Goal: Feedback & Contribution: Contribute content

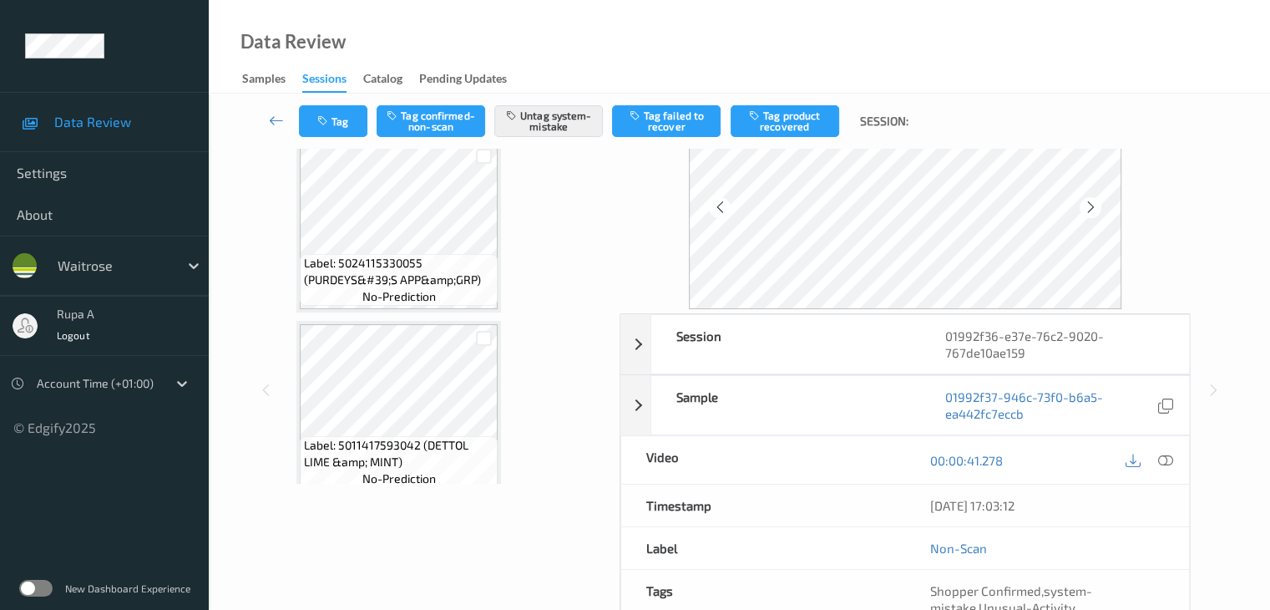
scroll to position [1364, 0]
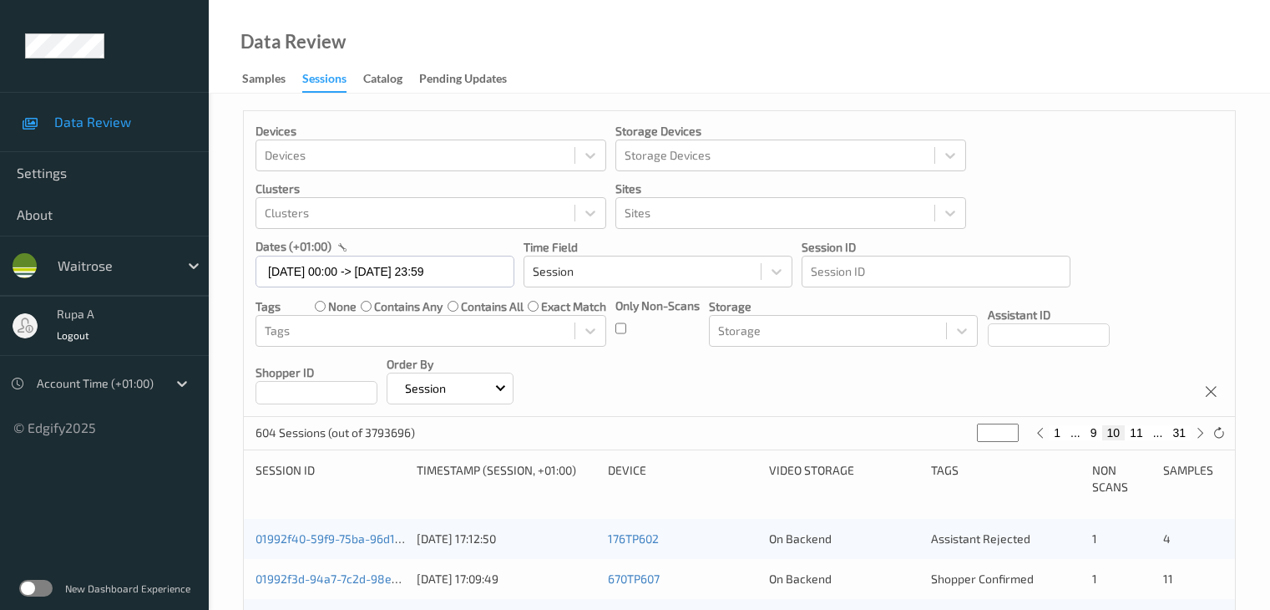
scroll to position [528, 0]
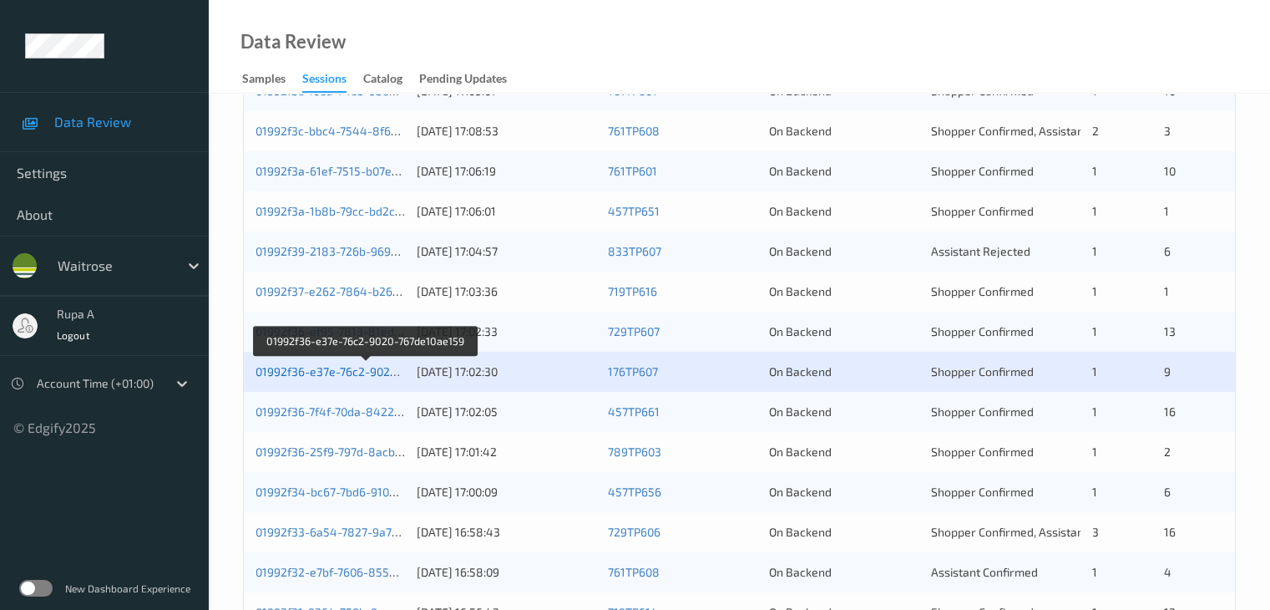
click at [347, 364] on link "01992f36-e37e-76c2-9020-767de10ae159" at bounding box center [366, 371] width 220 height 14
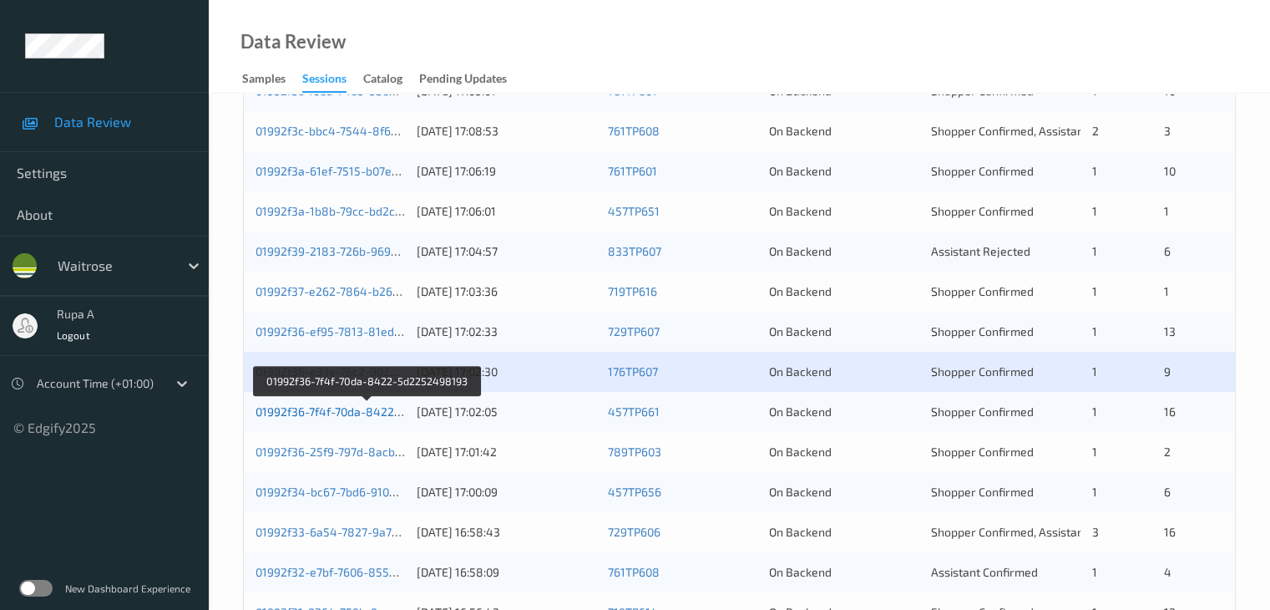
click at [331, 415] on link "01992f36-7f4f-70da-8422-5d2252498193" at bounding box center [368, 411] width 224 height 14
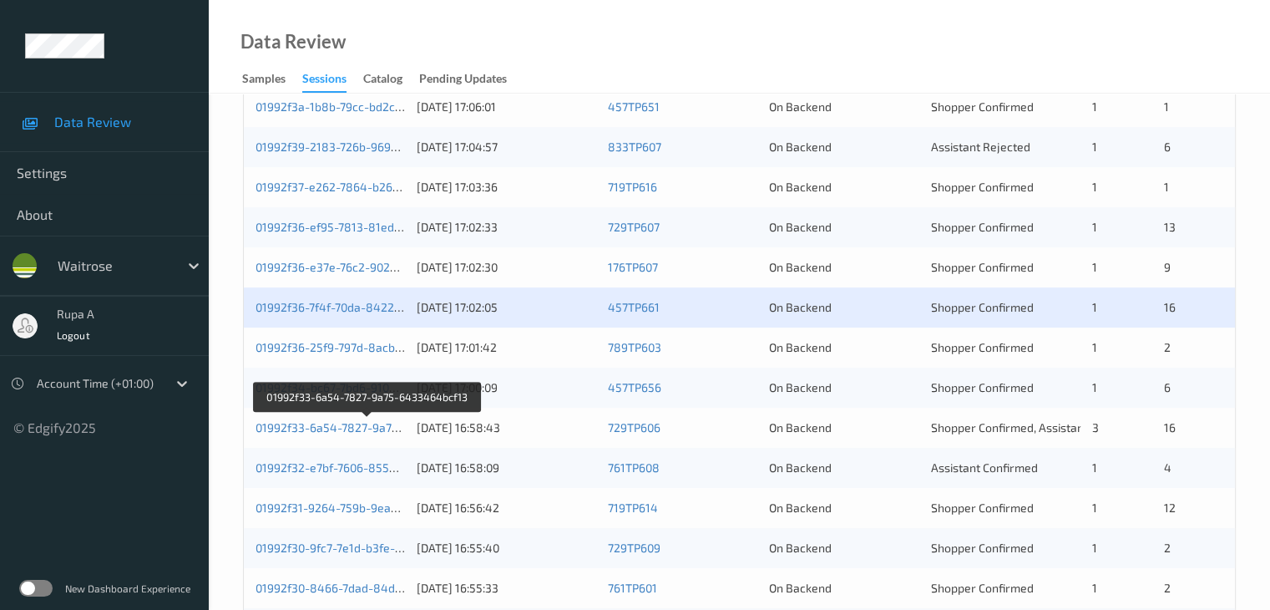
scroll to position [695, 0]
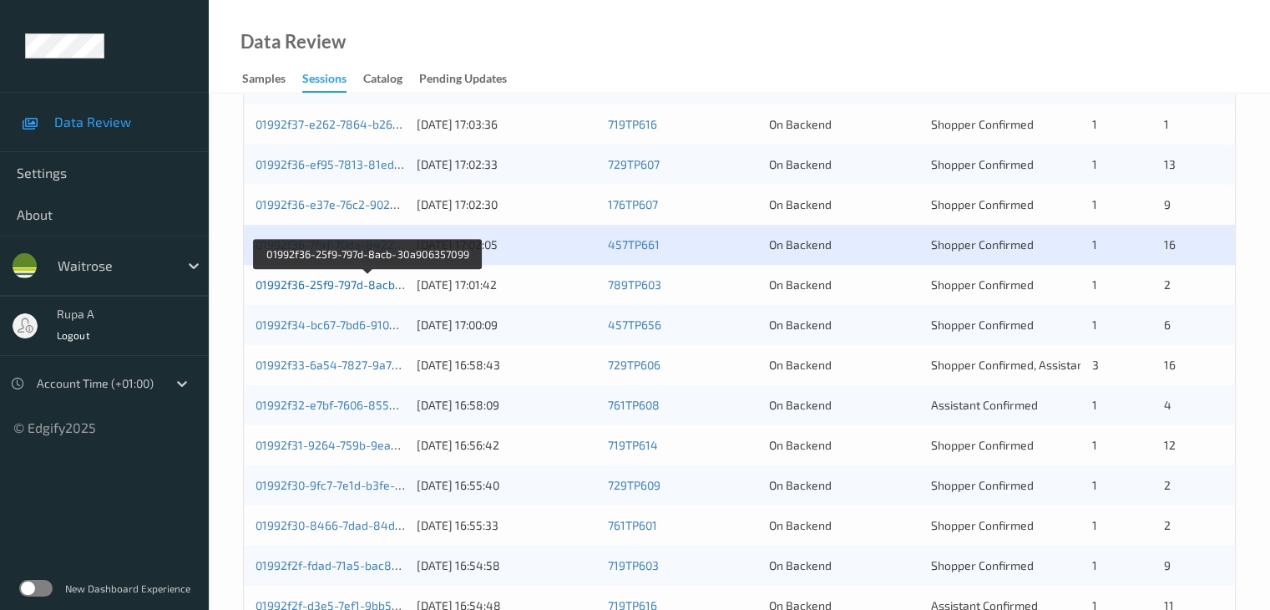
click at [387, 289] on link "01992f36-25f9-797d-8acb-30a906357099" at bounding box center [368, 284] width 224 height 14
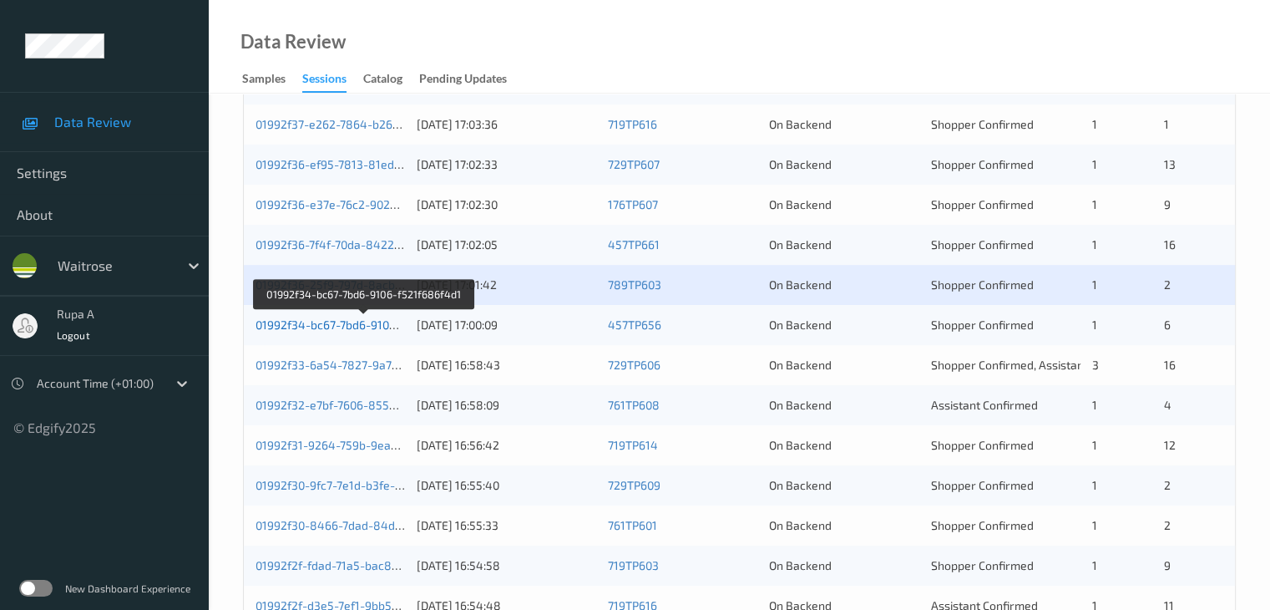
click at [387, 326] on link "01992f34-bc67-7bd6-9106-f521f686f4d1" at bounding box center [364, 324] width 216 height 14
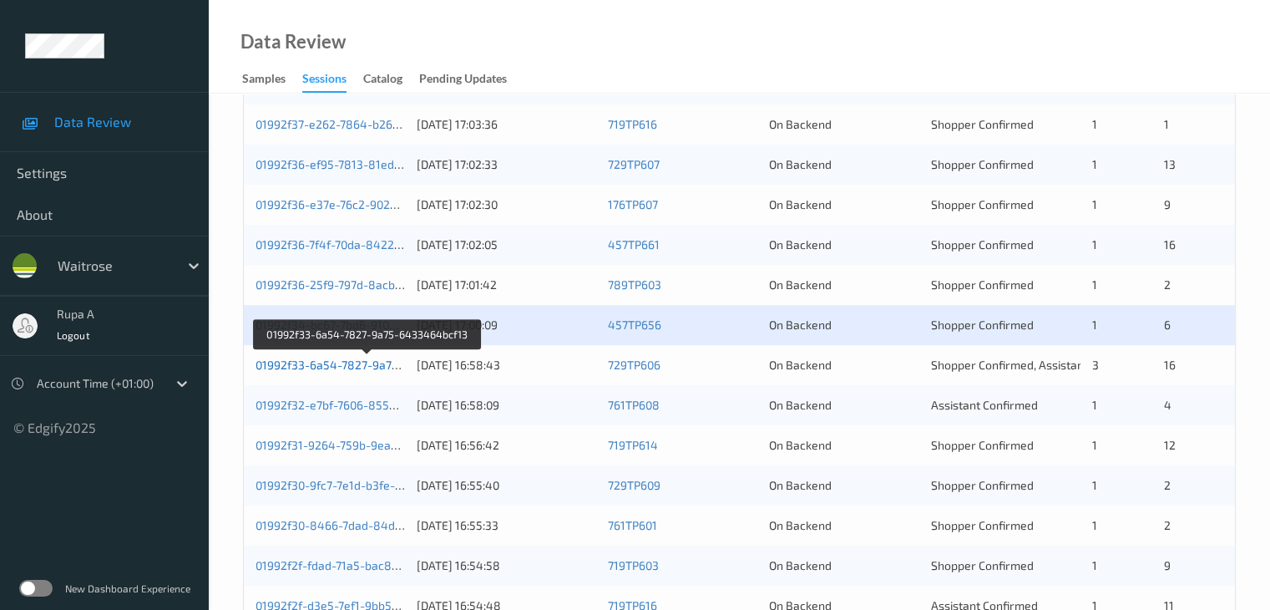
click at [368, 369] on link "01992f33-6a54-7827-9a75-6433464bcf13" at bounding box center [368, 364] width 225 height 14
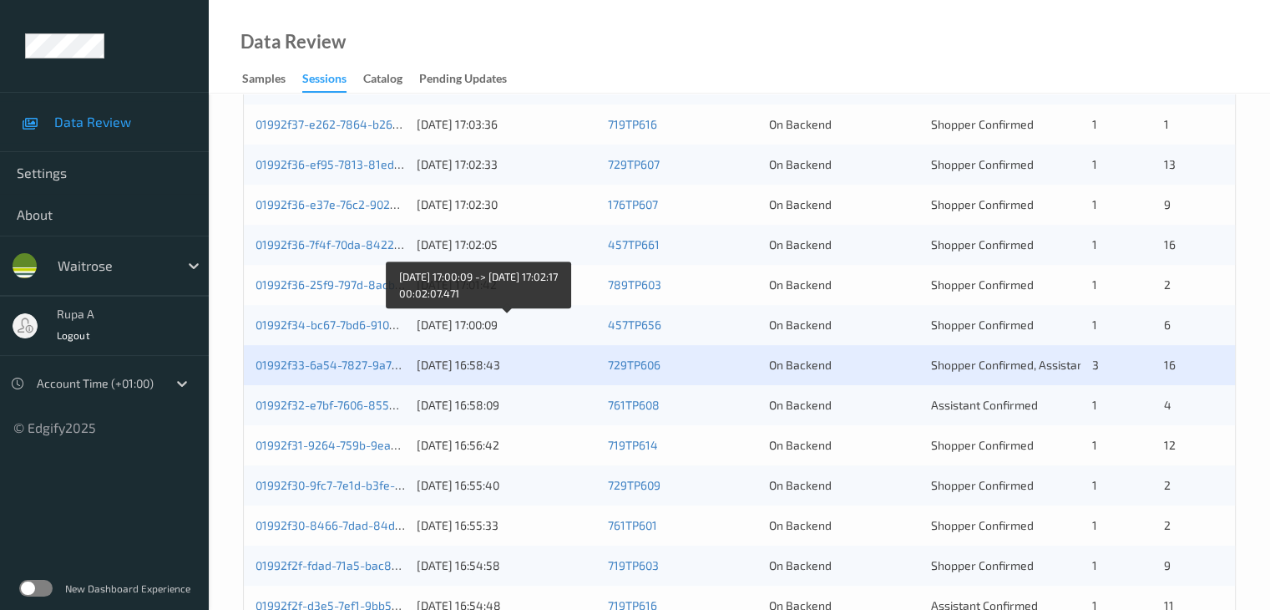
scroll to position [778, 0]
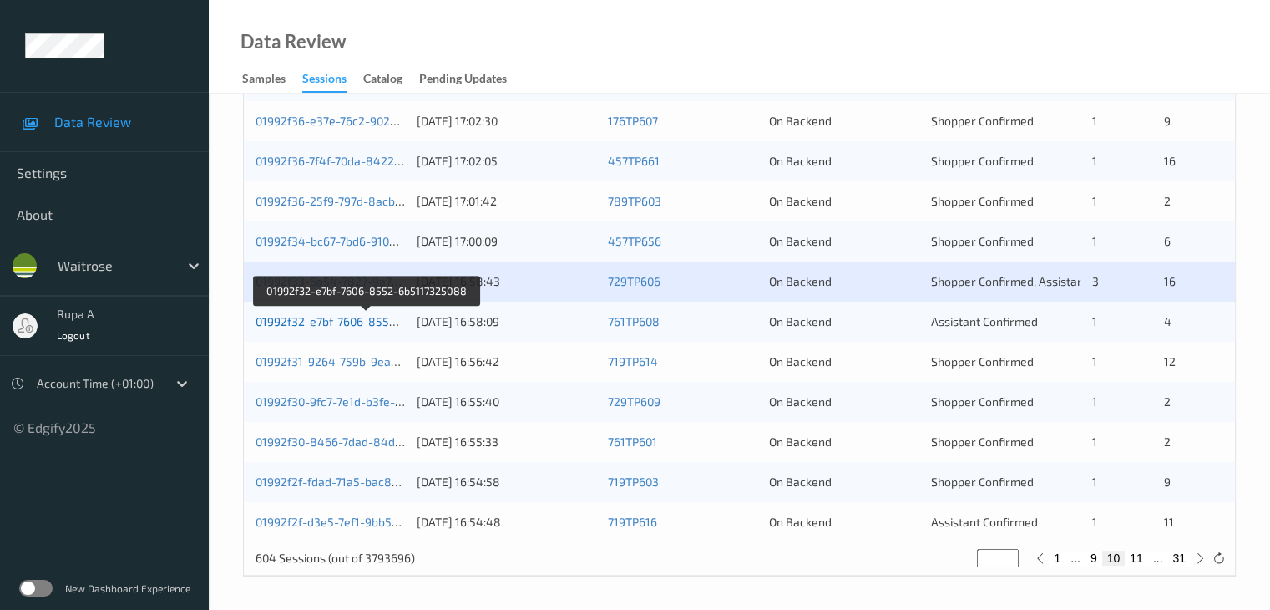
click at [368, 319] on link "01992f32-e7bf-7606-8552-6b5117325088" at bounding box center [367, 321] width 223 height 14
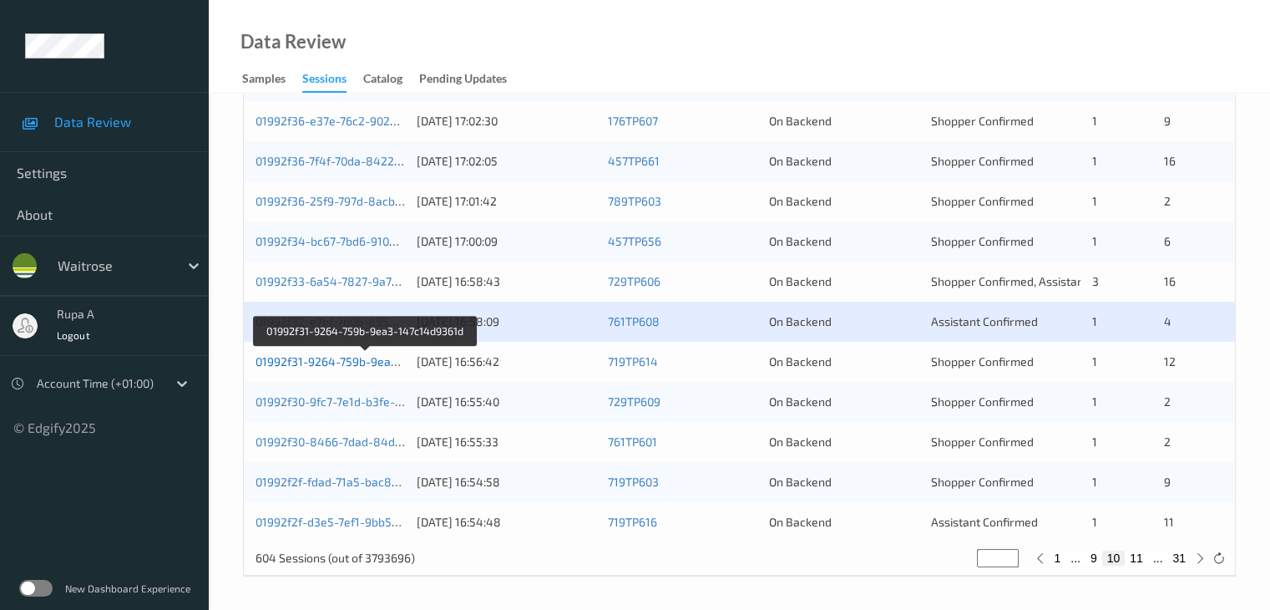
click at [371, 356] on link "01992f31-9264-759b-9ea3-147c14d9361d" at bounding box center [367, 361] width 222 height 14
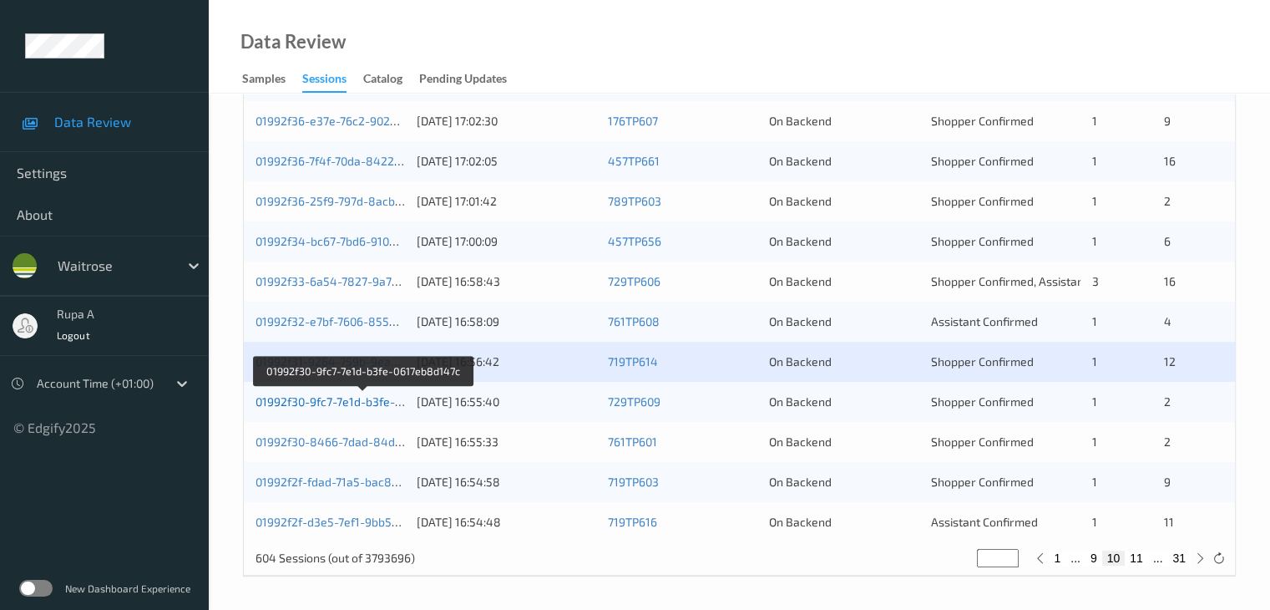
click at [364, 404] on link "01992f30-9fc7-7e1d-b3fe-0617eb8d147c" at bounding box center [363, 401] width 215 height 14
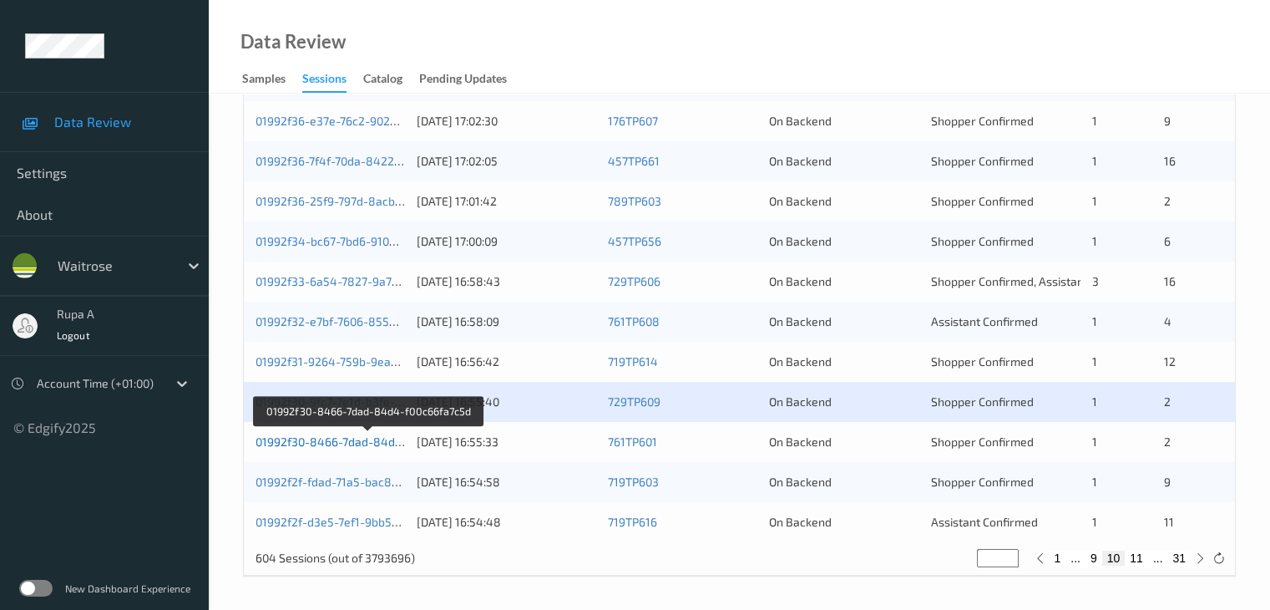
click at [371, 438] on link "01992f30-8466-7dad-84d4-f00c66fa7c5d" at bounding box center [368, 441] width 225 height 14
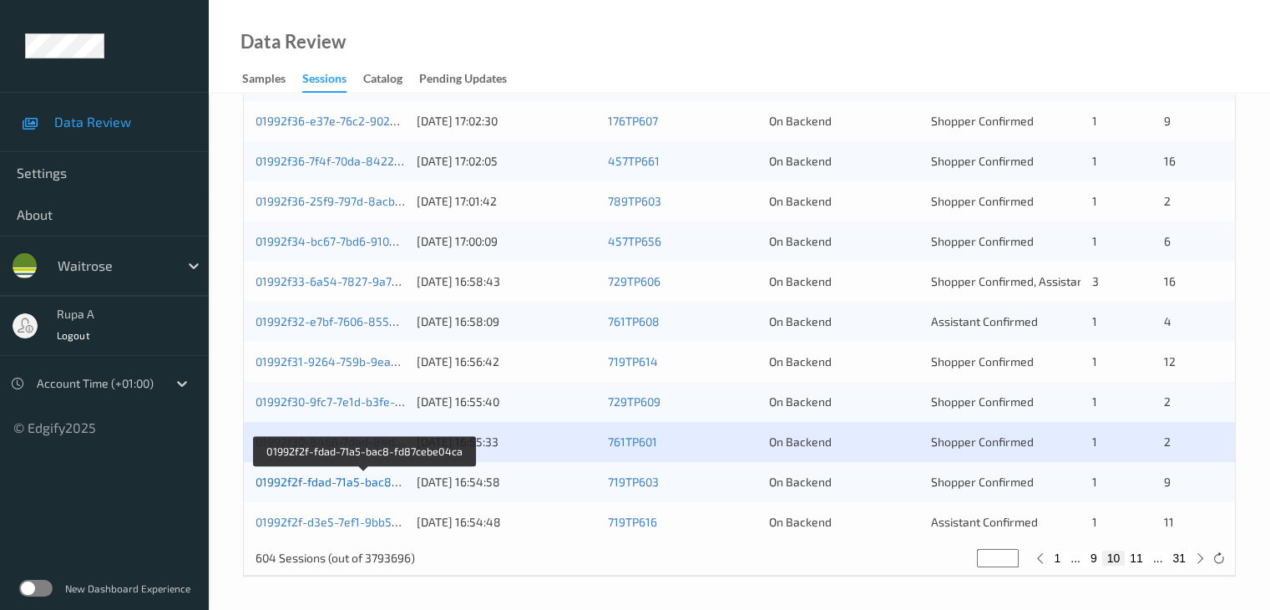
click at [382, 481] on link "01992f2f-fdad-71a5-bac8-fd87cebe04ca" at bounding box center [365, 481] width 218 height 14
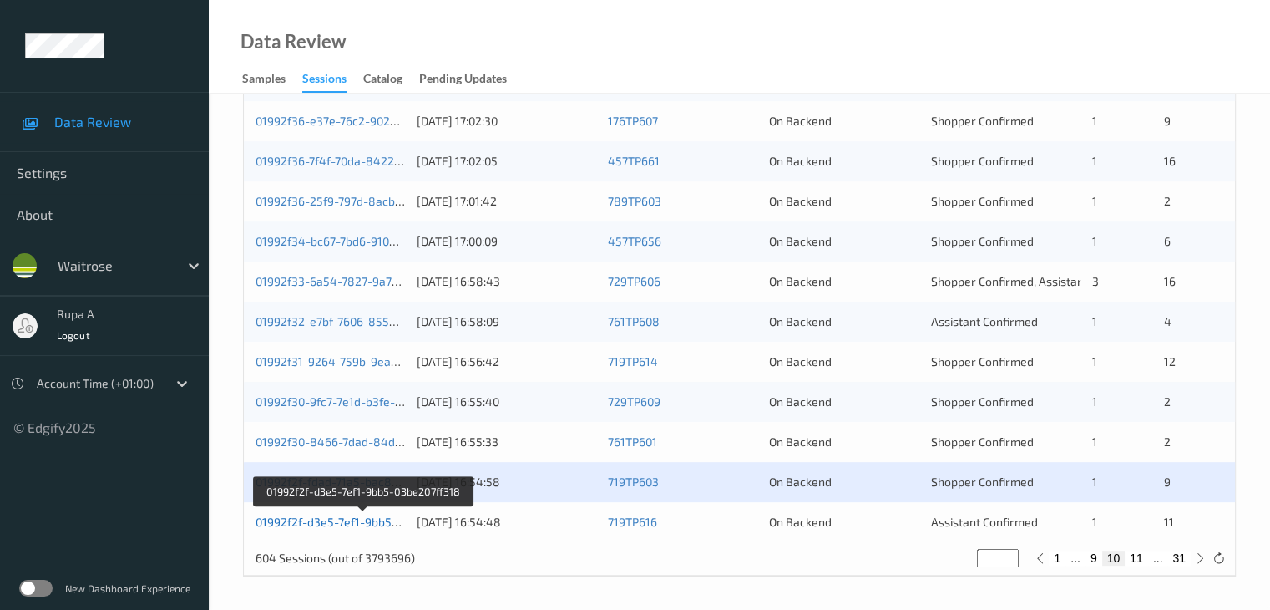
click at [381, 524] on link "01992f2f-d3e5-7ef1-9bb5-03be207ff318" at bounding box center [363, 521] width 215 height 14
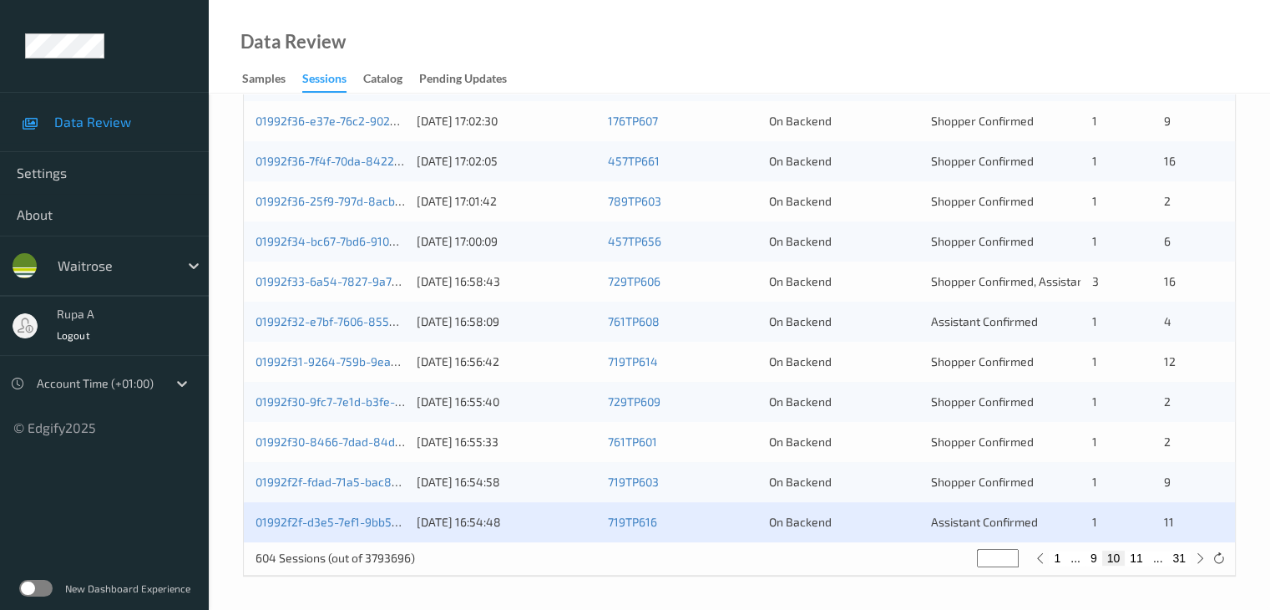
click at [367, 532] on div "01992f2f-d3e5-7ef1-9bb5-03be207ff318 09/09/2025 16:54:48 719TP616 On Backend As…" at bounding box center [739, 522] width 991 height 40
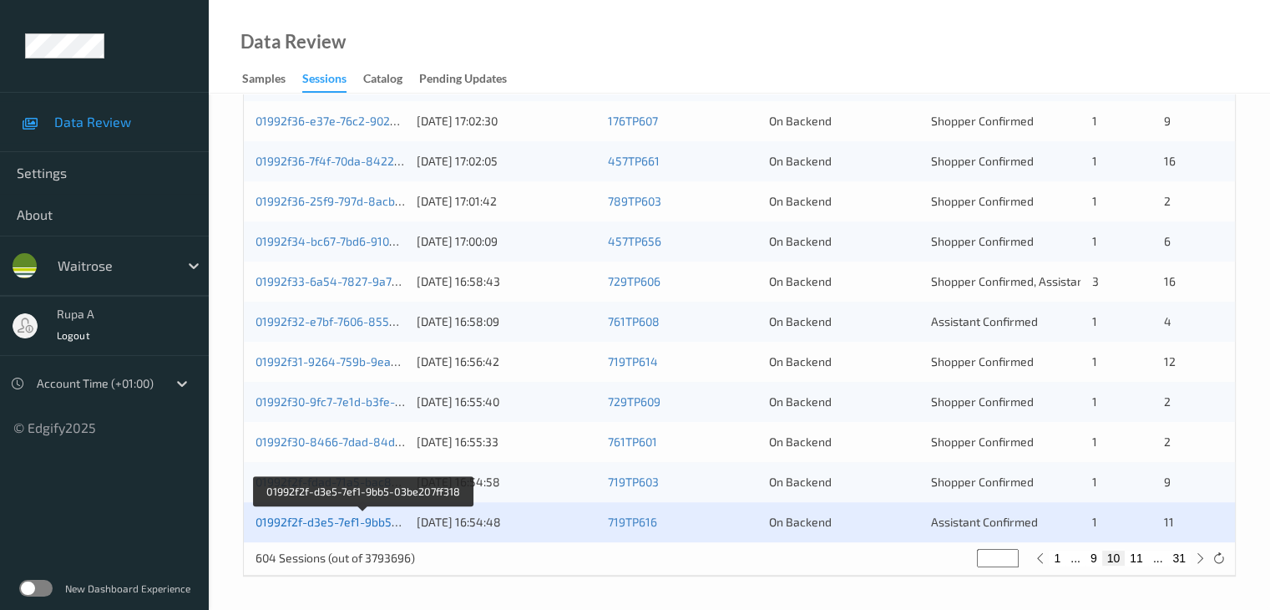
click at [367, 527] on link "01992f2f-d3e5-7ef1-9bb5-03be207ff318" at bounding box center [363, 521] width 215 height 14
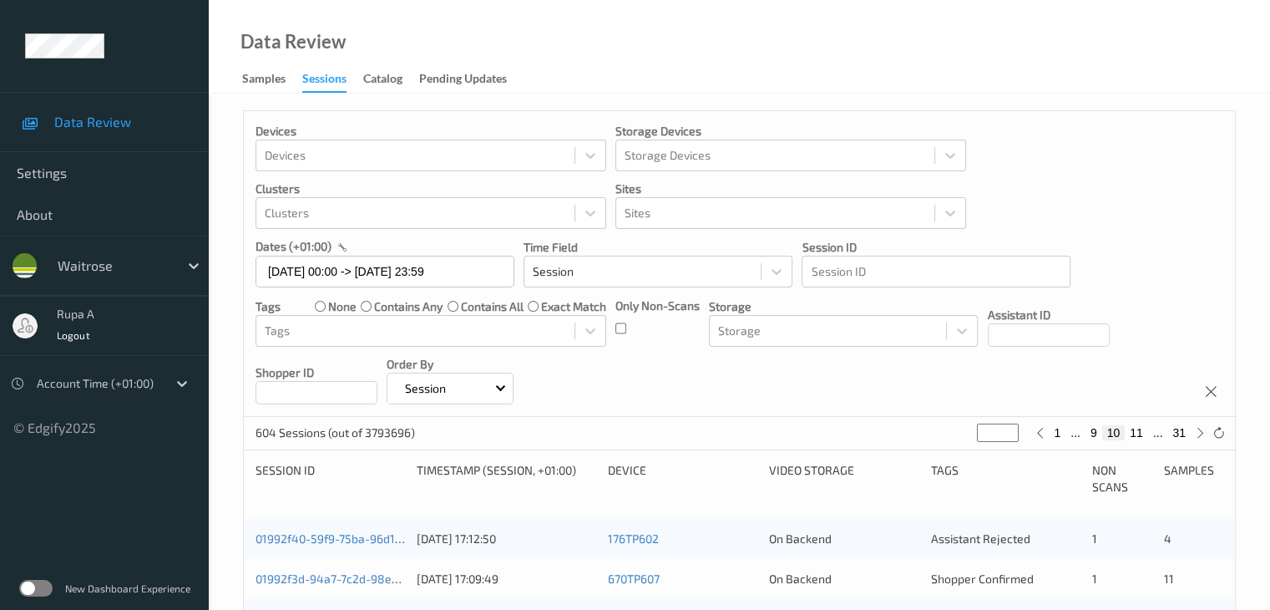
scroll to position [0, 0]
click at [1198, 434] on icon at bounding box center [1200, 433] width 13 height 13
type input "**"
click at [1197, 436] on icon at bounding box center [1200, 433] width 13 height 13
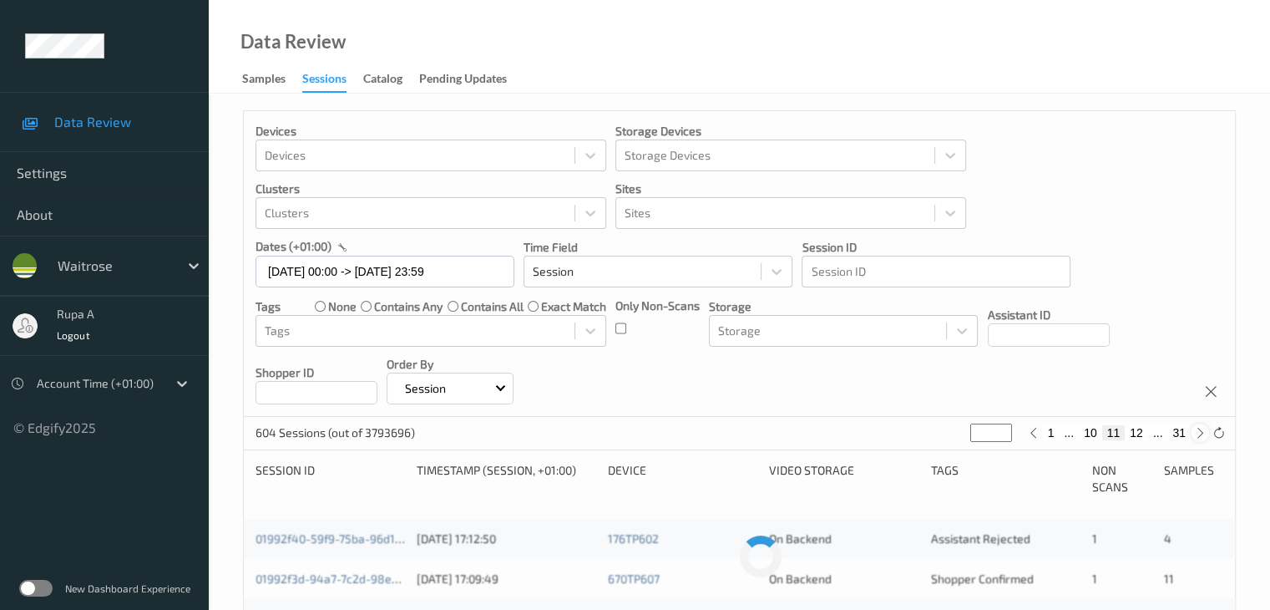
type input "**"
click at [1197, 437] on icon at bounding box center [1200, 433] width 13 height 13
type input "**"
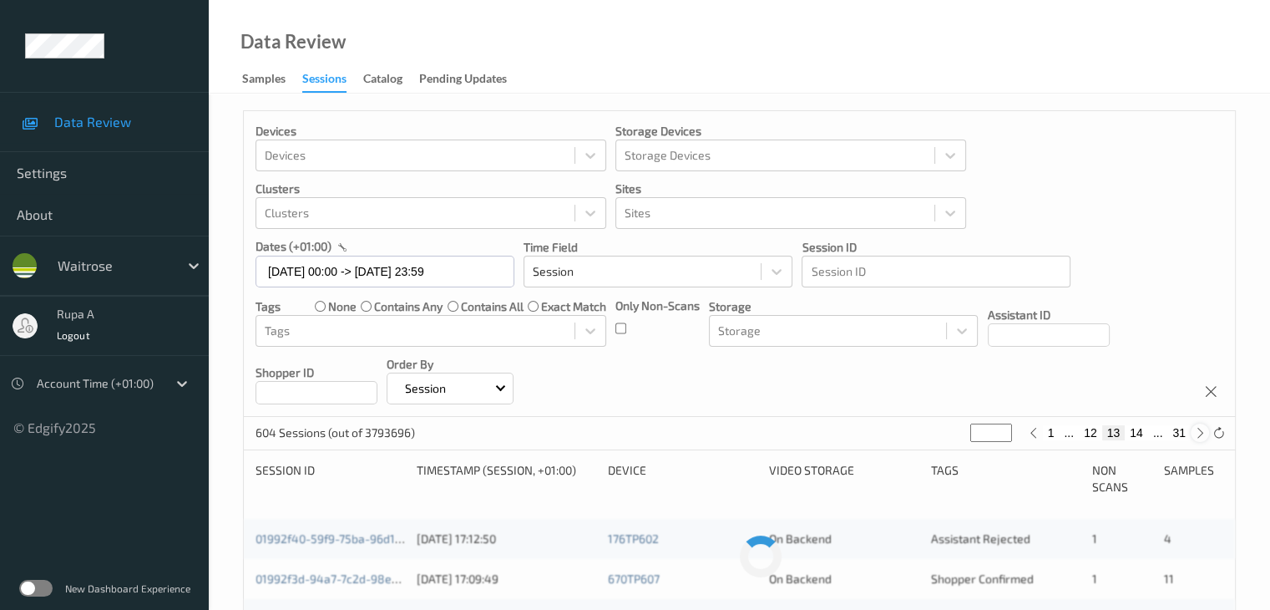
click at [1202, 431] on icon at bounding box center [1200, 433] width 13 height 13
type input "**"
click at [1202, 431] on icon at bounding box center [1200, 433] width 13 height 13
type input "**"
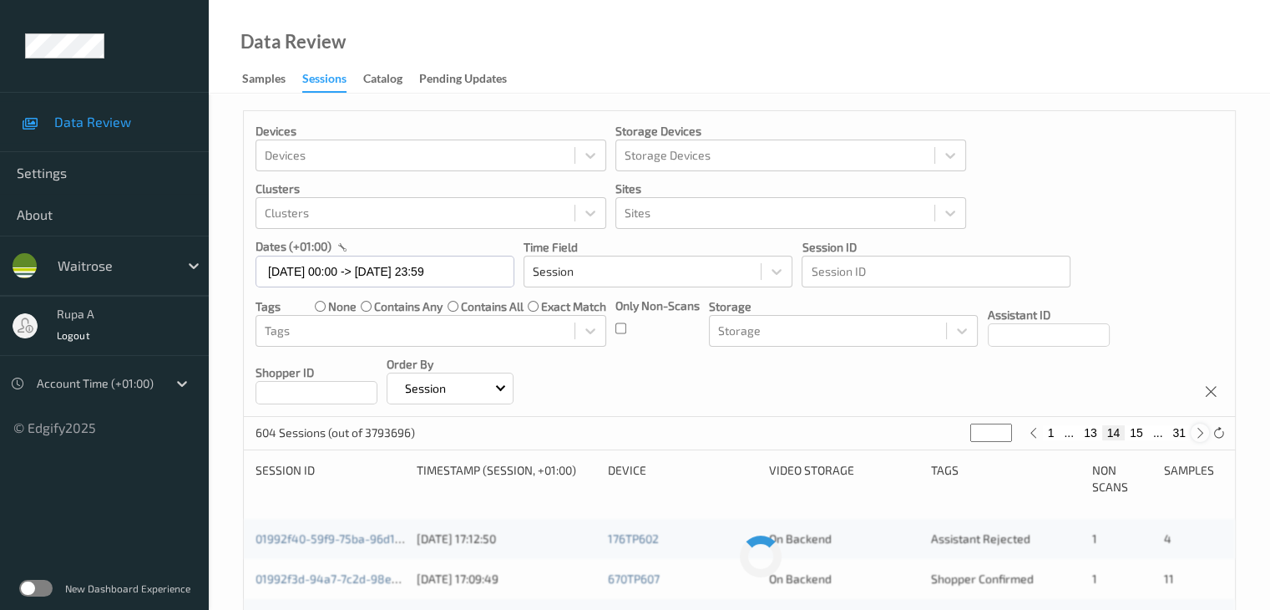
type input "**"
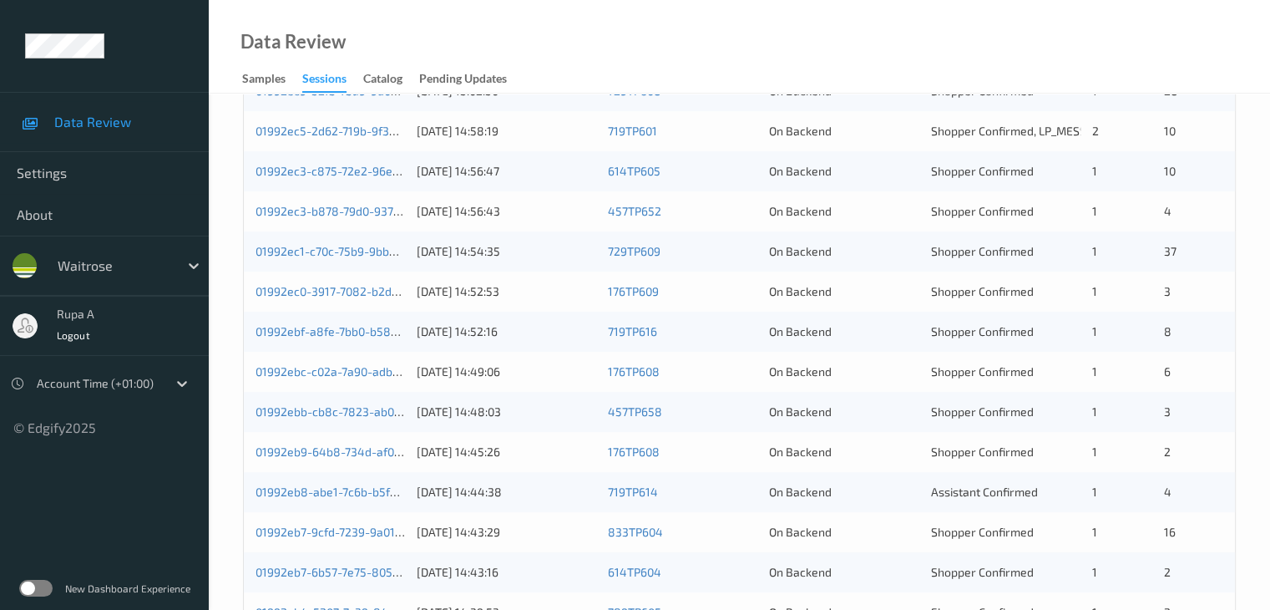
scroll to position [361, 0]
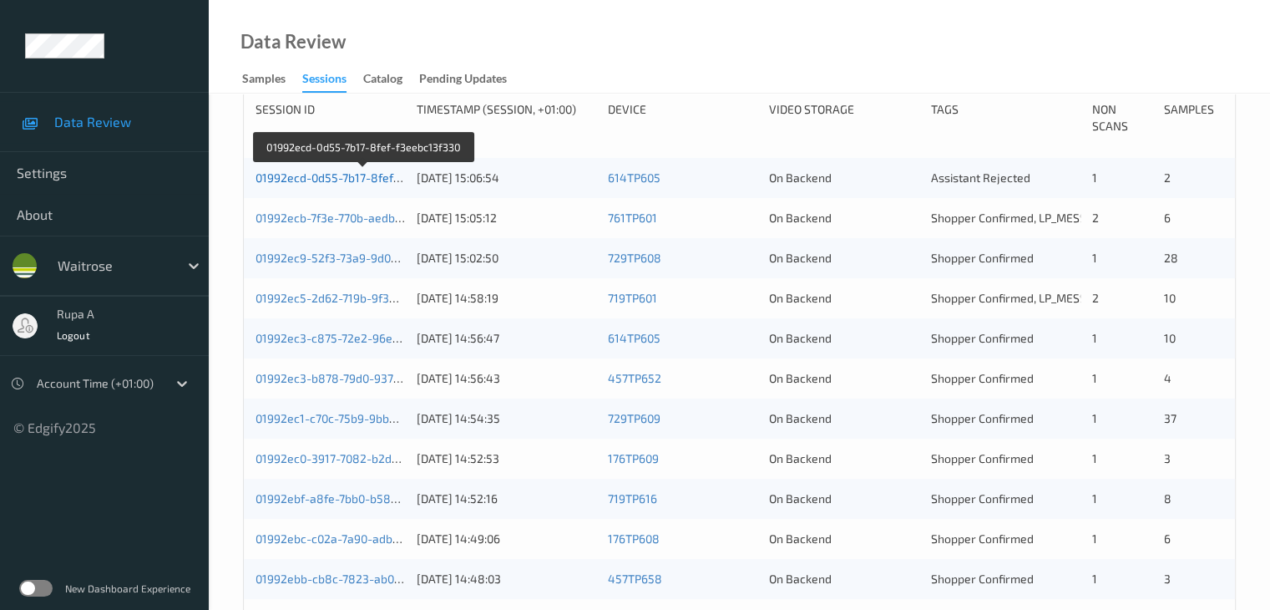
click at [345, 182] on link "01992ecd-0d55-7b17-8fef-f3eebc13f330" at bounding box center [363, 177] width 215 height 14
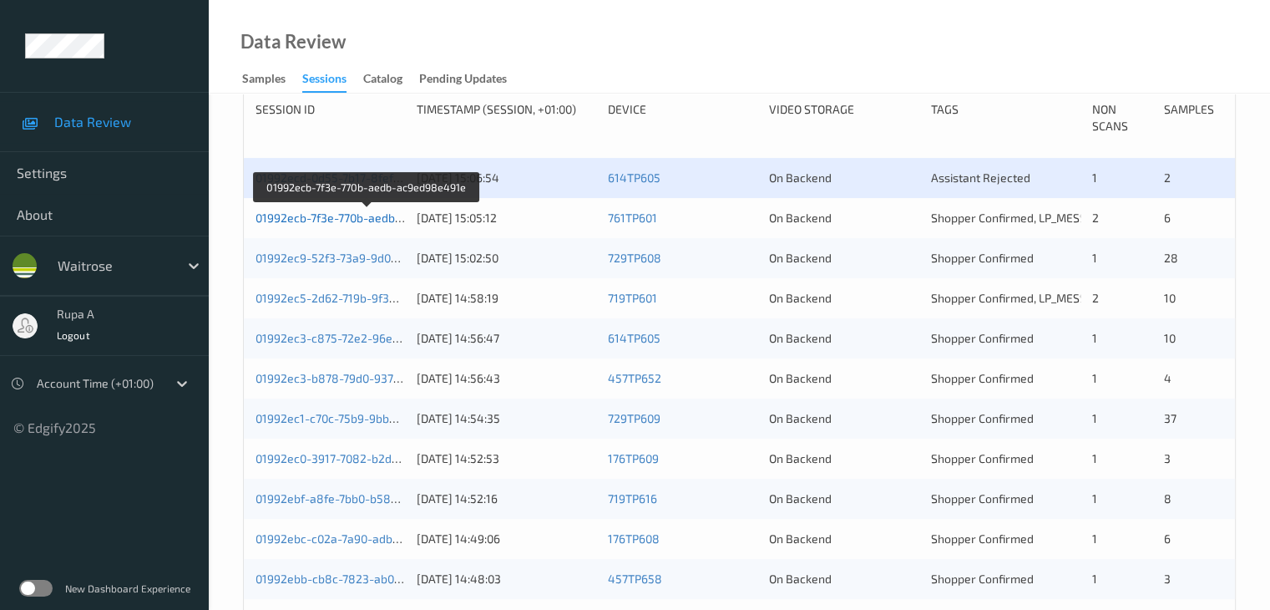
click at [374, 221] on link "01992ecb-7f3e-770b-aedb-ac9ed98e491e" at bounding box center [368, 217] width 224 height 14
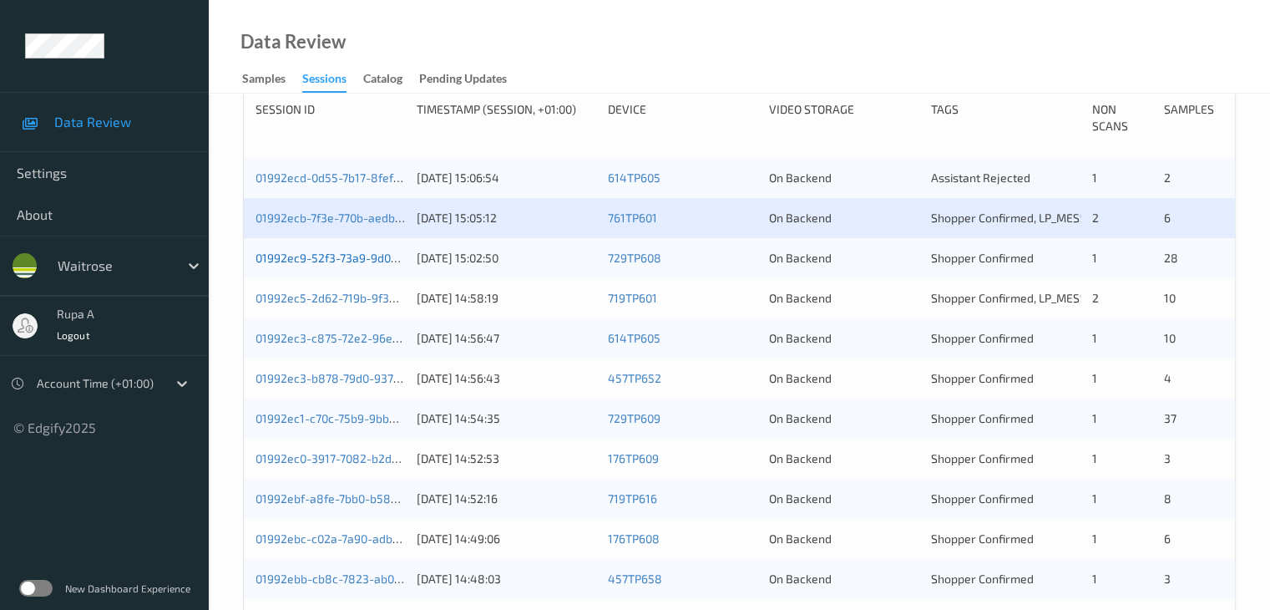
click at [357, 262] on link "01992ec9-52f3-73a9-9d00-78dea0712f7d" at bounding box center [366, 257] width 220 height 14
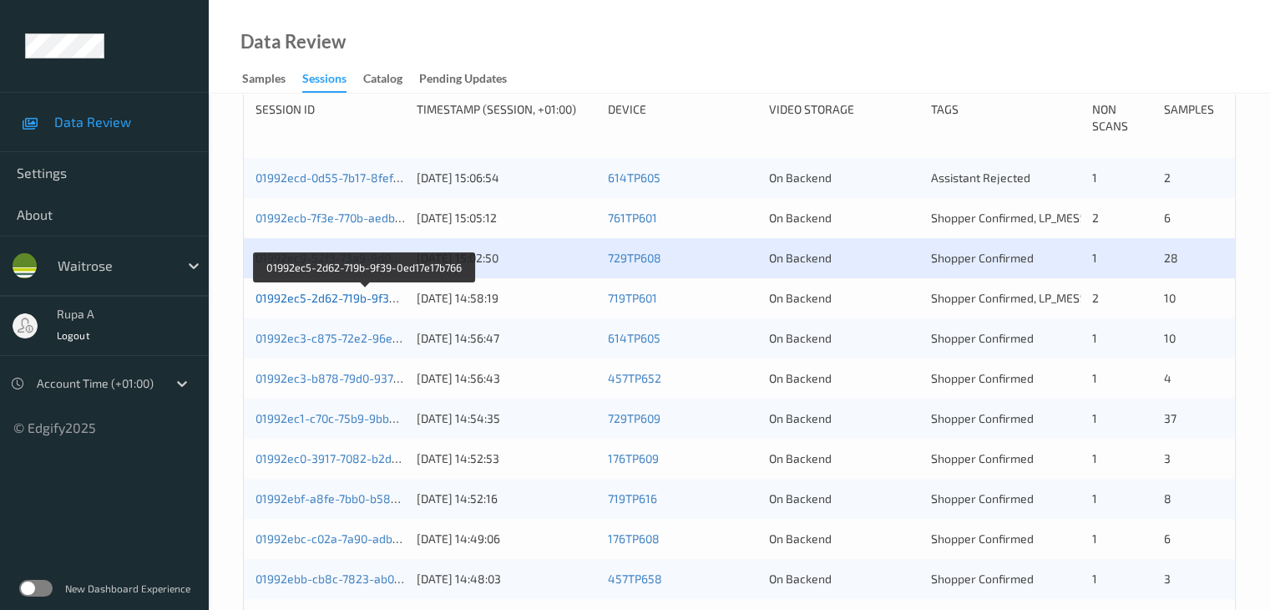
click at [299, 297] on link "01992ec5-2d62-719b-9f39-0ed17e17b766" at bounding box center [366, 298] width 220 height 14
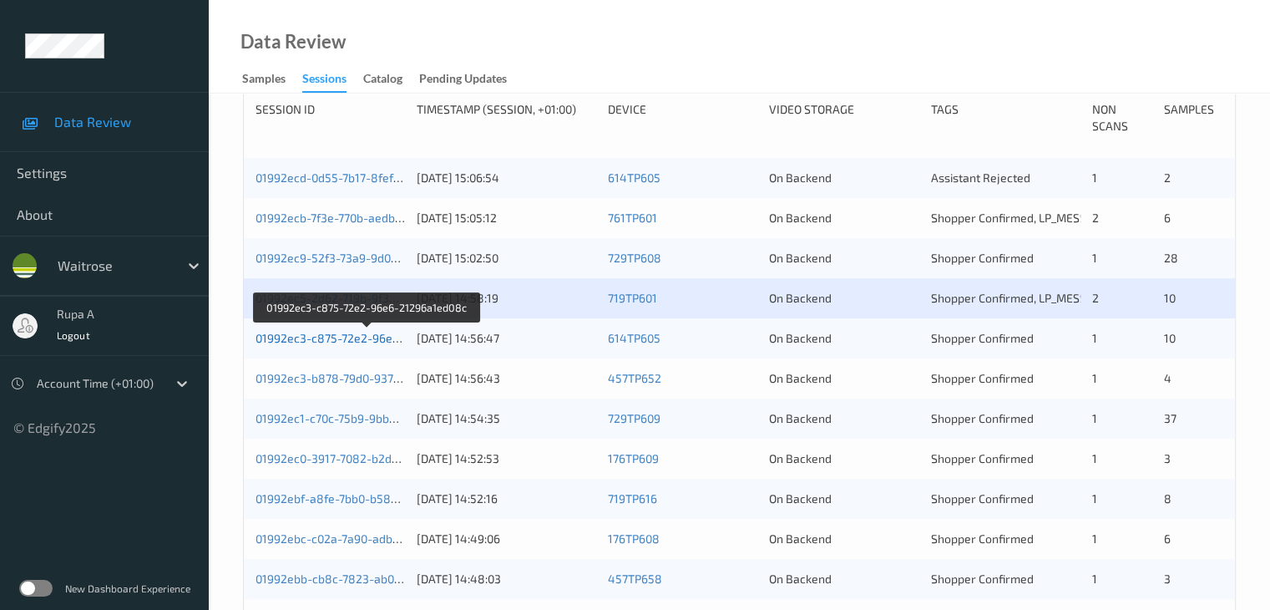
click at [358, 336] on link "01992ec3-c875-72e2-96e6-21296a1ed08c" at bounding box center [368, 338] width 225 height 14
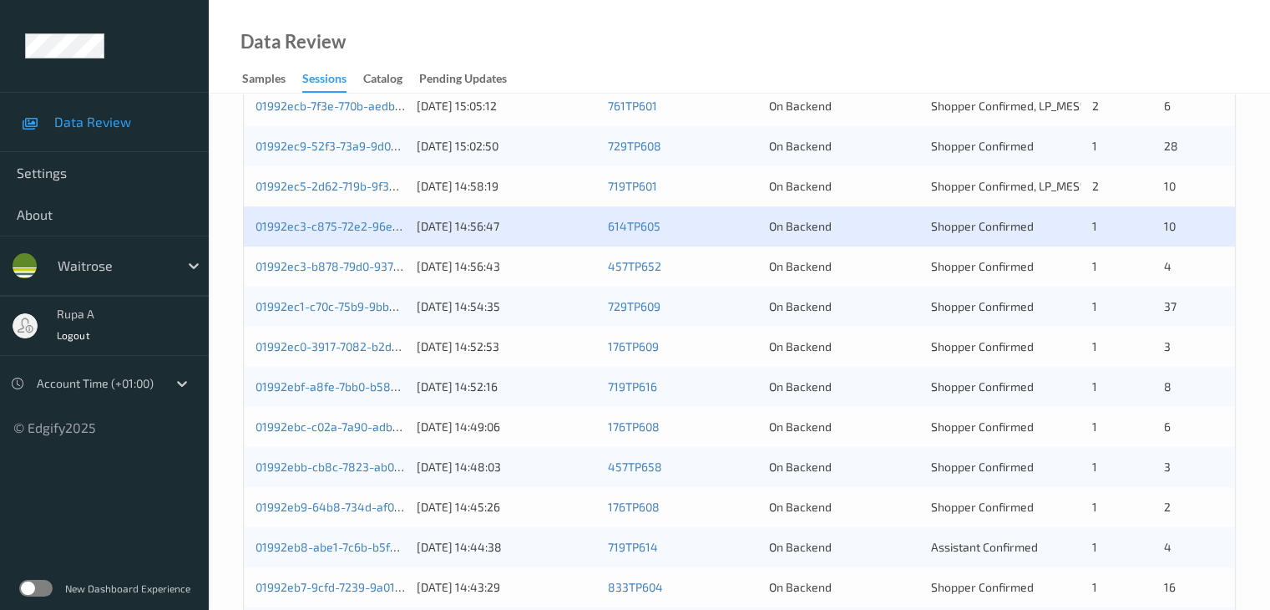
scroll to position [444, 0]
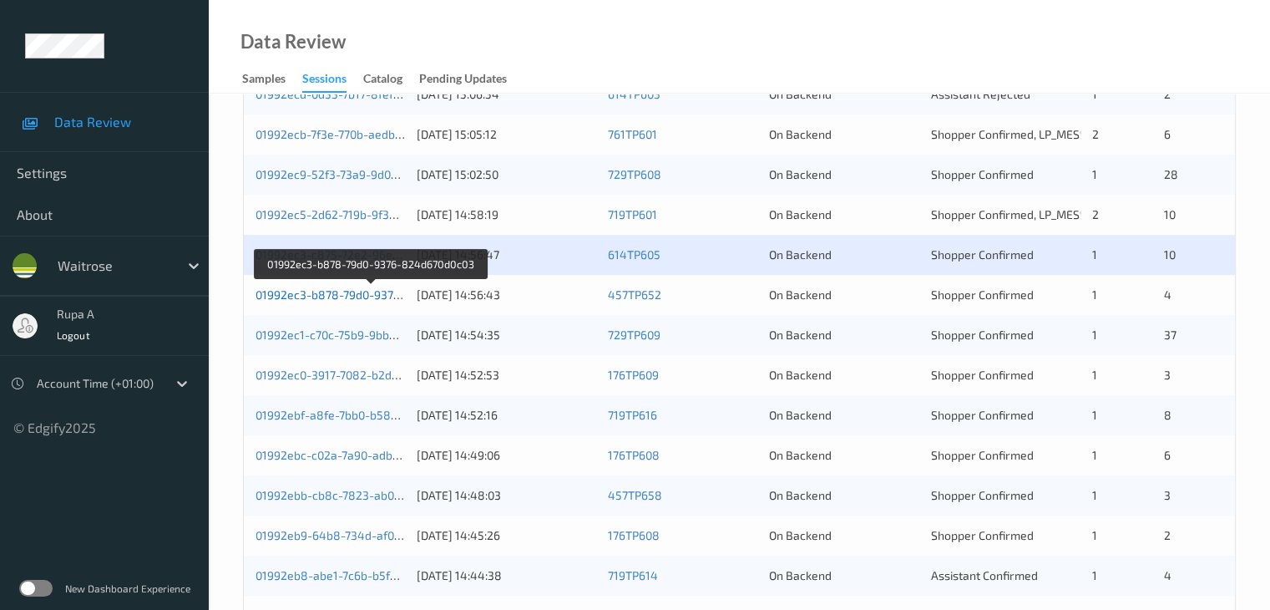
click at [352, 296] on link "01992ec3-b878-79d0-9376-824d670d0c03" at bounding box center [371, 294] width 230 height 14
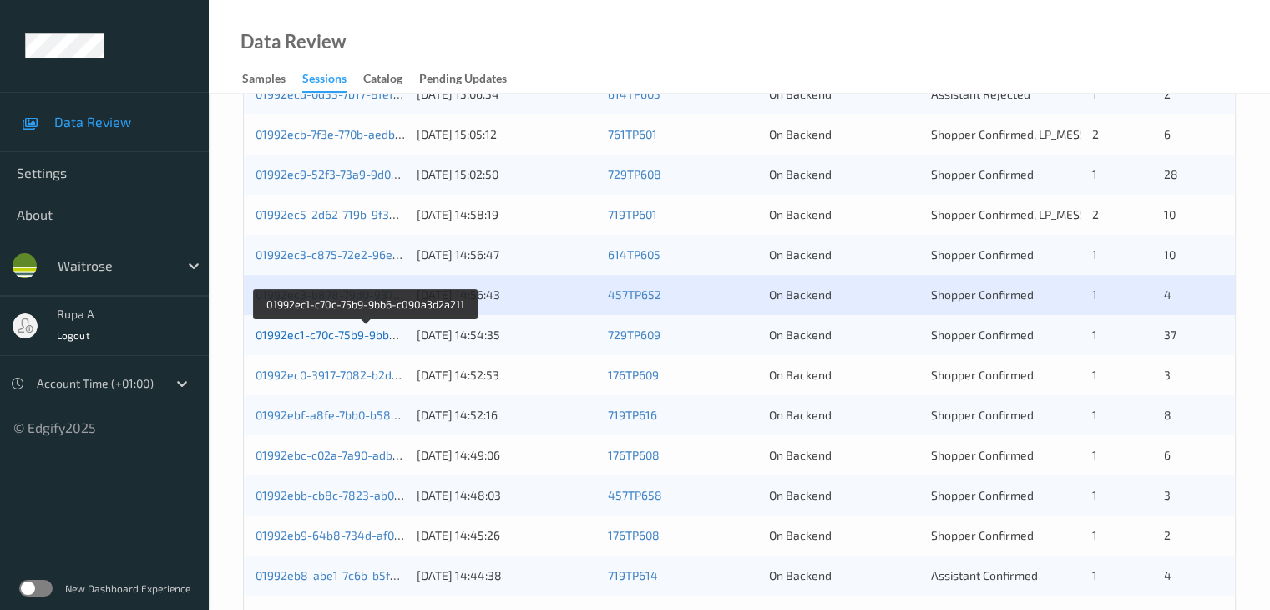
click at [367, 331] on link "01992ec1-c70c-75b9-9bb6-c090a3d2a211" at bounding box center [366, 334] width 221 height 14
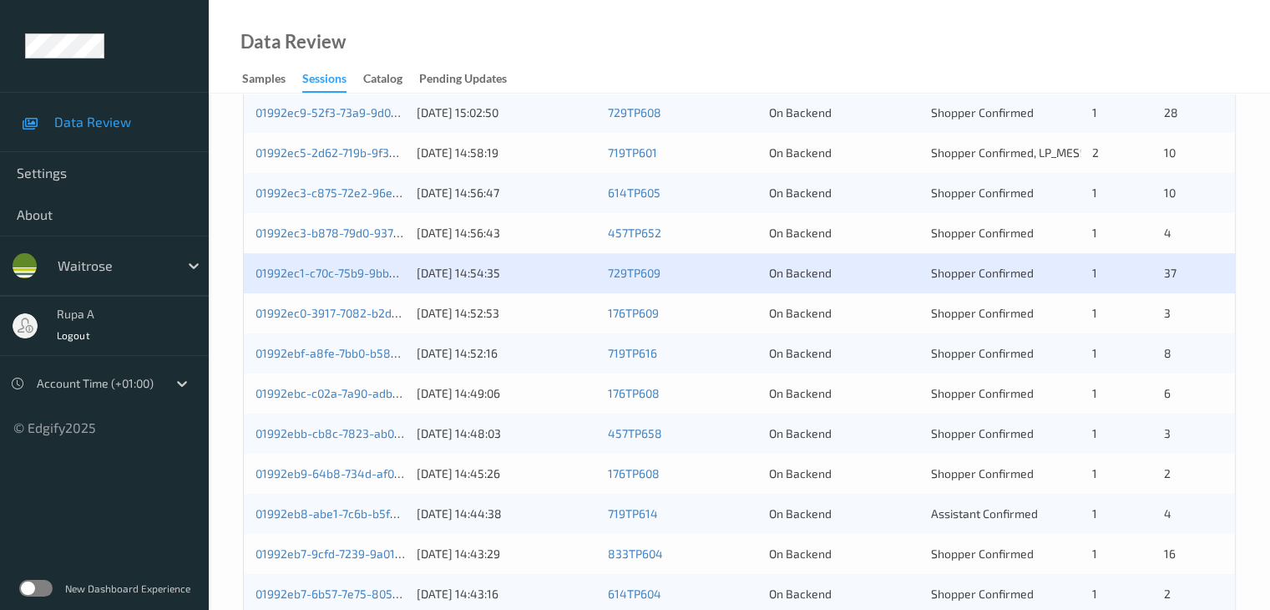
scroll to position [528, 0]
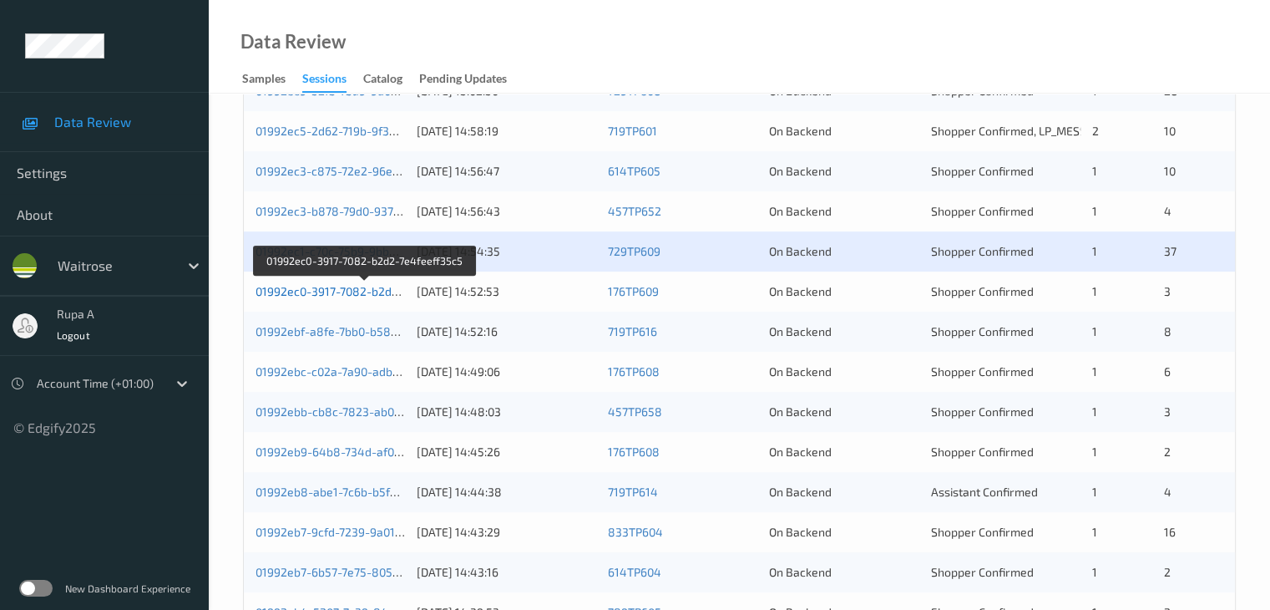
click at [380, 290] on link "01992ec0-3917-7082-b2d2-7e4feeff35c5" at bounding box center [365, 291] width 219 height 14
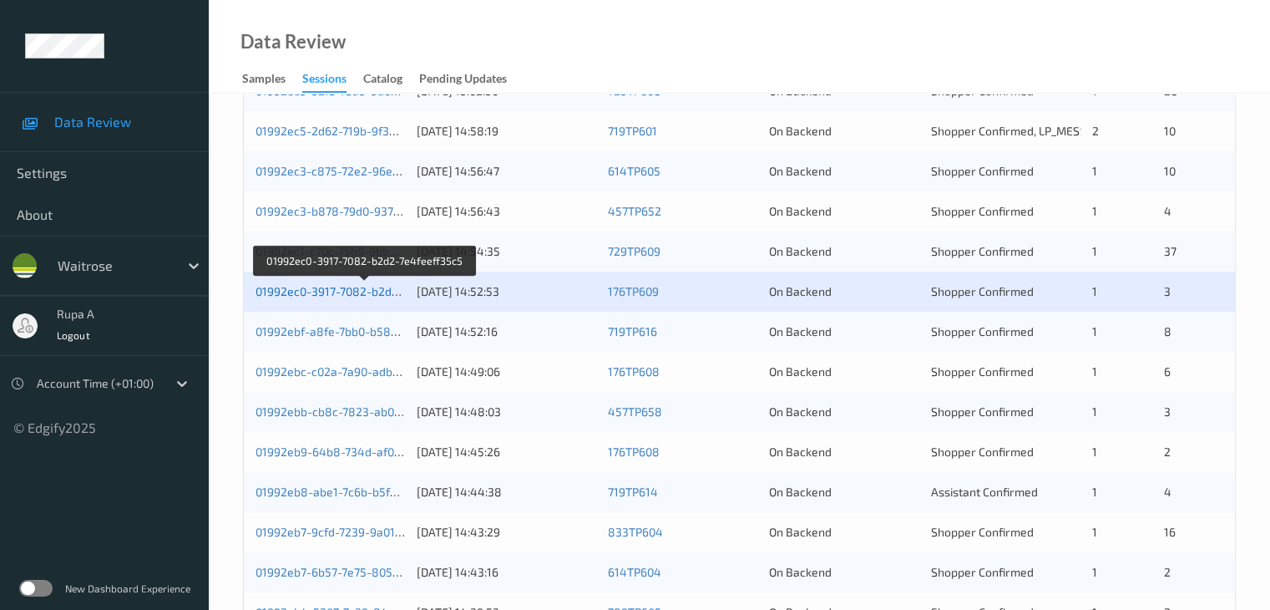
click at [392, 291] on link "01992ec0-3917-7082-b2d2-7e4feeff35c5" at bounding box center [365, 291] width 219 height 14
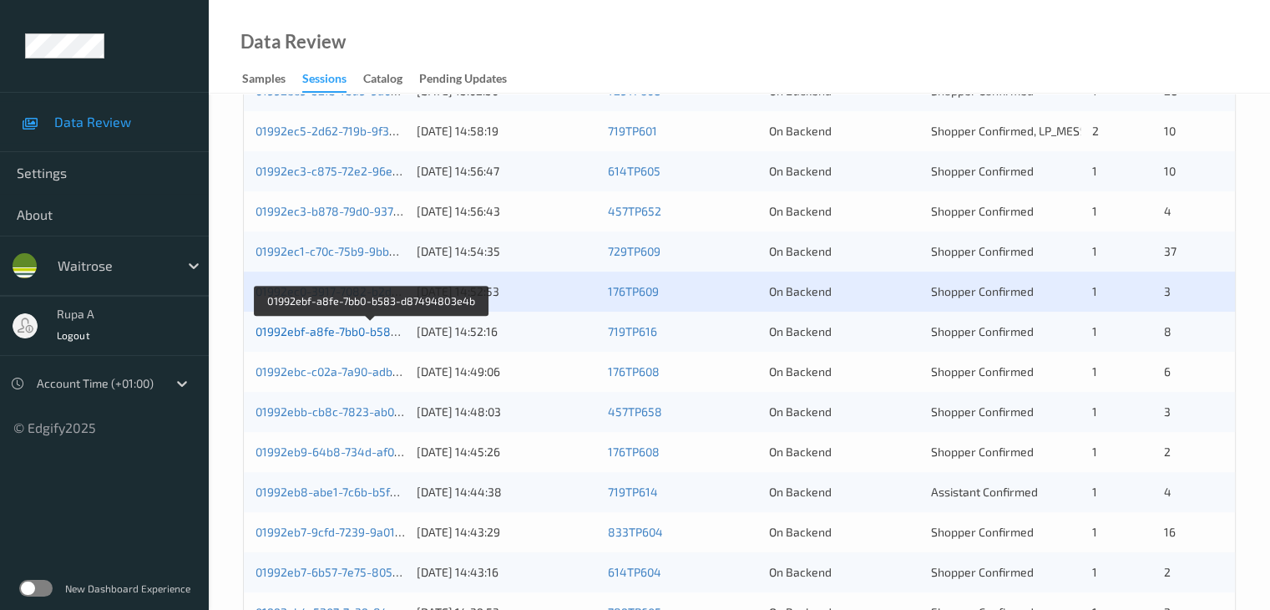
click at [382, 329] on link "01992ebf-a8fe-7bb0-b583-d87494803e4b" at bounding box center [371, 331] width 230 height 14
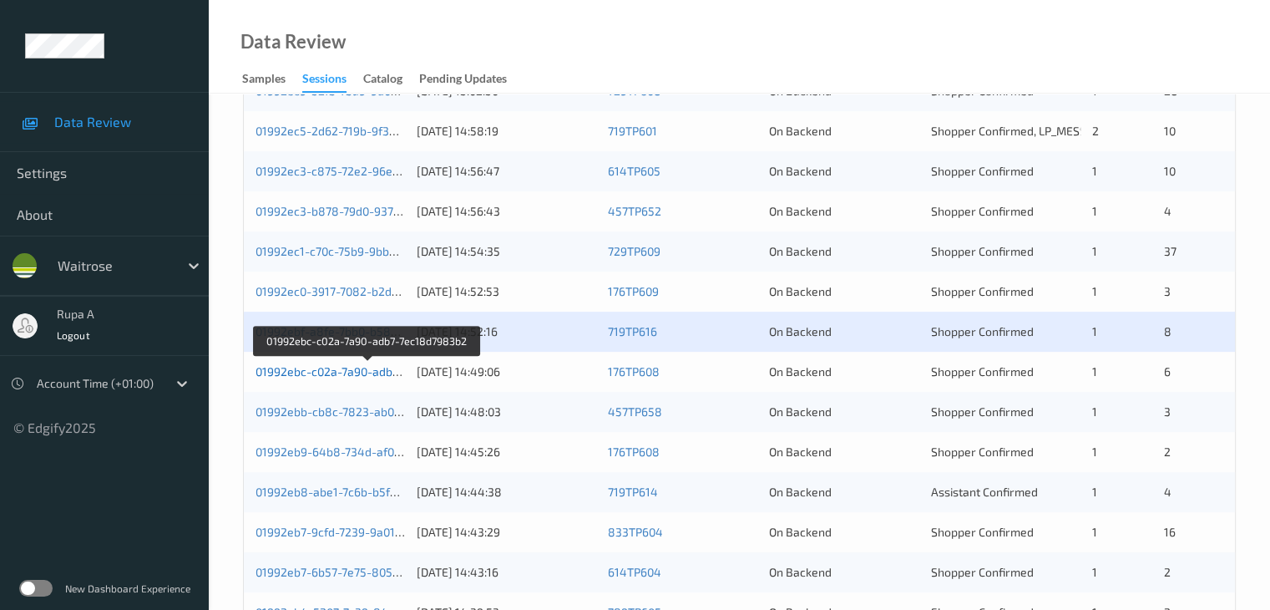
click at [367, 377] on link "01992ebc-c02a-7a90-adb7-7ec18d7983b2" at bounding box center [368, 371] width 225 height 14
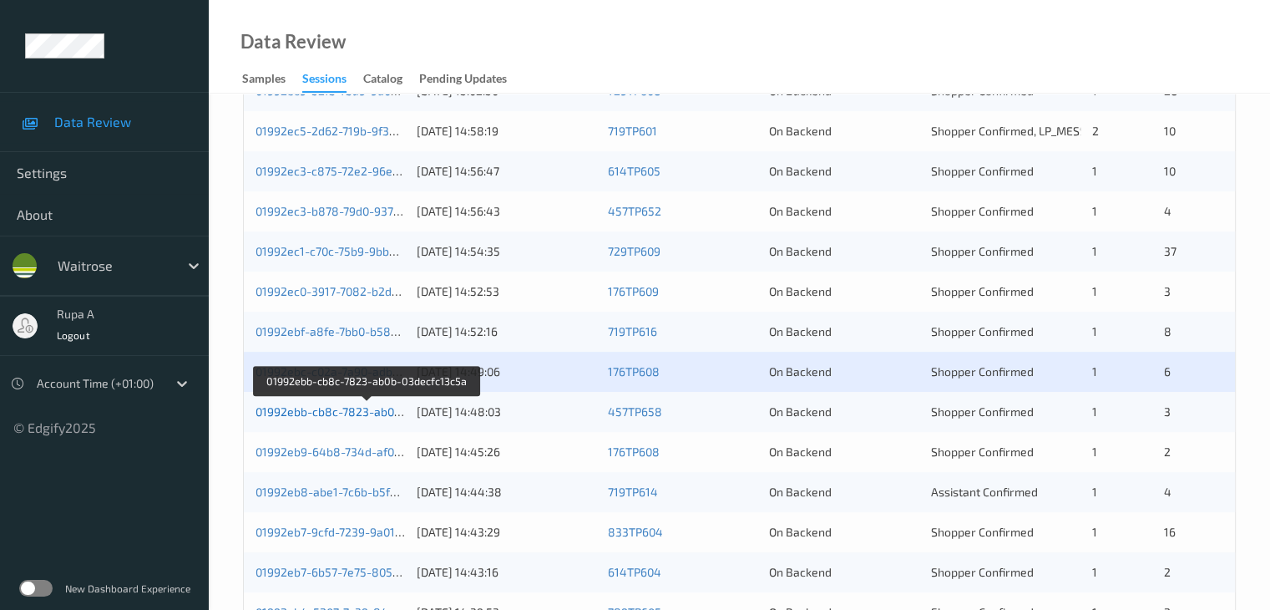
click at [397, 412] on link "01992ebb-cb8c-7823-ab0b-03decfc13c5a" at bounding box center [368, 411] width 224 height 14
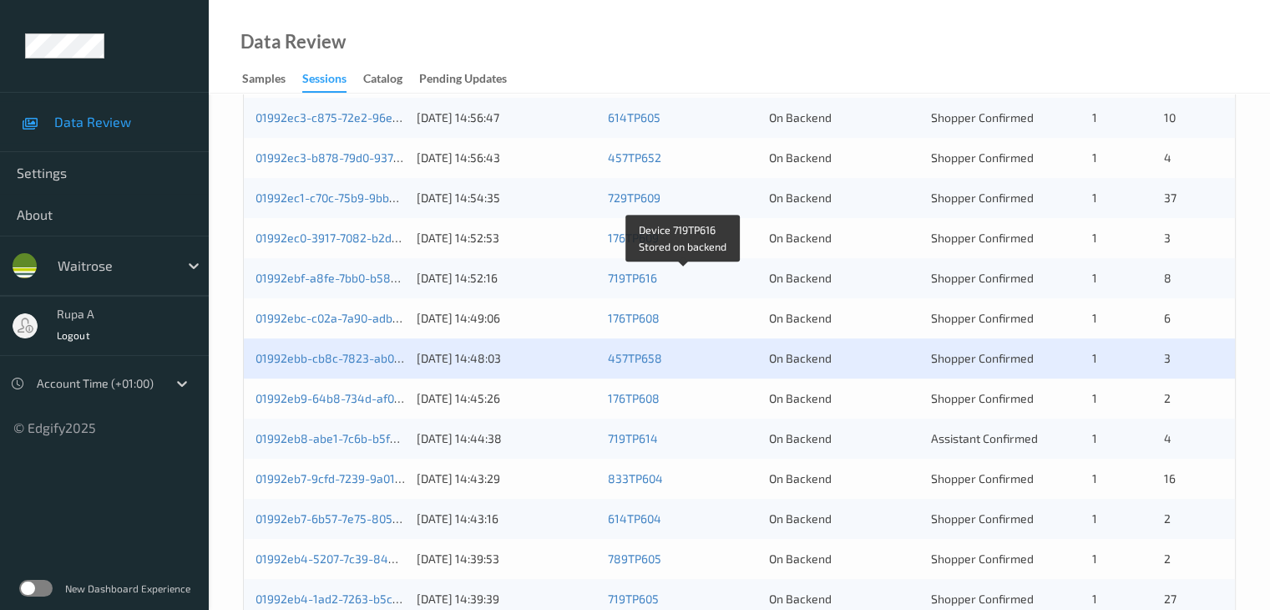
scroll to position [695, 0]
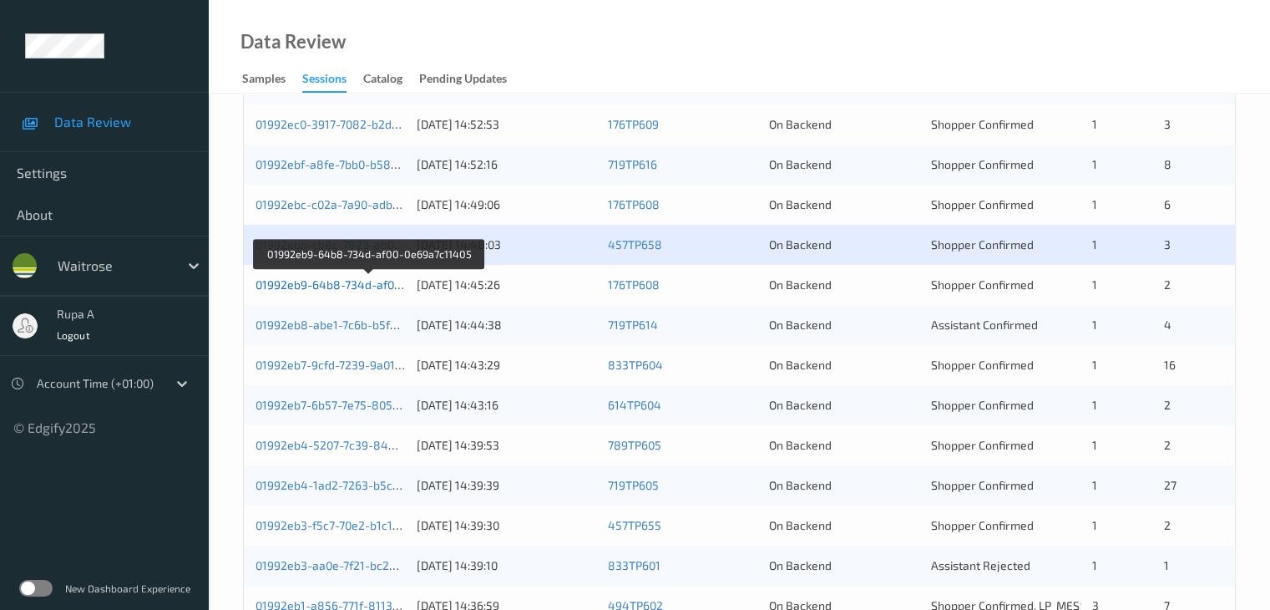
click at [334, 284] on link "01992eb9-64b8-734d-af00-0e69a7c11405" at bounding box center [369, 284] width 226 height 14
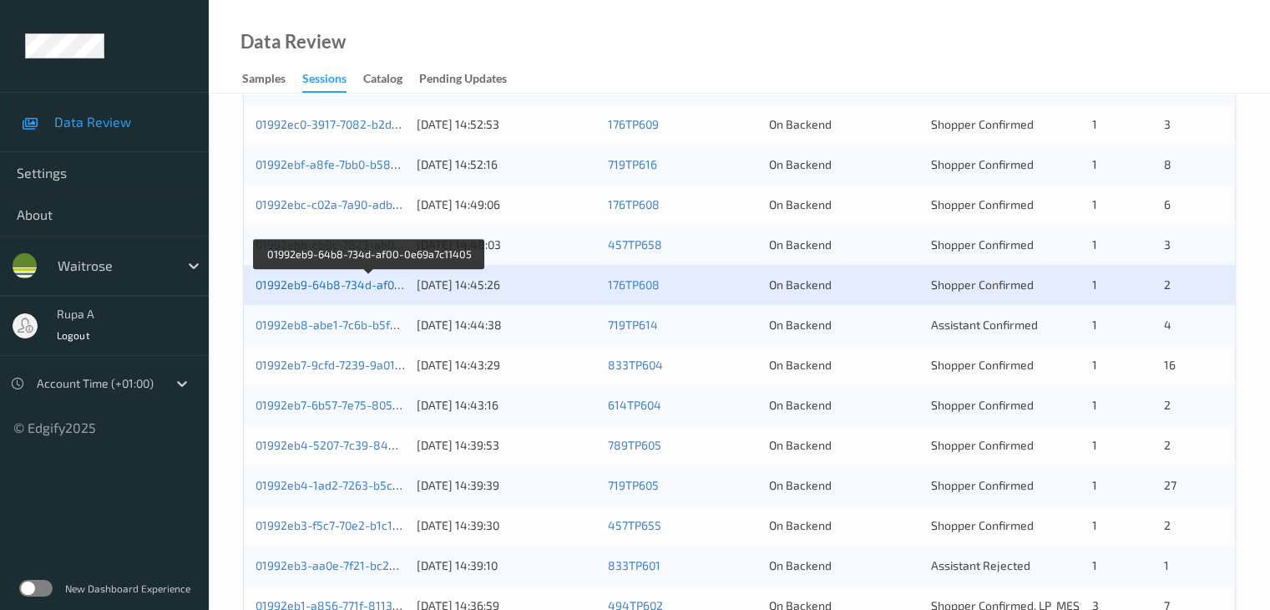
click at [357, 281] on link "01992eb9-64b8-734d-af00-0e69a7c11405" at bounding box center [369, 284] width 226 height 14
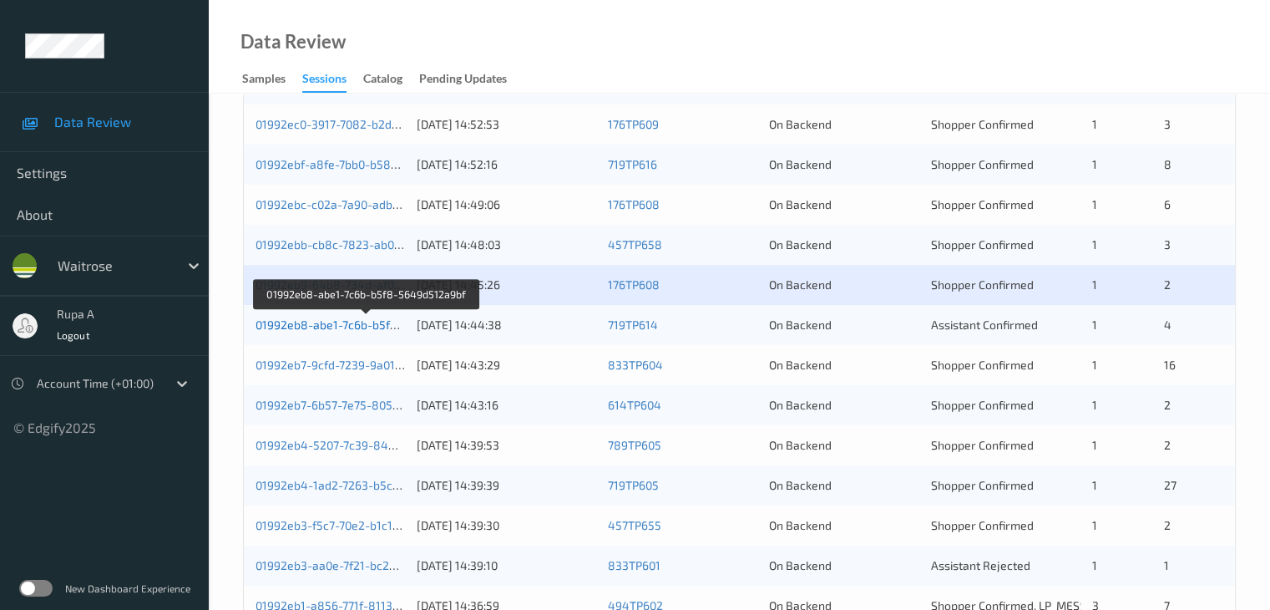
click at [349, 325] on link "01992eb8-abe1-7c6b-b5f8-5649d512a9bf" at bounding box center [368, 324] width 224 height 14
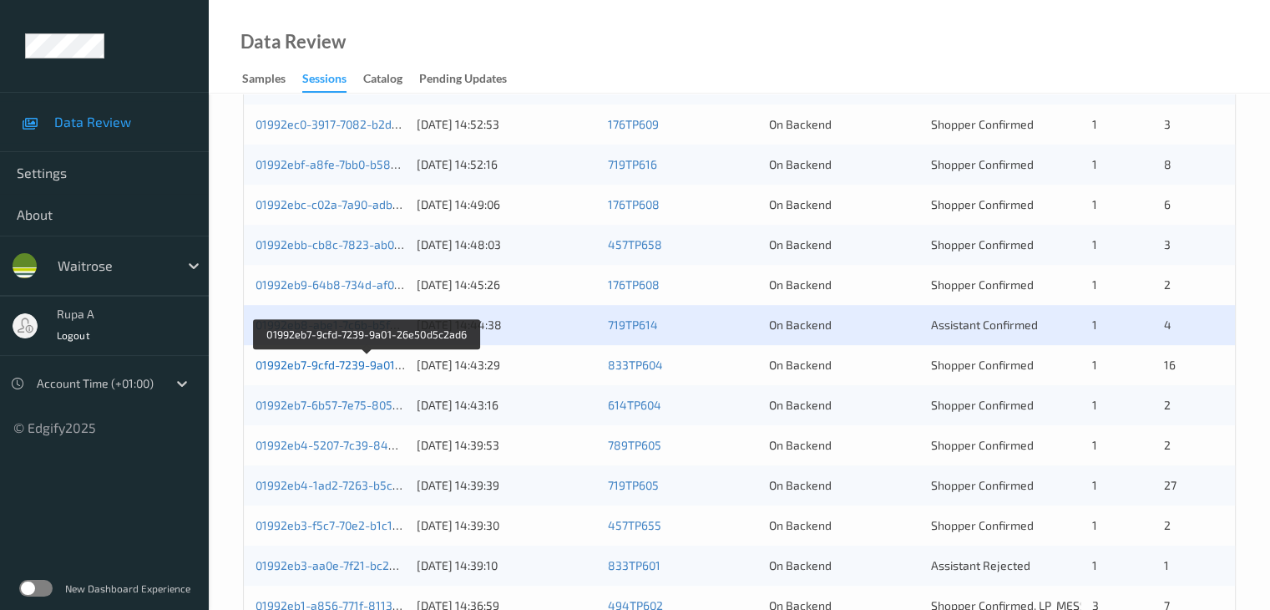
click at [380, 362] on link "01992eb7-9cfd-7239-9a01-26e50d5c2ad6" at bounding box center [368, 364] width 224 height 14
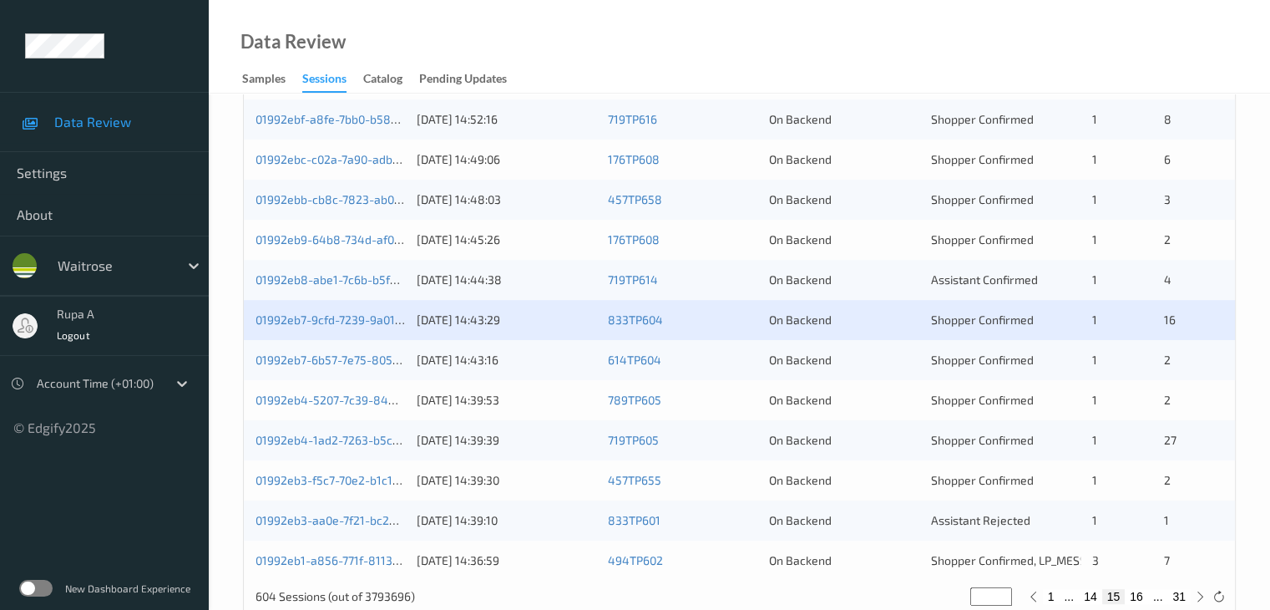
scroll to position [778, 0]
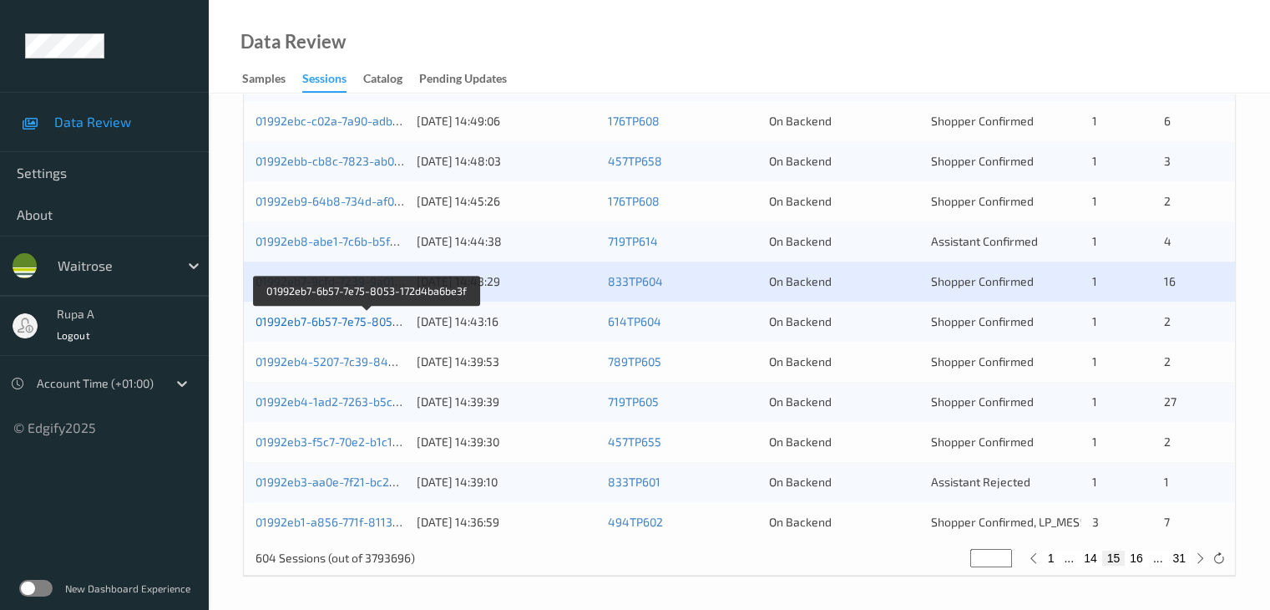
click at [346, 325] on link "01992eb7-6b57-7e75-8053-172d4ba6be3f" at bounding box center [368, 321] width 225 height 14
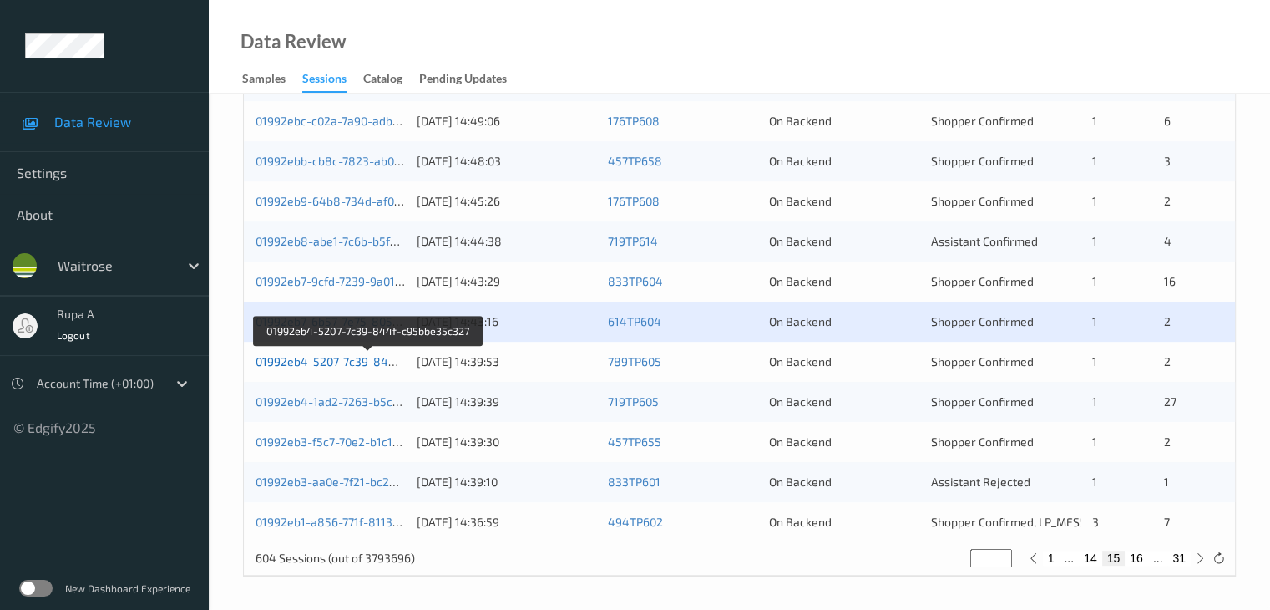
click at [355, 363] on link "01992eb4-5207-7c39-844f-c95bbe35c327" at bounding box center [369, 361] width 227 height 14
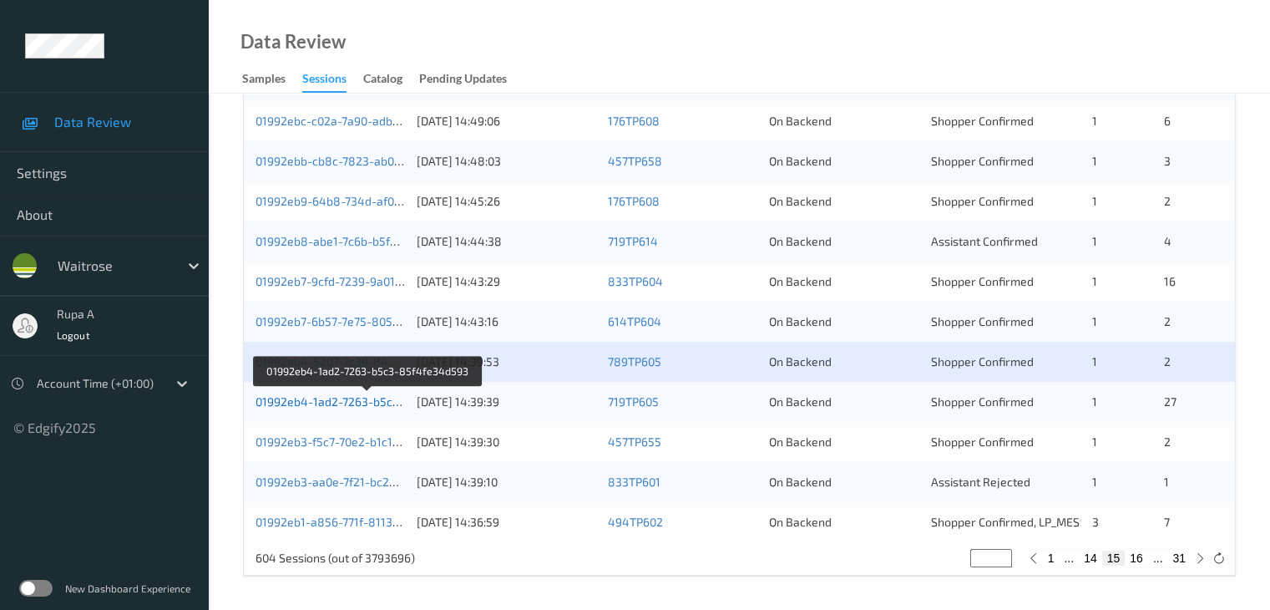
click at [357, 402] on link "01992eb4-1ad2-7263-b5c3-85f4fe34d593" at bounding box center [369, 401] width 226 height 14
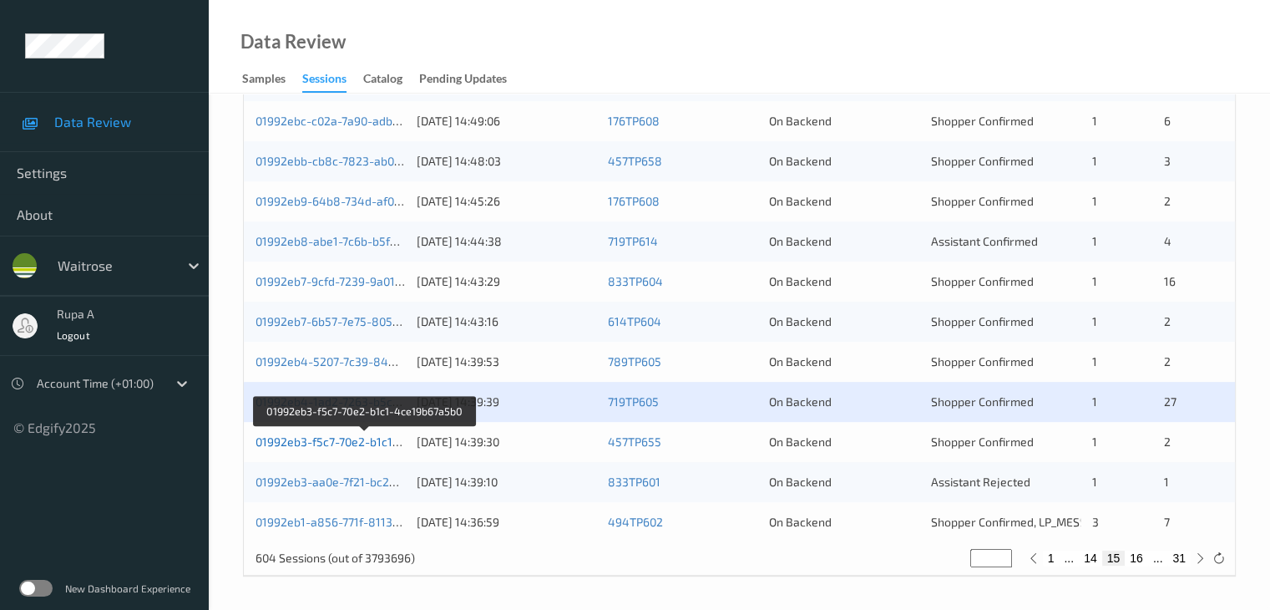
click at [391, 438] on link "01992eb3-f5c7-70e2-b1c1-4ce19b67a5b0" at bounding box center [366, 441] width 220 height 14
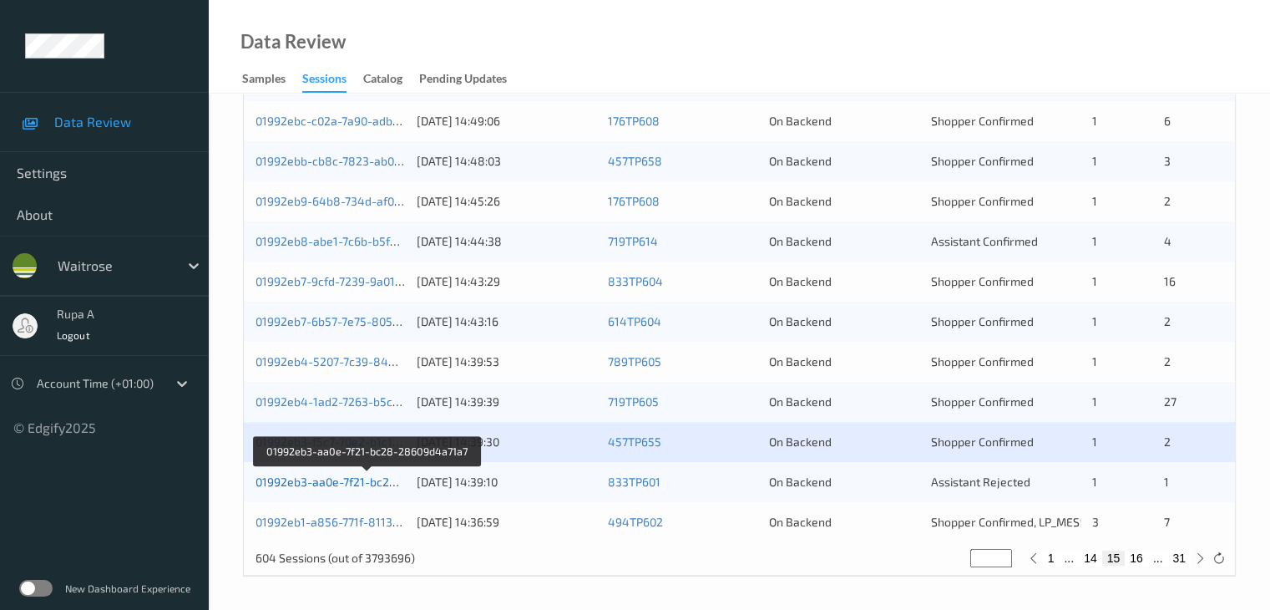
click at [395, 481] on link "01992eb3-aa0e-7f21-bc28-28609d4a71a7" at bounding box center [368, 481] width 225 height 14
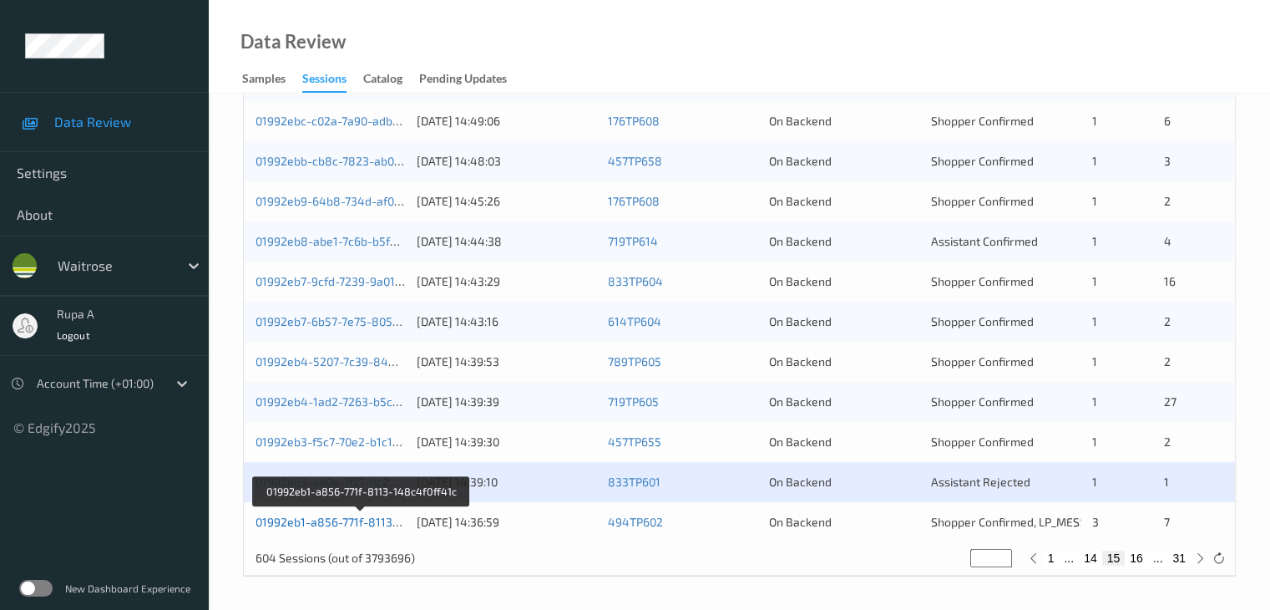
click at [351, 522] on link "01992eb1-a856-771f-8113-148c4f0ff41c" at bounding box center [362, 521] width 213 height 14
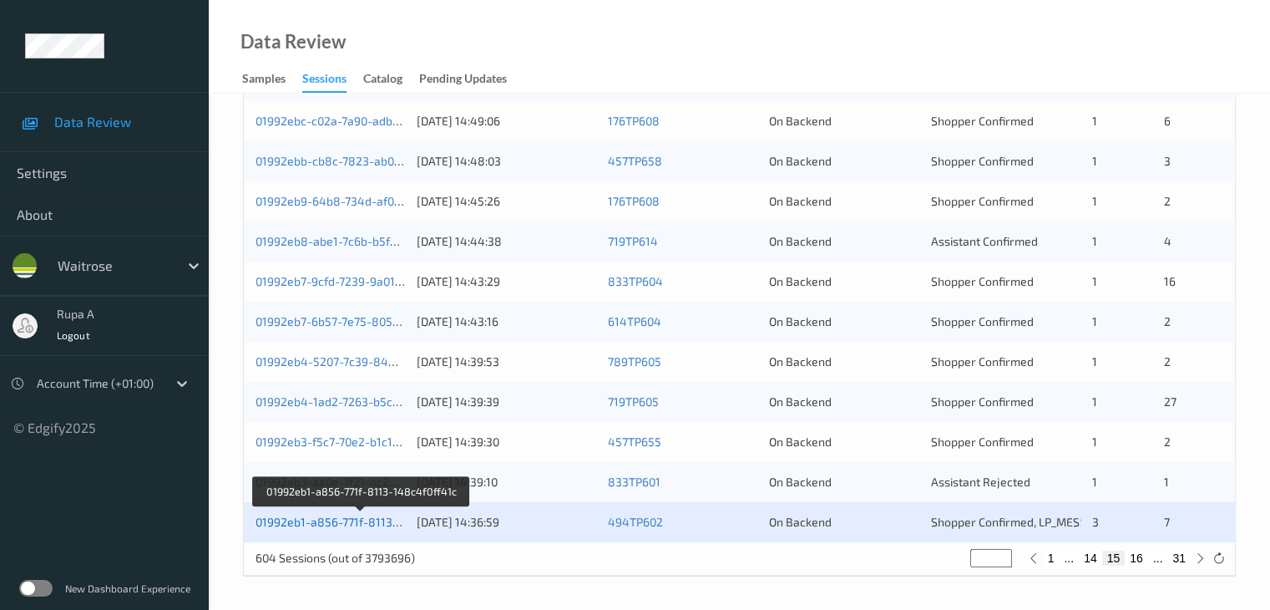
click at [351, 524] on link "01992eb1-a856-771f-8113-148c4f0ff41c" at bounding box center [362, 521] width 213 height 14
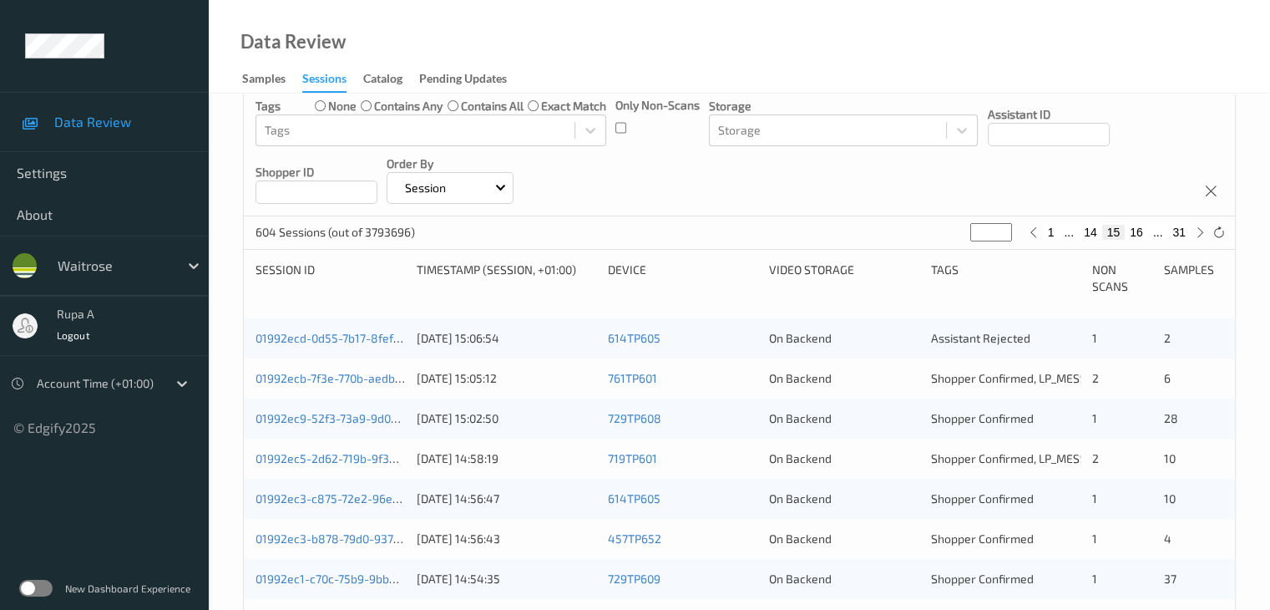
scroll to position [194, 0]
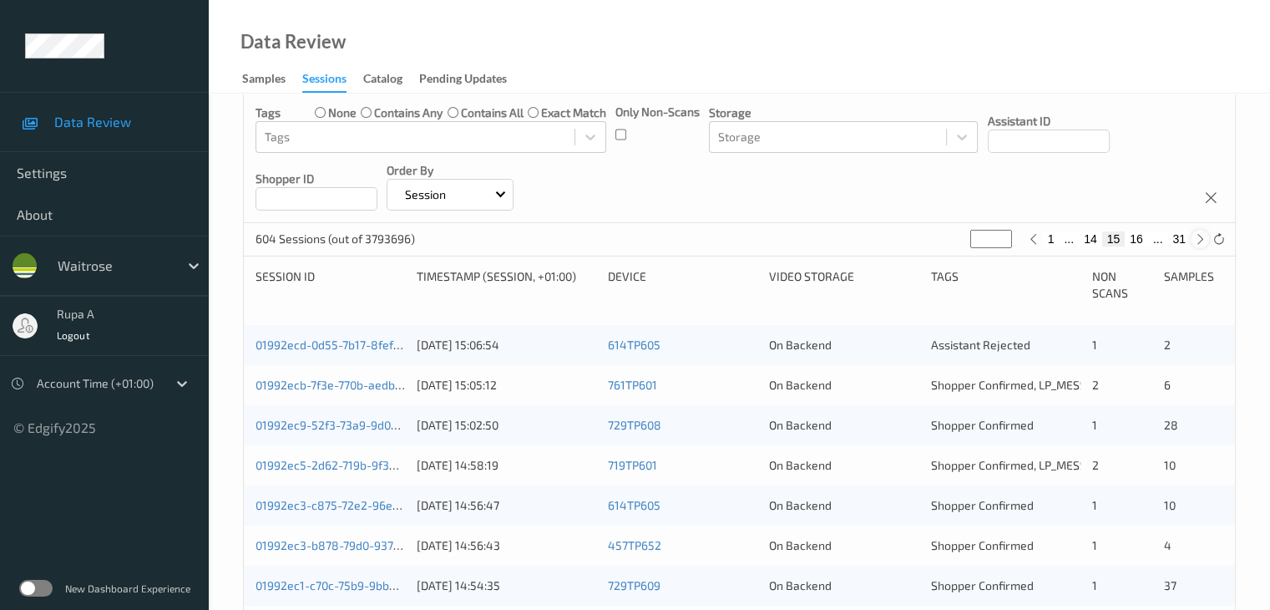
click at [1196, 241] on icon at bounding box center [1200, 239] width 13 height 13
type input "**"
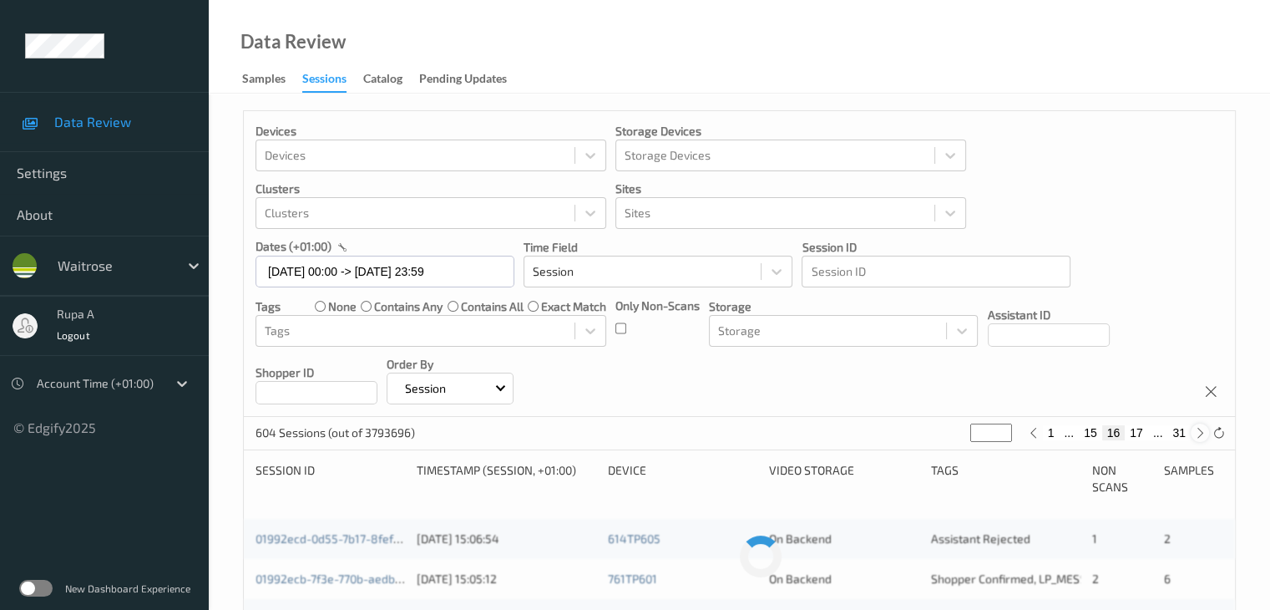
click at [1198, 435] on icon at bounding box center [1200, 433] width 13 height 13
type input "**"
click at [1198, 435] on icon at bounding box center [1200, 433] width 13 height 13
type input "**"
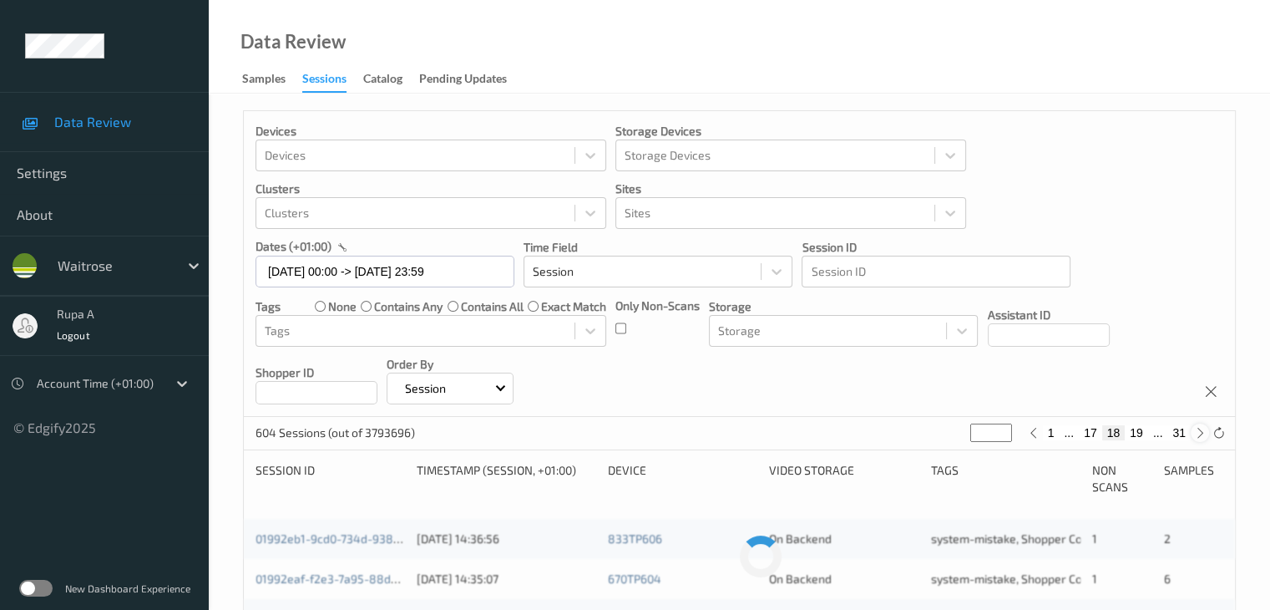
type input "**"
click at [1198, 435] on icon at bounding box center [1200, 433] width 13 height 13
type input "**"
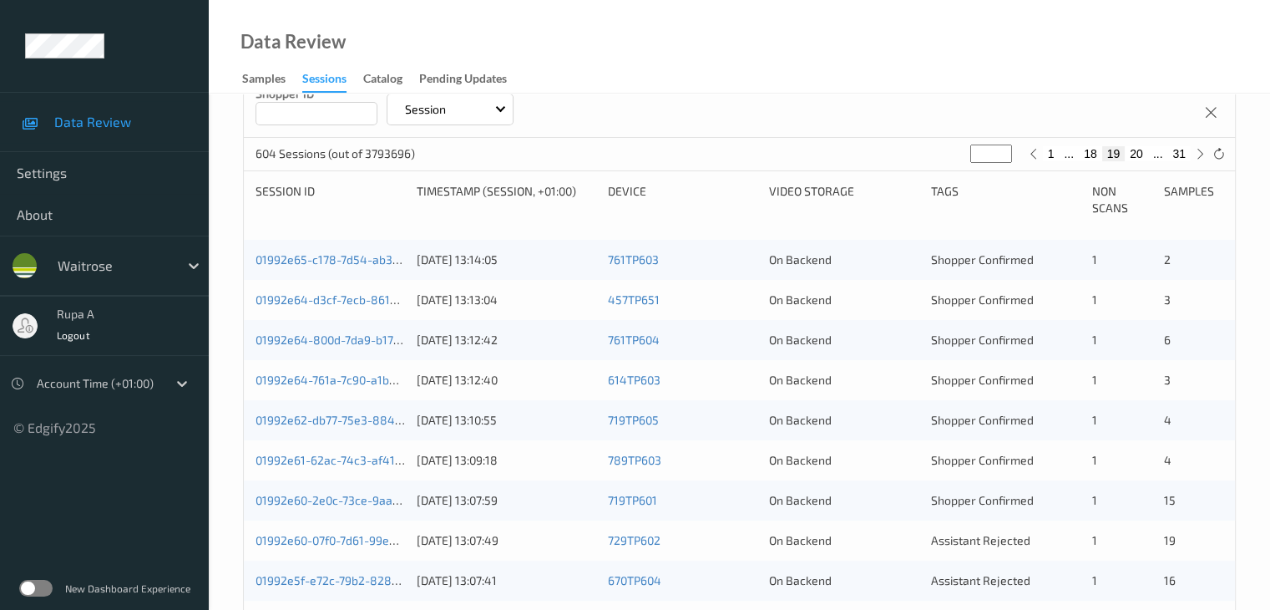
scroll to position [194, 0]
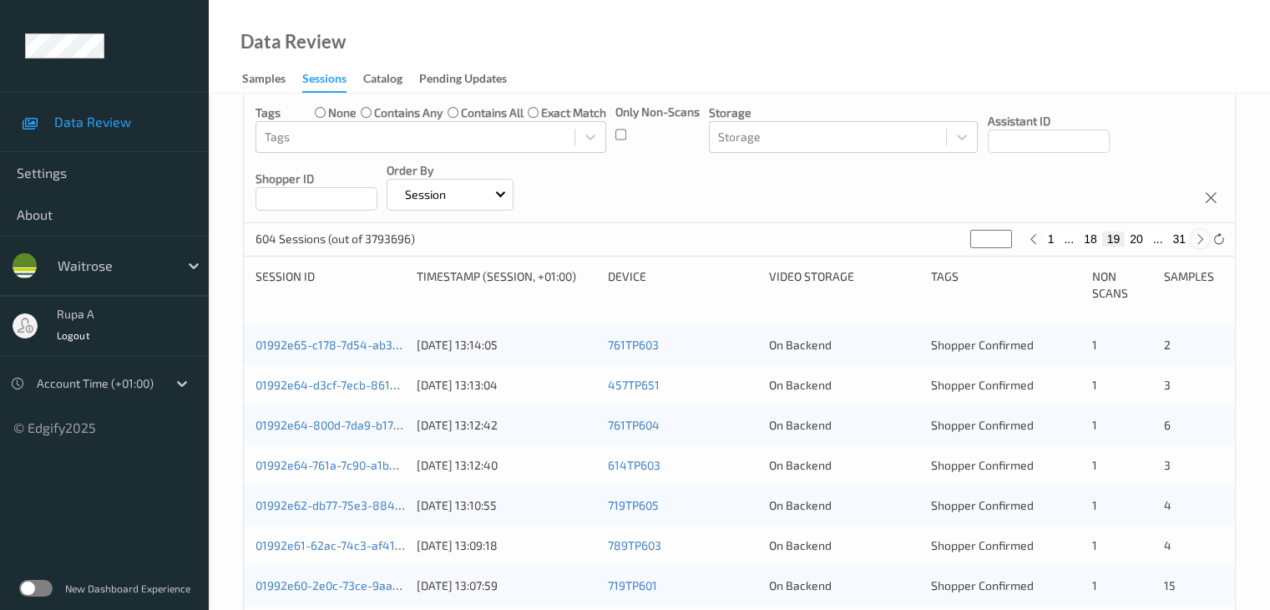
click at [1196, 241] on icon at bounding box center [1200, 239] width 13 height 13
type input "**"
click at [1035, 245] on icon at bounding box center [1033, 239] width 13 height 13
type input "**"
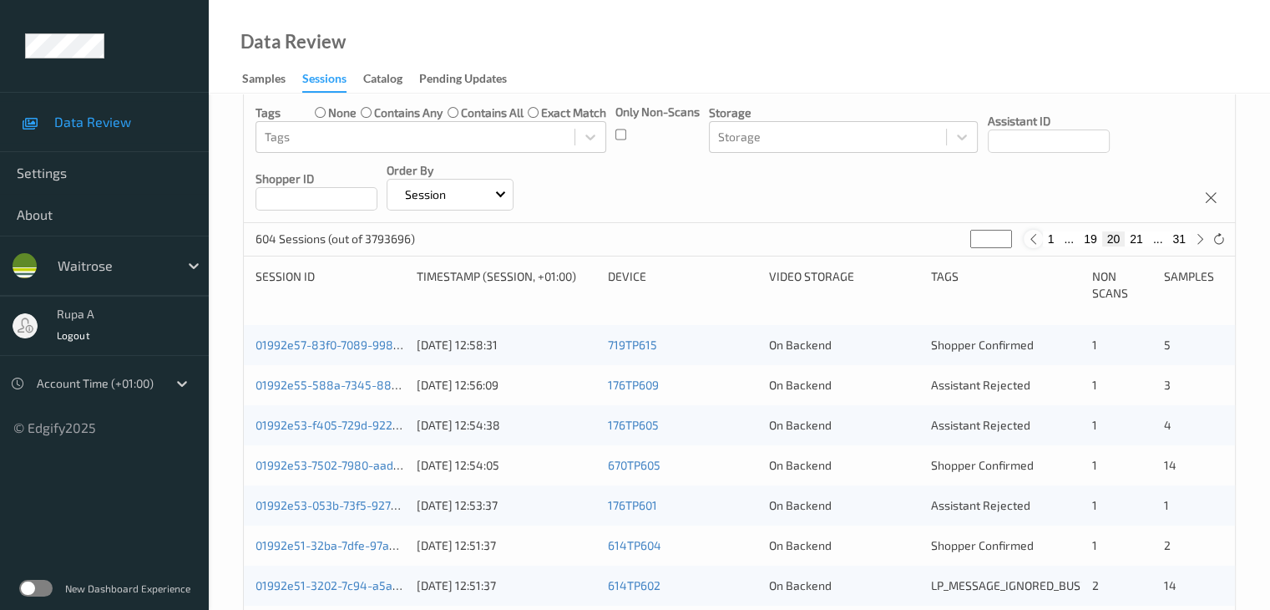
type input "**"
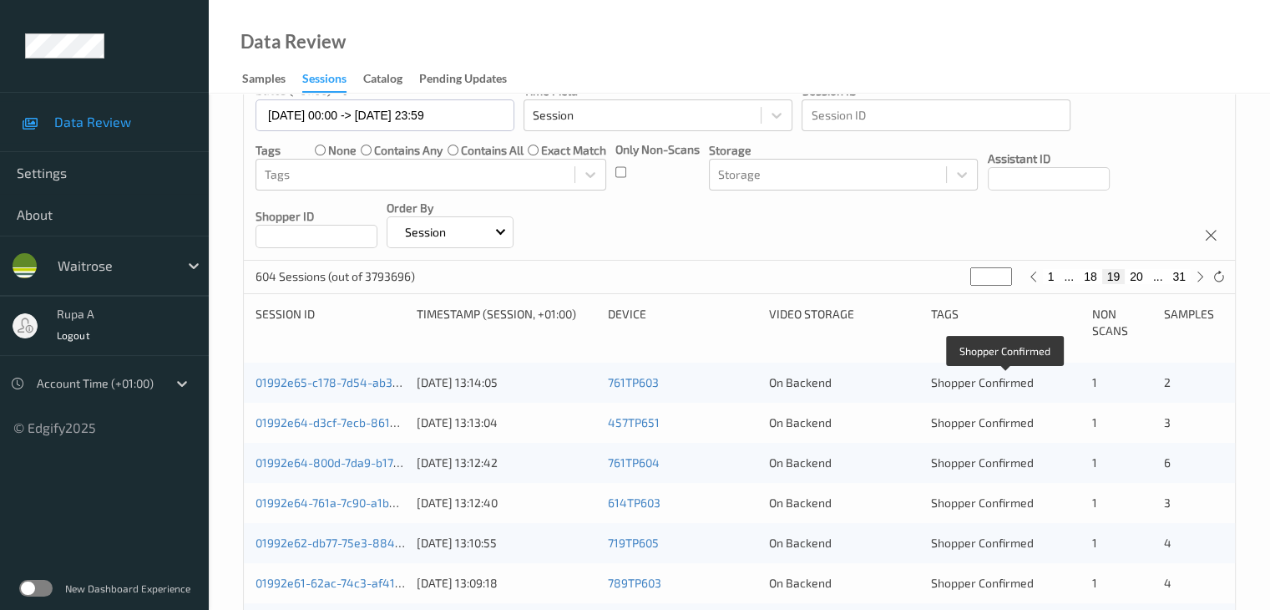
scroll to position [250, 0]
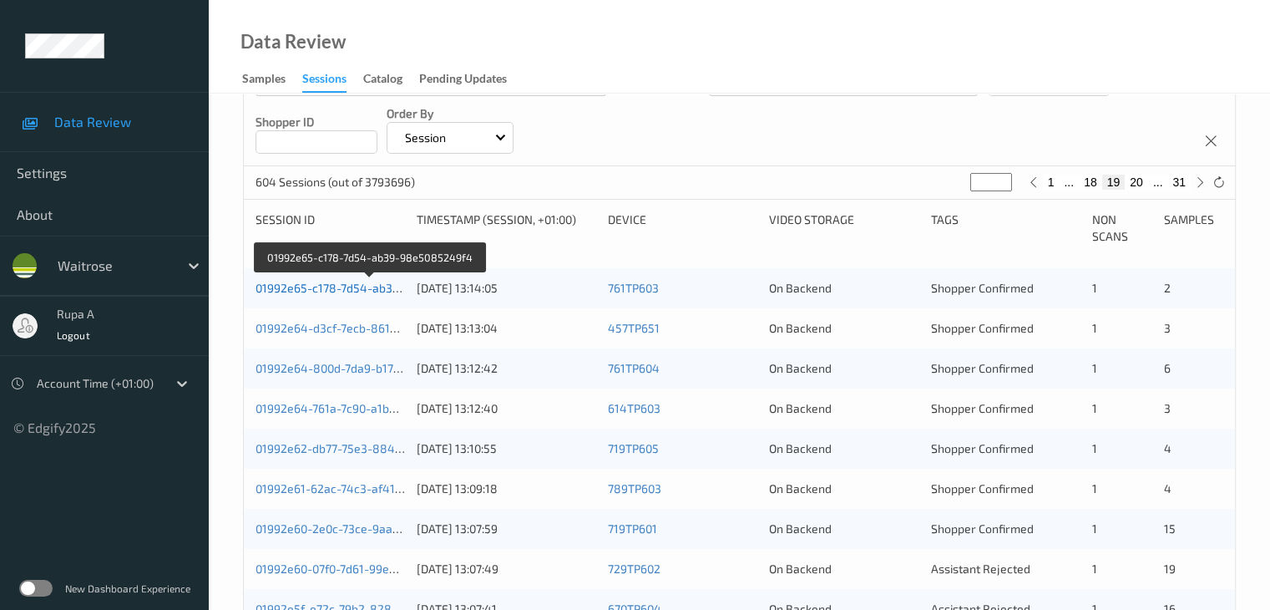
click at [387, 291] on link "01992e65-c178-7d54-ab39-98e5085249f4" at bounding box center [371, 288] width 230 height 14
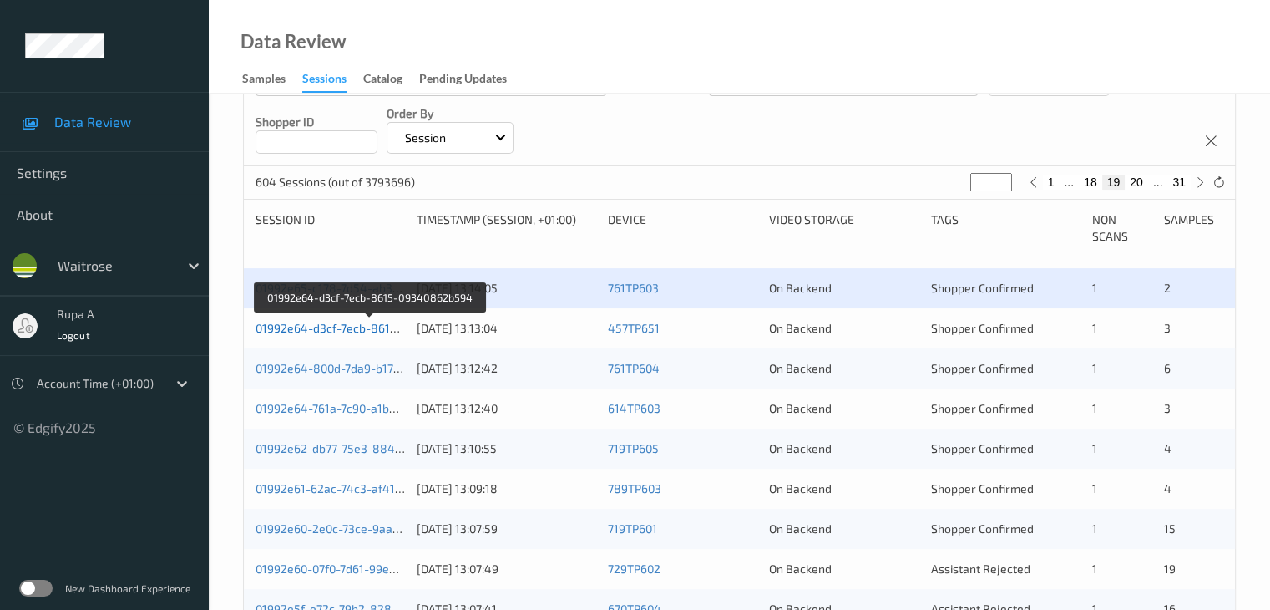
click at [387, 329] on link "01992e64-d3cf-7ecb-8615-09340862b594" at bounding box center [370, 328] width 229 height 14
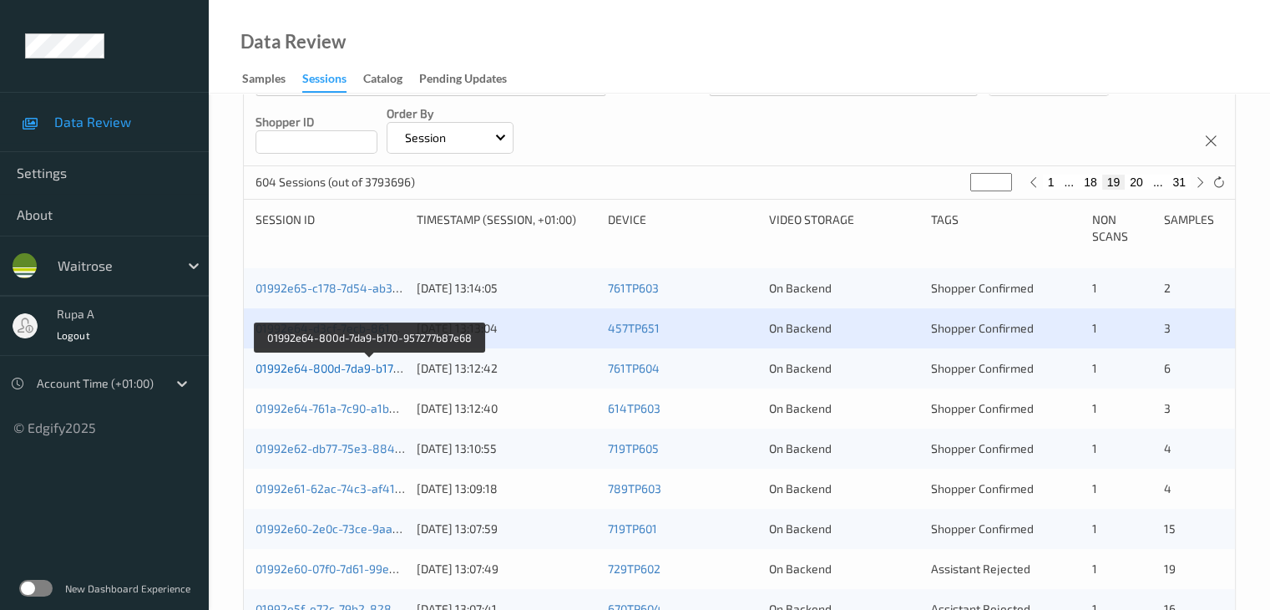
click at [367, 371] on link "01992e64-800d-7da9-b170-957277b87e68" at bounding box center [370, 368] width 228 height 14
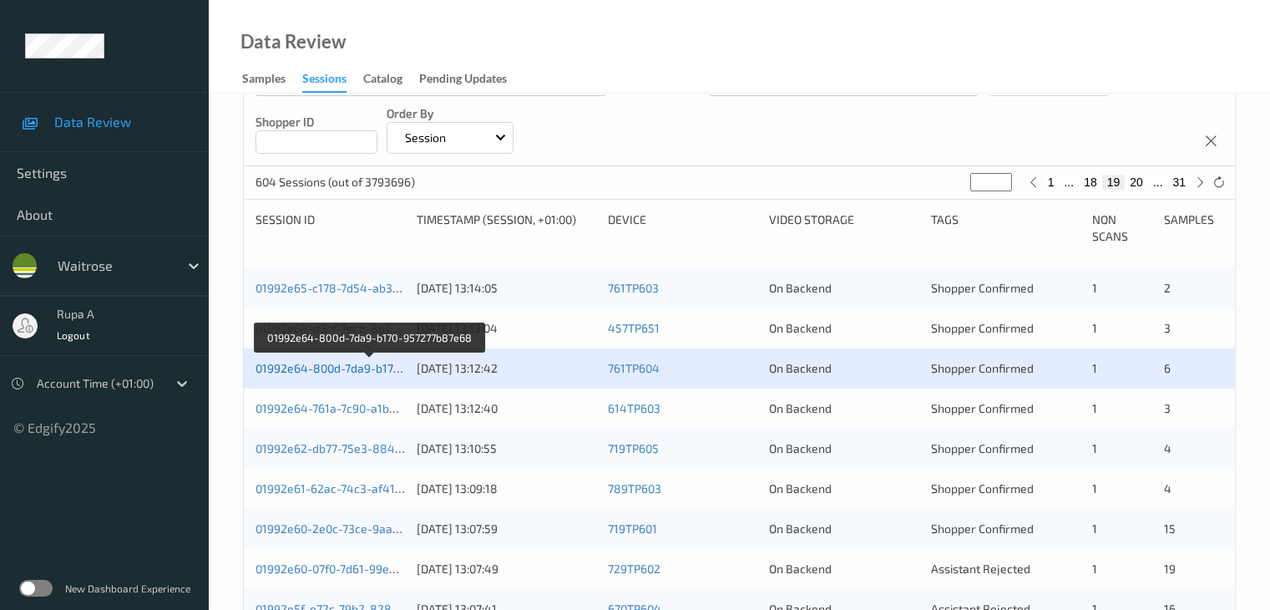
click at [347, 363] on link "01992e64-800d-7da9-b170-957277b87e68" at bounding box center [370, 368] width 228 height 14
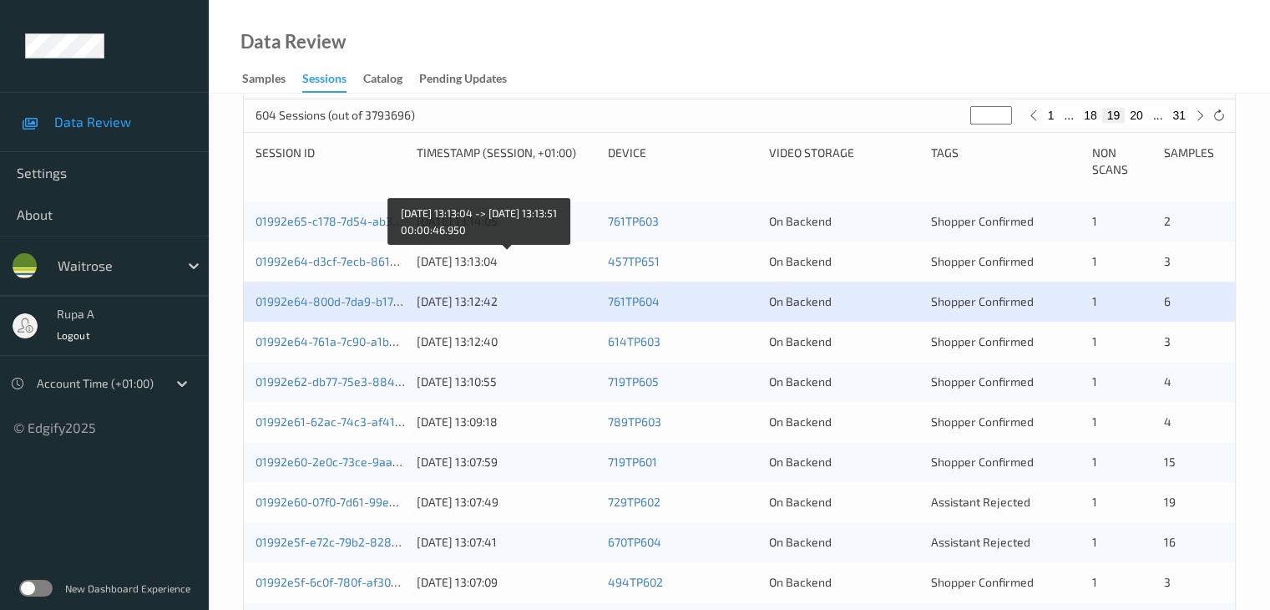
scroll to position [417, 0]
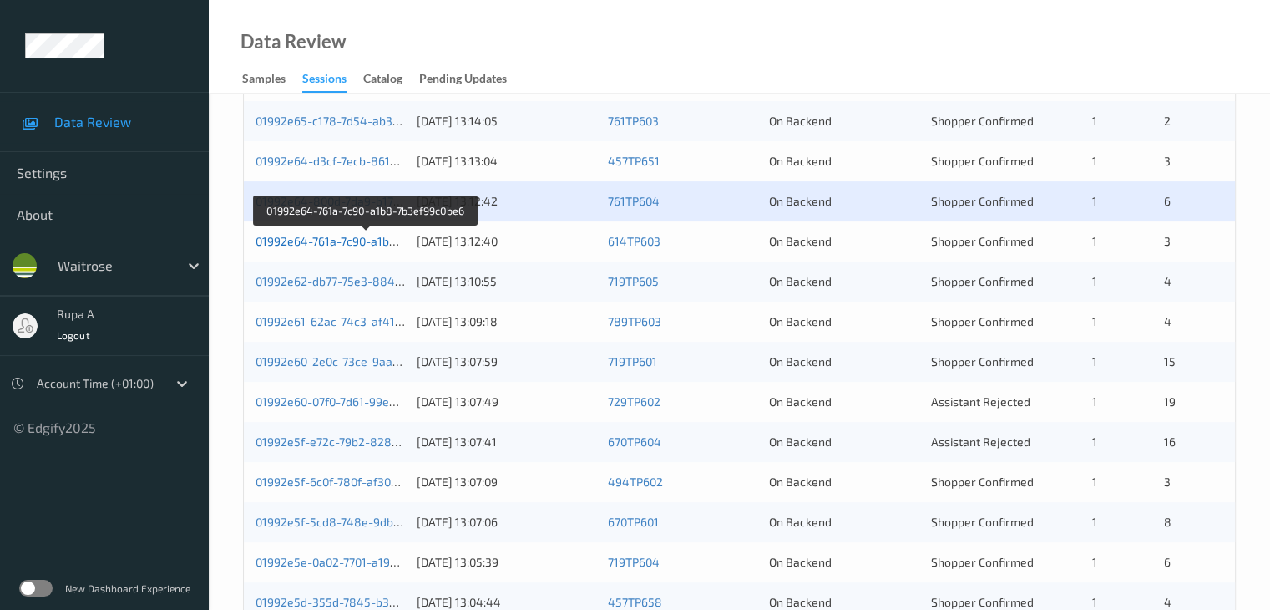
click at [377, 243] on link "01992e64-761a-7c90-a1b8-7b3ef99c0be6" at bounding box center [366, 241] width 221 height 14
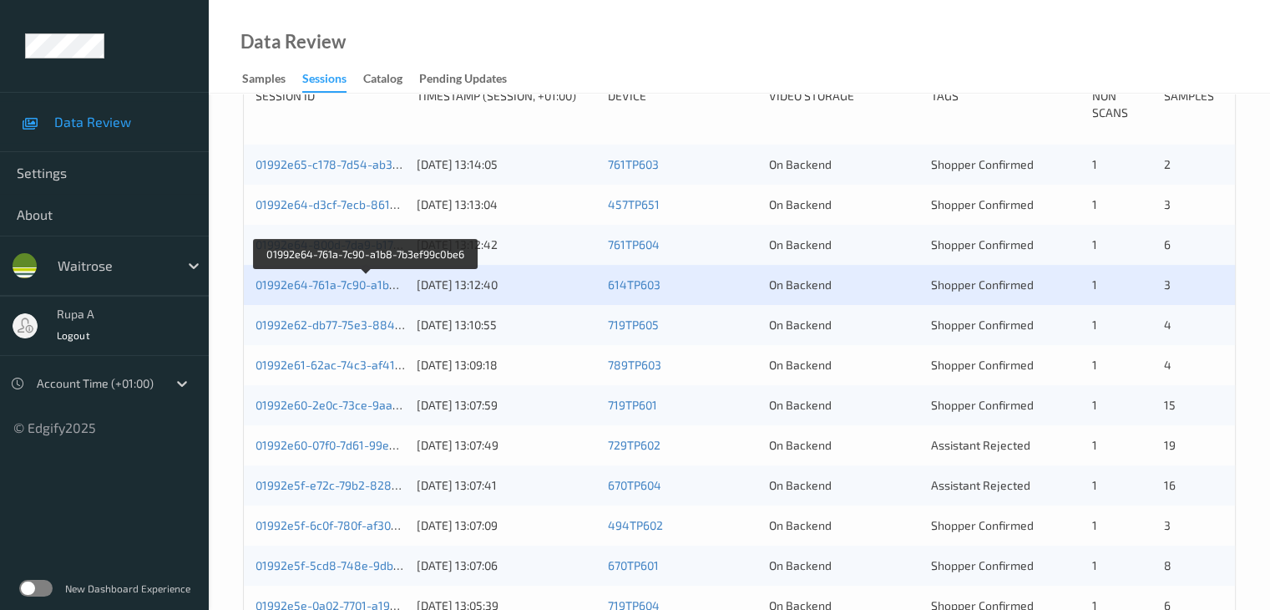
scroll to position [334, 0]
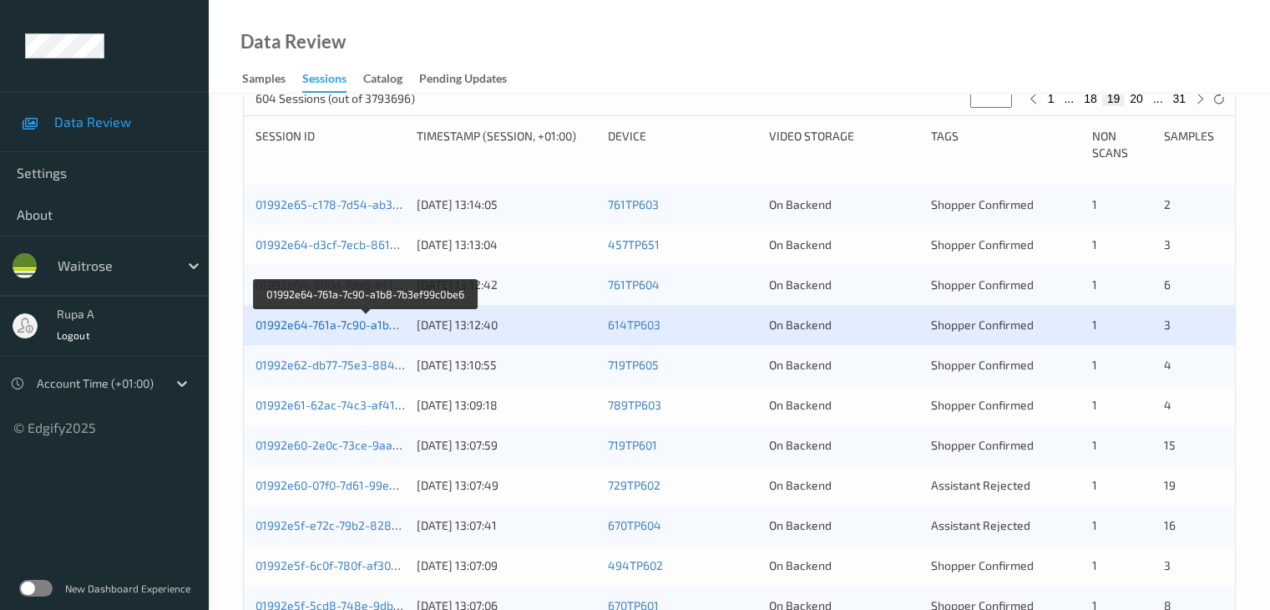
click at [371, 330] on link "01992e64-761a-7c90-a1b8-7b3ef99c0be6" at bounding box center [366, 324] width 221 height 14
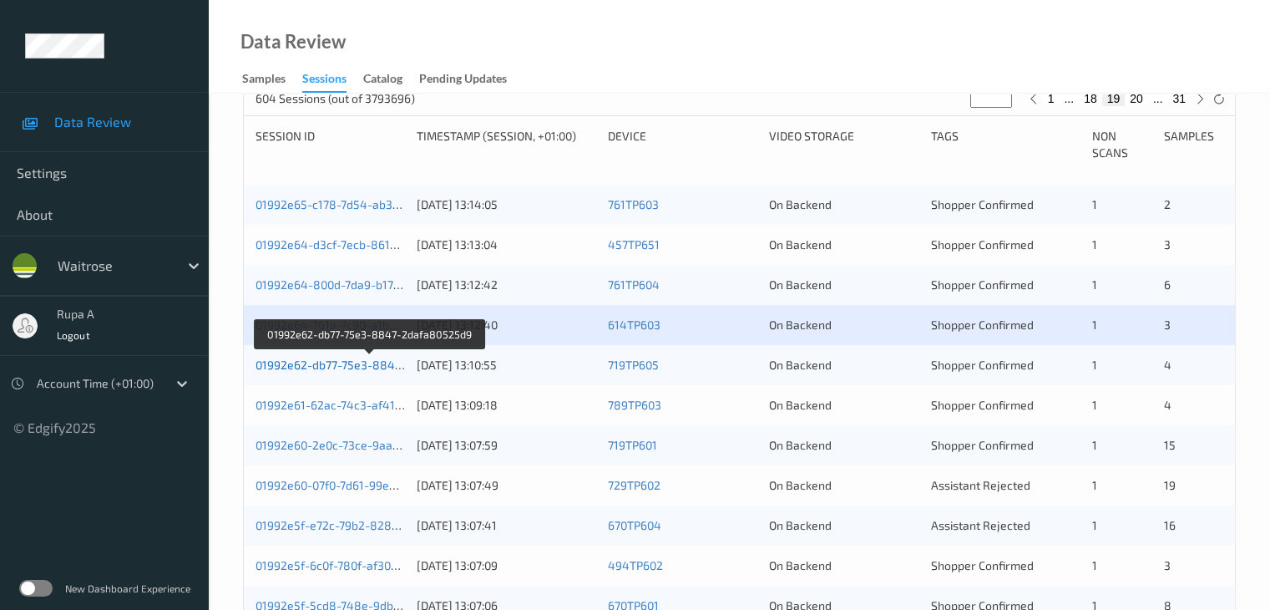
click at [396, 367] on link "01992e62-db77-75e3-8847-2dafa80525d9" at bounding box center [370, 364] width 229 height 14
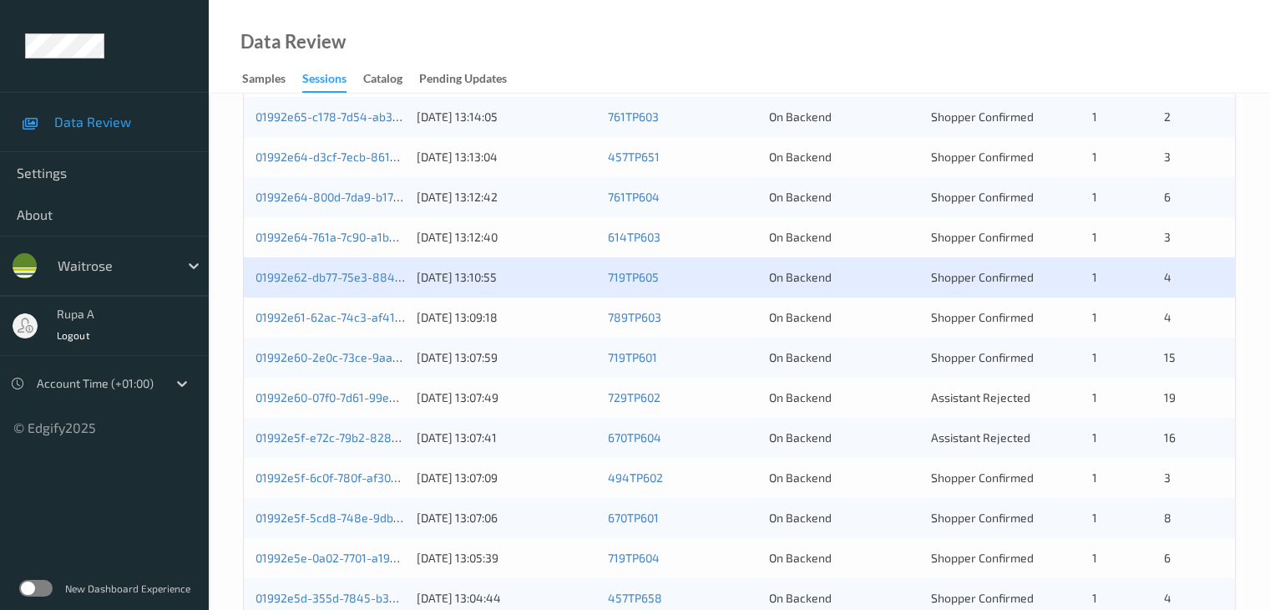
scroll to position [501, 0]
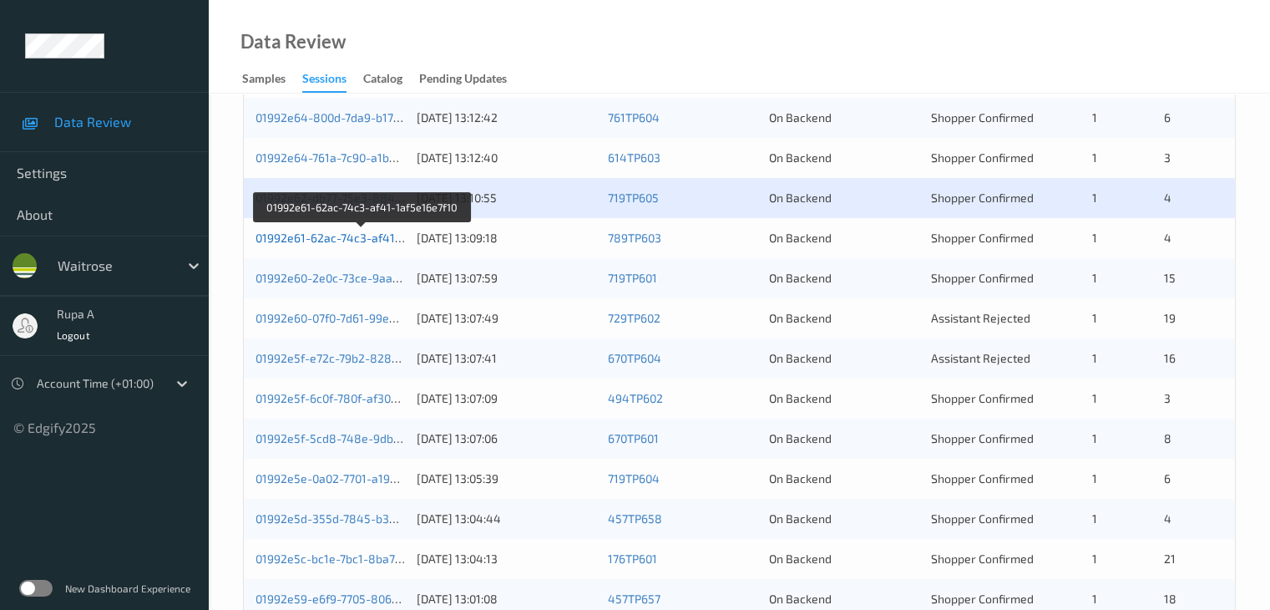
click at [377, 234] on link "01992e61-62ac-74c3-af41-1af5e16e7f10" at bounding box center [363, 237] width 214 height 14
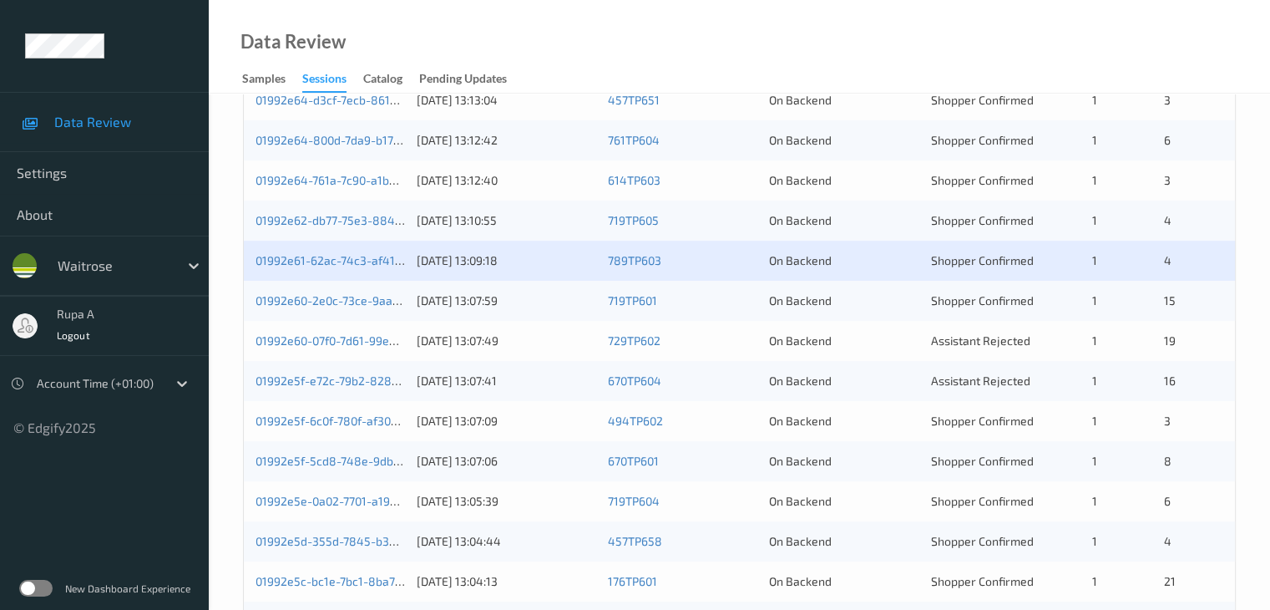
scroll to position [417, 0]
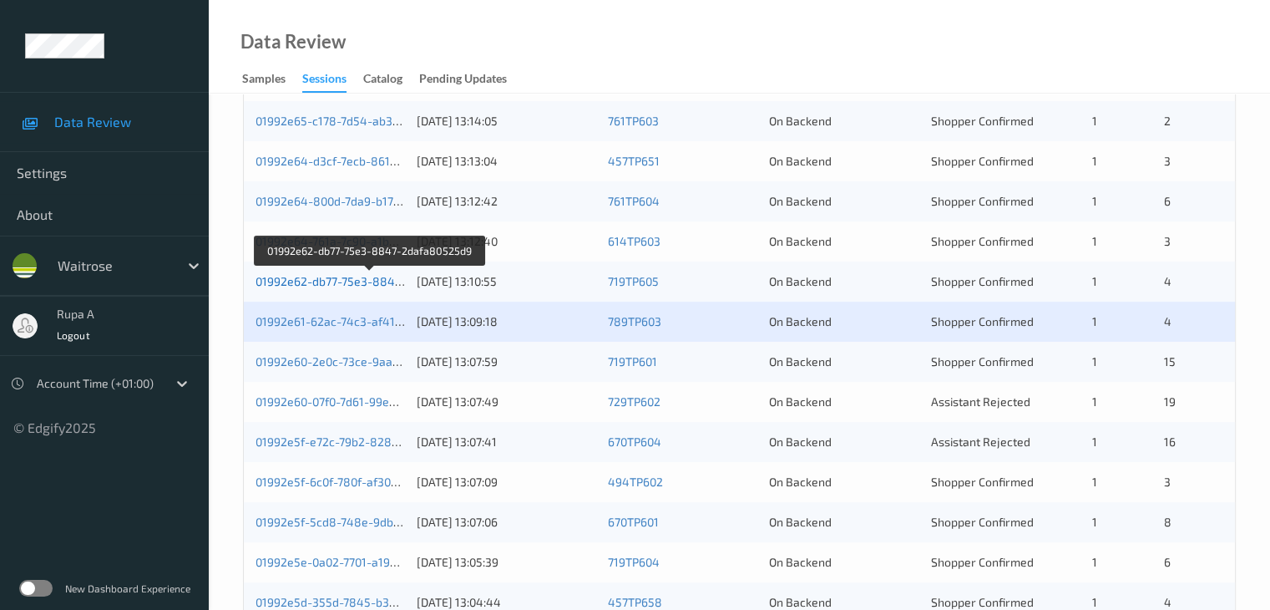
click at [361, 282] on link "01992e62-db77-75e3-8847-2dafa80525d9" at bounding box center [370, 281] width 229 height 14
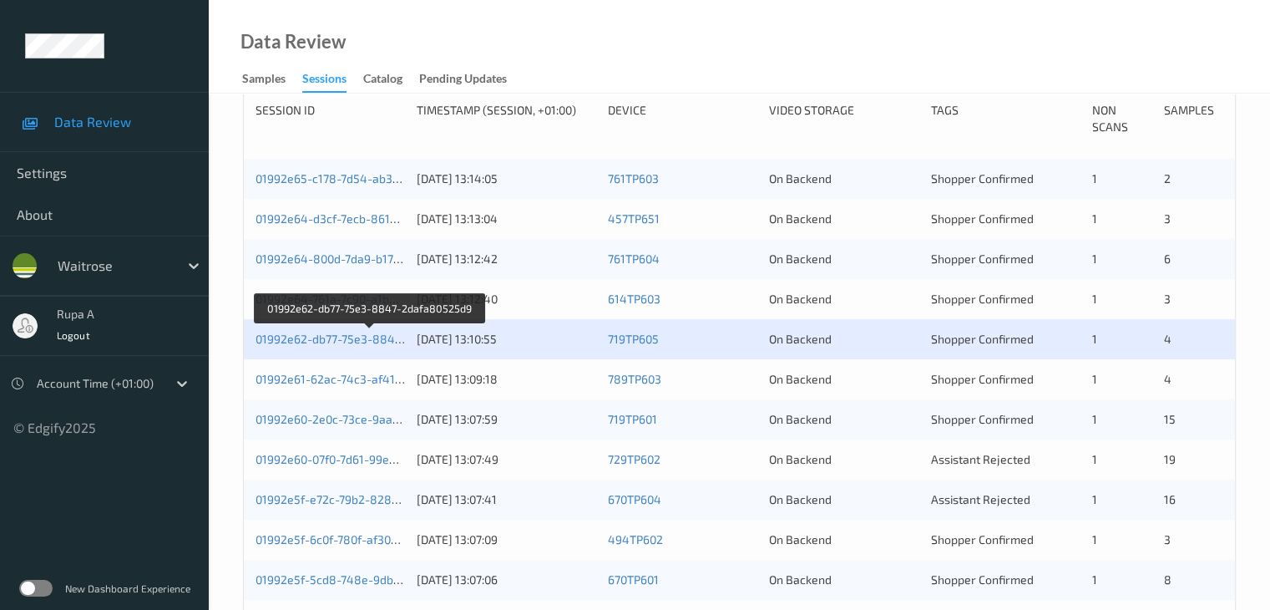
scroll to position [334, 0]
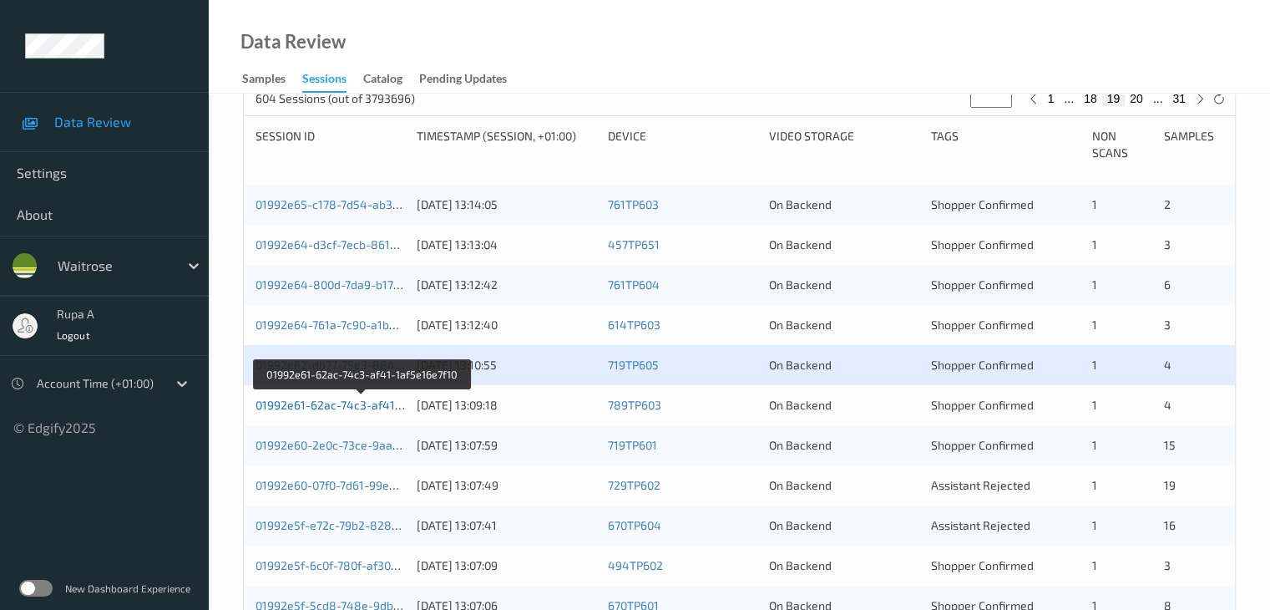
click at [359, 405] on link "01992e61-62ac-74c3-af41-1af5e16e7f10" at bounding box center [363, 404] width 214 height 14
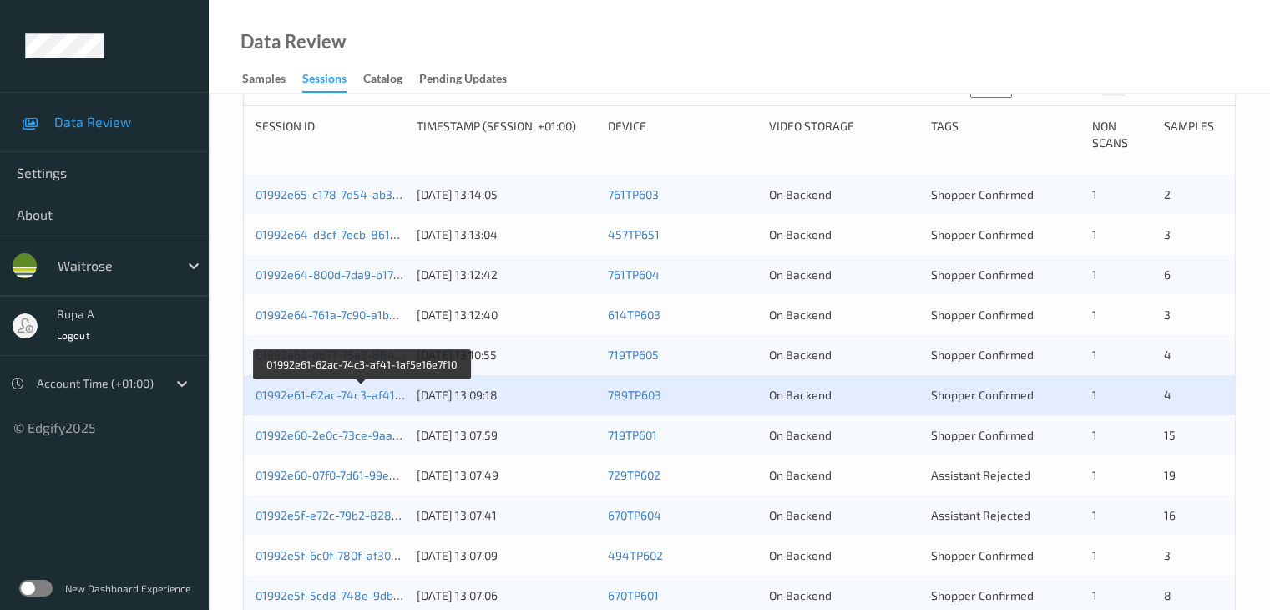
scroll to position [584, 0]
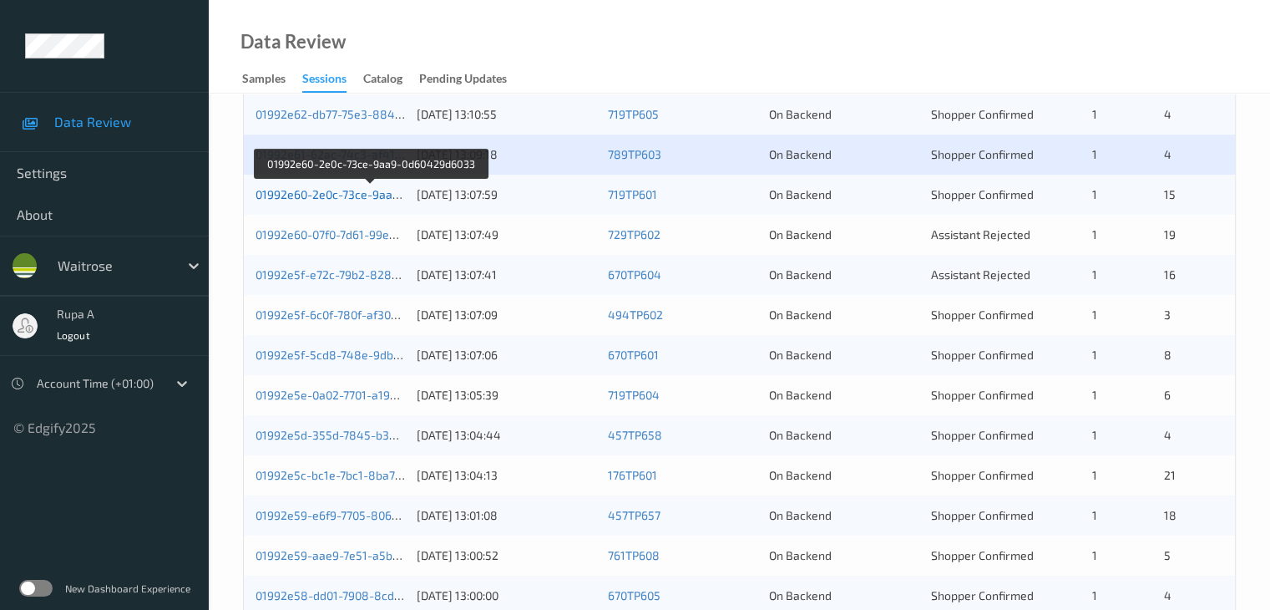
click at [387, 195] on link "01992e60-2e0c-73ce-9aa9-0d60429d6033" at bounding box center [371, 194] width 230 height 14
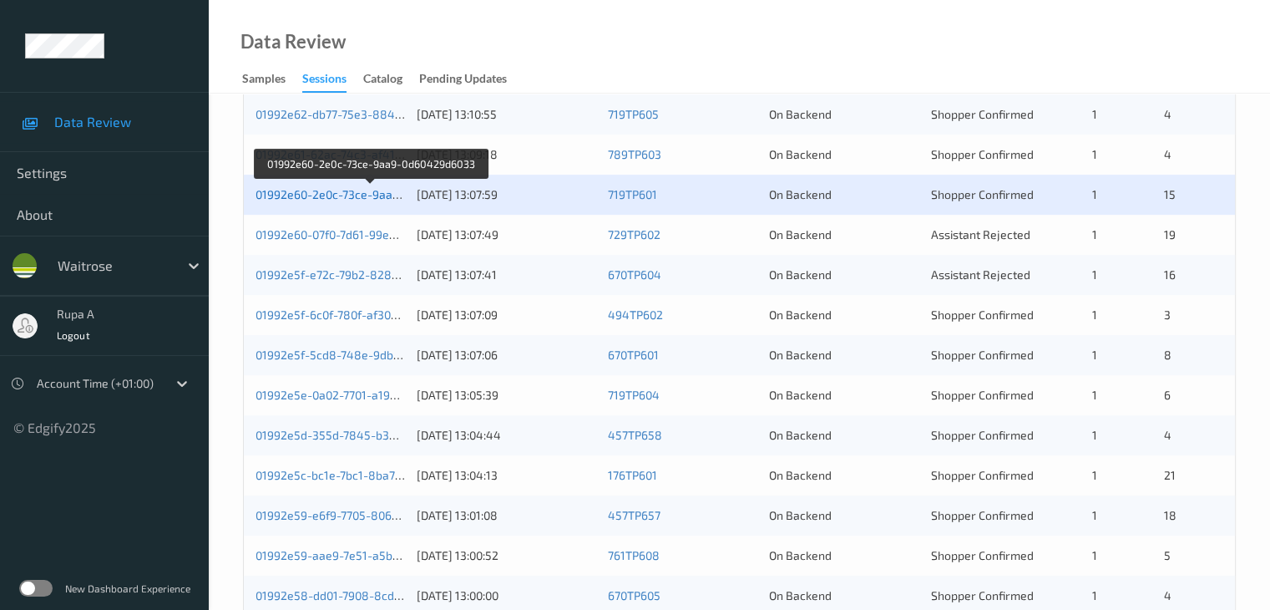
click at [372, 195] on link "01992e60-2e0c-73ce-9aa9-0d60429d6033" at bounding box center [371, 194] width 230 height 14
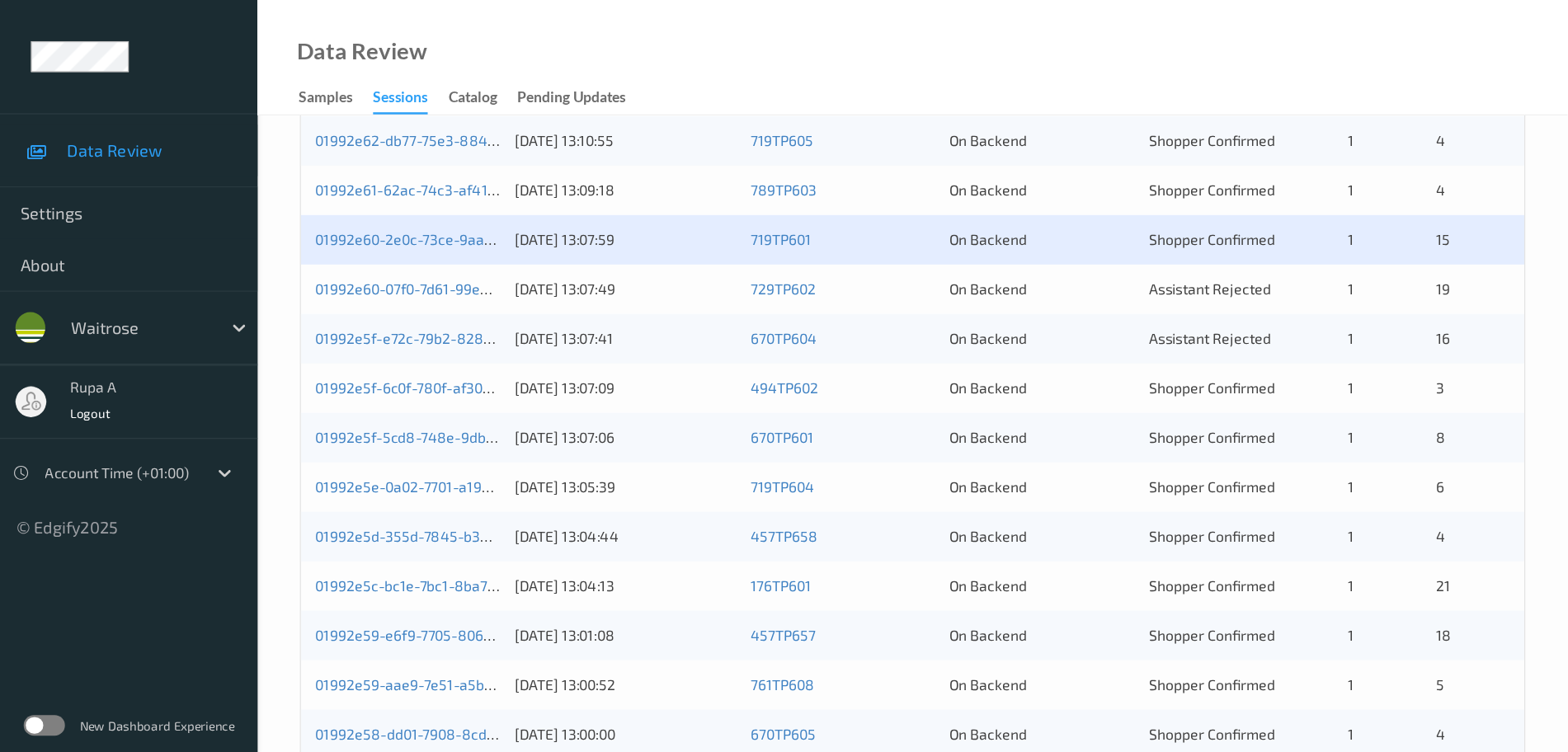
scroll to position [489, 0]
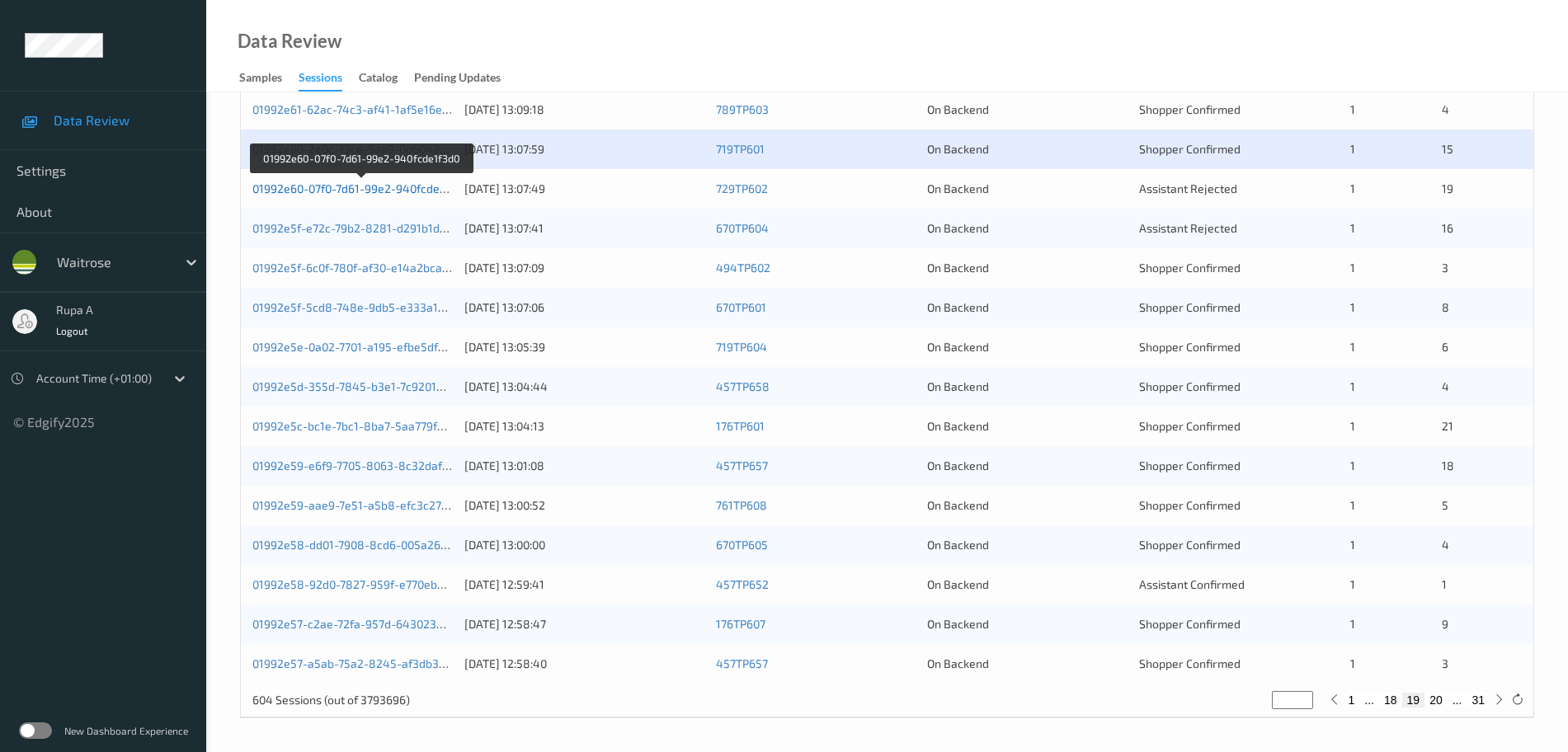
click at [435, 188] on link "01992e60-07f0-7d61-99e2-940fcde1f3d0" at bounding box center [361, 189] width 216 height 14
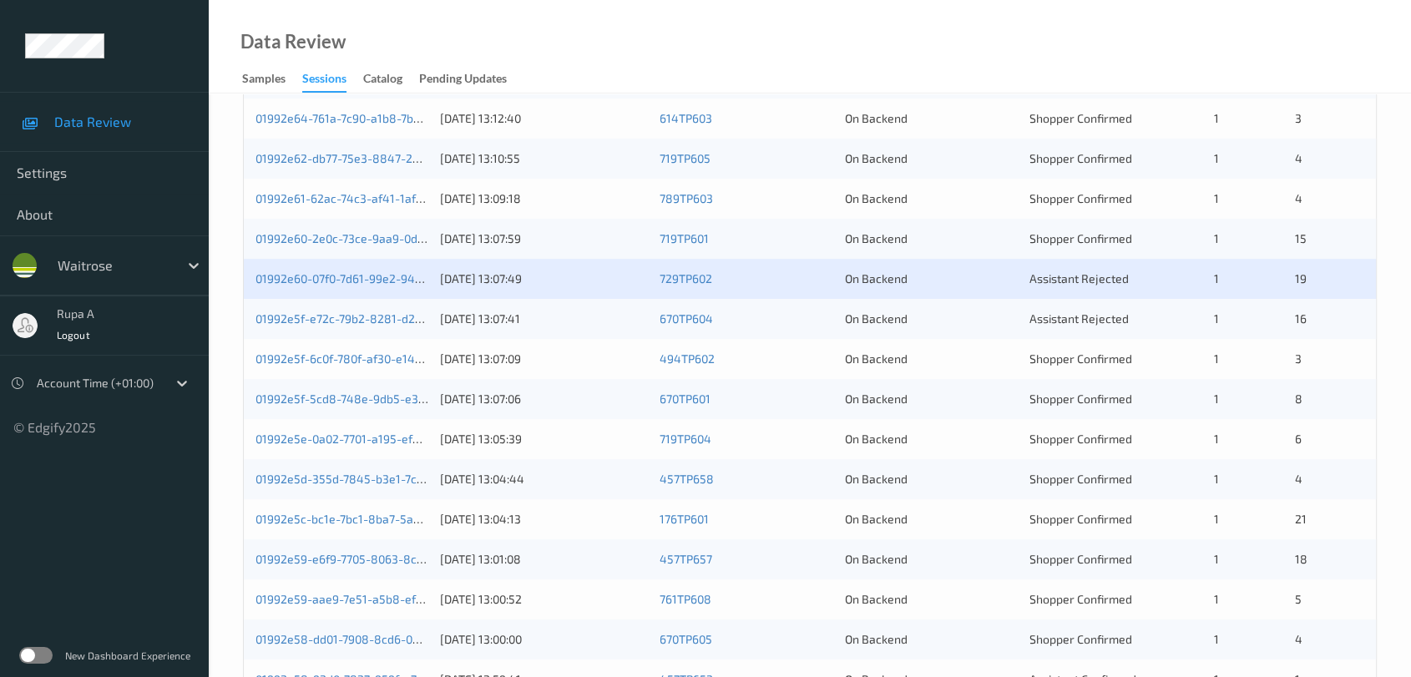
scroll to position [358, 0]
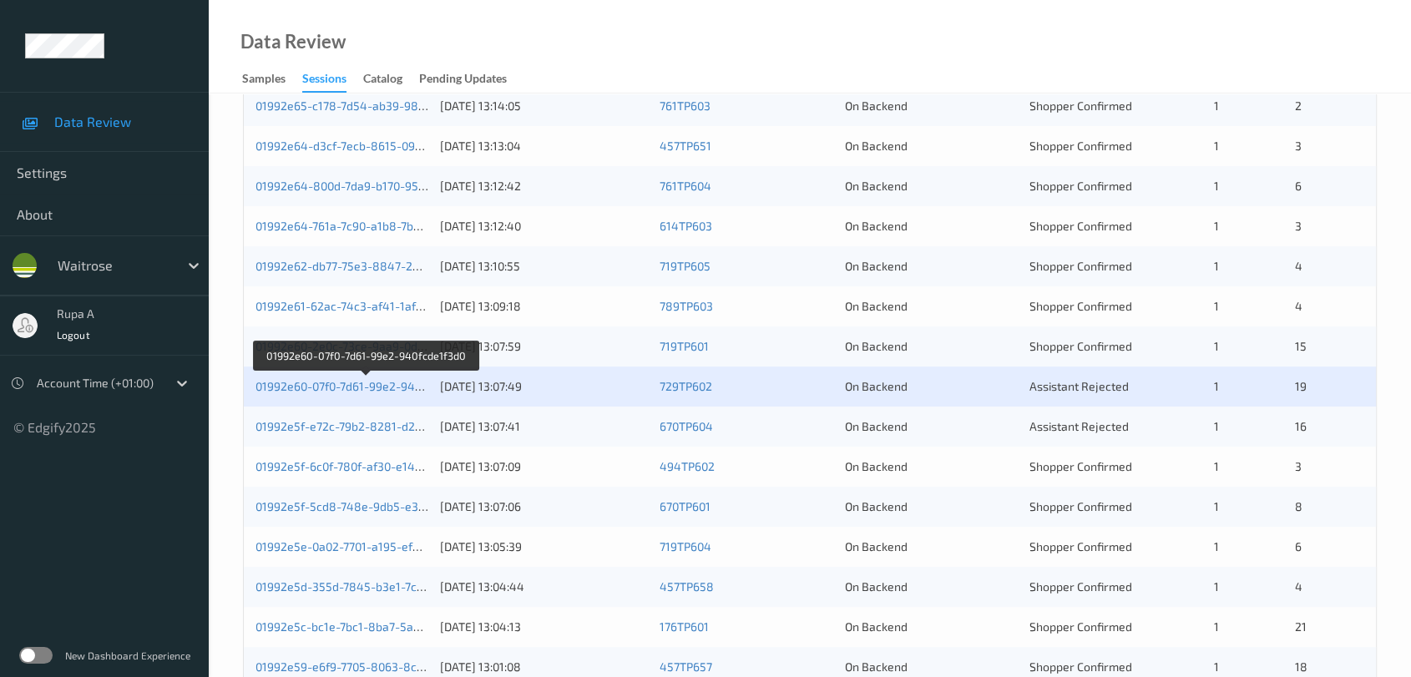
drag, startPoint x: 382, startPoint y: 382, endPoint x: 339, endPoint y: 132, distance: 253.4
click at [382, 382] on link "01992e60-07f0-7d61-99e2-940fcde1f3d0" at bounding box center [365, 386] width 219 height 14
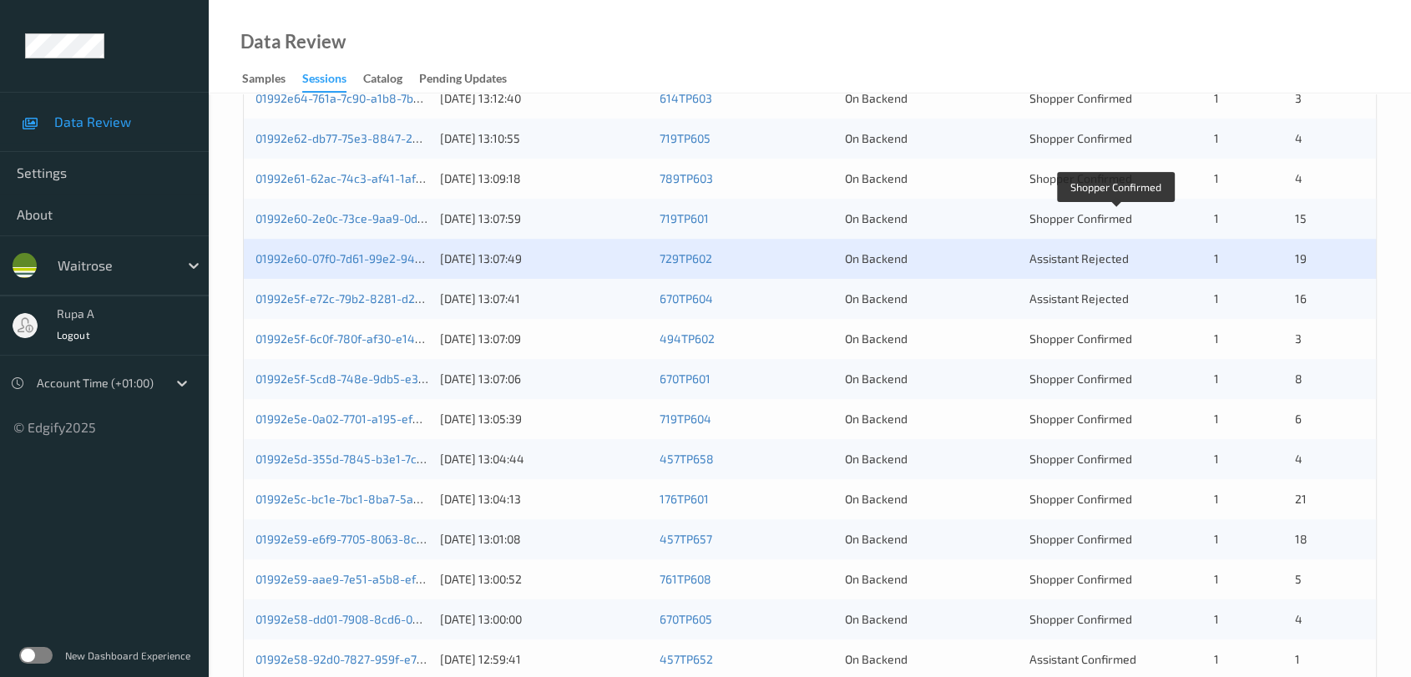
scroll to position [544, 0]
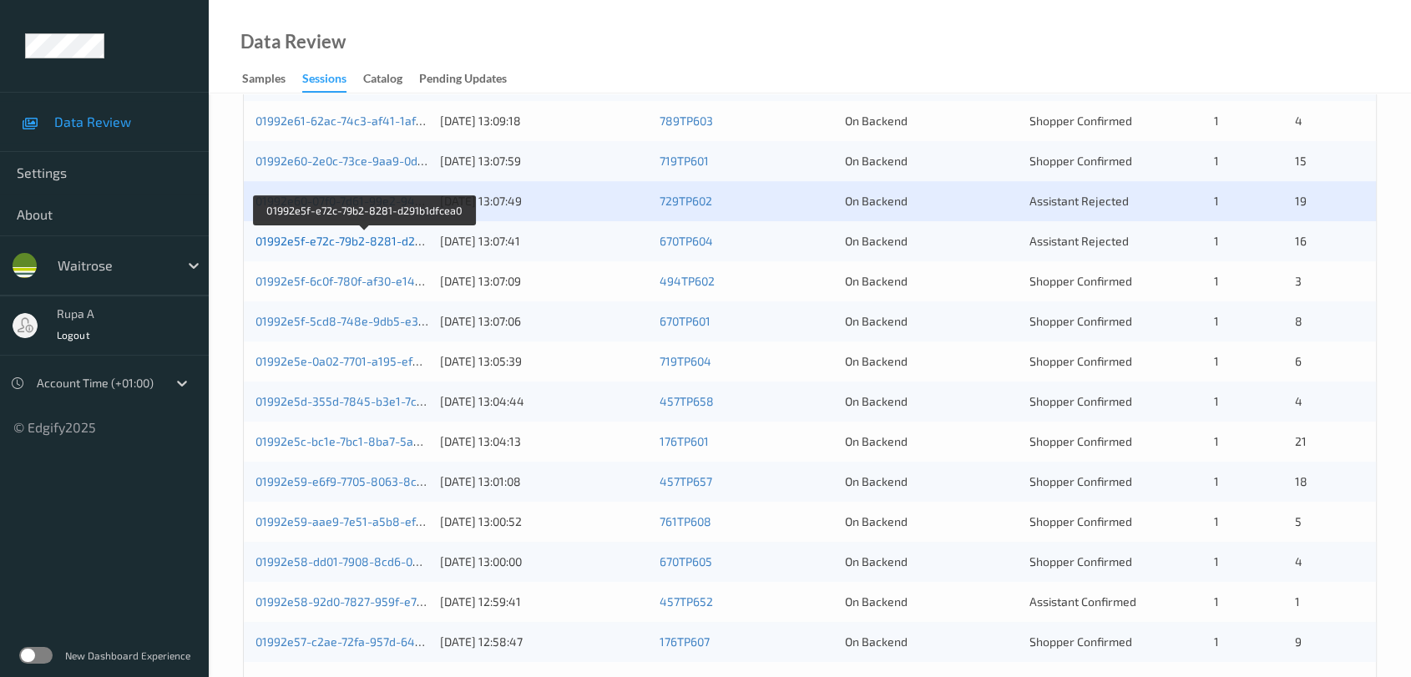
click at [413, 235] on link "01992e5f-e72c-79b2-8281-d291b1dfcea0" at bounding box center [366, 241] width 220 height 14
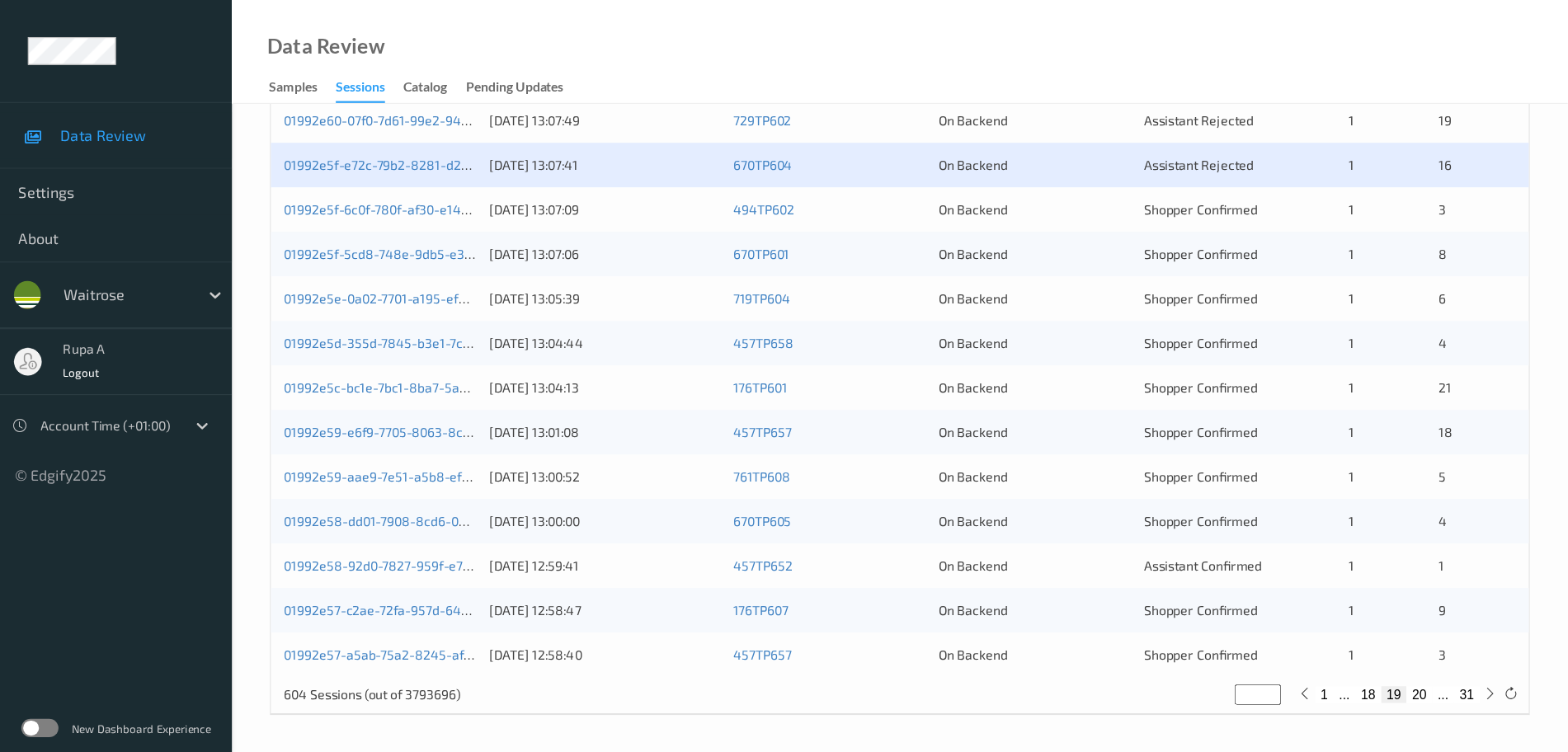
scroll to position [489, 0]
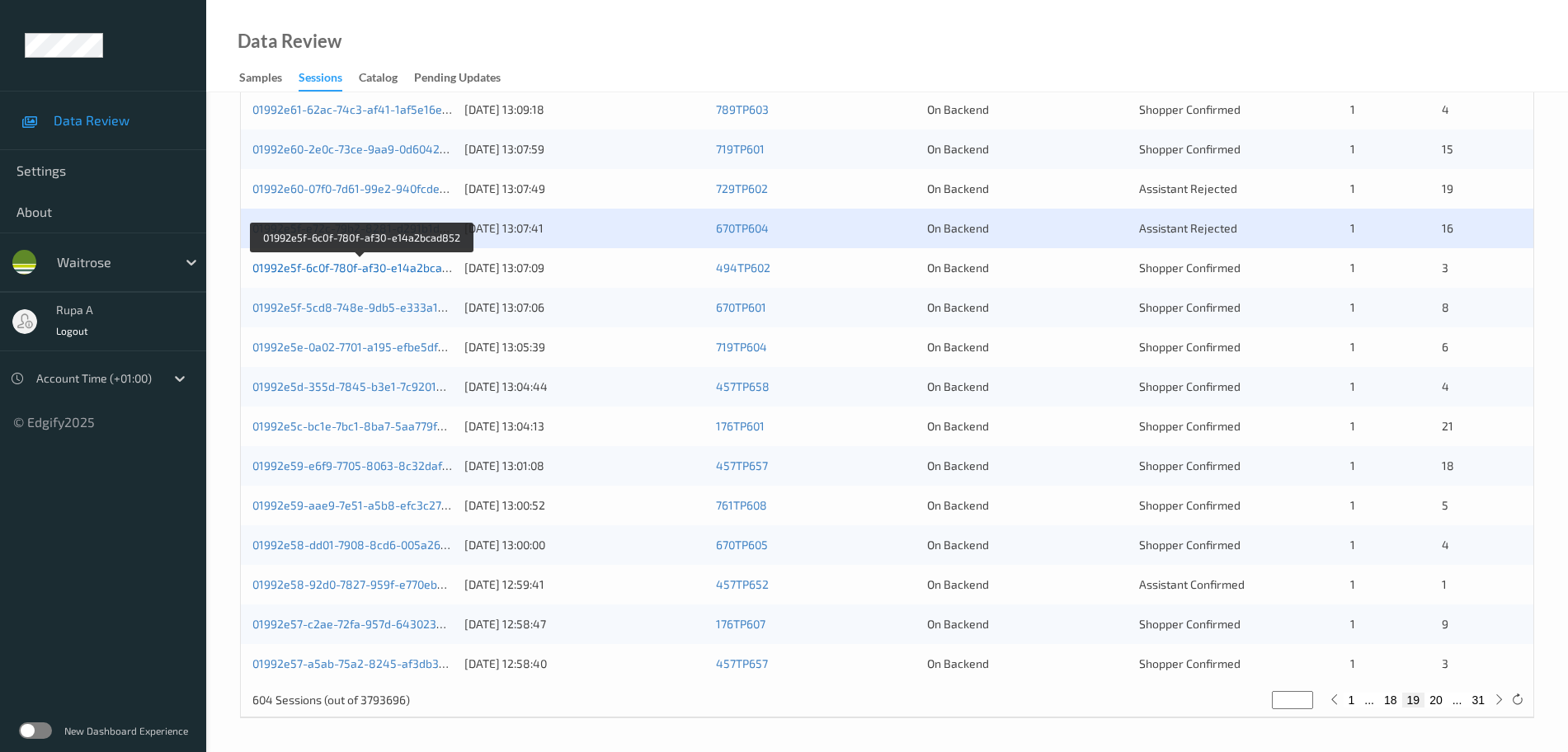
click at [407, 268] on link "01992e5f-6c0f-780f-af30-e14a2bcad852" at bounding box center [362, 268] width 217 height 14
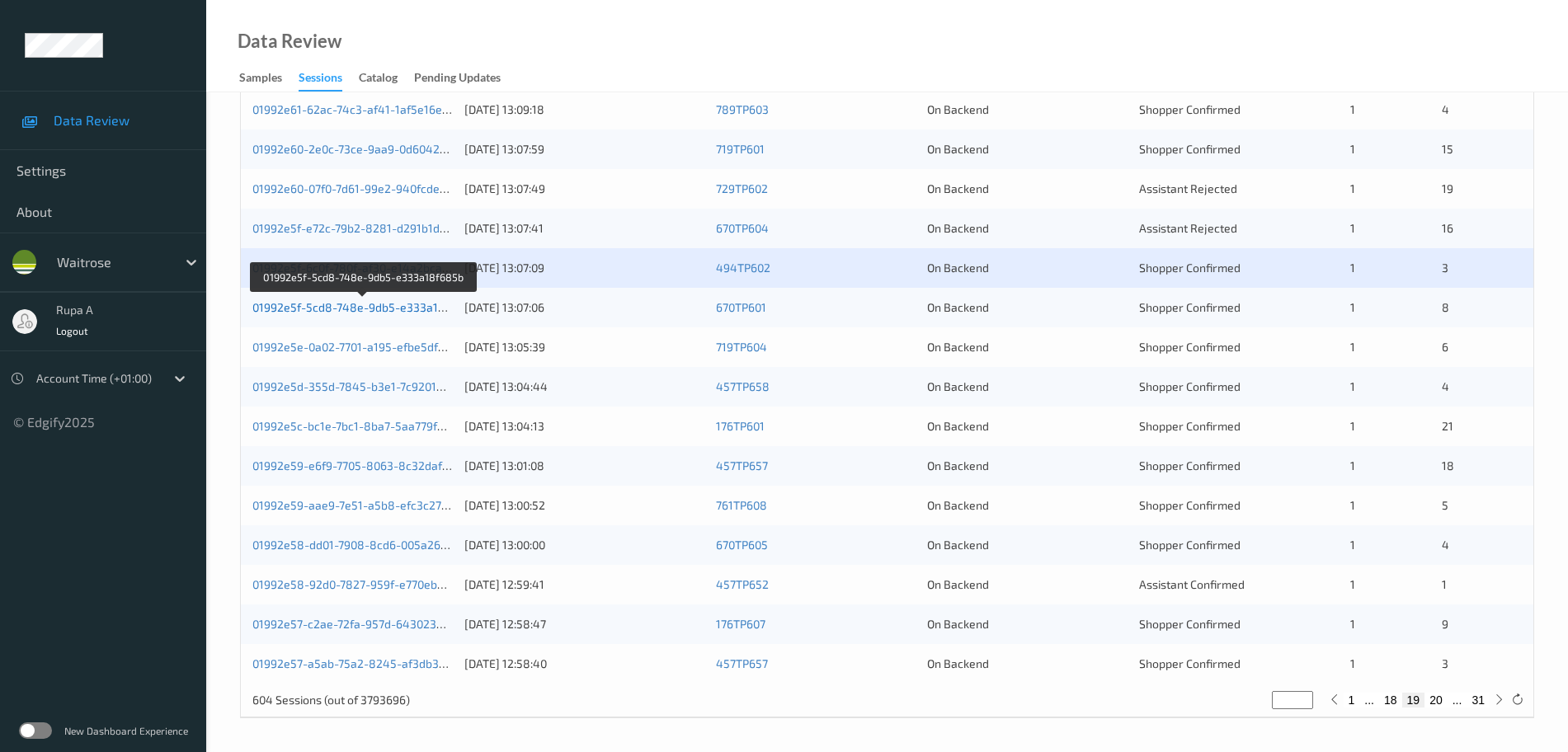
click at [439, 307] on link "01992e5f-5cd8-748e-9db5-e333a18f685b" at bounding box center [365, 307] width 224 height 14
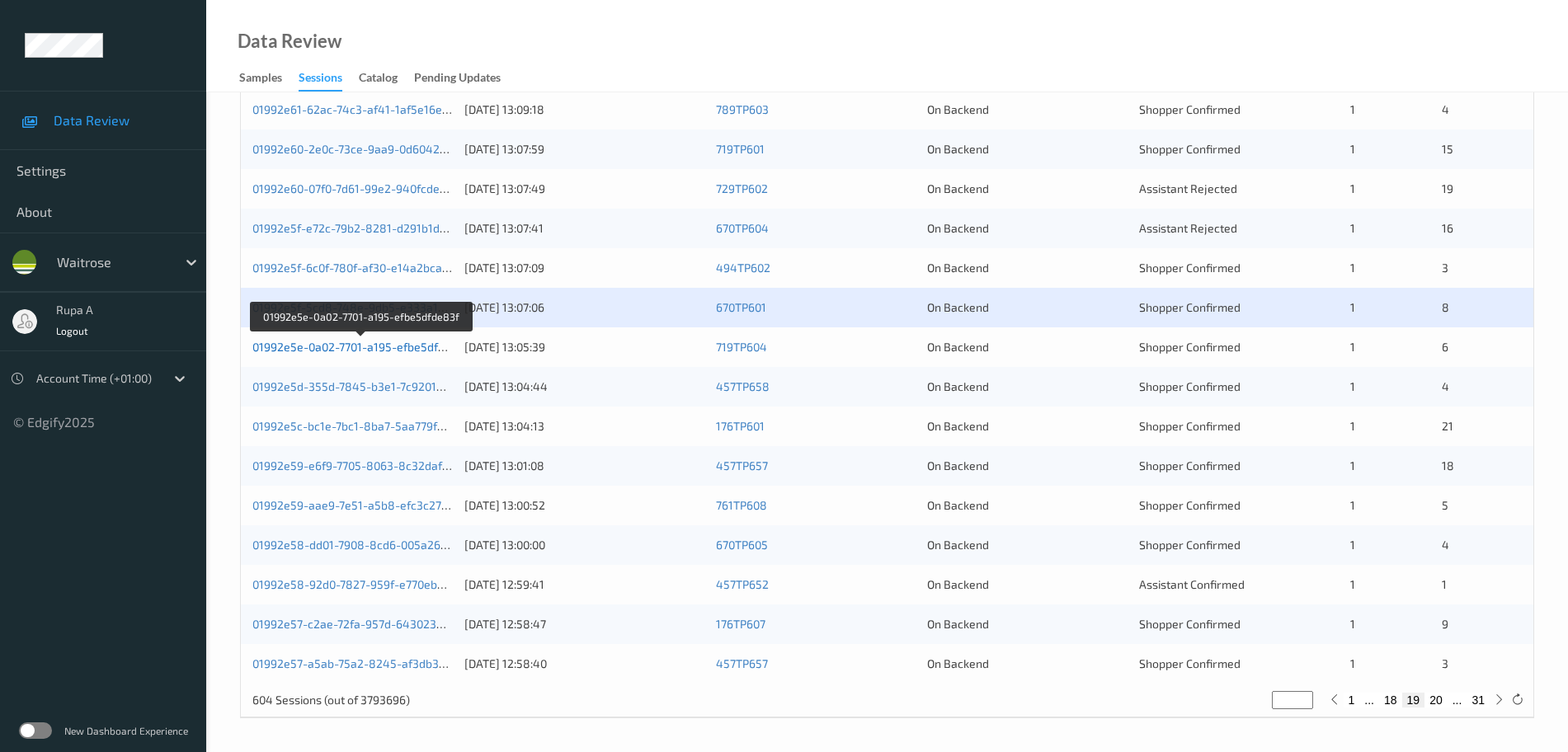
click at [411, 341] on link "01992e5e-0a02-7701-a195-efbe5dfde83f" at bounding box center [362, 347] width 217 height 14
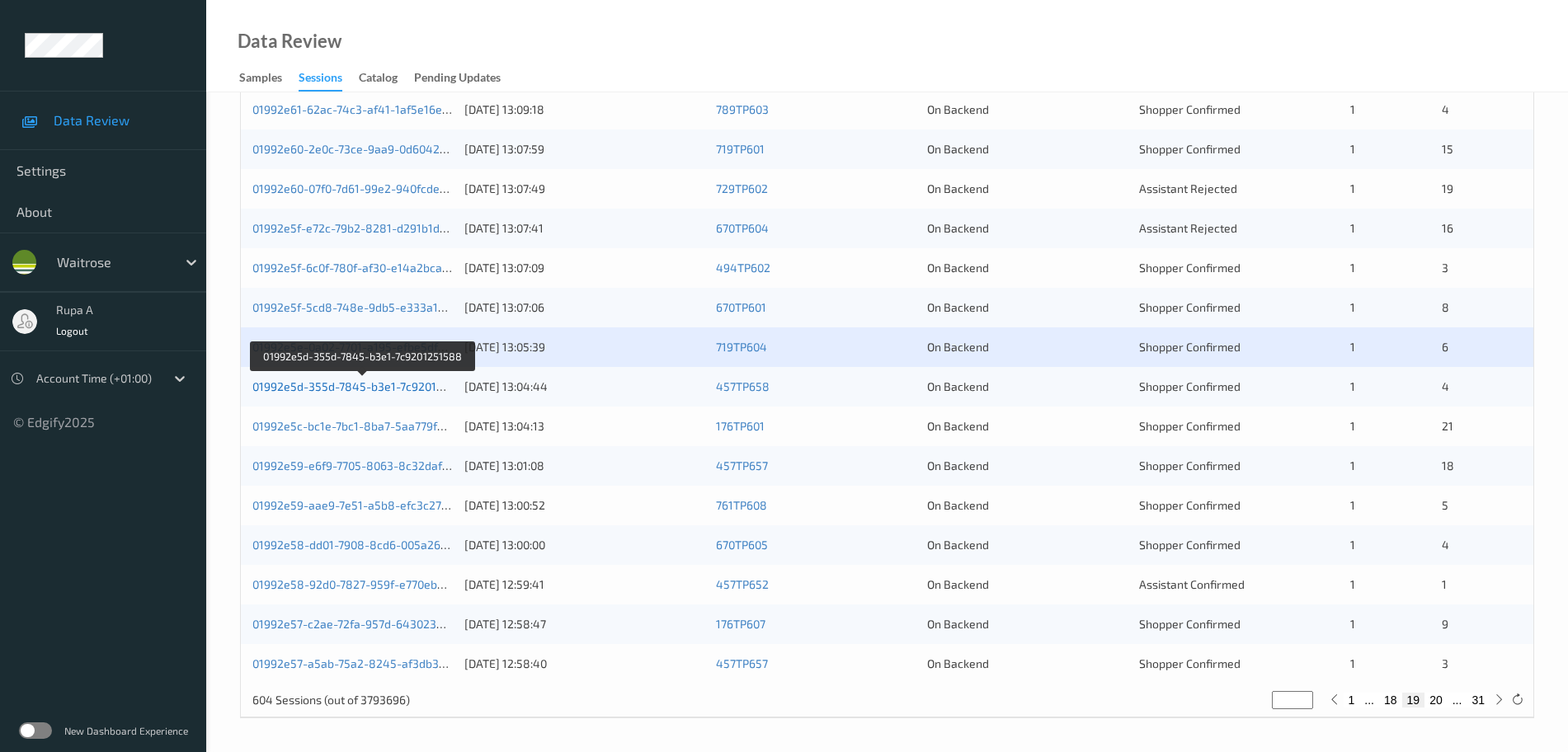
click at [399, 384] on link "01992e5d-355d-7845-b3e1-7c9201251588" at bounding box center [365, 386] width 223 height 14
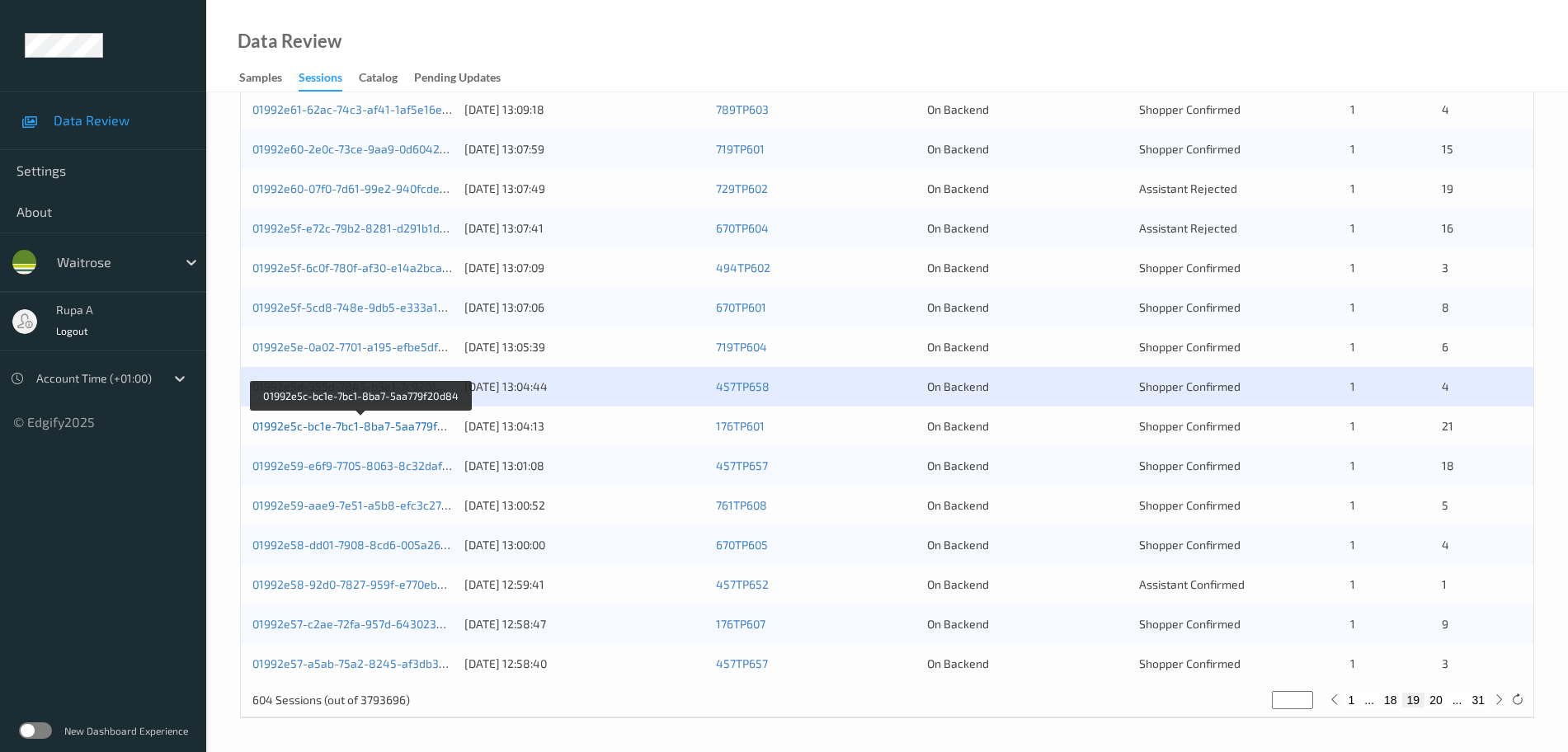
click at [421, 427] on link "01992e5c-bc1e-7bc1-8ba7-5aa779f20d84" at bounding box center [363, 426] width 219 height 14
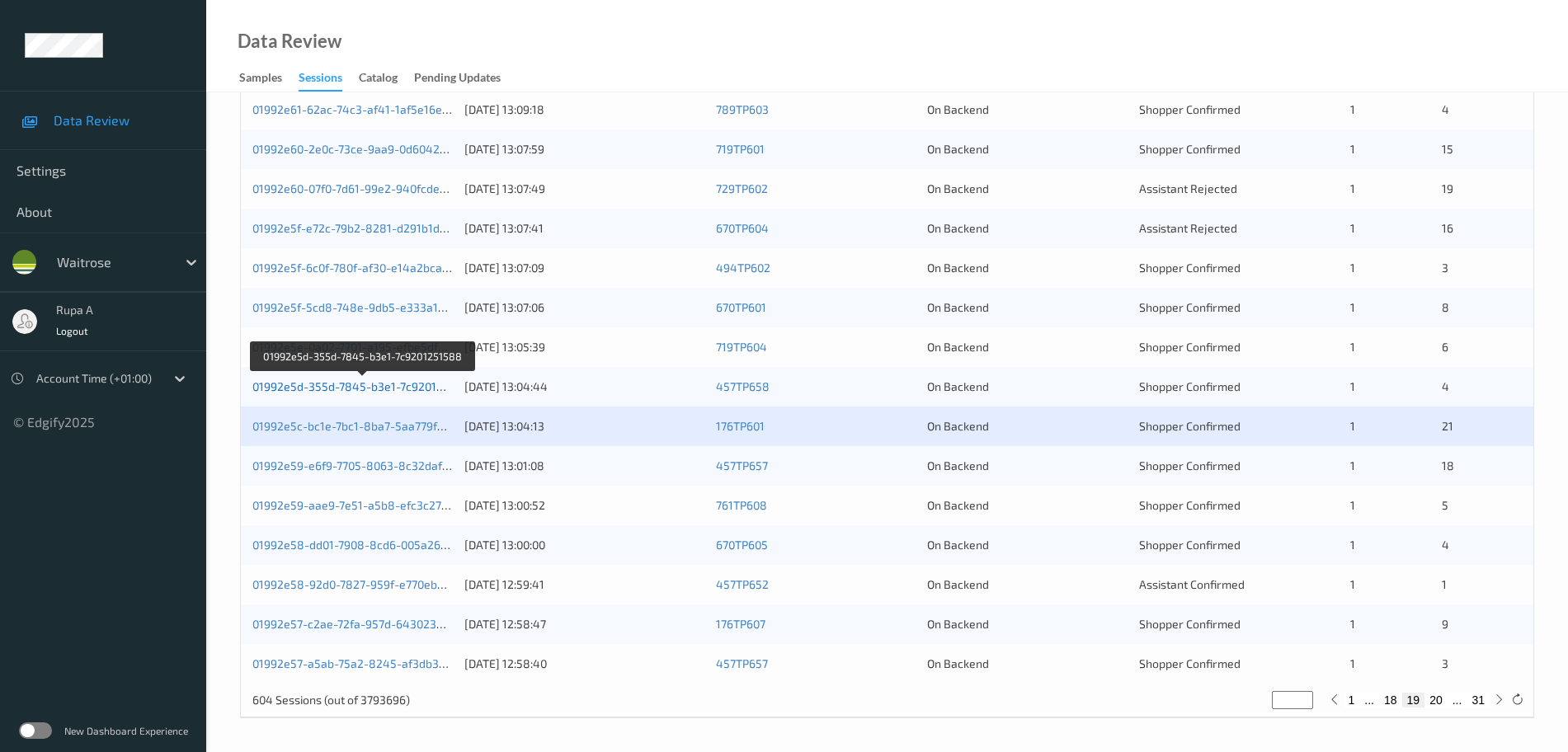
click at [437, 382] on link "01992e5d-355d-7845-b3e1-7c9201251588" at bounding box center [365, 386] width 223 height 14
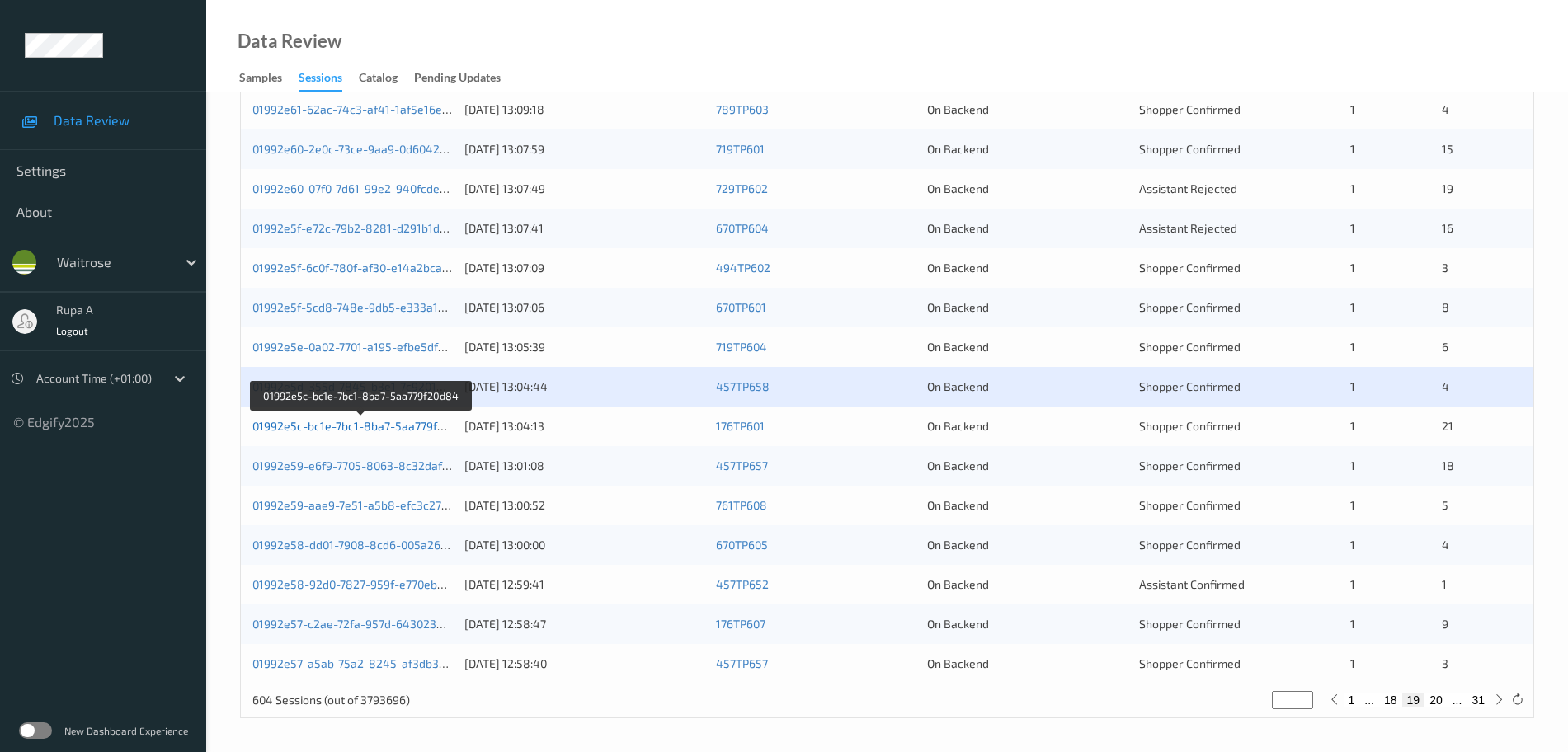
click at [412, 423] on link "01992e5c-bc1e-7bc1-8ba7-5aa779f20d84" at bounding box center [363, 426] width 219 height 14
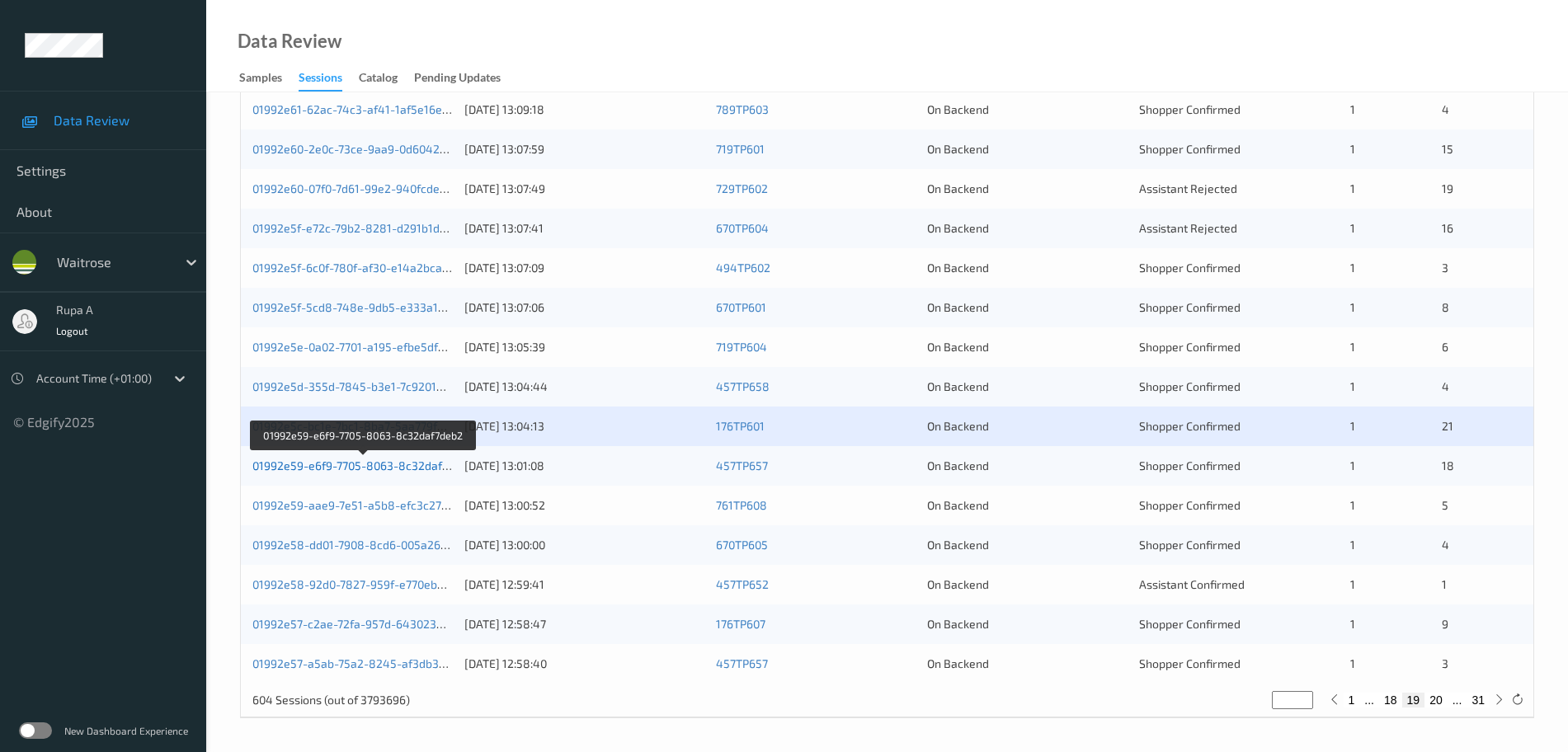
click at [339, 465] on link "01992e59-e6f9-7705-8063-8c32daf7deb2" at bounding box center [364, 465] width 222 height 14
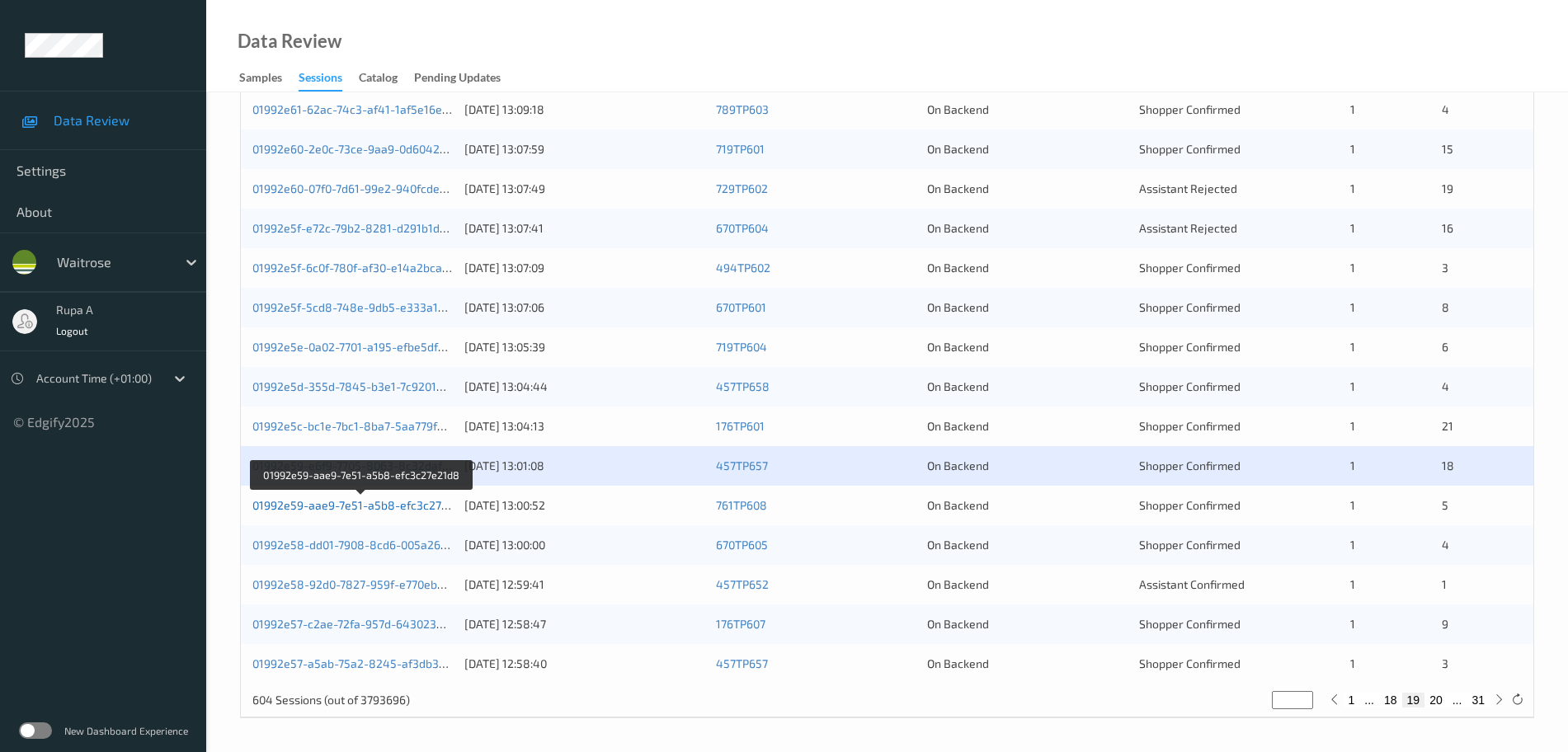
click at [451, 508] on link "01992e59-aae9-7e51-a5b8-efc3c27e21d8" at bounding box center [364, 505] width 221 height 14
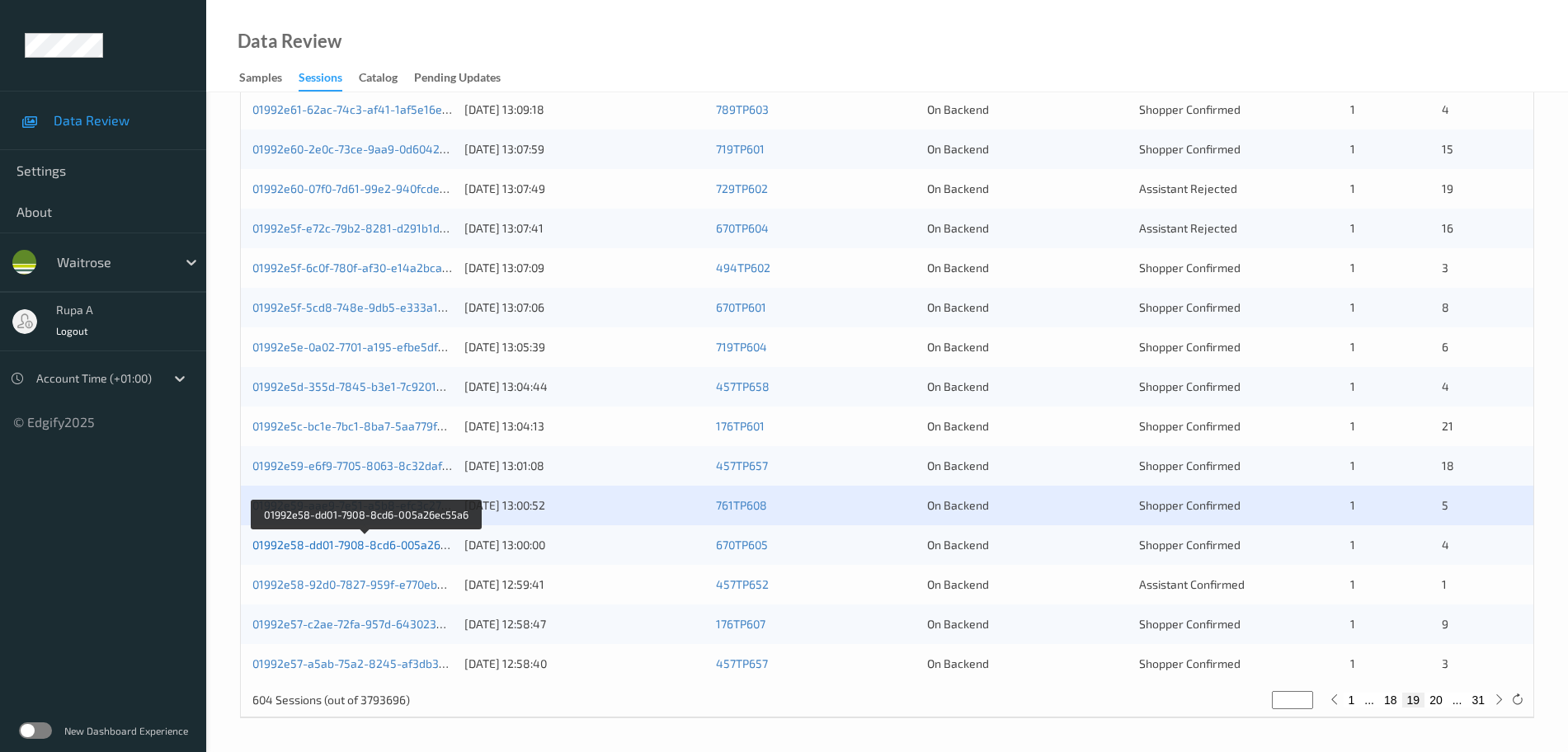
click at [371, 545] on link "01992e58-dd01-7908-8cd6-005a26ec55a6" at bounding box center [367, 544] width 227 height 14
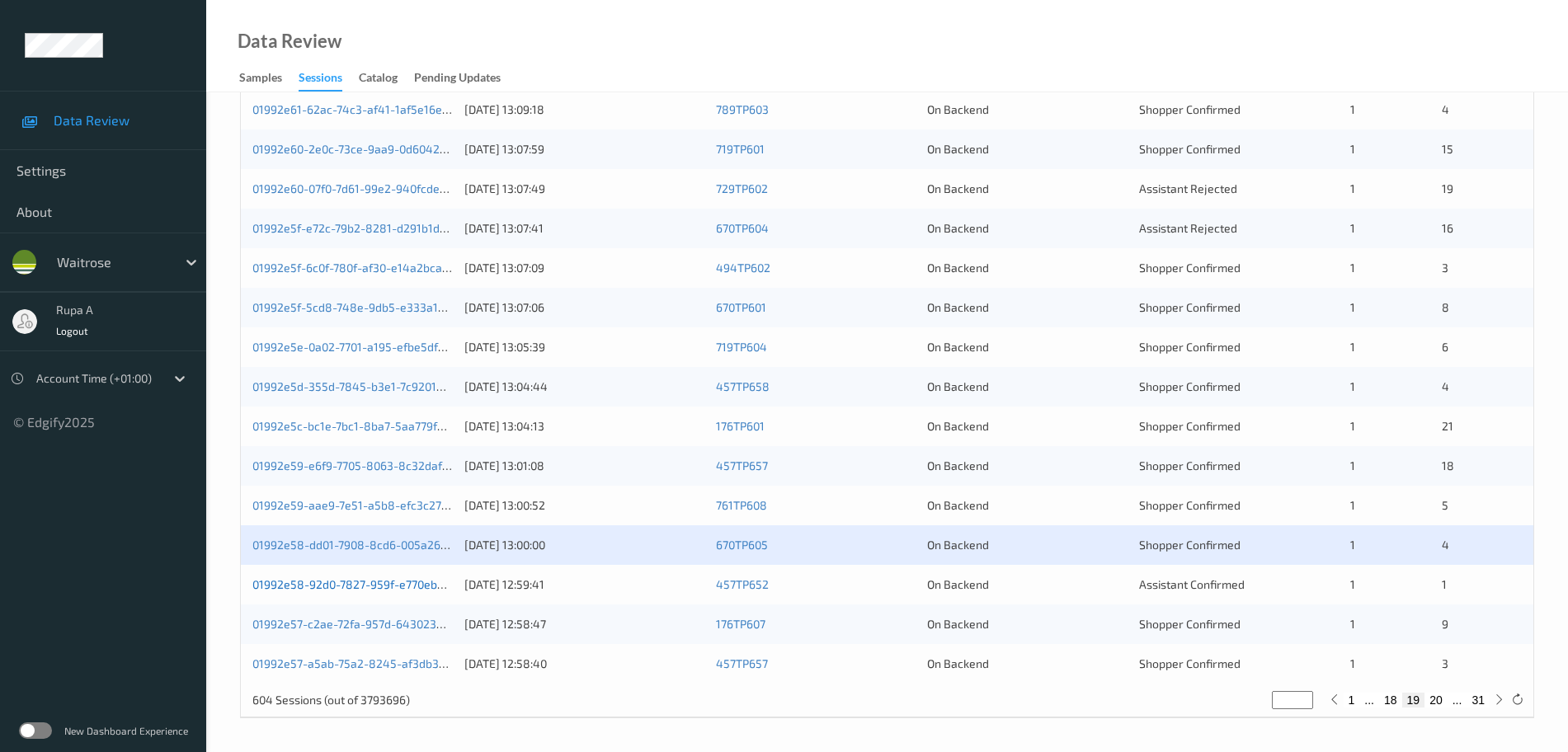
click at [433, 589] on link "01992e58-92d0-7827-959f-e770eb4fcef5" at bounding box center [363, 584] width 219 height 14
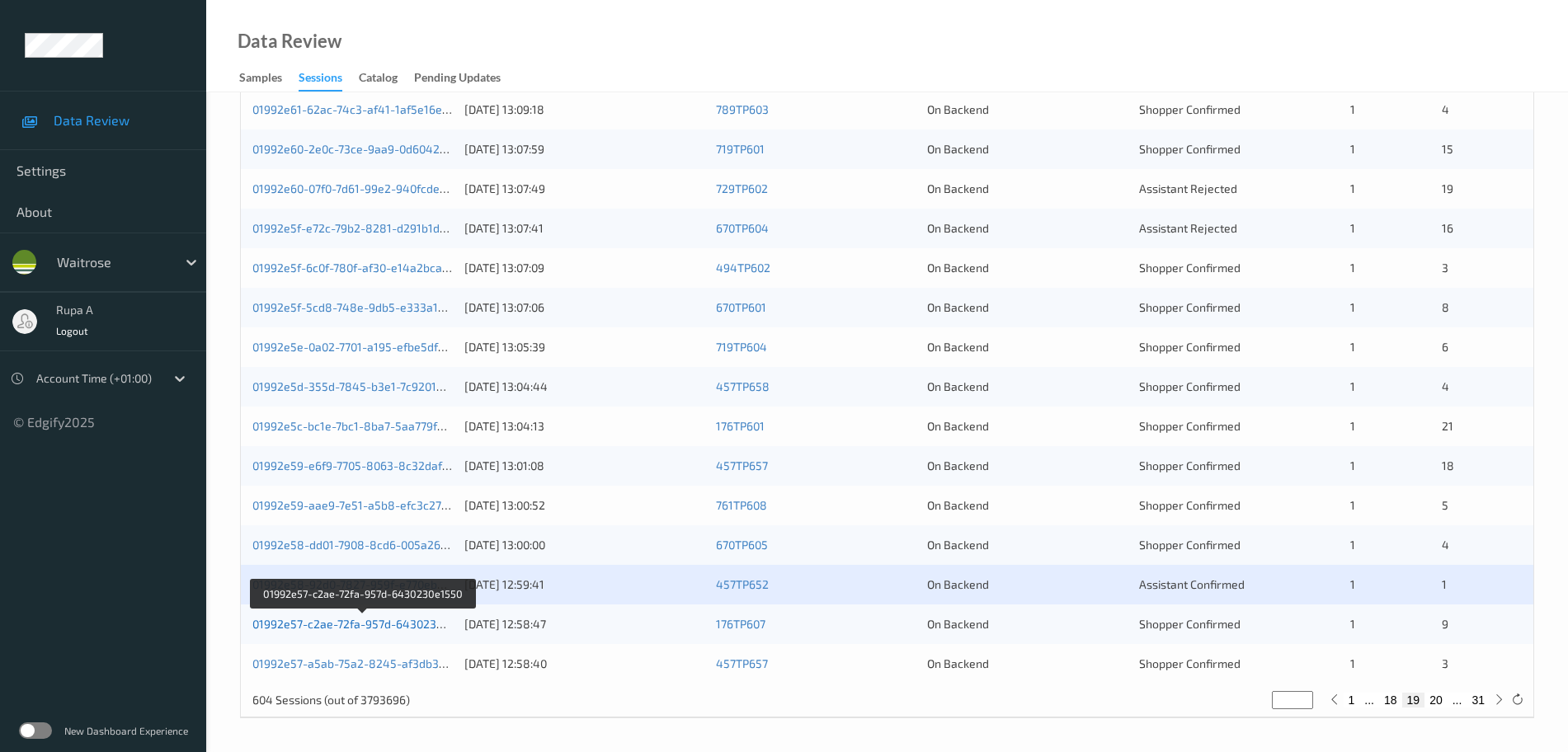
click at [413, 602] on link "01992e57-c2ae-72fa-957d-6430230e1550" at bounding box center [364, 625] width 222 height 14
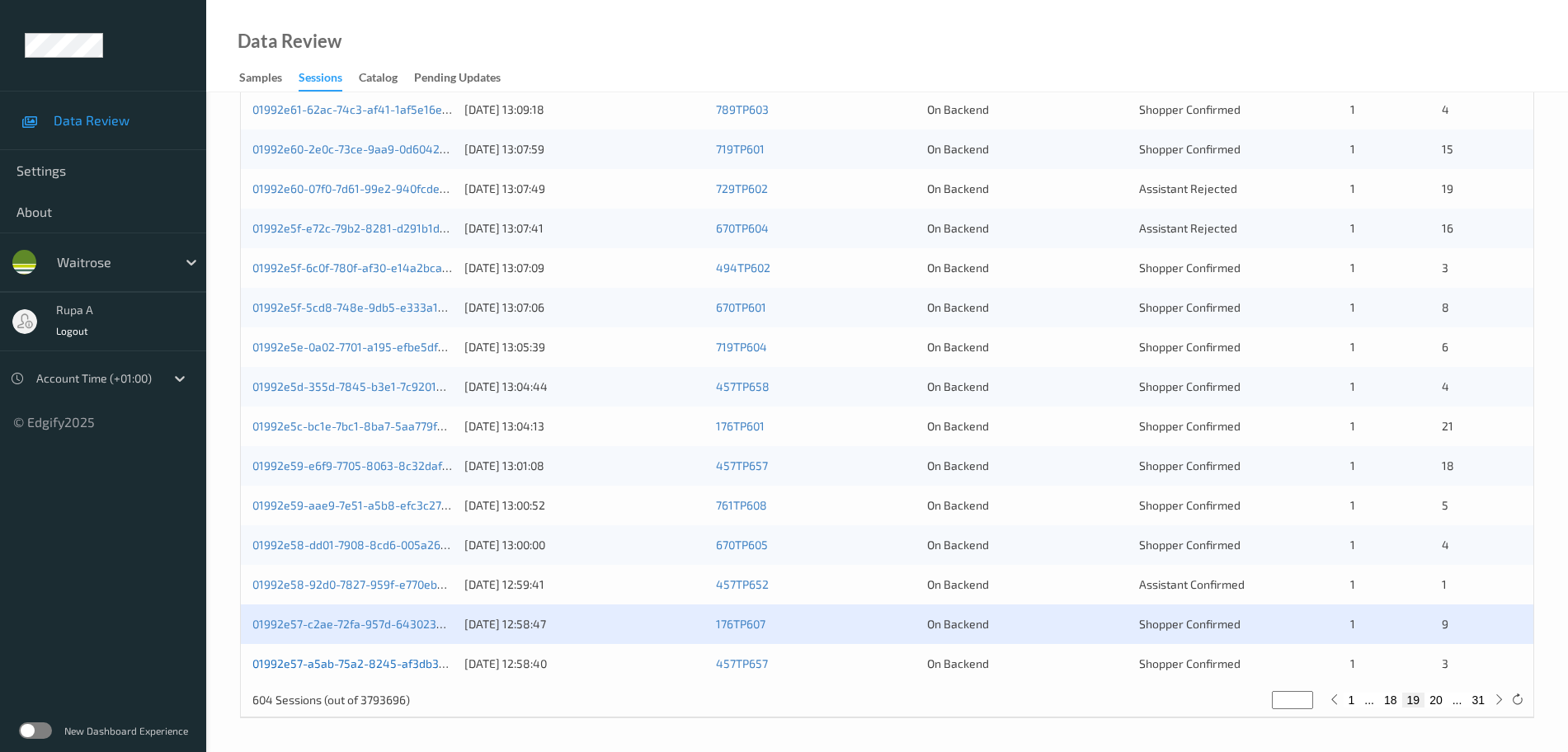
click at [438, 602] on link "01992e57-a5ab-75a2-8245-af3db3601bd9" at bounding box center [365, 664] width 224 height 14
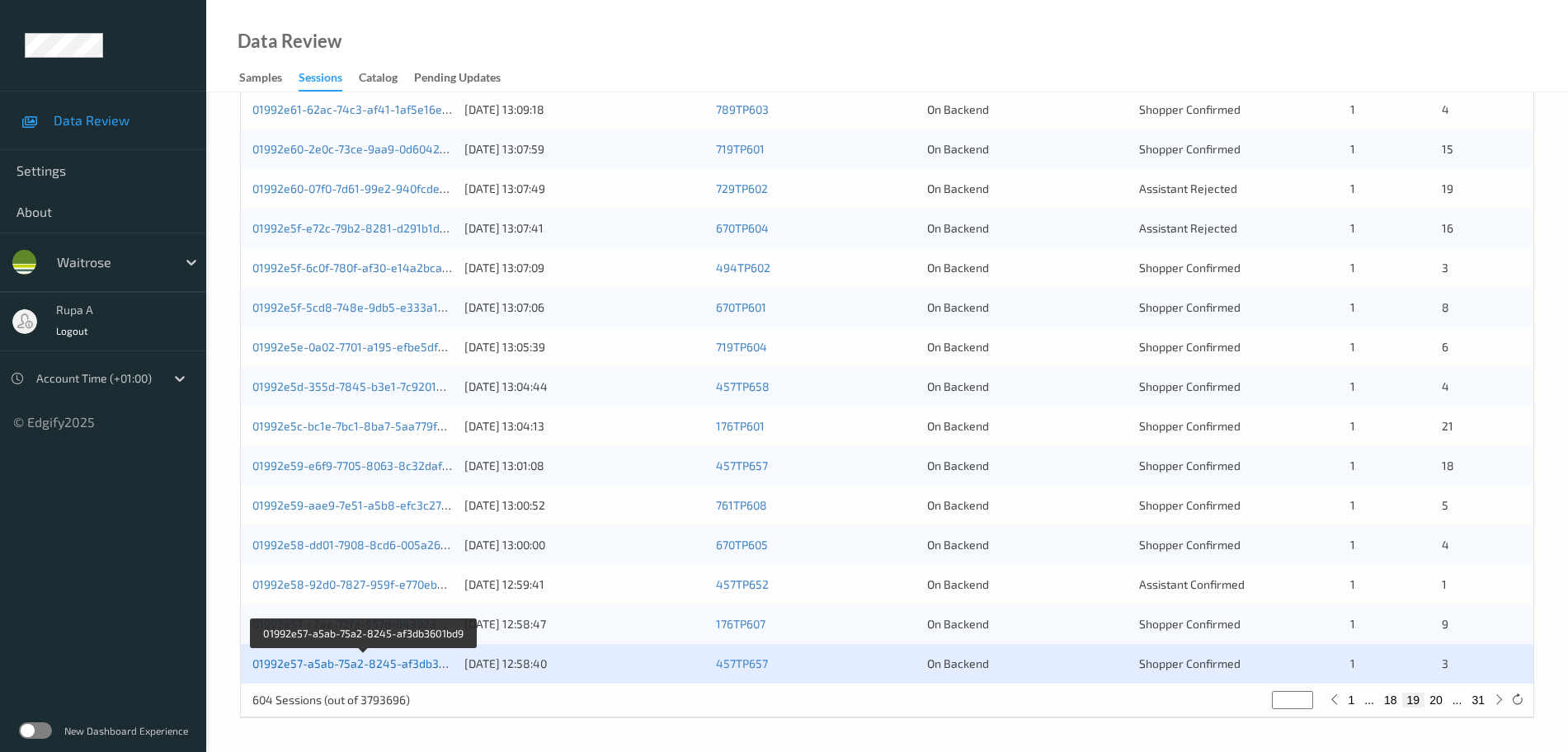
click at [386, 602] on link "01992e57-a5ab-75a2-8245-af3db3601bd9" at bounding box center [365, 664] width 224 height 14
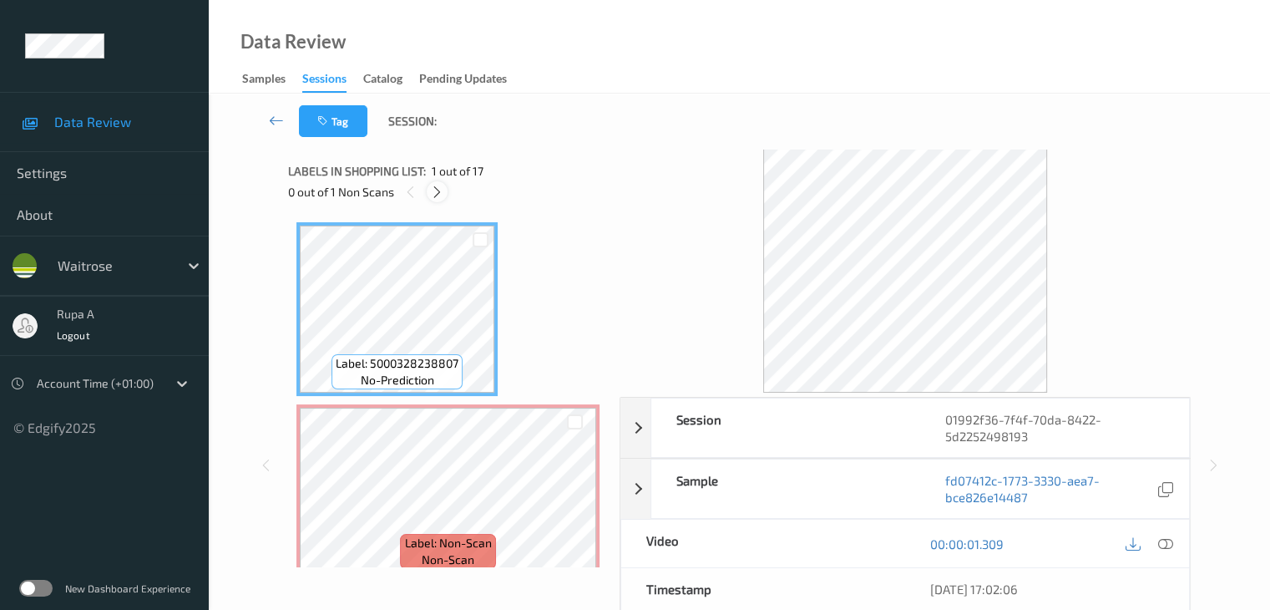
click at [434, 199] on div at bounding box center [437, 191] width 21 height 21
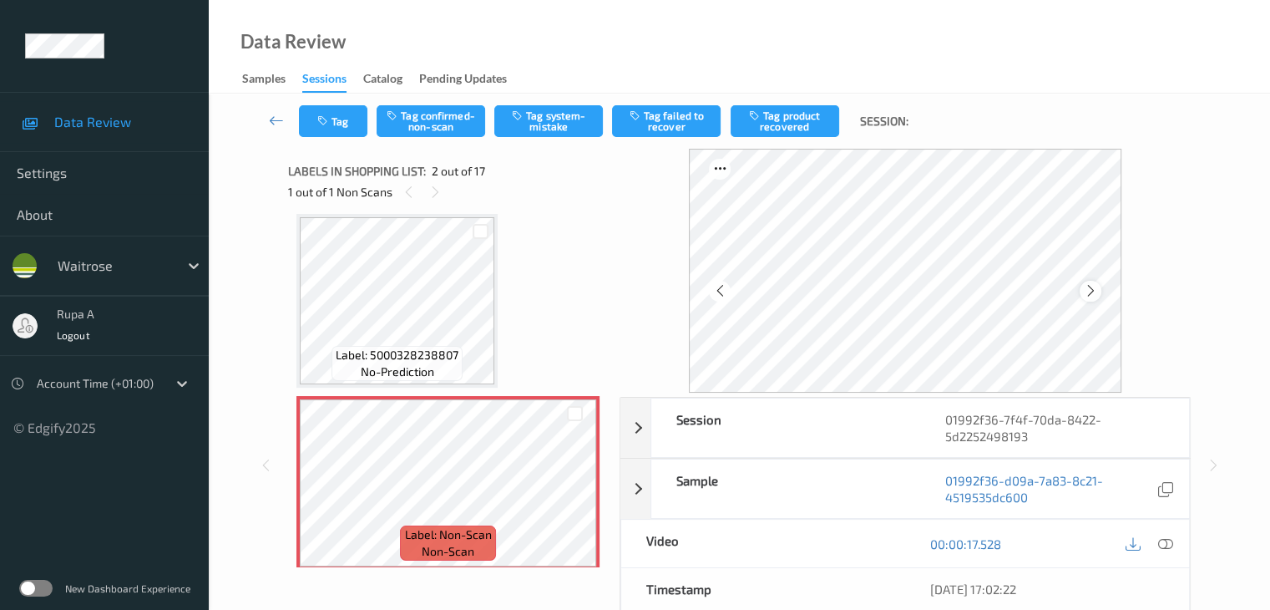
click at [1091, 294] on icon at bounding box center [1090, 290] width 14 height 15
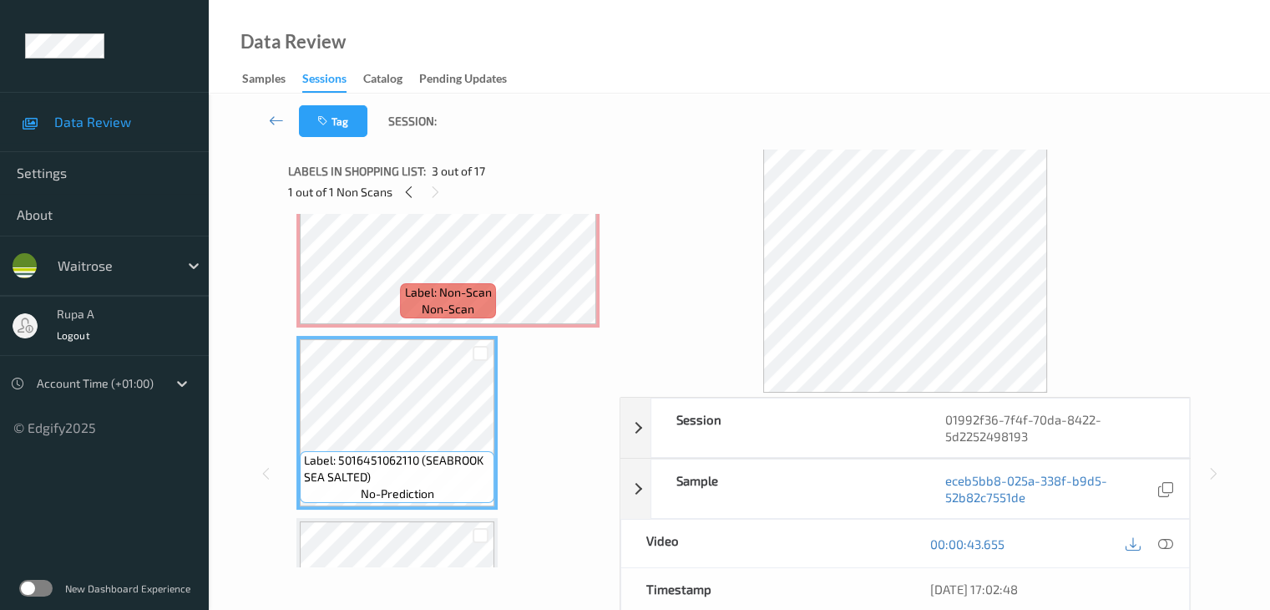
scroll to position [83, 0]
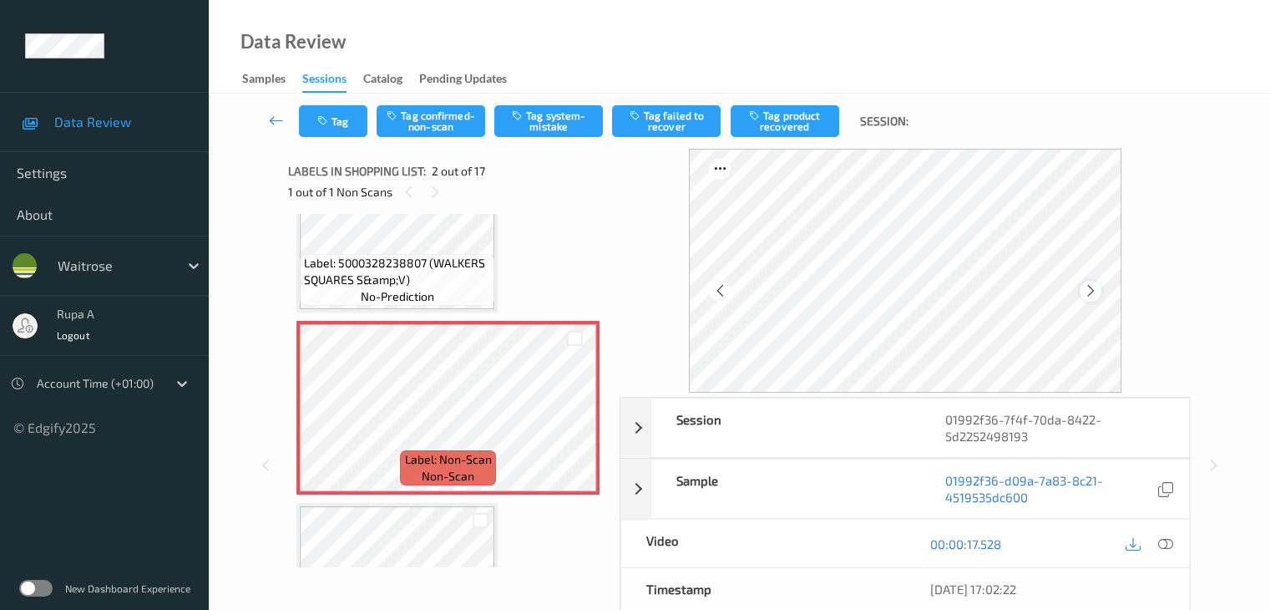
click at [1095, 293] on icon at bounding box center [1090, 290] width 14 height 15
click at [1165, 540] on icon at bounding box center [1164, 543] width 15 height 15
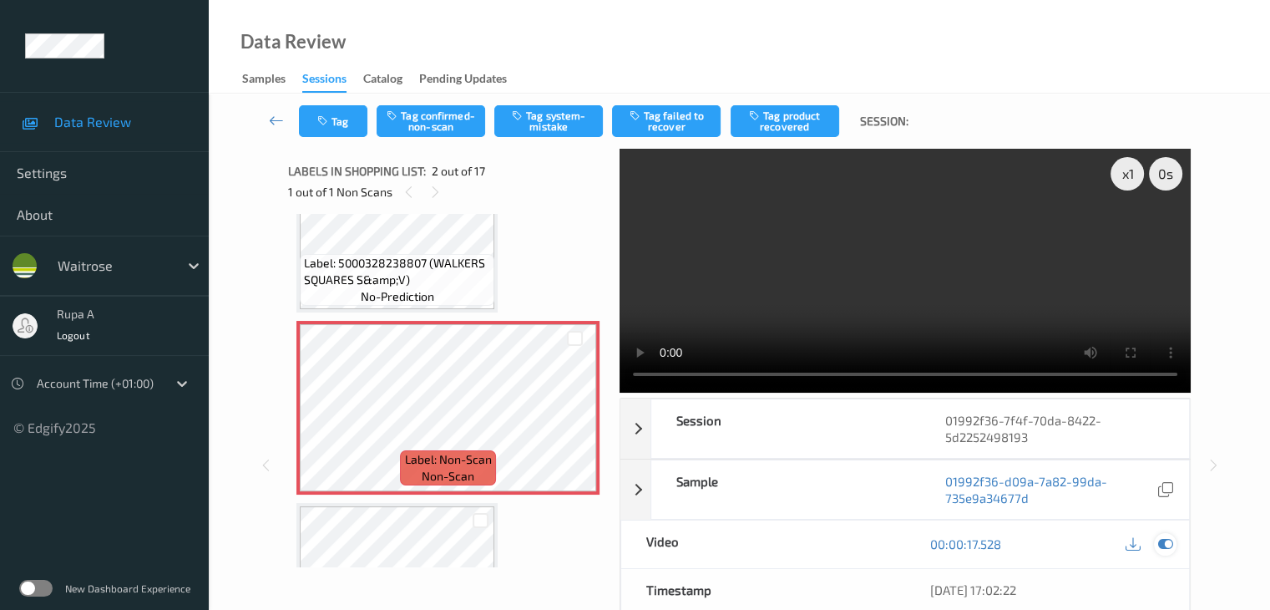
click at [1168, 542] on icon at bounding box center [1164, 543] width 15 height 15
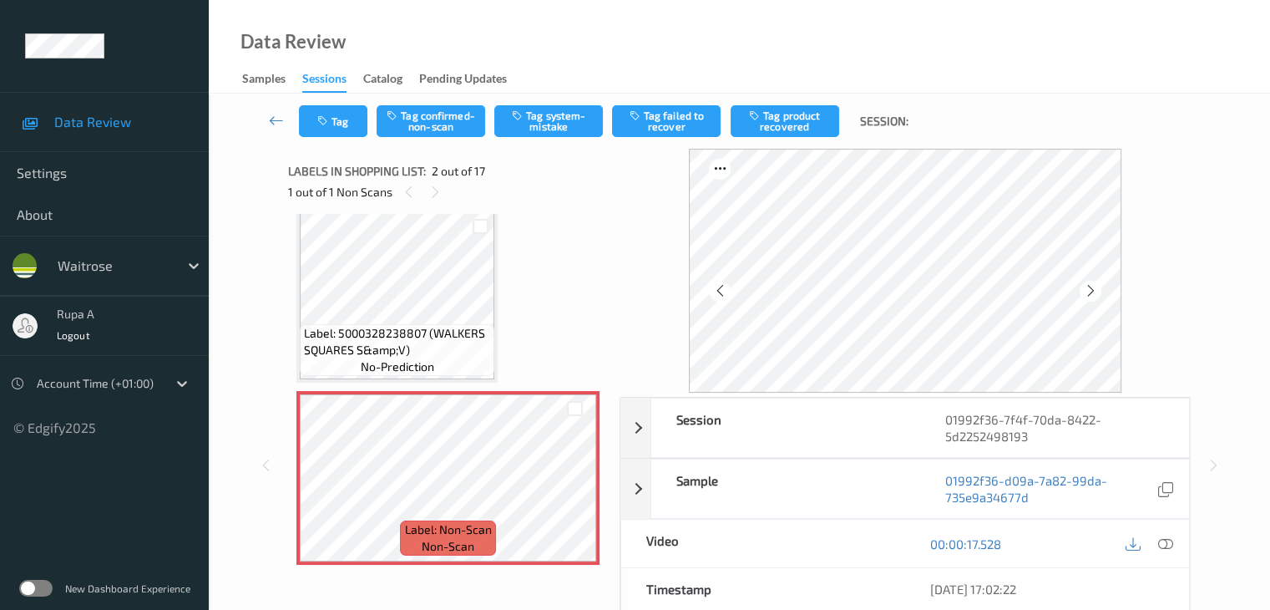
scroll to position [0, 0]
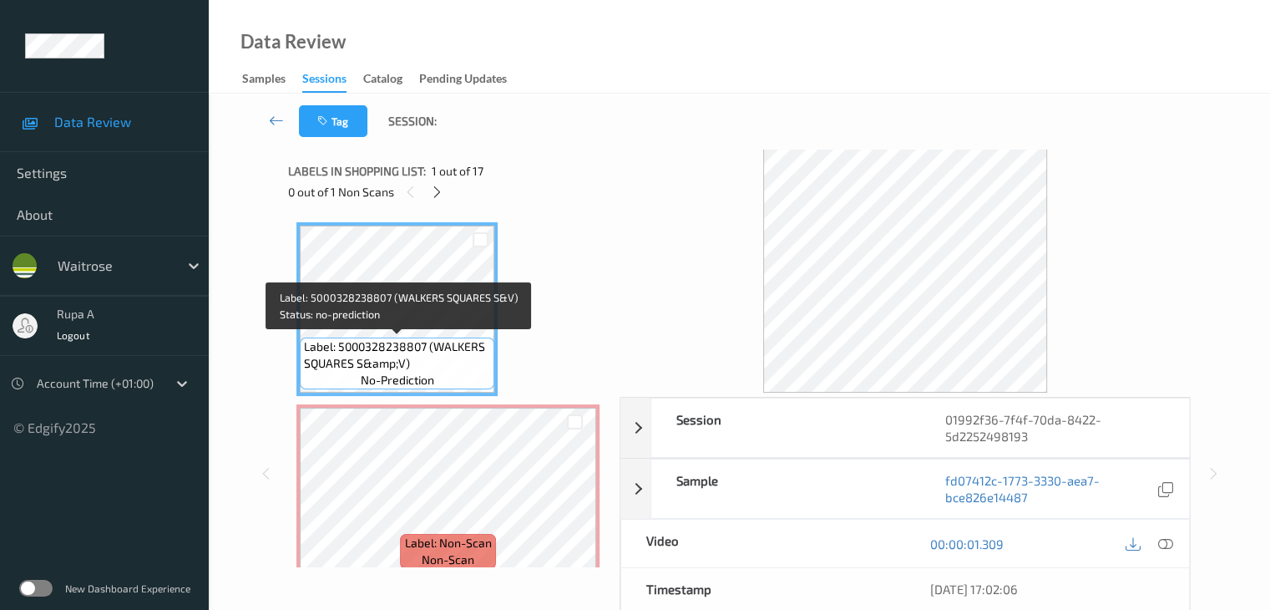
click at [367, 368] on span "Label: 5000328238807 (WALKERS SQUARES S&amp;V)" at bounding box center [397, 354] width 186 height 33
copy span "Label: 5000328238807 (WALKERS SQUARES S&amp;V)"
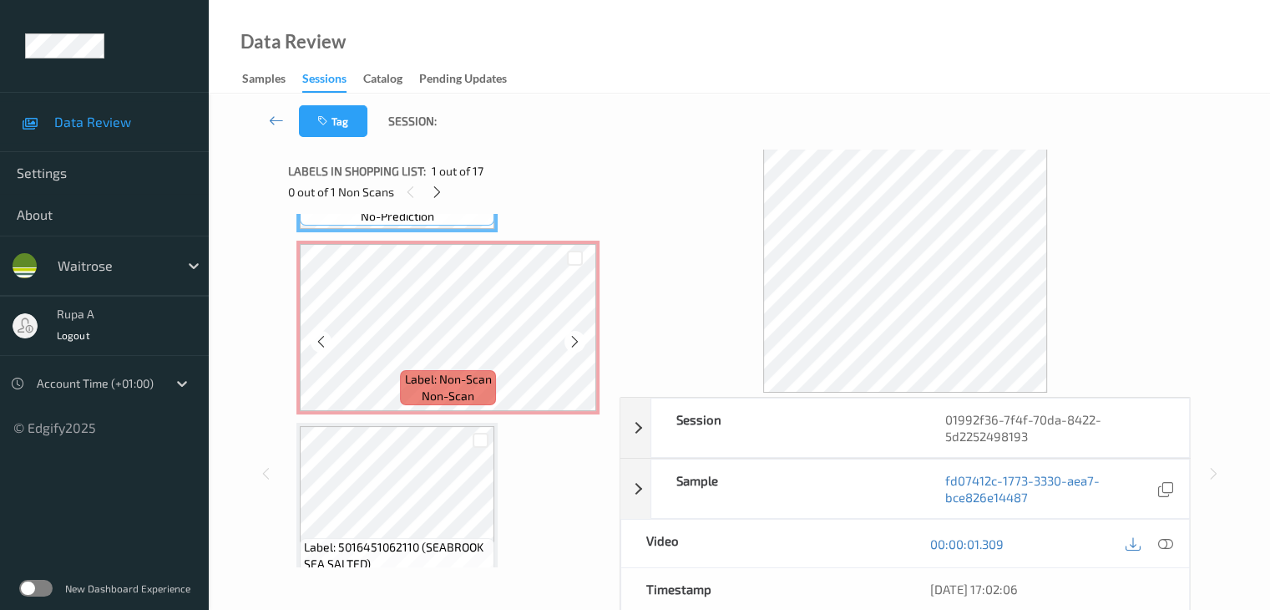
scroll to position [167, 0]
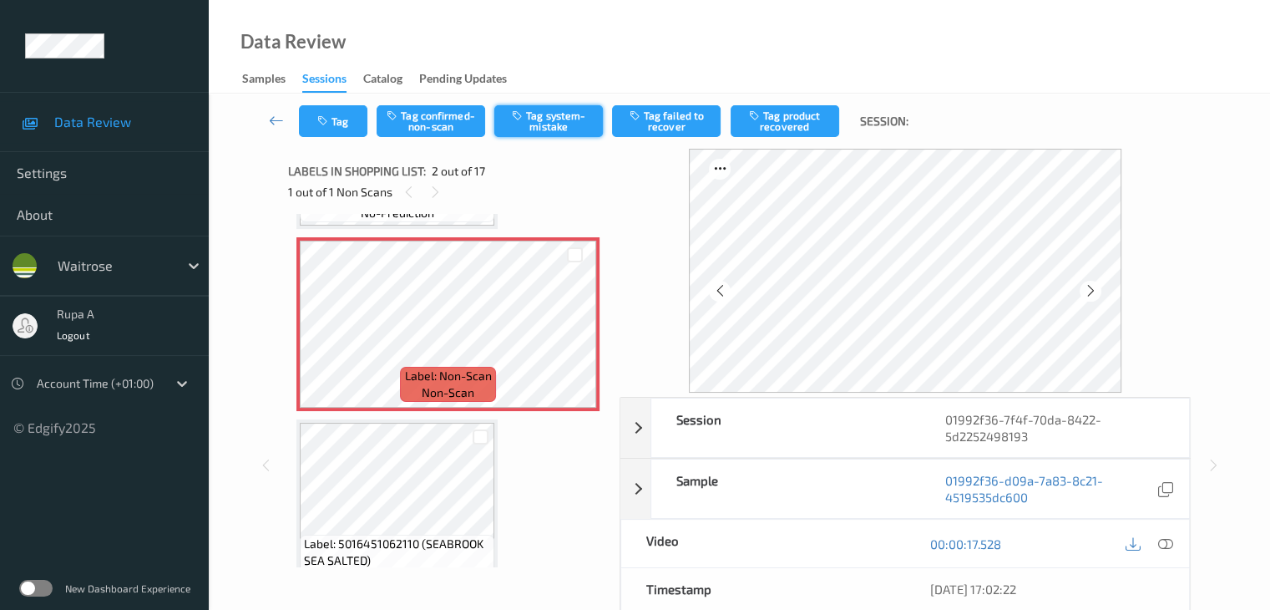
click at [548, 129] on button "Tag system-mistake" at bounding box center [548, 121] width 109 height 32
click at [345, 134] on button "Tag" at bounding box center [333, 121] width 68 height 32
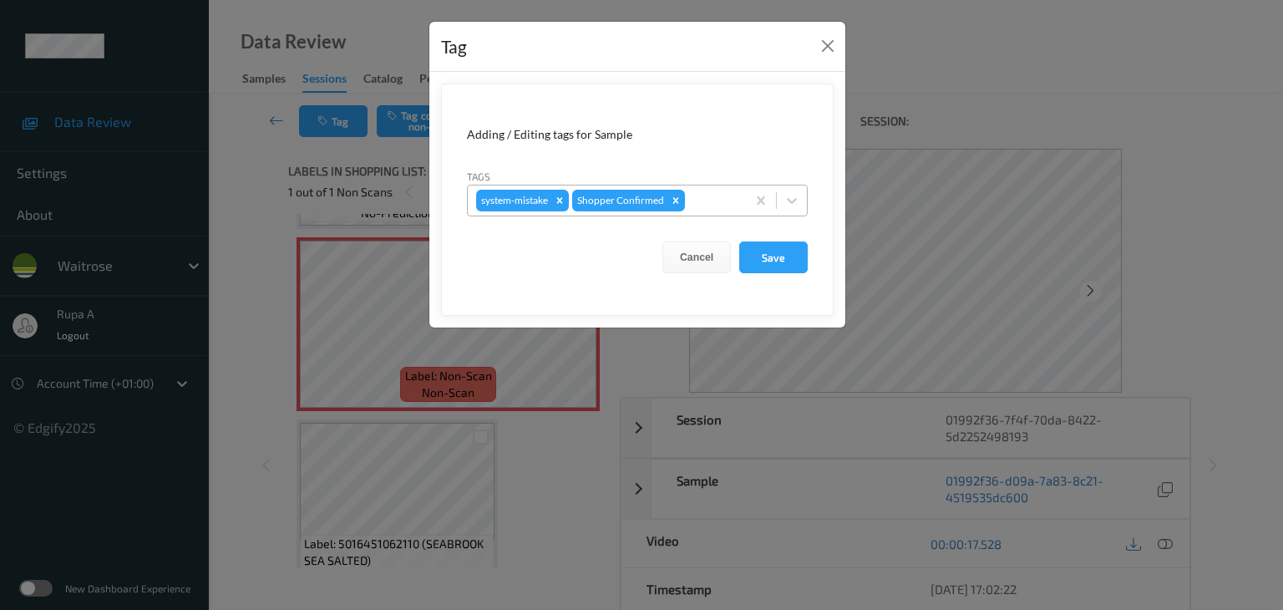
click at [731, 200] on div at bounding box center [712, 200] width 49 height 20
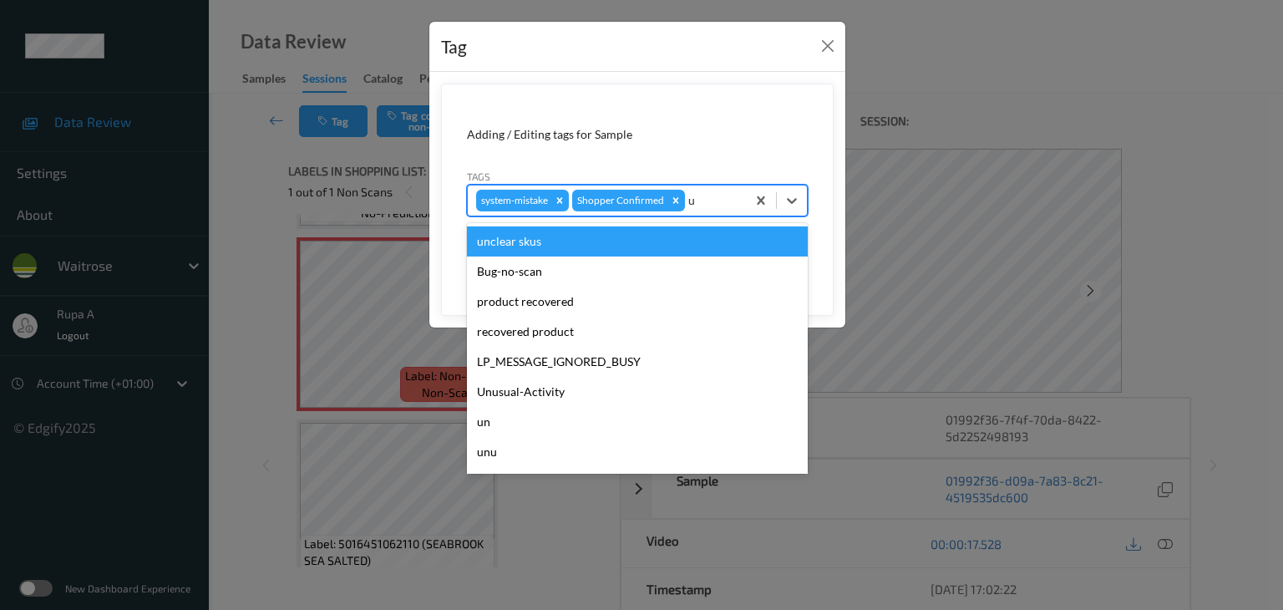
type input "un"
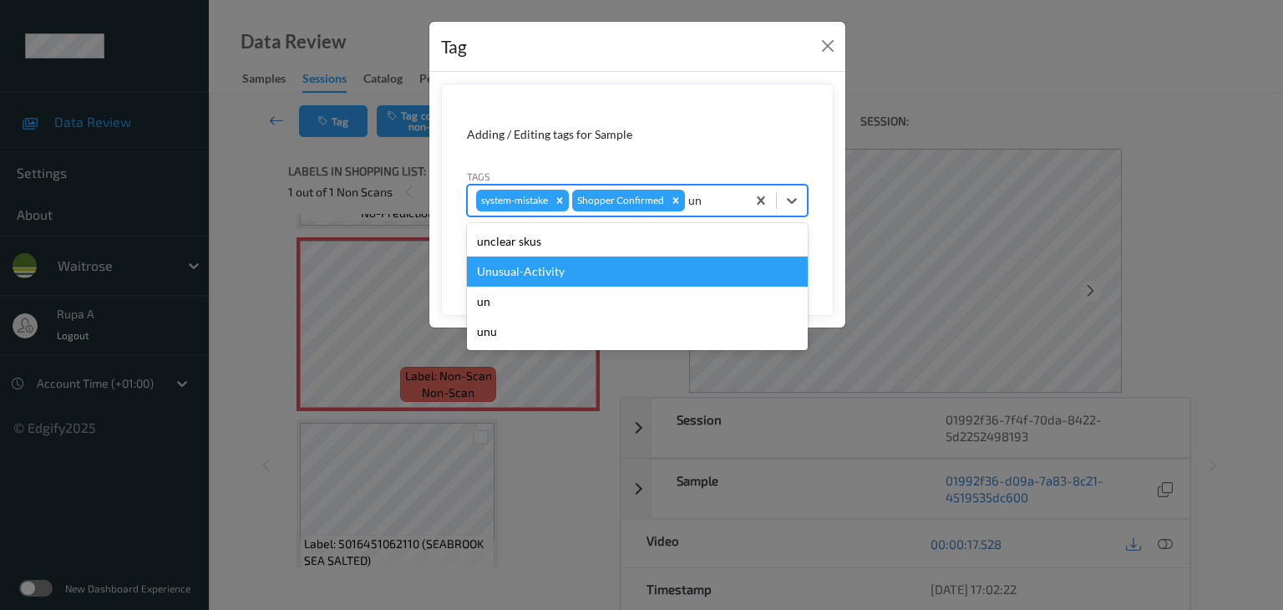
click at [618, 275] on div "Unusual-Activity" at bounding box center [637, 271] width 341 height 30
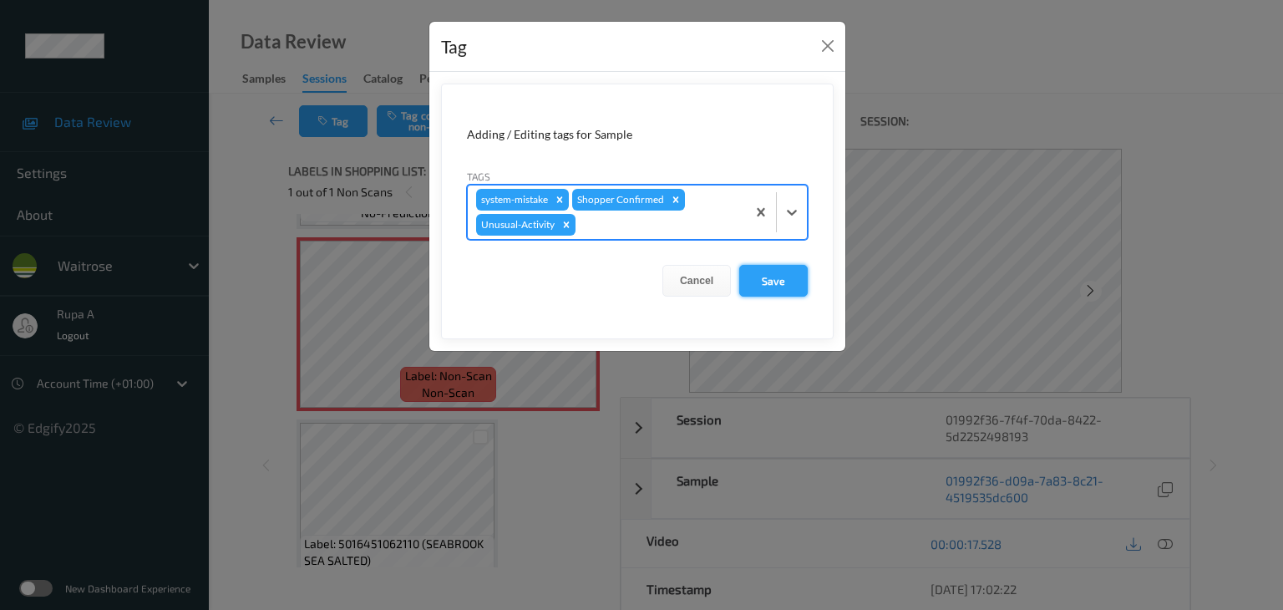
click at [751, 275] on button "Save" at bounding box center [773, 281] width 68 height 32
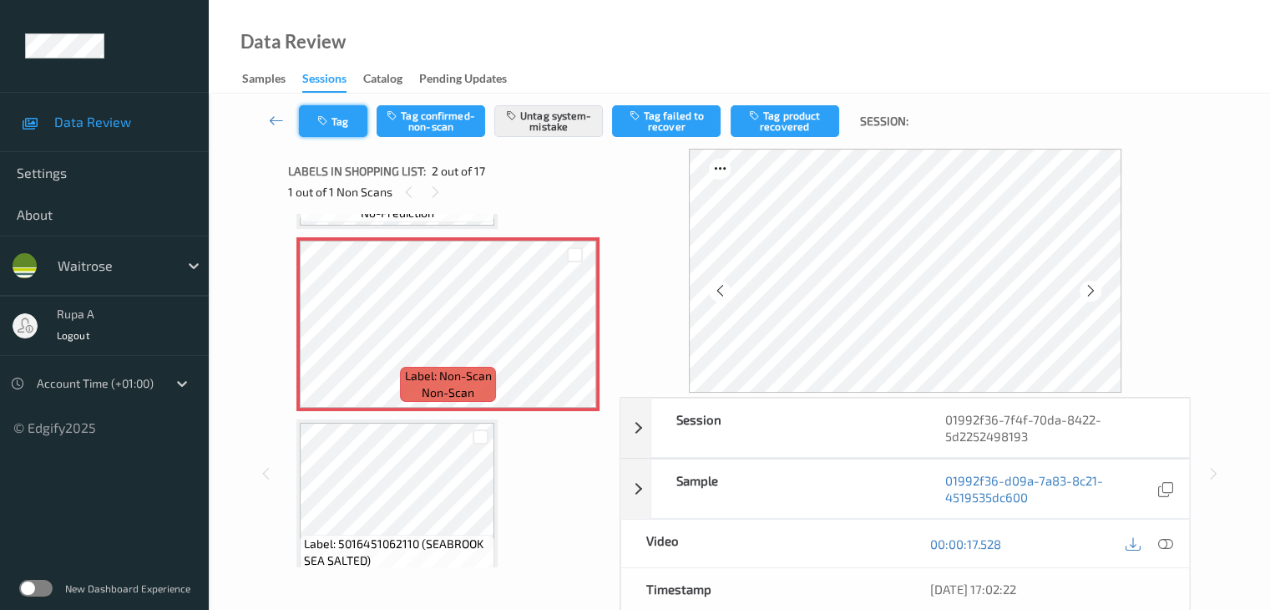
click at [333, 110] on button "Tag" at bounding box center [333, 121] width 68 height 32
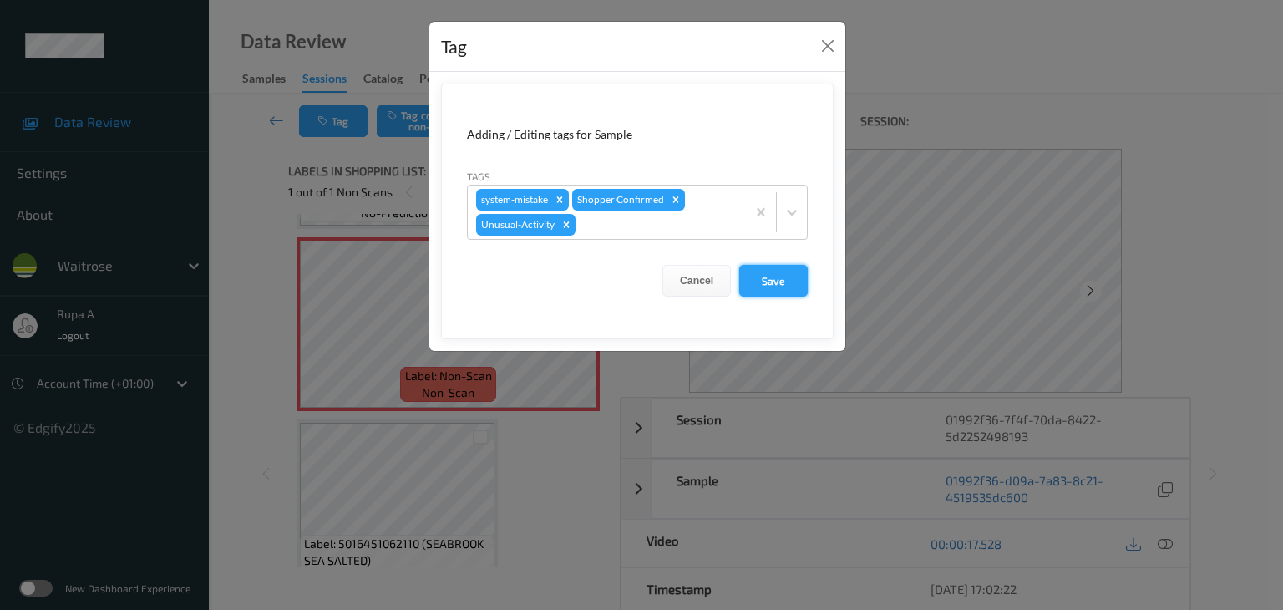
click at [790, 276] on button "Save" at bounding box center [773, 281] width 68 height 32
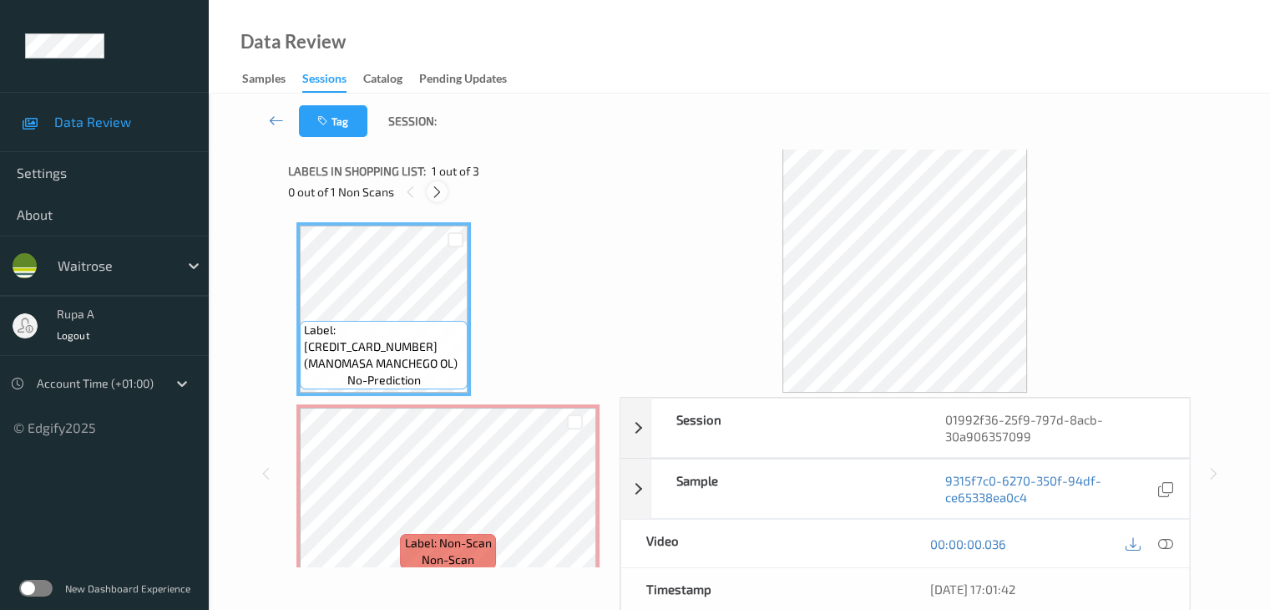
click at [435, 195] on icon at bounding box center [437, 192] width 14 height 15
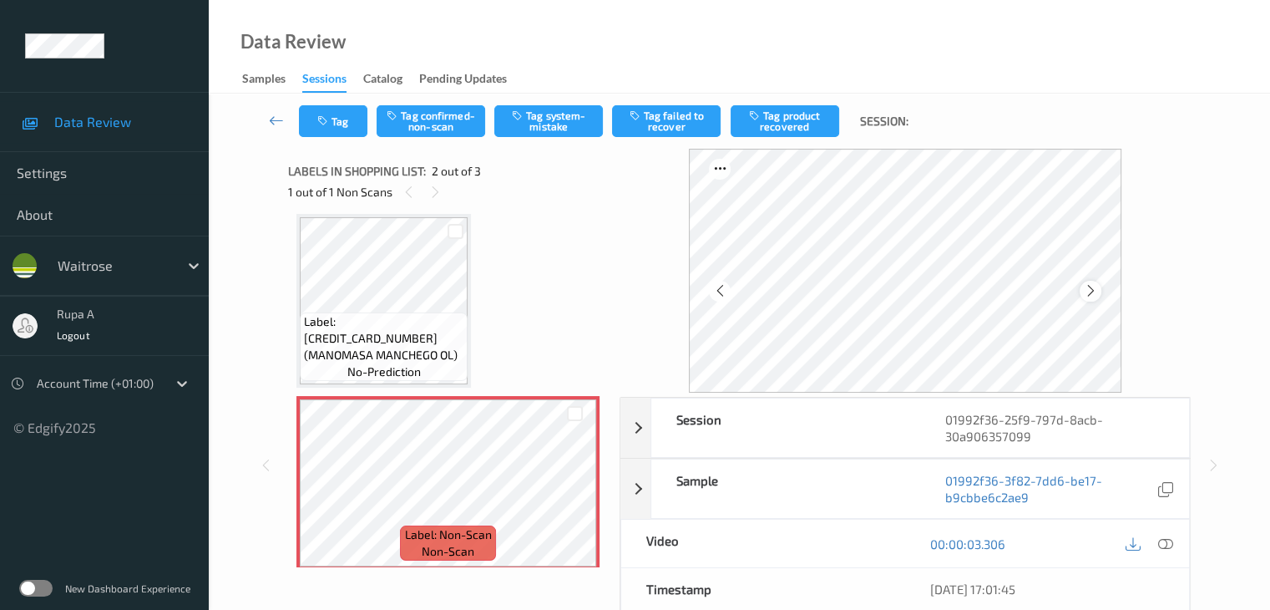
click at [1097, 291] on icon at bounding box center [1090, 290] width 14 height 15
click at [548, 135] on button "Tag system-mistake" at bounding box center [548, 121] width 109 height 32
click at [336, 138] on div "Tag Tag confirmed-non-scan Untag system-mistake Tag failed to recover Tag produ…" at bounding box center [739, 121] width 993 height 55
click at [336, 128] on button "Tag" at bounding box center [333, 121] width 68 height 32
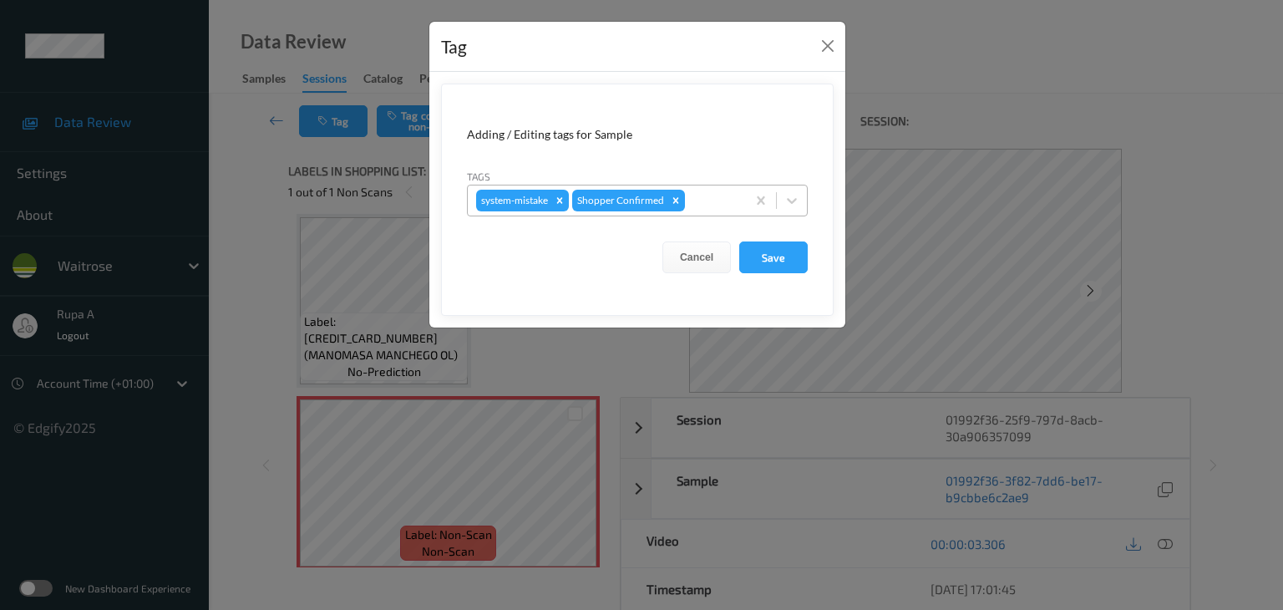
click at [721, 195] on div at bounding box center [712, 200] width 49 height 20
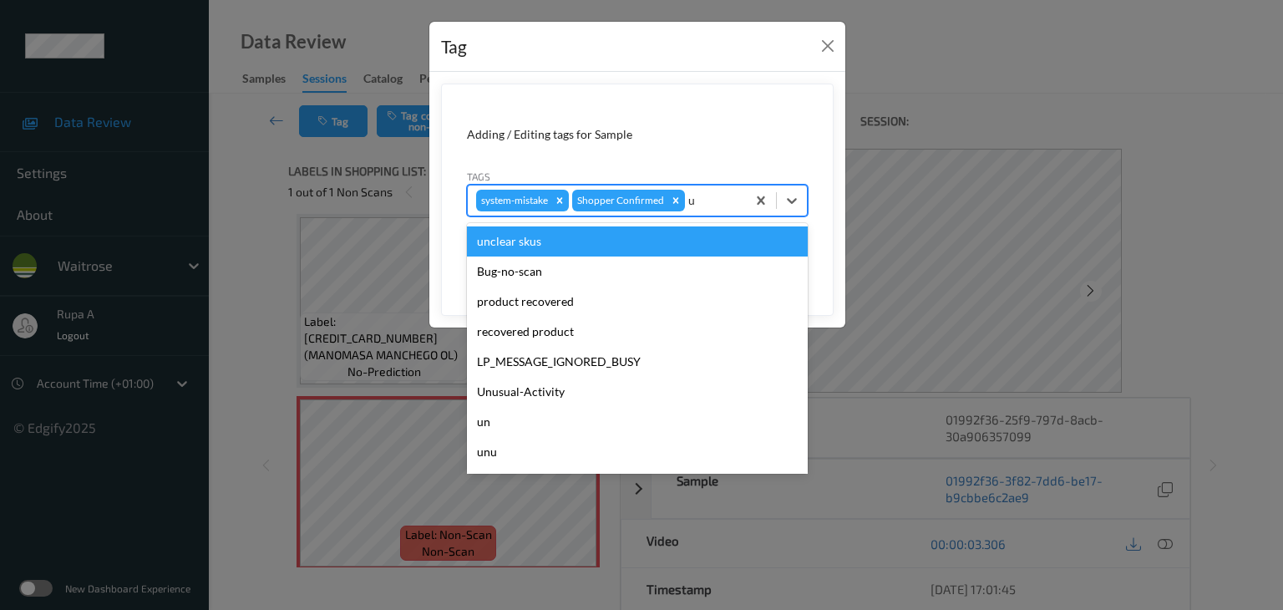
type input "un"
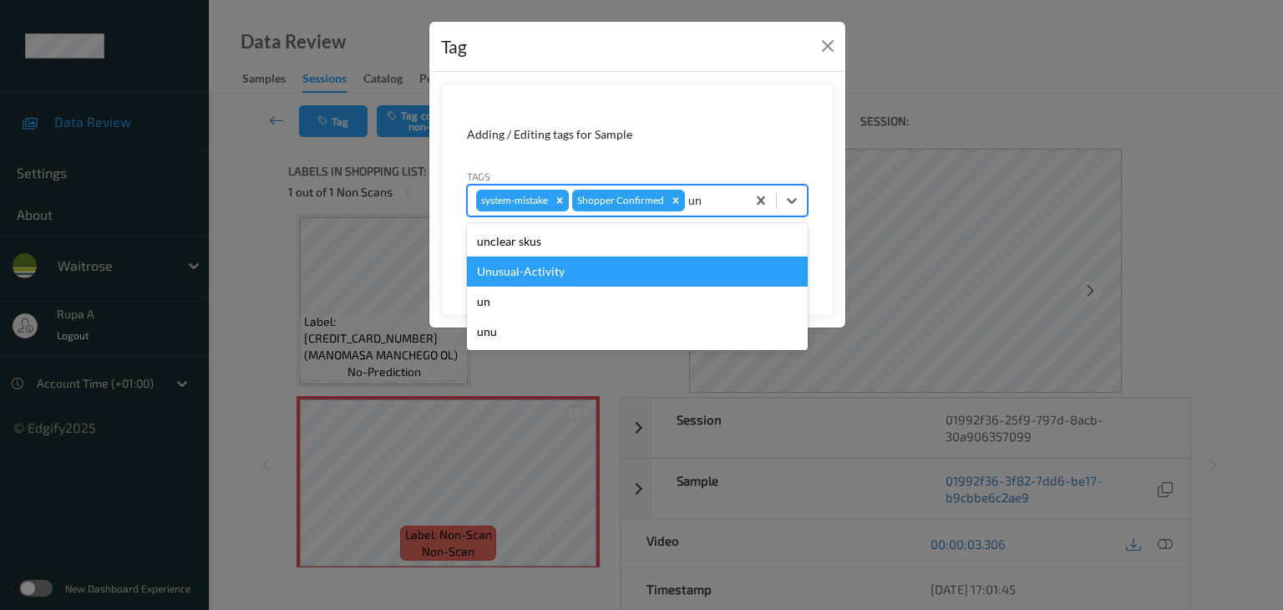
click at [624, 278] on div "Unusual-Activity" at bounding box center [637, 271] width 341 height 30
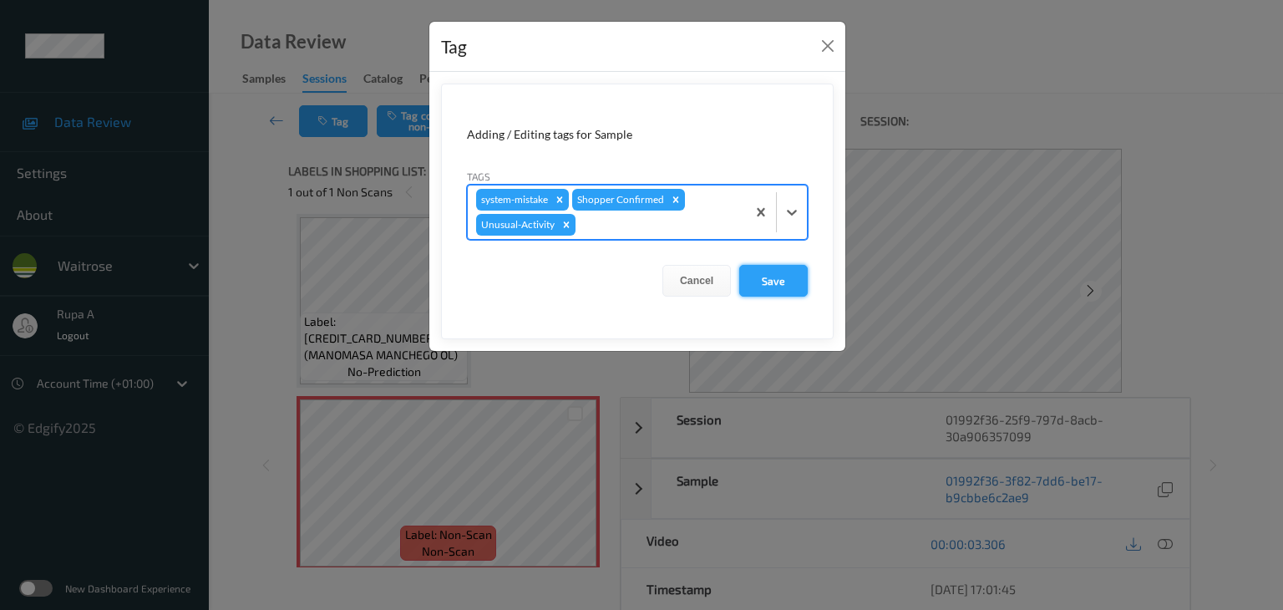
click at [775, 283] on button "Save" at bounding box center [773, 281] width 68 height 32
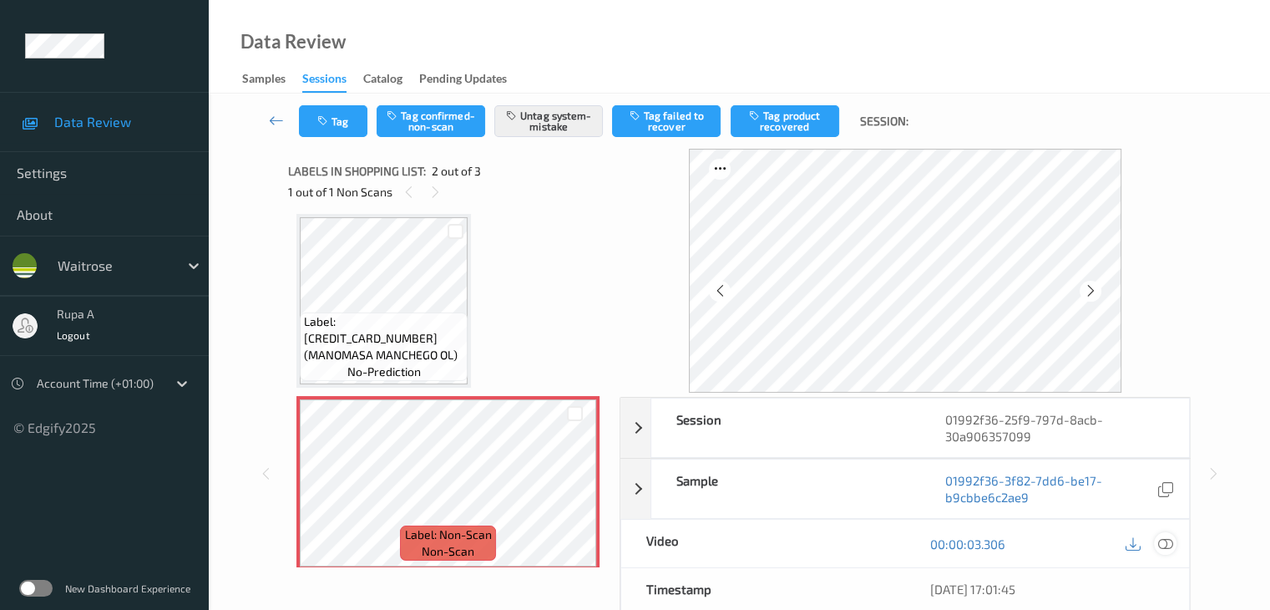
click at [1172, 536] on icon at bounding box center [1164, 543] width 15 height 15
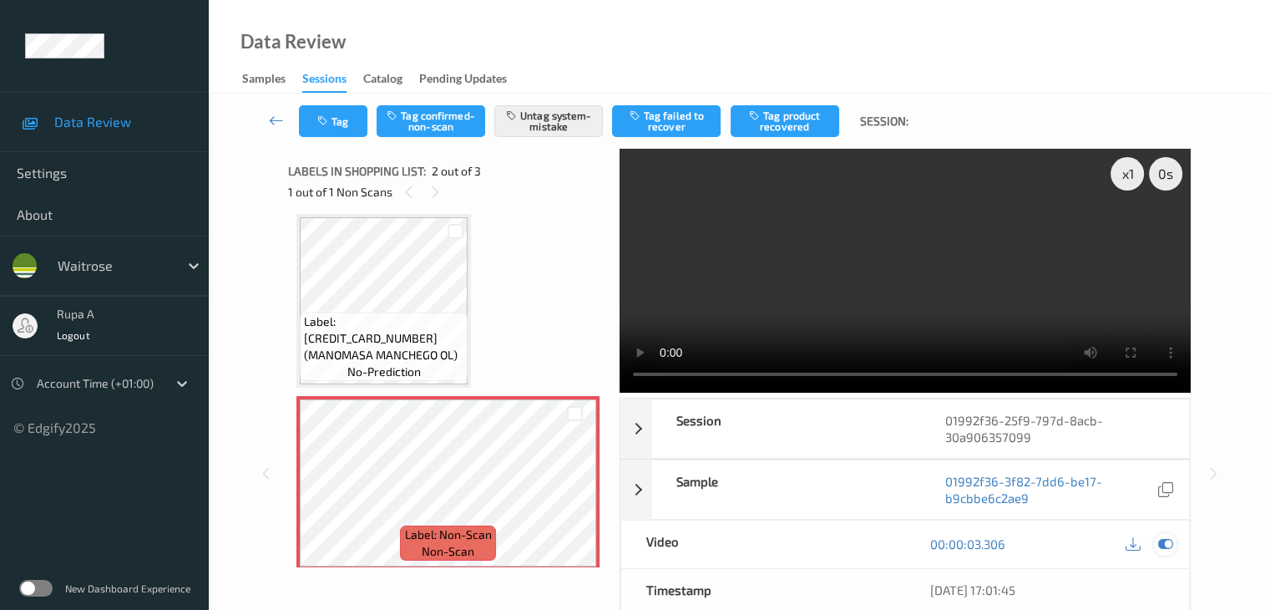
click at [1156, 545] on div at bounding box center [1165, 544] width 23 height 23
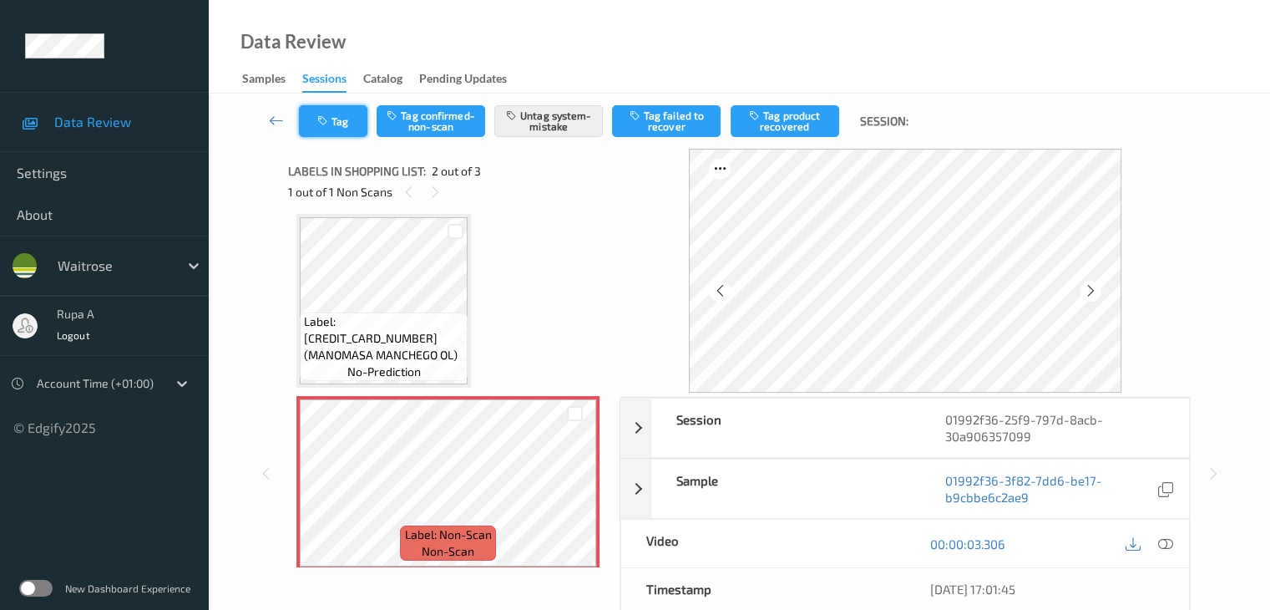
click at [336, 119] on button "Tag" at bounding box center [333, 121] width 68 height 32
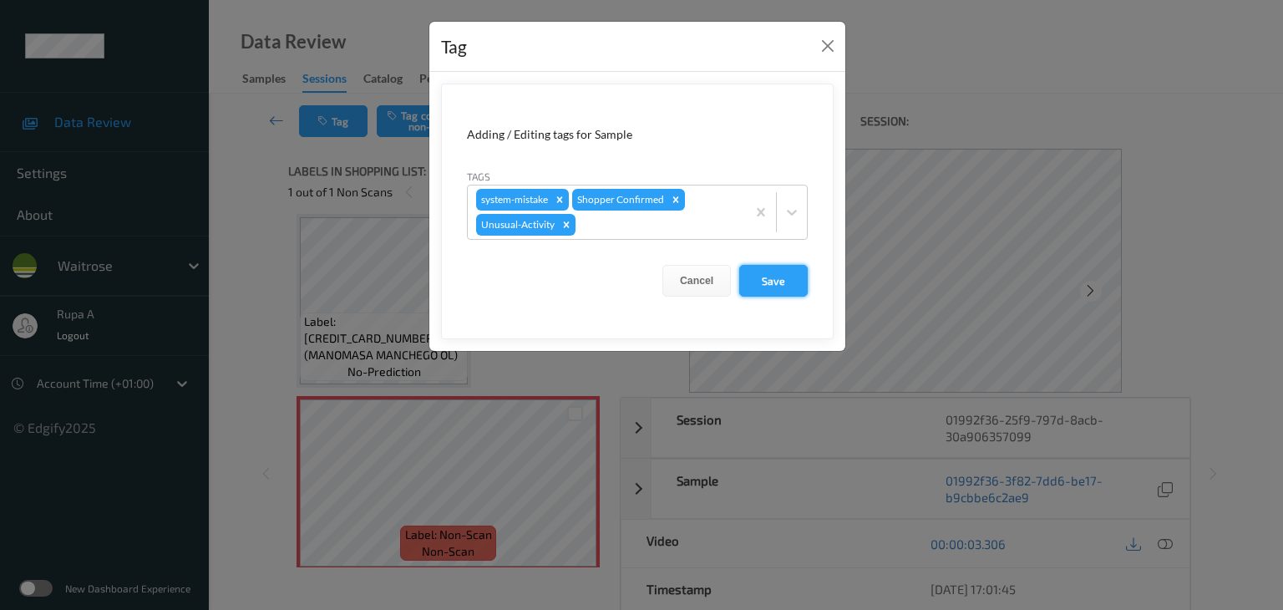
drag, startPoint x: 766, startPoint y: 284, endPoint x: 747, endPoint y: 265, distance: 26.6
click at [767, 285] on button "Save" at bounding box center [773, 281] width 68 height 32
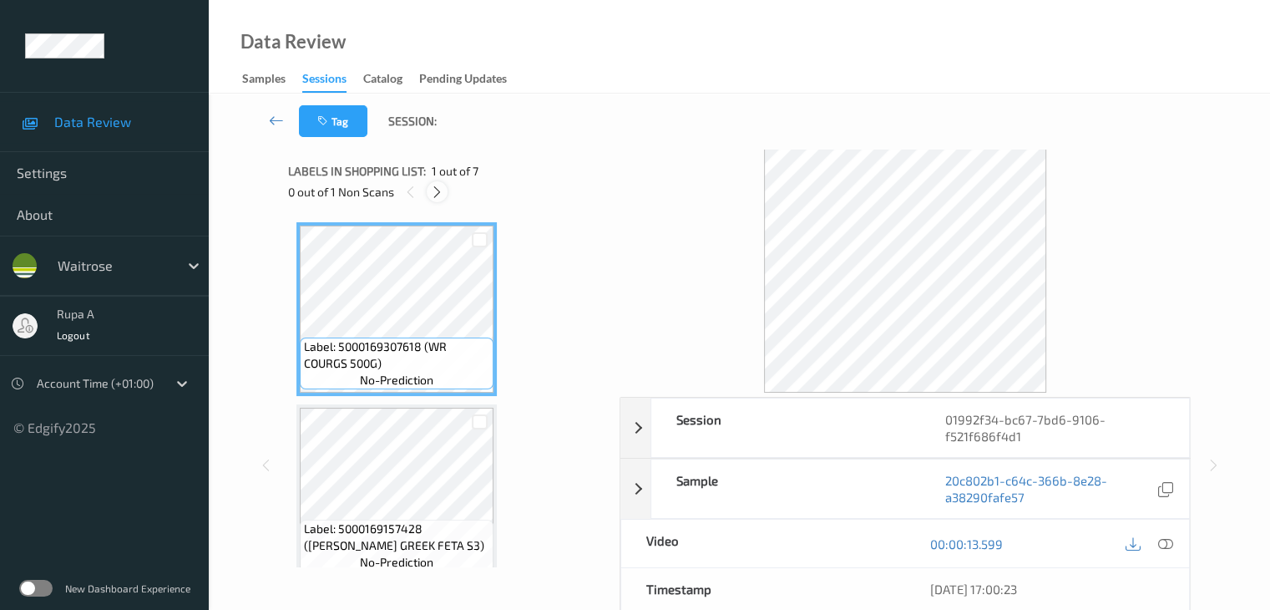
click at [431, 188] on icon at bounding box center [437, 192] width 14 height 15
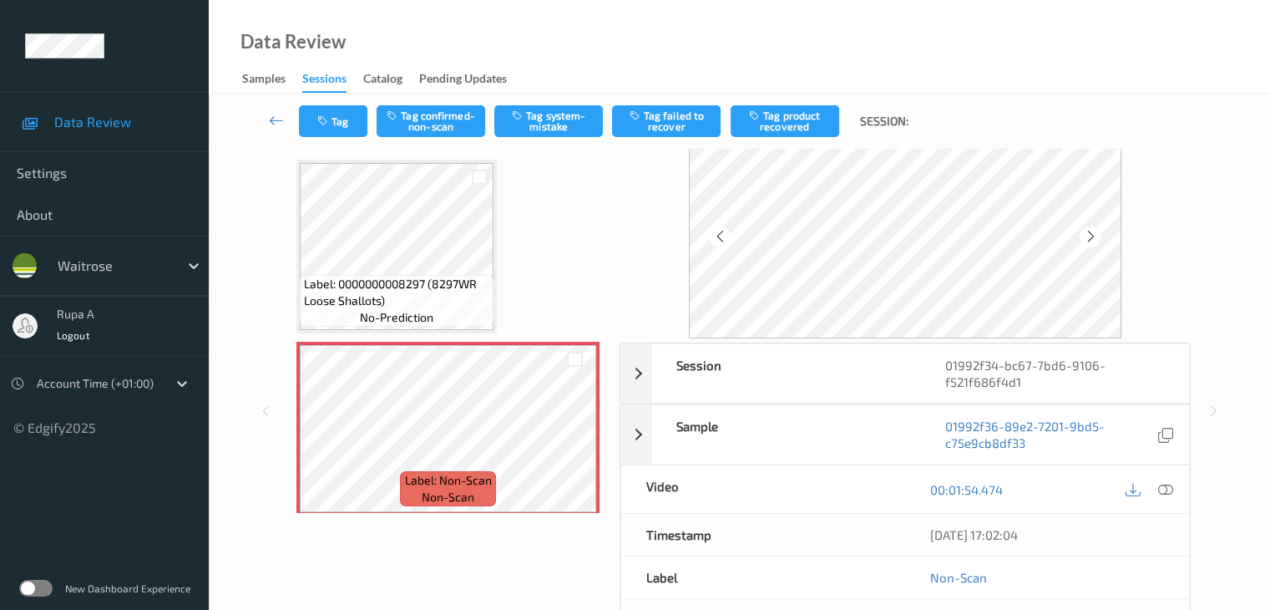
scroll to position [83, 0]
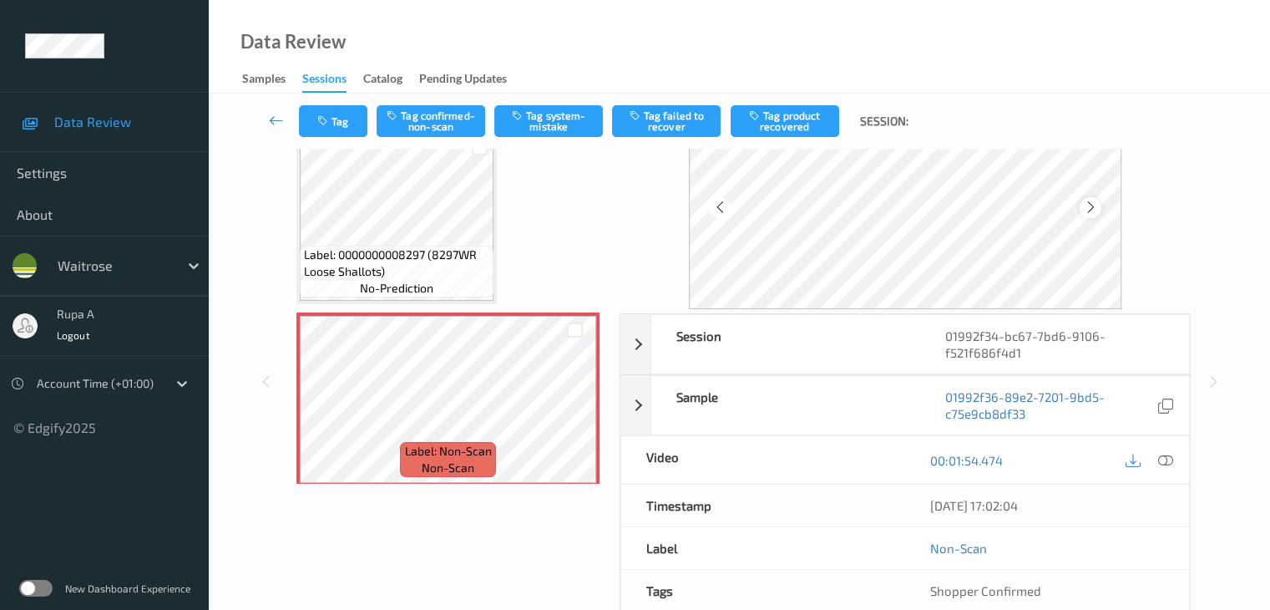
click at [1100, 210] on div at bounding box center [1090, 207] width 21 height 21
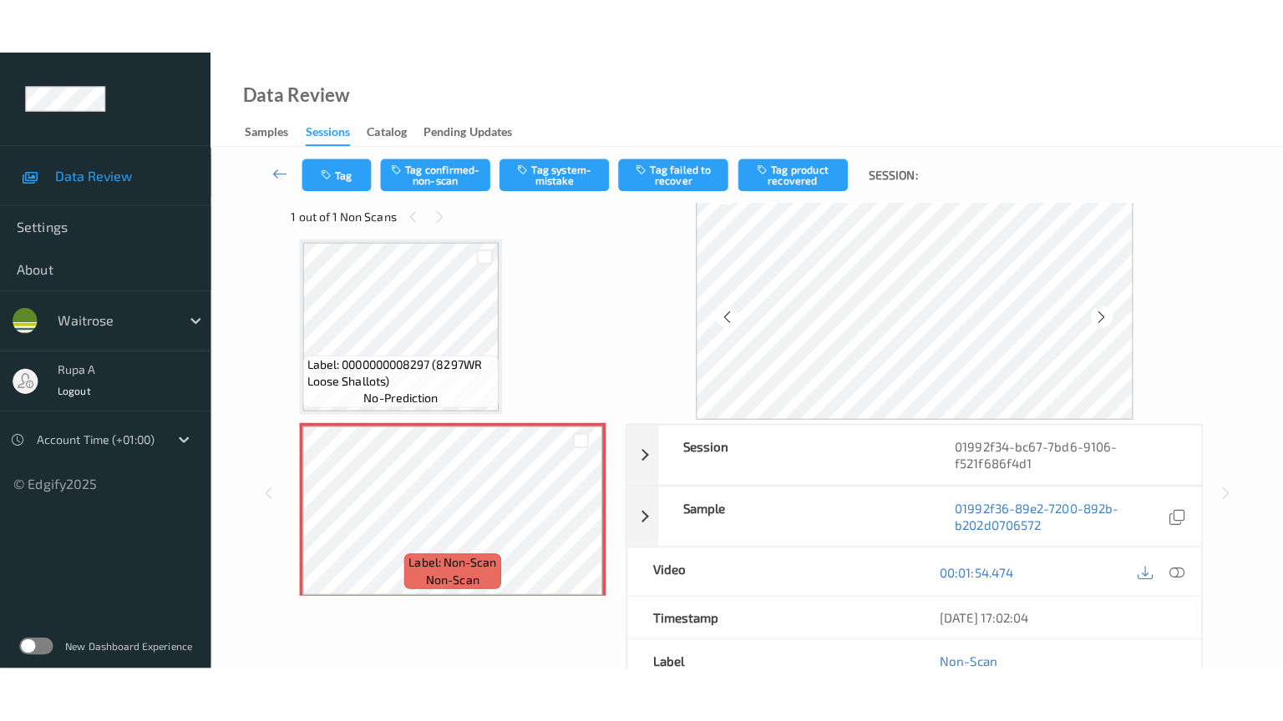
scroll to position [0, 0]
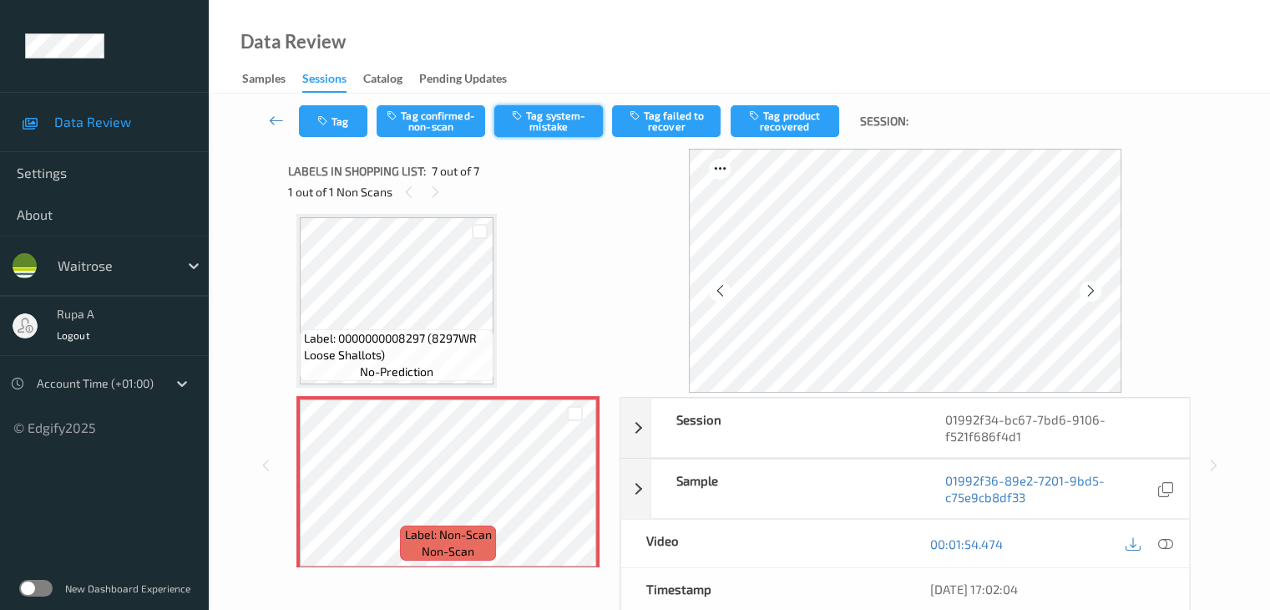
click at [539, 118] on button "Tag system-mistake" at bounding box center [548, 121] width 109 height 32
click at [327, 124] on icon "button" at bounding box center [324, 121] width 14 height 12
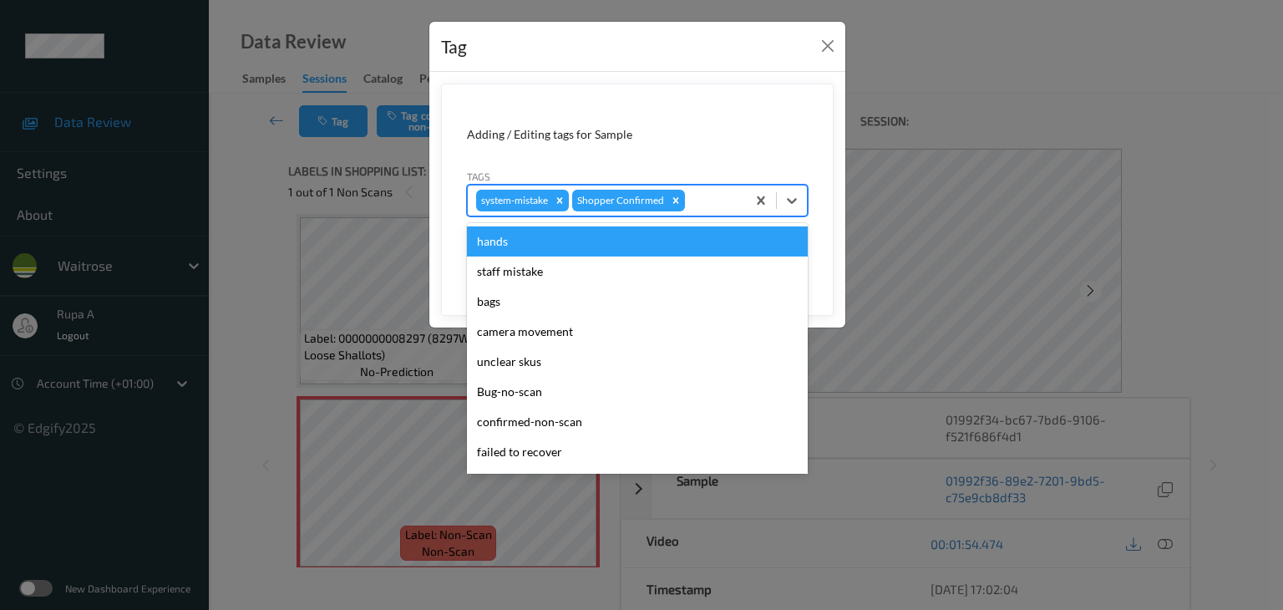
click at [718, 205] on div at bounding box center [712, 200] width 49 height 20
type input "un"
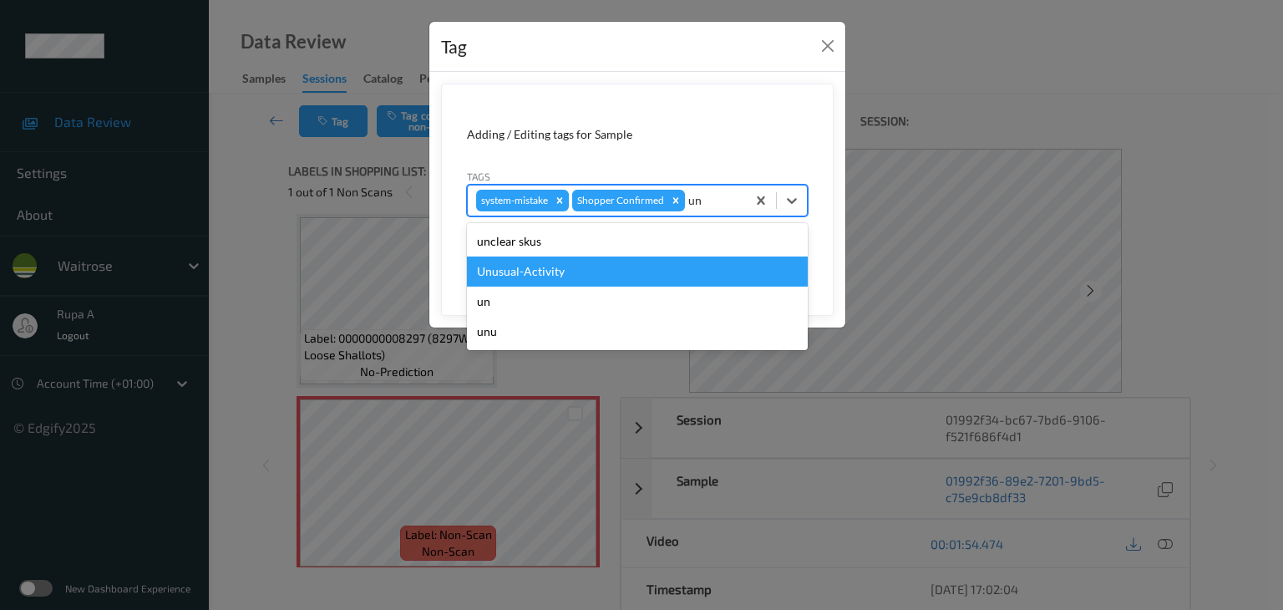
click at [556, 275] on div "Unusual-Activity" at bounding box center [637, 271] width 341 height 30
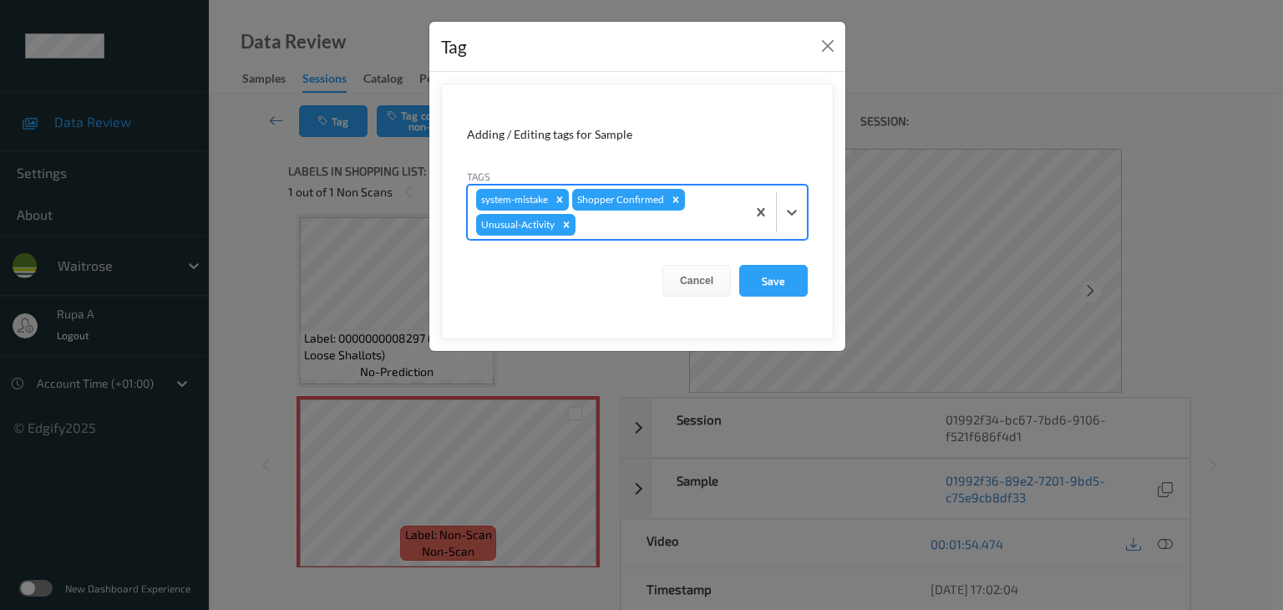
click at [584, 235] on div "system-mistake Shopper Confirmed Unusual-Activity" at bounding box center [607, 211] width 278 height 53
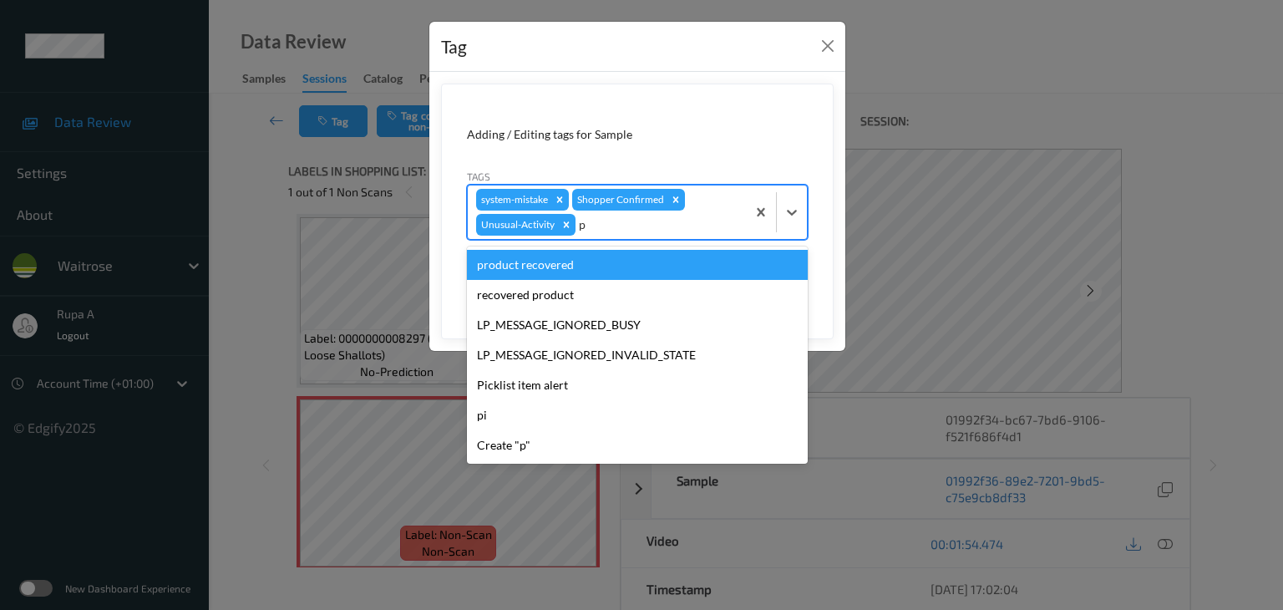
type input "pi"
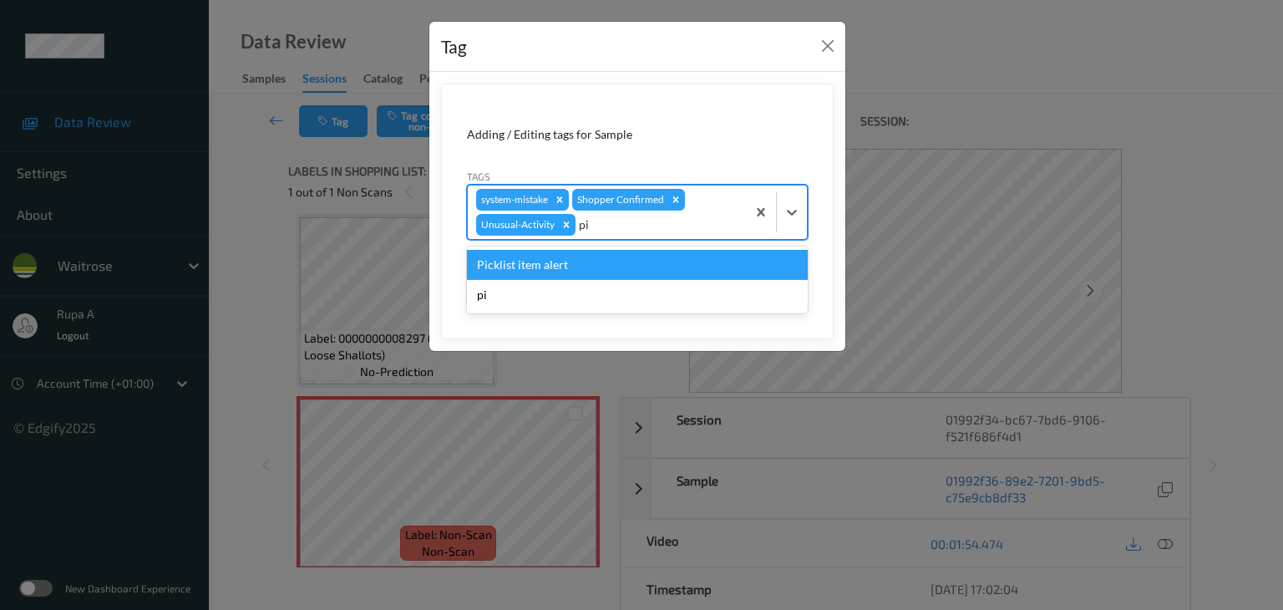
click at [540, 260] on div "Picklist item alert" at bounding box center [637, 265] width 341 height 30
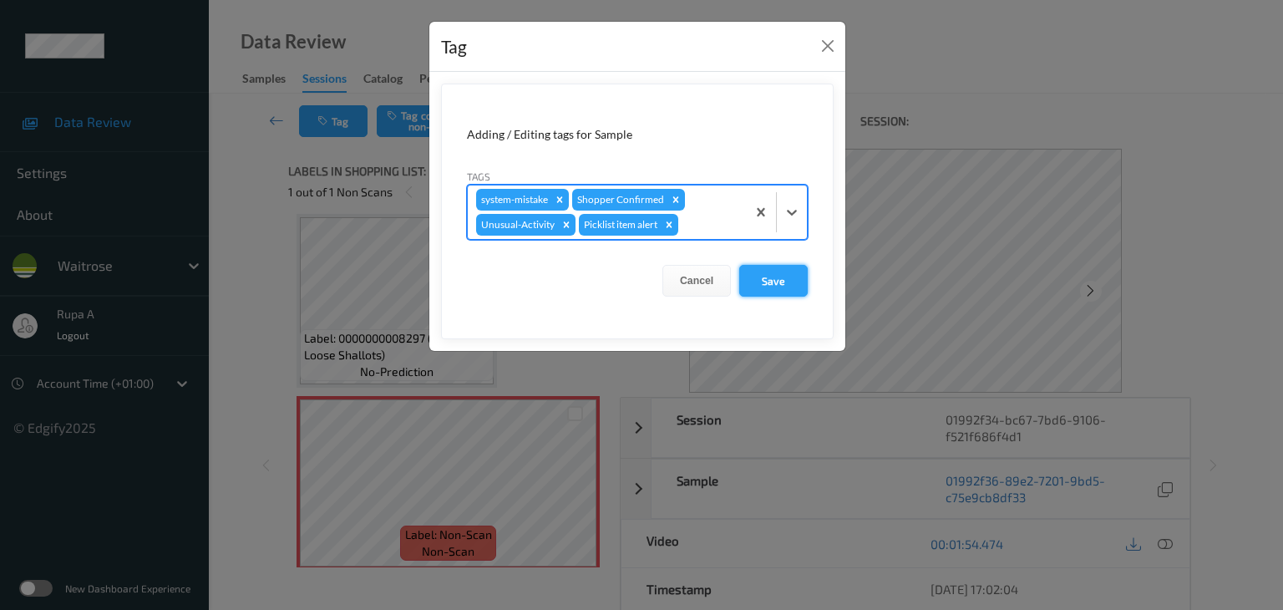
click at [761, 287] on button "Save" at bounding box center [773, 281] width 68 height 32
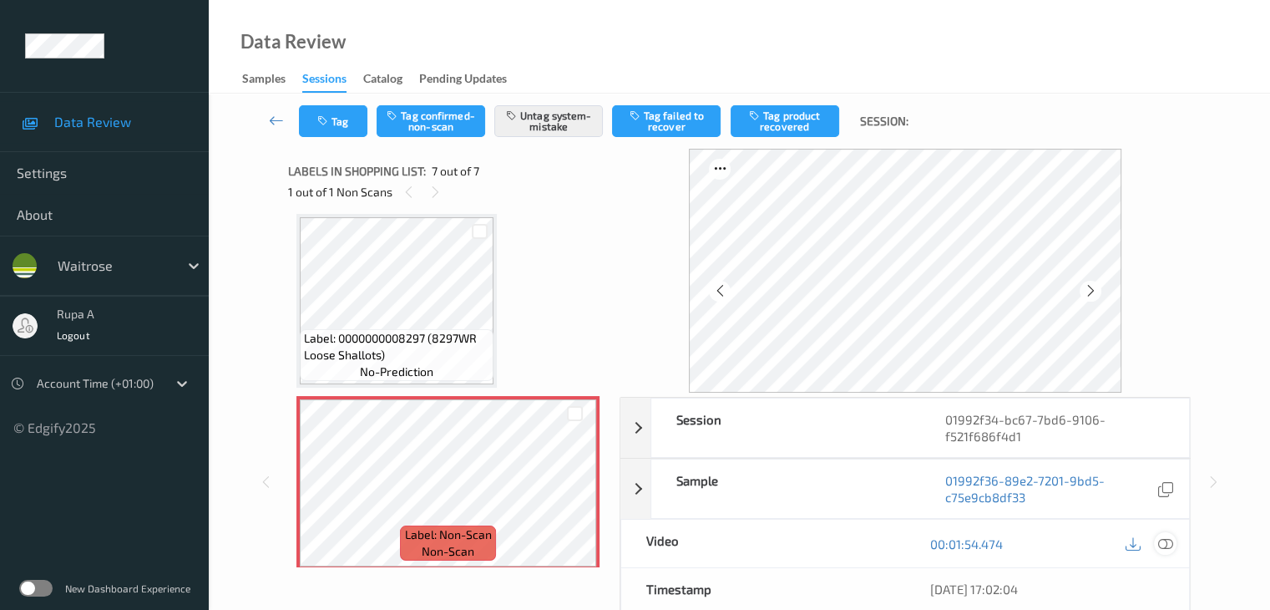
click at [1169, 544] on icon at bounding box center [1164, 543] width 15 height 15
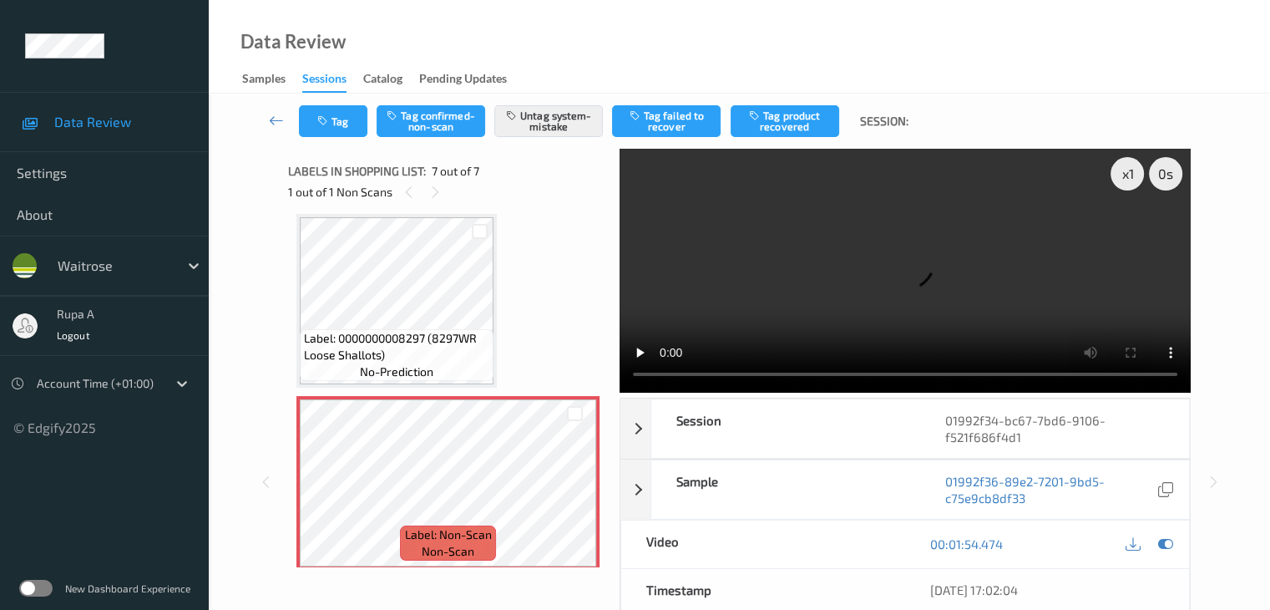
scroll to position [817, 0]
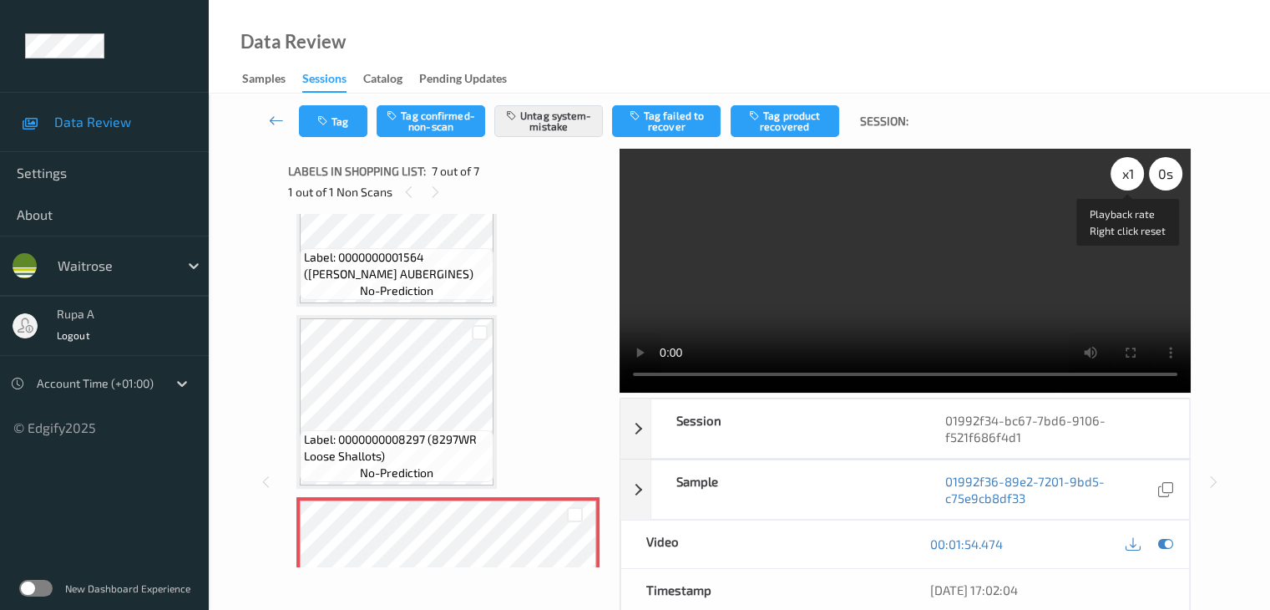
drag, startPoint x: 1127, startPoint y: 167, endPoint x: 1134, endPoint y: 189, distance: 22.7
click at [1128, 167] on div "x 1" at bounding box center [1127, 173] width 33 height 33
click at [1164, 533] on div at bounding box center [1165, 544] width 23 height 23
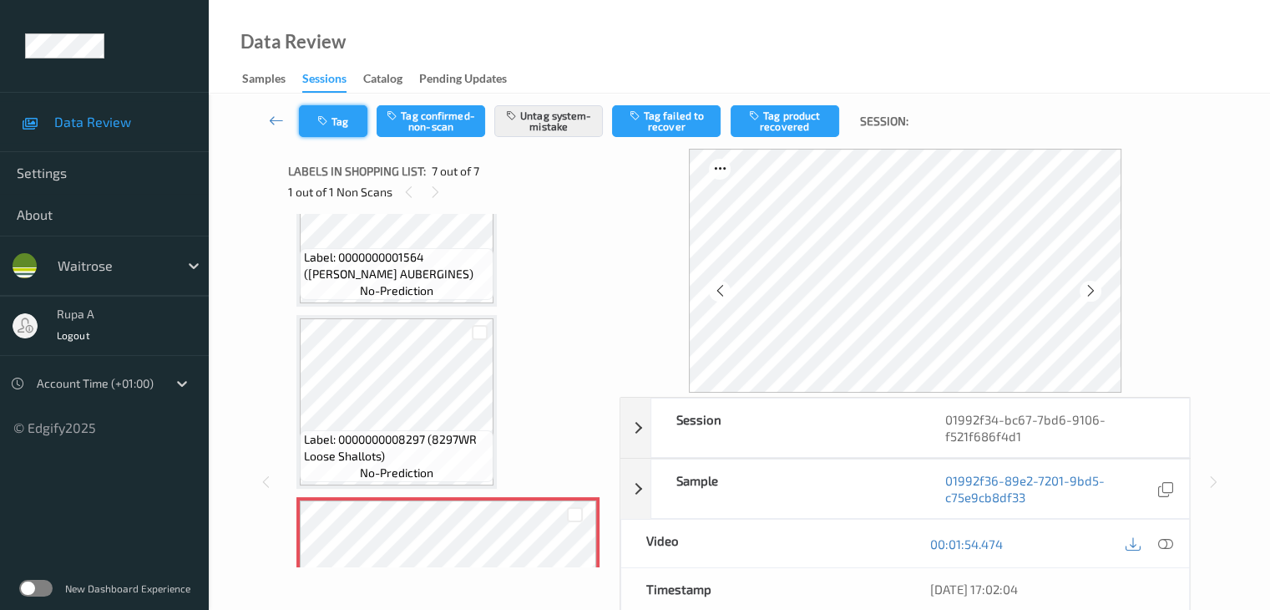
click at [327, 121] on icon "button" at bounding box center [324, 121] width 14 height 12
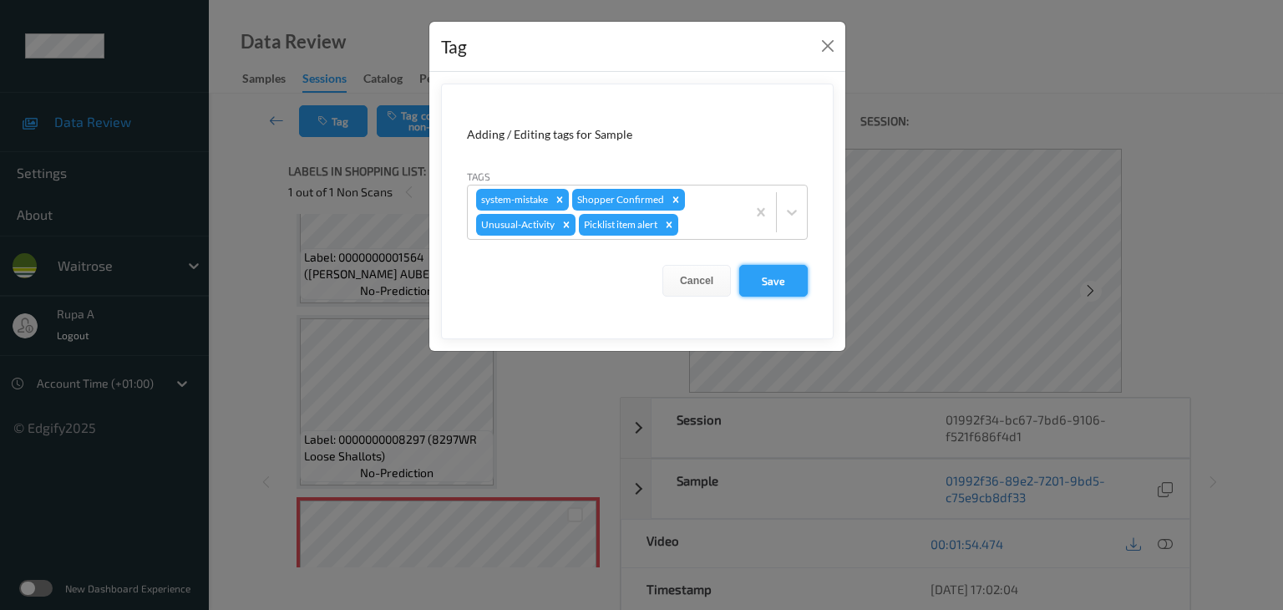
click at [763, 273] on button "Save" at bounding box center [773, 281] width 68 height 32
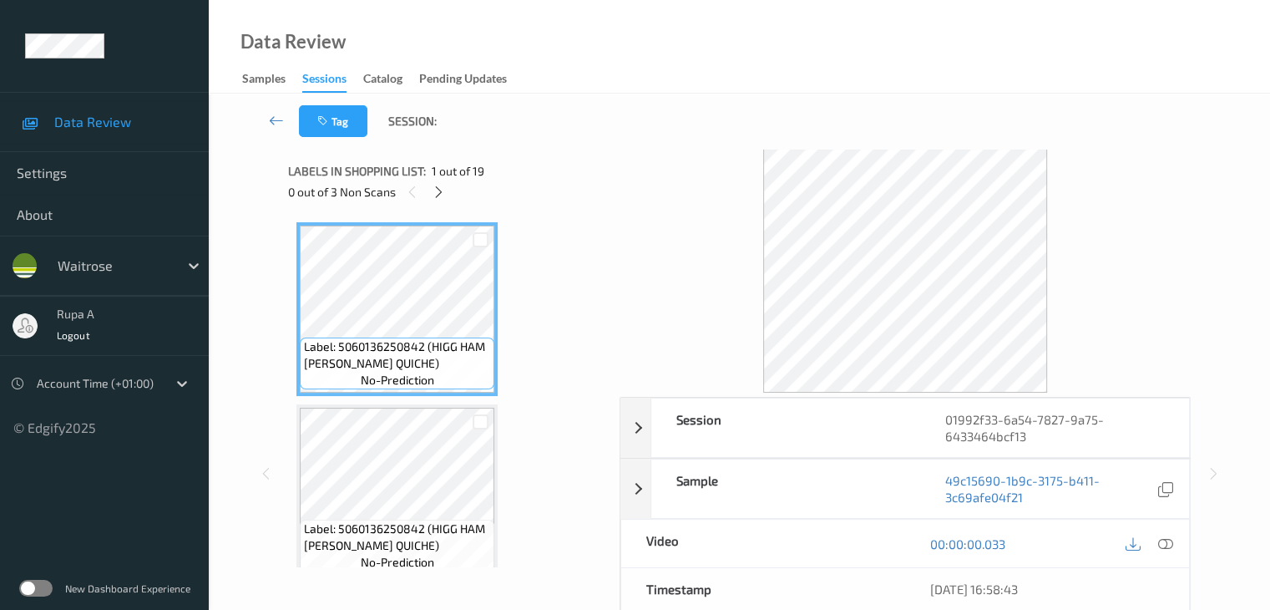
click at [427, 190] on div "0 out of 3 Non Scans" at bounding box center [448, 191] width 320 height 21
click at [430, 191] on div at bounding box center [438, 191] width 21 height 21
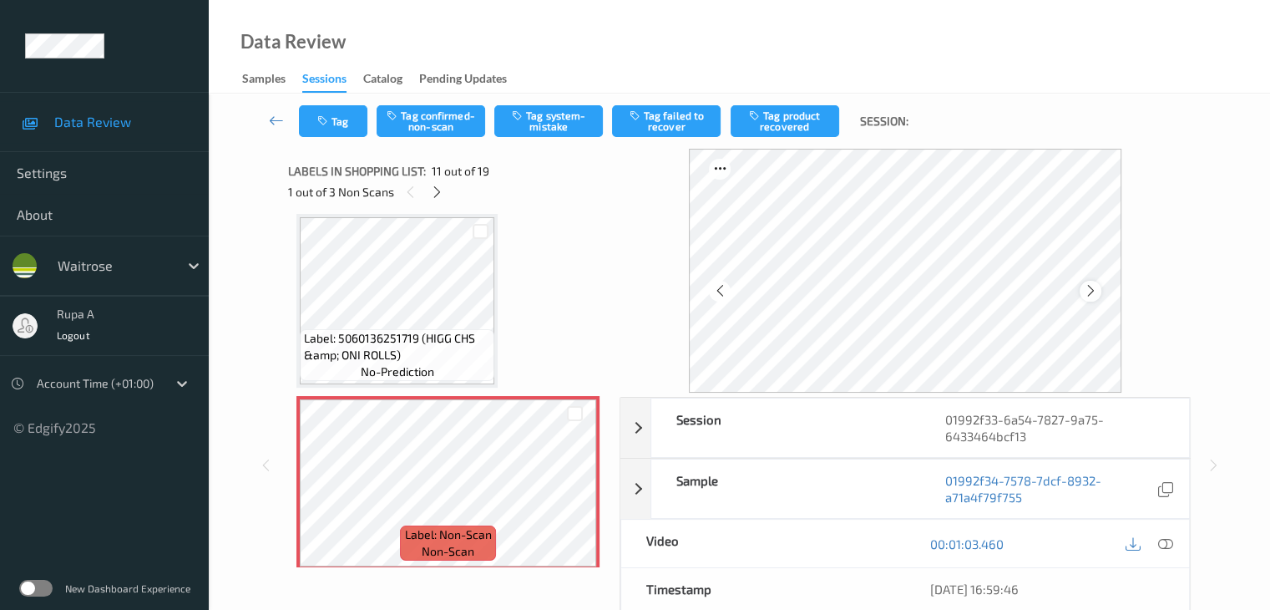
click at [1093, 291] on icon at bounding box center [1090, 290] width 14 height 15
click at [1095, 289] on icon at bounding box center [1090, 290] width 14 height 15
click at [499, 289] on div "Label: 5060136250842 (HIGG HAM [PERSON_NAME] QUICHE) no-prediction Label: 50601…" at bounding box center [447, 301] width 303 height 3450
click at [1100, 289] on div at bounding box center [1090, 291] width 21 height 21
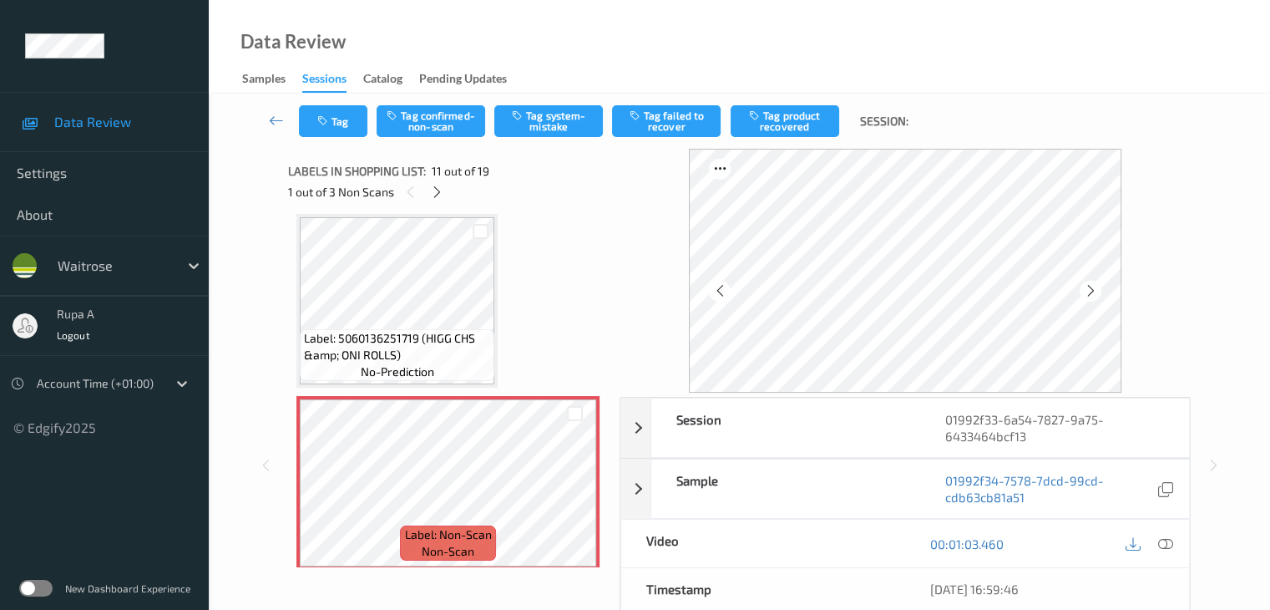
click at [1100, 289] on div at bounding box center [1090, 291] width 21 height 21
click at [1097, 296] on icon at bounding box center [1090, 290] width 14 height 15
click at [1097, 291] on icon at bounding box center [1090, 290] width 14 height 15
click at [1091, 293] on icon at bounding box center [1090, 290] width 14 height 15
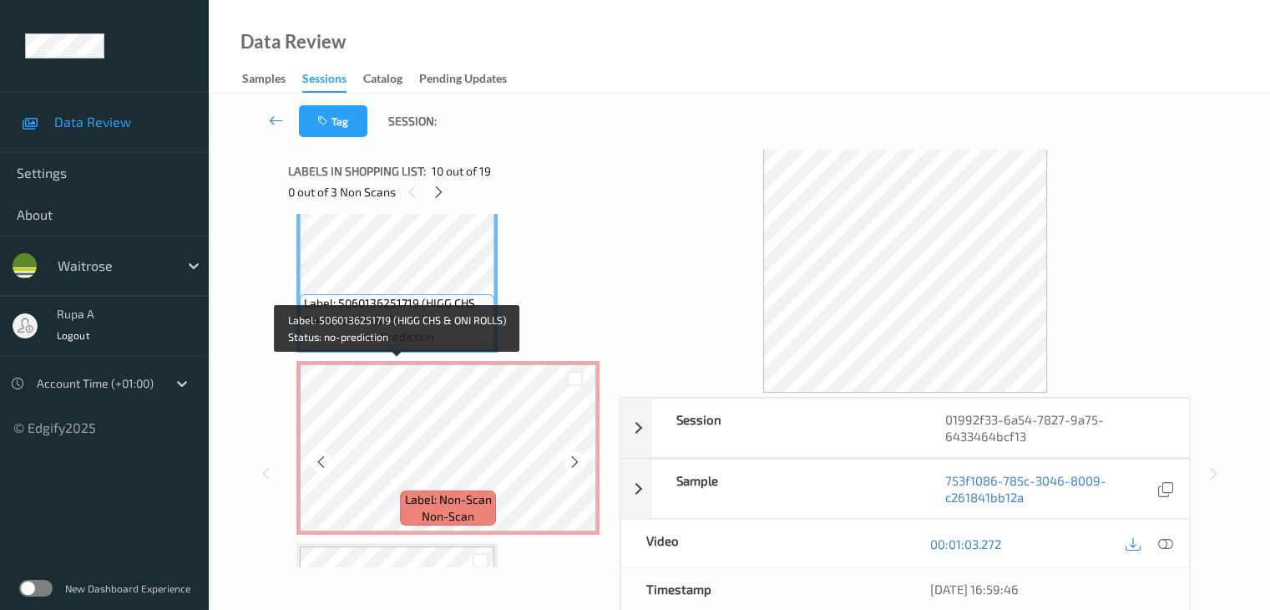
scroll to position [1814, 0]
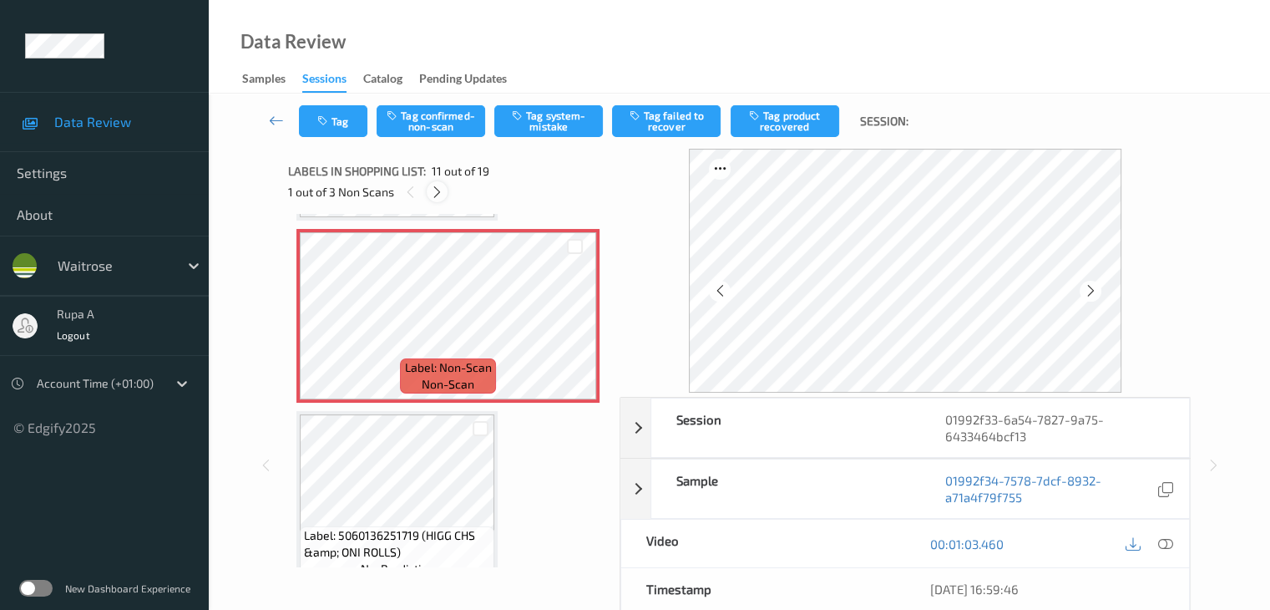
click at [438, 193] on icon at bounding box center [437, 192] width 14 height 15
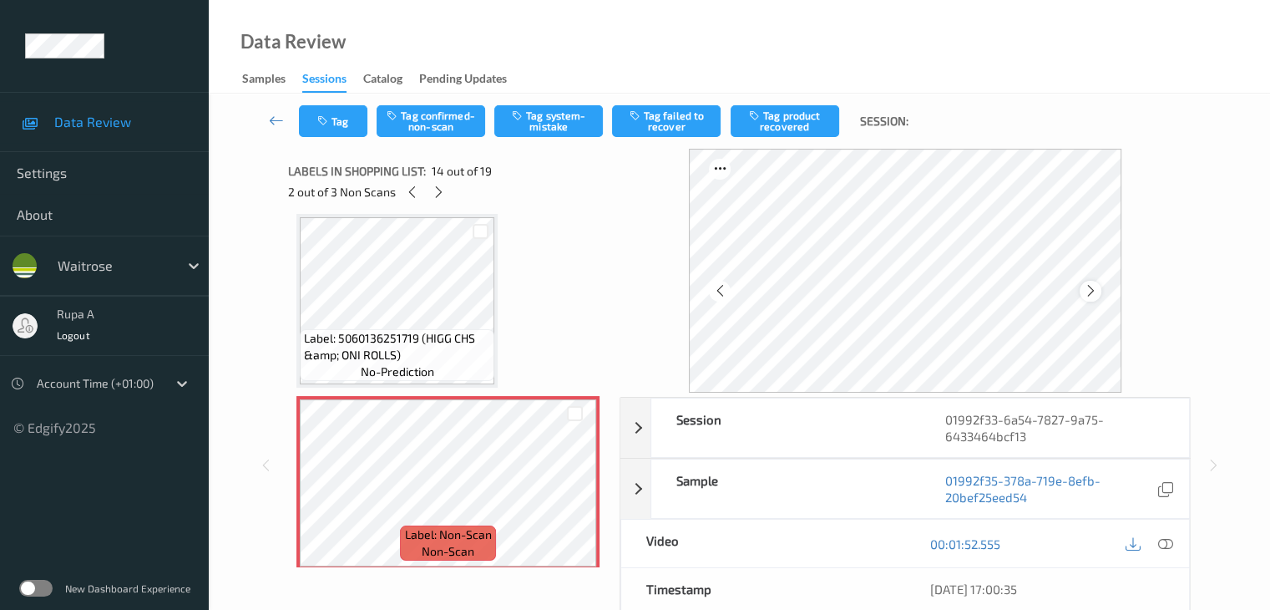
click at [1092, 287] on icon at bounding box center [1090, 290] width 14 height 15
click at [436, 196] on icon at bounding box center [439, 192] width 14 height 15
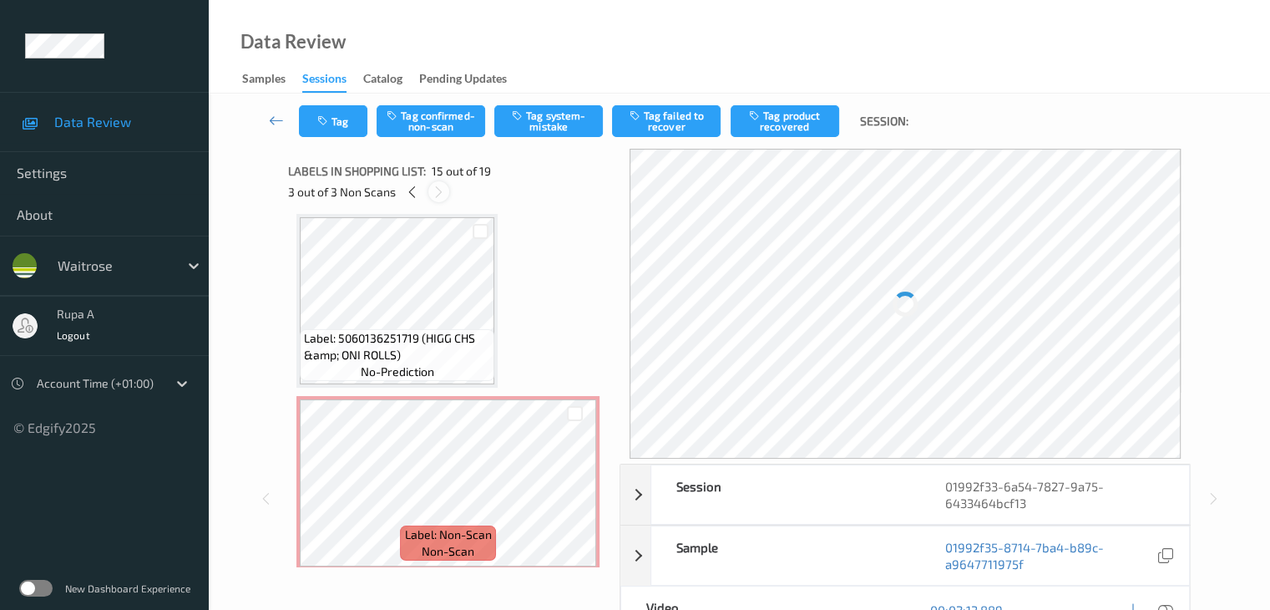
scroll to position [2375, 0]
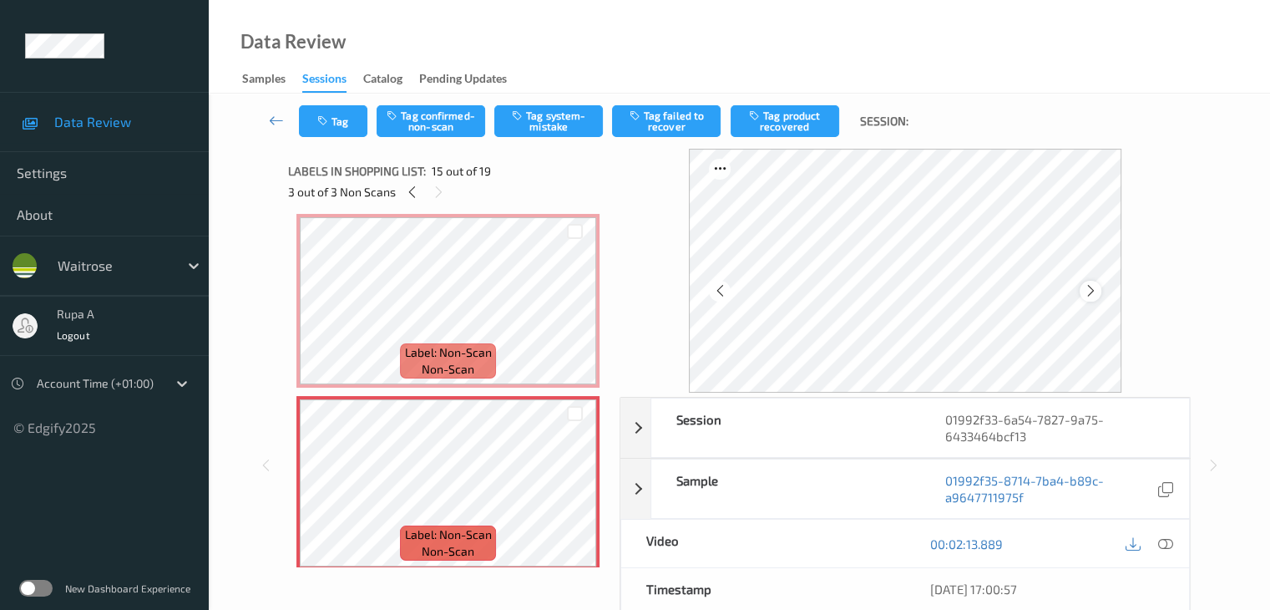
click at [1087, 291] on icon at bounding box center [1090, 290] width 14 height 15
click at [1089, 291] on icon at bounding box center [1090, 290] width 14 height 15
click at [1089, 290] on icon at bounding box center [1090, 290] width 14 height 15
click at [411, 195] on icon at bounding box center [412, 192] width 14 height 15
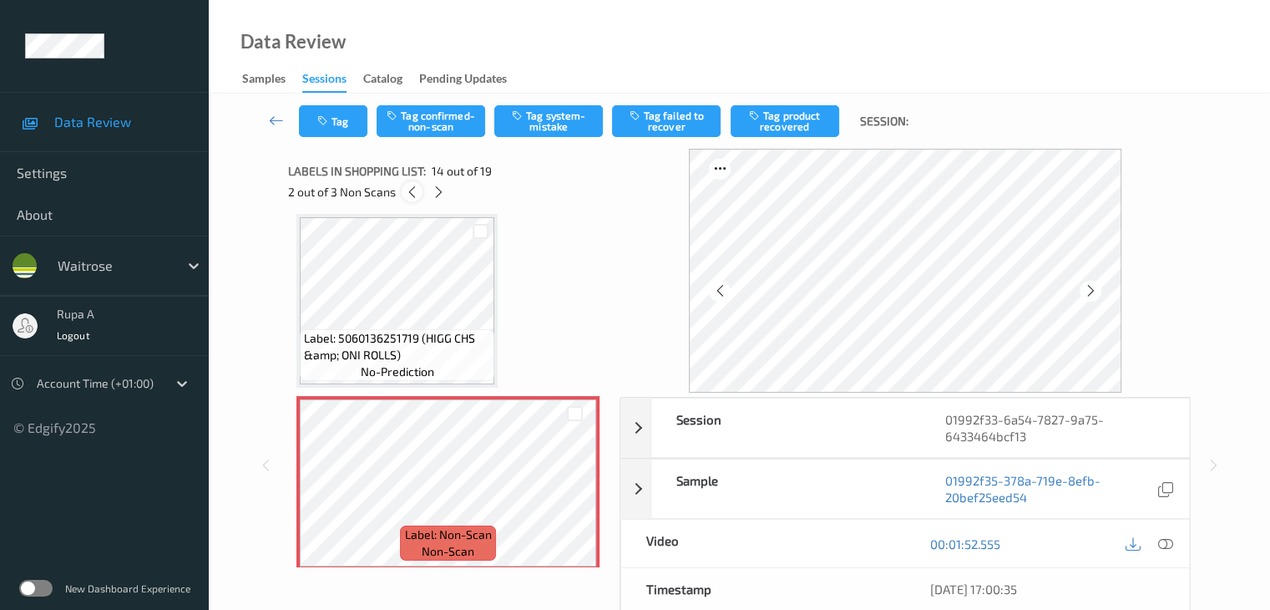
click at [411, 195] on icon at bounding box center [412, 192] width 14 height 15
click at [1169, 538] on icon at bounding box center [1164, 543] width 15 height 15
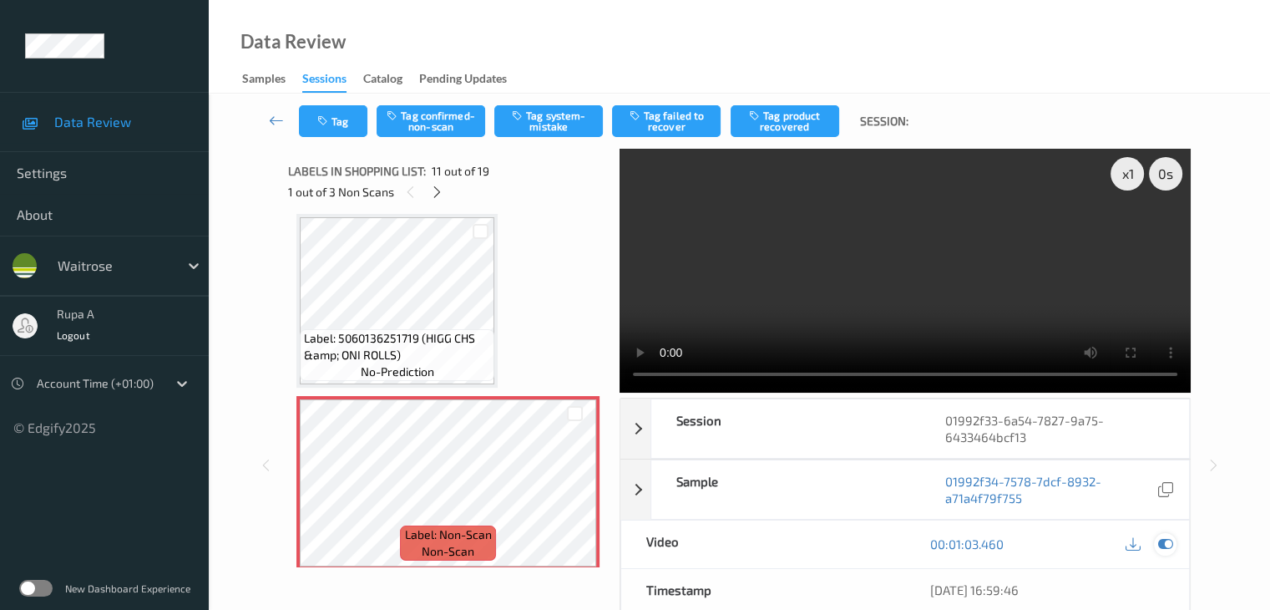
click at [1156, 544] on div at bounding box center [1165, 544] width 23 height 23
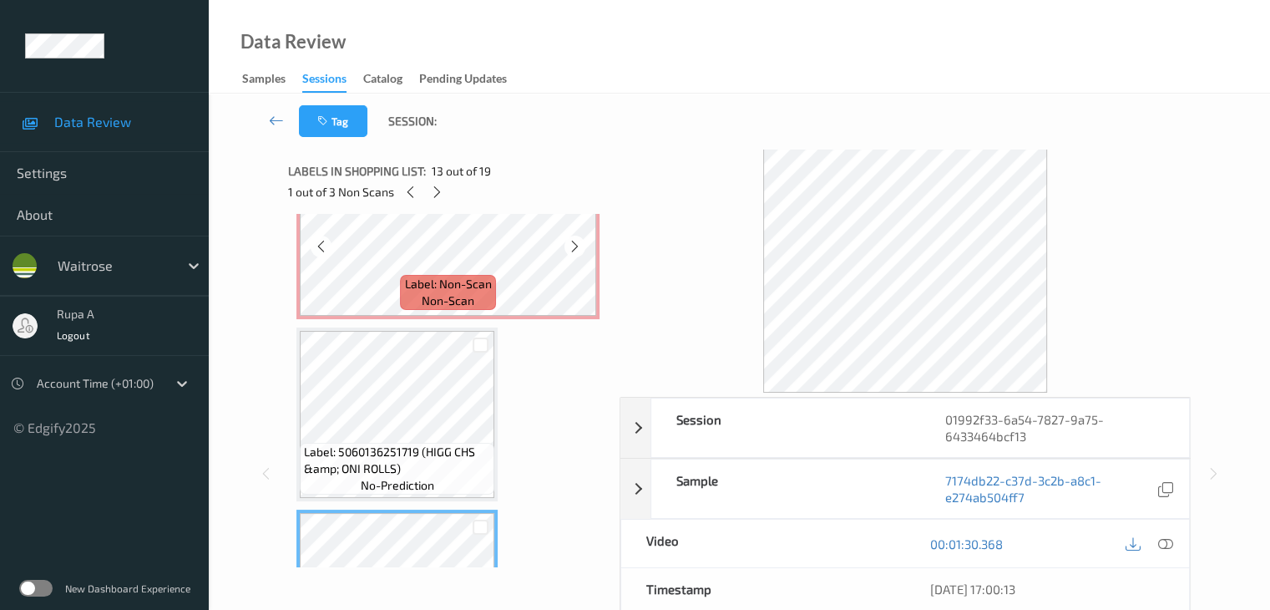
scroll to position [1730, 0]
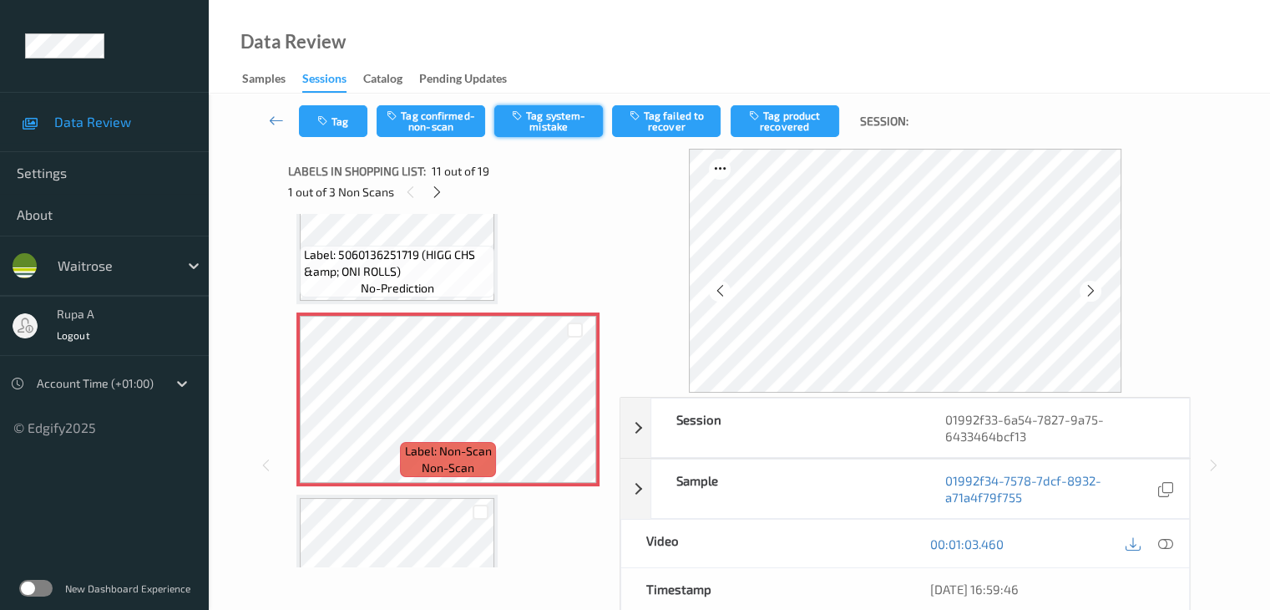
click at [562, 119] on button "Tag system-mistake" at bounding box center [548, 121] width 109 height 32
click at [329, 135] on button "Tag" at bounding box center [333, 121] width 68 height 32
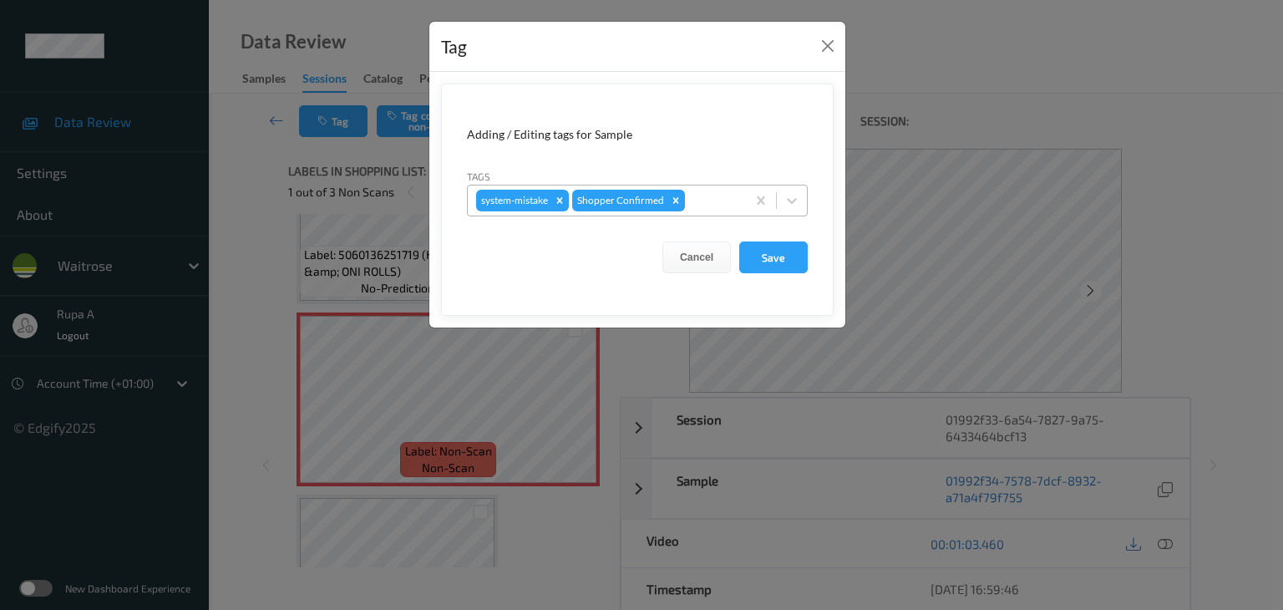
click at [711, 198] on div at bounding box center [712, 200] width 49 height 20
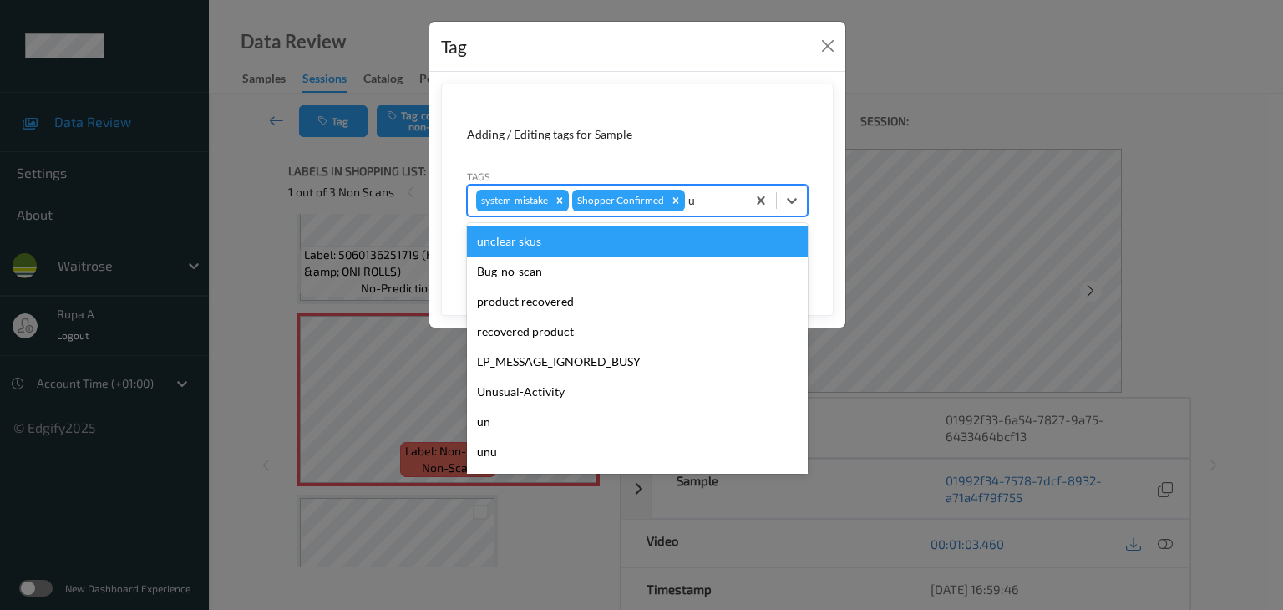
type input "un"
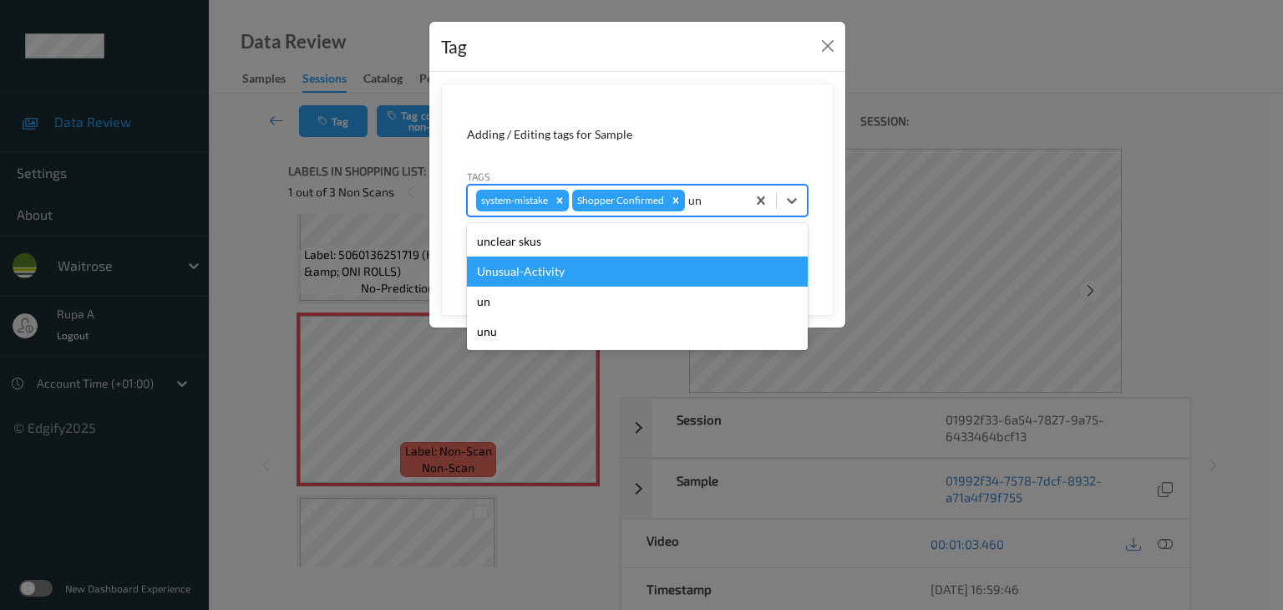
click at [520, 272] on div "Unusual-Activity" at bounding box center [637, 271] width 341 height 30
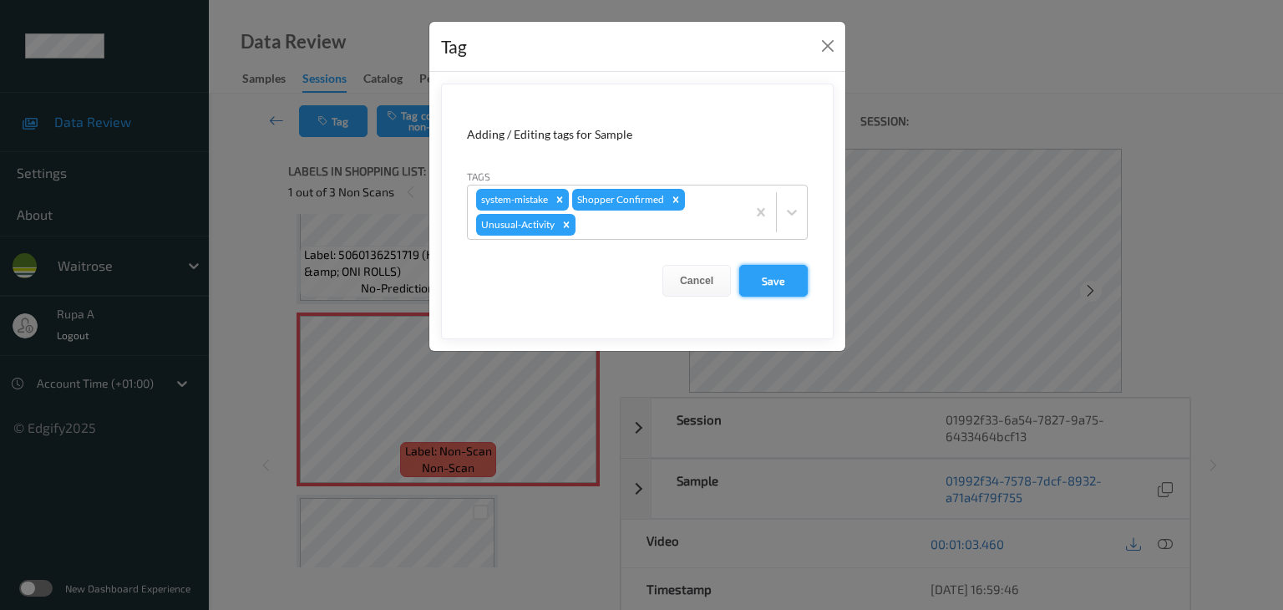
click at [768, 280] on button "Save" at bounding box center [773, 281] width 68 height 32
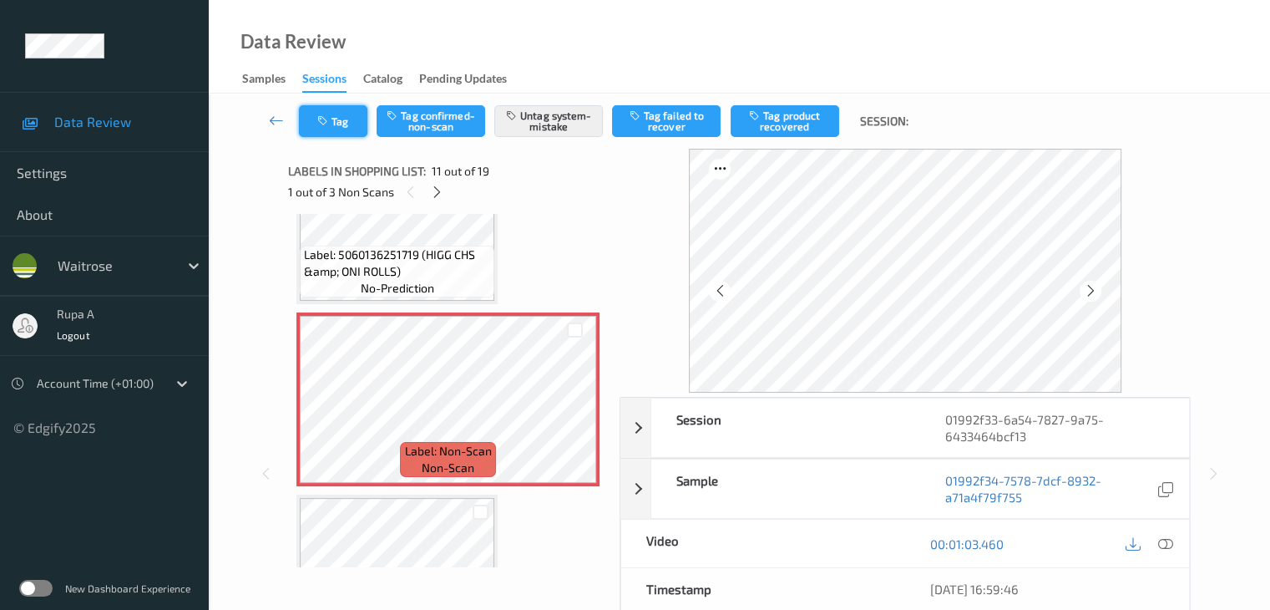
click at [314, 119] on button "Tag" at bounding box center [333, 121] width 68 height 32
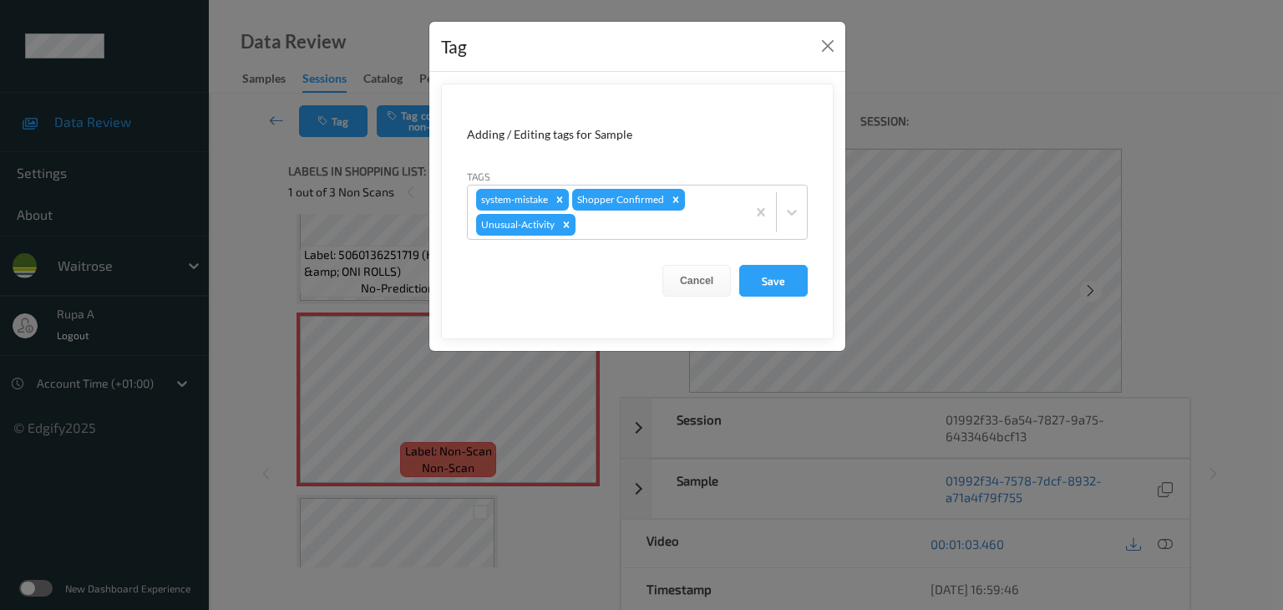
click at [789, 298] on form "Adding / Editing tags for Sample Tags system-mistake Shopper Confirmed Unusual-…" at bounding box center [637, 211] width 392 height 256
click at [785, 281] on button "Save" at bounding box center [773, 281] width 68 height 32
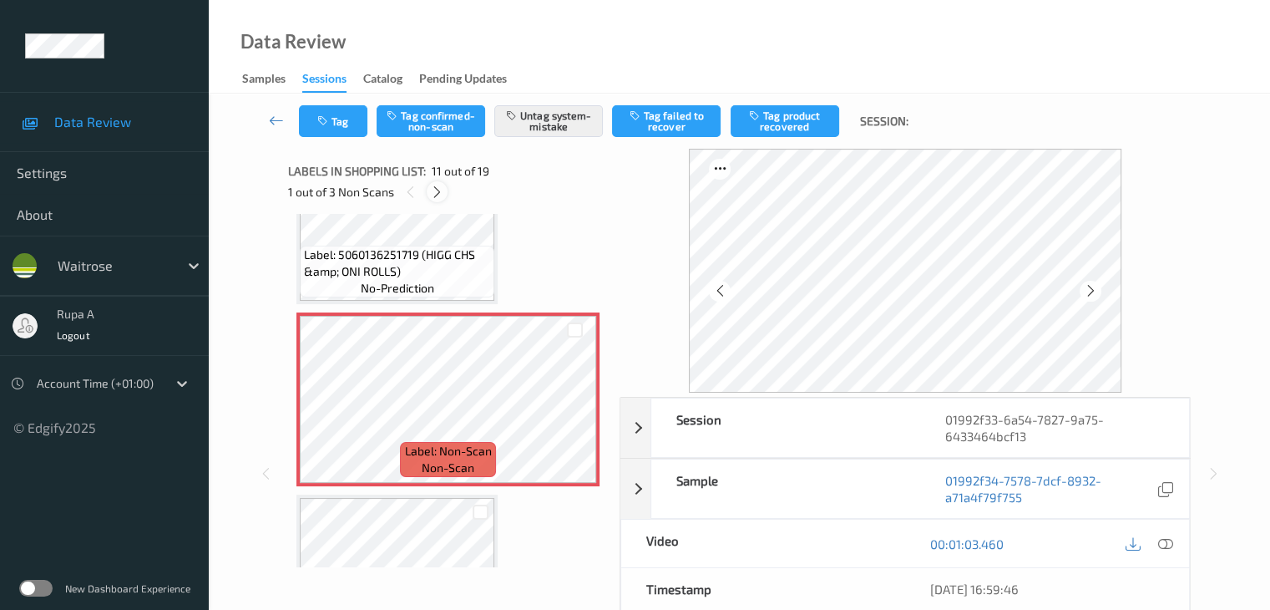
click at [436, 190] on icon at bounding box center [437, 192] width 14 height 15
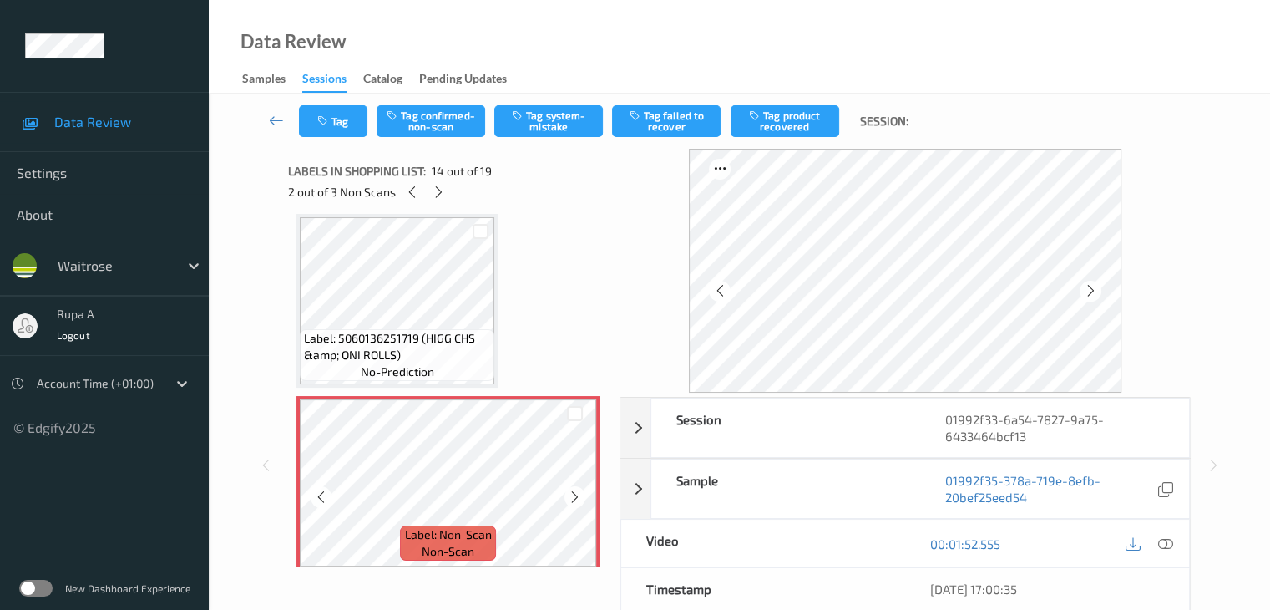
scroll to position [2276, 0]
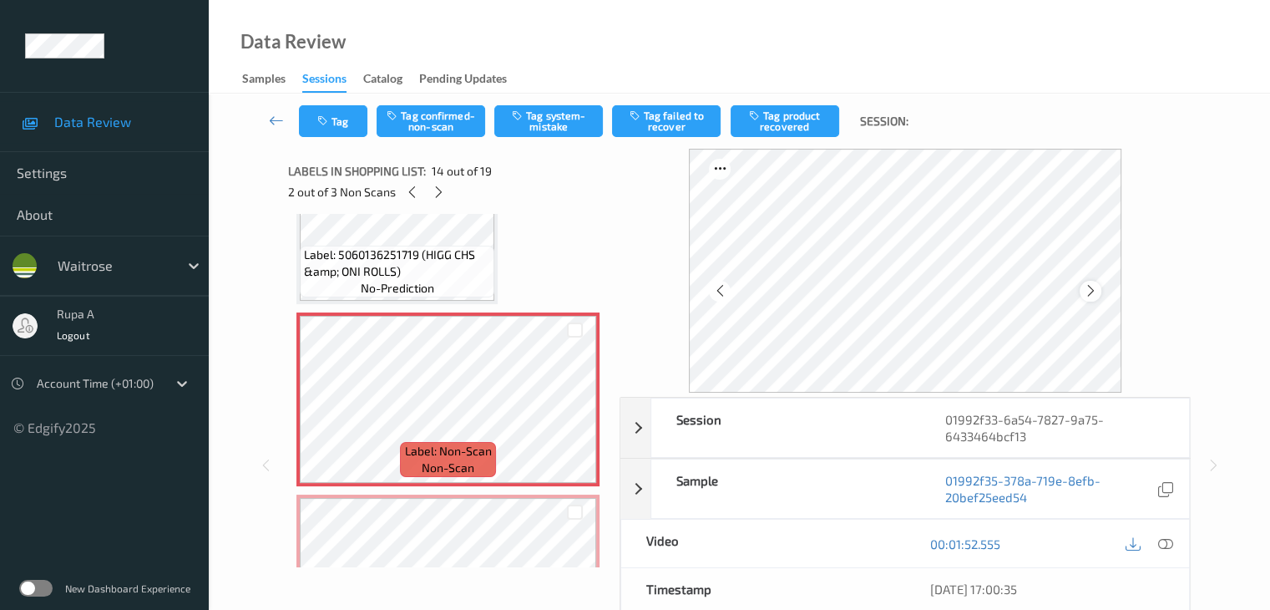
click at [1097, 291] on icon at bounding box center [1090, 290] width 14 height 15
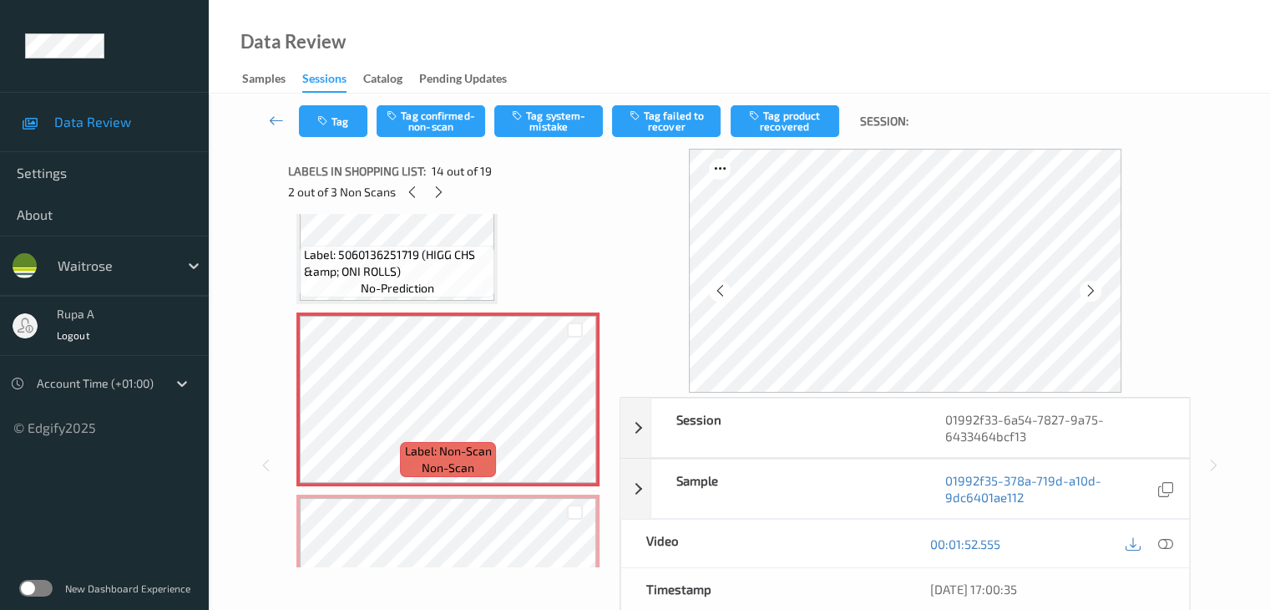
click at [1097, 291] on icon at bounding box center [1090, 290] width 14 height 15
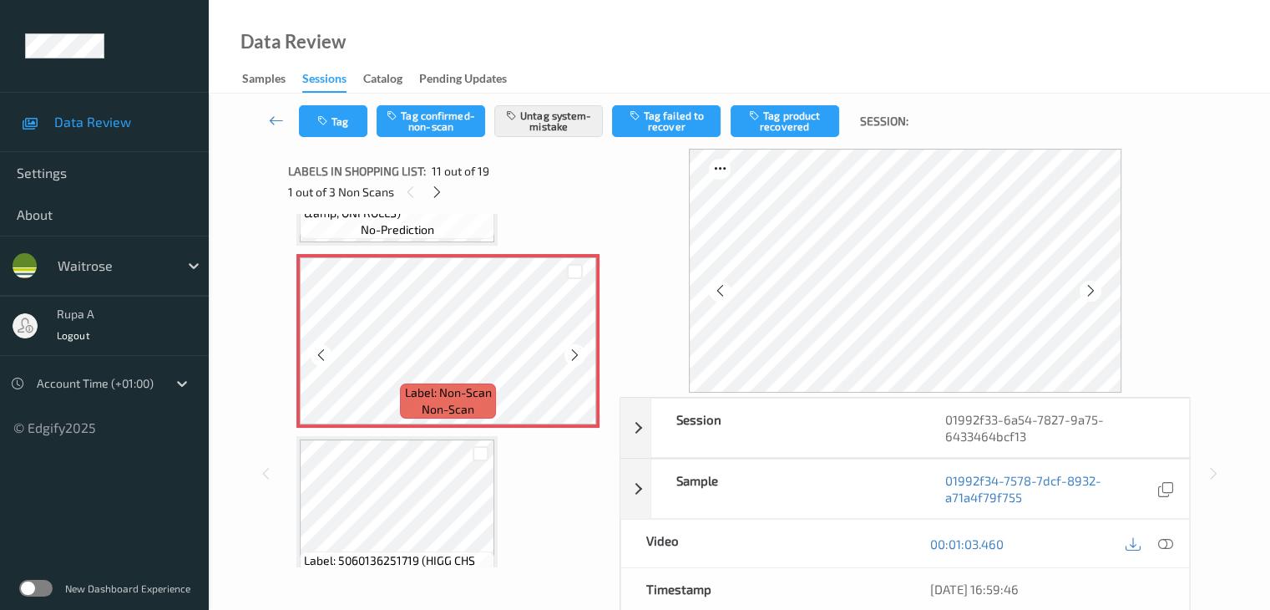
scroll to position [1692, 0]
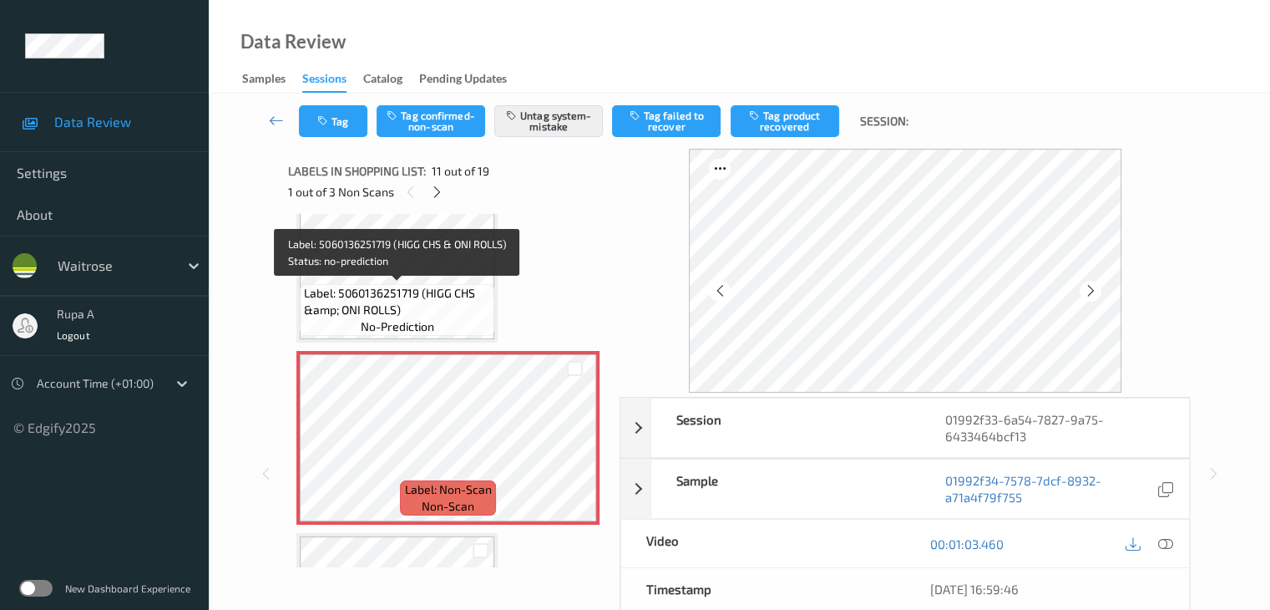
click at [441, 291] on span "Label: 5060136251719 (HIGG CHS &amp; ONI ROLLS)" at bounding box center [397, 301] width 186 height 33
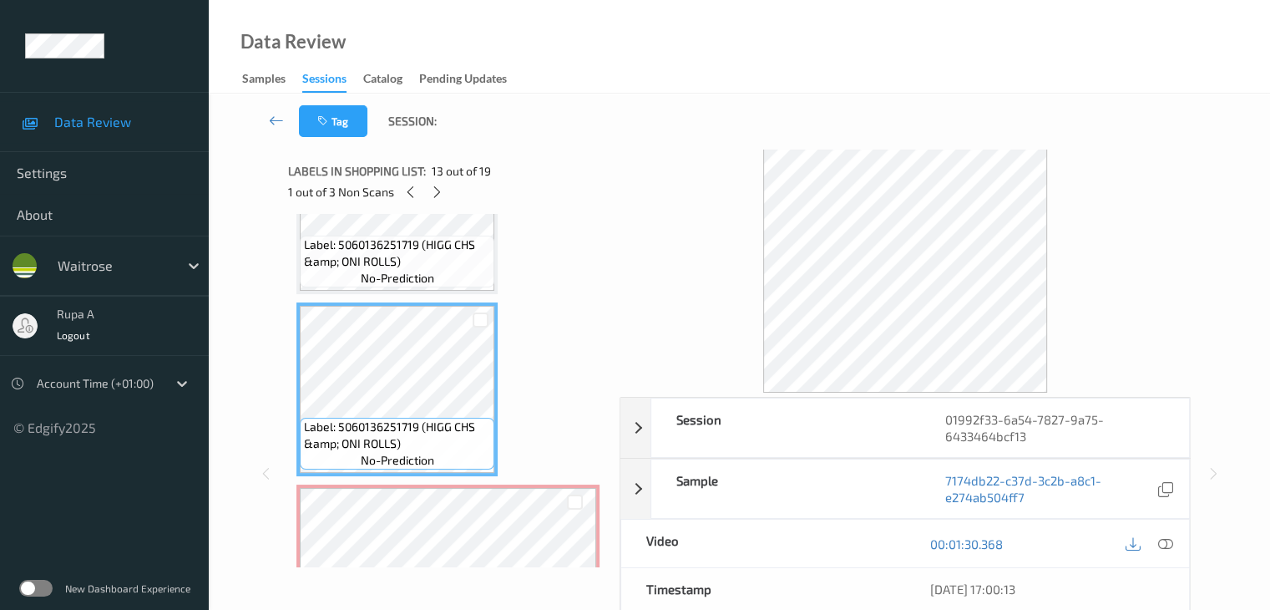
scroll to position [2193, 0]
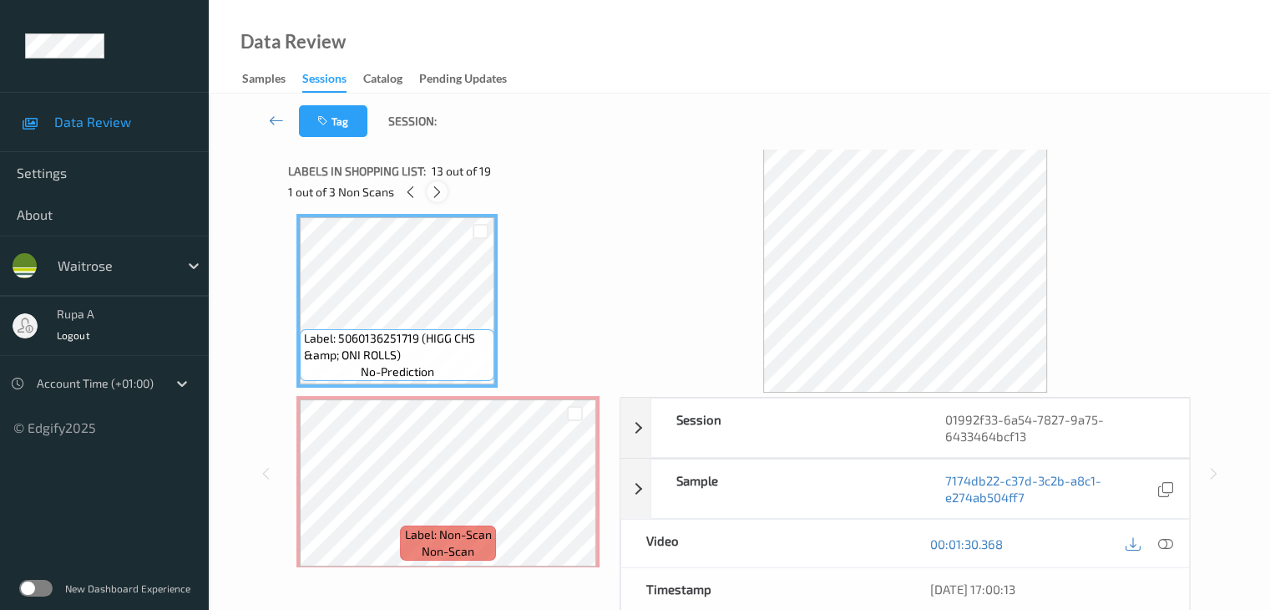
click at [438, 198] on icon at bounding box center [437, 192] width 14 height 15
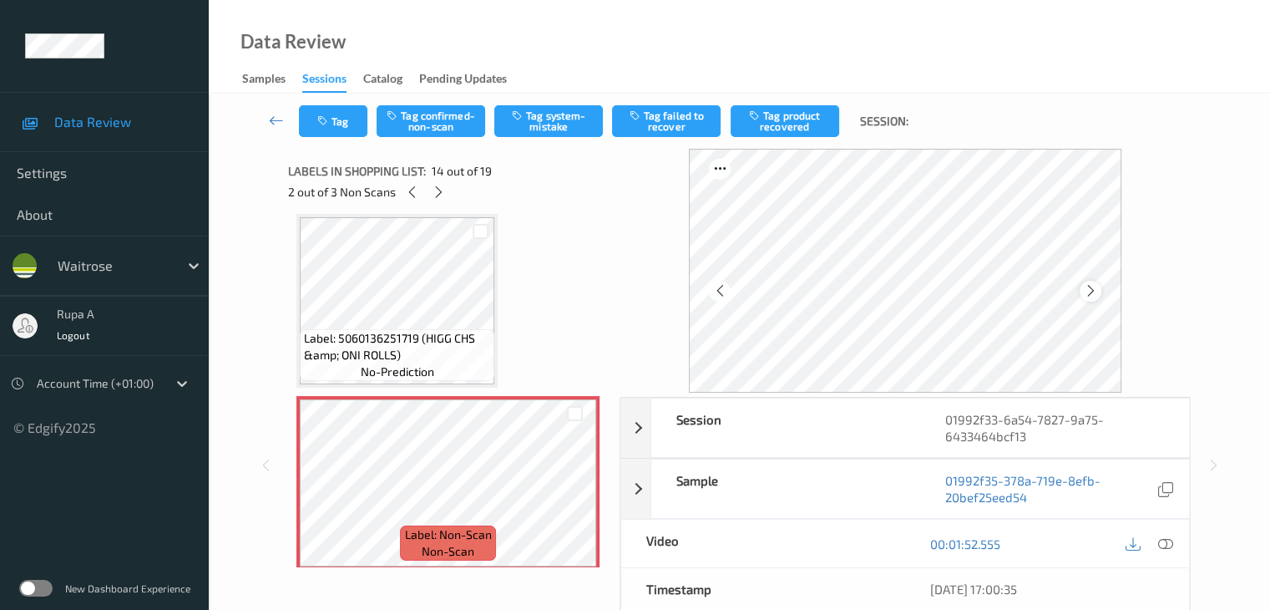
click at [1097, 291] on icon at bounding box center [1090, 290] width 14 height 15
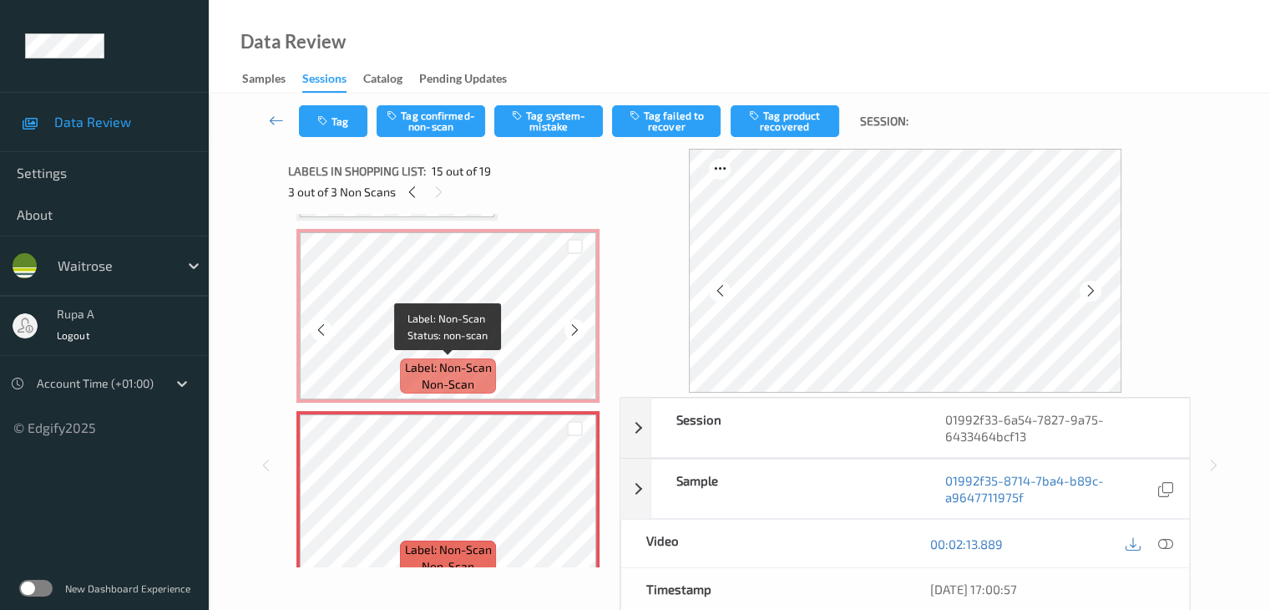
click at [463, 358] on div "Label: Non-Scan non-scan" at bounding box center [447, 375] width 95 height 35
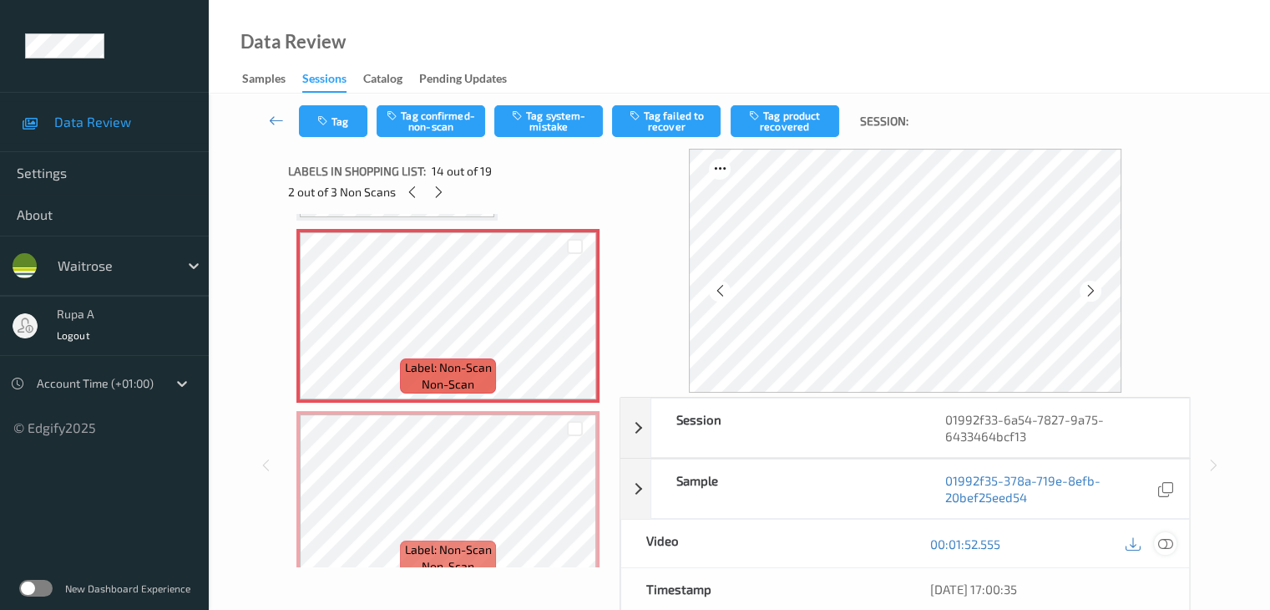
click at [1162, 547] on icon at bounding box center [1164, 543] width 15 height 15
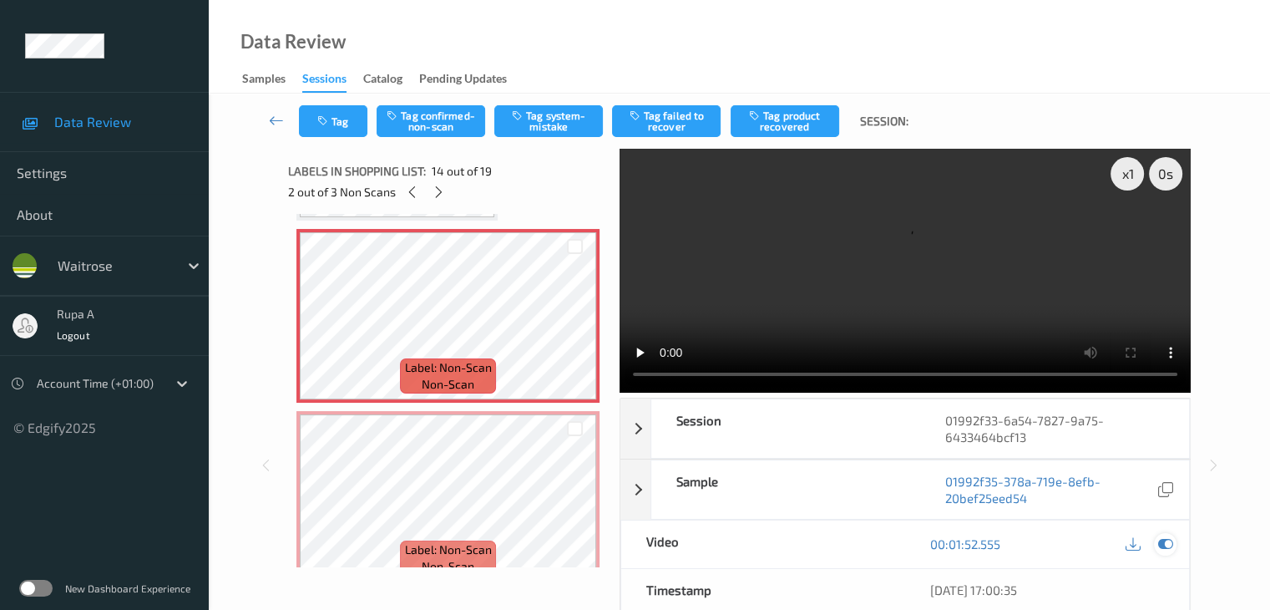
click at [1166, 536] on icon at bounding box center [1164, 543] width 15 height 15
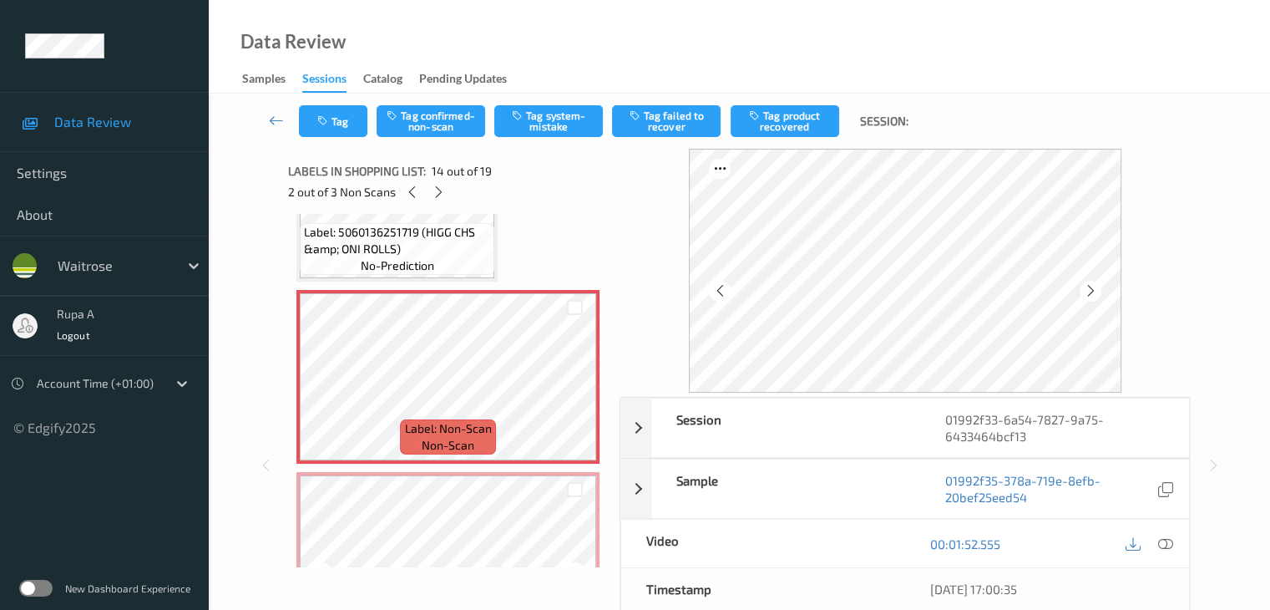
scroll to position [2193, 0]
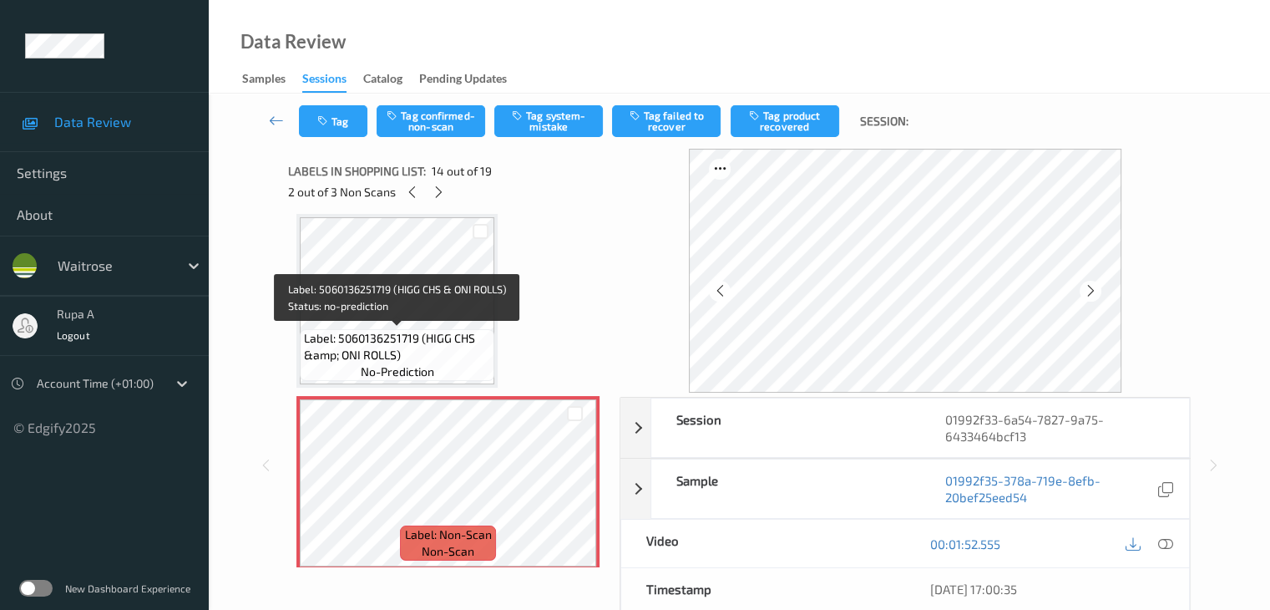
click at [432, 330] on span "Label: 5060136251719 (HIGG CHS &amp; ONI ROLLS)" at bounding box center [397, 346] width 186 height 33
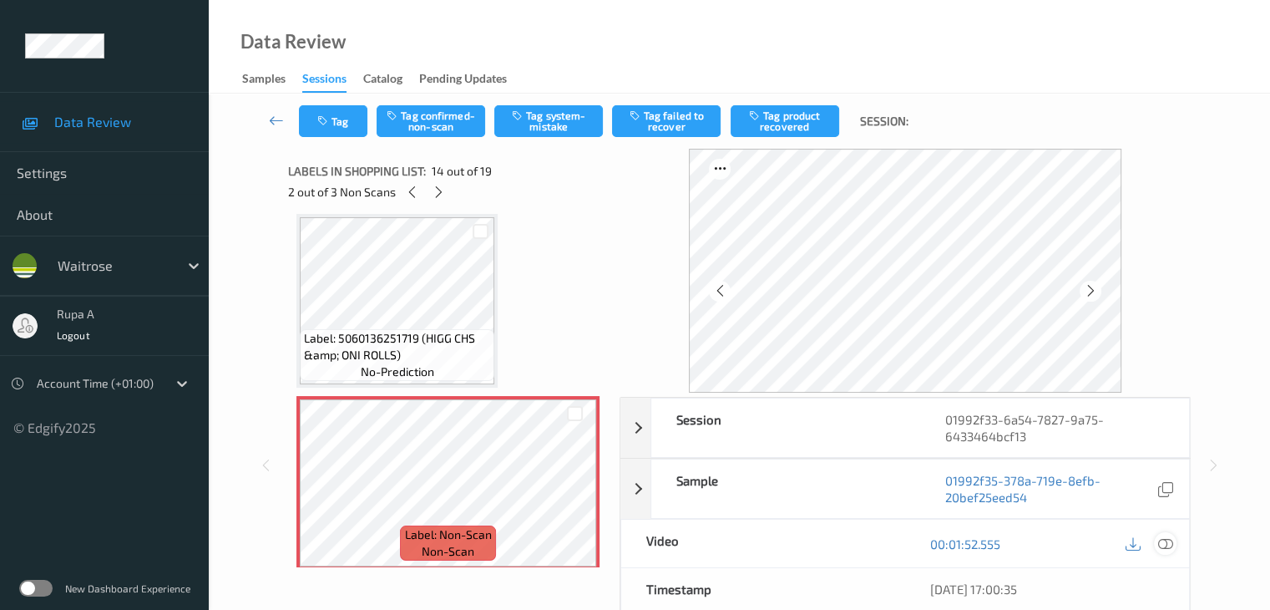
click at [1166, 547] on icon at bounding box center [1164, 543] width 15 height 15
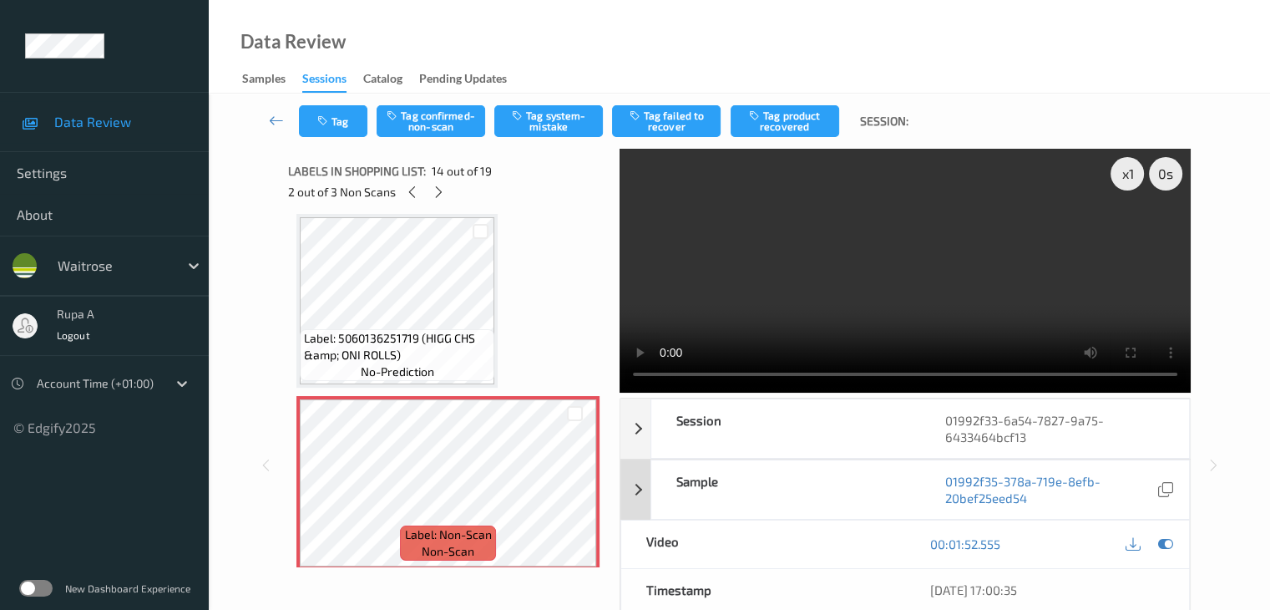
click at [1170, 542] on icon at bounding box center [1164, 543] width 15 height 15
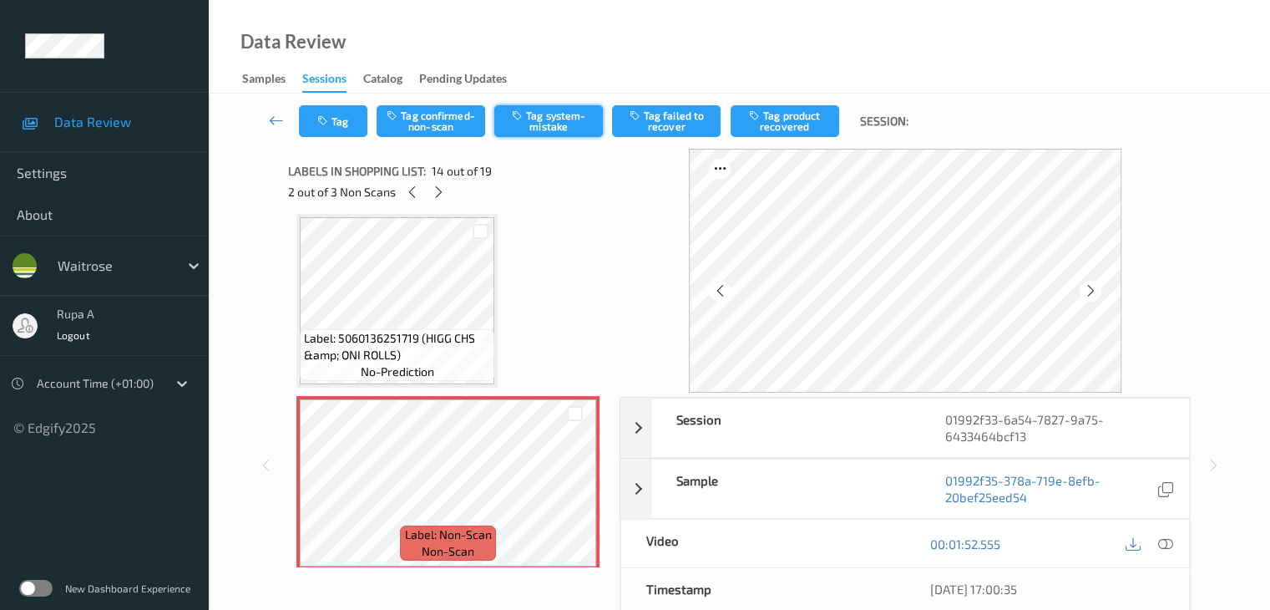
click at [565, 118] on button "Tag system-mistake" at bounding box center [548, 121] width 109 height 32
click at [326, 128] on button "Tag" at bounding box center [333, 121] width 68 height 32
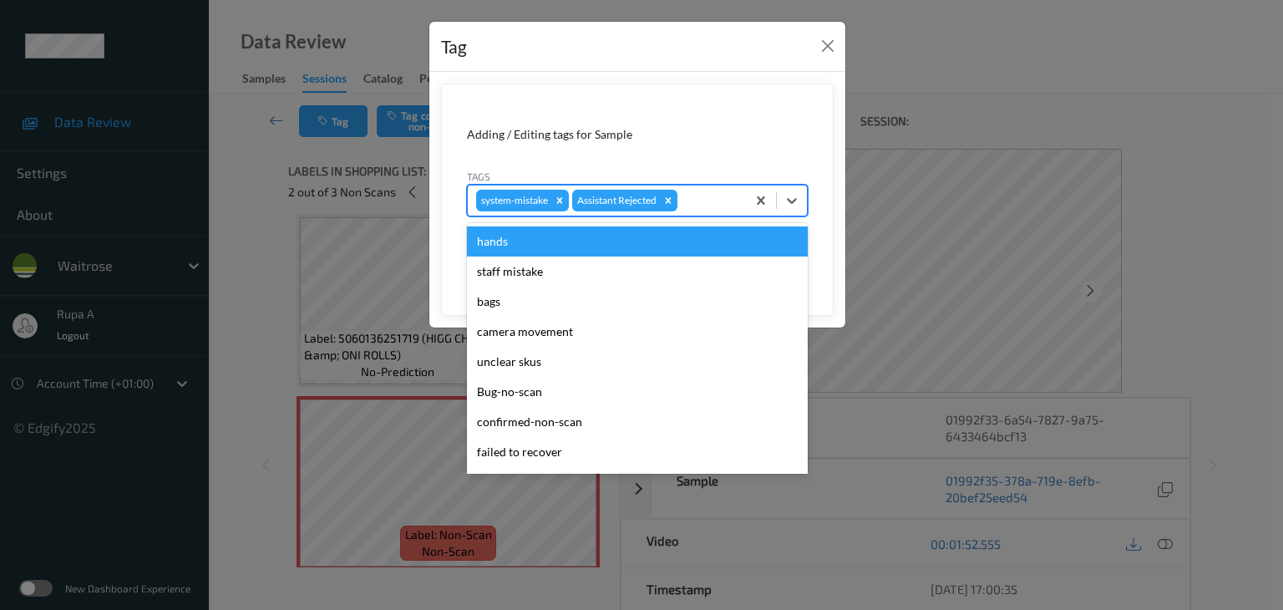
click at [700, 196] on div at bounding box center [708, 200] width 57 height 20
type input "un"
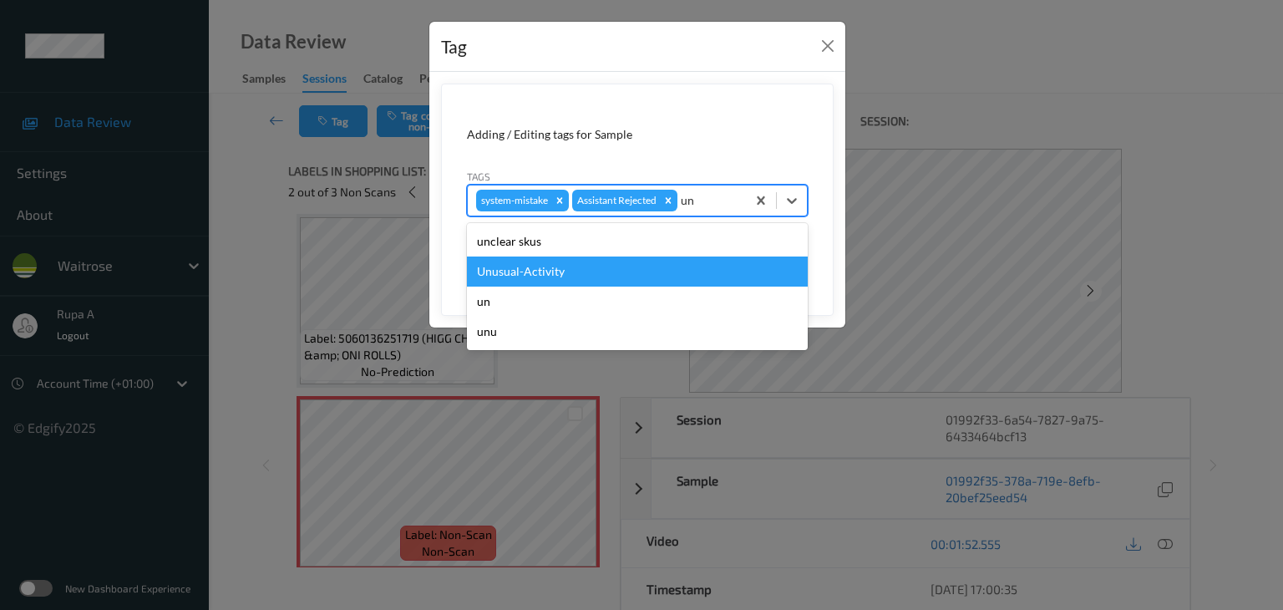
click at [647, 281] on div "Unusual-Activity" at bounding box center [637, 271] width 341 height 30
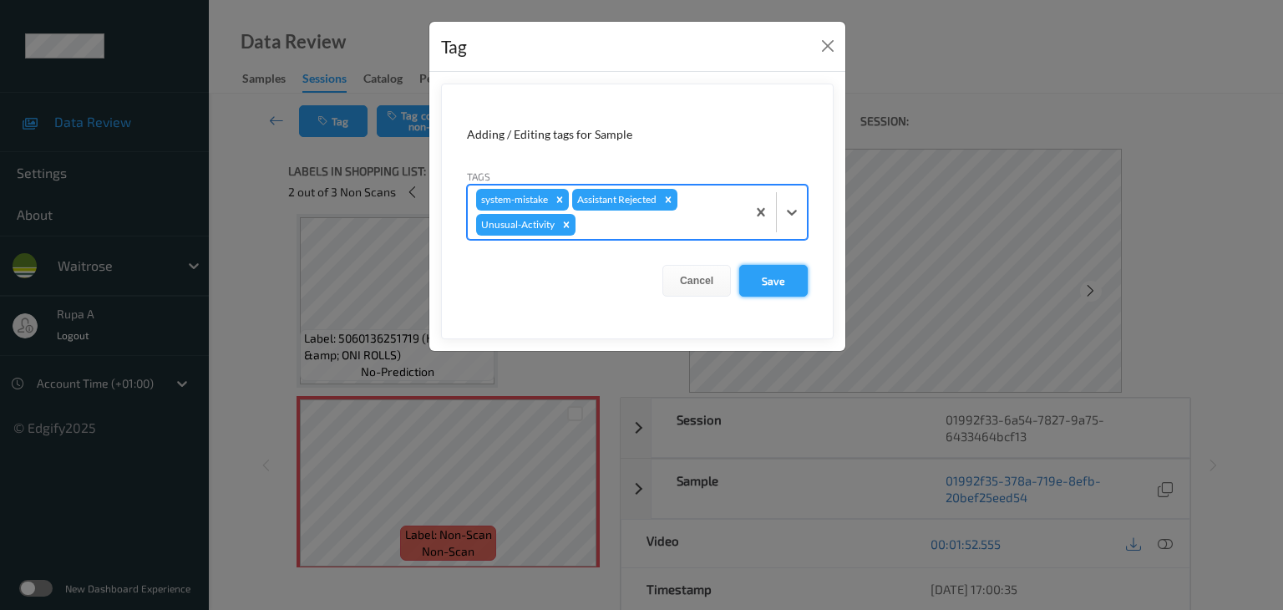
click at [781, 278] on button "Save" at bounding box center [773, 281] width 68 height 32
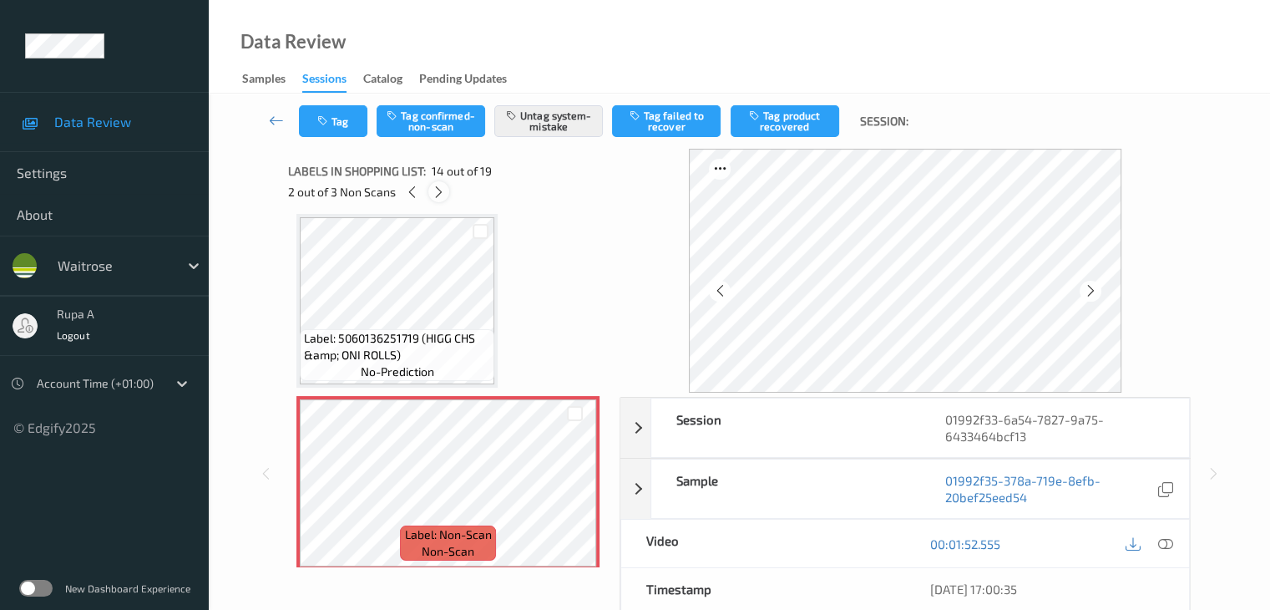
click at [443, 192] on icon at bounding box center [439, 192] width 14 height 15
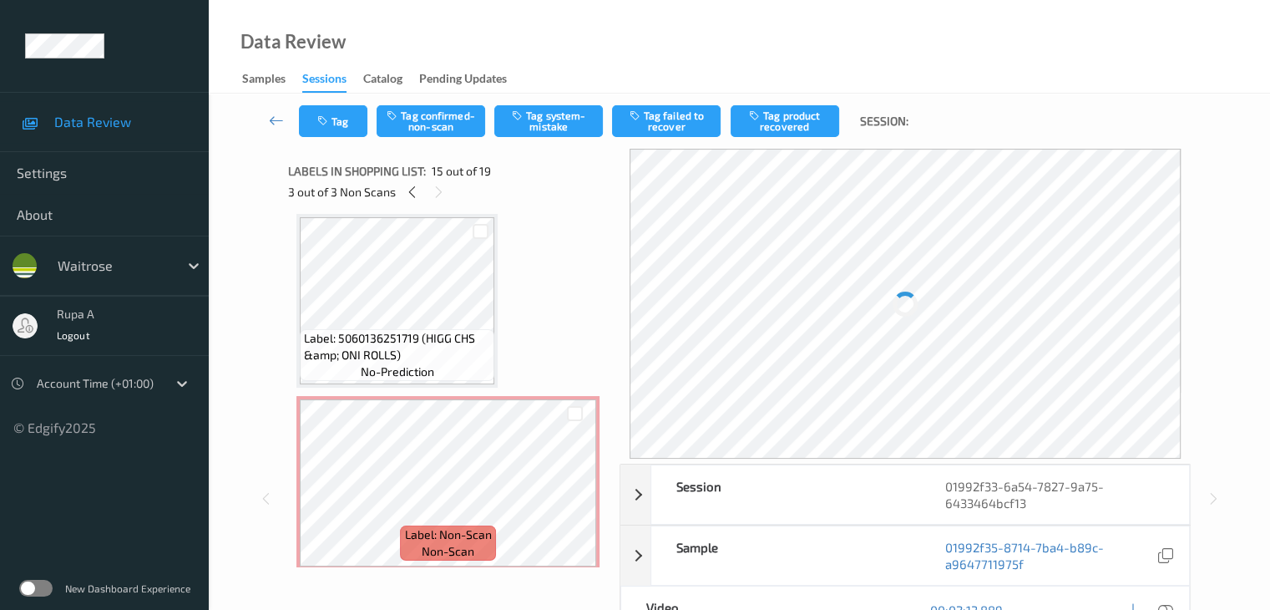
scroll to position [2375, 0]
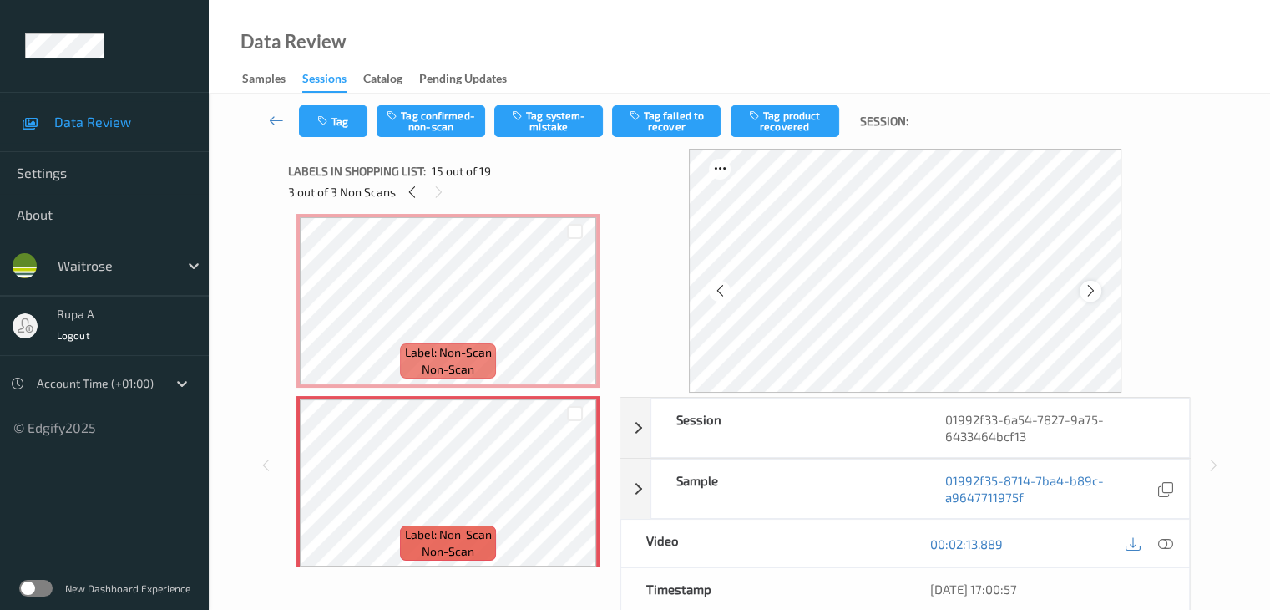
click at [1100, 291] on div at bounding box center [1090, 291] width 21 height 21
click at [548, 126] on button "Tag system-mistake" at bounding box center [548, 121] width 109 height 32
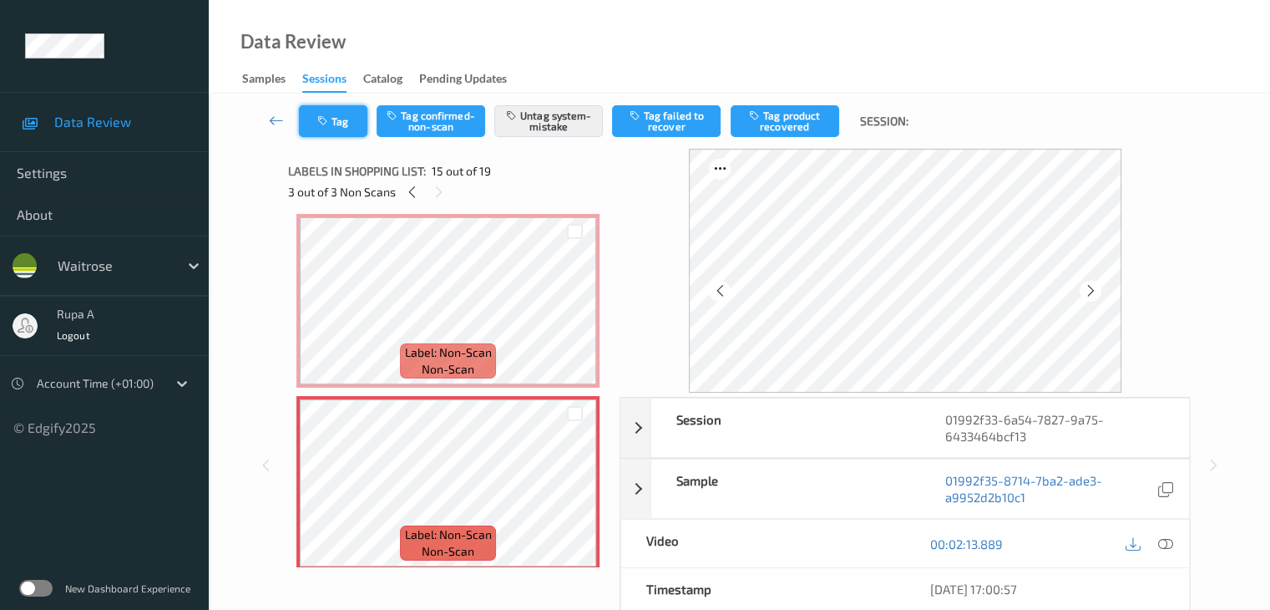
click at [336, 129] on button "Tag" at bounding box center [333, 121] width 68 height 32
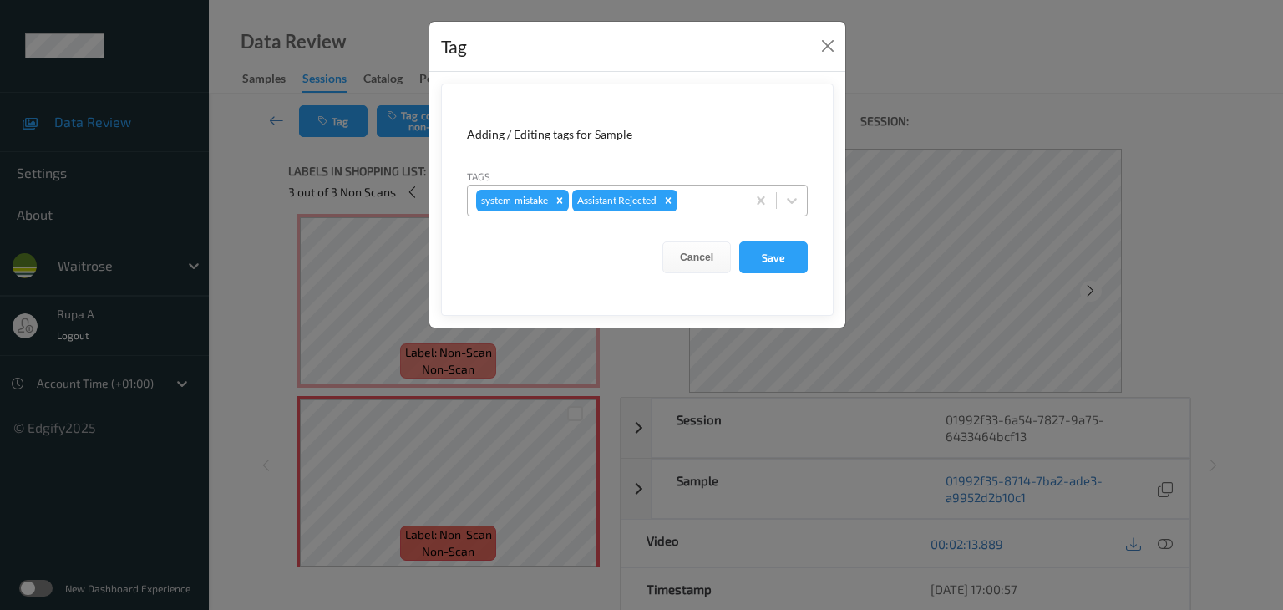
click at [706, 211] on div "system-mistake Assistant Rejected" at bounding box center [607, 200] width 278 height 28
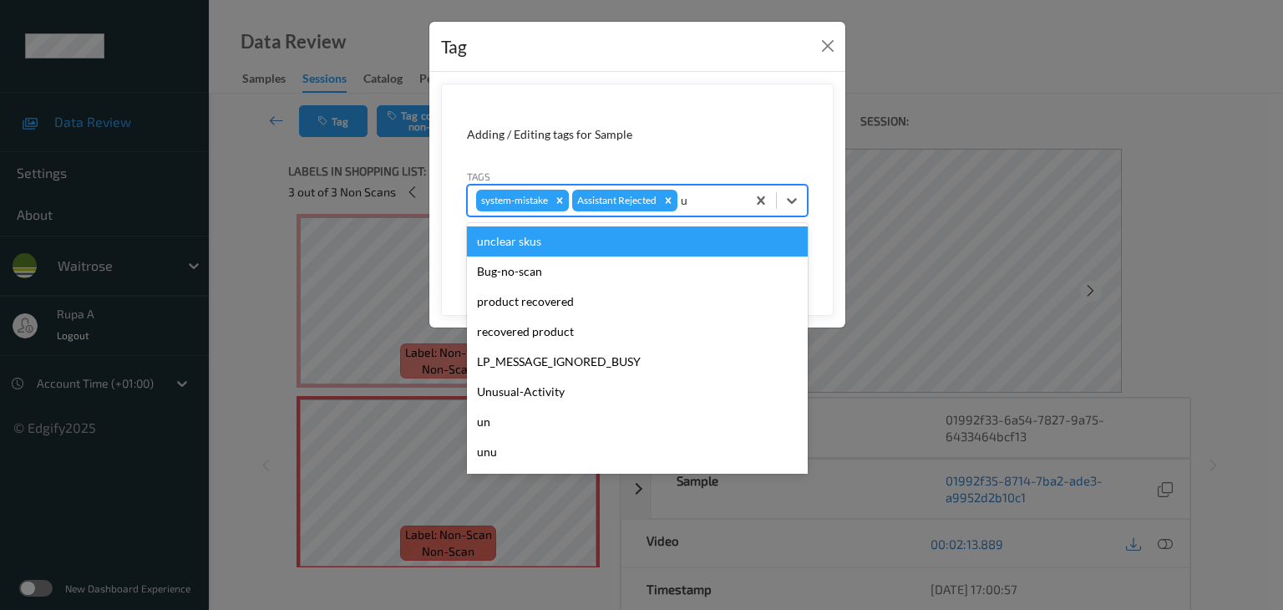
type input "un"
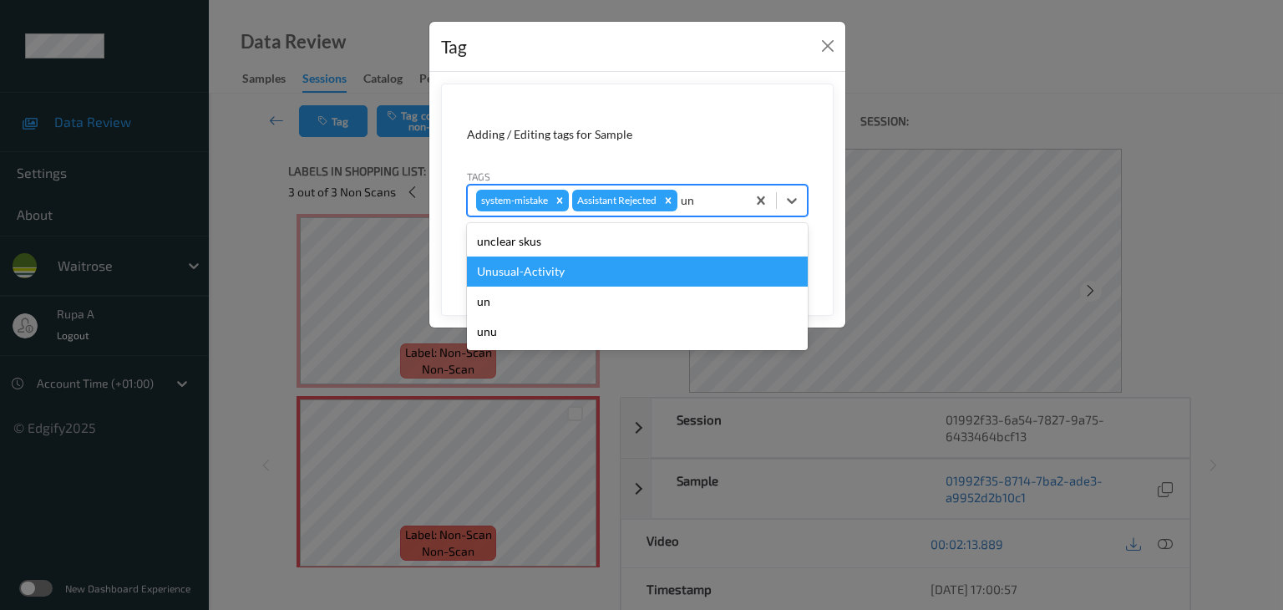
click at [635, 271] on div "Unusual-Activity" at bounding box center [637, 271] width 341 height 30
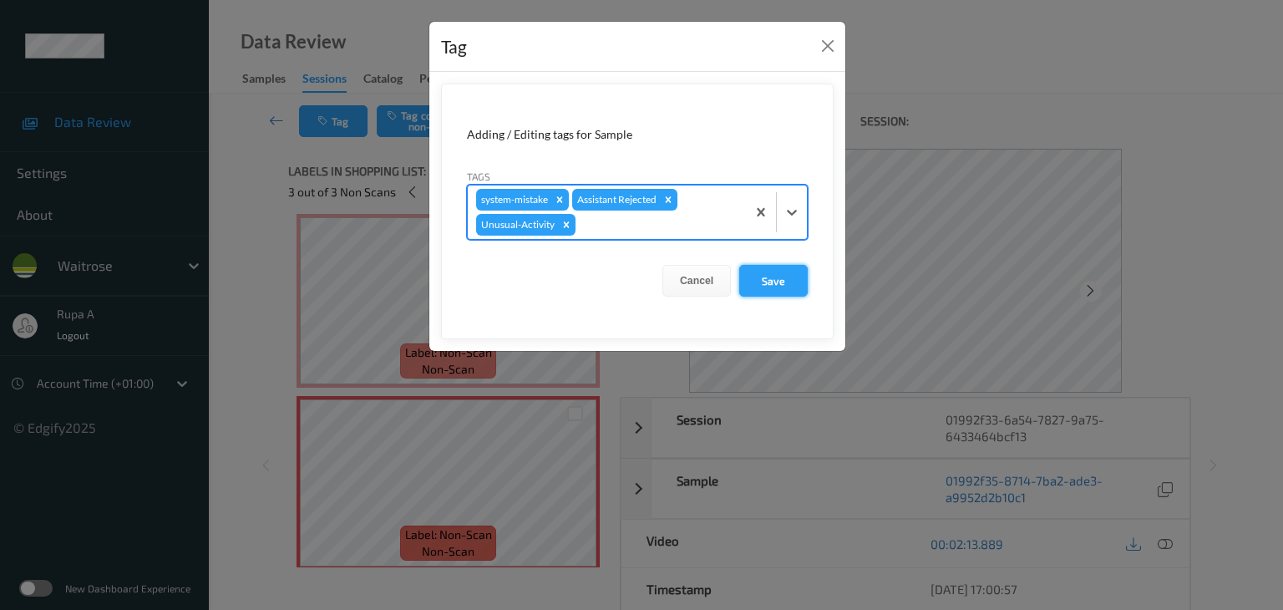
click at [778, 286] on button "Save" at bounding box center [773, 281] width 68 height 32
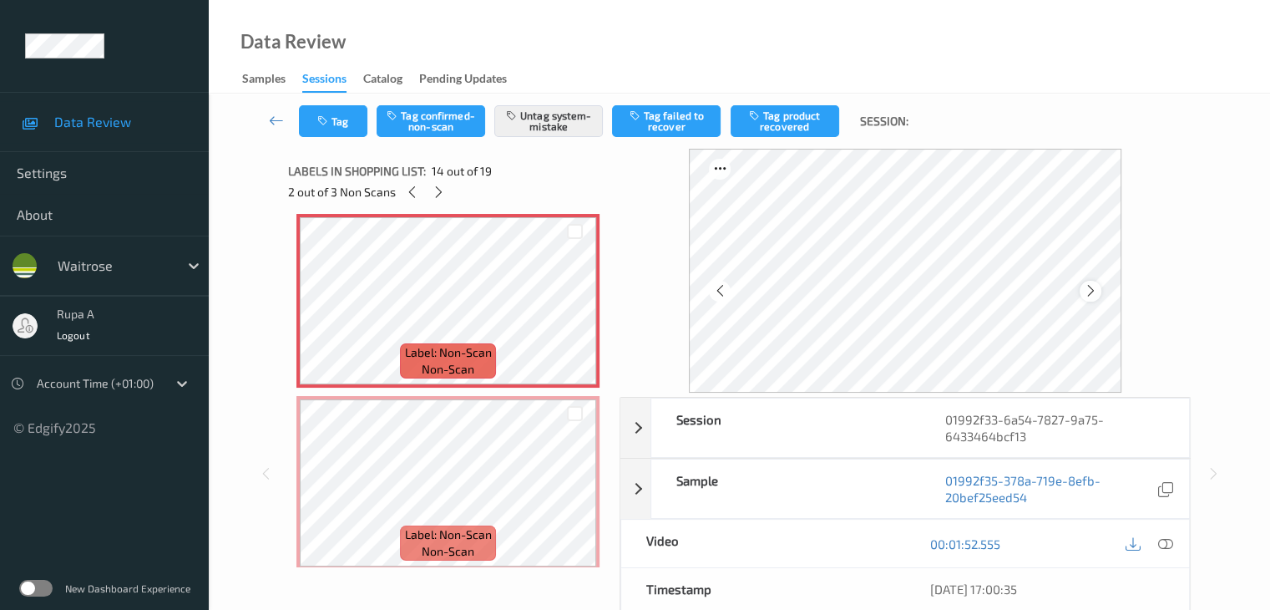
click at [1092, 297] on icon at bounding box center [1090, 290] width 14 height 15
click at [1093, 297] on icon at bounding box center [1090, 290] width 14 height 15
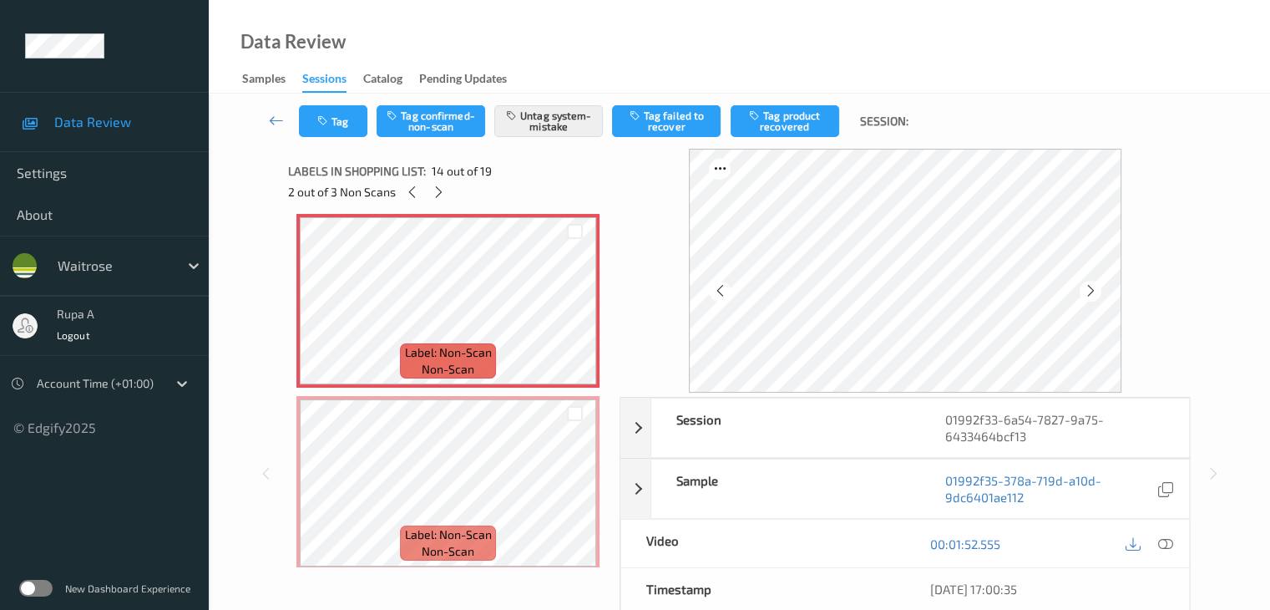
click at [1093, 297] on icon at bounding box center [1090, 290] width 14 height 15
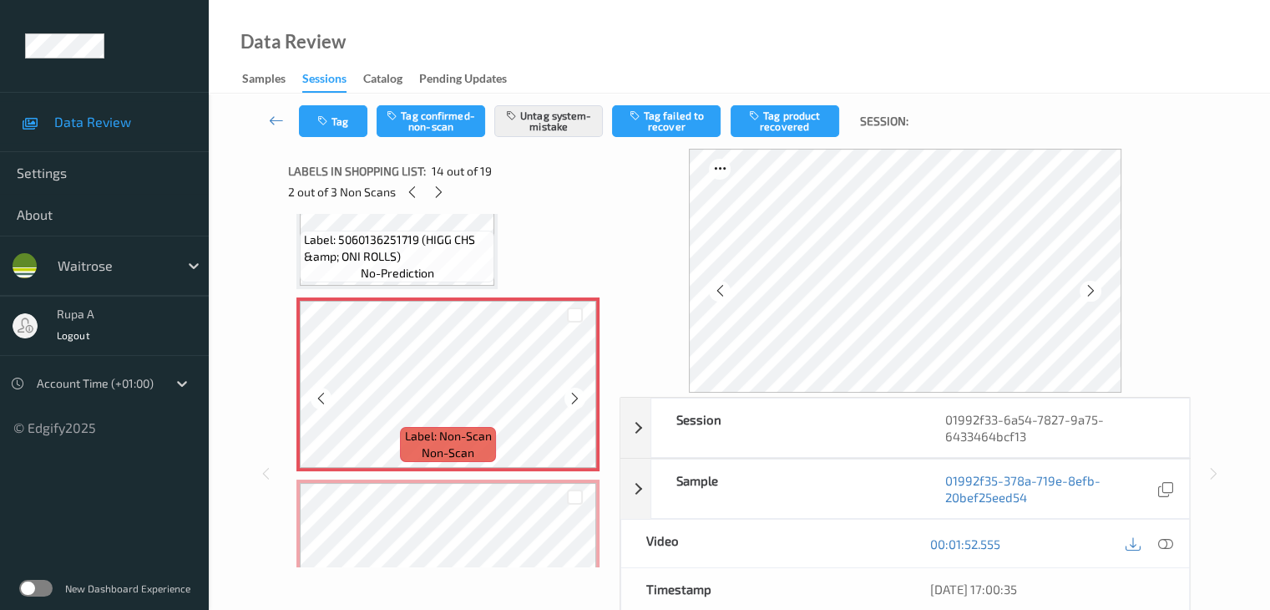
scroll to position [2291, 0]
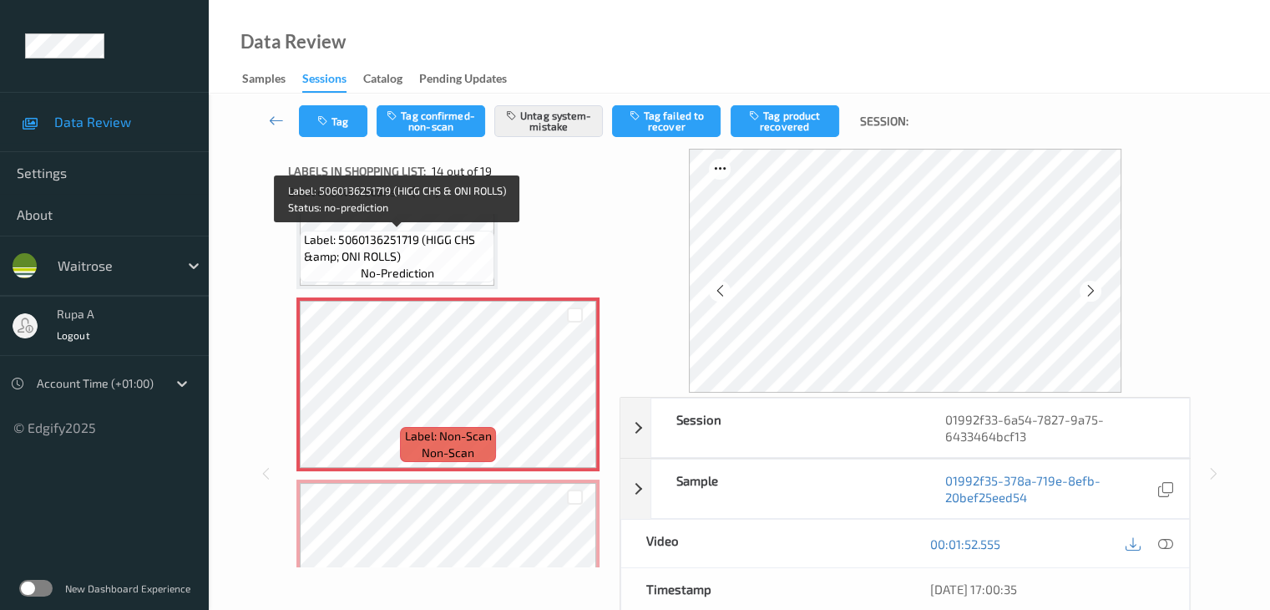
click at [424, 262] on span "Label: 5060136251719 (HIGG CHS &amp; ONI ROLLS)" at bounding box center [397, 247] width 186 height 33
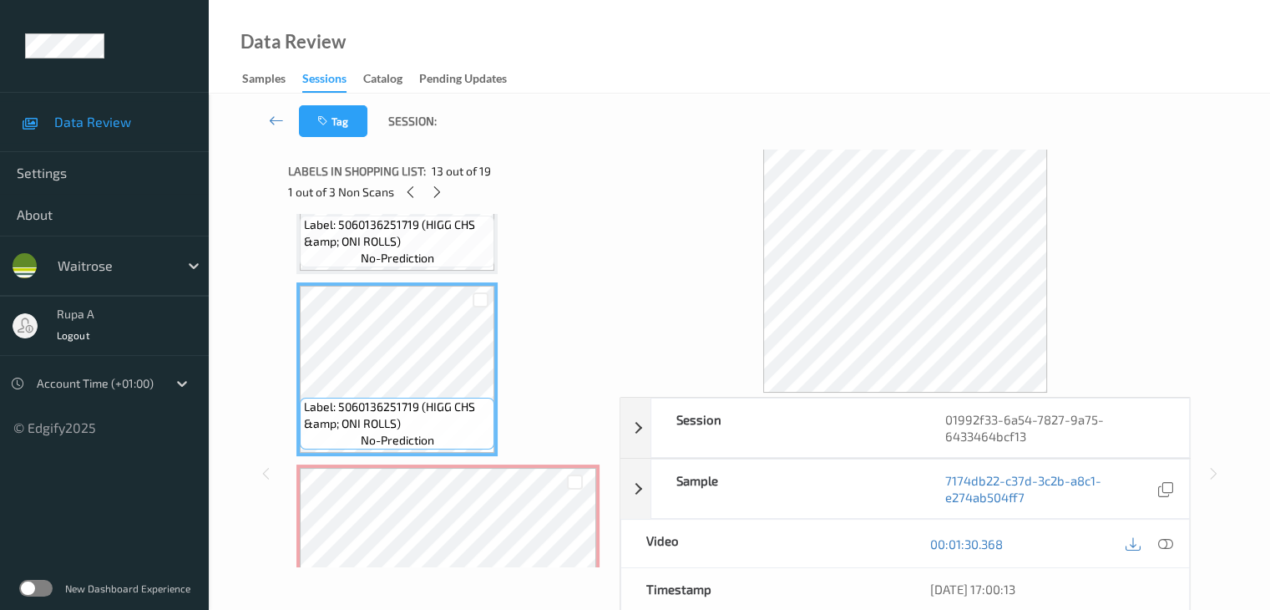
scroll to position [2041, 0]
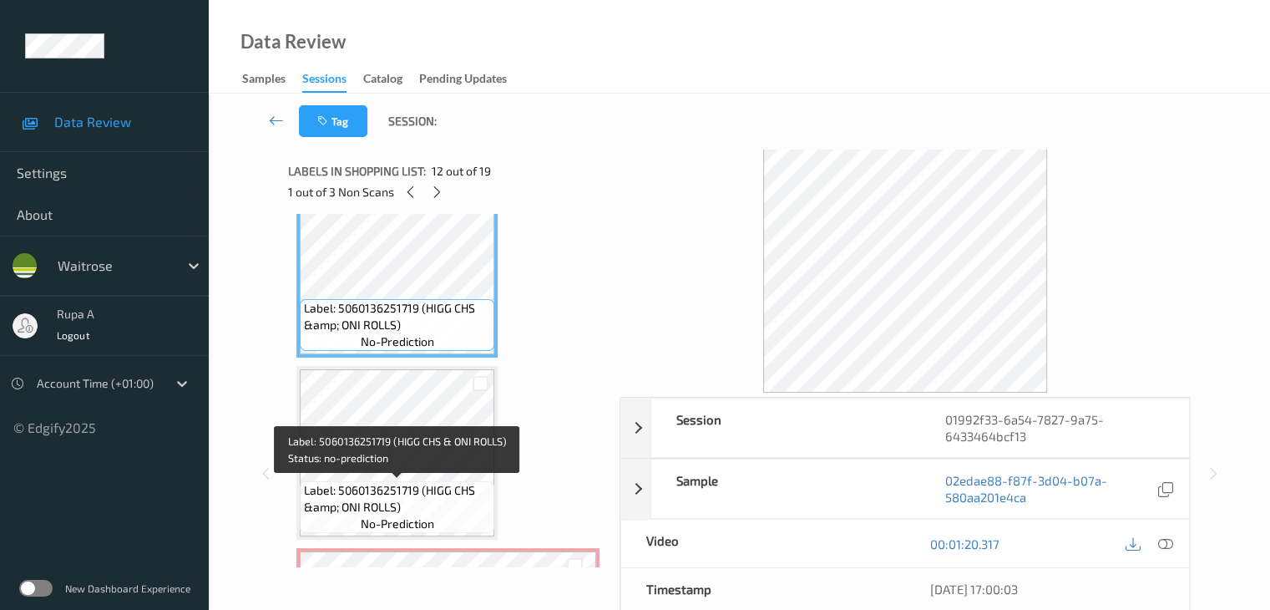
click at [397, 484] on span "Label: 5060136251719 (HIGG CHS &amp; ONI ROLLS)" at bounding box center [397, 498] width 186 height 33
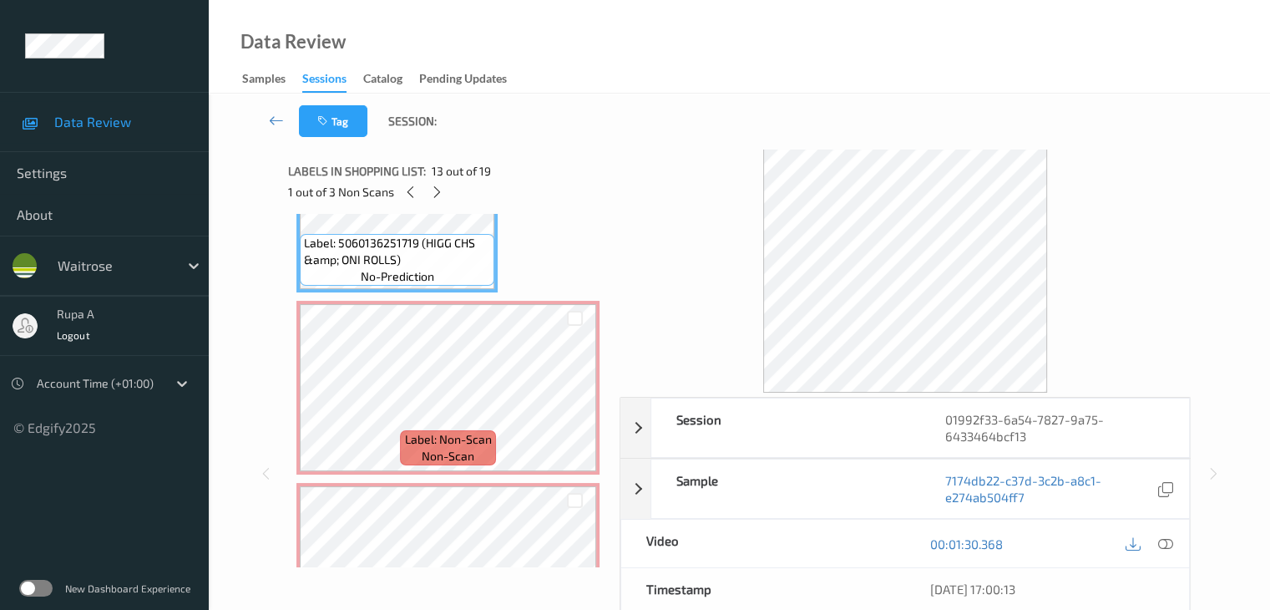
scroll to position [2375, 0]
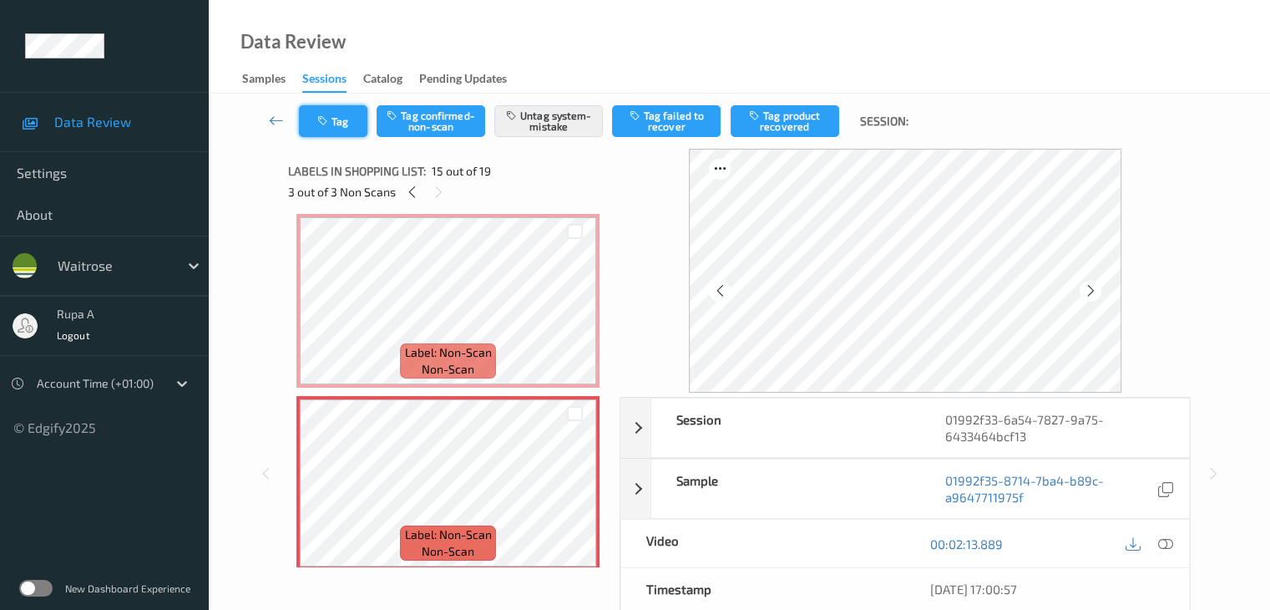
click at [337, 123] on button "Tag" at bounding box center [333, 121] width 68 height 32
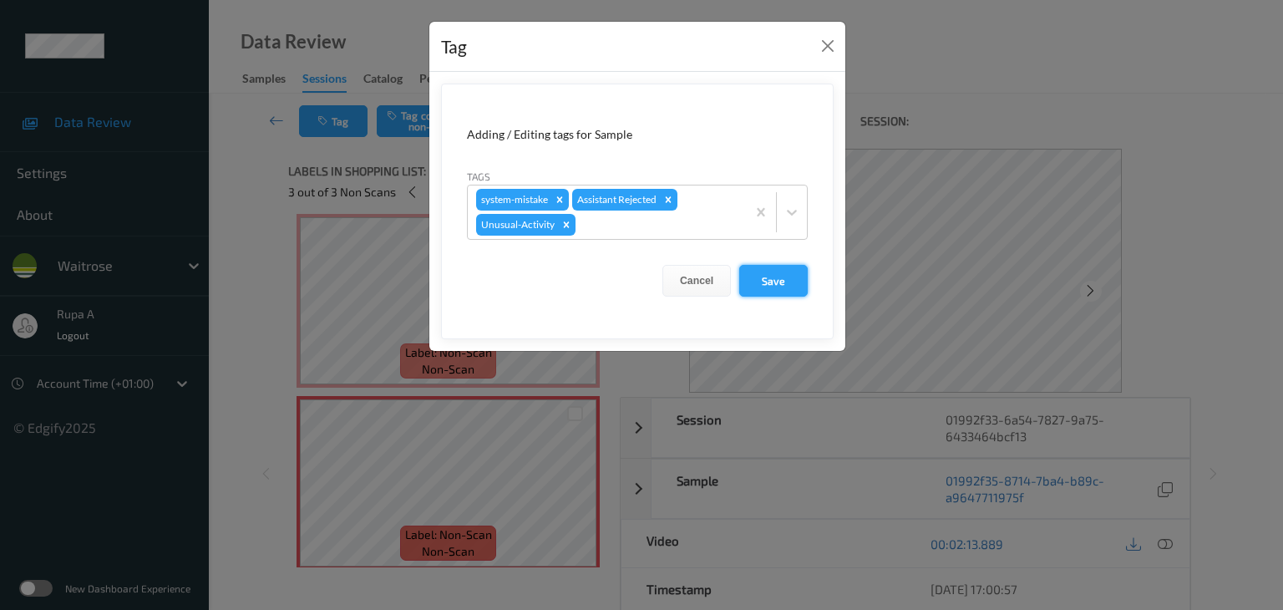
click at [763, 274] on button "Save" at bounding box center [773, 281] width 68 height 32
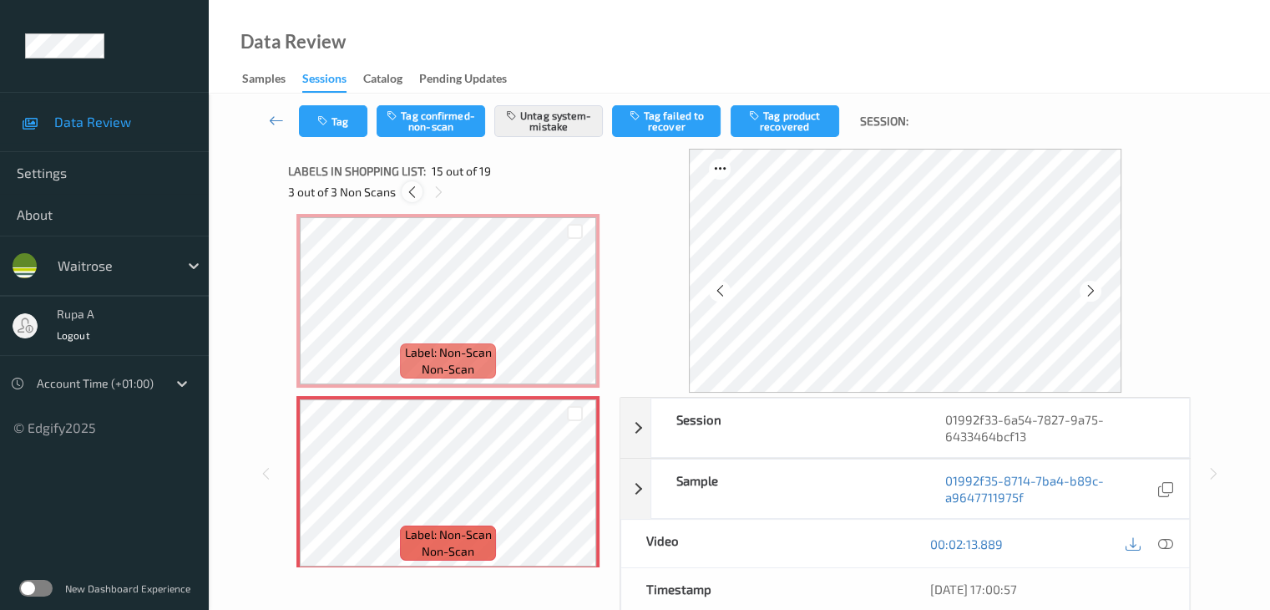
click at [417, 195] on icon at bounding box center [412, 192] width 14 height 15
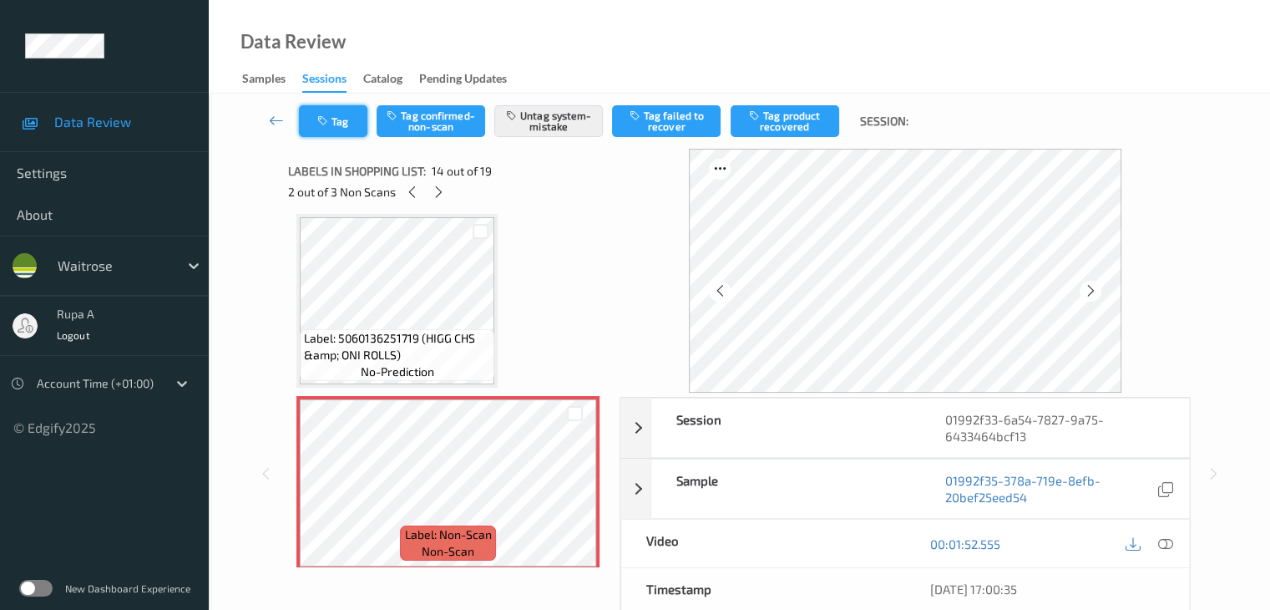
click at [344, 133] on button "Tag" at bounding box center [333, 121] width 68 height 32
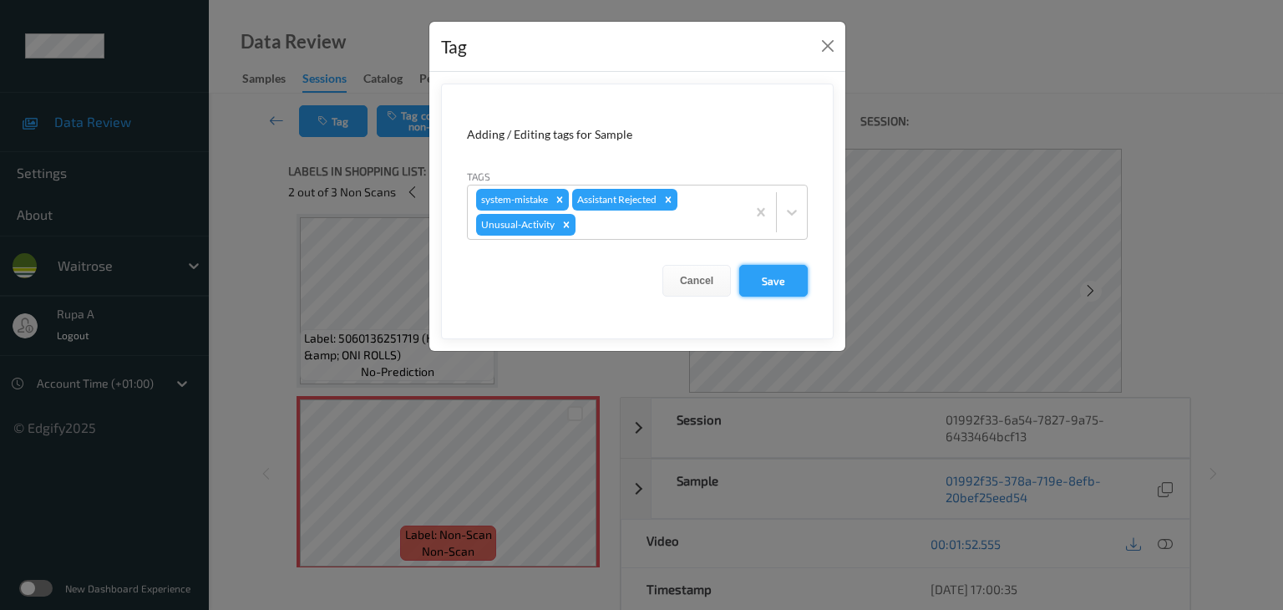
click at [758, 283] on button "Save" at bounding box center [773, 281] width 68 height 32
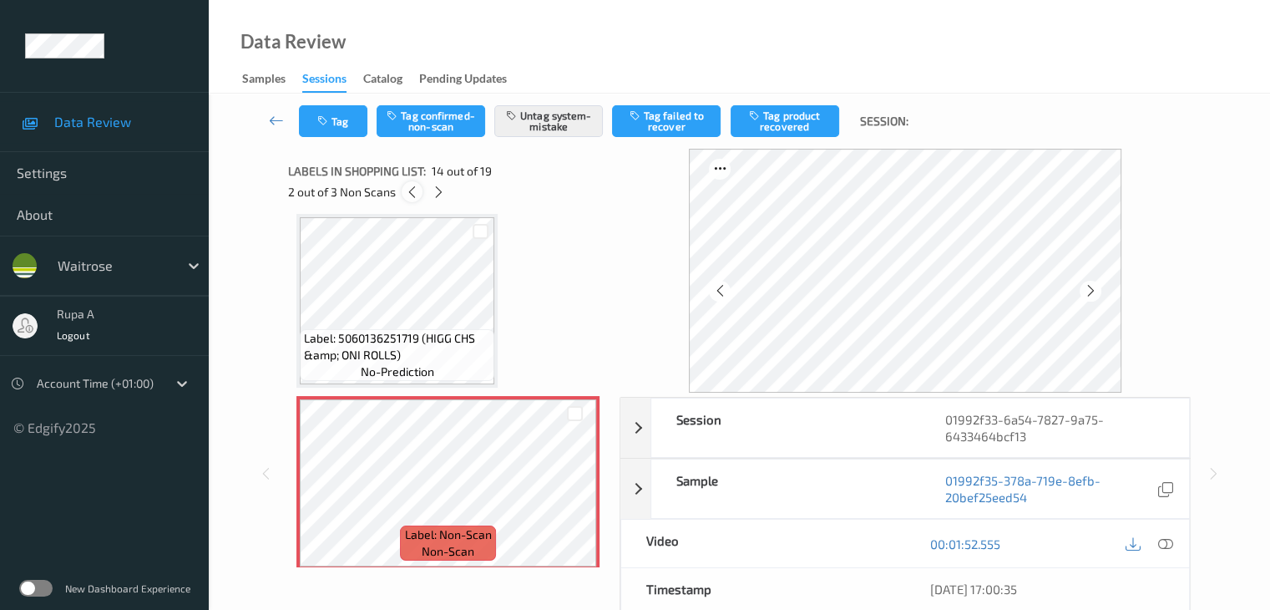
click at [413, 201] on div at bounding box center [412, 191] width 21 height 21
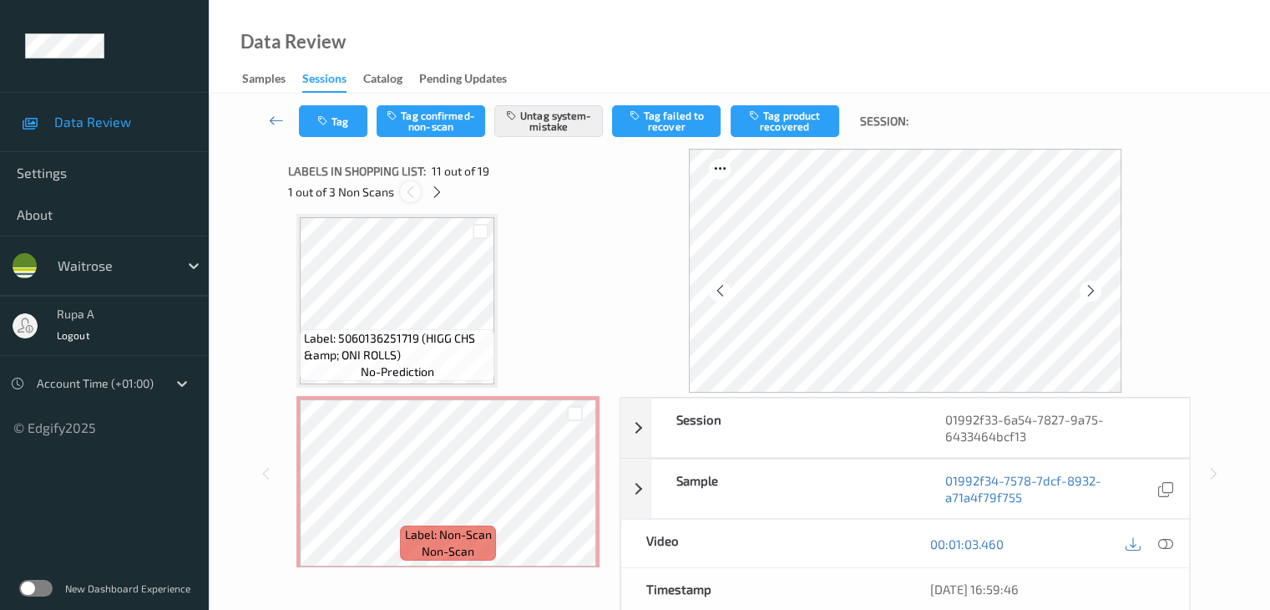
scroll to position [1647, 0]
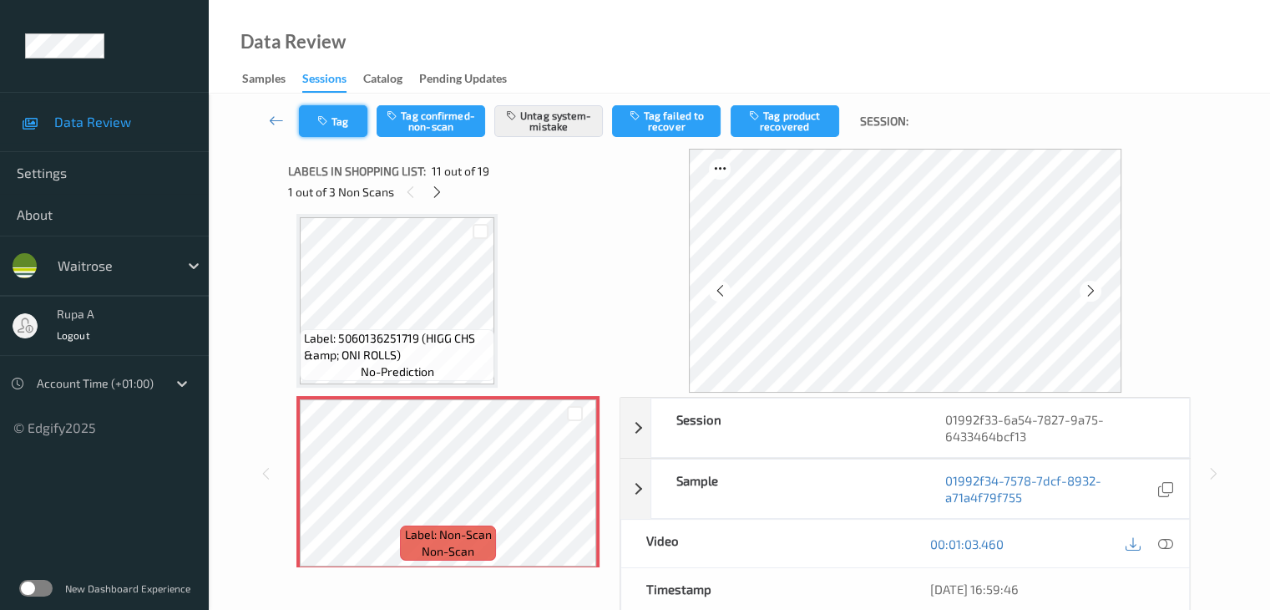
click at [337, 119] on button "Tag" at bounding box center [333, 121] width 68 height 32
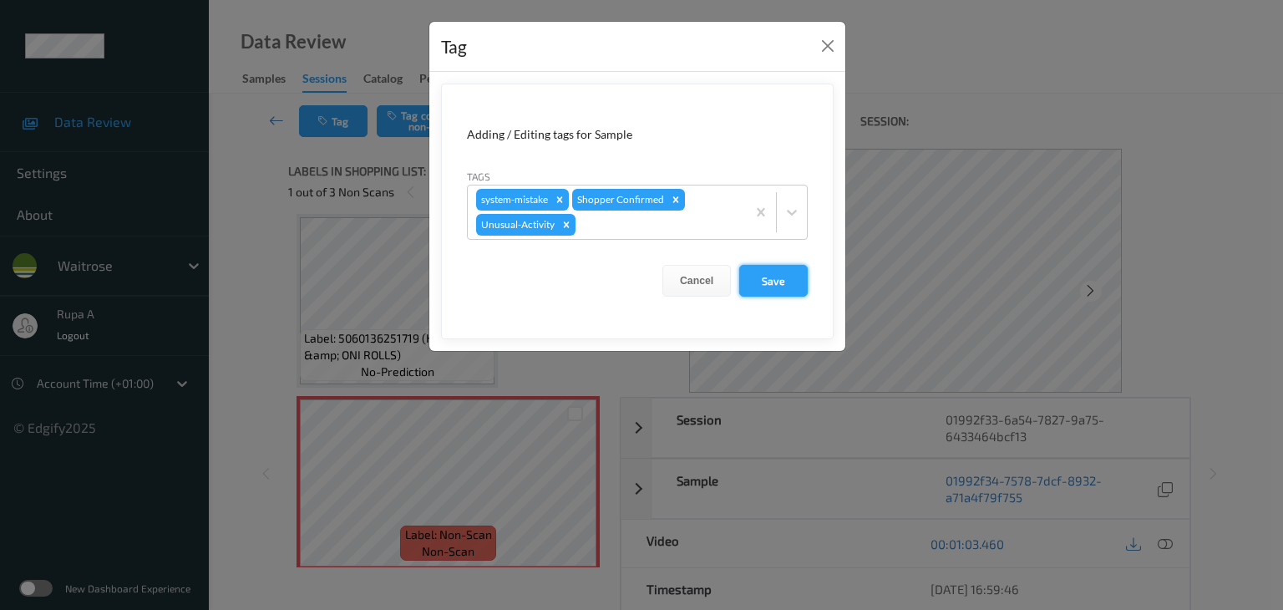
click at [787, 280] on button "Save" at bounding box center [773, 281] width 68 height 32
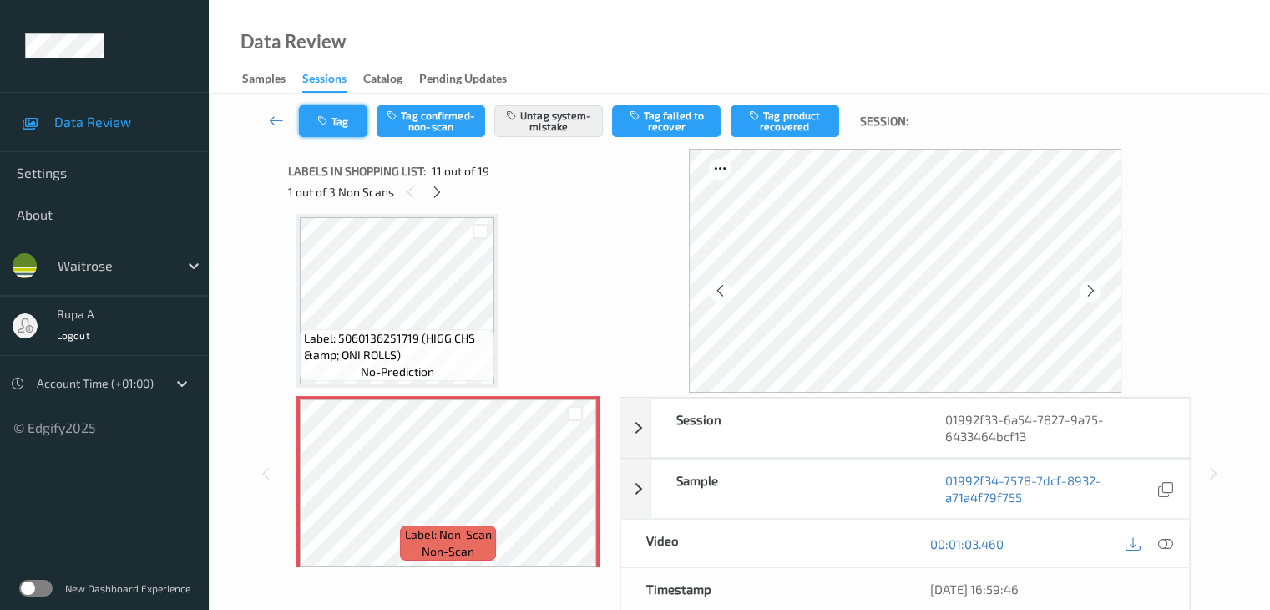
click at [331, 122] on button "Tag" at bounding box center [333, 121] width 68 height 32
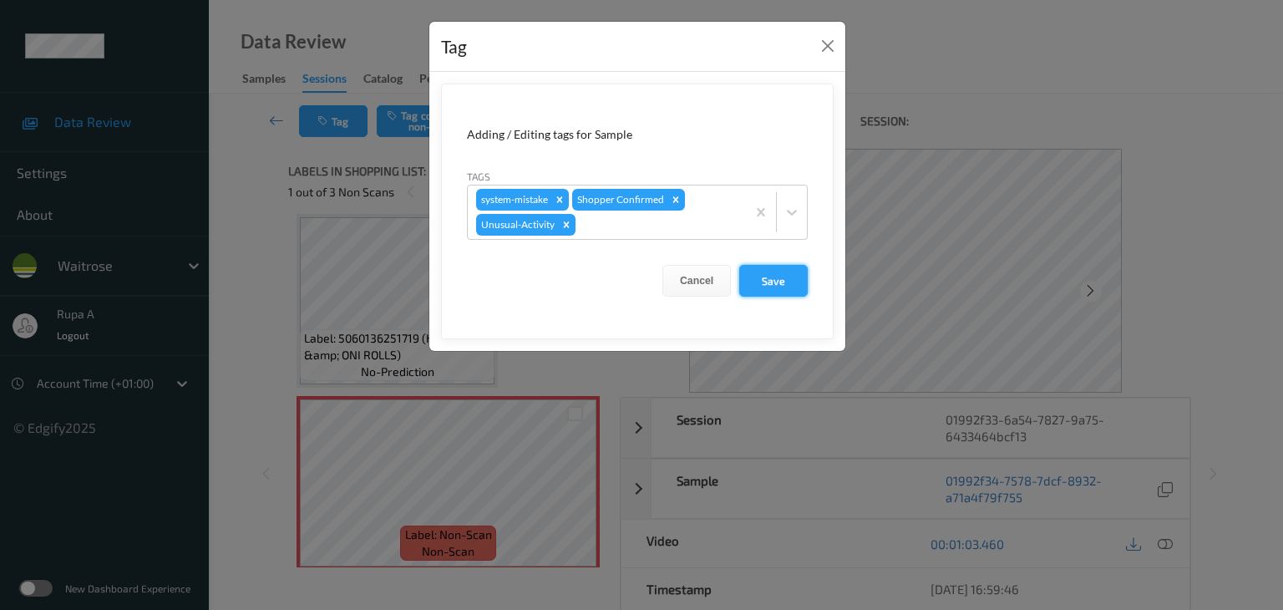
click at [779, 285] on button "Save" at bounding box center [773, 281] width 68 height 32
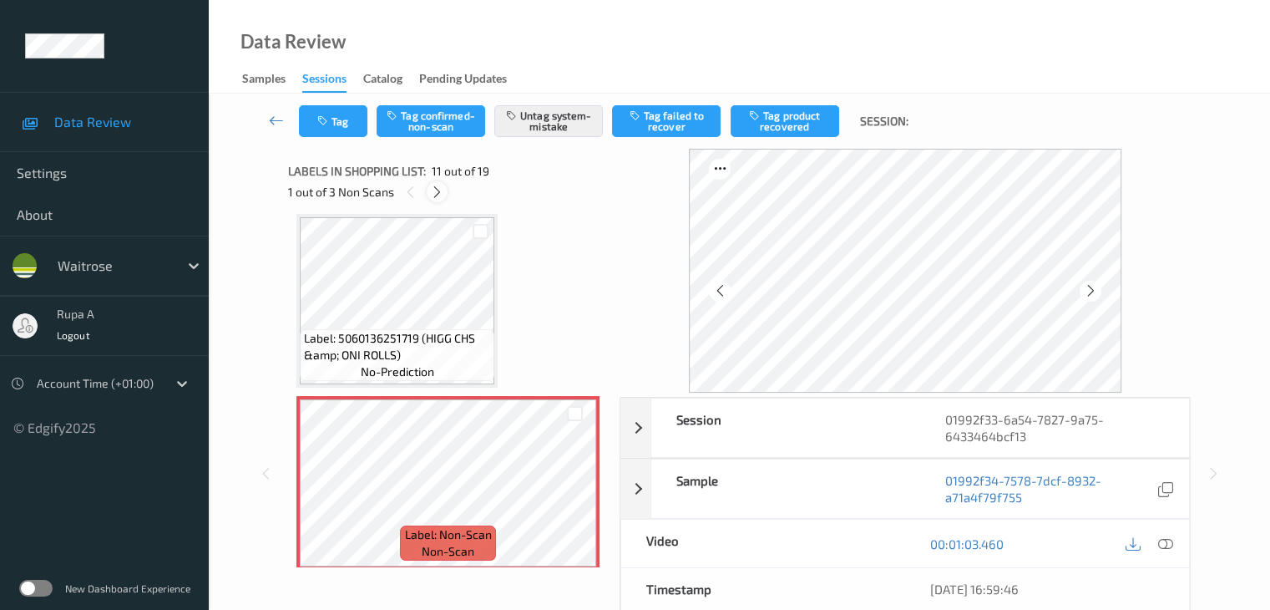
click at [442, 191] on icon at bounding box center [437, 192] width 14 height 15
click at [442, 191] on icon at bounding box center [439, 192] width 14 height 15
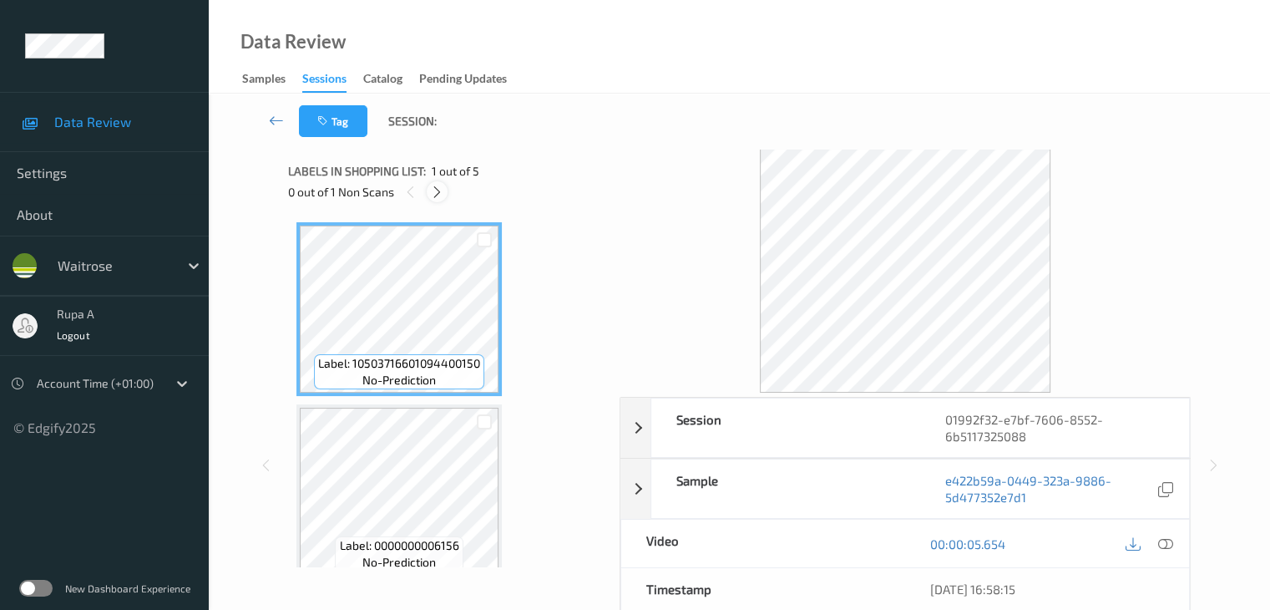
click at [436, 191] on icon at bounding box center [437, 192] width 14 height 15
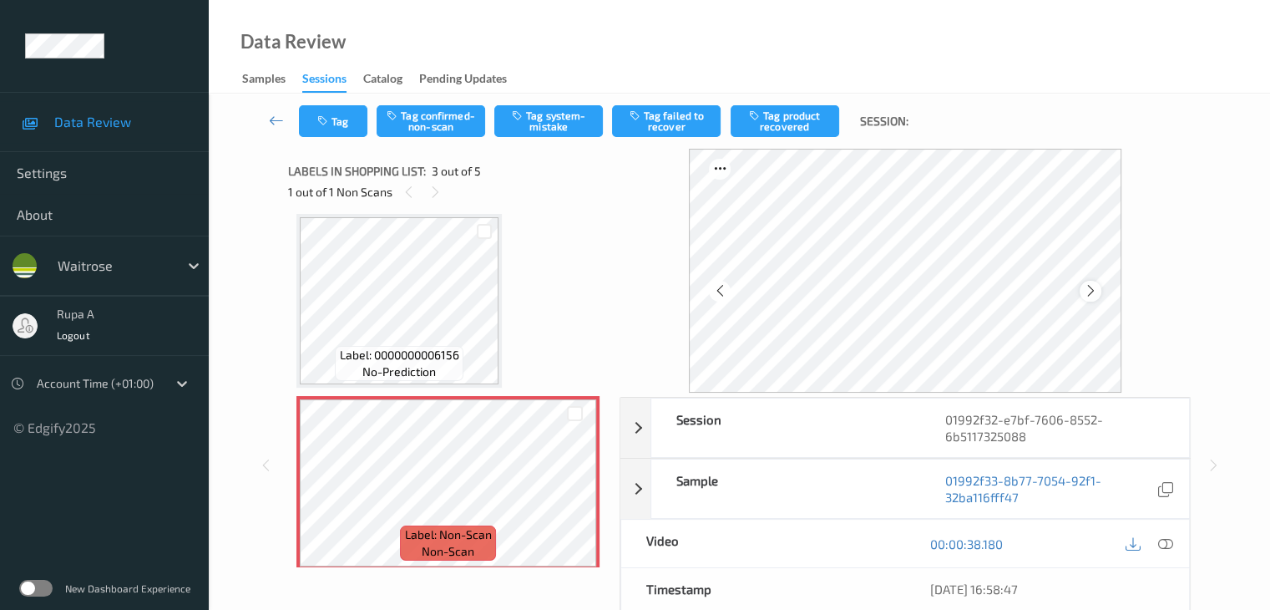
click at [1097, 289] on icon at bounding box center [1090, 290] width 14 height 15
click at [549, 129] on button "Tag system-mistake" at bounding box center [548, 121] width 109 height 32
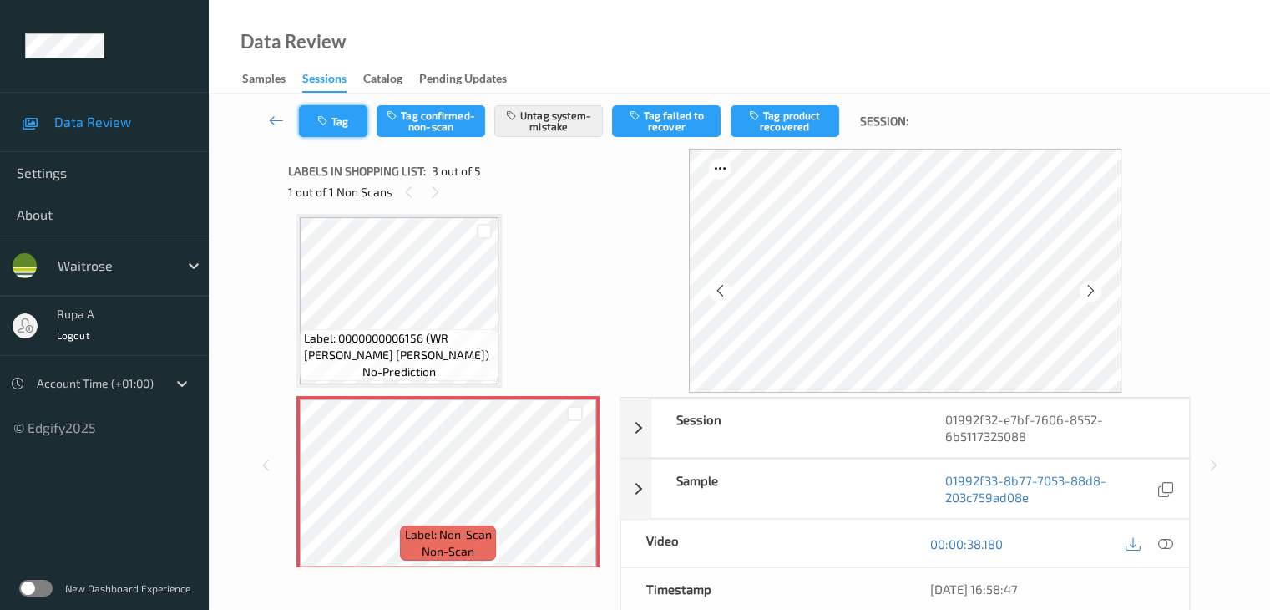
click at [326, 134] on button "Tag" at bounding box center [333, 121] width 68 height 32
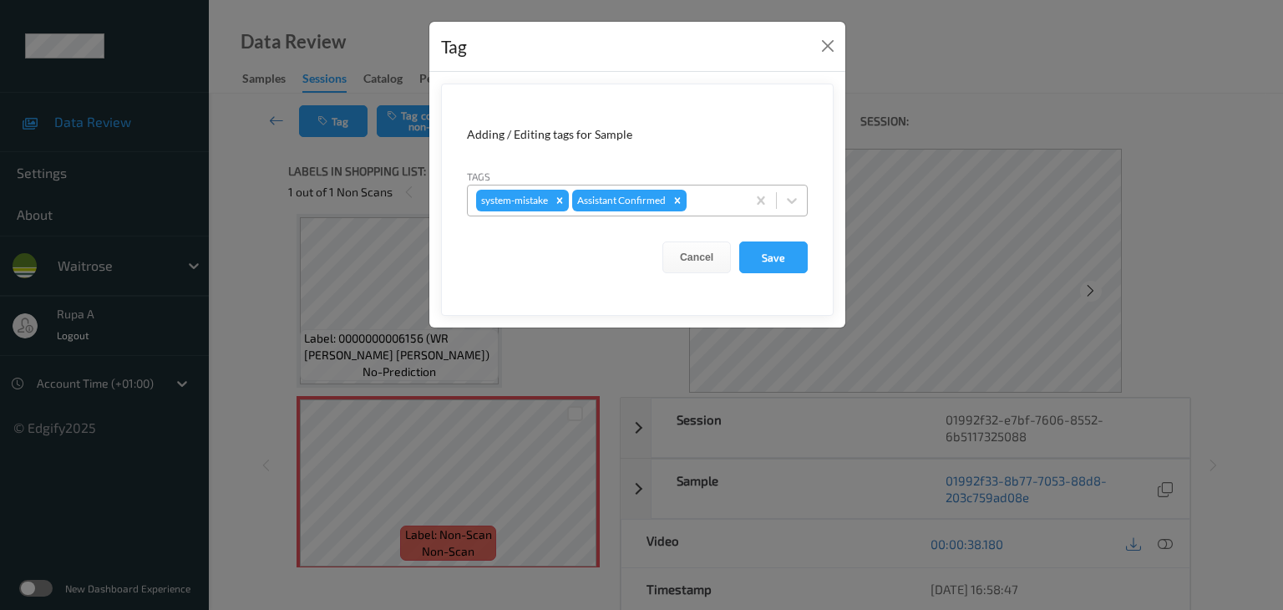
click at [712, 190] on div at bounding box center [714, 200] width 48 height 20
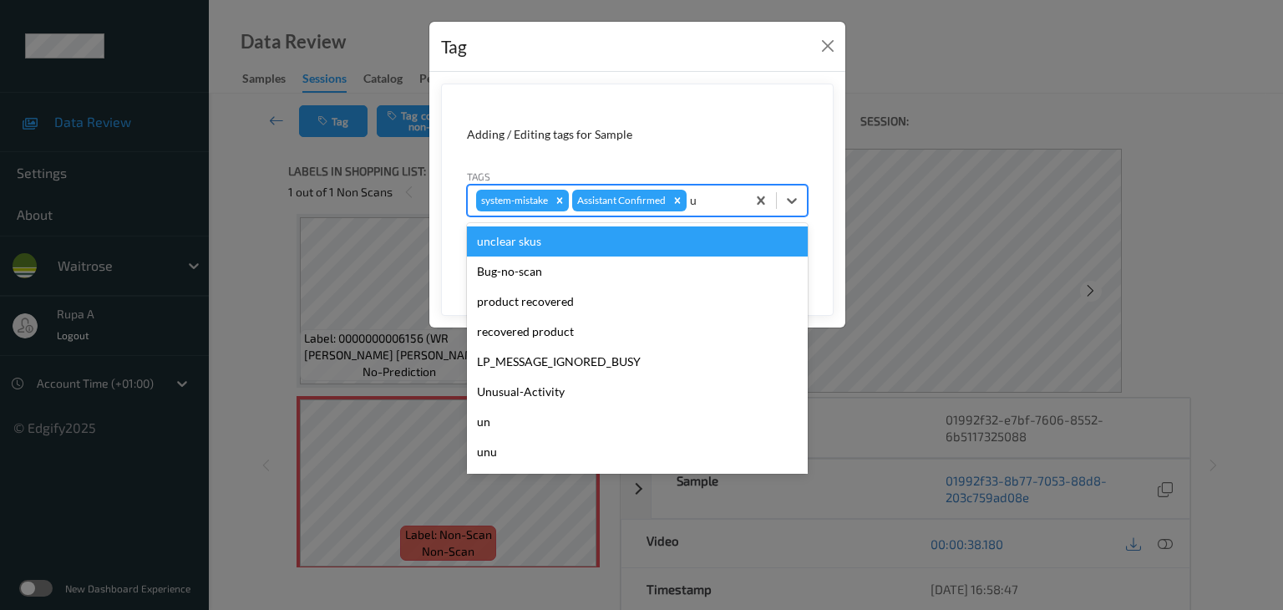
type input "un"
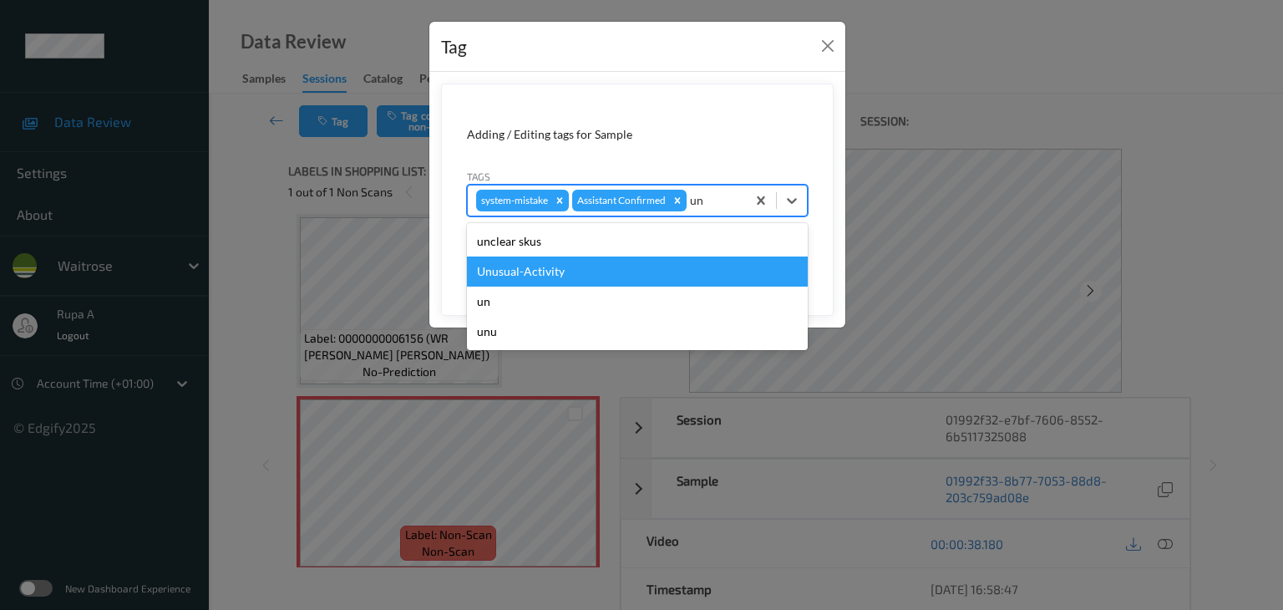
click at [660, 275] on div "Unusual-Activity" at bounding box center [637, 271] width 341 height 30
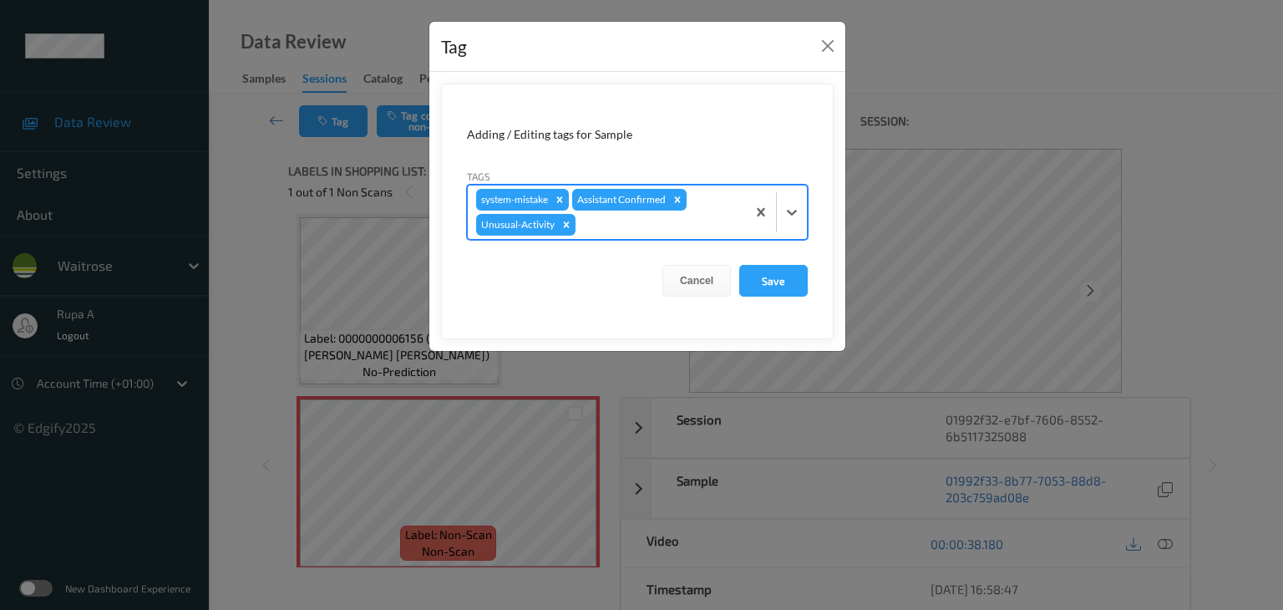
click at [663, 220] on div at bounding box center [658, 225] width 159 height 20
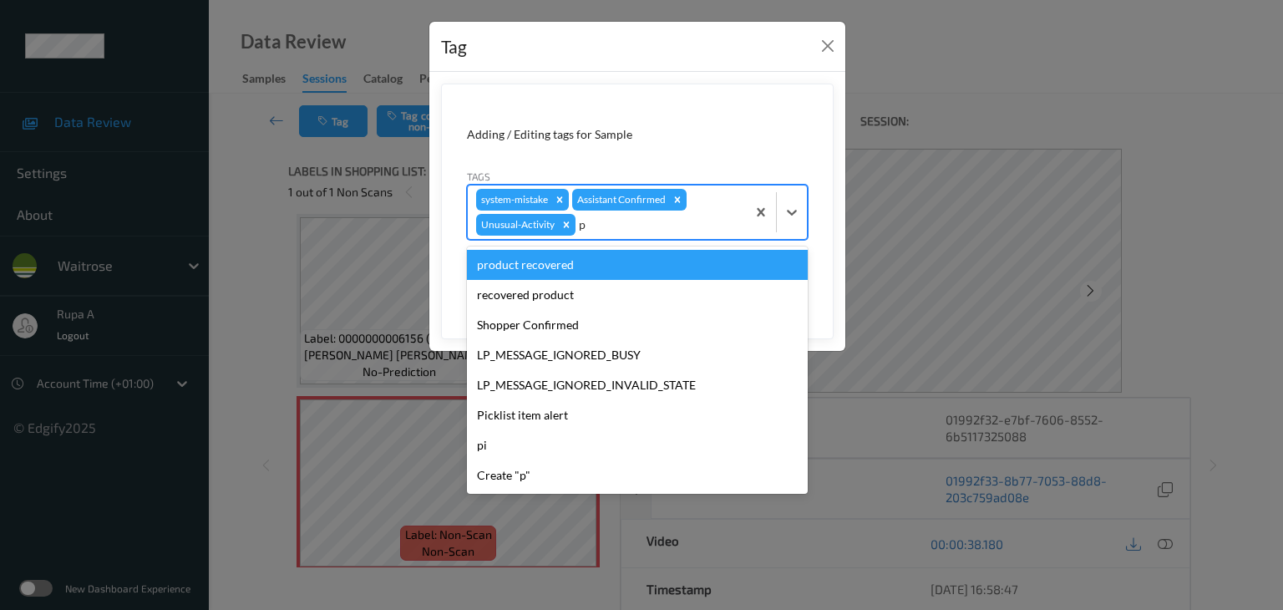
type input "pi"
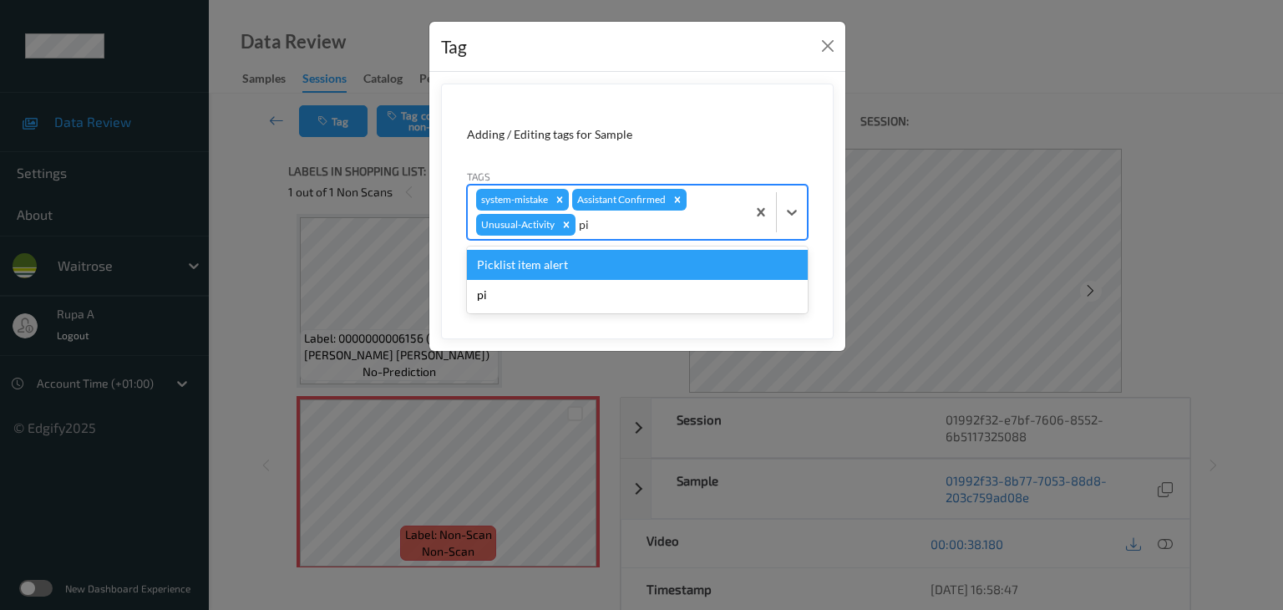
click at [604, 265] on div "Picklist item alert" at bounding box center [637, 265] width 341 height 30
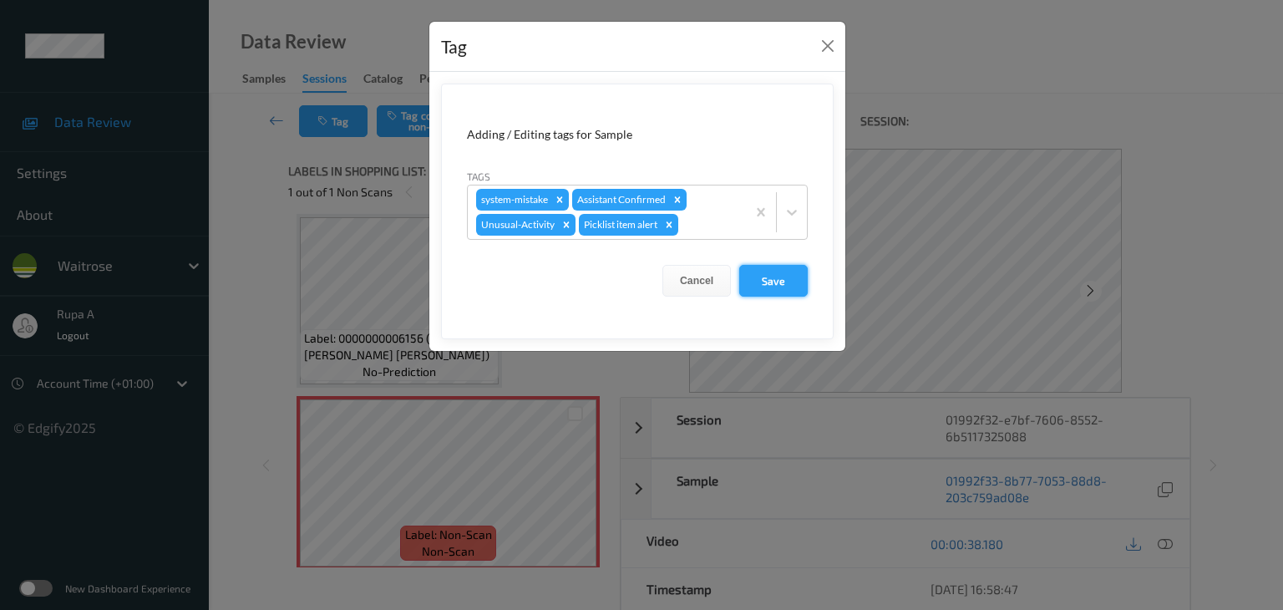
click at [767, 279] on button "Save" at bounding box center [773, 281] width 68 height 32
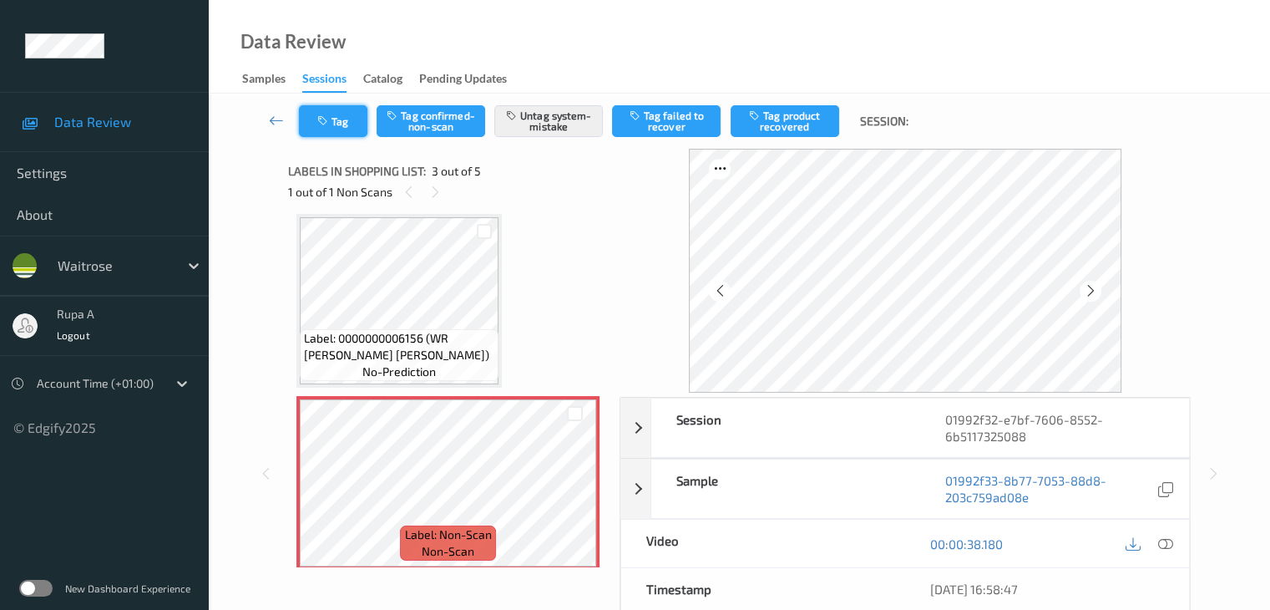
click at [320, 127] on button "Tag" at bounding box center [333, 121] width 68 height 32
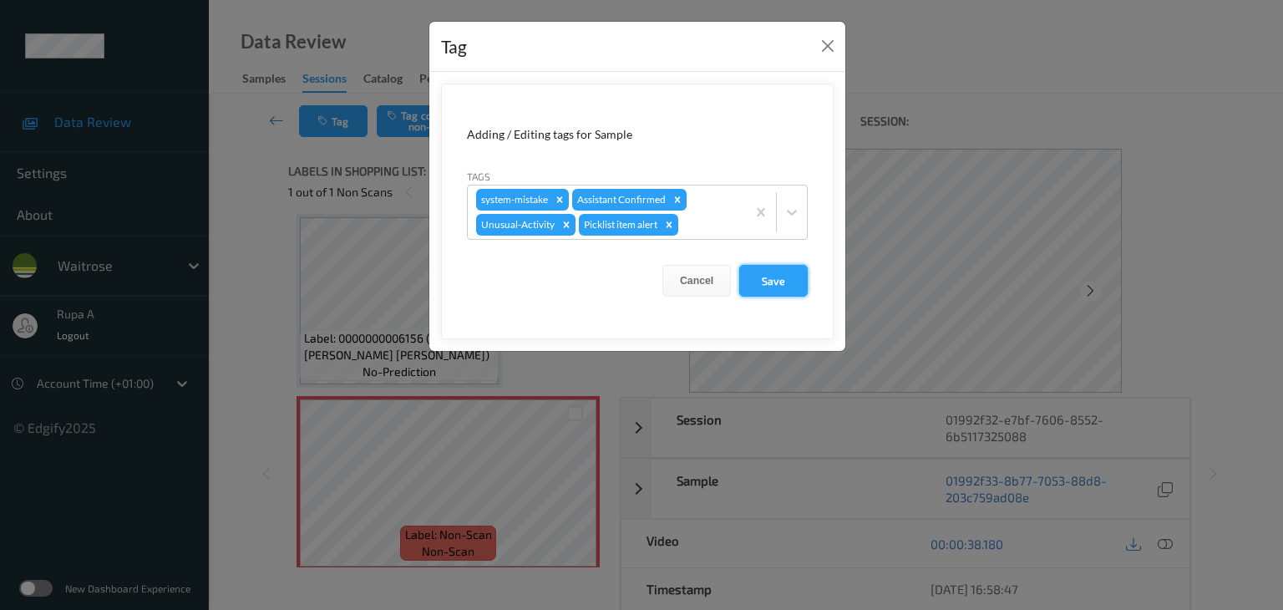
click at [762, 293] on button "Save" at bounding box center [773, 281] width 68 height 32
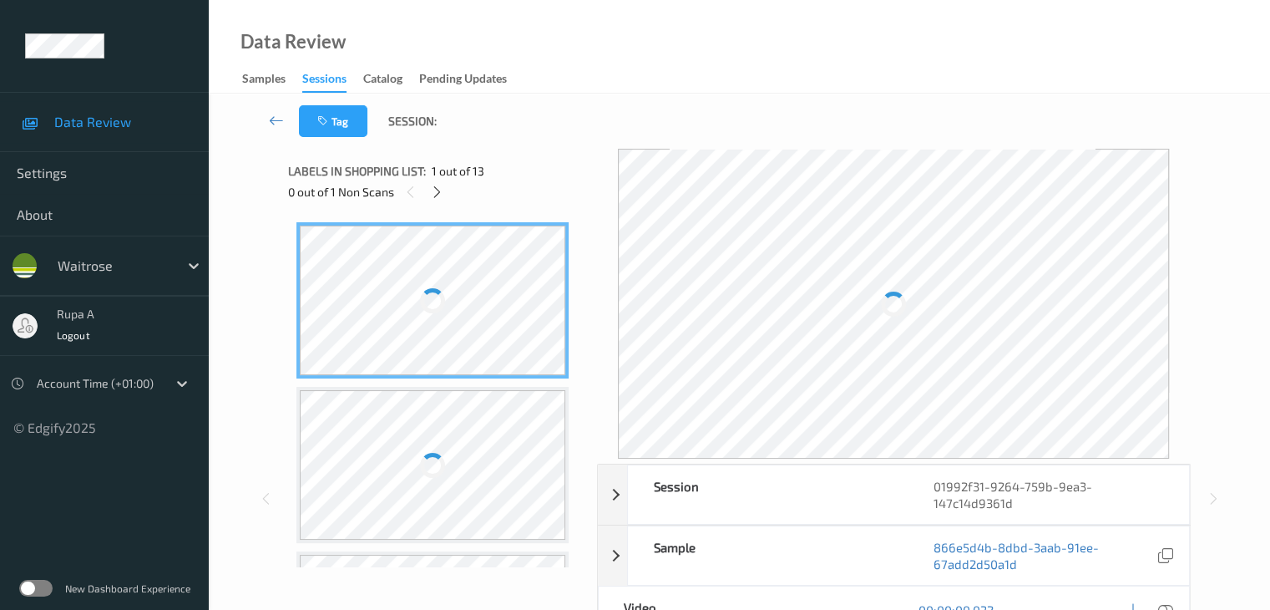
click at [494, 132] on div "Tag Session:" at bounding box center [739, 121] width 993 height 55
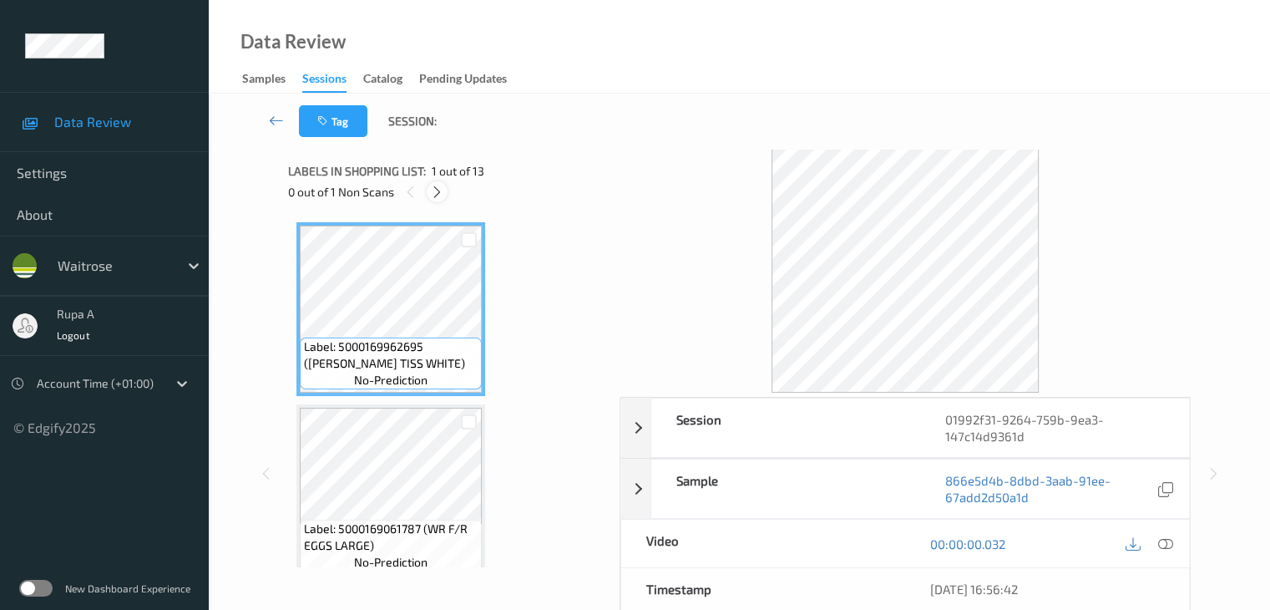
click at [438, 195] on icon at bounding box center [437, 192] width 14 height 15
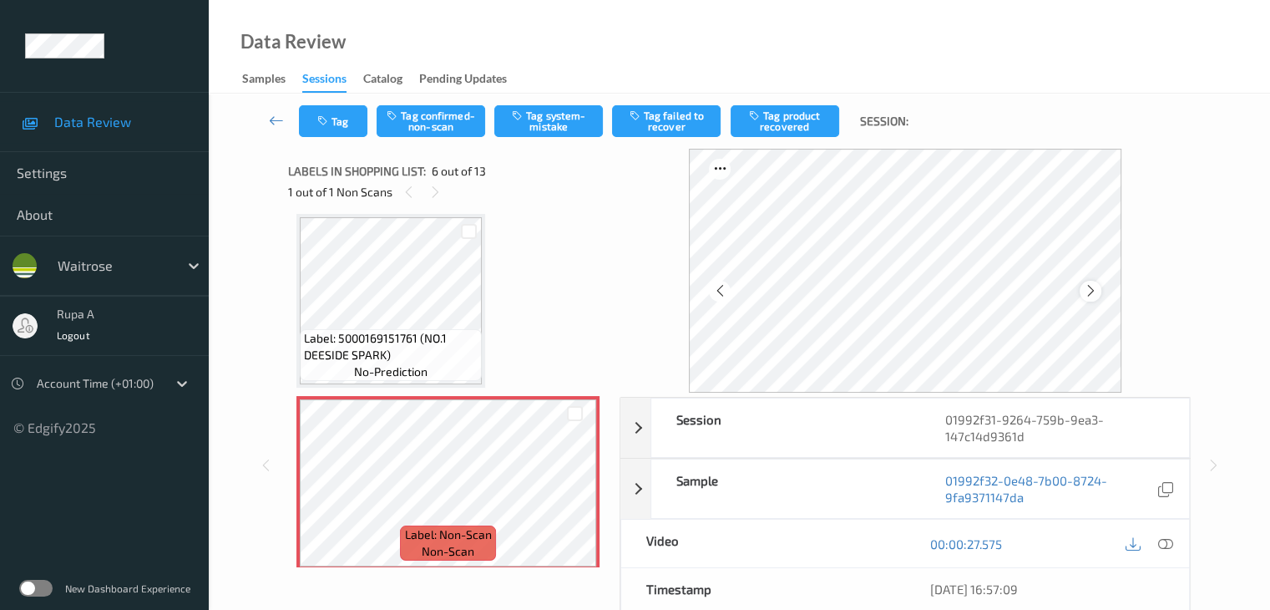
click at [1094, 282] on div at bounding box center [1090, 291] width 21 height 21
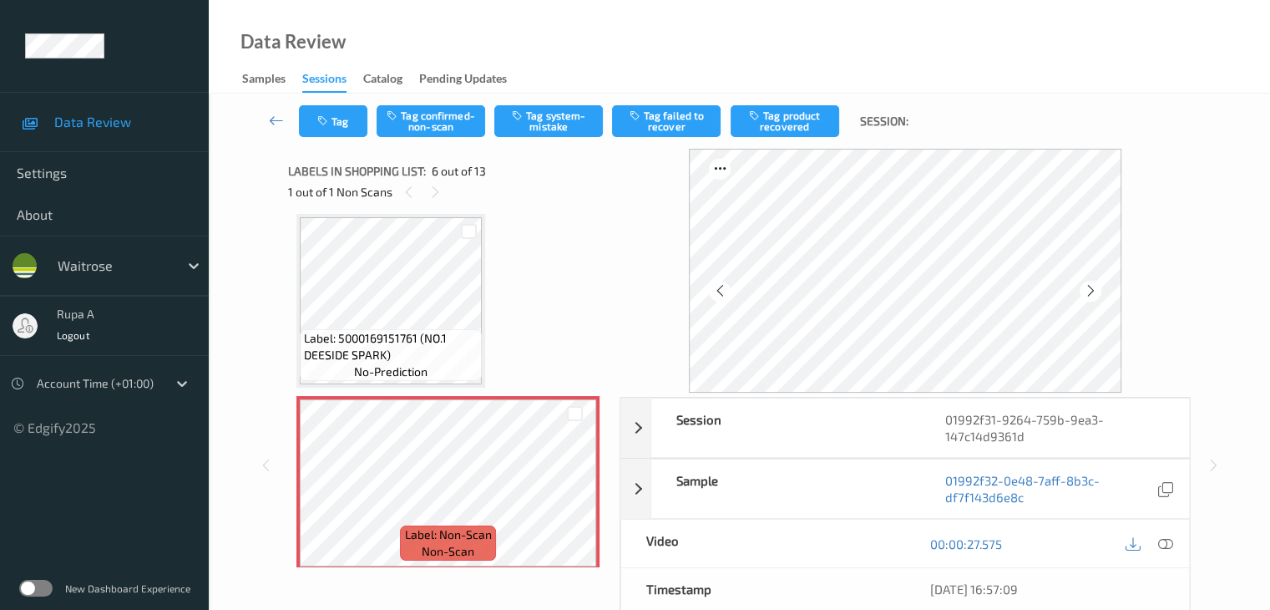
click at [1094, 282] on div at bounding box center [1090, 291] width 21 height 21
click at [1089, 288] on icon at bounding box center [1090, 290] width 14 height 15
click at [1093, 288] on icon at bounding box center [1090, 290] width 14 height 15
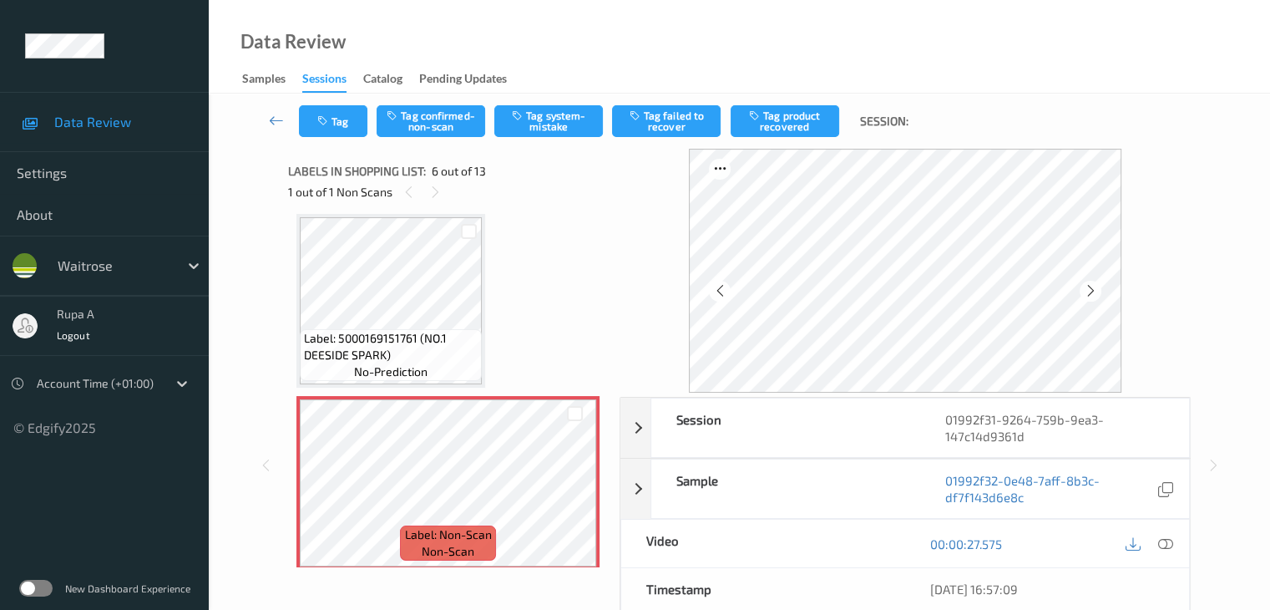
click at [1093, 288] on icon at bounding box center [1090, 290] width 14 height 15
click at [1166, 543] on icon at bounding box center [1164, 543] width 15 height 15
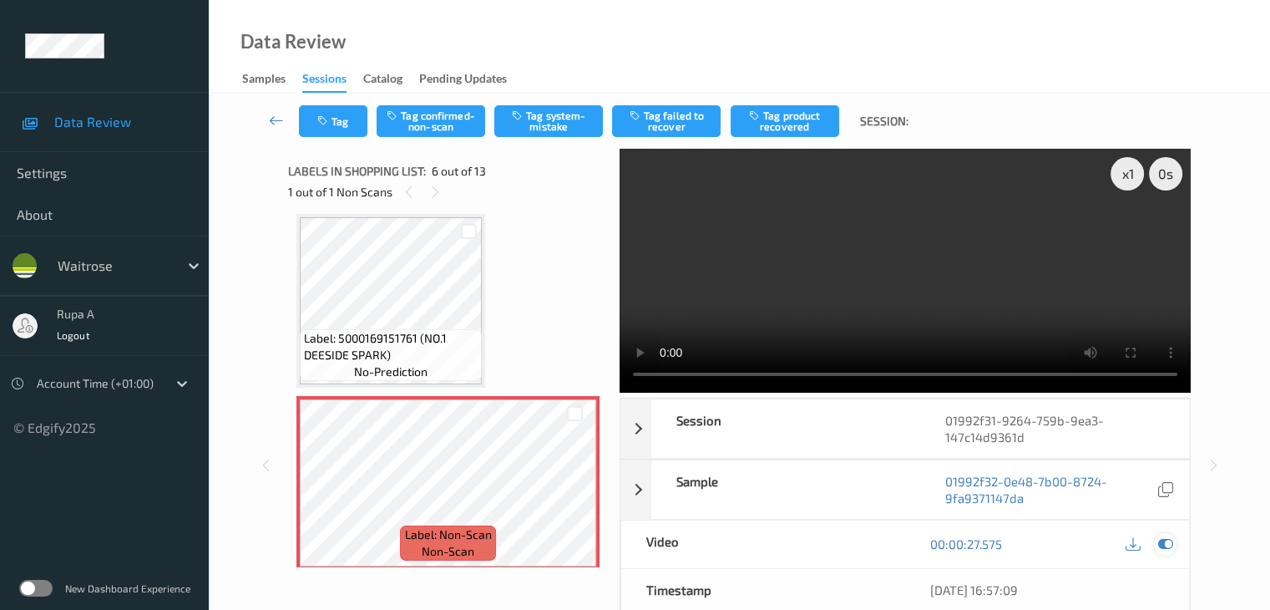
click at [1174, 548] on div at bounding box center [1165, 544] width 23 height 23
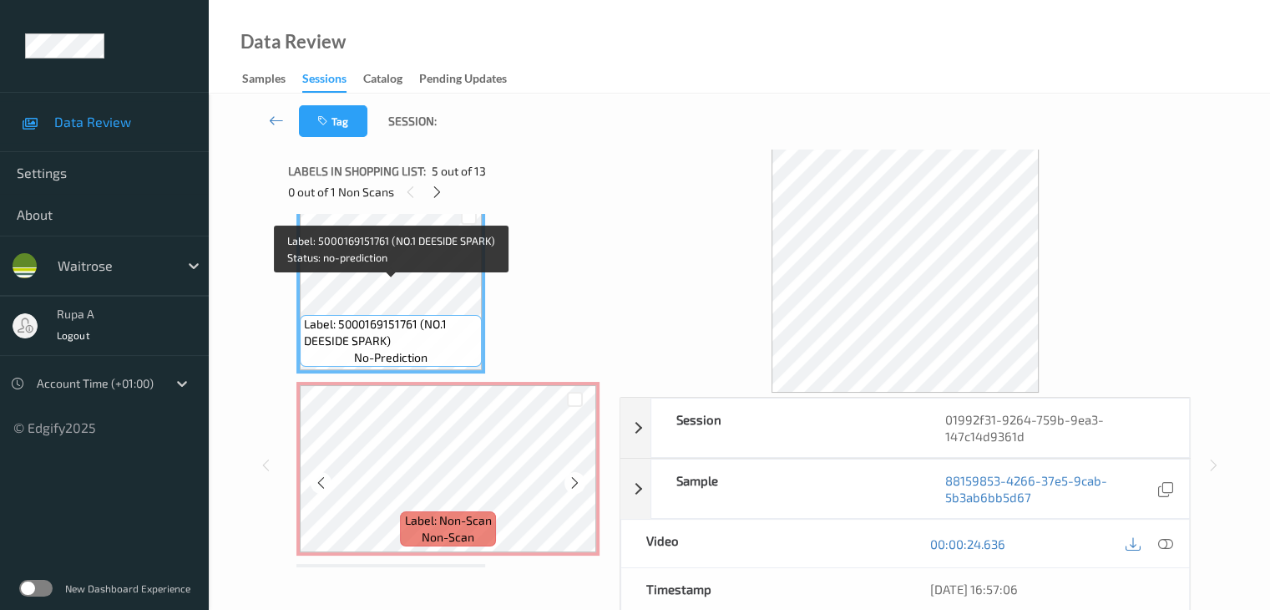
scroll to position [918, 0]
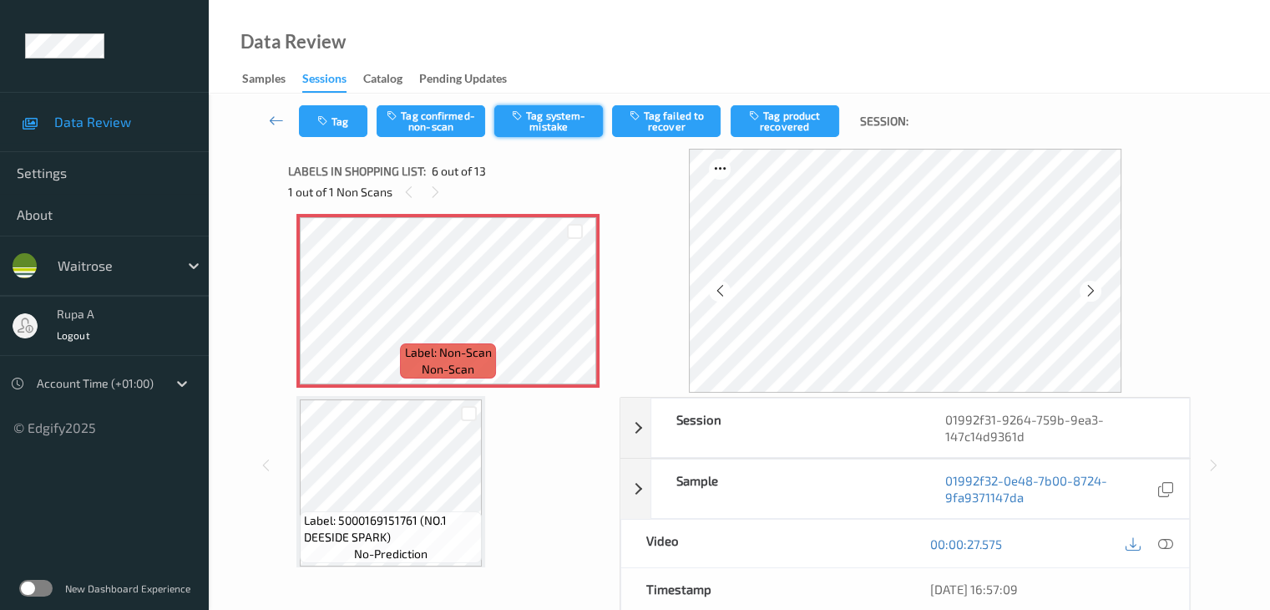
click at [538, 132] on button "Tag system-mistake" at bounding box center [548, 121] width 109 height 32
click at [331, 118] on icon "button" at bounding box center [324, 121] width 14 height 12
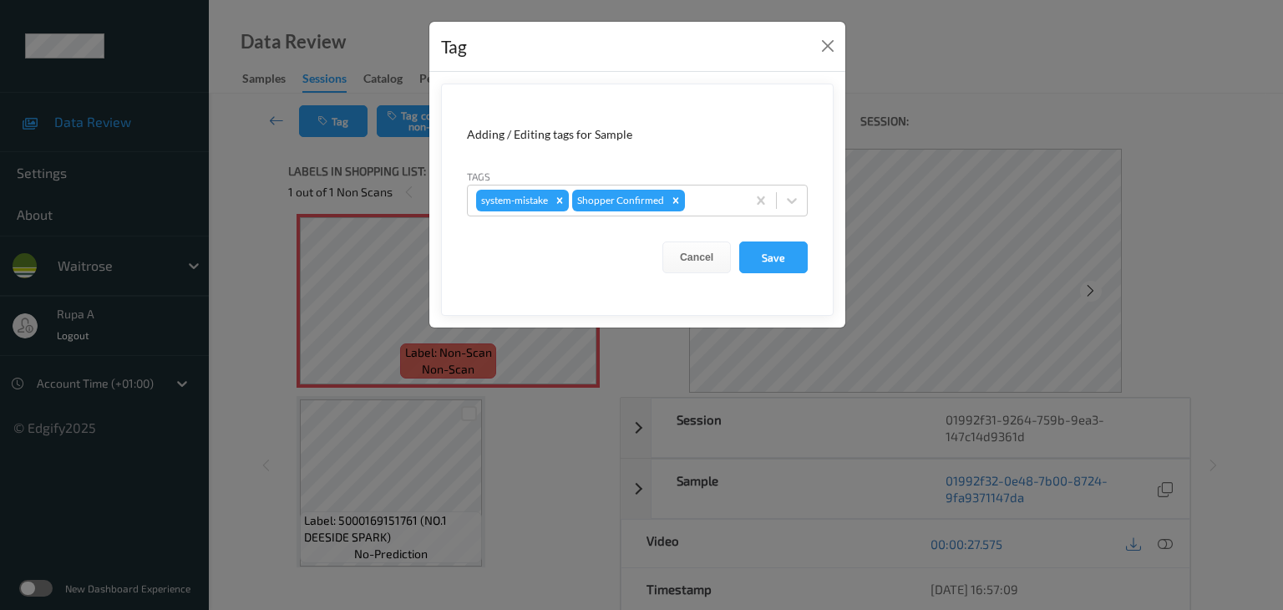
click at [729, 179] on div "Tags system-mistake Shopper Confirmed" at bounding box center [637, 192] width 341 height 48
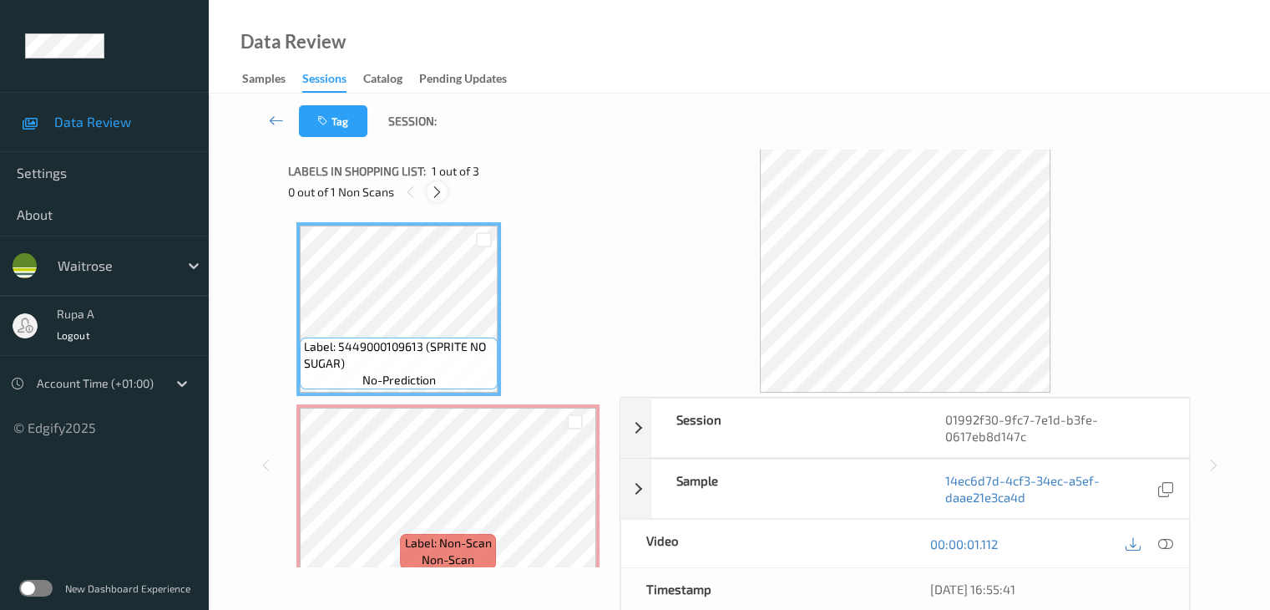
click at [440, 197] on icon at bounding box center [437, 192] width 14 height 15
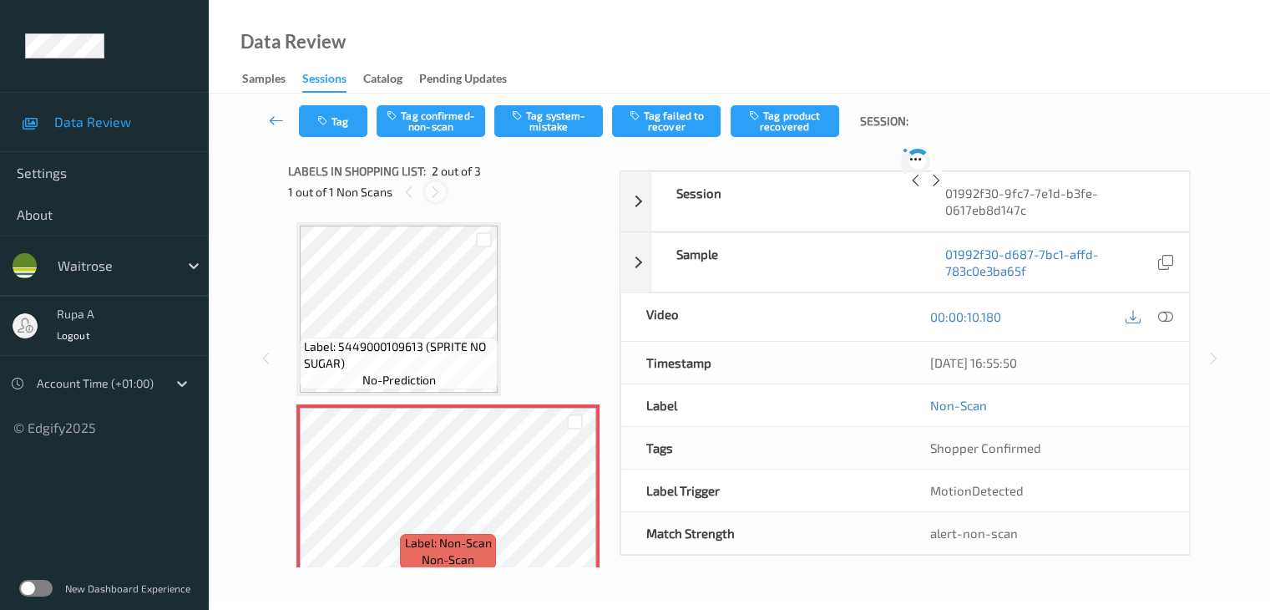
scroll to position [8, 0]
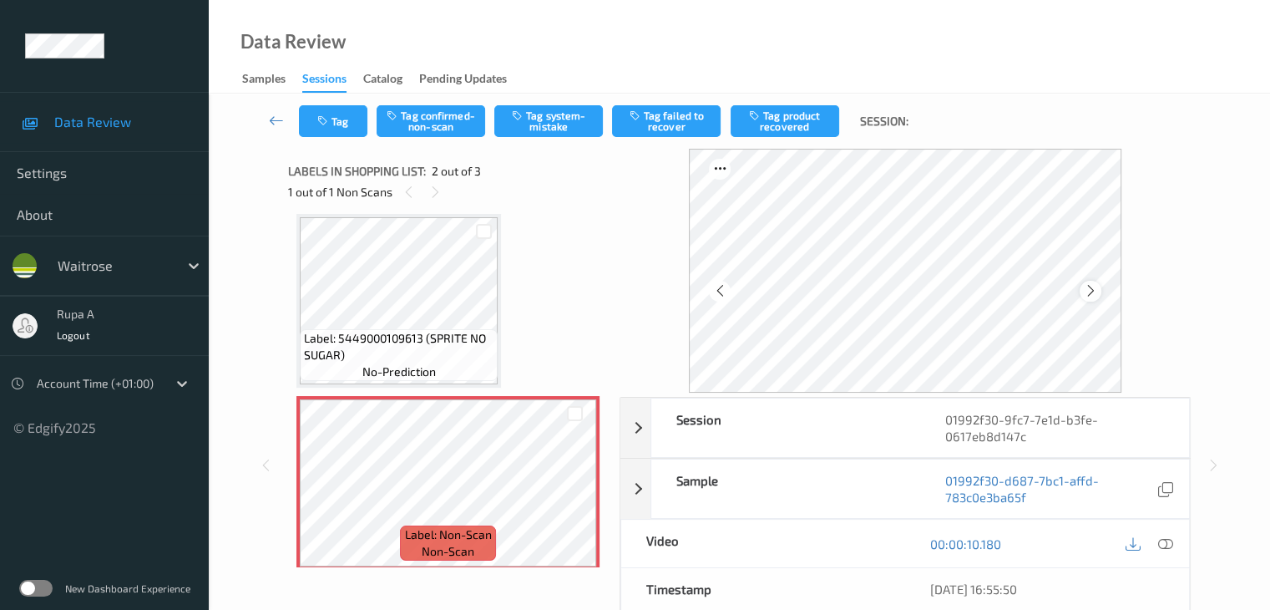
click at [1095, 294] on icon at bounding box center [1090, 290] width 14 height 15
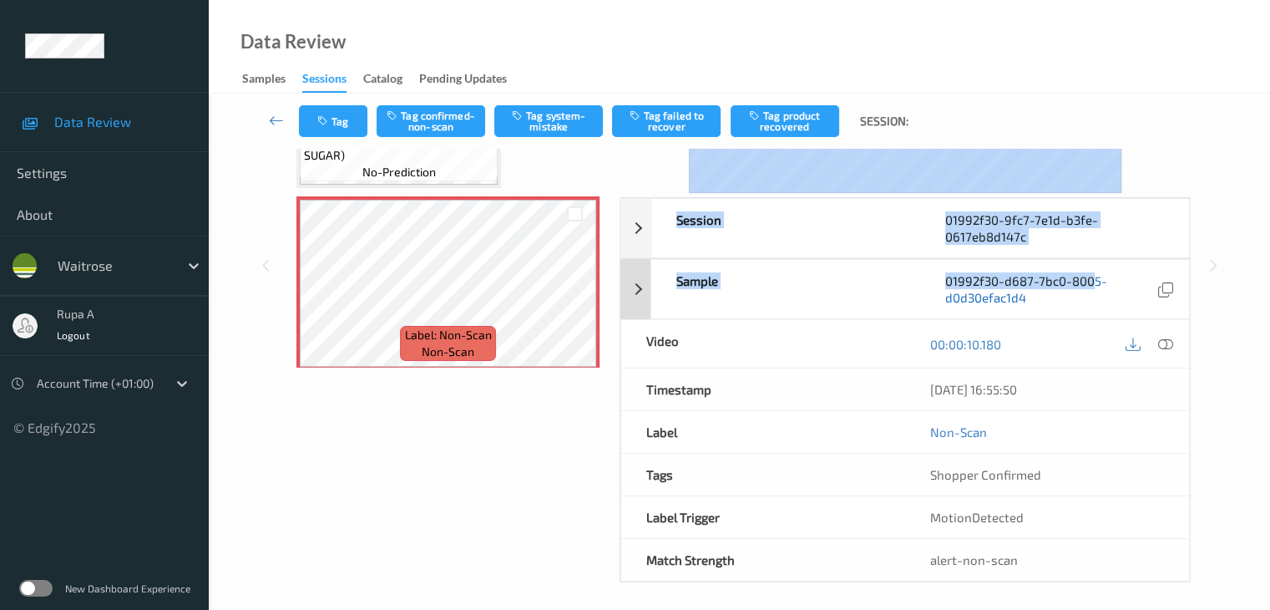
scroll to position [204, 0]
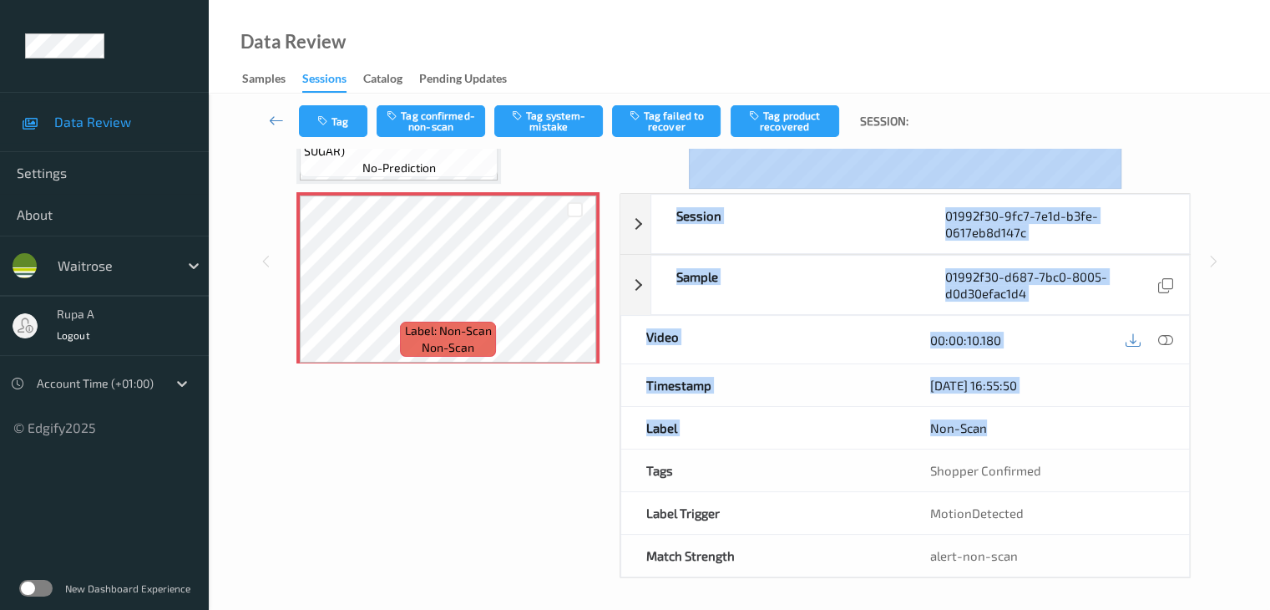
click at [1103, 402] on div "Session 01992f30-9fc7-7e1d-b3fe-0617eb8d147c Session ID 01992f30-9fc7-7e1d-b3fe…" at bounding box center [905, 261] width 571 height 633
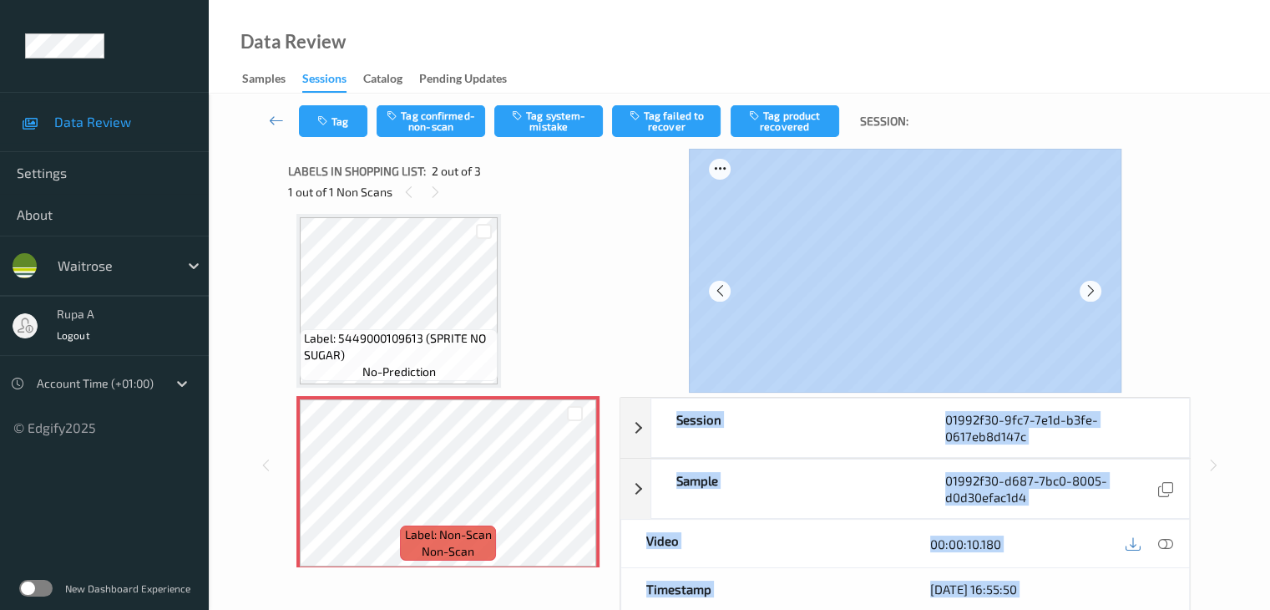
scroll to position [0, 0]
click at [1169, 237] on div at bounding box center [905, 271] width 571 height 244
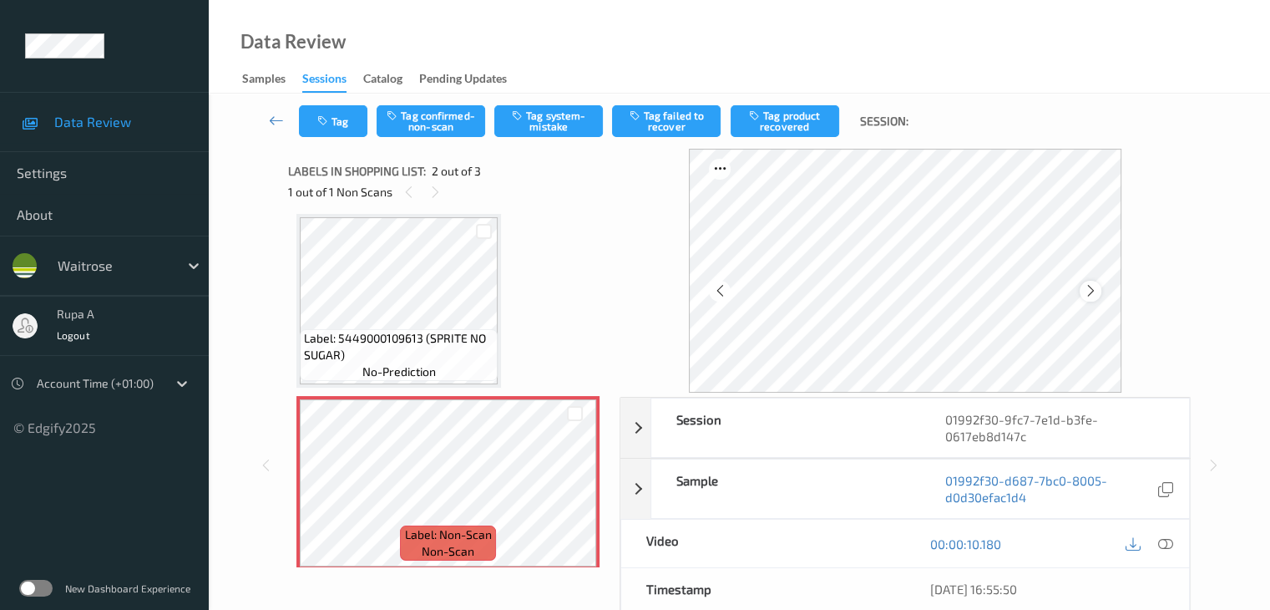
click at [1097, 281] on div at bounding box center [1090, 291] width 21 height 21
click at [1080, 291] on div at bounding box center [905, 271] width 433 height 244
drag, startPoint x: 1222, startPoint y: 217, endPoint x: 1182, endPoint y: 251, distance: 52.7
click at [1223, 217] on div "Session 01992f30-9fc7-7e1d-b3fe-0617eb8d147c Session ID 01992f30-9fc7-7e1d-b3fe…" at bounding box center [739, 465] width 993 height 633
click at [1097, 285] on icon at bounding box center [1090, 290] width 14 height 15
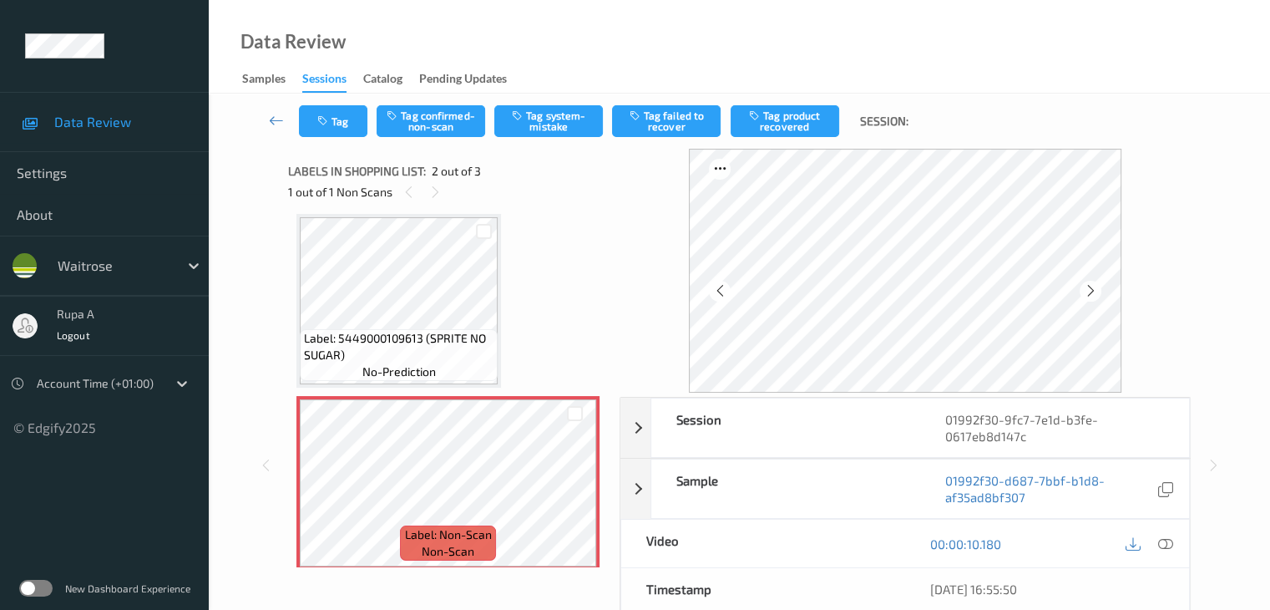
click at [1097, 285] on icon at bounding box center [1090, 290] width 14 height 15
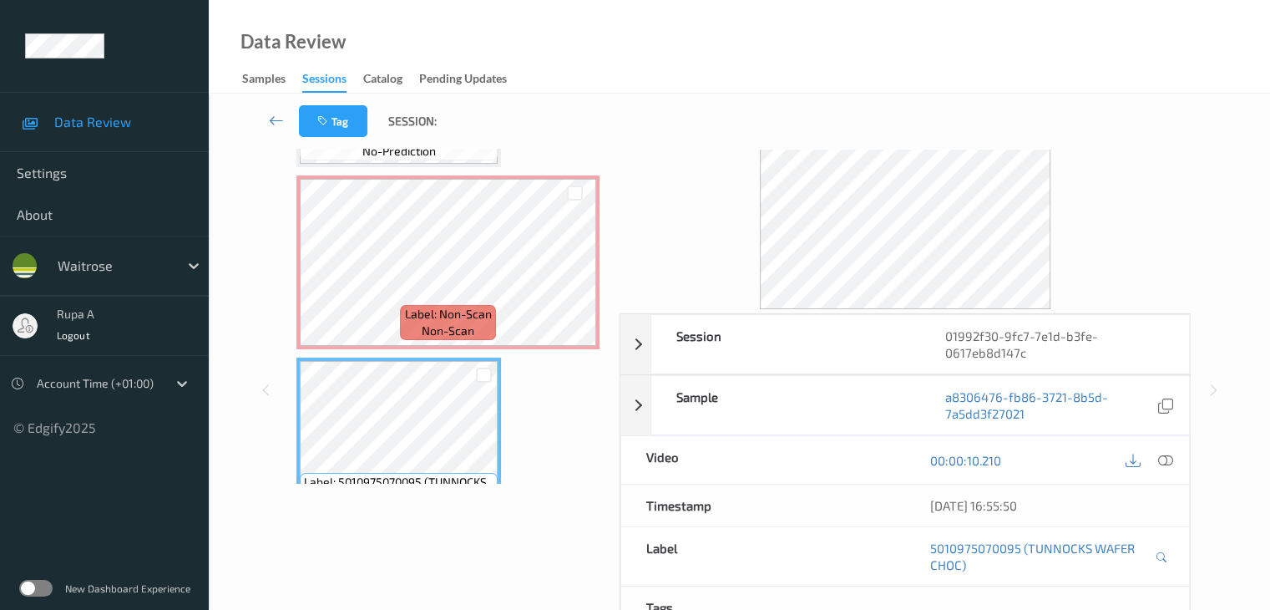
scroll to position [34, 0]
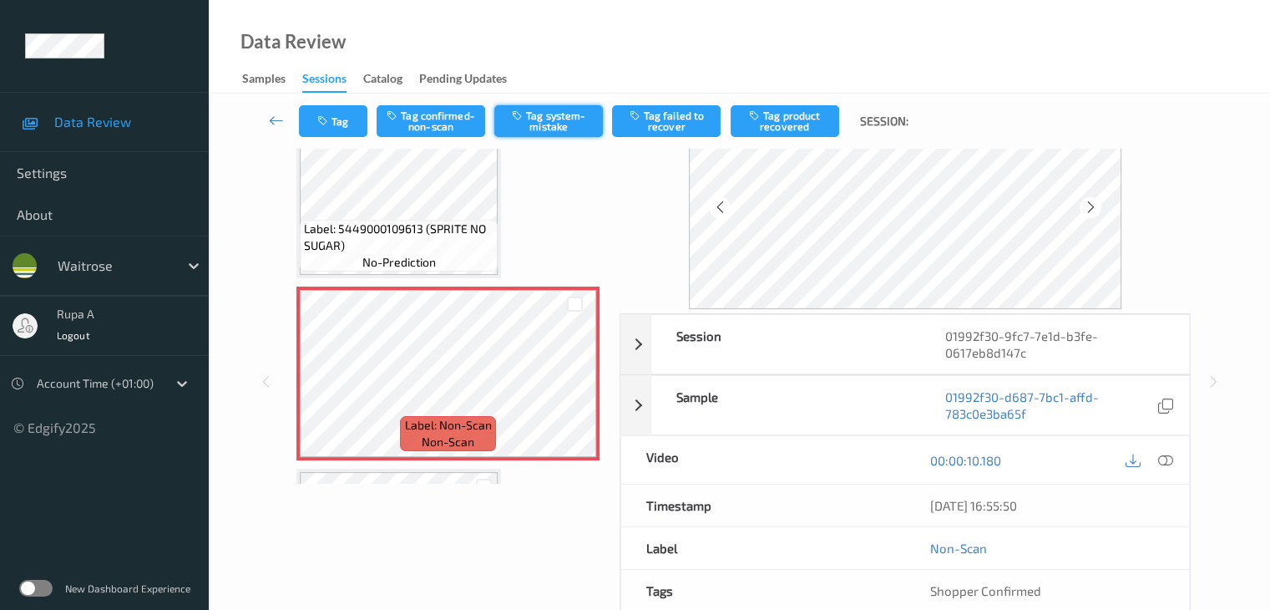
click at [564, 131] on button "Tag system-mistake" at bounding box center [548, 121] width 109 height 32
click at [337, 121] on button "Tag" at bounding box center [333, 121] width 68 height 32
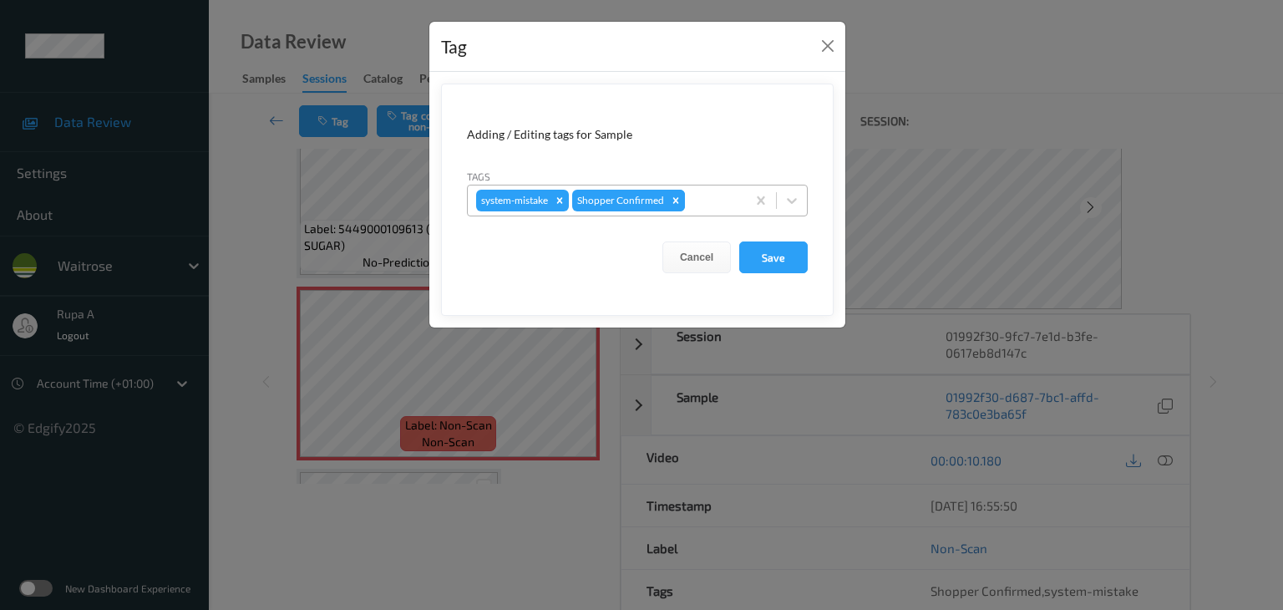
click at [681, 201] on div "Remove Shopper Confirmed" at bounding box center [675, 201] width 18 height 22
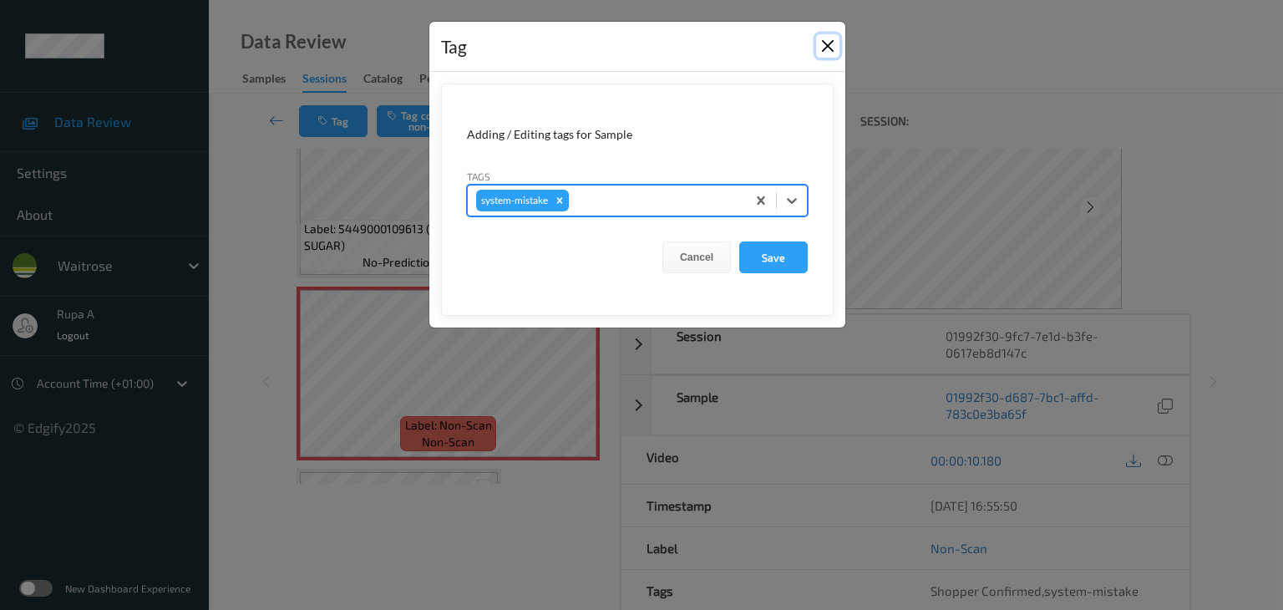
click at [826, 42] on button "Close" at bounding box center [827, 45] width 23 height 23
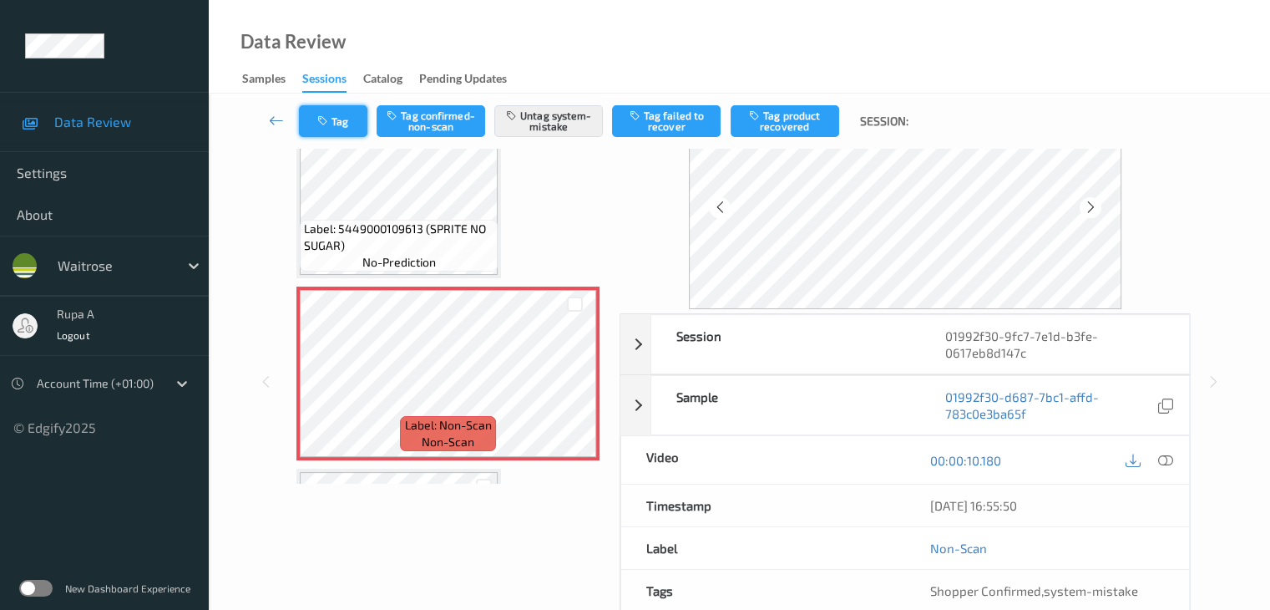
click at [335, 121] on button "Tag" at bounding box center [333, 121] width 68 height 32
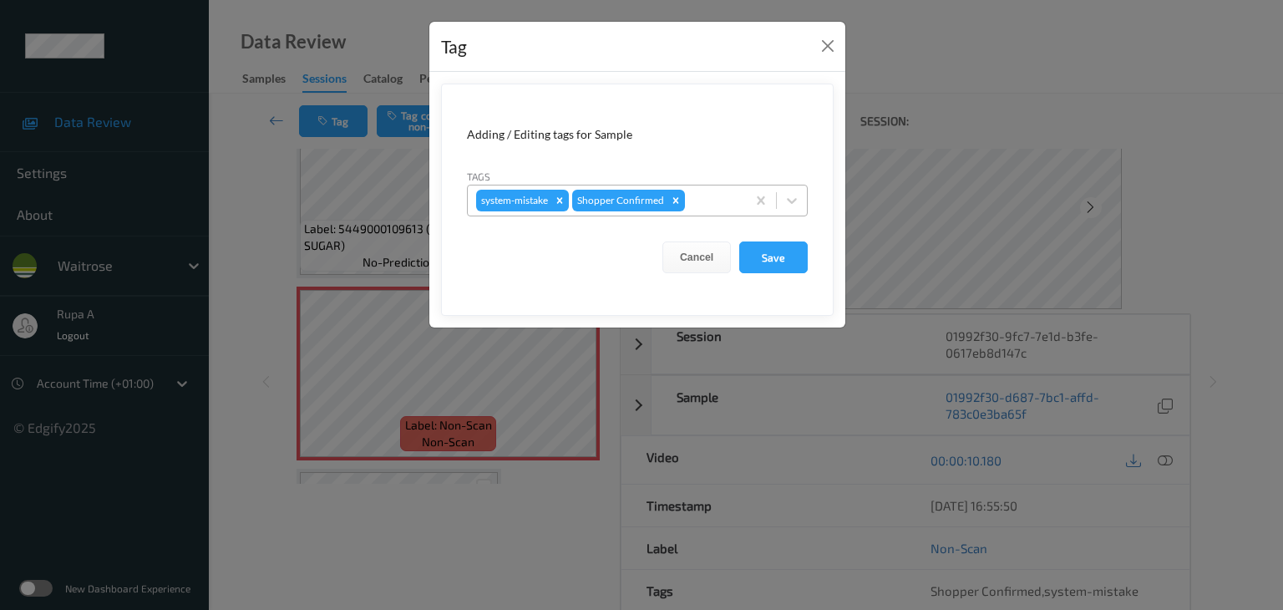
click at [717, 204] on div at bounding box center [712, 200] width 49 height 20
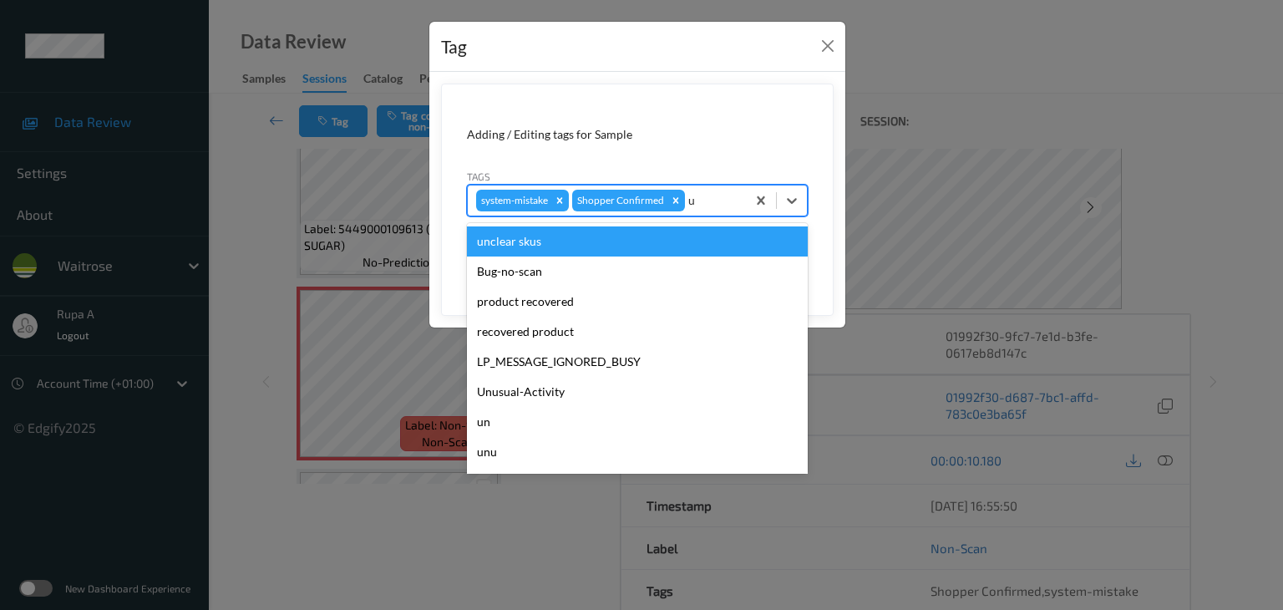
type input "un"
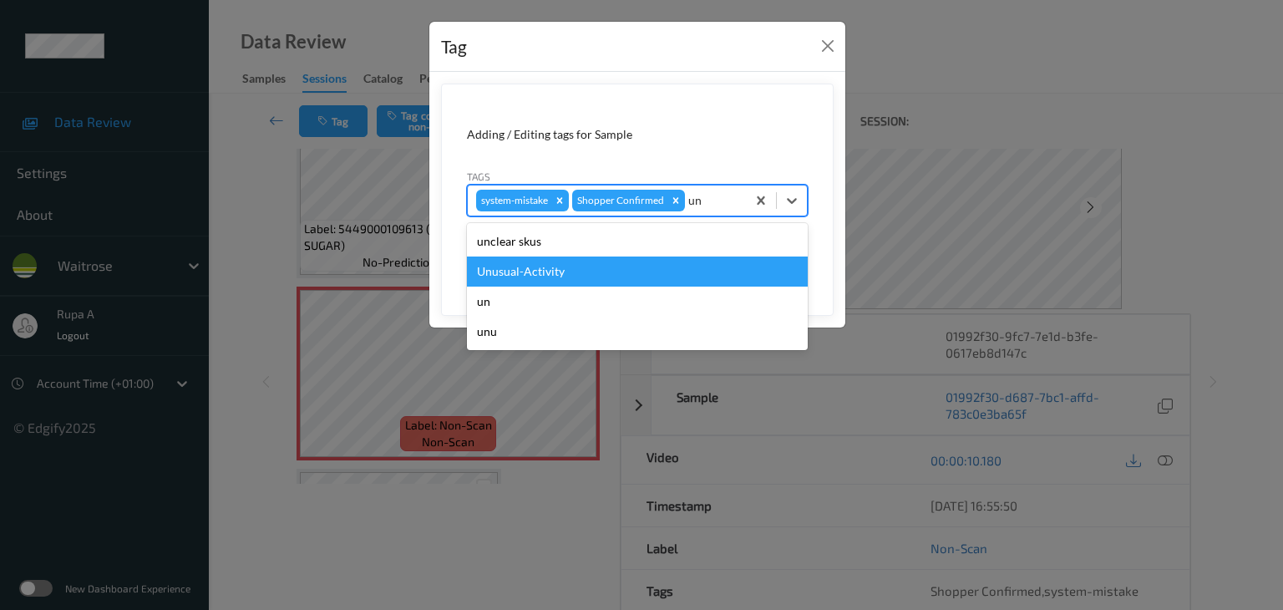
click at [589, 276] on div "Unusual-Activity" at bounding box center [637, 271] width 341 height 30
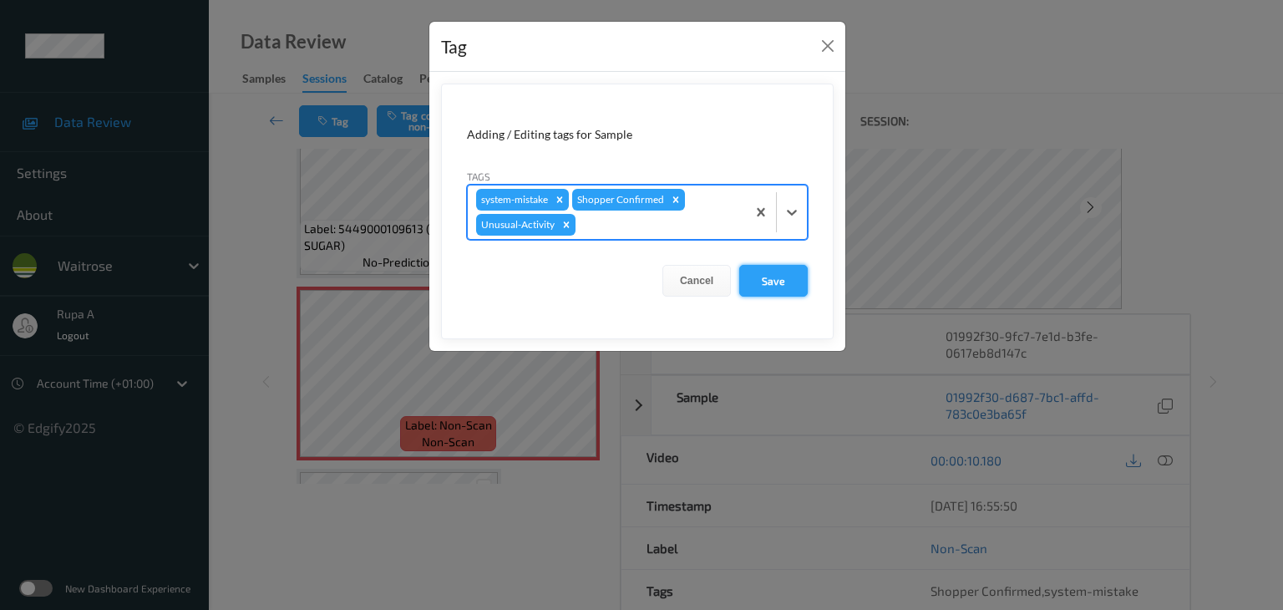
click at [793, 285] on button "Save" at bounding box center [773, 281] width 68 height 32
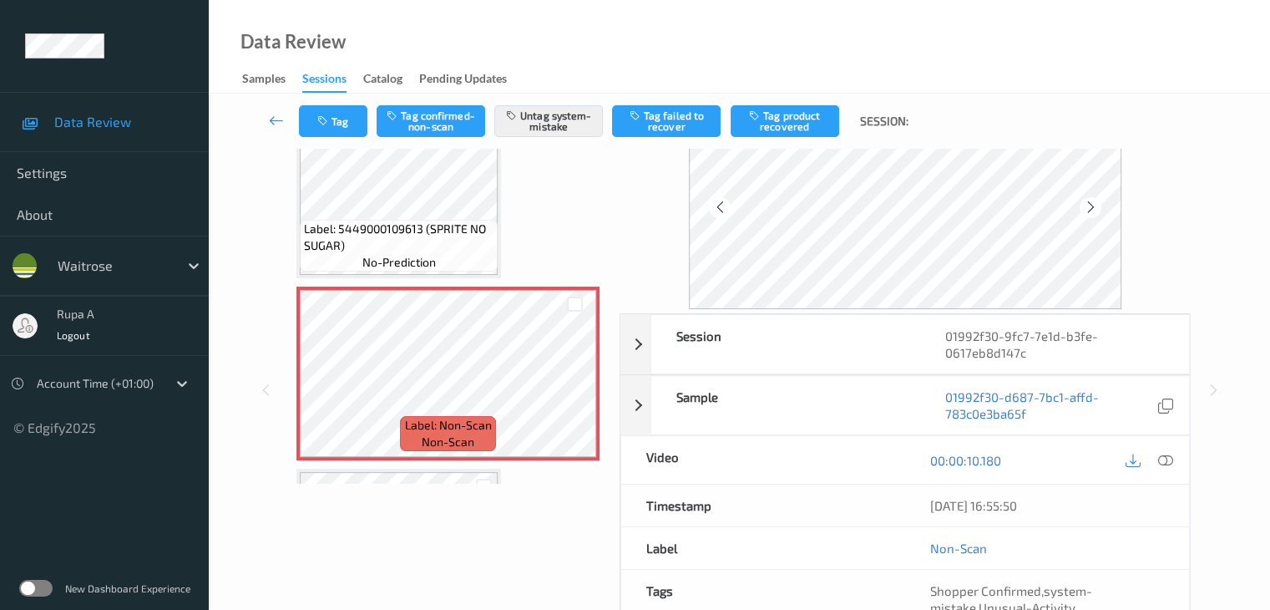
click at [1176, 458] on div "00:00:10.180" at bounding box center [1047, 460] width 284 height 48
click at [1168, 459] on icon at bounding box center [1164, 460] width 15 height 15
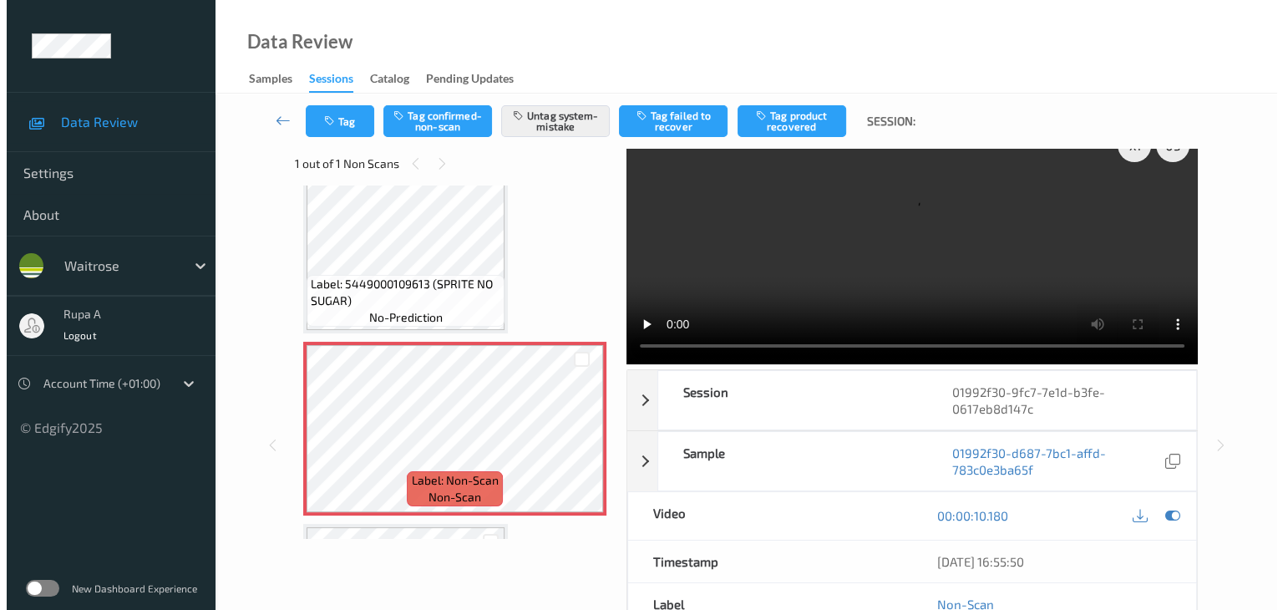
scroll to position [0, 0]
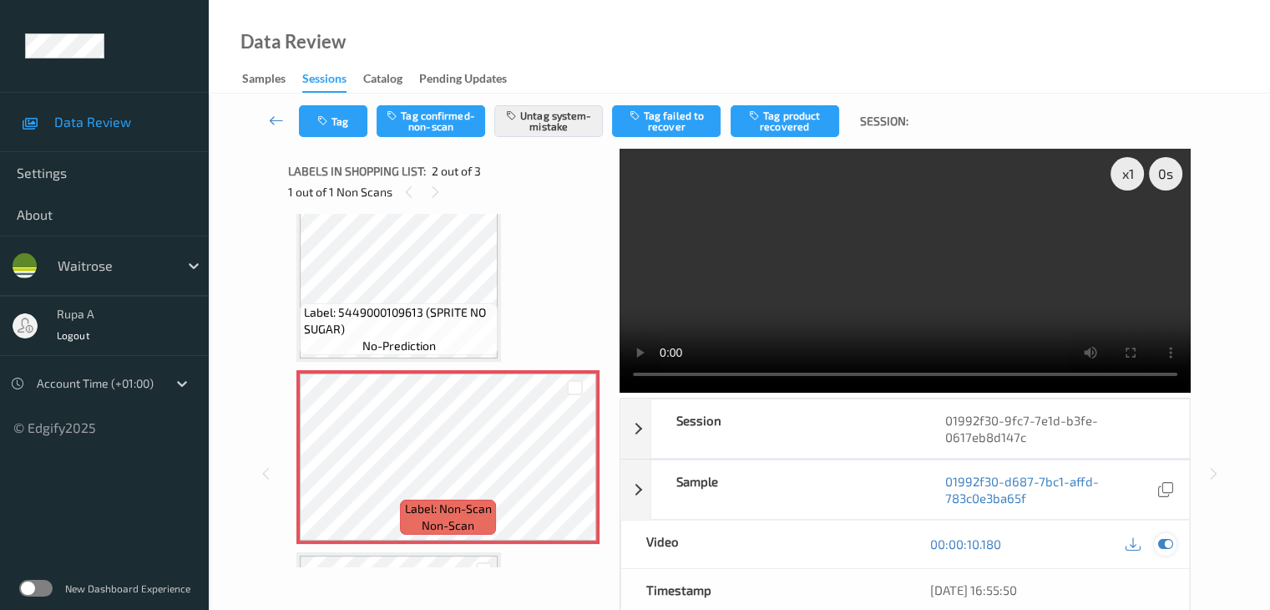
click at [1171, 546] on icon at bounding box center [1164, 543] width 15 height 15
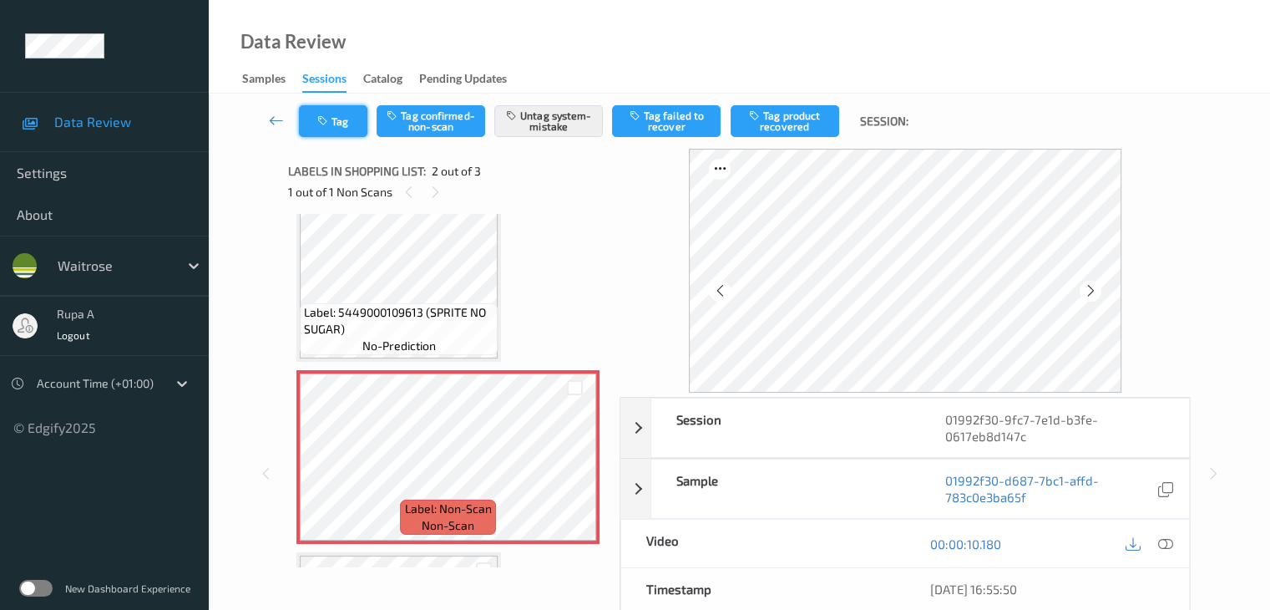
click at [336, 122] on button "Tag" at bounding box center [333, 121] width 68 height 32
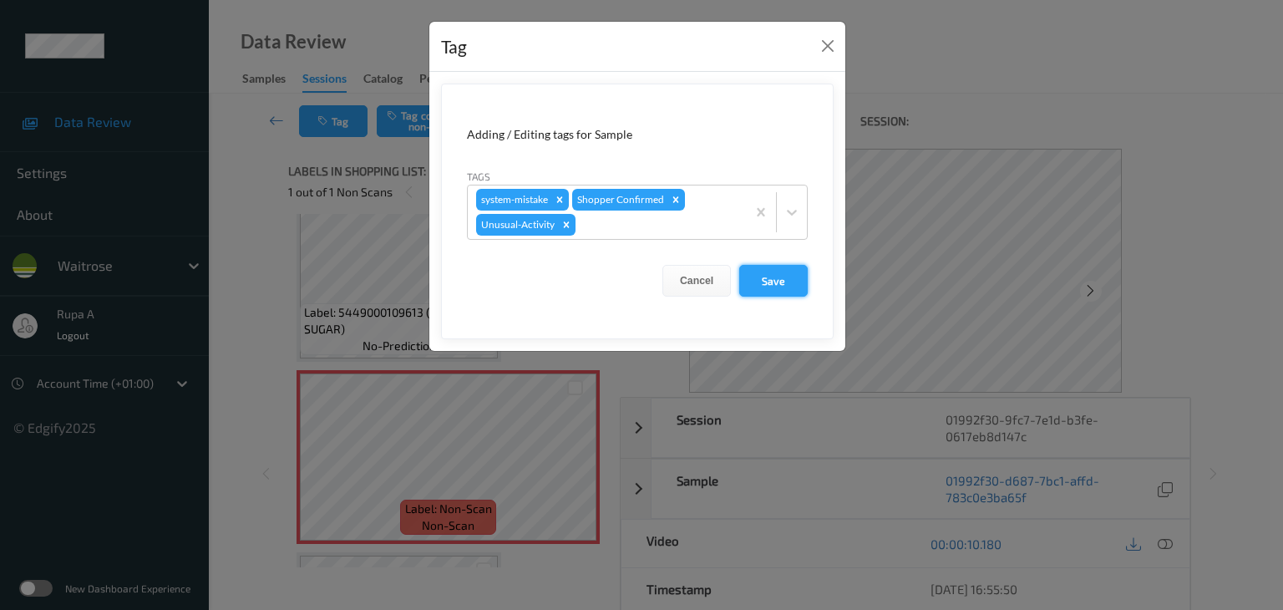
click at [771, 273] on button "Save" at bounding box center [773, 281] width 68 height 32
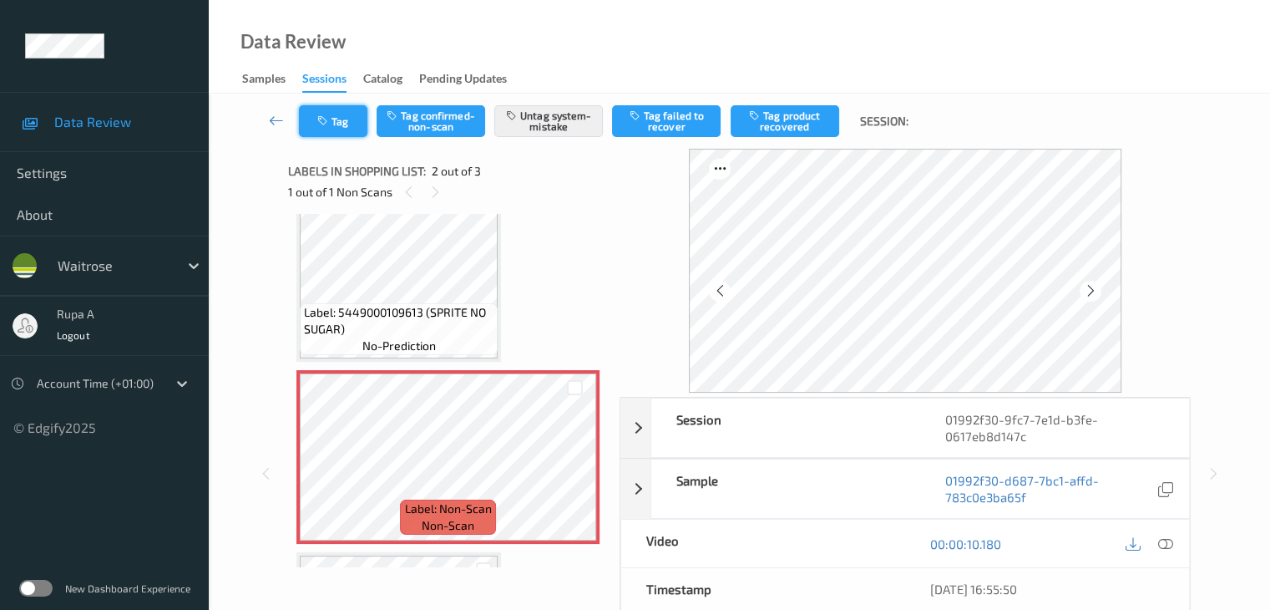
click at [329, 125] on icon "button" at bounding box center [324, 121] width 14 height 12
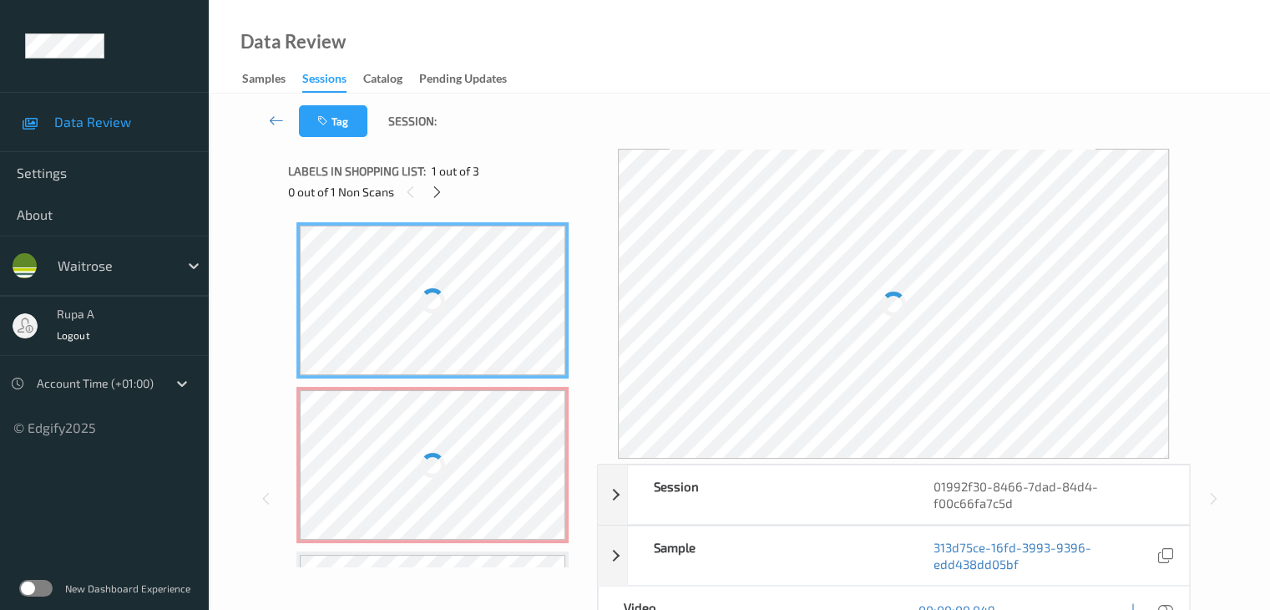
click at [550, 181] on div "0 out of 1 Non Scans" at bounding box center [436, 191] width 297 height 21
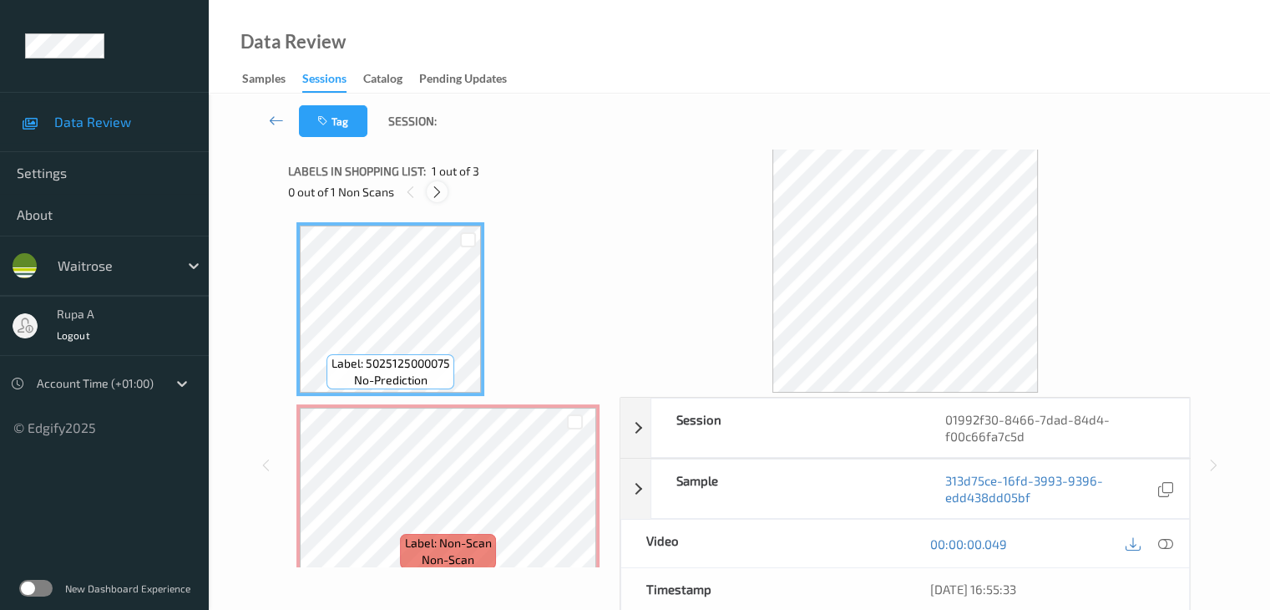
click at [447, 191] on div at bounding box center [437, 191] width 21 height 21
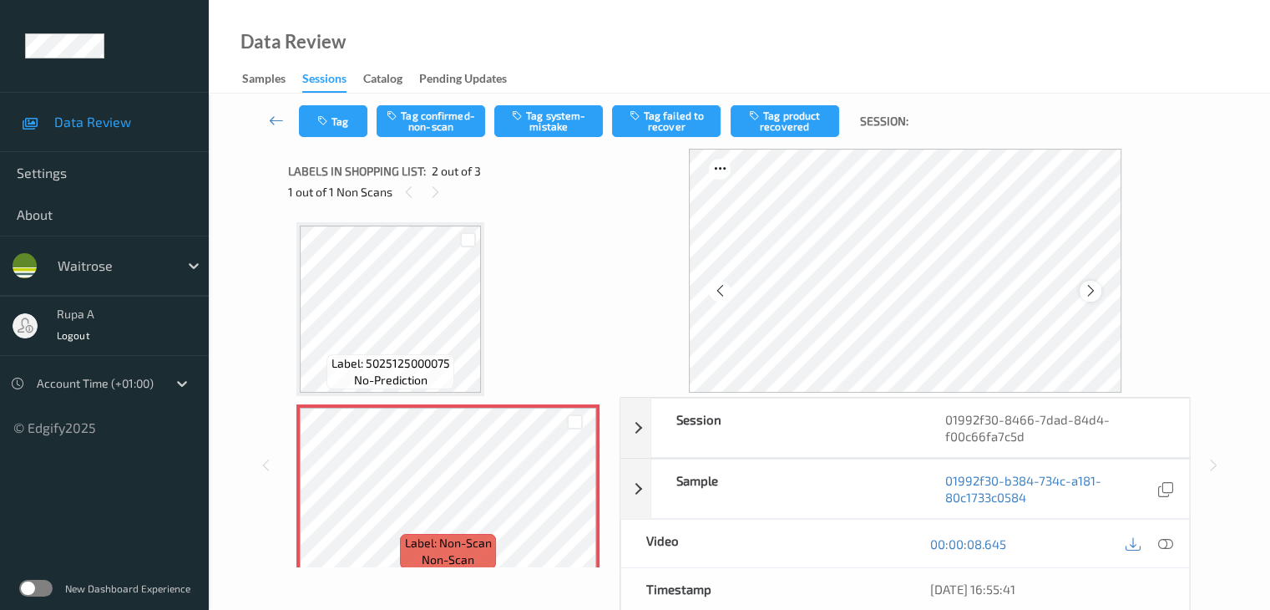
click at [1090, 296] on icon at bounding box center [1090, 290] width 14 height 15
click at [1095, 292] on icon at bounding box center [1090, 290] width 14 height 15
click at [1097, 288] on icon at bounding box center [1090, 290] width 14 height 15
click at [538, 120] on button "Tag system-mistake" at bounding box center [548, 121] width 109 height 32
click at [360, 128] on button "Tag" at bounding box center [333, 121] width 68 height 32
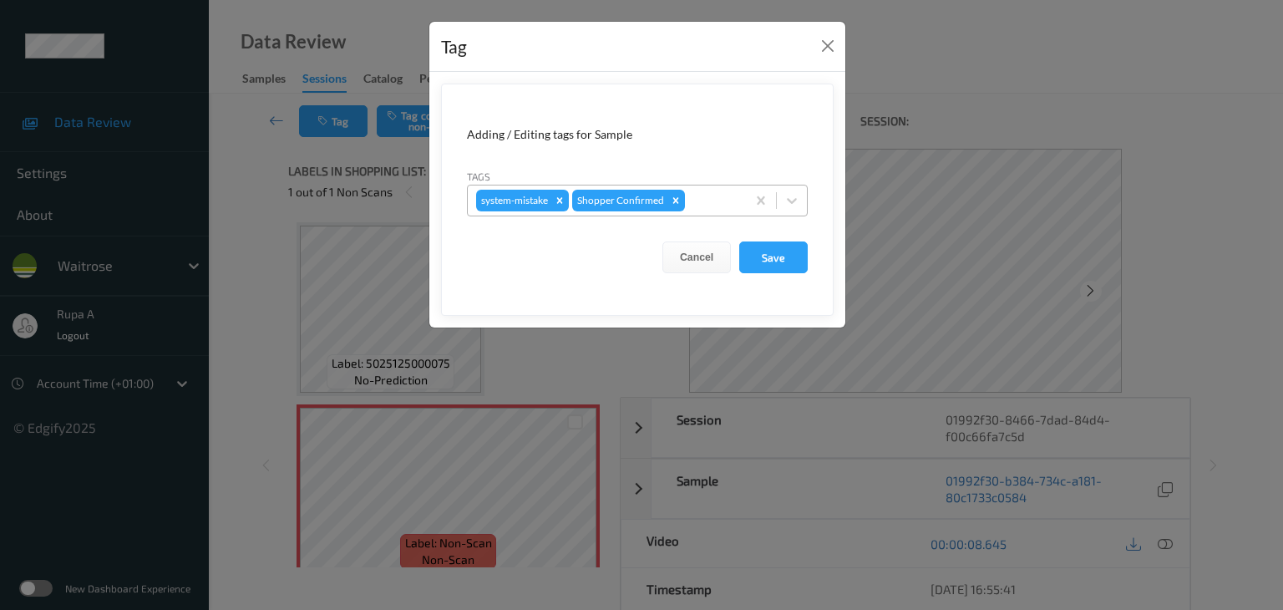
click at [712, 205] on div at bounding box center [712, 200] width 49 height 20
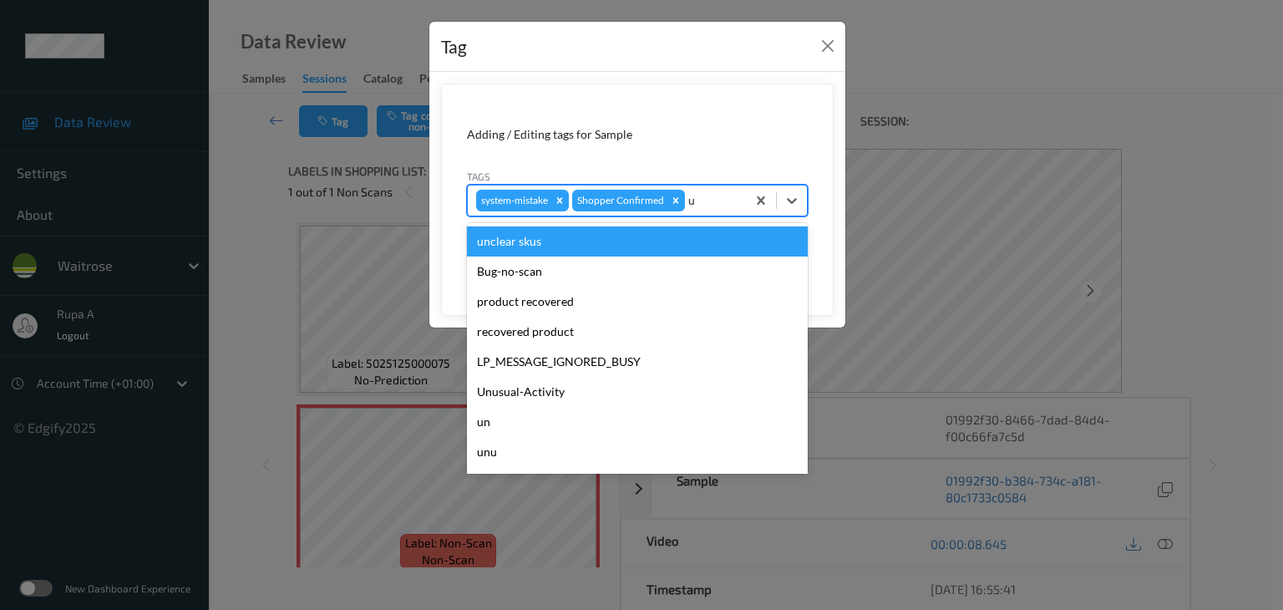
type input "un"
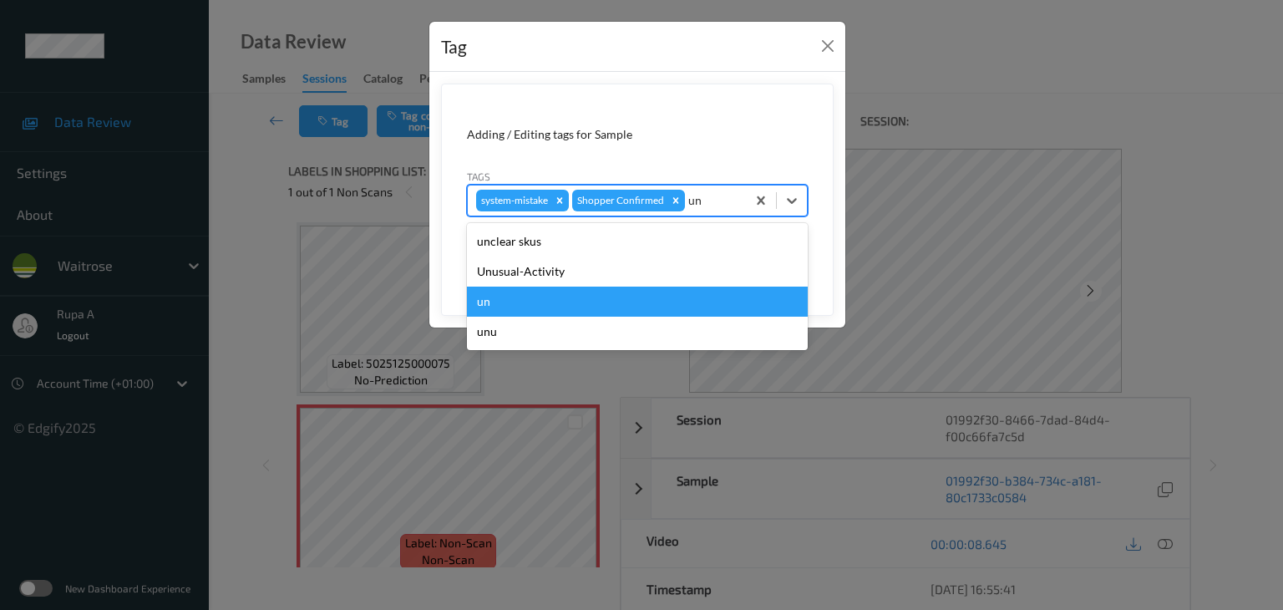
click at [654, 279] on div "Unusual-Activity" at bounding box center [637, 271] width 341 height 30
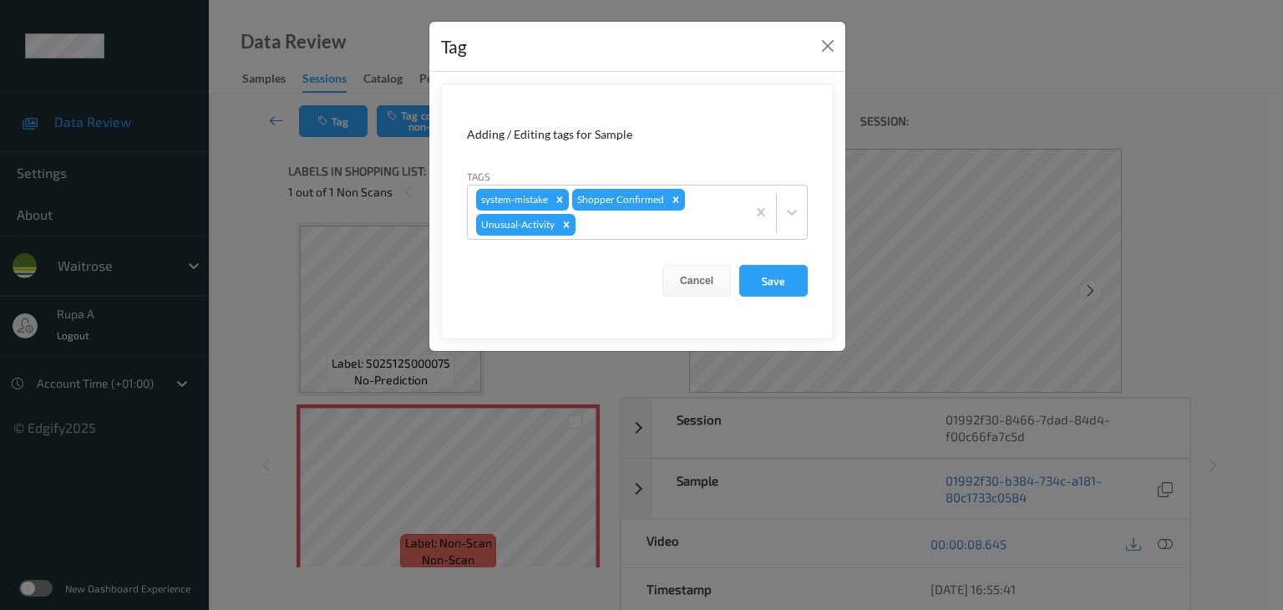
click at [802, 297] on form "Adding / Editing tags for Sample Tags system-mistake Shopper Confirmed Unusual-…" at bounding box center [637, 211] width 392 height 256
click at [792, 294] on button "Save" at bounding box center [773, 281] width 68 height 32
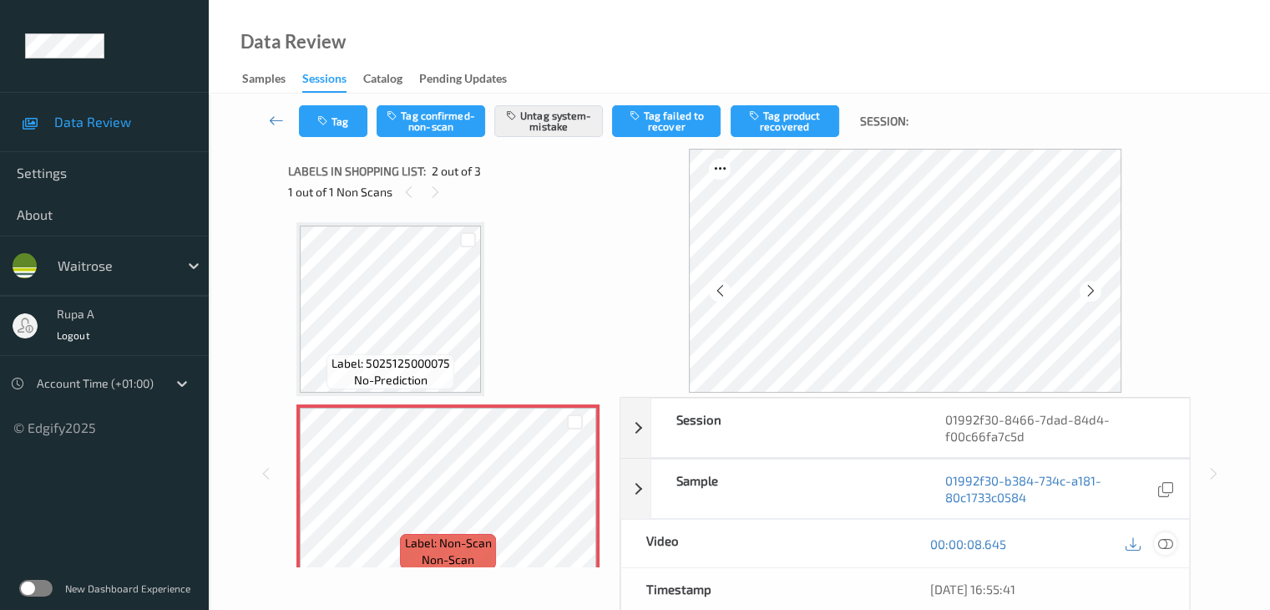
click at [1172, 538] on div at bounding box center [1165, 543] width 23 height 23
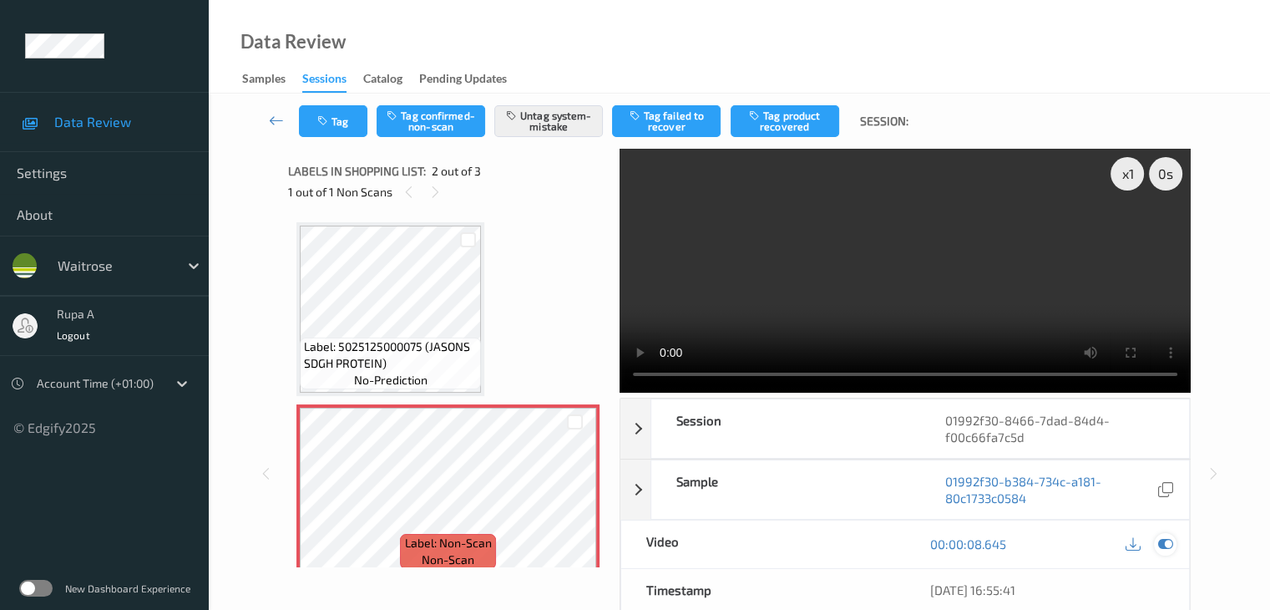
click at [1165, 540] on icon at bounding box center [1164, 543] width 15 height 15
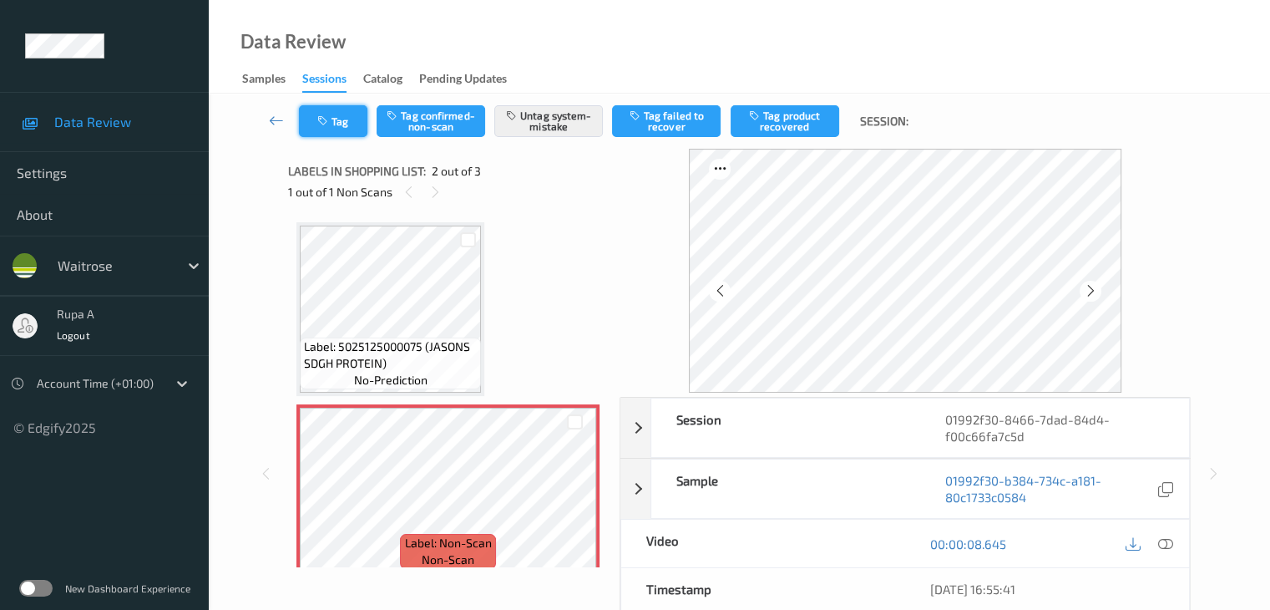
click at [341, 134] on button "Tag" at bounding box center [333, 121] width 68 height 32
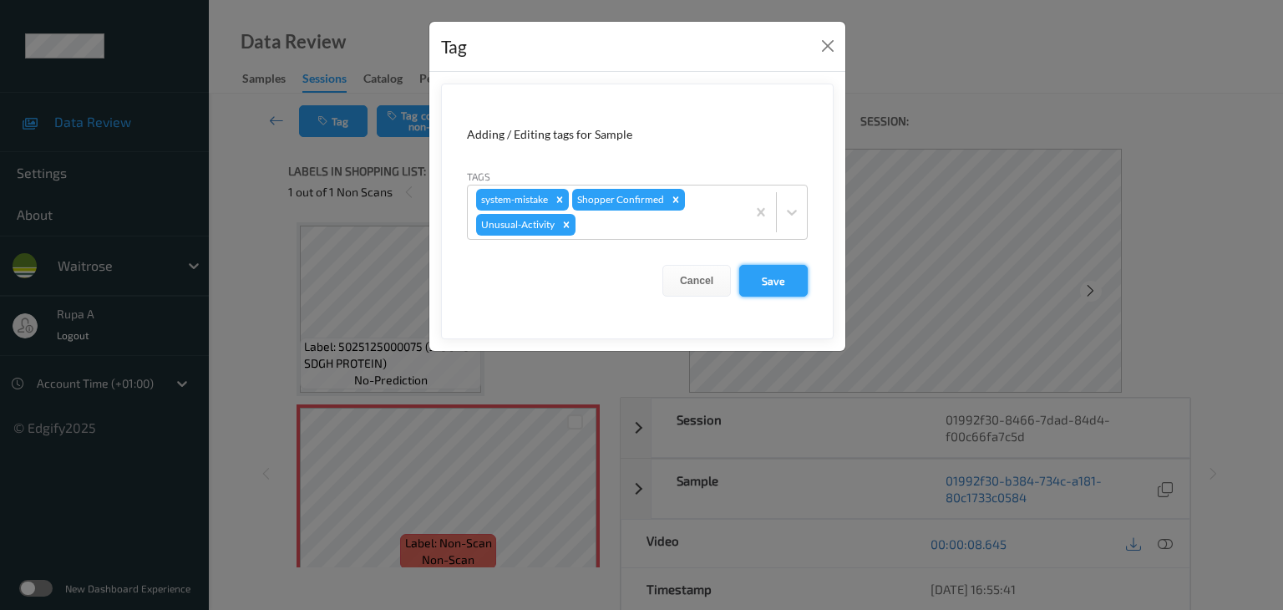
click at [747, 285] on button "Save" at bounding box center [773, 281] width 68 height 32
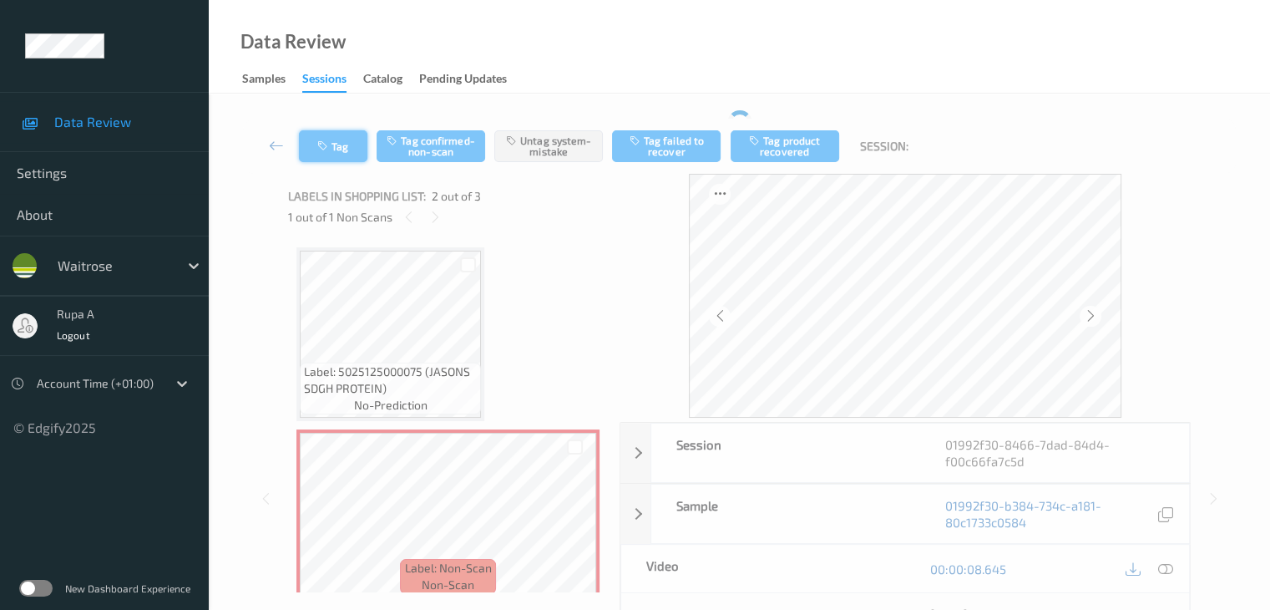
click at [335, 145] on button "Tag" at bounding box center [333, 146] width 68 height 32
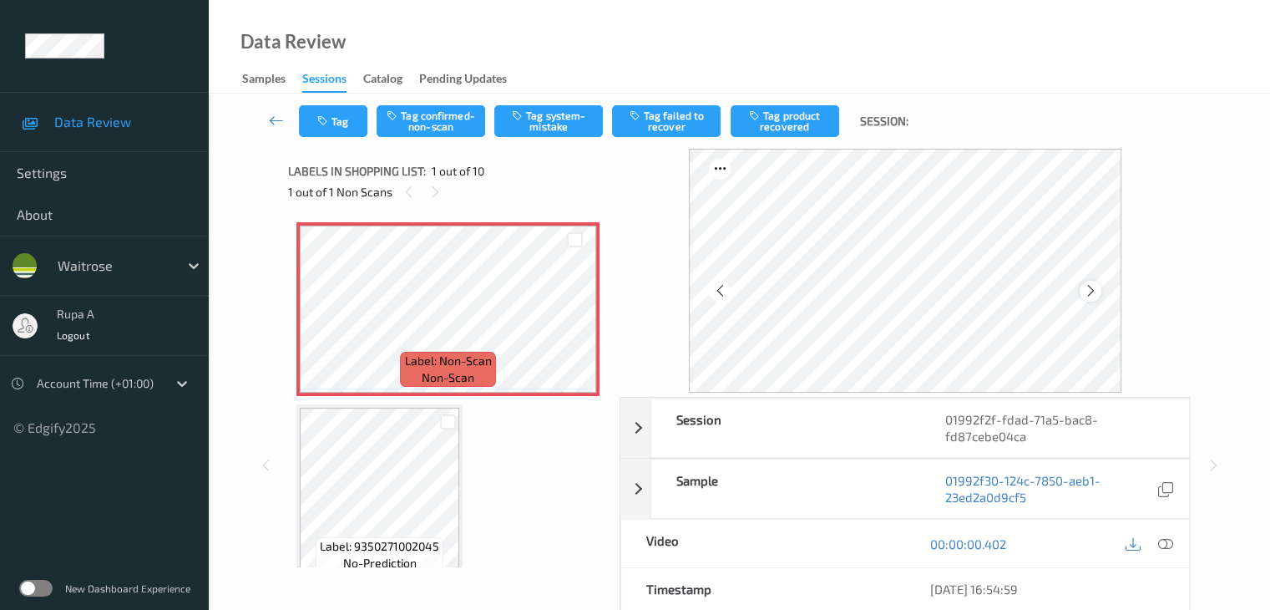
click at [1100, 287] on div at bounding box center [1090, 291] width 21 height 21
click at [1100, 288] on div at bounding box center [1090, 291] width 21 height 21
click at [1097, 296] on icon at bounding box center [1090, 290] width 14 height 15
click at [566, 135] on button "Tag system-mistake" at bounding box center [548, 121] width 109 height 32
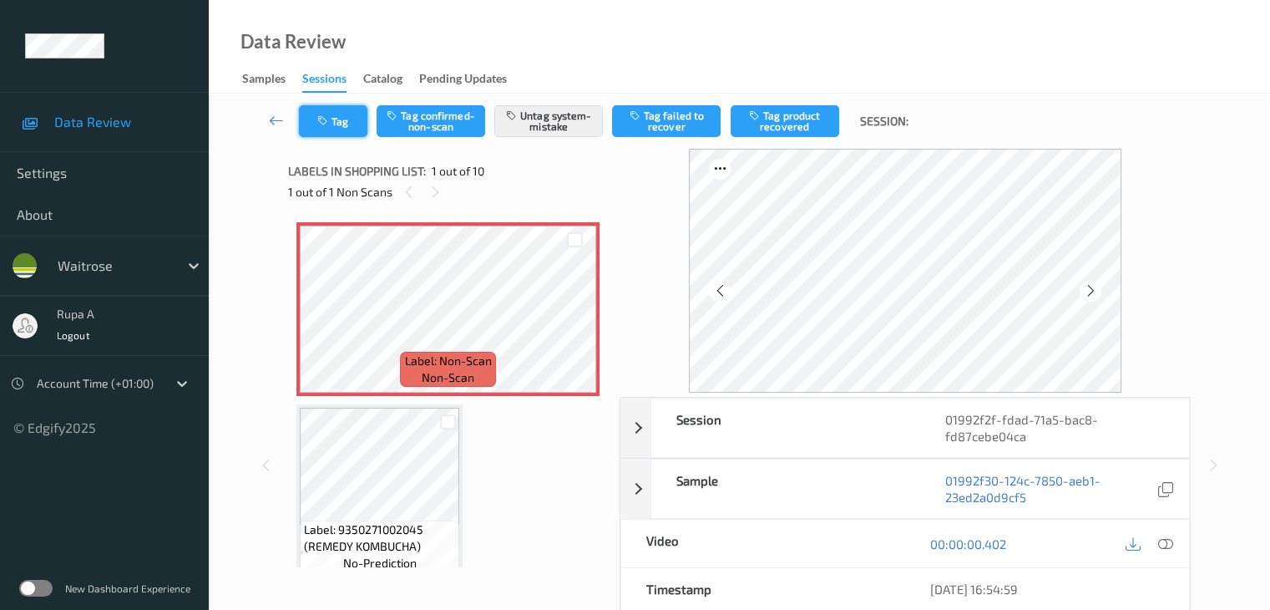
click at [326, 126] on icon "button" at bounding box center [324, 121] width 14 height 12
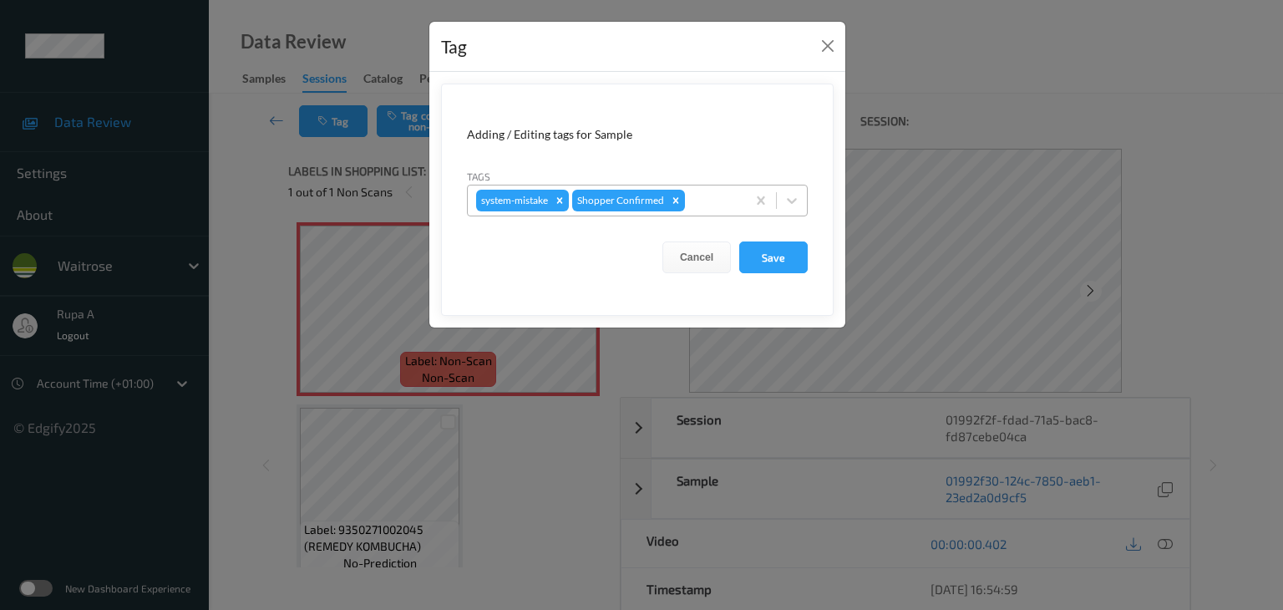
click at [696, 205] on div at bounding box center [712, 200] width 49 height 20
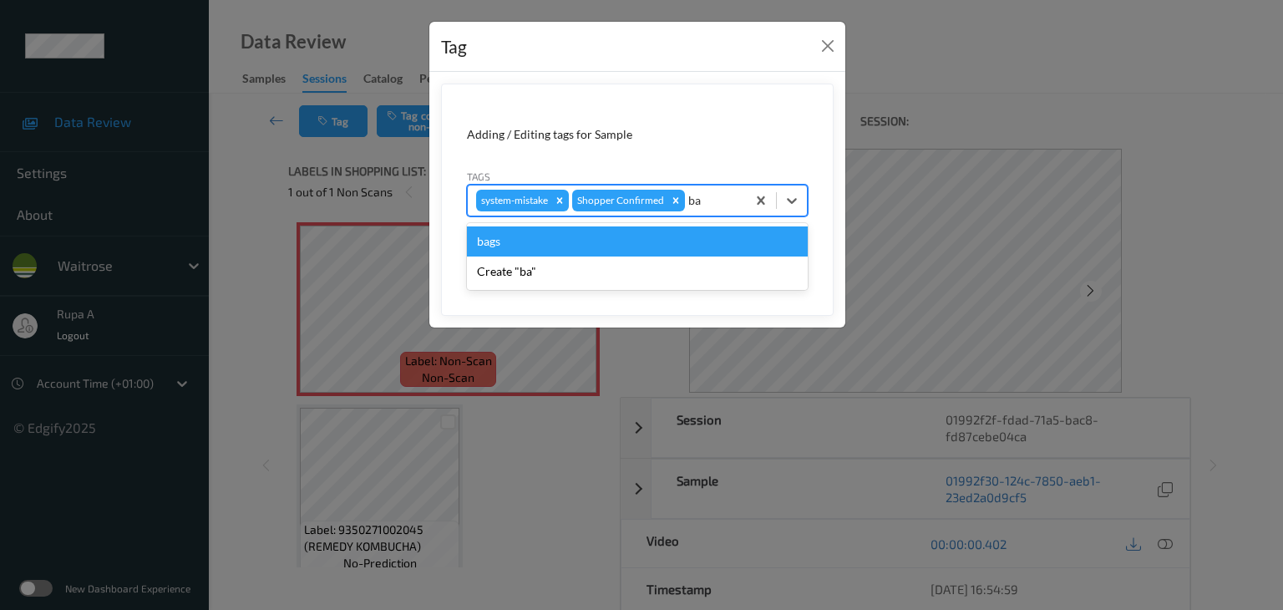
type input "bag"
click at [611, 245] on div "bags" at bounding box center [637, 241] width 341 height 30
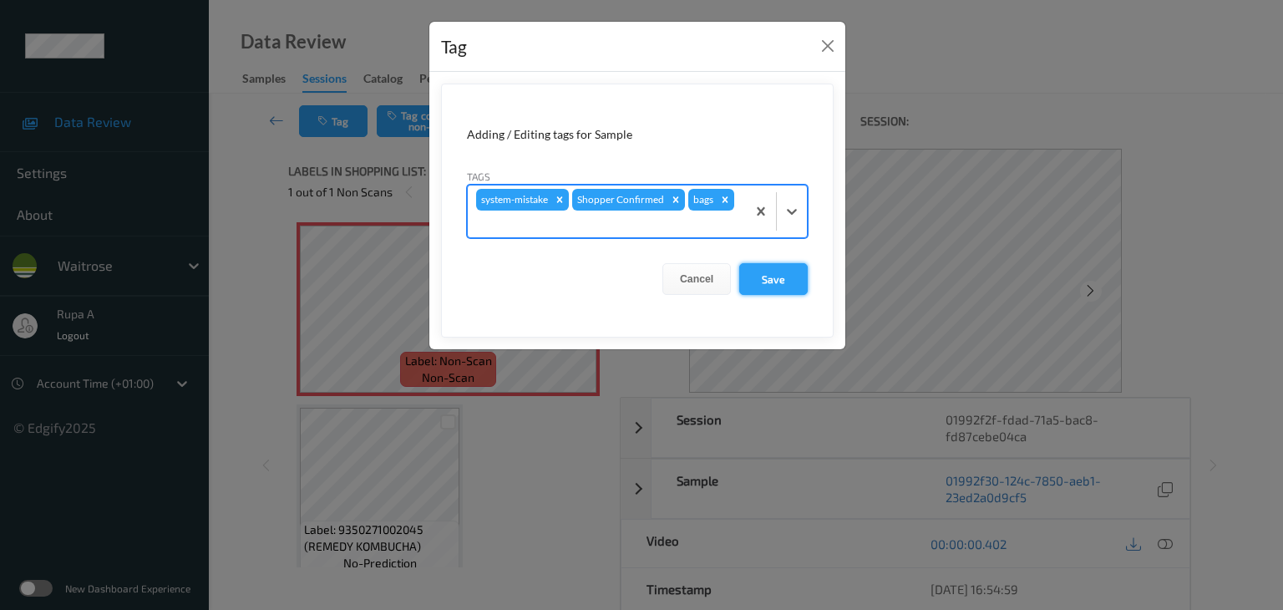
click at [789, 287] on button "Save" at bounding box center [773, 279] width 68 height 32
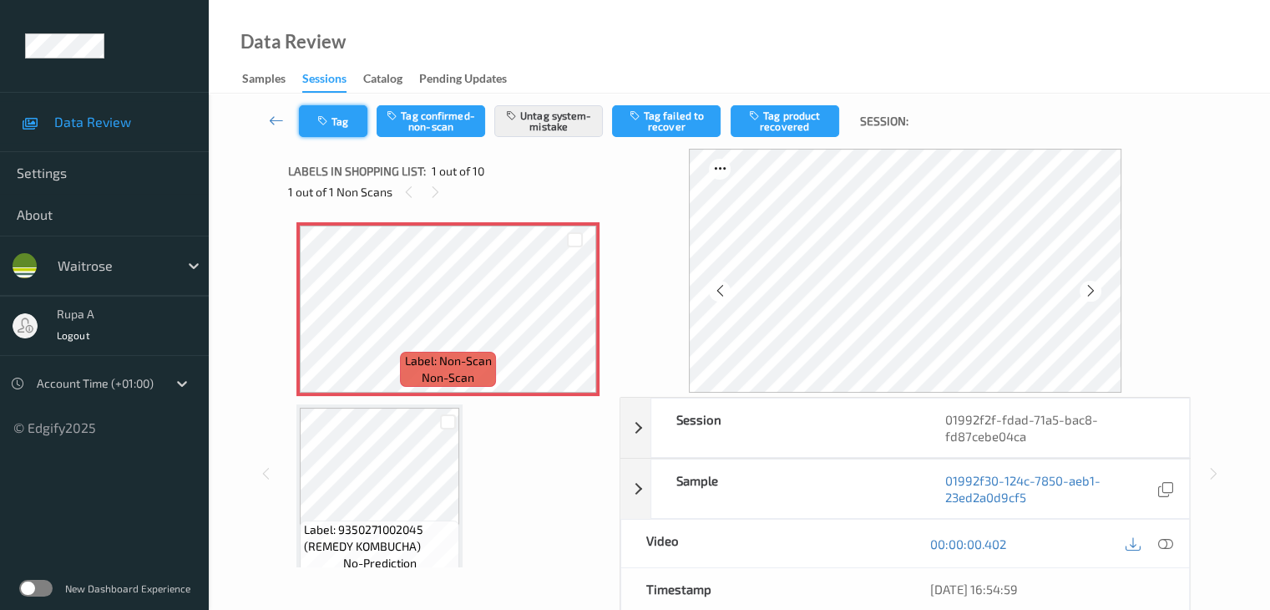
click at [340, 124] on button "Tag" at bounding box center [333, 121] width 68 height 32
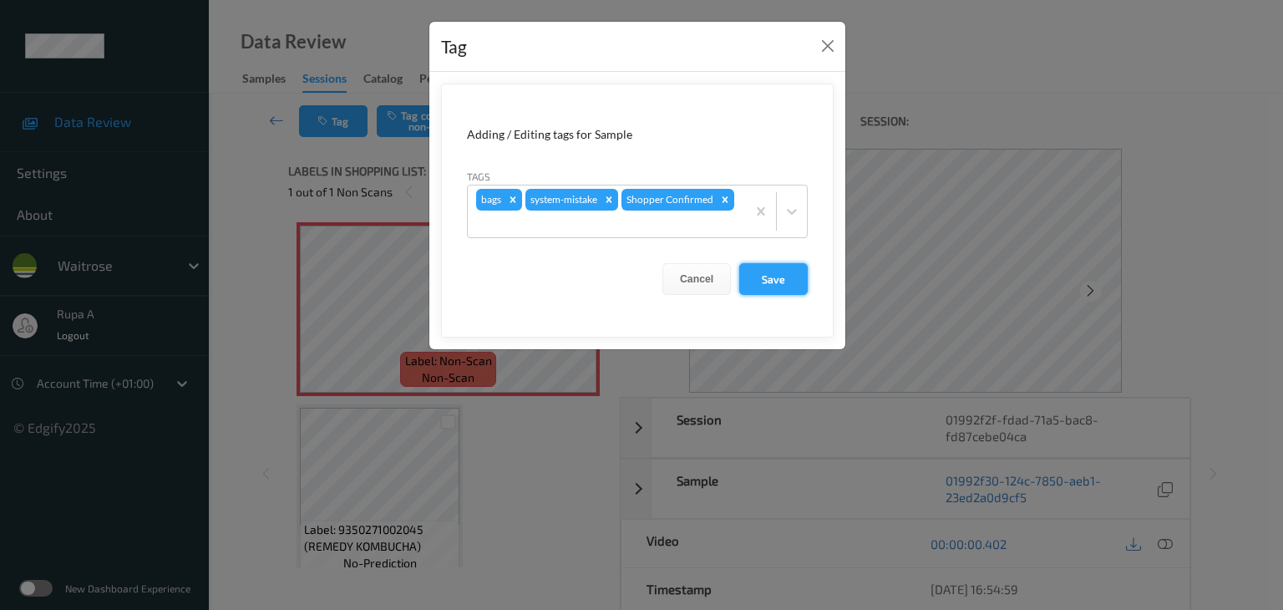
click at [784, 276] on button "Save" at bounding box center [773, 279] width 68 height 32
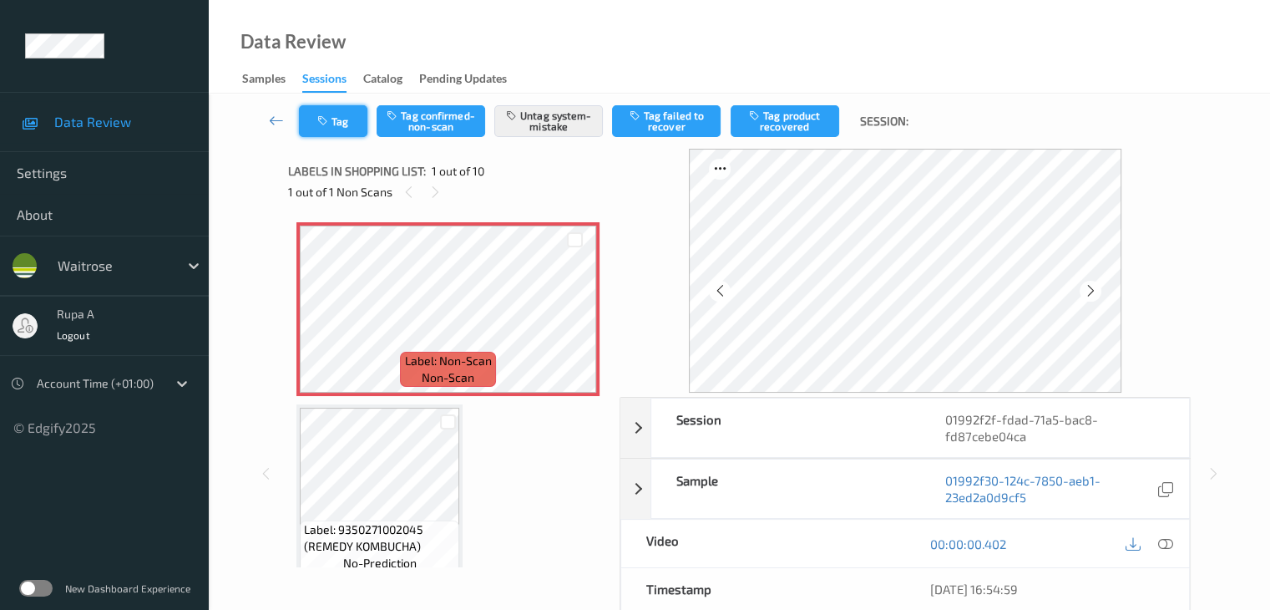
click at [354, 121] on button "Tag" at bounding box center [333, 121] width 68 height 32
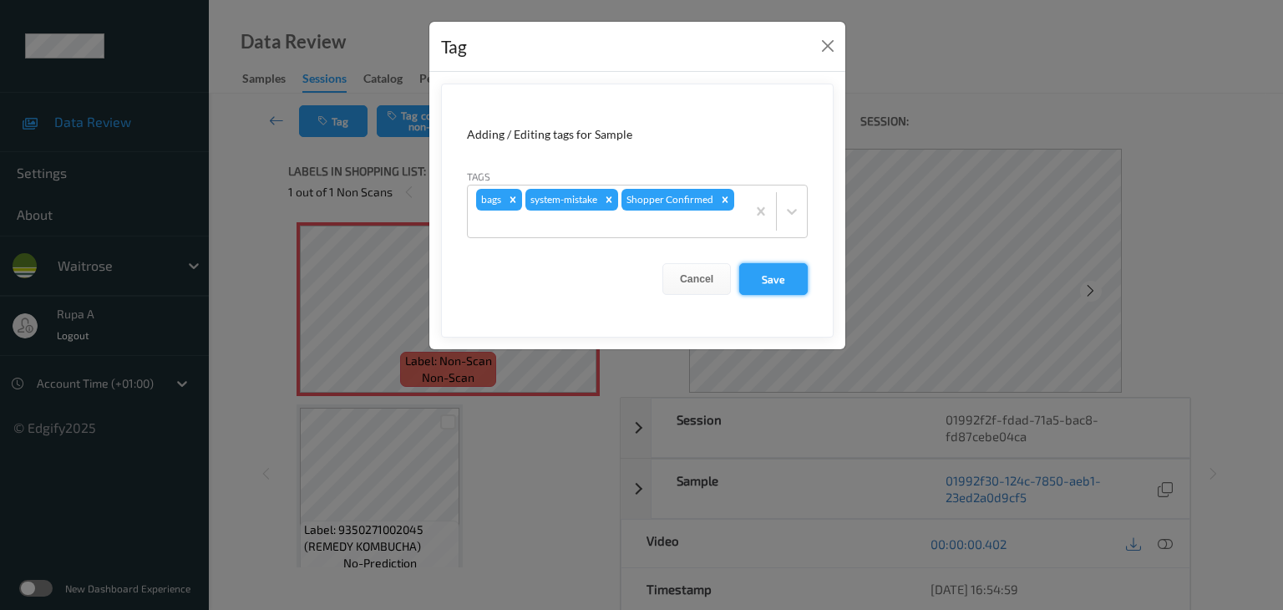
click at [764, 281] on button "Save" at bounding box center [773, 279] width 68 height 32
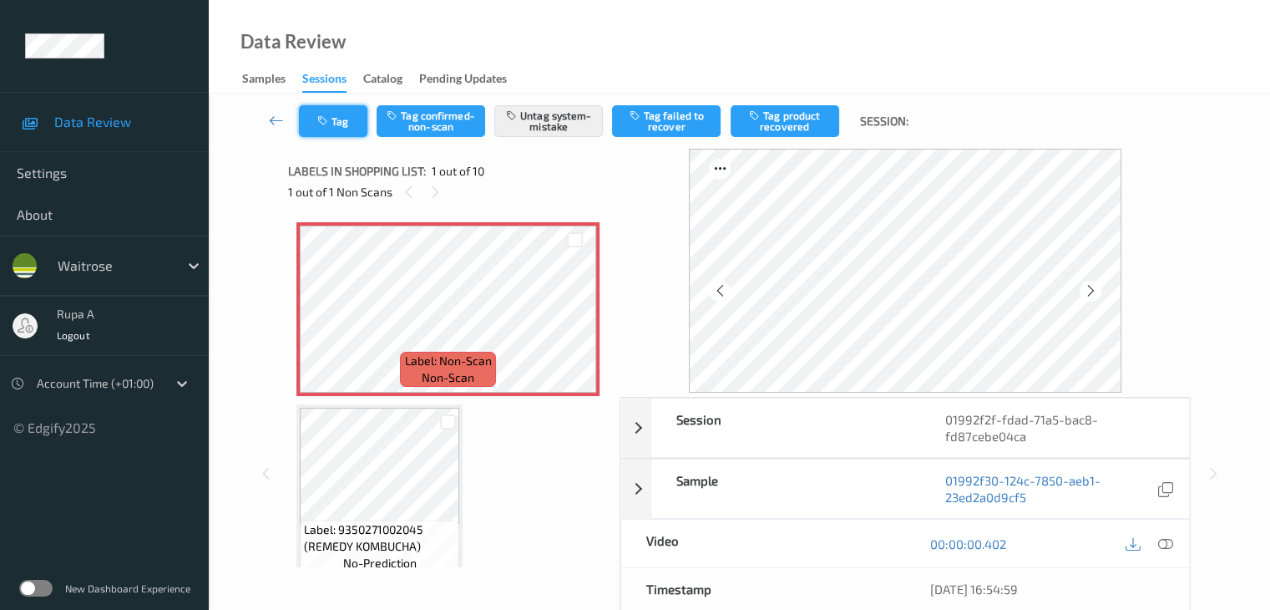
click at [329, 115] on icon "button" at bounding box center [324, 121] width 14 height 12
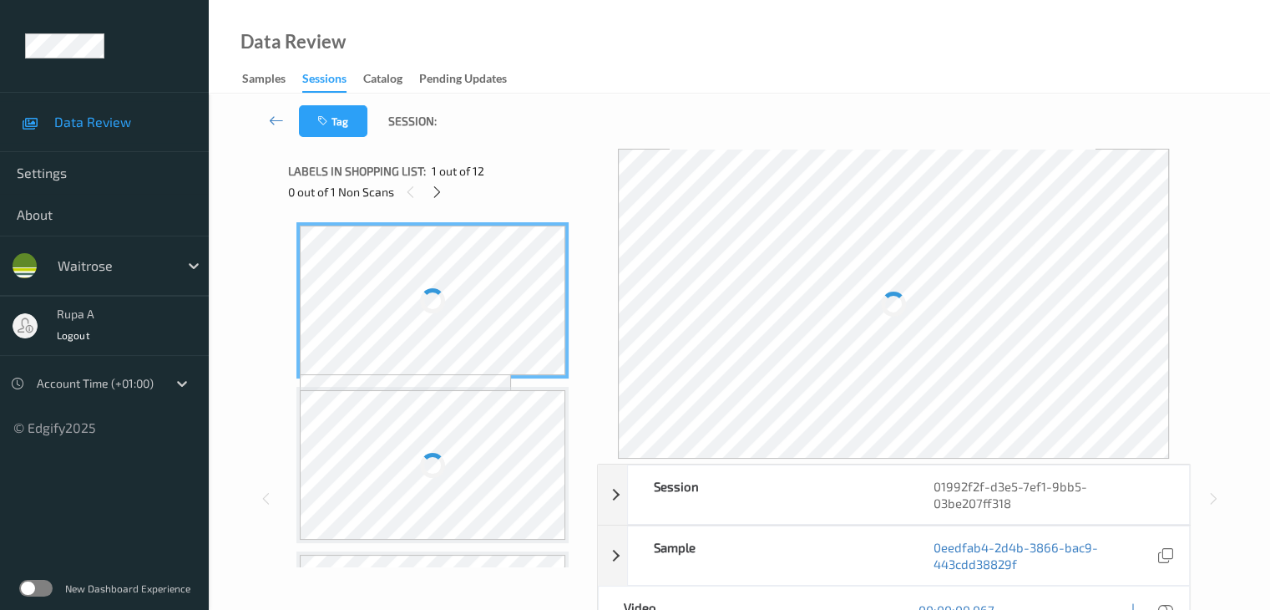
click at [545, 109] on div "Tag Session:" at bounding box center [739, 121] width 993 height 55
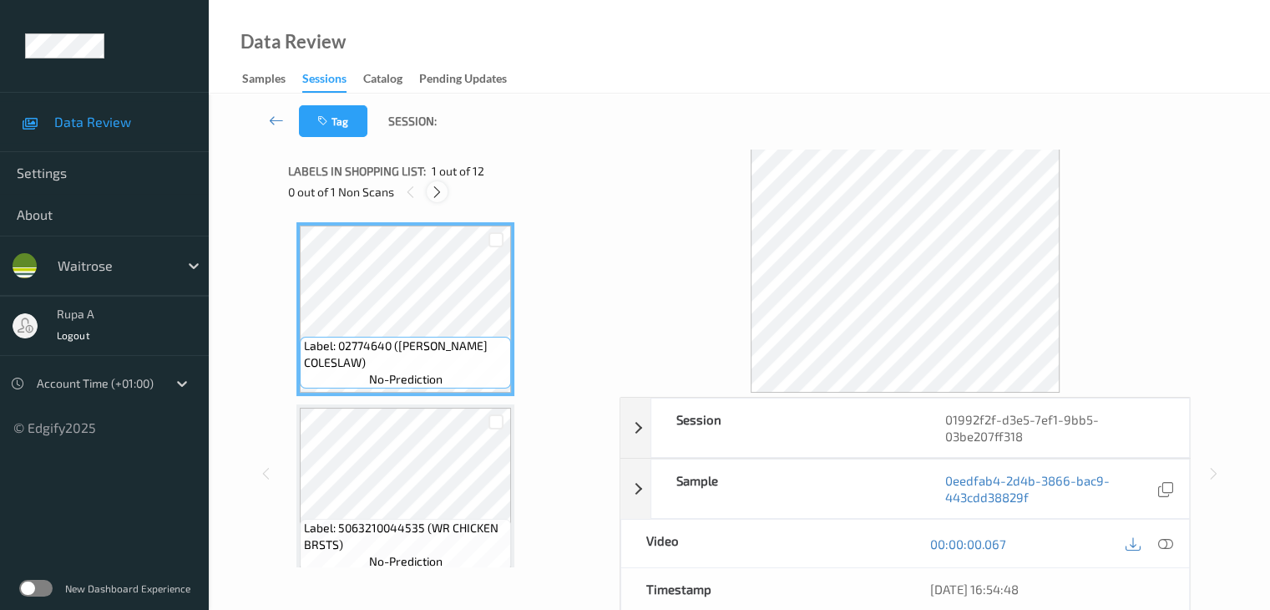
click at [443, 195] on icon at bounding box center [437, 192] width 14 height 15
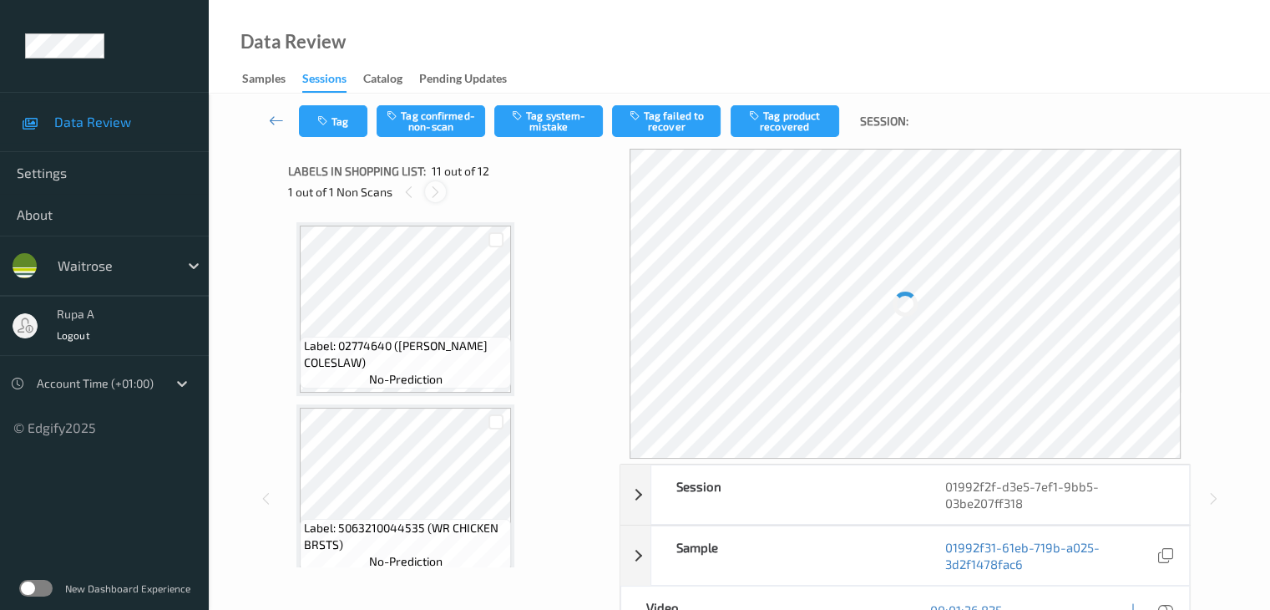
scroll to position [1647, 0]
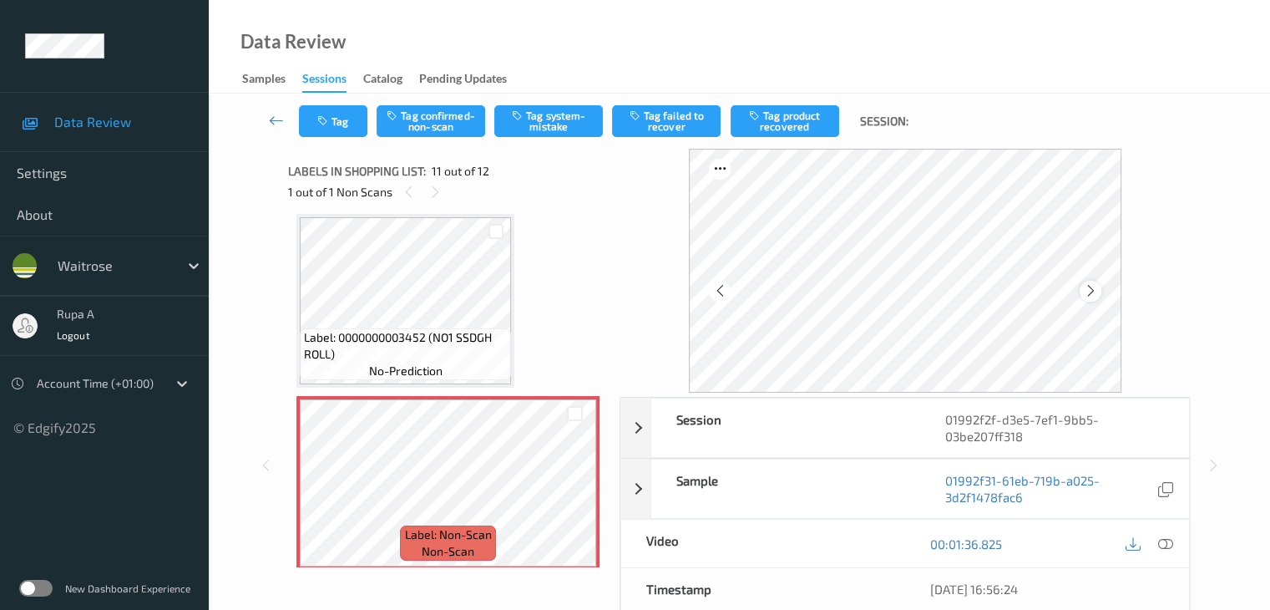
click at [1095, 290] on icon at bounding box center [1090, 290] width 14 height 15
click at [1165, 539] on icon at bounding box center [1164, 543] width 15 height 15
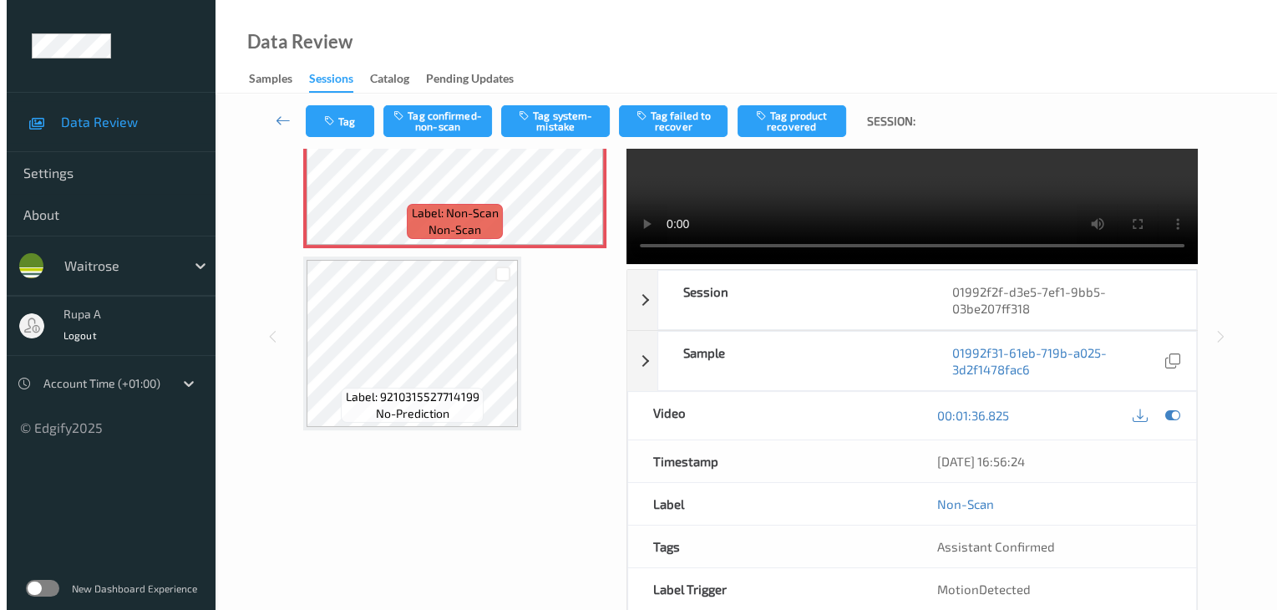
scroll to position [0, 0]
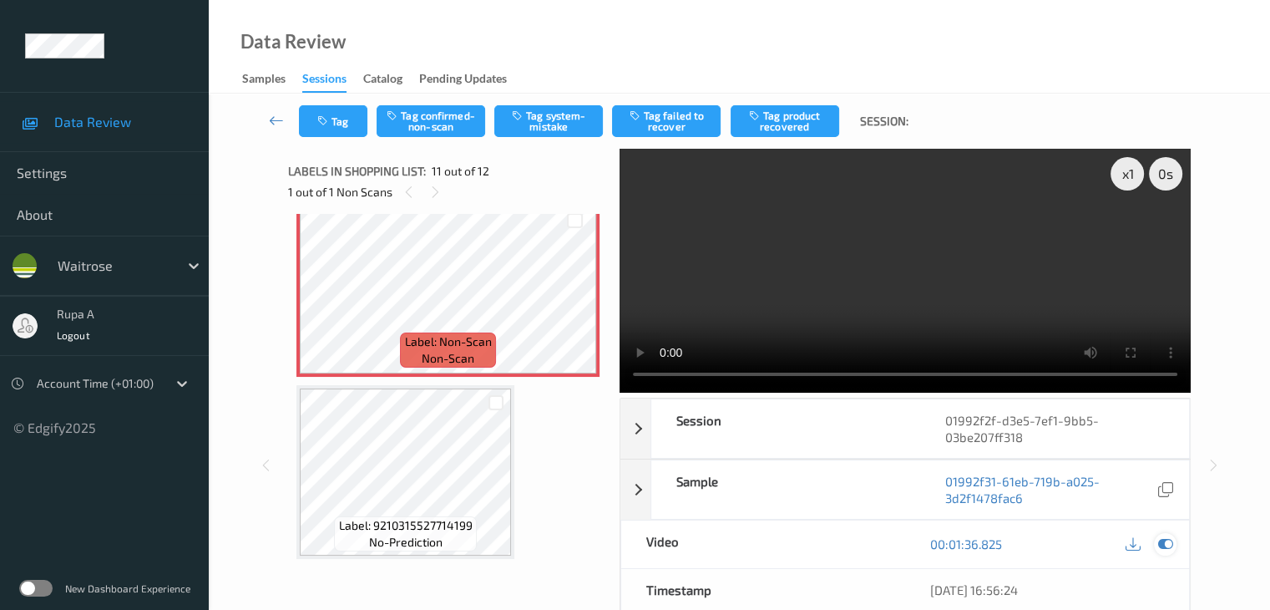
click at [1164, 541] on icon at bounding box center [1164, 543] width 15 height 15
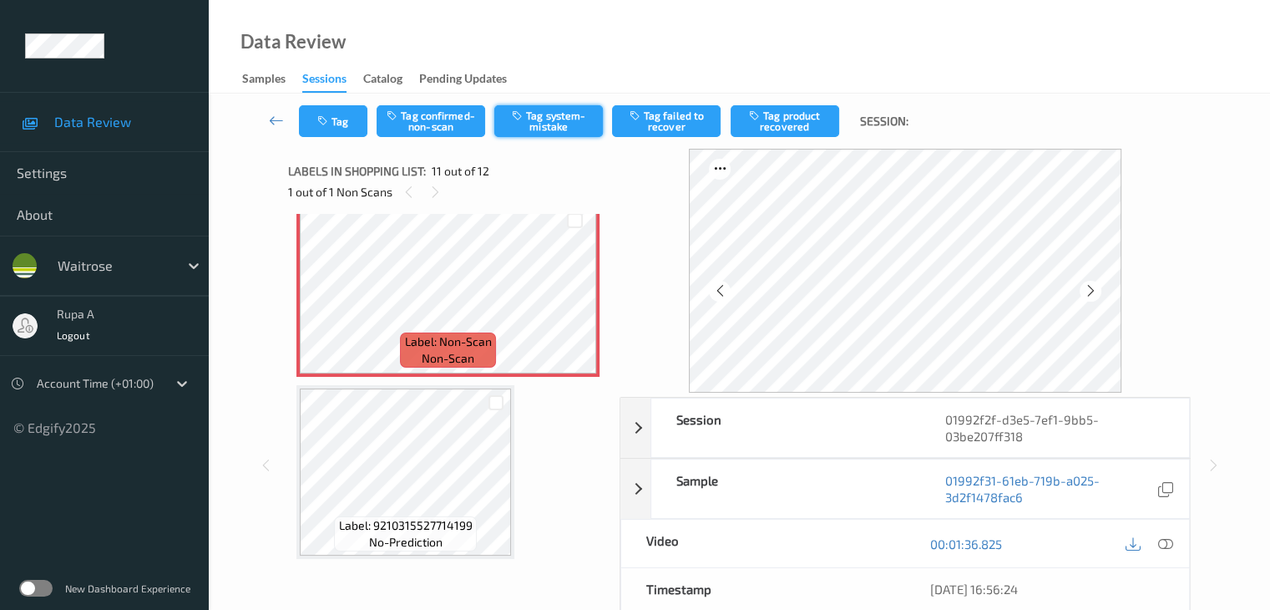
click at [568, 127] on button "Tag system-mistake" at bounding box center [548, 121] width 109 height 32
click at [331, 119] on button "Tag" at bounding box center [333, 121] width 68 height 32
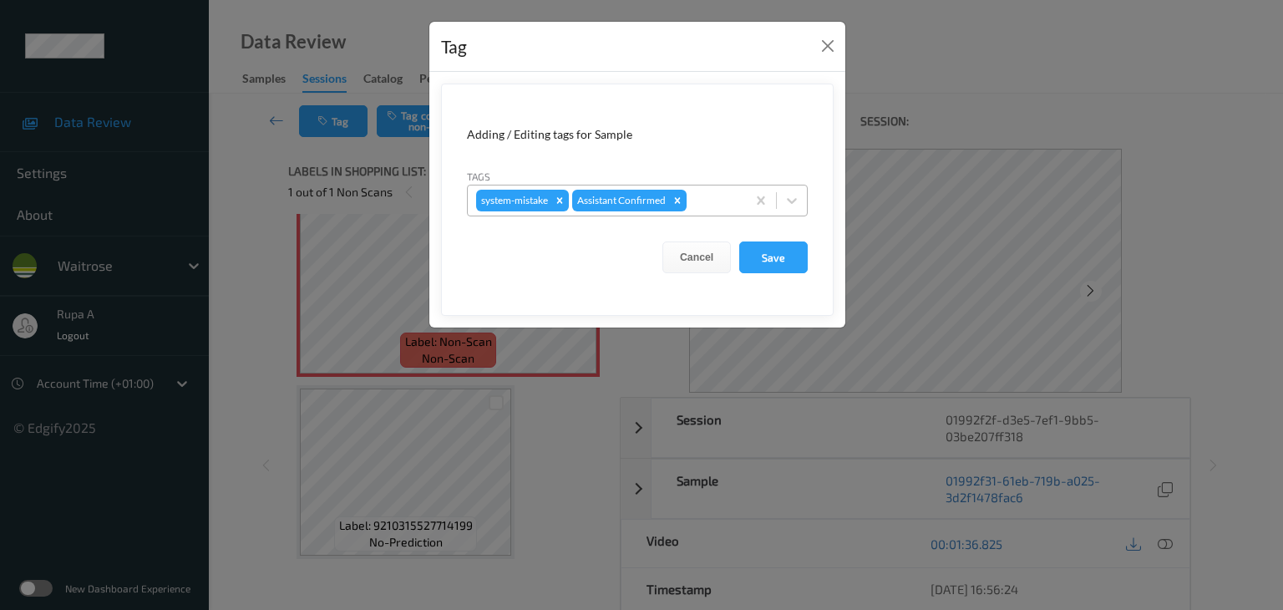
click at [721, 205] on div at bounding box center [714, 200] width 48 height 20
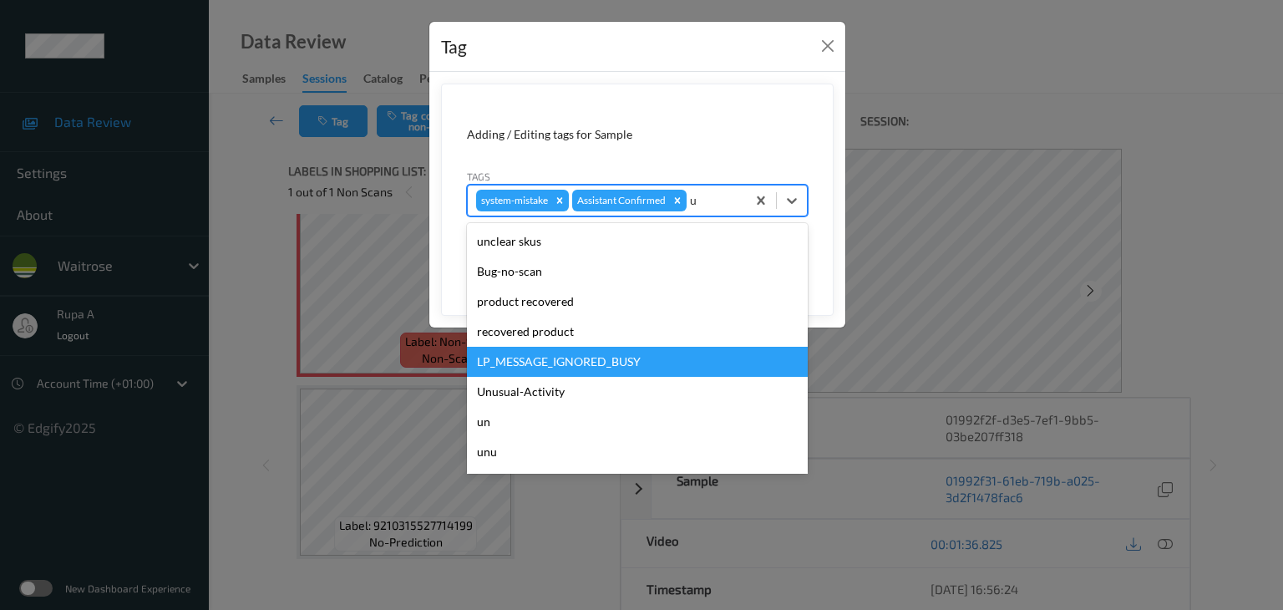
type input "un"
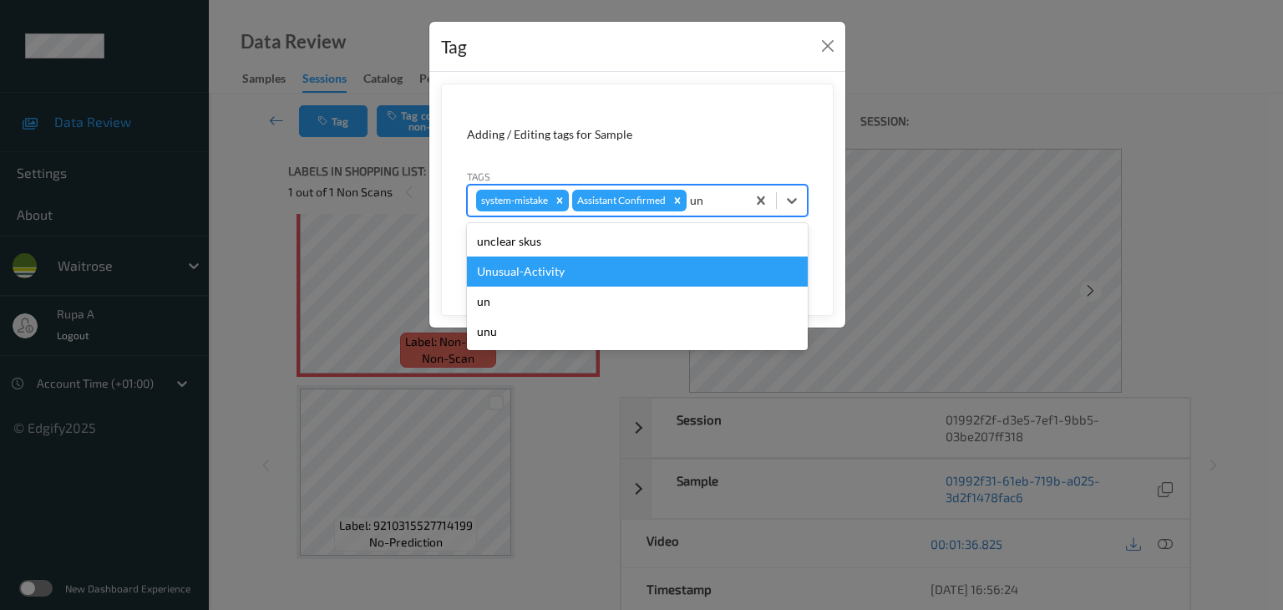
click at [571, 274] on div "Unusual-Activity" at bounding box center [637, 271] width 341 height 30
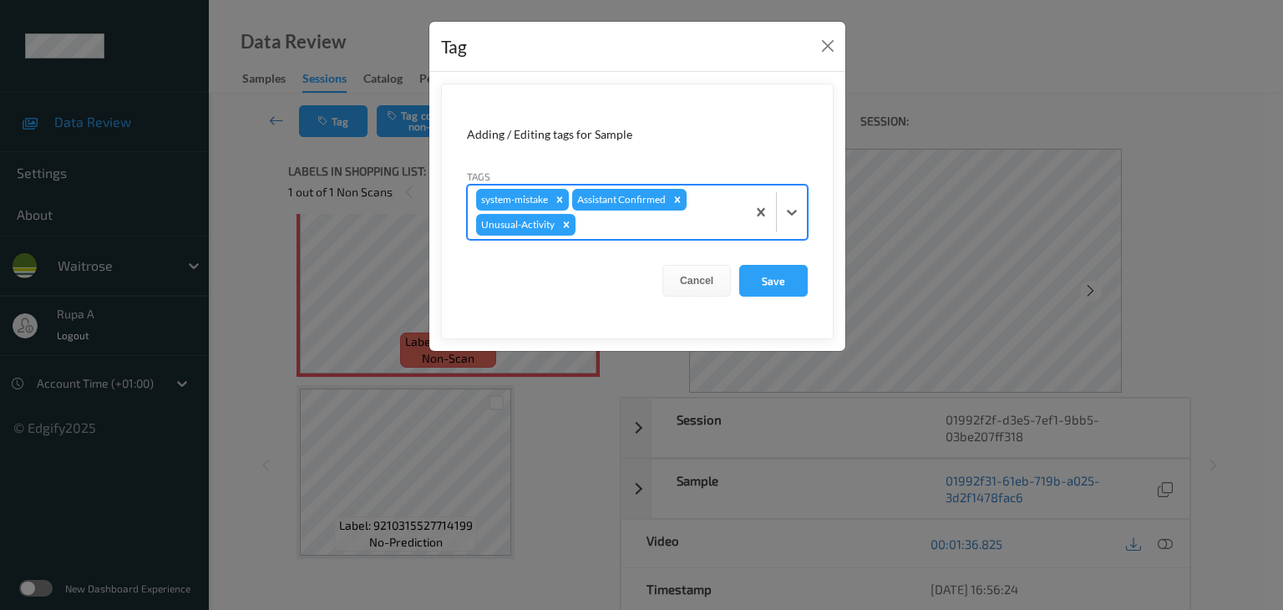
click at [608, 233] on div at bounding box center [658, 225] width 159 height 20
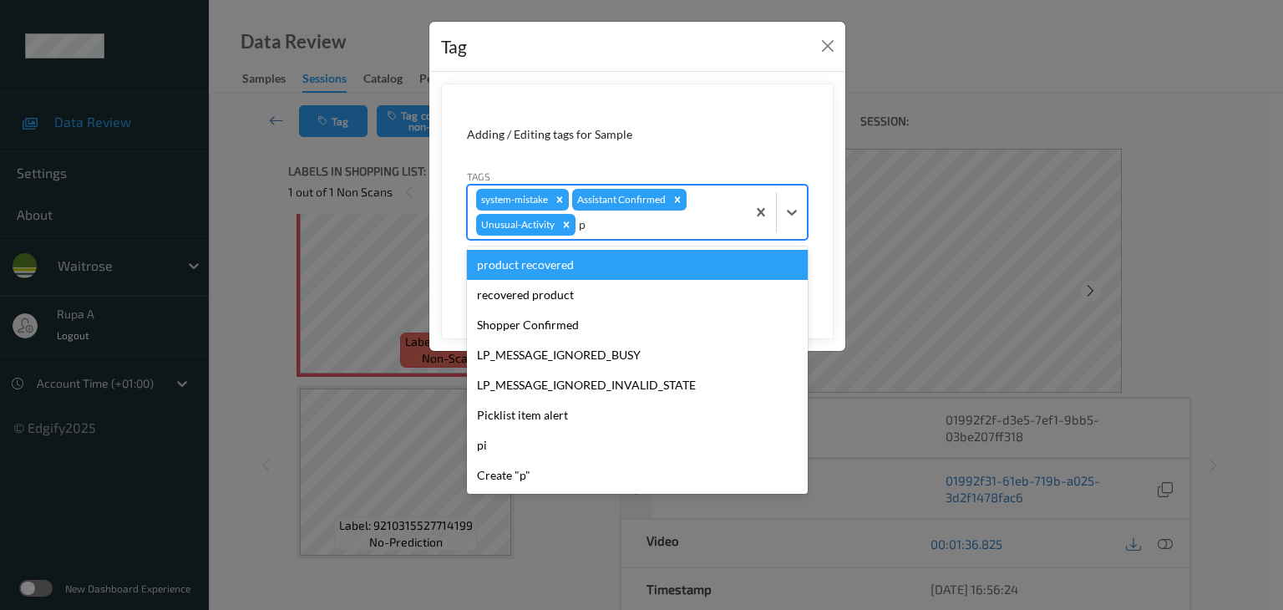
type input "pi"
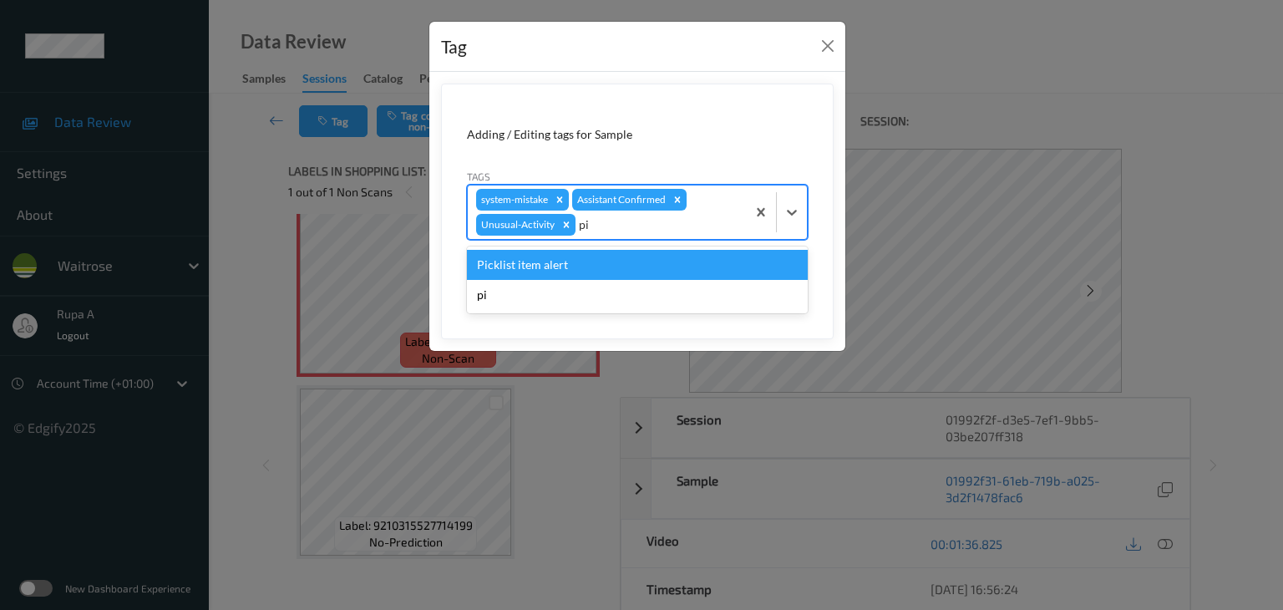
click at [579, 255] on div "Picklist item alert" at bounding box center [637, 265] width 341 height 30
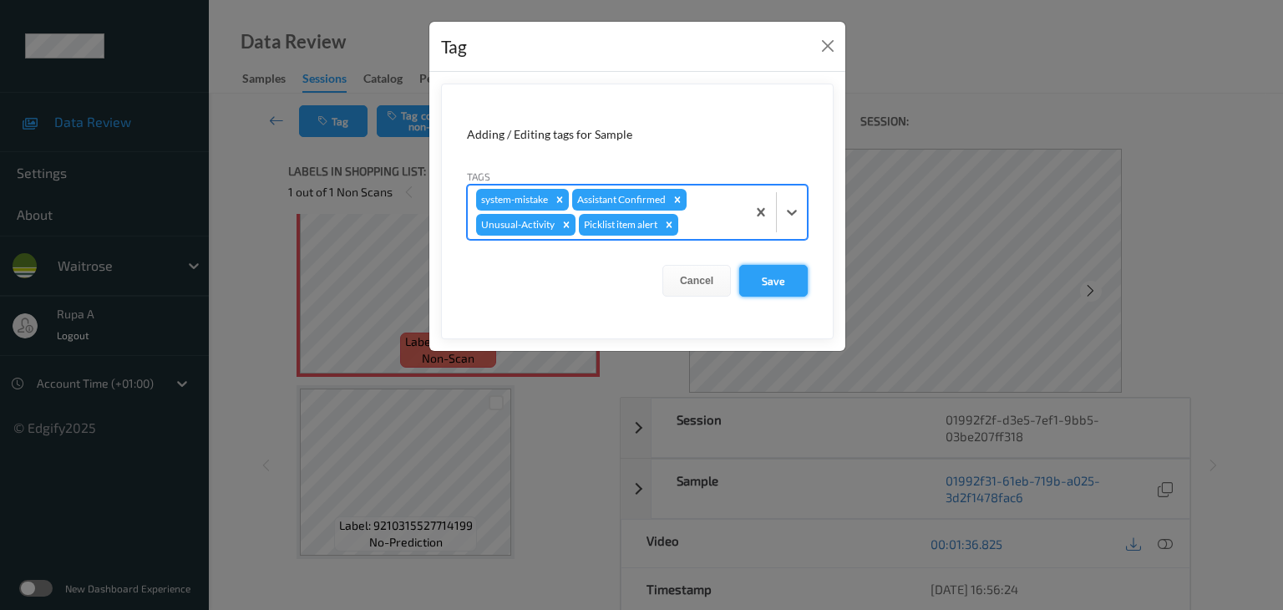
click at [800, 279] on button "Save" at bounding box center [773, 281] width 68 height 32
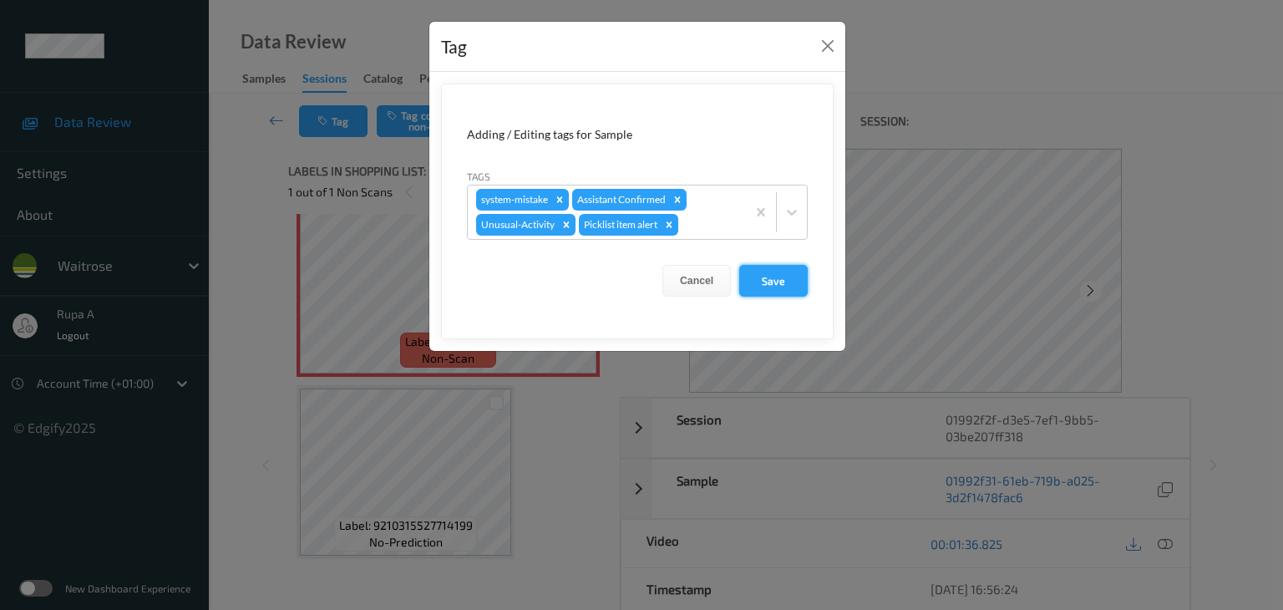
click at [775, 286] on button "Save" at bounding box center [773, 281] width 68 height 32
click at [767, 275] on button "Save" at bounding box center [773, 281] width 68 height 32
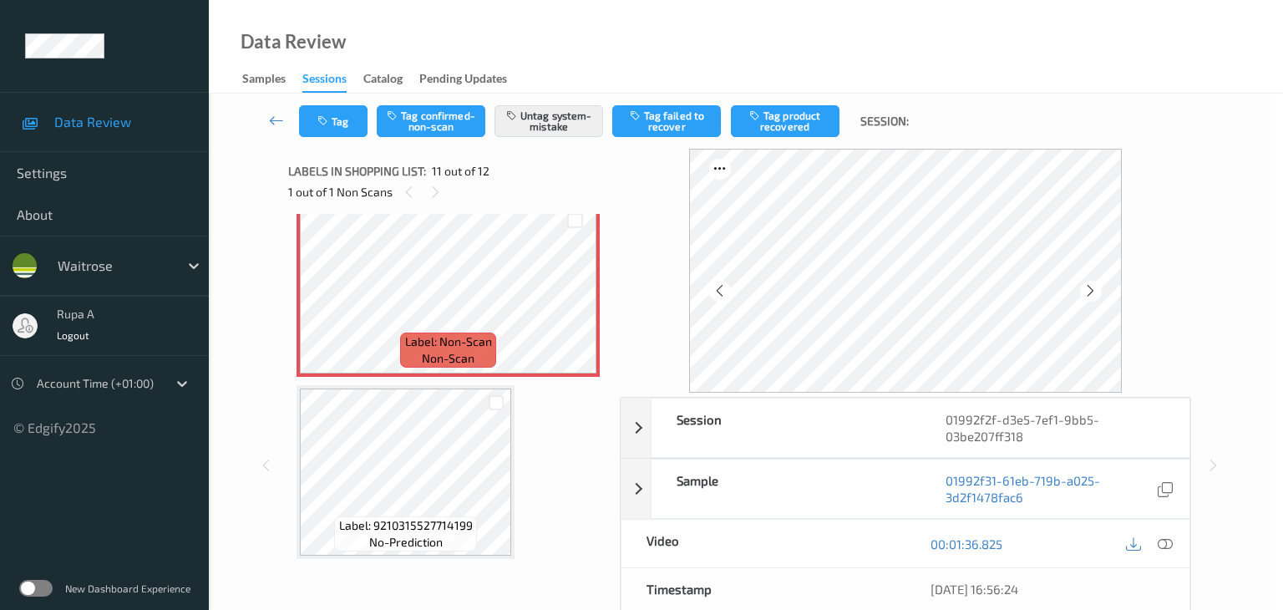
click at [767, 274] on form "Adding / Editing tags for Sample Tags system-mistake Assistant Confirmed Cancel…" at bounding box center [637, 158] width 392 height 232
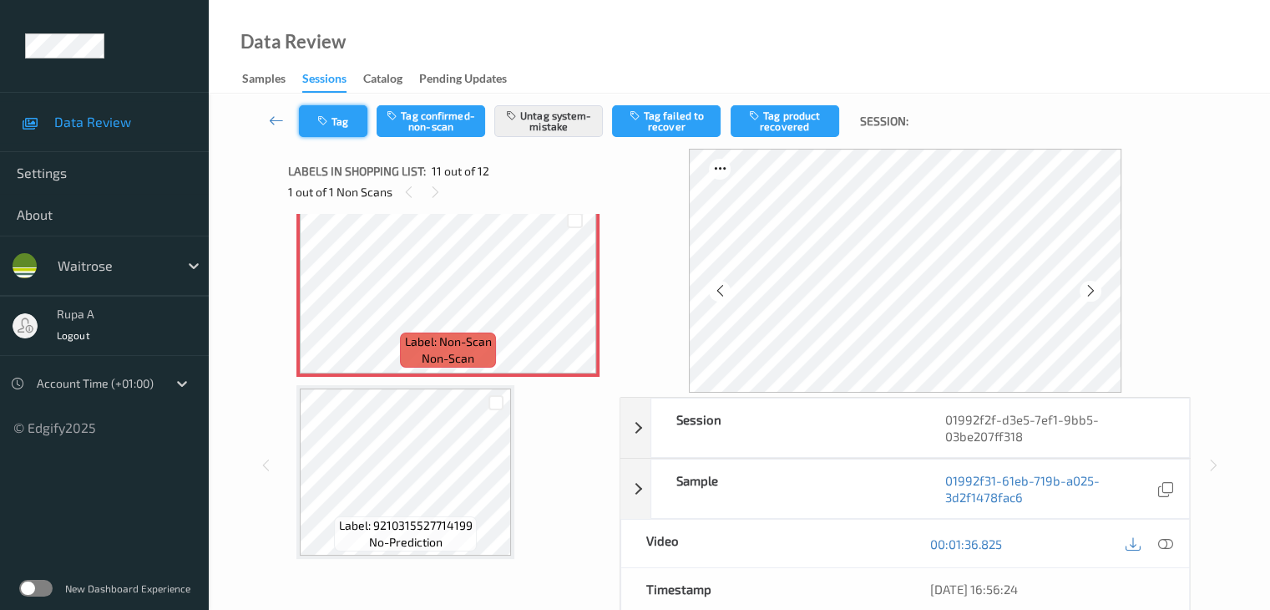
click at [352, 134] on button "Tag" at bounding box center [333, 121] width 68 height 32
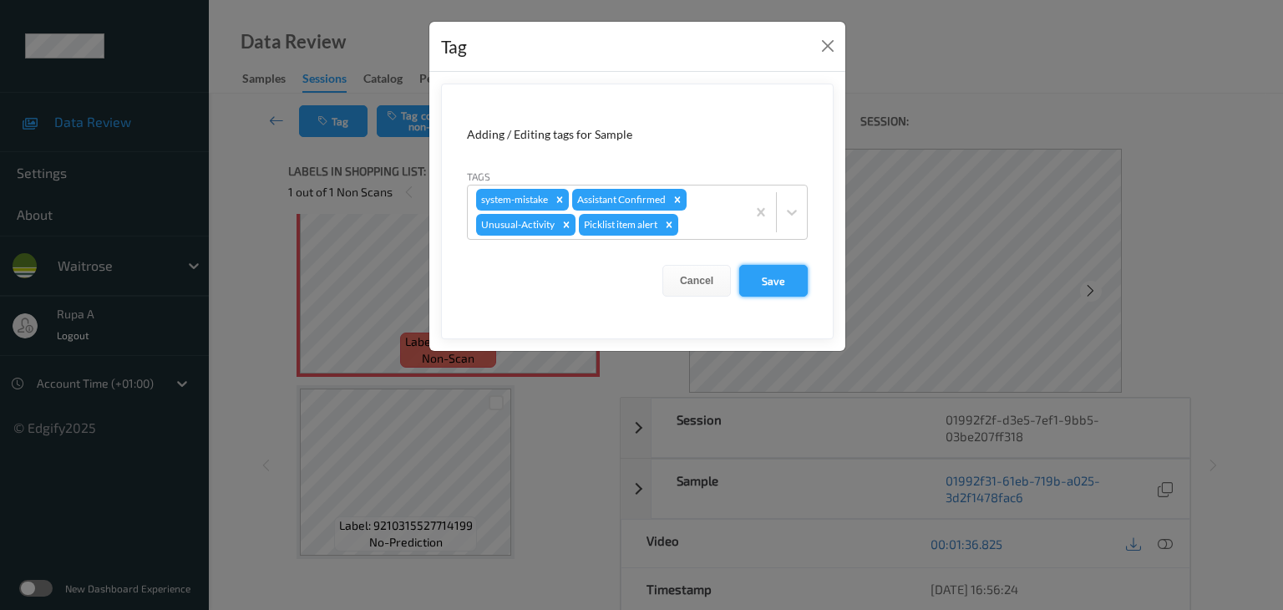
click at [795, 274] on button "Save" at bounding box center [773, 281] width 68 height 32
click at [783, 285] on button "Save" at bounding box center [773, 281] width 68 height 32
click at [783, 269] on button "Save" at bounding box center [773, 281] width 68 height 32
click at [769, 290] on button "Save" at bounding box center [773, 281] width 68 height 32
click at [751, 290] on button "Save" at bounding box center [773, 281] width 68 height 32
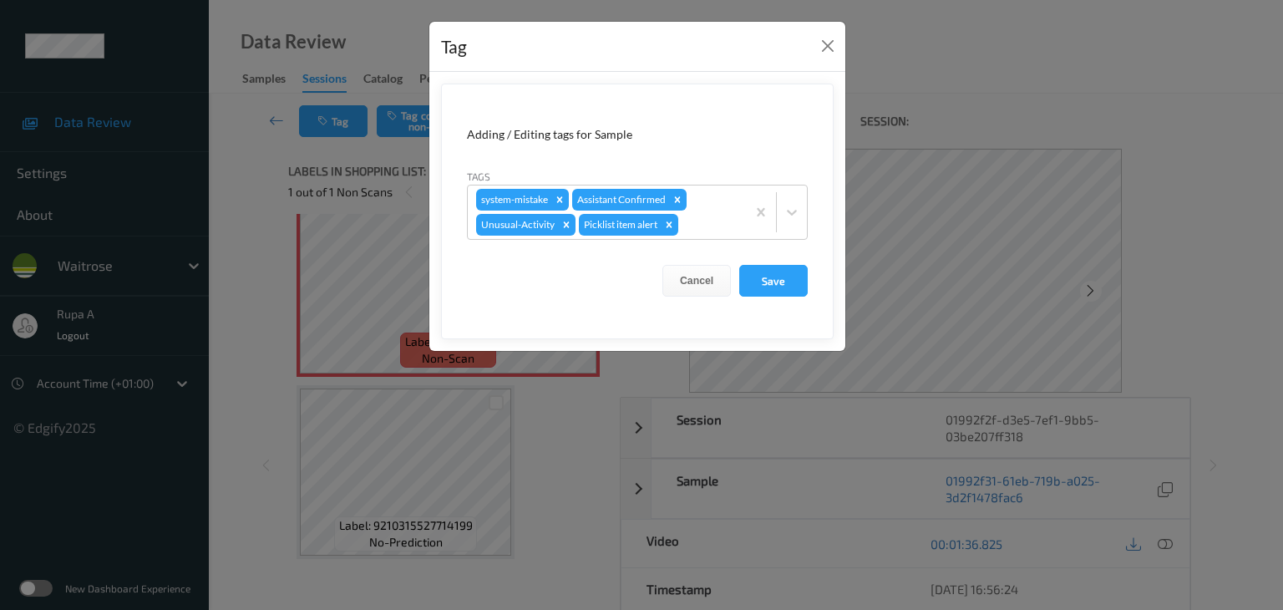
click at [777, 306] on form "Adding / Editing tags for Sample Tags system-mistake Assistant Confirmed Unusua…" at bounding box center [637, 211] width 392 height 256
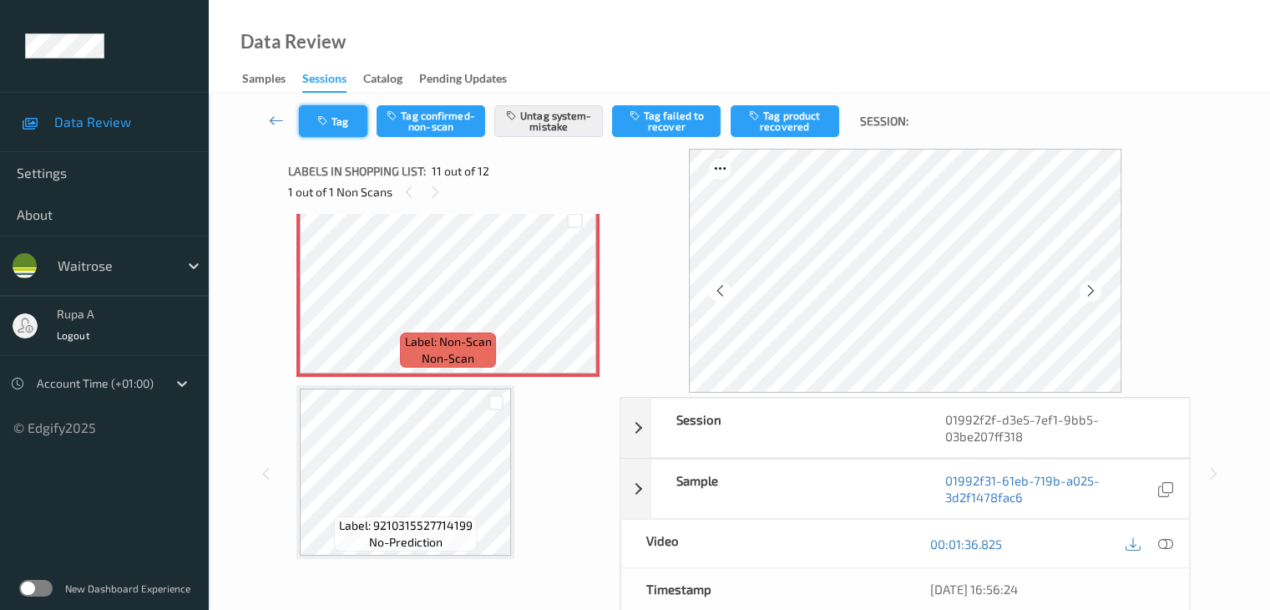
click at [321, 127] on button "Tag" at bounding box center [333, 121] width 68 height 32
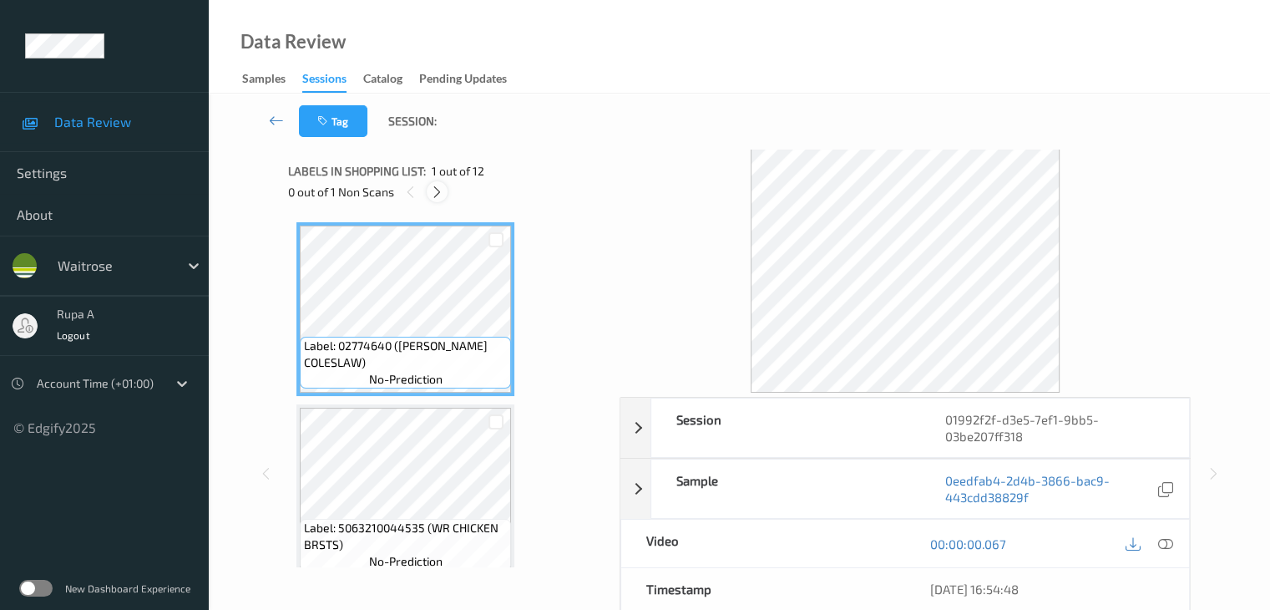
click at [444, 188] on icon at bounding box center [437, 192] width 14 height 15
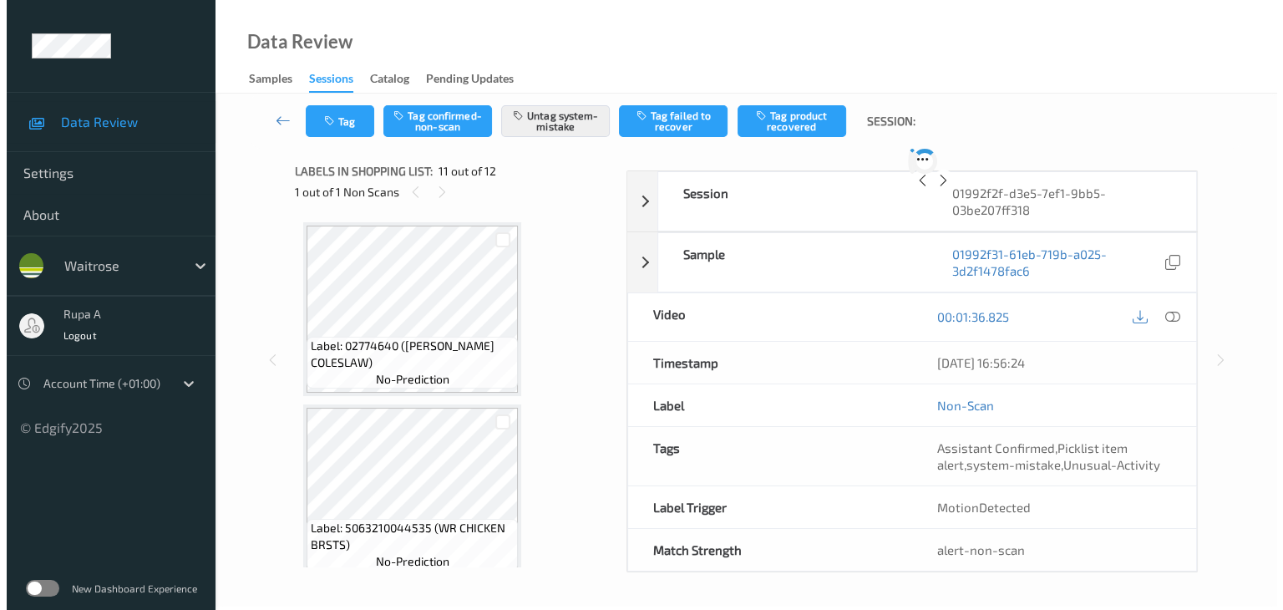
scroll to position [1647, 0]
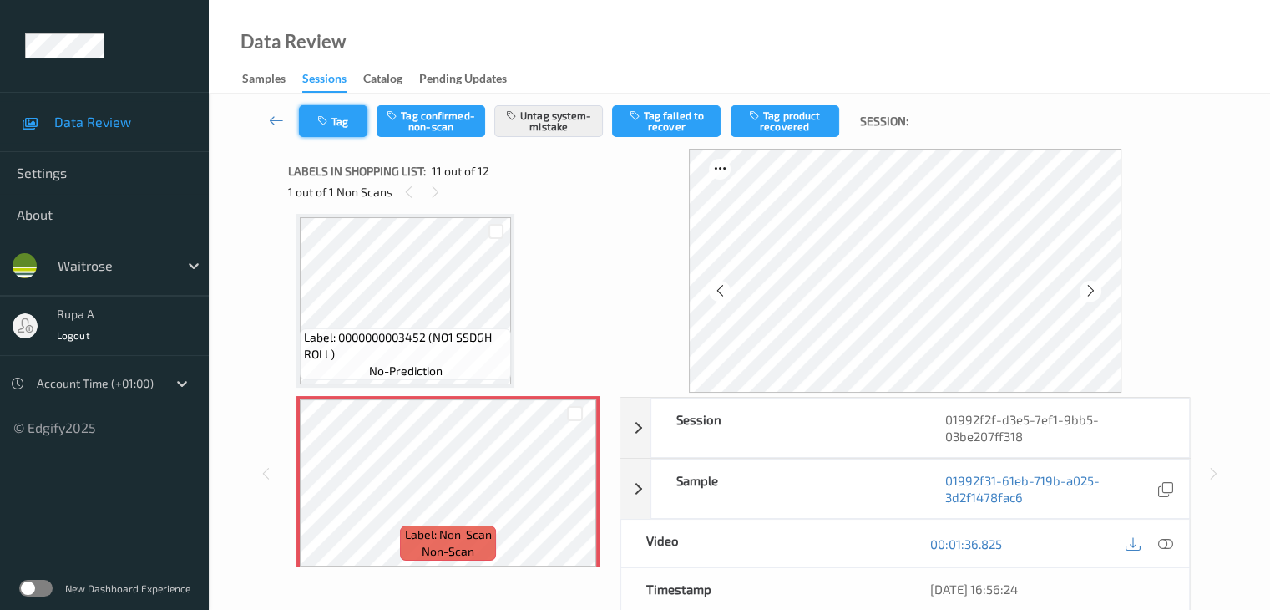
click at [329, 128] on button "Tag" at bounding box center [333, 121] width 68 height 32
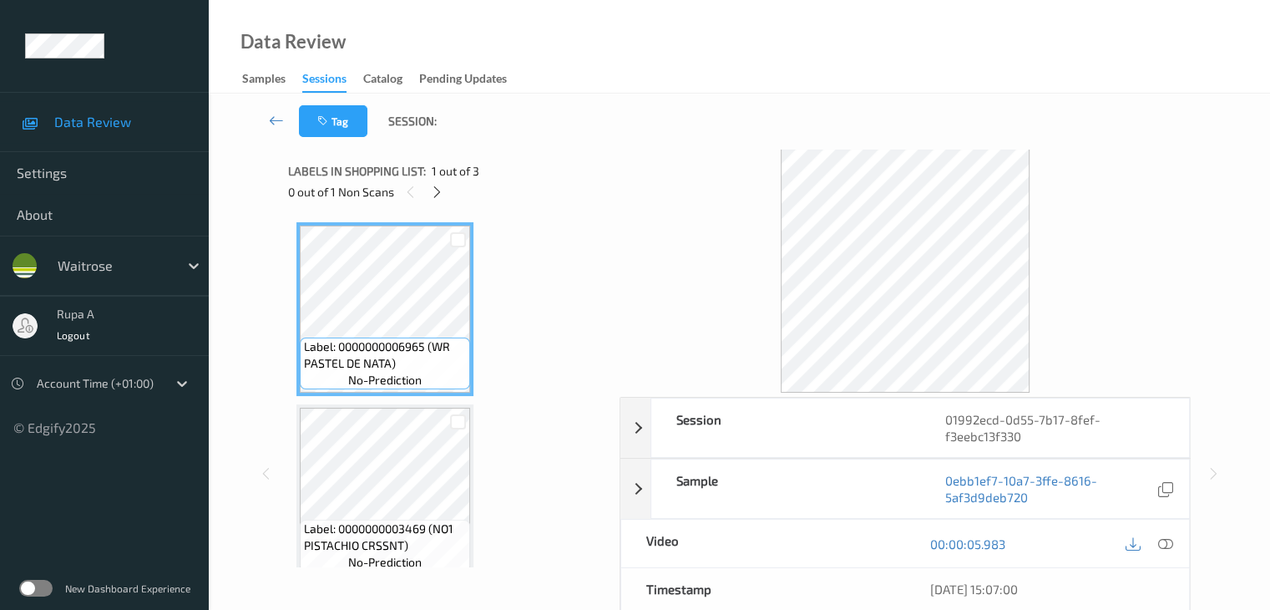
click at [528, 148] on div "Tag Session:" at bounding box center [739, 121] width 993 height 55
click at [437, 200] on div at bounding box center [437, 191] width 21 height 21
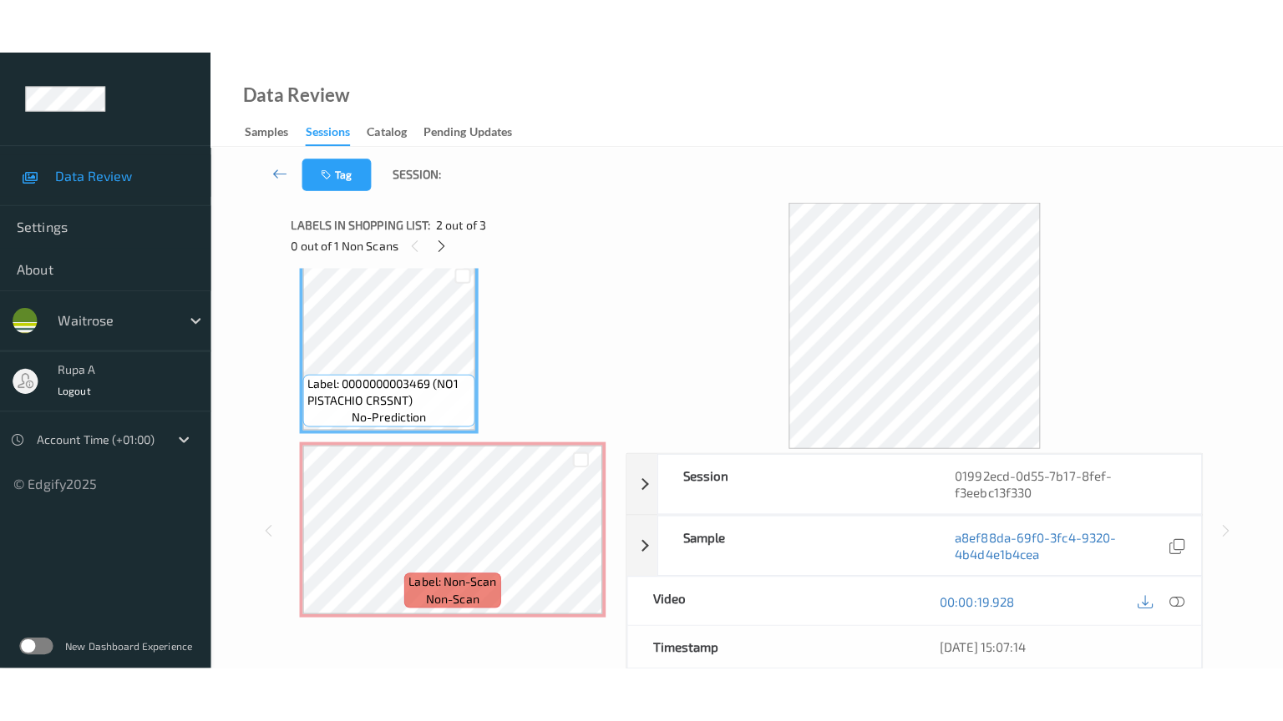
scroll to position [201, 0]
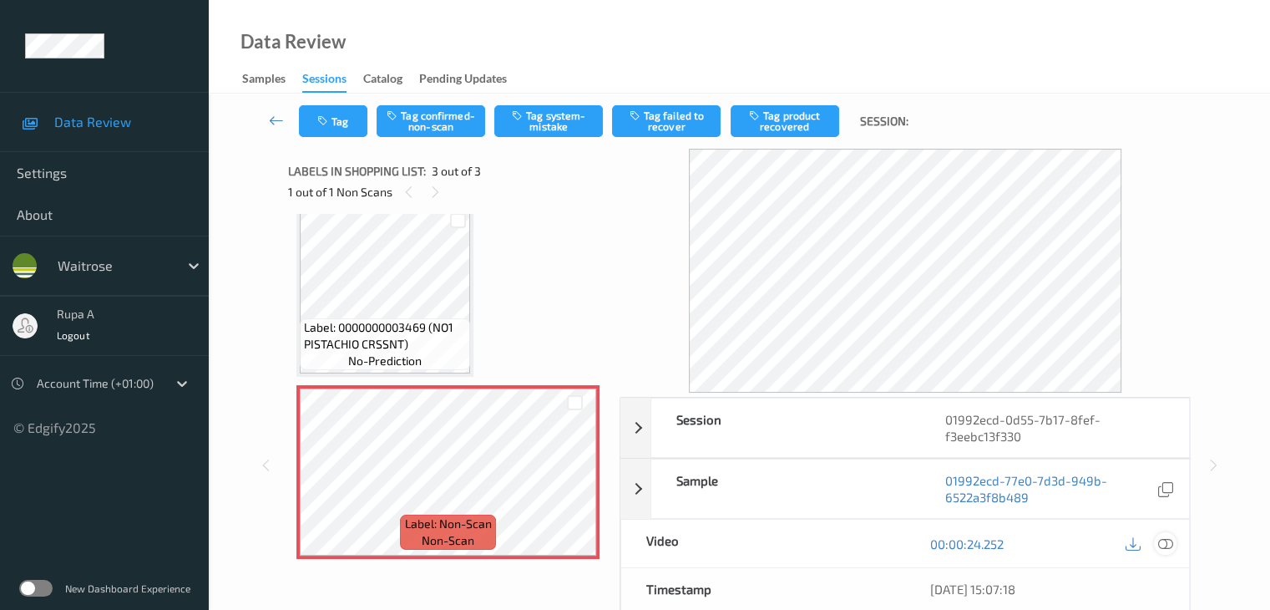
click at [1165, 542] on icon at bounding box center [1164, 543] width 15 height 15
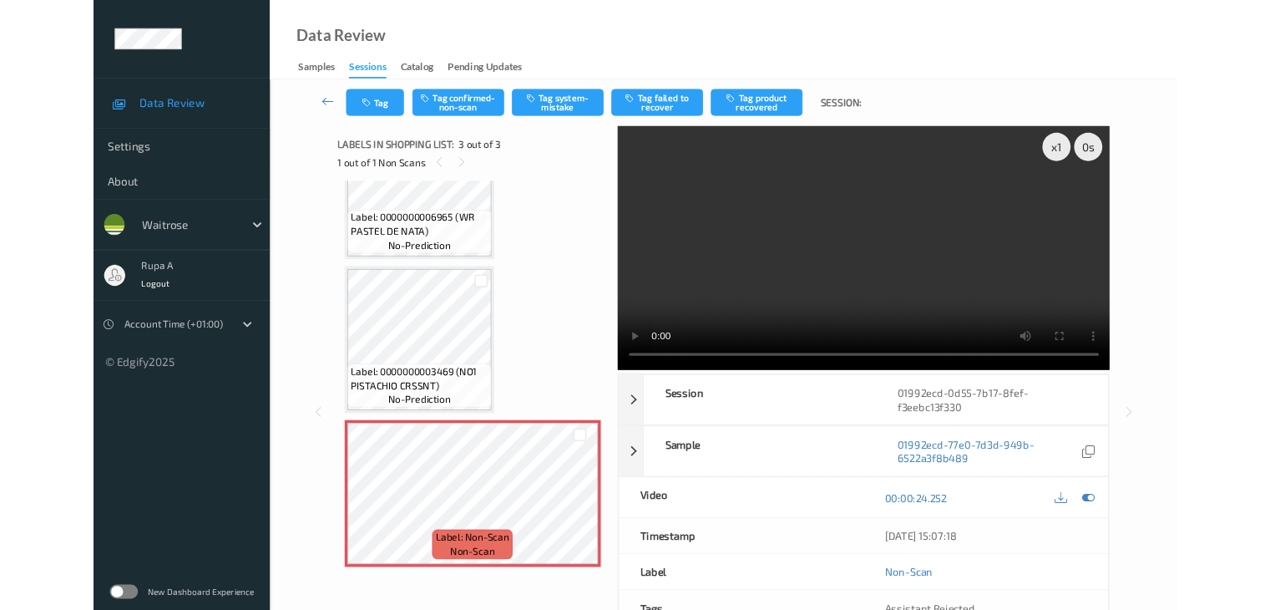
scroll to position [89, 0]
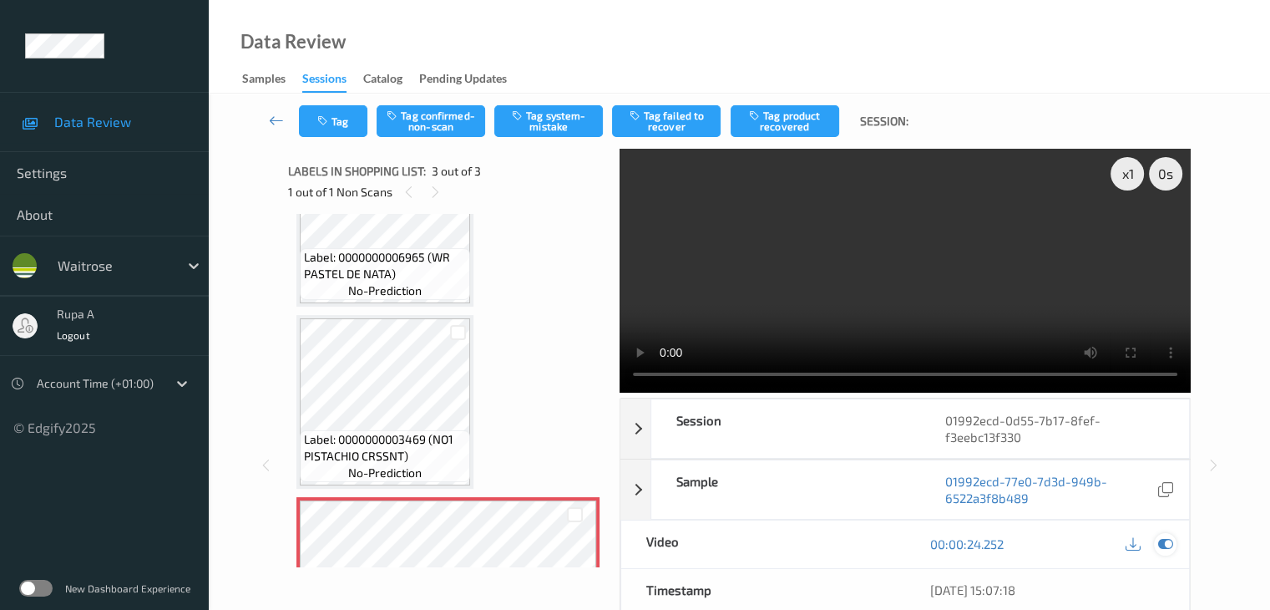
click at [1159, 549] on icon at bounding box center [1164, 543] width 15 height 15
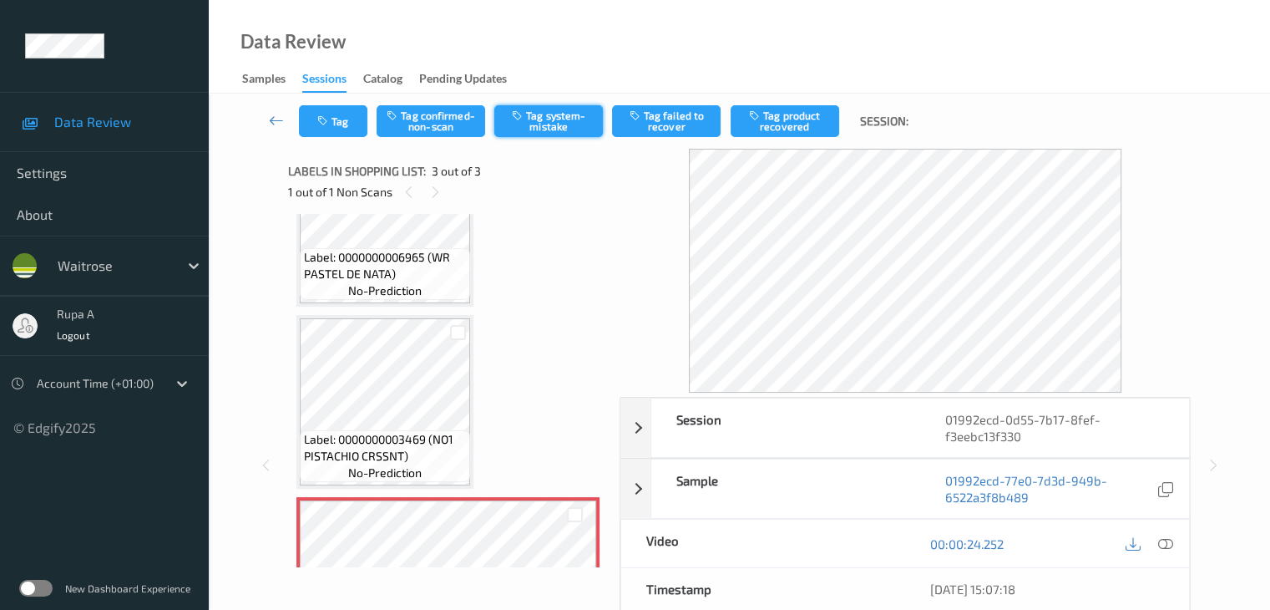
click at [578, 124] on button "Tag system-mistake" at bounding box center [548, 121] width 109 height 32
click at [357, 124] on button "Tag" at bounding box center [333, 121] width 68 height 32
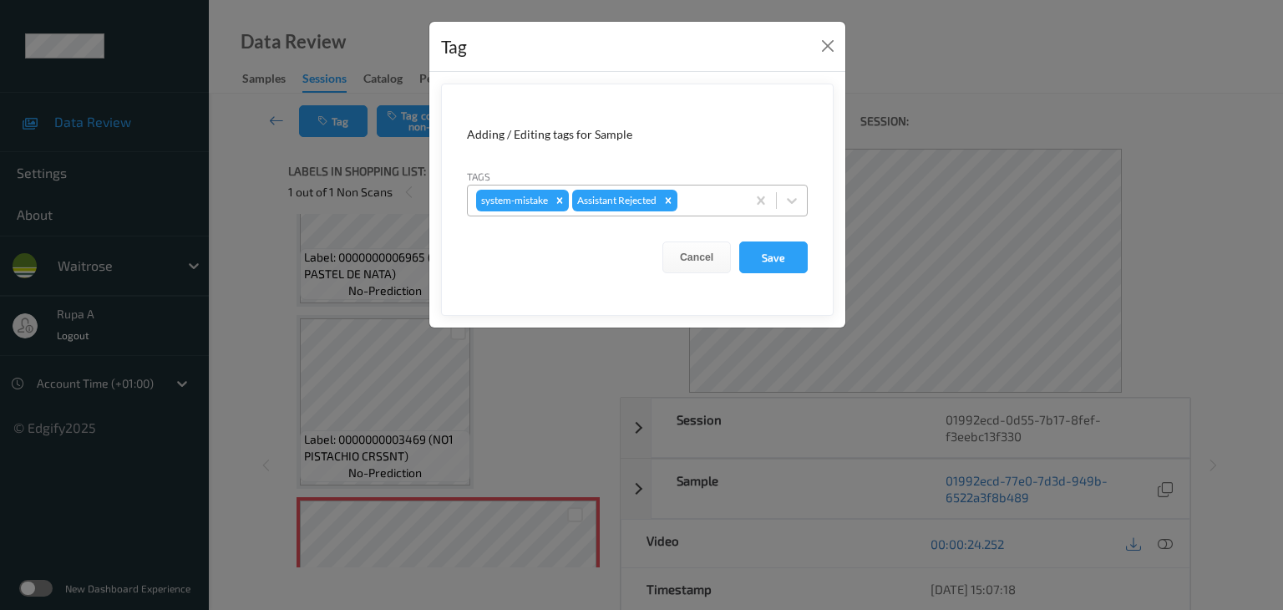
click at [709, 195] on div at bounding box center [708, 200] width 57 height 20
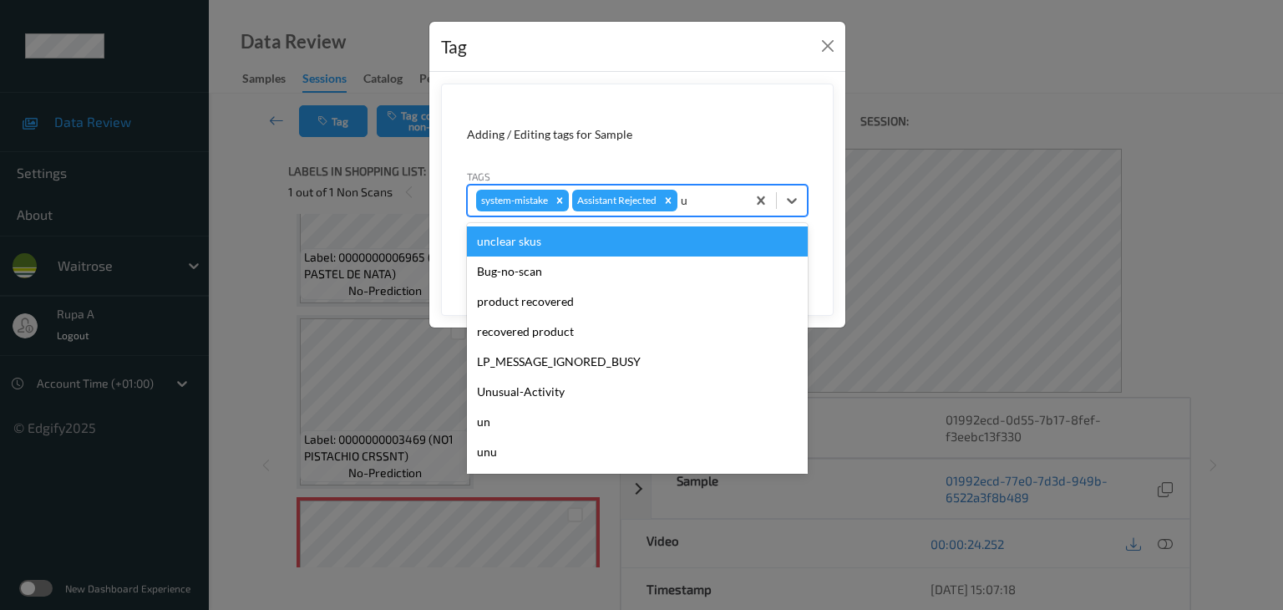
type input "un"
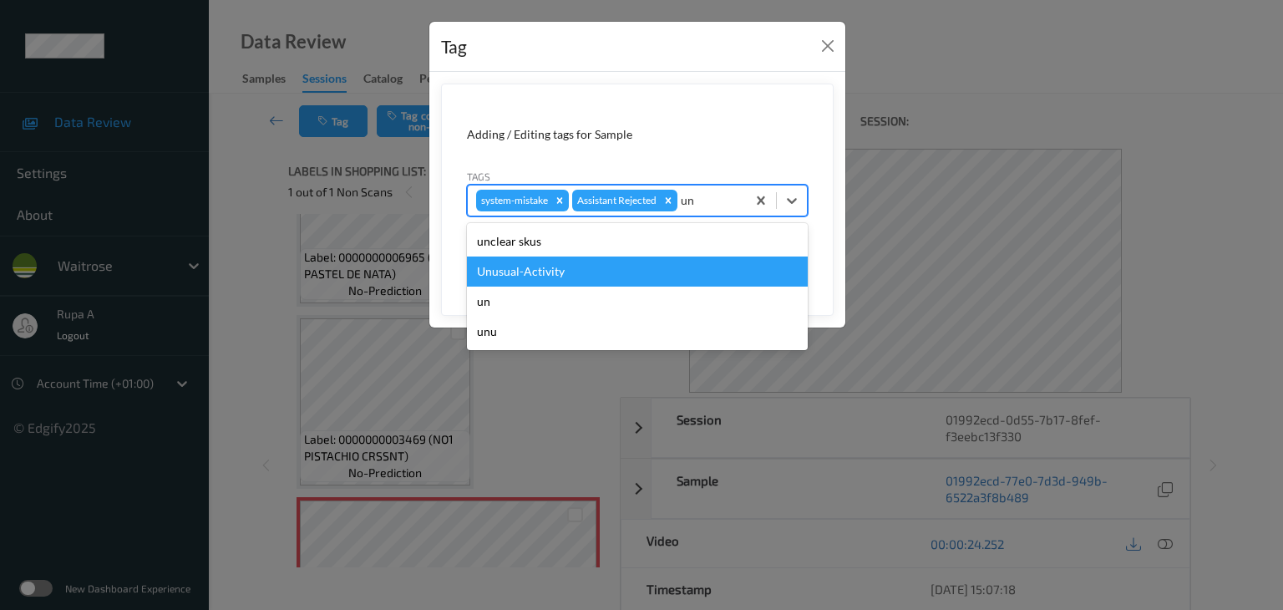
click at [642, 258] on div "Unusual-Activity" at bounding box center [637, 271] width 341 height 30
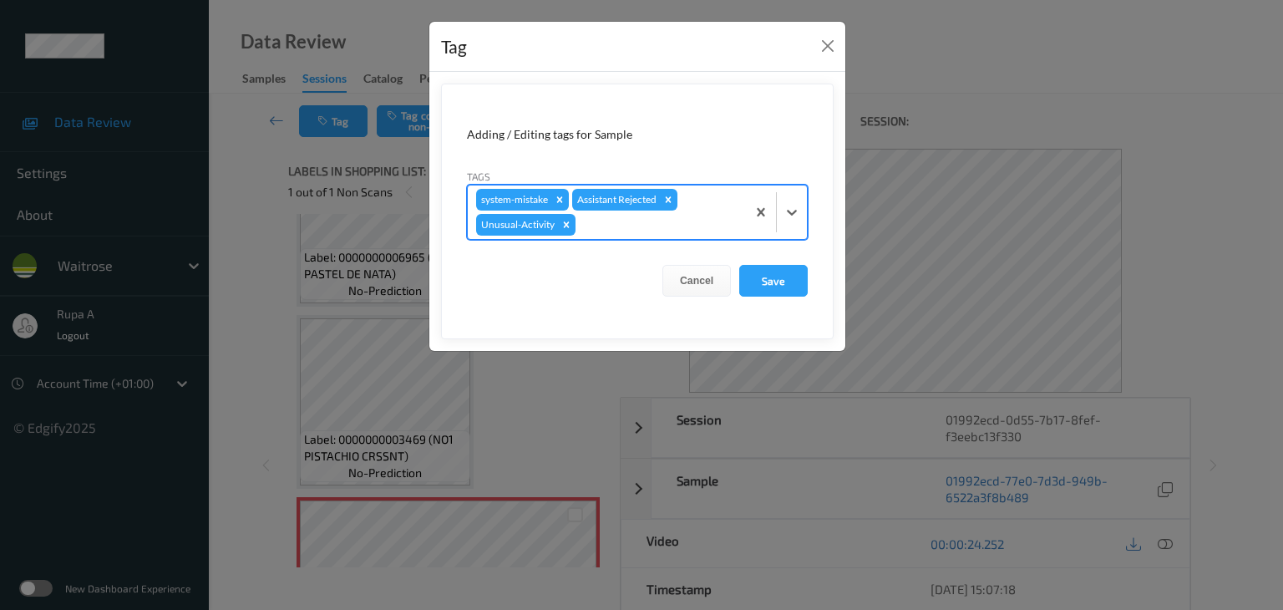
click at [698, 221] on div at bounding box center [658, 225] width 159 height 20
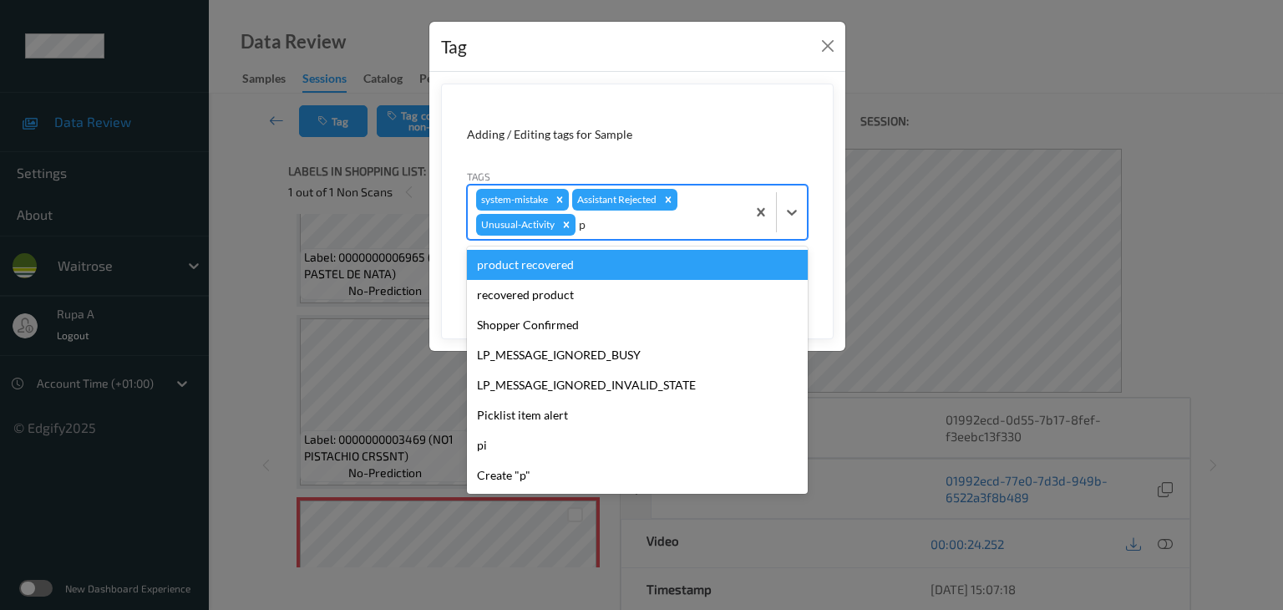
type input "pi"
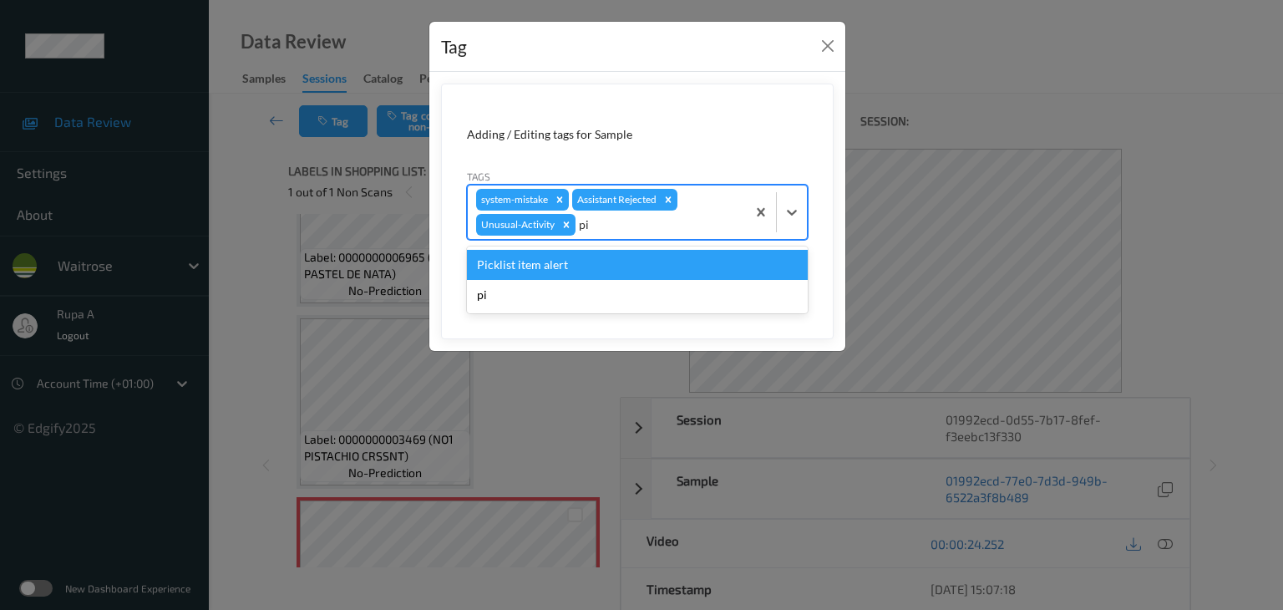
click at [661, 256] on div "Picklist item alert" at bounding box center [637, 265] width 341 height 30
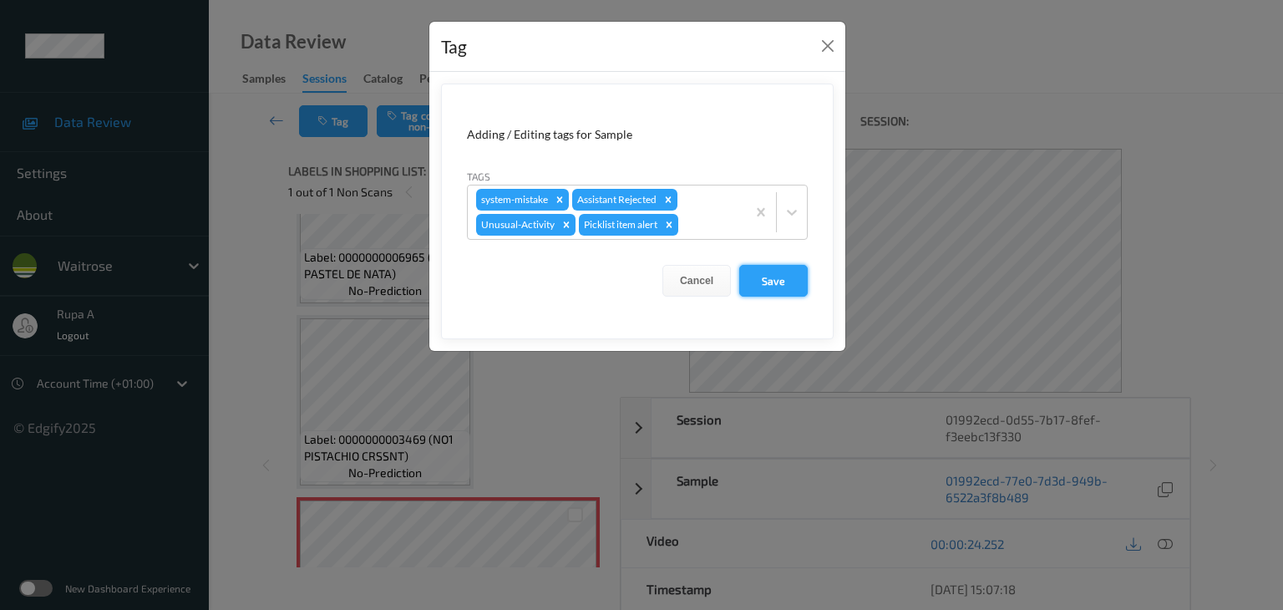
click at [802, 285] on button "Save" at bounding box center [773, 281] width 68 height 32
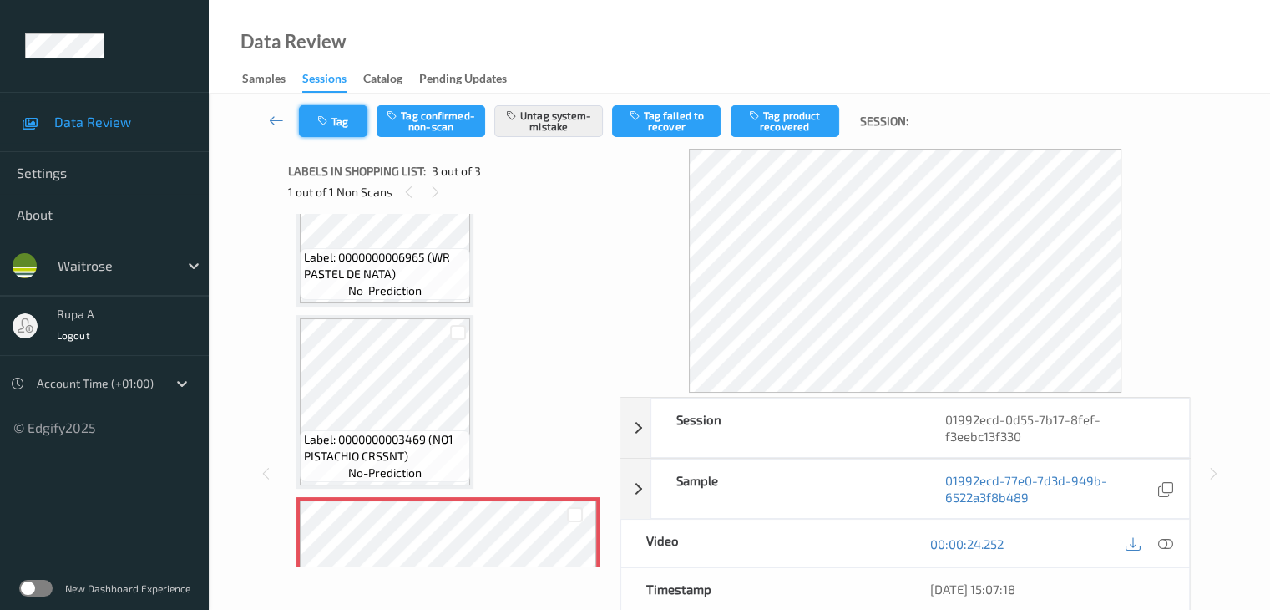
click at [332, 124] on button "Tag" at bounding box center [333, 121] width 68 height 32
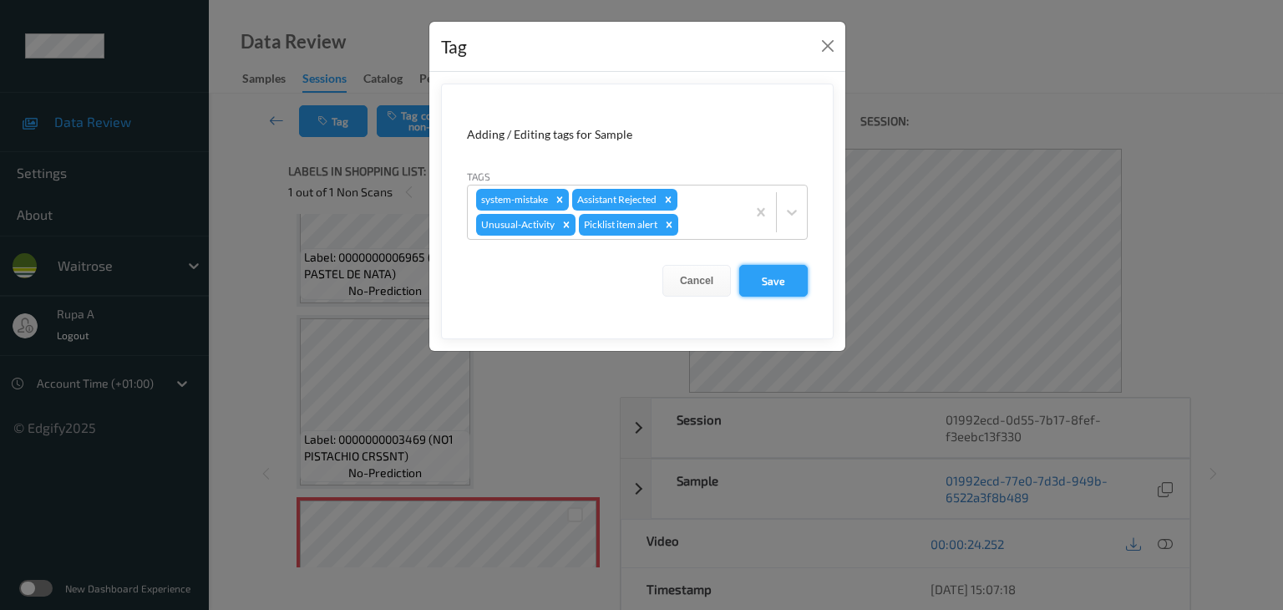
click at [785, 275] on button "Save" at bounding box center [773, 281] width 68 height 32
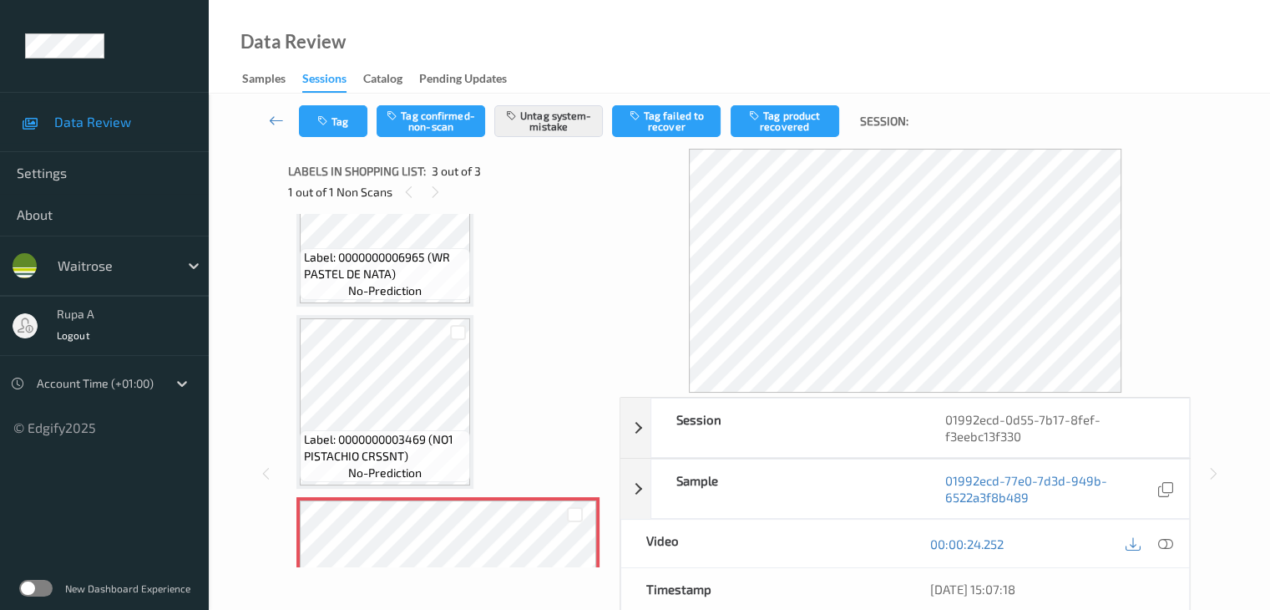
click at [1171, 554] on div "00:00:24.252" at bounding box center [1047, 543] width 284 height 48
click at [316, 120] on button "Tag" at bounding box center [333, 121] width 68 height 32
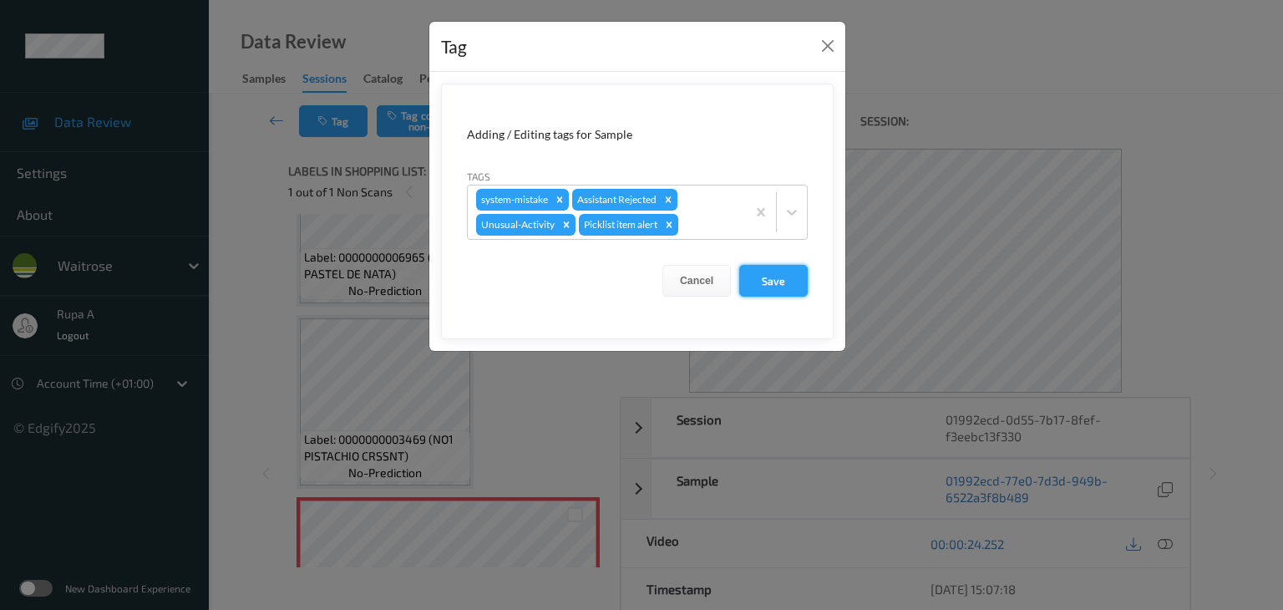
click at [805, 290] on button "Save" at bounding box center [773, 281] width 68 height 32
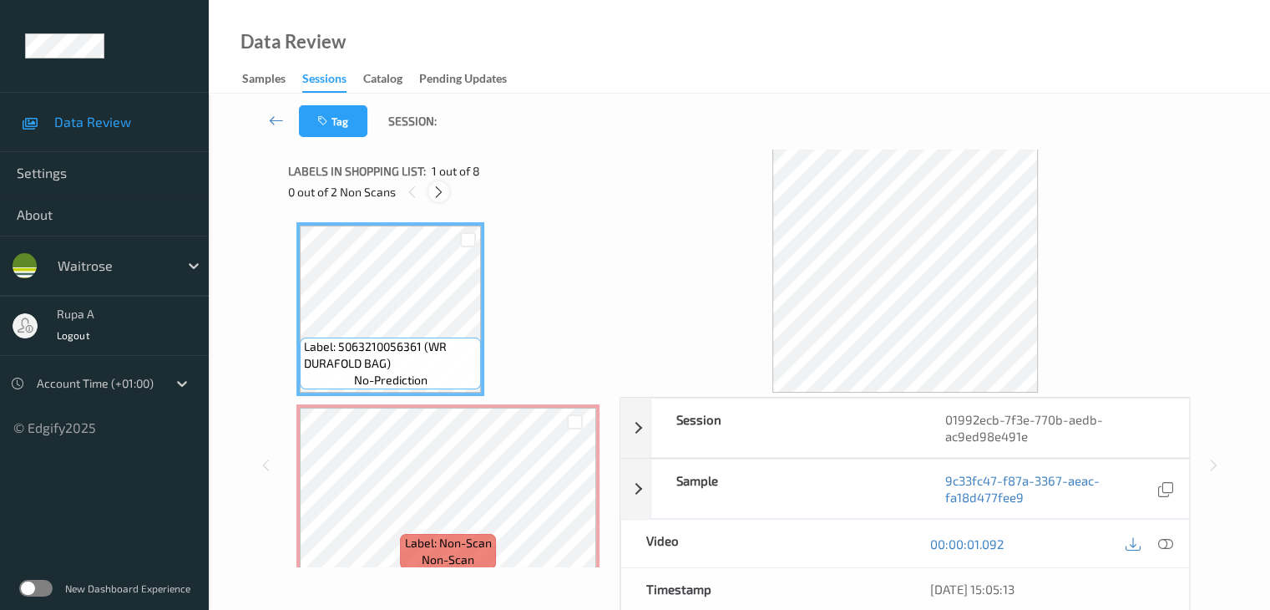
click at [436, 188] on icon at bounding box center [439, 192] width 14 height 15
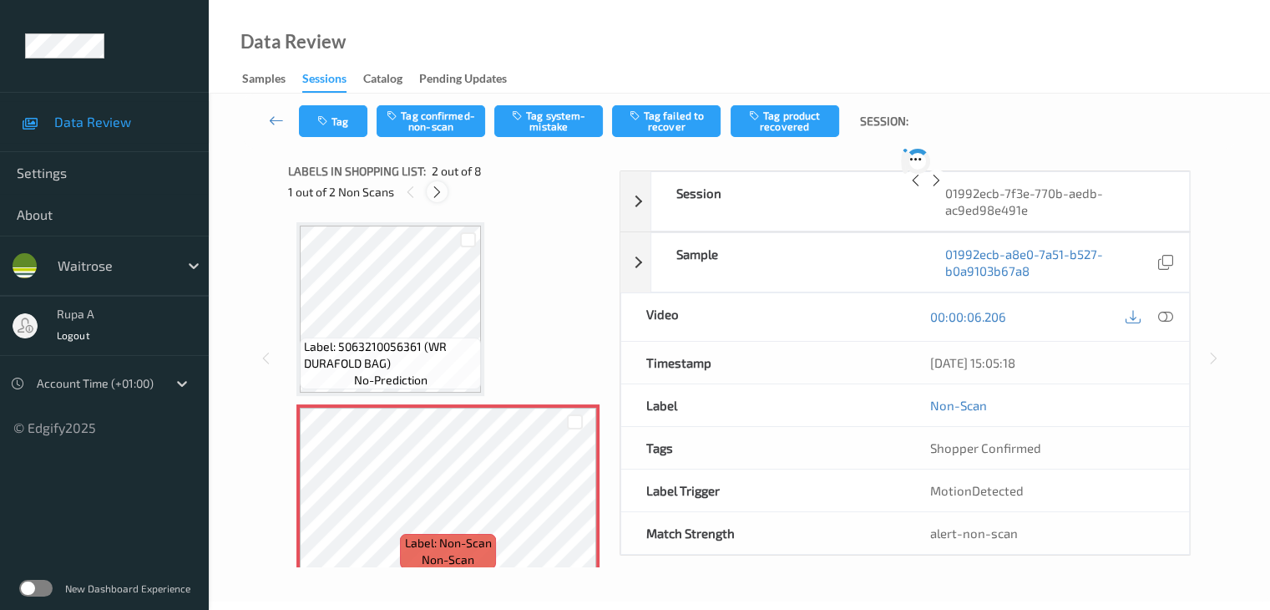
scroll to position [8, 0]
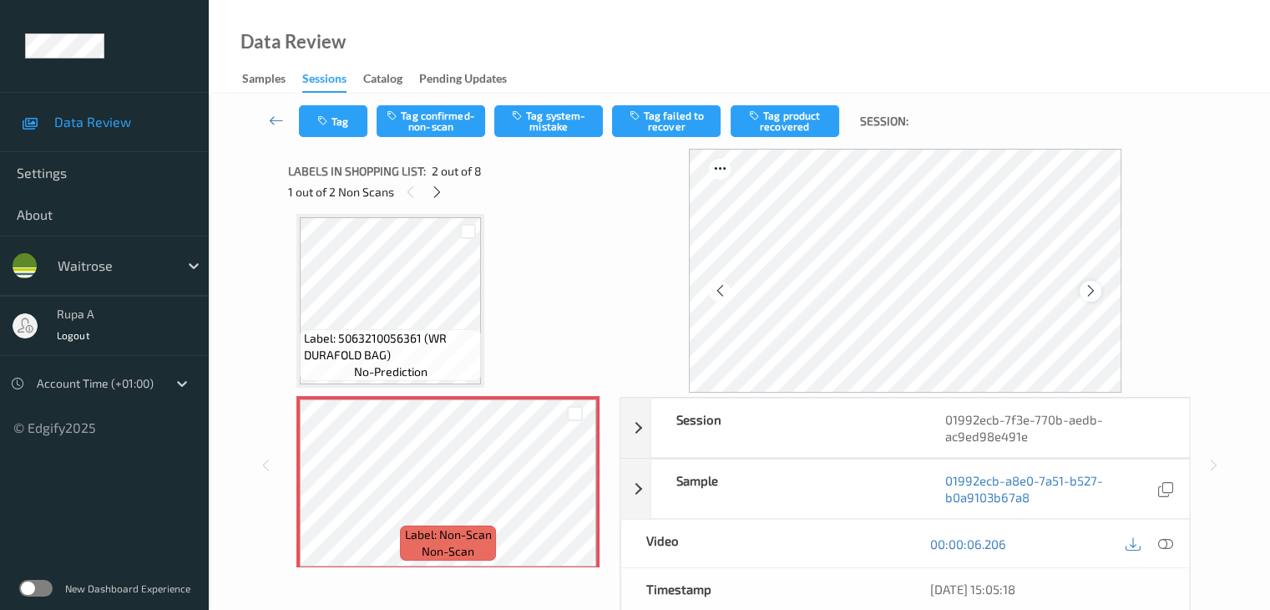
click at [1095, 294] on icon at bounding box center [1090, 290] width 14 height 15
click at [433, 190] on icon at bounding box center [437, 192] width 14 height 15
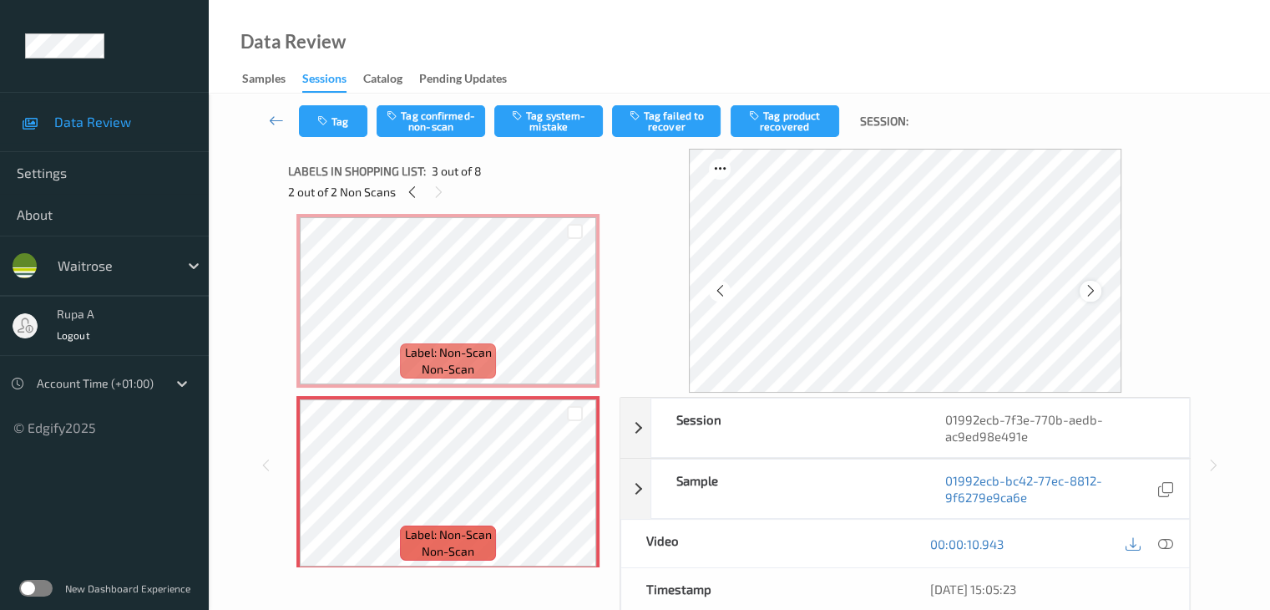
click at [1095, 294] on icon at bounding box center [1090, 290] width 14 height 15
click at [407, 197] on icon at bounding box center [412, 192] width 14 height 15
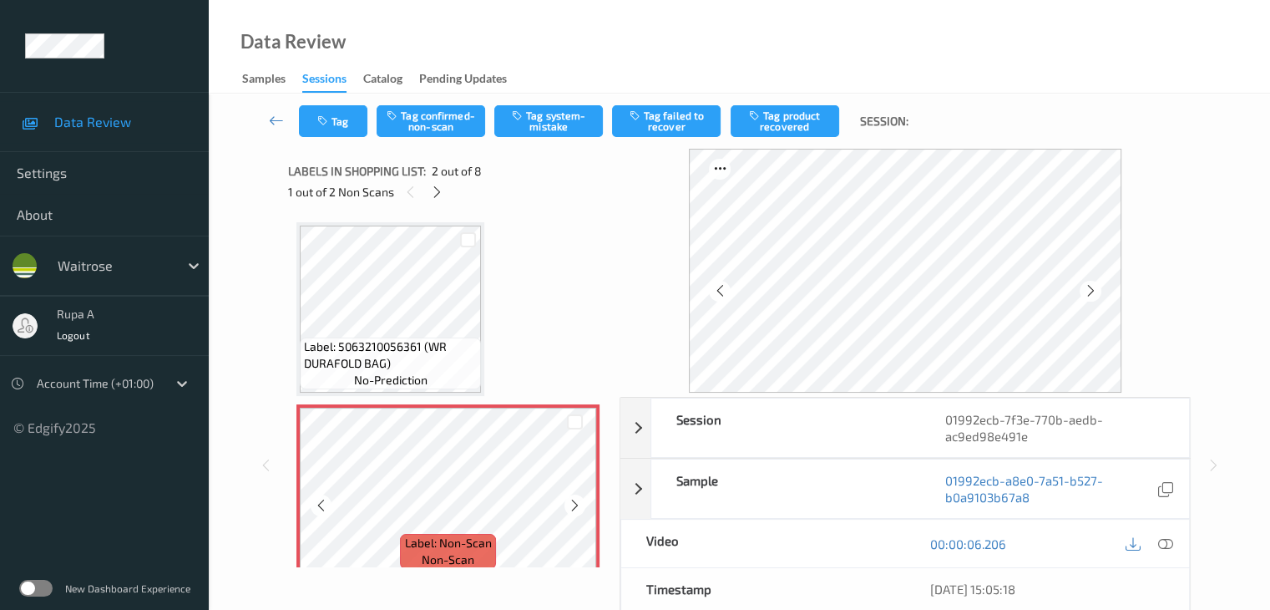
scroll to position [167, 0]
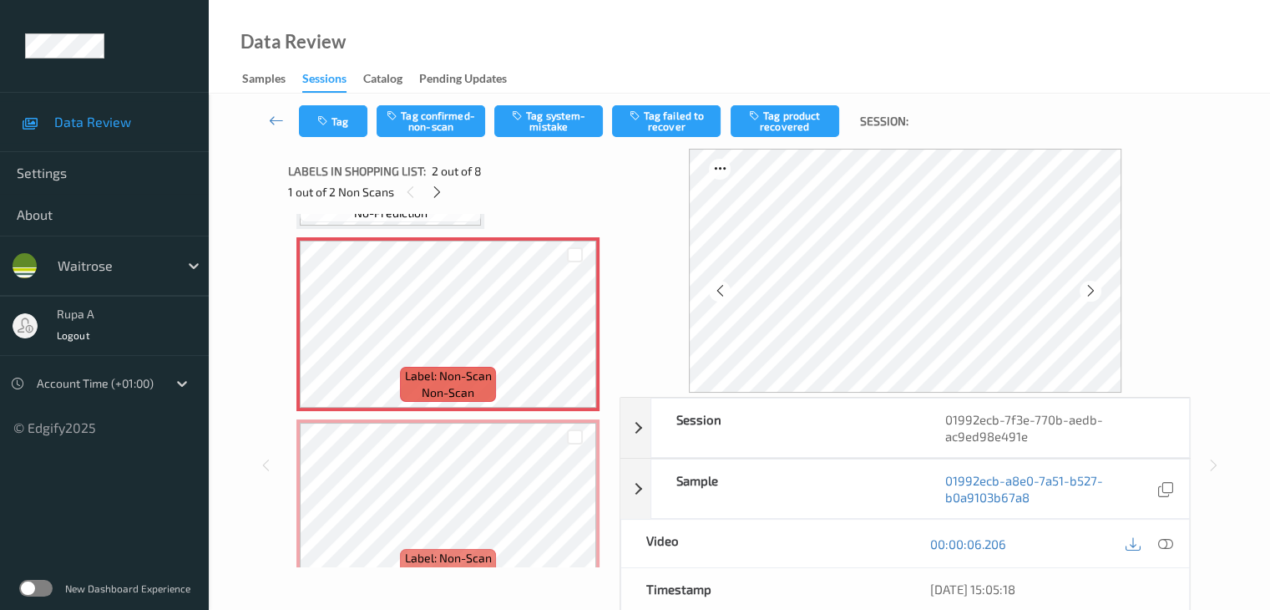
click at [1159, 537] on icon at bounding box center [1164, 543] width 15 height 15
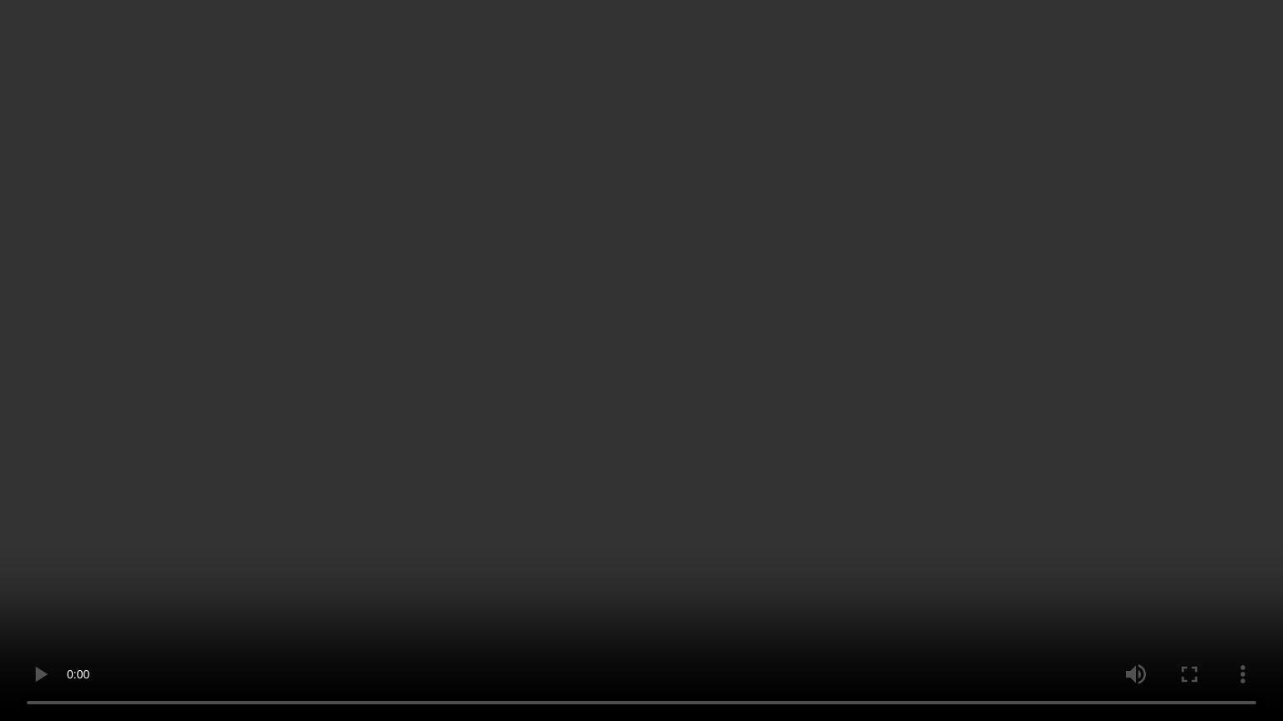
click at [1282, 267] on video at bounding box center [641, 360] width 1283 height 721
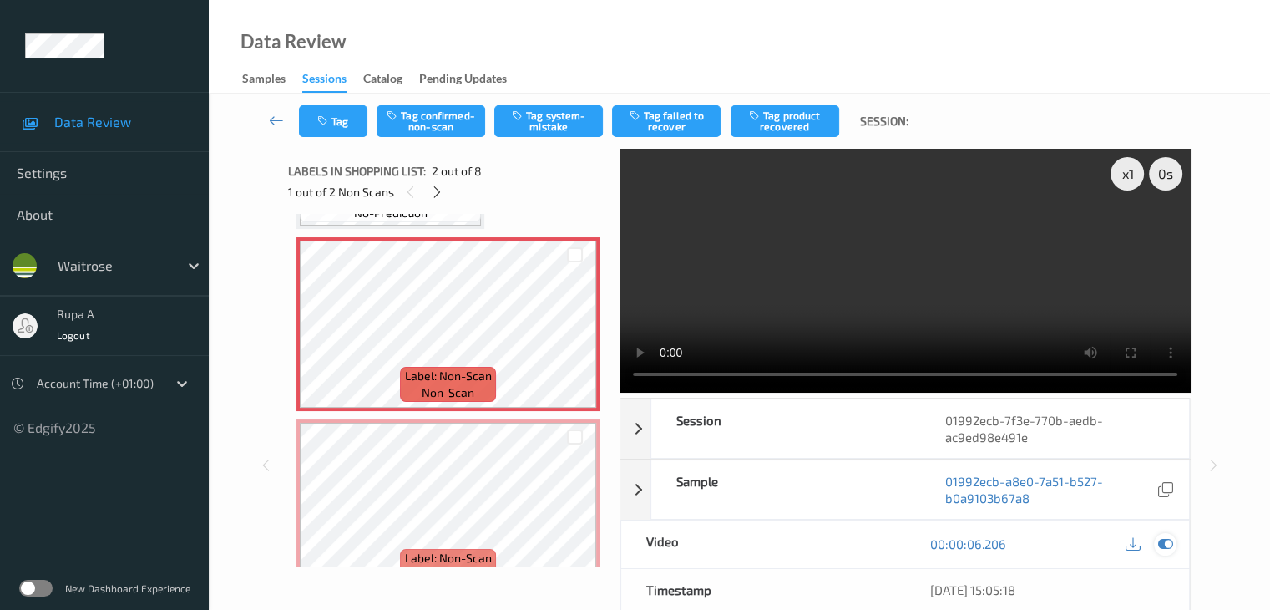
click at [1157, 549] on icon at bounding box center [1164, 543] width 15 height 15
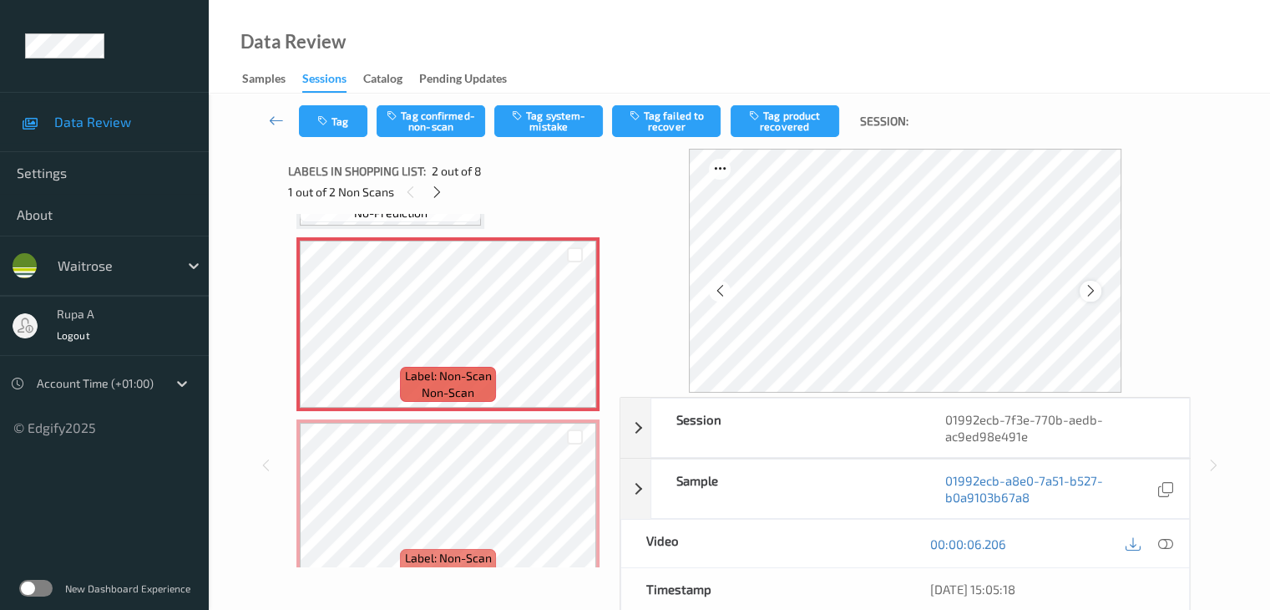
click at [1096, 282] on div at bounding box center [1090, 291] width 21 height 21
click at [1097, 282] on div at bounding box center [1090, 291] width 21 height 21
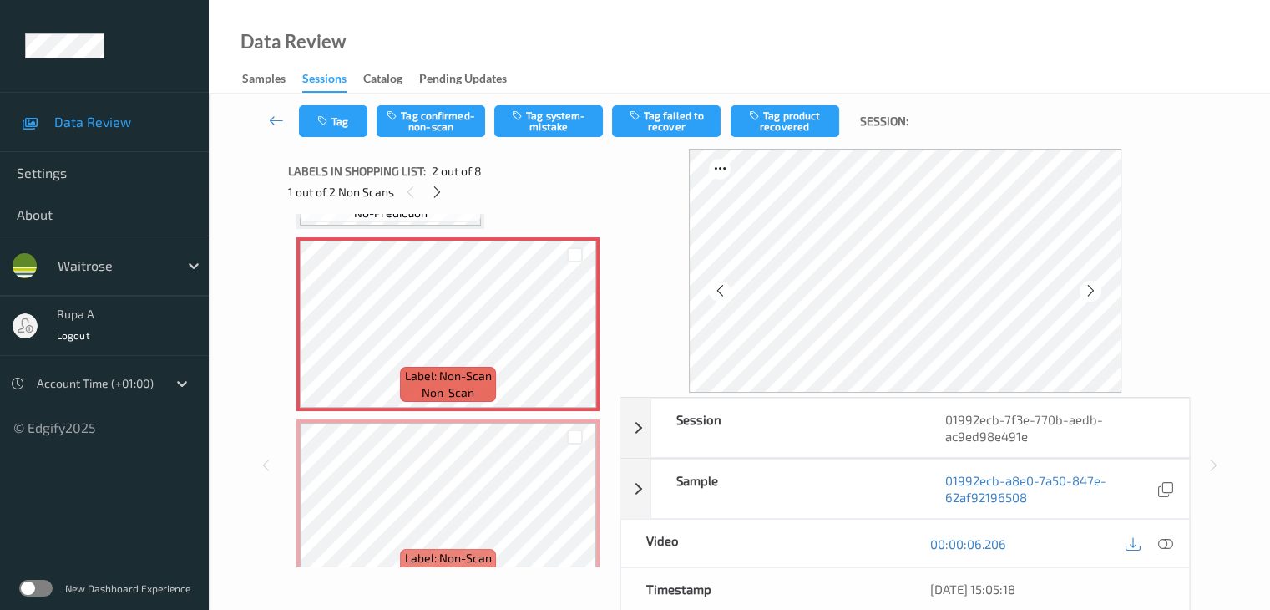
click at [1097, 282] on div at bounding box center [1090, 291] width 21 height 21
click at [1157, 544] on icon at bounding box center [1164, 543] width 15 height 15
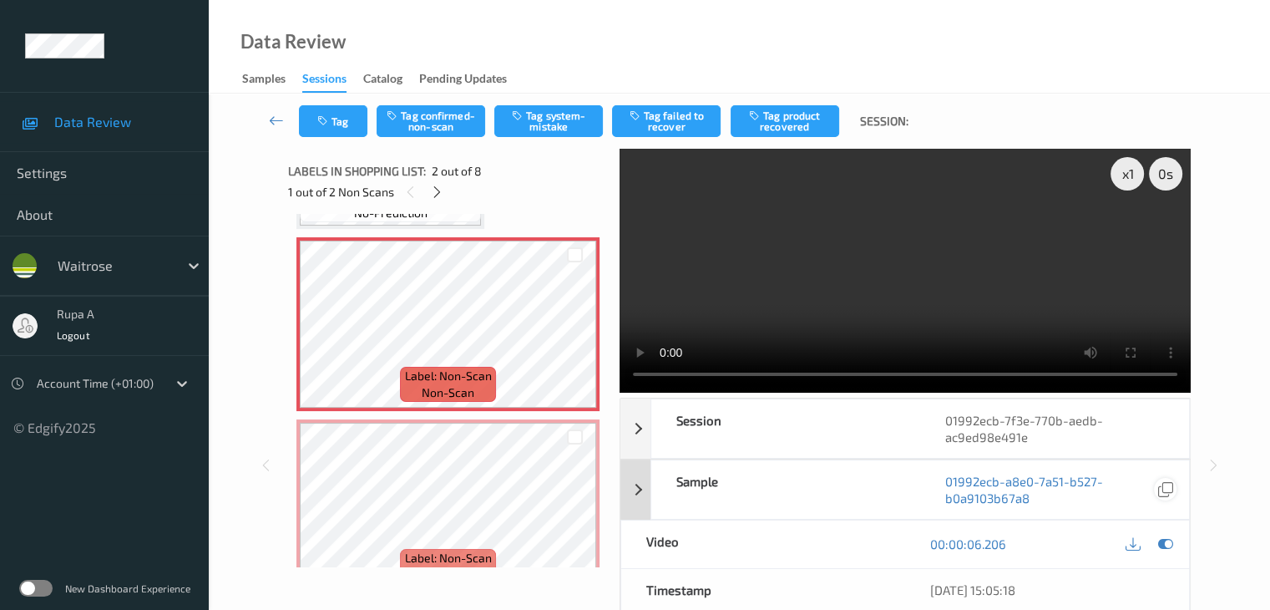
drag, startPoint x: 1163, startPoint y: 543, endPoint x: 1163, endPoint y: 487, distance: 55.9
click at [1162, 543] on icon at bounding box center [1164, 543] width 15 height 15
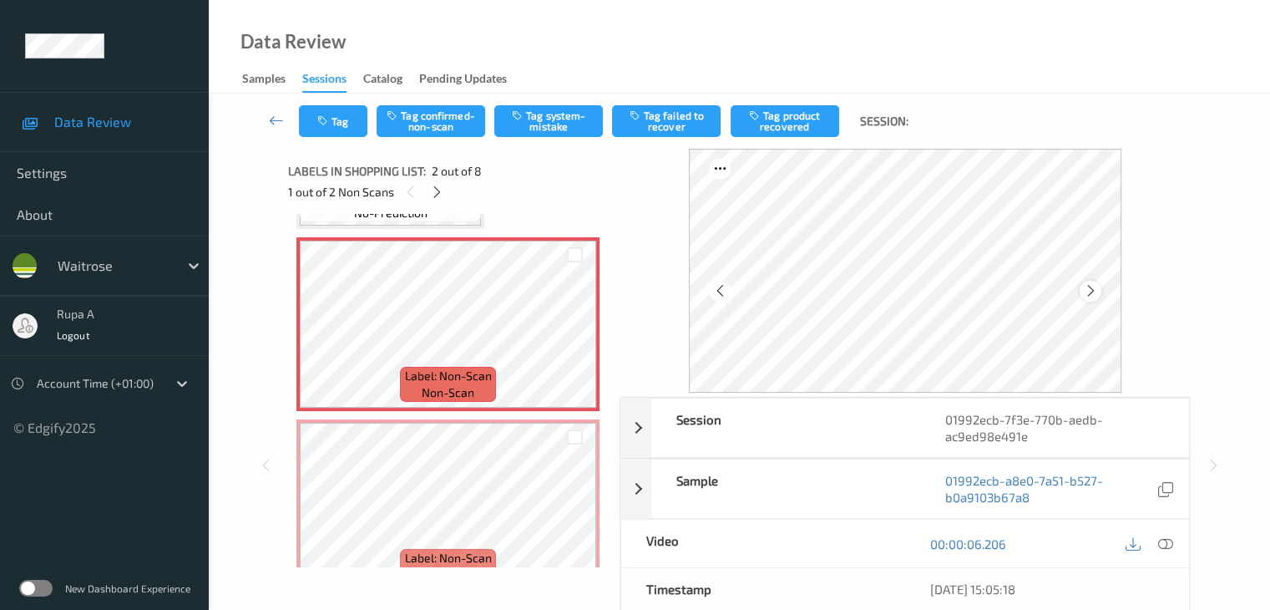
click at [1095, 288] on icon at bounding box center [1090, 290] width 14 height 15
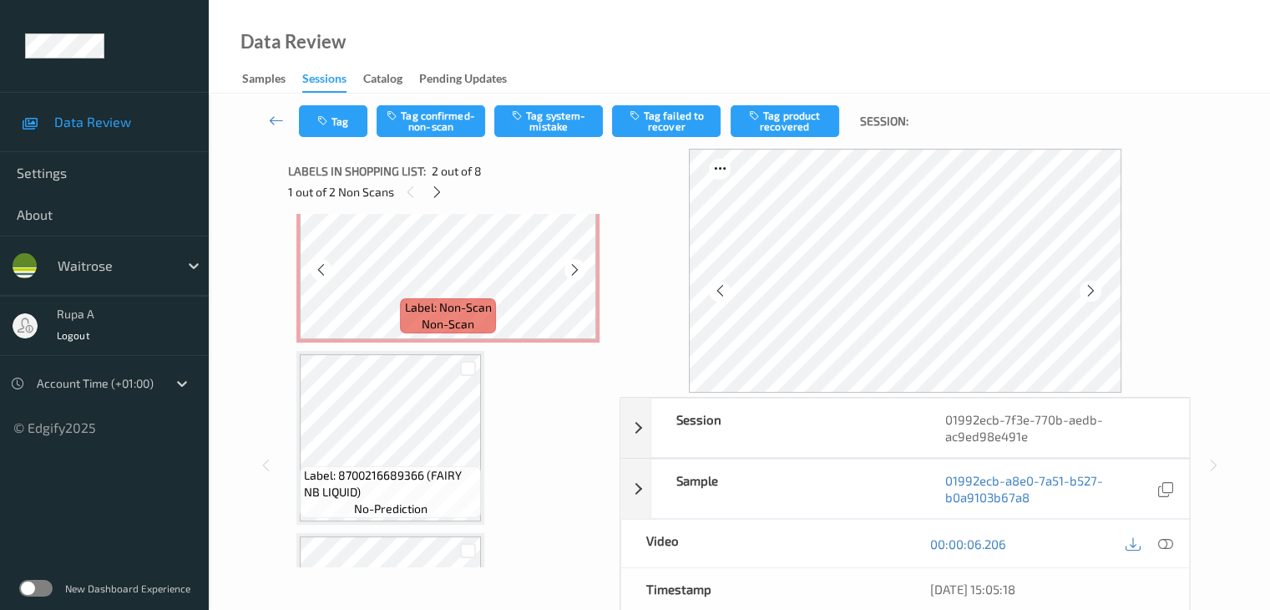
scroll to position [501, 0]
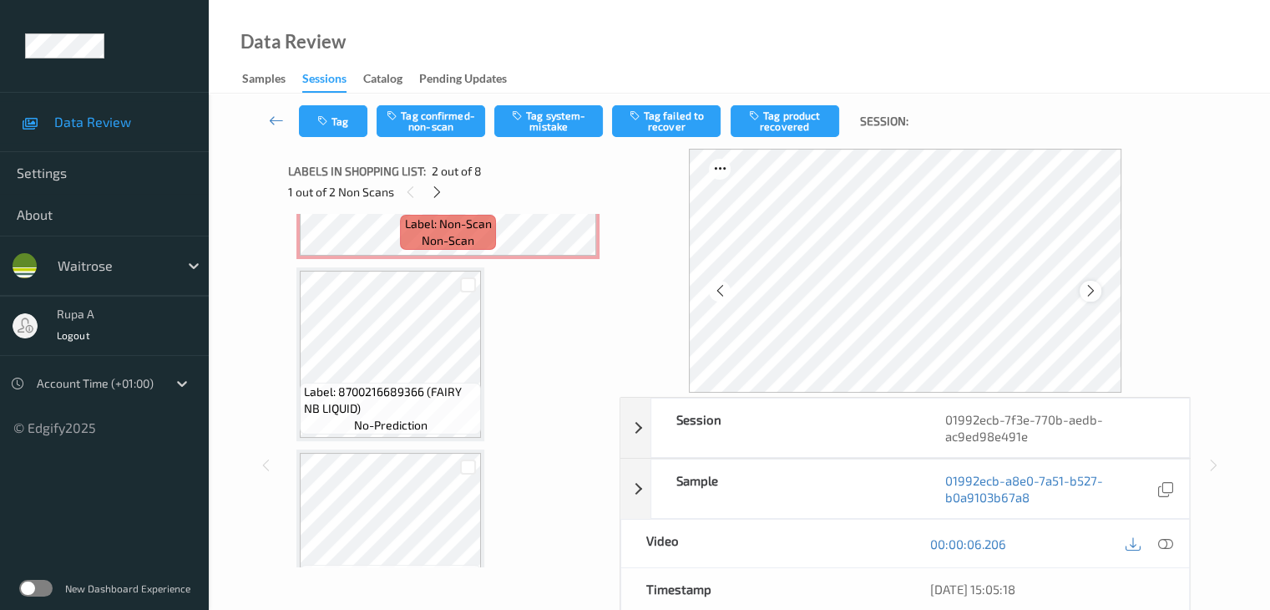
click at [1092, 291] on icon at bounding box center [1090, 290] width 14 height 15
click at [1095, 290] on icon at bounding box center [1090, 290] width 14 height 15
click at [1095, 283] on icon at bounding box center [1090, 290] width 14 height 15
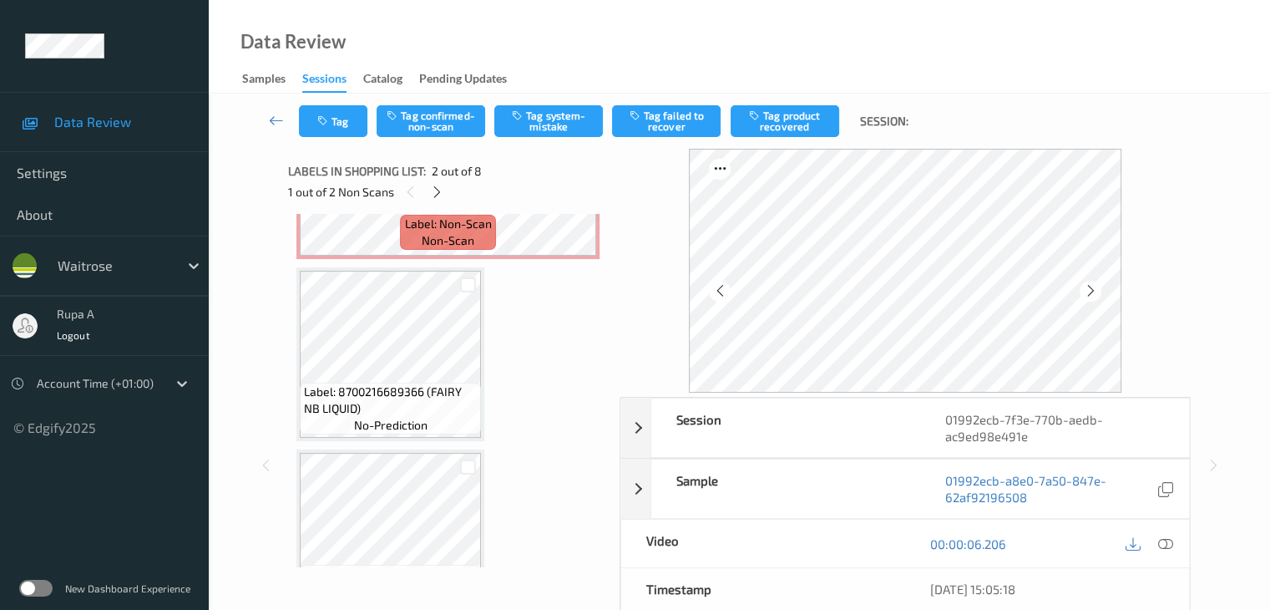
click at [1095, 283] on icon at bounding box center [1090, 290] width 14 height 15
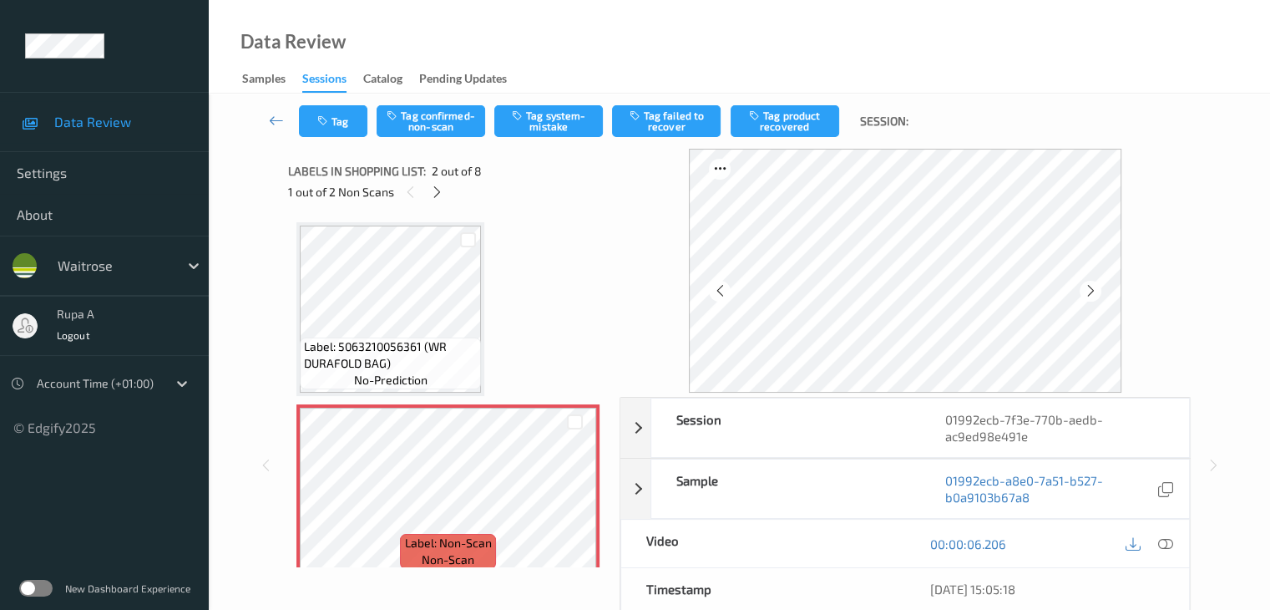
scroll to position [0, 0]
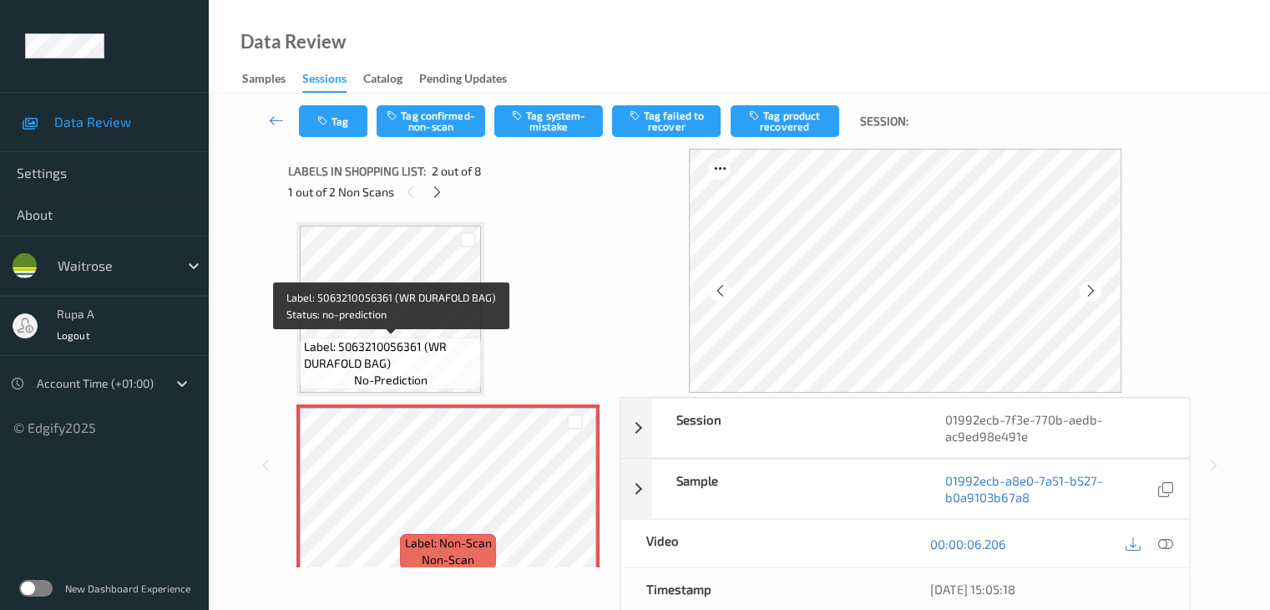
click at [433, 338] on span "Label: 5063210056361 (WR DURAFOLD BAG)" at bounding box center [390, 354] width 173 height 33
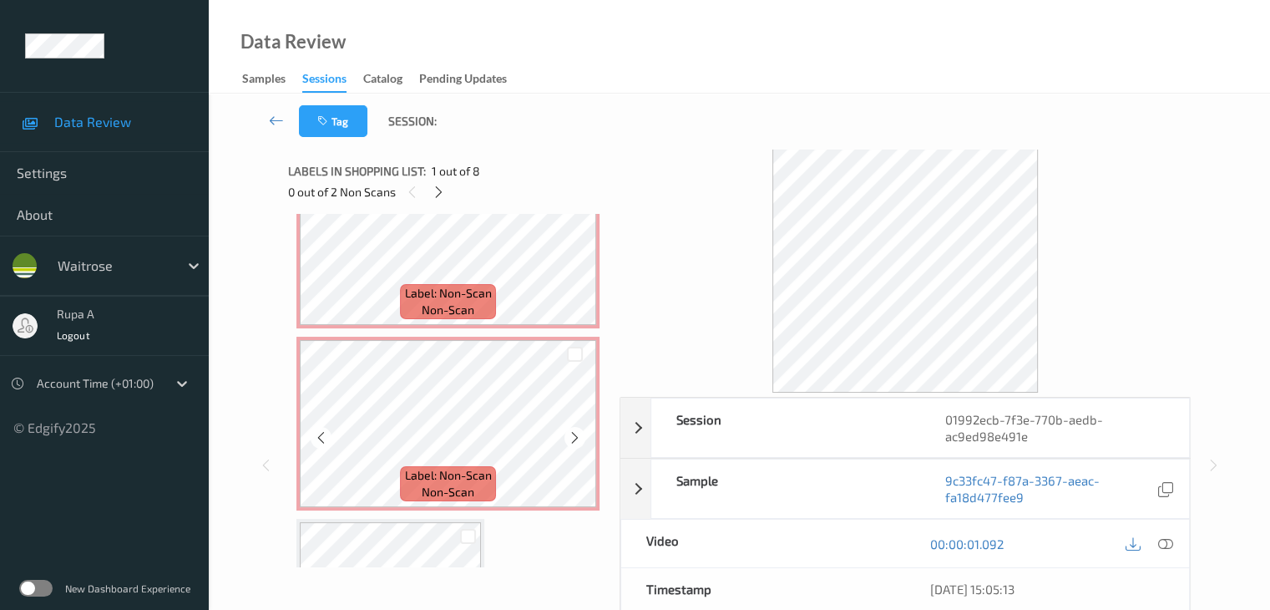
scroll to position [250, 0]
click at [432, 286] on span "Label: Non-Scan" at bounding box center [448, 292] width 87 height 17
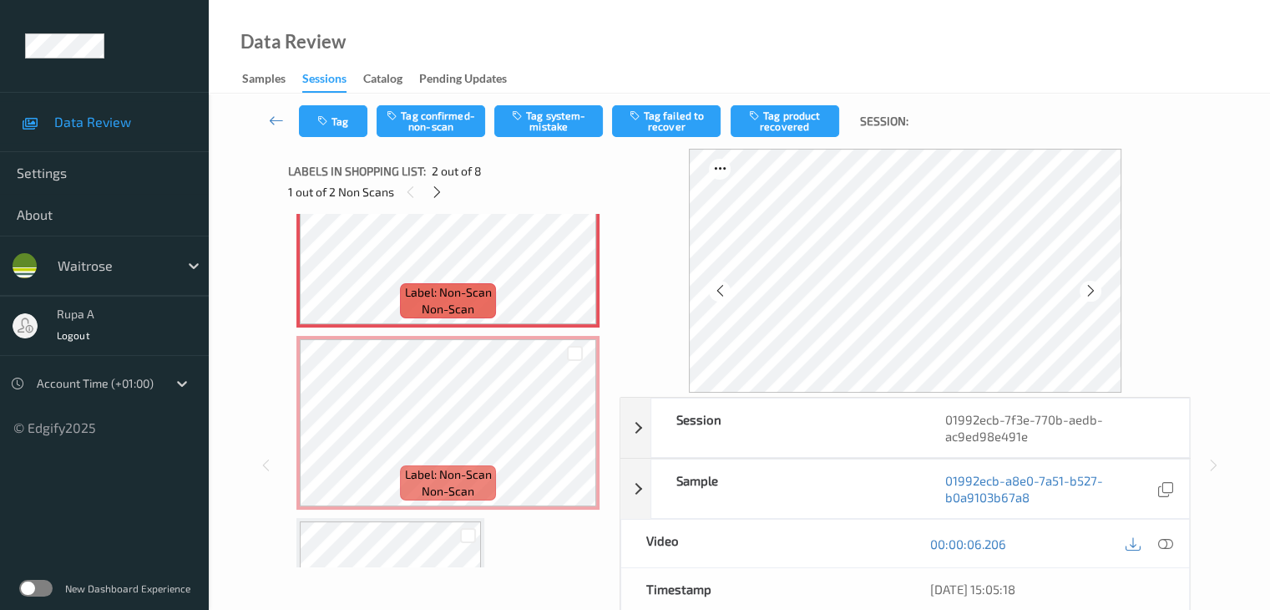
click at [1166, 545] on icon at bounding box center [1164, 543] width 15 height 15
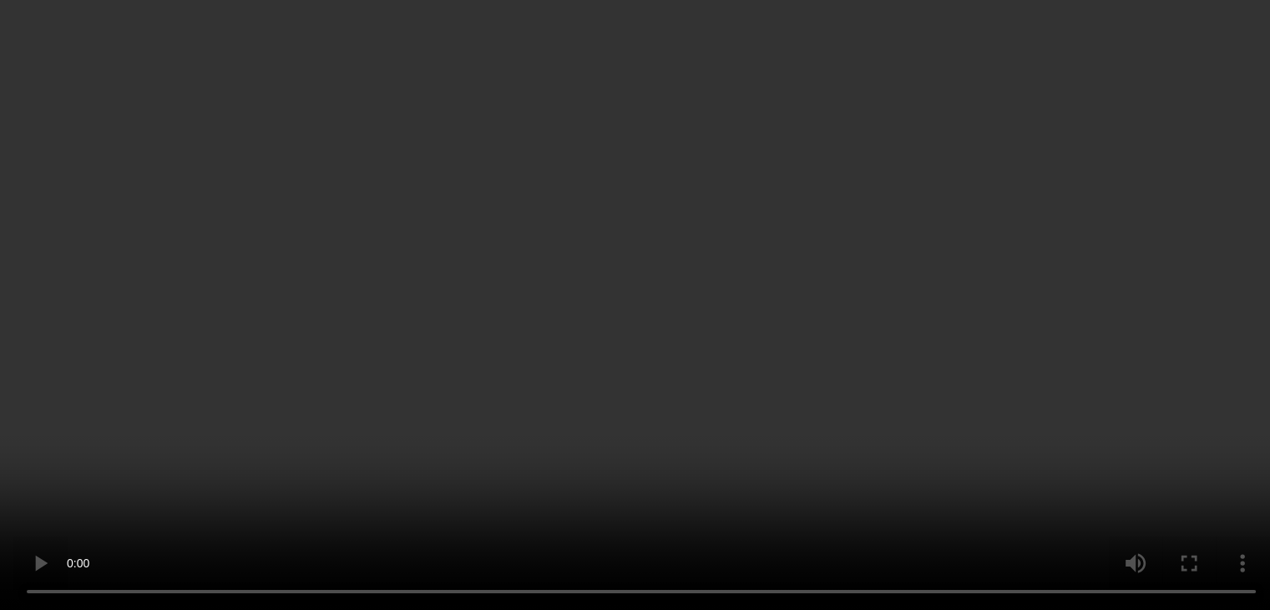
click at [1163, 307] on icon at bounding box center [1164, 299] width 15 height 15
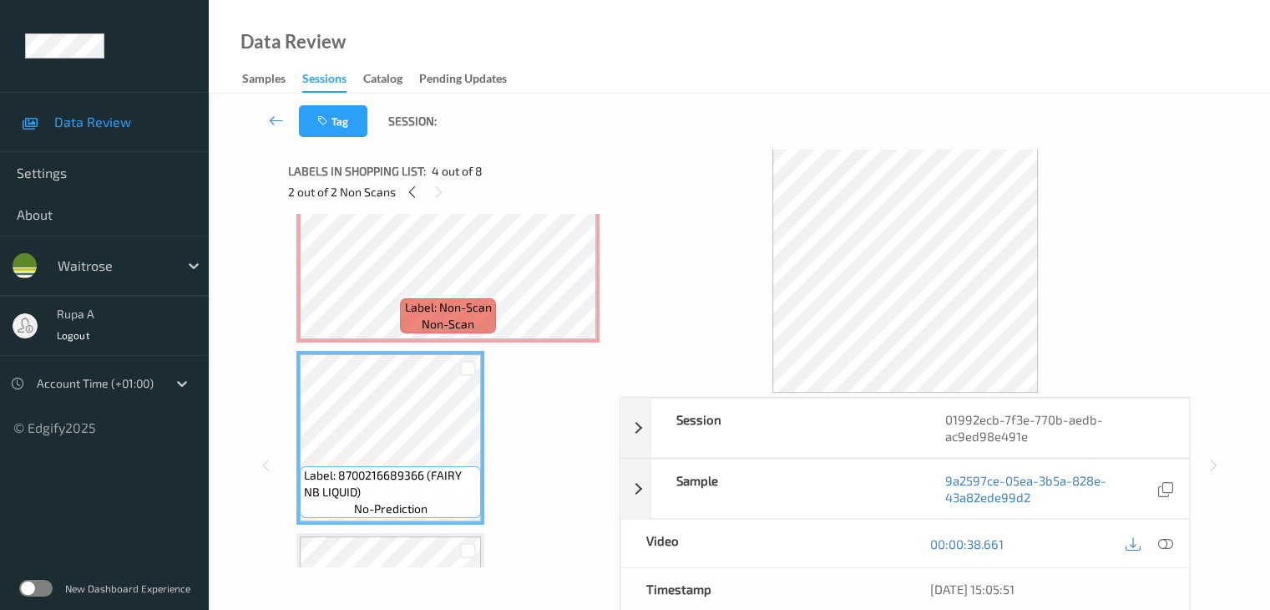
scroll to position [584, 0]
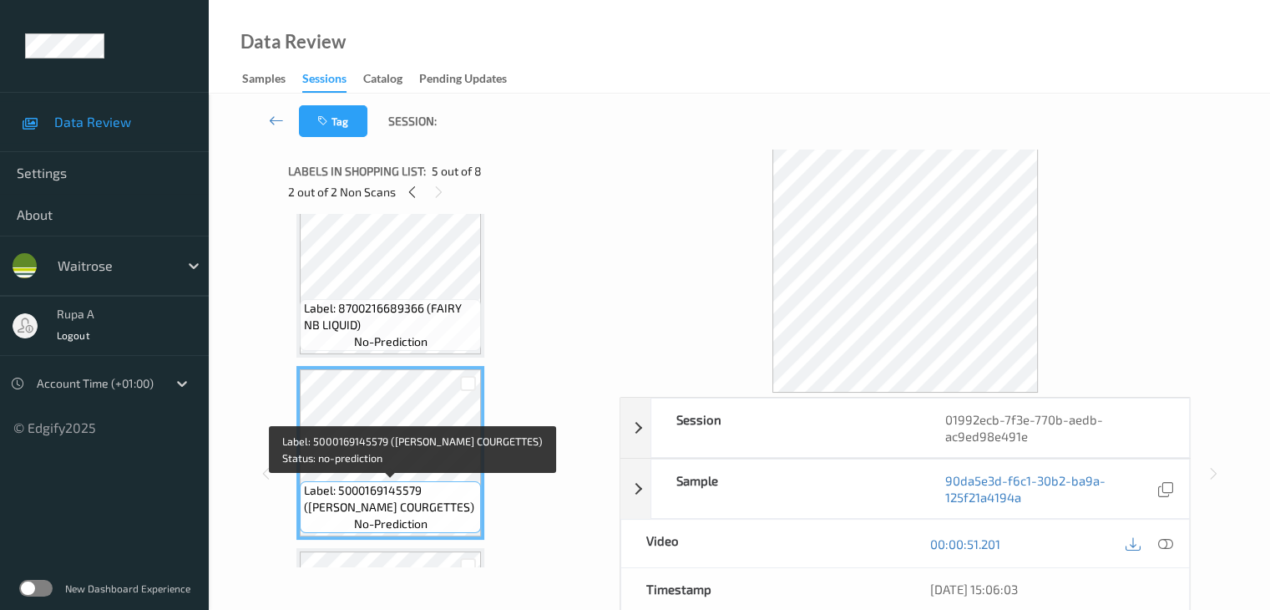
click at [342, 508] on span "Label: 5000169145579 (WR ESS COURGETTES)" at bounding box center [390, 498] width 173 height 33
copy span "Label: 5000169145579 (WR ESS COURGETTES)"
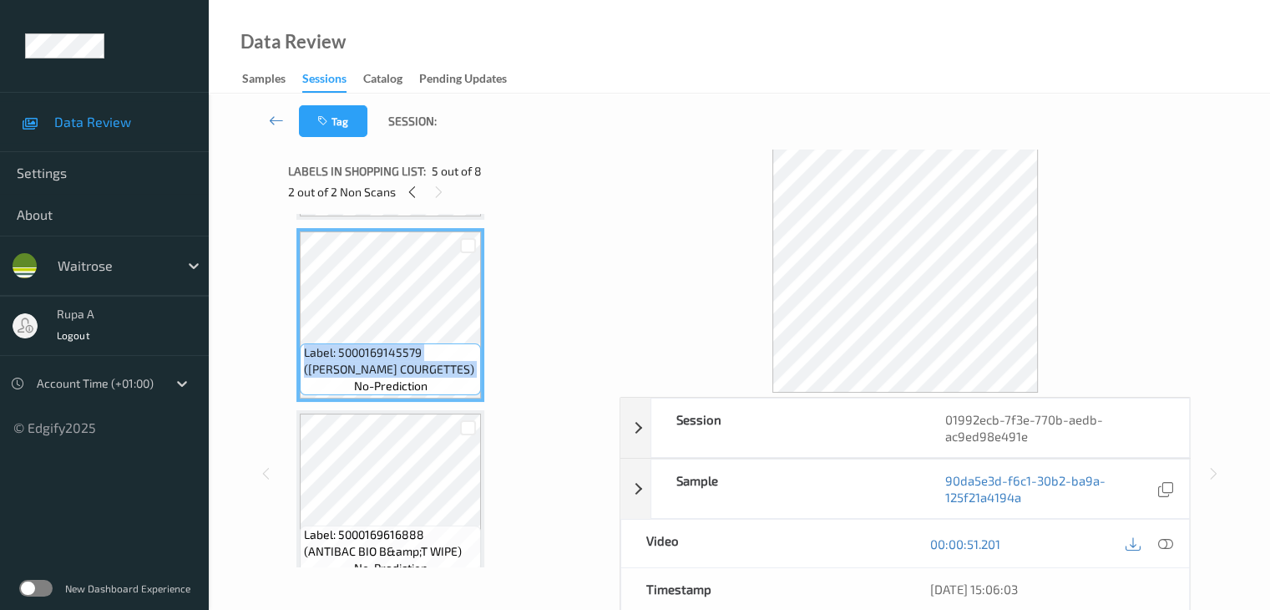
scroll to position [751, 0]
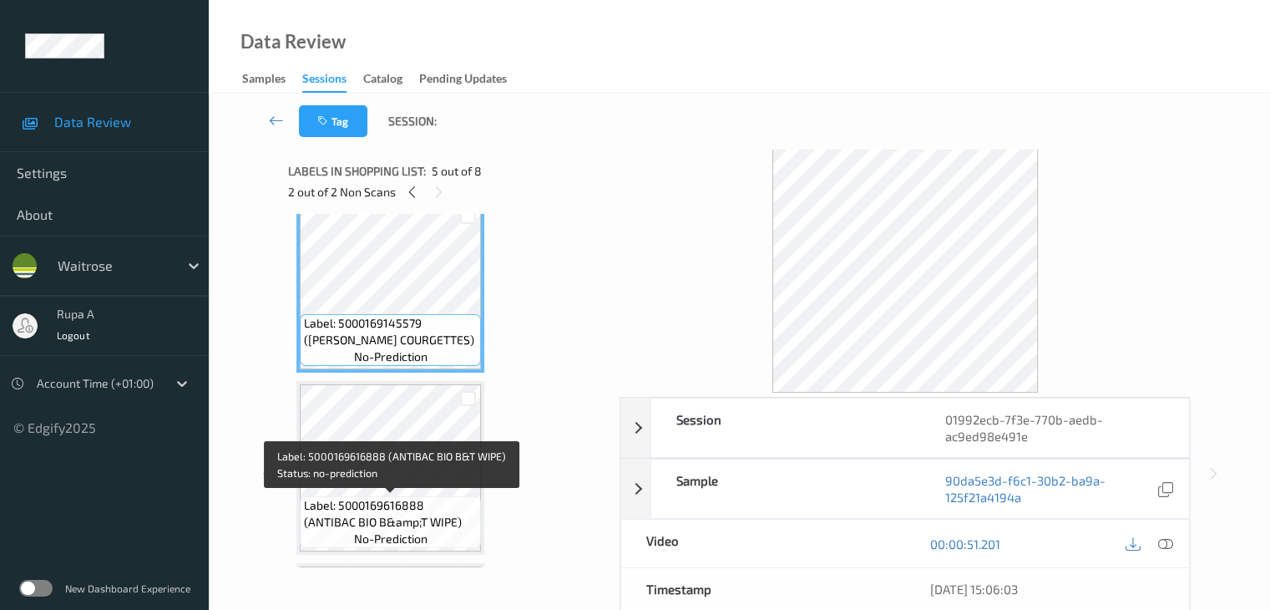
click at [387, 512] on span "Label: 5000169616888 (ANTIBAC BIO B&amp;T WIPE)" at bounding box center [390, 513] width 173 height 33
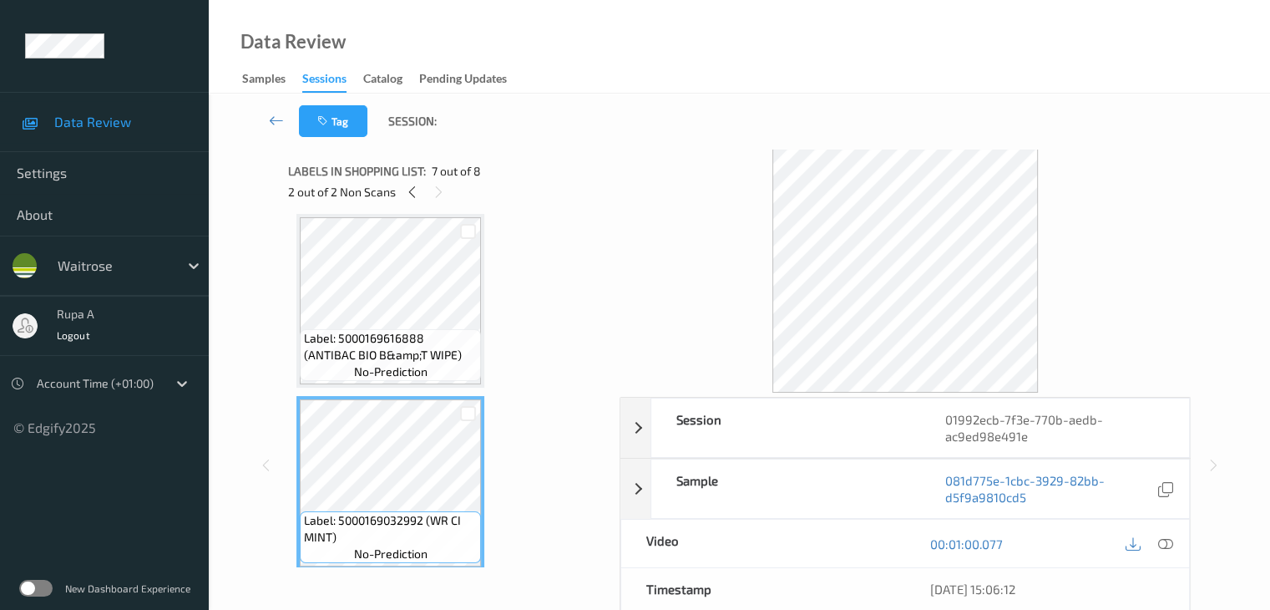
scroll to position [1002, 0]
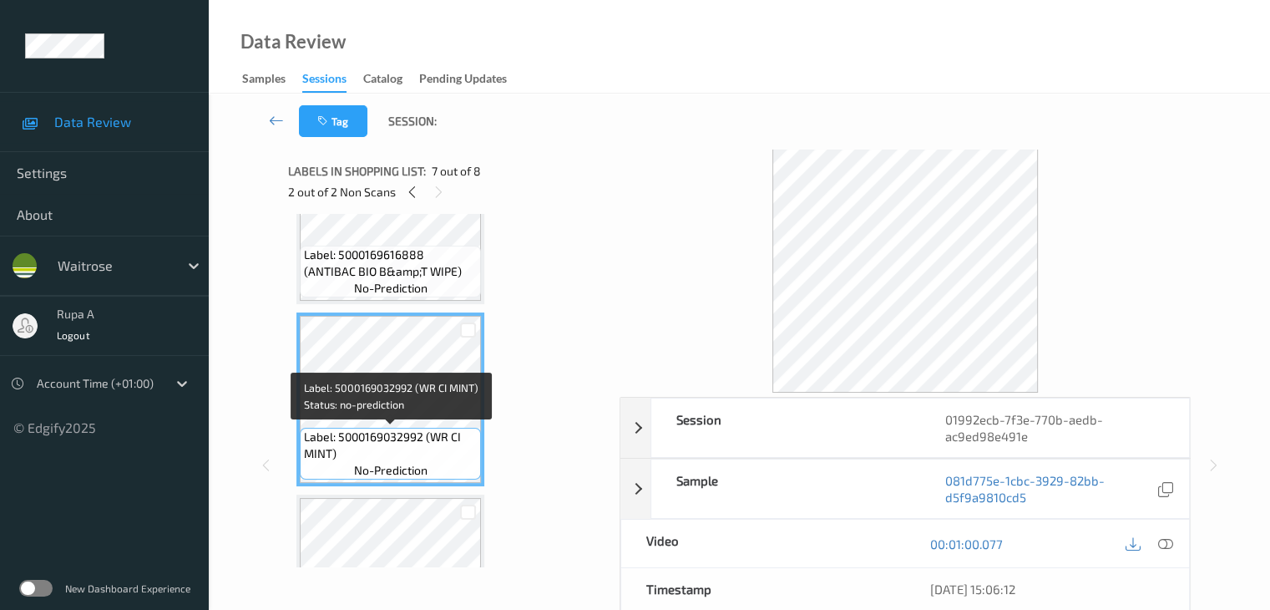
click at [357, 450] on span "Label: 5000169032992 (WR CI MINT)" at bounding box center [390, 444] width 173 height 33
copy span "Label: 5000169032992 (WR CI MINT)"
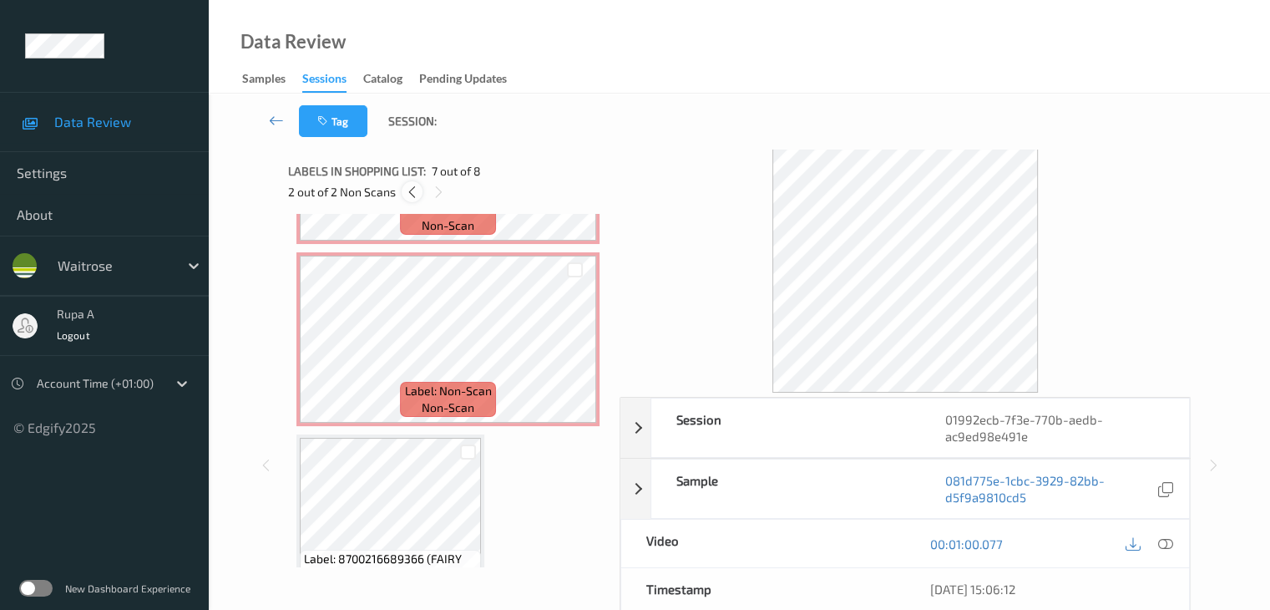
click at [413, 184] on div at bounding box center [412, 191] width 21 height 21
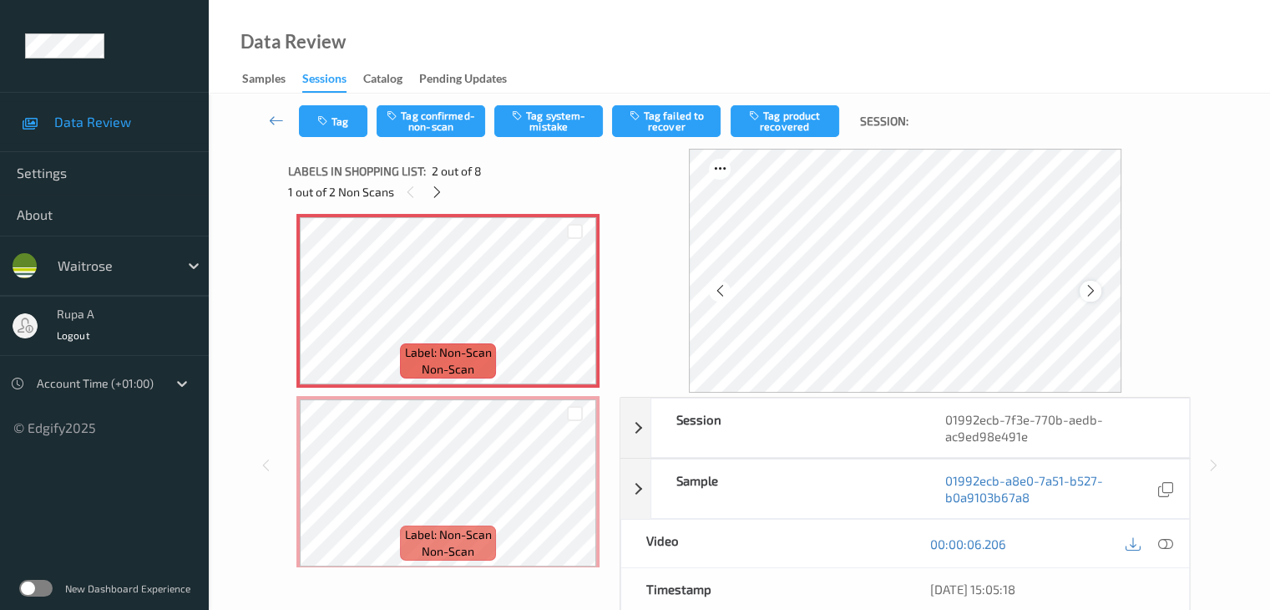
click at [1092, 293] on icon at bounding box center [1090, 290] width 14 height 15
click at [1093, 292] on icon at bounding box center [1090, 290] width 14 height 15
click at [414, 134] on button "Tag confirmed-non-scan" at bounding box center [431, 121] width 109 height 32
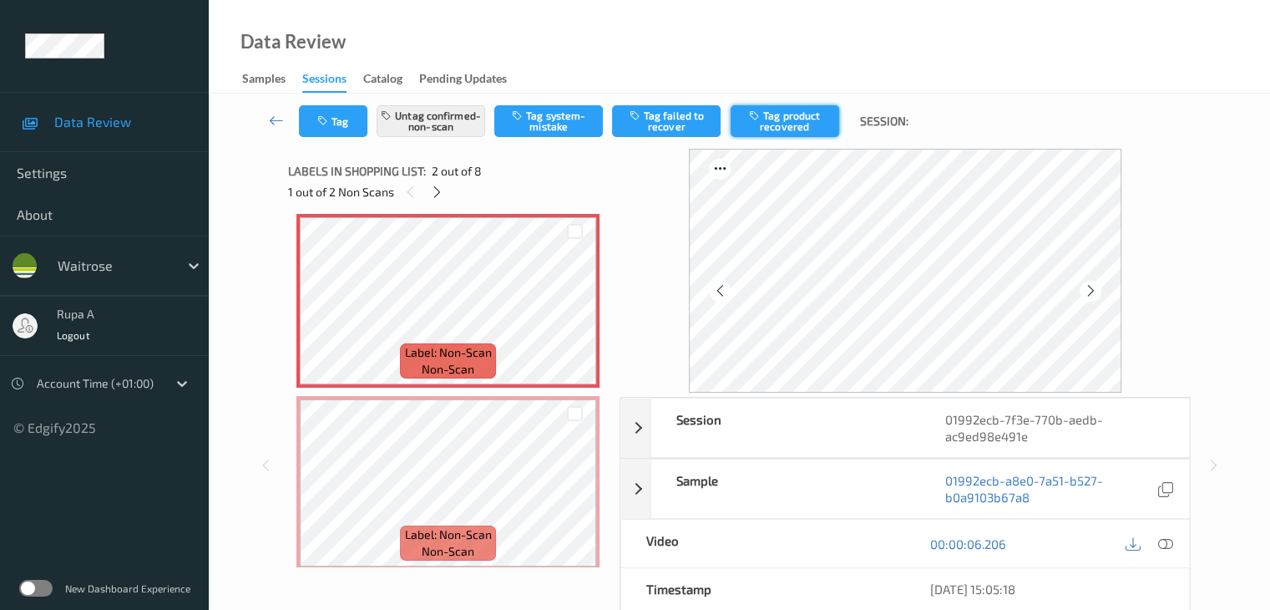
click at [778, 126] on button "Tag product recovered" at bounding box center [785, 121] width 109 height 32
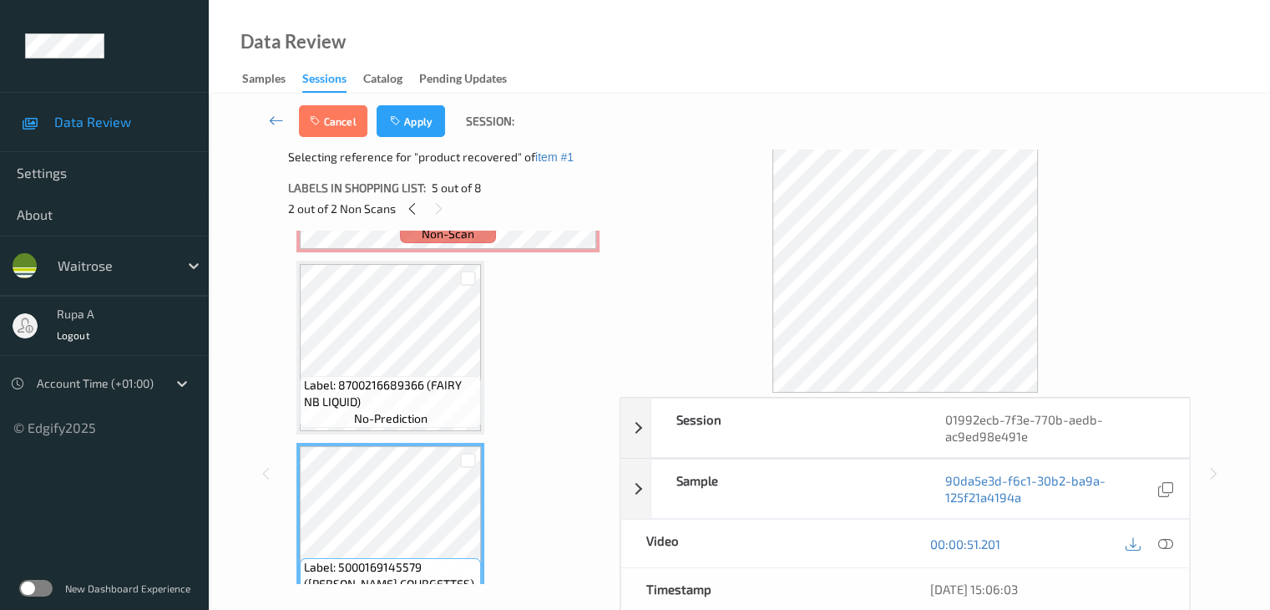
scroll to position [608, 0]
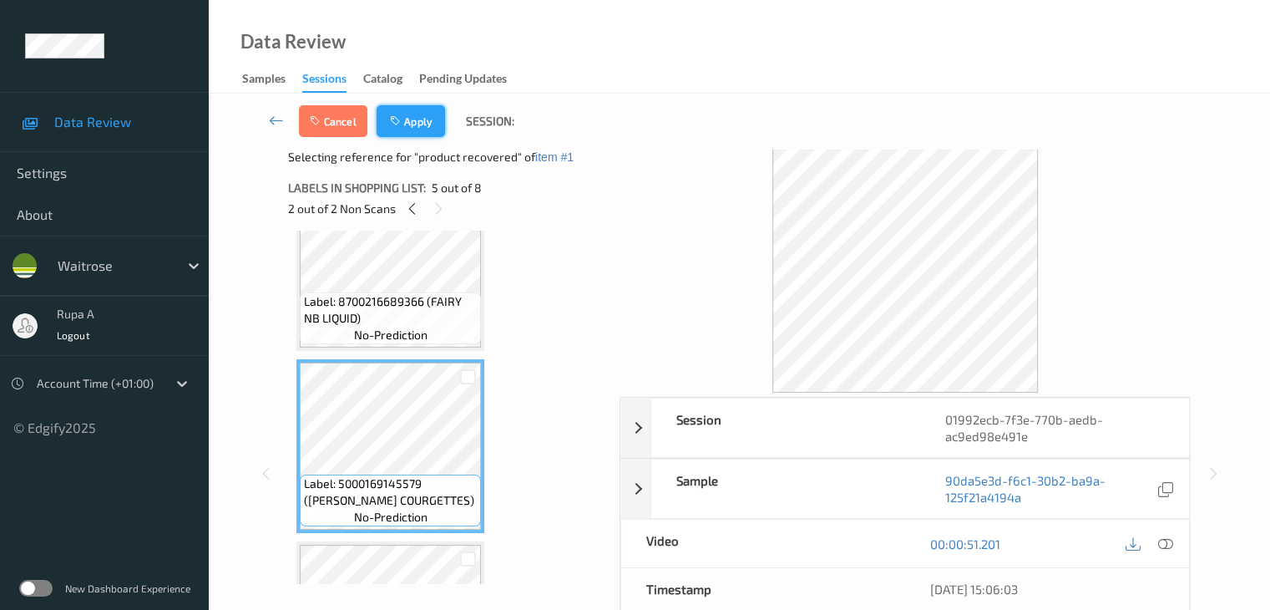
click at [424, 130] on button "Apply" at bounding box center [411, 121] width 68 height 32
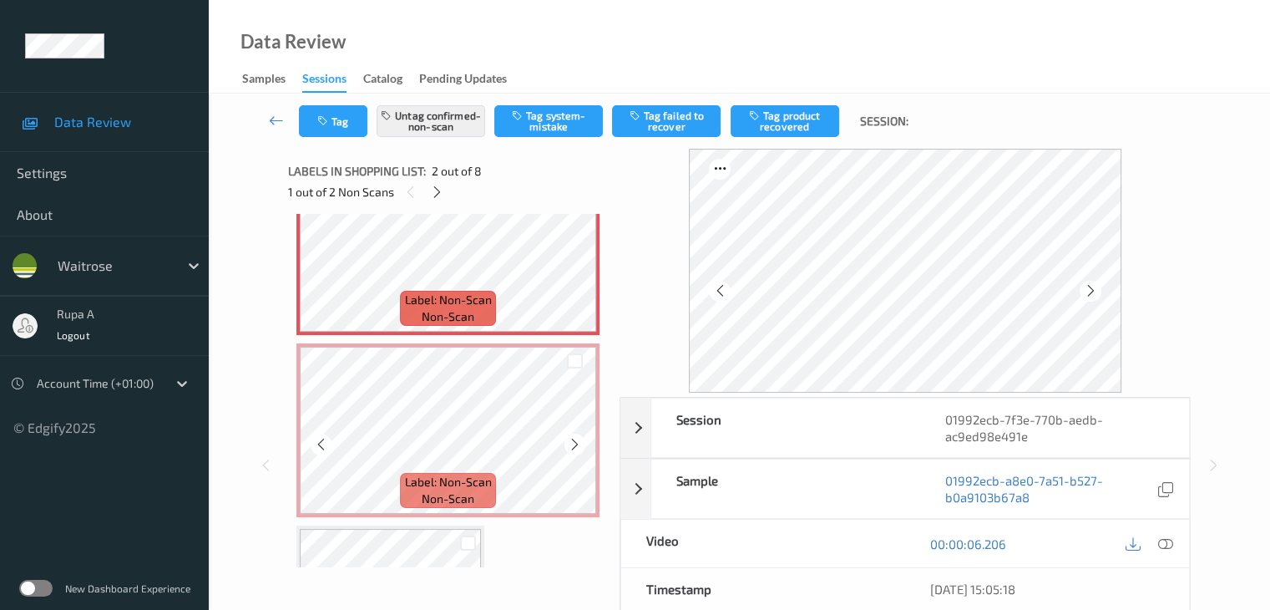
scroll to position [342, 0]
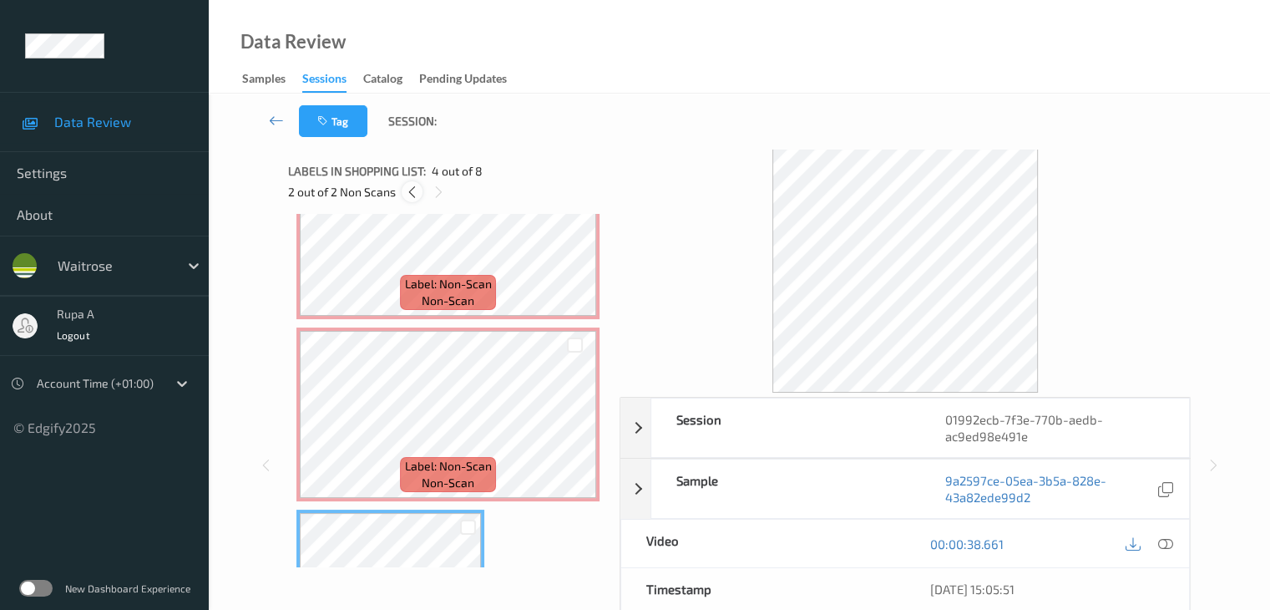
click at [412, 198] on icon at bounding box center [412, 192] width 14 height 15
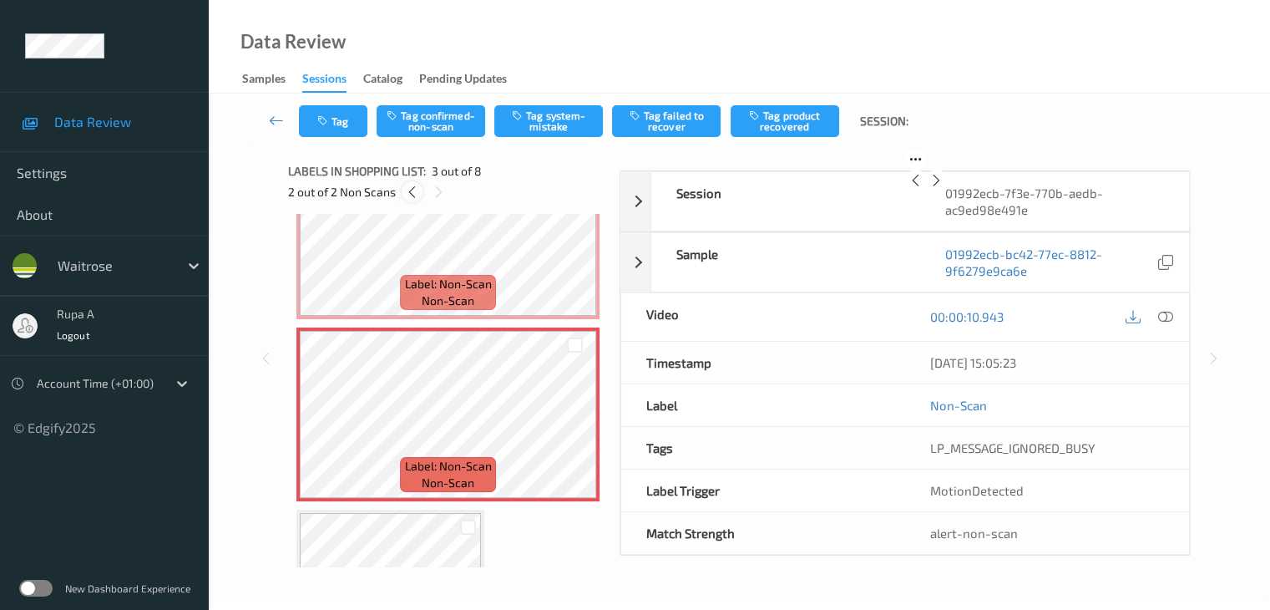
scroll to position [190, 0]
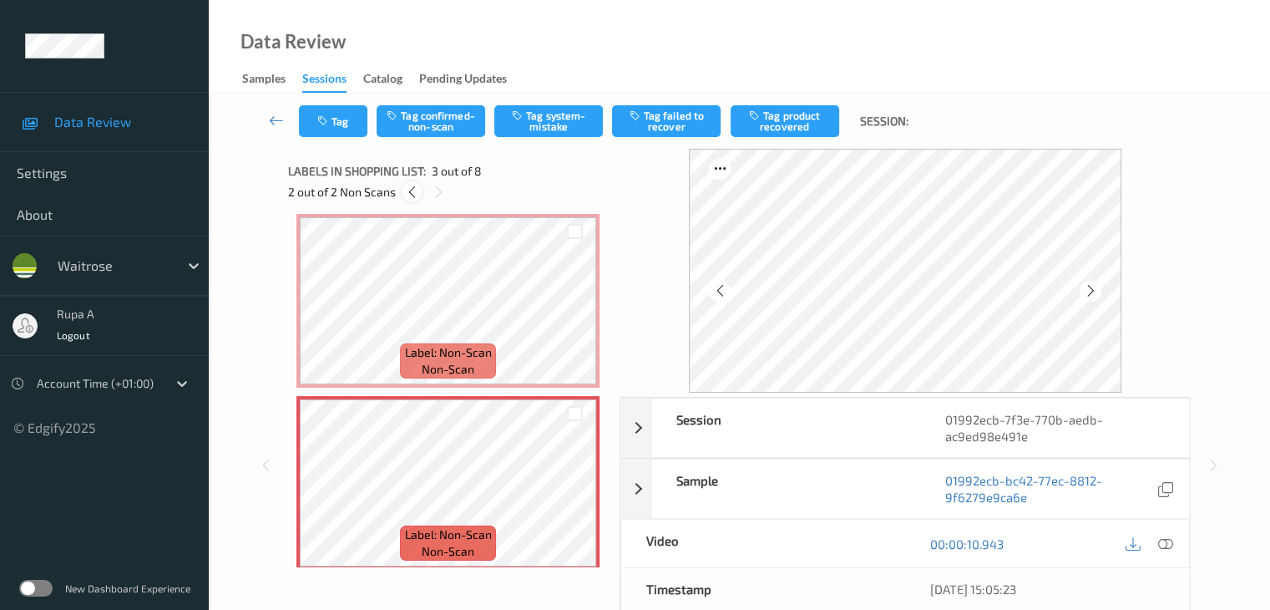
click at [416, 199] on div at bounding box center [412, 191] width 21 height 21
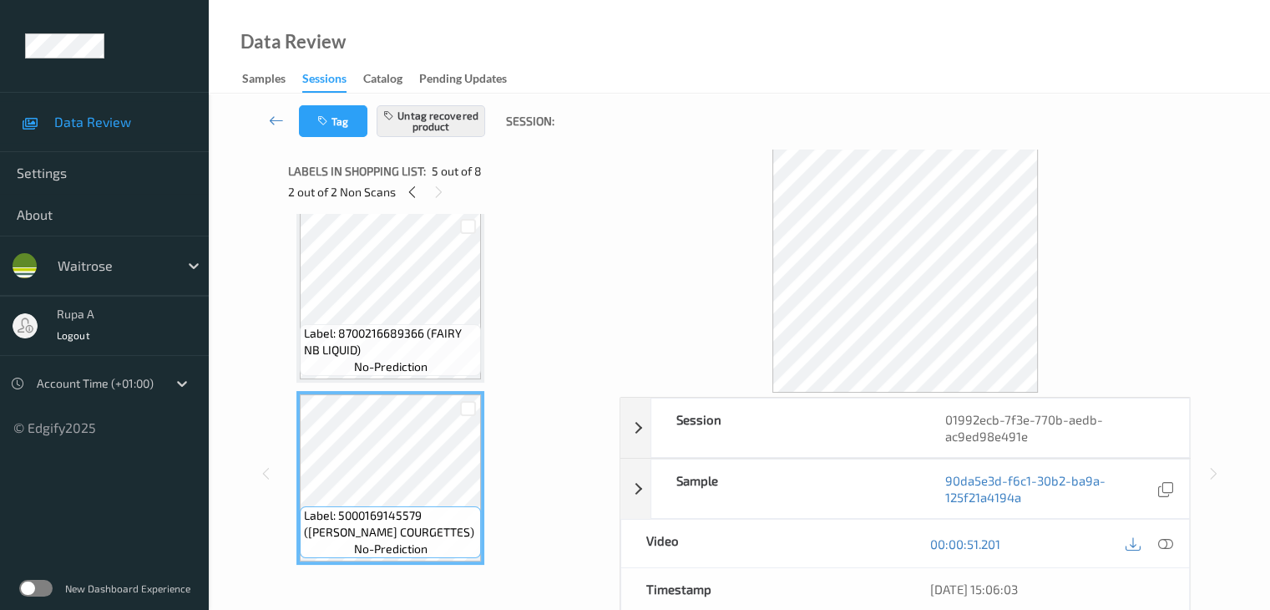
scroll to position [593, 0]
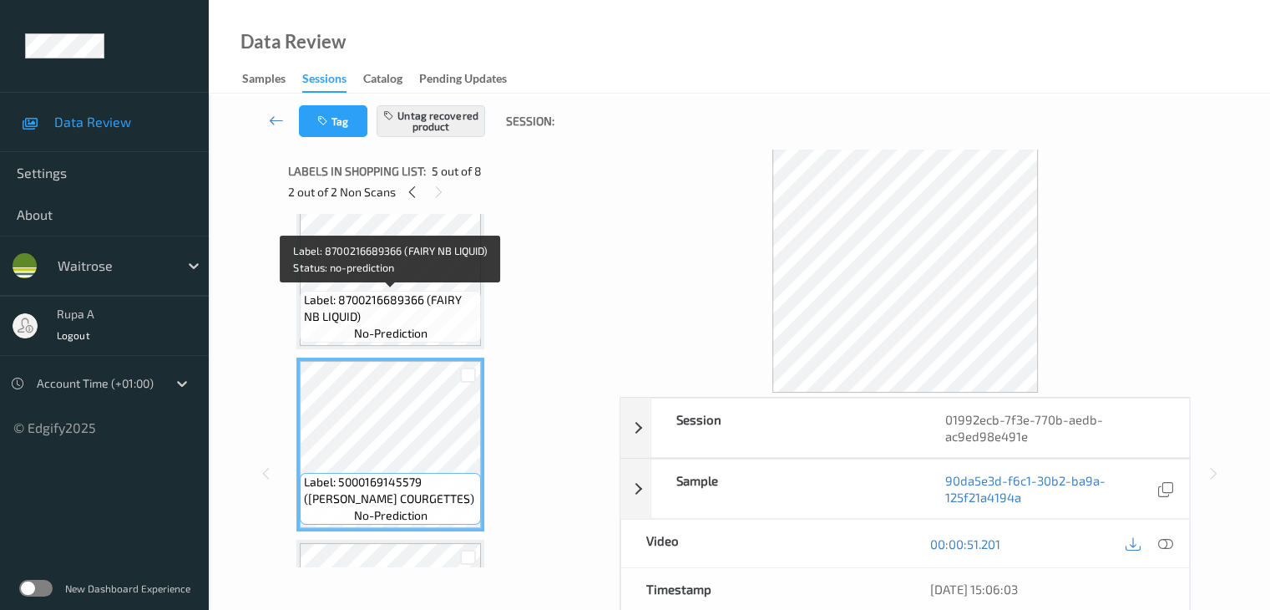
click at [411, 291] on div "Label: 8700216689366 (FAIRY NB LIQUID) no-prediction" at bounding box center [390, 317] width 181 height 52
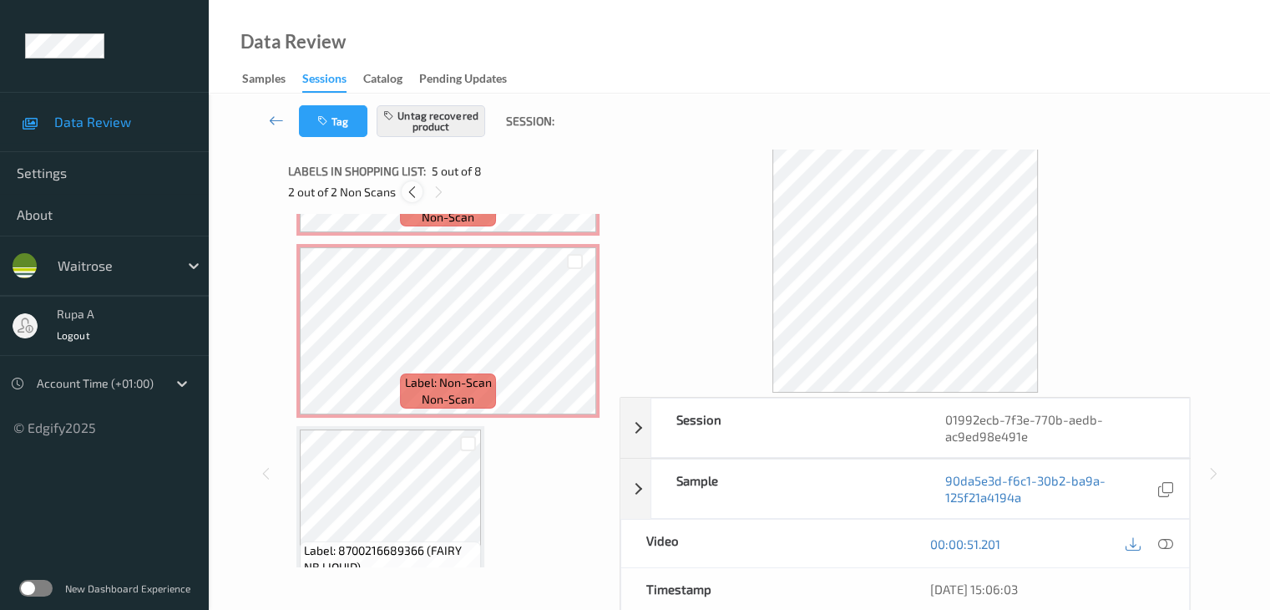
click at [406, 190] on icon at bounding box center [412, 192] width 14 height 15
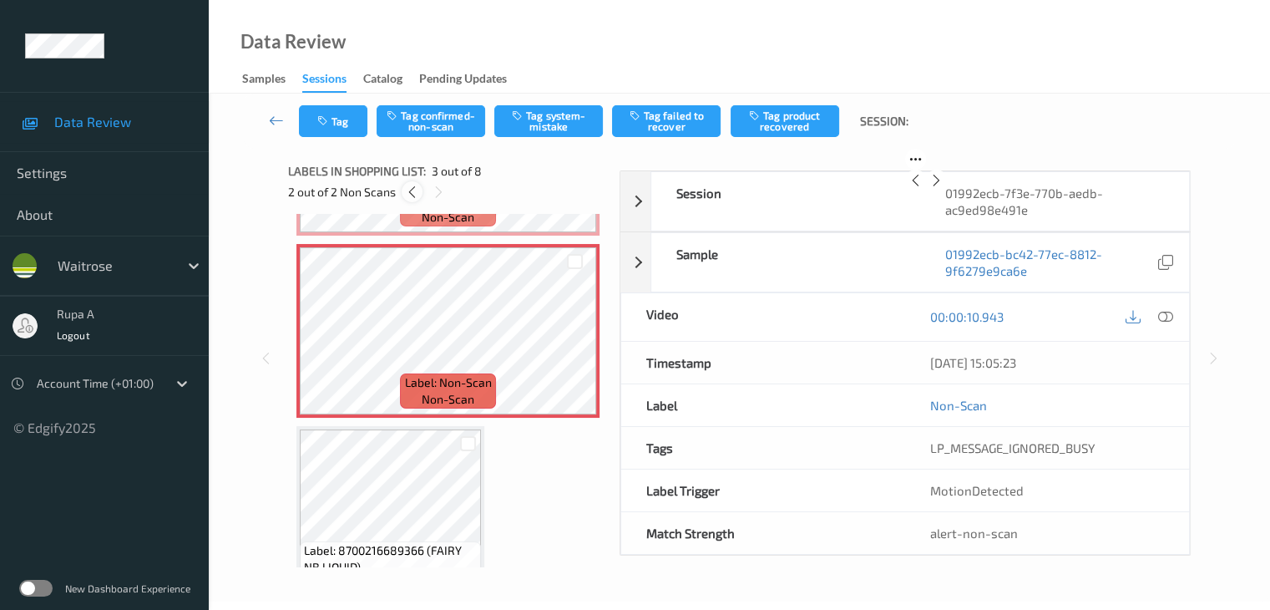
scroll to position [190, 0]
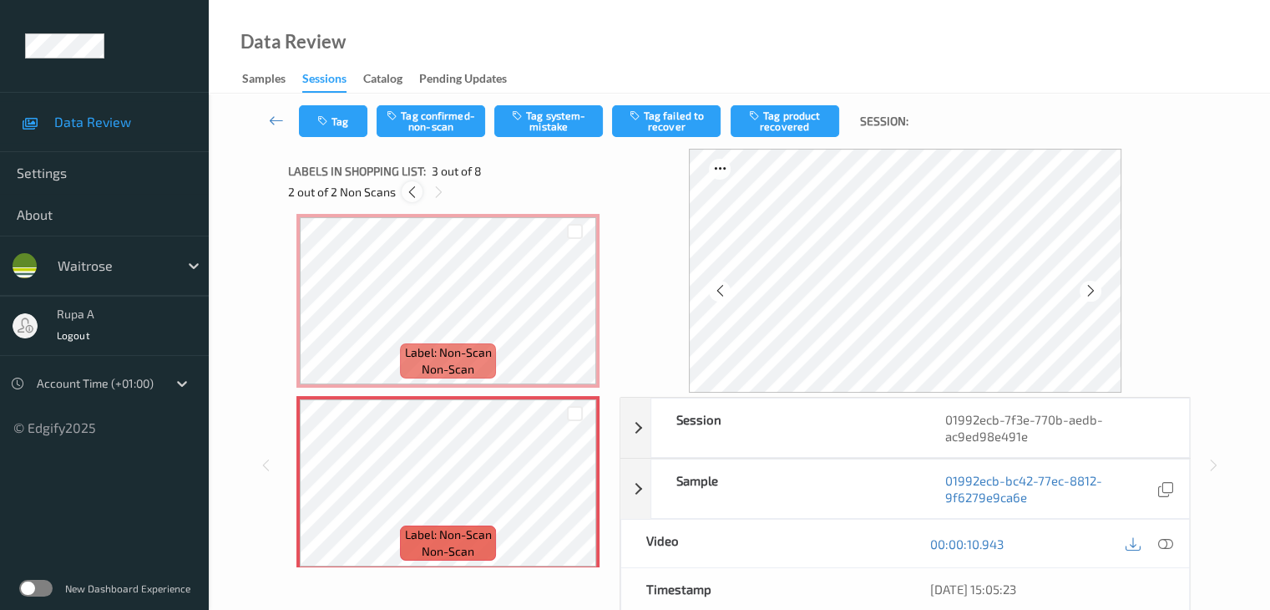
click at [405, 193] on icon at bounding box center [412, 192] width 14 height 15
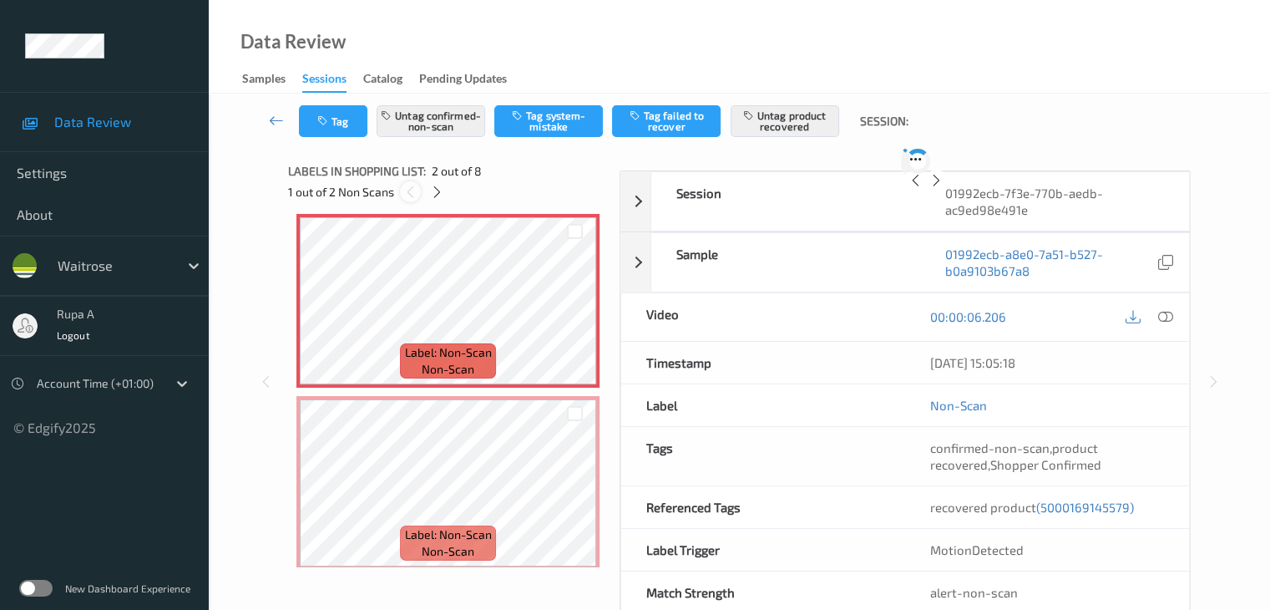
scroll to position [8, 0]
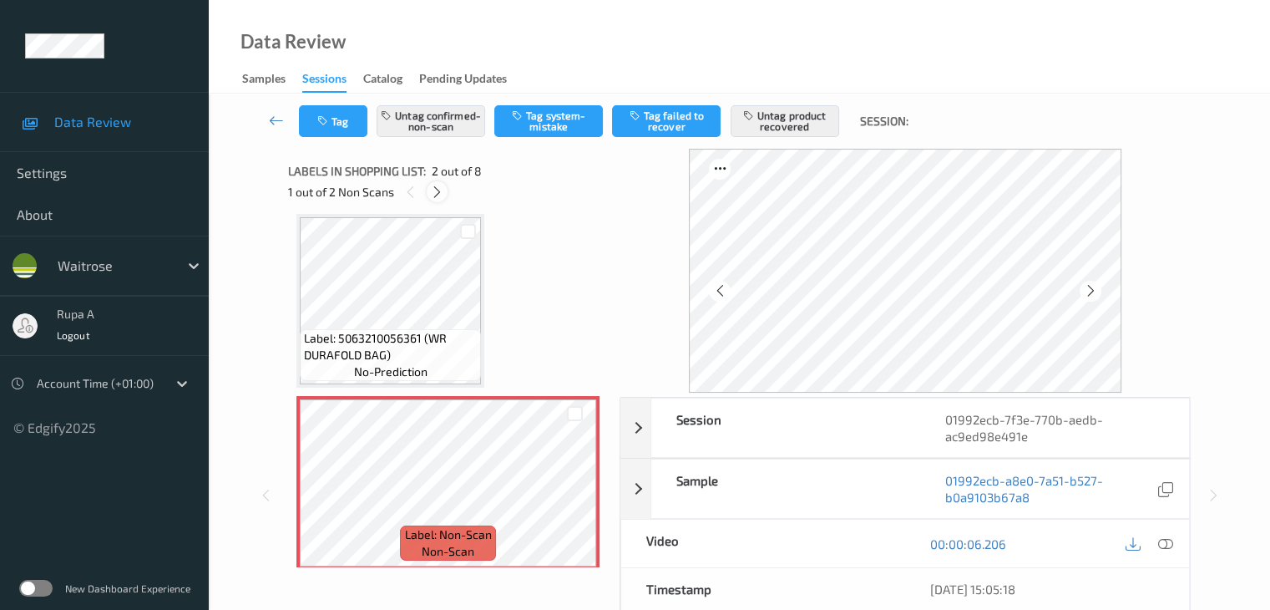
click at [439, 193] on icon at bounding box center [437, 192] width 14 height 15
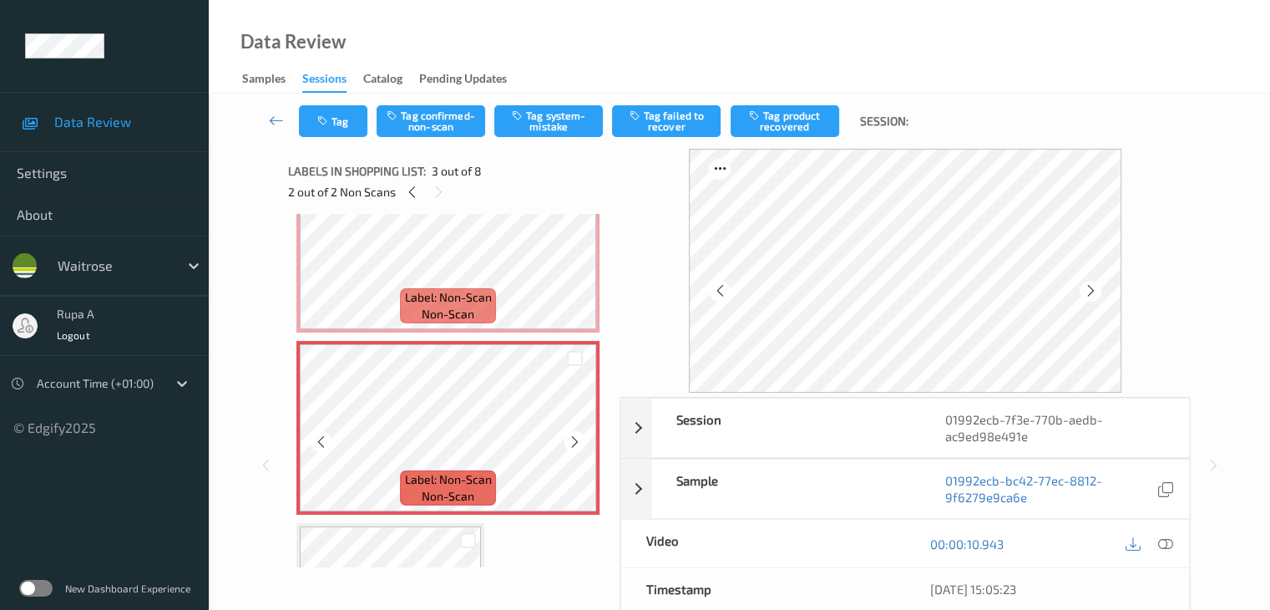
scroll to position [274, 0]
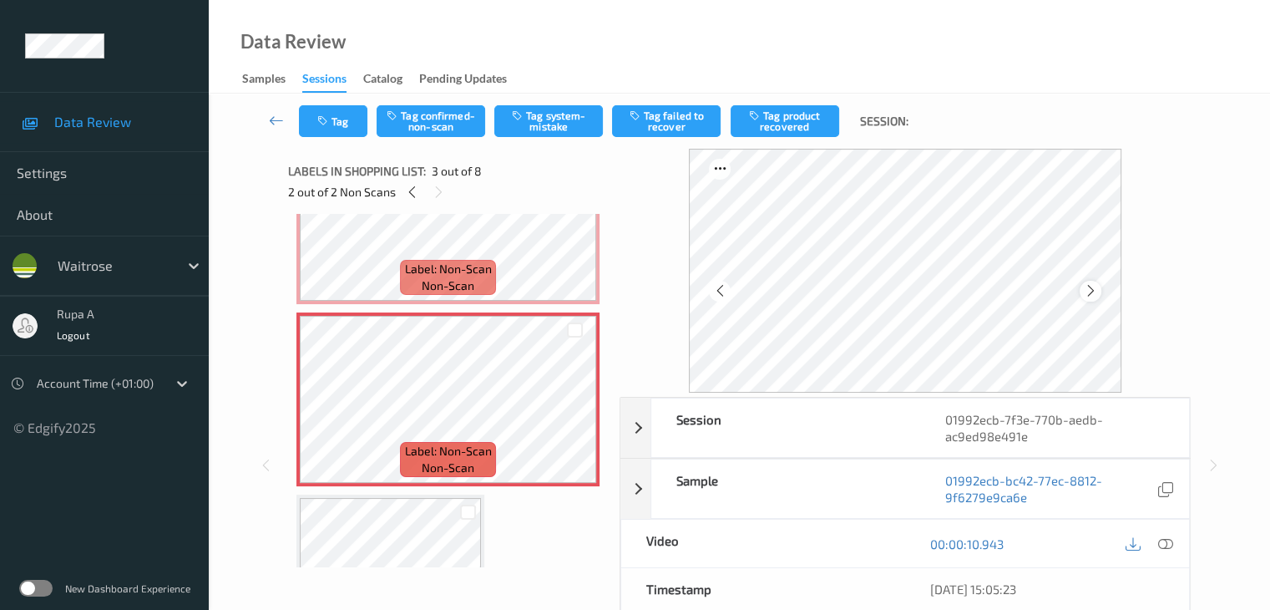
click at [1095, 295] on icon at bounding box center [1090, 290] width 14 height 15
click at [1096, 295] on icon at bounding box center [1090, 290] width 14 height 15
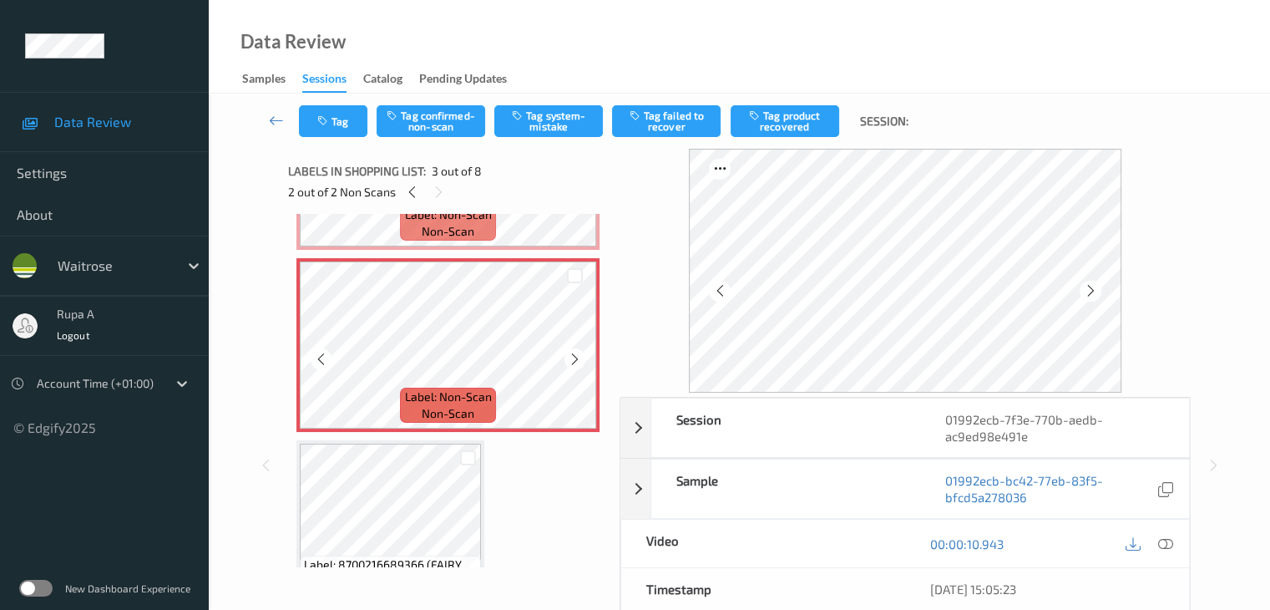
scroll to position [357, 0]
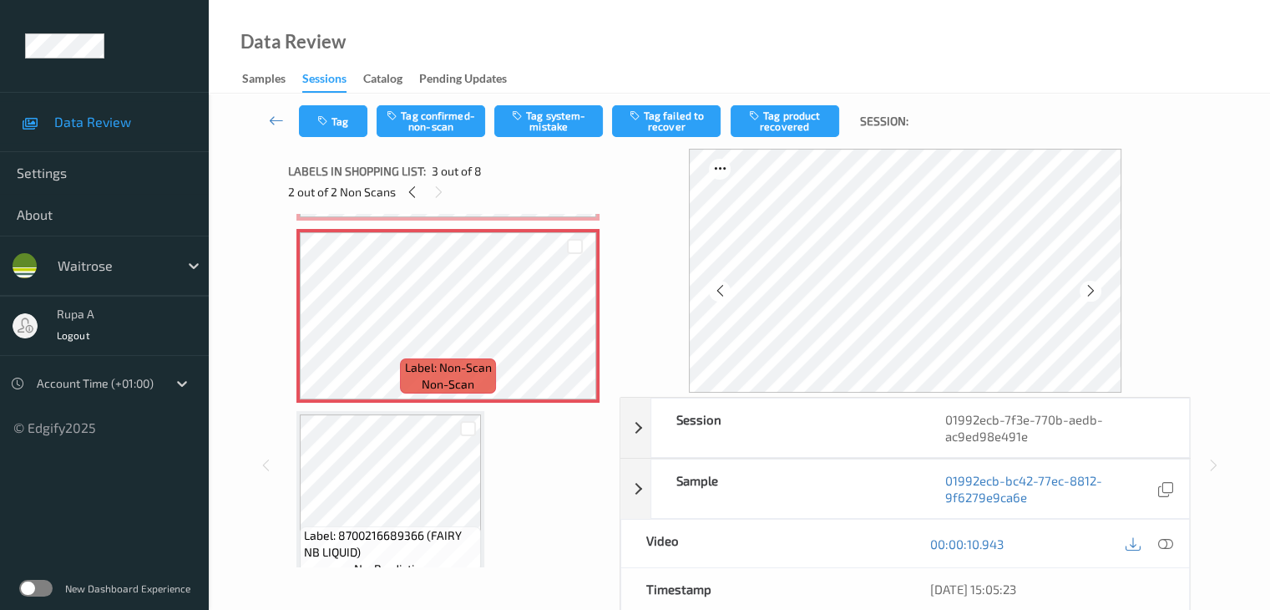
click at [1170, 543] on icon at bounding box center [1164, 543] width 15 height 15
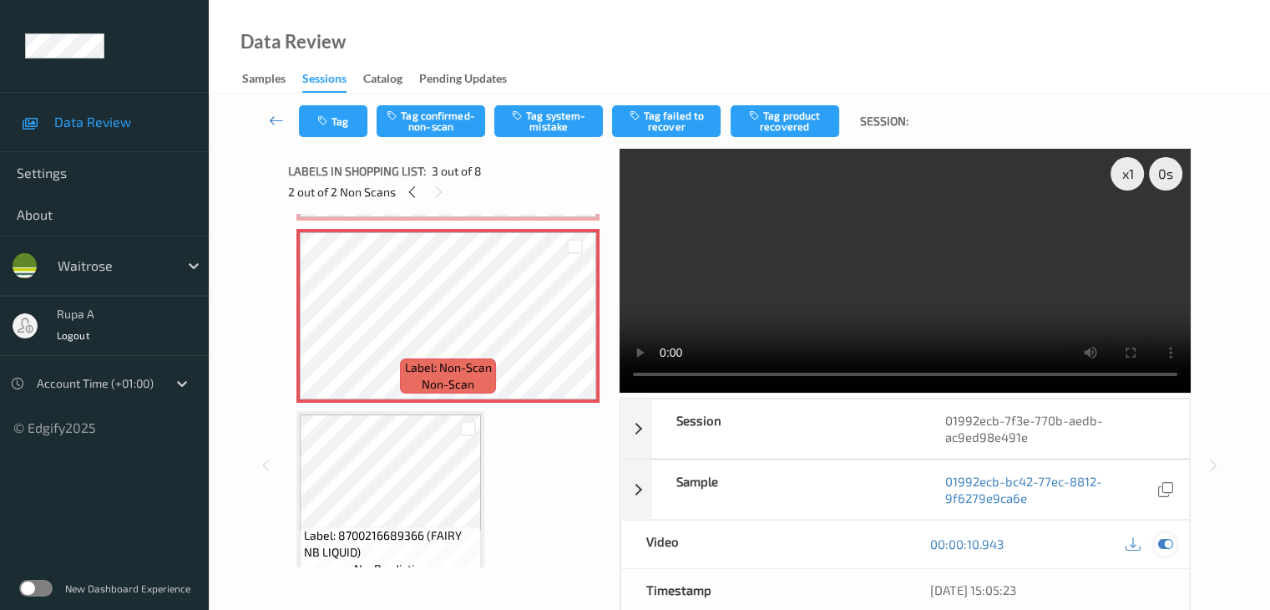
click at [1165, 536] on icon at bounding box center [1164, 543] width 15 height 15
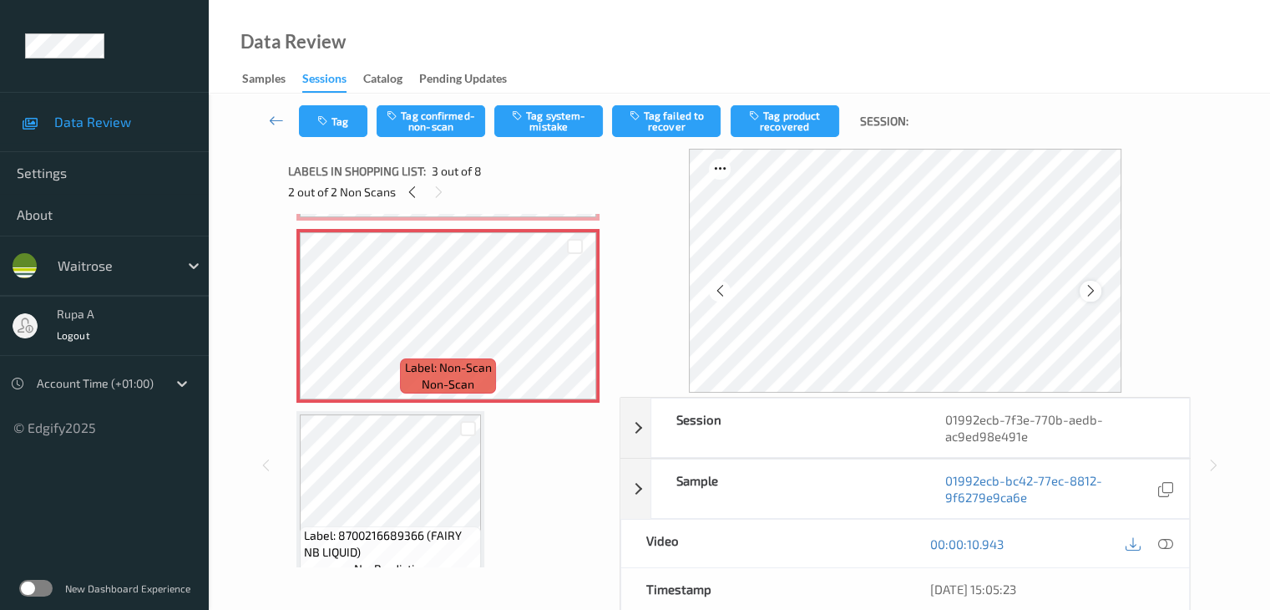
click at [1100, 282] on div at bounding box center [1090, 291] width 21 height 21
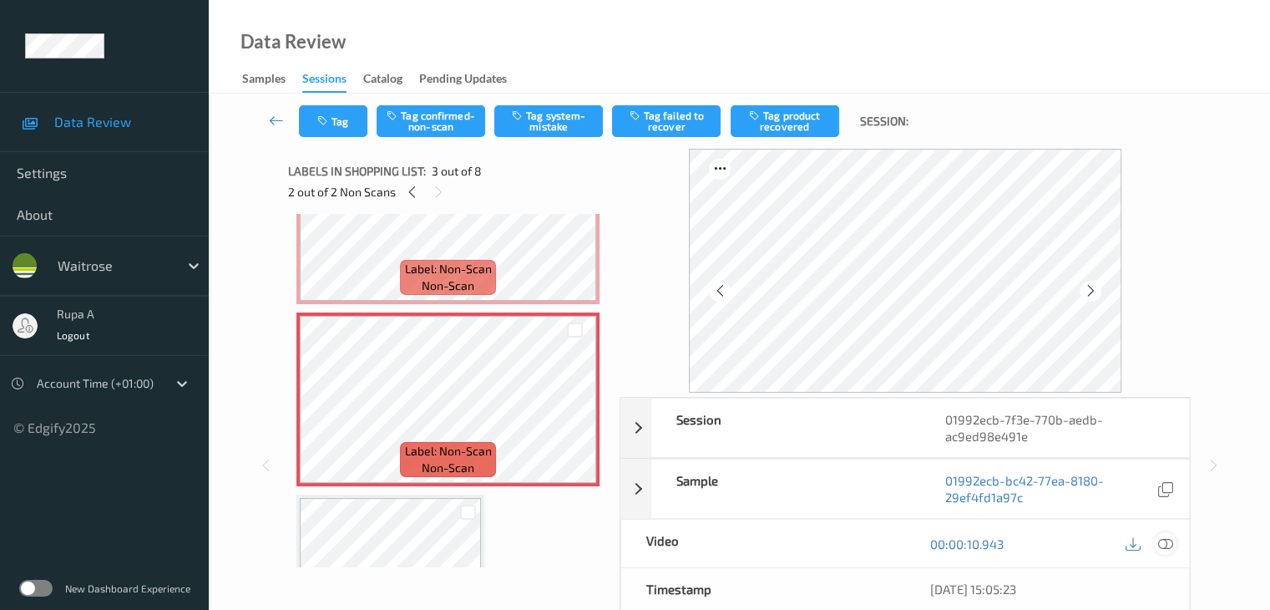
click at [1168, 542] on icon at bounding box center [1164, 543] width 15 height 15
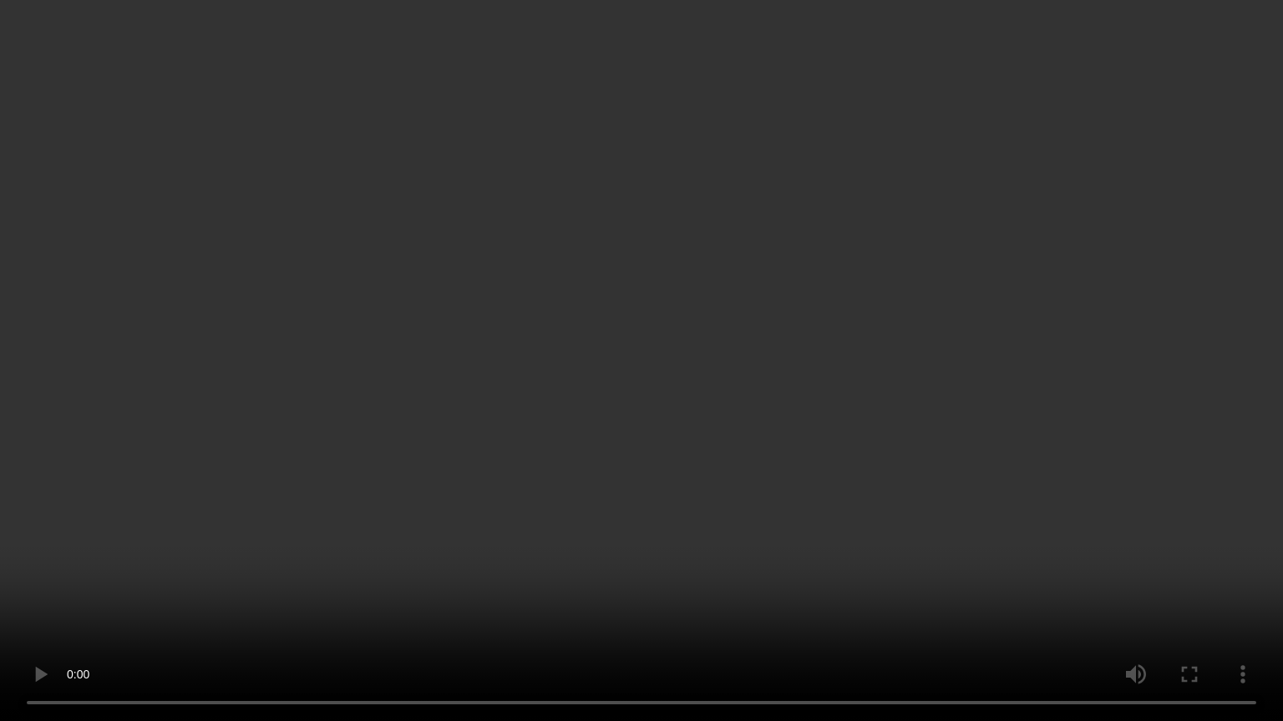
click at [1282, 352] on video at bounding box center [641, 360] width 1283 height 721
click at [1282, 345] on video at bounding box center [641, 360] width 1283 height 721
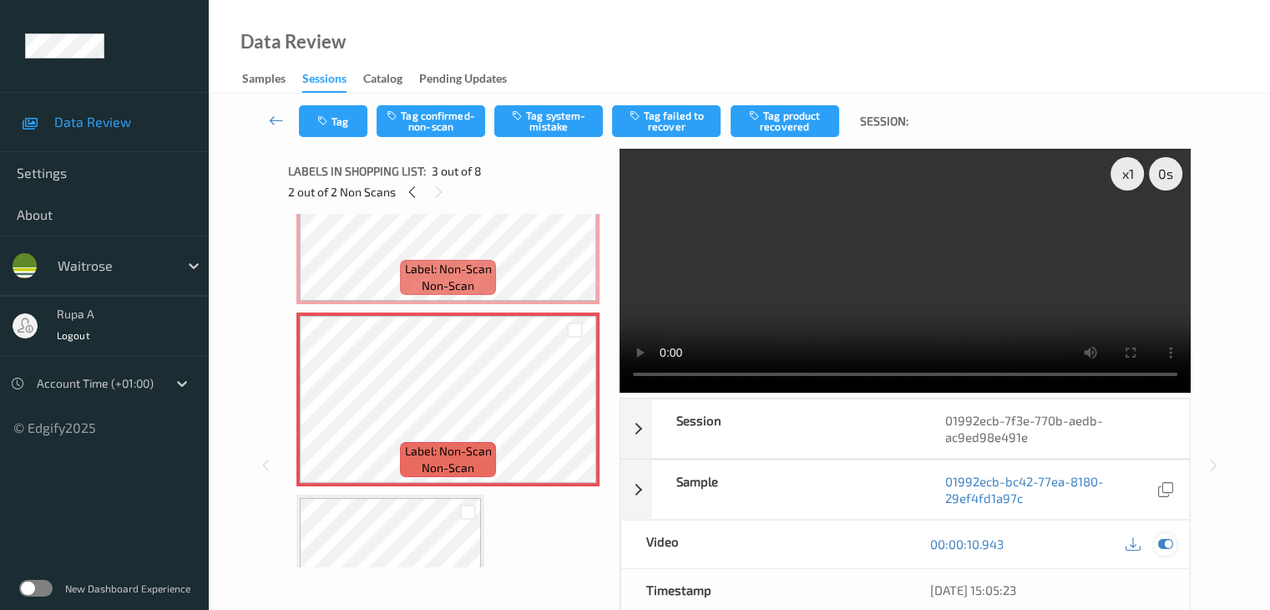
click at [1166, 543] on icon at bounding box center [1164, 543] width 15 height 15
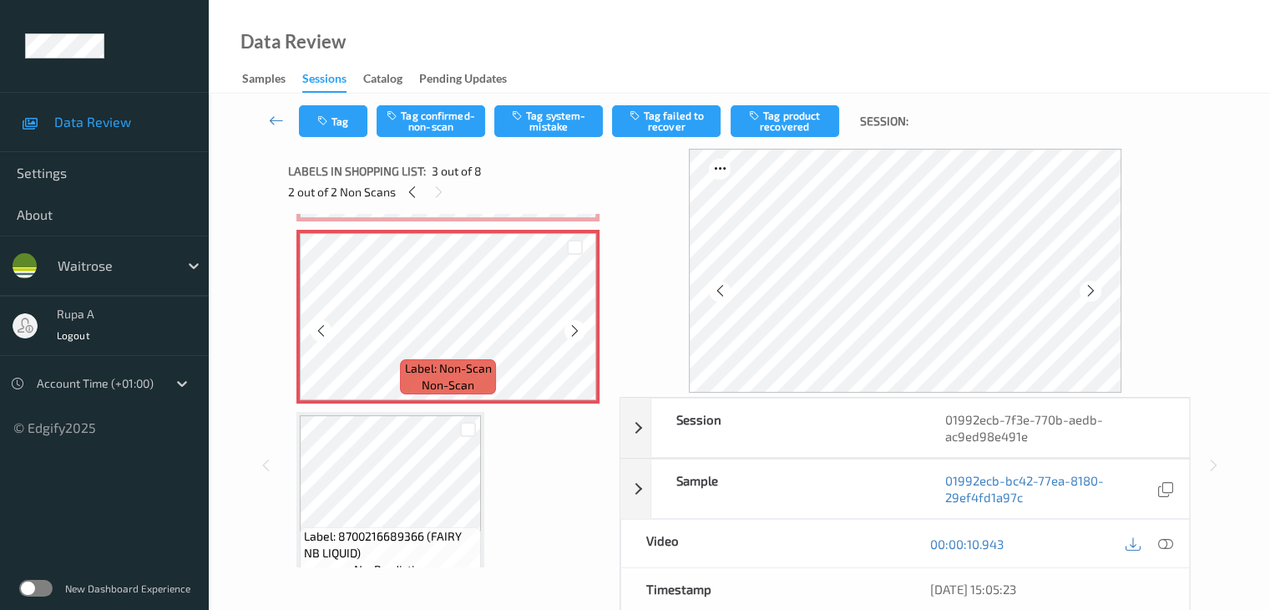
scroll to position [357, 0]
click at [461, 115] on button "Tag confirmed-non-scan" at bounding box center [431, 121] width 109 height 32
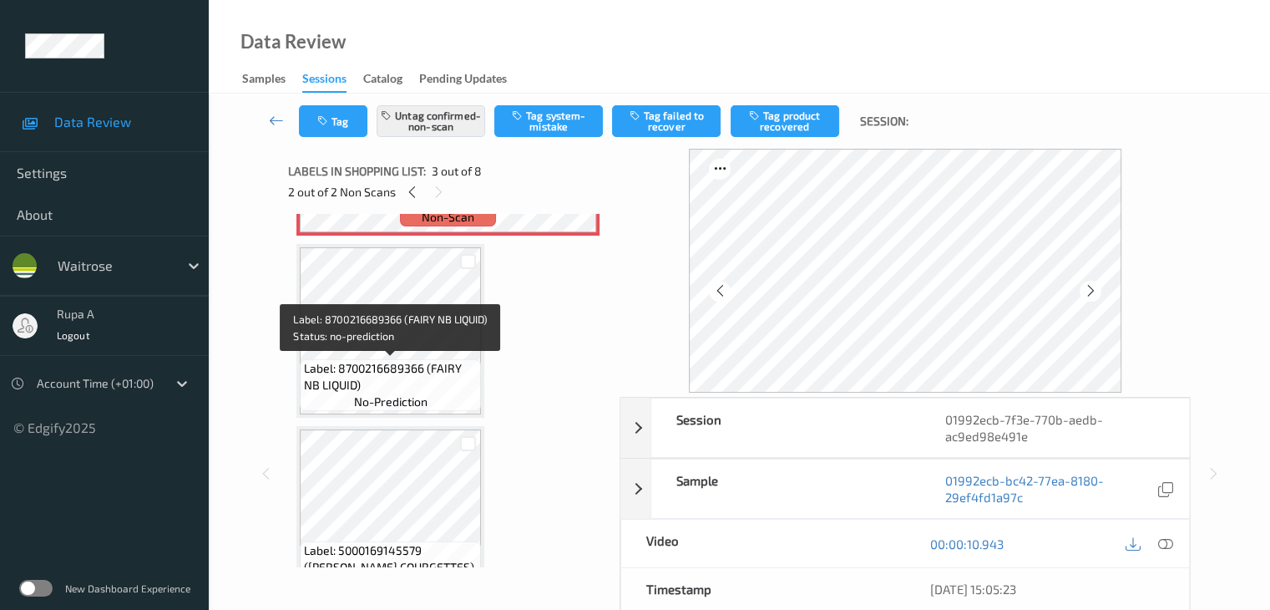
click at [394, 374] on span "Label: 8700216689366 (FAIRY NB LIQUID)" at bounding box center [390, 376] width 173 height 33
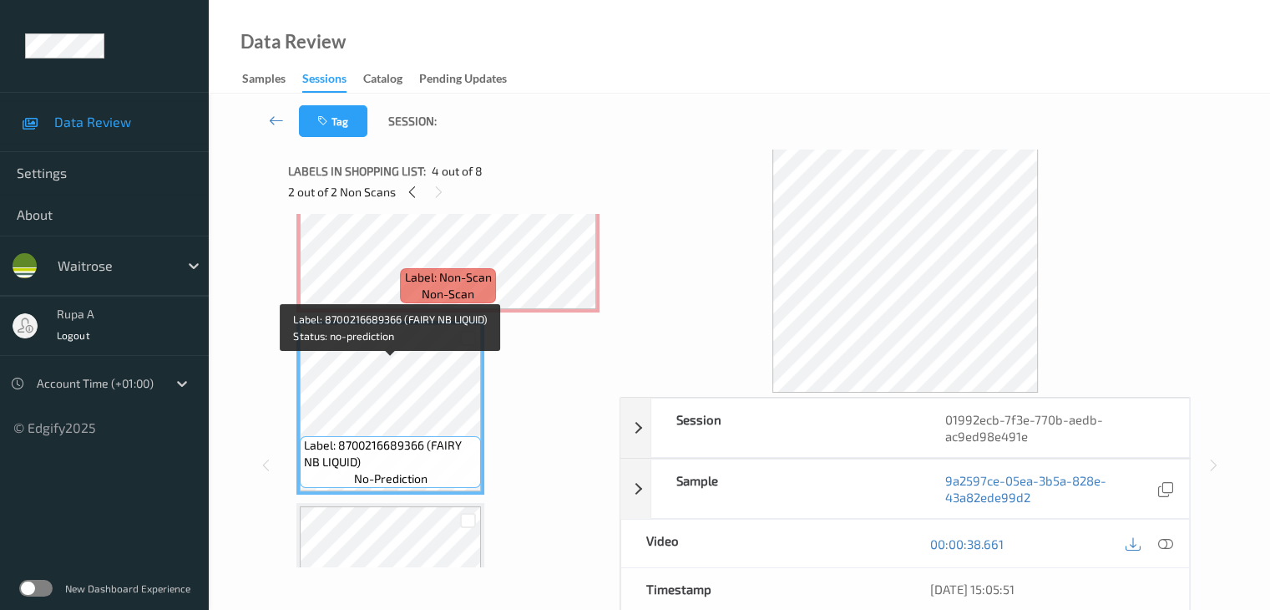
scroll to position [357, 0]
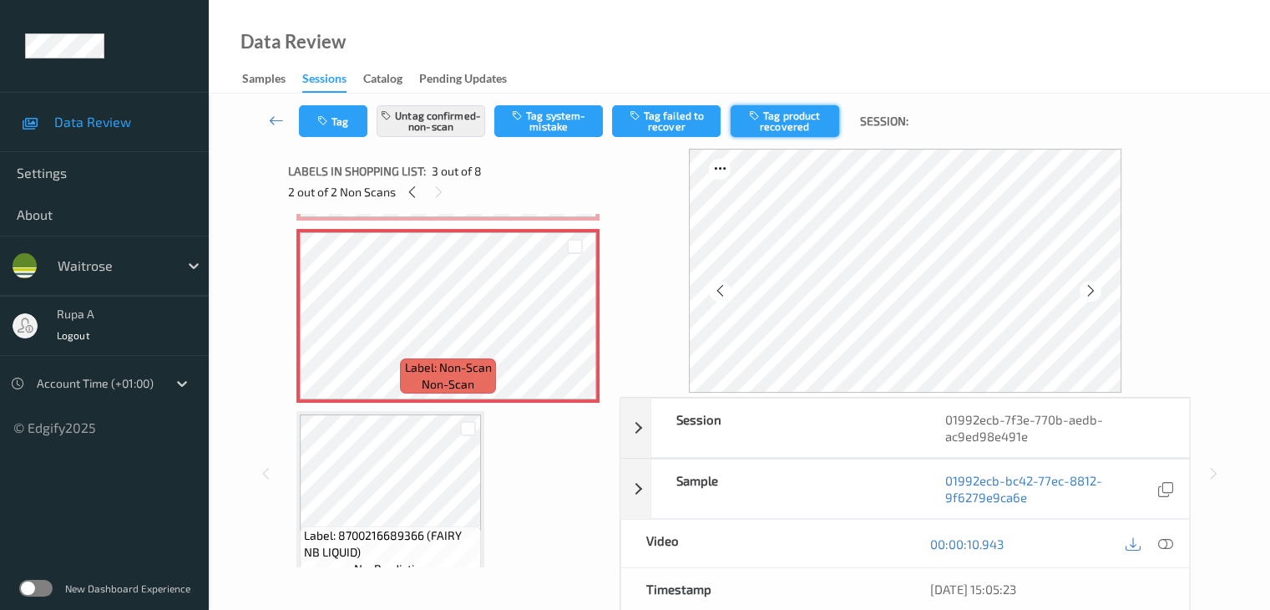
click at [769, 123] on button "Tag product recovered" at bounding box center [785, 121] width 109 height 32
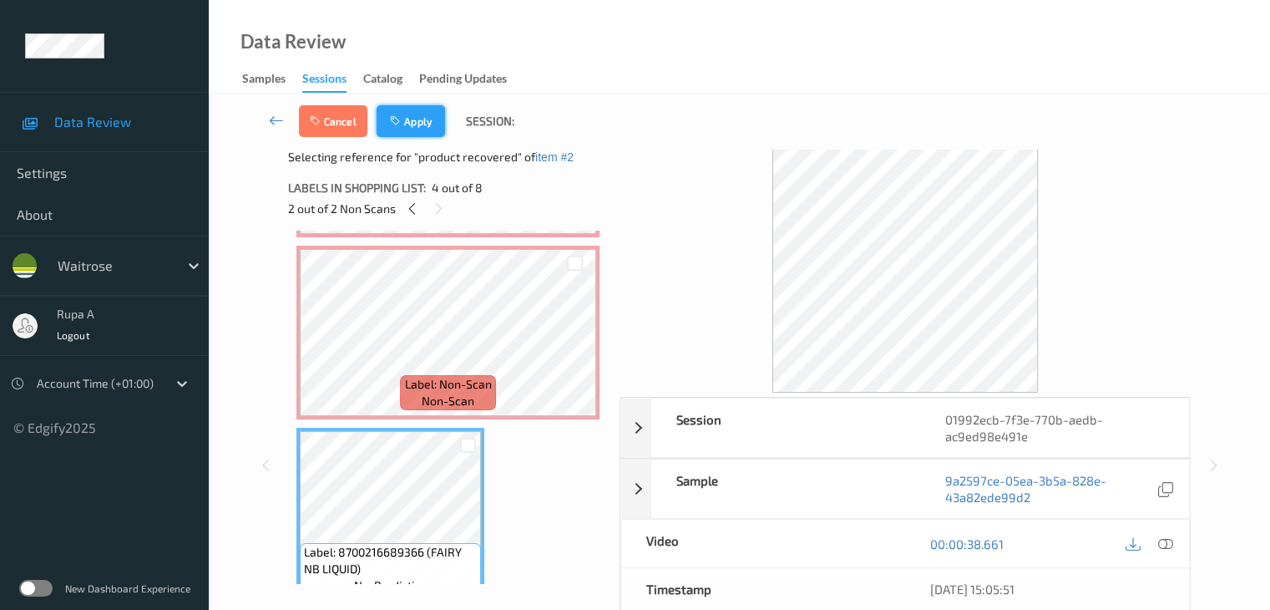
click at [394, 124] on icon "button" at bounding box center [397, 121] width 14 height 12
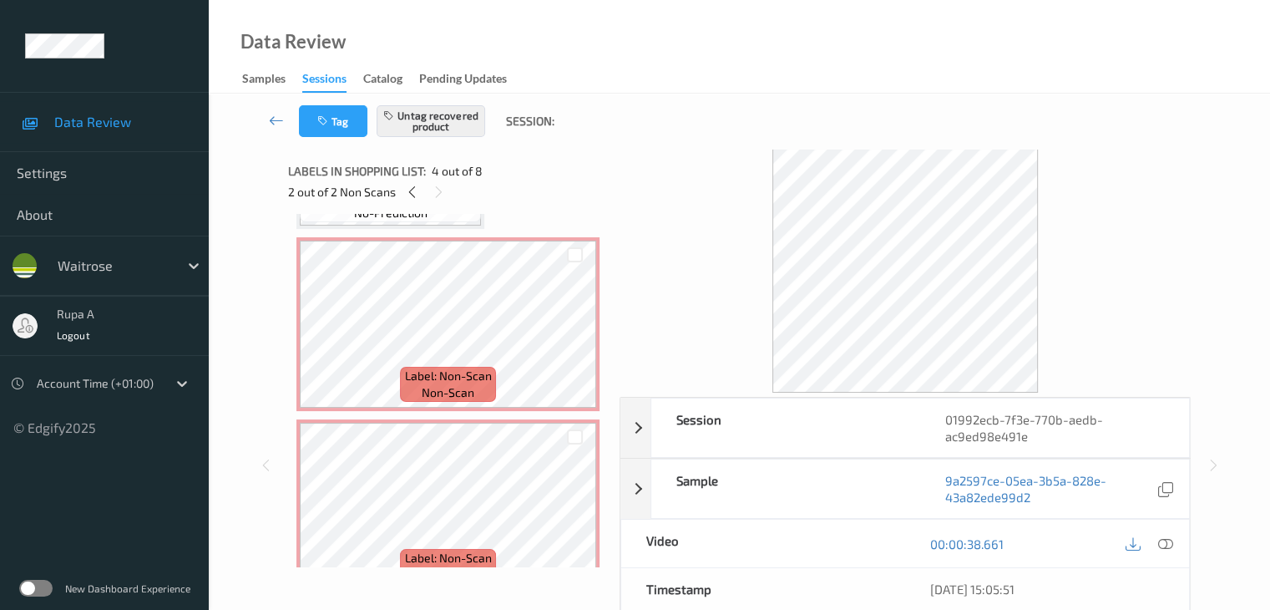
scroll to position [417, 0]
click at [411, 196] on icon at bounding box center [412, 192] width 14 height 15
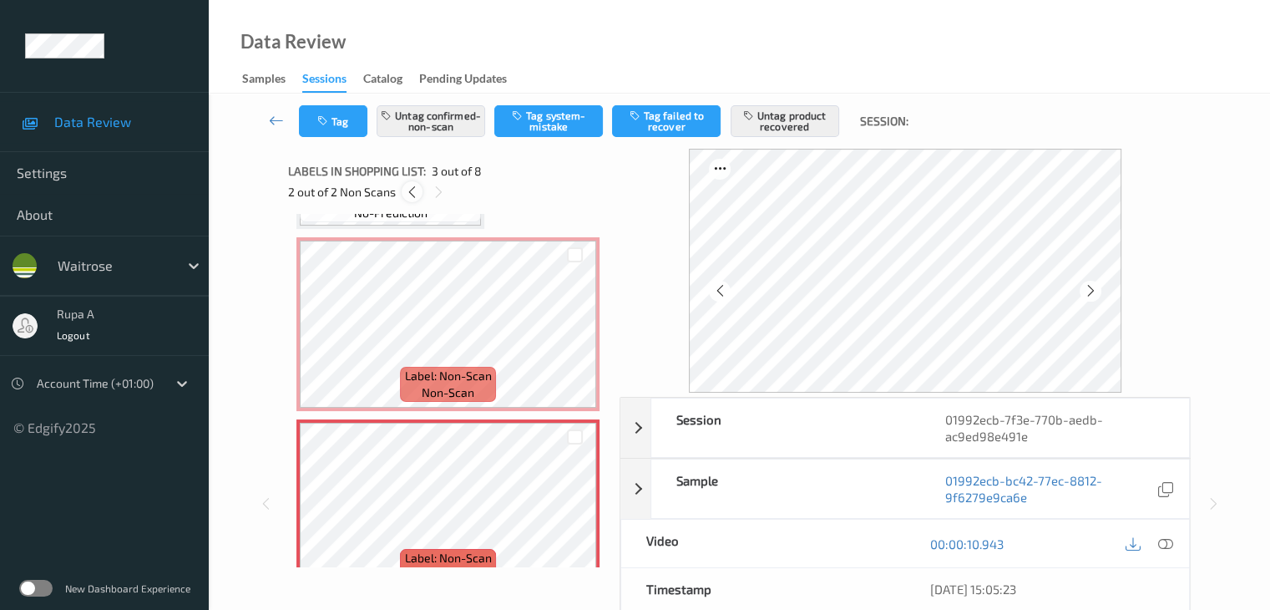
scroll to position [190, 0]
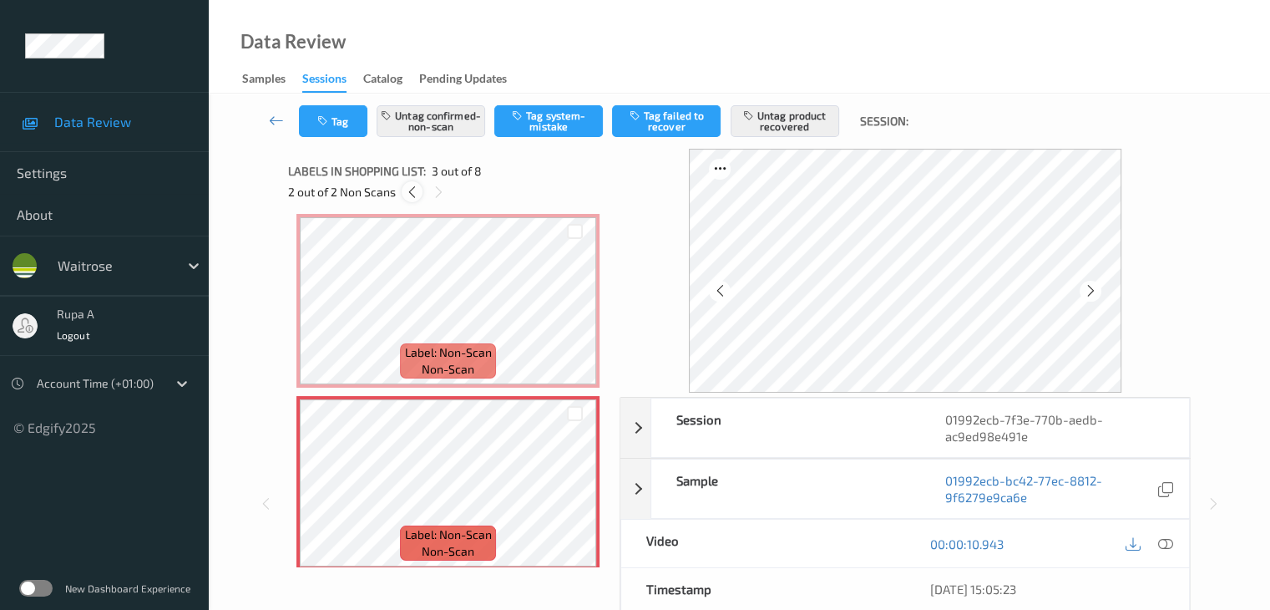
click at [409, 195] on icon at bounding box center [412, 192] width 14 height 15
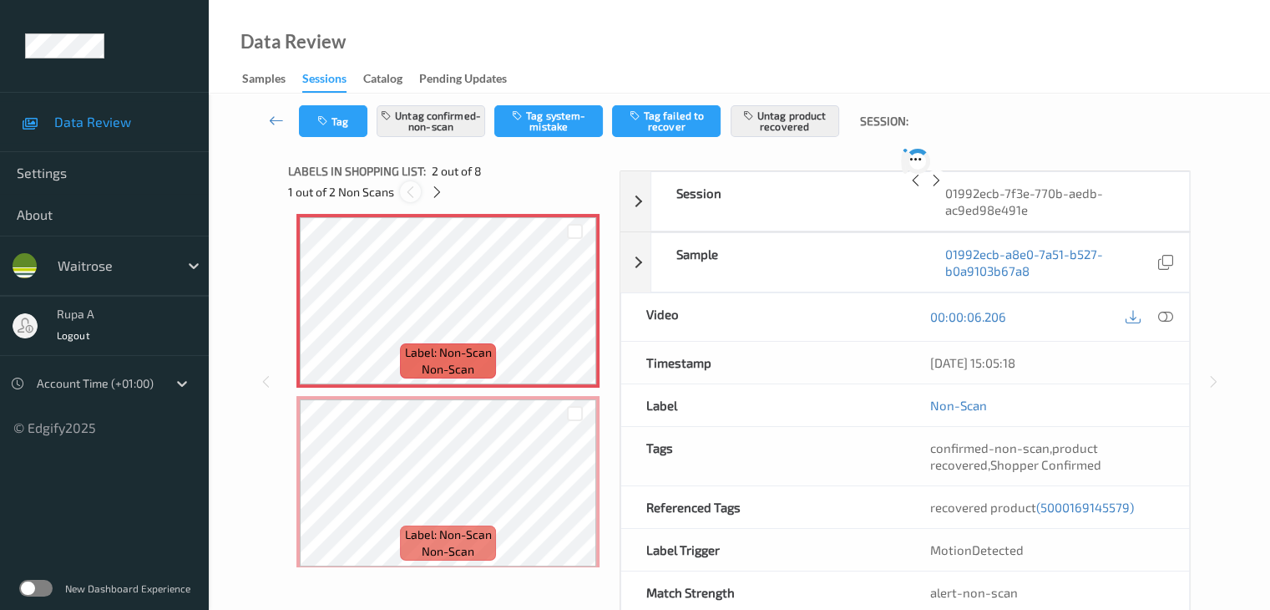
scroll to position [8, 0]
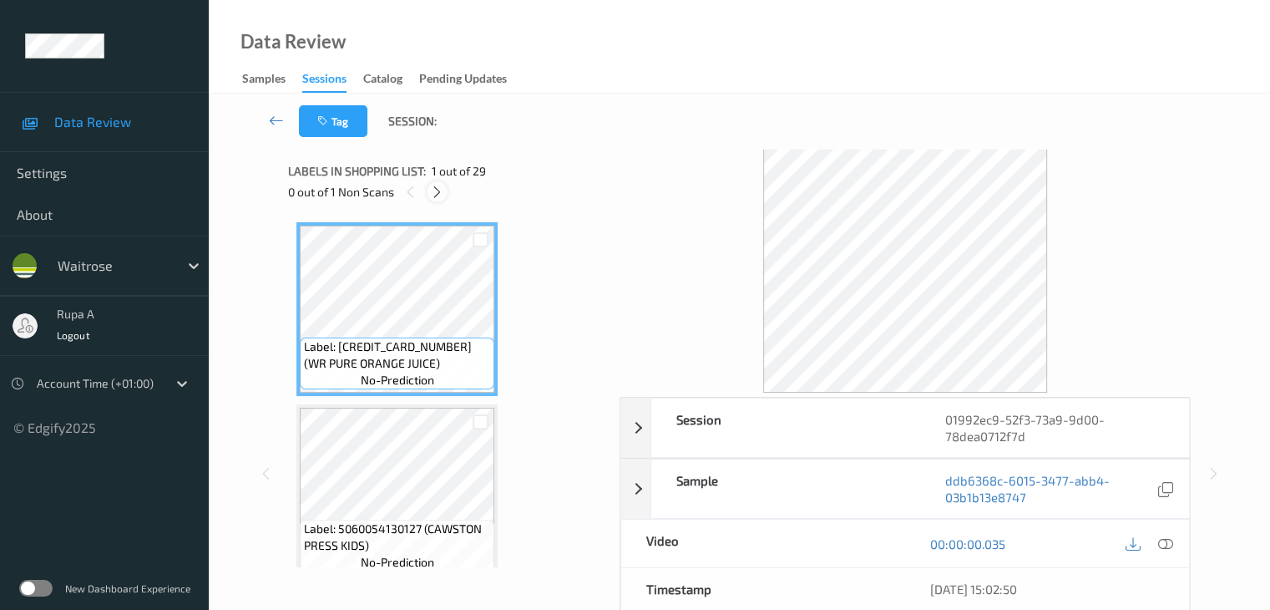
click at [438, 195] on icon at bounding box center [437, 192] width 14 height 15
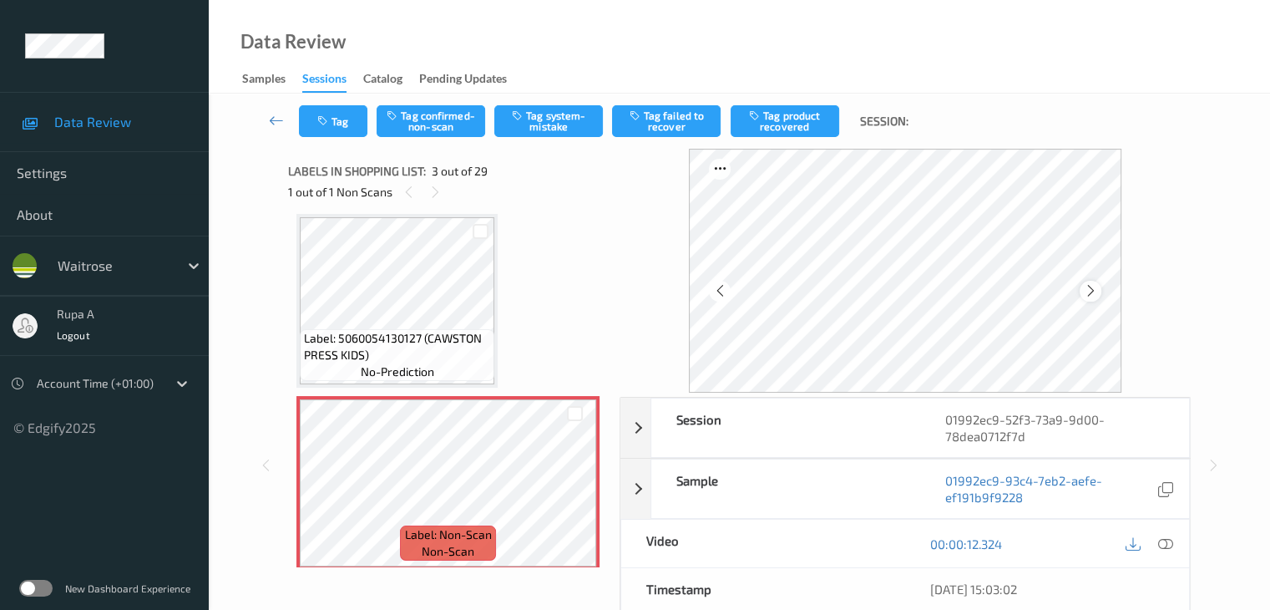
click at [1089, 291] on icon at bounding box center [1090, 290] width 14 height 15
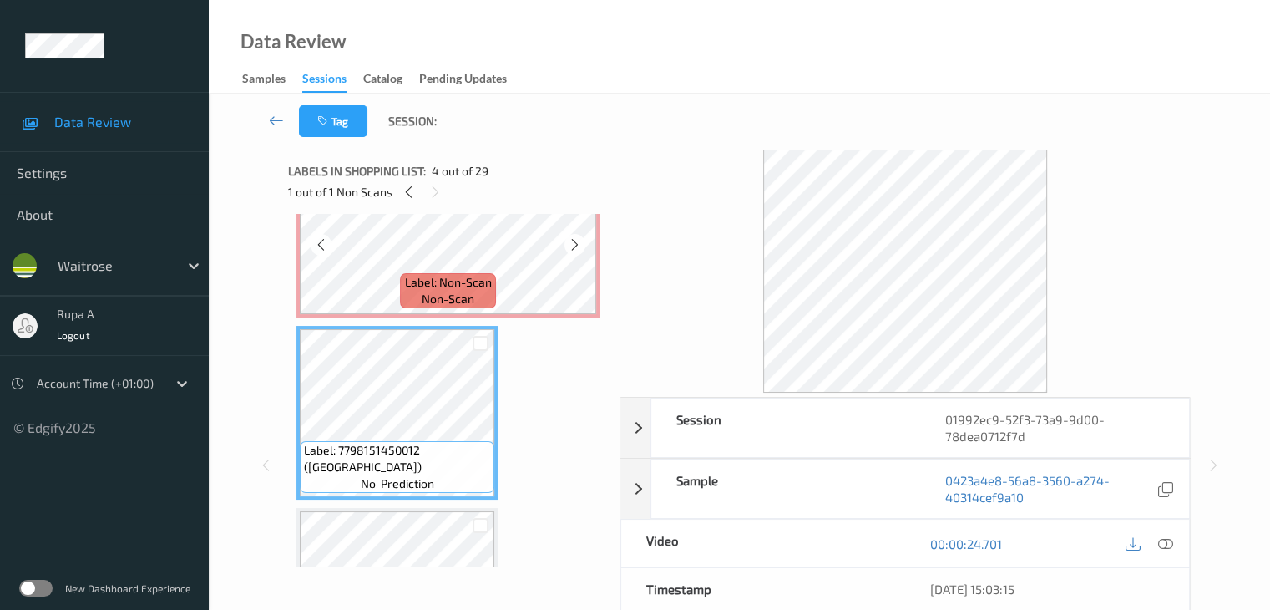
scroll to position [357, 0]
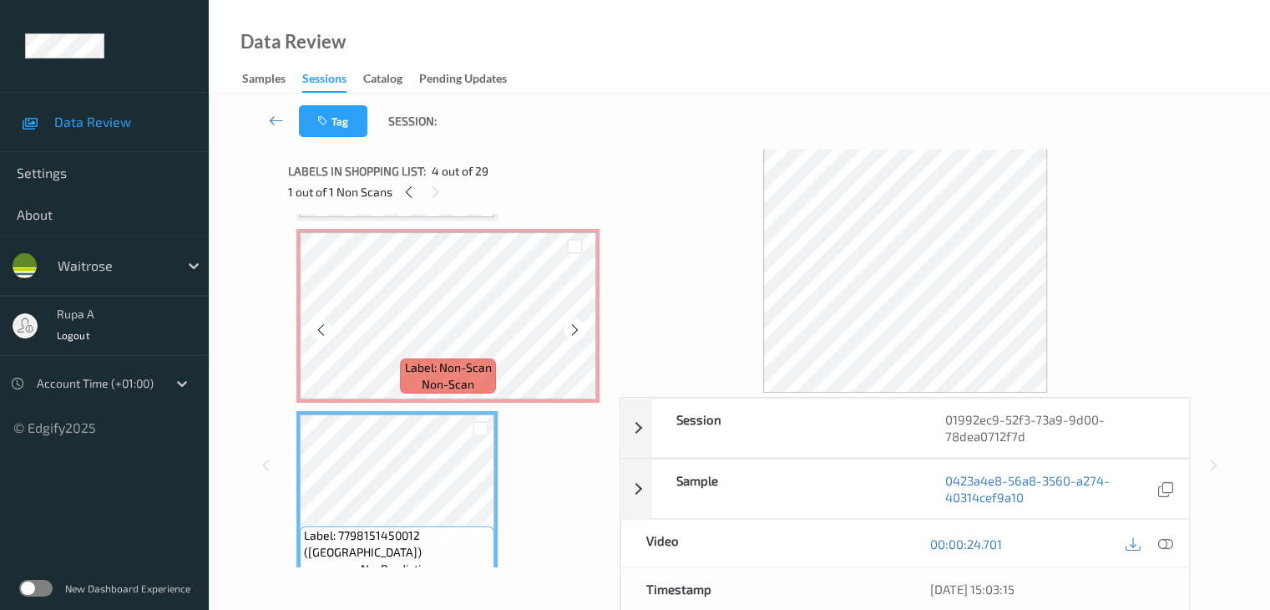
click at [447, 370] on span "Label: Non-Scan" at bounding box center [448, 367] width 87 height 17
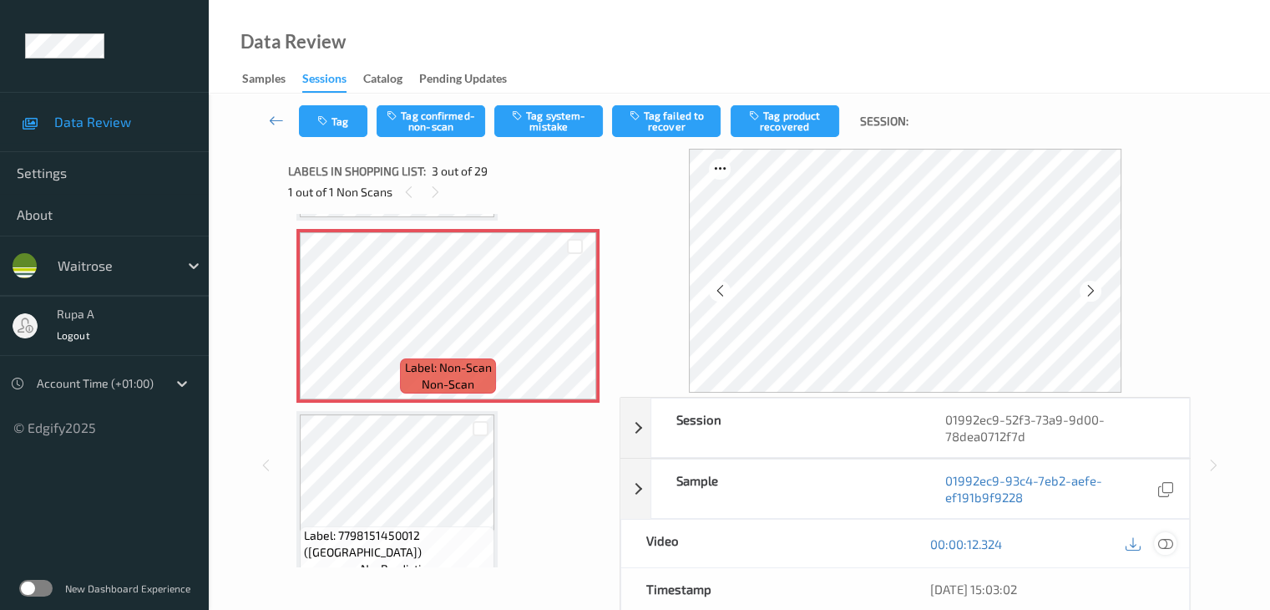
click at [1169, 544] on icon at bounding box center [1164, 543] width 15 height 15
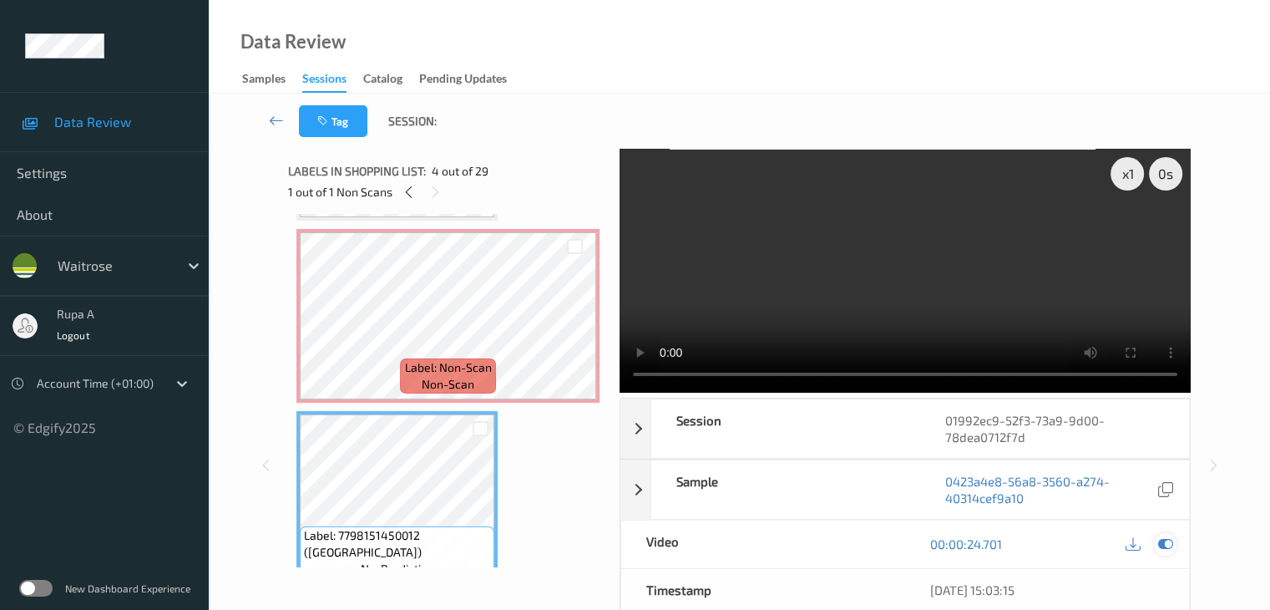
click at [1166, 541] on icon at bounding box center [1164, 543] width 15 height 15
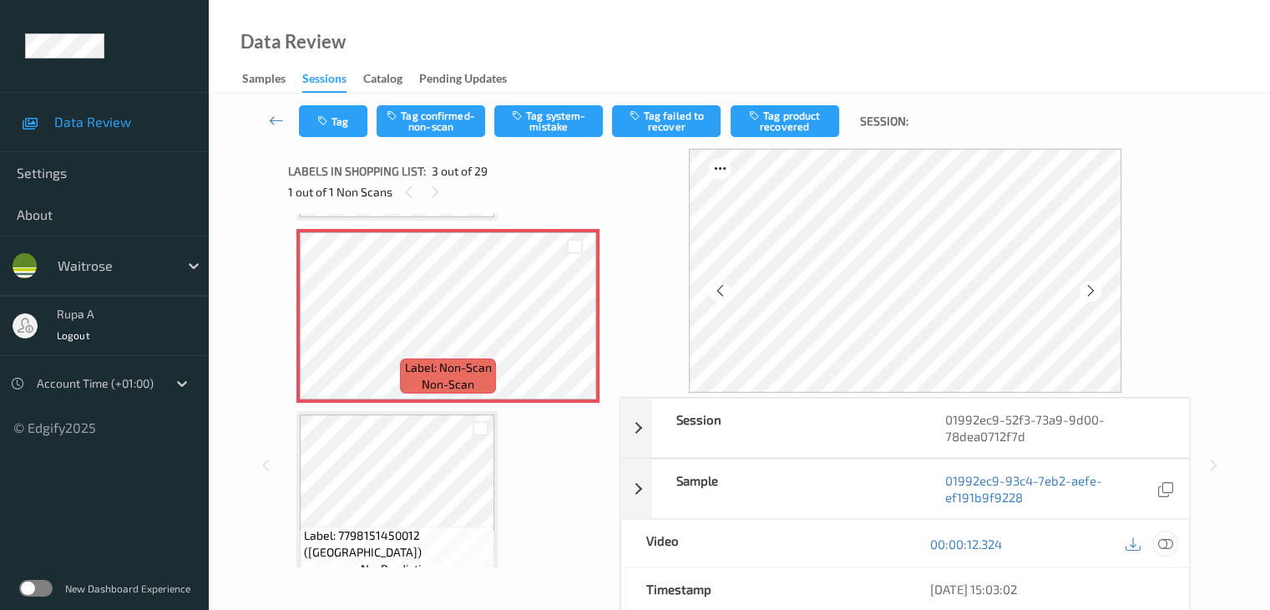
click at [1160, 549] on icon at bounding box center [1164, 543] width 15 height 15
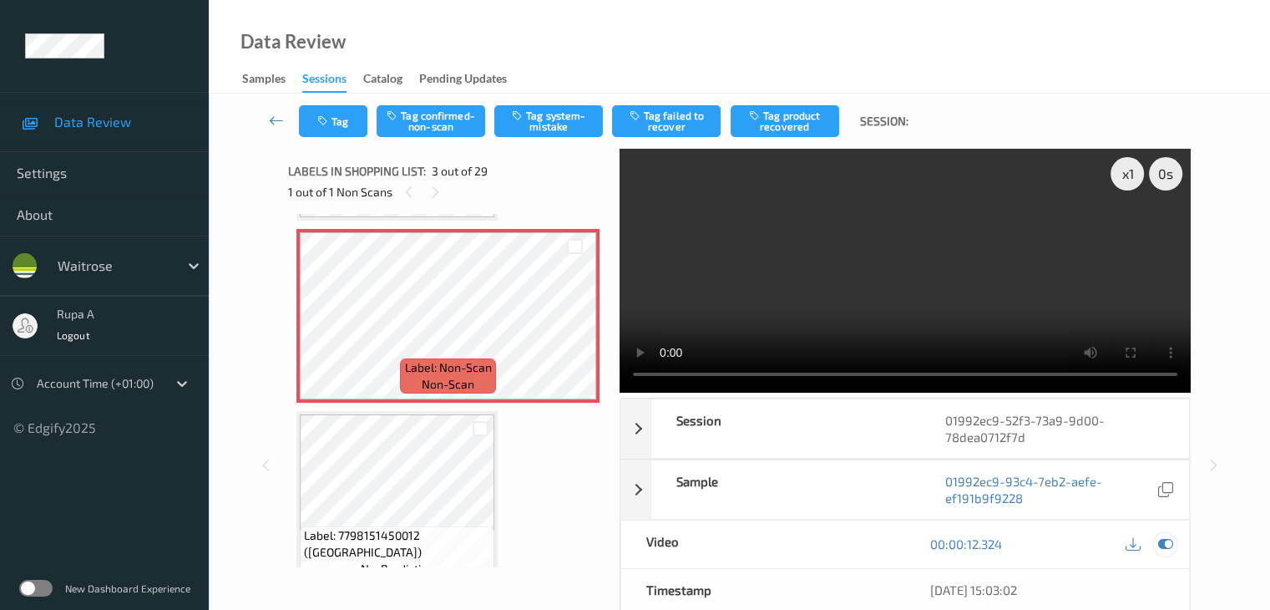
click at [1167, 549] on icon at bounding box center [1164, 543] width 15 height 15
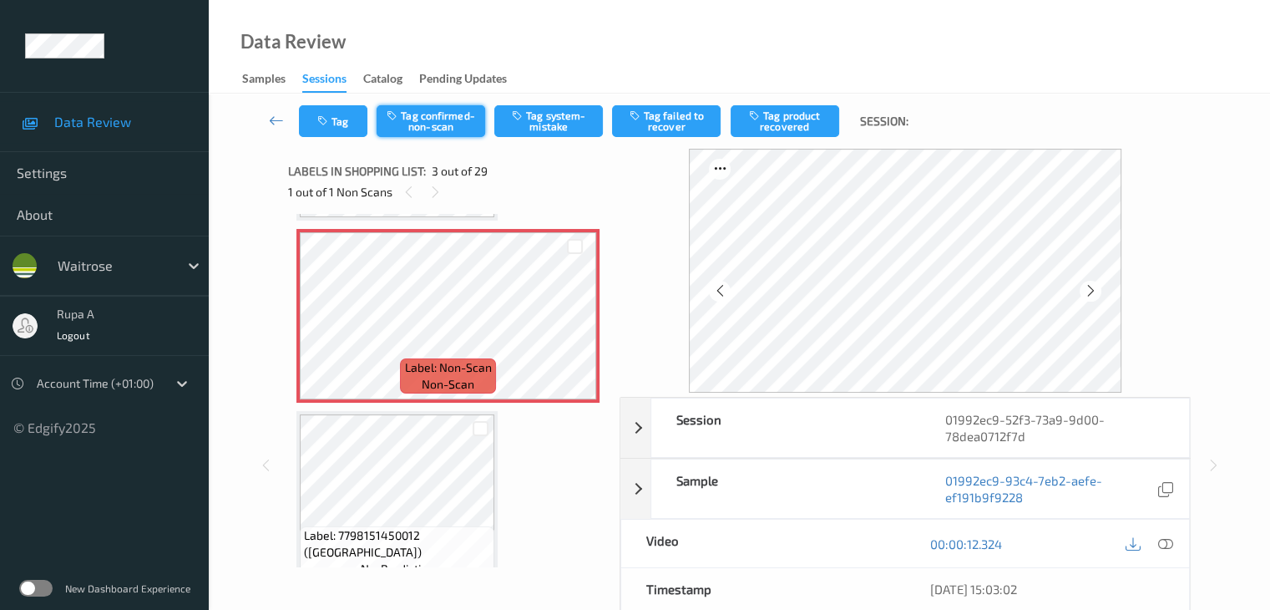
click at [443, 121] on button "Tag confirmed-non-scan" at bounding box center [431, 121] width 109 height 32
click at [794, 129] on button "Tag product recovered" at bounding box center [785, 121] width 109 height 32
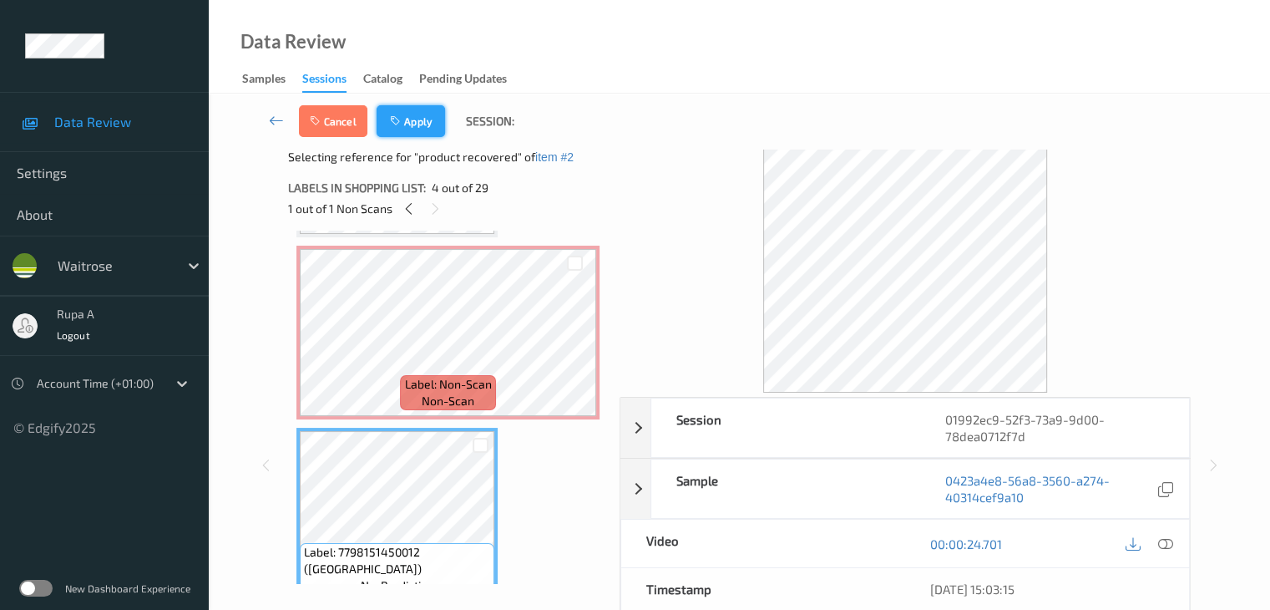
click at [430, 130] on button "Apply" at bounding box center [411, 121] width 68 height 32
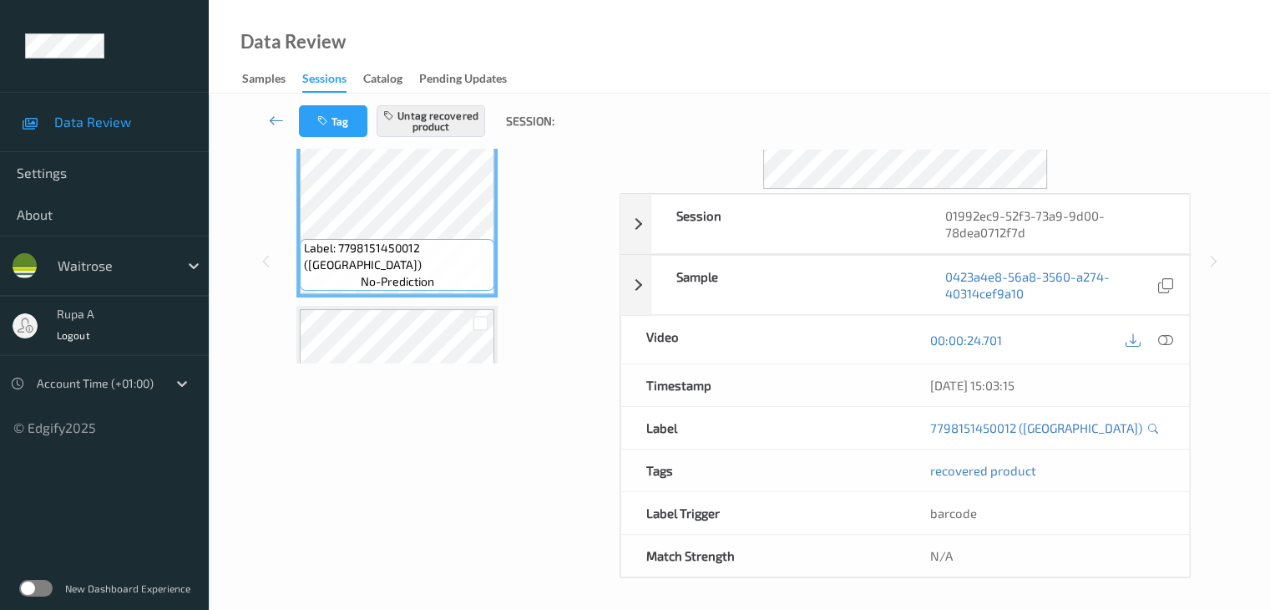
scroll to position [0, 0]
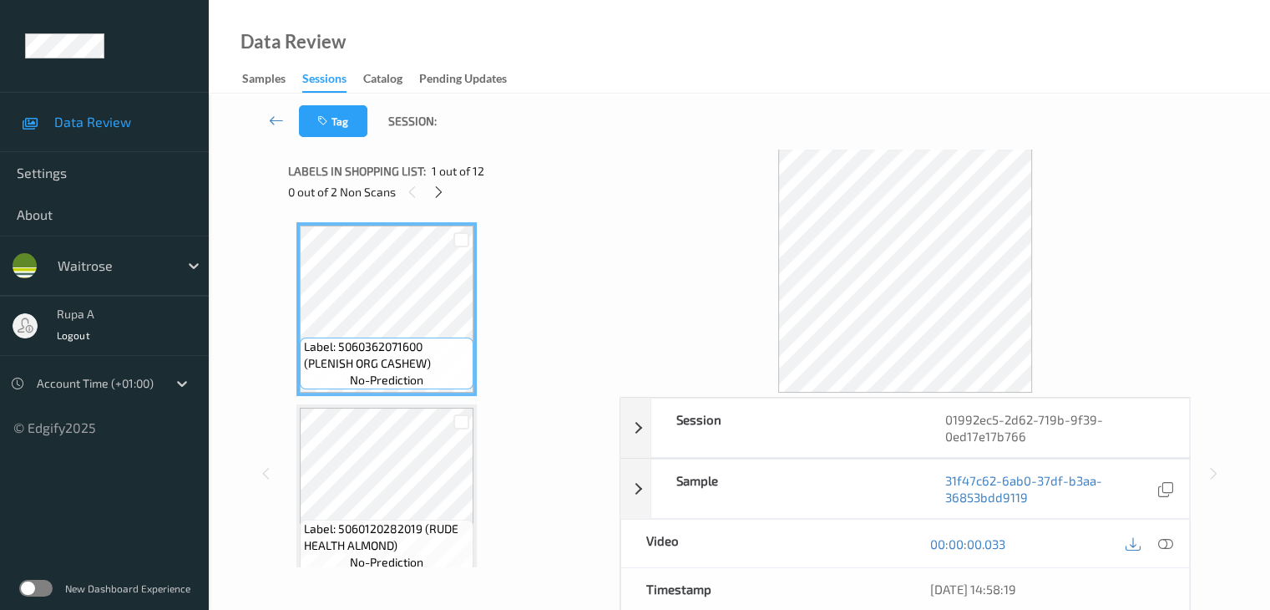
click at [524, 168] on div "Labels in shopping list: 1 out of 12" at bounding box center [448, 170] width 320 height 21
click at [431, 188] on div at bounding box center [438, 191] width 21 height 21
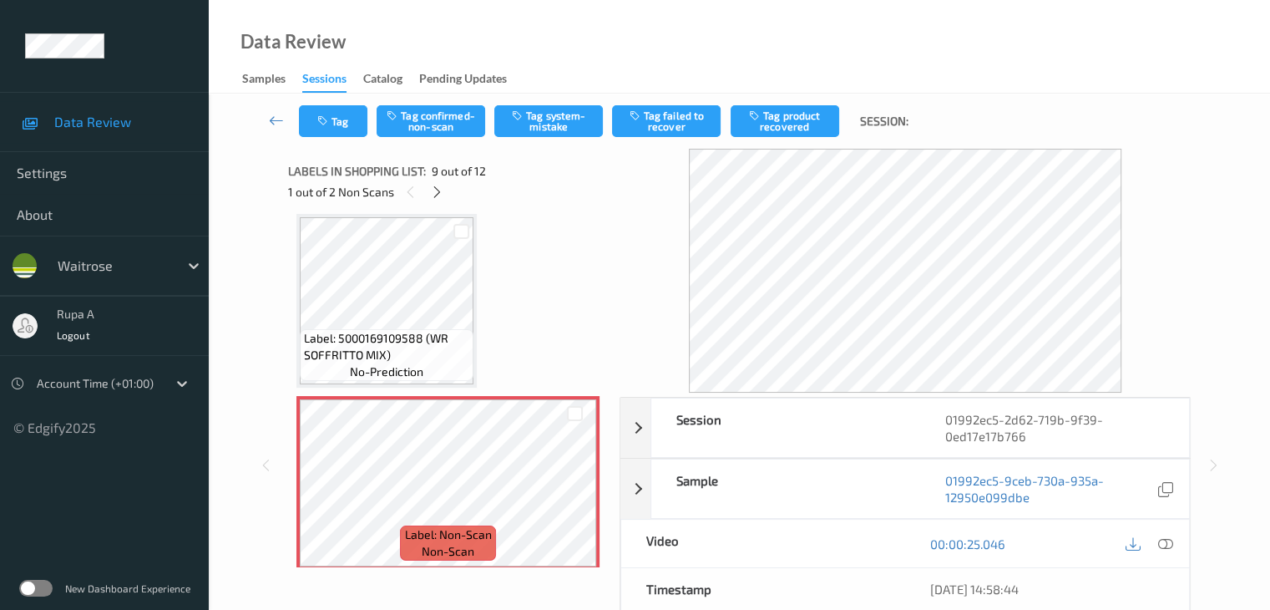
click at [448, 192] on div "1 out of 2 Non Scans" at bounding box center [448, 191] width 320 height 21
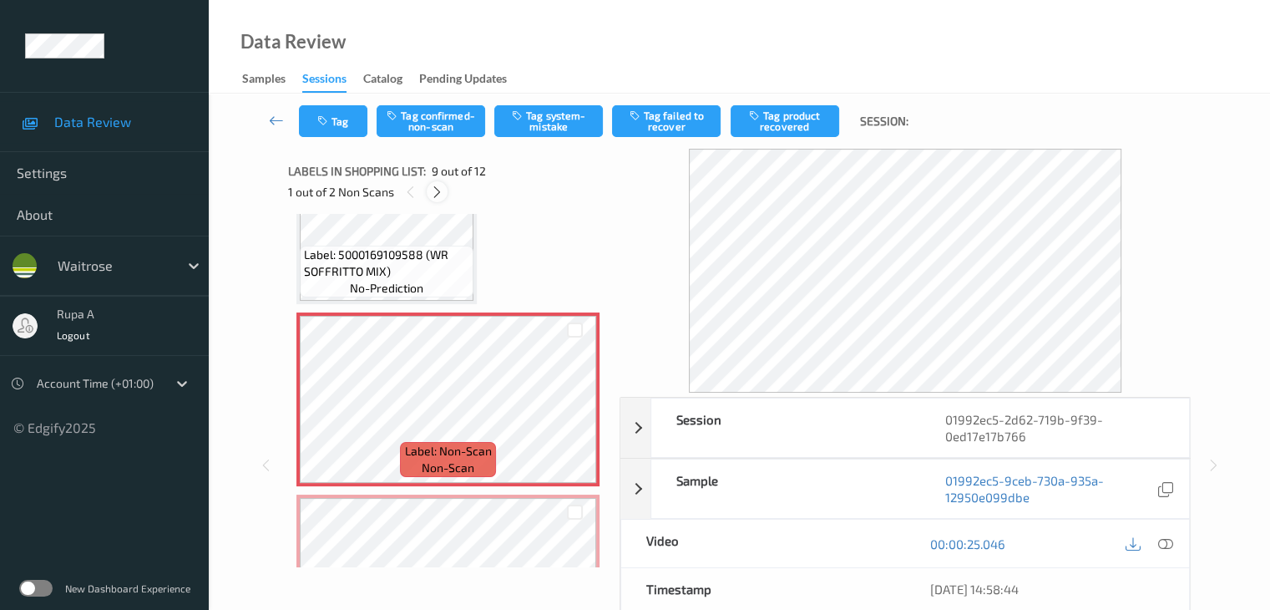
click at [441, 200] on div at bounding box center [437, 191] width 21 height 21
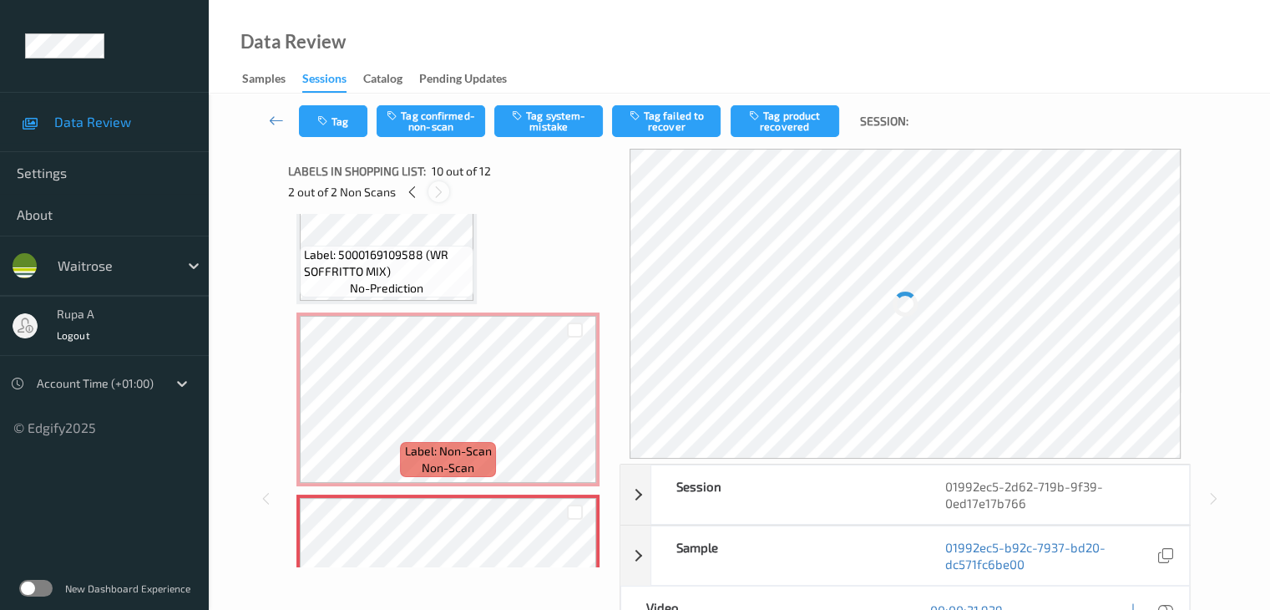
scroll to position [1465, 0]
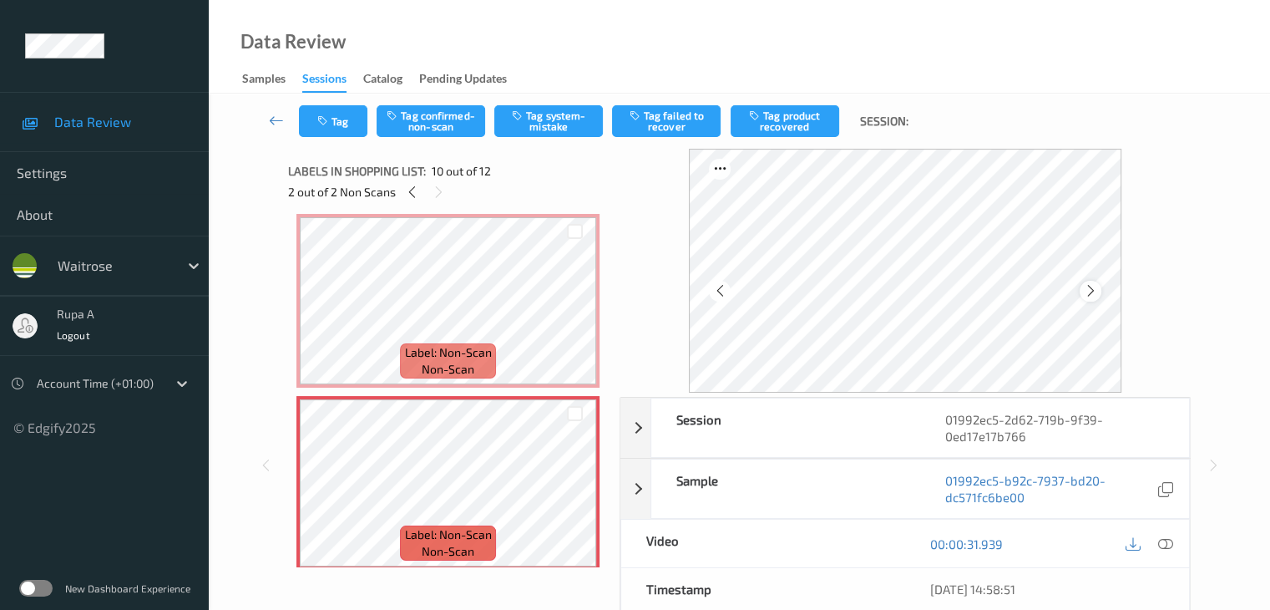
click at [1100, 294] on div at bounding box center [1090, 291] width 21 height 21
click at [292, 291] on div "Label: 5060362071600 (PLENISH ORG CASHEW) no-prediction Label: 5060120282019 (R…" at bounding box center [448, 390] width 320 height 353
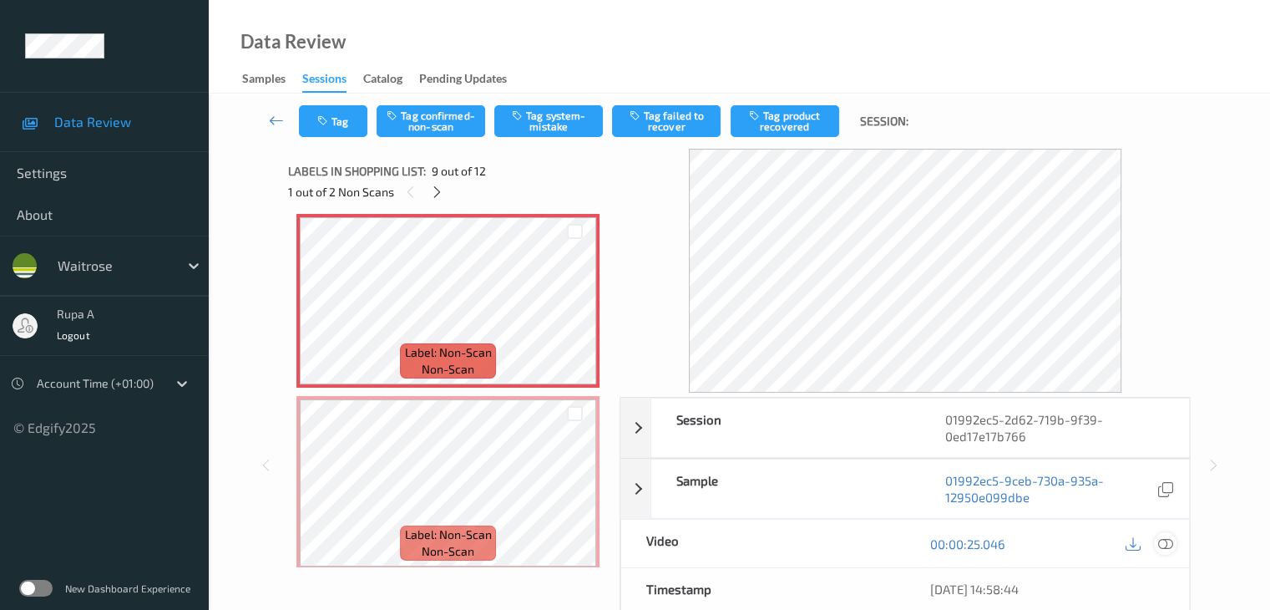
click at [1159, 537] on icon at bounding box center [1164, 543] width 15 height 15
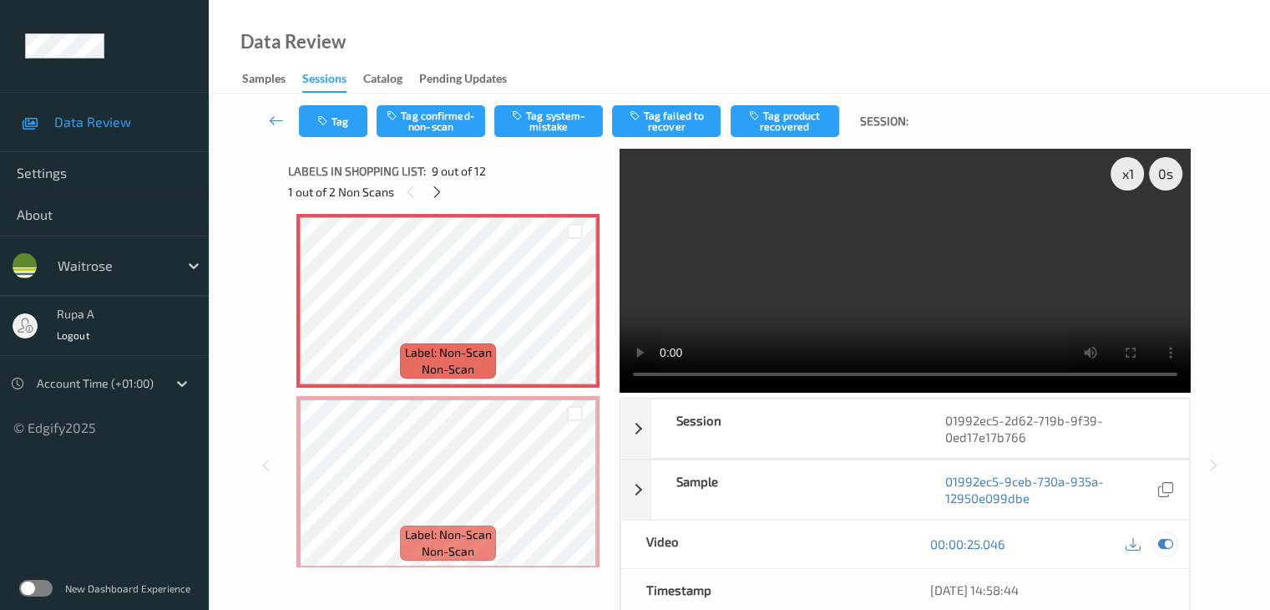
click at [1165, 543] on icon at bounding box center [1164, 543] width 15 height 15
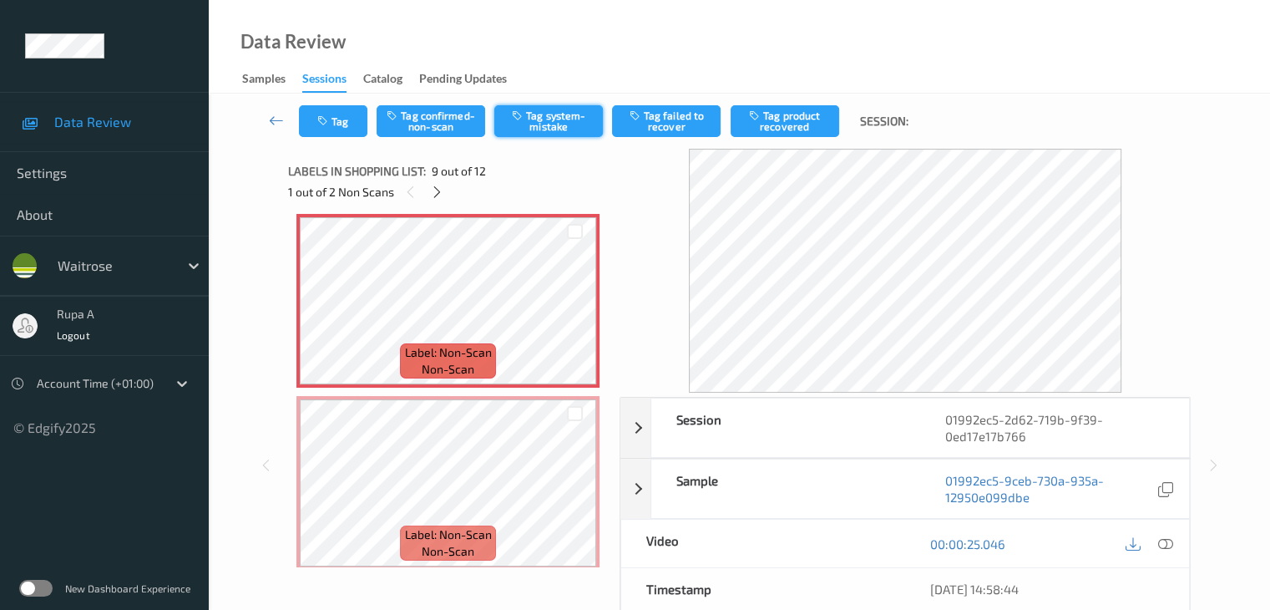
click at [531, 123] on button "Tag system-mistake" at bounding box center [548, 121] width 109 height 32
click at [343, 113] on button "Tag" at bounding box center [333, 121] width 68 height 32
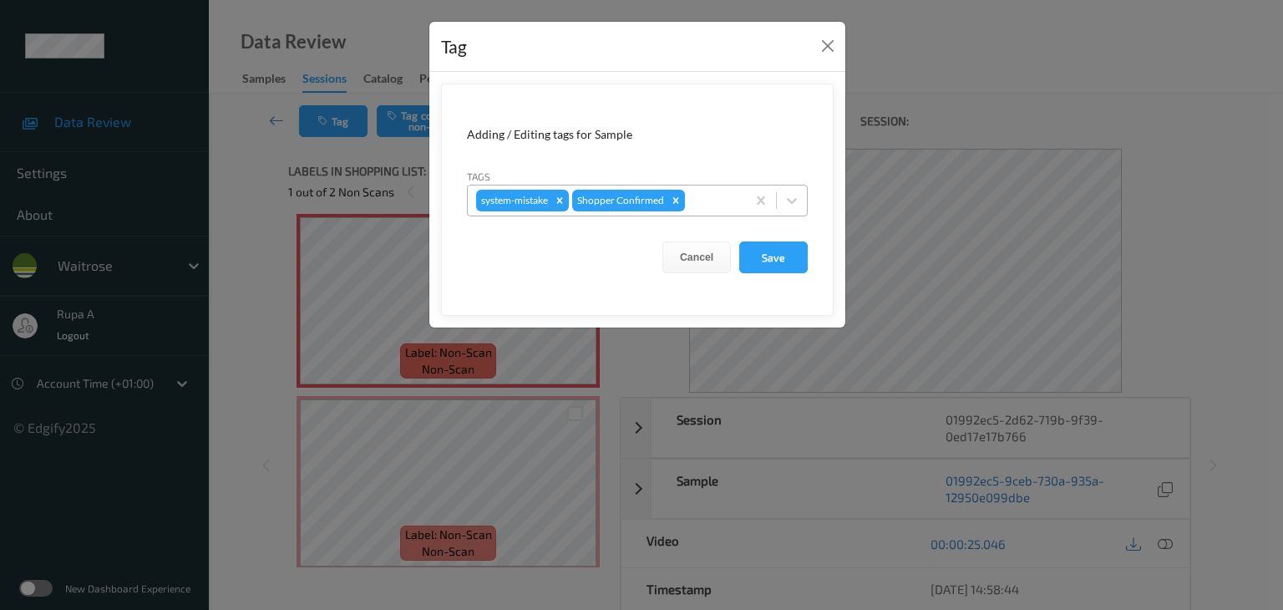
click at [701, 207] on div at bounding box center [712, 200] width 49 height 20
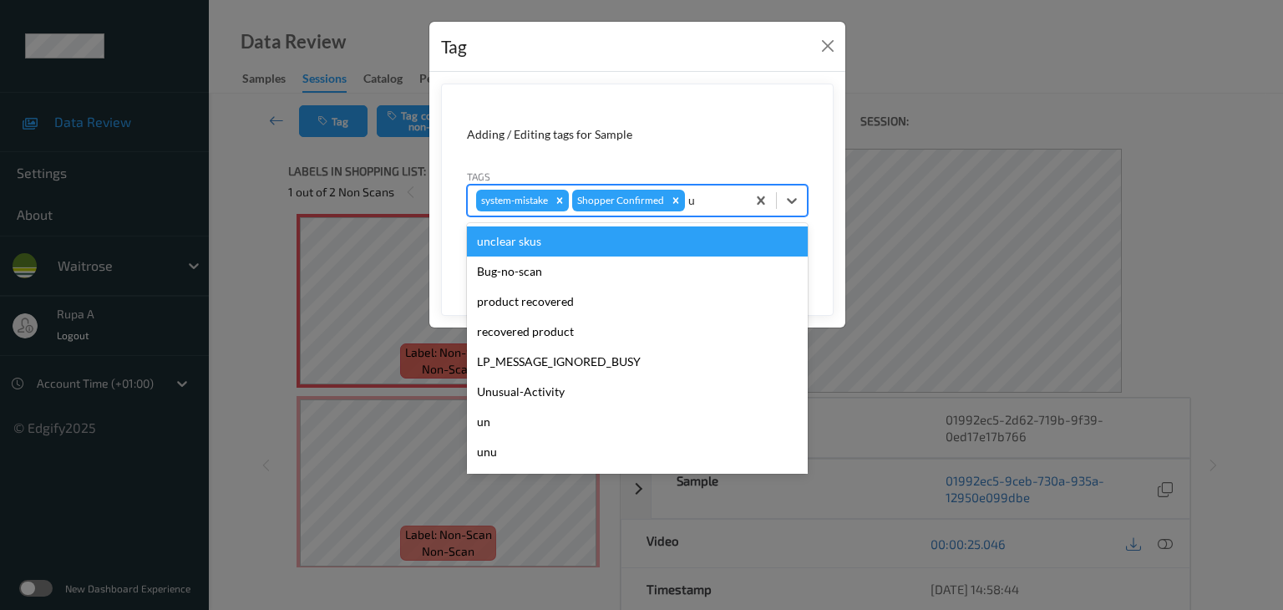
type input "un"
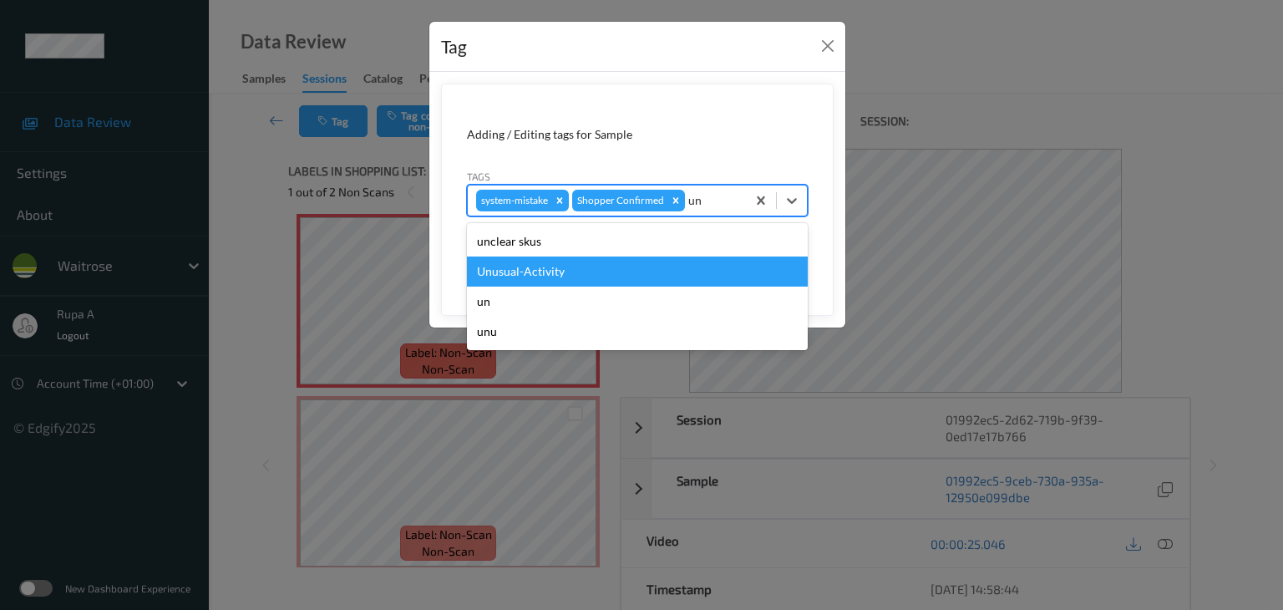
click at [617, 265] on div "Unusual-Activity" at bounding box center [637, 271] width 341 height 30
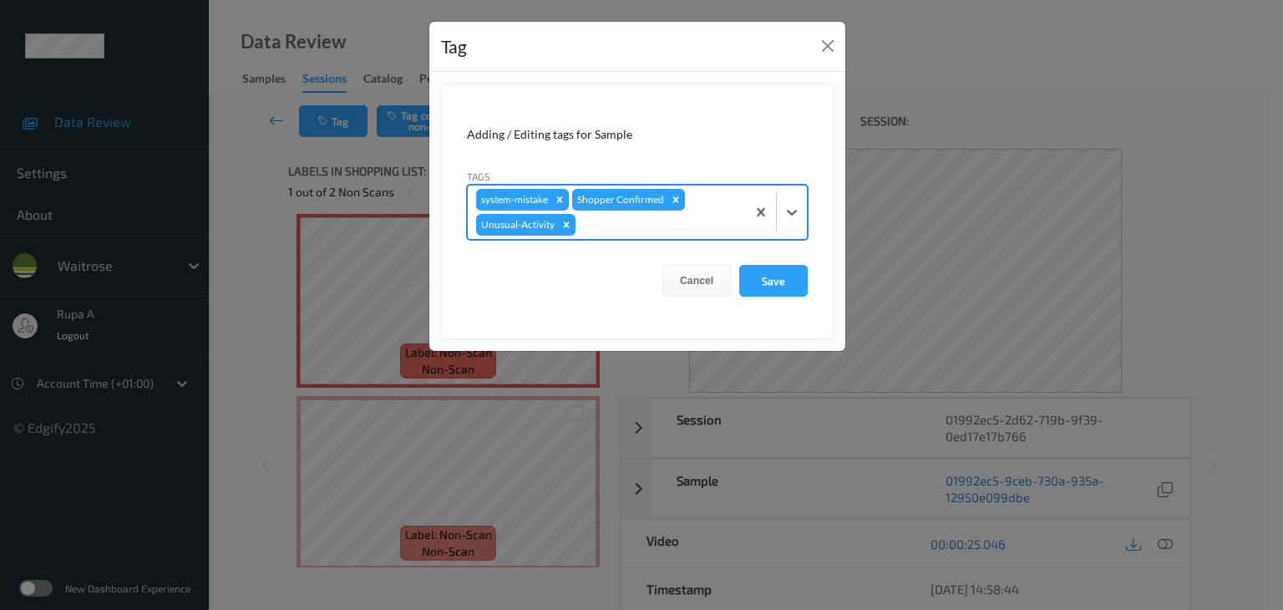
click at [623, 225] on div at bounding box center [658, 225] width 159 height 20
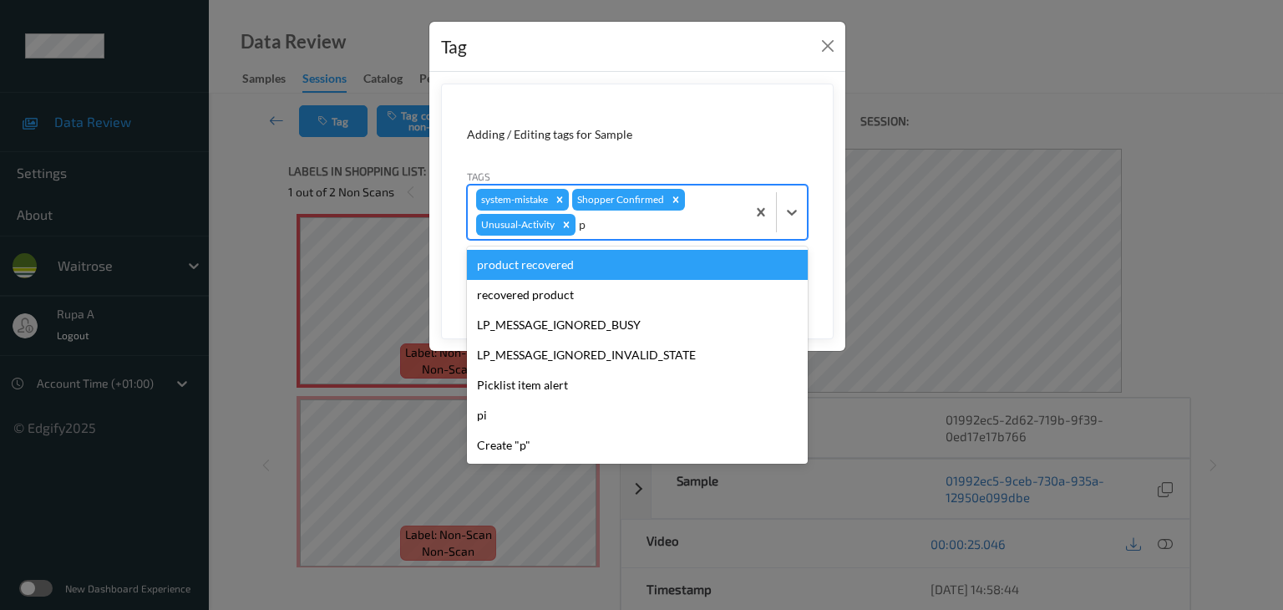
type input "pi"
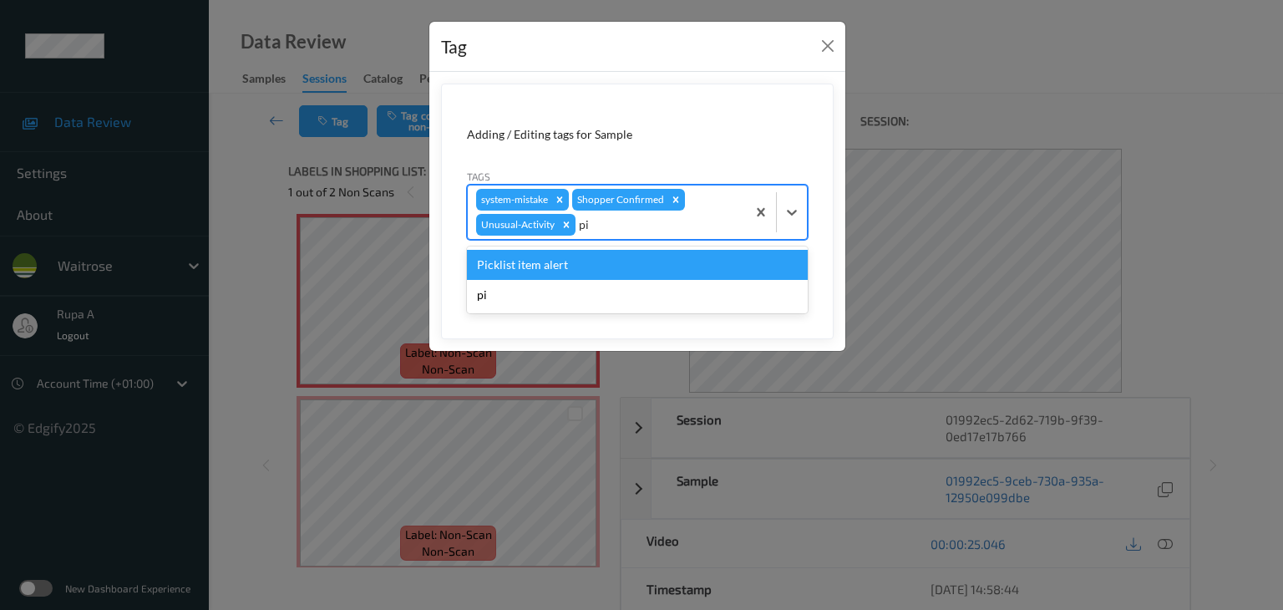
click at [594, 253] on div "Picklist item alert" at bounding box center [637, 265] width 341 height 30
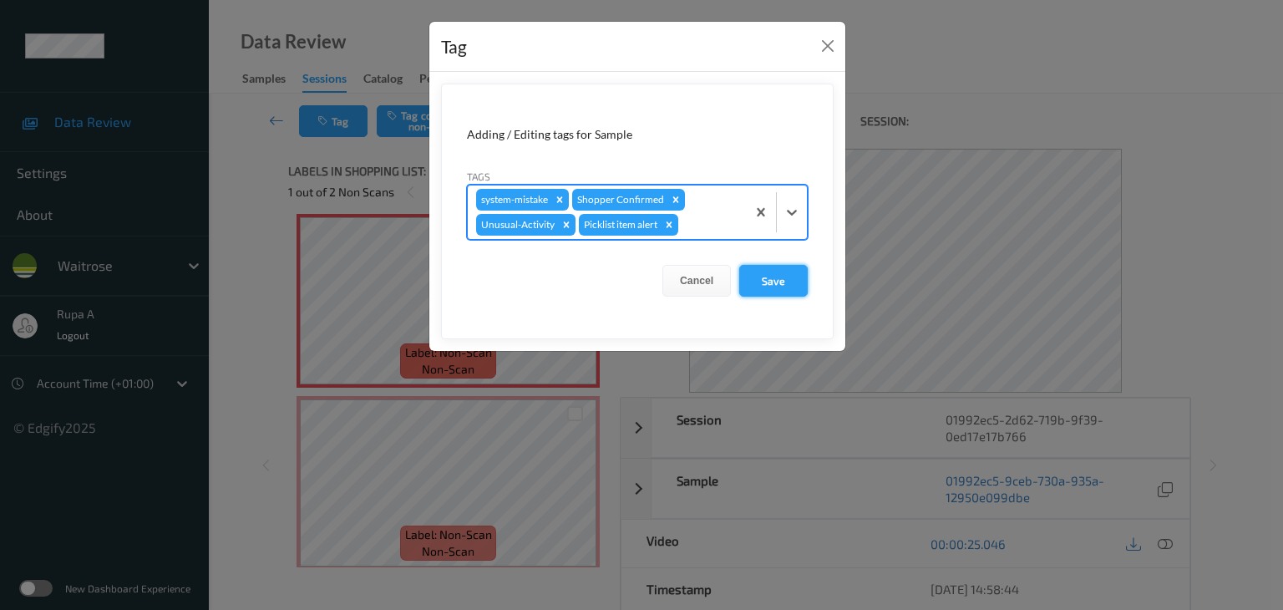
click at [749, 271] on button "Save" at bounding box center [773, 281] width 68 height 32
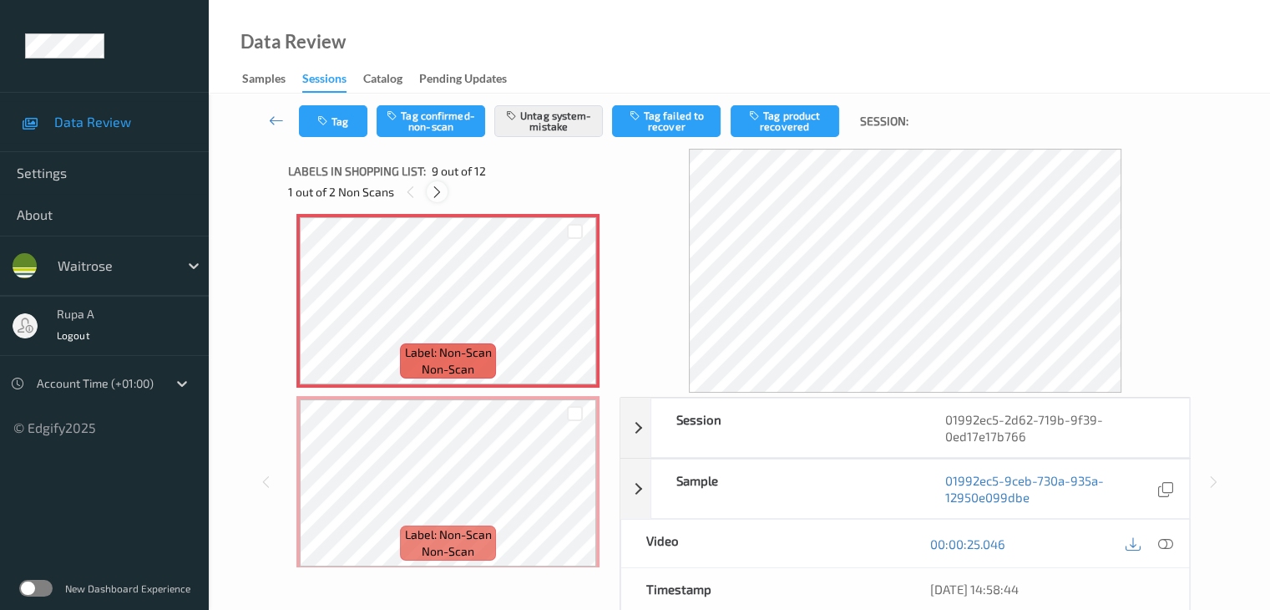
click at [438, 195] on icon at bounding box center [437, 192] width 14 height 15
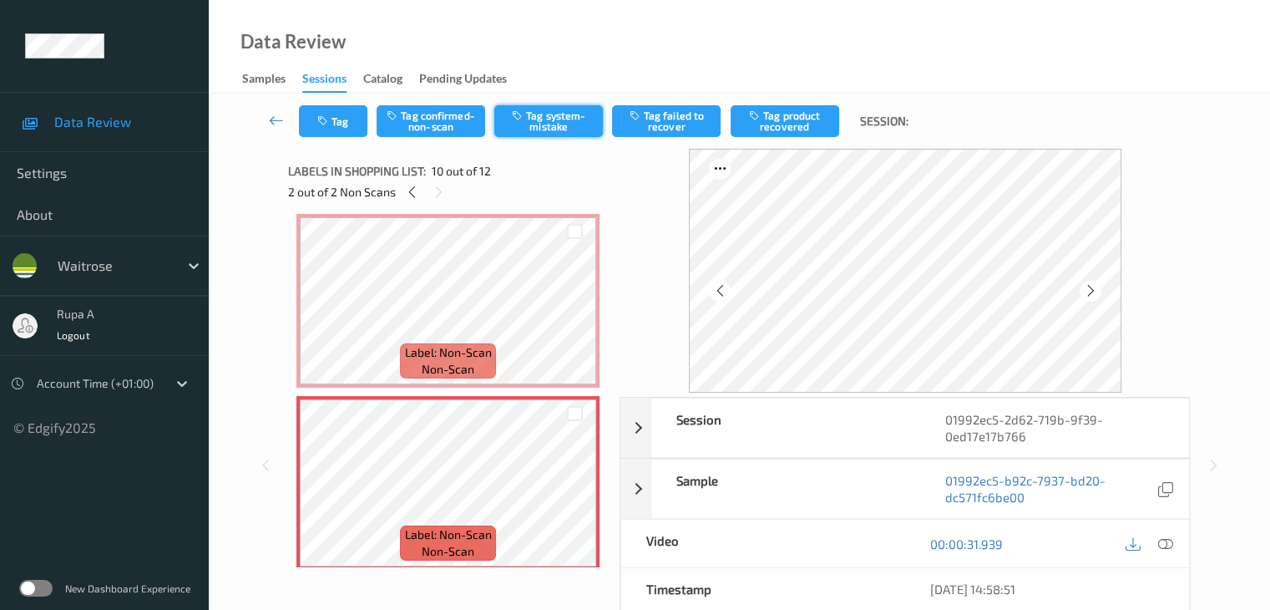
click at [551, 124] on button "Tag system-mistake" at bounding box center [548, 121] width 109 height 32
click at [324, 135] on button "Tag" at bounding box center [333, 121] width 68 height 32
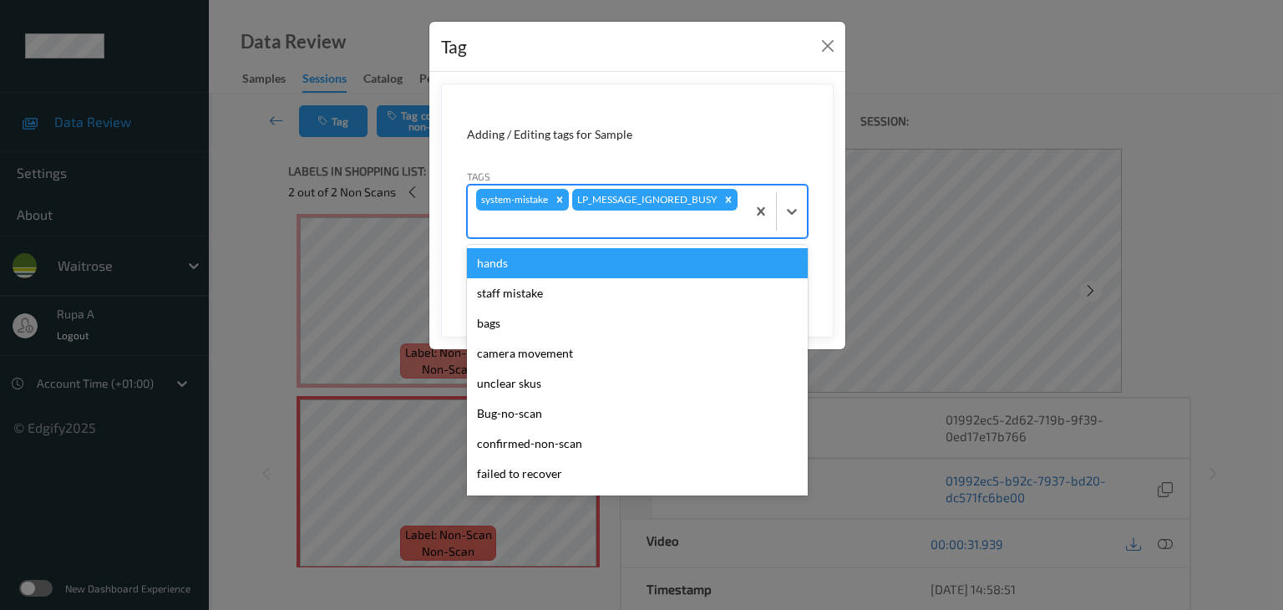
click at [698, 221] on div at bounding box center [606, 224] width 261 height 20
type input "un"
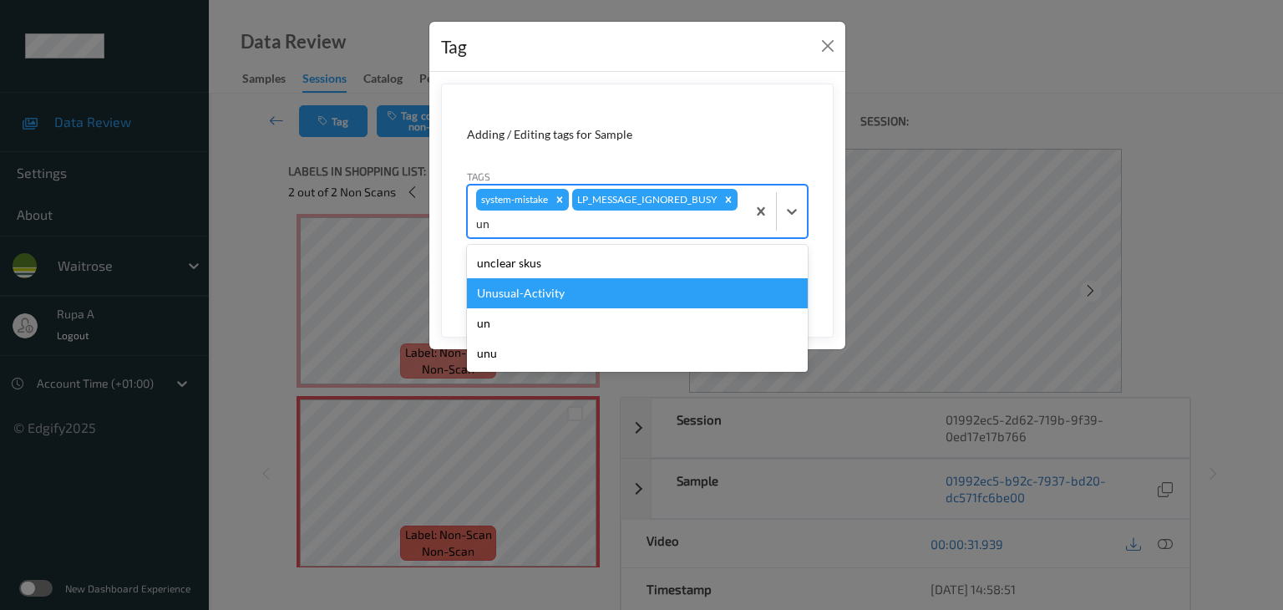
click at [558, 285] on div "Unusual-Activity" at bounding box center [637, 293] width 341 height 30
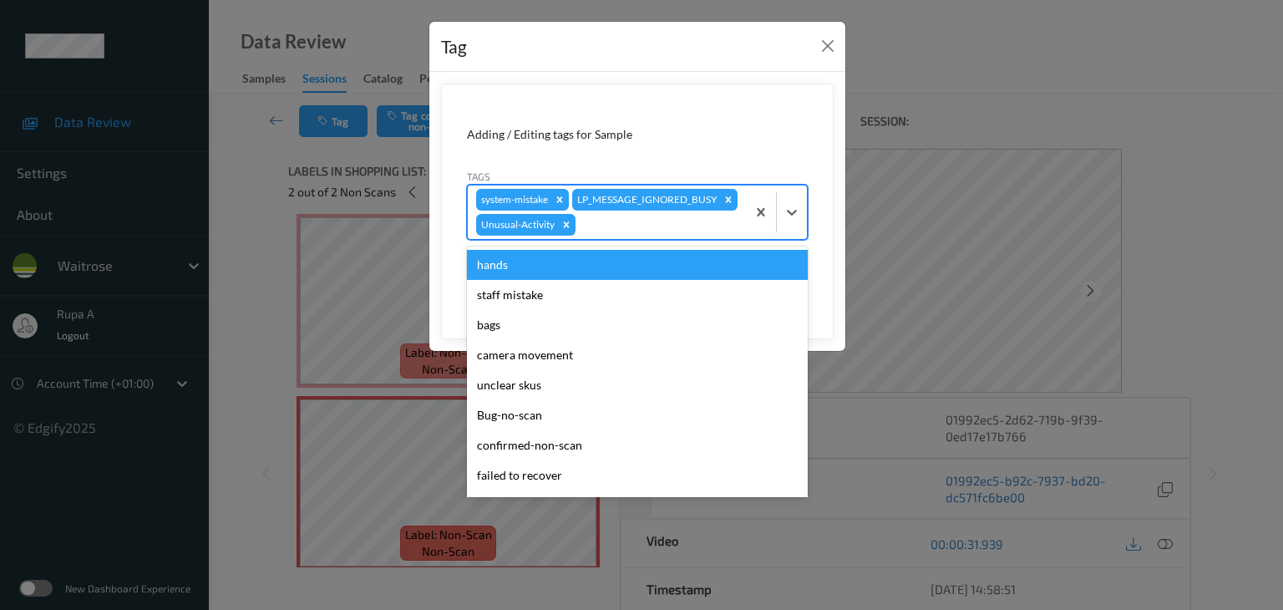
click at [618, 227] on div at bounding box center [658, 225] width 159 height 20
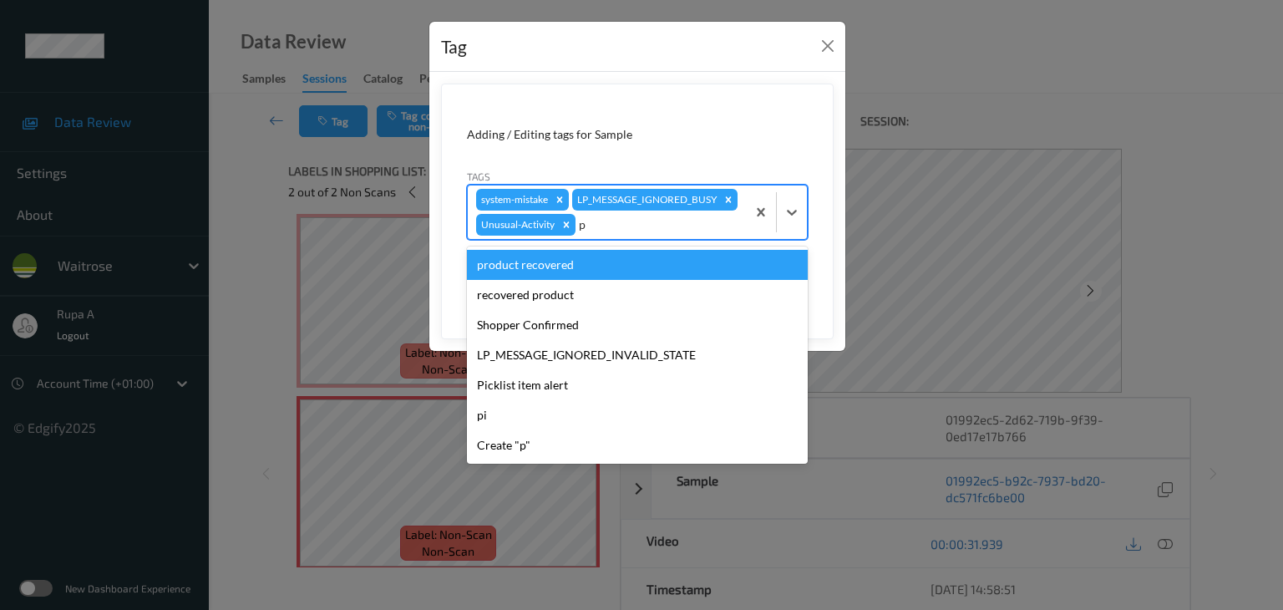
type input "pi"
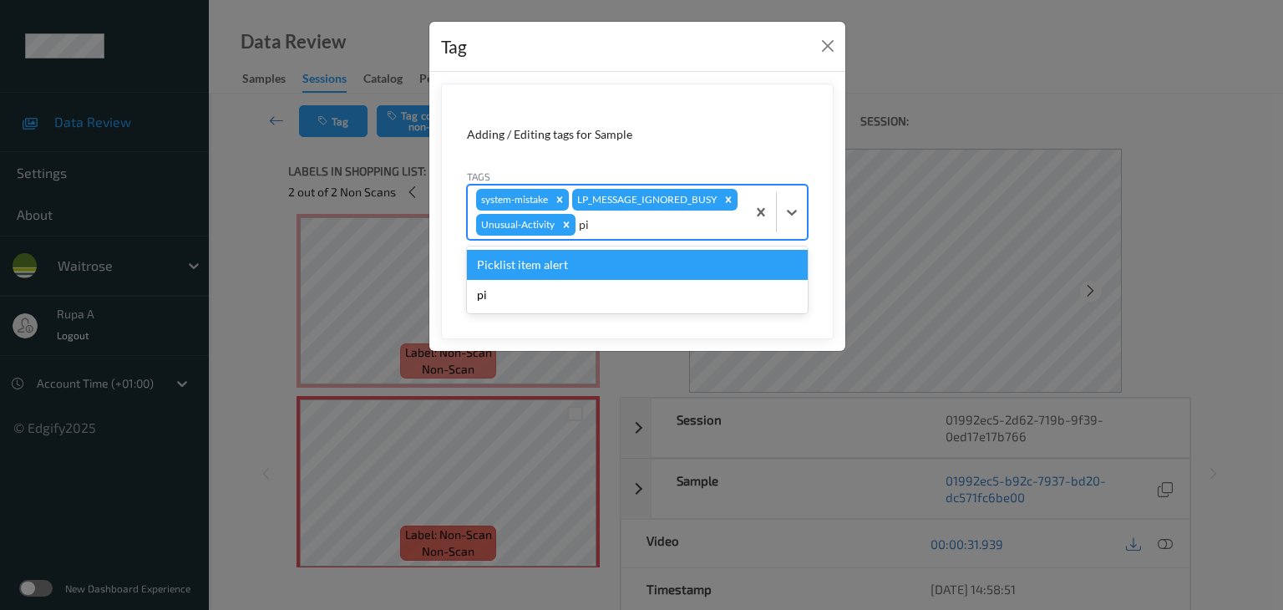
click at [584, 262] on div "Picklist item alert" at bounding box center [637, 265] width 341 height 30
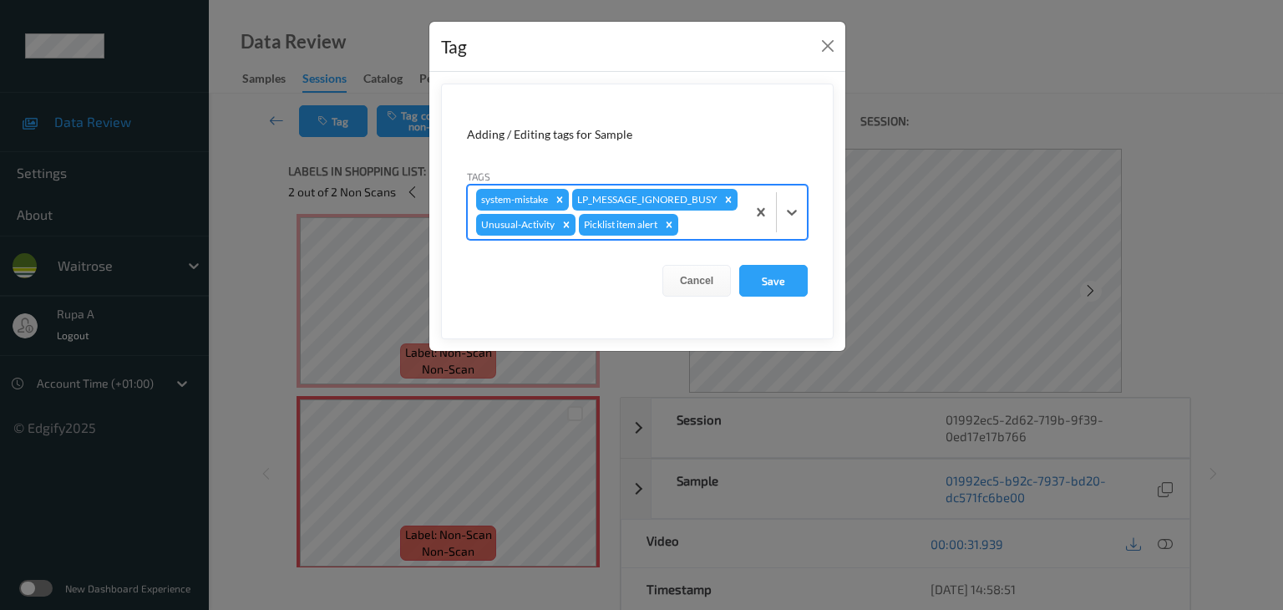
click at [810, 279] on form "Adding / Editing tags for Sample Tags option Picklist item alert, selected. Sel…" at bounding box center [637, 211] width 392 height 256
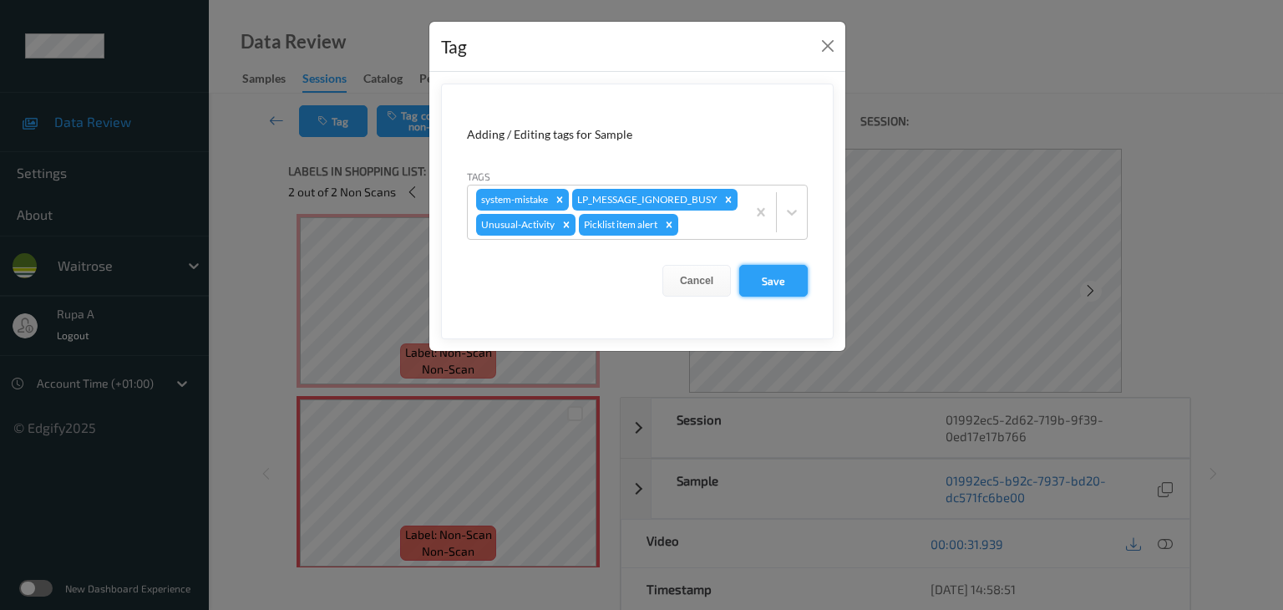
click at [793, 281] on button "Save" at bounding box center [773, 281] width 68 height 32
click at [786, 274] on button "Save" at bounding box center [773, 281] width 68 height 32
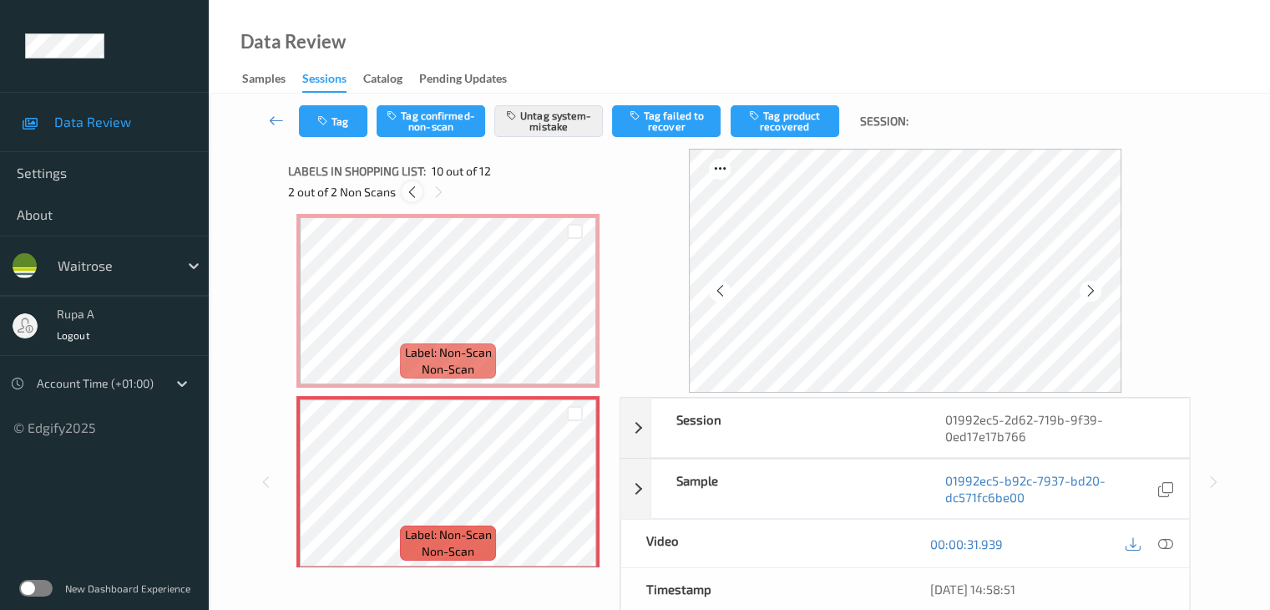
click at [421, 190] on div at bounding box center [412, 191] width 21 height 21
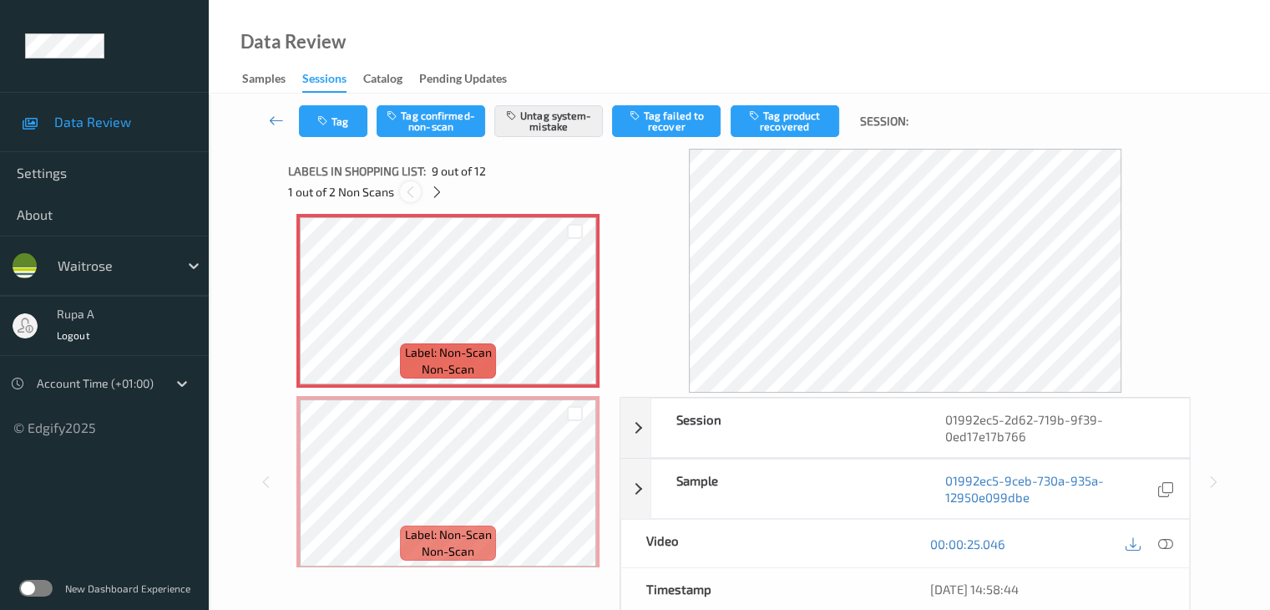
scroll to position [1283, 0]
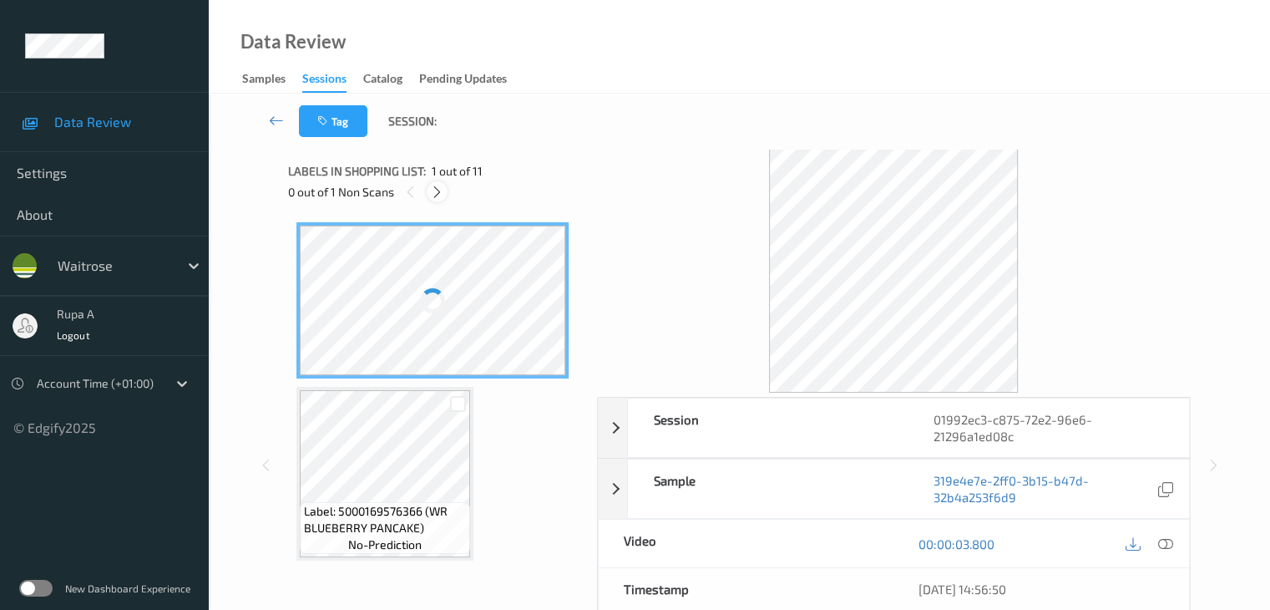
click at [435, 191] on icon at bounding box center [437, 192] width 14 height 15
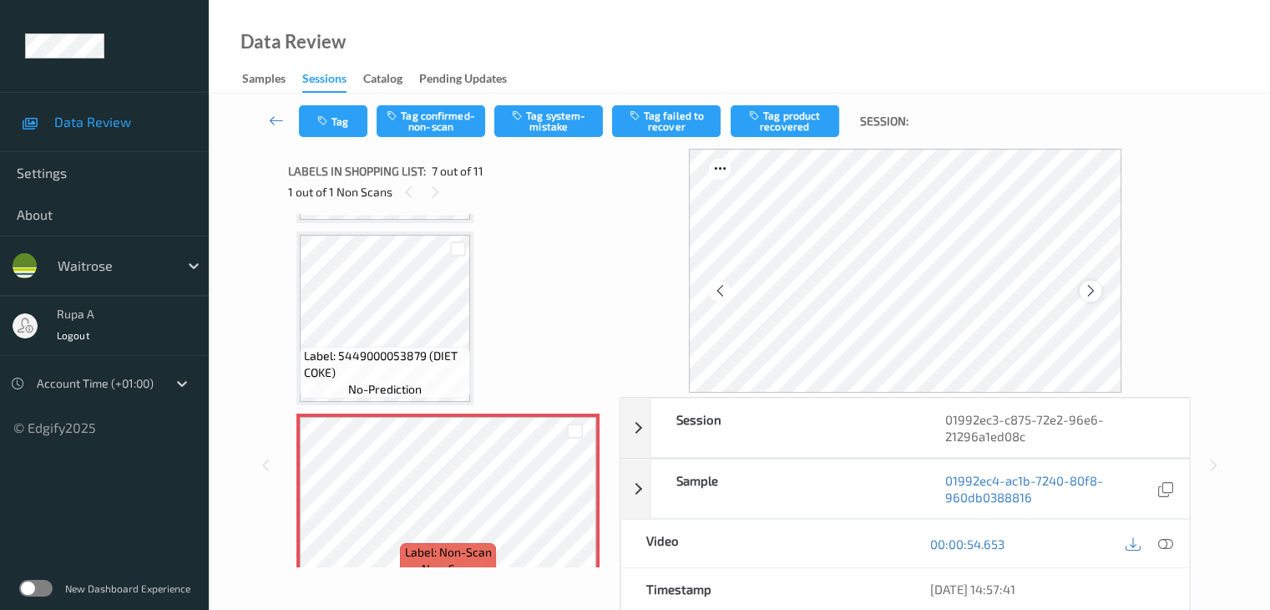
click at [1090, 295] on icon at bounding box center [1090, 290] width 14 height 15
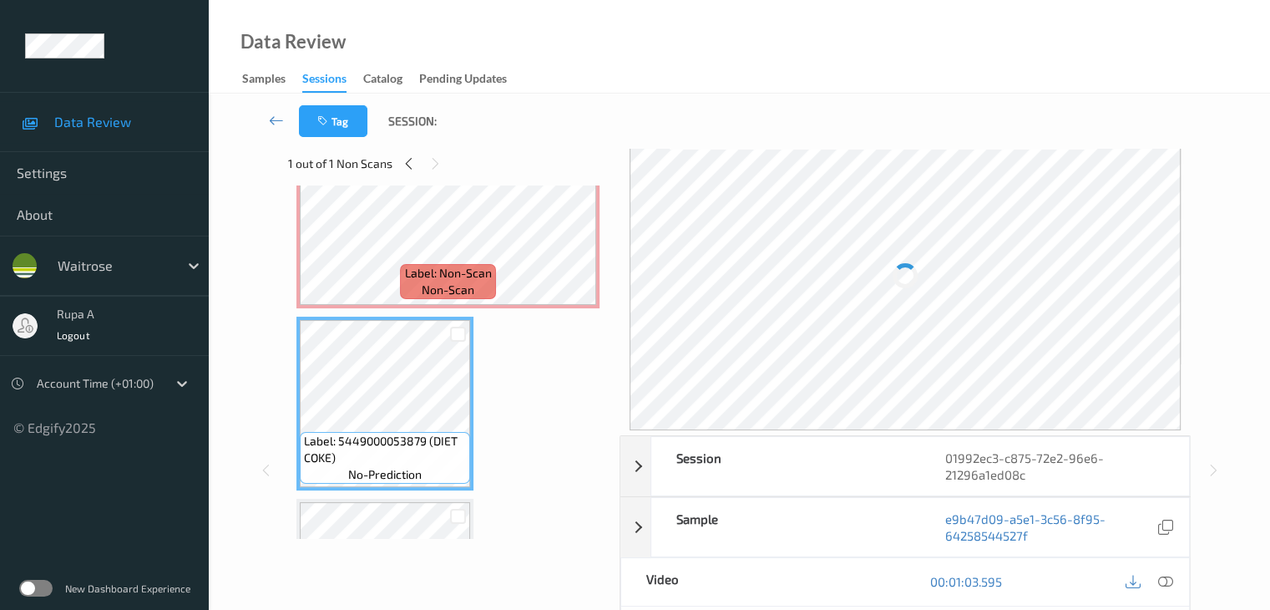
scroll to position [0, 0]
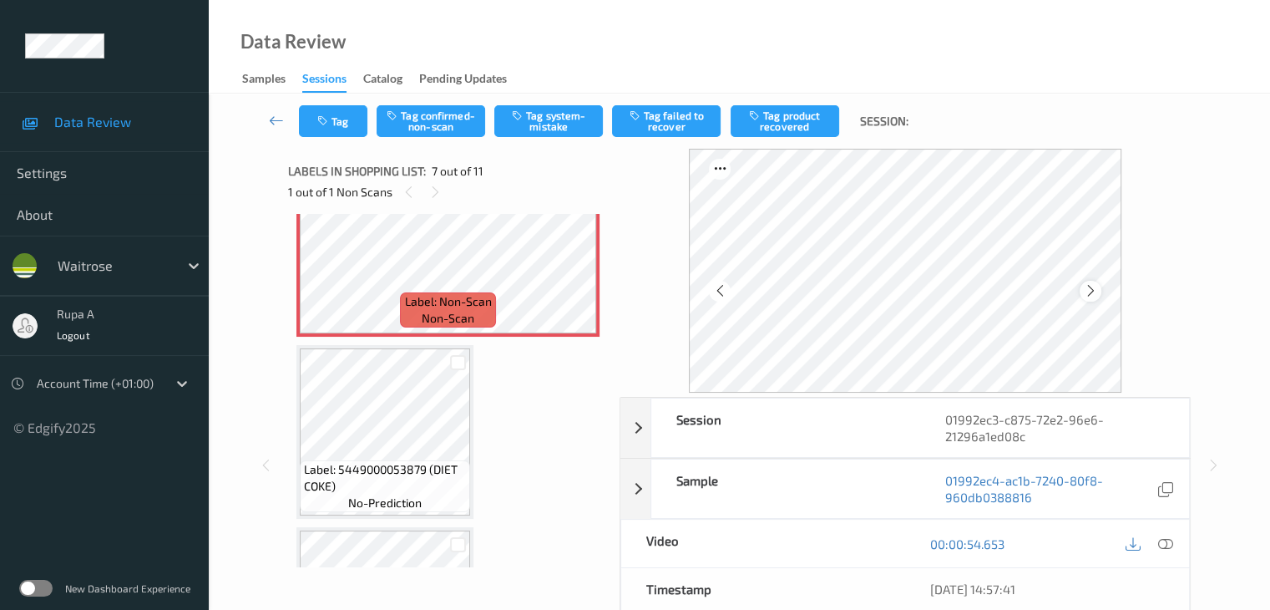
click at [1096, 293] on icon at bounding box center [1090, 290] width 14 height 15
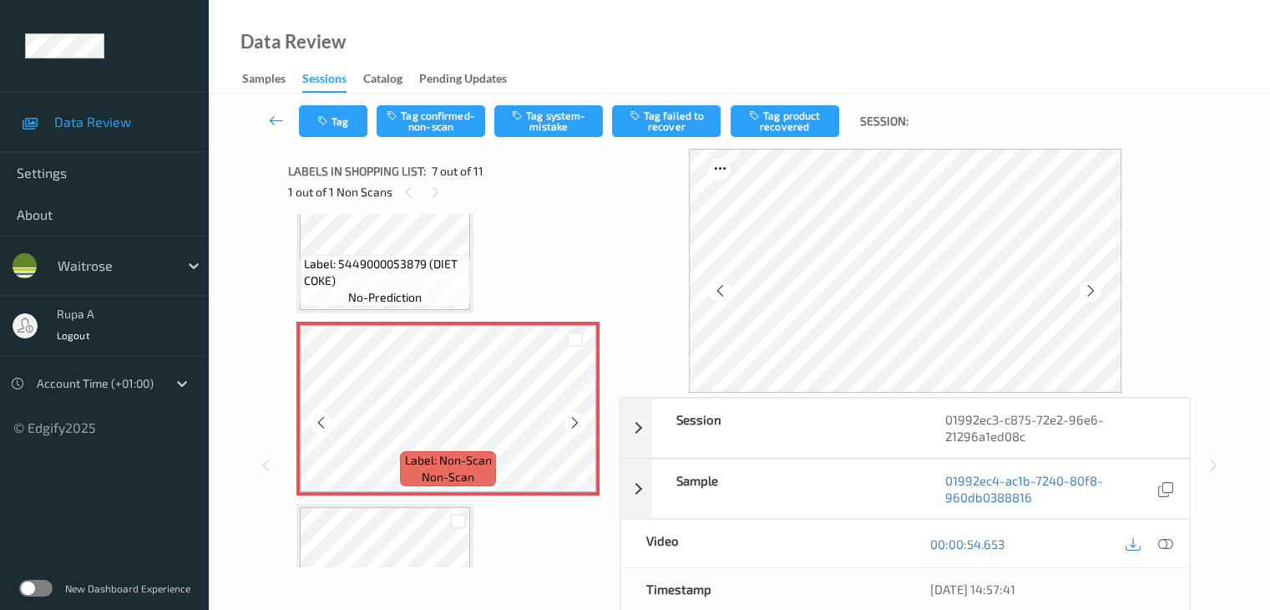
scroll to position [984, 0]
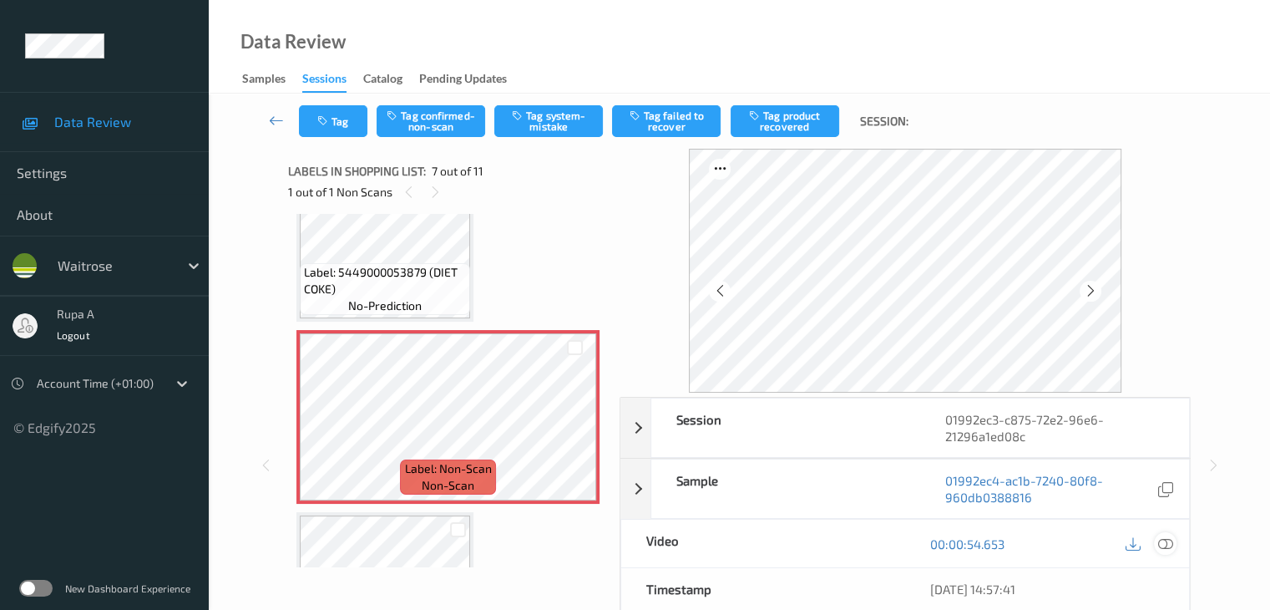
click at [1166, 539] on icon at bounding box center [1164, 543] width 15 height 15
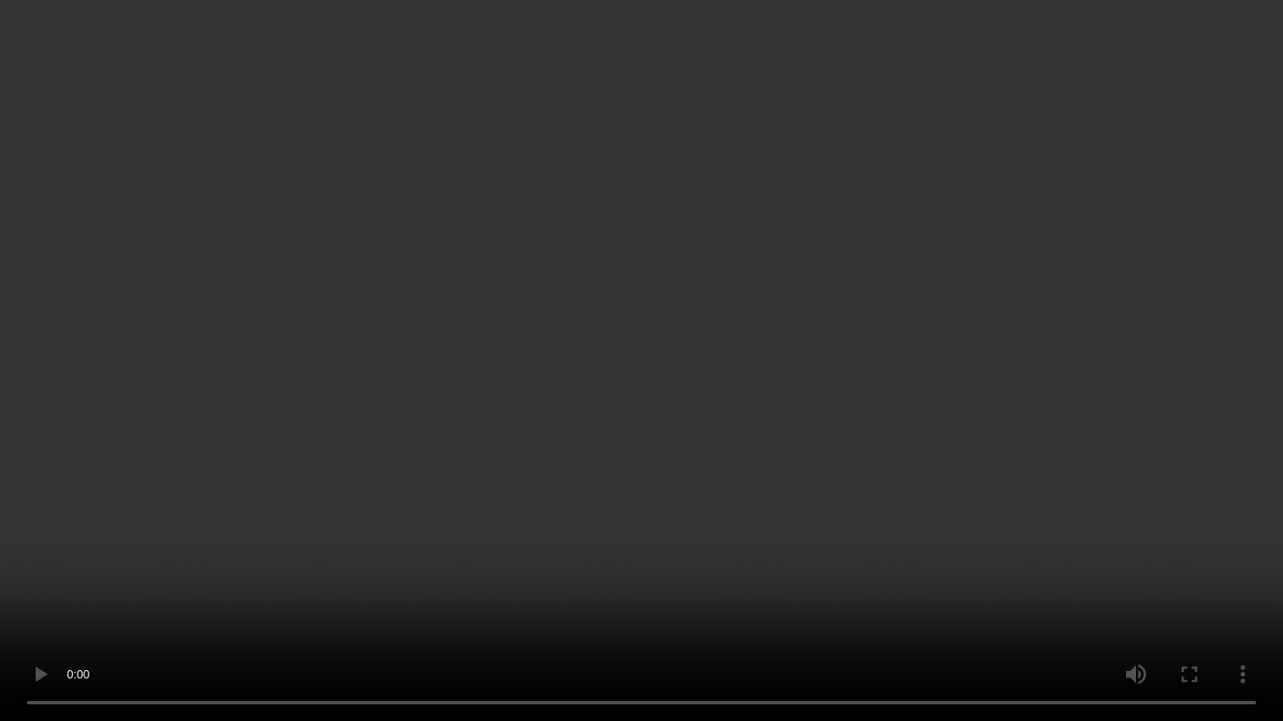
click at [1137, 352] on video at bounding box center [641, 360] width 1283 height 721
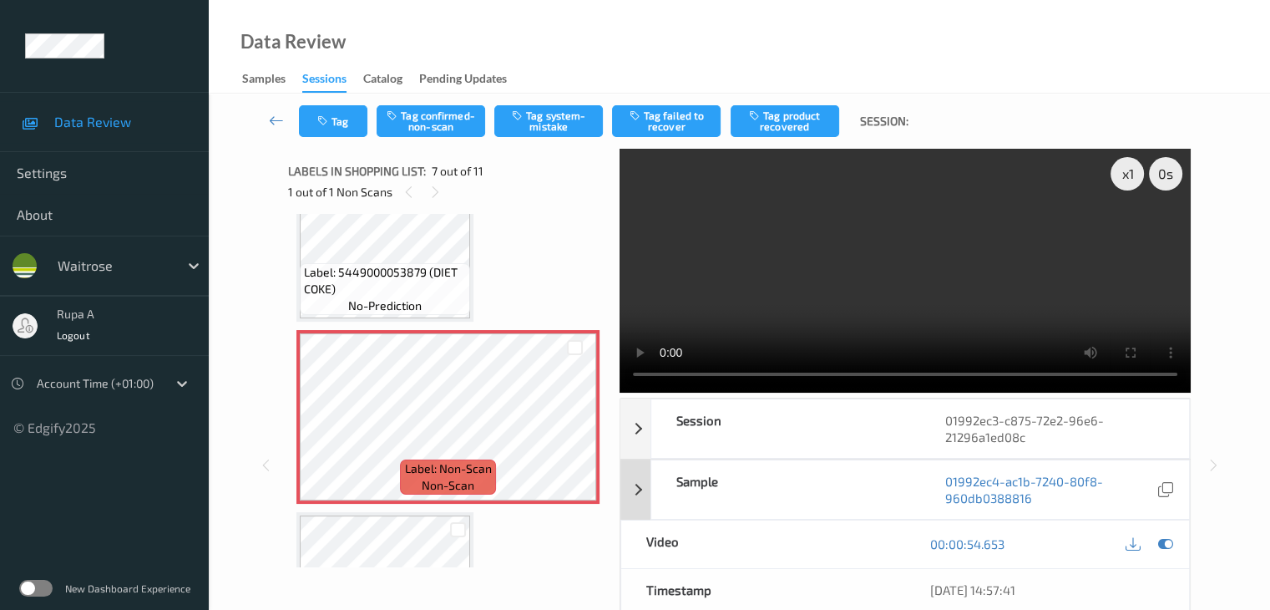
click at [1168, 542] on icon at bounding box center [1164, 543] width 15 height 15
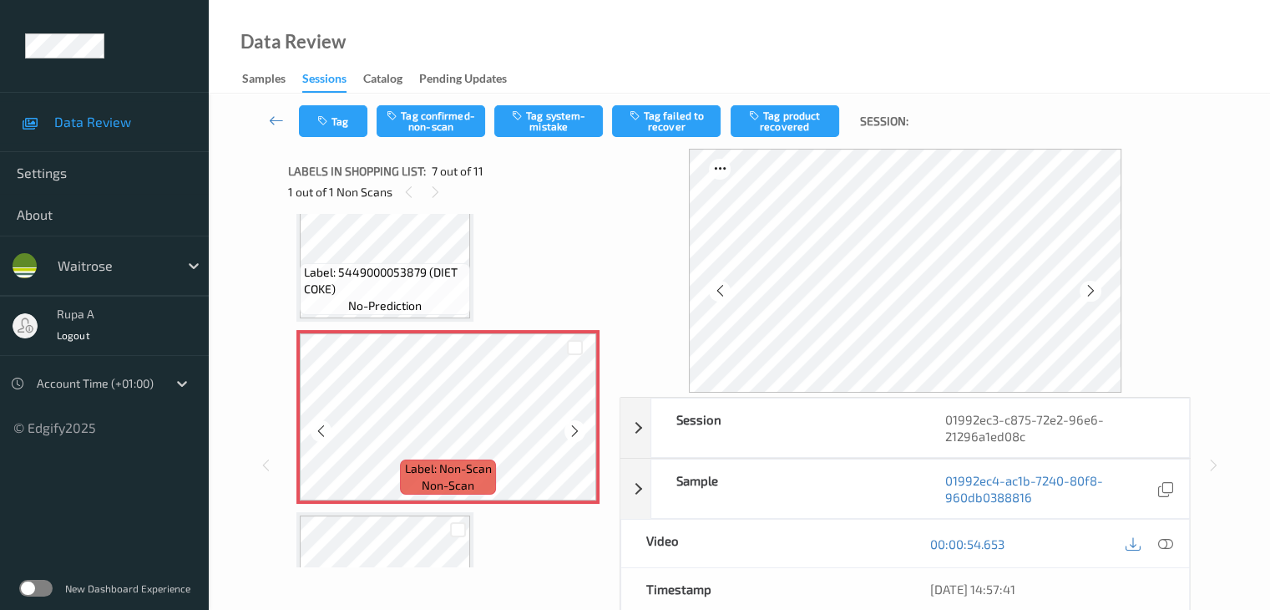
scroll to position [1068, 0]
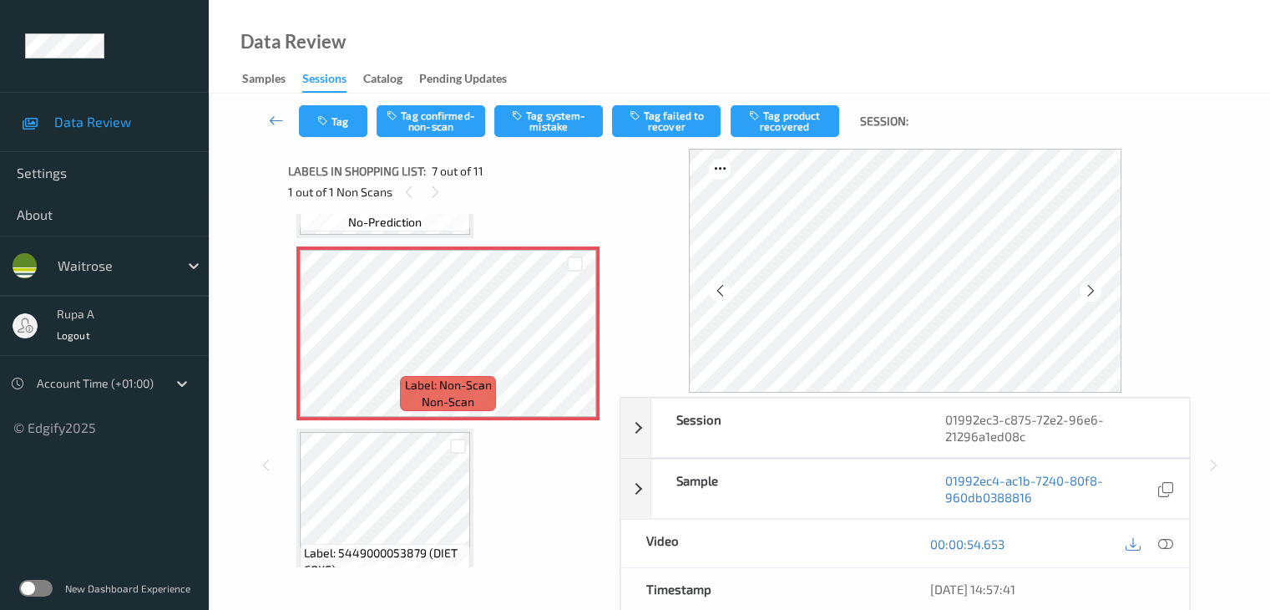
click at [448, 455] on div at bounding box center [458, 446] width 24 height 28
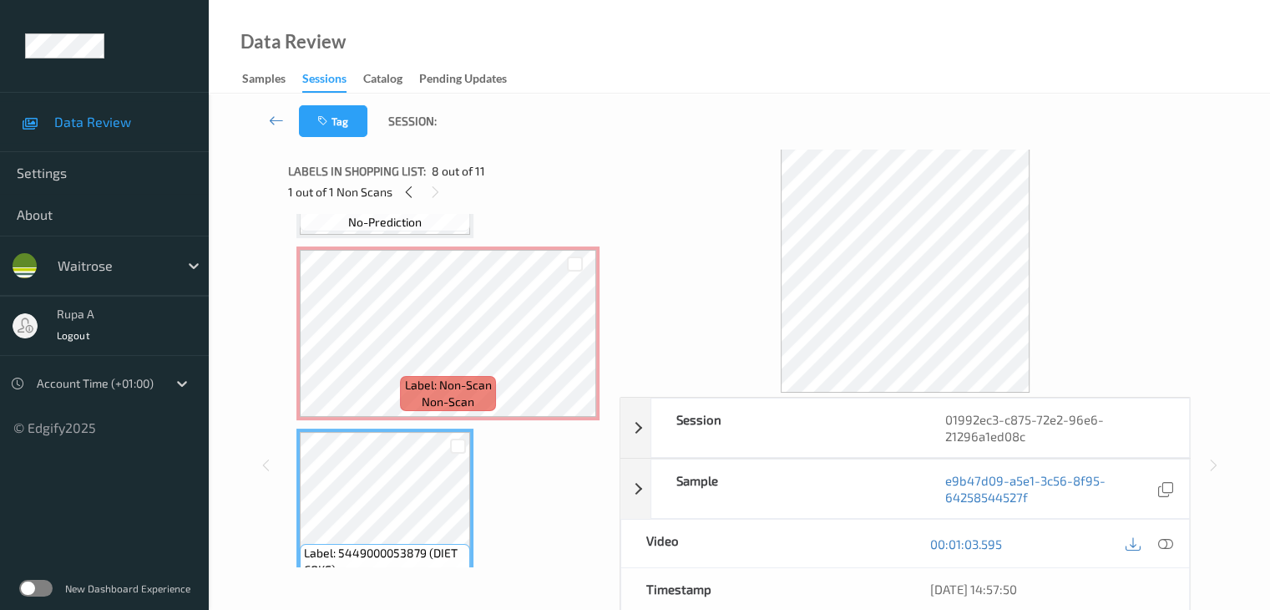
click at [487, 228] on div "Label: 5000169638675 ([PERSON_NAME] BAG) no-prediction Label: 5000169576366 (WR…" at bounding box center [447, 151] width 303 height 1994
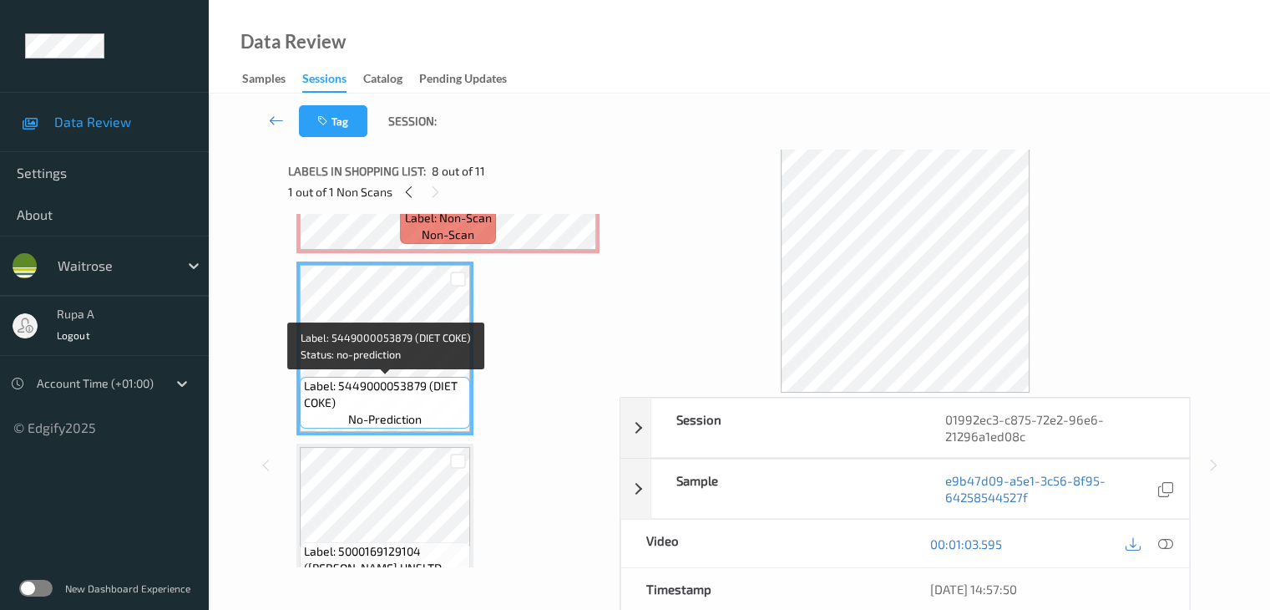
scroll to position [1318, 0]
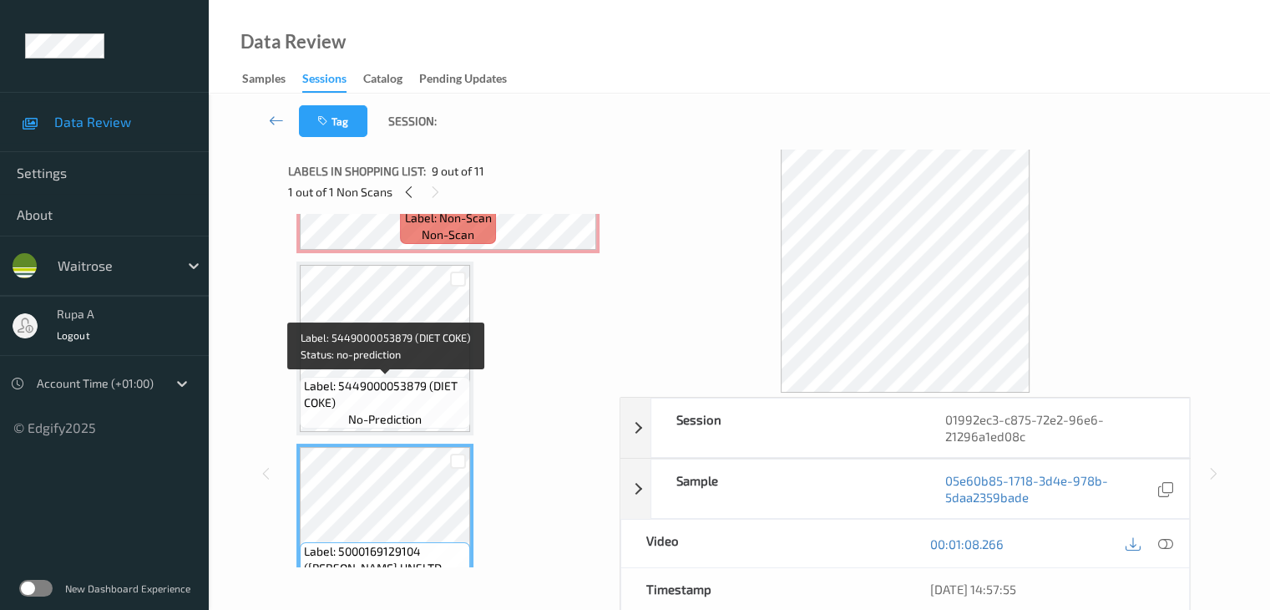
click at [394, 387] on span "Label: 5449000053879 (DIET COKE)" at bounding box center [385, 393] width 162 height 33
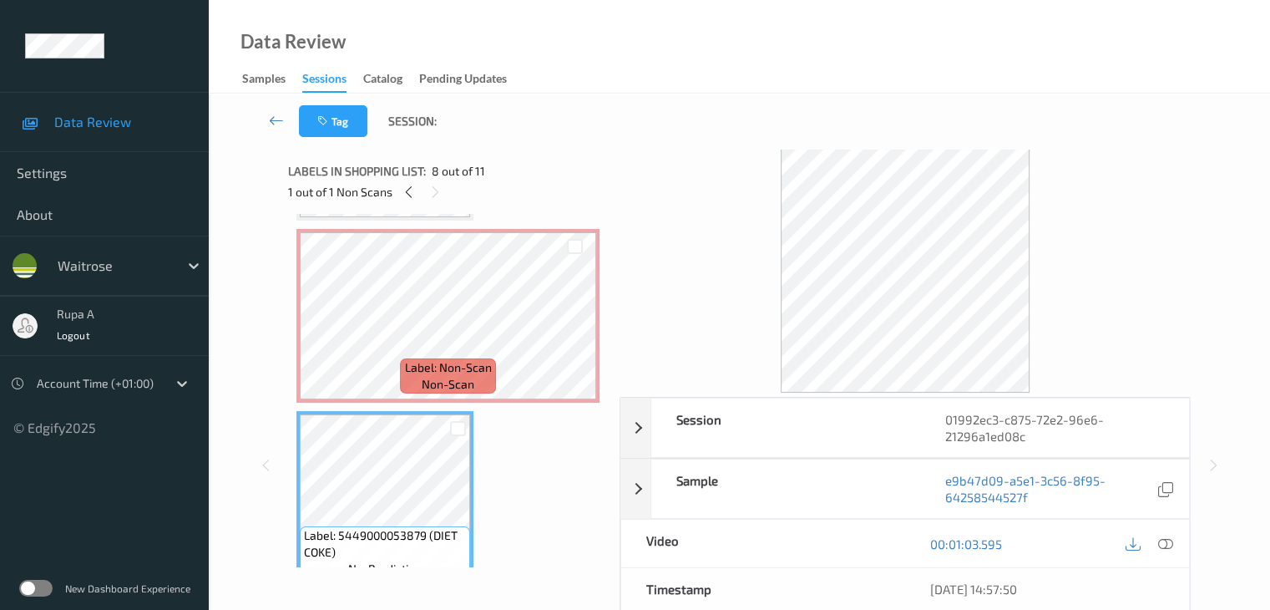
scroll to position [901, 0]
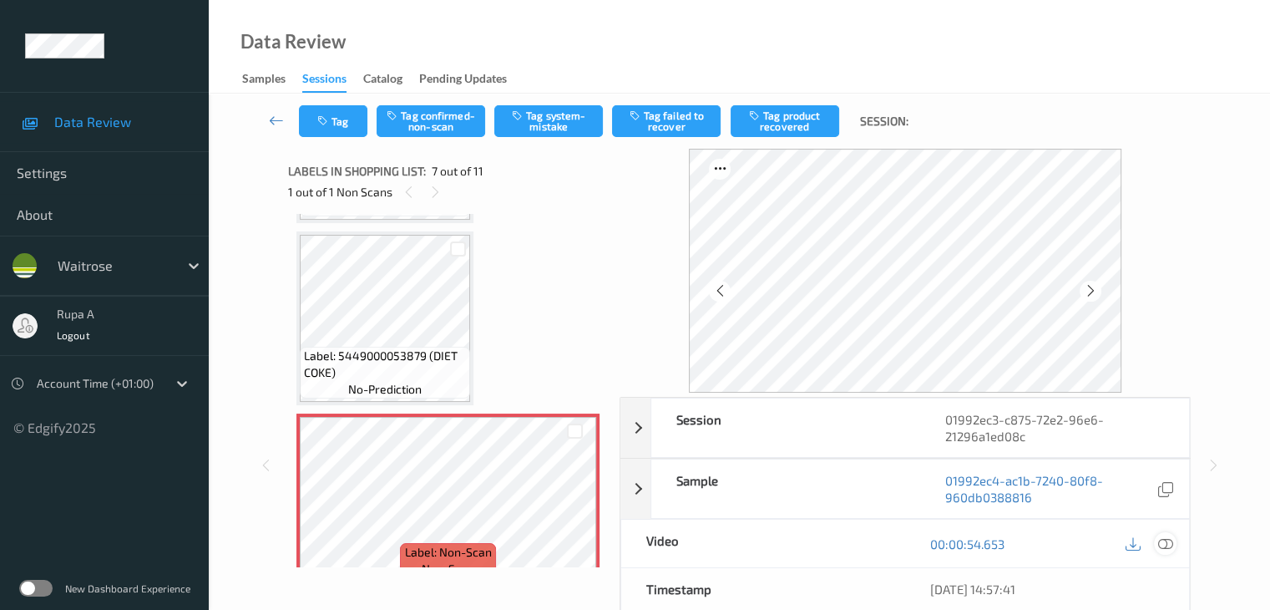
click at [1159, 544] on icon at bounding box center [1164, 543] width 15 height 15
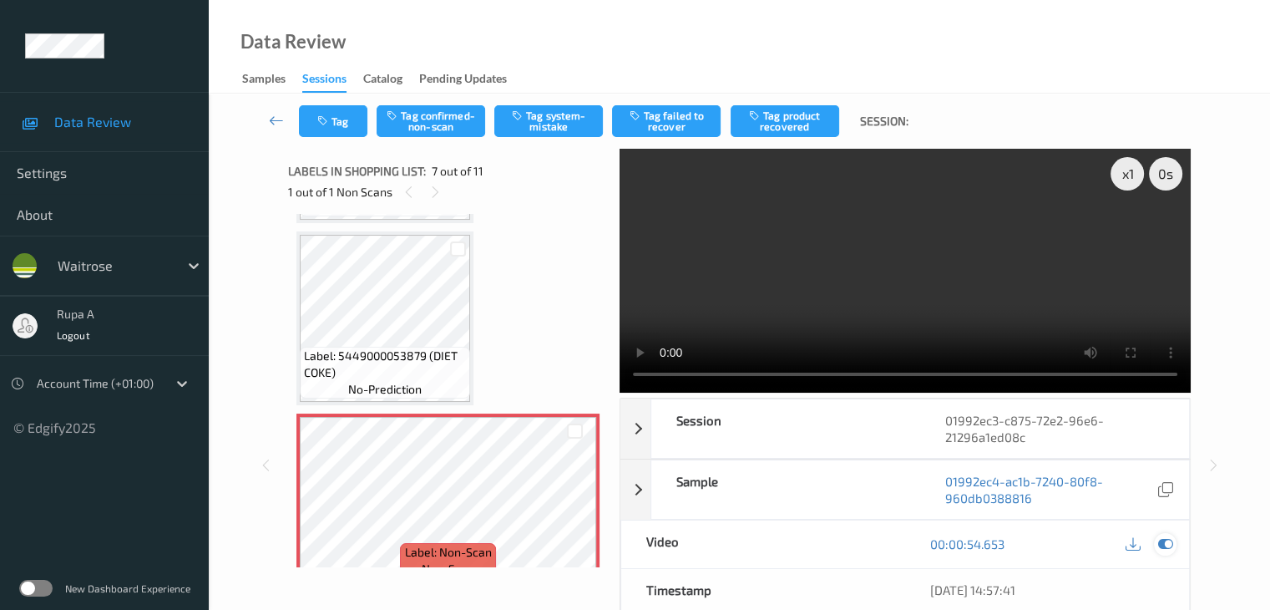
click at [1167, 542] on icon at bounding box center [1164, 543] width 15 height 15
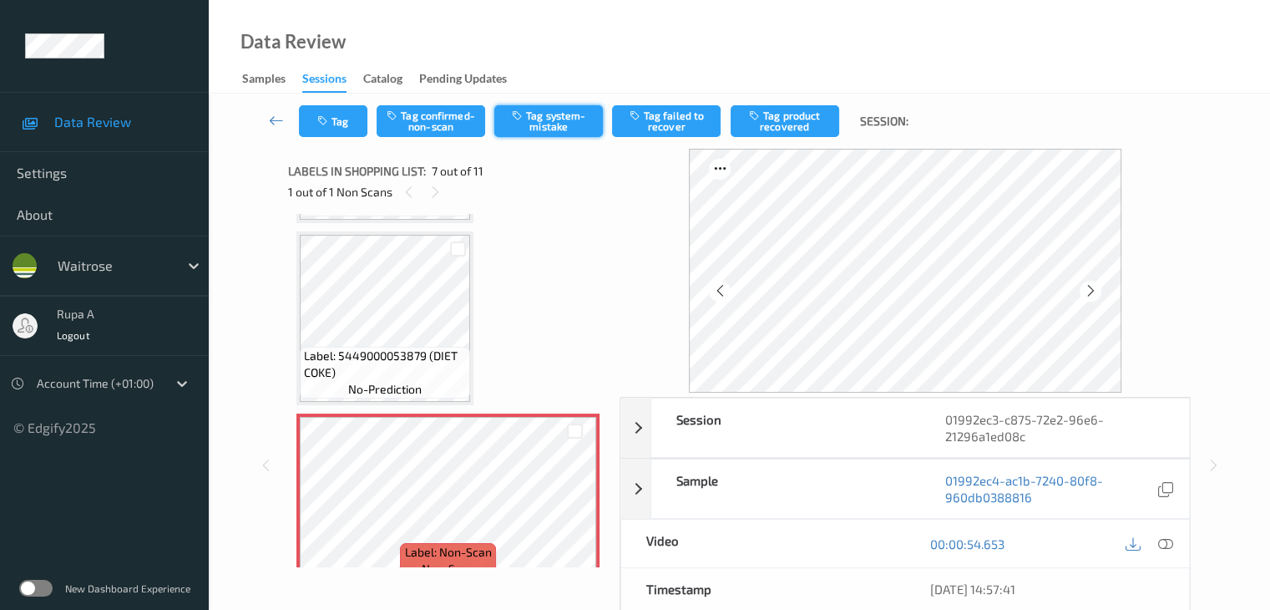
click at [549, 133] on button "Tag system-mistake" at bounding box center [548, 121] width 109 height 32
click at [335, 122] on button "Tag" at bounding box center [333, 121] width 68 height 32
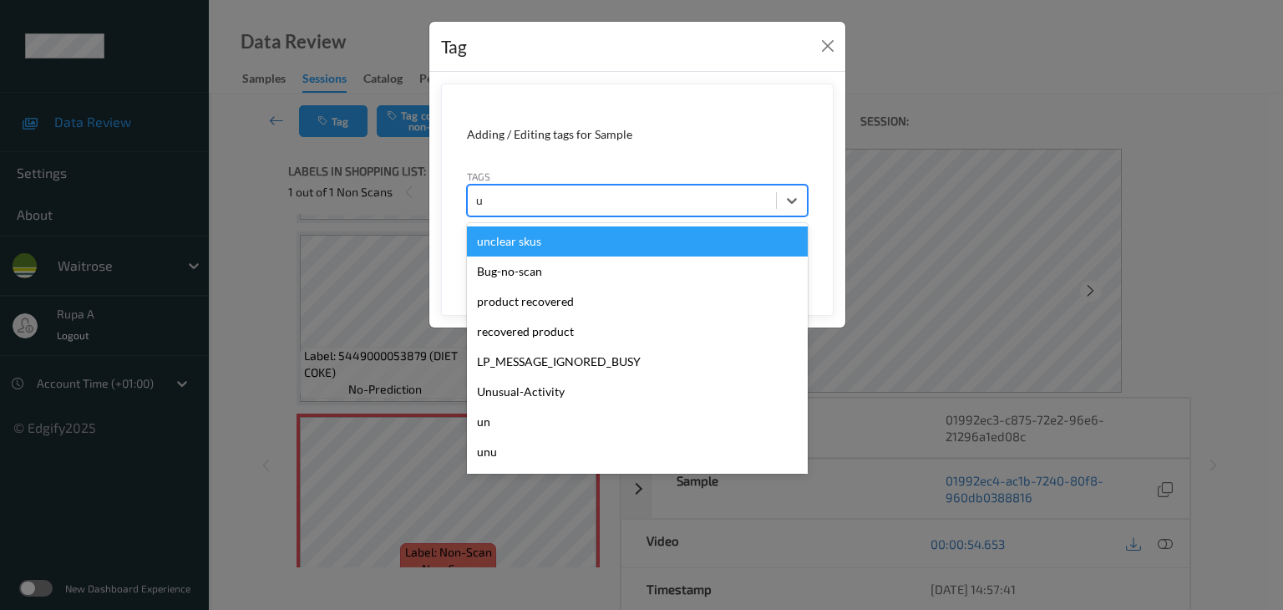
type input "un"
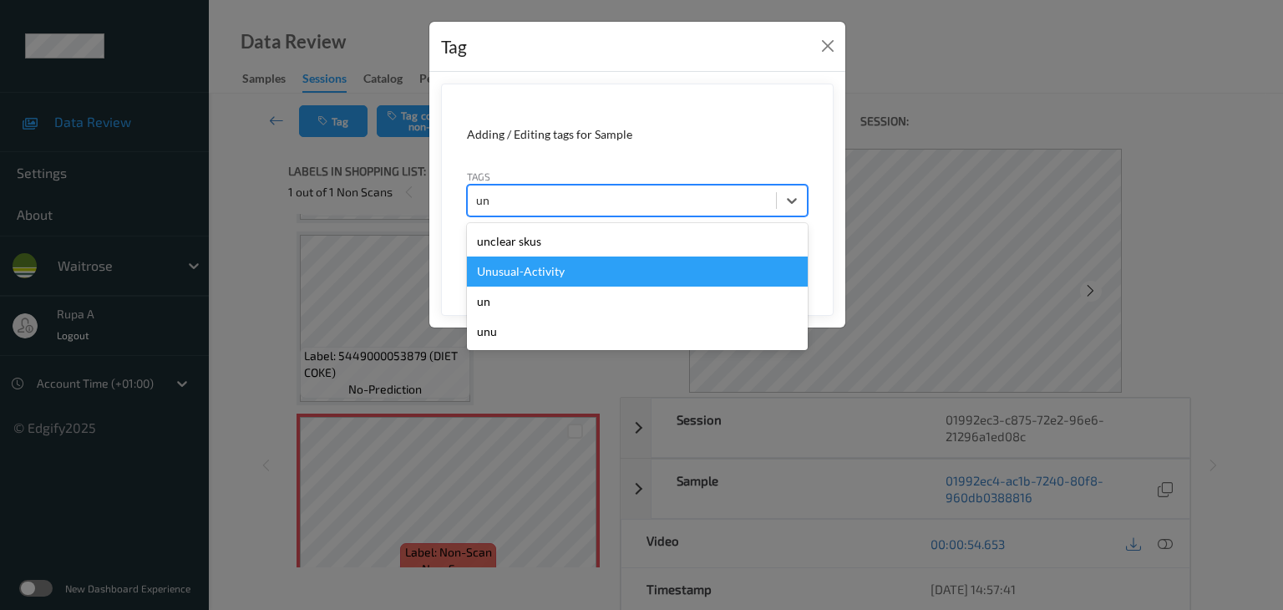
click at [635, 266] on div "Unusual-Activity" at bounding box center [637, 271] width 341 height 30
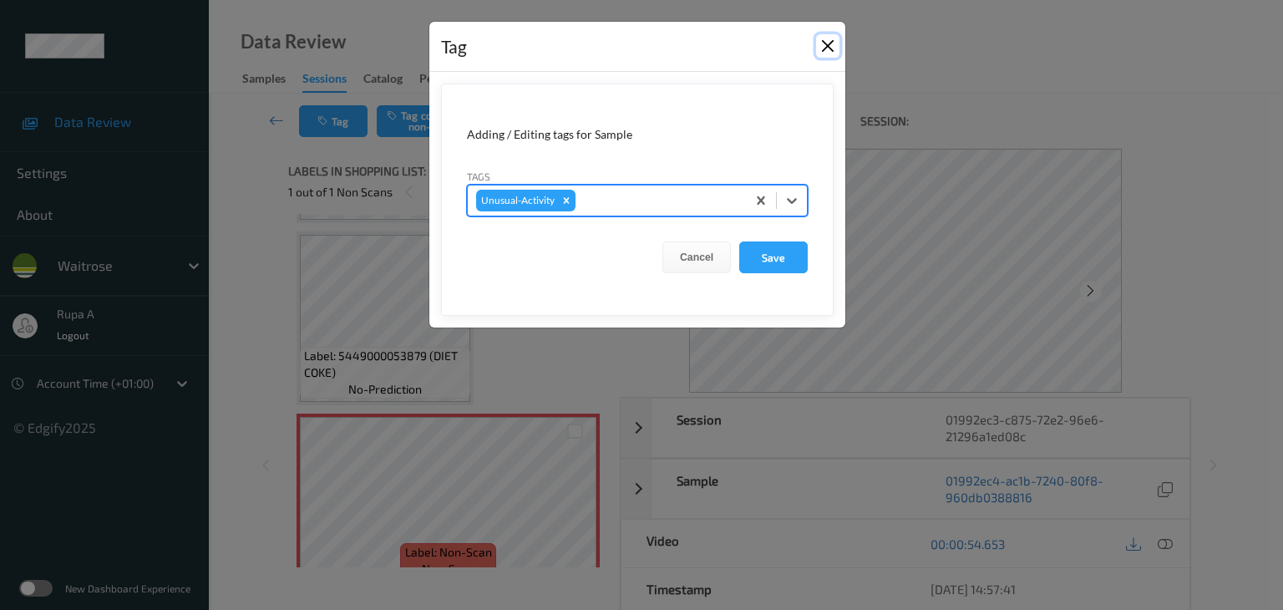
click at [825, 54] on button "Close" at bounding box center [827, 45] width 23 height 23
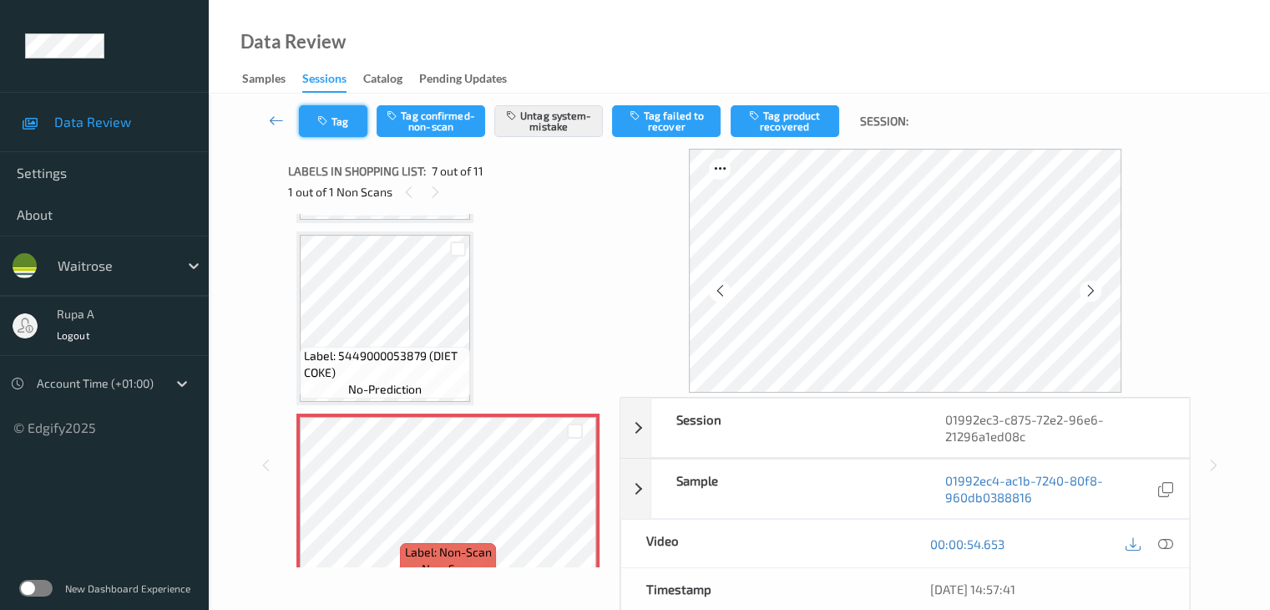
click at [317, 119] on icon "button" at bounding box center [324, 121] width 14 height 12
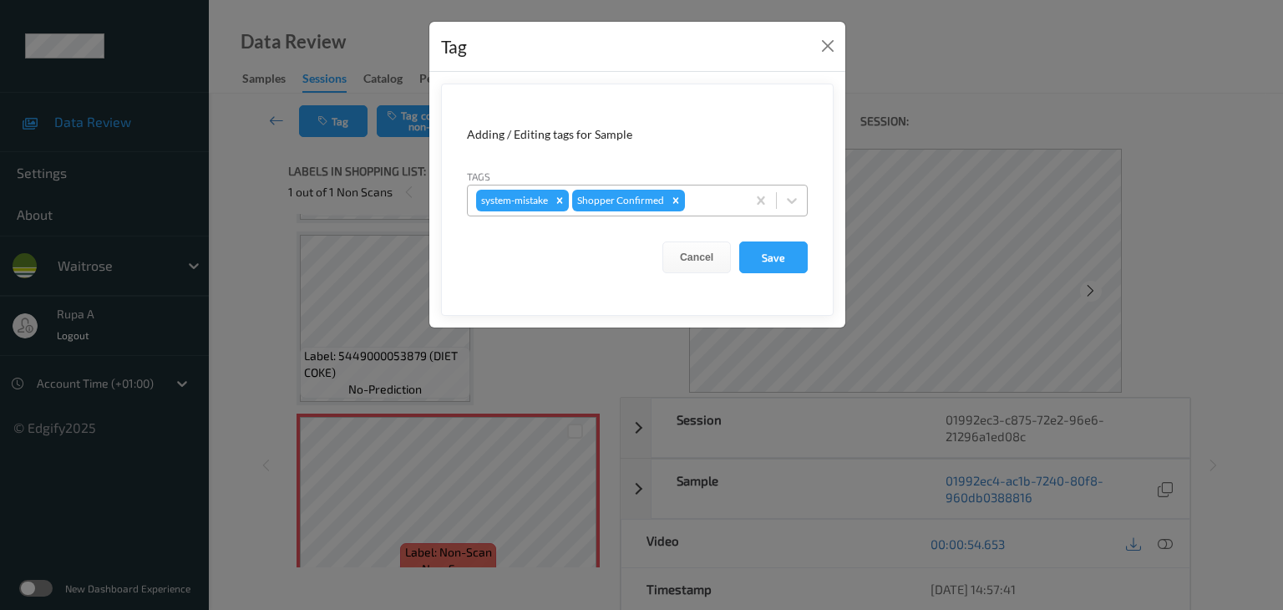
click at [711, 190] on div at bounding box center [712, 200] width 49 height 20
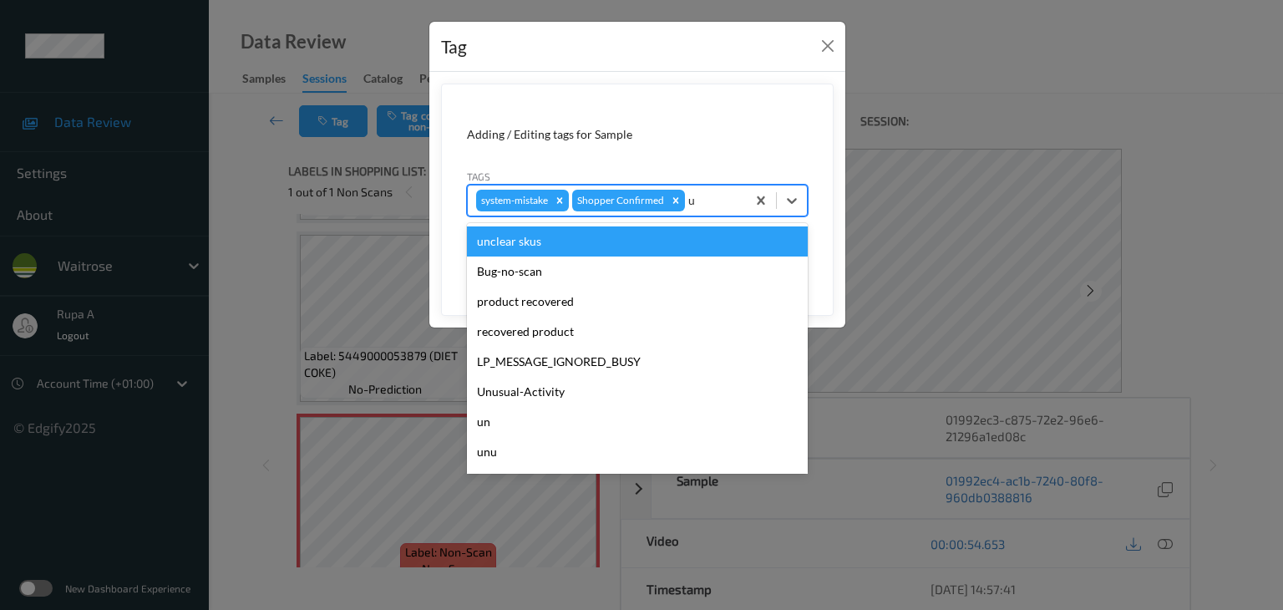
type input "un"
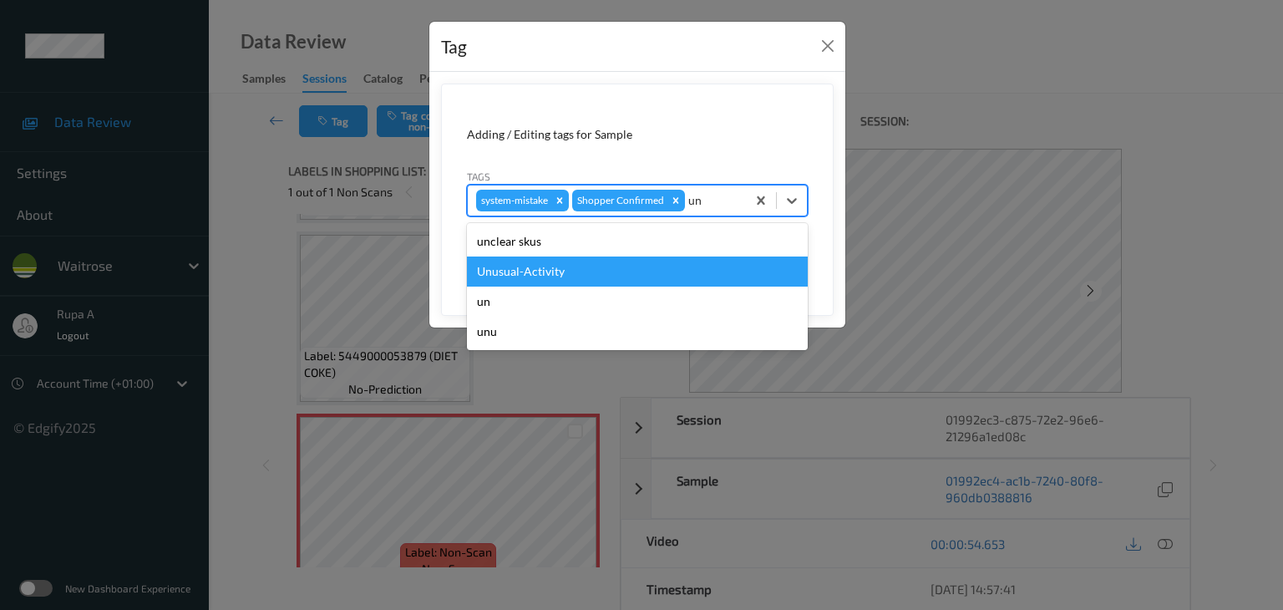
click at [635, 271] on div "Unusual-Activity" at bounding box center [637, 271] width 341 height 30
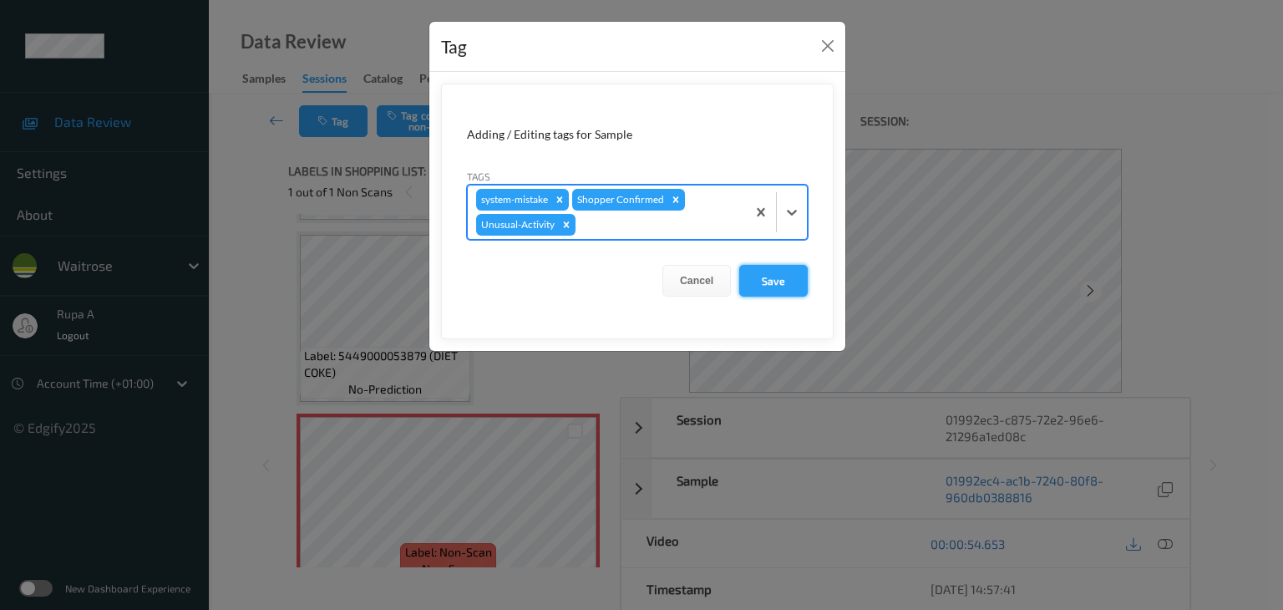
click at [787, 291] on button "Save" at bounding box center [773, 281] width 68 height 32
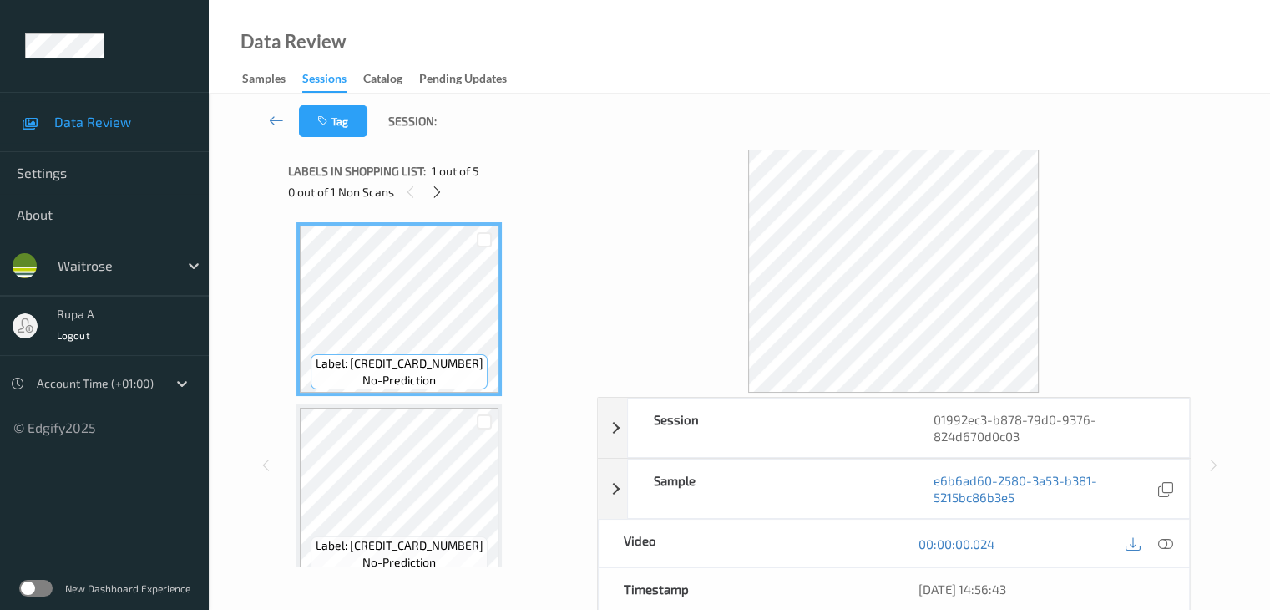
click at [498, 277] on div "Label: [CREDIT_CARD_NUMBER] no-prediction" at bounding box center [398, 309] width 205 height 174
click at [438, 193] on icon at bounding box center [437, 192] width 14 height 15
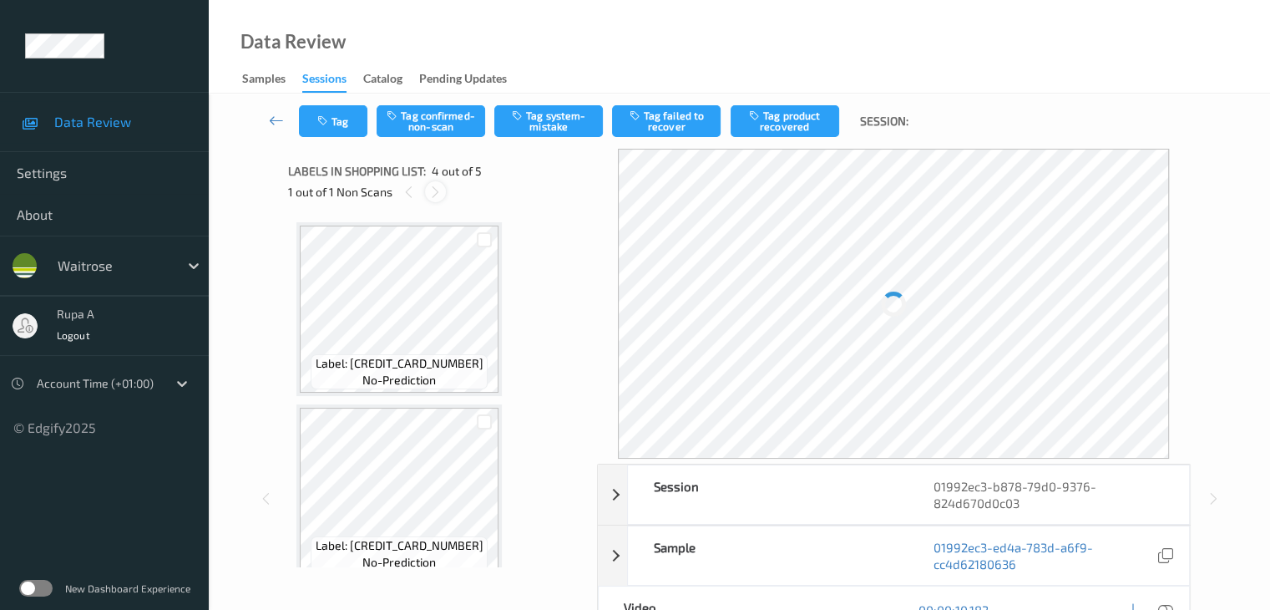
scroll to position [372, 0]
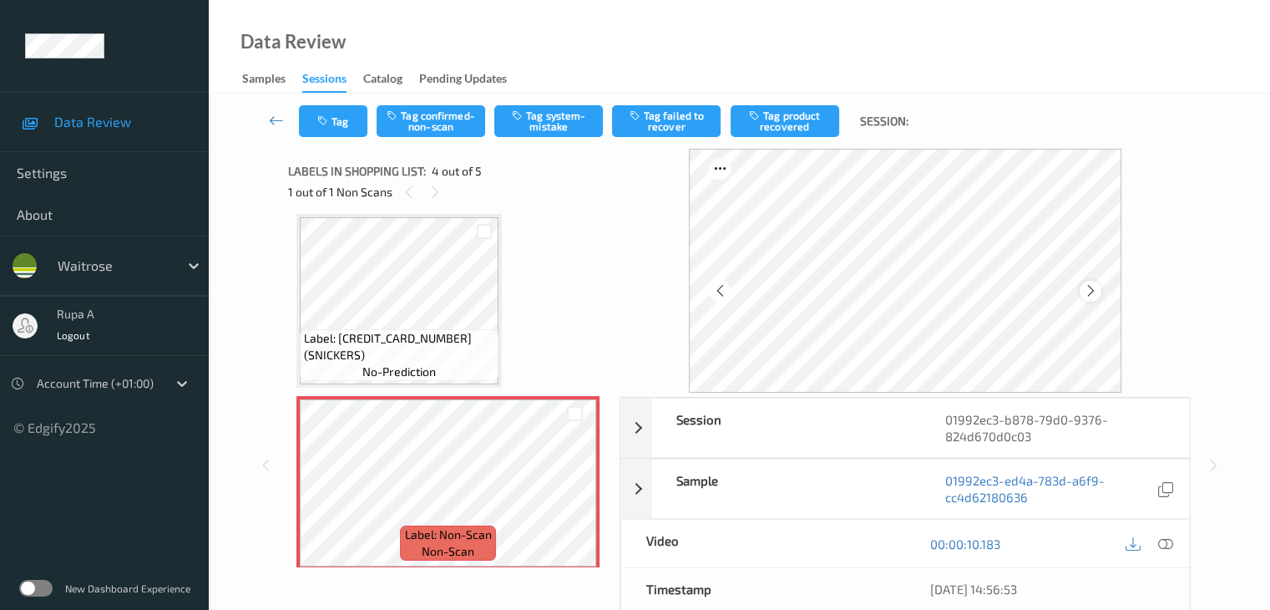
click at [1089, 285] on icon at bounding box center [1090, 290] width 14 height 15
click at [1097, 297] on icon at bounding box center [1090, 290] width 14 height 15
click at [1094, 286] on icon at bounding box center [1090, 290] width 14 height 15
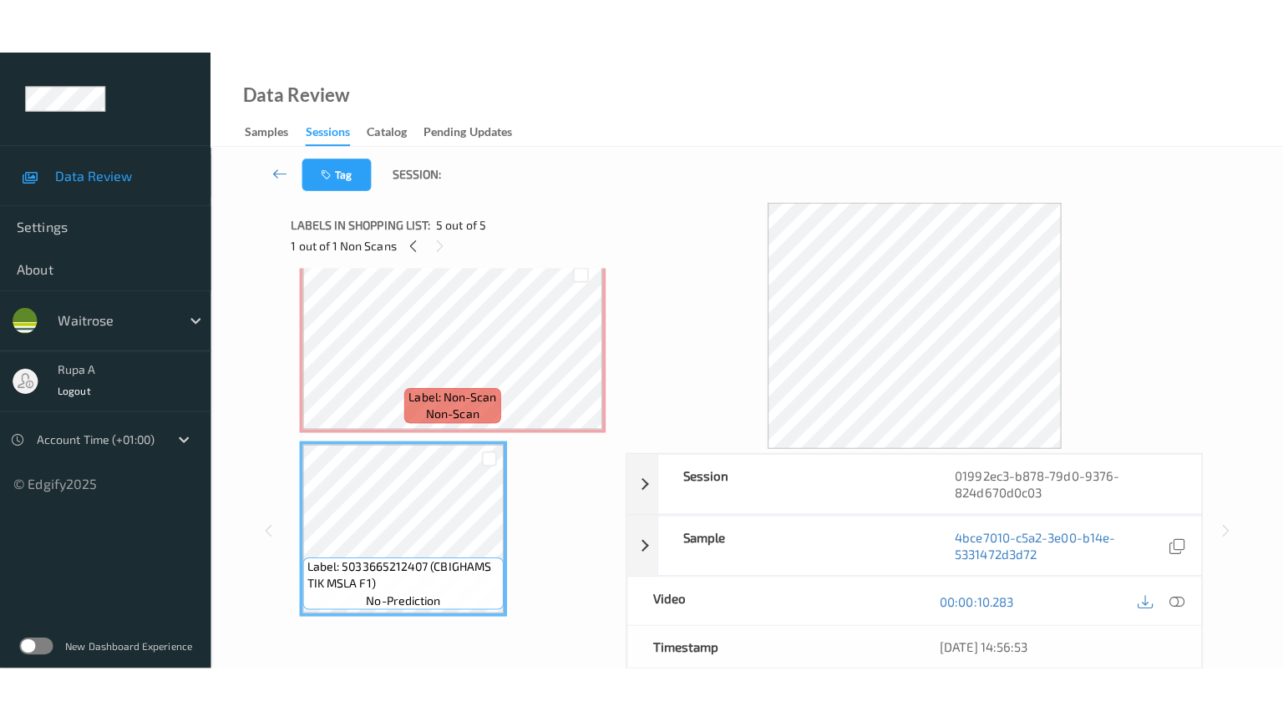
scroll to position [0, 0]
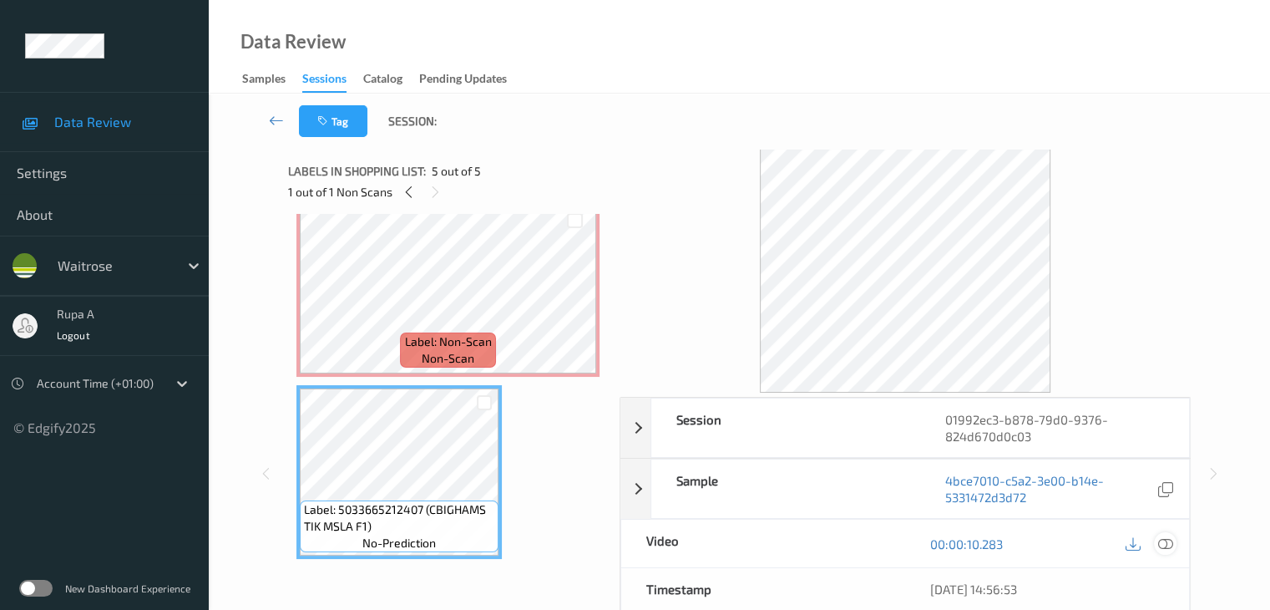
click at [1162, 539] on icon at bounding box center [1164, 543] width 15 height 15
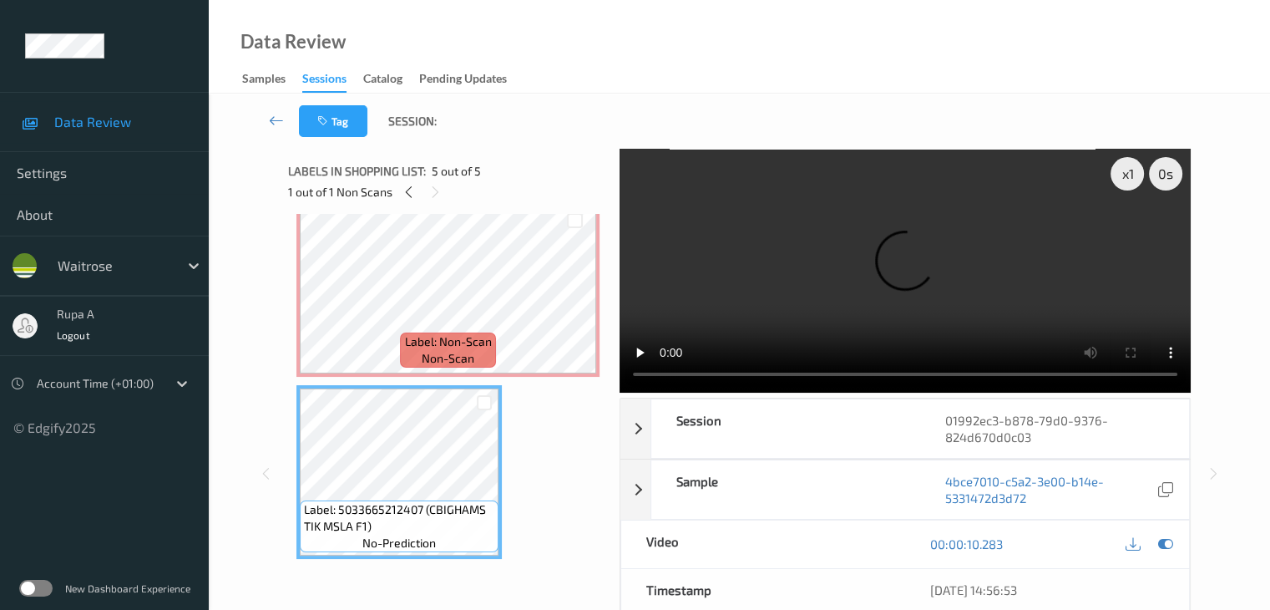
scroll to position [453, 0]
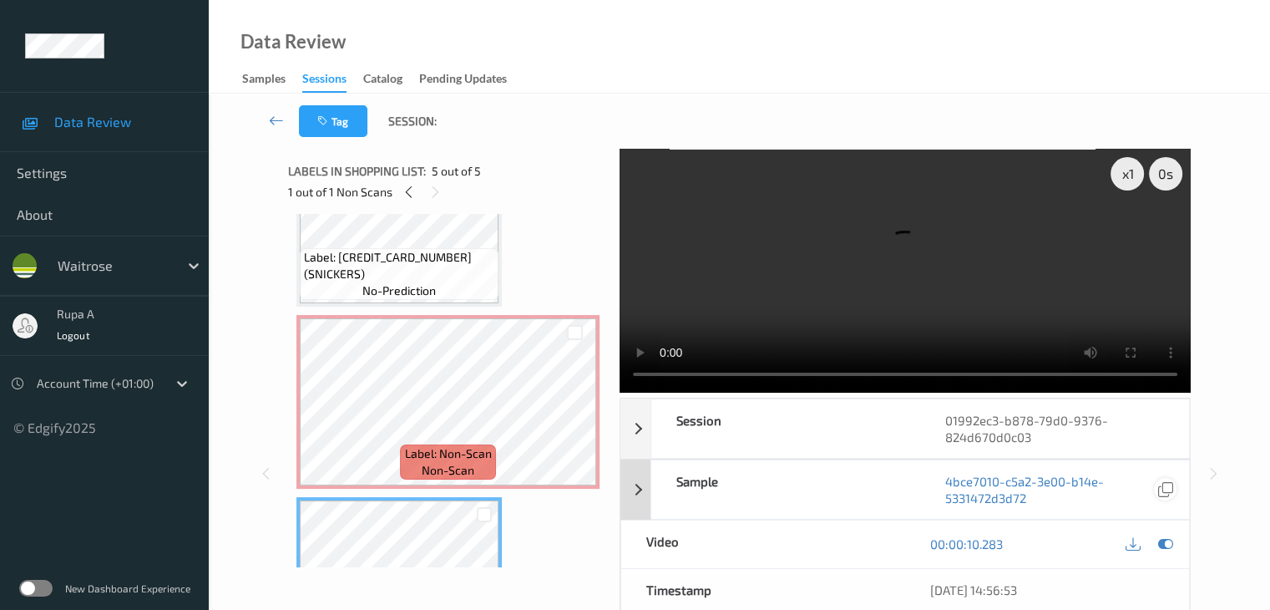
click at [1165, 543] on icon at bounding box center [1164, 543] width 15 height 15
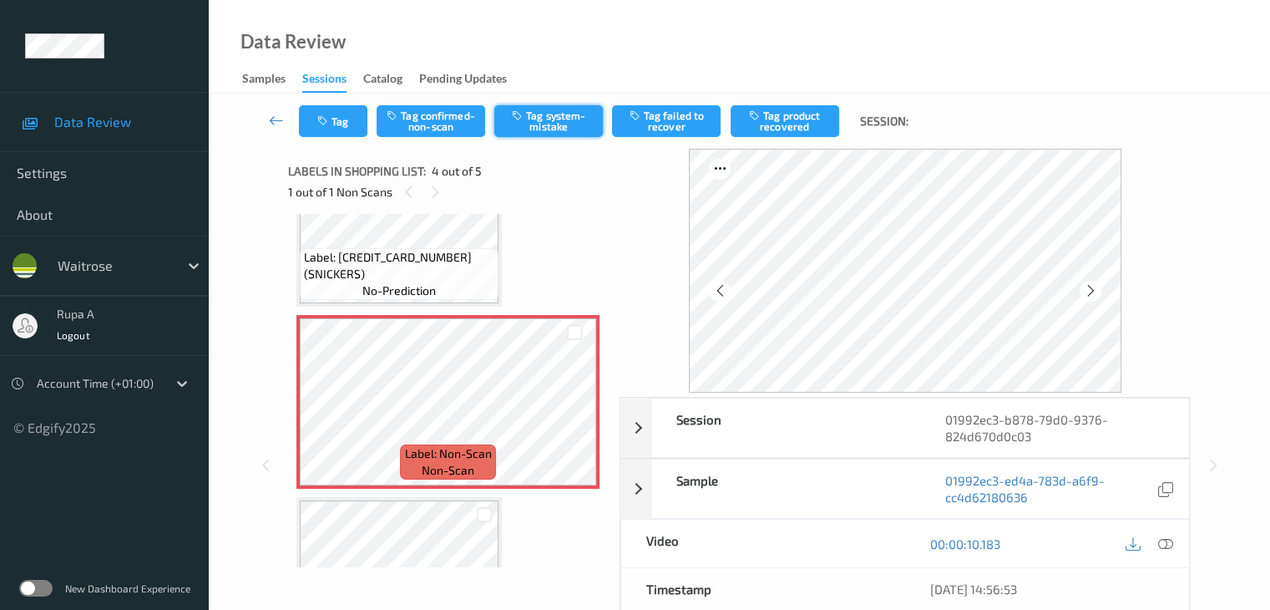
click at [563, 130] on button "Tag system-mistake" at bounding box center [548, 121] width 109 height 32
click at [347, 133] on button "Tag" at bounding box center [333, 121] width 68 height 32
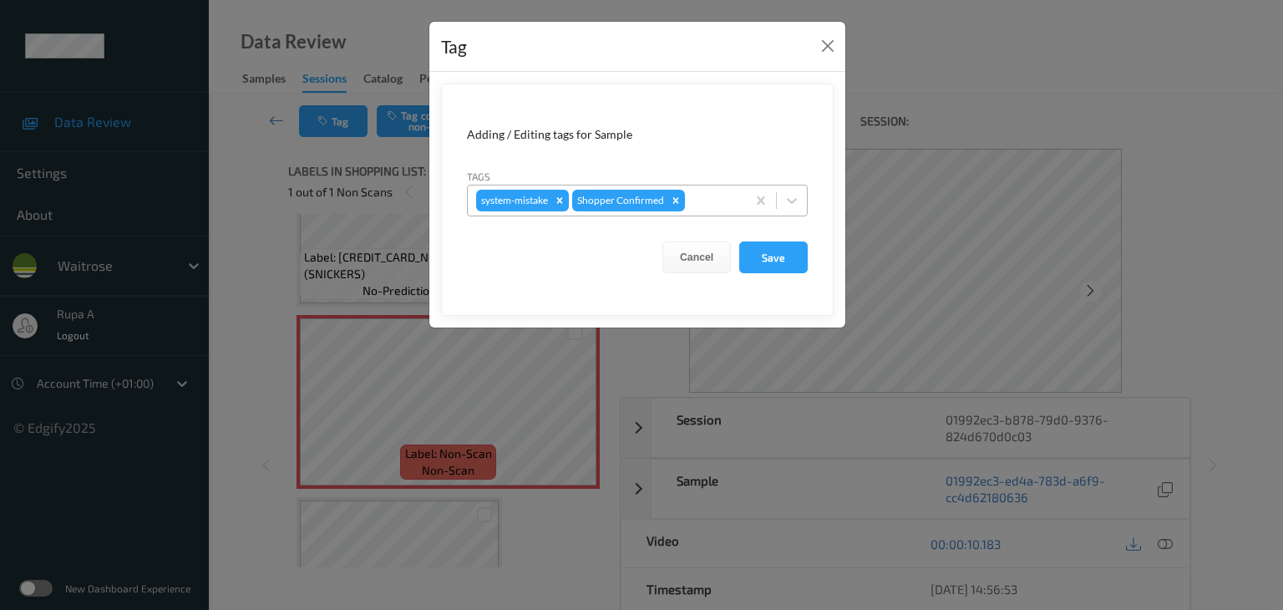
click at [711, 205] on div at bounding box center [712, 200] width 49 height 20
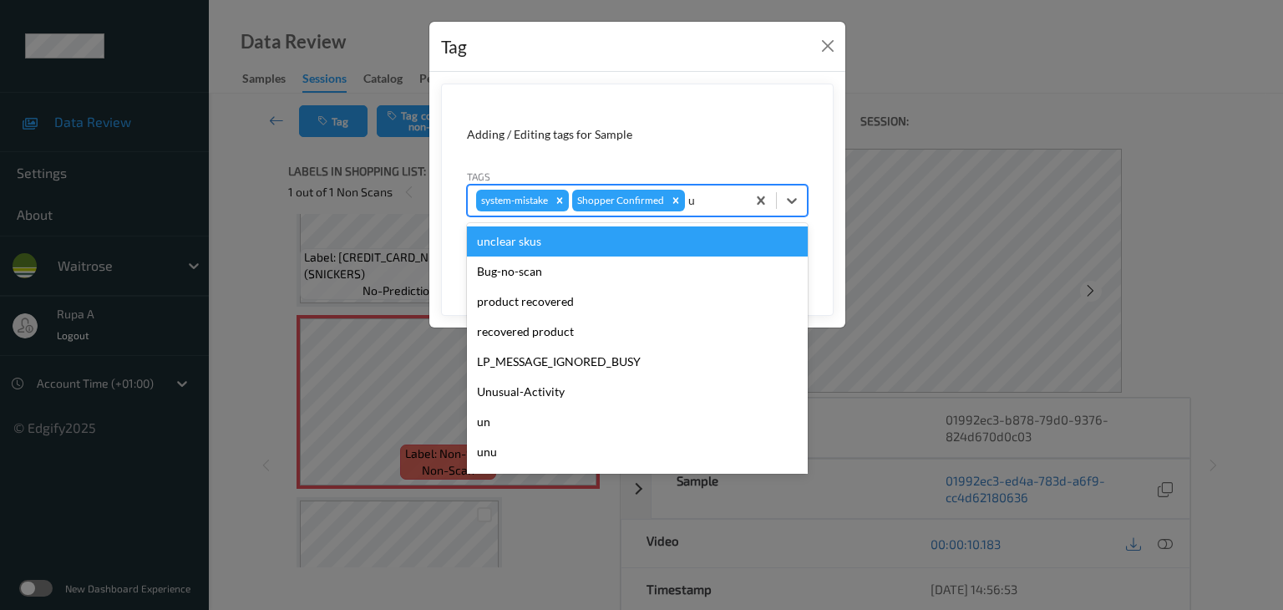
type input "un"
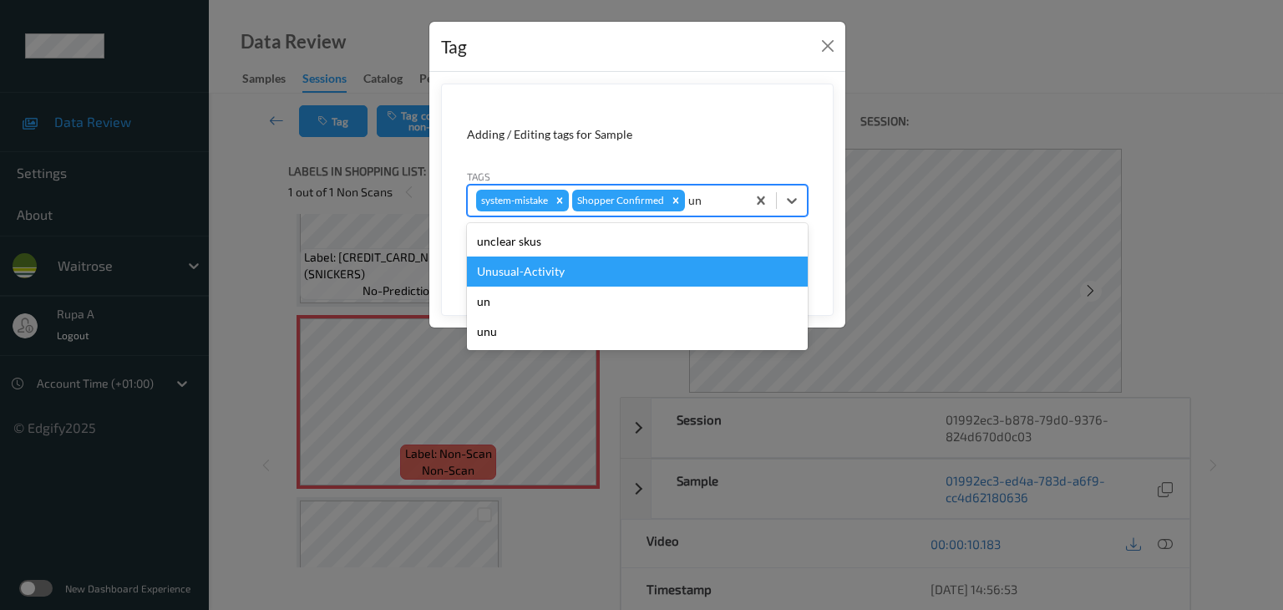
click at [601, 271] on div "Unusual-Activity" at bounding box center [637, 271] width 341 height 30
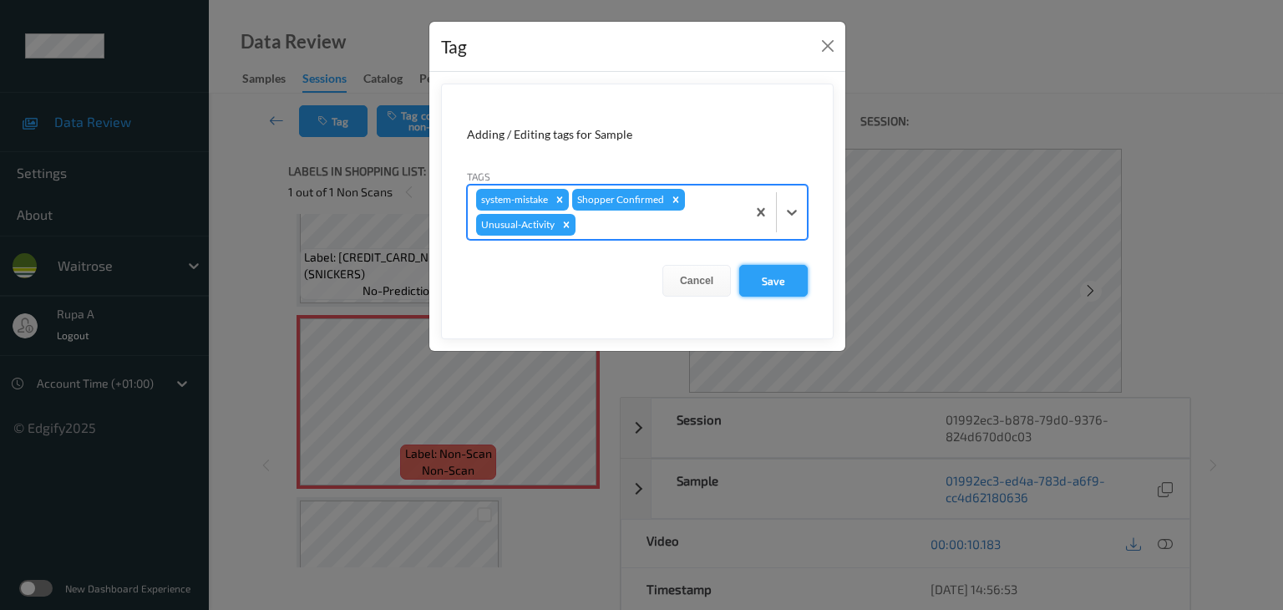
click at [791, 287] on button "Save" at bounding box center [773, 281] width 68 height 32
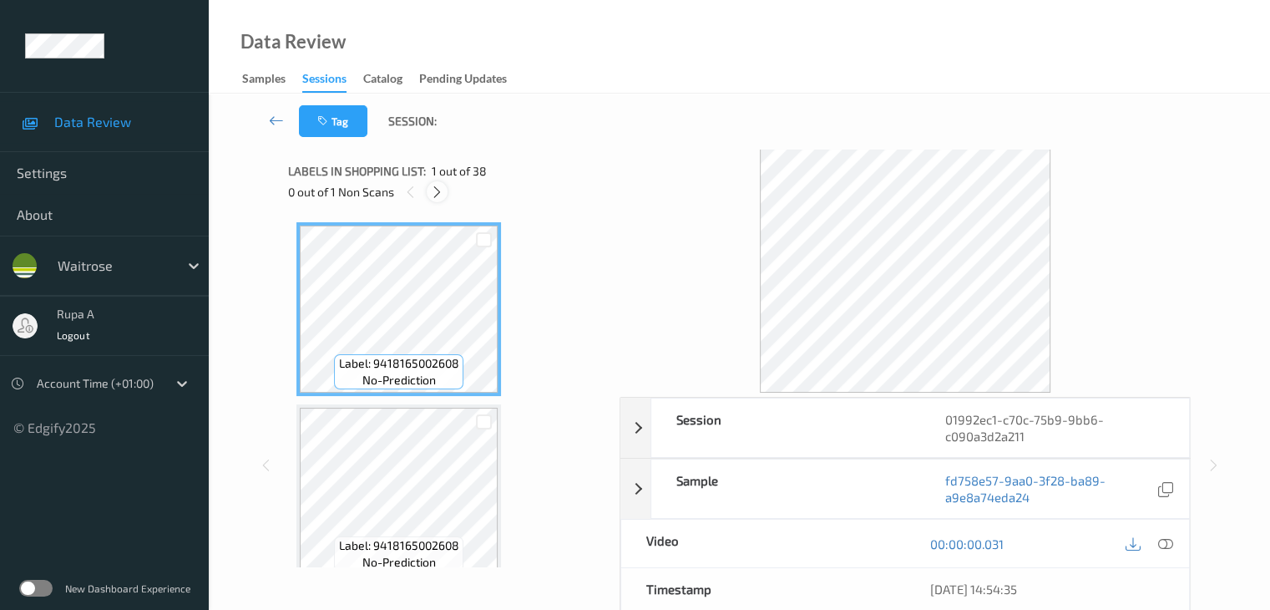
click at [436, 192] on icon at bounding box center [437, 192] width 14 height 15
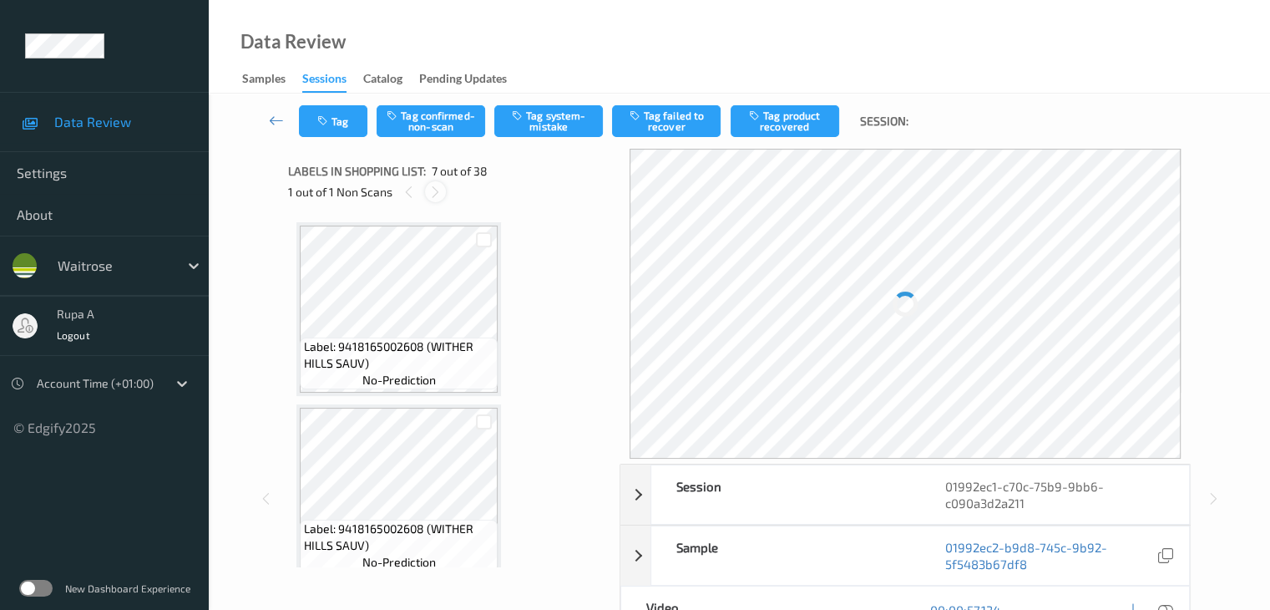
scroll to position [918, 0]
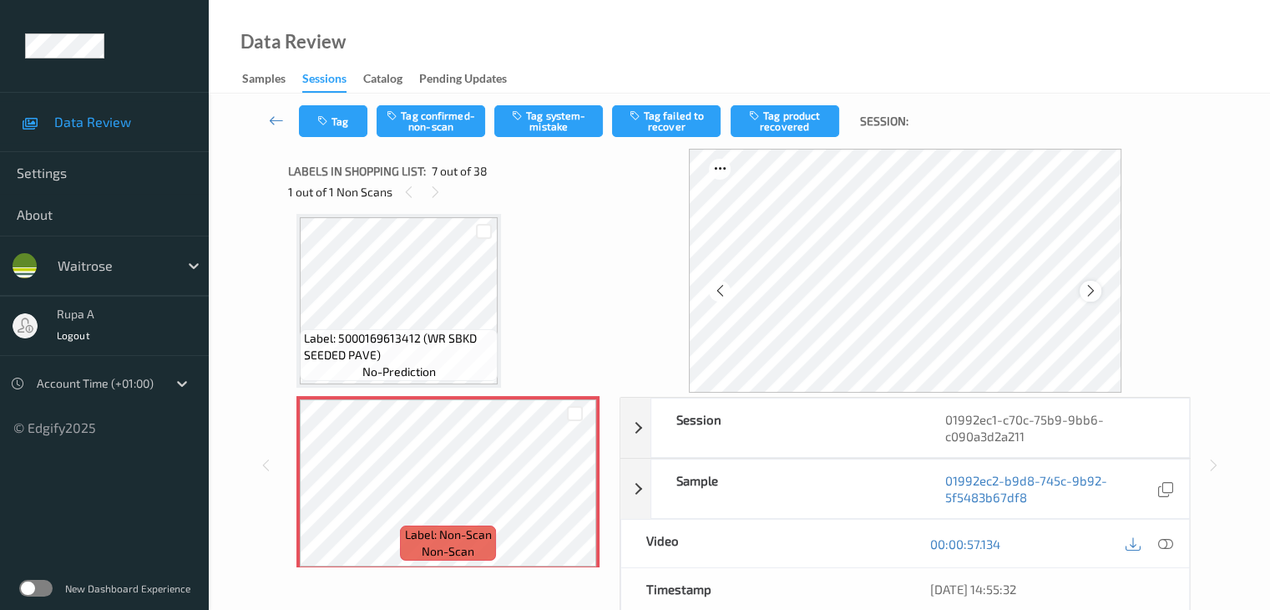
click at [1091, 288] on icon at bounding box center [1090, 290] width 14 height 15
click at [1085, 285] on div at bounding box center [1090, 291] width 21 height 21
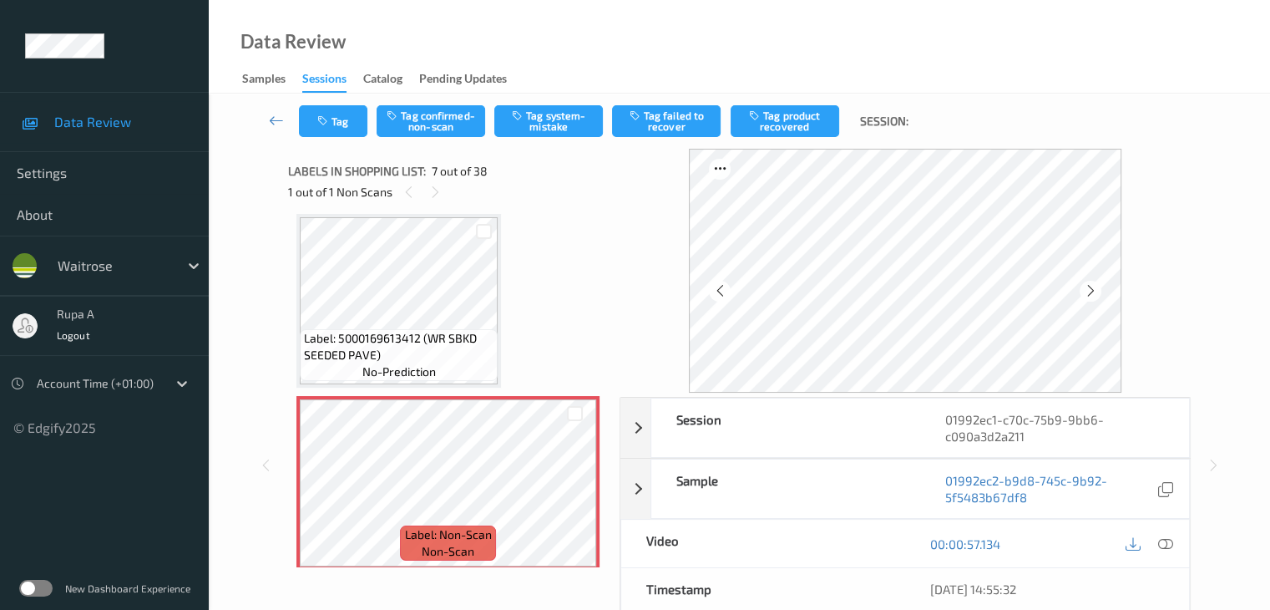
click at [1166, 542] on icon at bounding box center [1164, 543] width 15 height 15
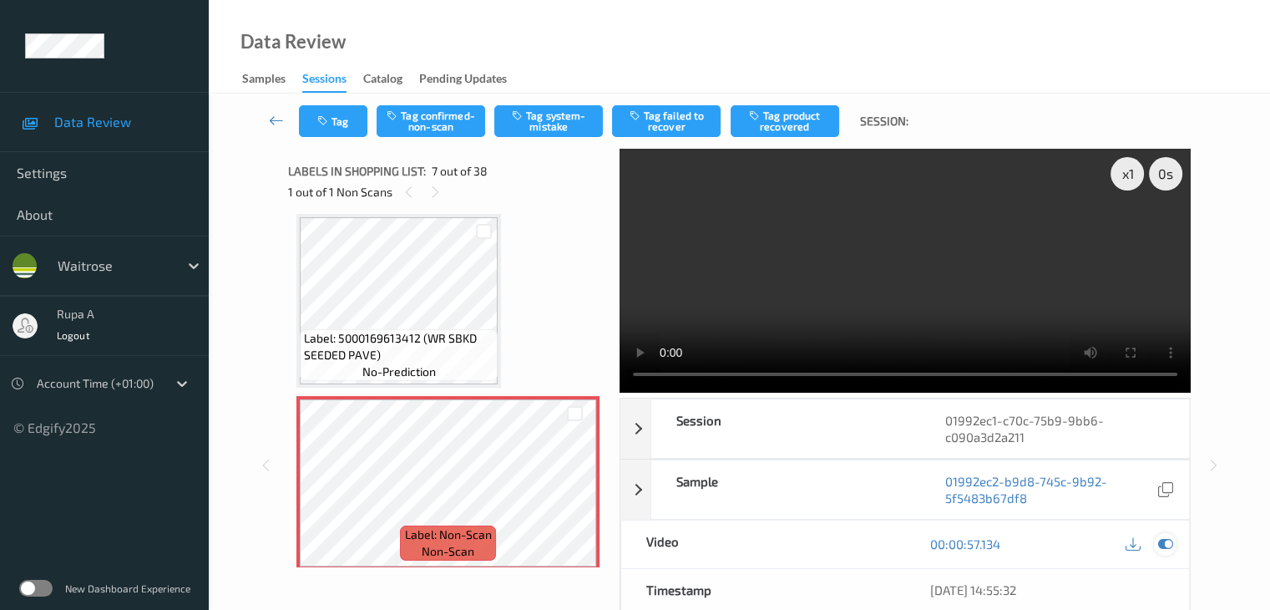
click at [1166, 550] on div at bounding box center [1165, 544] width 23 height 23
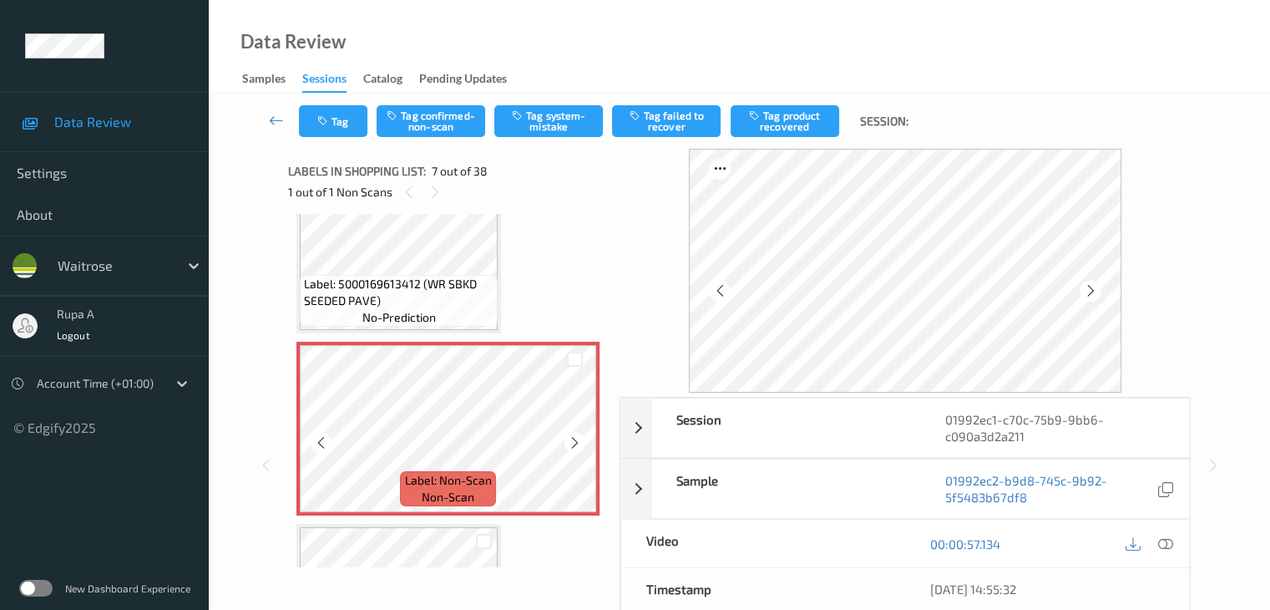
scroll to position [1002, 0]
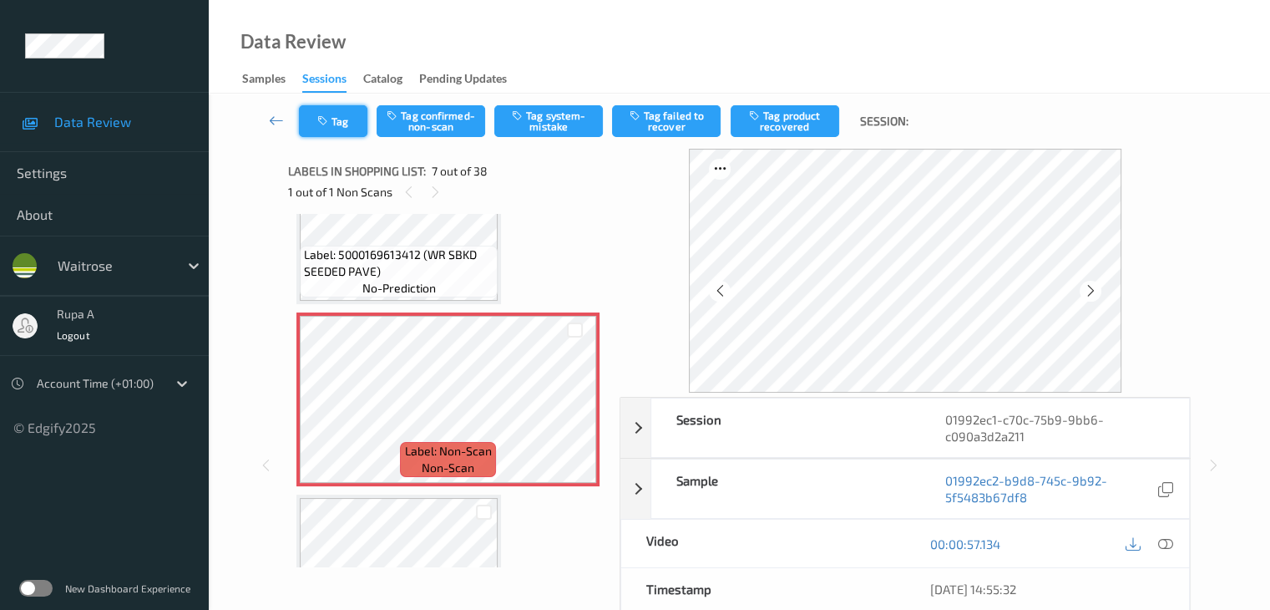
click at [328, 112] on button "Tag" at bounding box center [333, 121] width 68 height 32
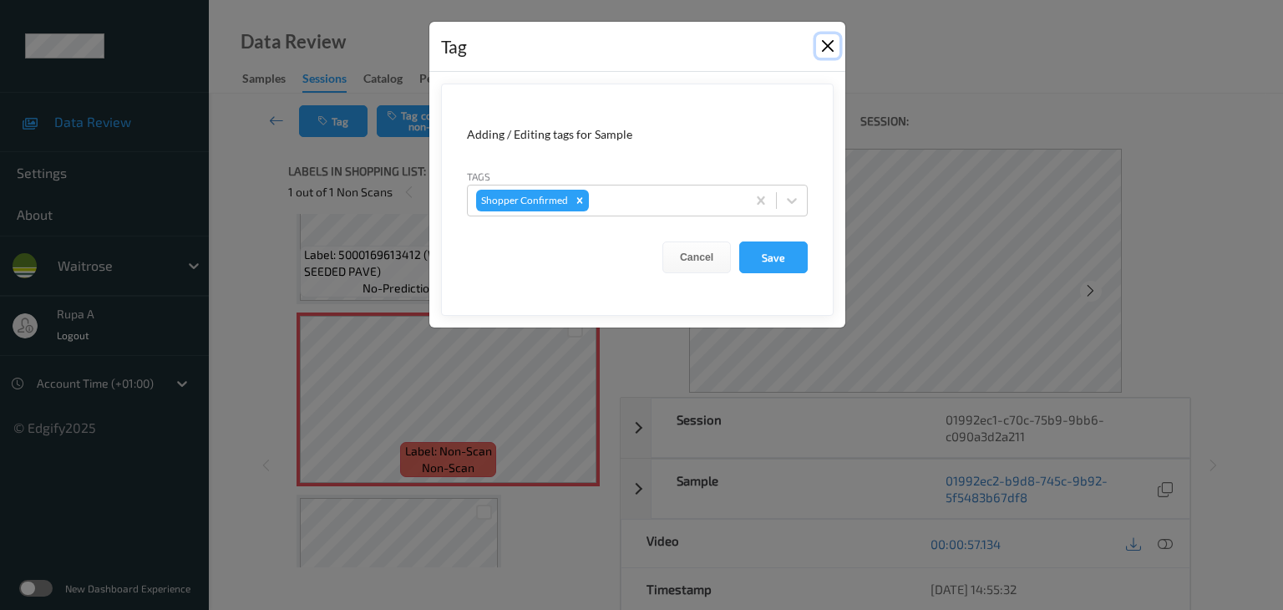
click at [816, 39] on button "Close" at bounding box center [827, 45] width 23 height 23
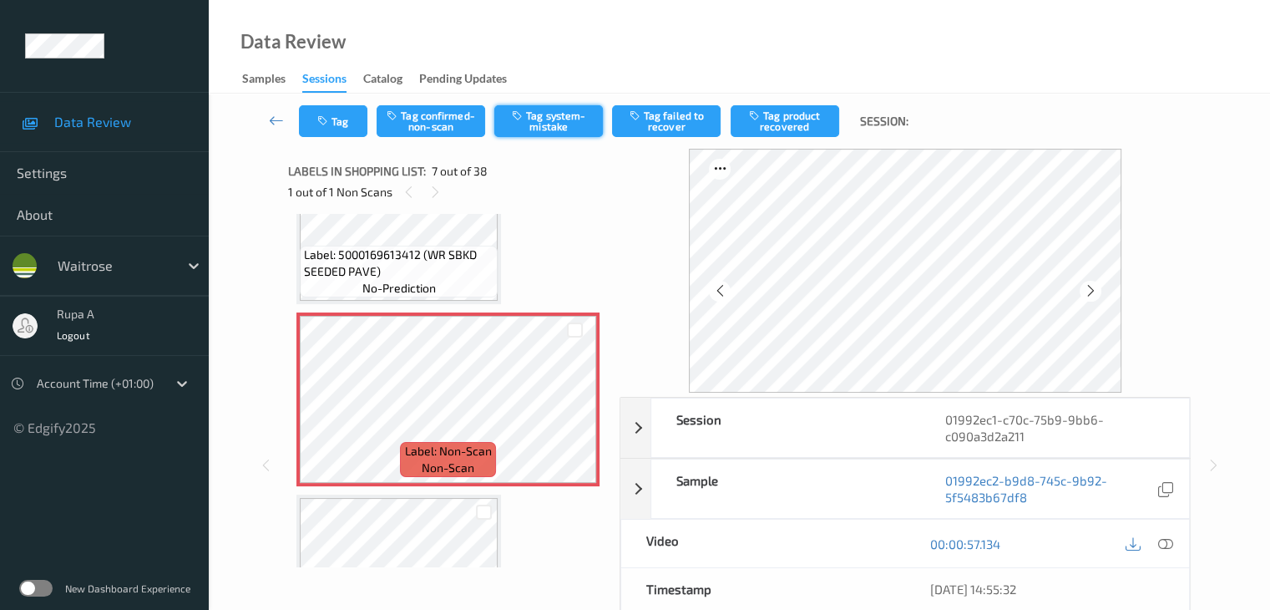
click at [554, 130] on button "Tag system-mistake" at bounding box center [548, 121] width 109 height 32
click at [1097, 291] on icon at bounding box center [1090, 290] width 14 height 15
click at [320, 116] on icon "button" at bounding box center [324, 121] width 14 height 12
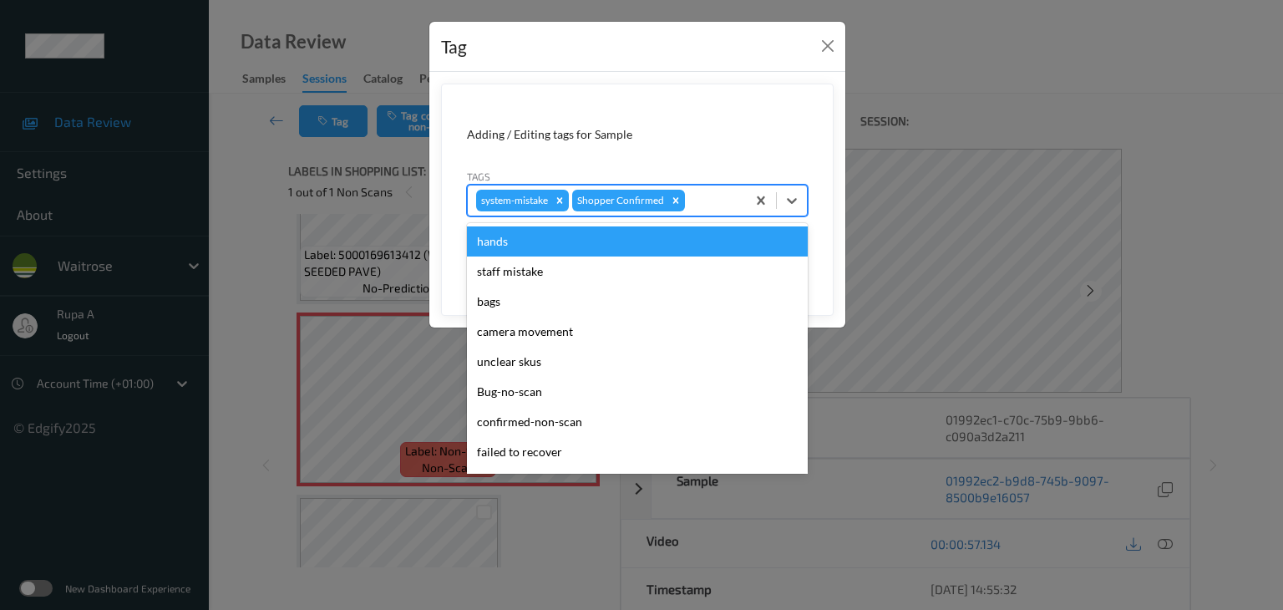
click at [708, 209] on div at bounding box center [712, 200] width 49 height 20
type input "un"
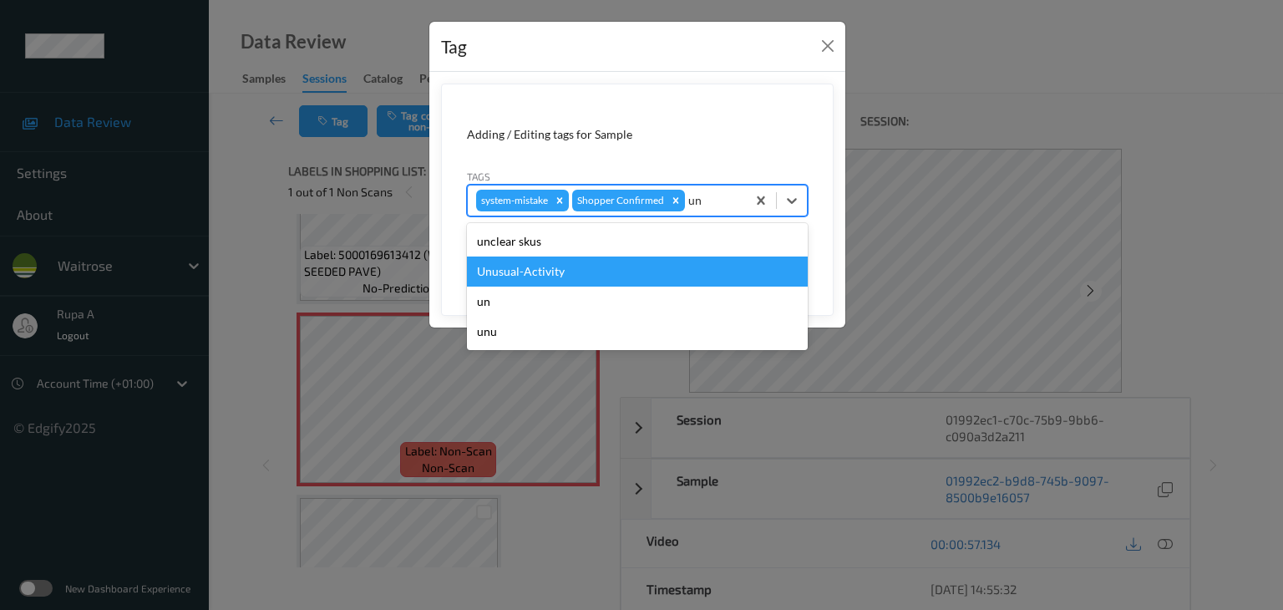
click at [634, 267] on div "Unusual-Activity" at bounding box center [637, 271] width 341 height 30
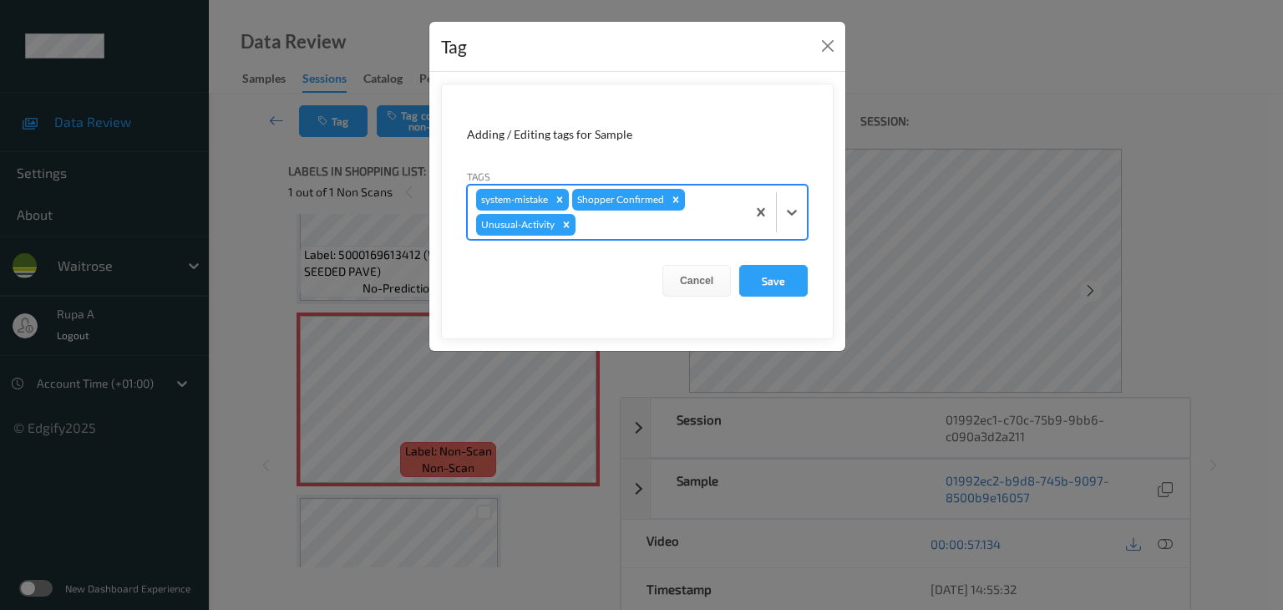
click at [659, 232] on div at bounding box center [658, 225] width 159 height 20
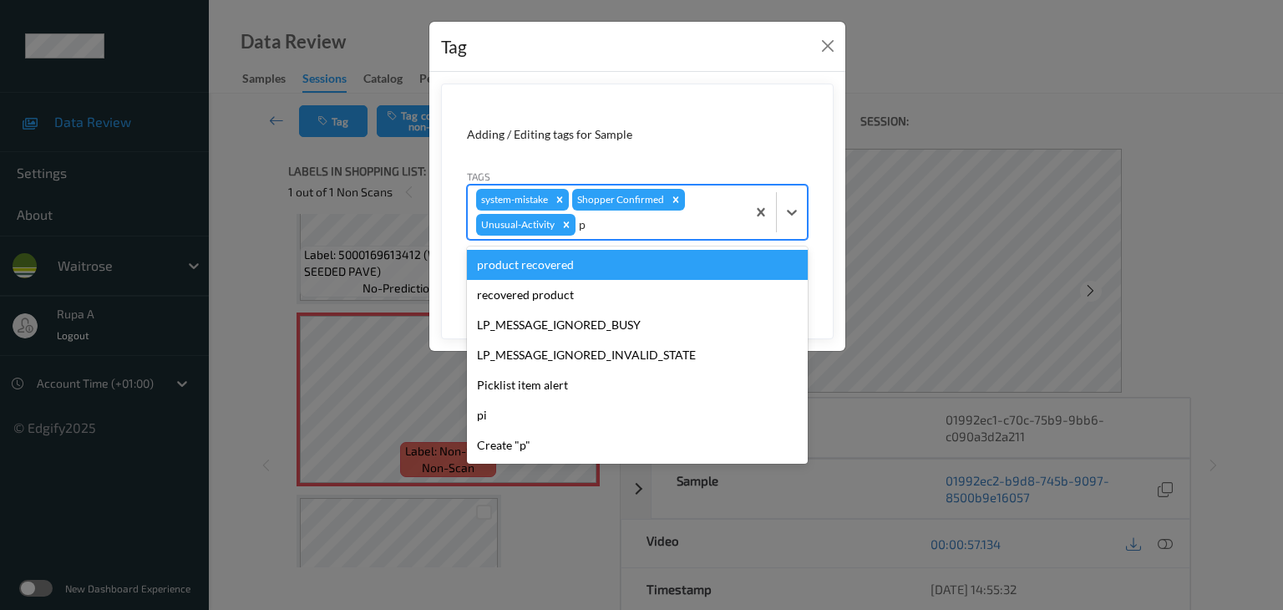
type input "pi"
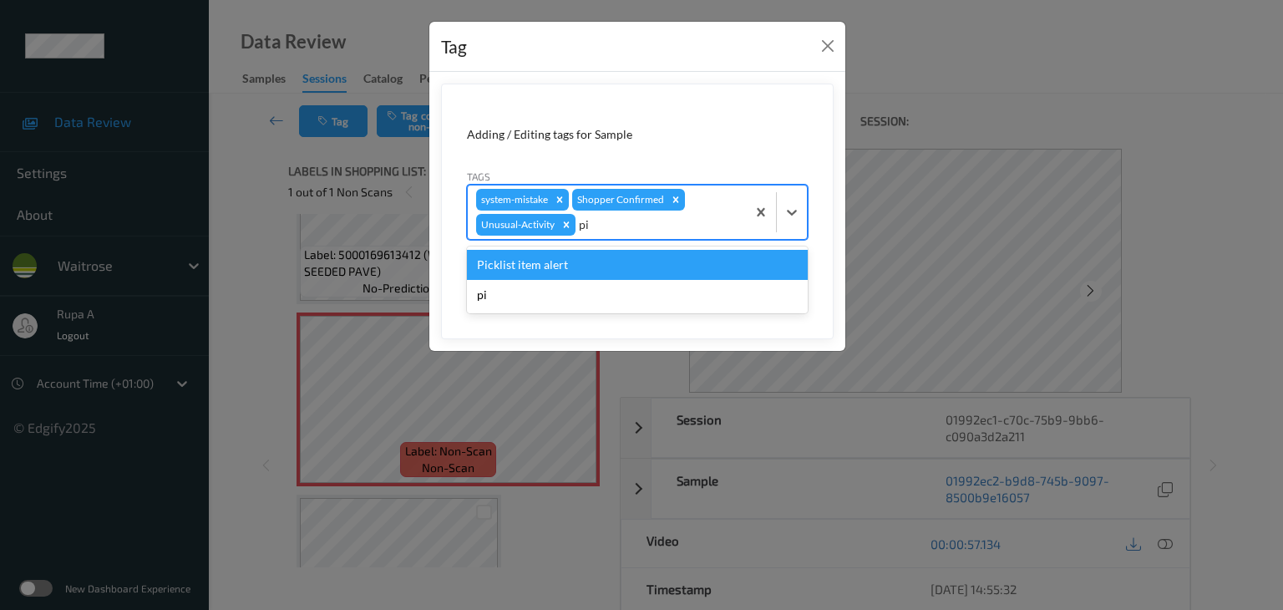
click at [635, 256] on div "Picklist item alert" at bounding box center [637, 265] width 341 height 30
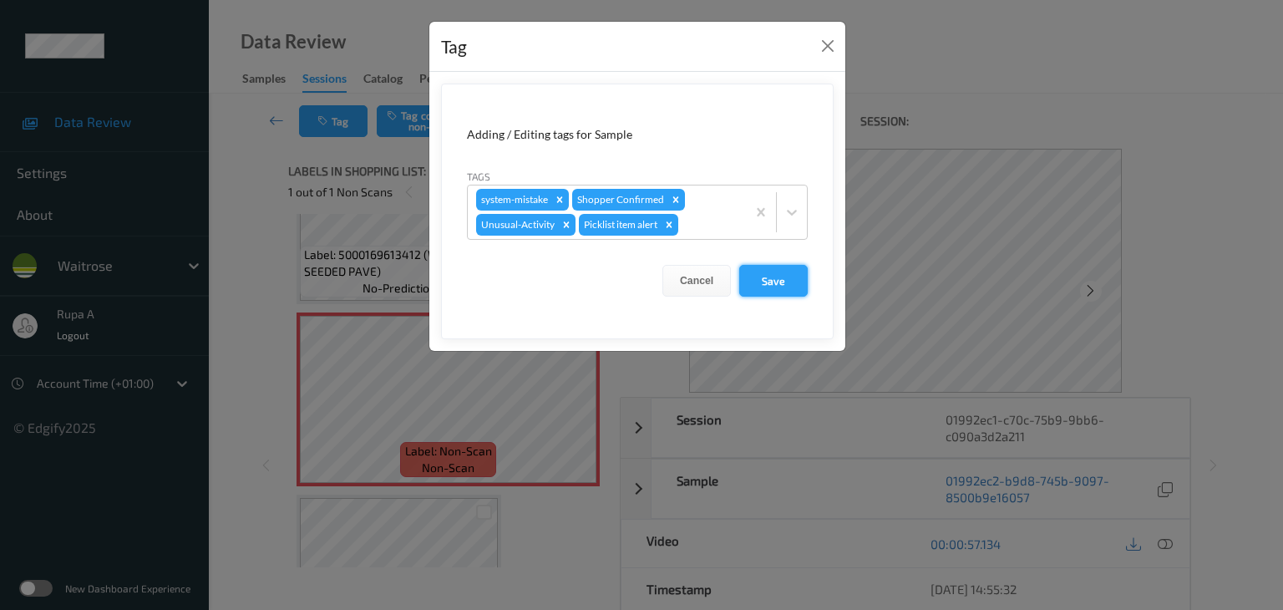
click at [788, 278] on button "Save" at bounding box center [773, 281] width 68 height 32
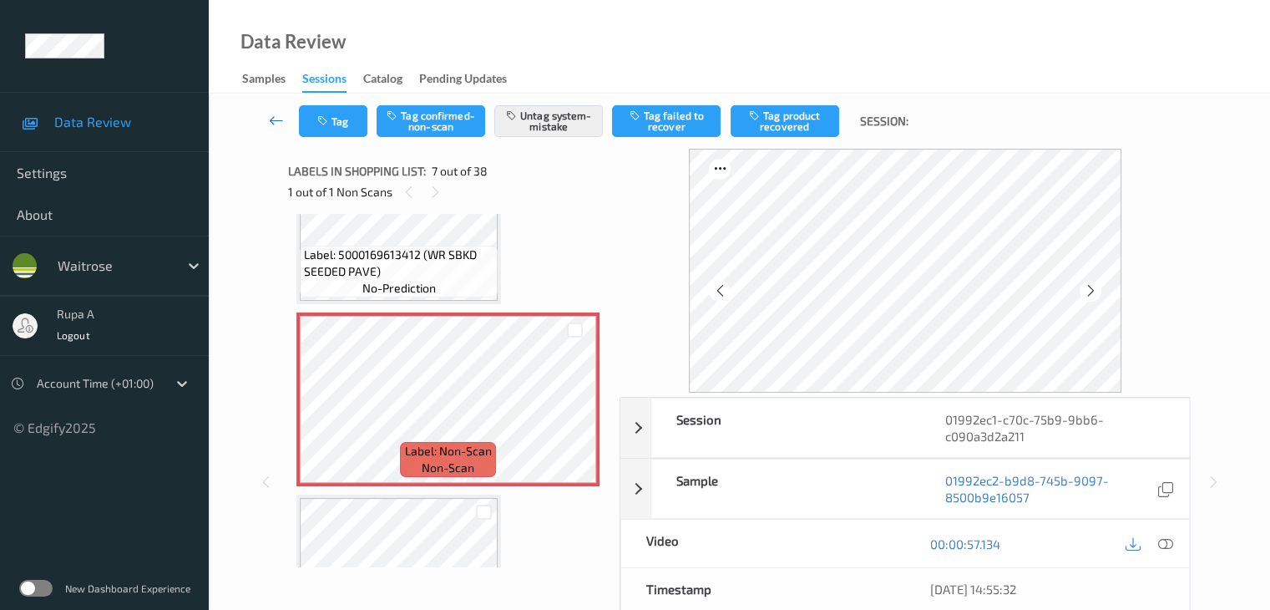
click at [296, 122] on link at bounding box center [277, 121] width 44 height 32
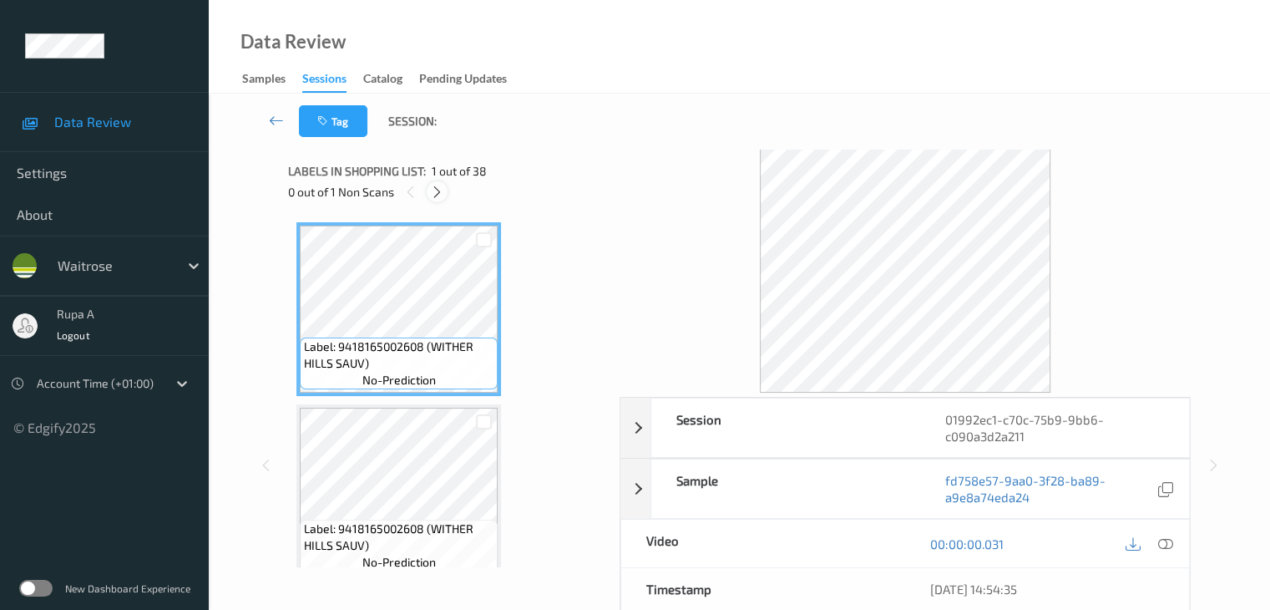
click at [444, 193] on div at bounding box center [437, 191] width 21 height 21
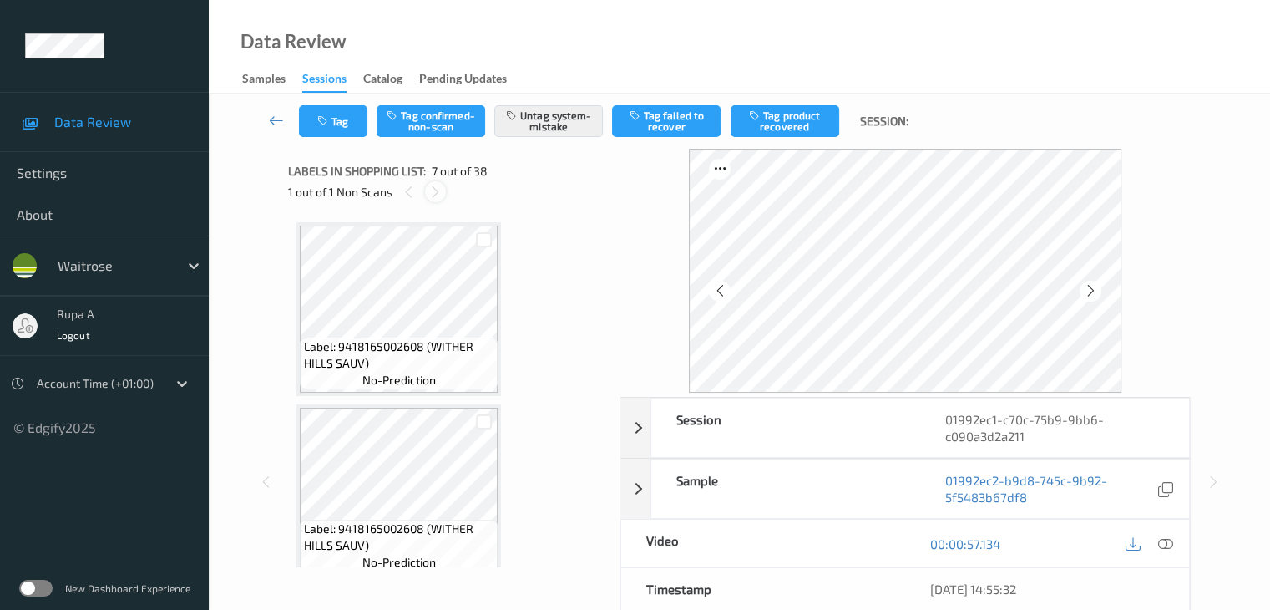
scroll to position [918, 0]
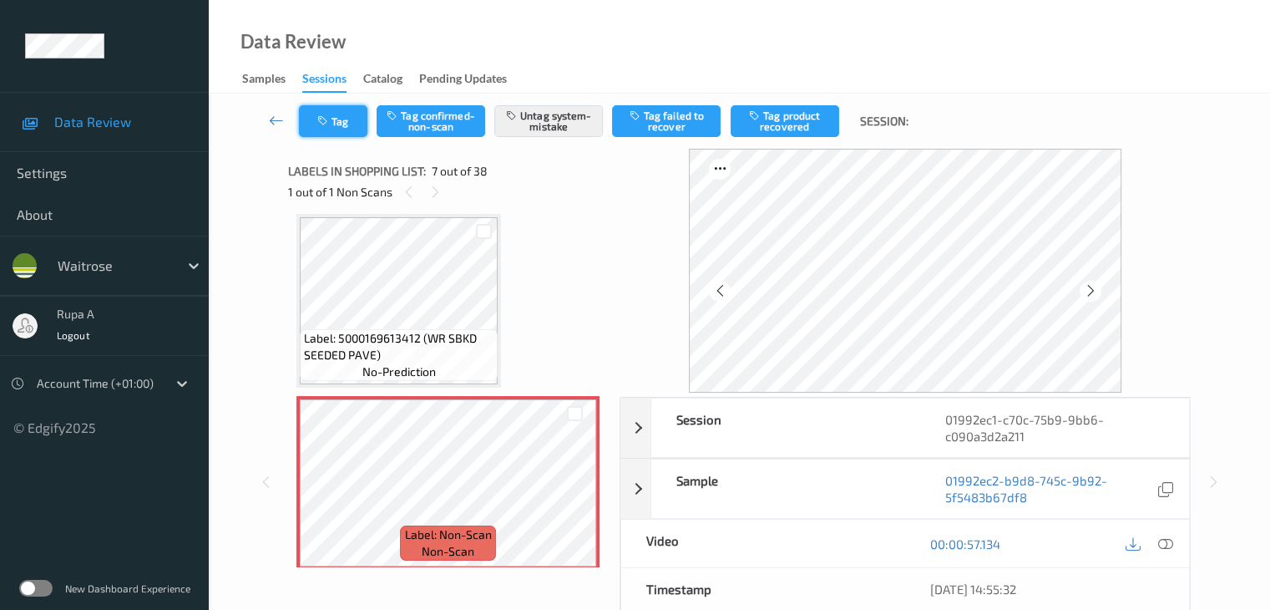
click at [343, 121] on button "Tag" at bounding box center [333, 121] width 68 height 32
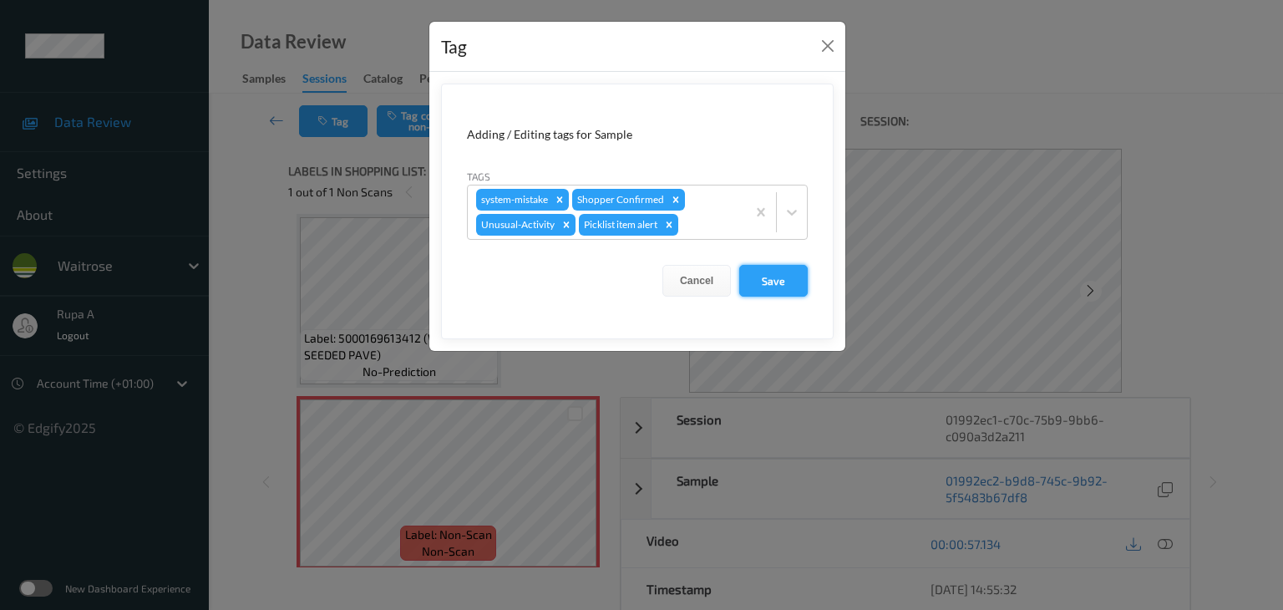
click at [770, 288] on button "Save" at bounding box center [773, 281] width 68 height 32
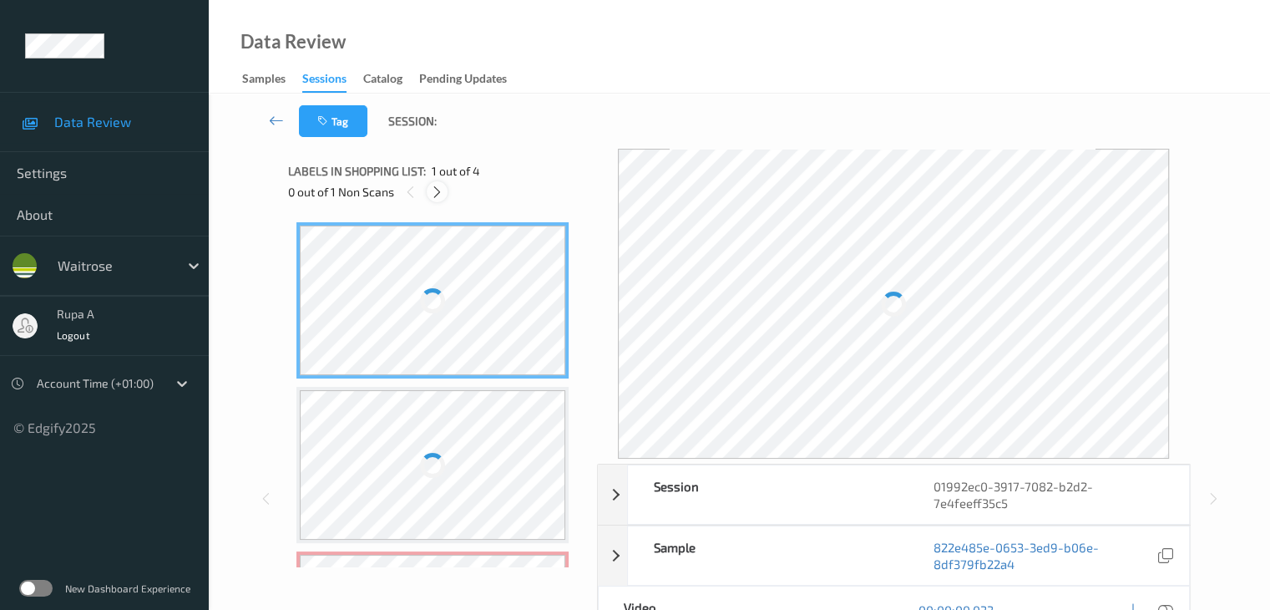
click at [440, 198] on icon at bounding box center [437, 192] width 14 height 15
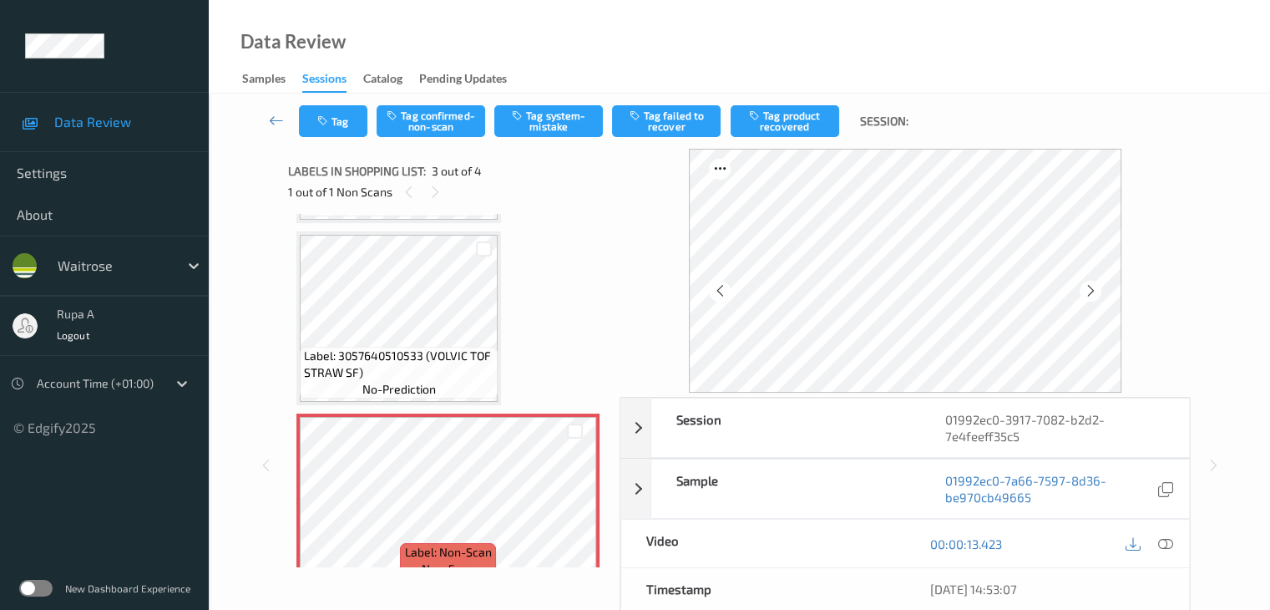
scroll to position [190, 0]
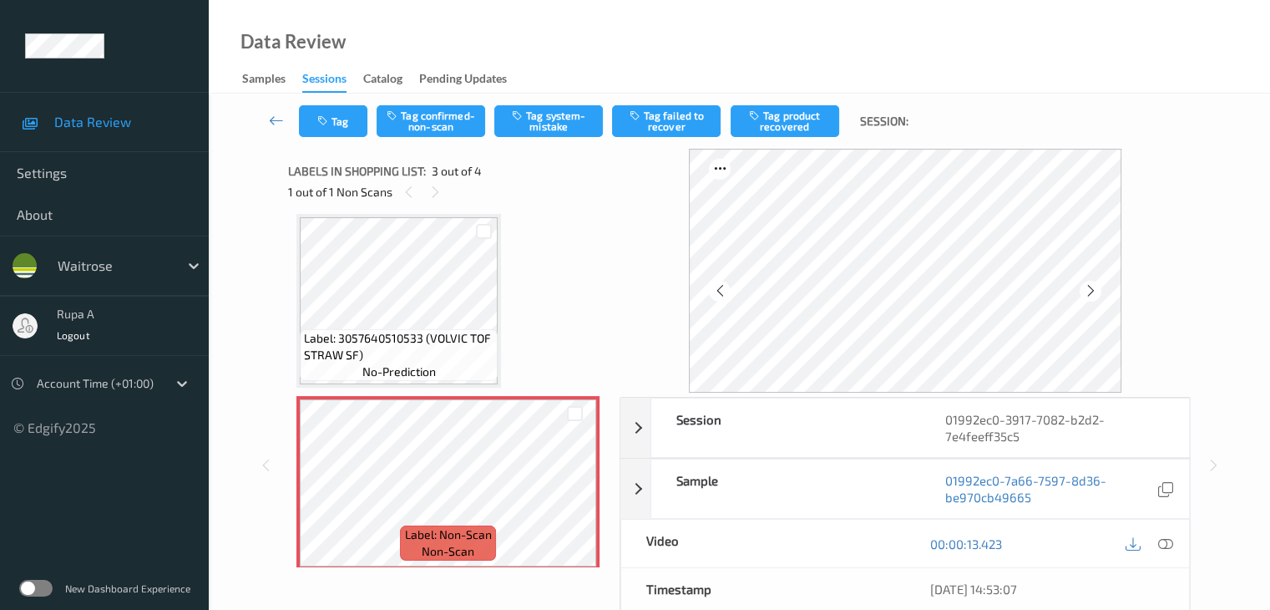
click at [599, 299] on div "Label: 5000169122983 (WR [DEMOGRAPHIC_DATA] ASTERS) no-prediction Label: 305764…" at bounding box center [447, 392] width 303 height 720
click at [1088, 290] on icon at bounding box center [1090, 290] width 14 height 15
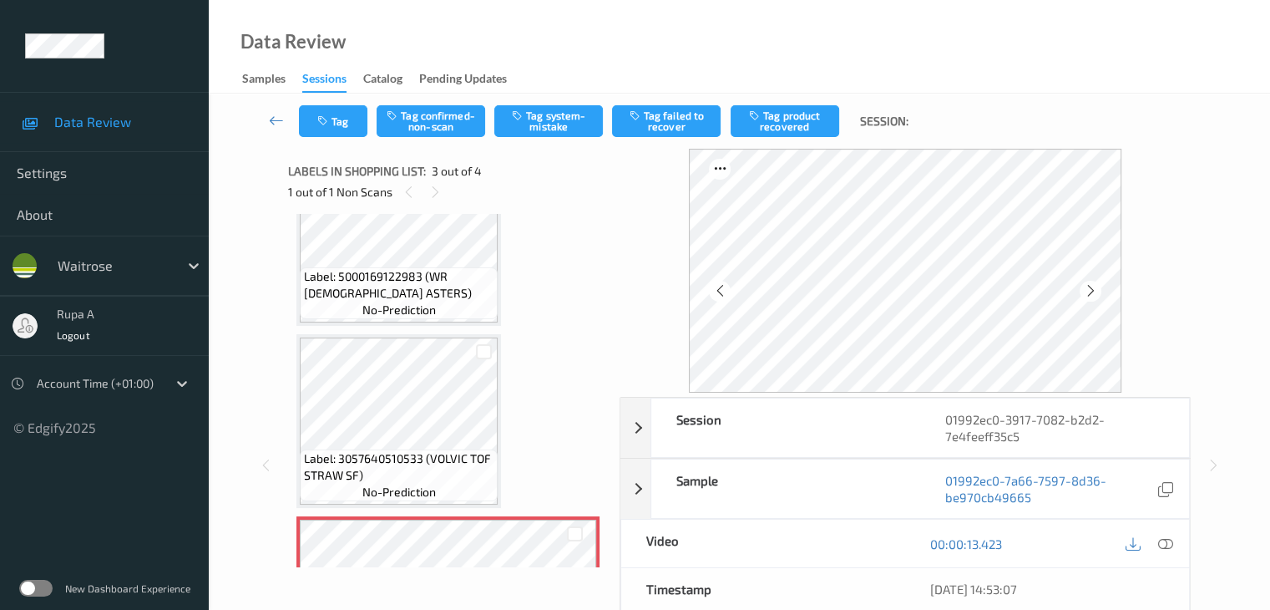
scroll to position [167, 0]
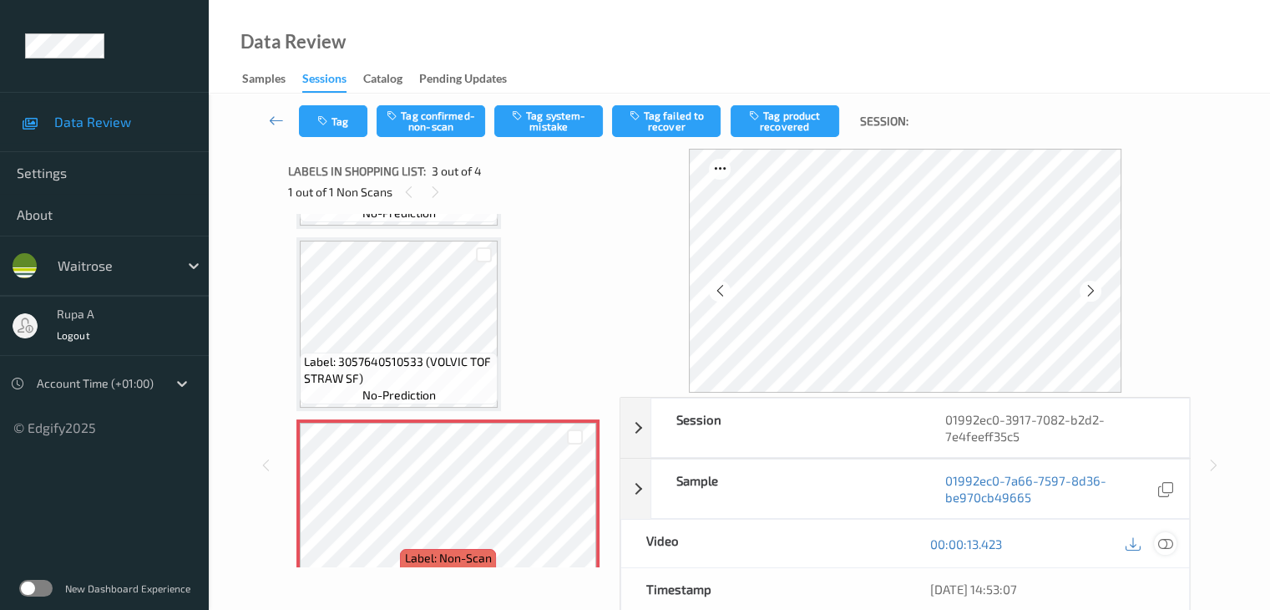
click at [1166, 545] on icon at bounding box center [1164, 543] width 15 height 15
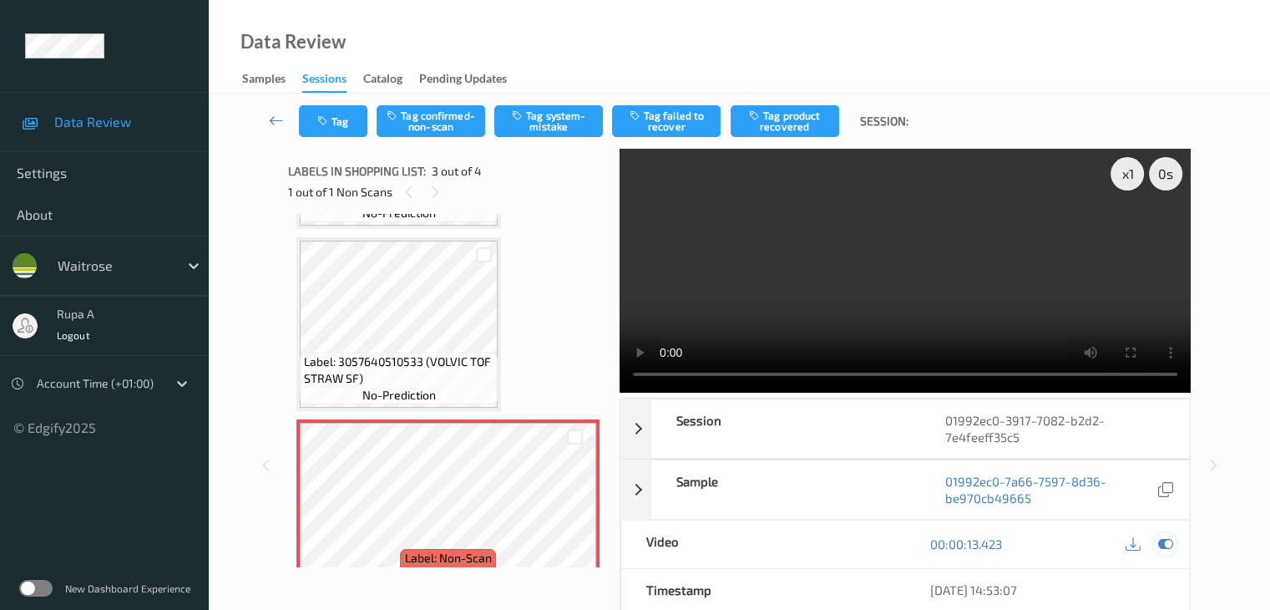
click at [1161, 542] on icon at bounding box center [1164, 543] width 15 height 15
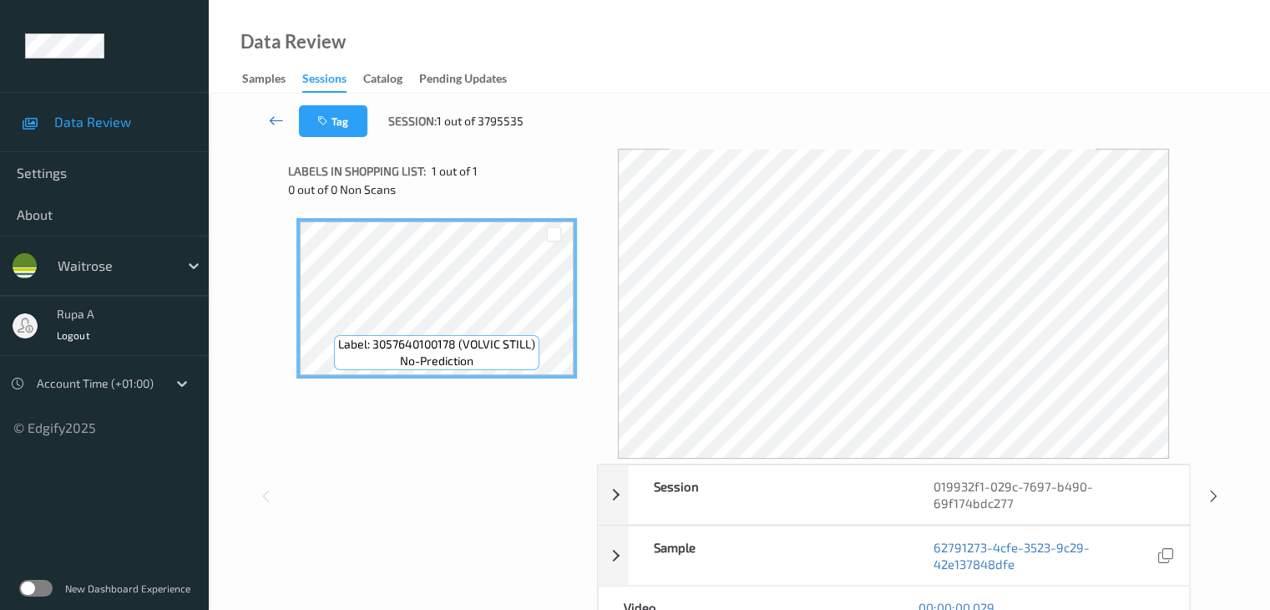
click at [269, 115] on icon at bounding box center [276, 120] width 15 height 17
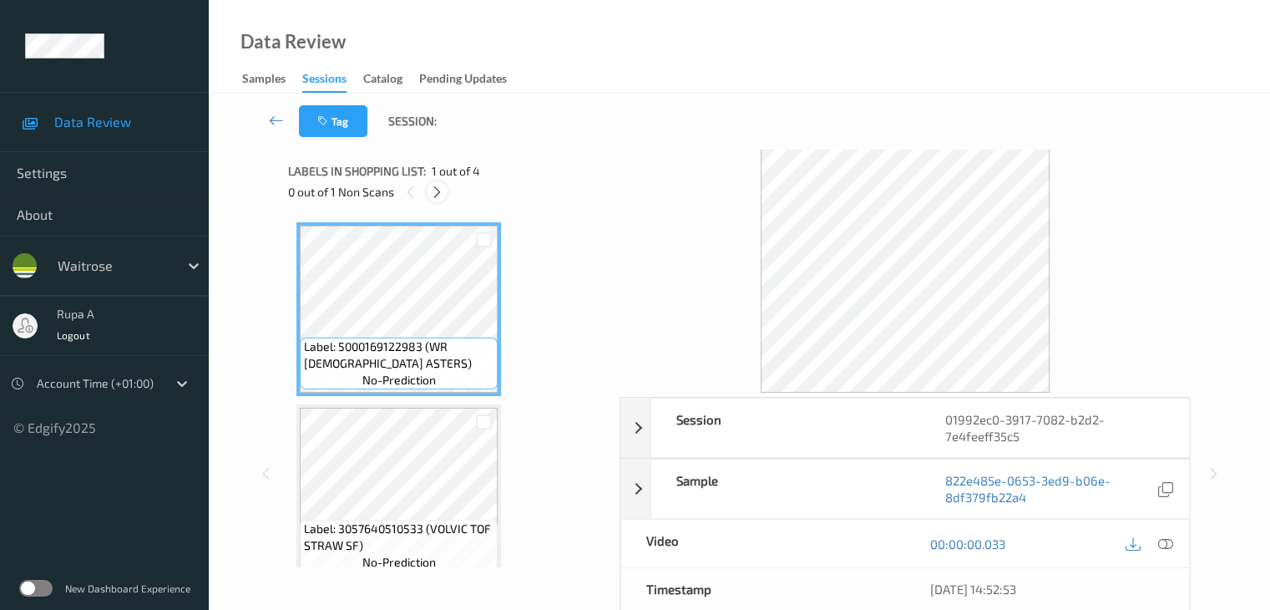
click at [434, 191] on icon at bounding box center [437, 192] width 14 height 15
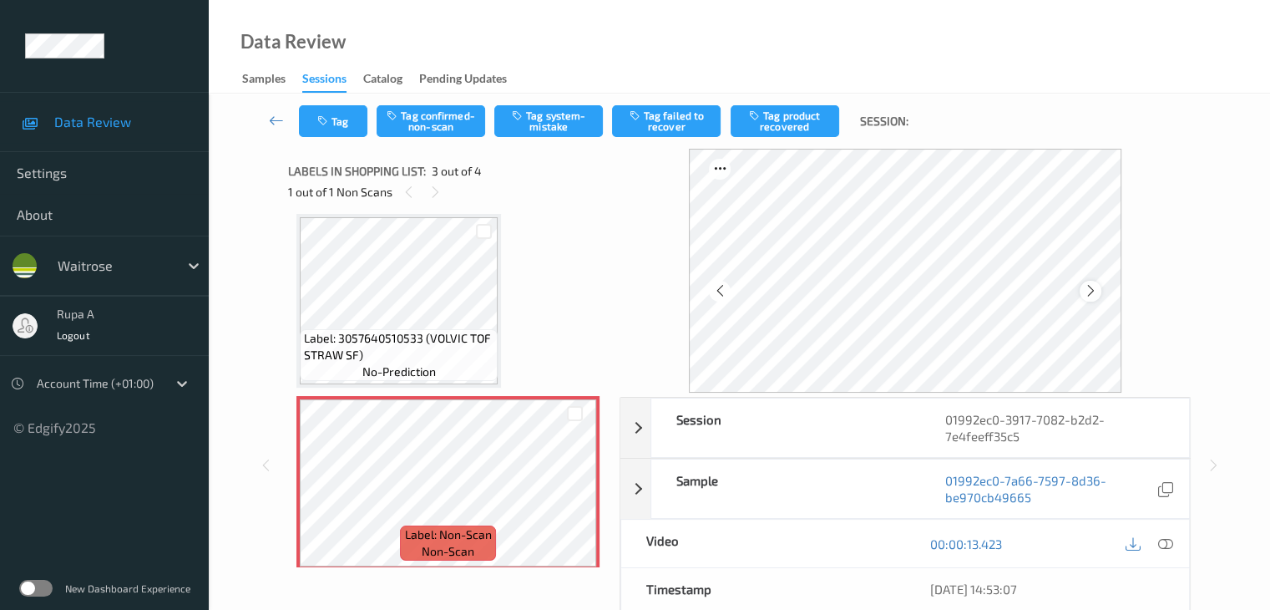
click at [1092, 290] on icon at bounding box center [1090, 290] width 14 height 15
click at [1166, 548] on icon at bounding box center [1164, 543] width 15 height 15
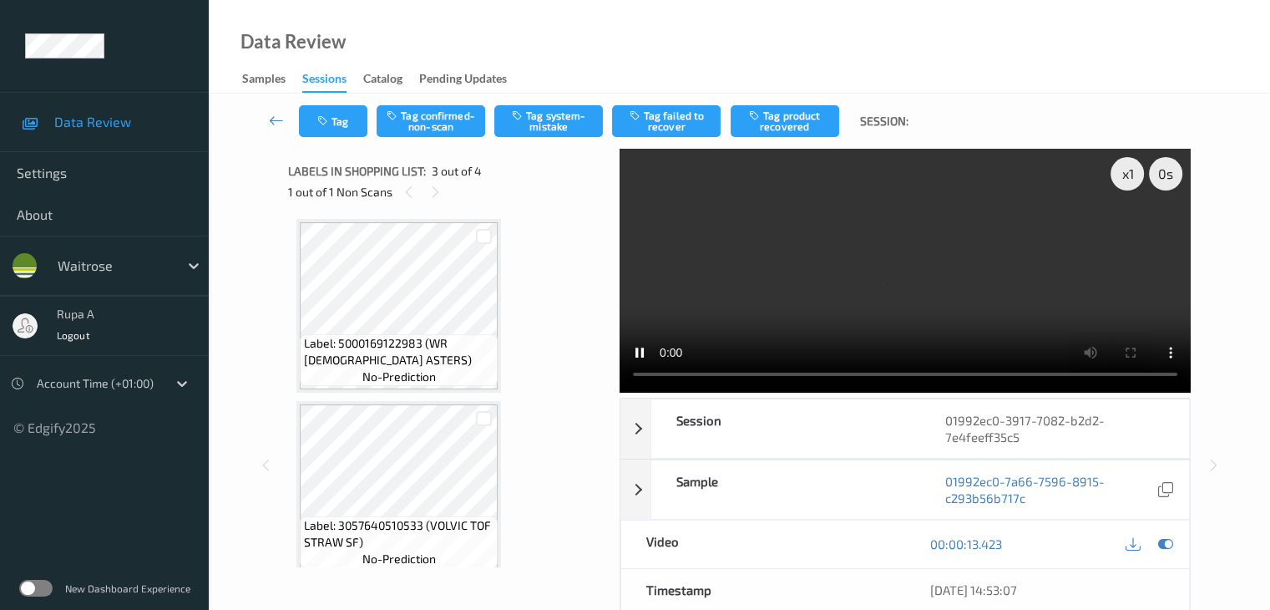
scroll to position [0, 0]
click at [1166, 543] on icon at bounding box center [1164, 543] width 15 height 15
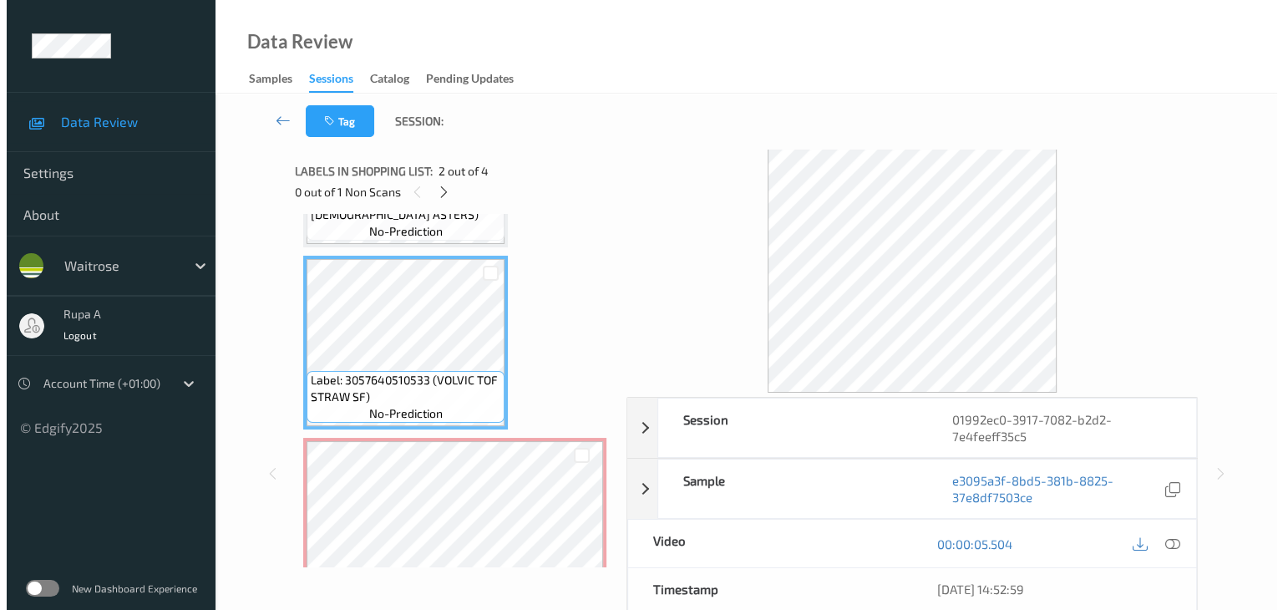
scroll to position [250, 0]
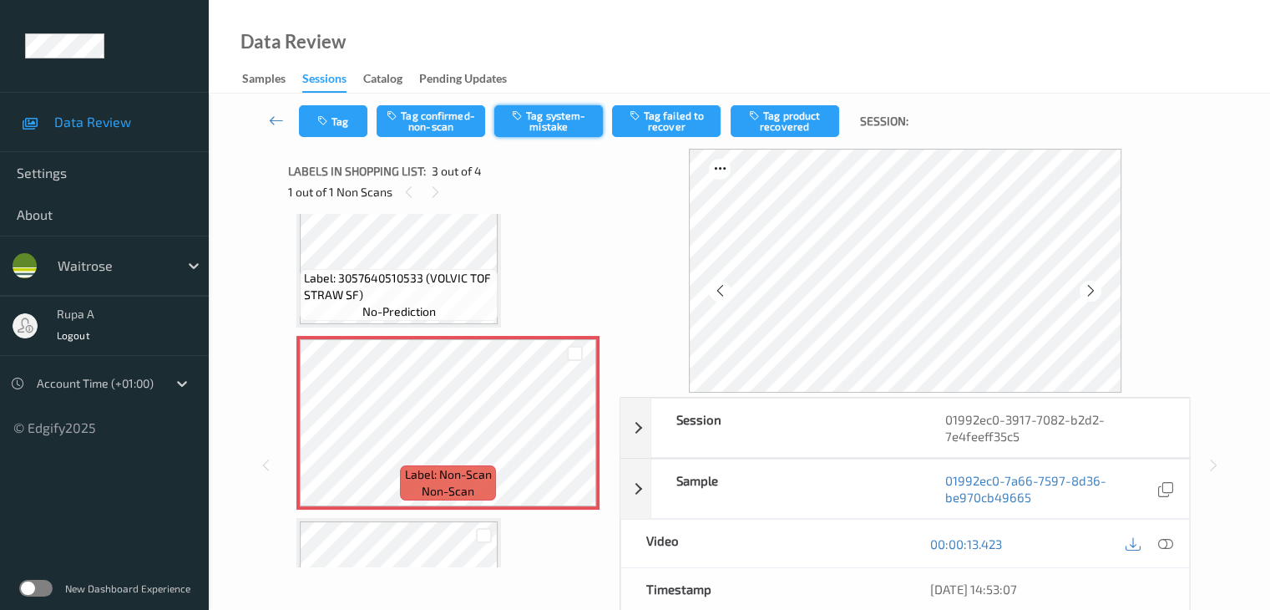
click at [554, 128] on button "Tag system-mistake" at bounding box center [548, 121] width 109 height 32
click at [323, 120] on icon "button" at bounding box center [324, 121] width 14 height 12
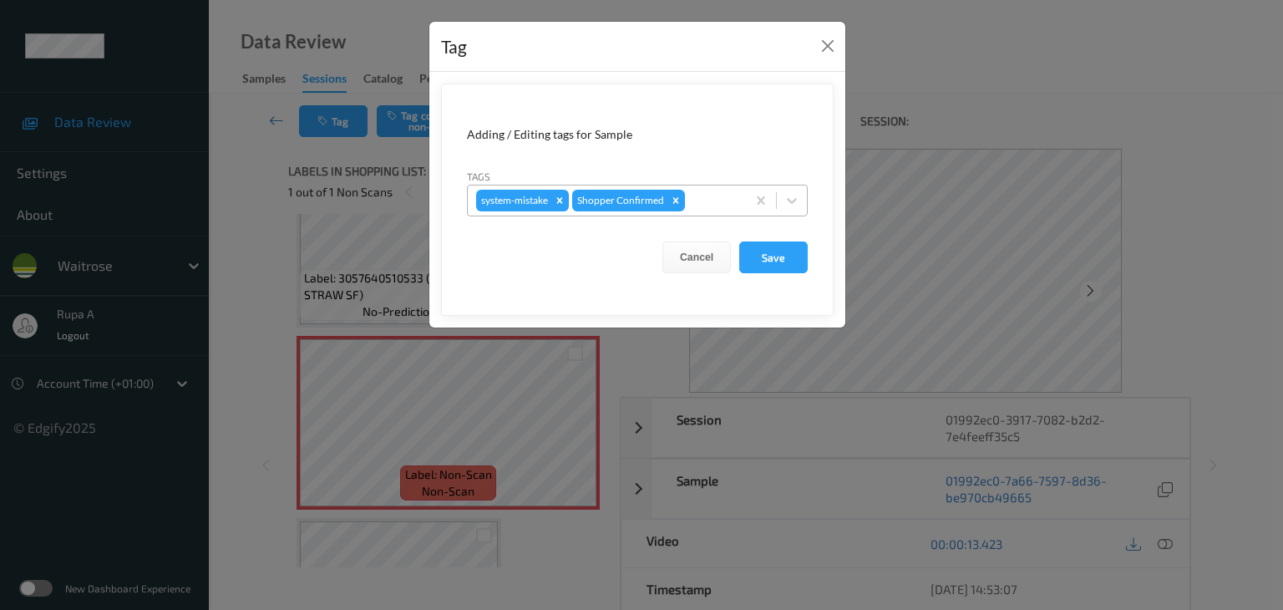
click at [711, 210] on div "system-mistake Shopper Confirmed" at bounding box center [607, 200] width 278 height 28
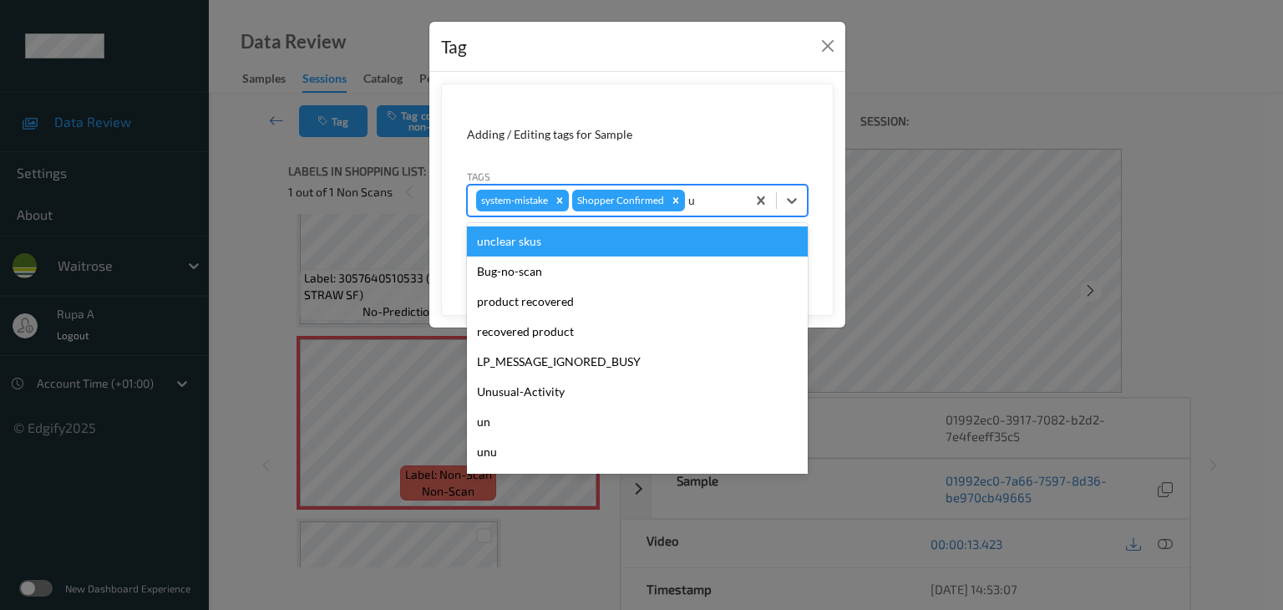
type input "un"
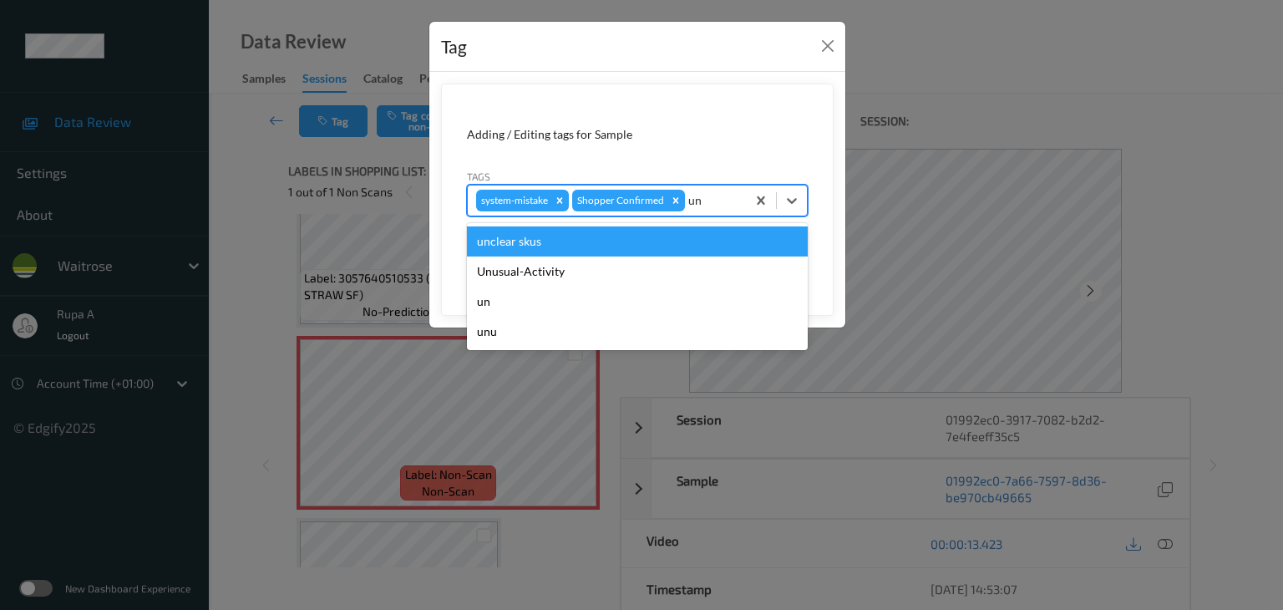
click at [658, 250] on div "unclear skus" at bounding box center [637, 241] width 341 height 30
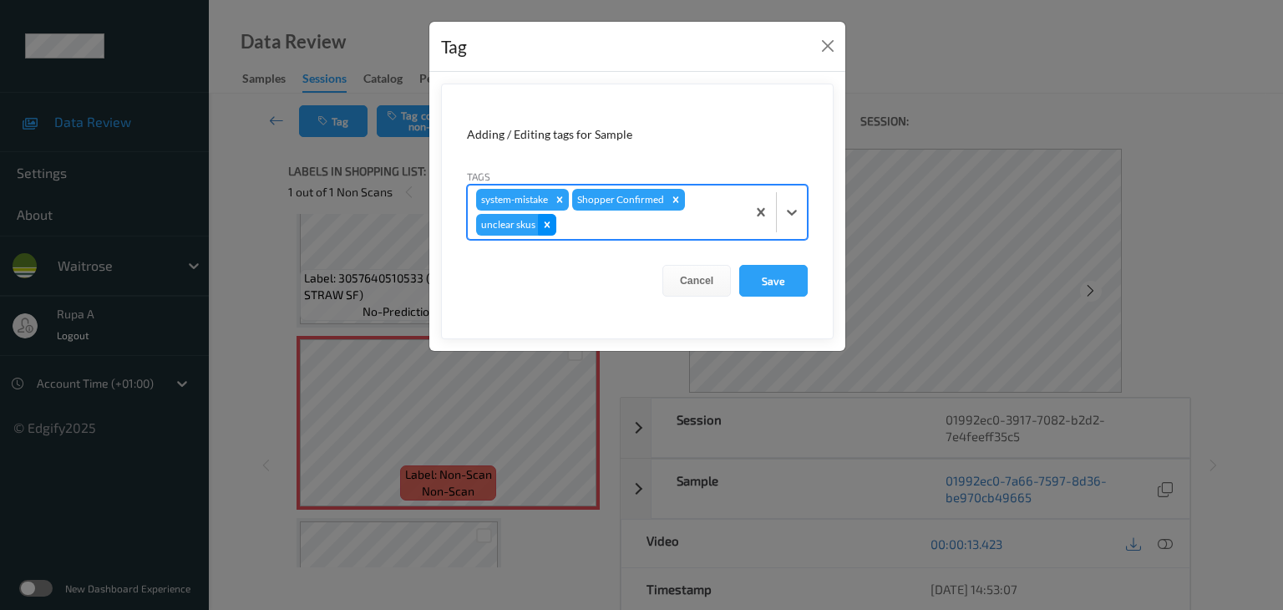
click at [542, 224] on icon "Remove unclear skus" at bounding box center [547, 225] width 12 height 12
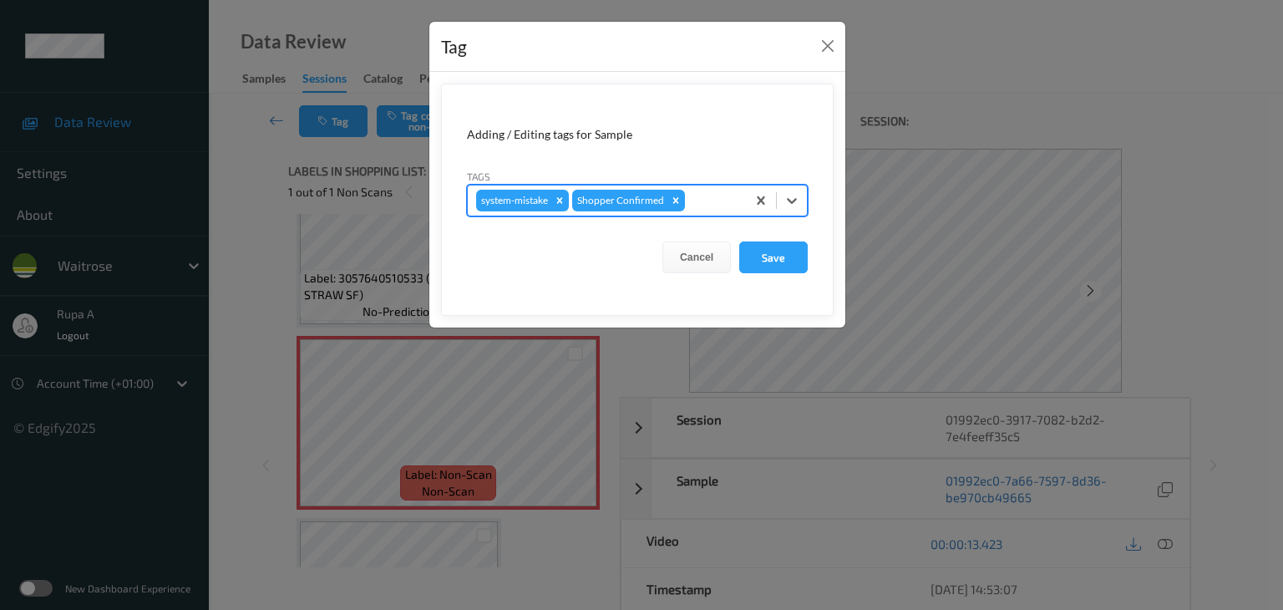
click at [571, 225] on form "Adding / Editing tags for Sample Tags option unclear skus, deselected. Select i…" at bounding box center [637, 199] width 392 height 232
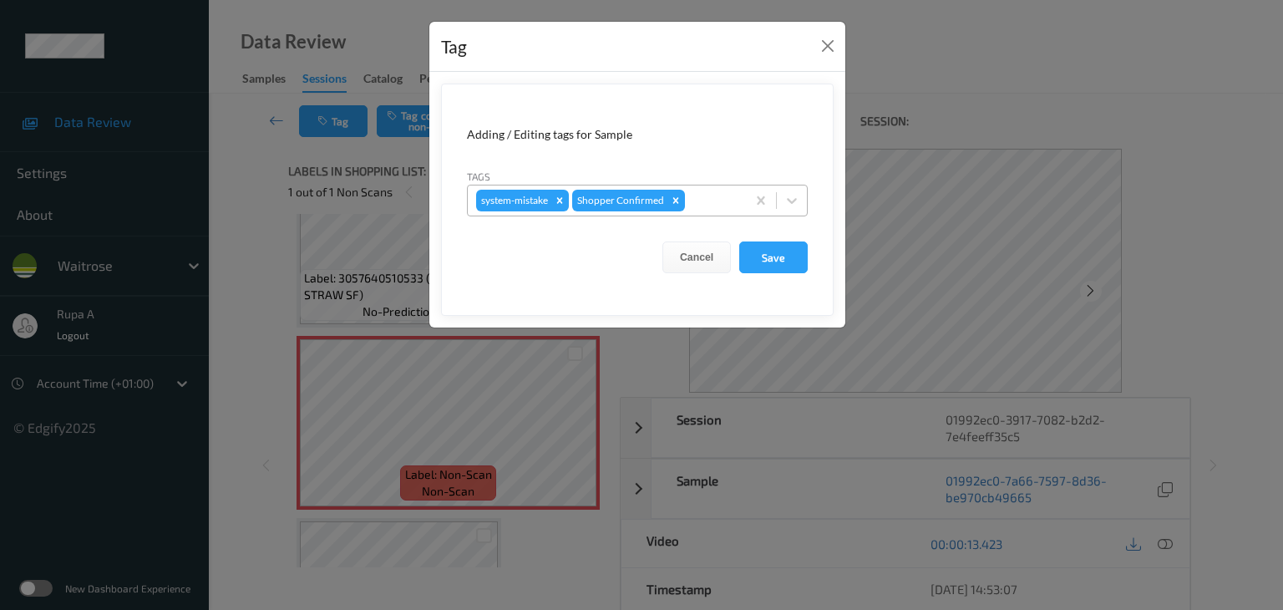
click at [699, 200] on div at bounding box center [712, 200] width 49 height 20
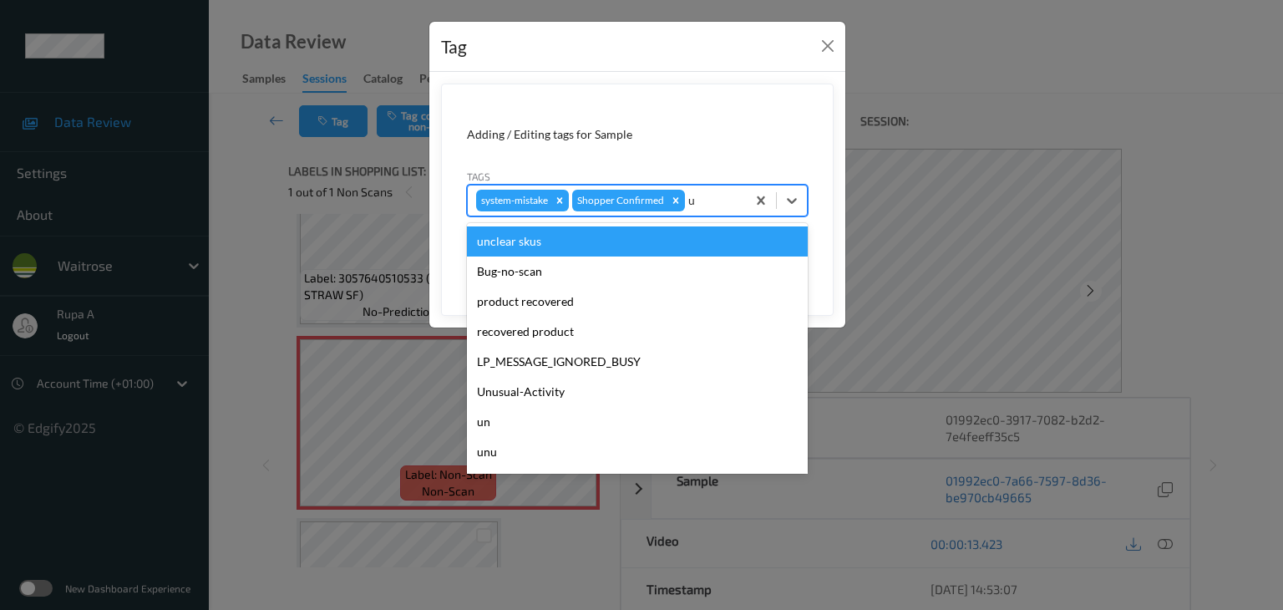
type input "un"
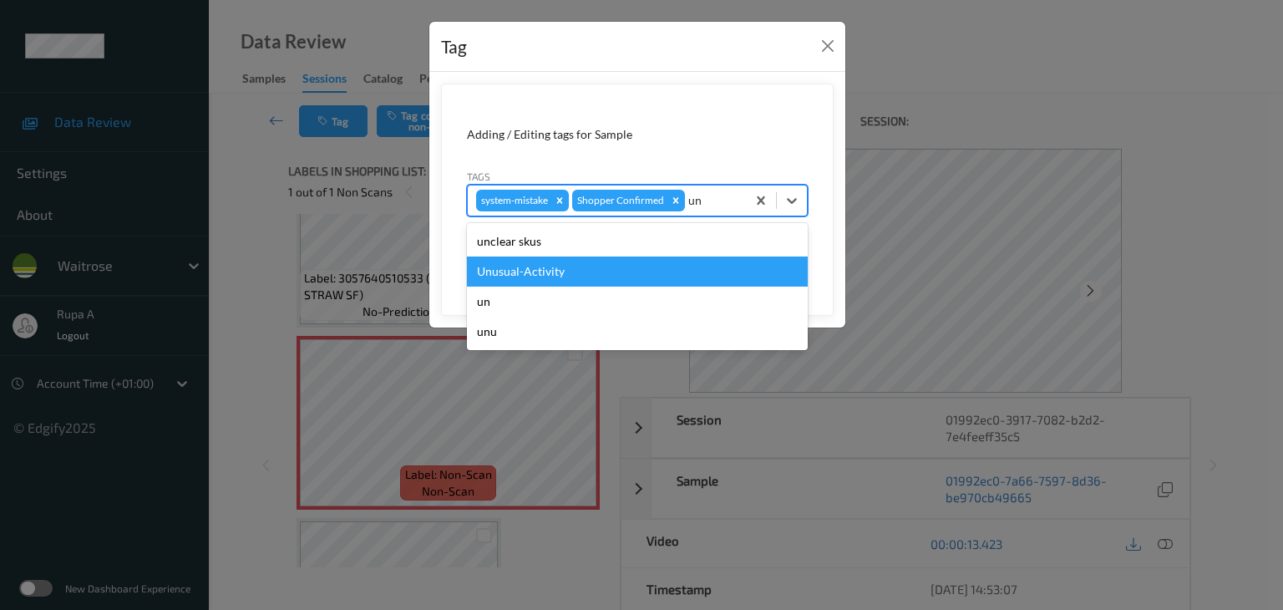
click at [606, 261] on div "Unusual-Activity" at bounding box center [637, 271] width 341 height 30
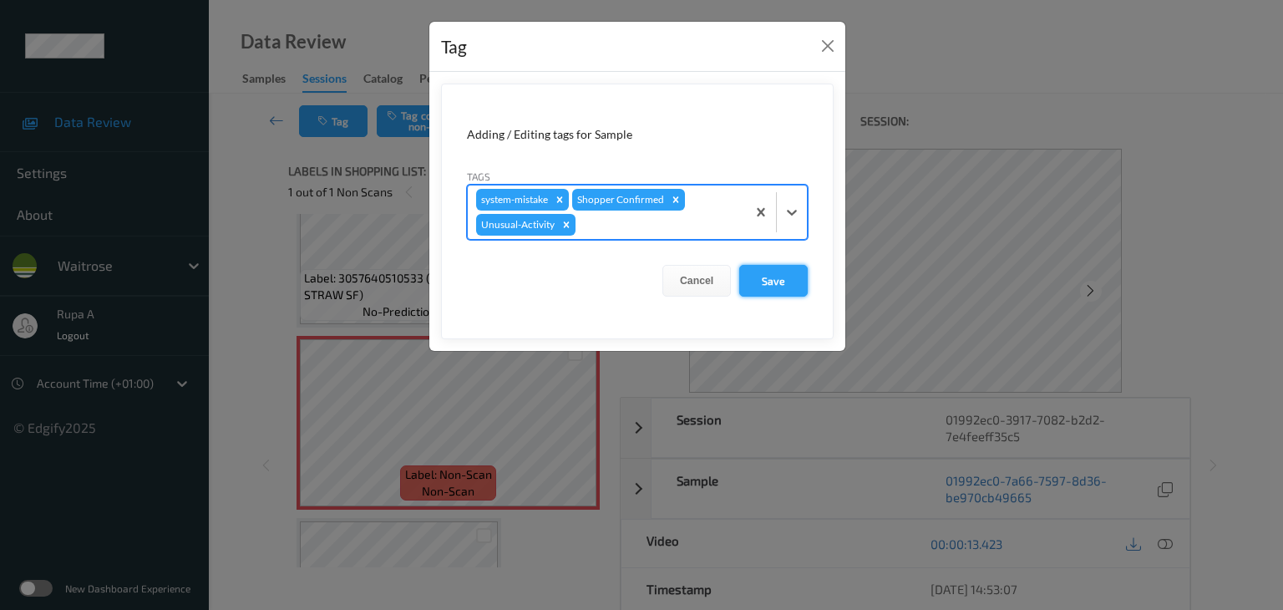
click at [780, 288] on button "Save" at bounding box center [773, 281] width 68 height 32
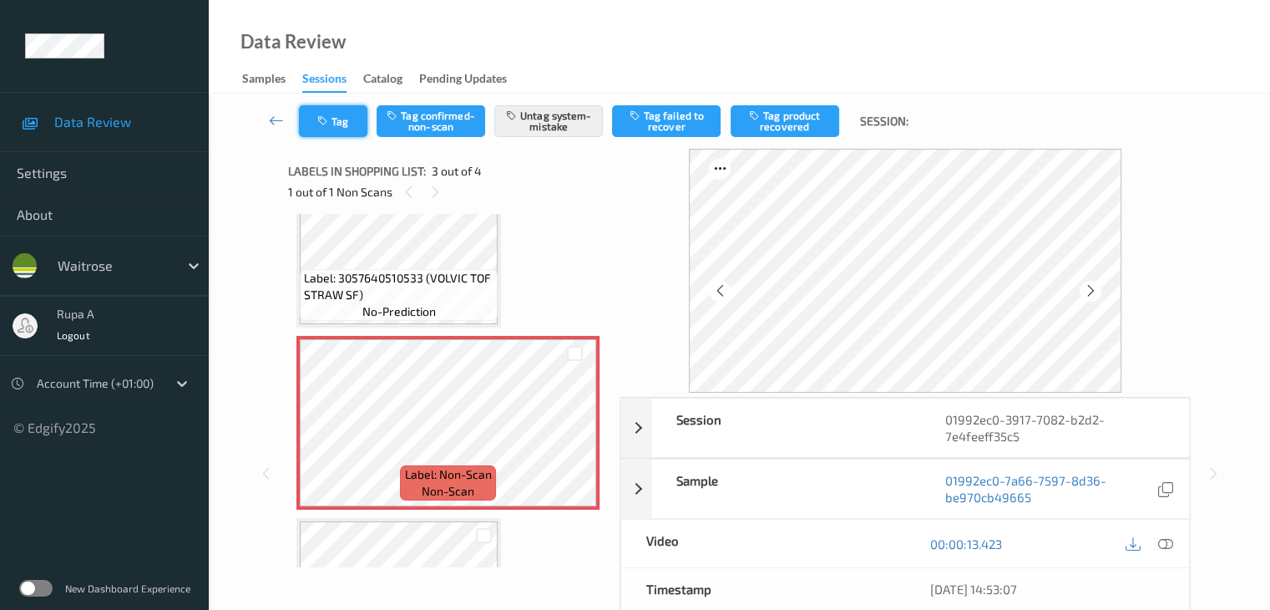
click at [357, 117] on button "Tag" at bounding box center [333, 121] width 68 height 32
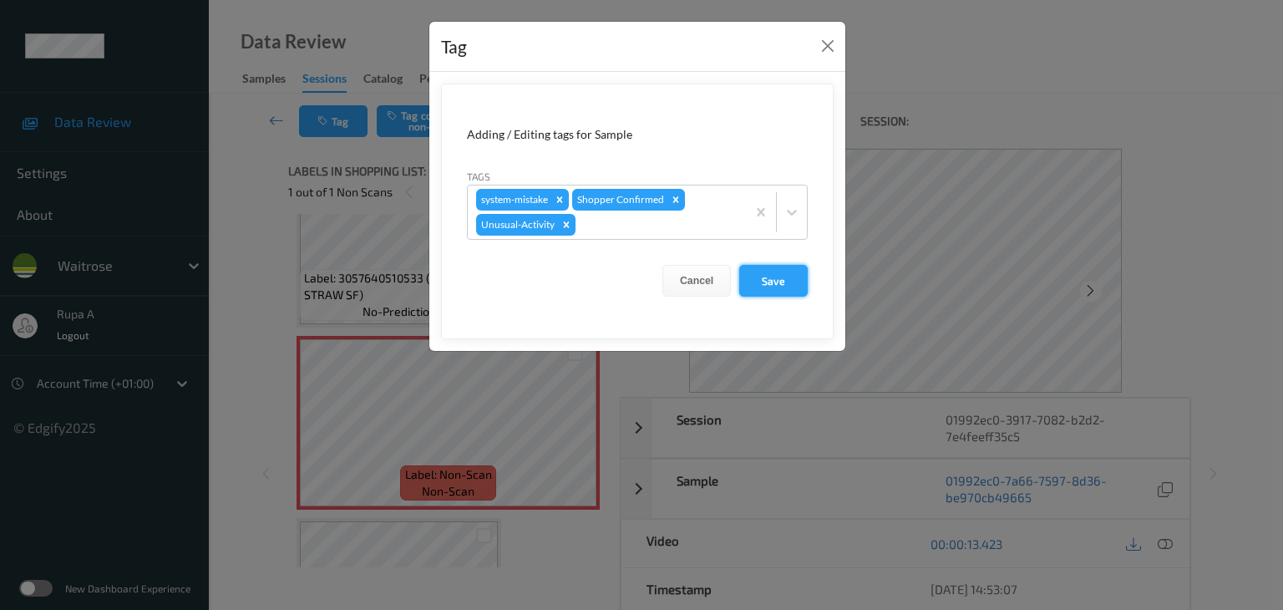
click at [781, 281] on button "Save" at bounding box center [773, 281] width 68 height 32
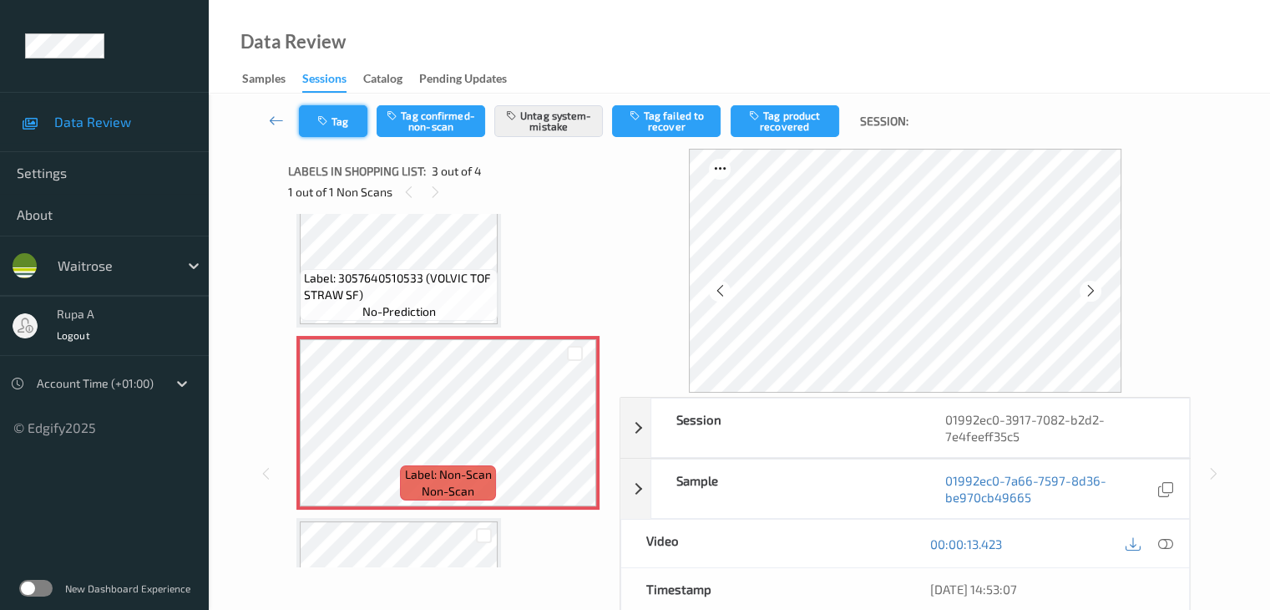
click at [331, 120] on button "Tag" at bounding box center [333, 121] width 68 height 32
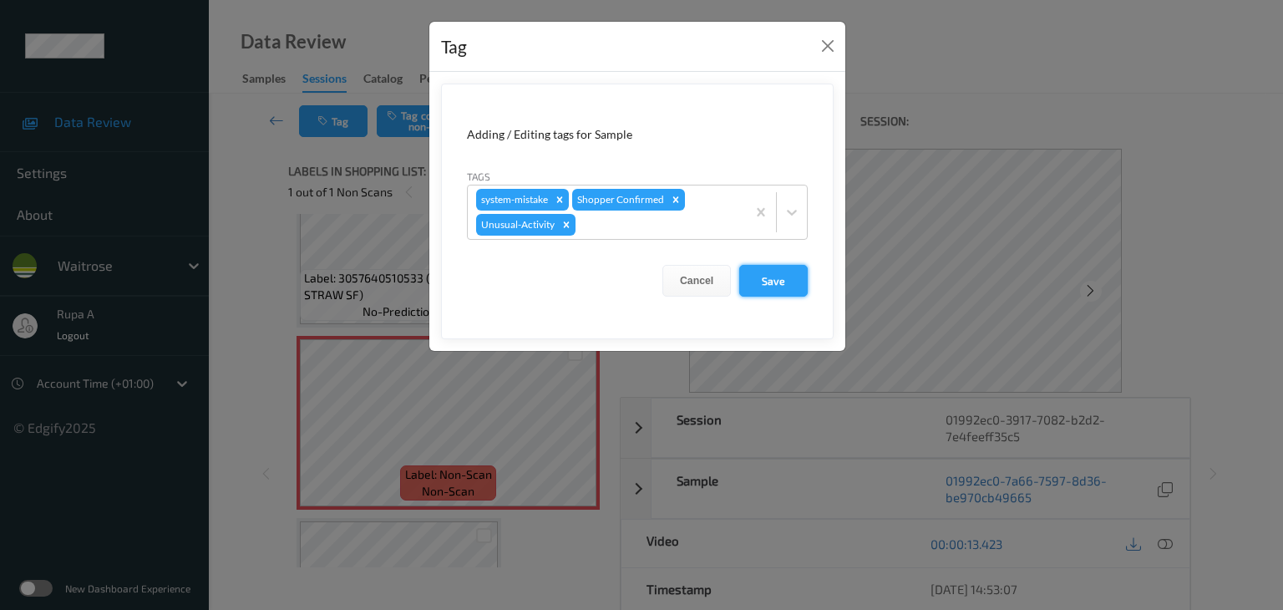
click at [791, 292] on button "Save" at bounding box center [773, 281] width 68 height 32
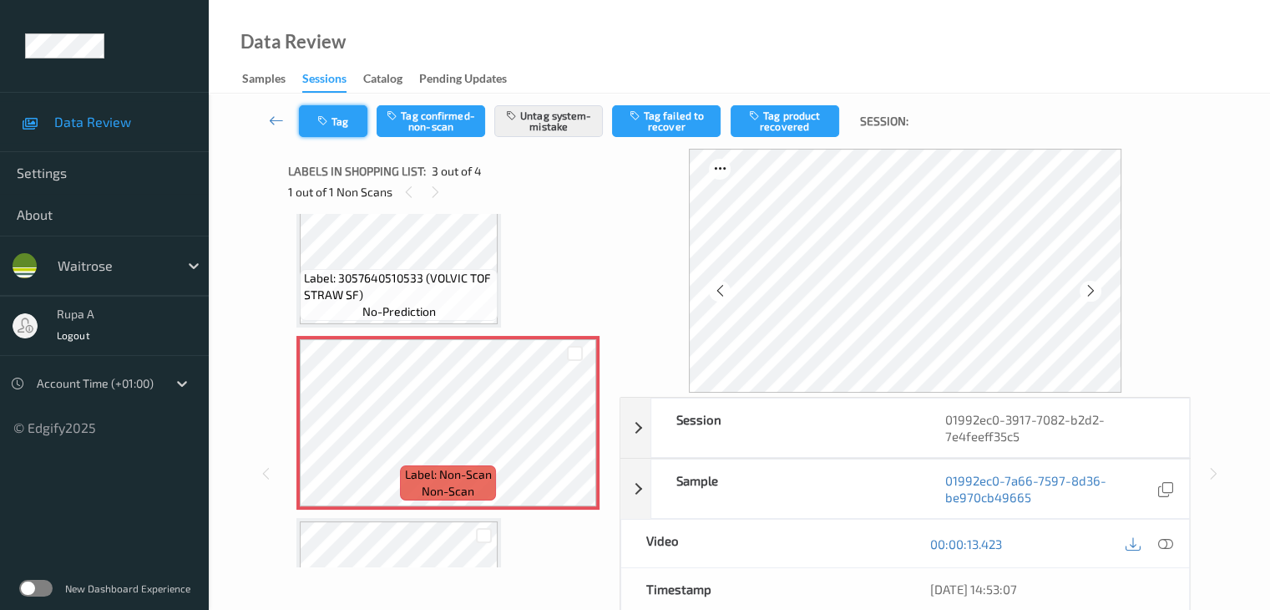
click at [336, 127] on button "Tag" at bounding box center [333, 121] width 68 height 32
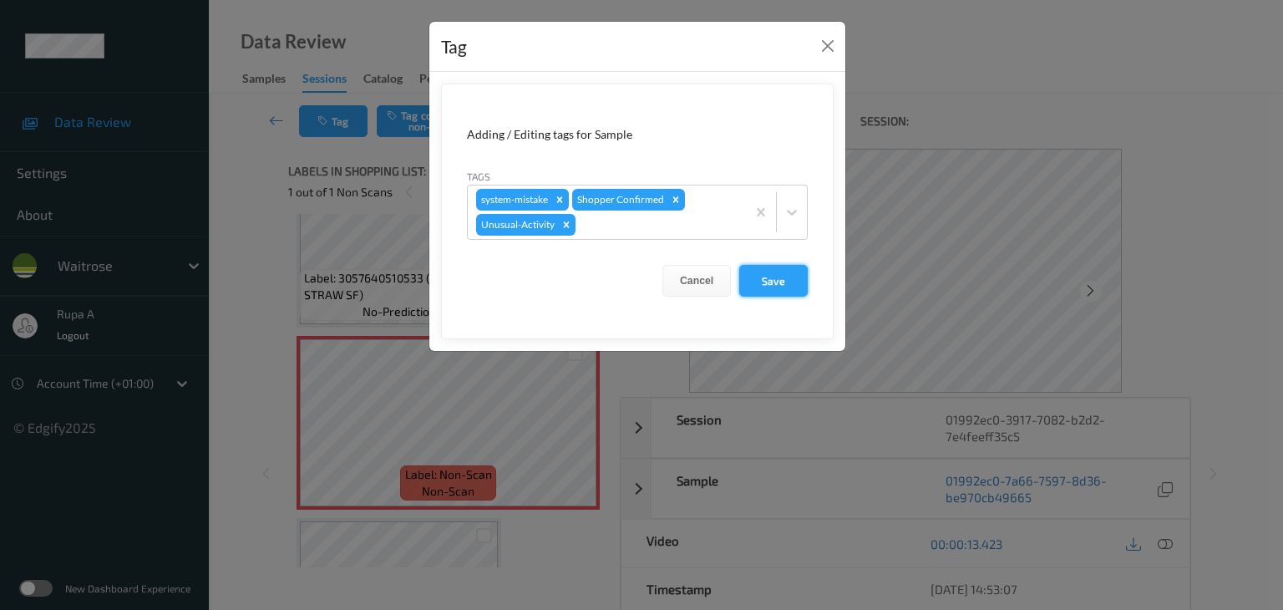
click at [778, 279] on button "Save" at bounding box center [773, 281] width 68 height 32
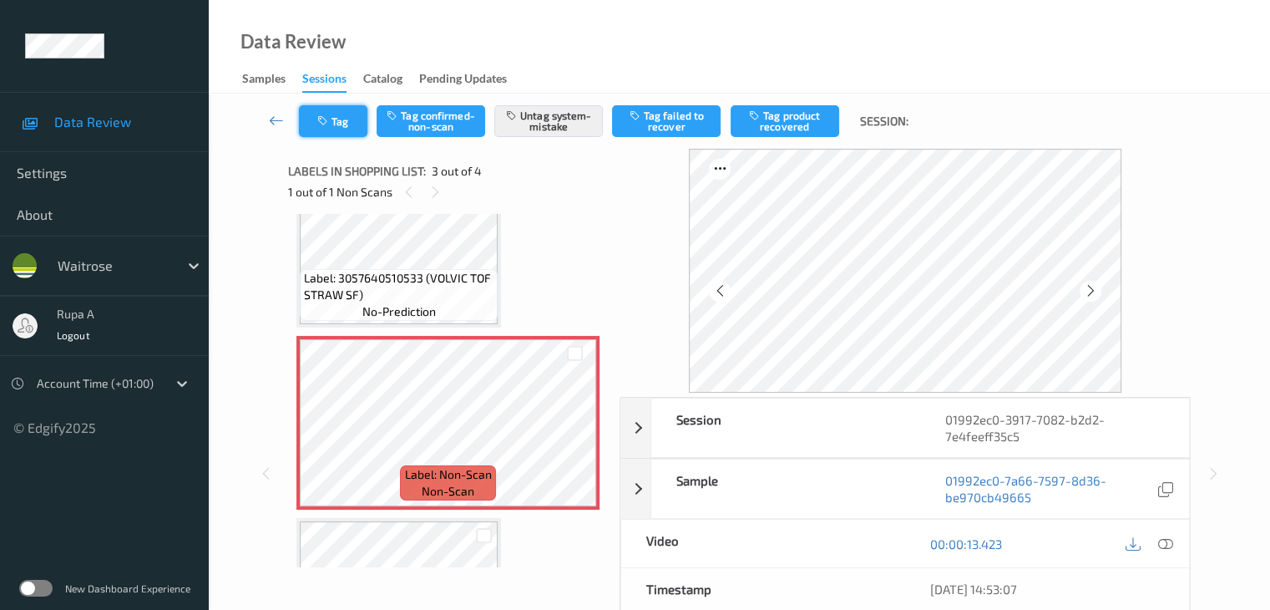
click at [331, 118] on icon "button" at bounding box center [324, 121] width 14 height 12
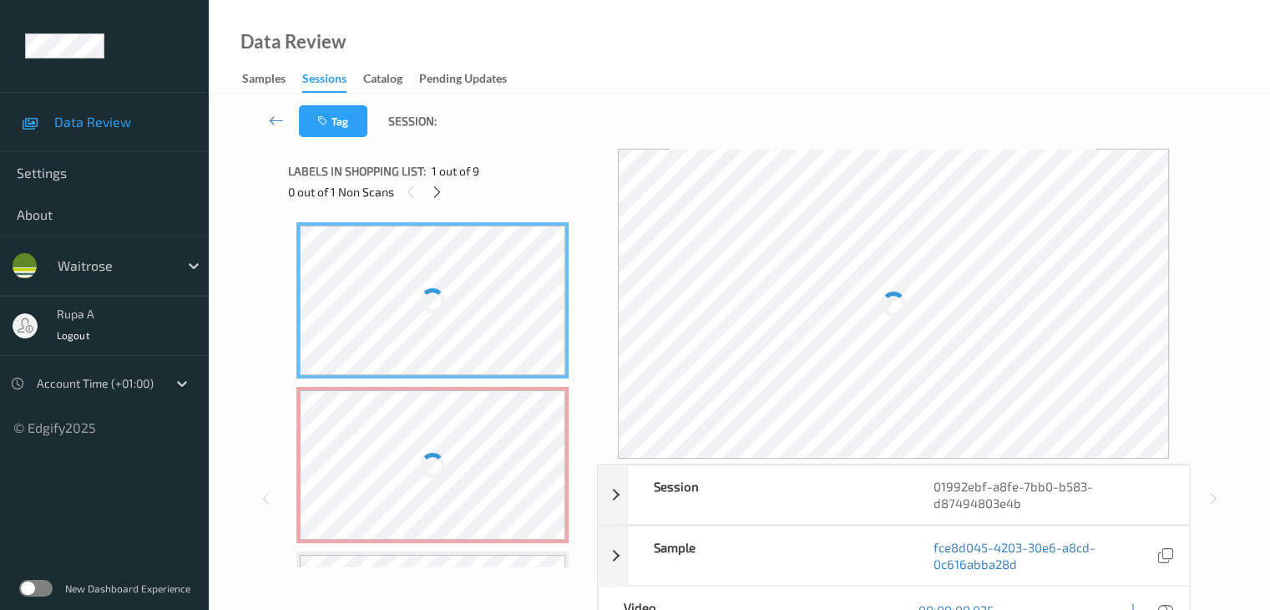
click at [509, 169] on div "Labels in shopping list: 1 out of 9" at bounding box center [436, 170] width 297 height 21
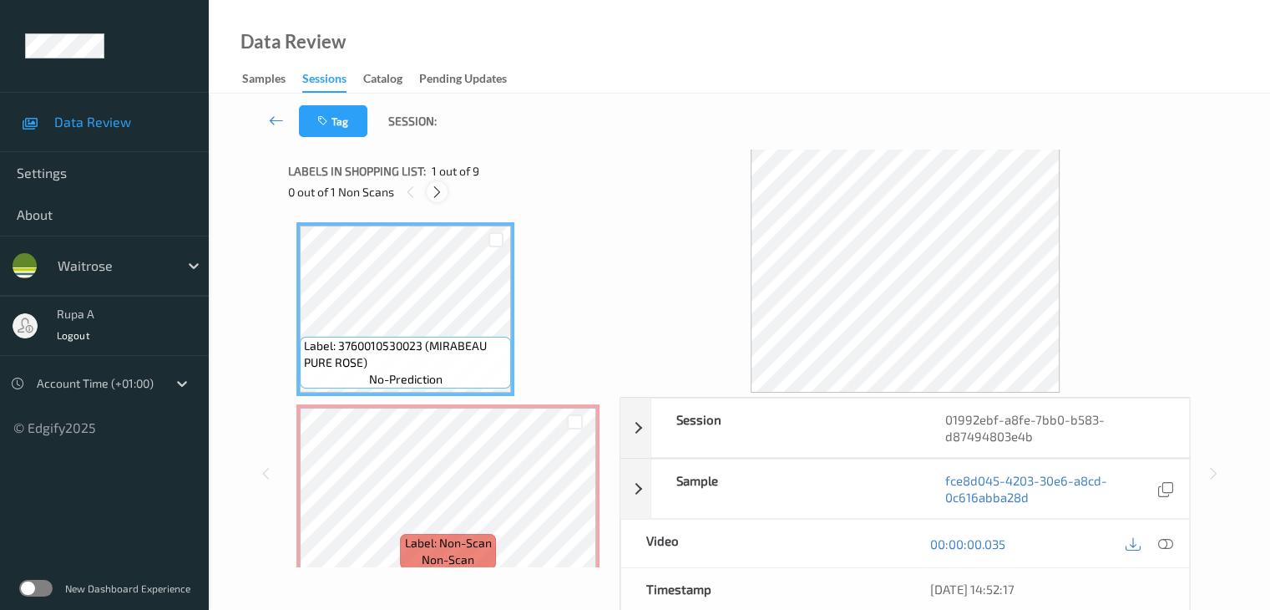
click at [438, 195] on icon at bounding box center [437, 192] width 14 height 15
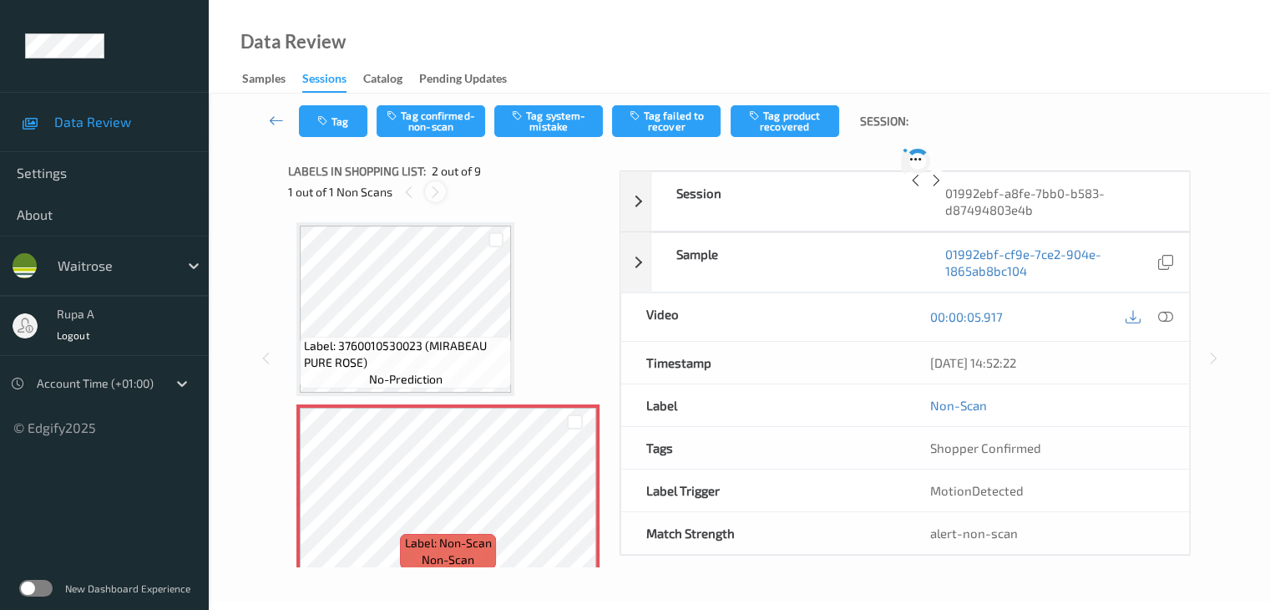
scroll to position [8, 0]
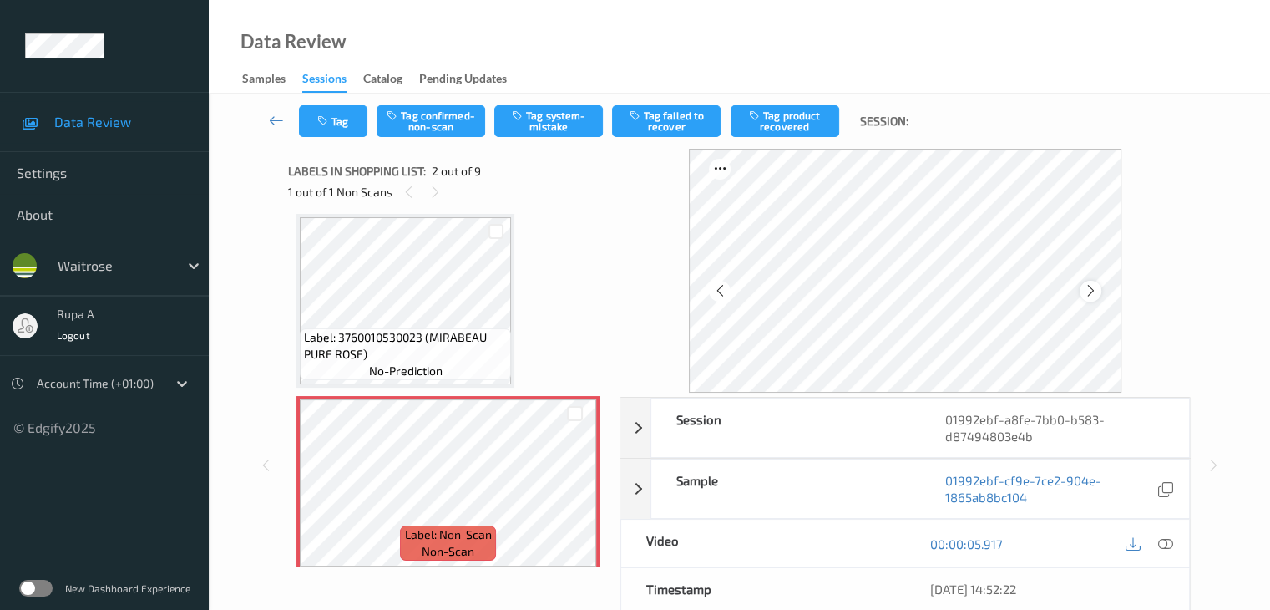
click at [1097, 289] on icon at bounding box center [1090, 290] width 14 height 15
click at [1100, 289] on div at bounding box center [1090, 291] width 21 height 21
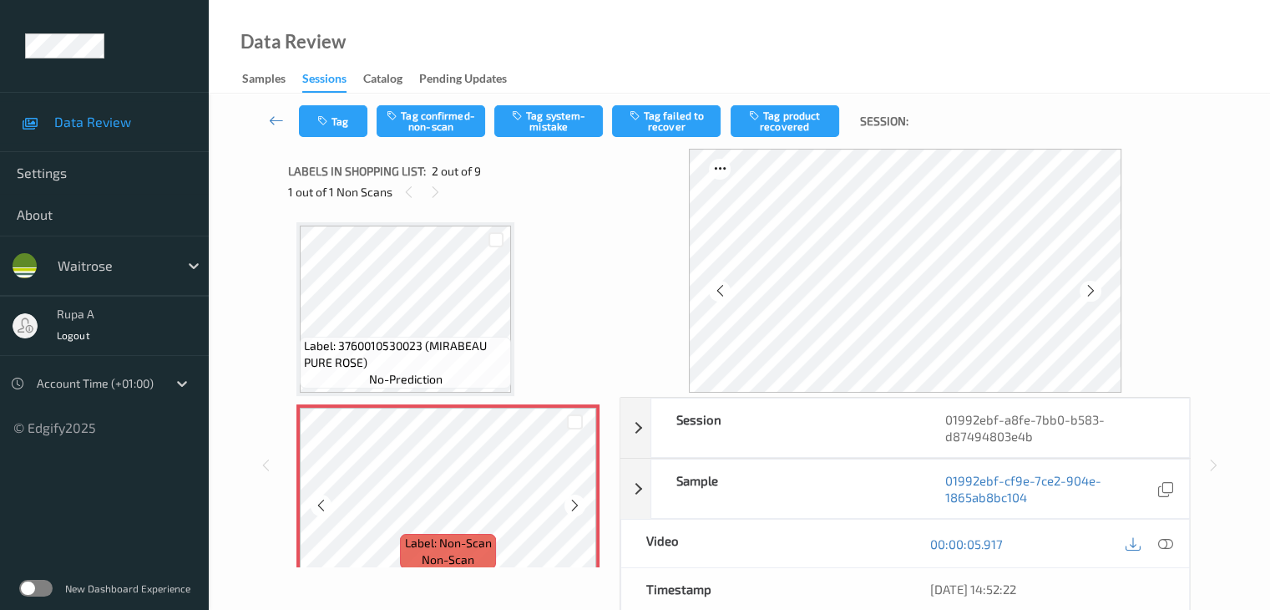
scroll to position [83, 0]
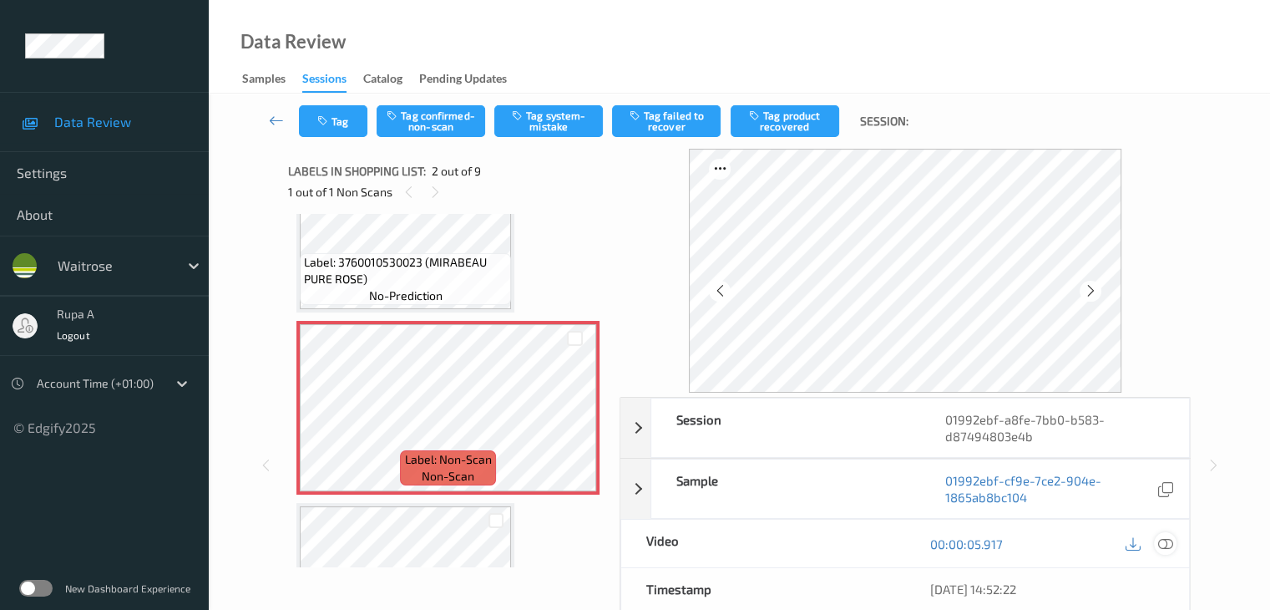
click at [1162, 543] on icon at bounding box center [1164, 543] width 15 height 15
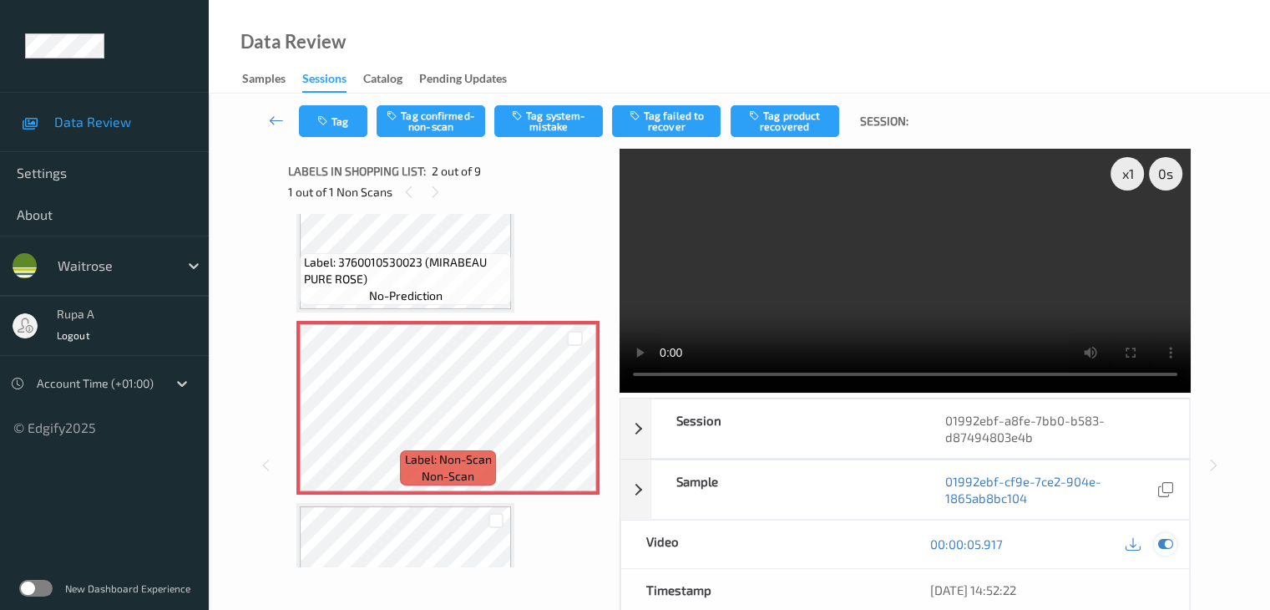
click at [1172, 536] on icon at bounding box center [1164, 543] width 15 height 15
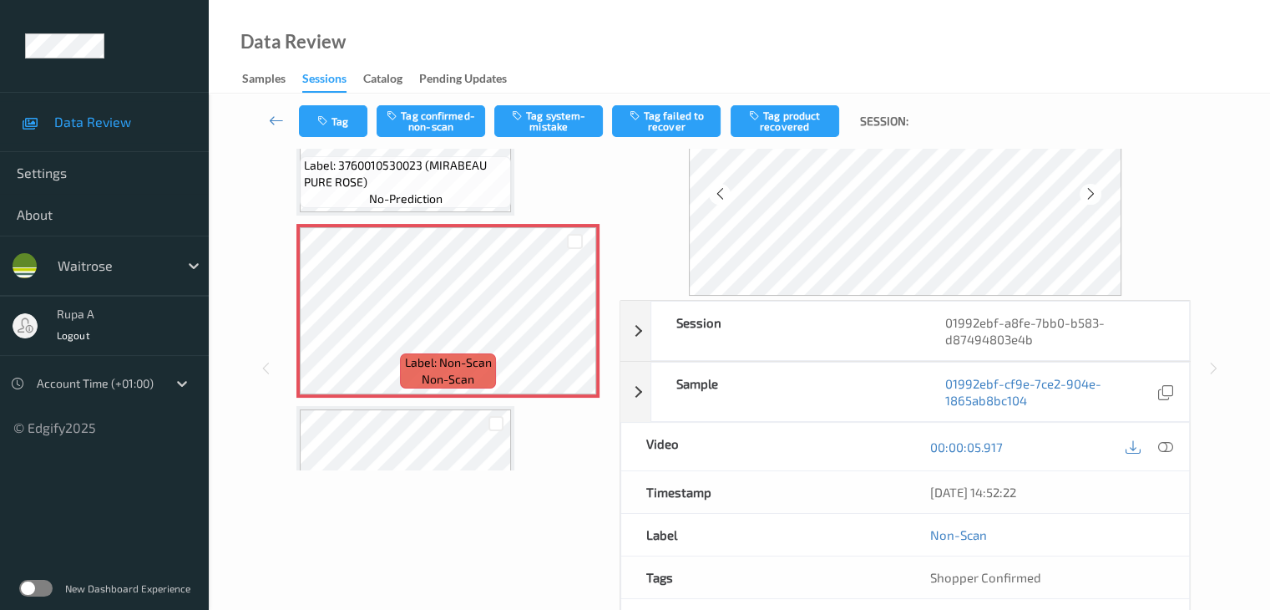
scroll to position [167, 0]
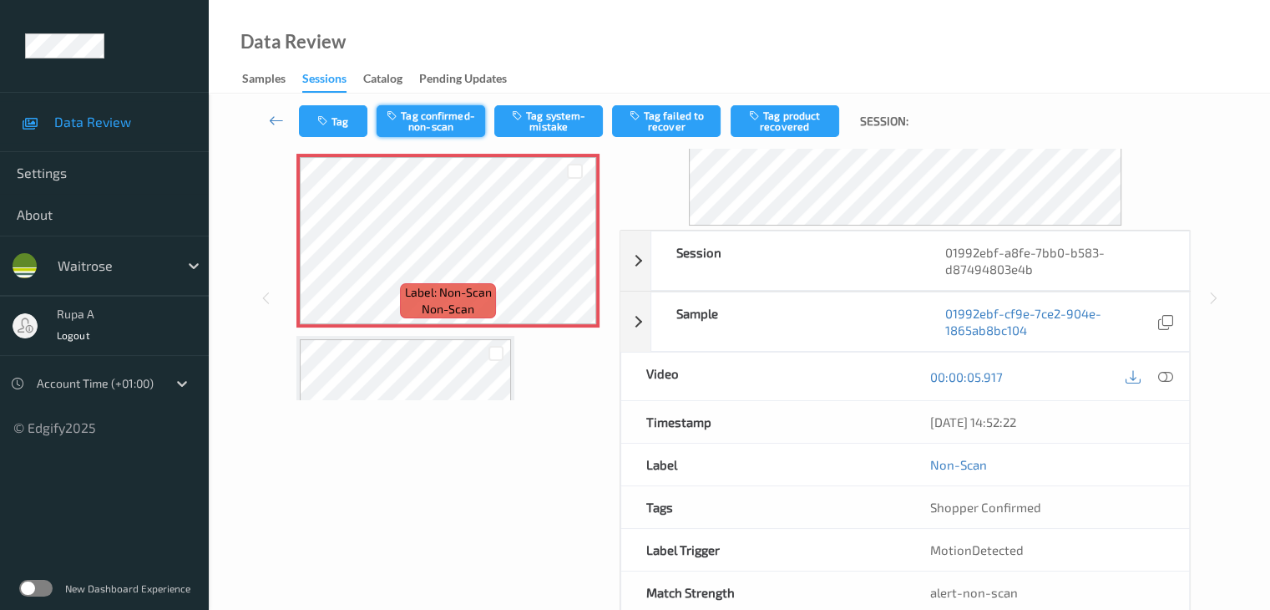
click at [429, 125] on button "Tag confirmed-non-scan" at bounding box center [431, 121] width 109 height 32
click at [778, 118] on button "Tag product recovered" at bounding box center [785, 121] width 109 height 32
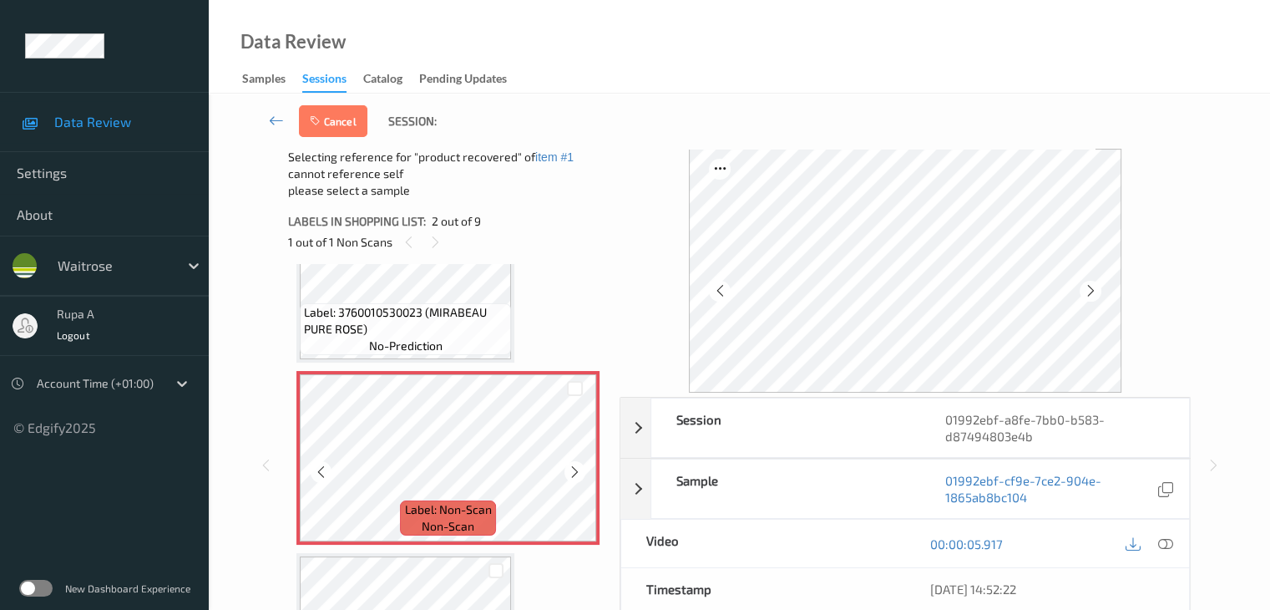
scroll to position [334, 0]
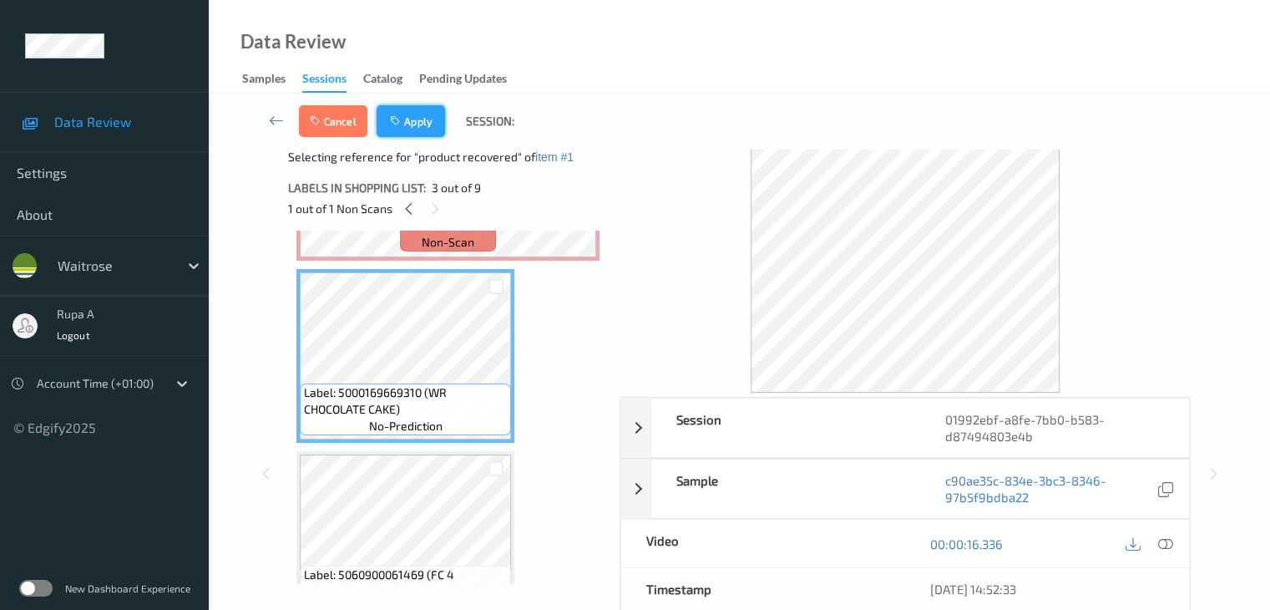
click at [422, 114] on button "Apply" at bounding box center [411, 121] width 68 height 32
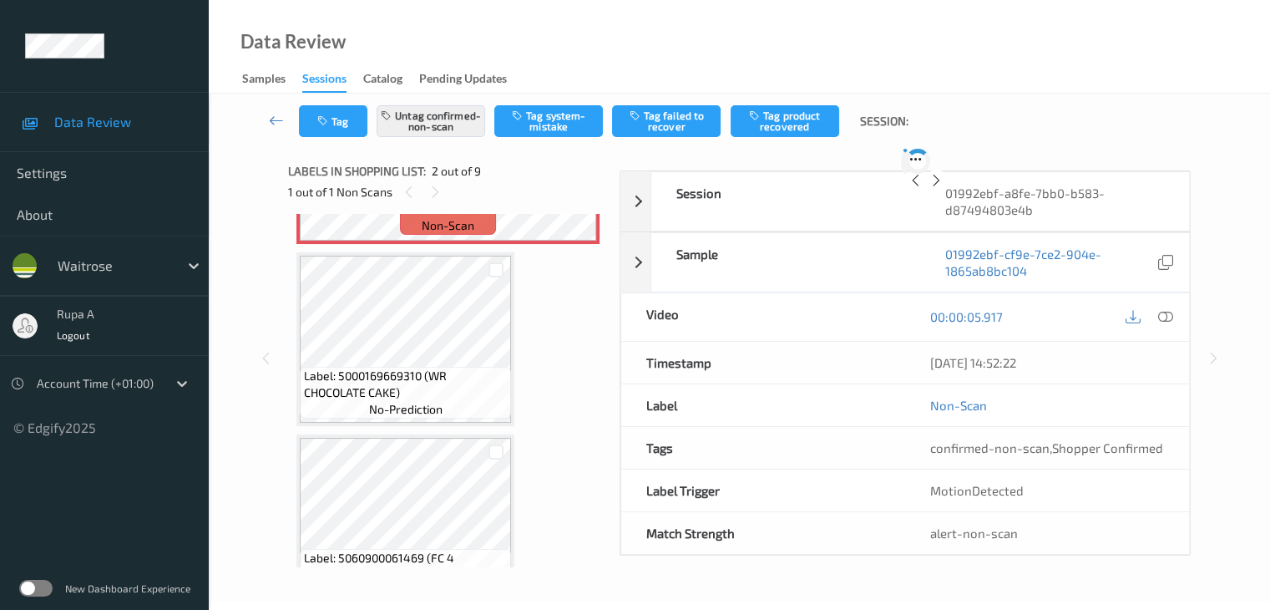
scroll to position [8, 0]
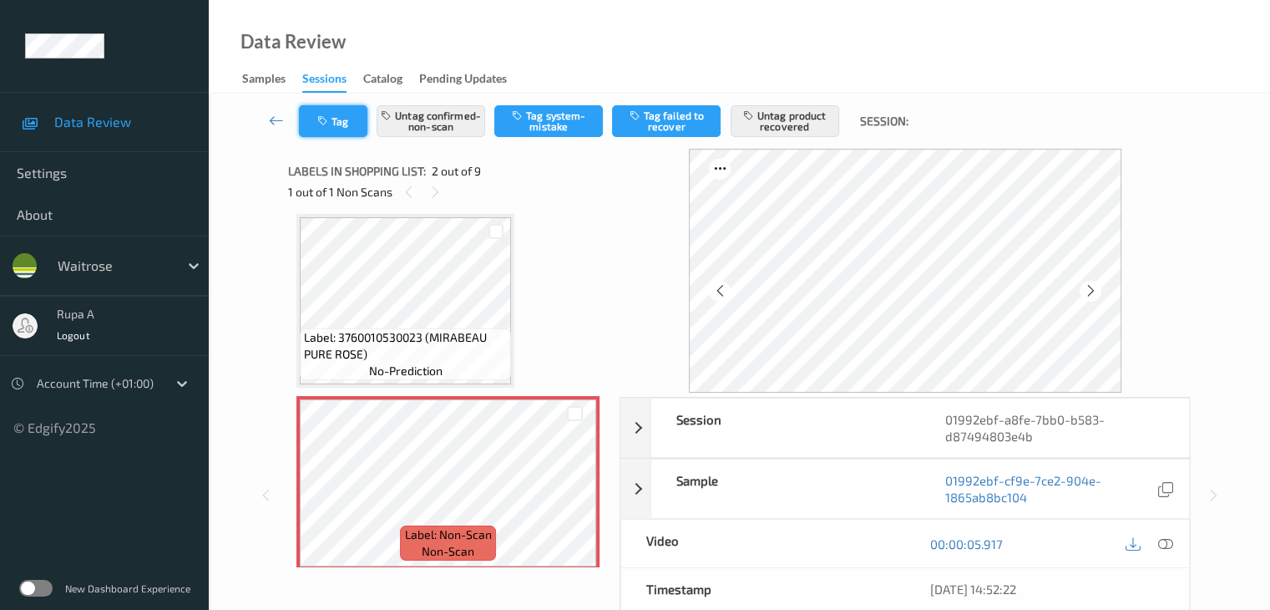
click at [346, 119] on button "Tag" at bounding box center [333, 121] width 68 height 32
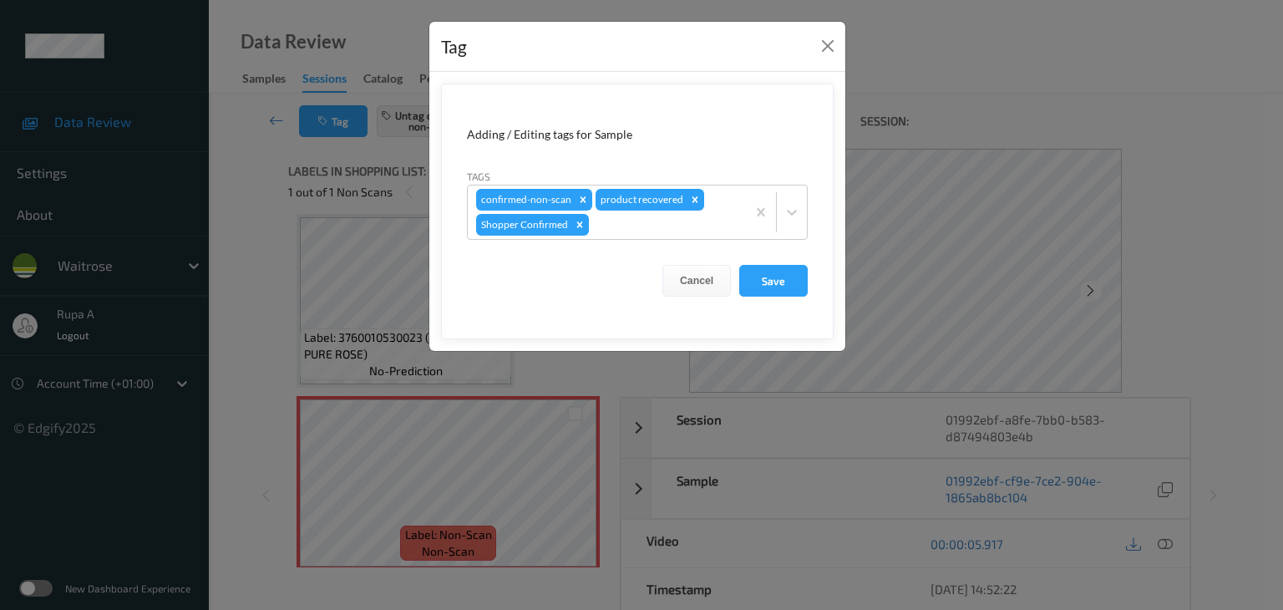
click at [772, 298] on form "Adding / Editing tags for Sample Tags confirmed-non-scan product recovered Shop…" at bounding box center [637, 211] width 392 height 256
click at [771, 290] on button "Save" at bounding box center [773, 281] width 68 height 32
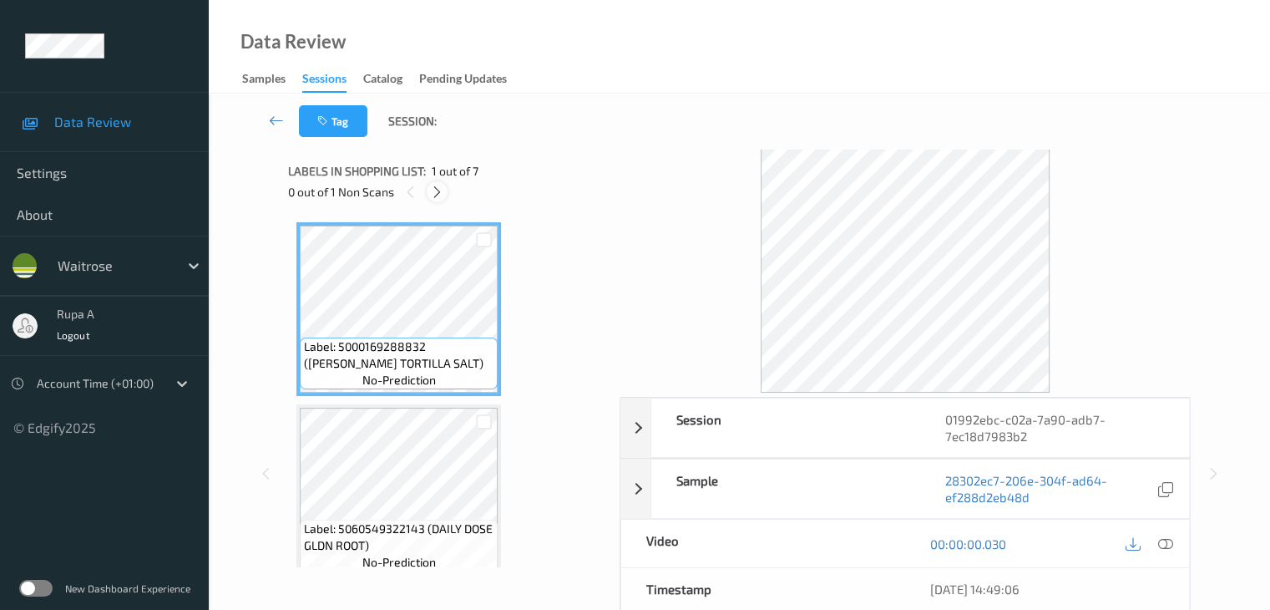
click at [438, 197] on icon at bounding box center [437, 192] width 14 height 15
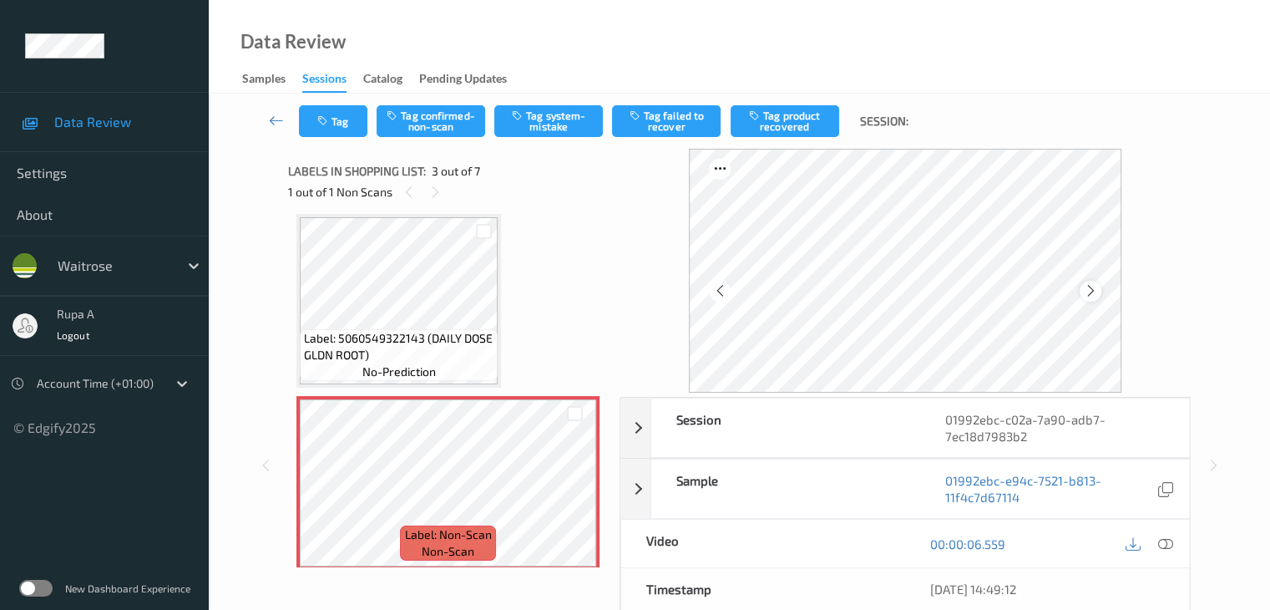
click at [1092, 289] on icon at bounding box center [1090, 290] width 14 height 15
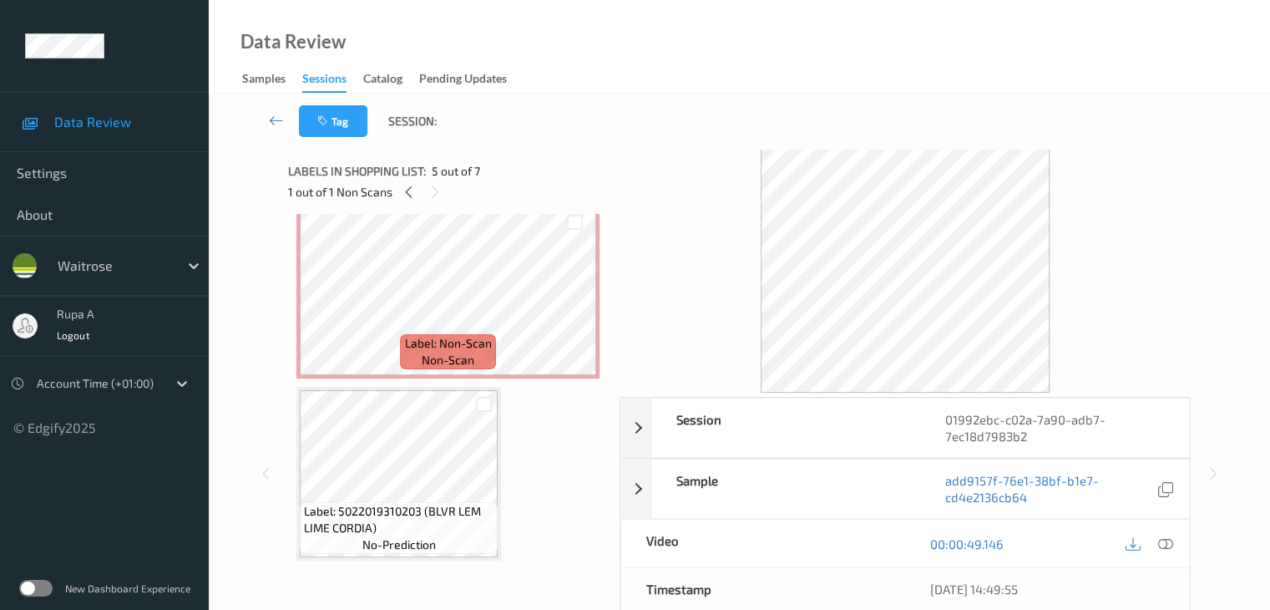
scroll to position [357, 0]
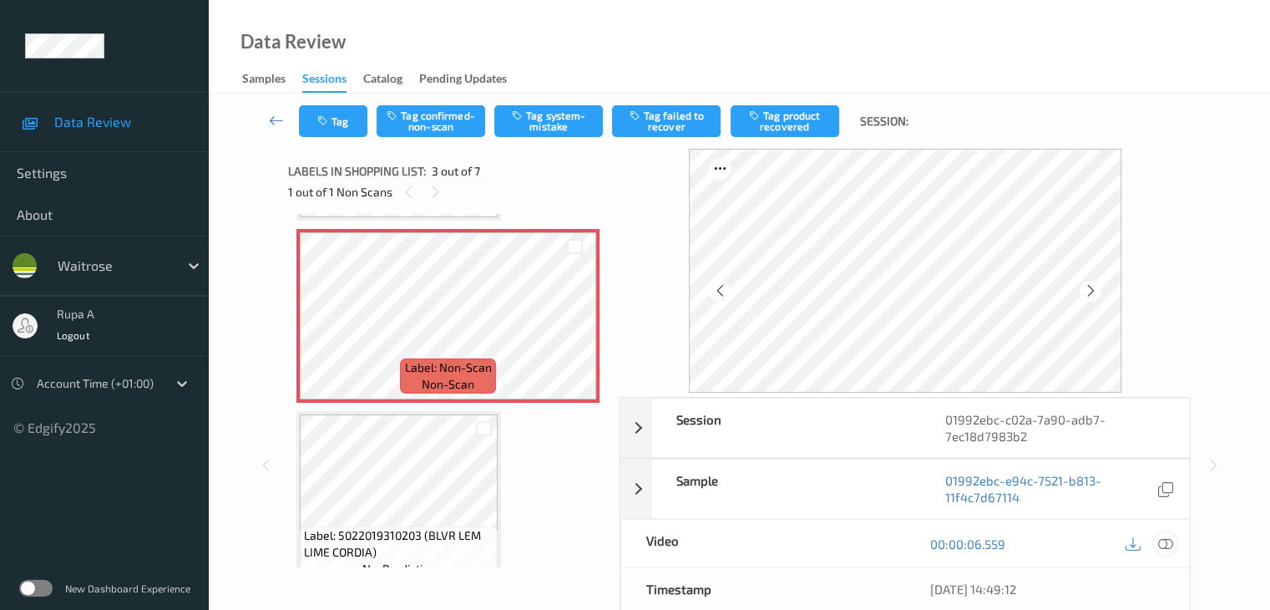
click at [1171, 547] on icon at bounding box center [1164, 543] width 15 height 15
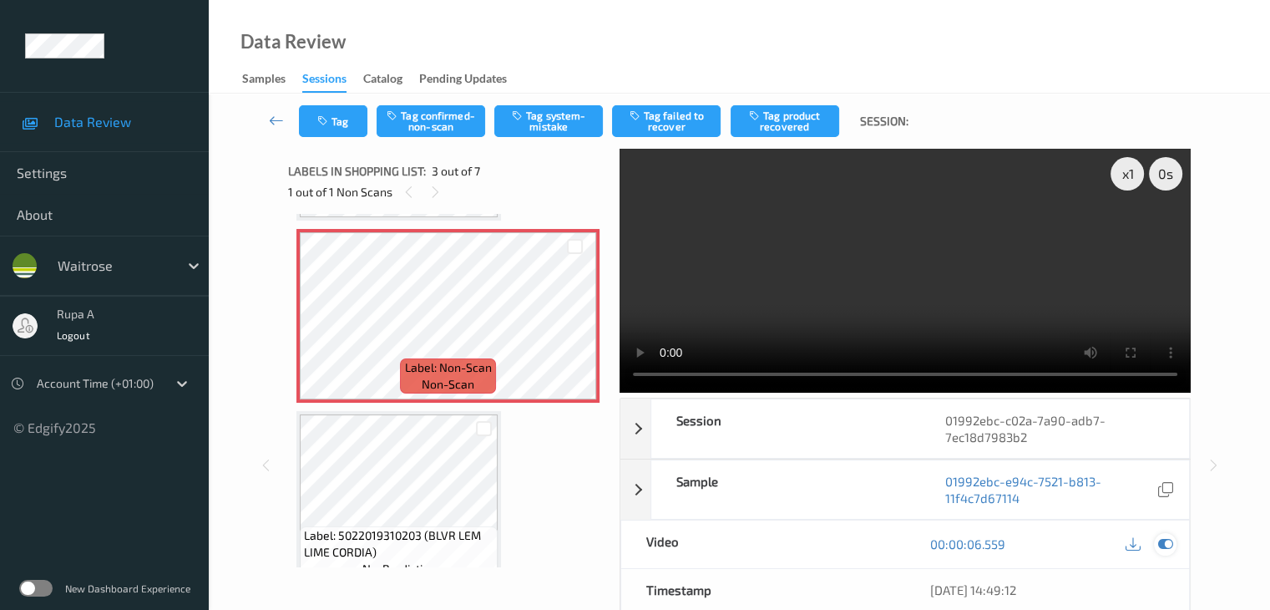
click at [1173, 539] on div at bounding box center [1165, 544] width 23 height 23
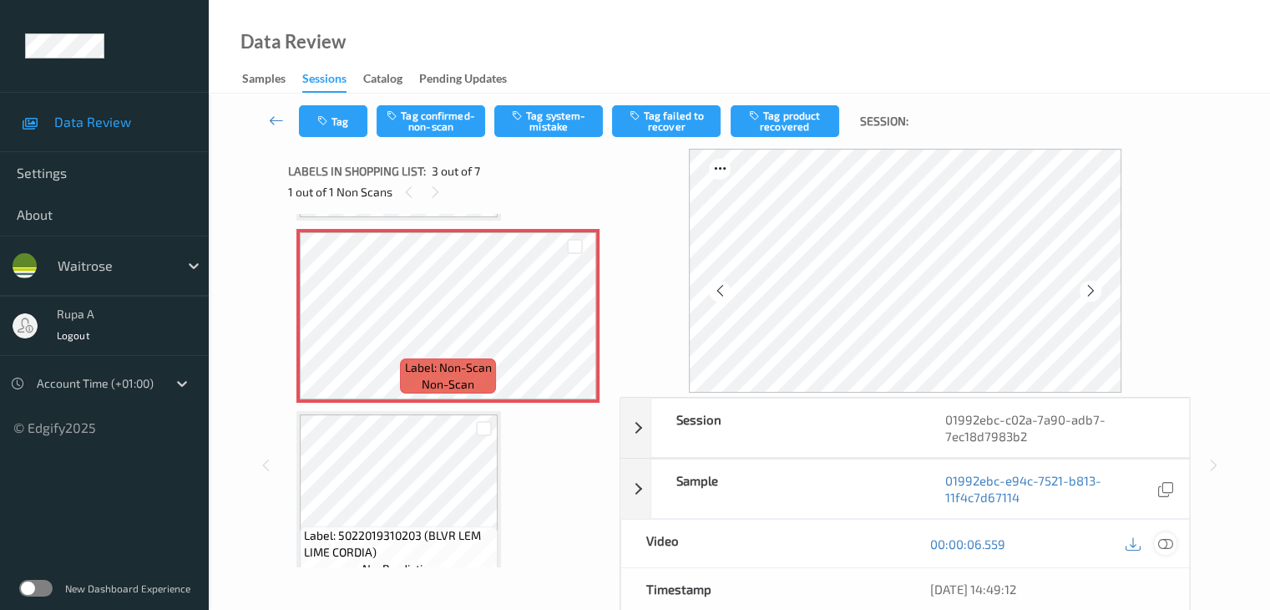
click at [1162, 536] on icon at bounding box center [1164, 543] width 15 height 15
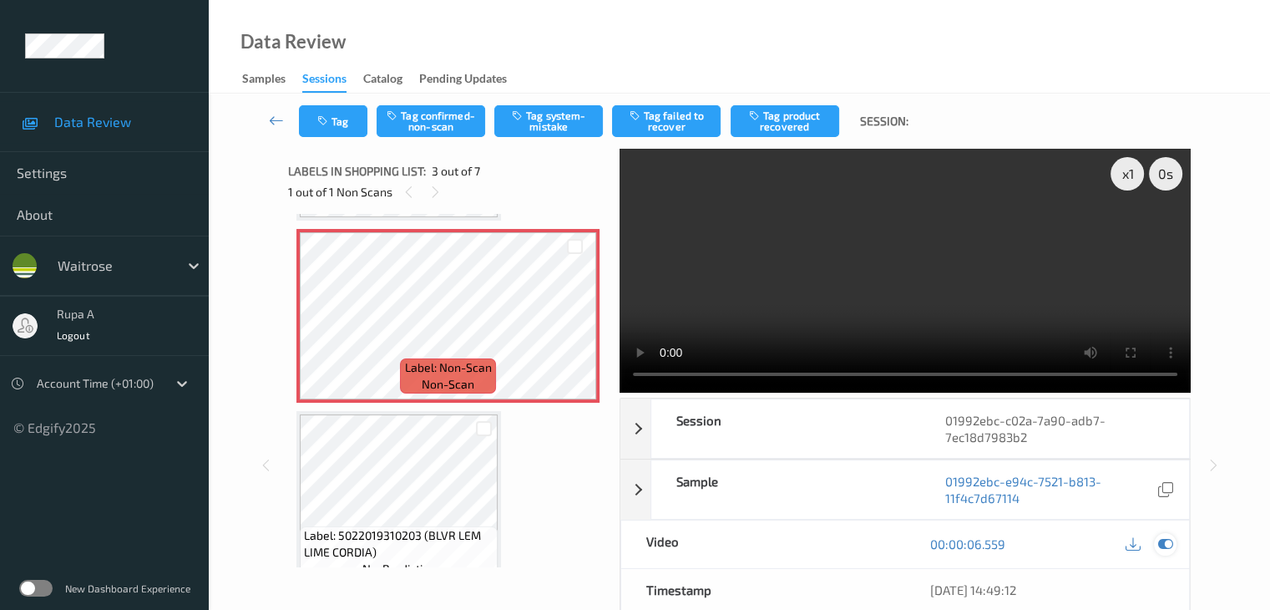
click at [1171, 547] on icon at bounding box center [1164, 543] width 15 height 15
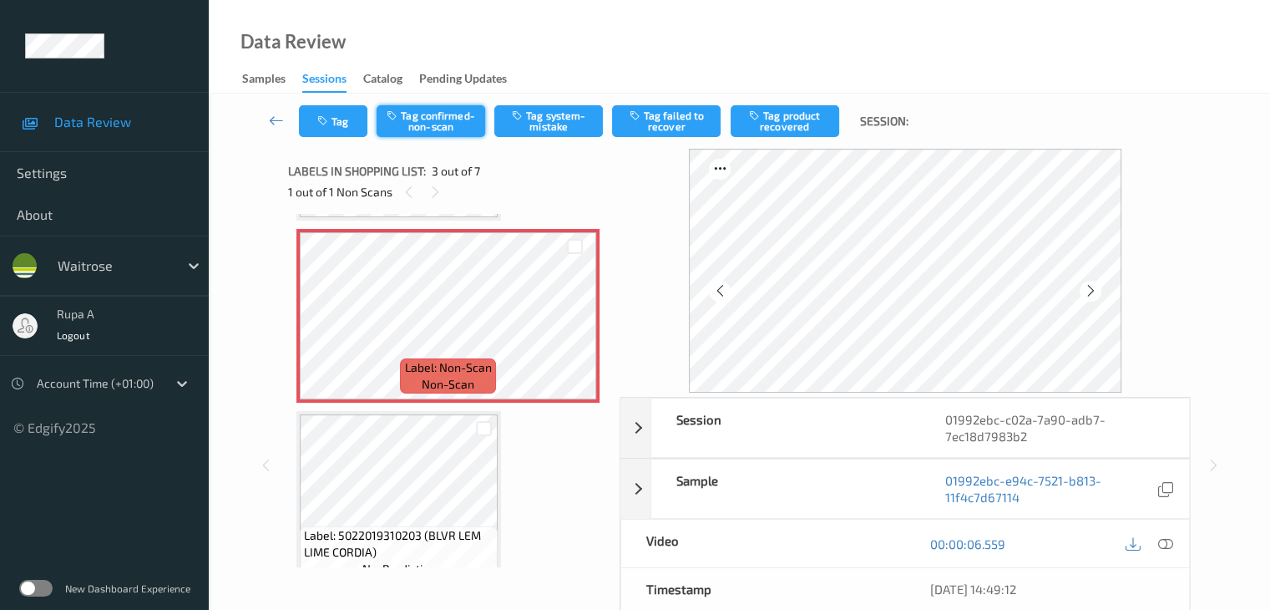
click at [417, 114] on button "Tag confirmed-non-scan" at bounding box center [431, 121] width 109 height 32
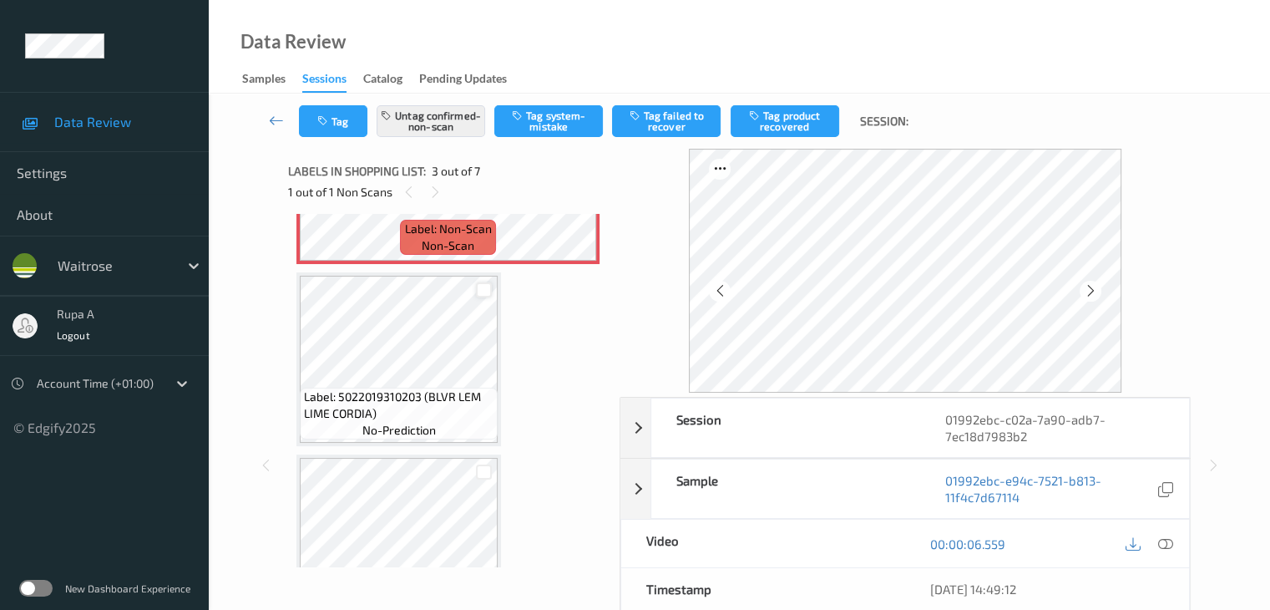
scroll to position [524, 0]
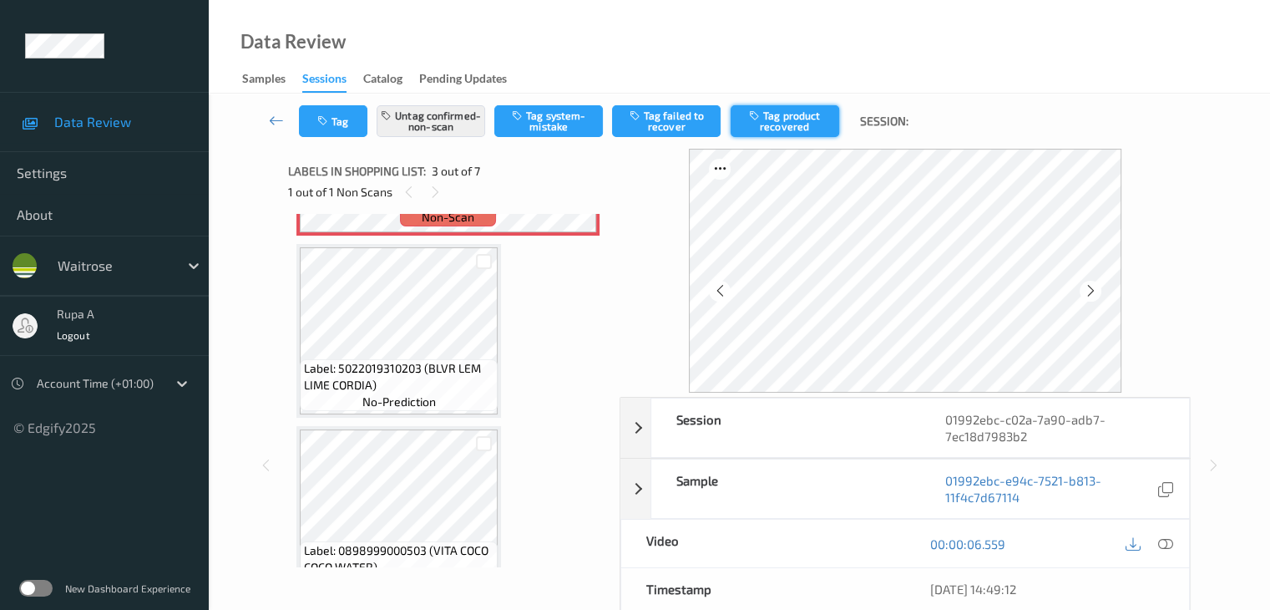
click at [802, 125] on button "Tag product recovered" at bounding box center [785, 121] width 109 height 32
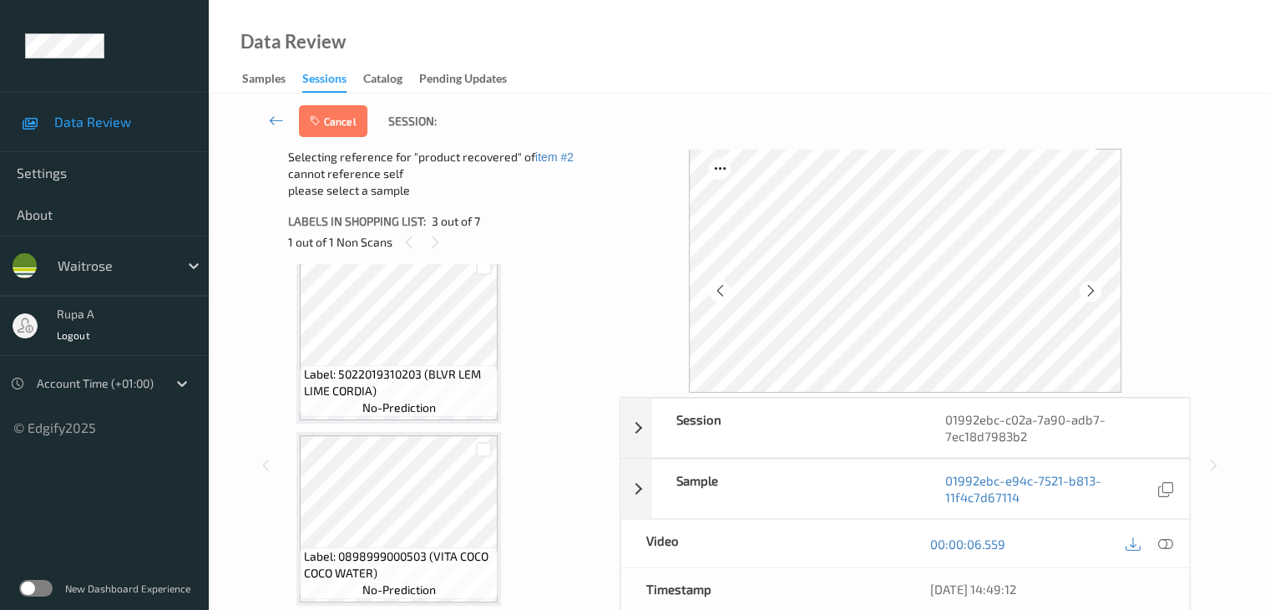
scroll to position [608, 0]
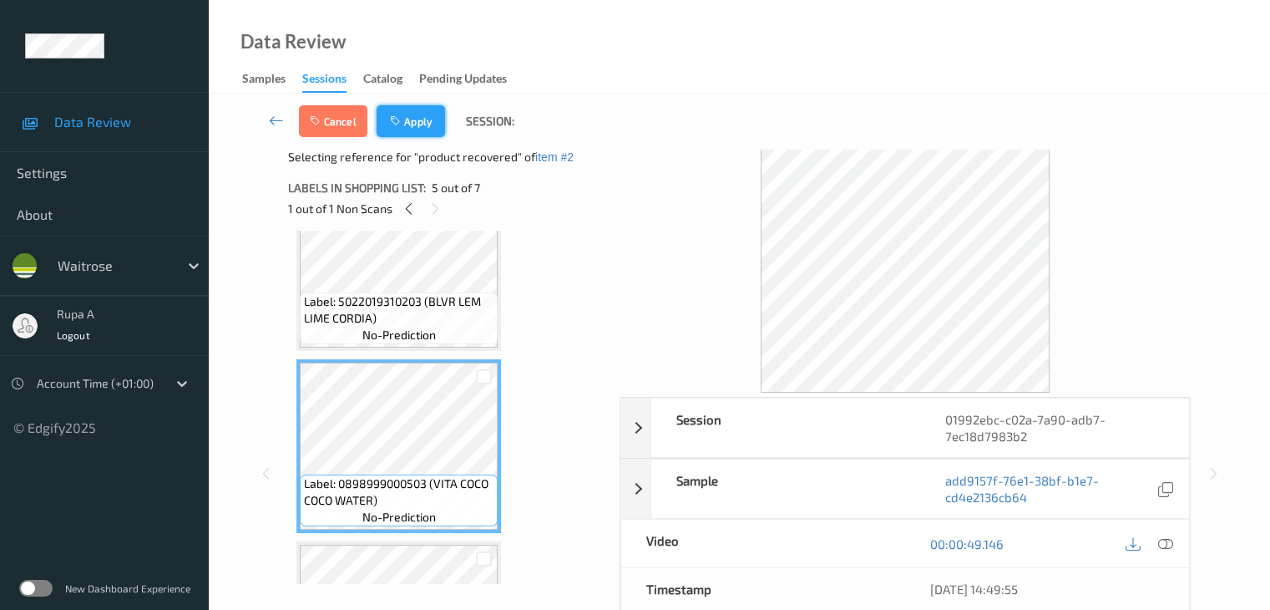
click at [397, 119] on icon "button" at bounding box center [397, 121] width 14 height 12
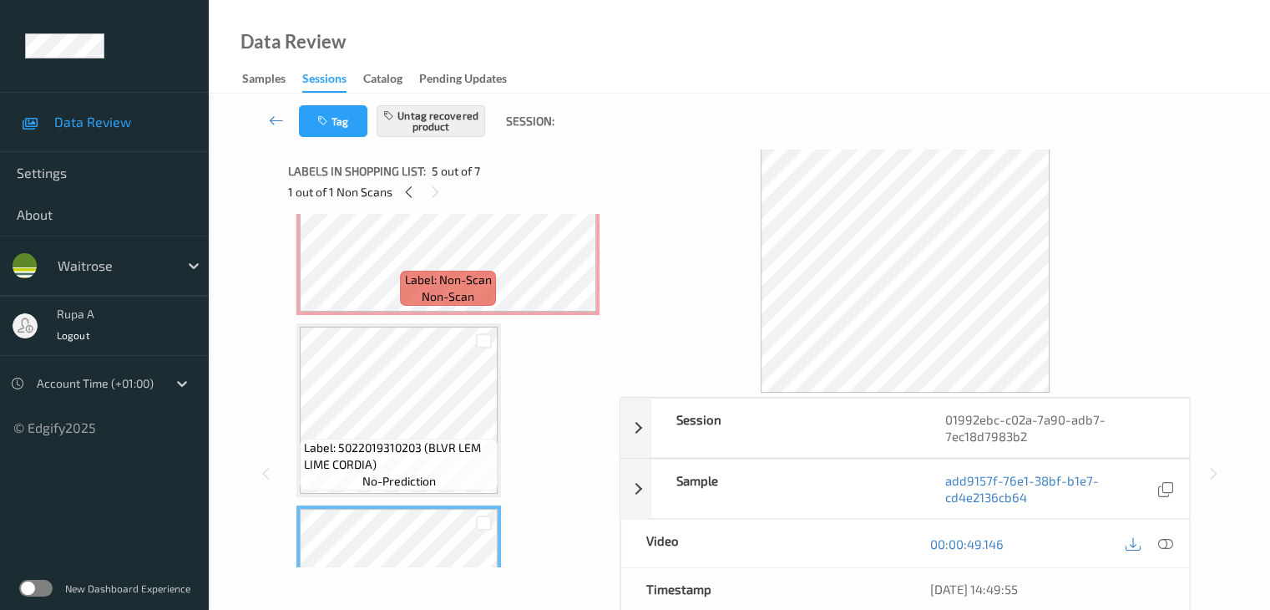
scroll to position [441, 0]
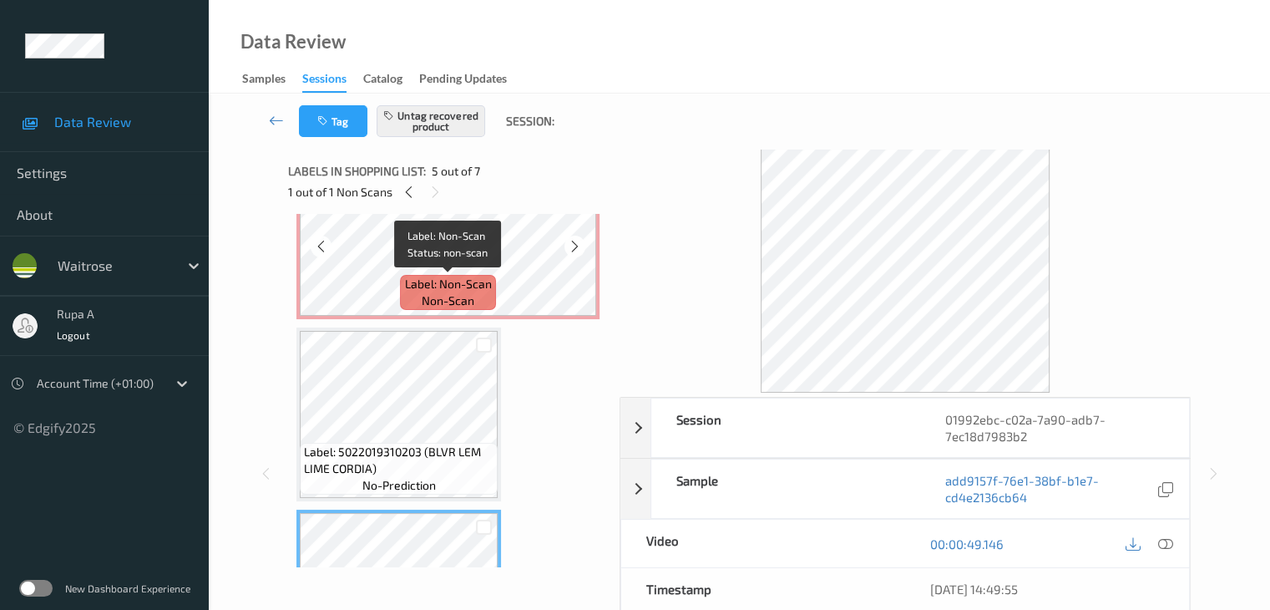
click at [475, 278] on span "Label: Non-Scan" at bounding box center [448, 284] width 87 height 17
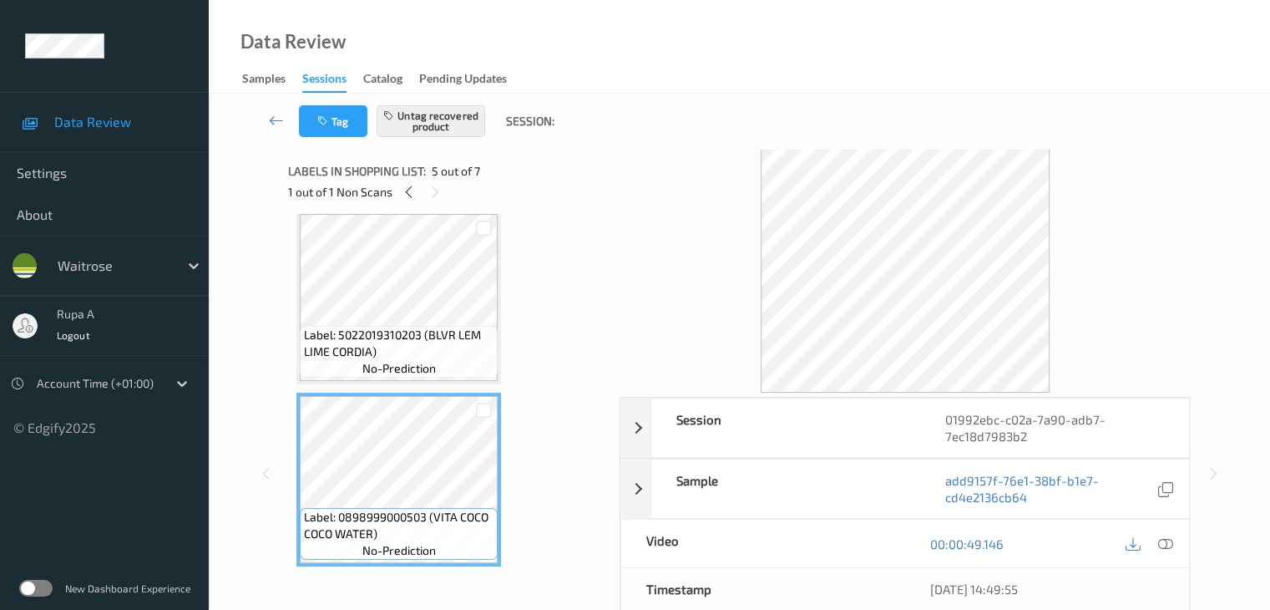
scroll to position [357, 0]
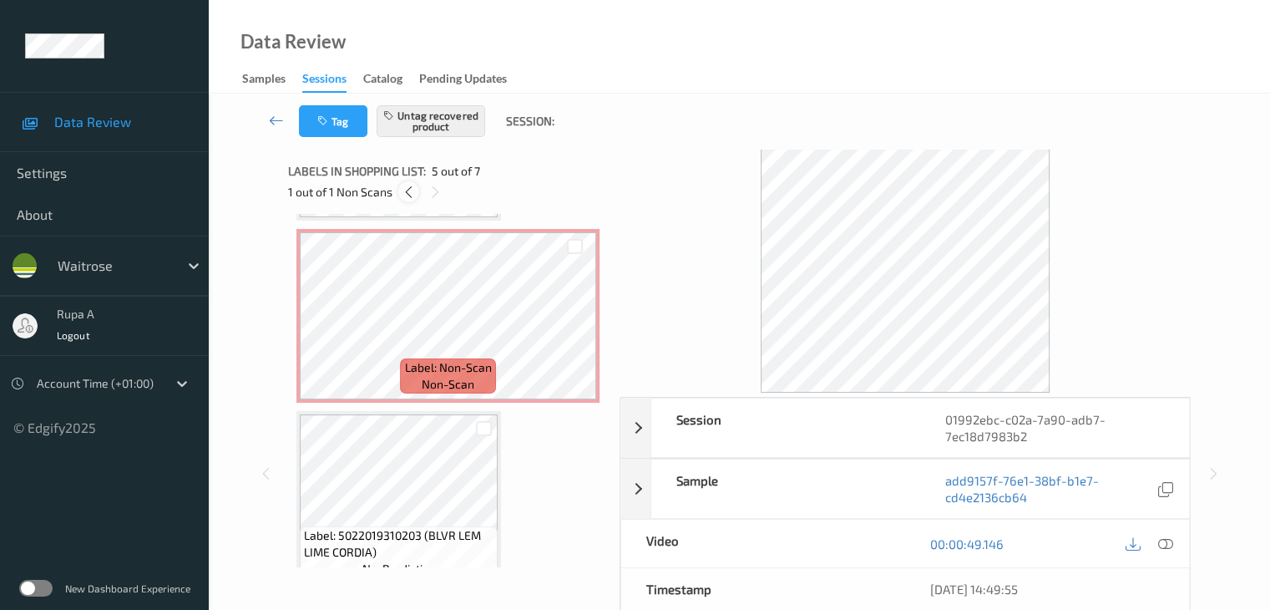
click at [412, 193] on icon at bounding box center [409, 192] width 14 height 15
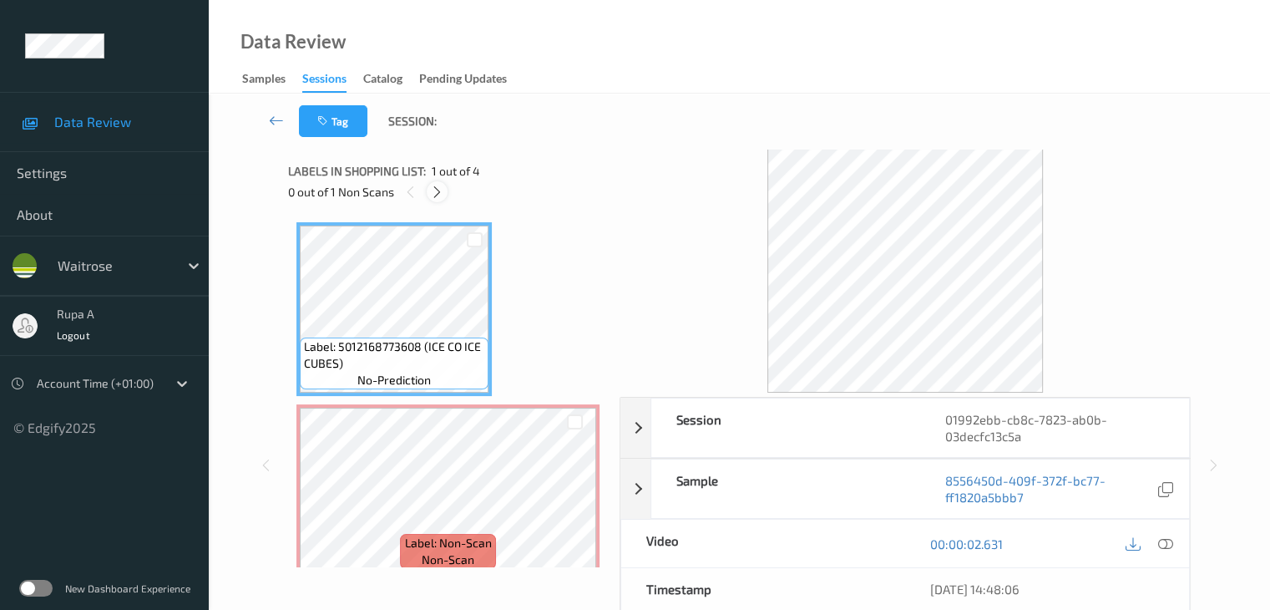
click at [441, 196] on icon at bounding box center [437, 192] width 14 height 15
click at [441, 195] on icon at bounding box center [437, 192] width 14 height 15
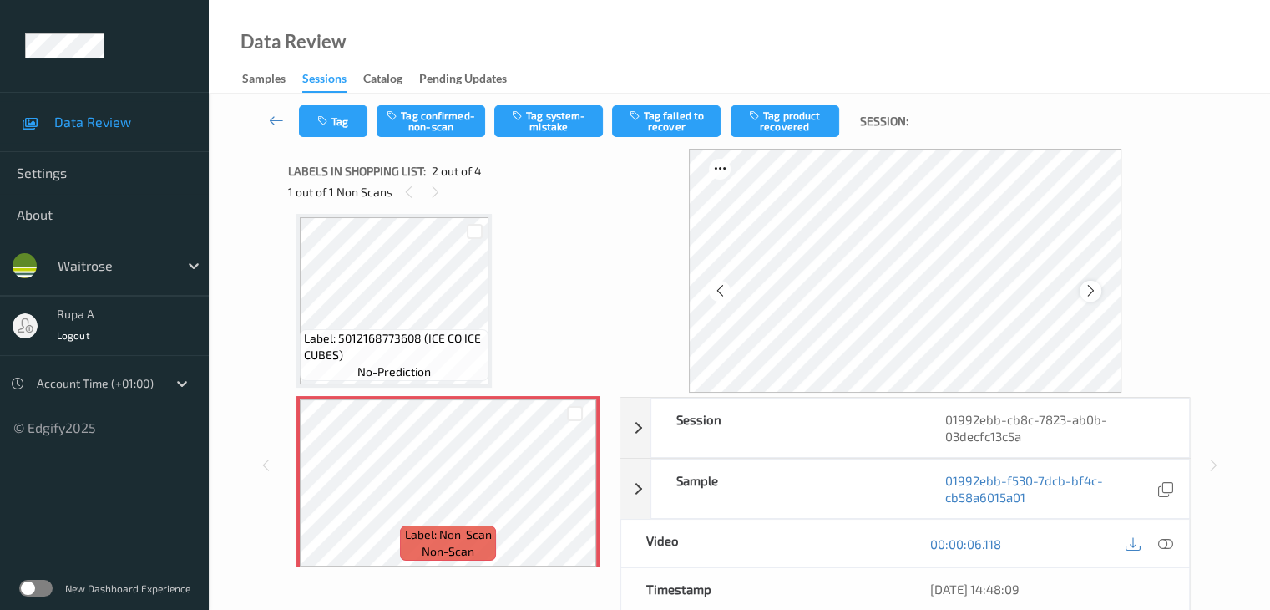
click at [1090, 295] on icon at bounding box center [1090, 290] width 14 height 15
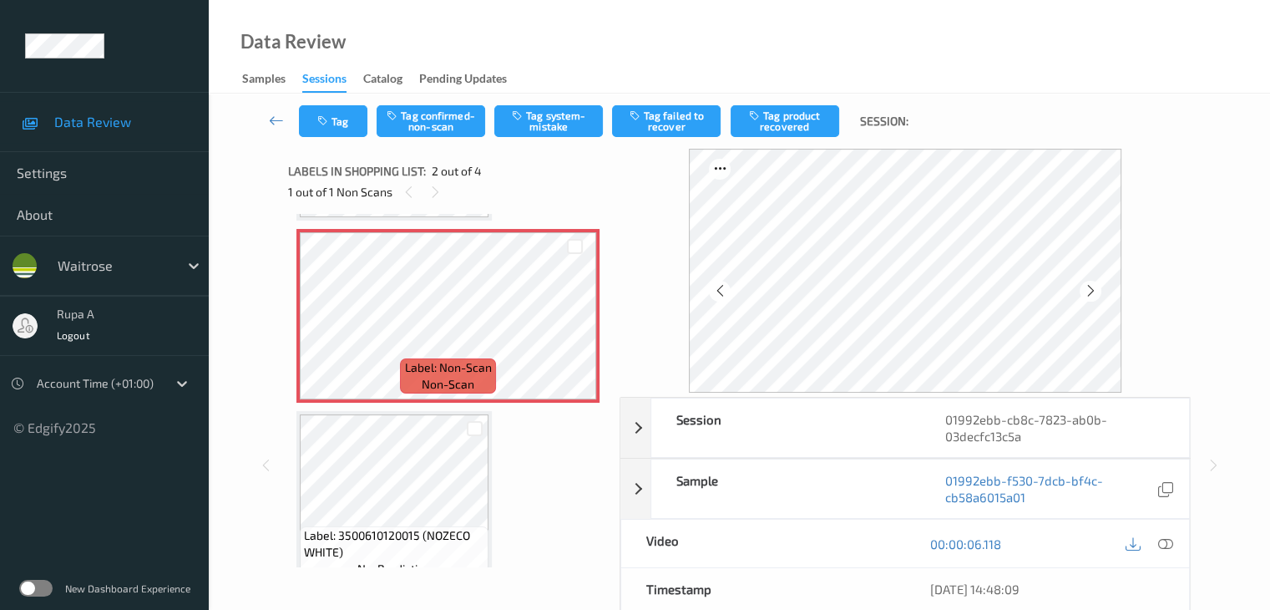
click at [1179, 541] on div "00:00:06.118" at bounding box center [1047, 543] width 284 height 48
click at [1176, 542] on div at bounding box center [1165, 543] width 23 height 23
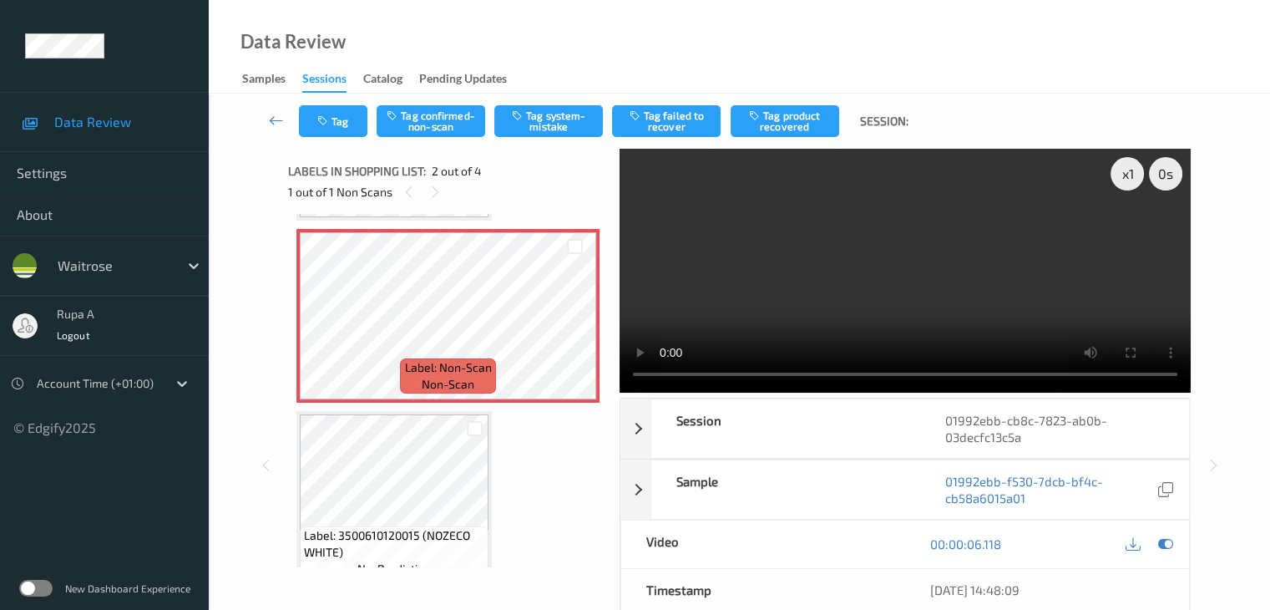
drag, startPoint x: 1159, startPoint y: 552, endPoint x: 1177, endPoint y: 545, distance: 19.5
click at [1159, 552] on div at bounding box center [1149, 544] width 54 height 23
click at [1162, 545] on icon at bounding box center [1164, 543] width 15 height 15
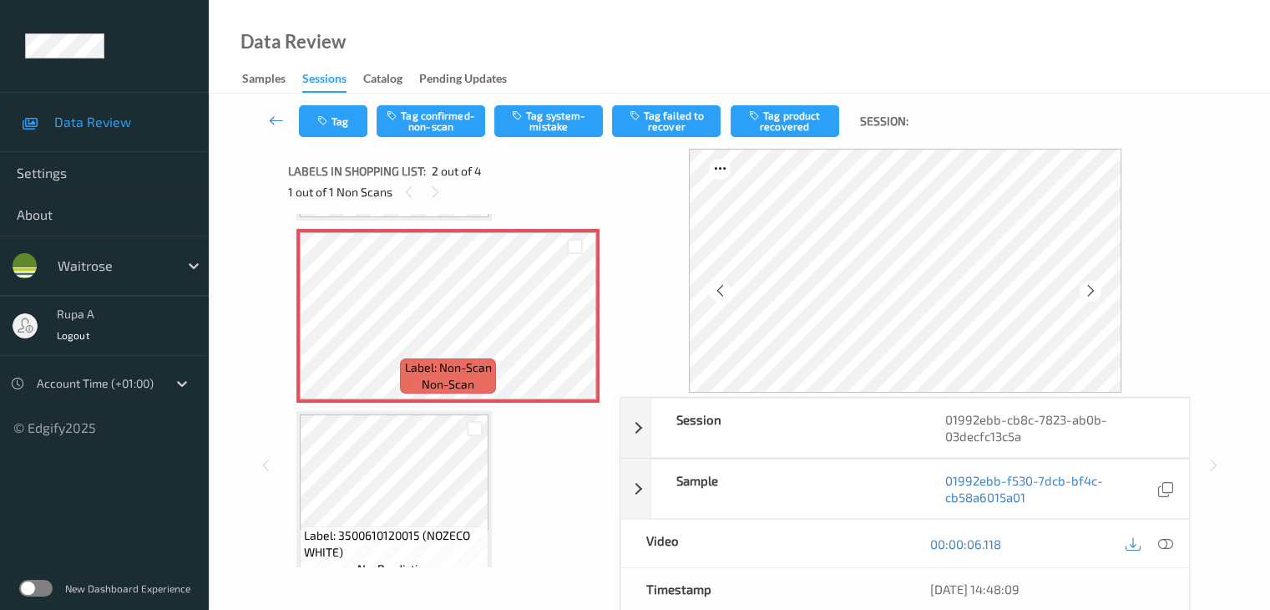
scroll to position [259, 0]
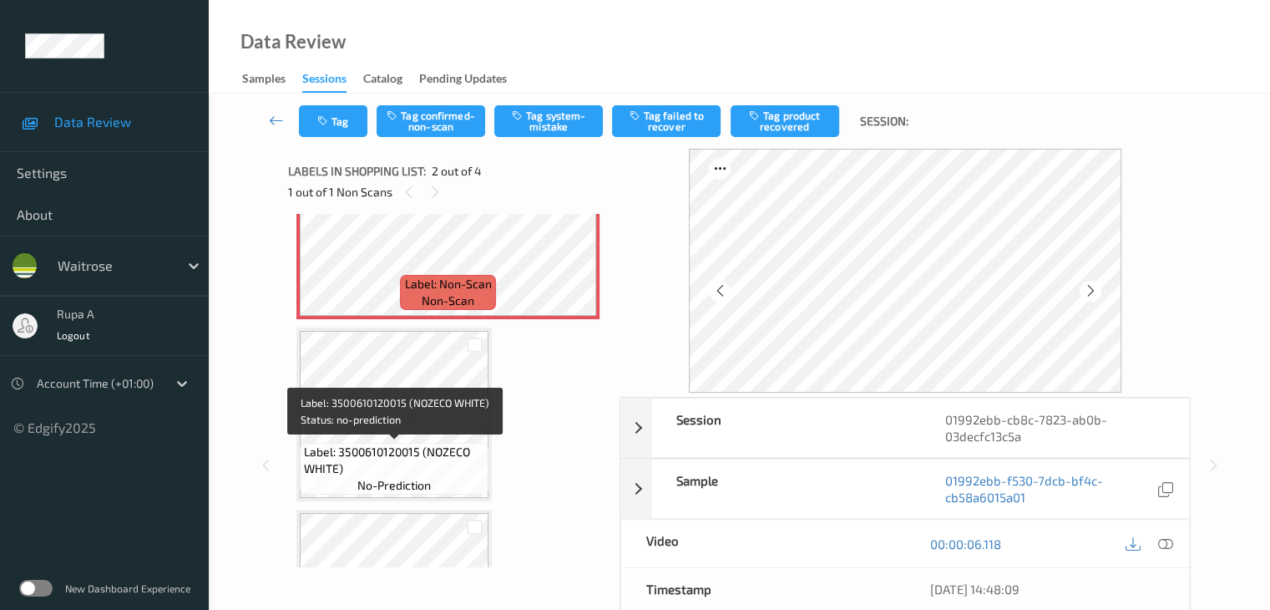
click at [421, 443] on span "Label: 3500610120015 (NOZECO WHITE)" at bounding box center [394, 459] width 180 height 33
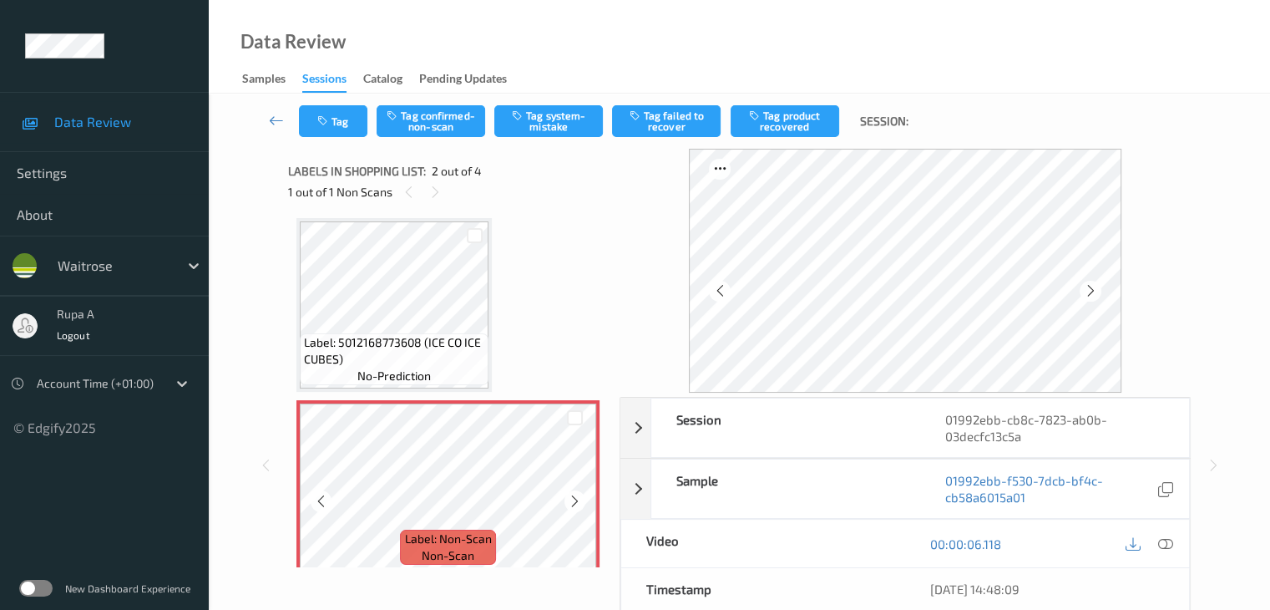
scroll to position [0, 0]
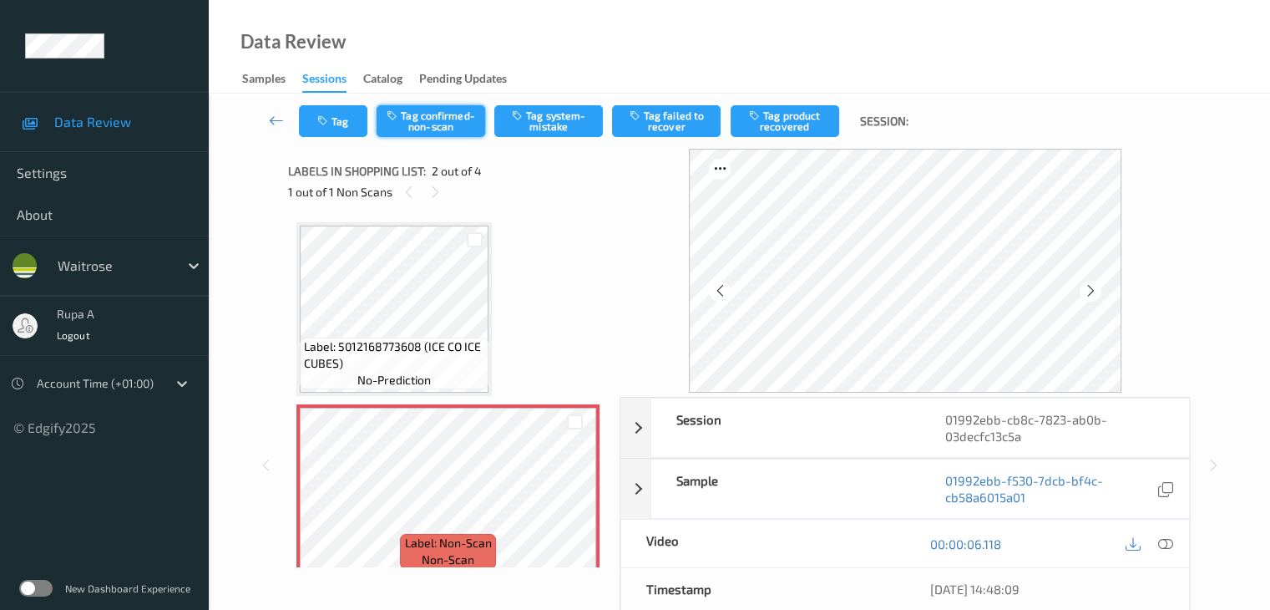
click at [428, 124] on button "Tag confirmed-non-scan" at bounding box center [431, 121] width 109 height 32
click at [691, 124] on button "Tag failed to recover" at bounding box center [666, 121] width 109 height 32
click at [667, 123] on button "Tag failed to recover" at bounding box center [666, 121] width 109 height 32
drag, startPoint x: 666, startPoint y: 122, endPoint x: 663, endPoint y: 154, distance: 31.9
click at [663, 154] on div "Tag Untag confirmed-non-scan Tag system-mistake Tag failed to recover Tag produ…" at bounding box center [739, 438] width 993 height 688
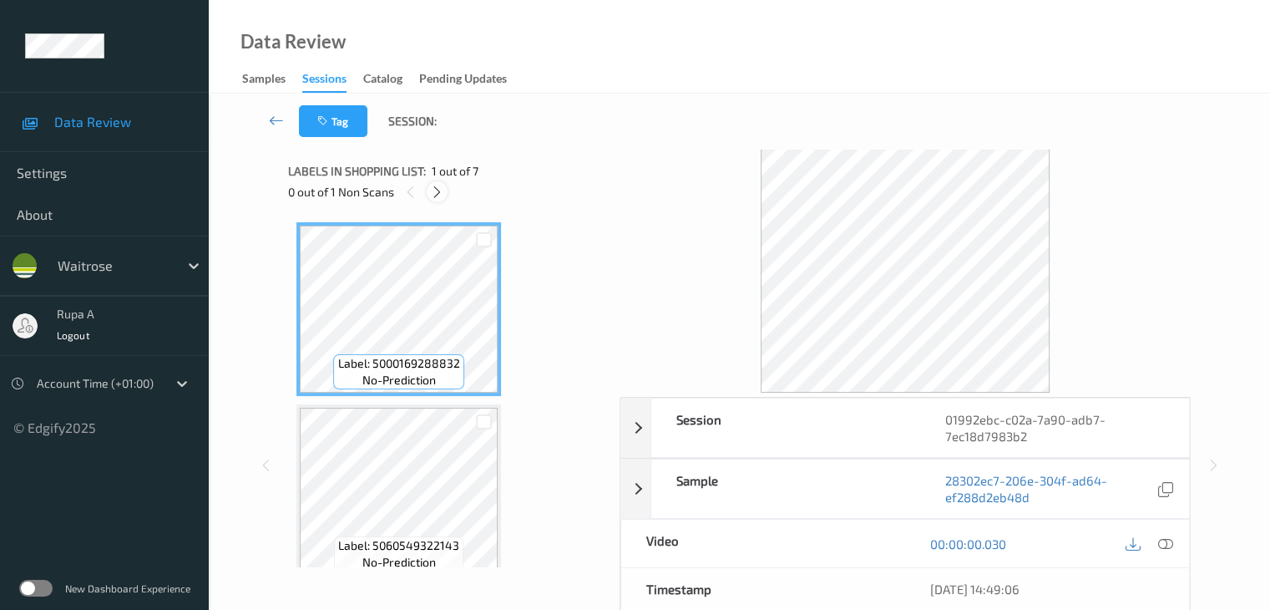
click at [441, 195] on icon at bounding box center [437, 192] width 14 height 15
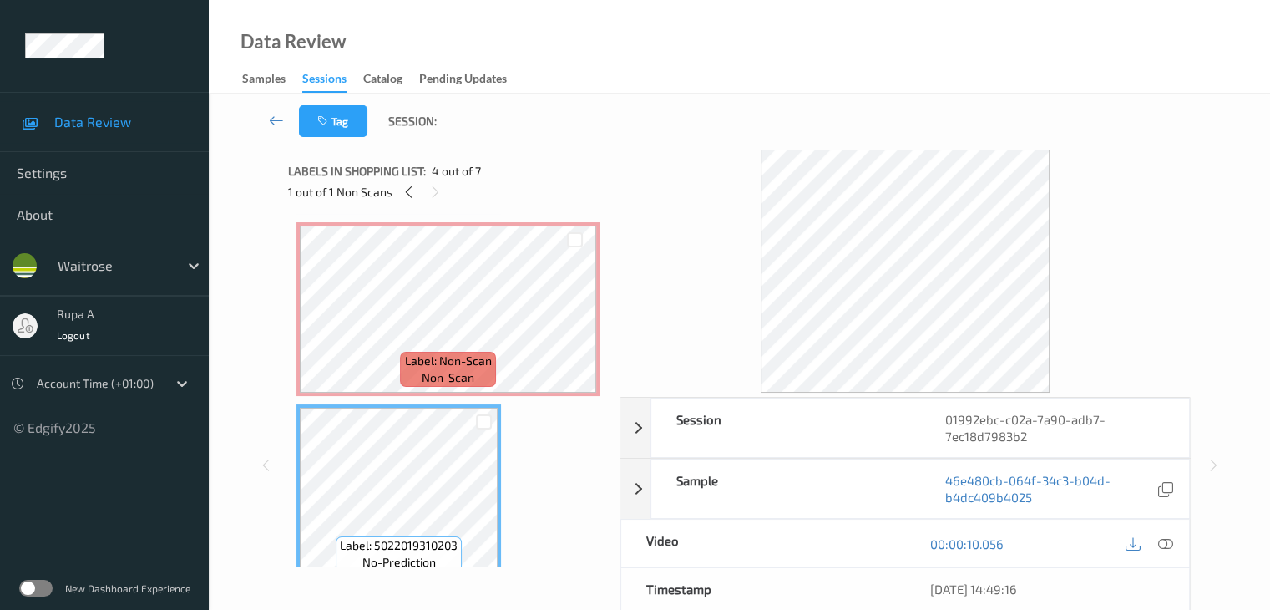
scroll to position [357, 0]
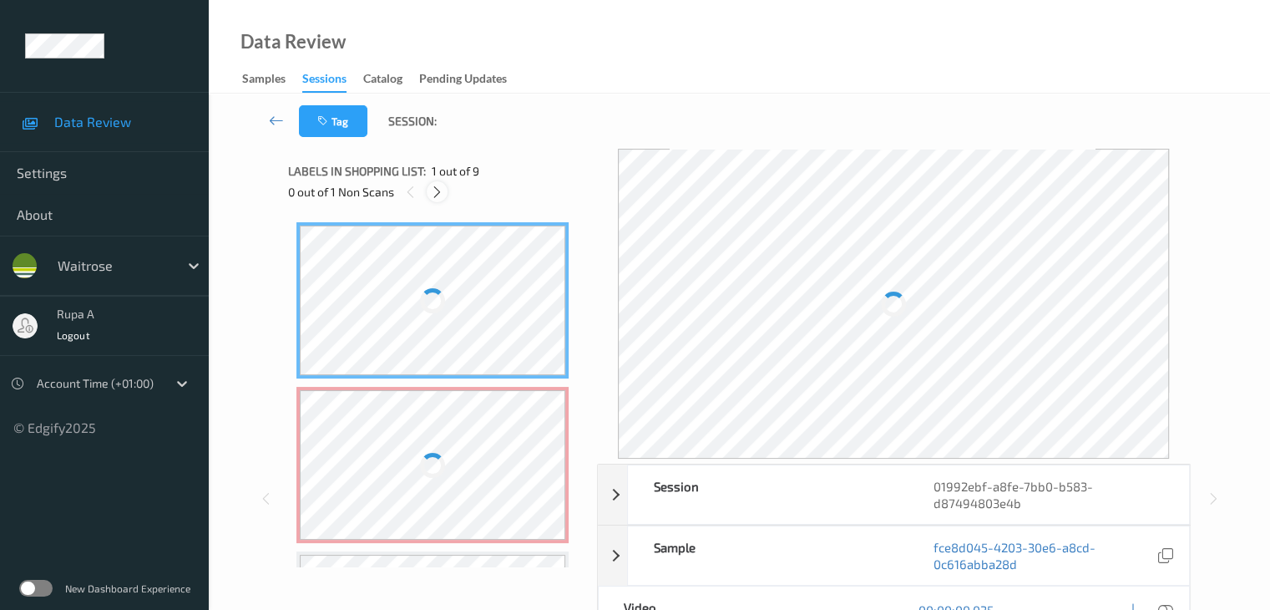
click at [439, 191] on icon at bounding box center [437, 192] width 14 height 15
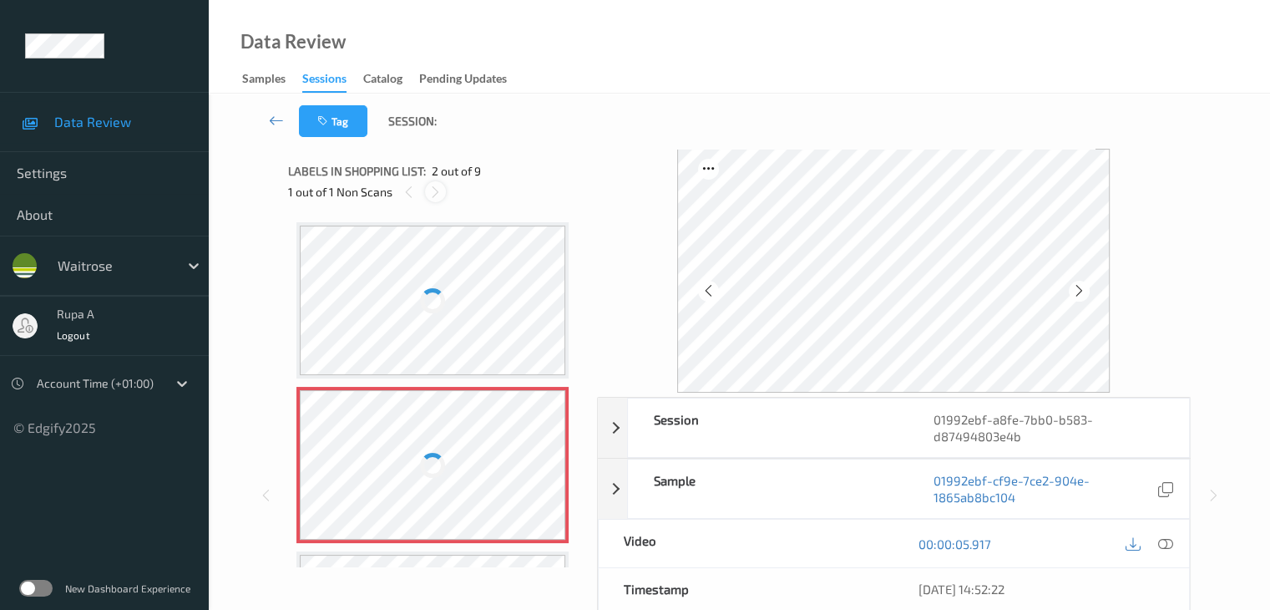
scroll to position [8, 0]
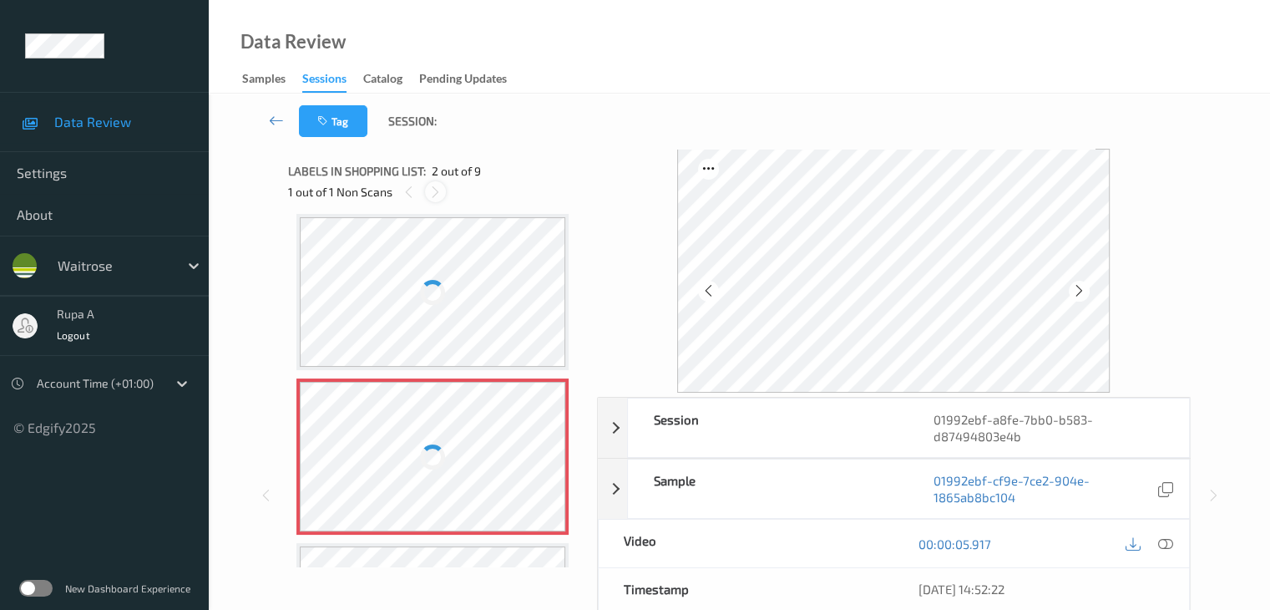
click at [436, 200] on div at bounding box center [435, 191] width 21 height 21
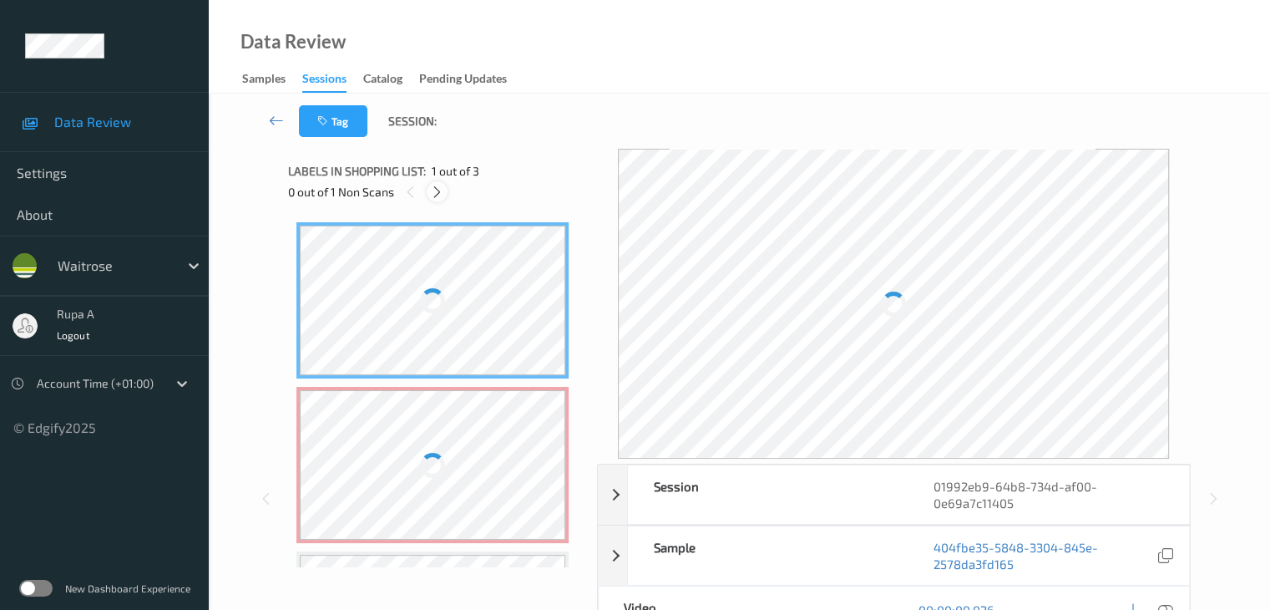
click at [441, 190] on icon at bounding box center [437, 192] width 14 height 15
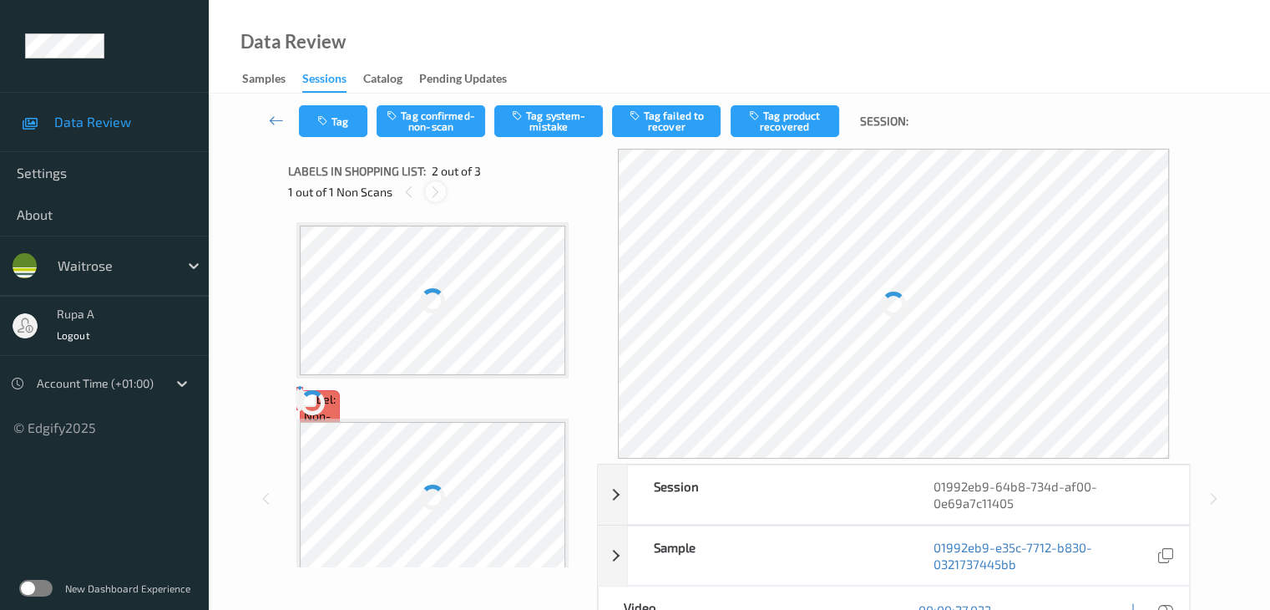
scroll to position [8, 0]
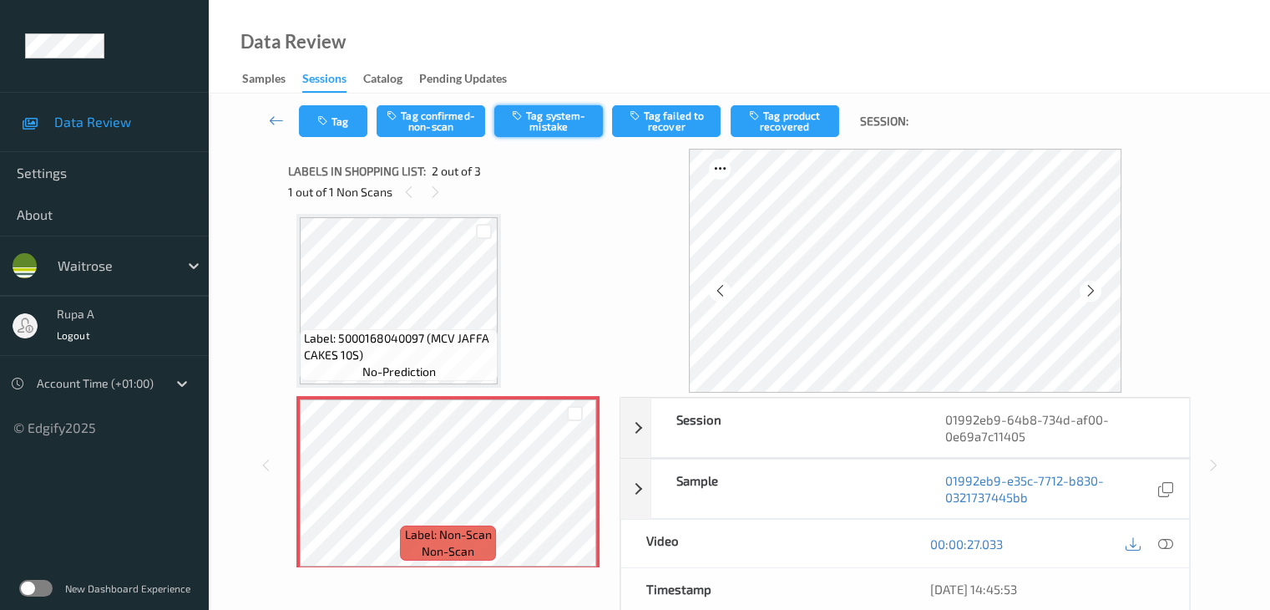
click at [554, 128] on button "Tag system-mistake" at bounding box center [548, 121] width 109 height 32
drag, startPoint x: 331, startPoint y: 138, endPoint x: 331, endPoint y: 127, distance: 10.9
click at [331, 136] on div "Tag Tag confirmed-non-scan Untag system-mistake Tag failed to recover Tag produ…" at bounding box center [739, 121] width 993 height 55
click at [331, 126] on button "Tag" at bounding box center [333, 121] width 68 height 32
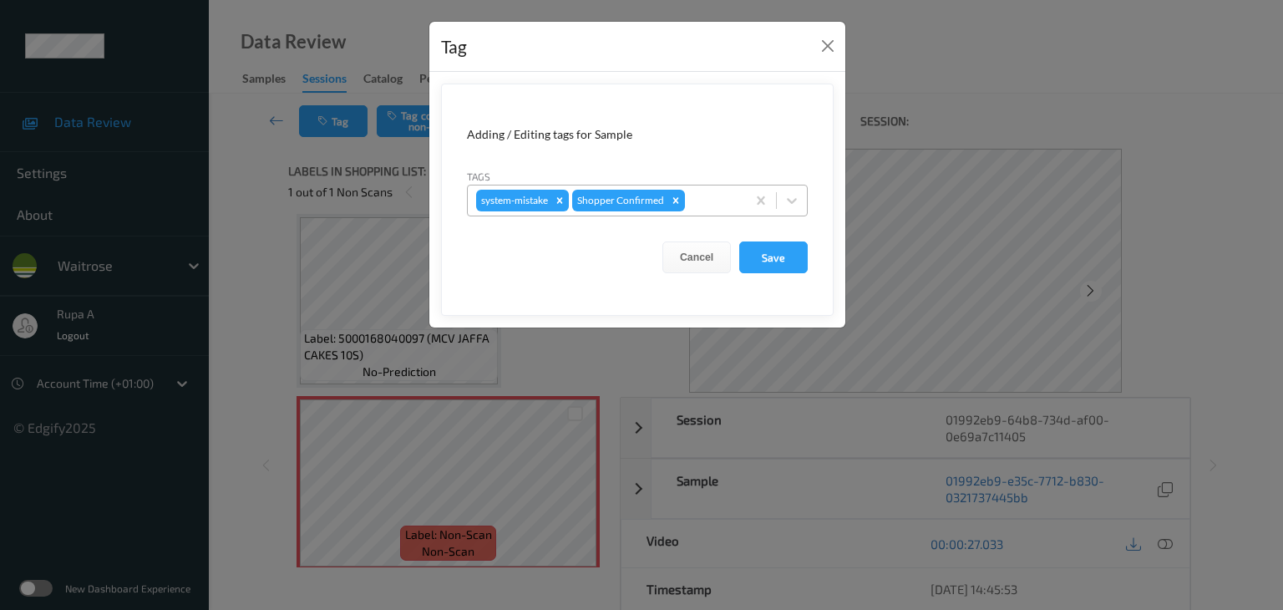
click at [706, 213] on div "system-mistake Shopper Confirmed" at bounding box center [607, 200] width 278 height 28
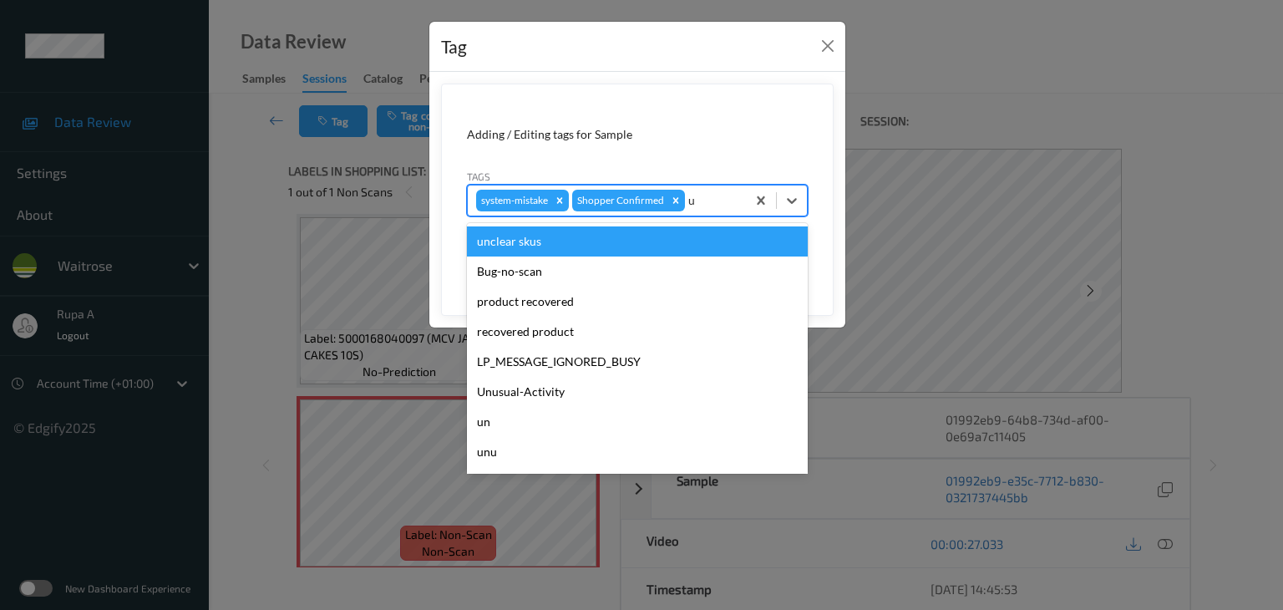
type input "un"
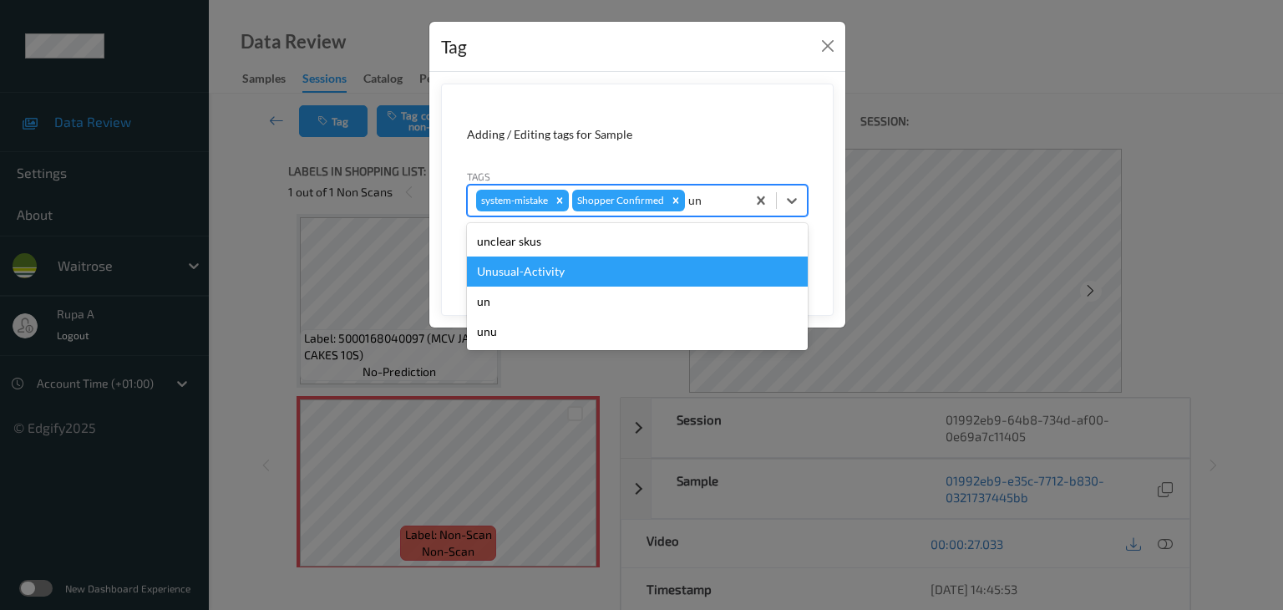
click at [661, 258] on div "Unusual-Activity" at bounding box center [637, 271] width 341 height 30
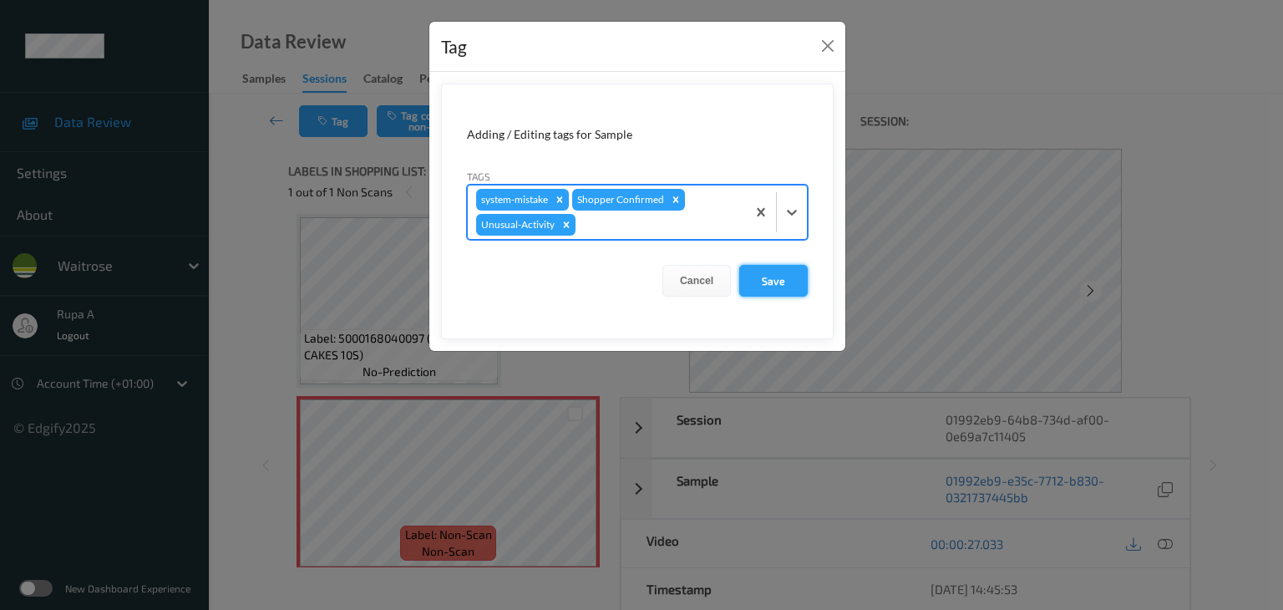
click at [772, 289] on button "Save" at bounding box center [773, 281] width 68 height 32
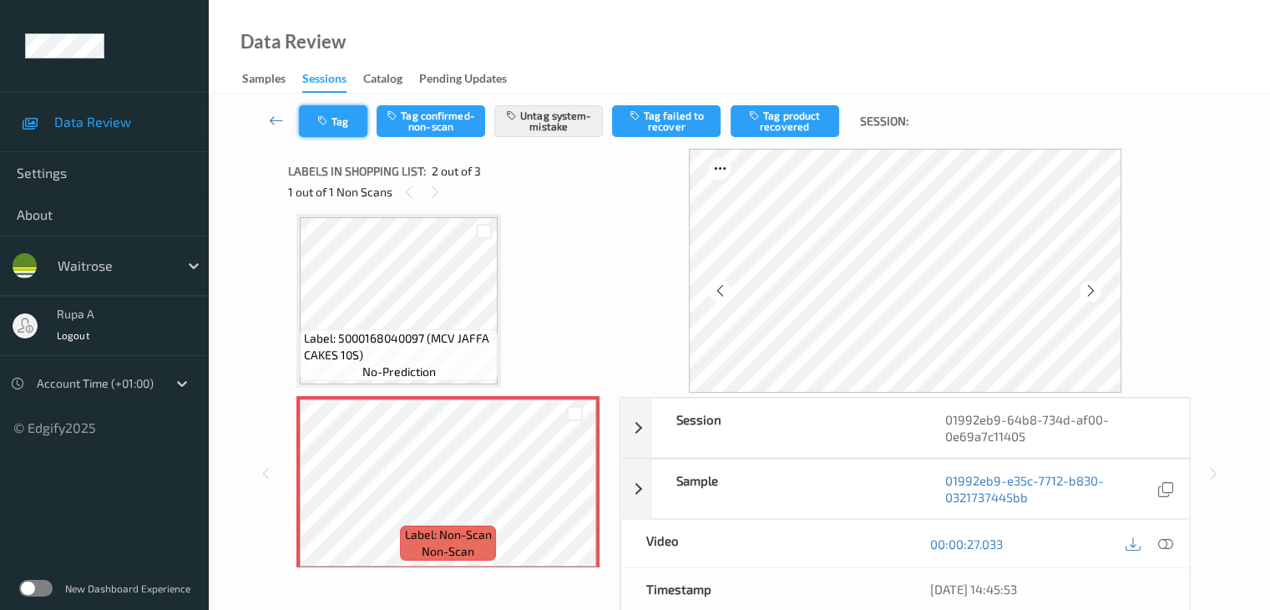
click at [351, 128] on button "Tag" at bounding box center [333, 121] width 68 height 32
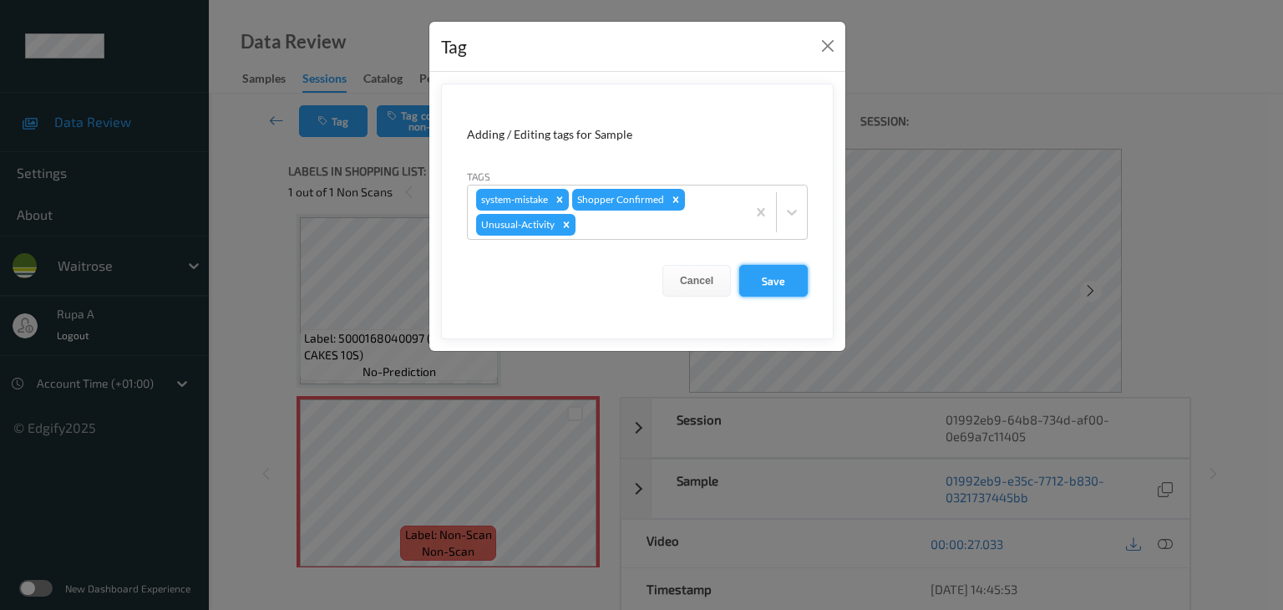
click at [750, 279] on button "Save" at bounding box center [773, 281] width 68 height 32
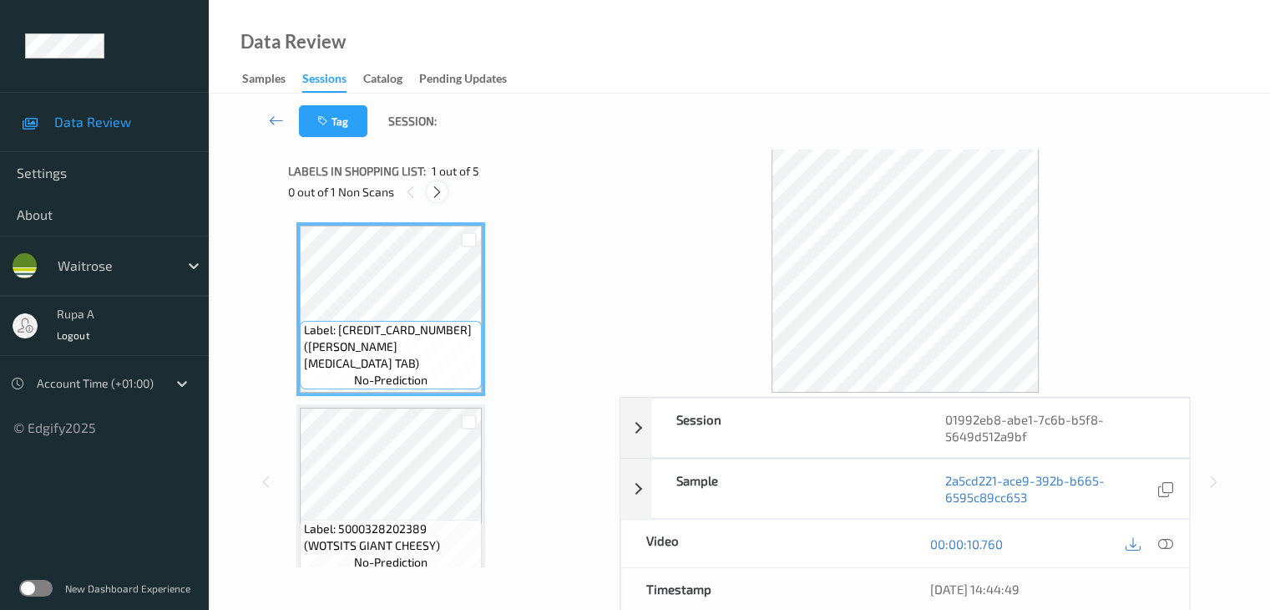
click at [433, 200] on div at bounding box center [437, 191] width 21 height 21
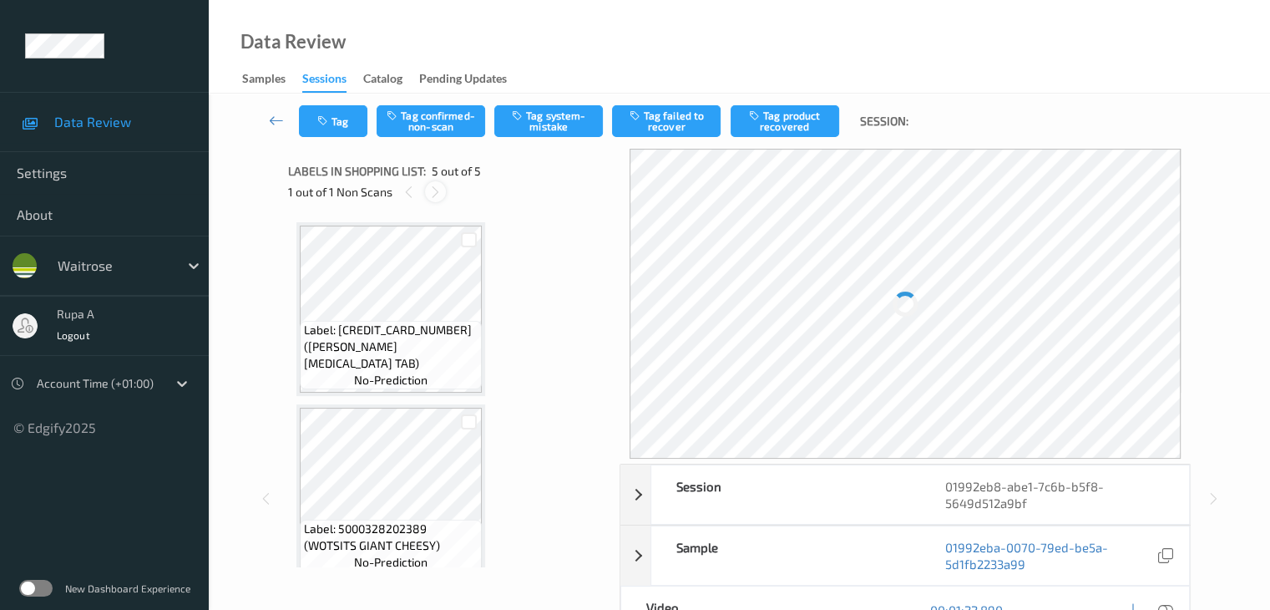
scroll to position [554, 0]
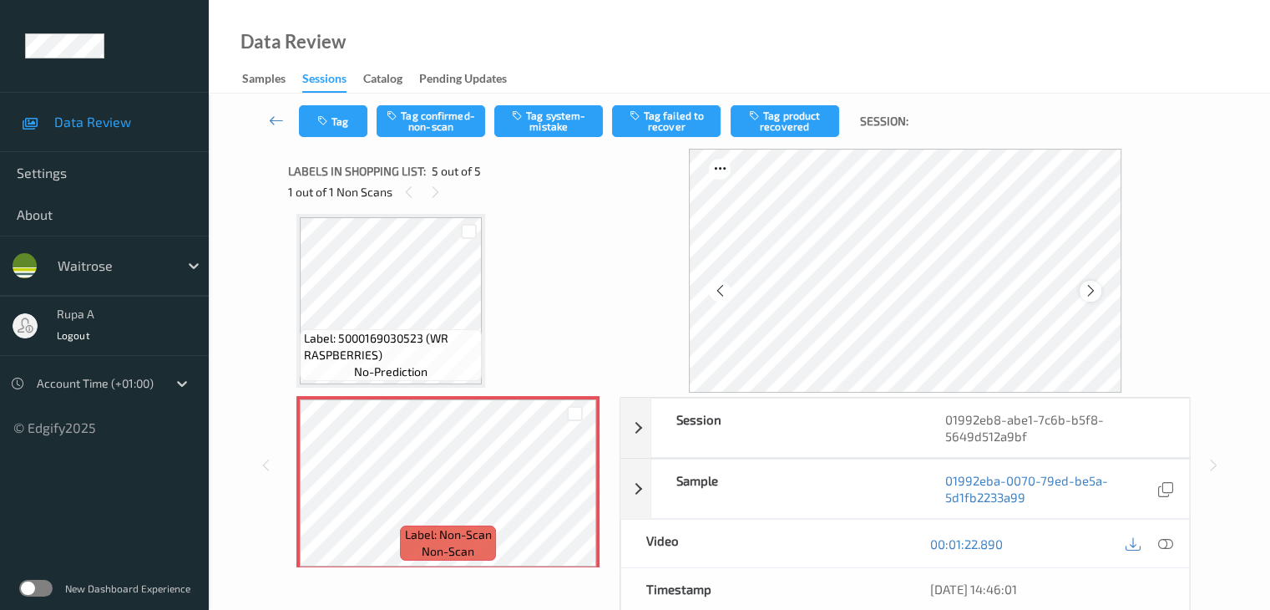
click at [1091, 291] on icon at bounding box center [1090, 290] width 14 height 15
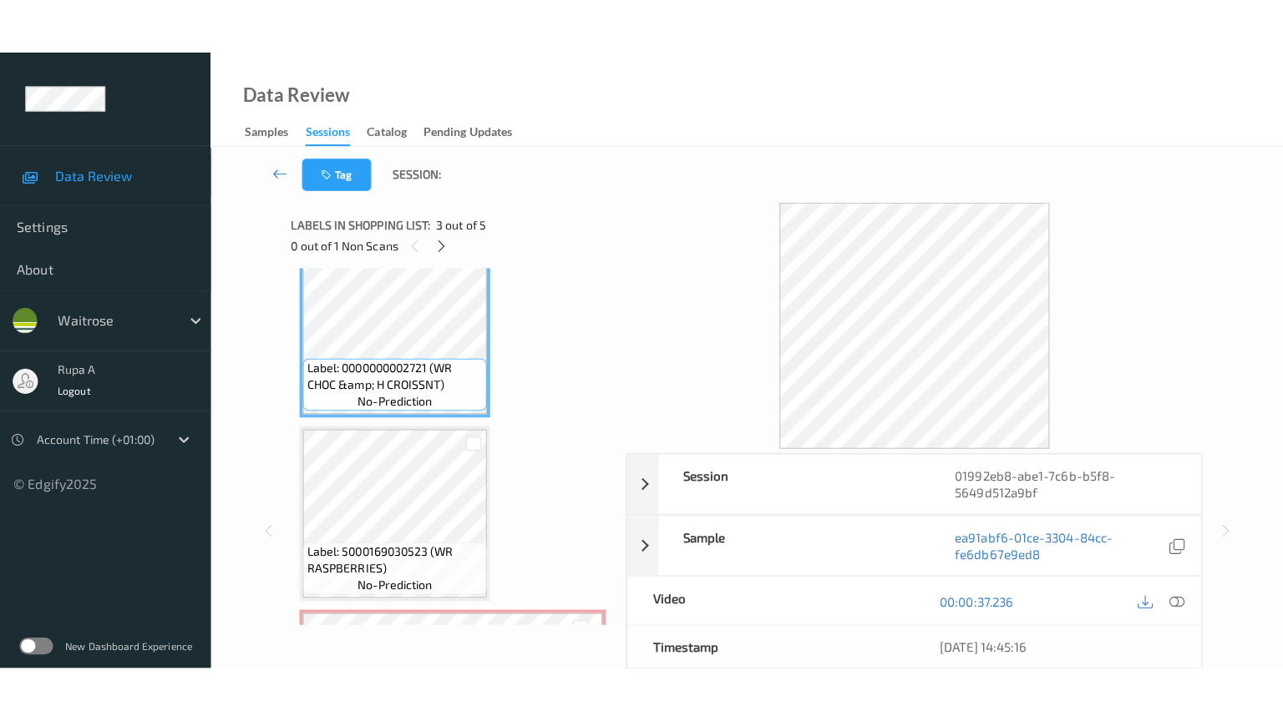
scroll to position [565, 0]
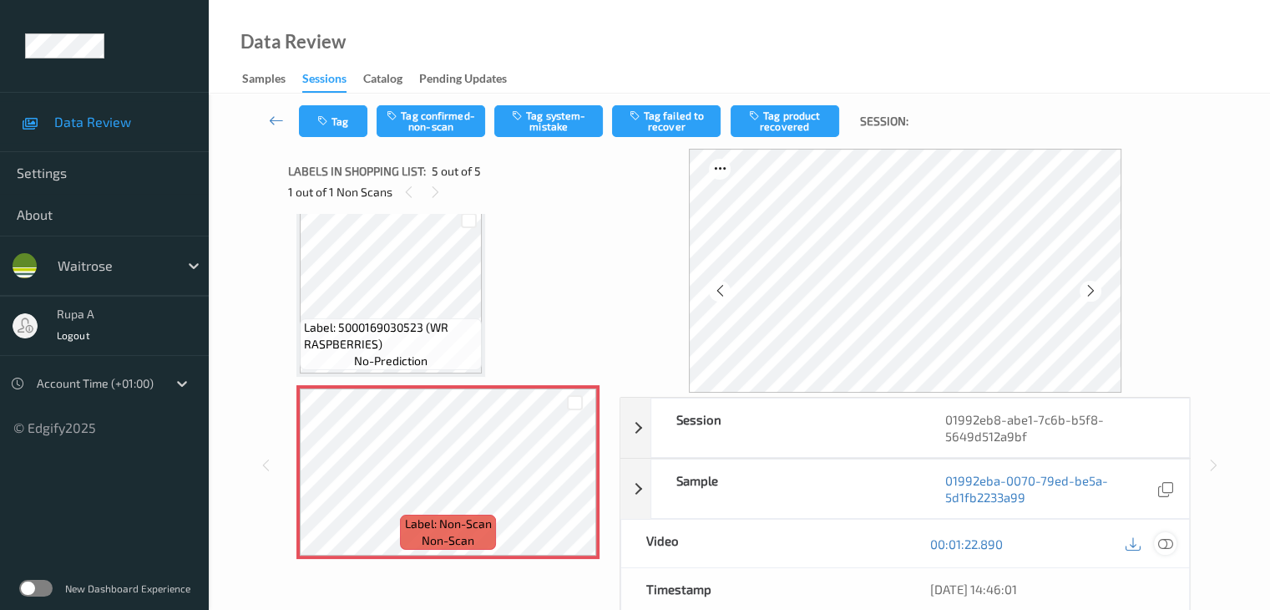
click at [1164, 548] on icon at bounding box center [1164, 543] width 15 height 15
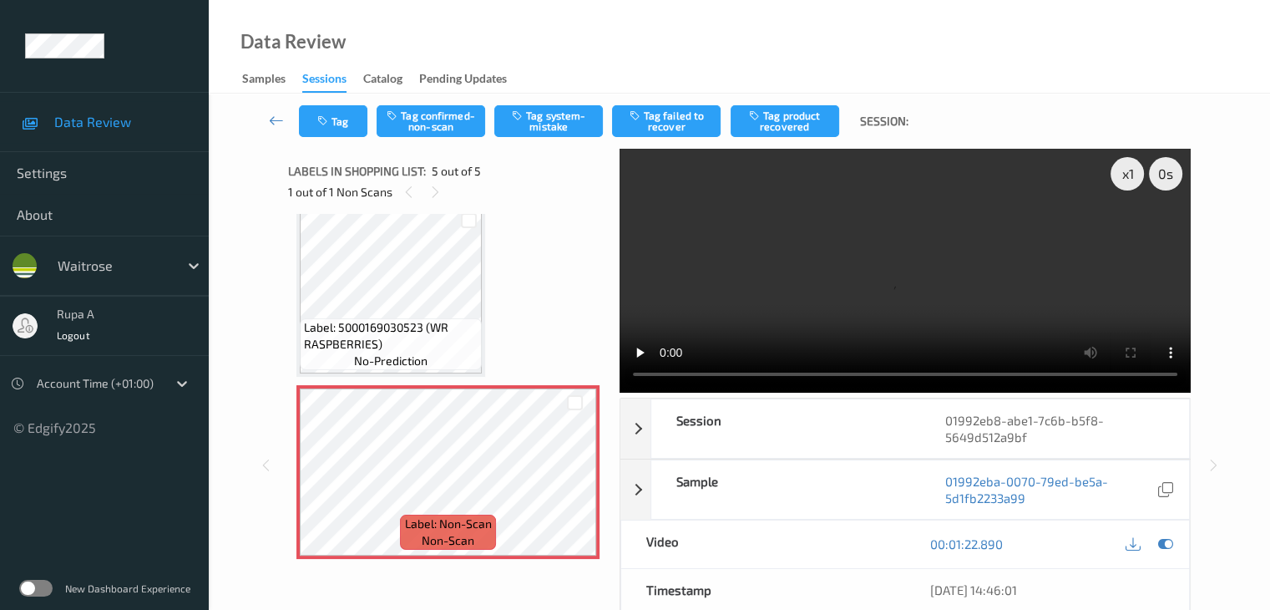
scroll to position [453, 0]
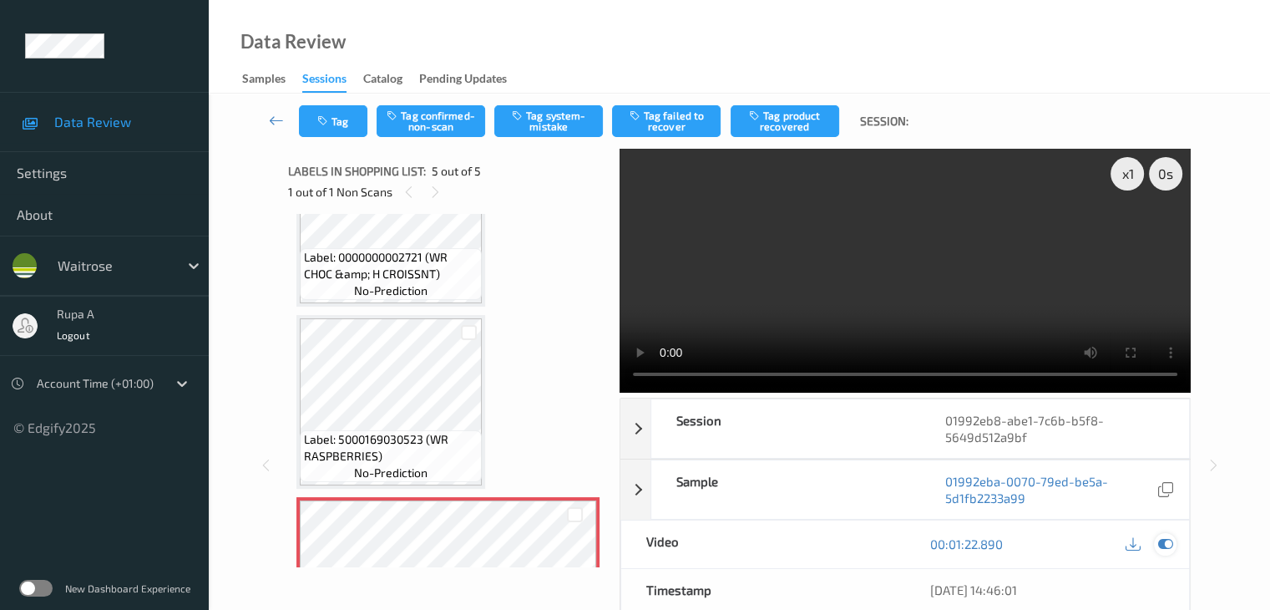
click at [1168, 542] on icon at bounding box center [1164, 543] width 15 height 15
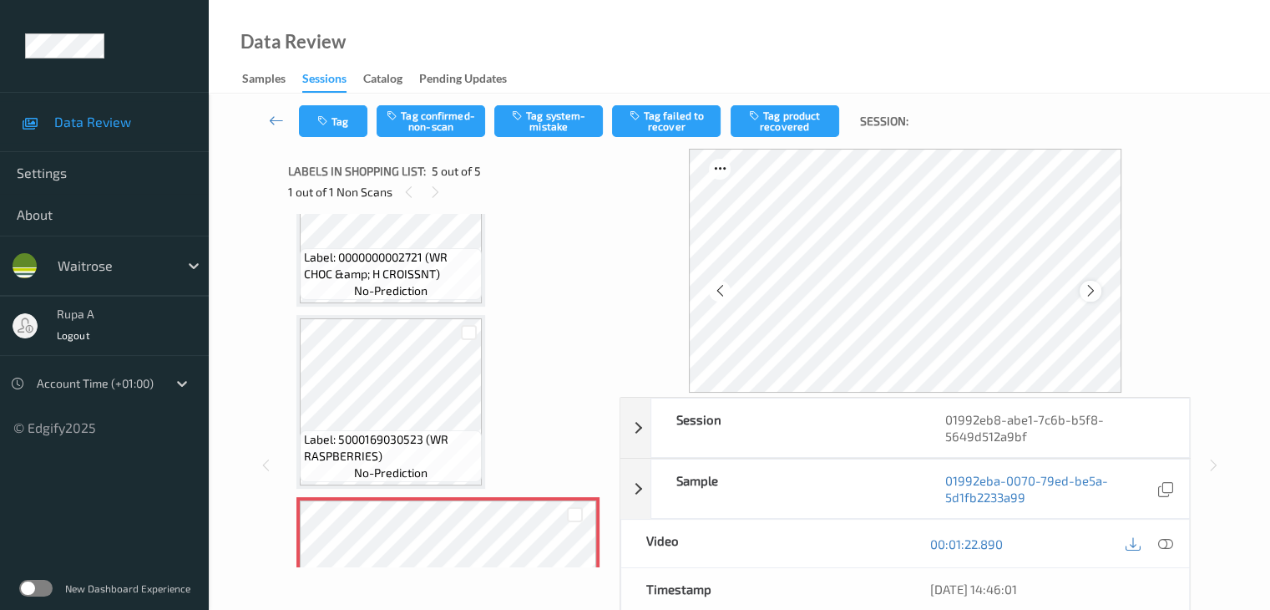
click at [1091, 291] on icon at bounding box center [1090, 290] width 14 height 15
click at [534, 123] on button "Tag system-mistake" at bounding box center [548, 121] width 109 height 32
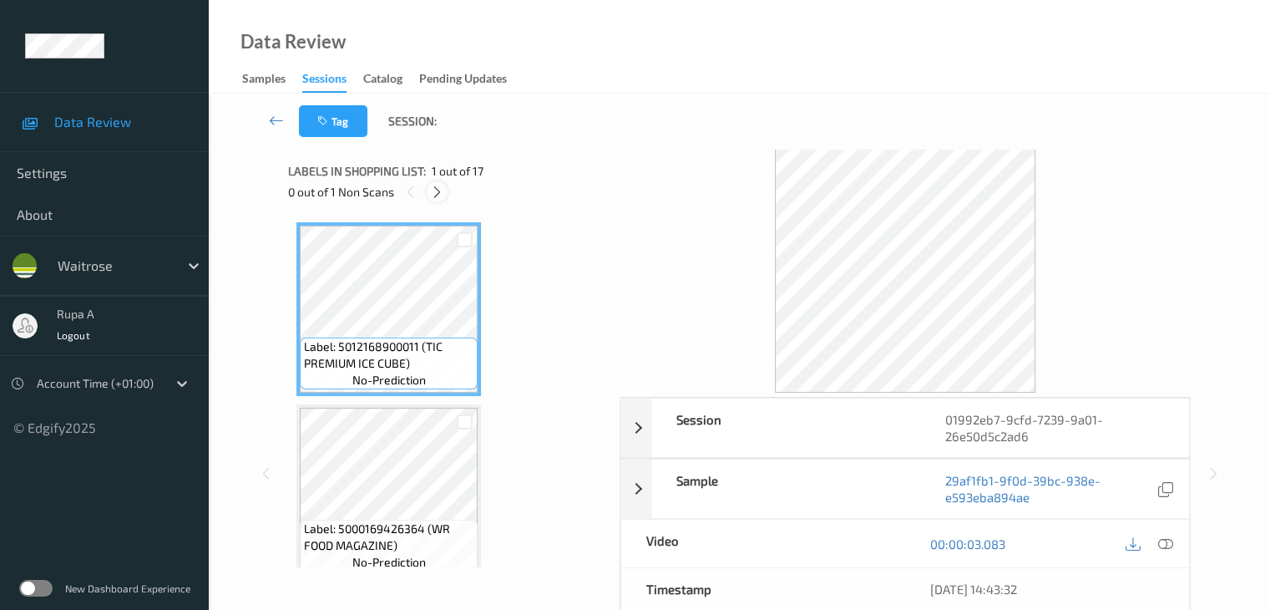
click at [434, 190] on icon at bounding box center [437, 192] width 14 height 15
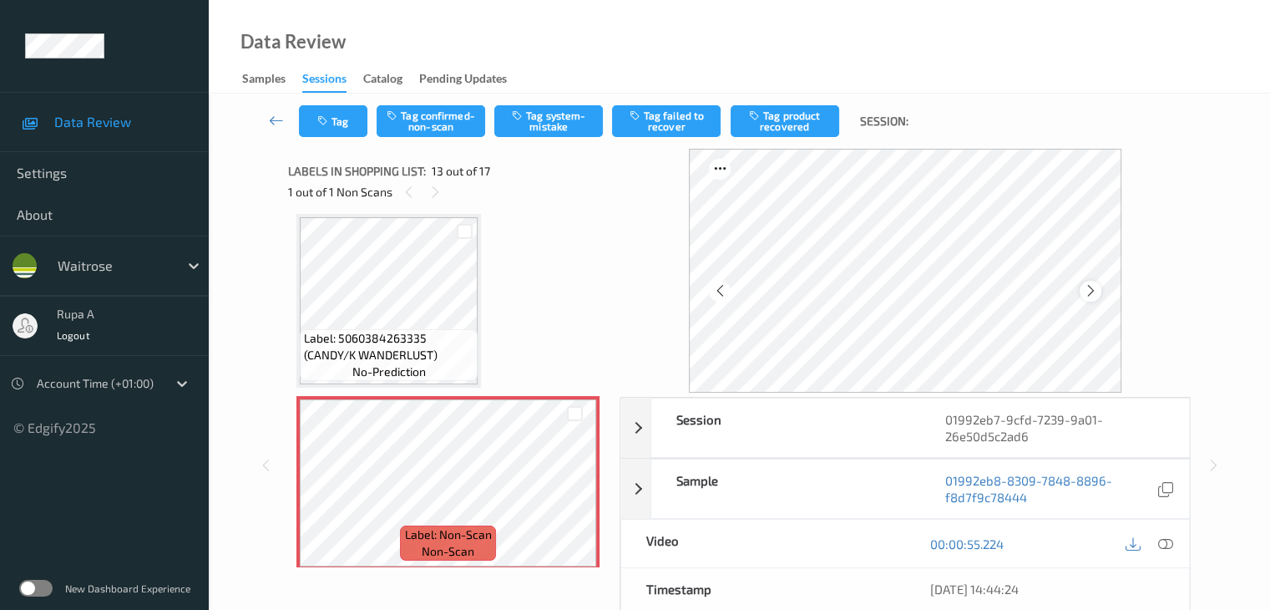
click at [1092, 289] on icon at bounding box center [1090, 290] width 14 height 15
click at [1093, 289] on icon at bounding box center [1090, 290] width 14 height 15
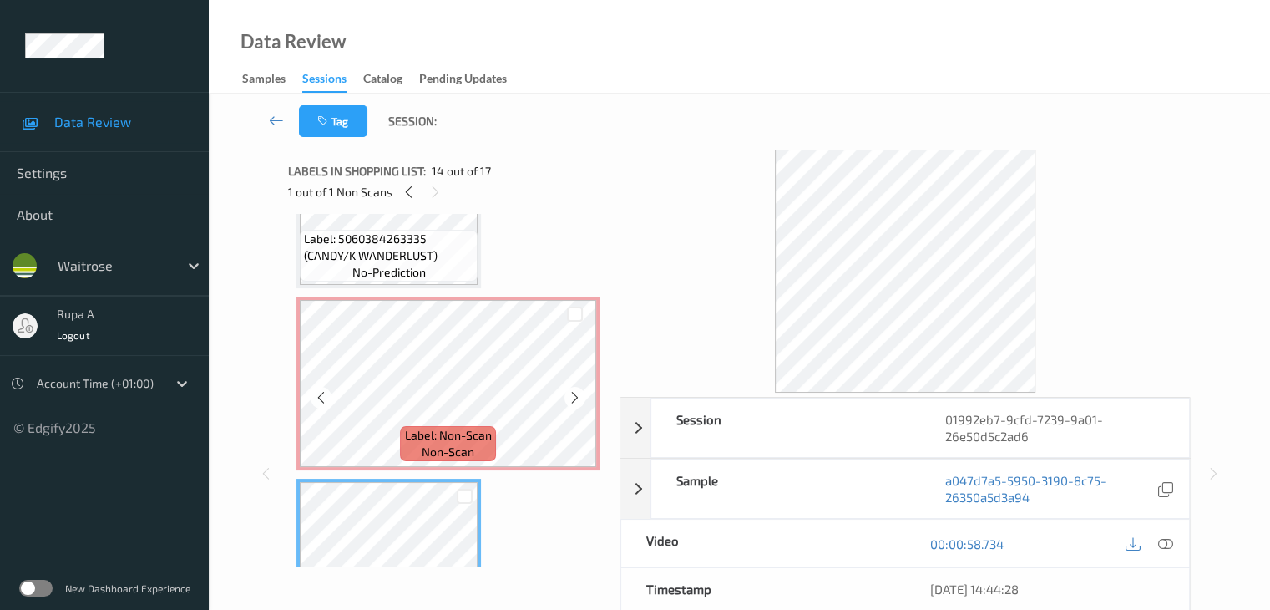
scroll to position [2094, 0]
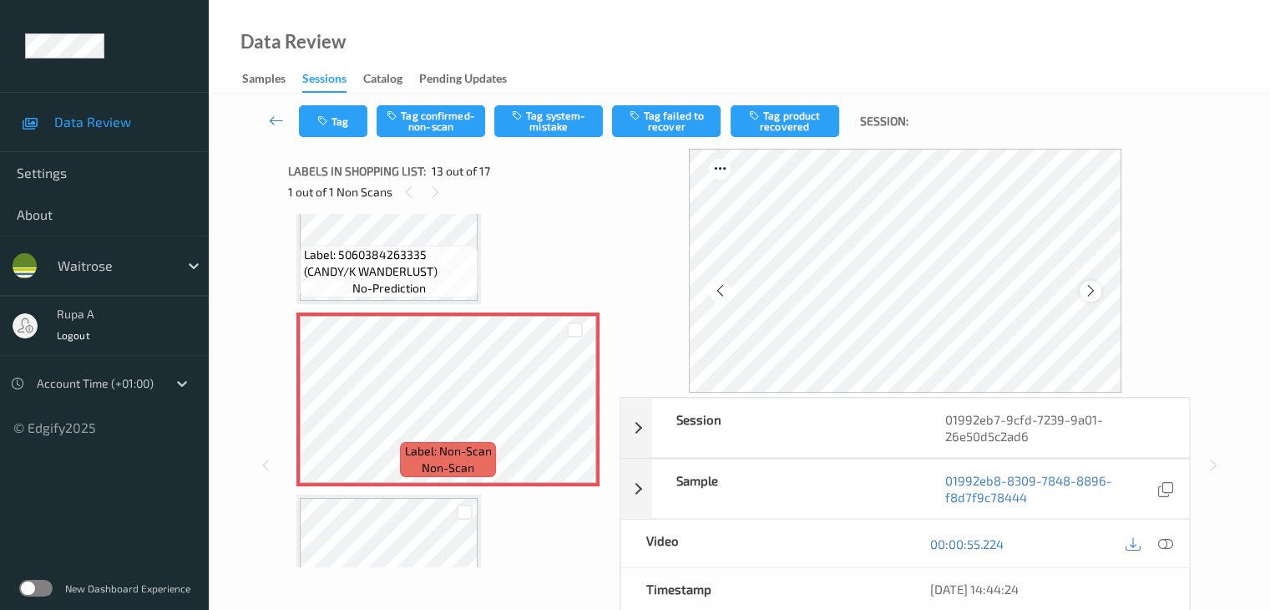
click at [1095, 291] on icon at bounding box center [1090, 290] width 14 height 15
click at [1169, 539] on icon at bounding box center [1164, 543] width 15 height 15
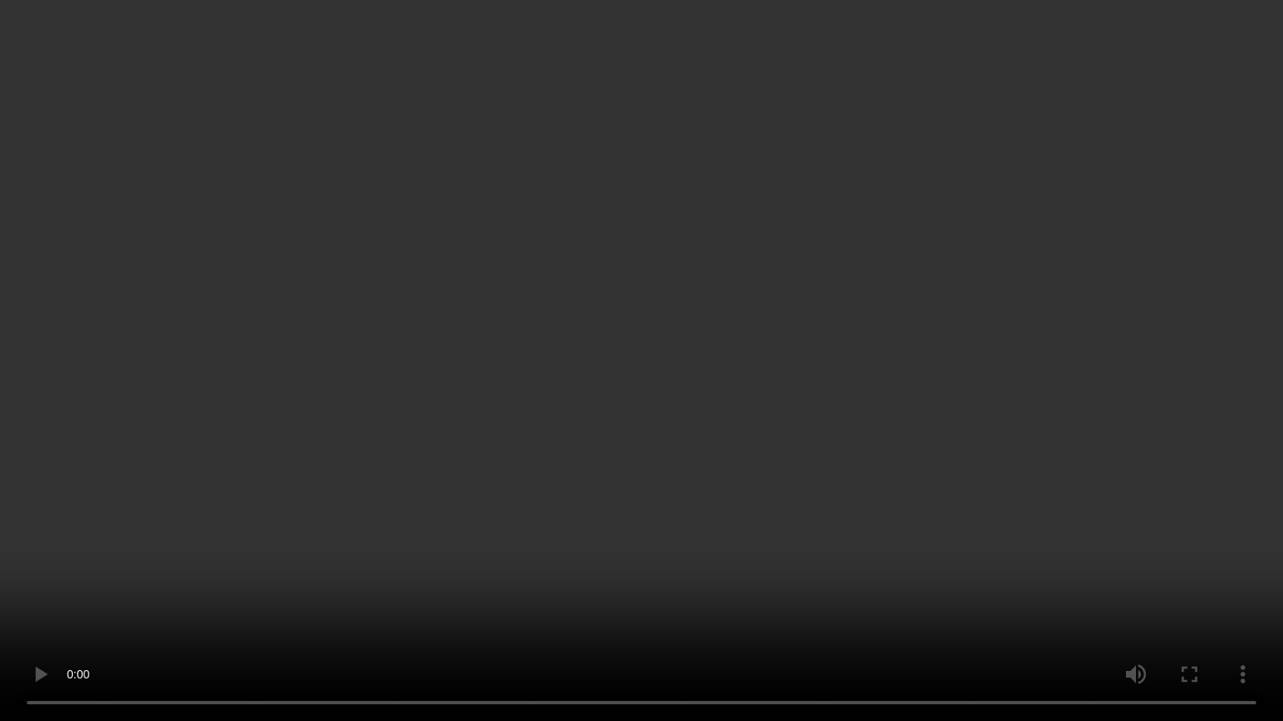
drag, startPoint x: 1088, startPoint y: 389, endPoint x: 1088, endPoint y: 401, distance: 11.7
click at [1088, 401] on video at bounding box center [641, 360] width 1283 height 721
click at [1087, 407] on video at bounding box center [641, 360] width 1283 height 721
click at [1202, 380] on video at bounding box center [641, 360] width 1283 height 721
click at [1094, 379] on video at bounding box center [641, 360] width 1283 height 721
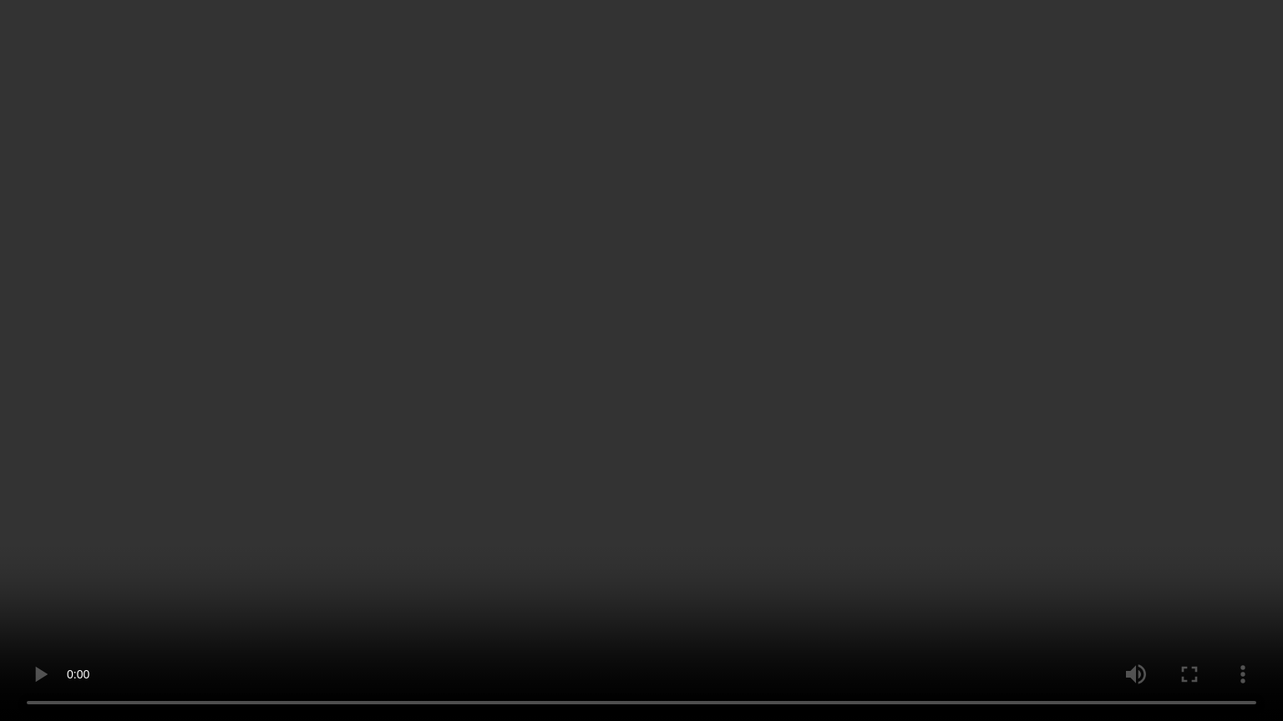
click at [1187, 401] on video at bounding box center [641, 360] width 1283 height 721
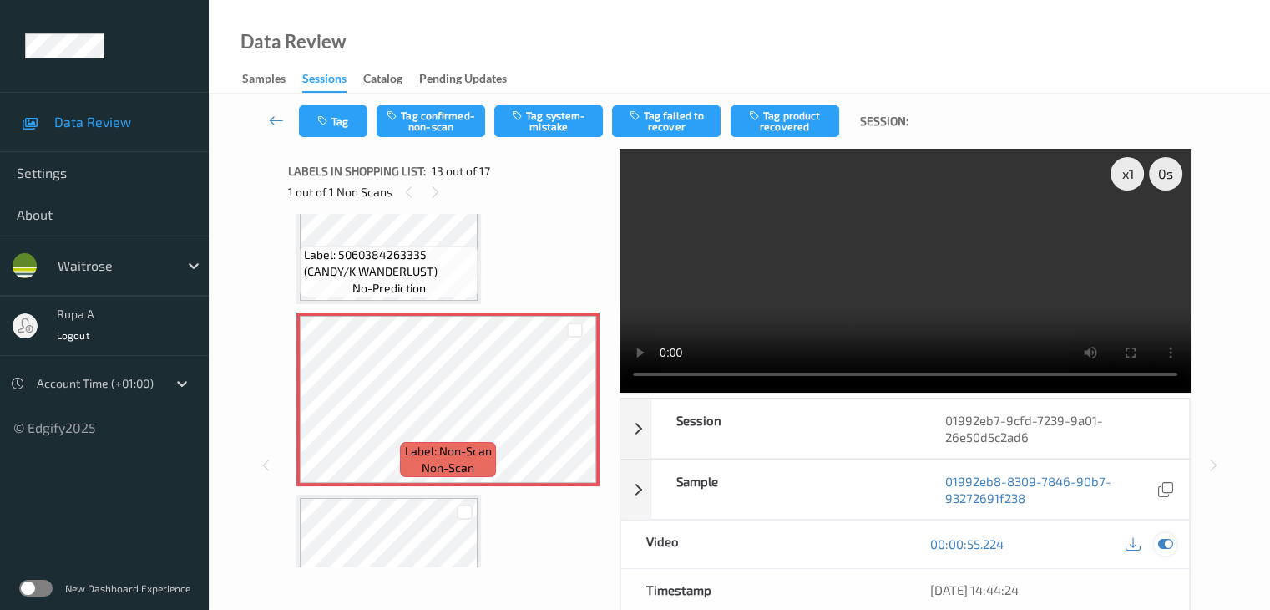
click at [1170, 536] on icon at bounding box center [1164, 543] width 15 height 15
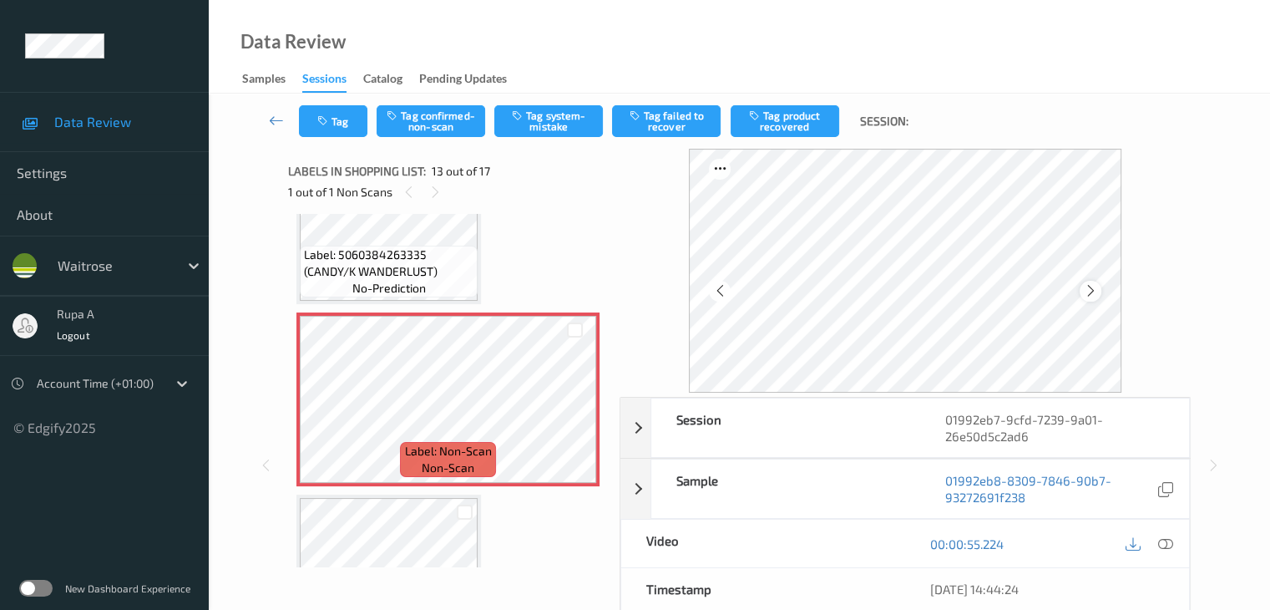
click at [1086, 291] on icon at bounding box center [1090, 290] width 14 height 15
click at [1095, 295] on icon at bounding box center [1090, 290] width 14 height 15
click at [1092, 295] on icon at bounding box center [1090, 290] width 14 height 15
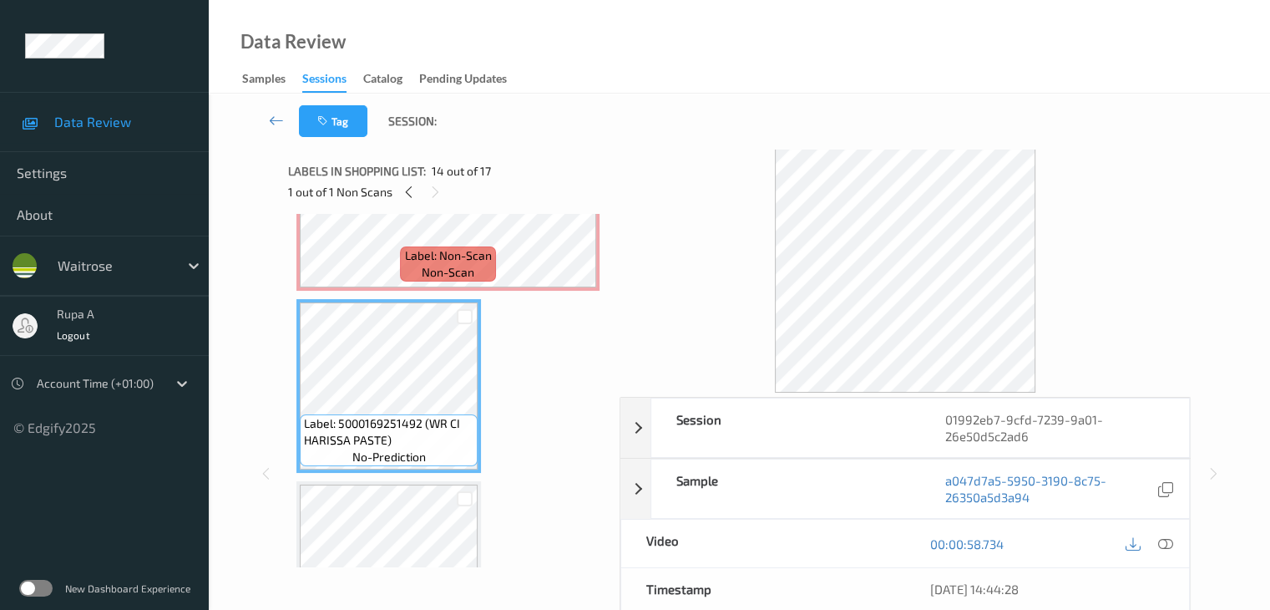
scroll to position [2261, 0]
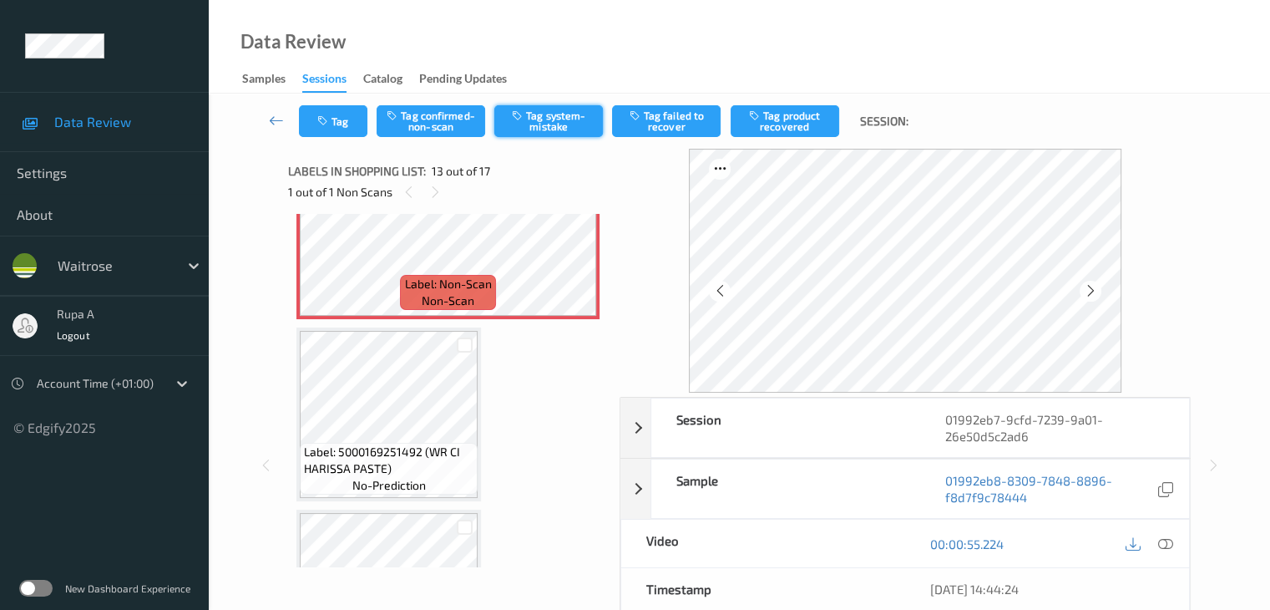
click at [560, 122] on button "Tag system-mistake" at bounding box center [548, 121] width 109 height 32
click at [349, 128] on button "Tag" at bounding box center [333, 121] width 68 height 32
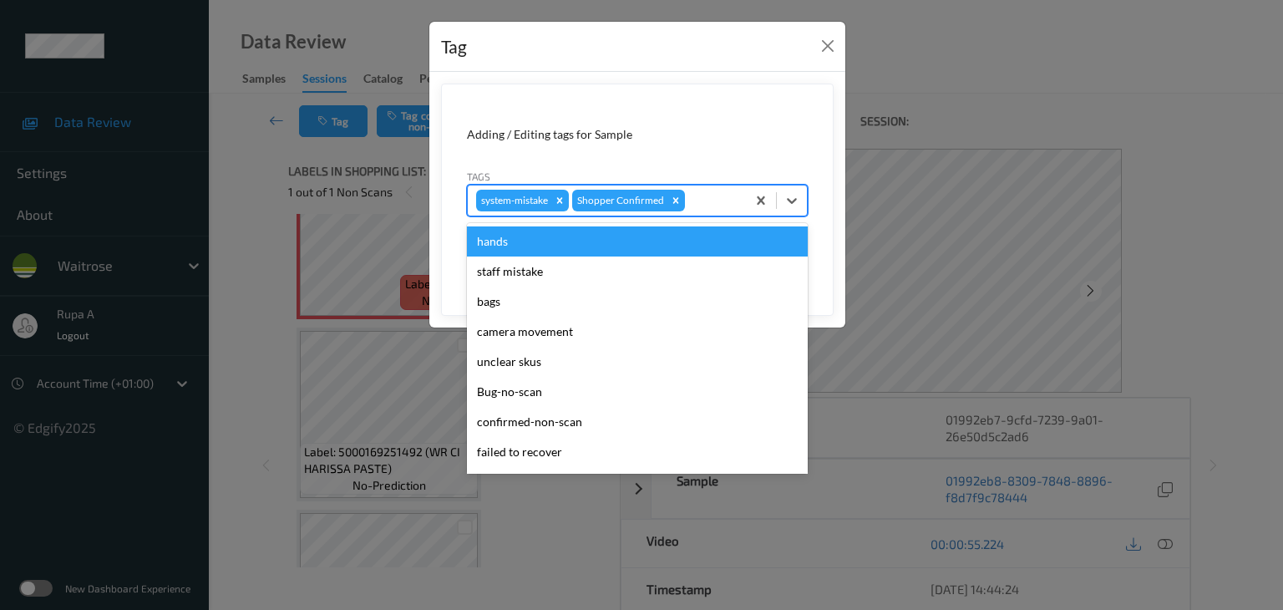
click at [713, 208] on div at bounding box center [712, 200] width 49 height 20
type input "un"
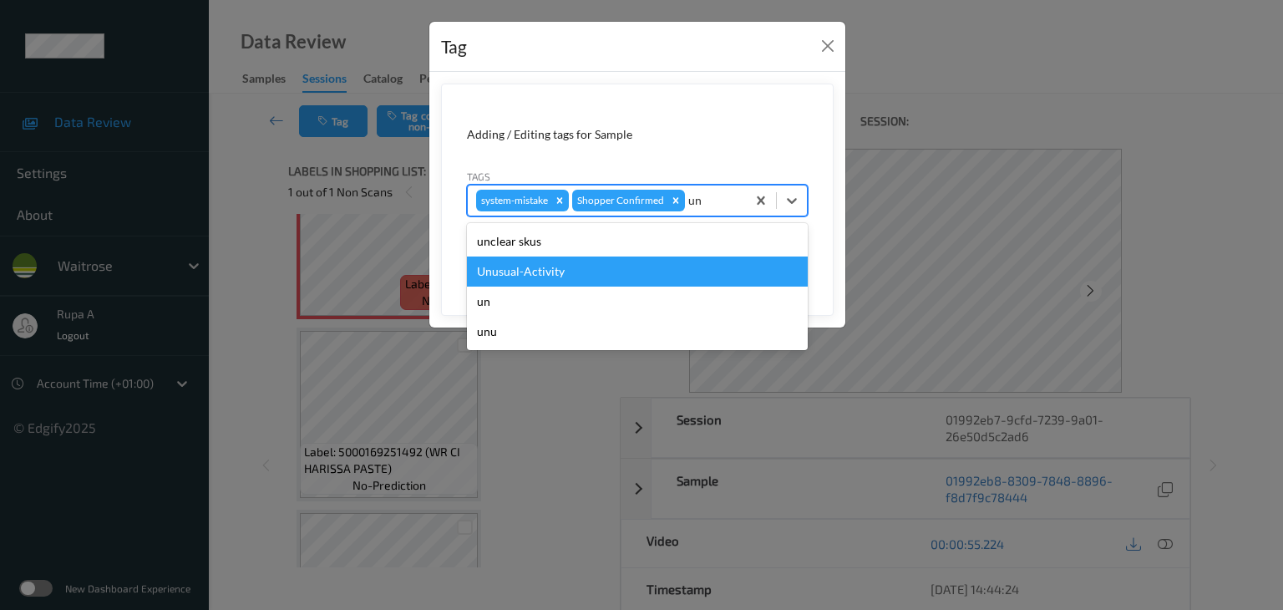
click at [615, 266] on div "Unusual-Activity" at bounding box center [637, 271] width 341 height 30
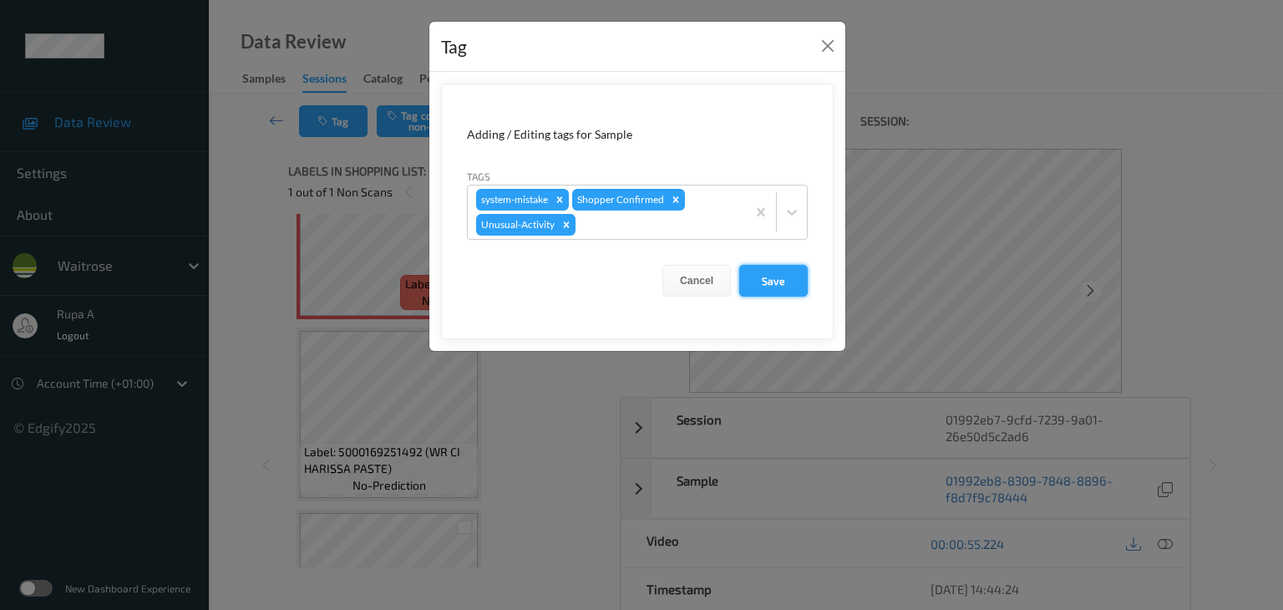
click at [772, 279] on button "Save" at bounding box center [773, 281] width 68 height 32
click at [775, 286] on form "Adding / Editing tags for Sample Tags system-mistake Shopper Confirmed Unusual-…" at bounding box center [637, 211] width 392 height 256
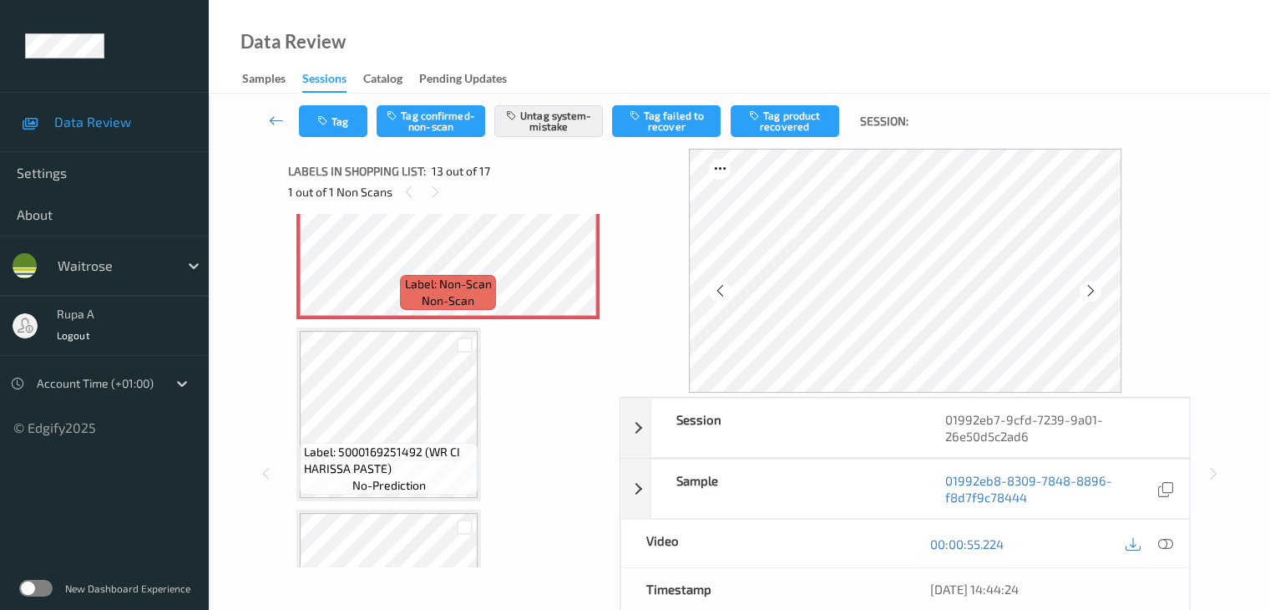
click at [1165, 545] on icon at bounding box center [1164, 543] width 15 height 15
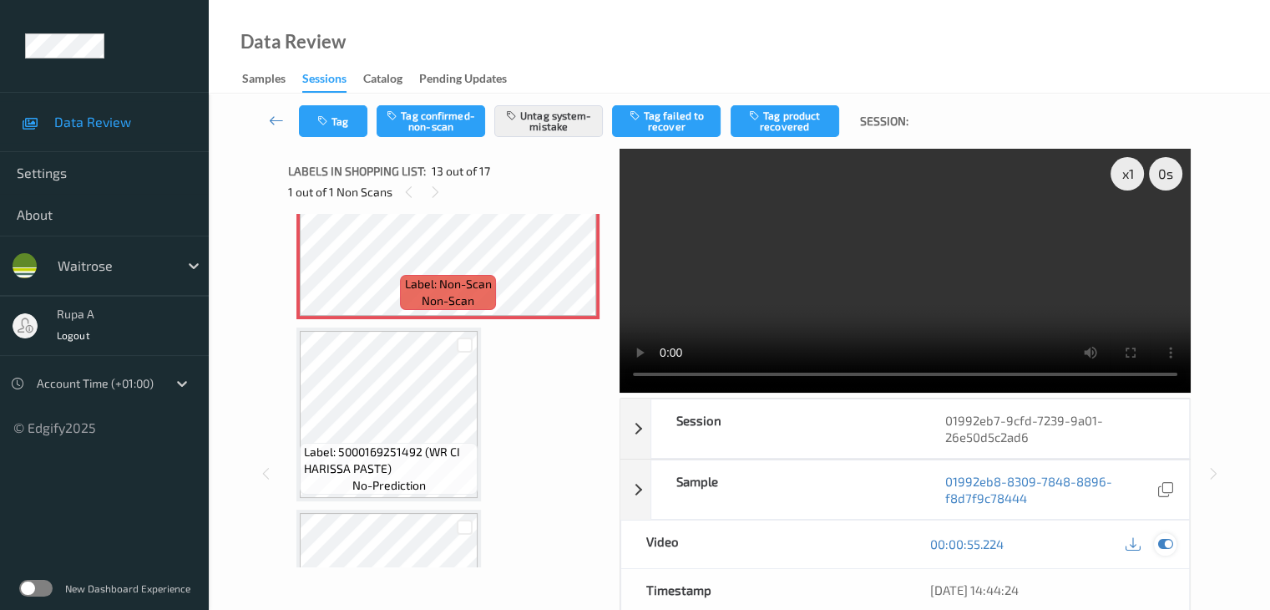
click at [1167, 536] on icon at bounding box center [1164, 543] width 15 height 15
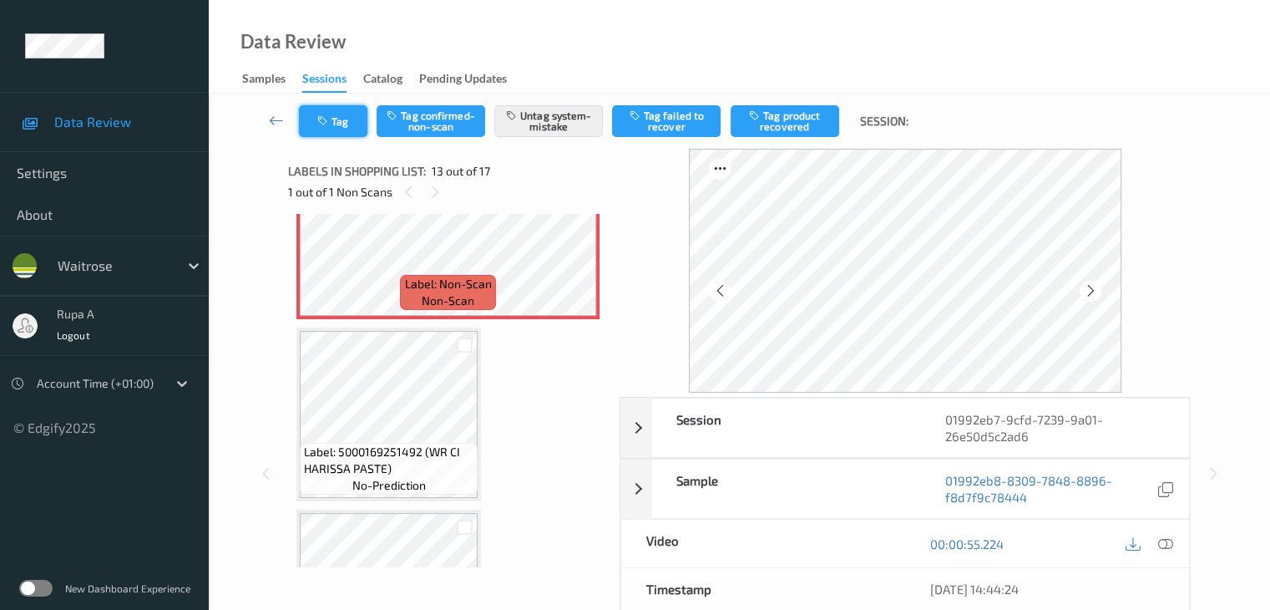
click at [341, 124] on button "Tag" at bounding box center [333, 121] width 68 height 32
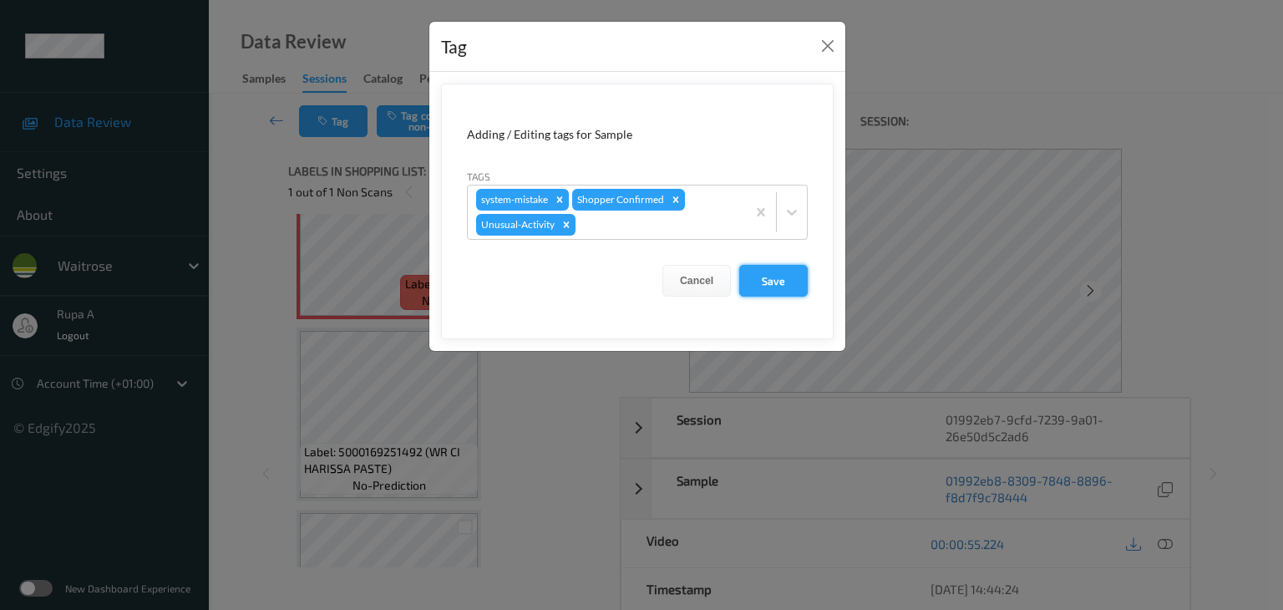
click at [780, 279] on button "Save" at bounding box center [773, 281] width 68 height 32
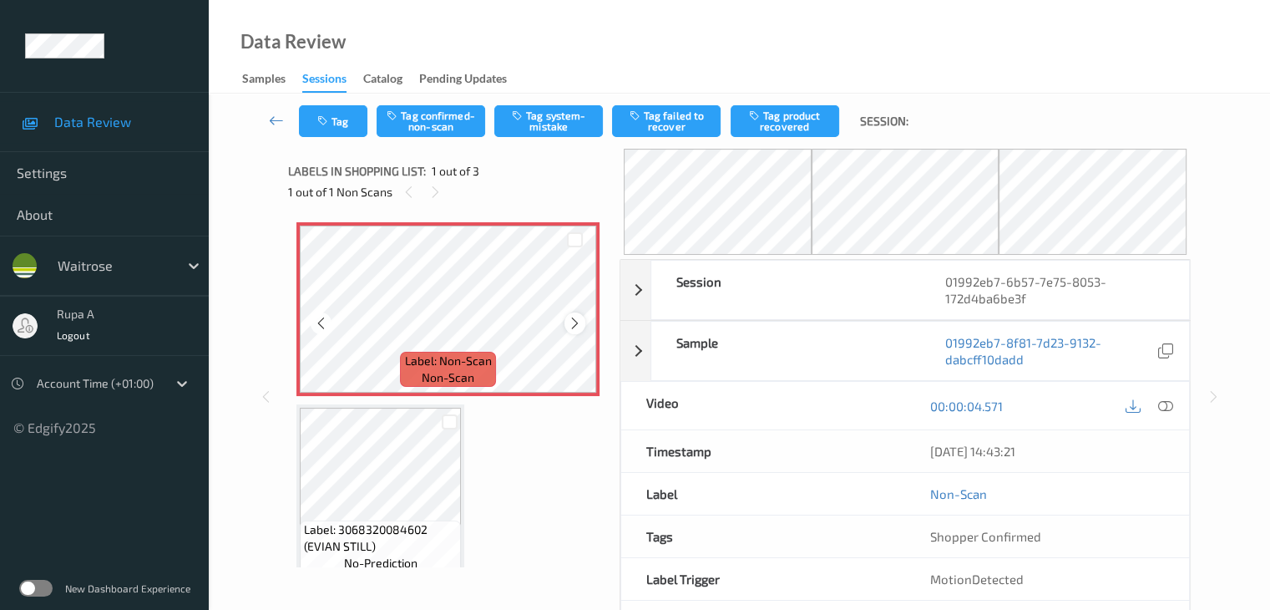
click at [571, 324] on icon at bounding box center [575, 323] width 14 height 15
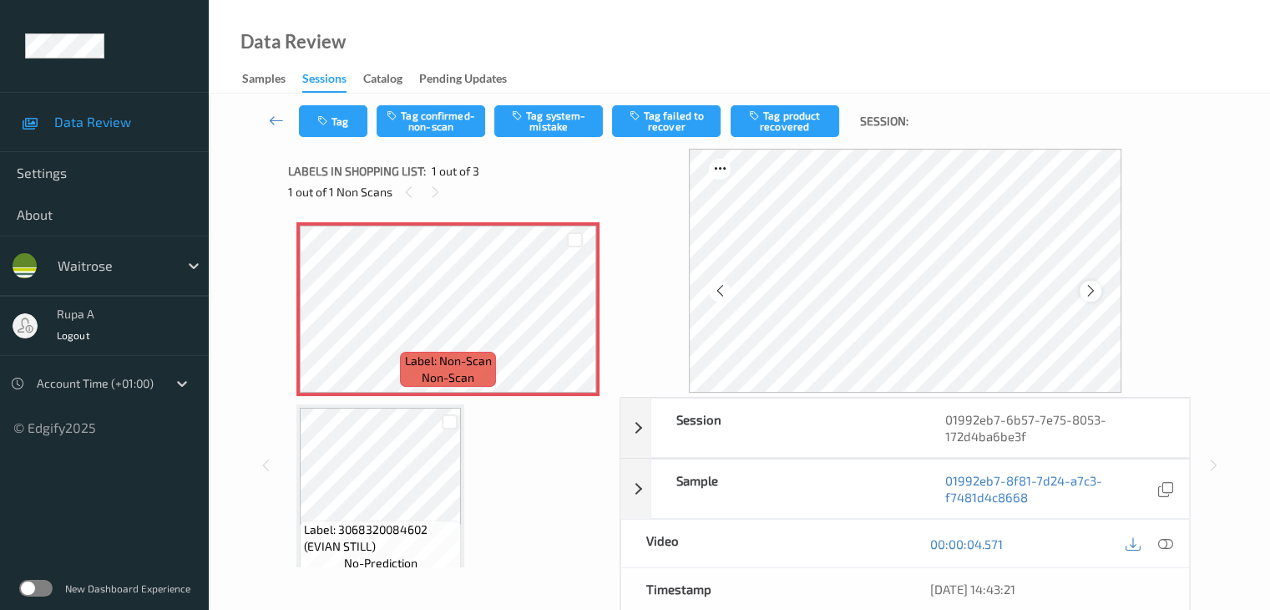
click at [1095, 293] on icon at bounding box center [1090, 290] width 14 height 15
click at [1169, 539] on icon at bounding box center [1164, 543] width 15 height 15
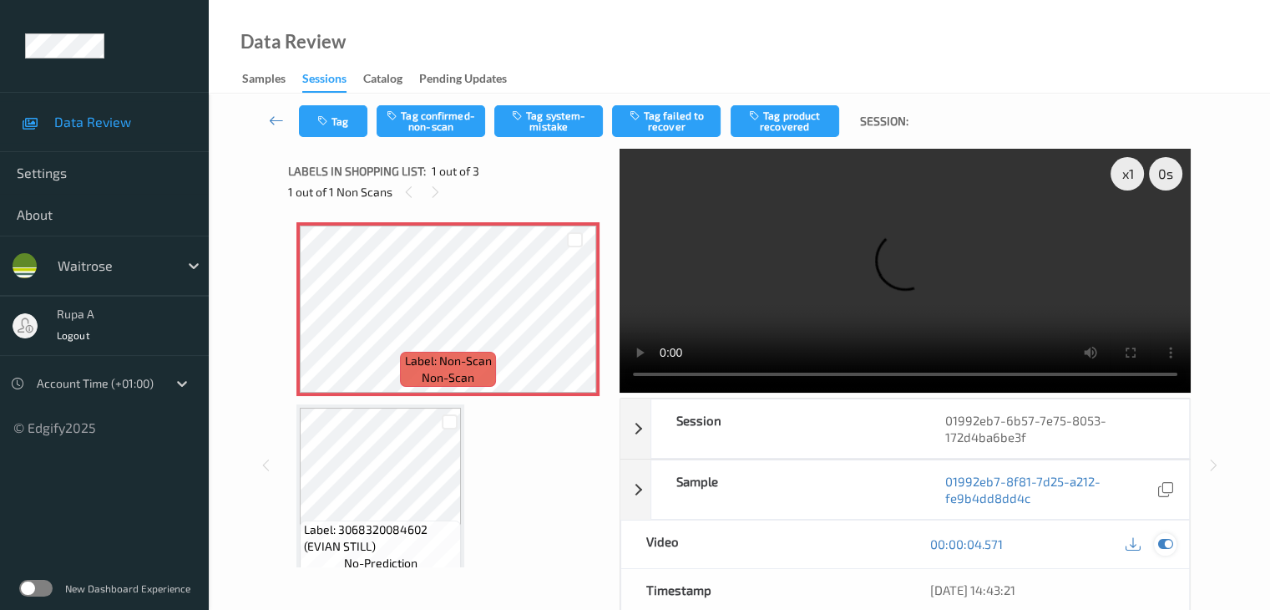
click at [1166, 537] on icon at bounding box center [1164, 543] width 15 height 15
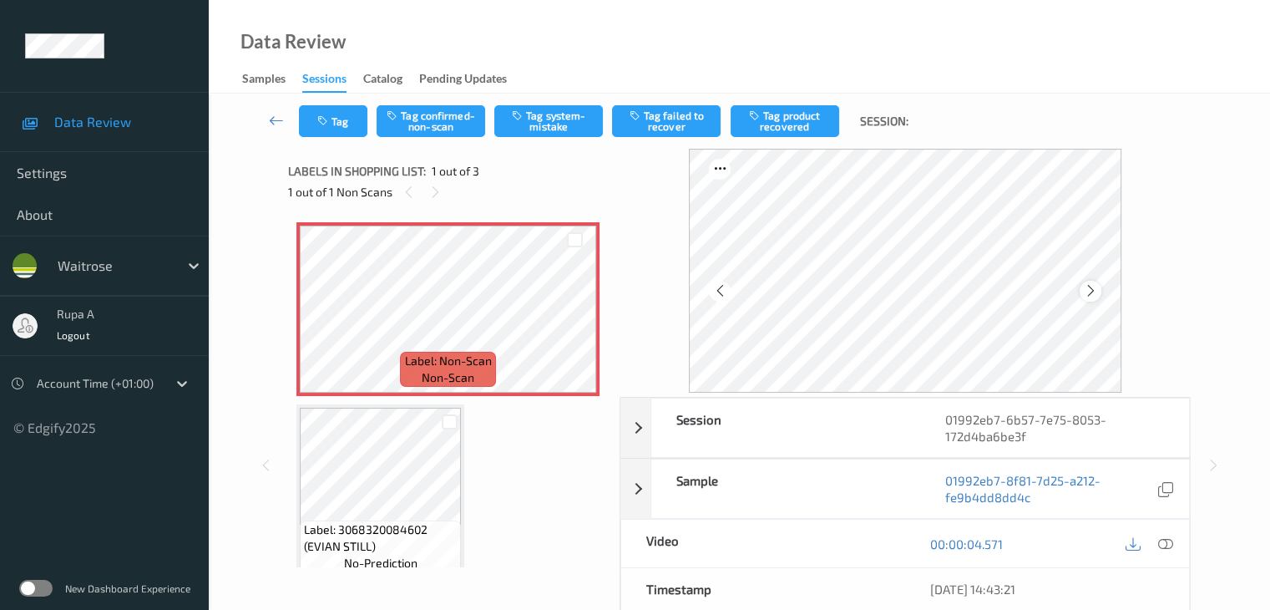
click at [1095, 296] on icon at bounding box center [1090, 290] width 14 height 15
click at [1094, 301] on div at bounding box center [1090, 291] width 21 height 21
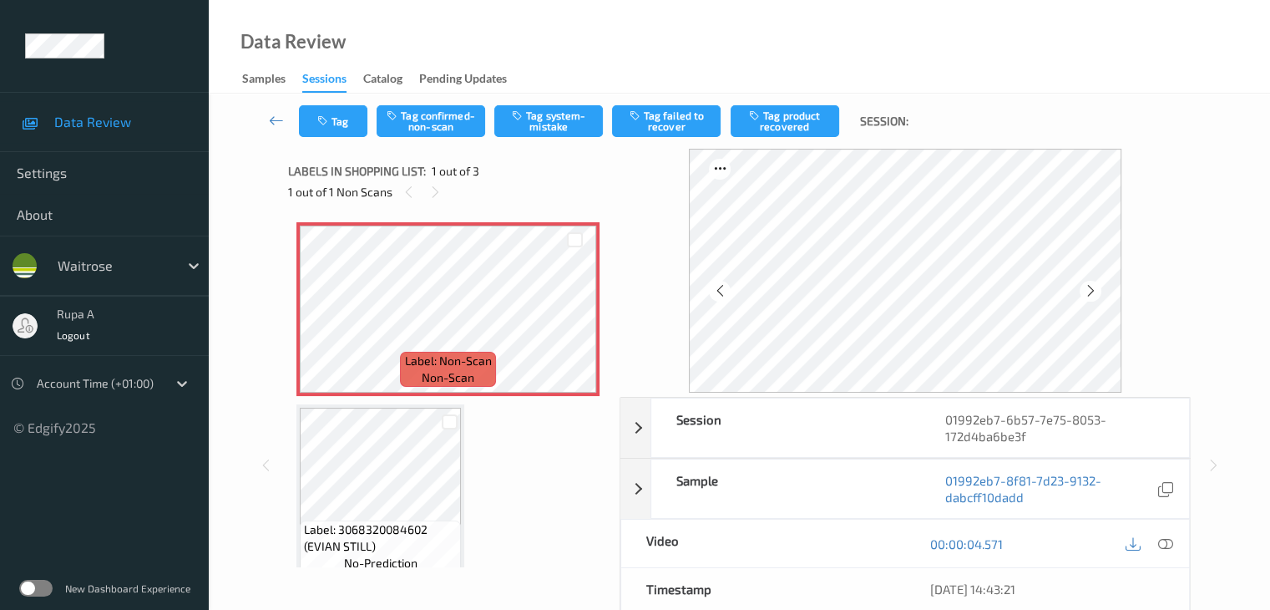
click at [1094, 301] on div at bounding box center [1090, 291] width 21 height 21
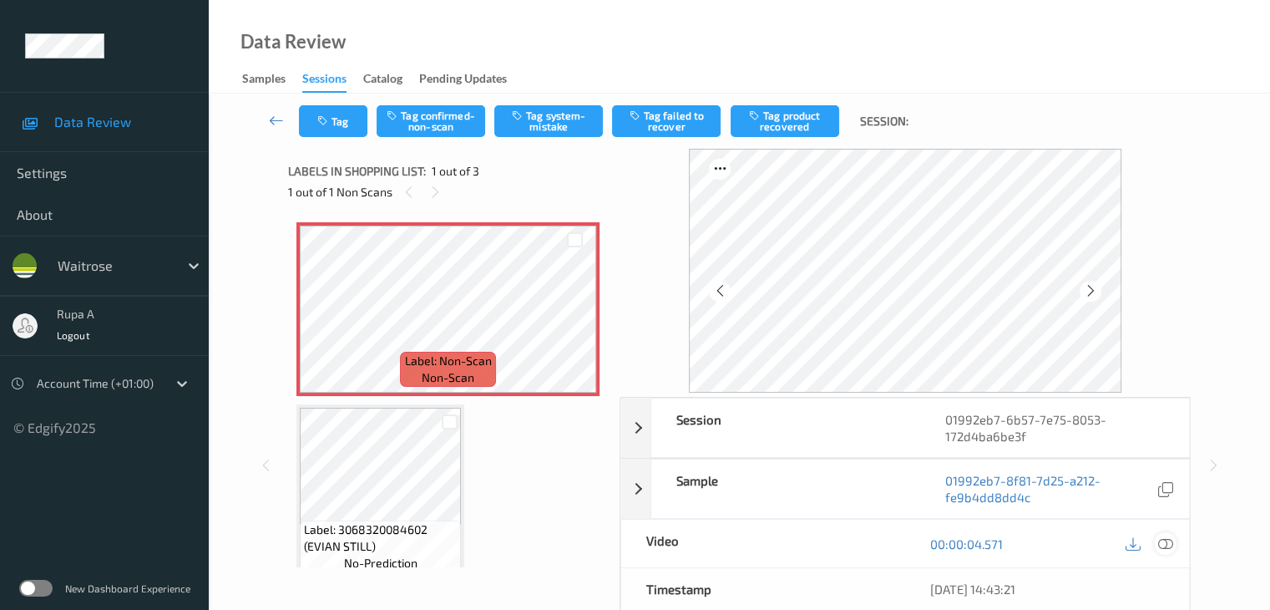
click at [1169, 541] on icon at bounding box center [1164, 543] width 15 height 15
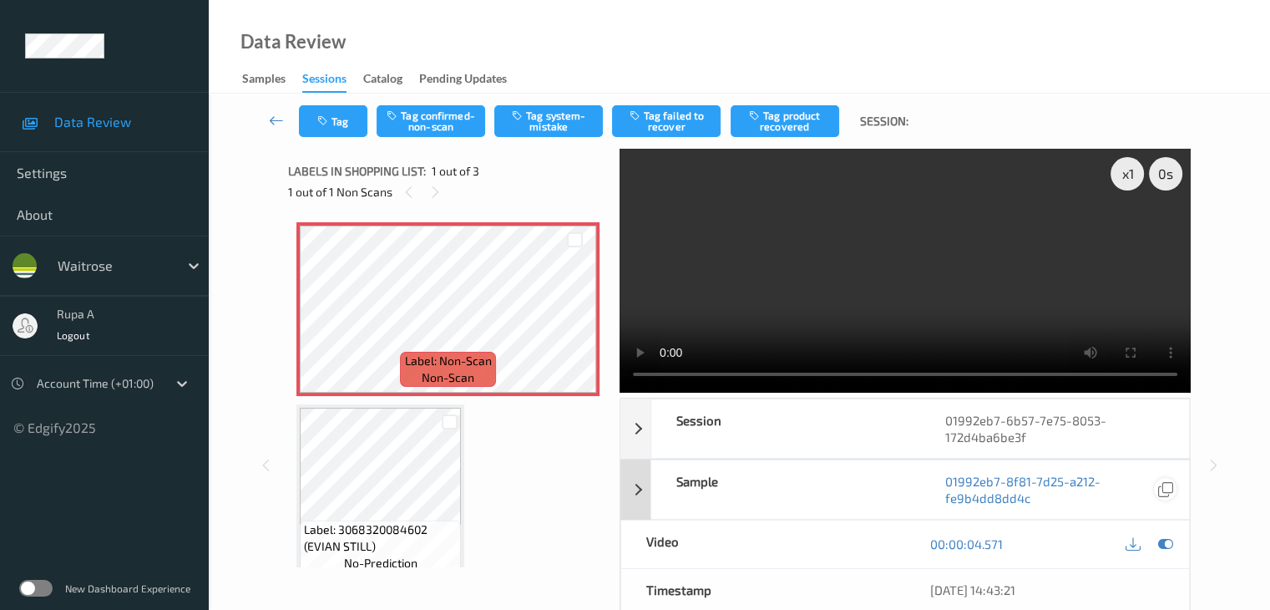
click at [1172, 545] on div at bounding box center [1165, 544] width 23 height 23
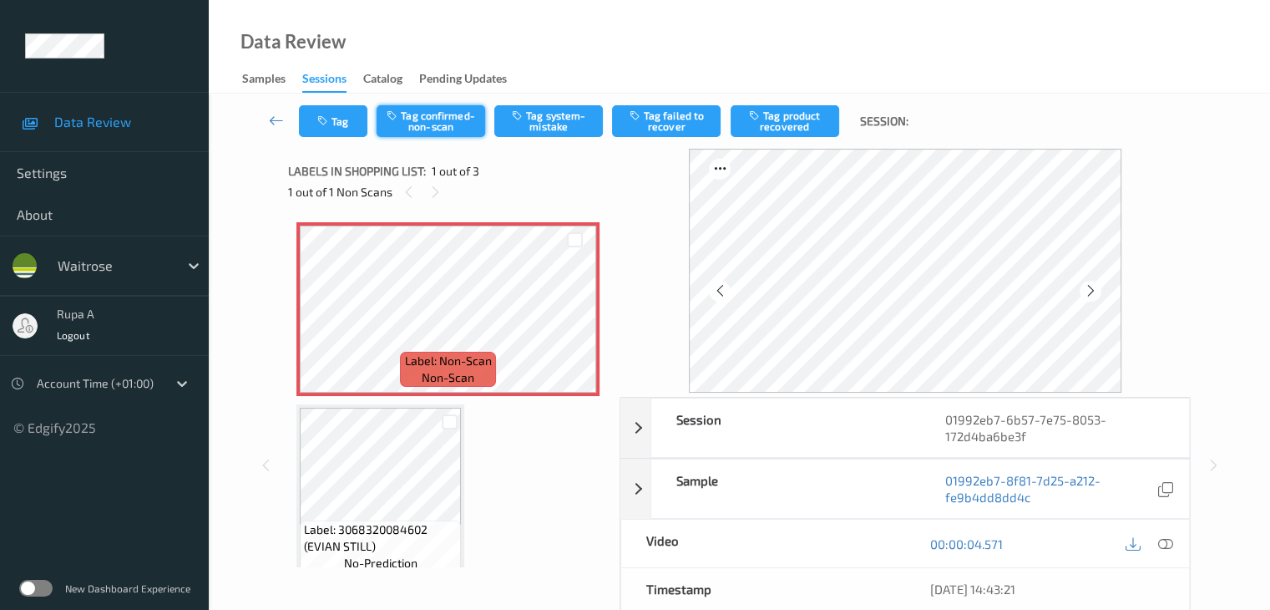
click at [428, 128] on button "Tag confirmed-non-scan" at bounding box center [431, 121] width 109 height 32
click at [777, 124] on button "Tag product recovered" at bounding box center [785, 121] width 109 height 32
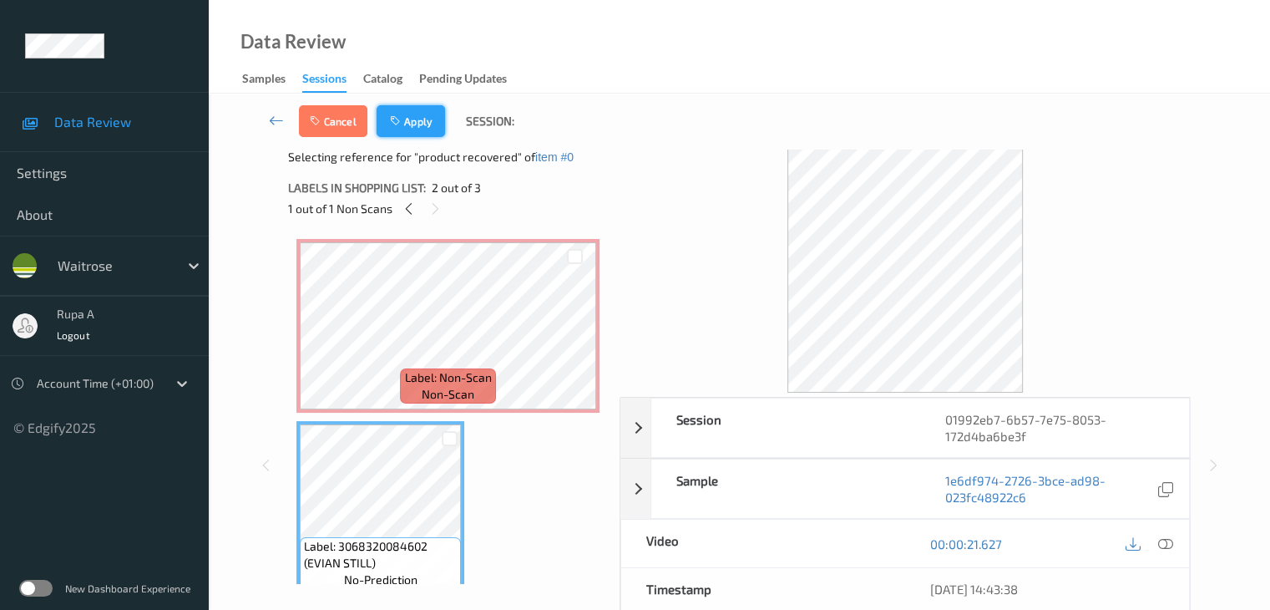
click at [431, 135] on button "Apply" at bounding box center [411, 121] width 68 height 32
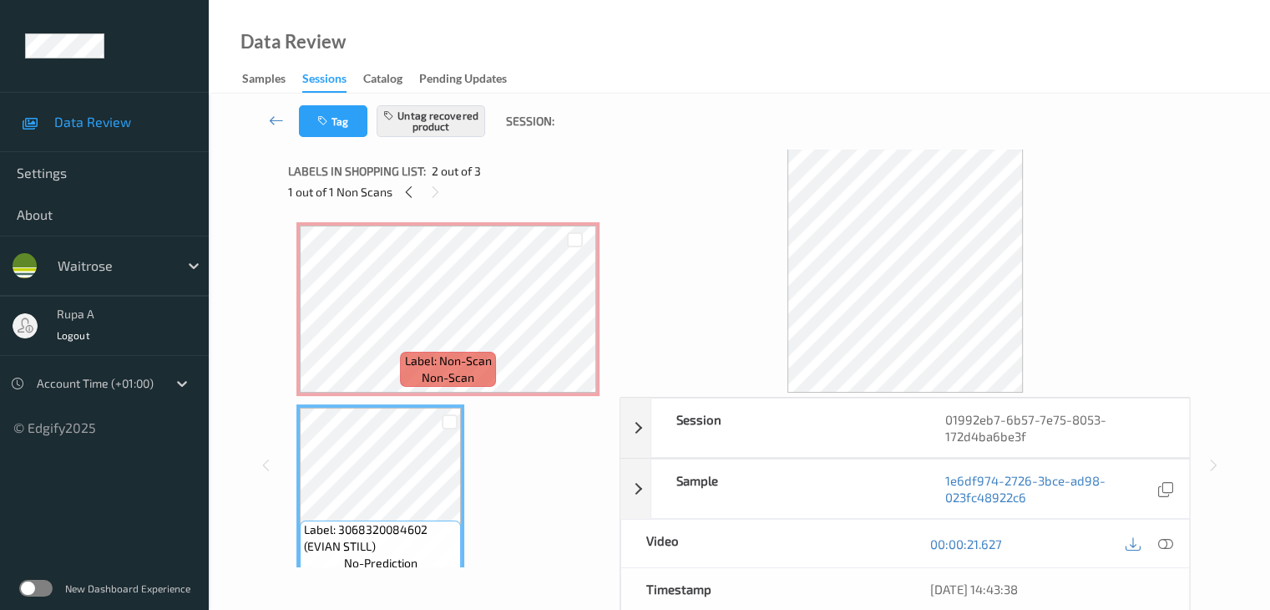
scroll to position [83, 0]
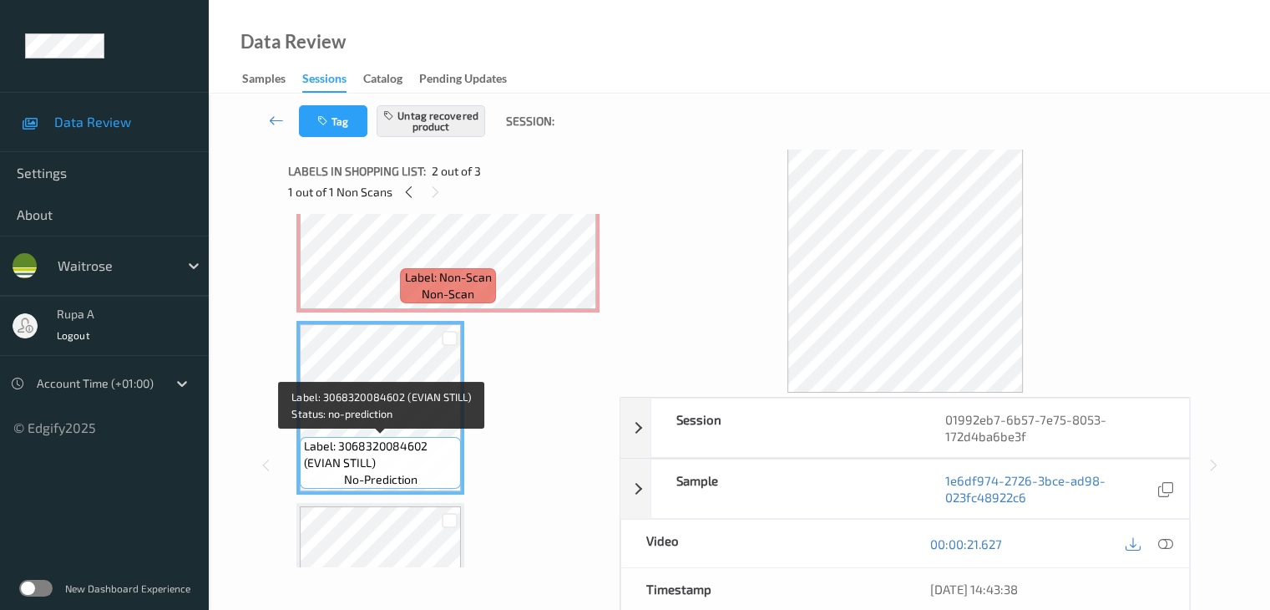
click at [413, 437] on div "Label: 3068320084602 (EVIAN STILL) no-prediction" at bounding box center [380, 463] width 161 height 52
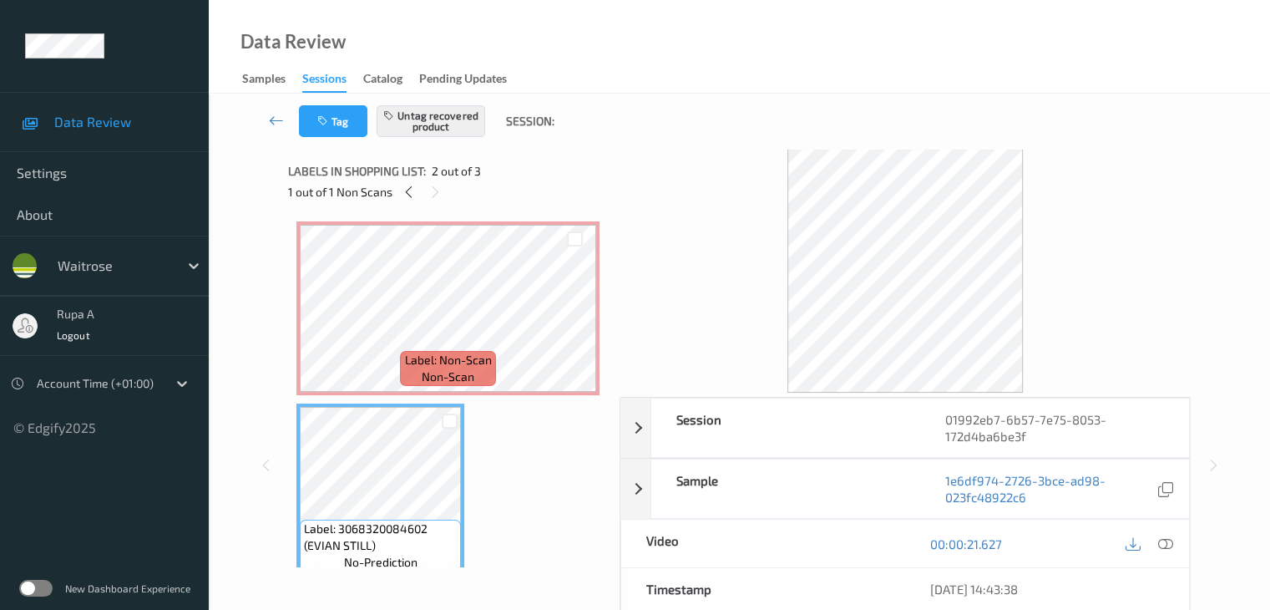
scroll to position [0, 0]
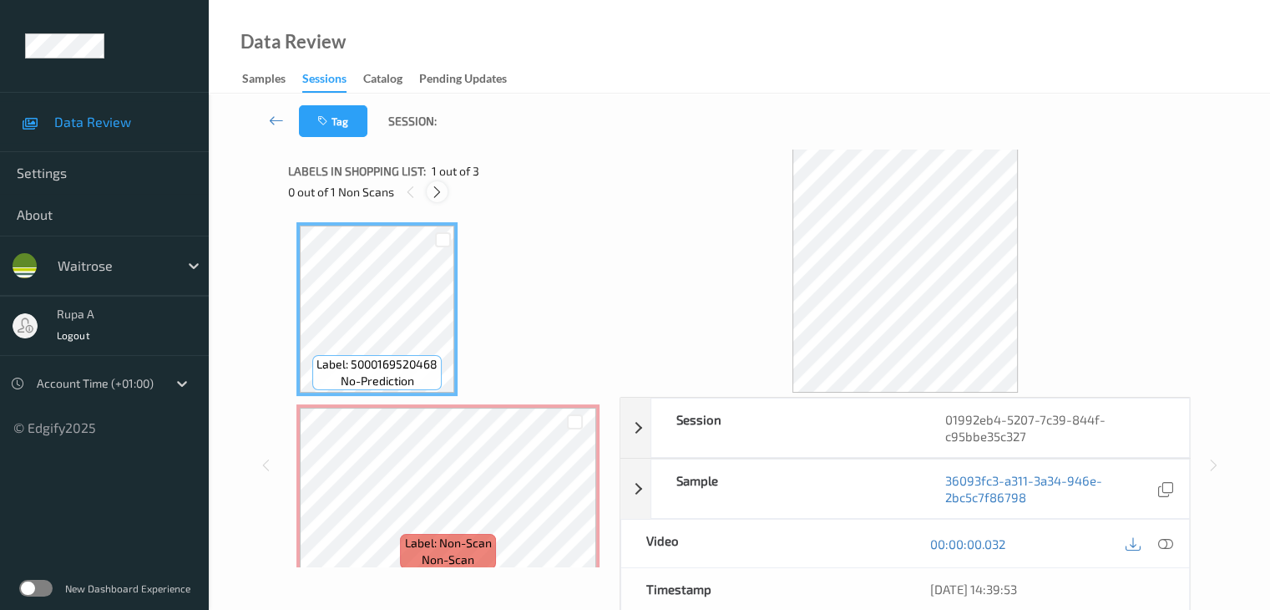
click at [433, 191] on icon at bounding box center [437, 192] width 14 height 15
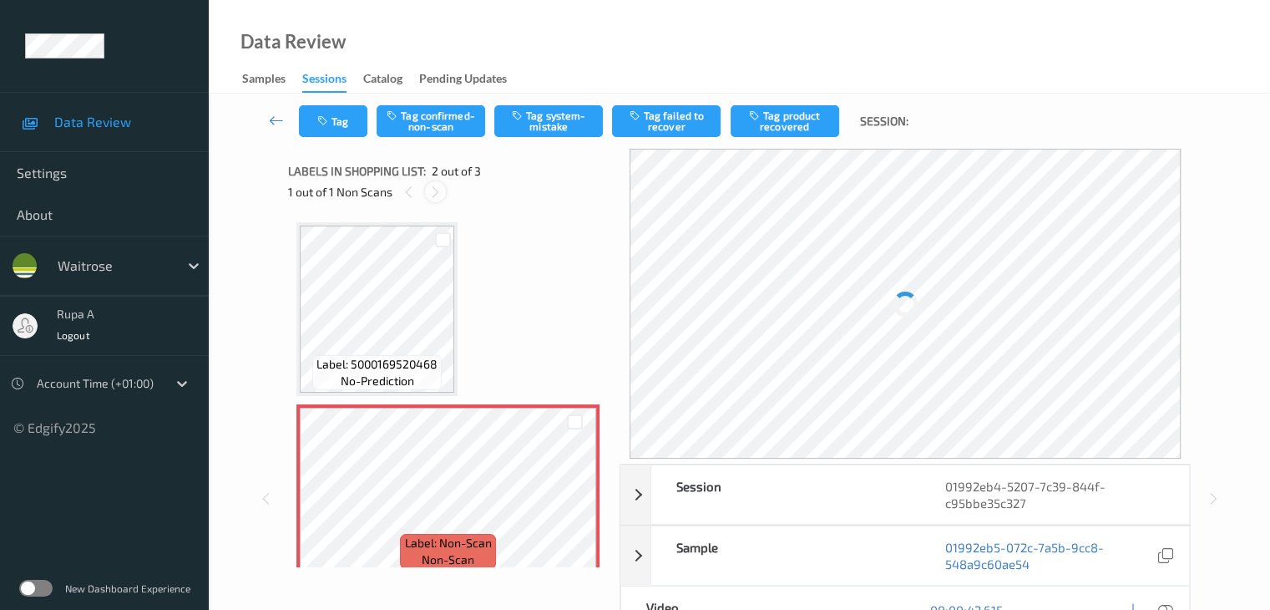
scroll to position [8, 0]
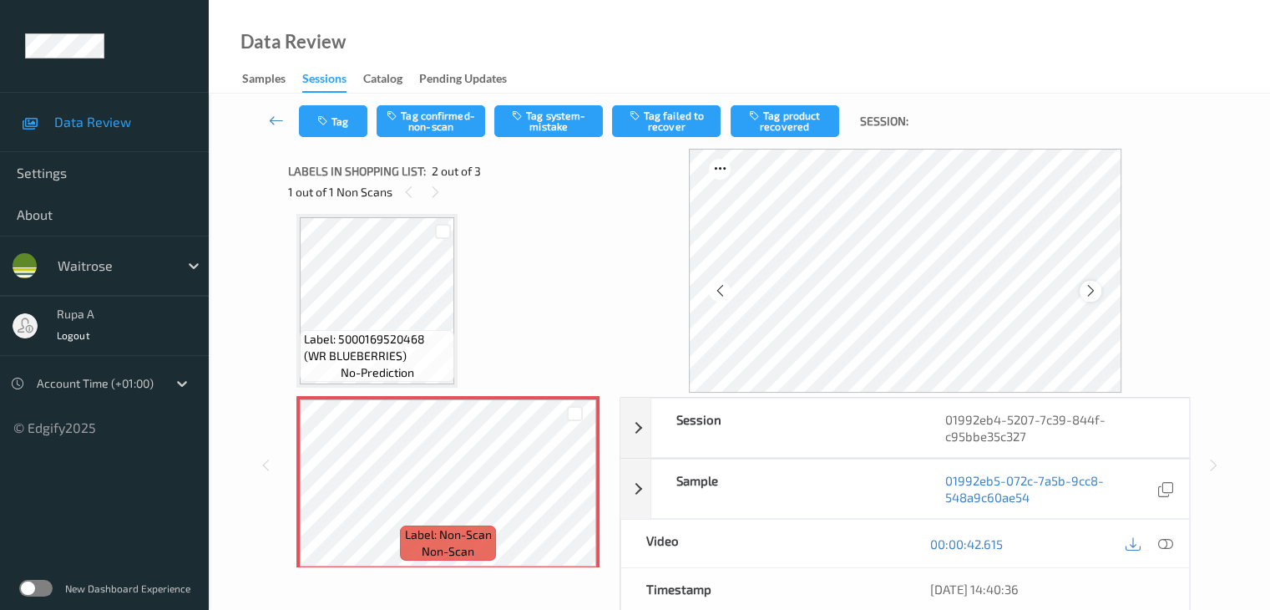
click at [1095, 293] on icon at bounding box center [1090, 290] width 14 height 15
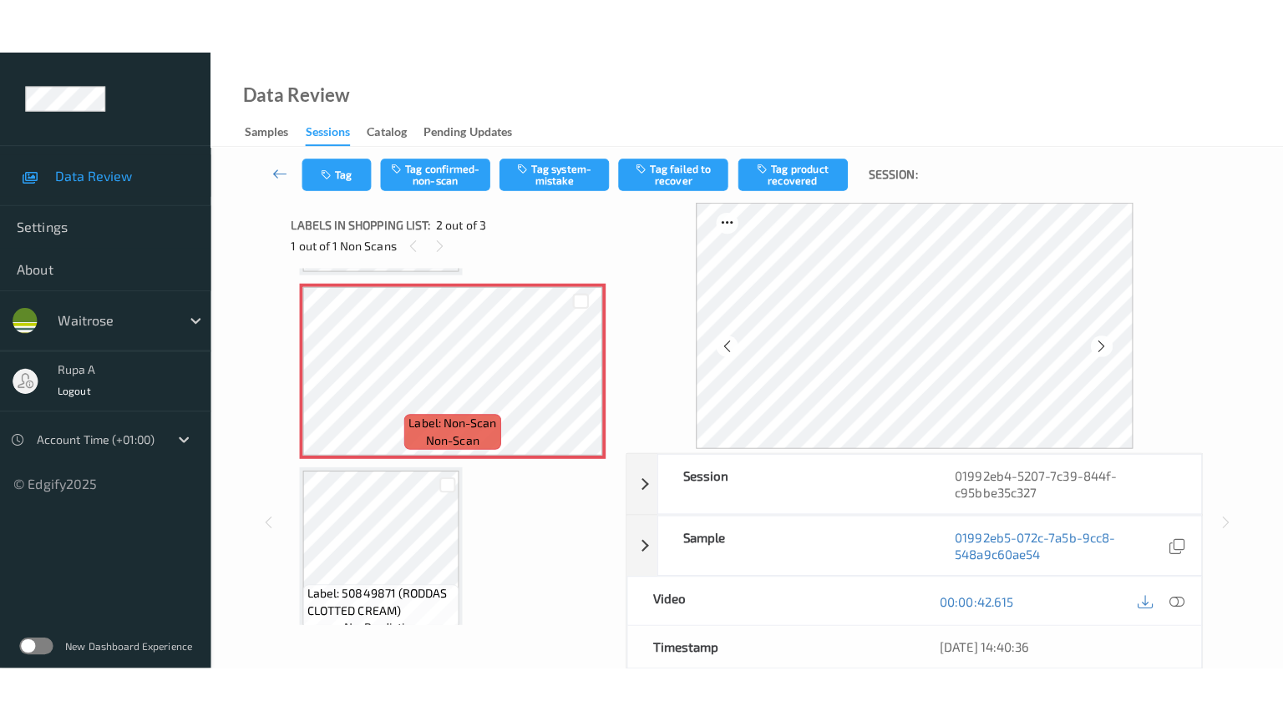
scroll to position [201, 0]
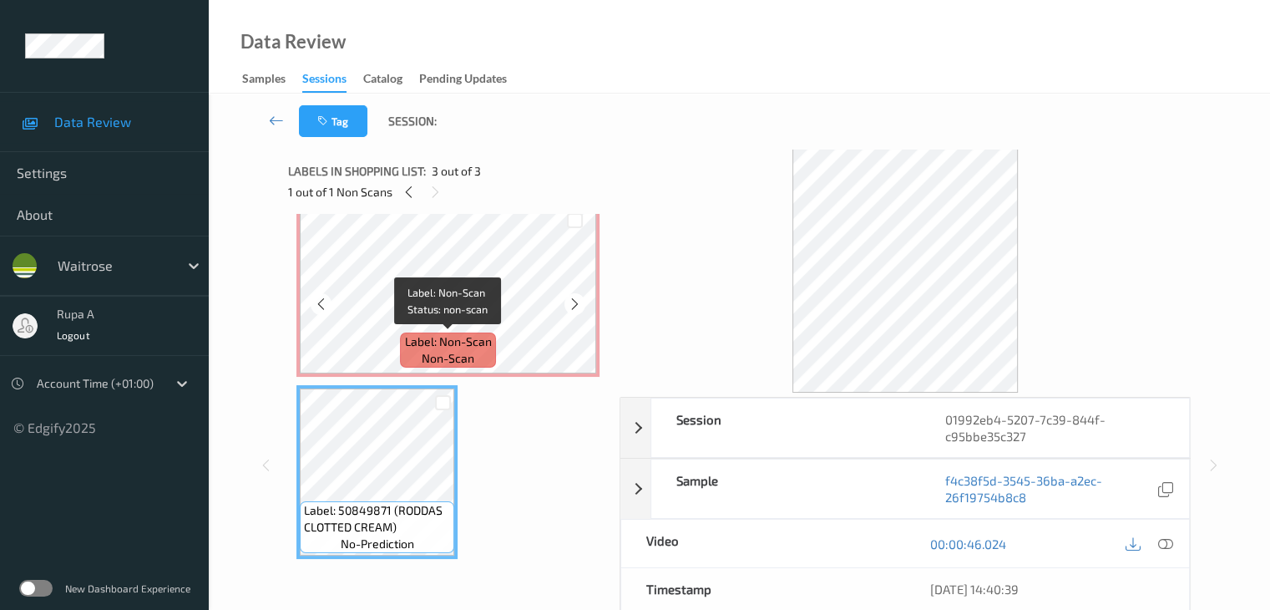
click at [443, 336] on span "Label: Non-Scan" at bounding box center [448, 341] width 87 height 17
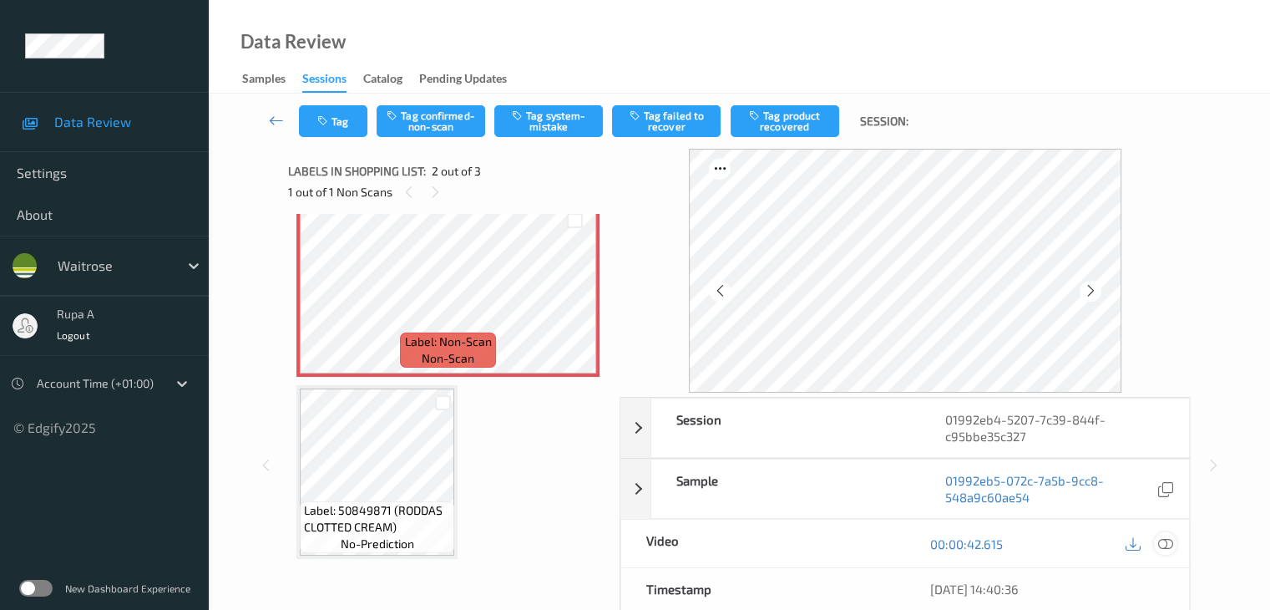
click at [1162, 545] on icon at bounding box center [1164, 543] width 15 height 15
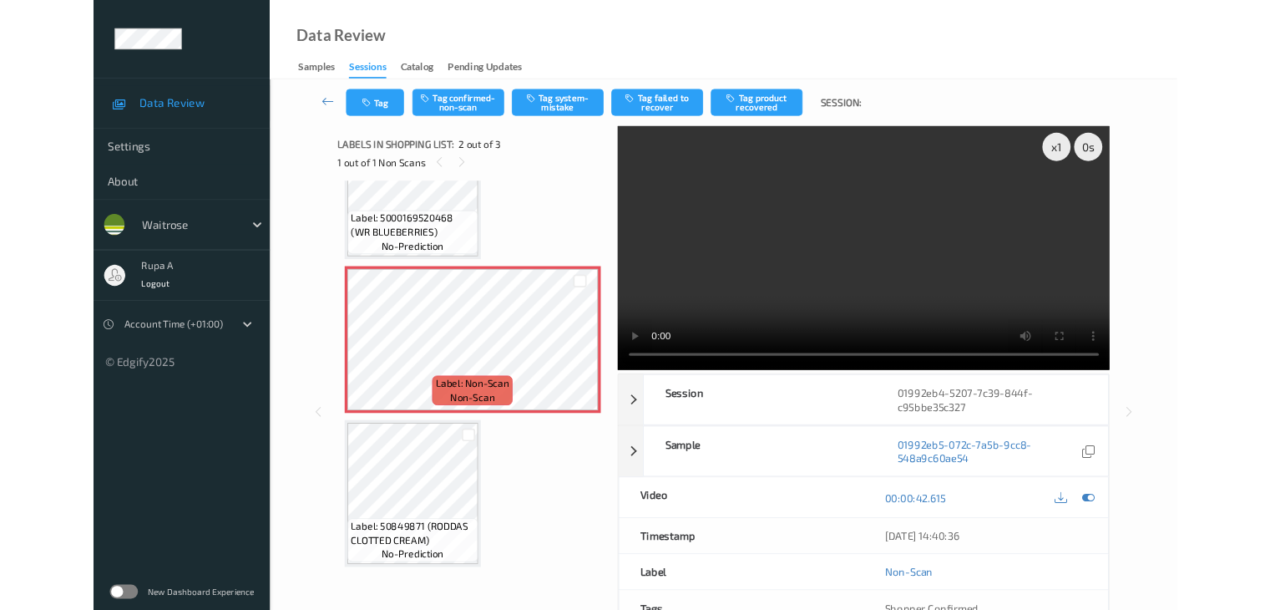
scroll to position [89, 0]
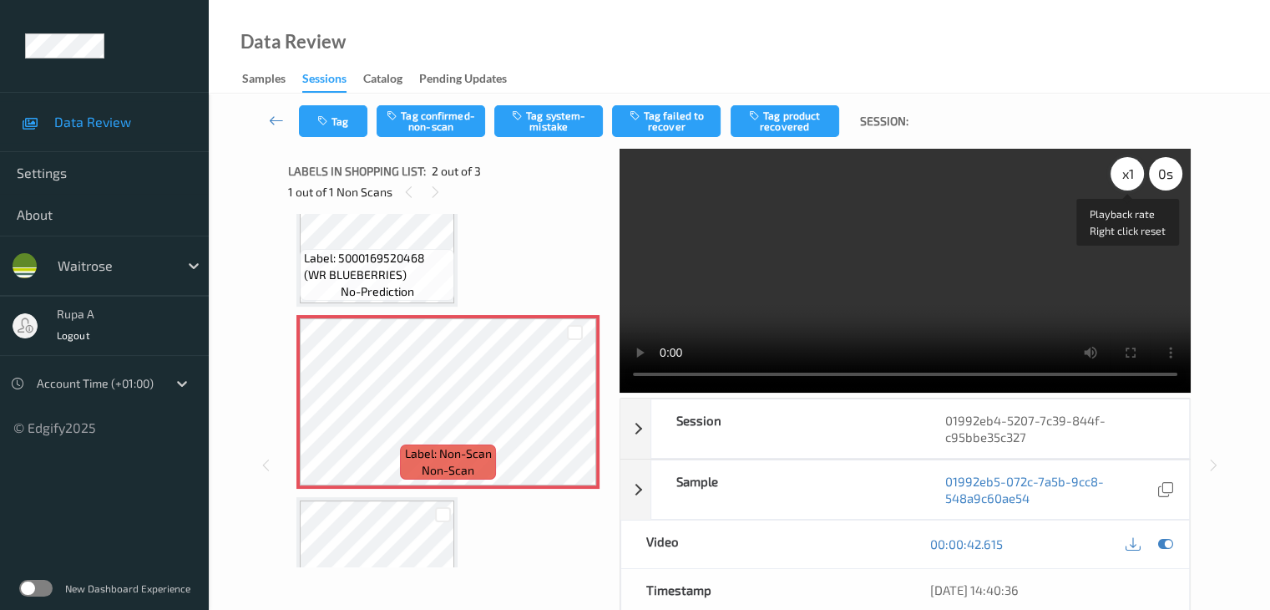
click at [1121, 176] on div "x 1" at bounding box center [1127, 173] width 33 height 33
click at [1127, 177] on div "x 2" at bounding box center [1127, 173] width 33 height 33
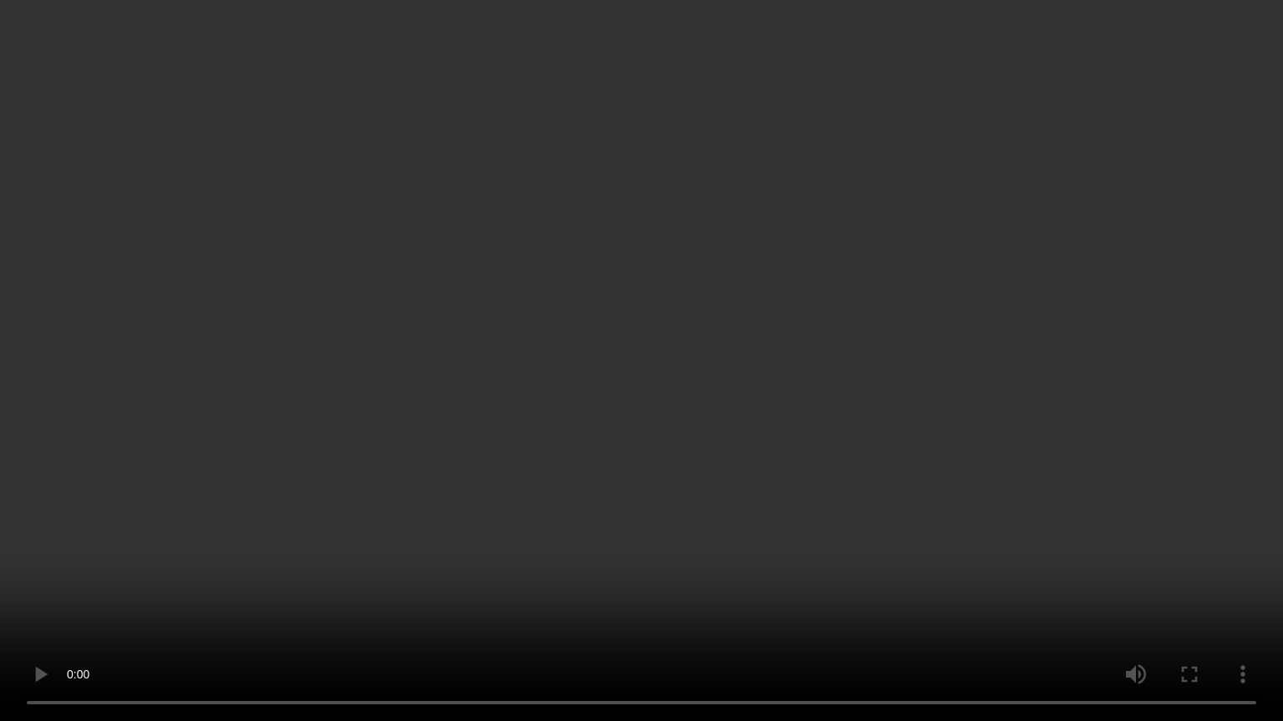
click at [792, 438] on video at bounding box center [641, 360] width 1283 height 721
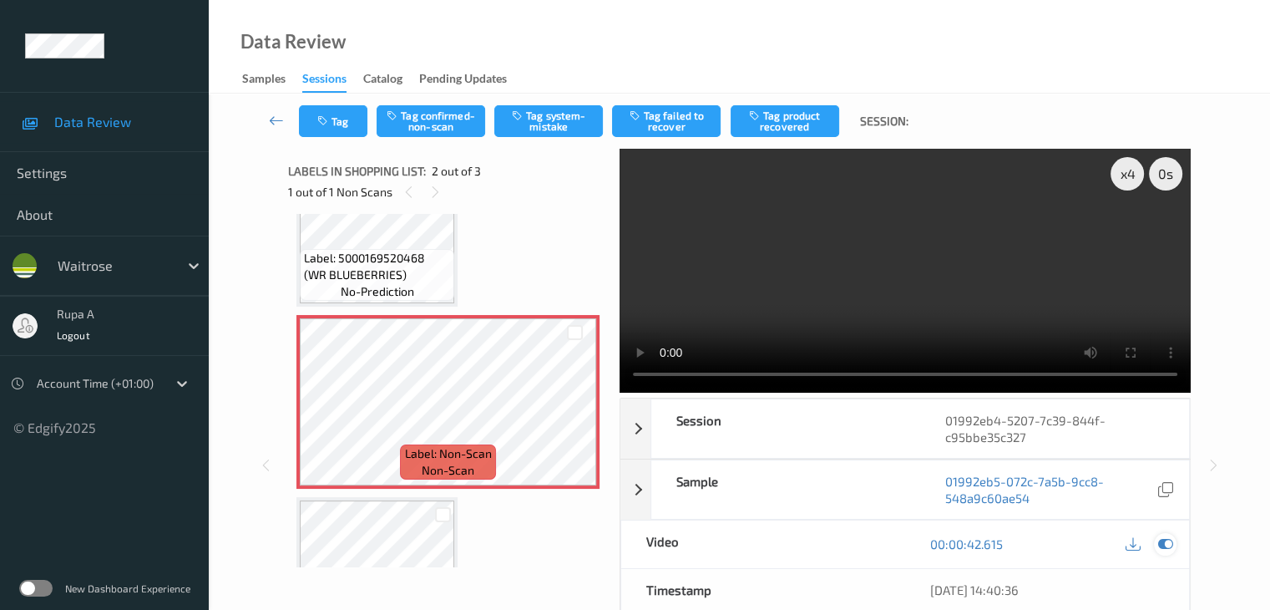
click at [1171, 542] on div at bounding box center [1165, 544] width 23 height 23
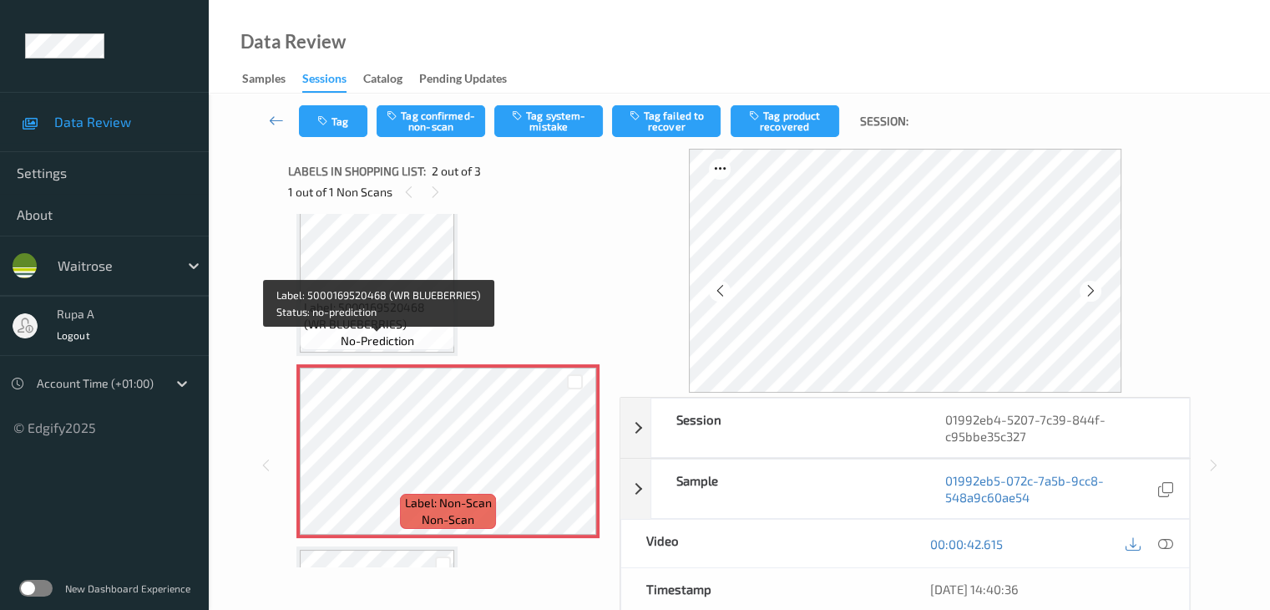
scroll to position [0, 0]
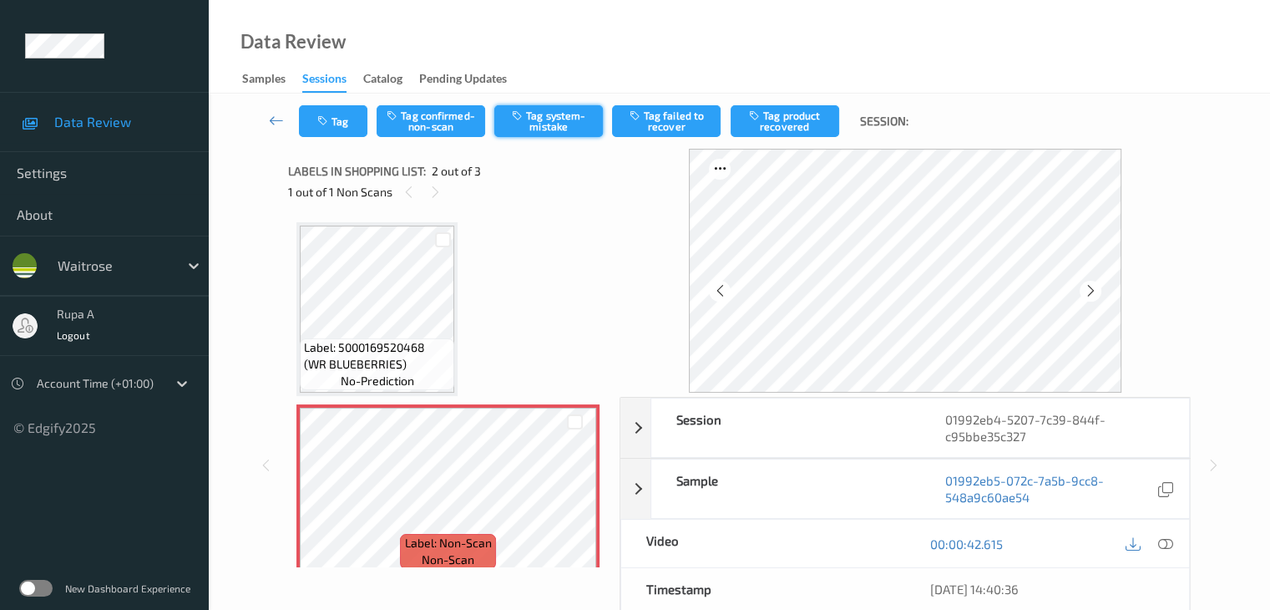
click at [528, 122] on button "Tag system-mistake" at bounding box center [548, 121] width 109 height 32
click at [336, 128] on button "Tag" at bounding box center [333, 121] width 68 height 32
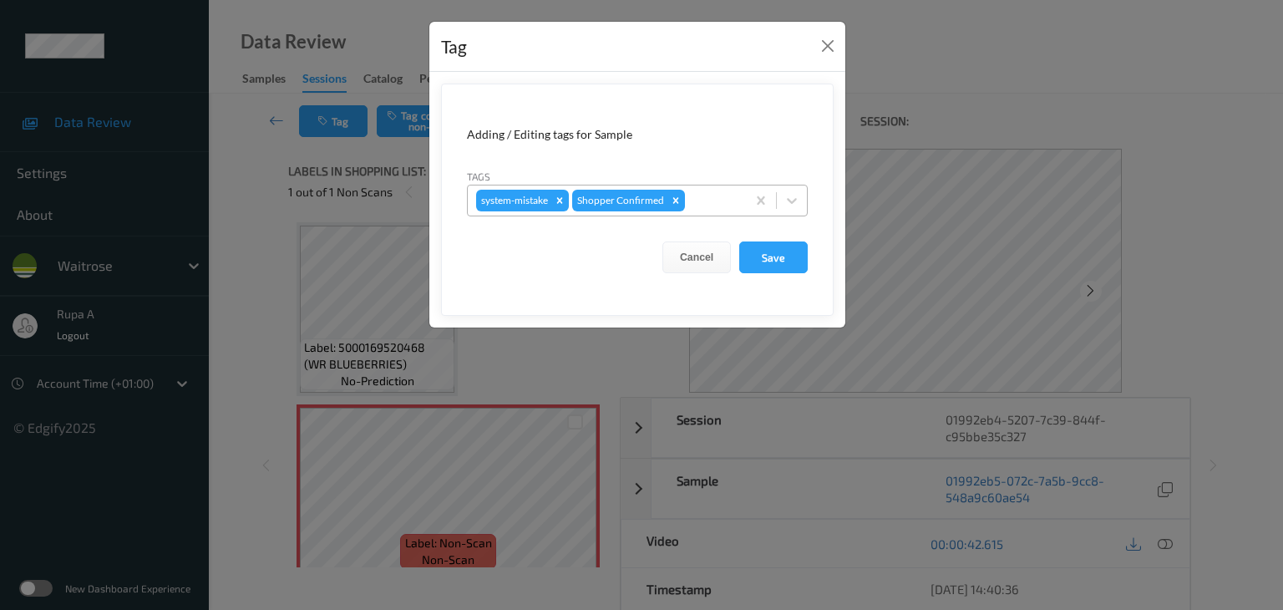
click at [715, 207] on div at bounding box center [712, 200] width 49 height 20
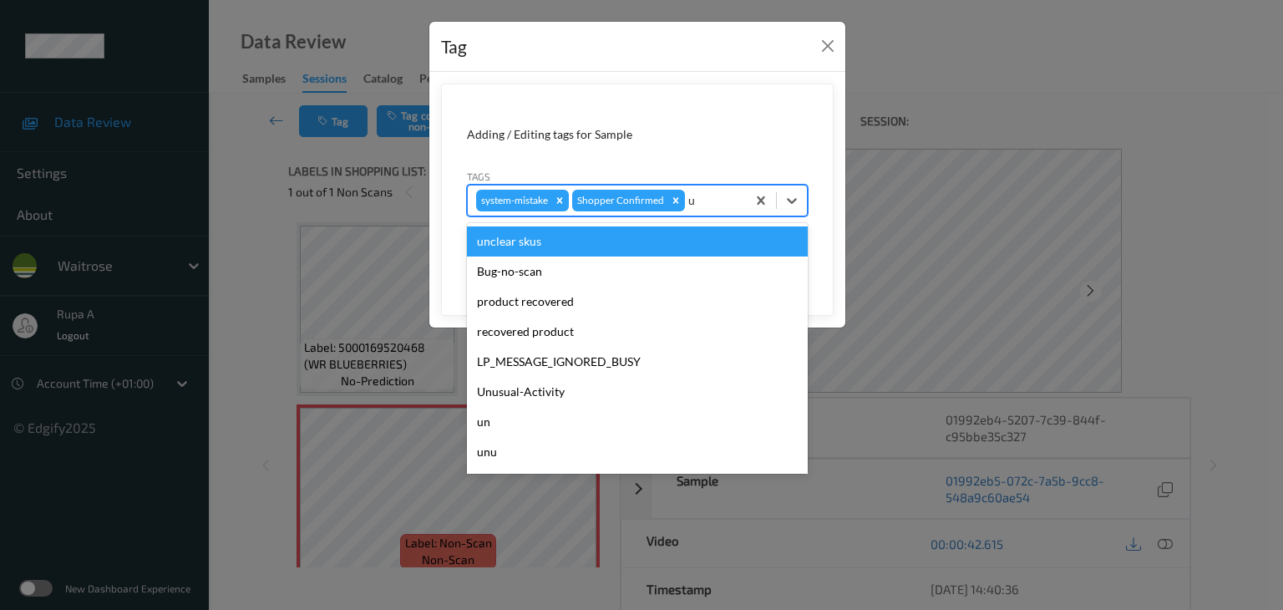
type input "un"
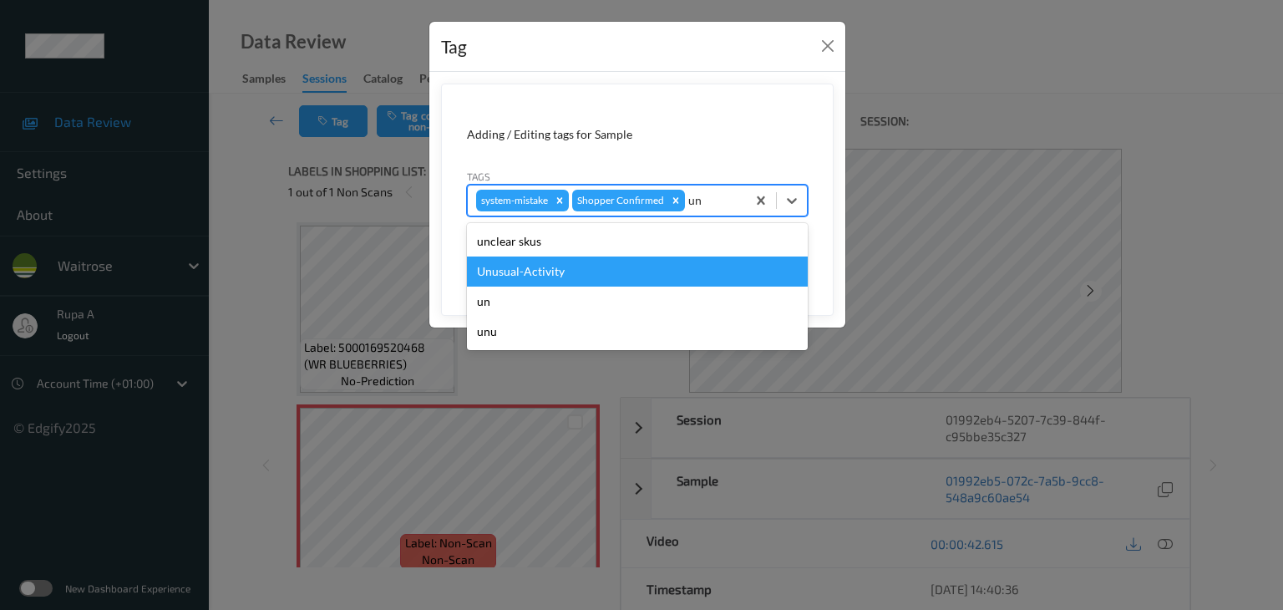
click at [630, 256] on div "Unusual-Activity" at bounding box center [637, 271] width 341 height 30
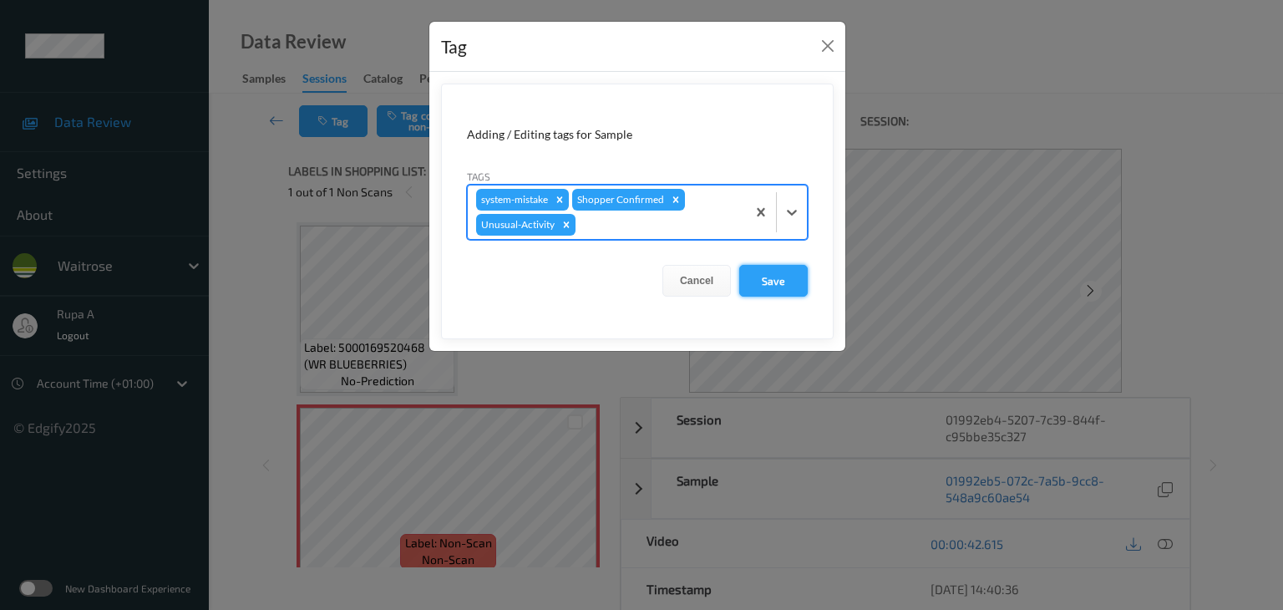
click at [769, 285] on button "Save" at bounding box center [773, 281] width 68 height 32
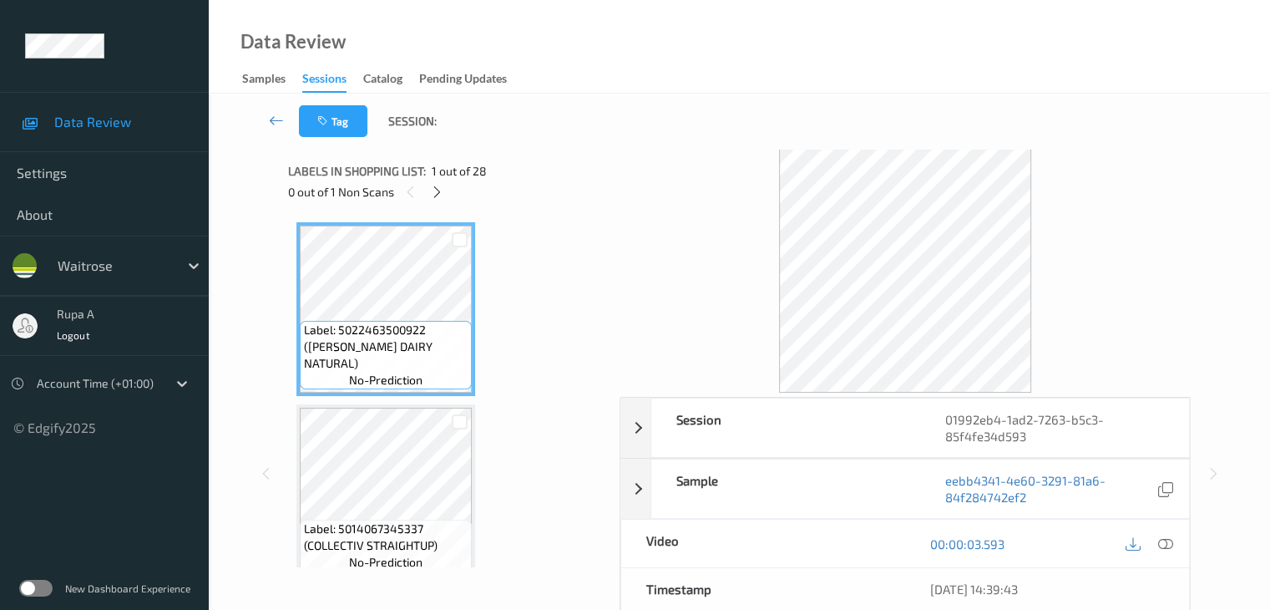
click at [538, 211] on div "Labels in shopping list: 1 out of 28 0 out of 1 Non Scans" at bounding box center [448, 181] width 320 height 65
click at [428, 200] on div "0 out of 1 Non Scans" at bounding box center [448, 191] width 320 height 21
click at [434, 195] on icon at bounding box center [437, 192] width 14 height 15
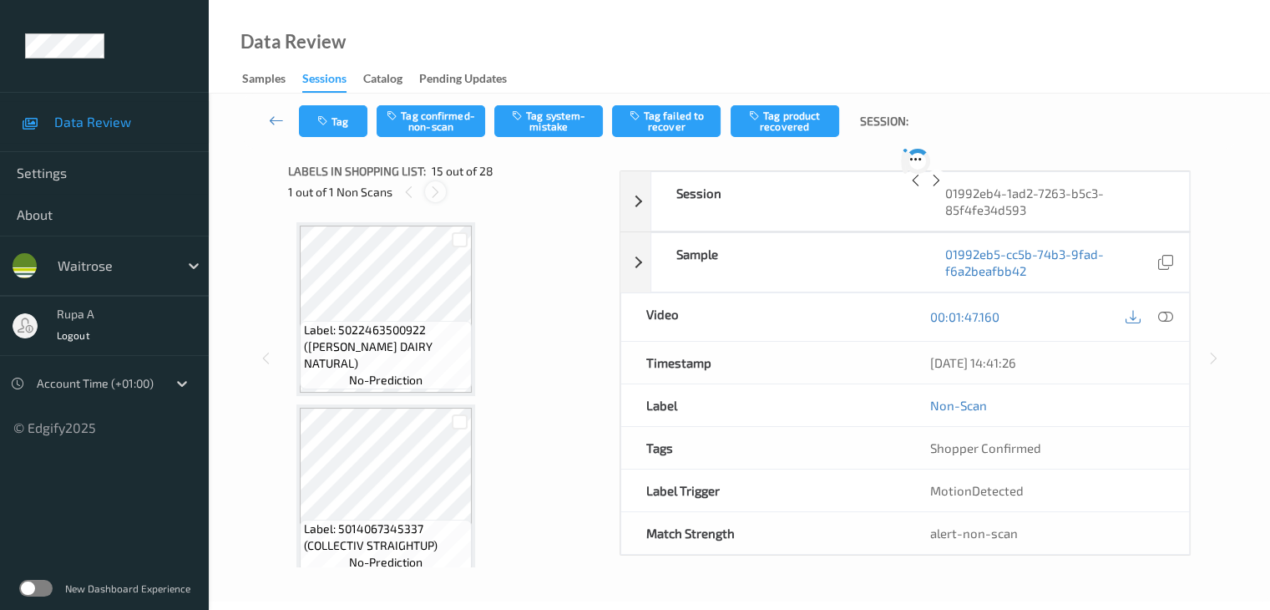
scroll to position [2375, 0]
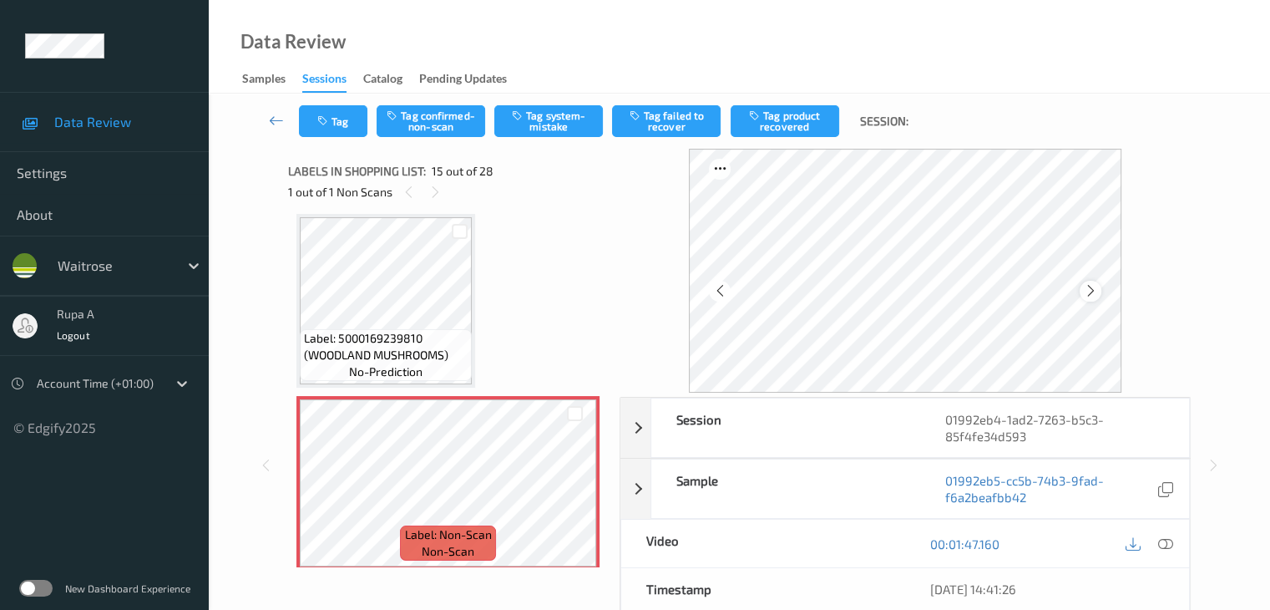
click at [1100, 294] on div at bounding box center [1090, 291] width 21 height 21
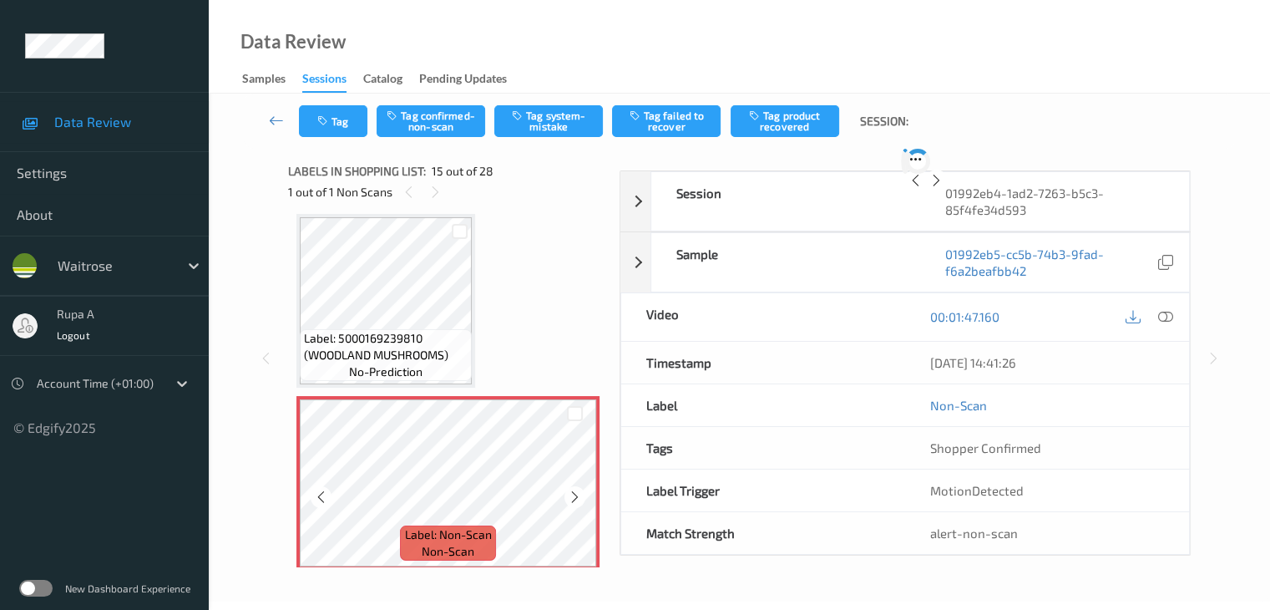
scroll to position [0, 0]
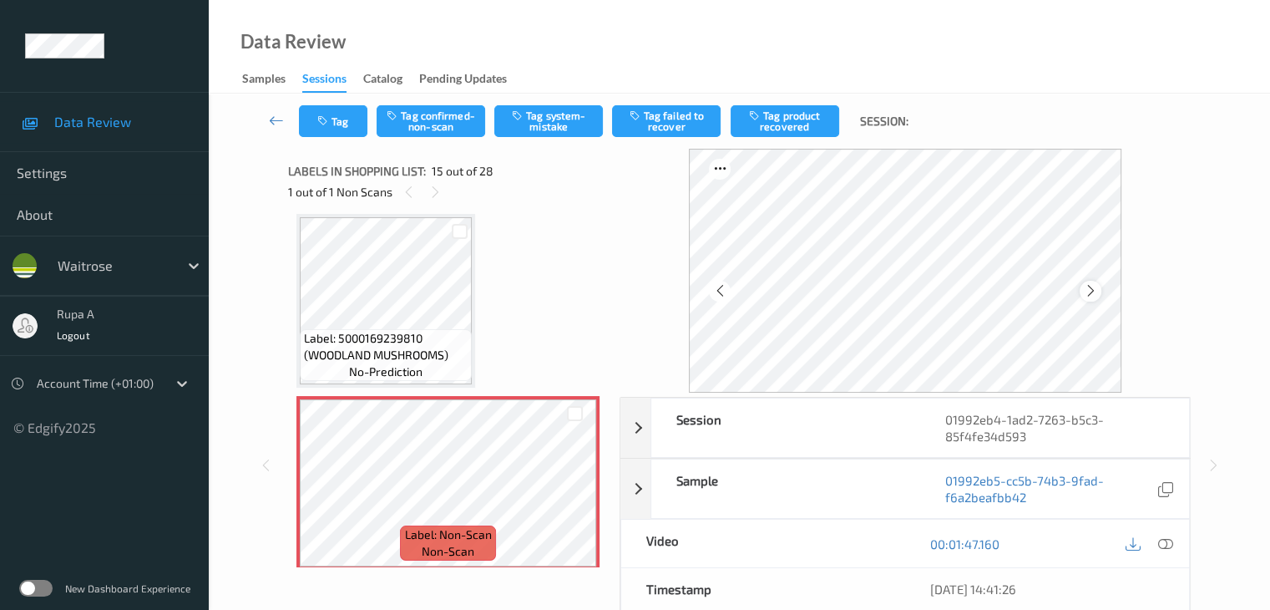
click at [1092, 292] on icon at bounding box center [1090, 290] width 14 height 15
click at [1094, 293] on icon at bounding box center [1090, 290] width 14 height 15
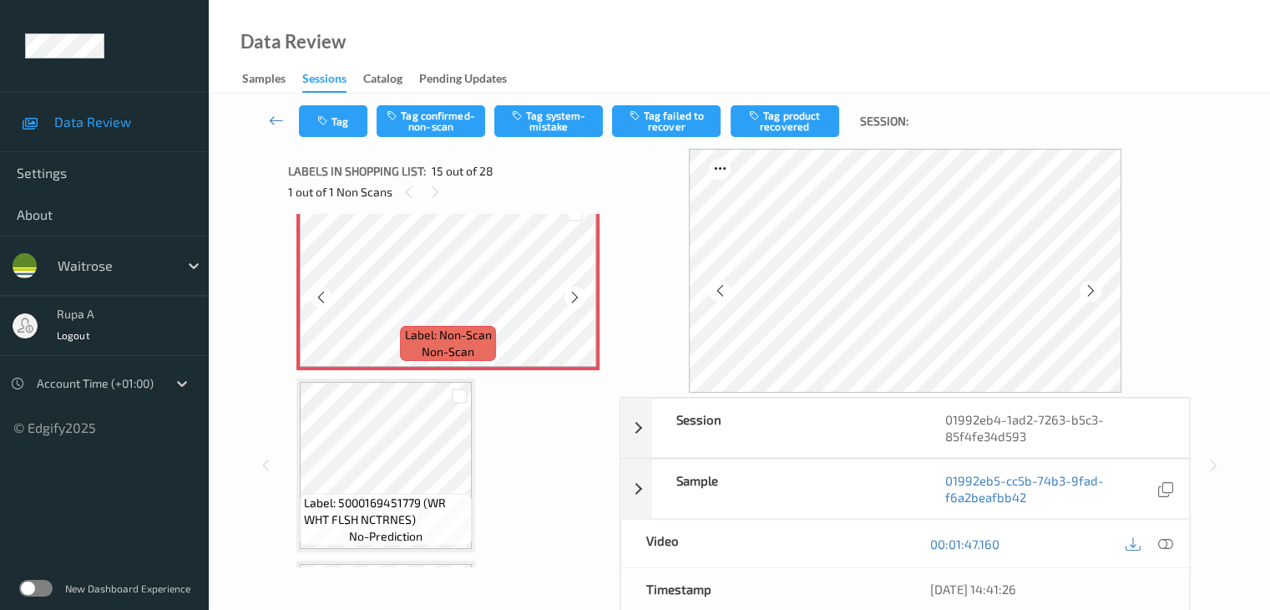
scroll to position [2625, 0]
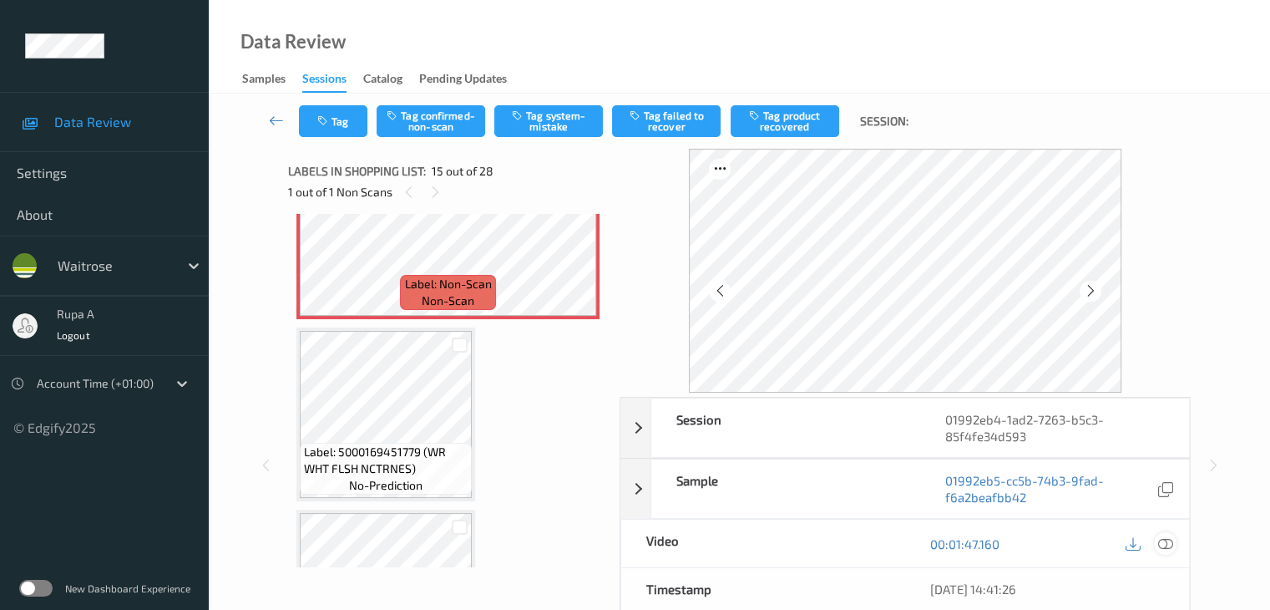
click at [1167, 543] on icon at bounding box center [1164, 543] width 15 height 15
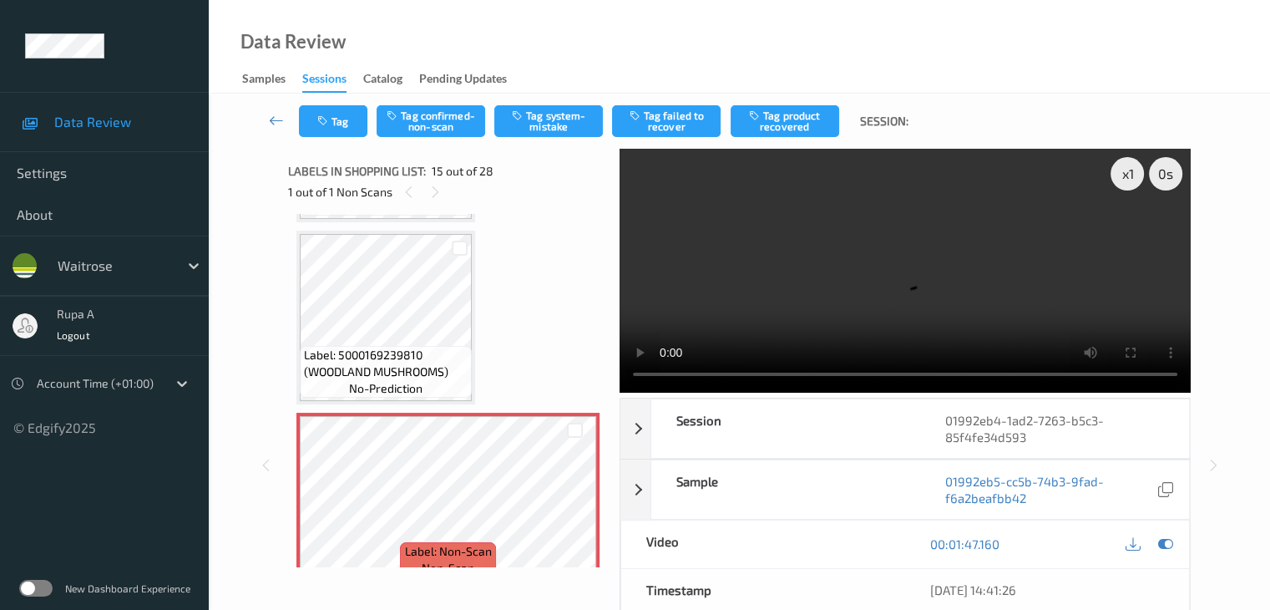
scroll to position [2375, 0]
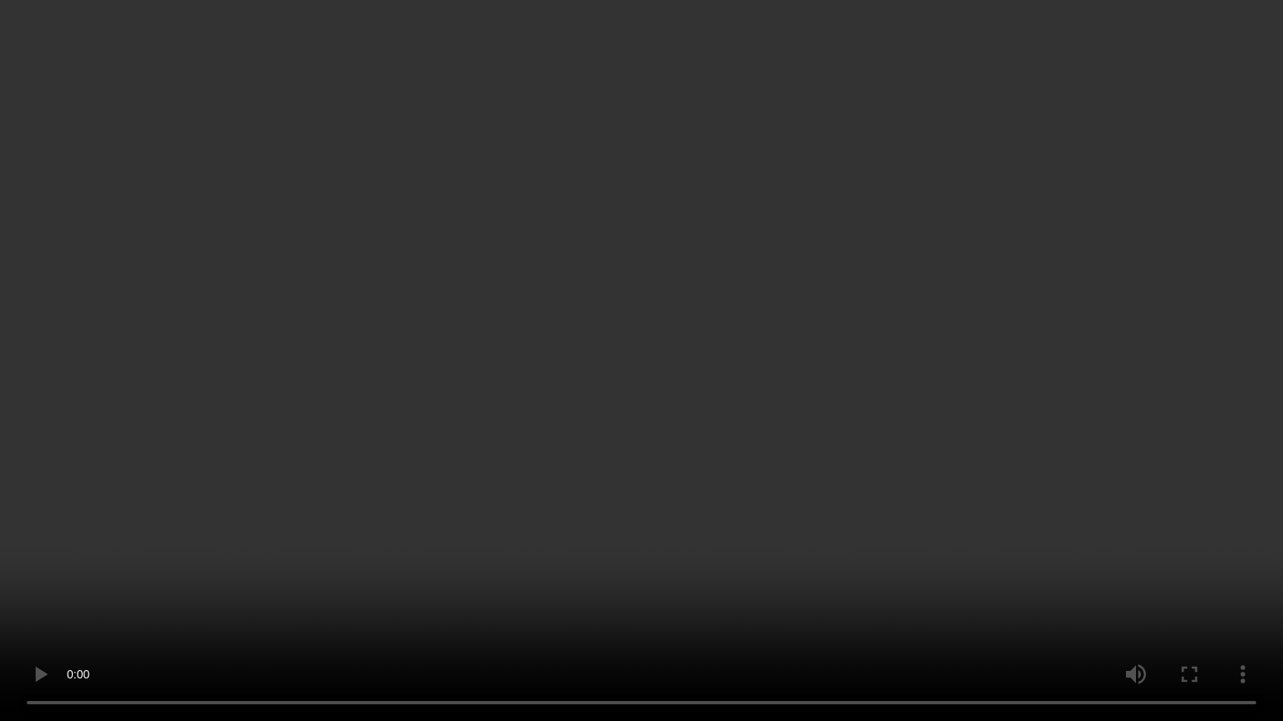
click at [1065, 337] on video at bounding box center [641, 360] width 1283 height 721
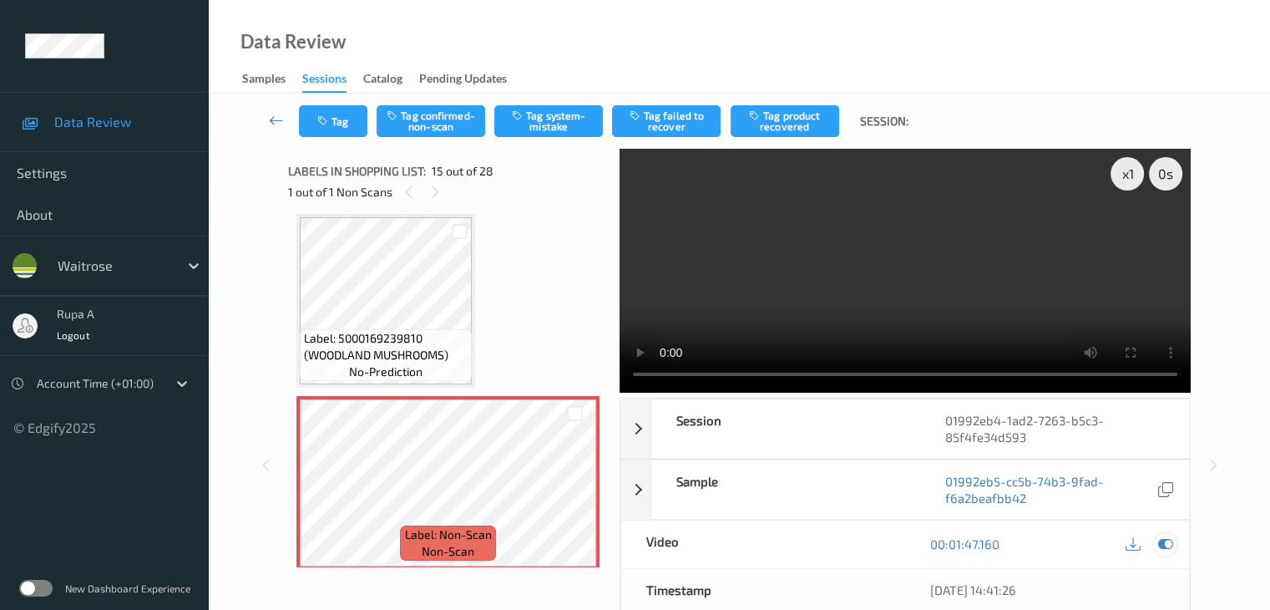
click at [1163, 539] on icon at bounding box center [1164, 543] width 15 height 15
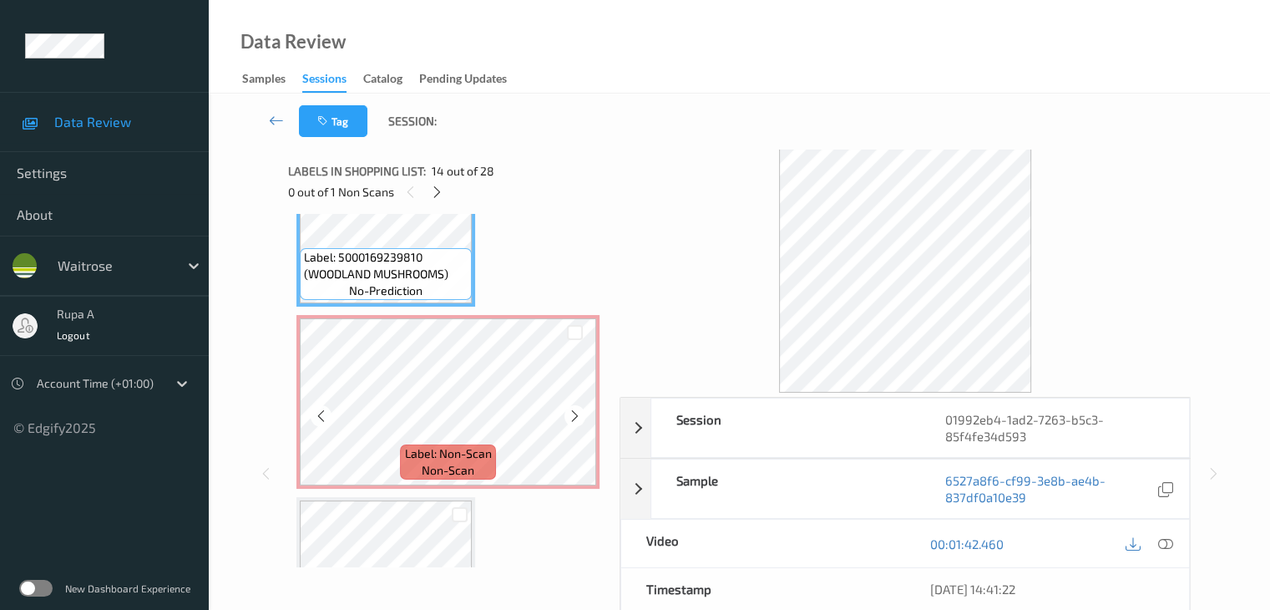
scroll to position [2458, 0]
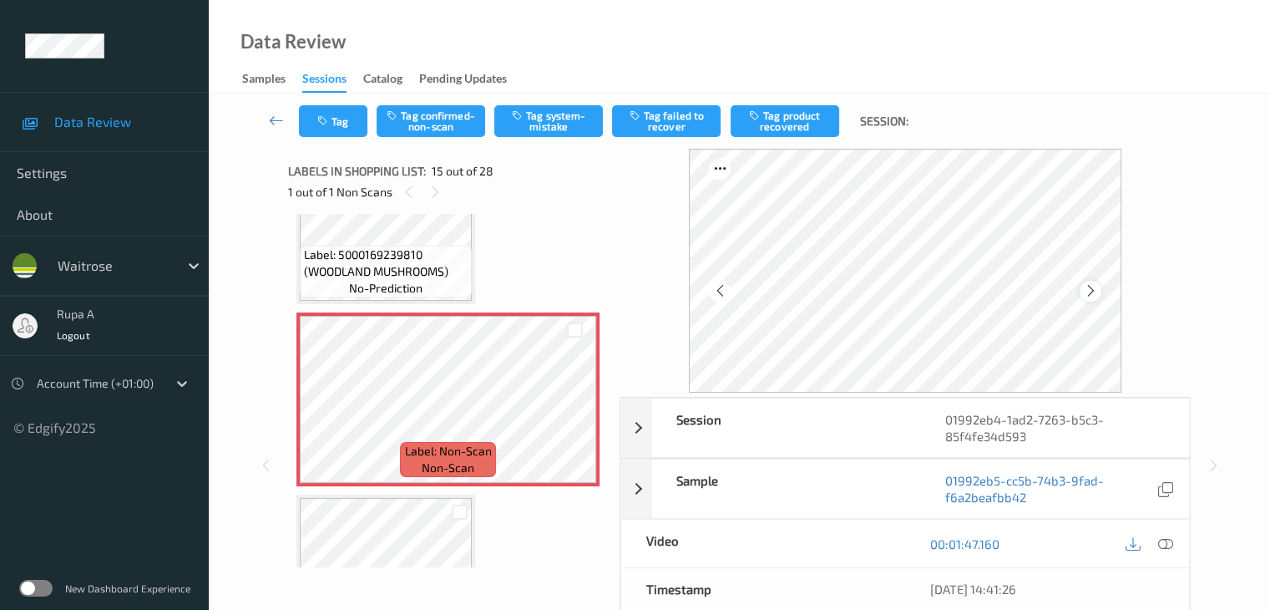
click at [1097, 293] on icon at bounding box center [1090, 290] width 14 height 15
click at [1097, 291] on icon at bounding box center [1090, 290] width 14 height 15
click at [1091, 285] on div at bounding box center [1090, 291] width 21 height 21
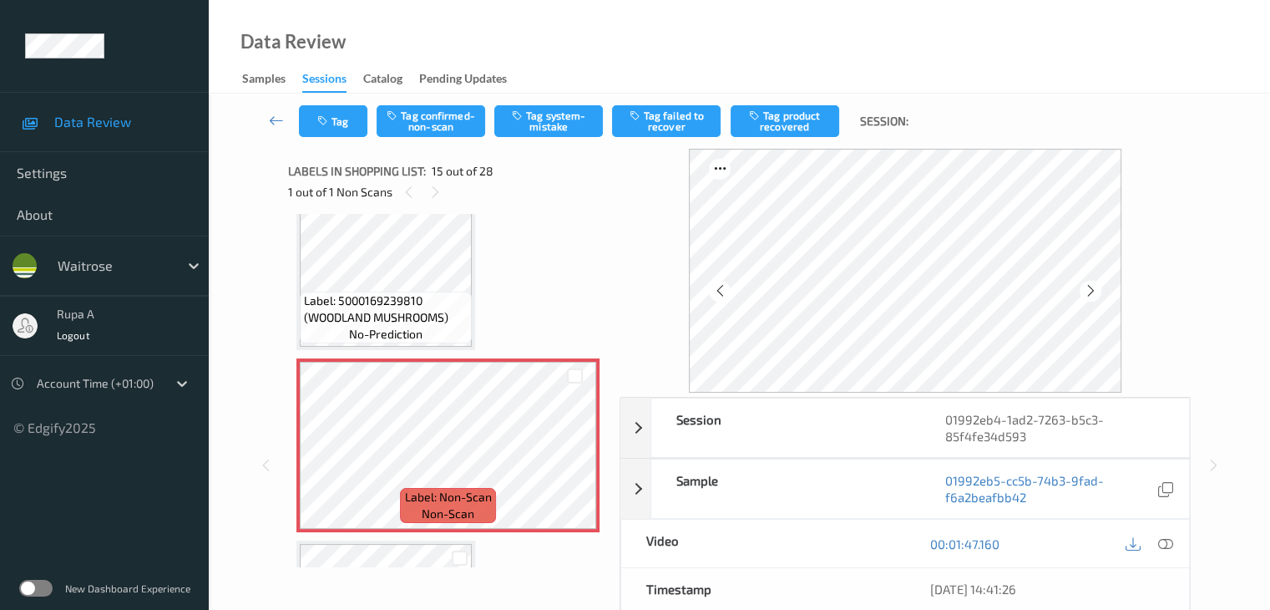
scroll to position [2375, 0]
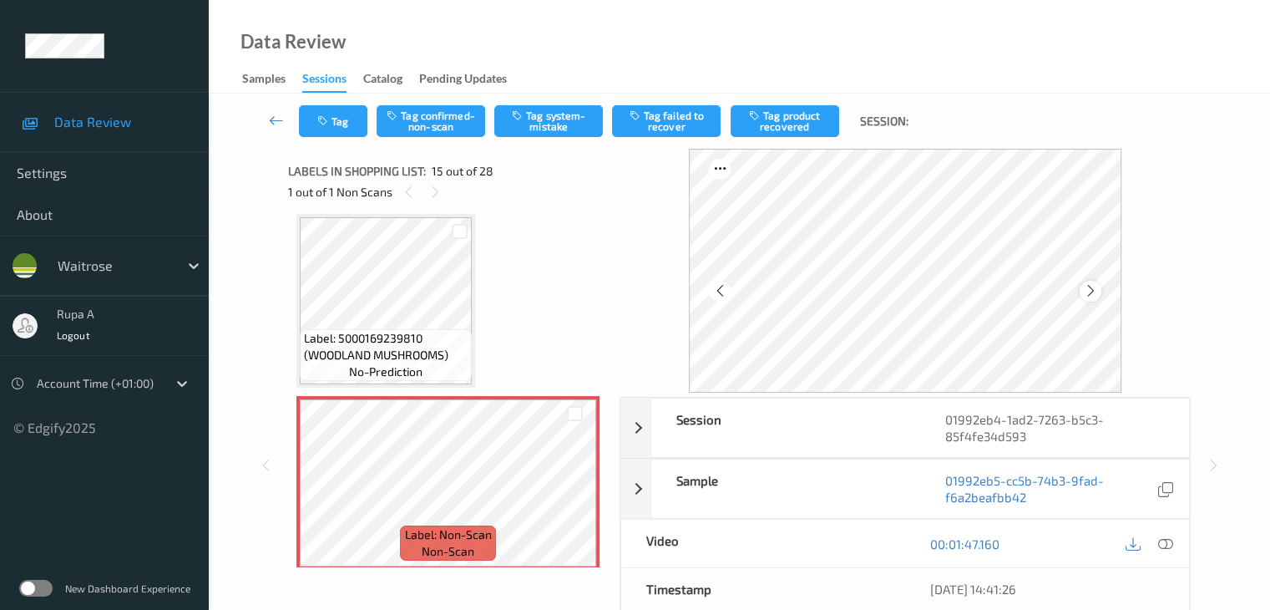
click at [1097, 291] on icon at bounding box center [1090, 290] width 14 height 15
click at [1100, 291] on div at bounding box center [1090, 291] width 21 height 21
click at [1095, 295] on icon at bounding box center [1090, 290] width 14 height 15
click at [1095, 296] on icon at bounding box center [1090, 290] width 14 height 15
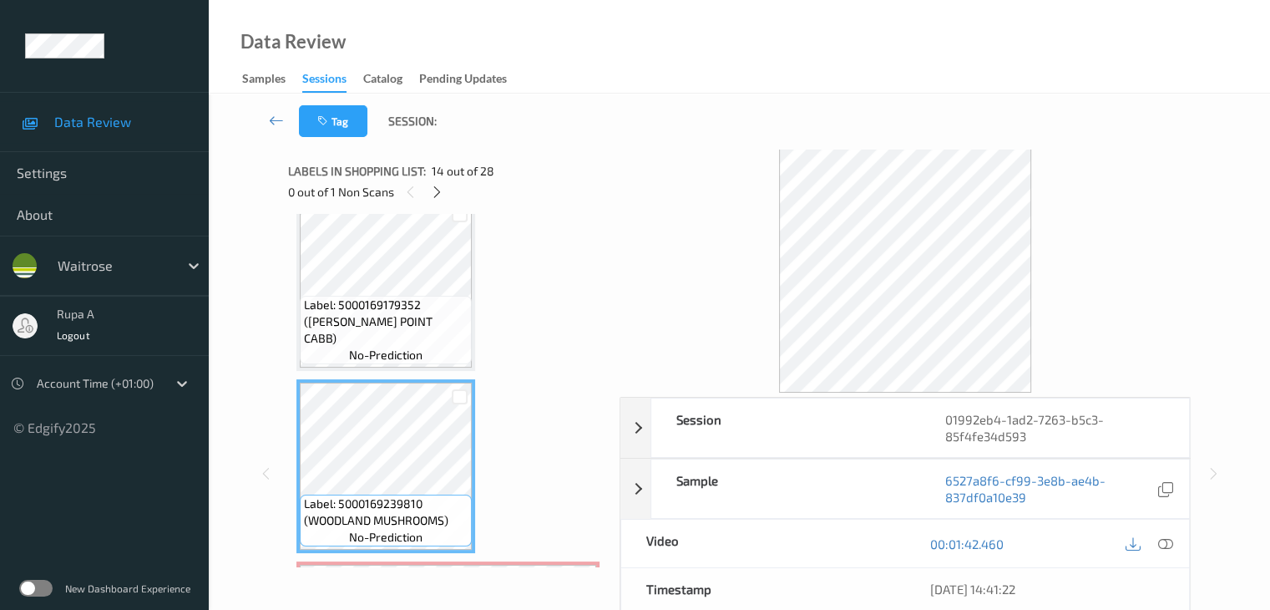
scroll to position [2208, 0]
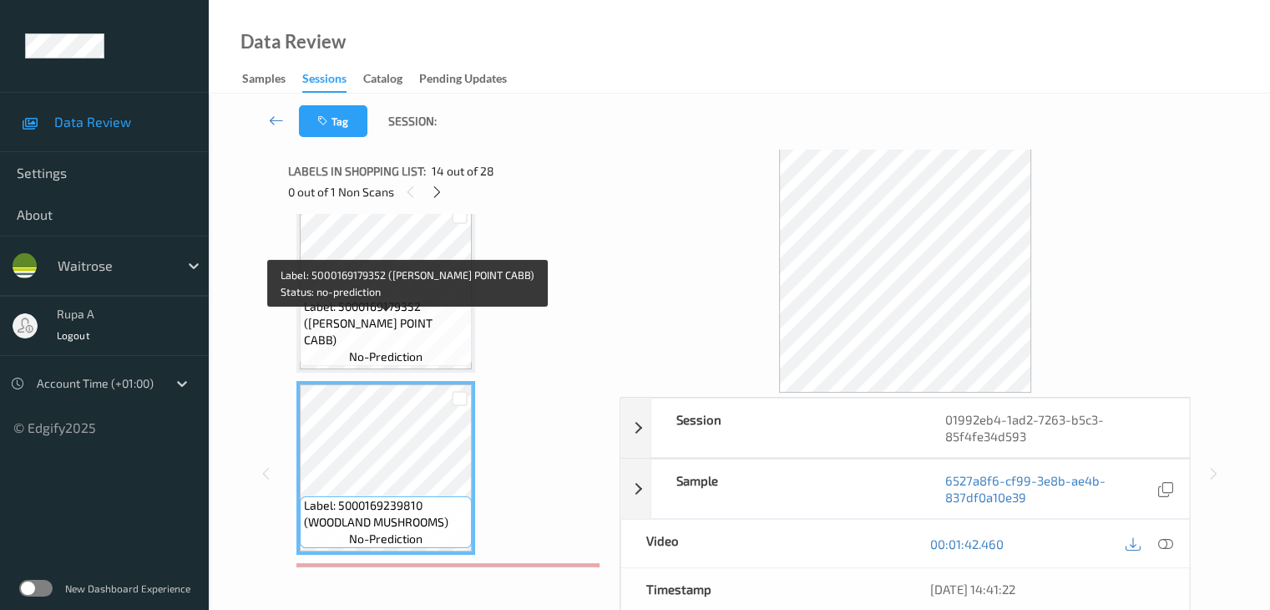
click at [407, 320] on span "Label: 5000169179352 (WR ESS POINT CABB)" at bounding box center [386, 323] width 164 height 50
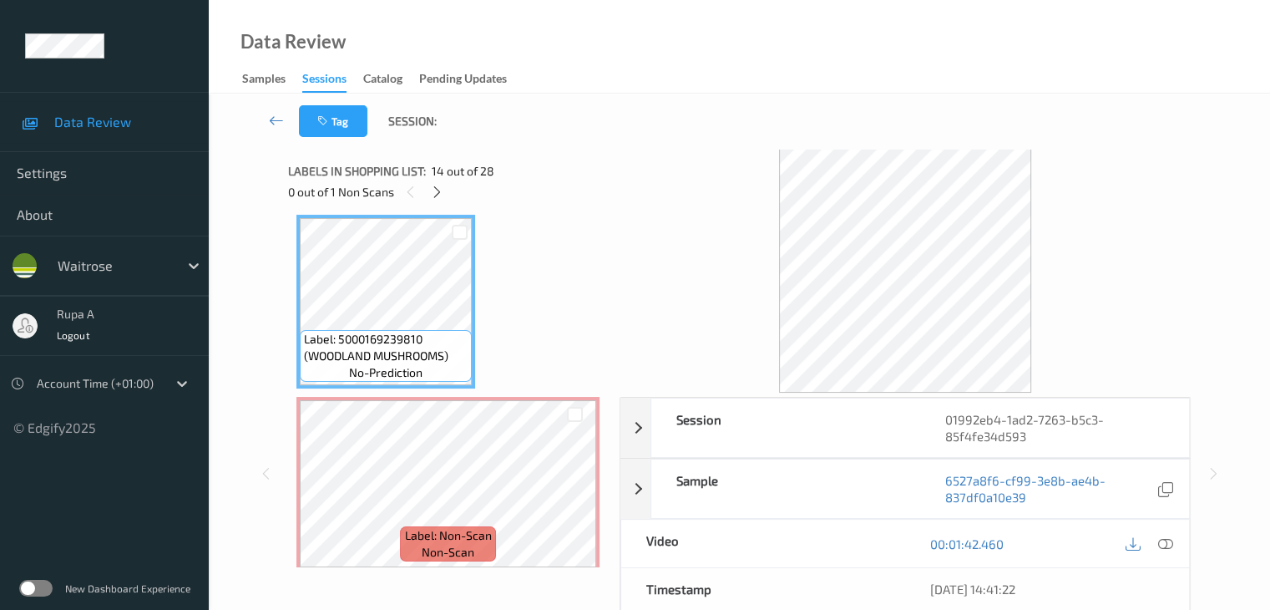
scroll to position [2458, 0]
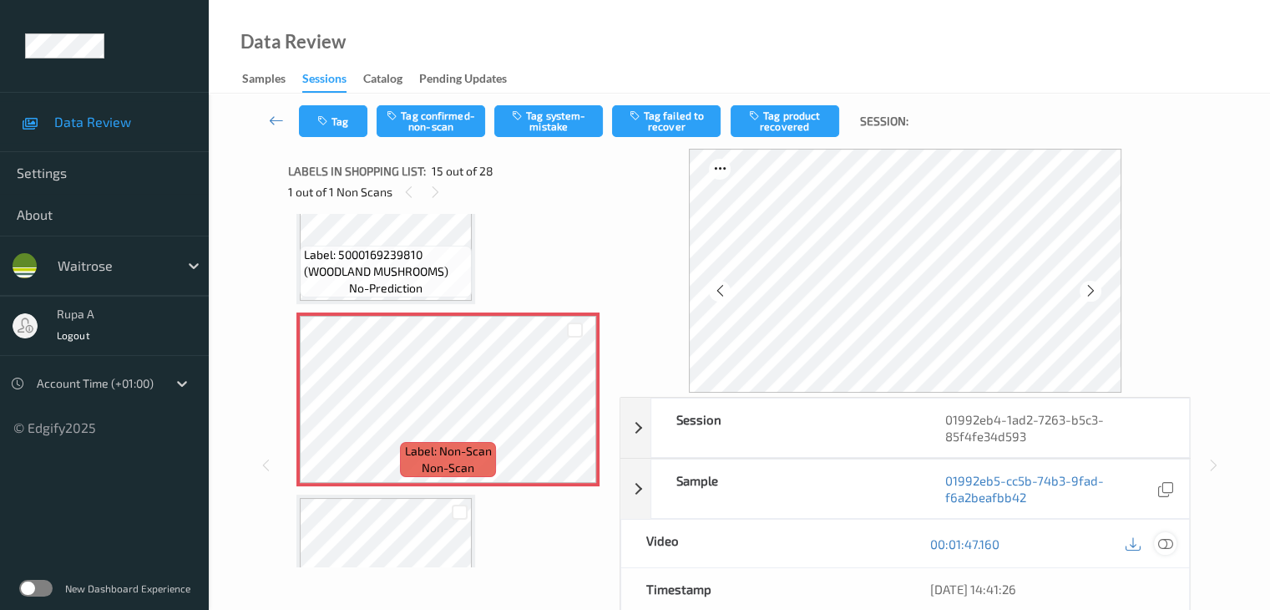
click at [1161, 544] on icon at bounding box center [1164, 543] width 15 height 15
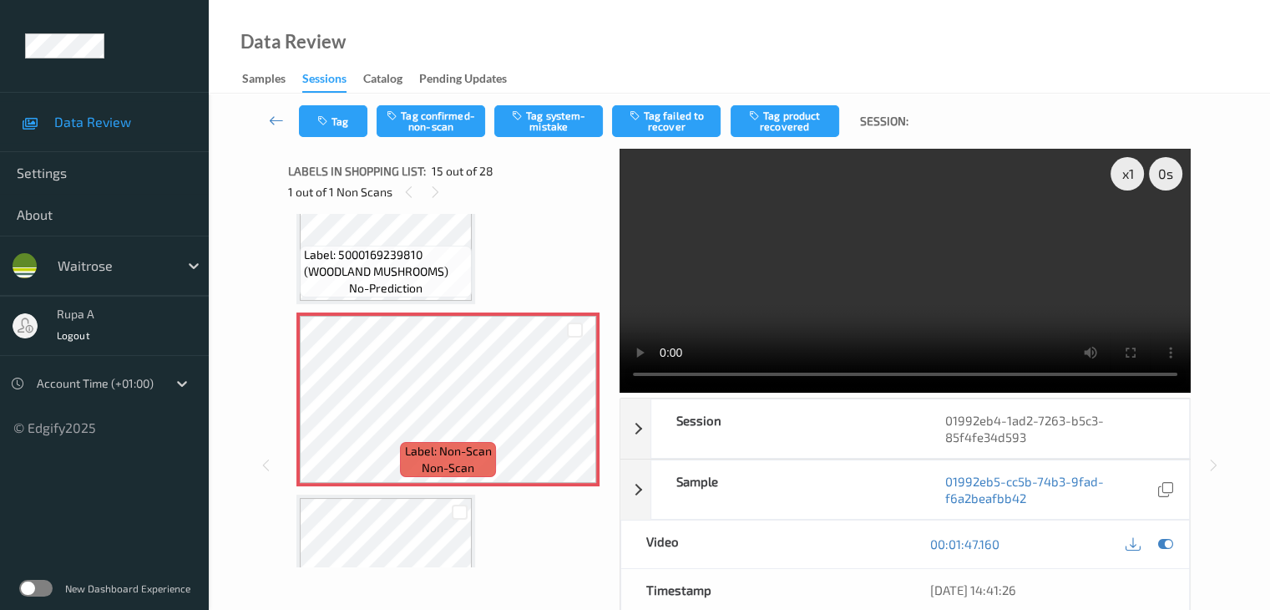
drag, startPoint x: 1129, startPoint y: 326, endPoint x: 1136, endPoint y: 334, distance: 10.6
click at [1131, 329] on video at bounding box center [905, 271] width 571 height 244
click at [1172, 547] on div at bounding box center [1165, 544] width 23 height 23
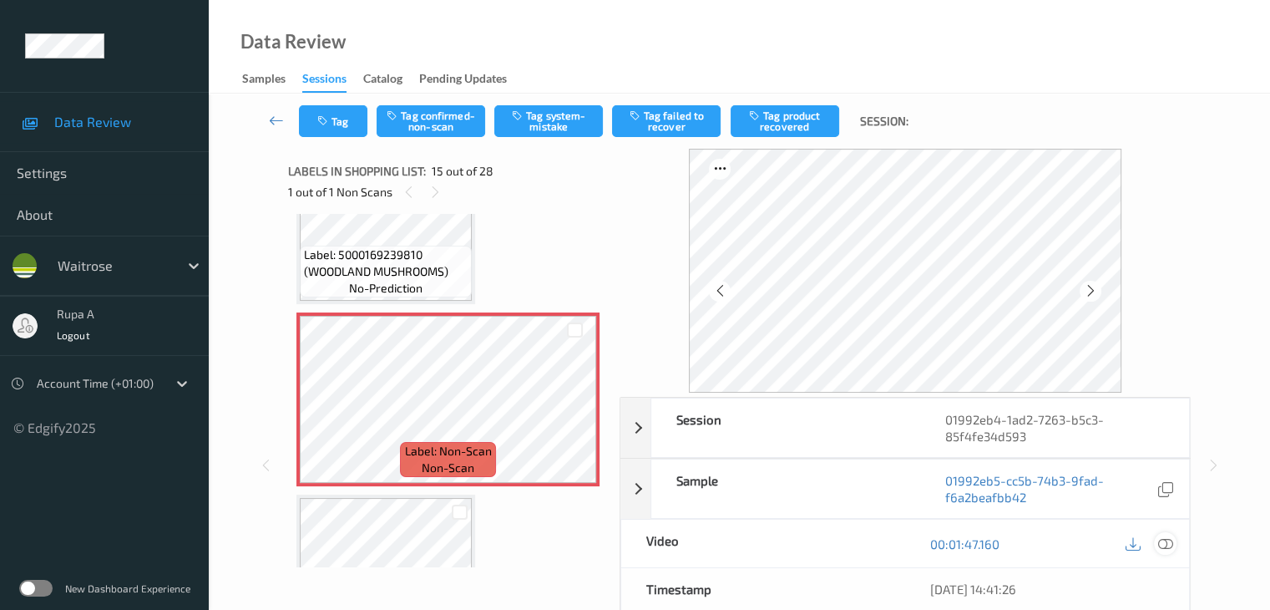
click at [1172, 537] on icon at bounding box center [1164, 543] width 15 height 15
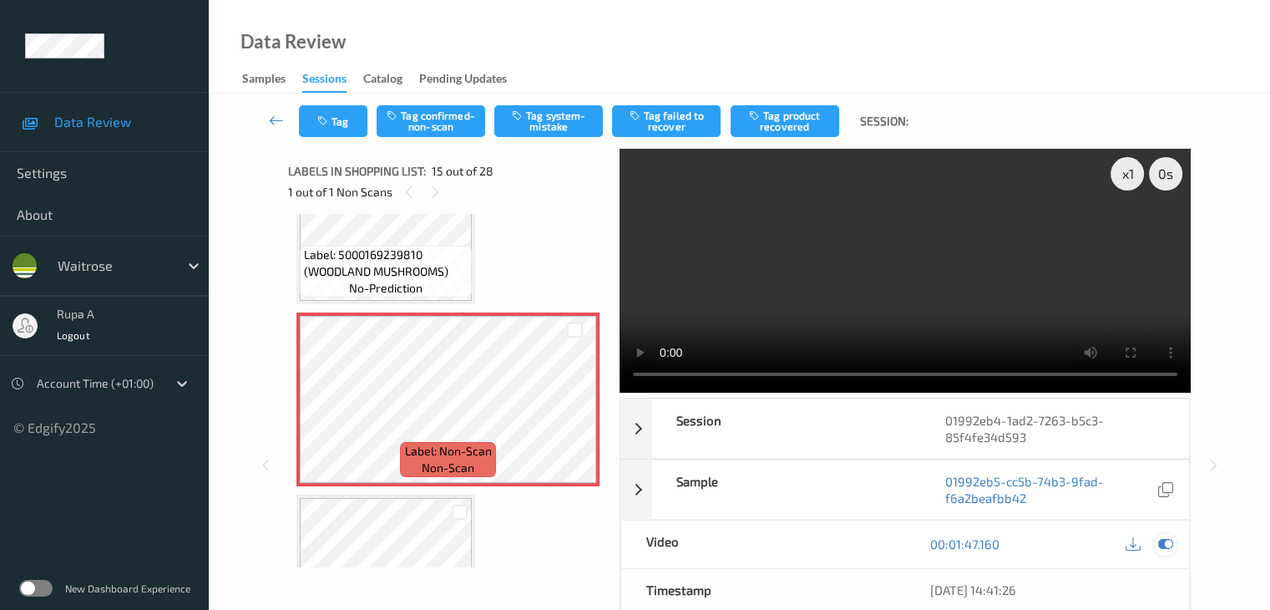
click at [1162, 545] on icon at bounding box center [1164, 543] width 15 height 15
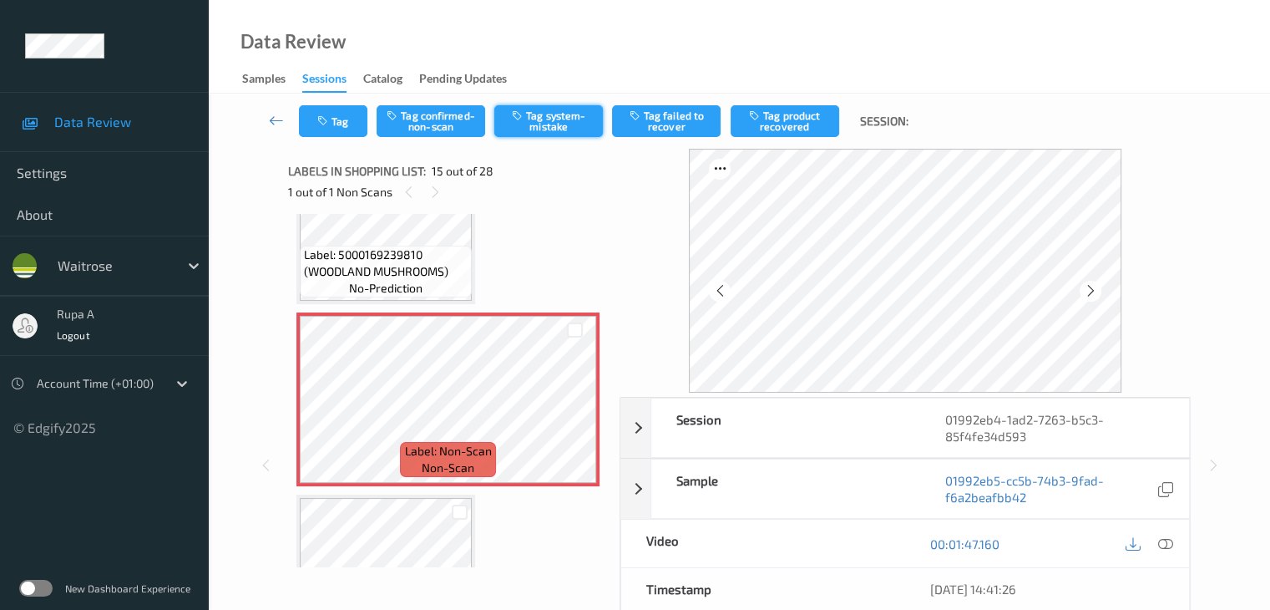
click at [551, 134] on button "Tag system-mistake" at bounding box center [548, 121] width 109 height 32
click at [329, 119] on icon "button" at bounding box center [324, 121] width 14 height 12
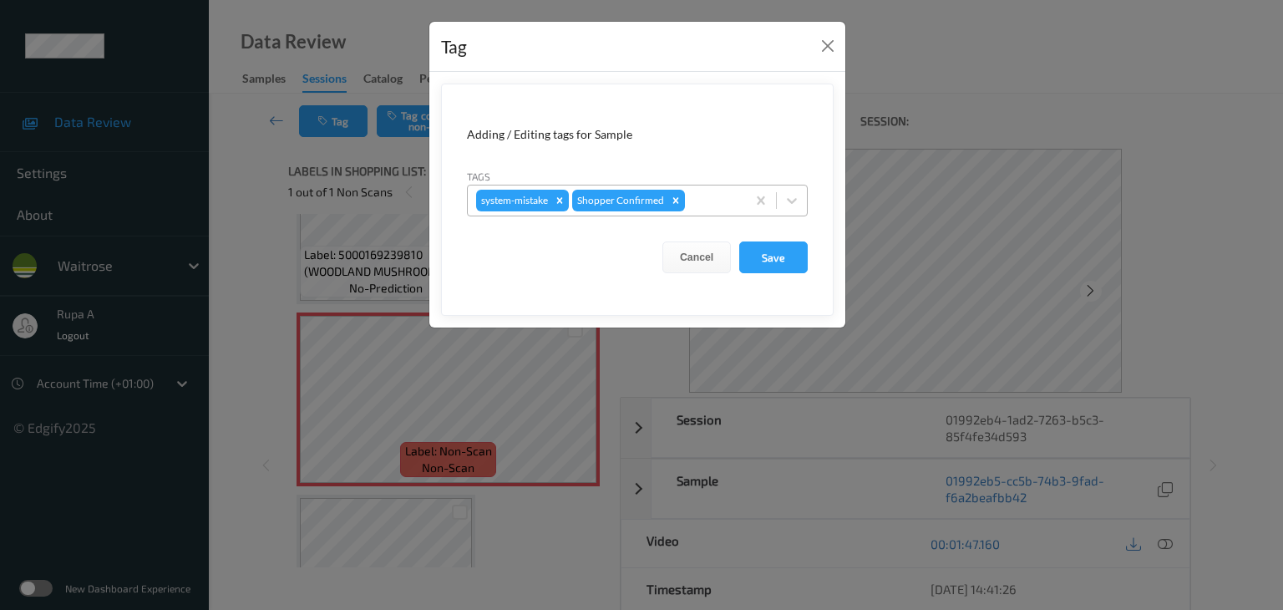
click at [714, 205] on div at bounding box center [712, 200] width 49 height 20
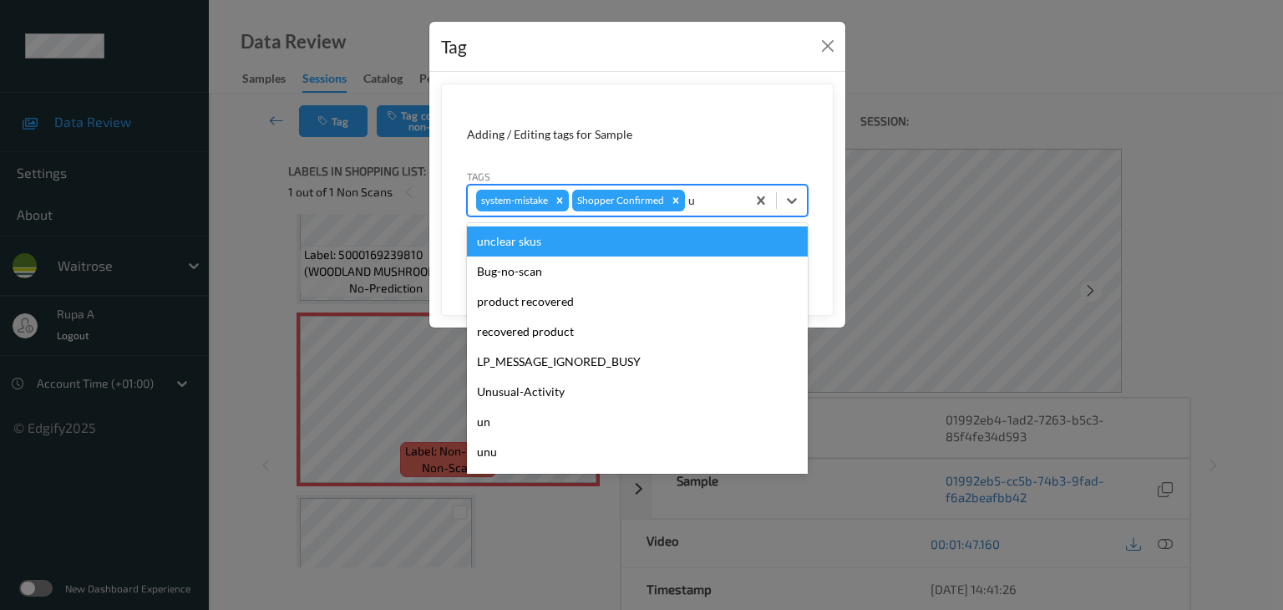
type input "un"
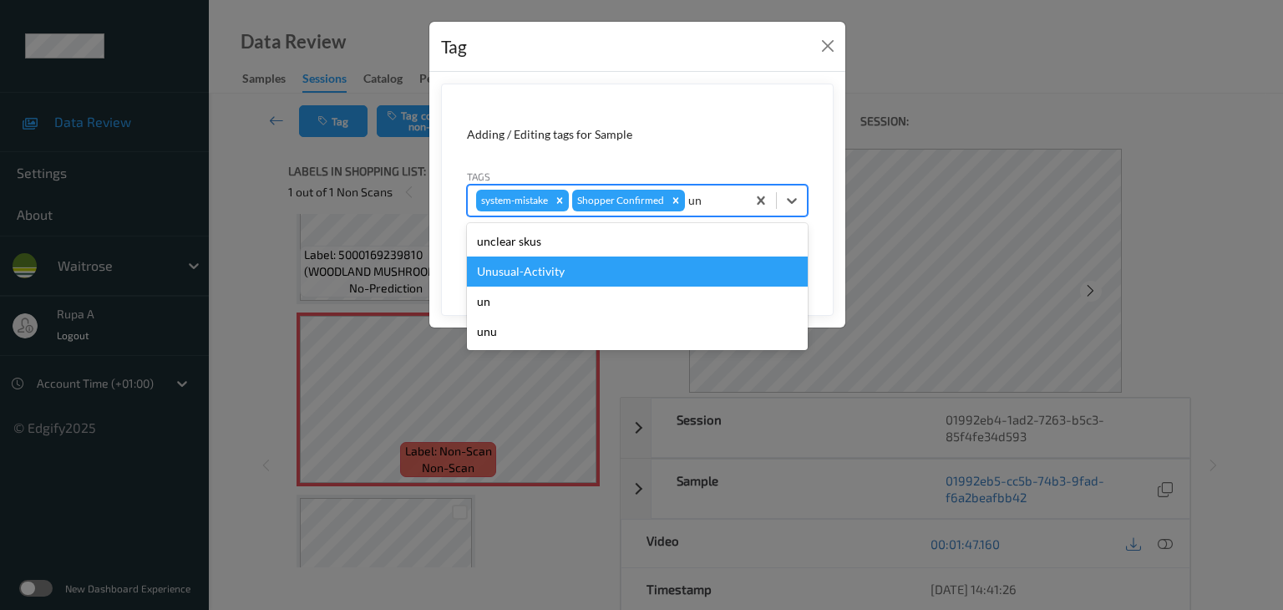
drag, startPoint x: 584, startPoint y: 262, endPoint x: 605, endPoint y: 271, distance: 22.5
click at [583, 263] on div "Unusual-Activity" at bounding box center [637, 271] width 341 height 30
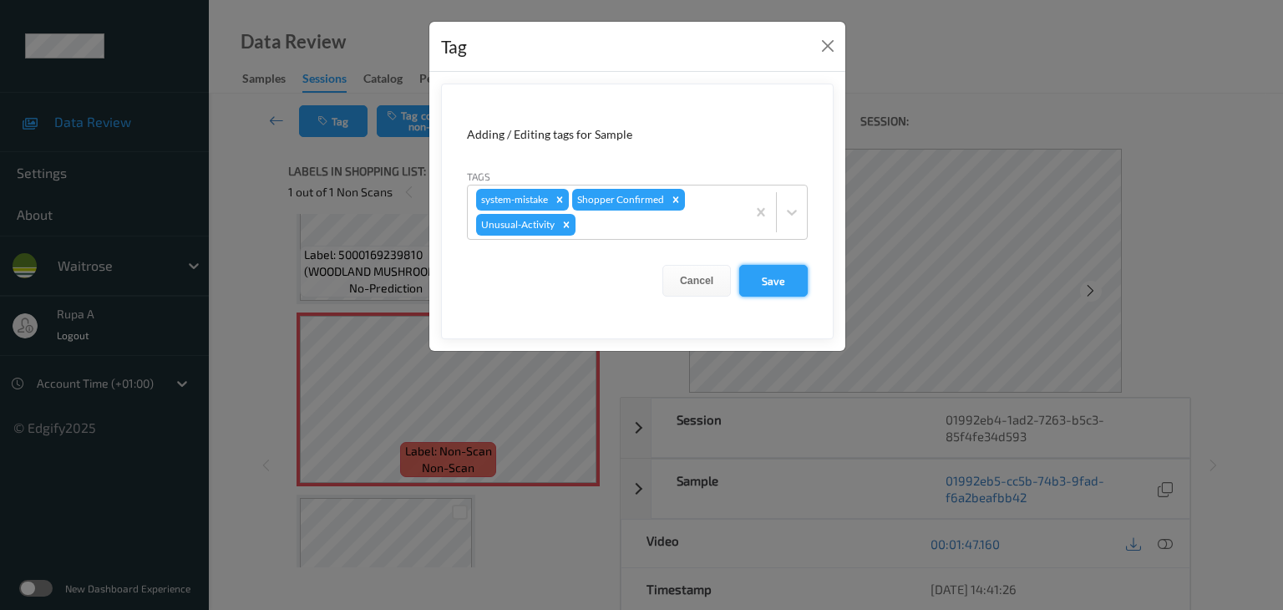
click at [782, 284] on button "Save" at bounding box center [773, 281] width 68 height 32
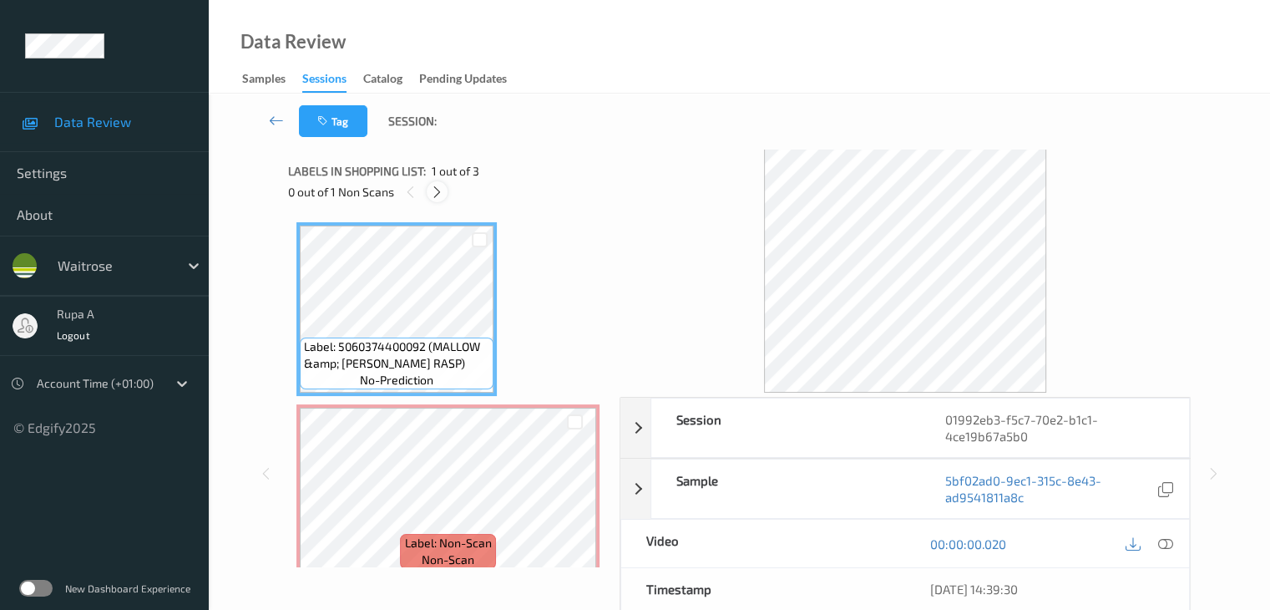
click at [440, 195] on icon at bounding box center [437, 192] width 14 height 15
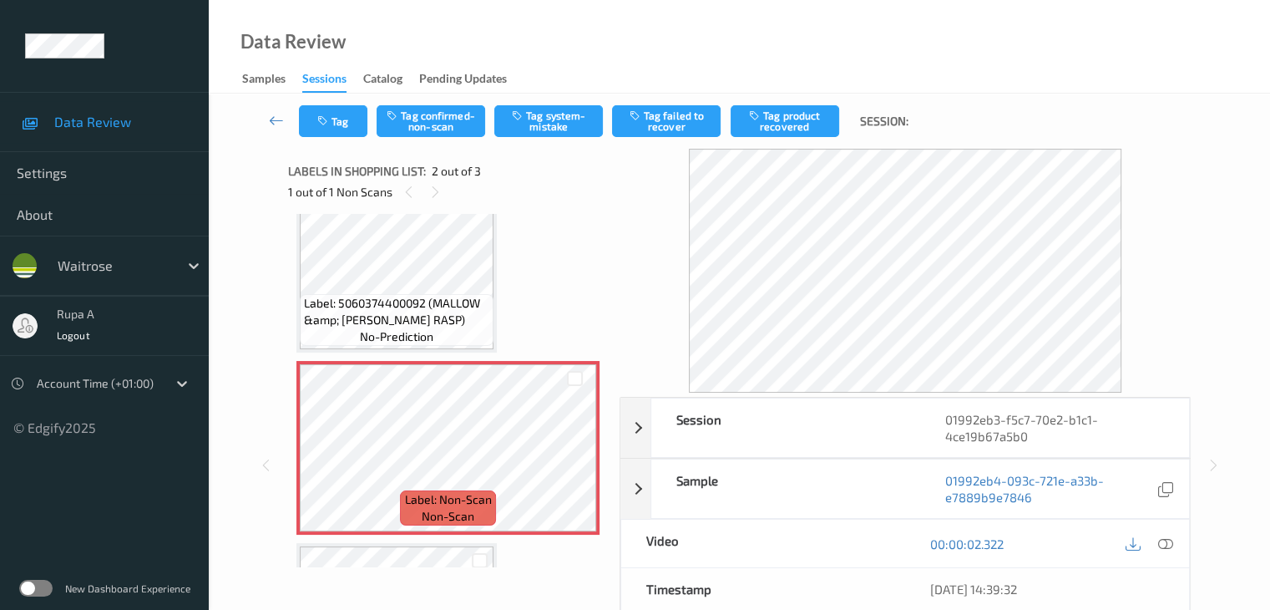
scroll to position [83, 0]
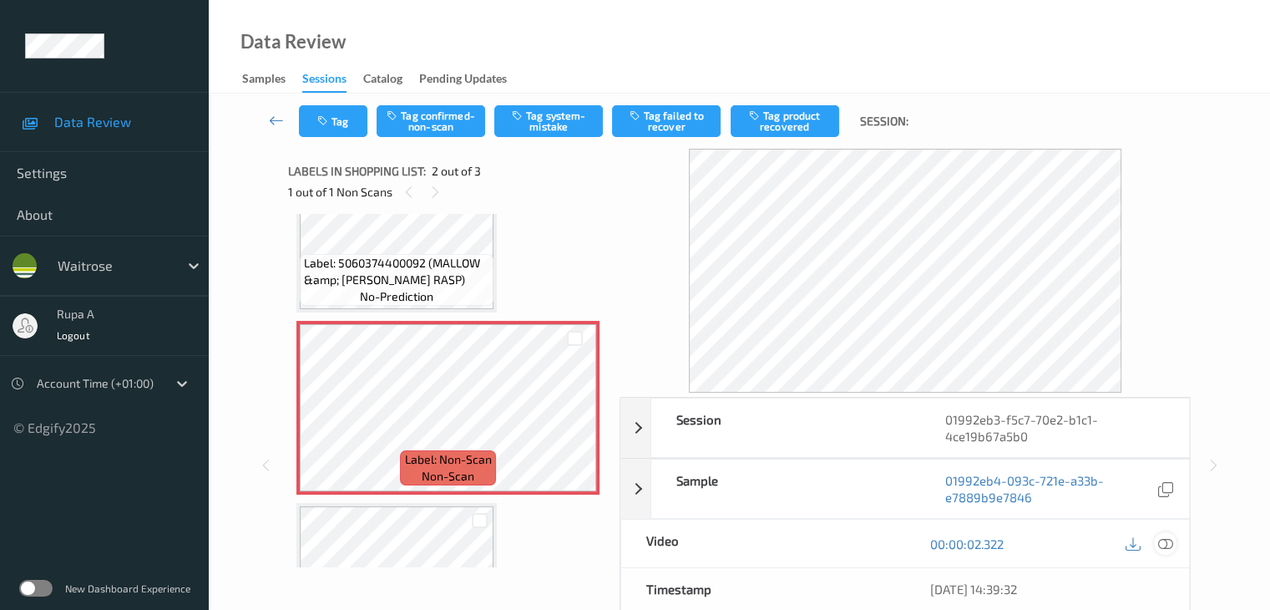
click at [1166, 536] on icon at bounding box center [1164, 543] width 15 height 15
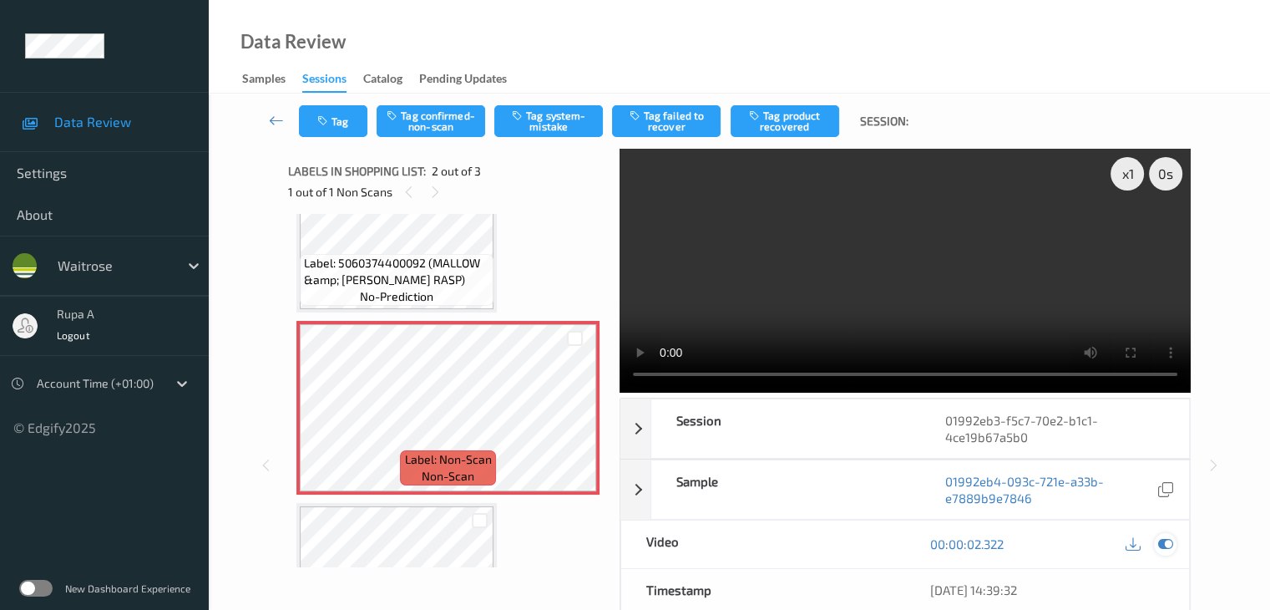
click at [1161, 536] on icon at bounding box center [1164, 543] width 15 height 15
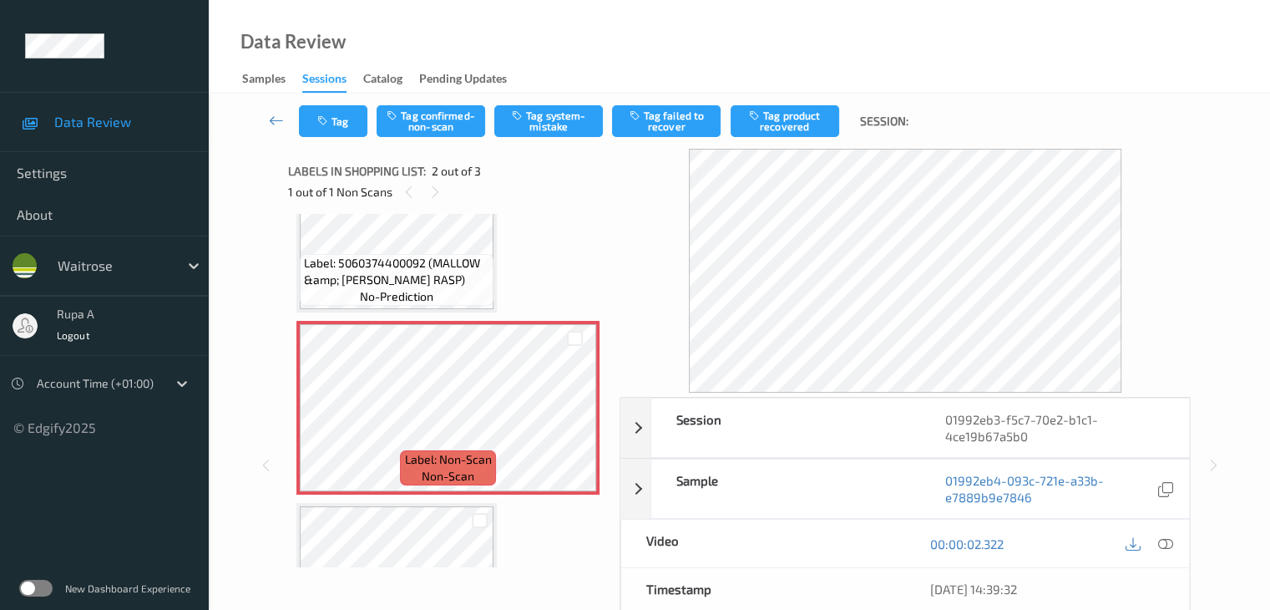
scroll to position [0, 0]
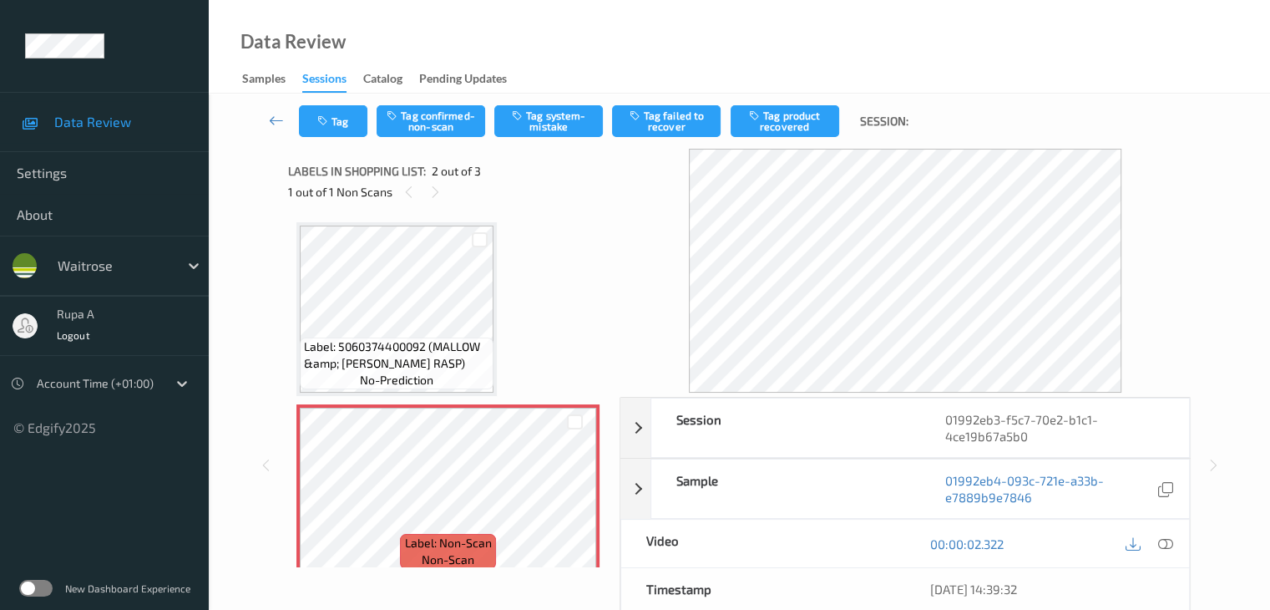
click at [1176, 549] on div at bounding box center [1149, 543] width 54 height 23
click at [1171, 549] on icon at bounding box center [1164, 543] width 15 height 15
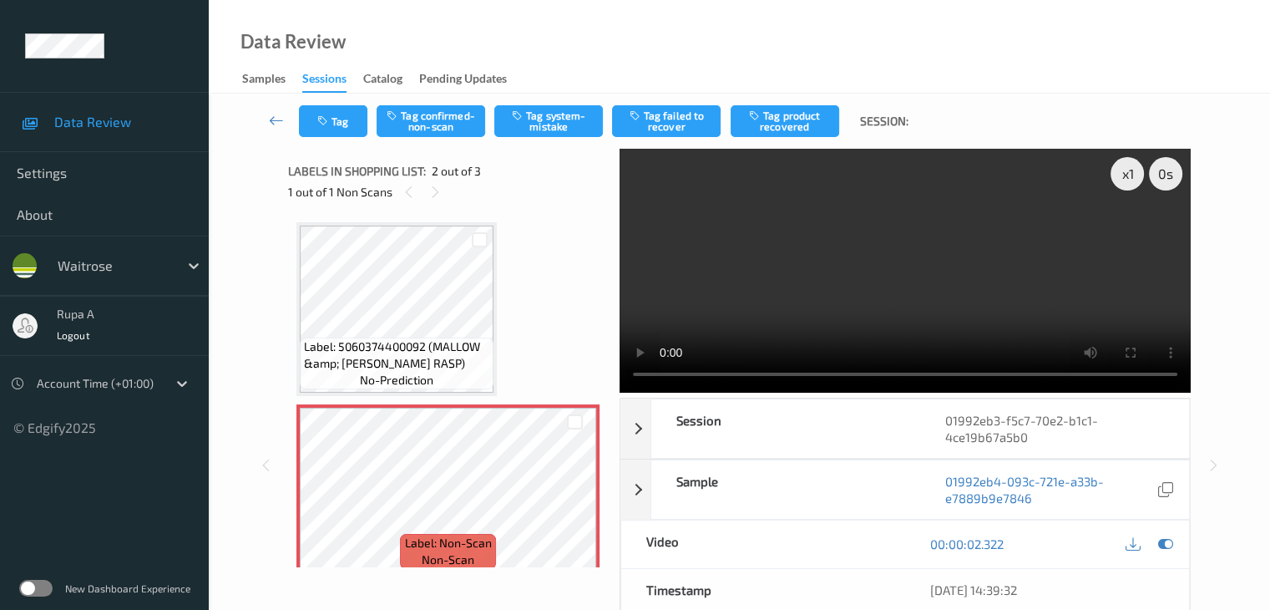
click at [1176, 549] on div at bounding box center [1149, 544] width 54 height 23
click at [1167, 544] on icon at bounding box center [1164, 543] width 15 height 15
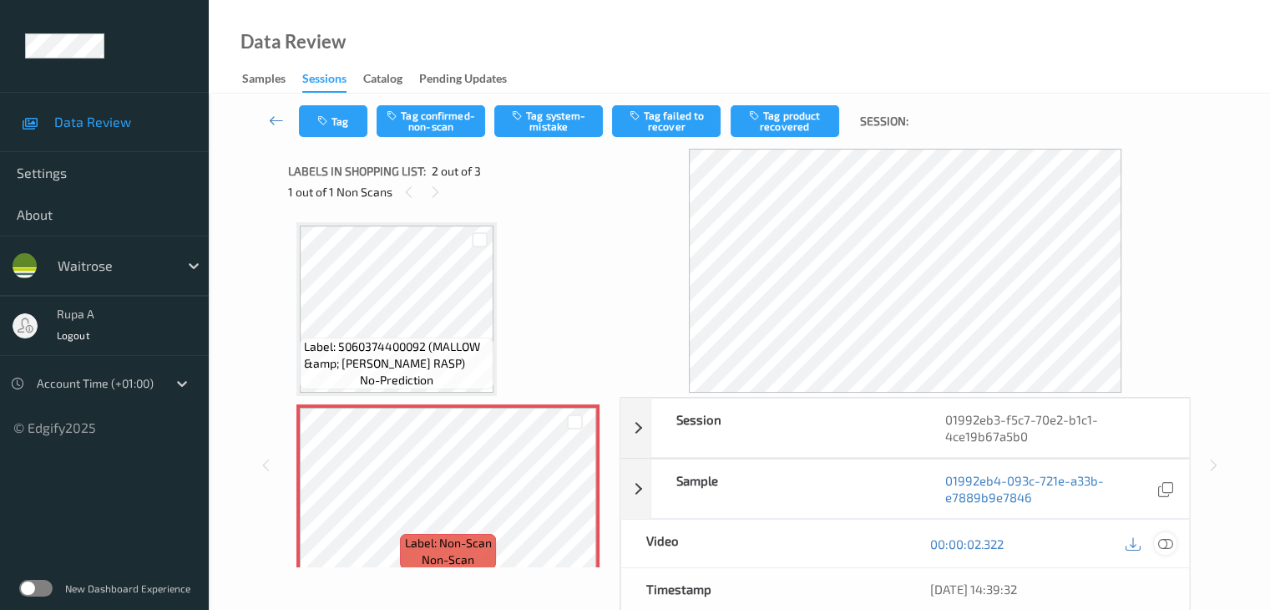
click at [1162, 538] on icon at bounding box center [1164, 543] width 15 height 15
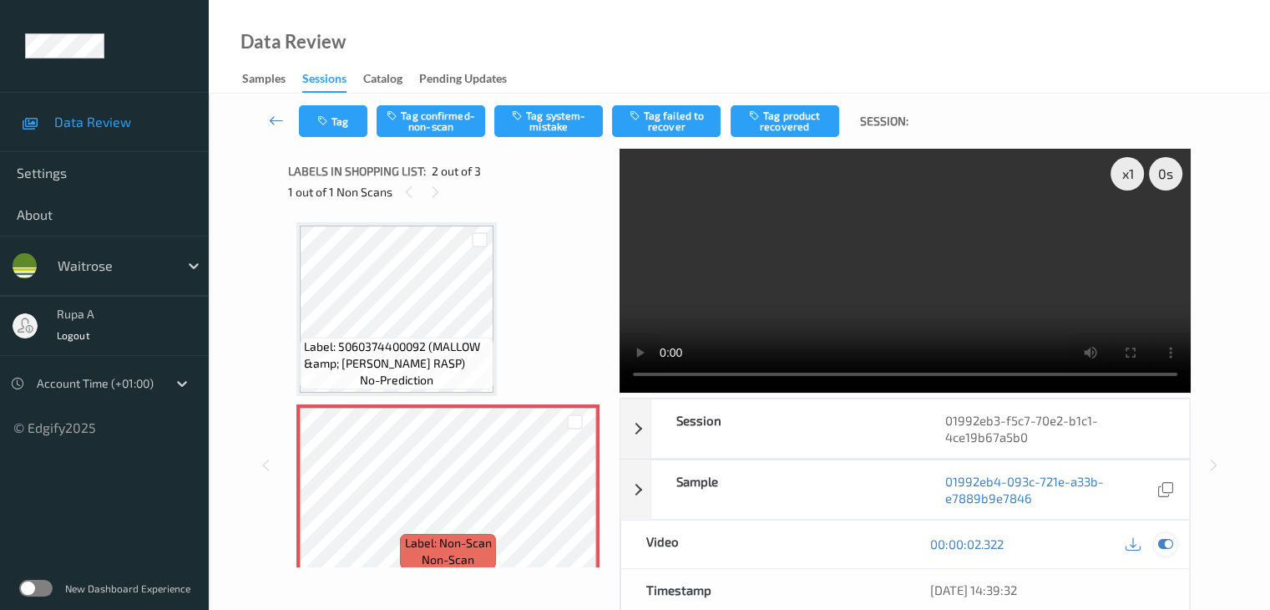
click at [1168, 545] on icon at bounding box center [1164, 543] width 15 height 15
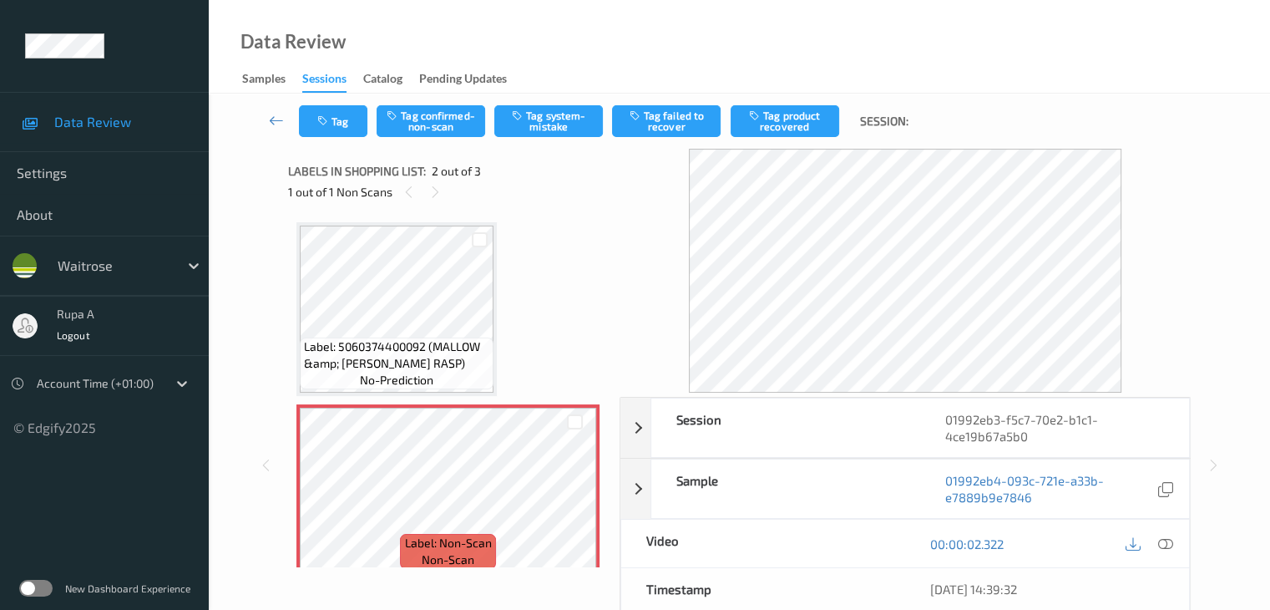
click at [565, 241] on div "Label: 5060374400092 (MALLOW &amp; [PERSON_NAME] RASP) no-prediction Label: Non…" at bounding box center [447, 491] width 303 height 538
click at [543, 124] on button "Tag system-mistake" at bounding box center [548, 121] width 109 height 32
click at [351, 135] on button "Tag" at bounding box center [333, 121] width 68 height 32
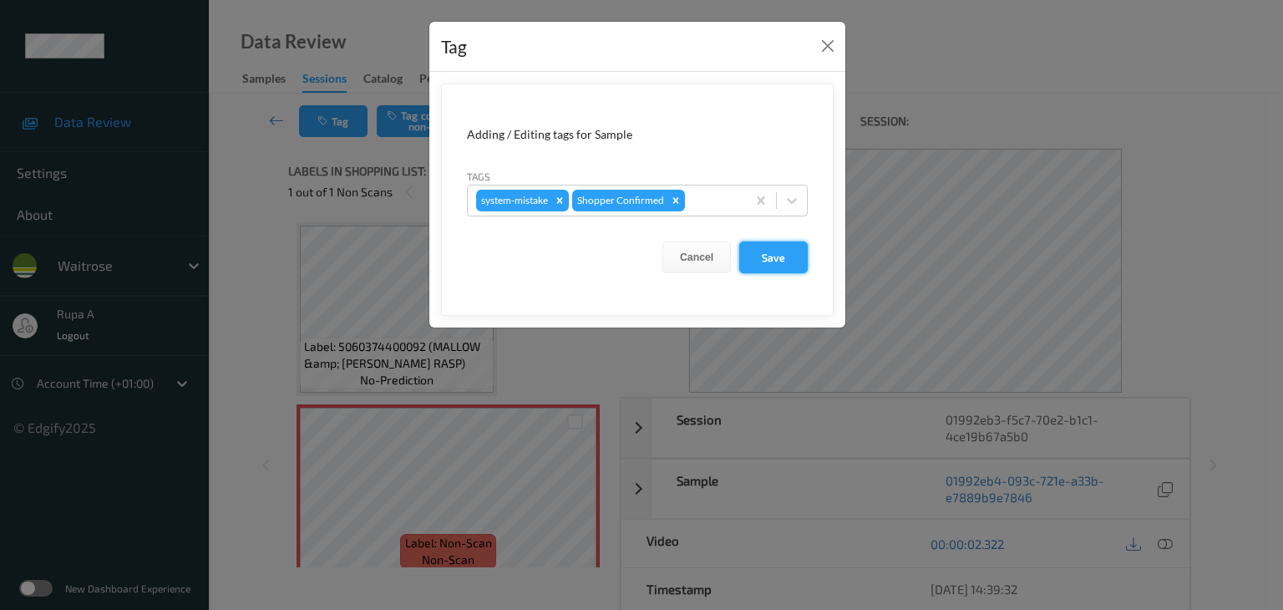
click at [764, 261] on button "Save" at bounding box center [773, 257] width 68 height 32
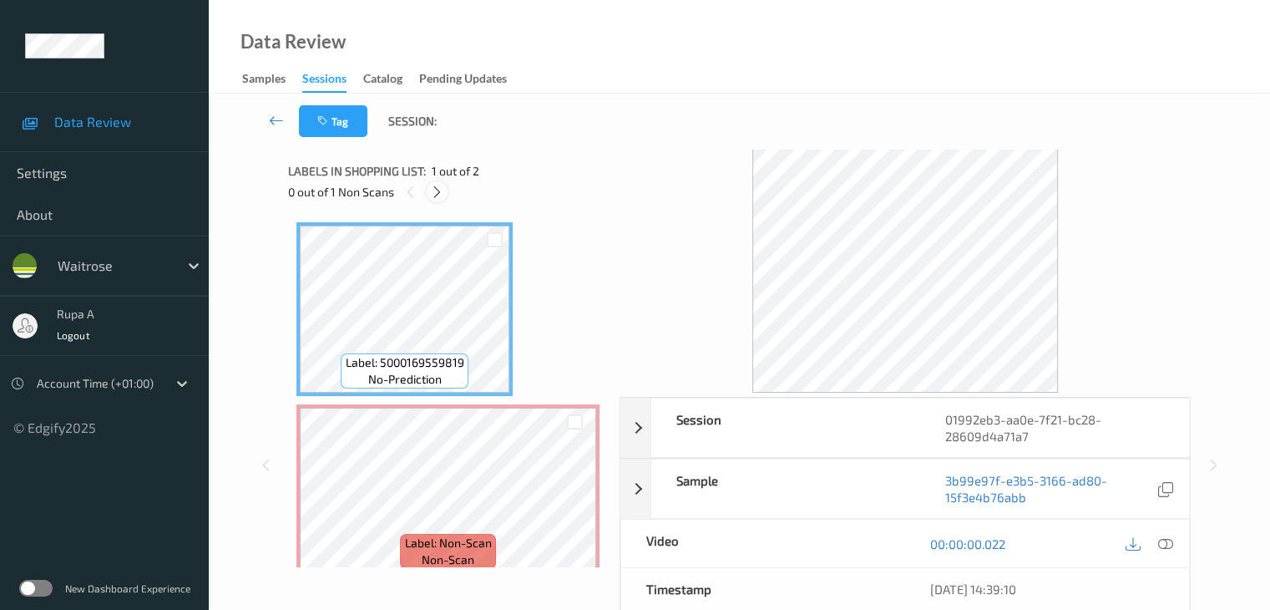
click at [439, 190] on icon at bounding box center [437, 192] width 14 height 15
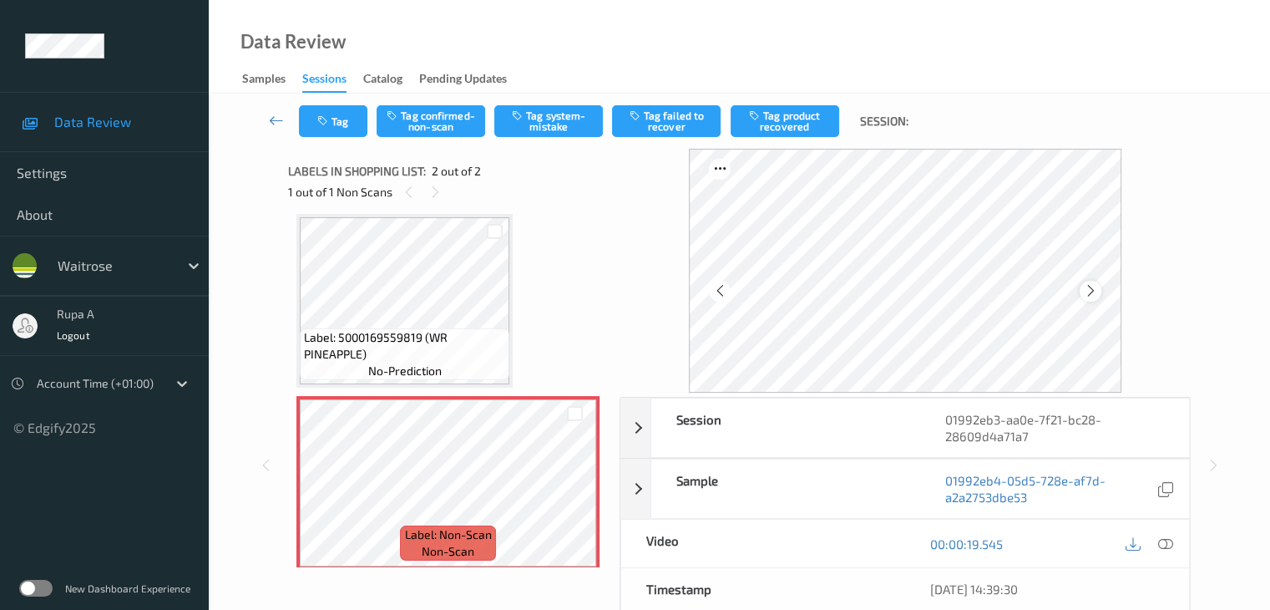
click at [1094, 292] on icon at bounding box center [1090, 290] width 14 height 15
click at [1094, 295] on icon at bounding box center [1090, 290] width 14 height 15
click at [1096, 296] on icon at bounding box center [1090, 290] width 14 height 15
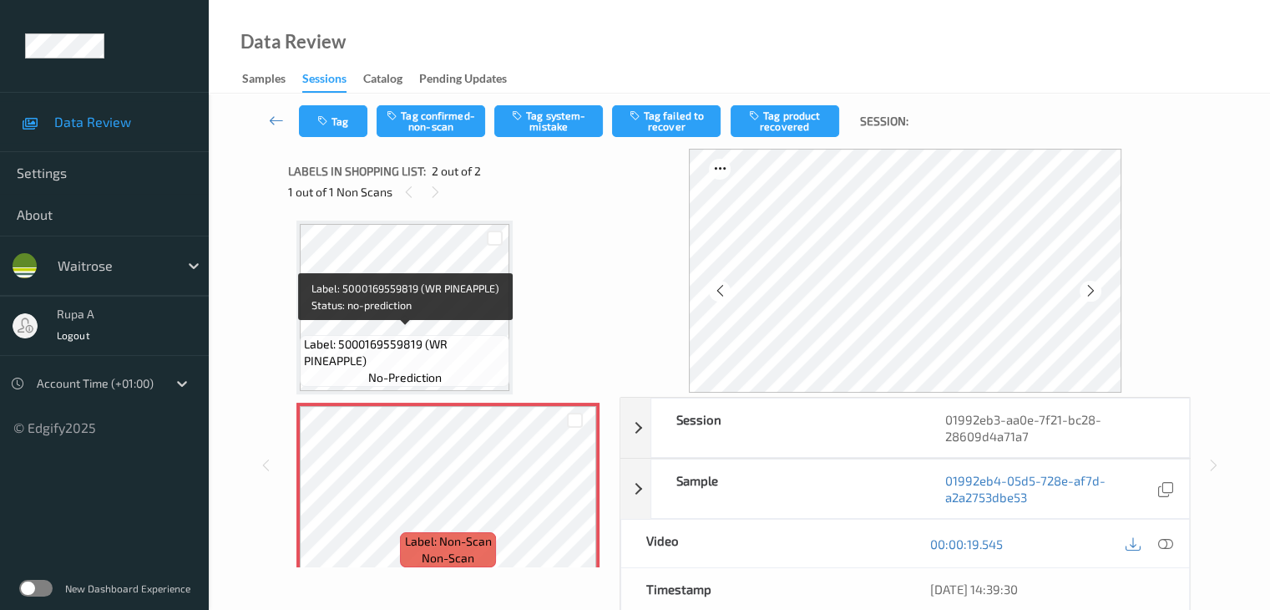
scroll to position [0, 0]
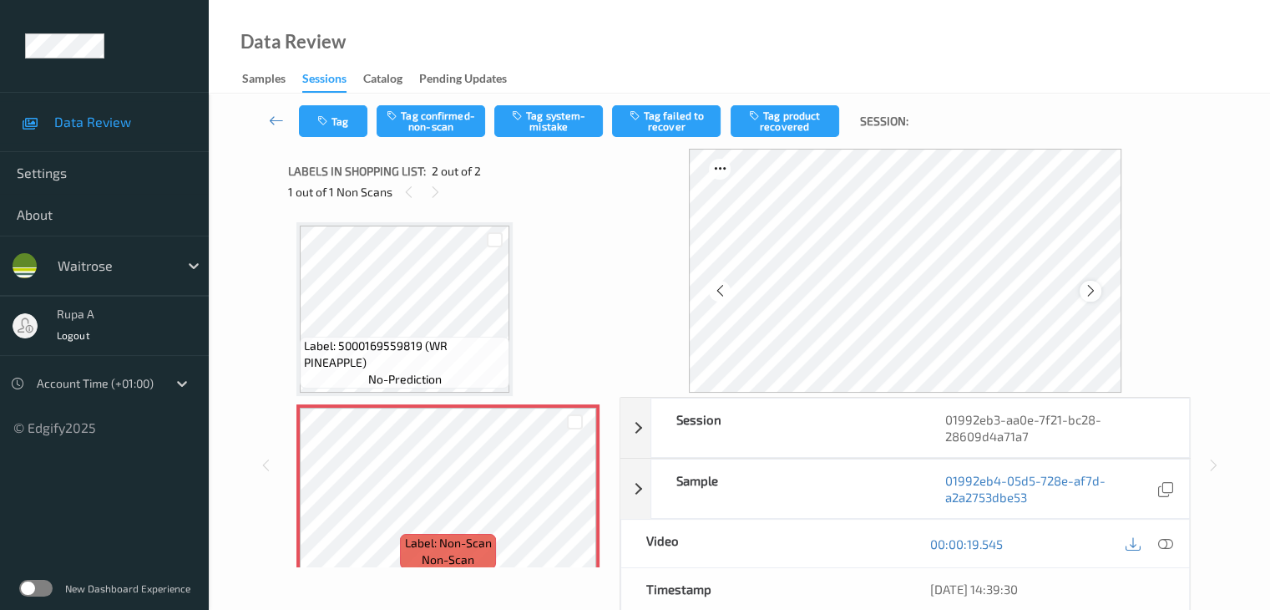
click at [1093, 295] on icon at bounding box center [1090, 290] width 14 height 15
click at [546, 118] on button "Tag system-mistake" at bounding box center [548, 121] width 109 height 32
click at [1167, 541] on icon at bounding box center [1164, 543] width 15 height 15
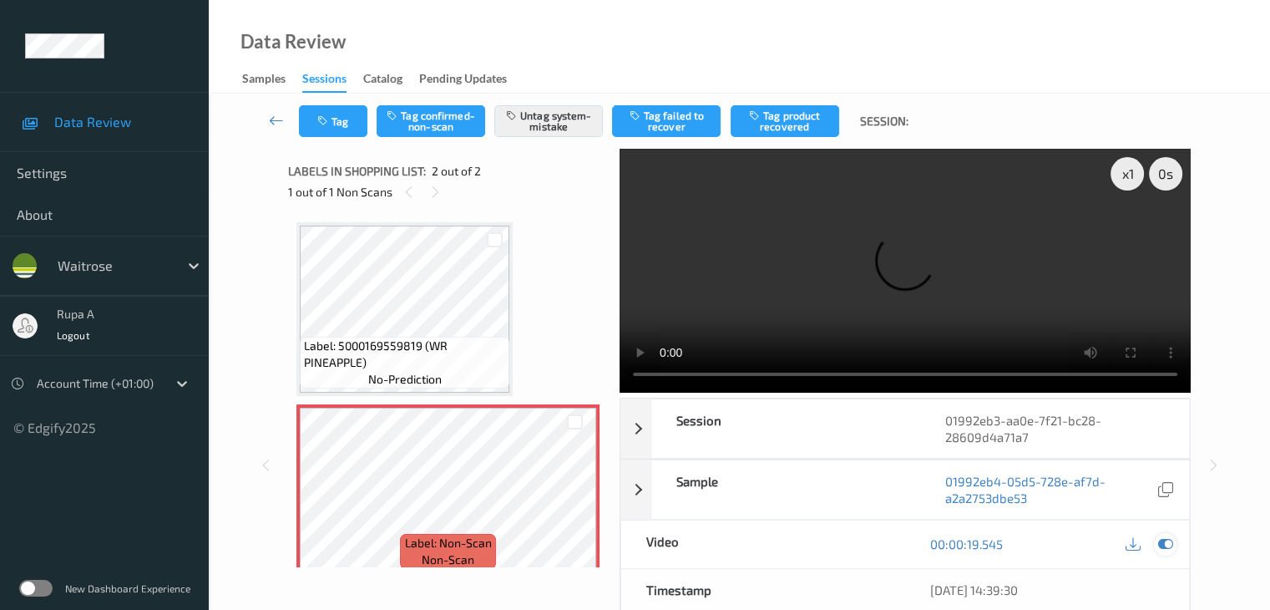
click at [1172, 541] on icon at bounding box center [1164, 543] width 15 height 15
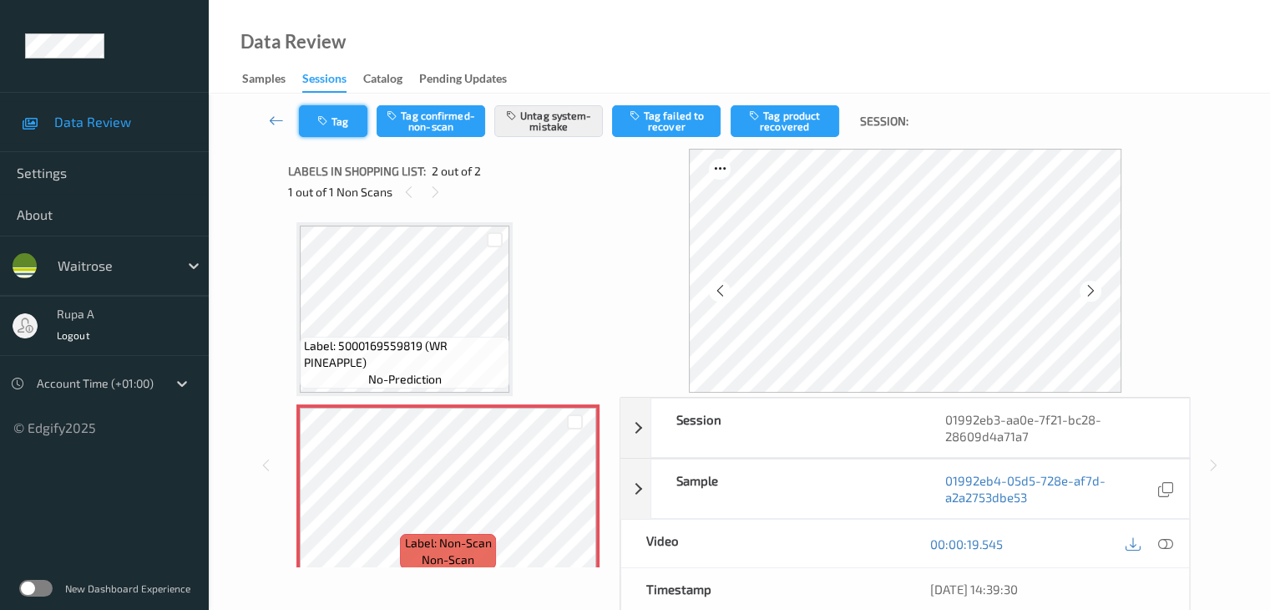
click at [319, 133] on button "Tag" at bounding box center [333, 121] width 68 height 32
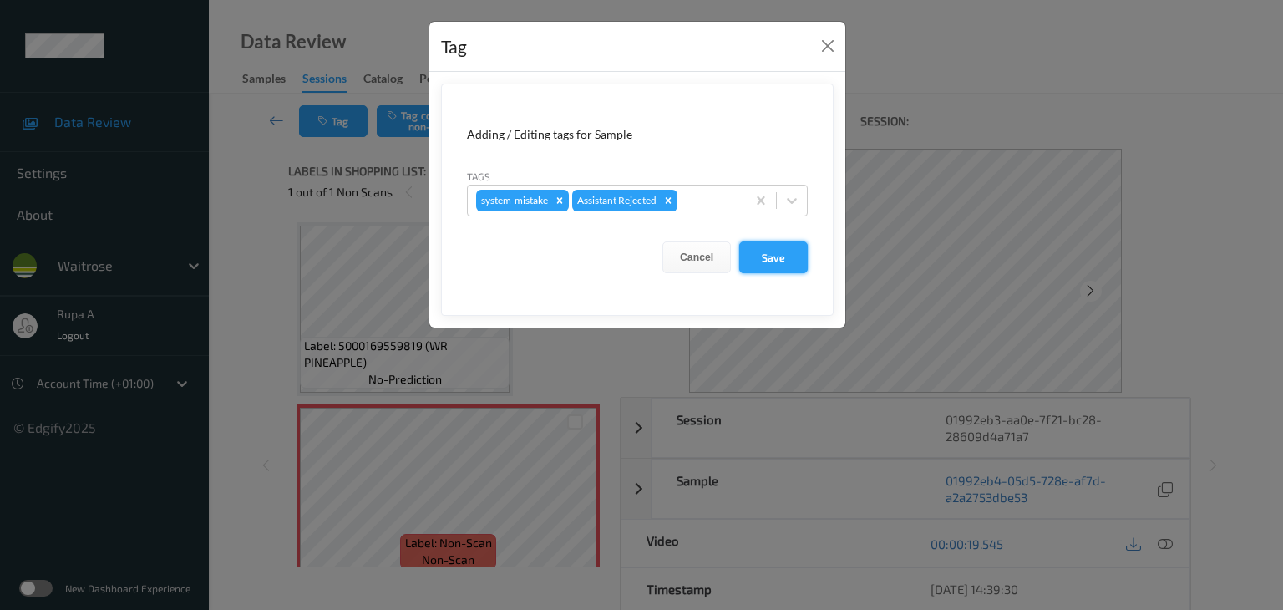
click at [788, 255] on button "Save" at bounding box center [773, 257] width 68 height 32
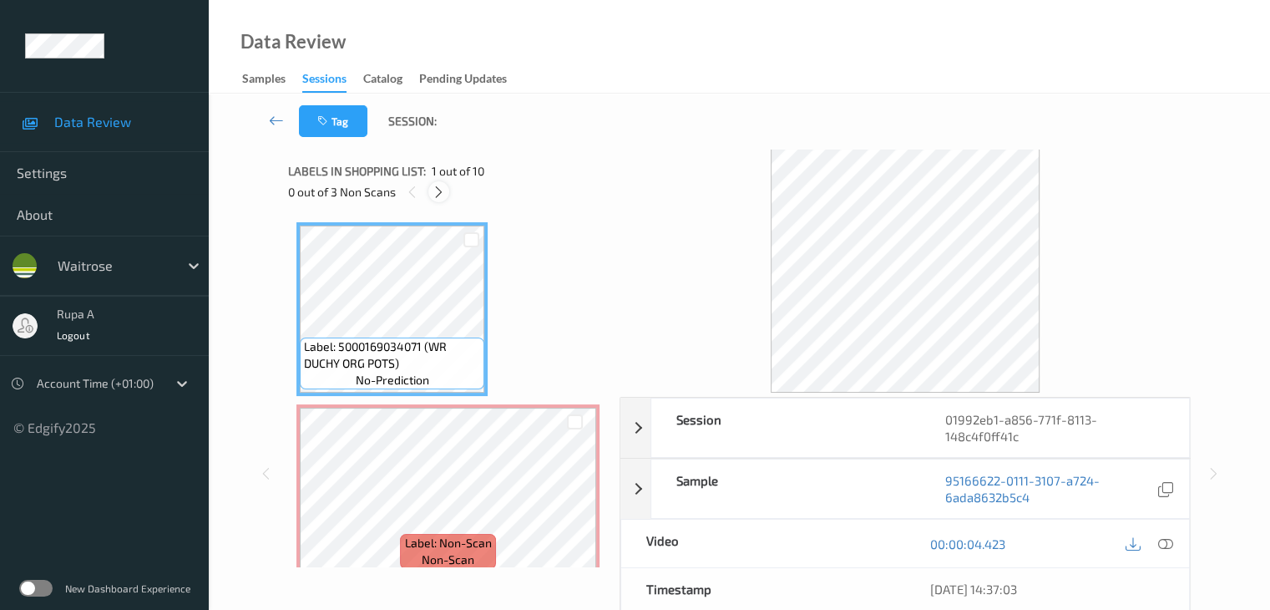
click at [445, 198] on icon at bounding box center [439, 192] width 14 height 15
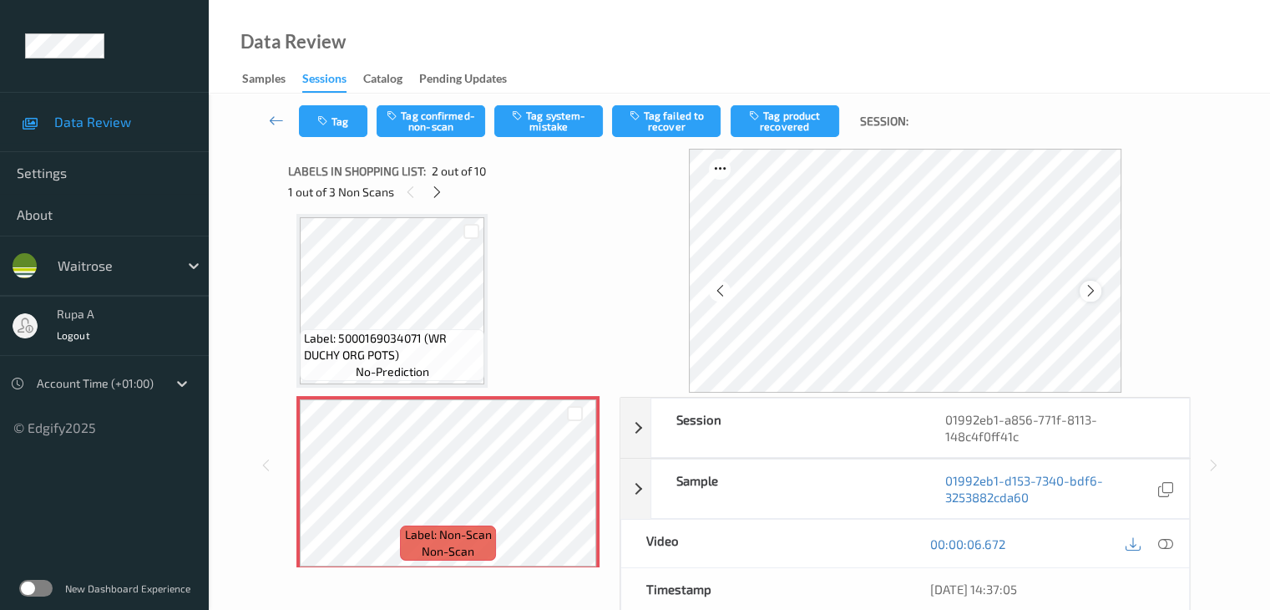
click at [1099, 299] on div at bounding box center [1090, 291] width 21 height 21
click at [1099, 298] on div at bounding box center [1090, 291] width 21 height 21
click at [1176, 549] on div at bounding box center [1149, 543] width 54 height 23
click at [1162, 539] on icon at bounding box center [1164, 543] width 15 height 15
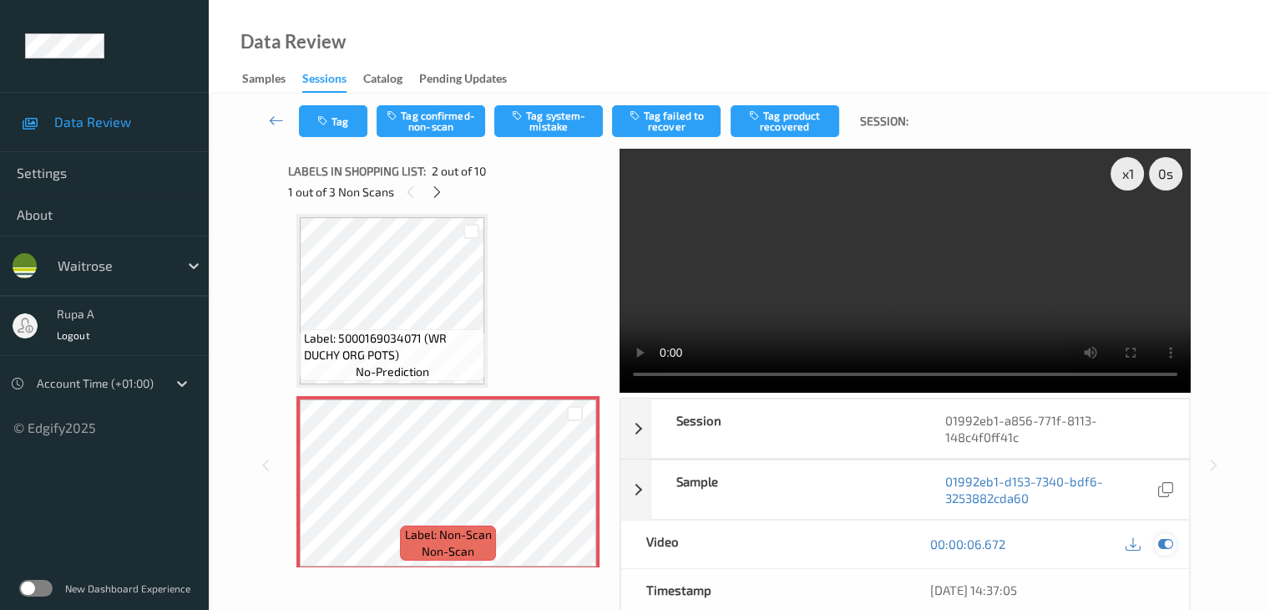
click at [1166, 547] on icon at bounding box center [1164, 543] width 15 height 15
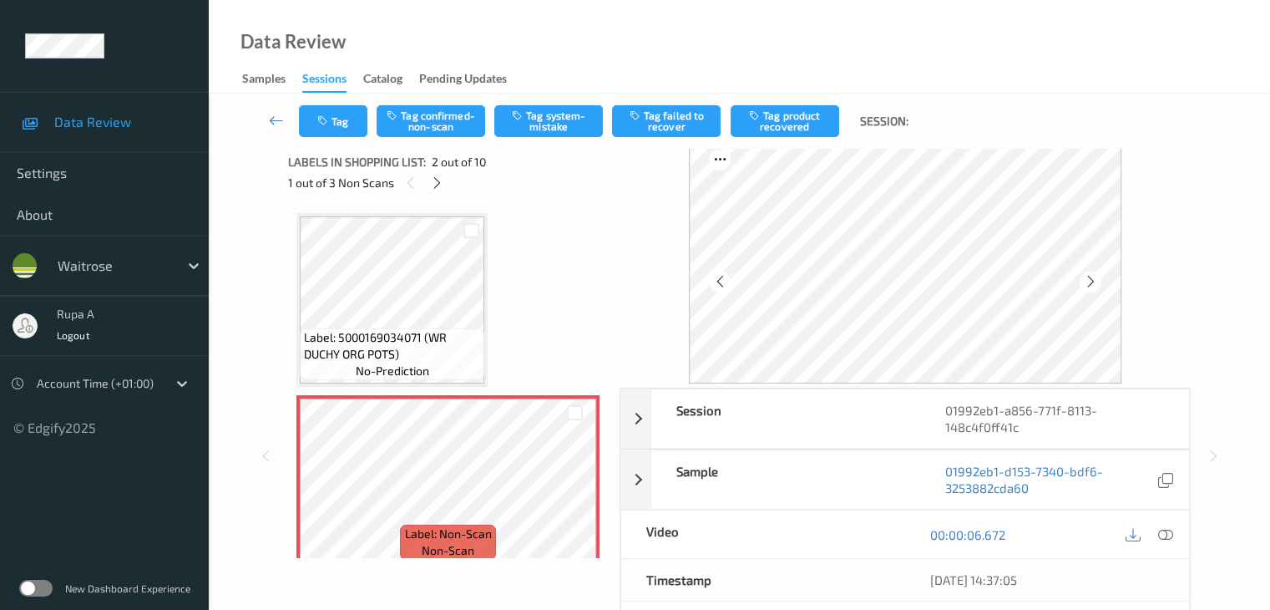
scroll to position [0, 0]
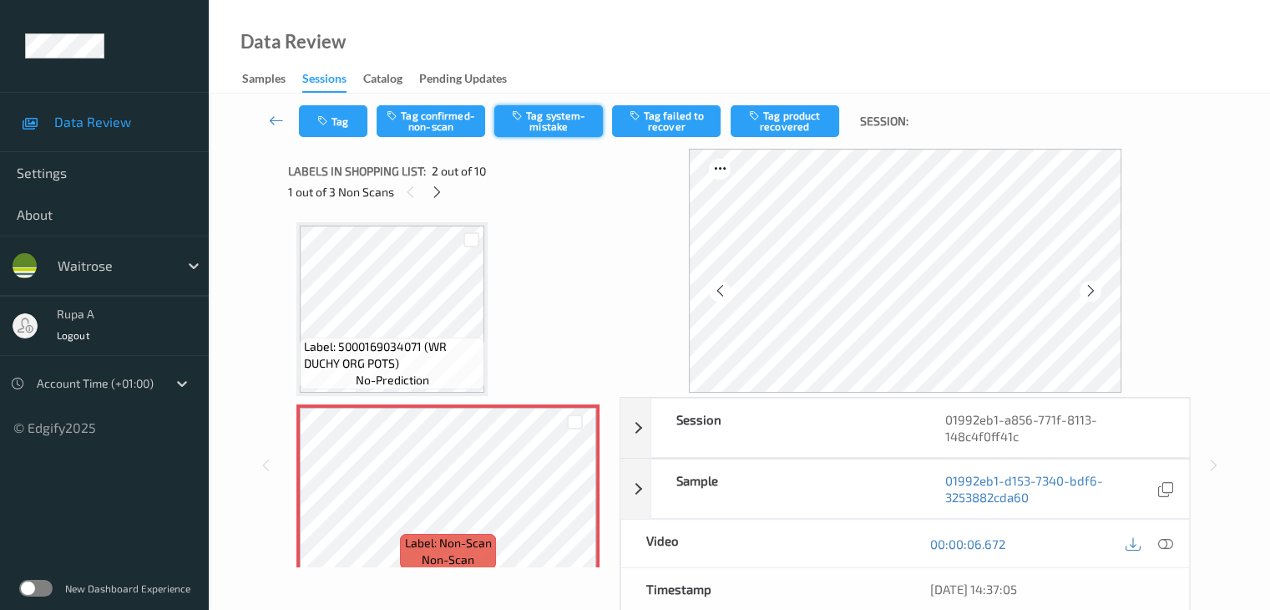
click at [524, 128] on button "Tag system-mistake" at bounding box center [548, 121] width 109 height 32
click at [303, 114] on button "Tag" at bounding box center [333, 121] width 68 height 32
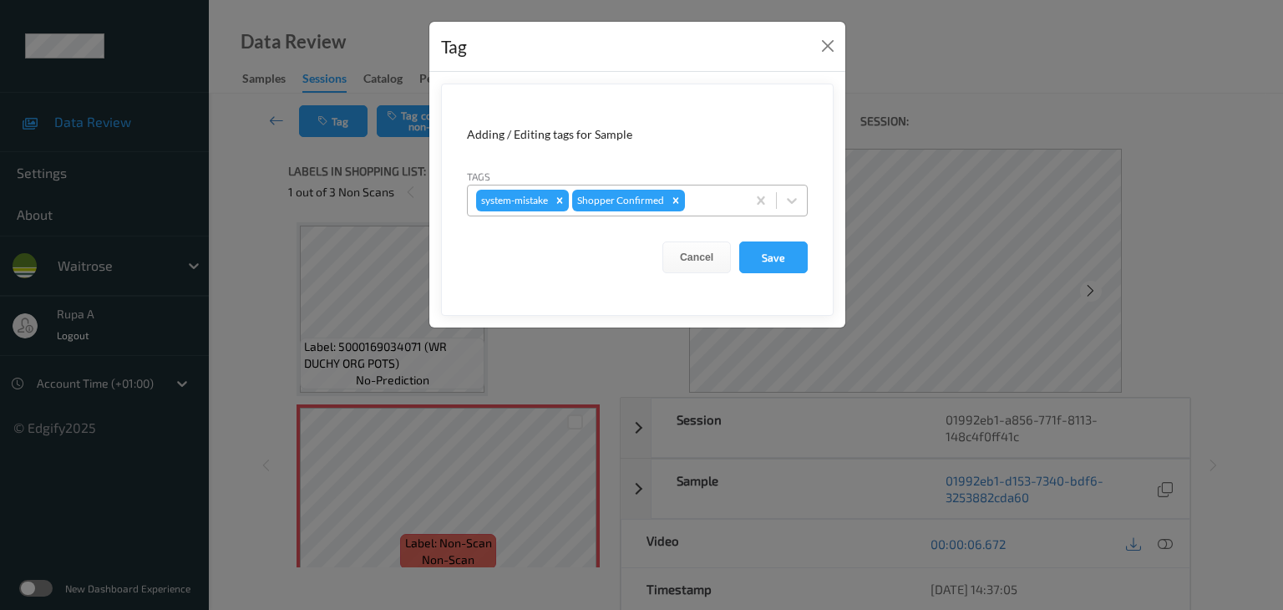
click at [718, 210] on div "system-mistake Shopper Confirmed" at bounding box center [607, 200] width 278 height 28
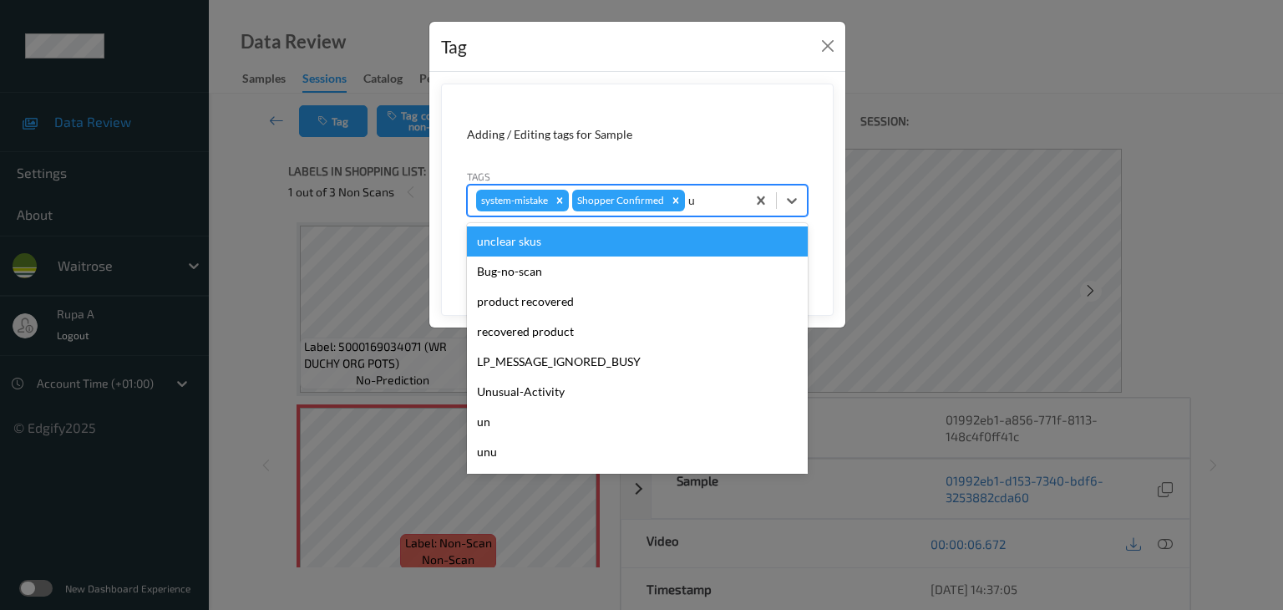
type input "un"
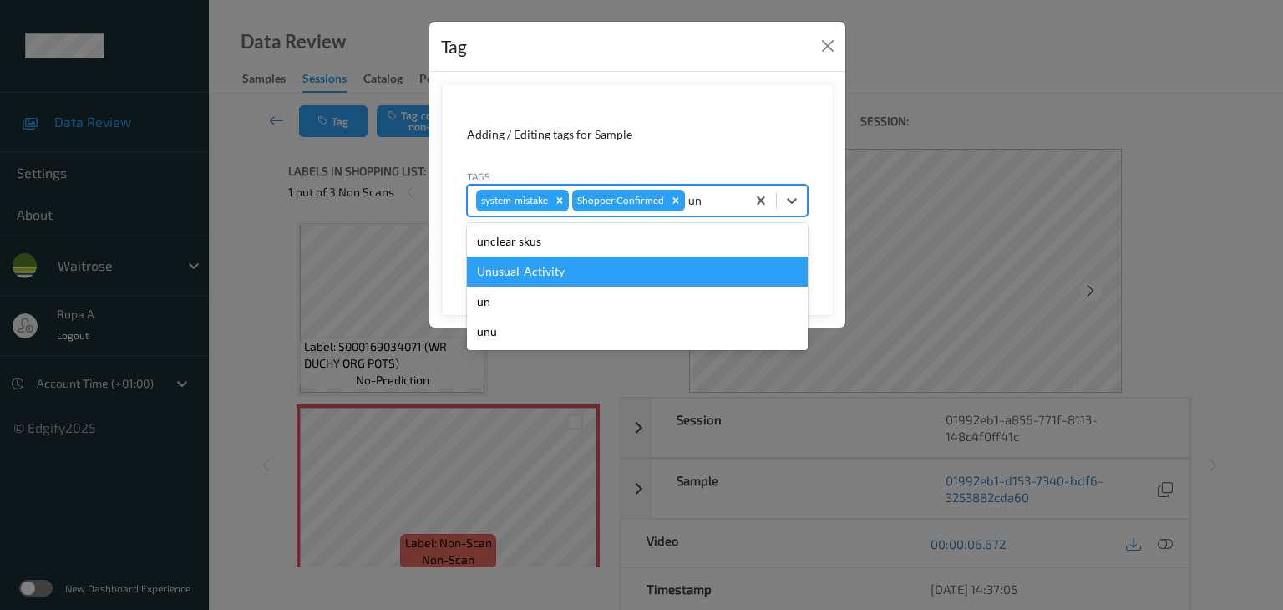
click at [610, 267] on div "Unusual-Activity" at bounding box center [637, 271] width 341 height 30
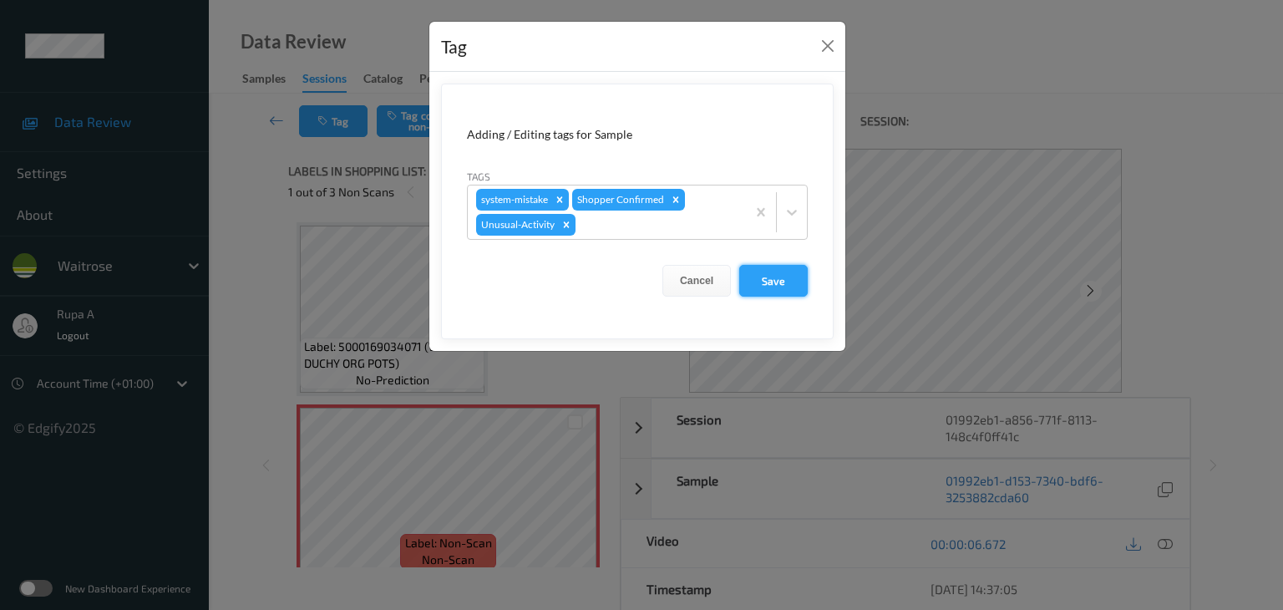
click at [758, 278] on button "Save" at bounding box center [773, 281] width 68 height 32
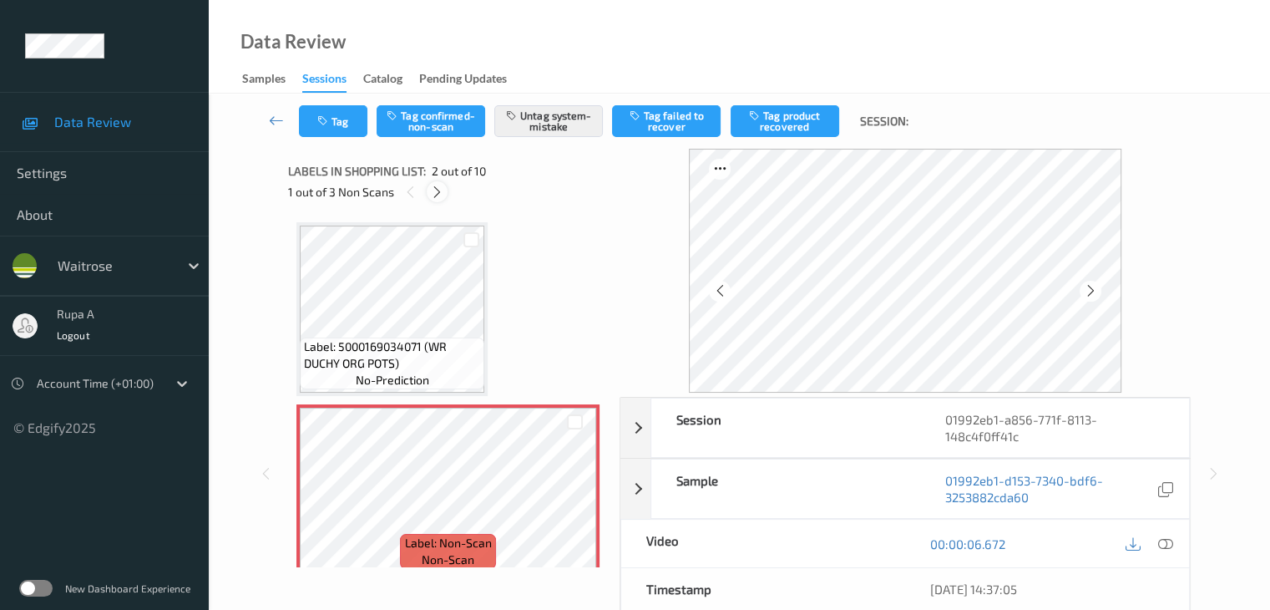
click at [437, 199] on div at bounding box center [437, 191] width 21 height 21
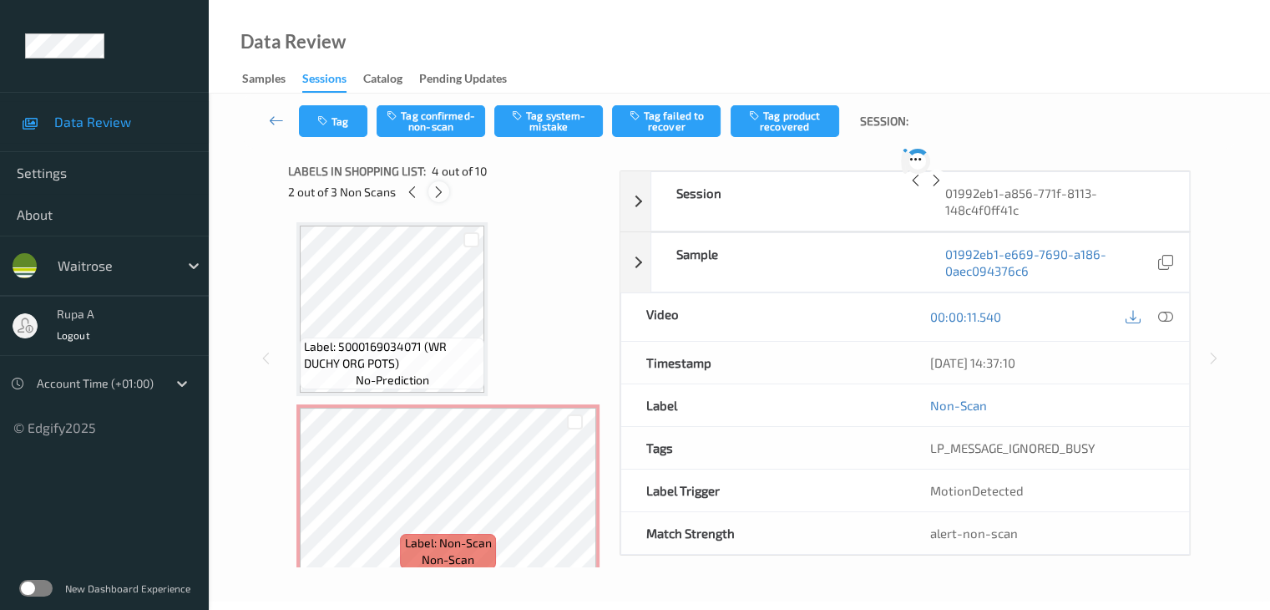
scroll to position [372, 0]
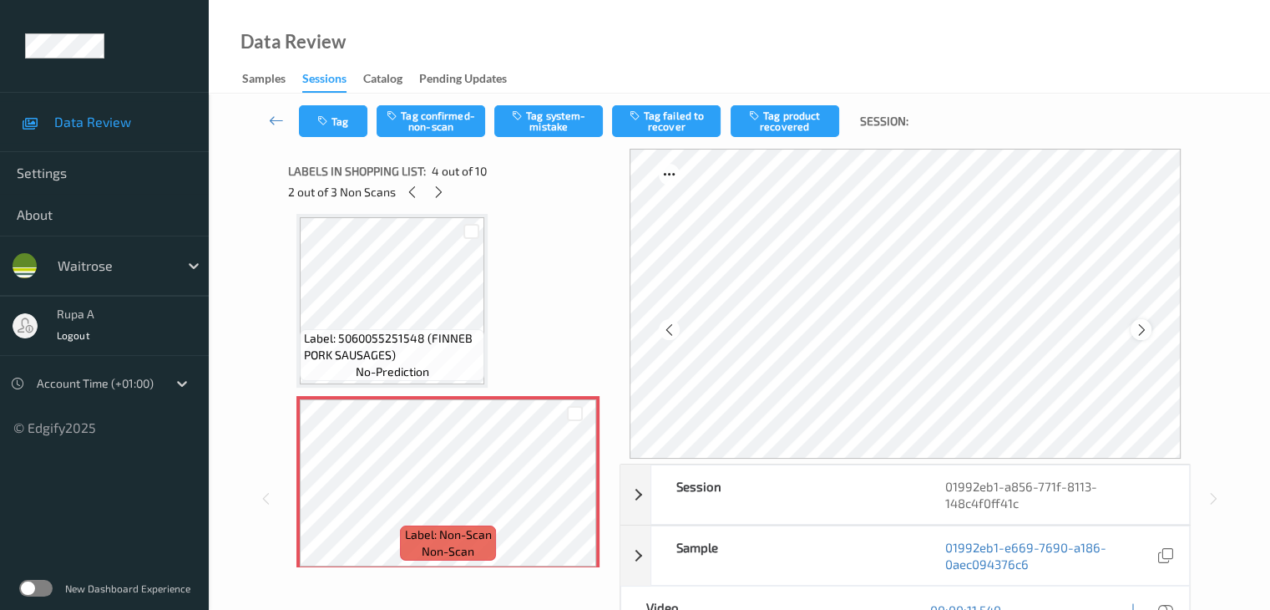
click at [1139, 328] on icon at bounding box center [1141, 329] width 14 height 15
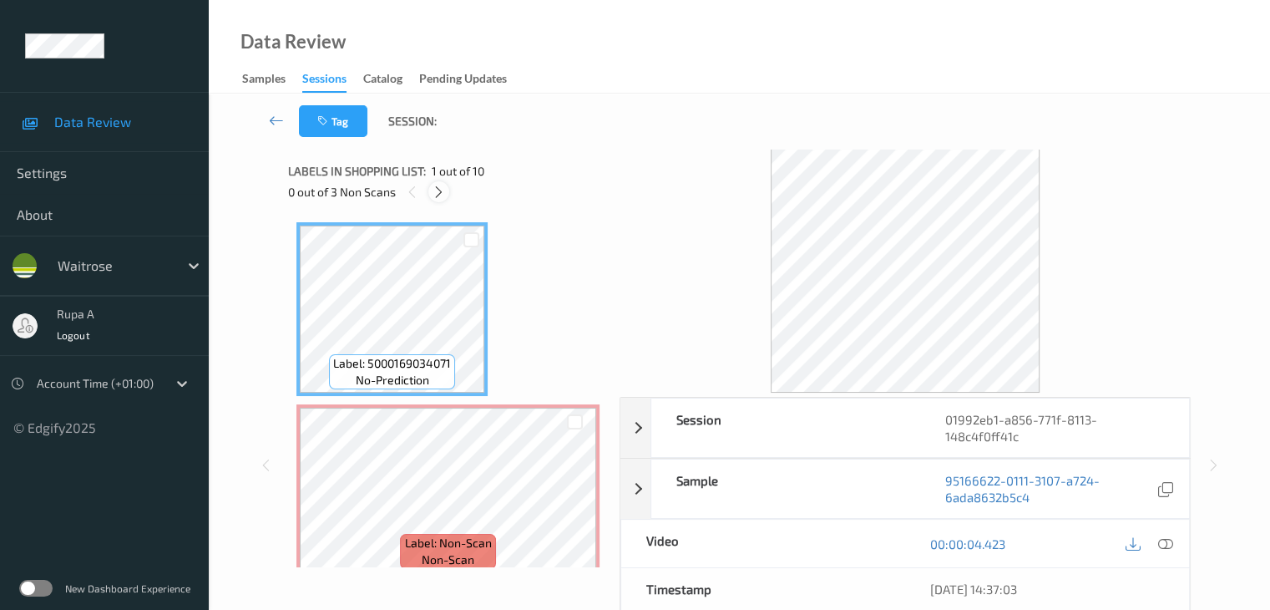
click at [441, 191] on icon at bounding box center [439, 192] width 14 height 15
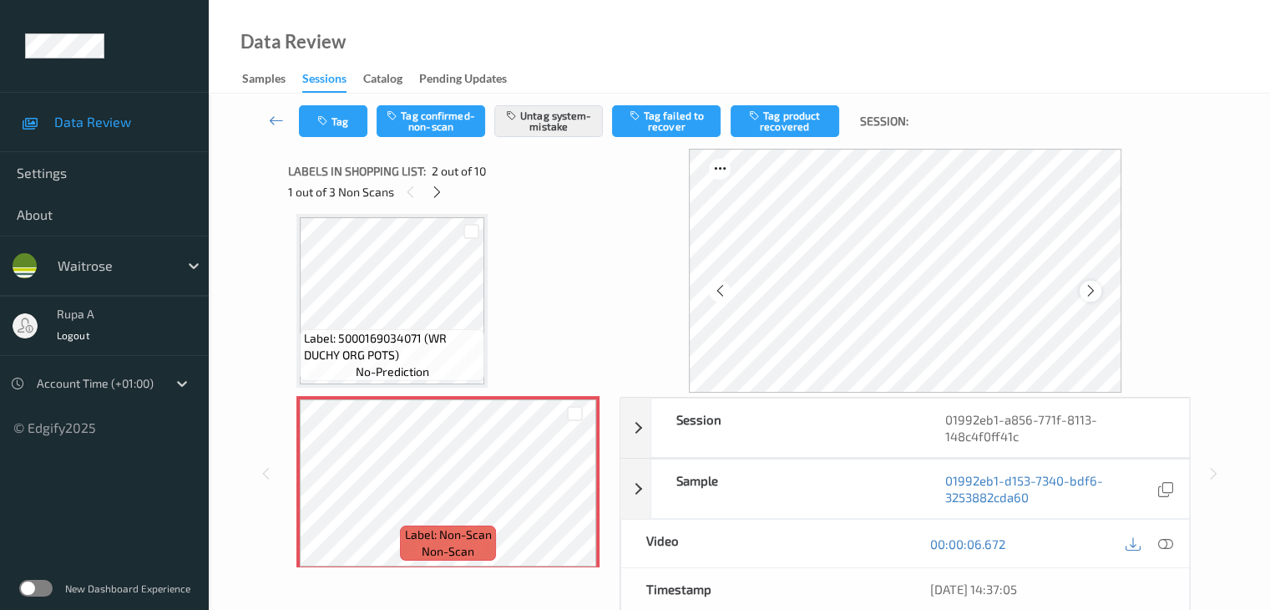
click at [1095, 291] on icon at bounding box center [1090, 290] width 14 height 15
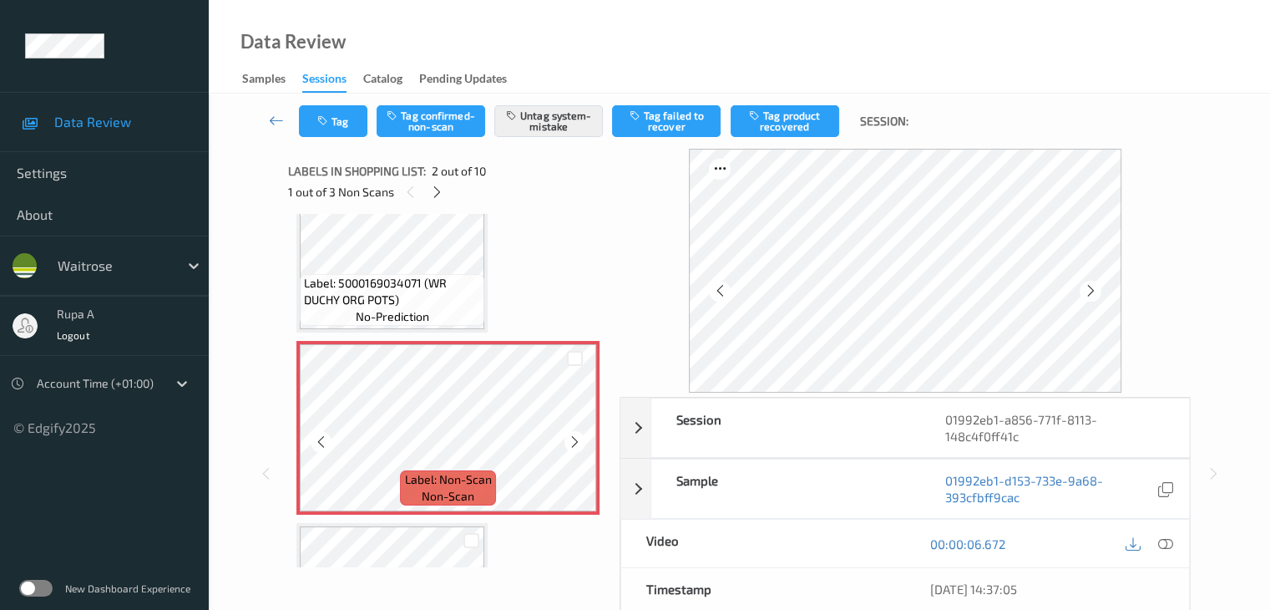
scroll to position [92, 0]
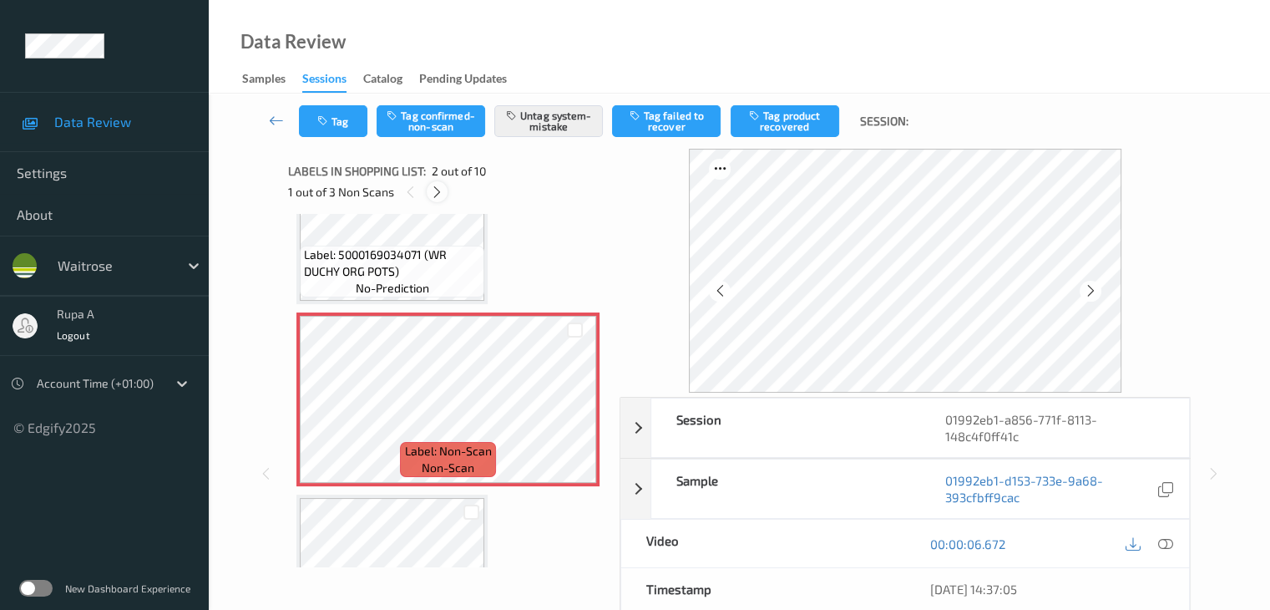
click at [441, 200] on div at bounding box center [437, 191] width 21 height 21
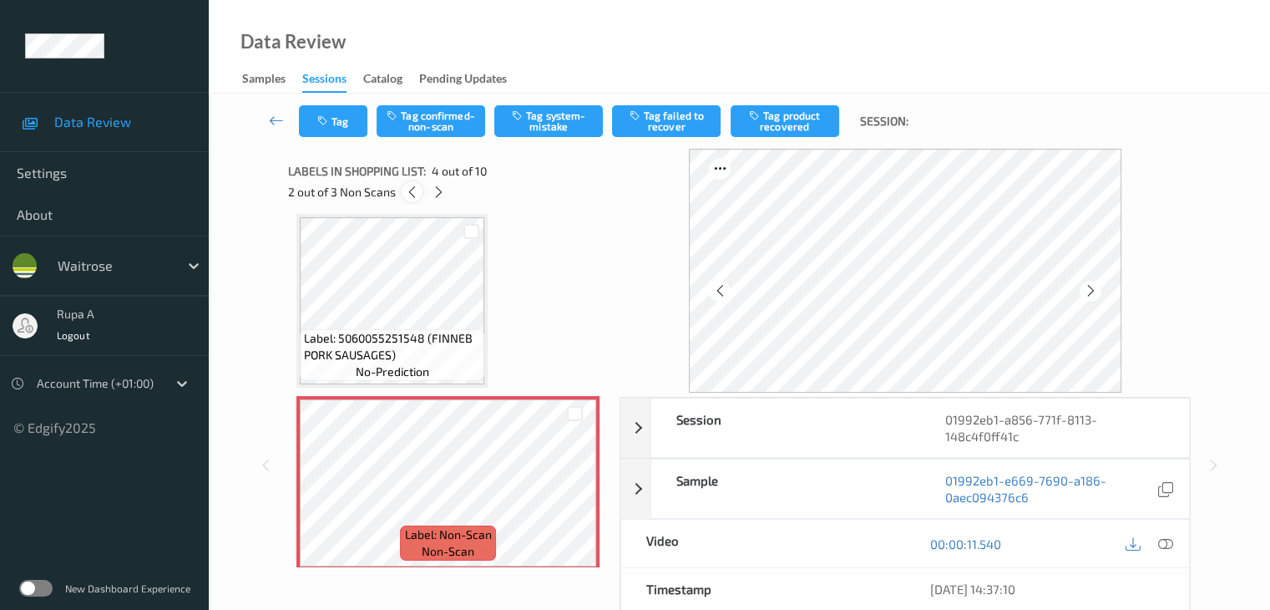
click at [408, 201] on div at bounding box center [412, 191] width 21 height 21
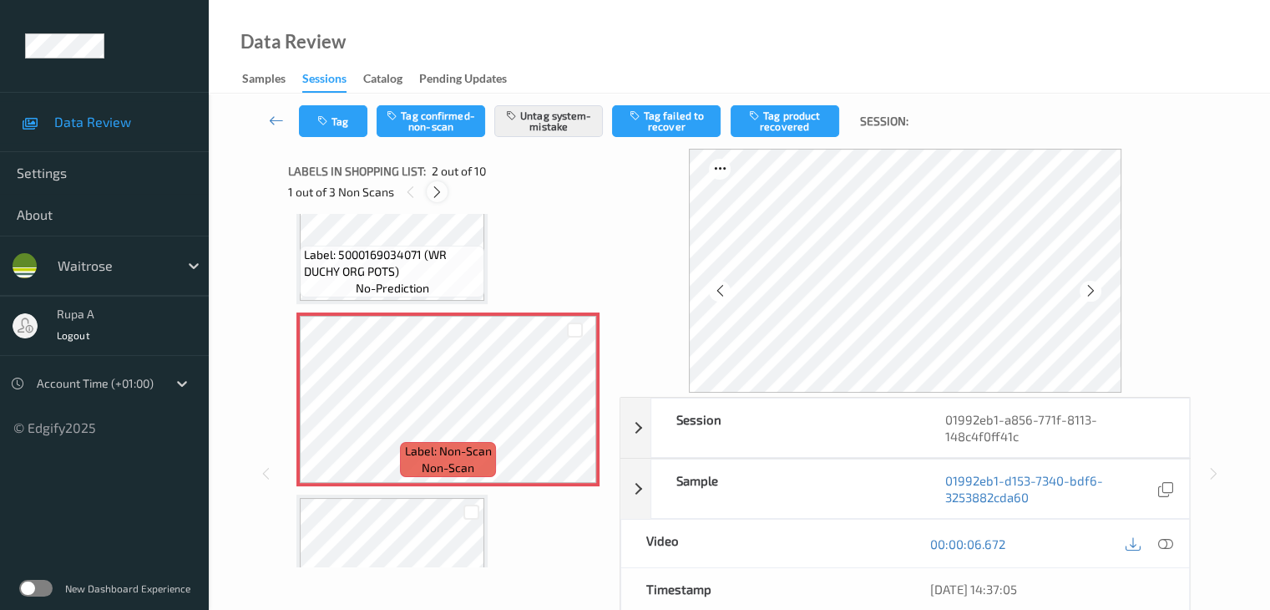
click at [436, 197] on icon at bounding box center [437, 192] width 14 height 15
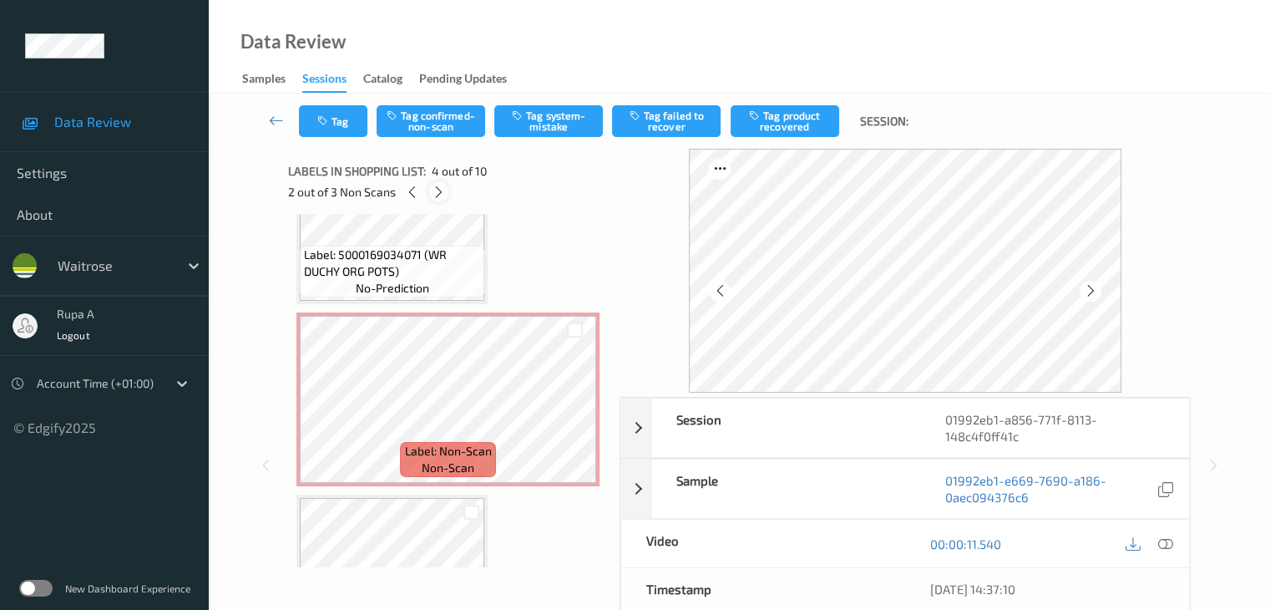
scroll to position [372, 0]
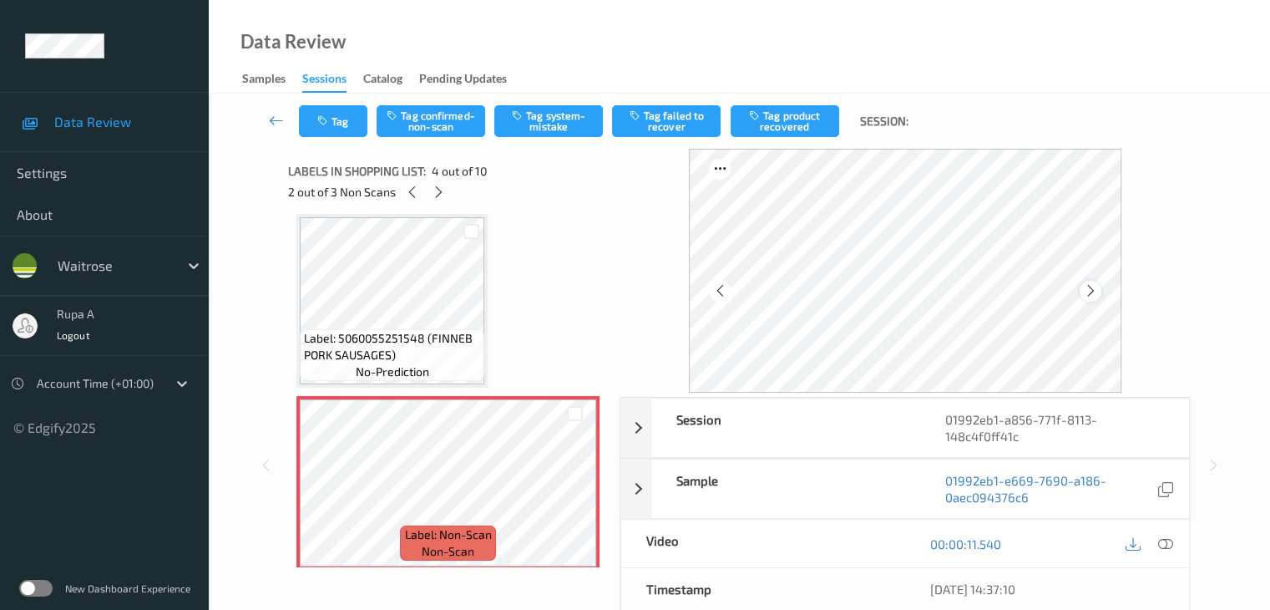
click at [1091, 285] on icon at bounding box center [1090, 290] width 14 height 15
click at [1161, 539] on icon at bounding box center [1164, 543] width 15 height 15
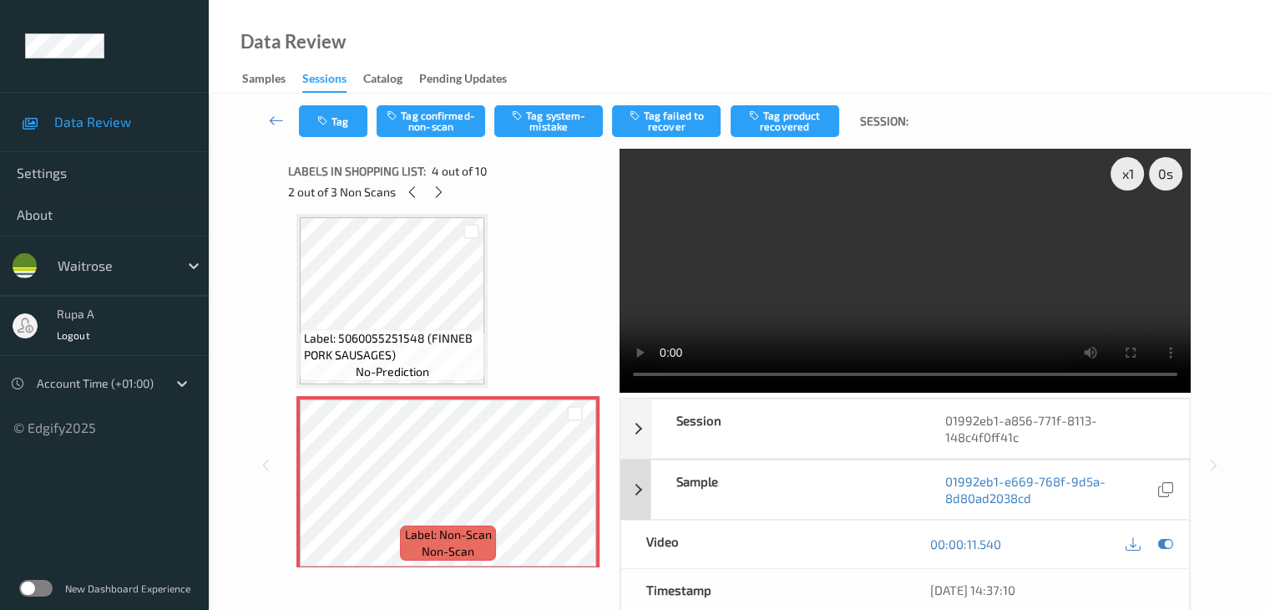
click at [1169, 542] on icon at bounding box center [1164, 543] width 15 height 15
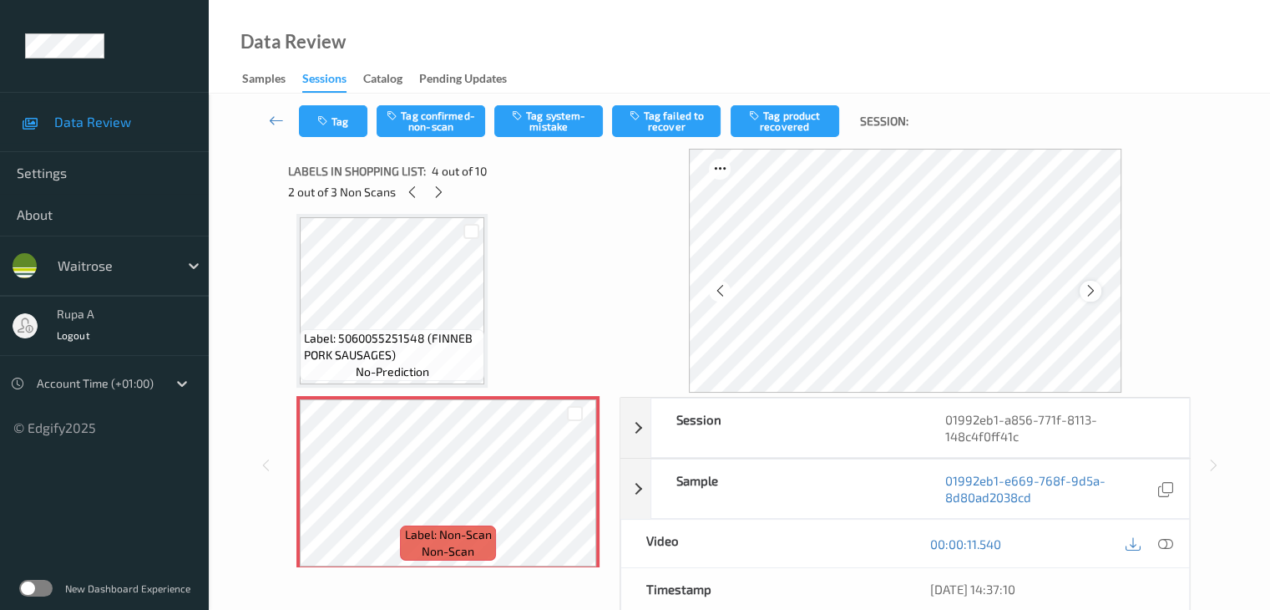
click at [1094, 296] on icon at bounding box center [1090, 290] width 14 height 15
click at [1171, 547] on icon at bounding box center [1164, 543] width 15 height 15
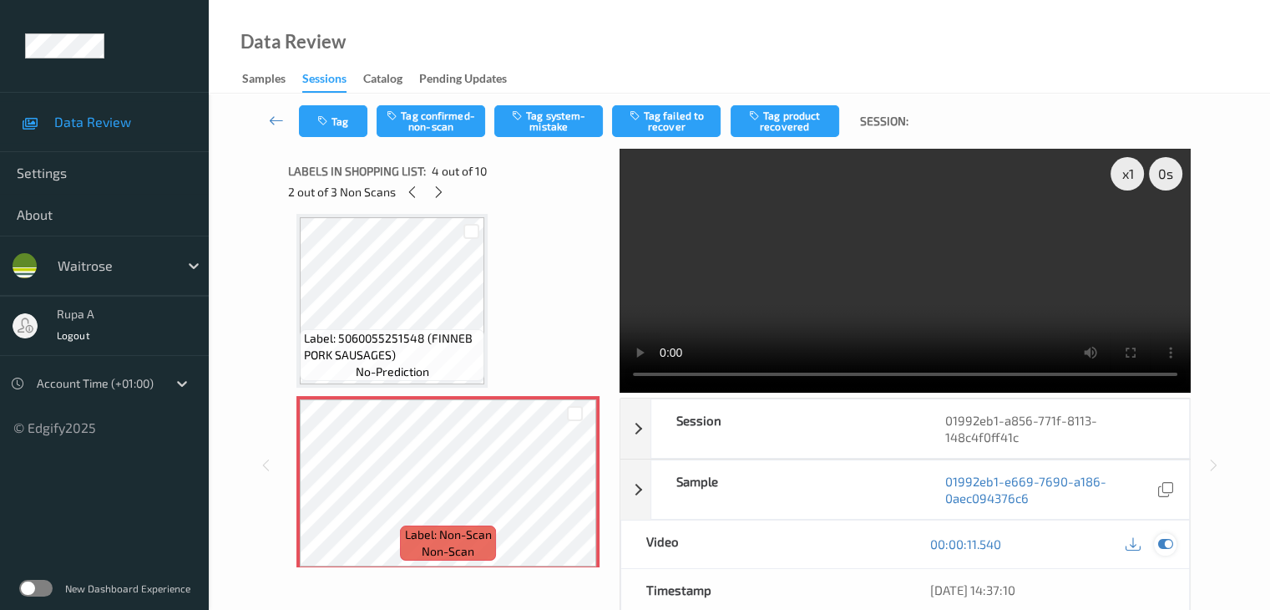
click at [1167, 540] on icon at bounding box center [1164, 543] width 15 height 15
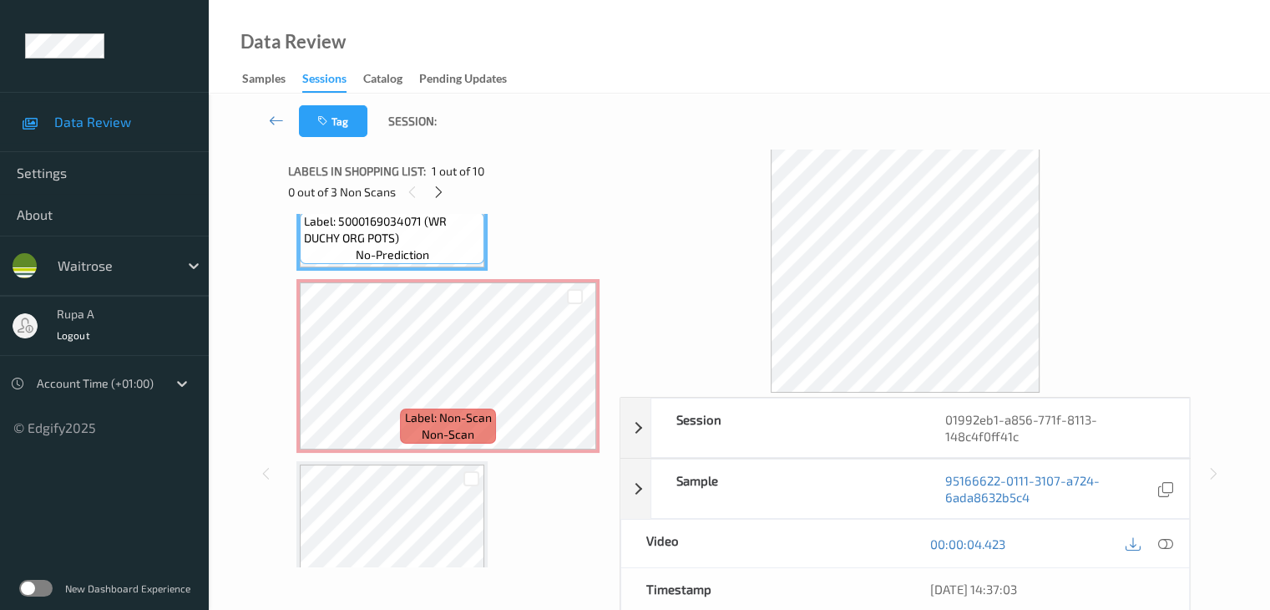
scroll to position [250, 0]
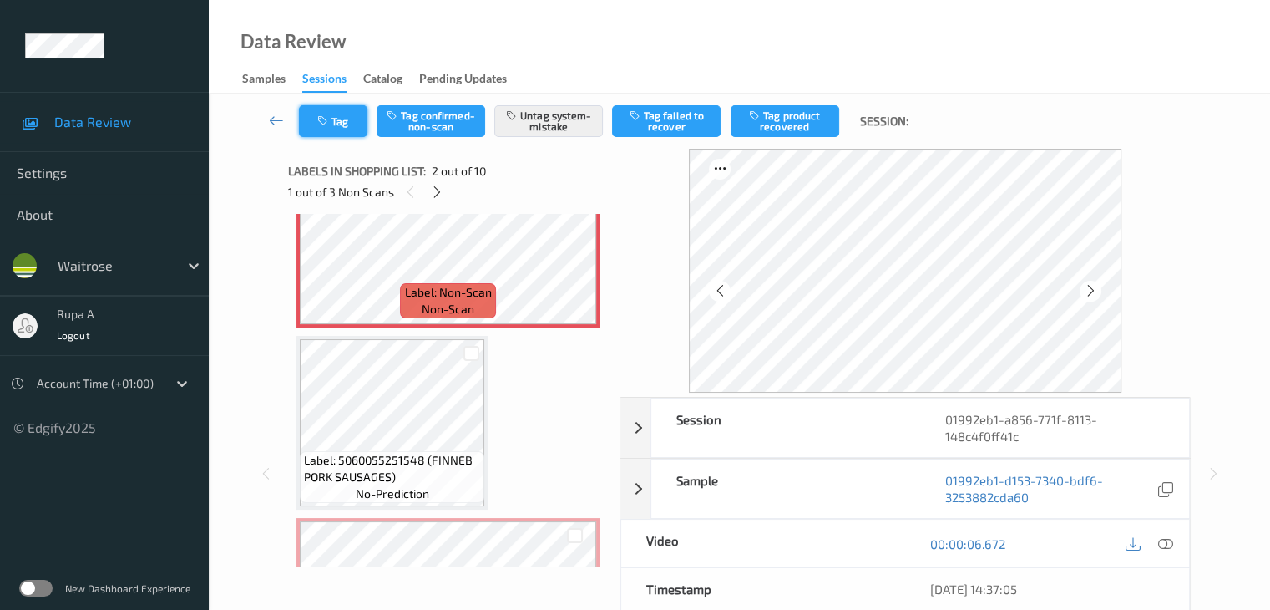
click at [326, 113] on button "Tag" at bounding box center [333, 121] width 68 height 32
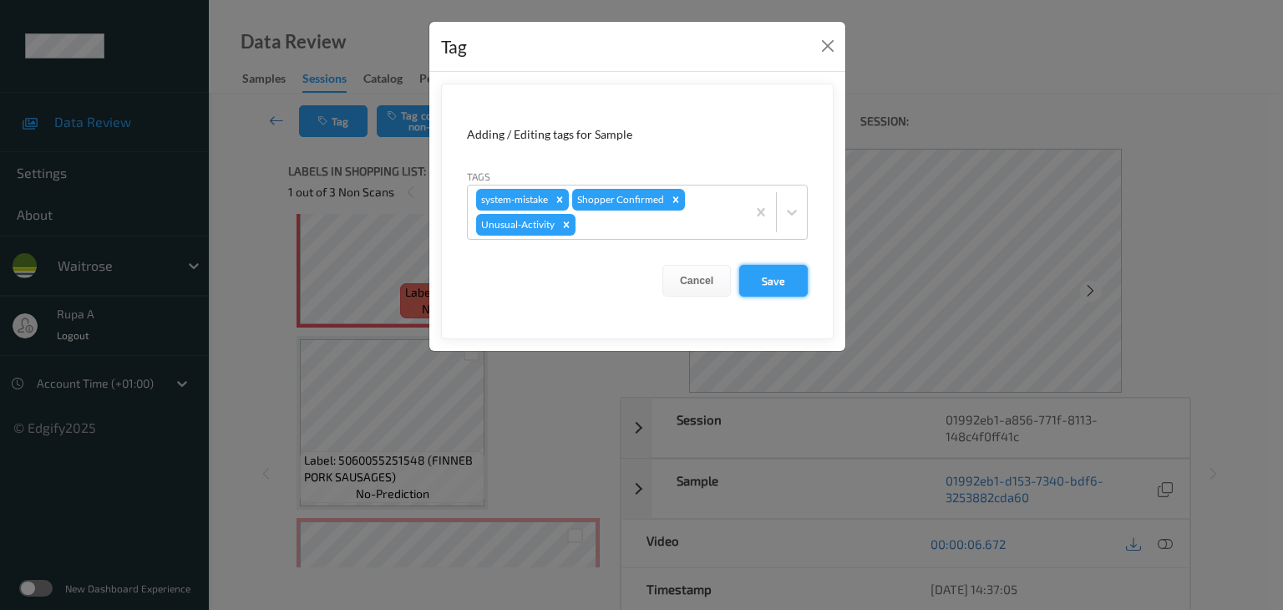
click at [796, 288] on button "Save" at bounding box center [773, 281] width 68 height 32
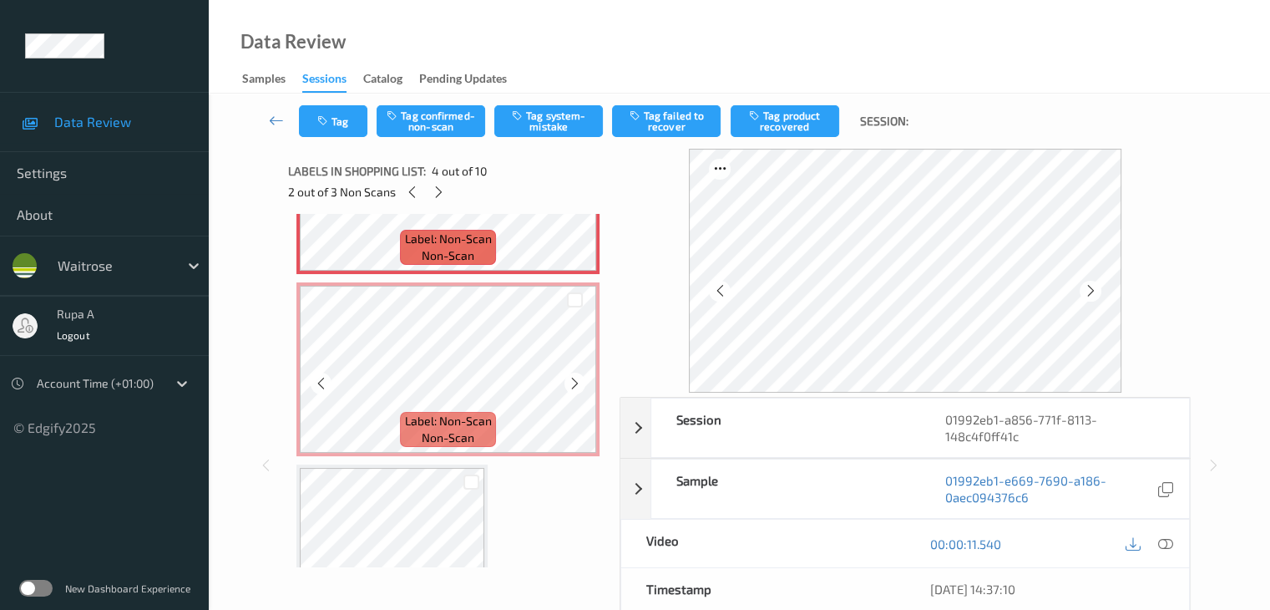
scroll to position [501, 0]
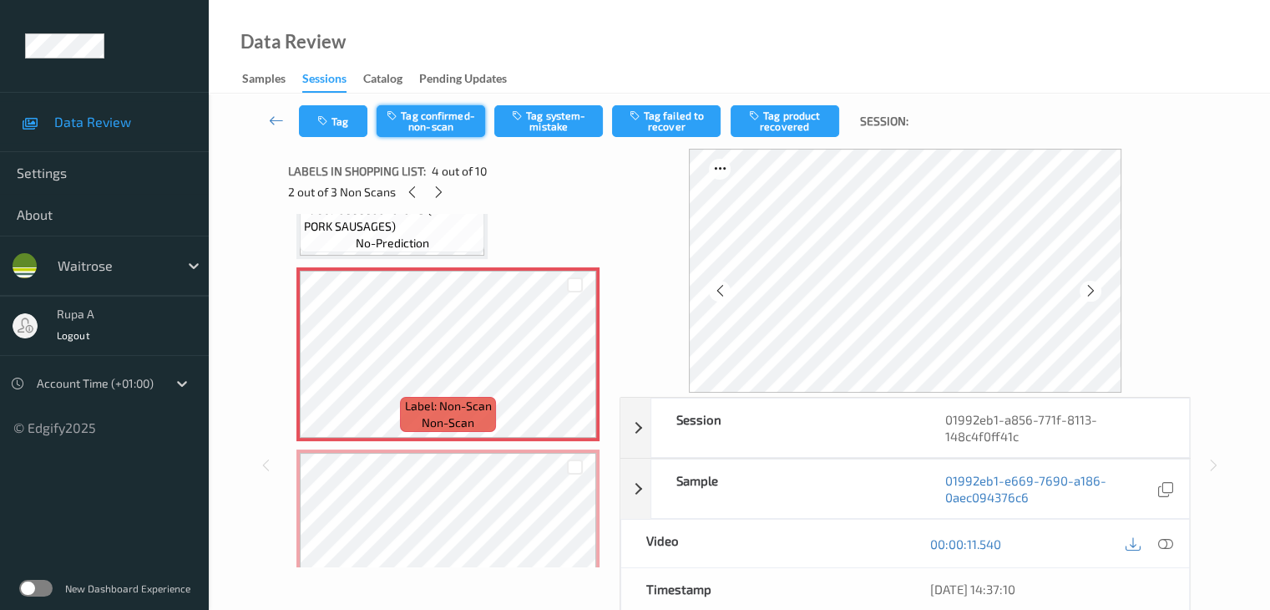
click at [417, 125] on button "Tag confirmed-non-scan" at bounding box center [431, 121] width 109 height 32
click at [663, 122] on button "Tag failed to recover" at bounding box center [666, 121] width 109 height 32
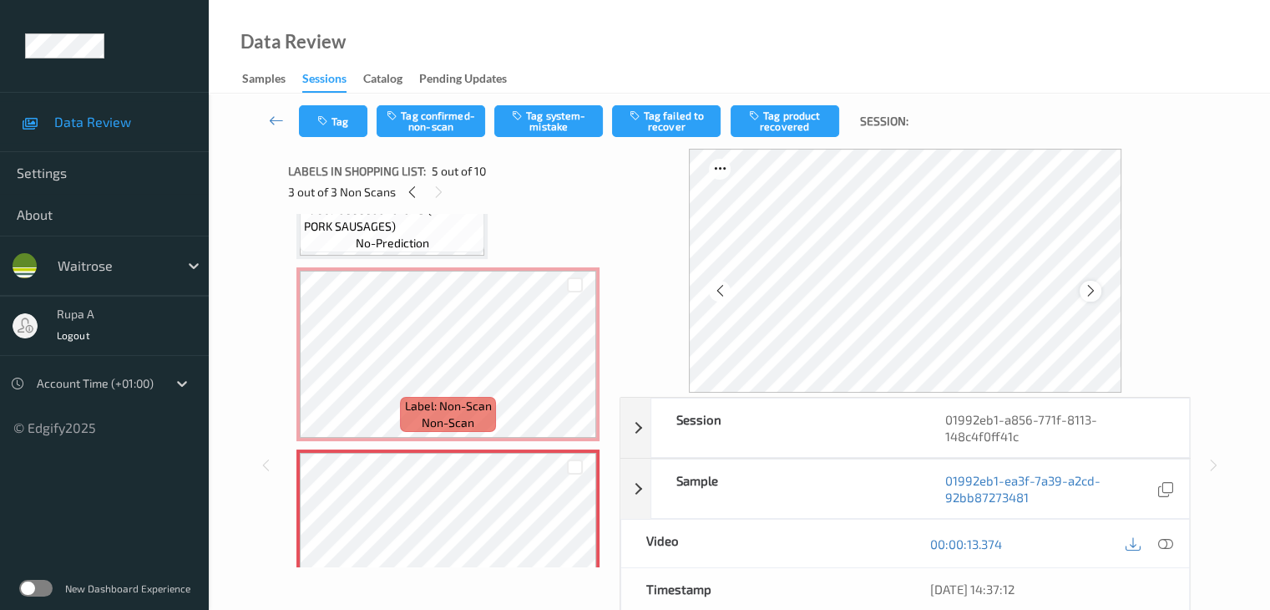
click at [1085, 287] on div at bounding box center [1090, 291] width 21 height 21
click at [1090, 288] on icon at bounding box center [1090, 290] width 14 height 15
click at [1091, 288] on icon at bounding box center [1090, 290] width 14 height 15
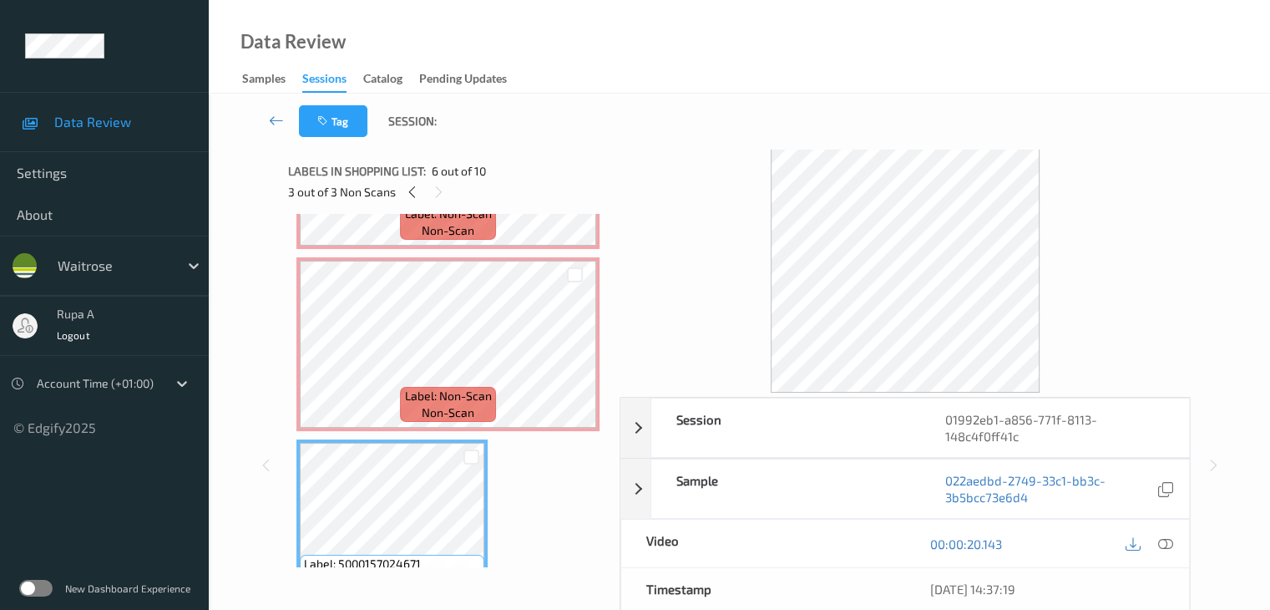
scroll to position [668, 0]
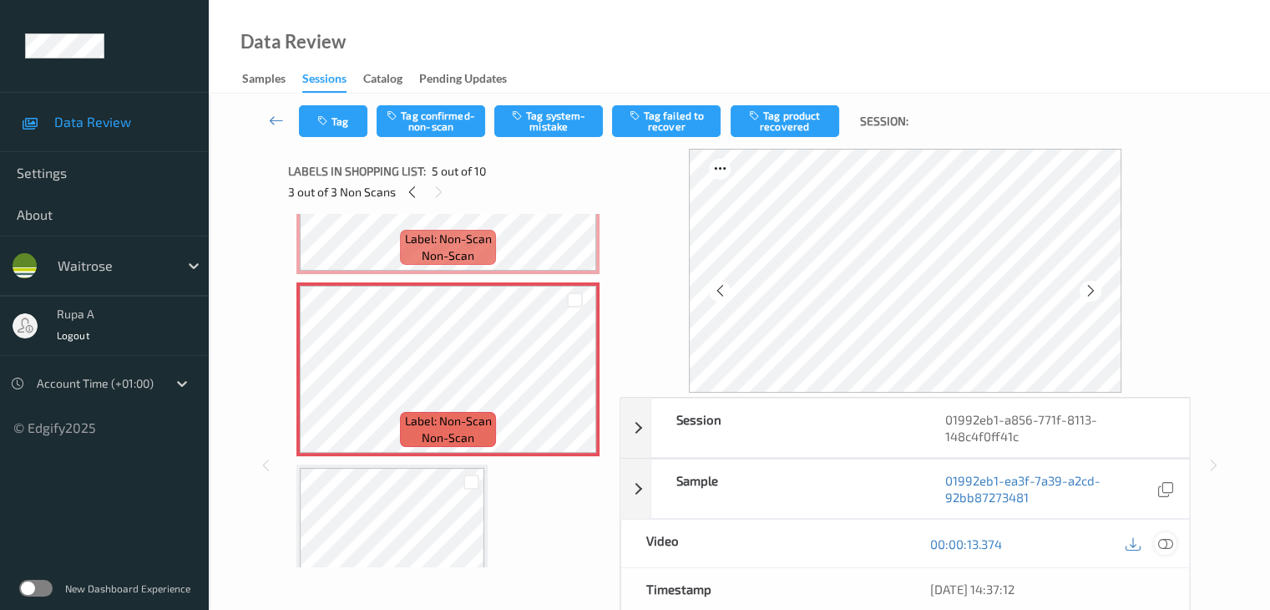
click at [1168, 540] on icon at bounding box center [1164, 543] width 15 height 15
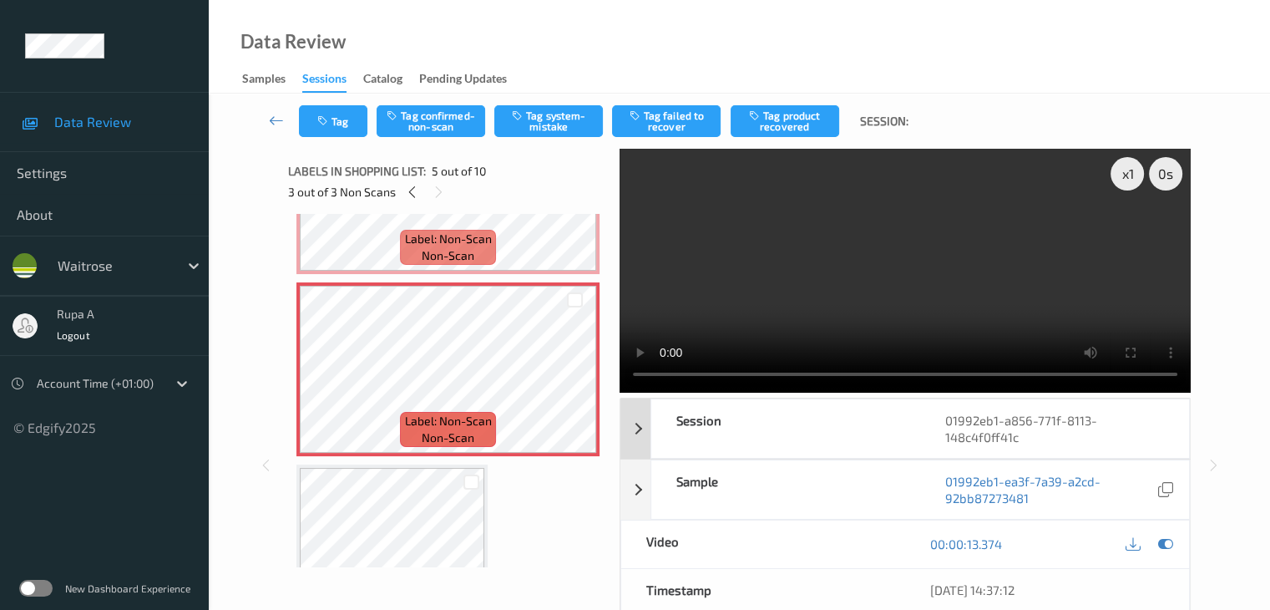
drag, startPoint x: 1168, startPoint y: 548, endPoint x: 677, endPoint y: 430, distance: 504.9
click at [1168, 549] on icon at bounding box center [1164, 543] width 15 height 15
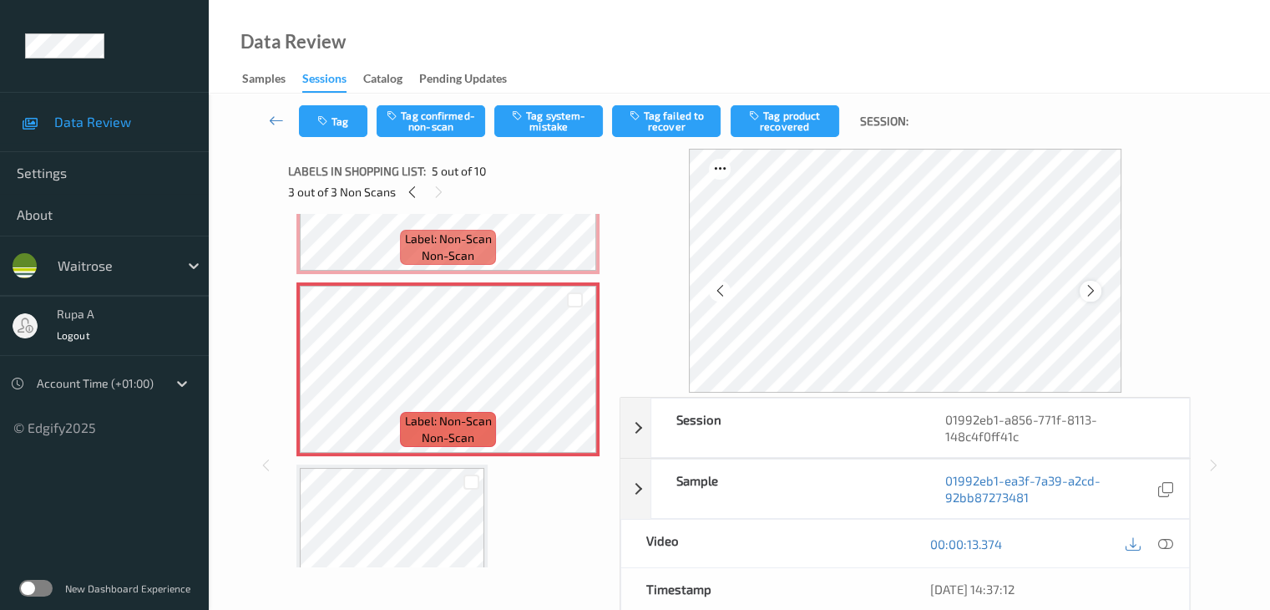
click at [1097, 291] on icon at bounding box center [1090, 290] width 14 height 15
click at [438, 121] on button "Tag confirmed-non-scan" at bounding box center [431, 121] width 109 height 32
click at [697, 120] on button "Tag failed to recover" at bounding box center [666, 121] width 109 height 32
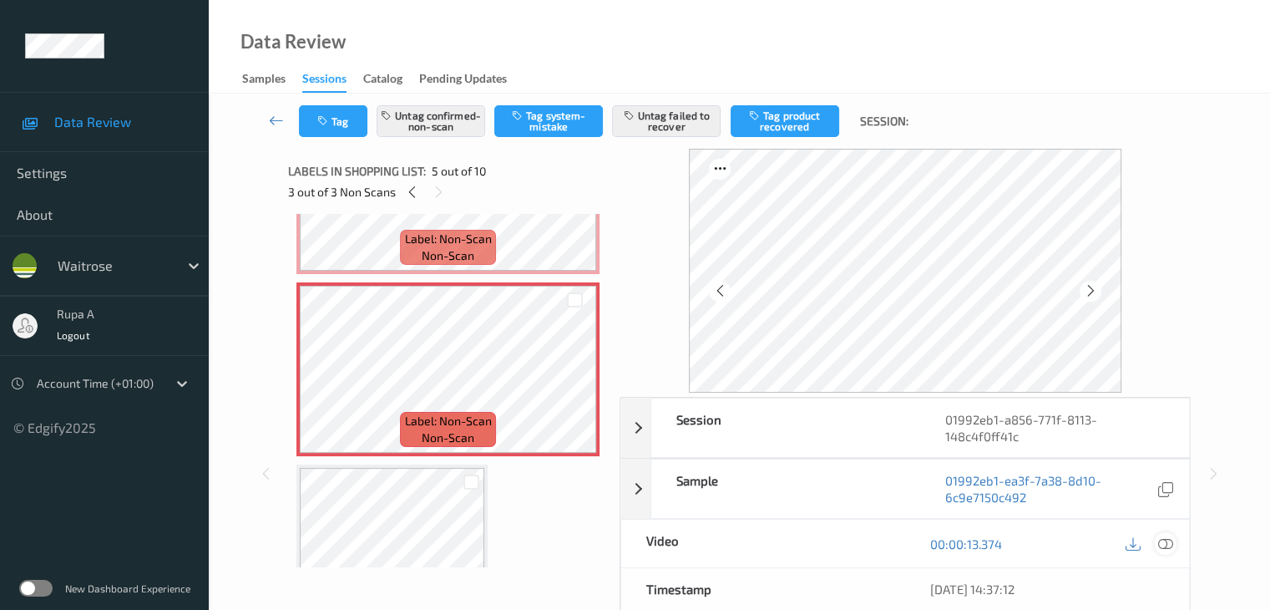
click at [1166, 544] on icon at bounding box center [1164, 543] width 15 height 15
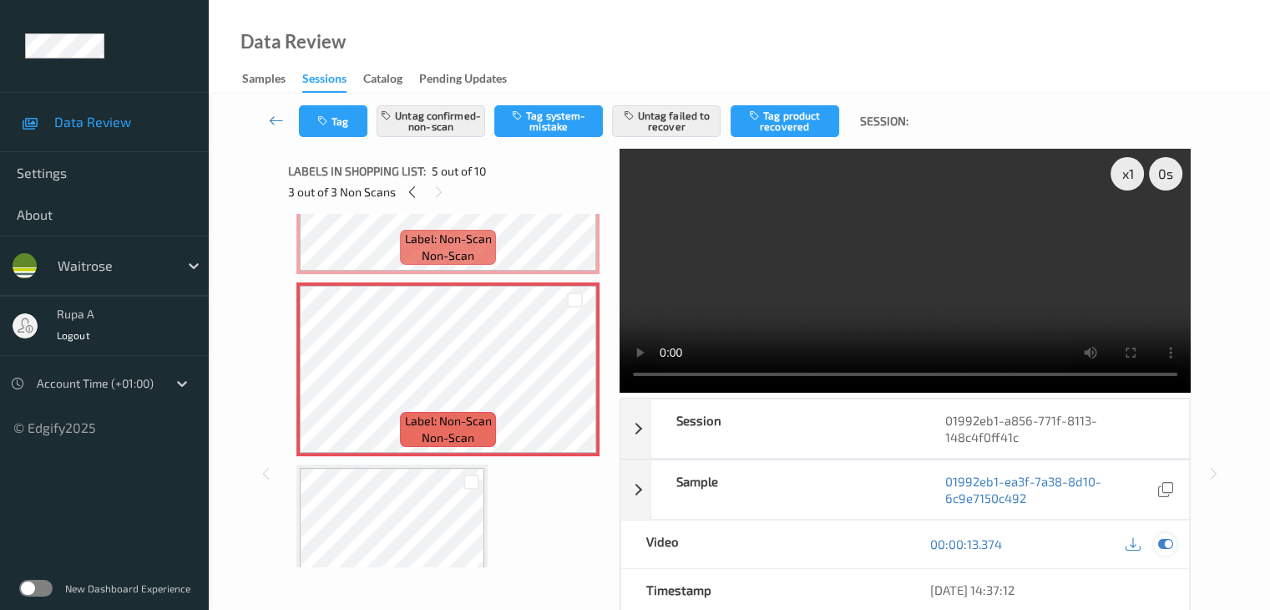
click at [1168, 546] on icon at bounding box center [1164, 543] width 15 height 15
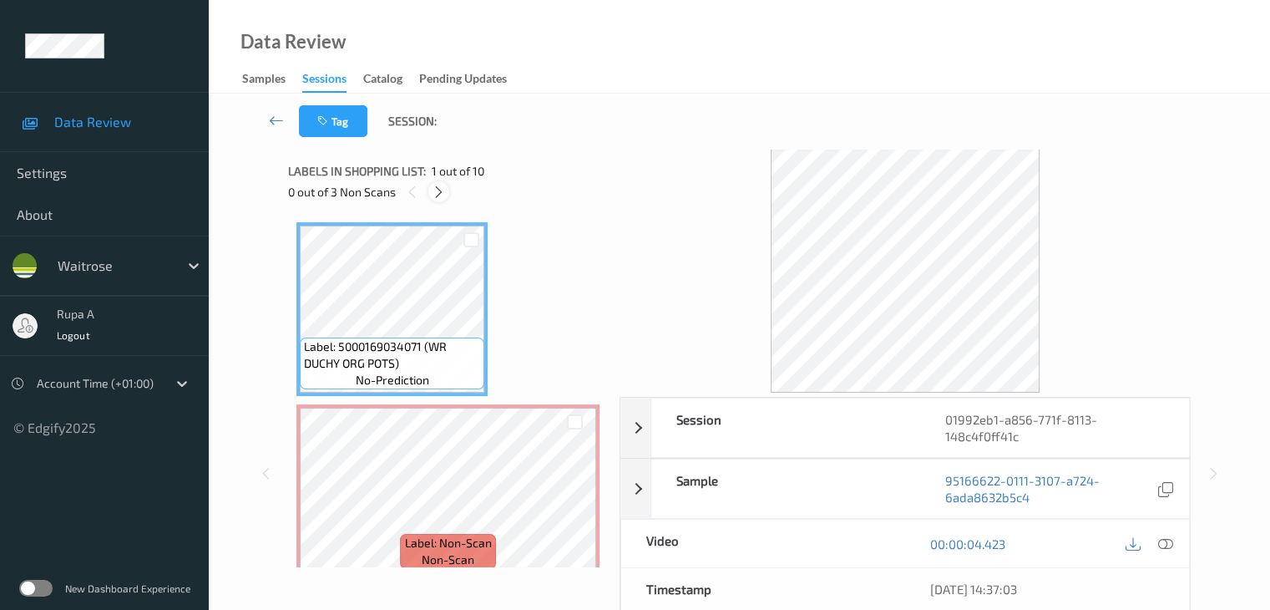
click at [441, 188] on icon at bounding box center [439, 192] width 14 height 15
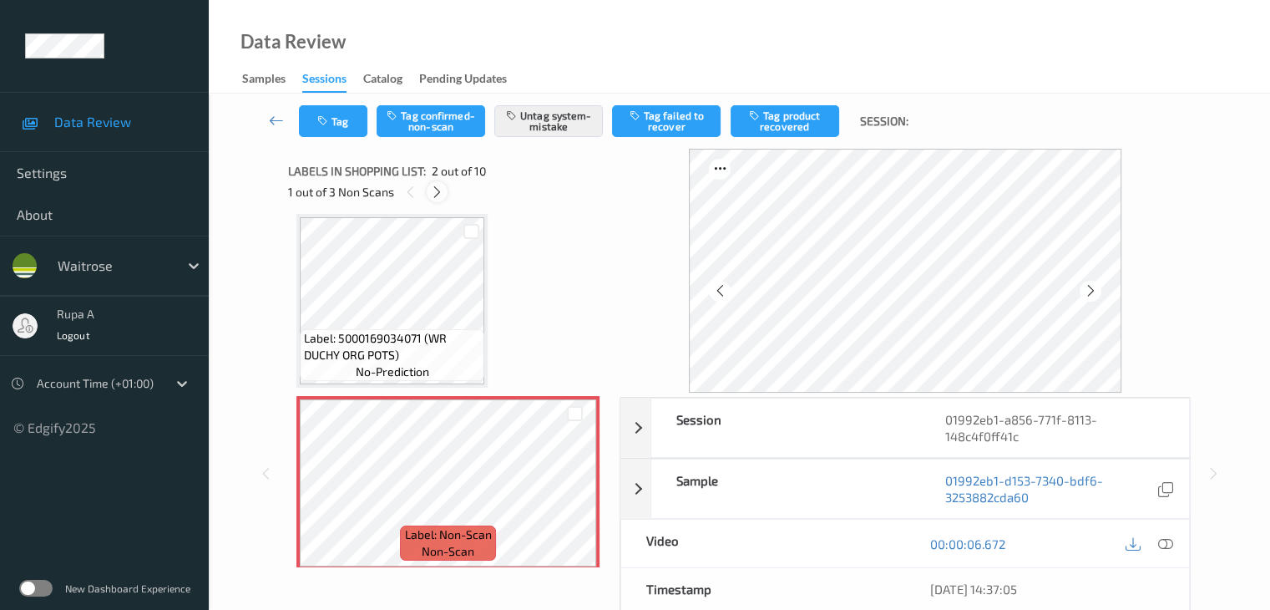
click at [441, 188] on icon at bounding box center [437, 192] width 14 height 15
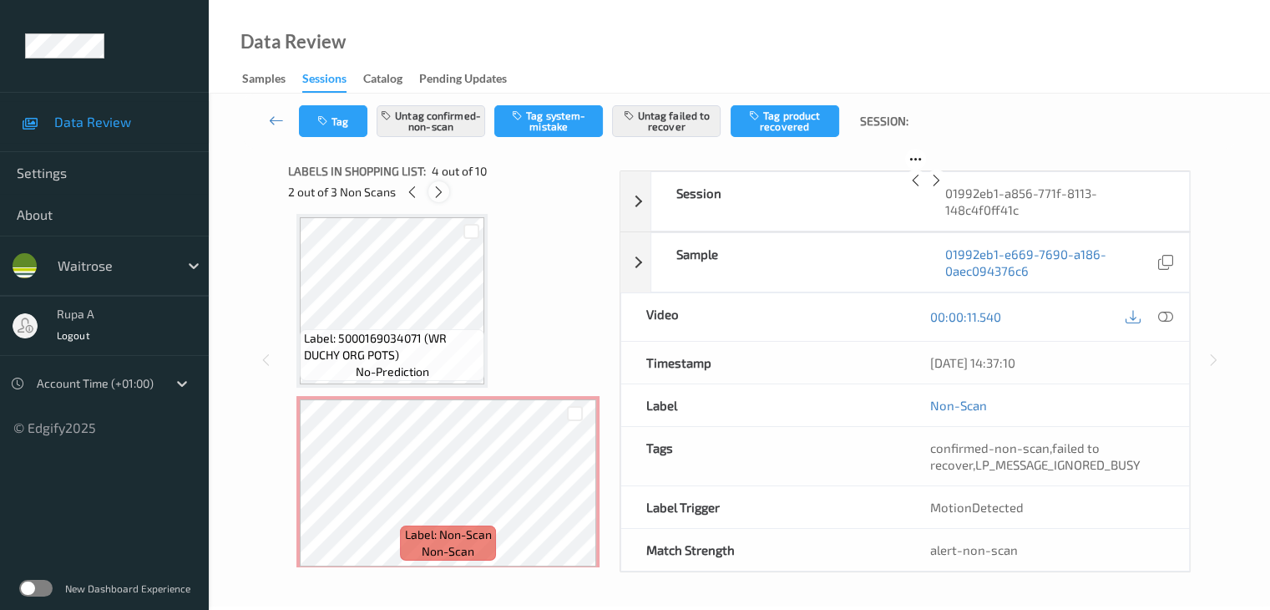
scroll to position [372, 0]
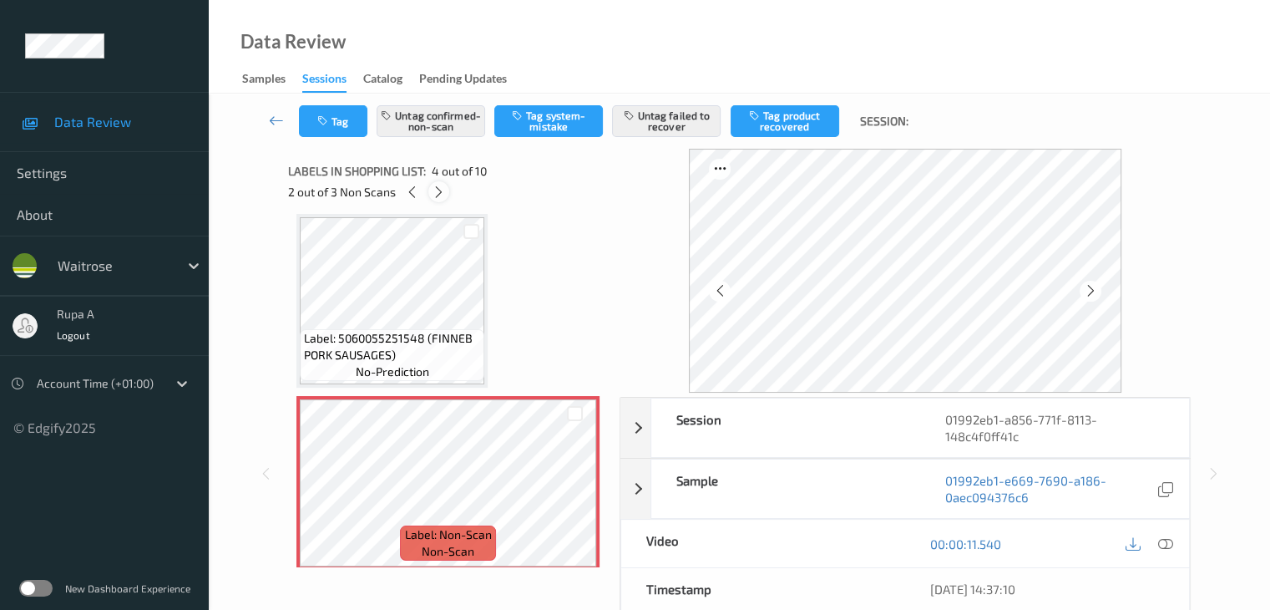
click at [443, 190] on icon at bounding box center [439, 192] width 14 height 15
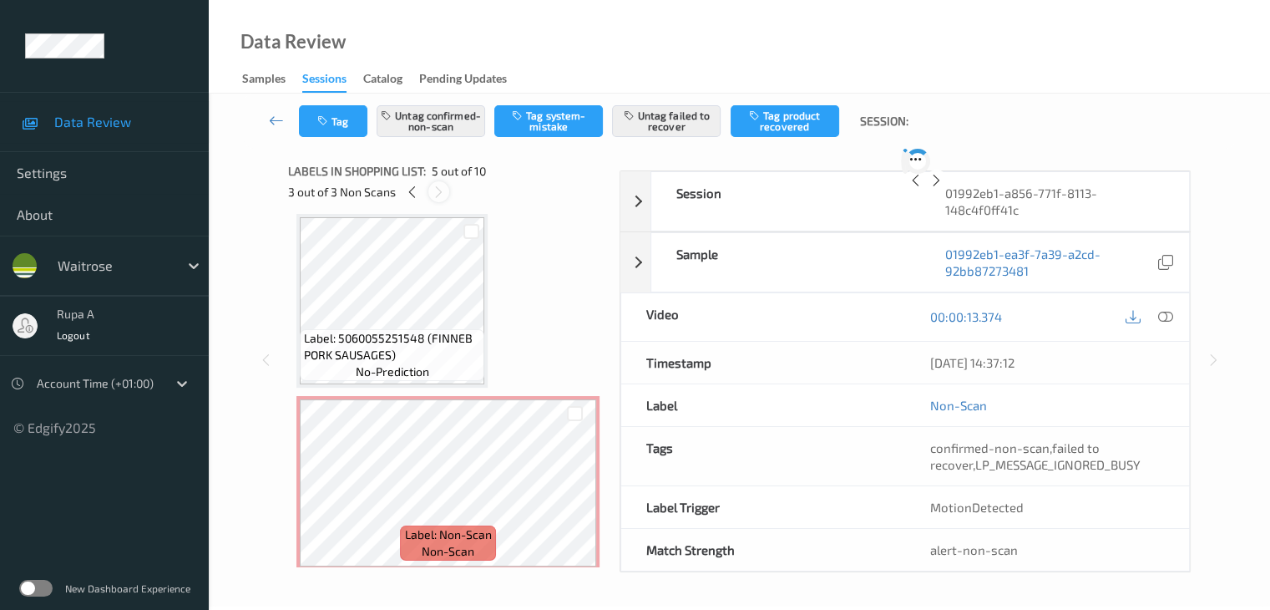
scroll to position [554, 0]
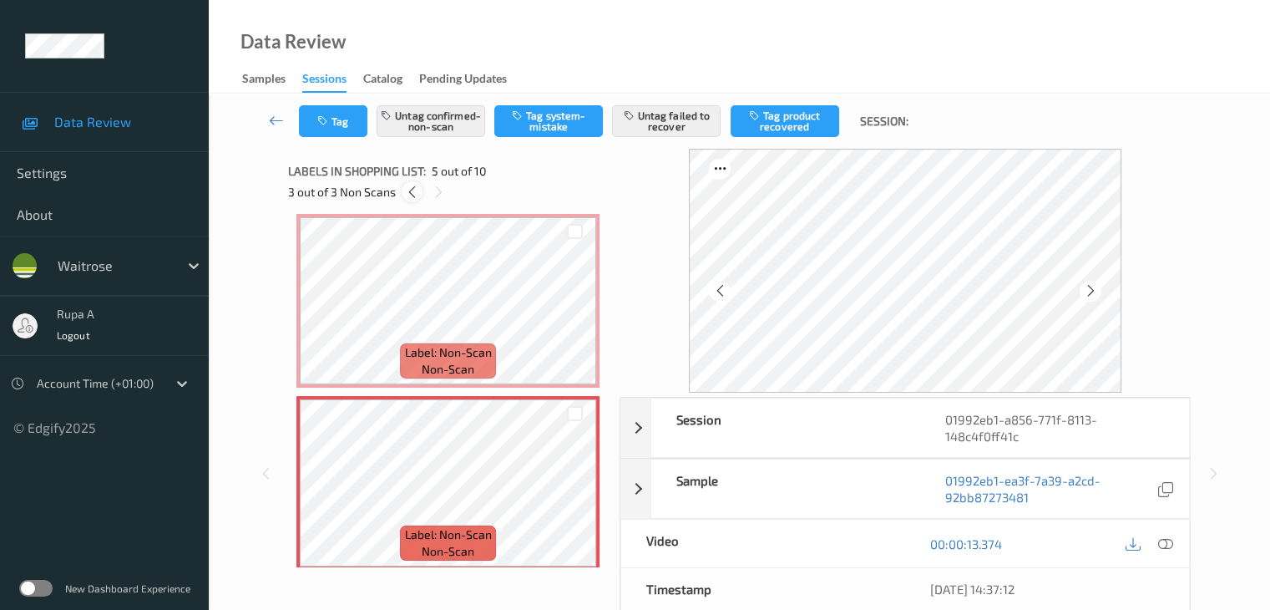
click at [417, 197] on icon at bounding box center [412, 192] width 14 height 15
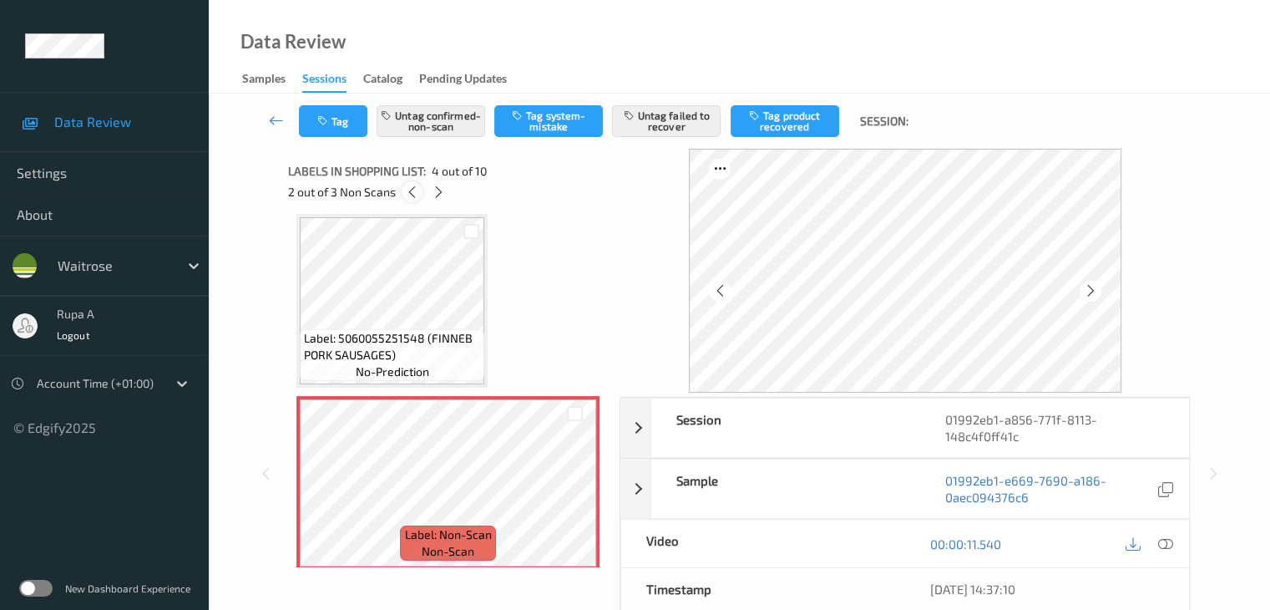
click at [417, 197] on icon at bounding box center [412, 192] width 14 height 15
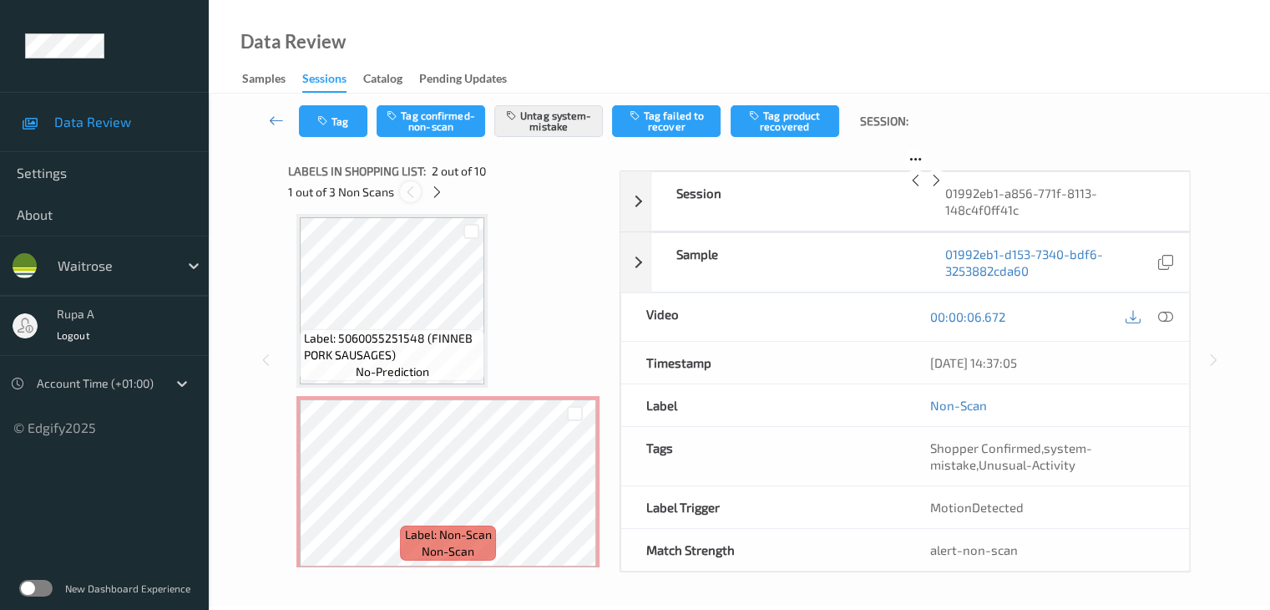
scroll to position [8, 0]
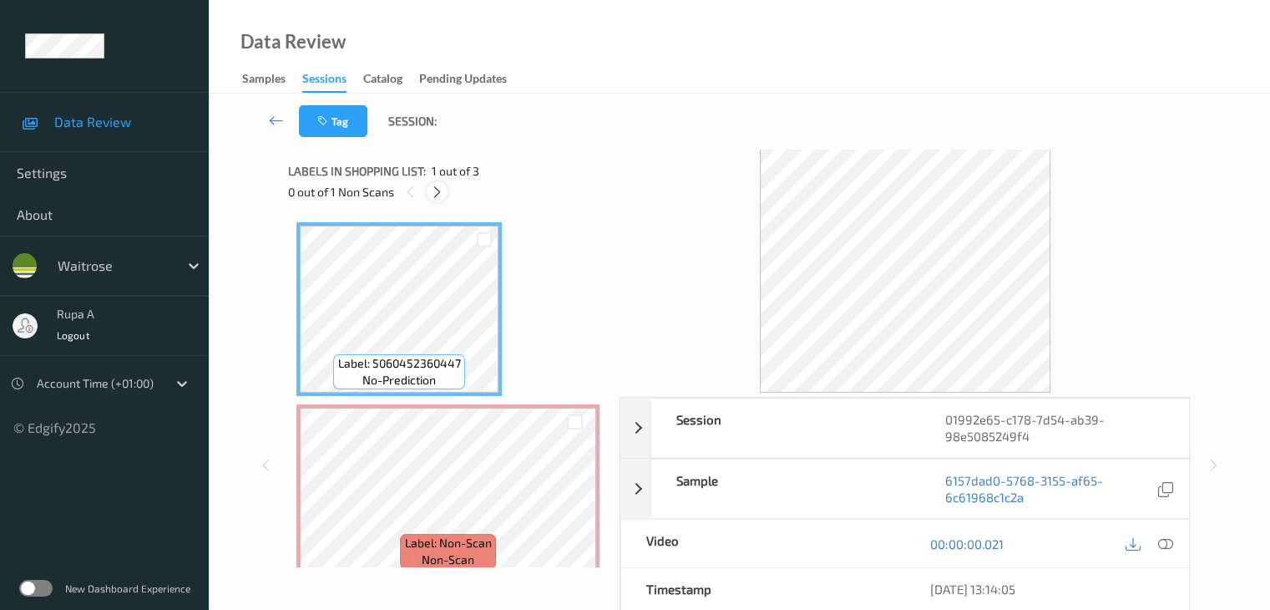
click at [438, 190] on icon at bounding box center [437, 192] width 14 height 15
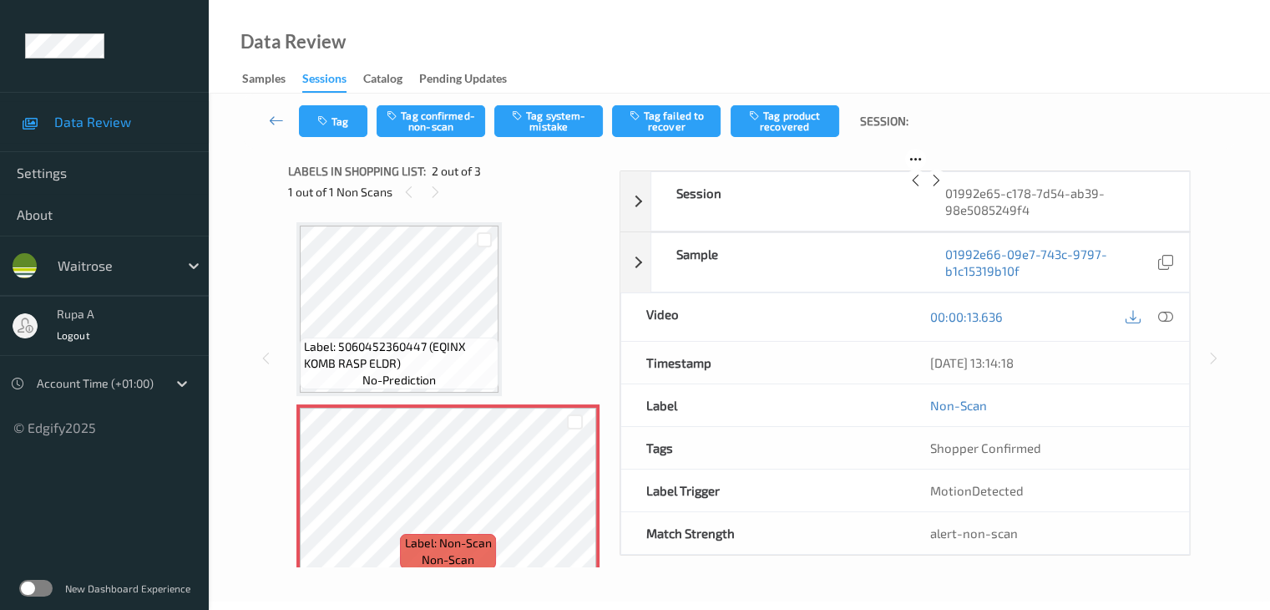
scroll to position [8, 0]
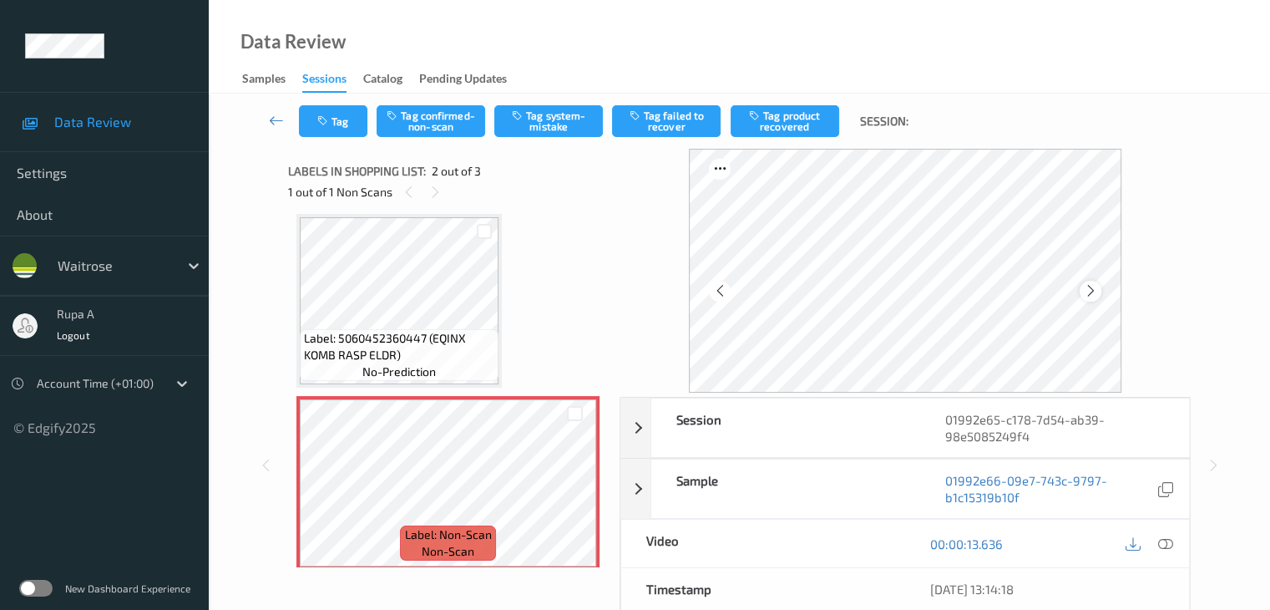
click at [1096, 291] on icon at bounding box center [1090, 290] width 14 height 15
click at [1090, 288] on icon at bounding box center [1090, 290] width 14 height 15
click at [1091, 288] on icon at bounding box center [1090, 290] width 14 height 15
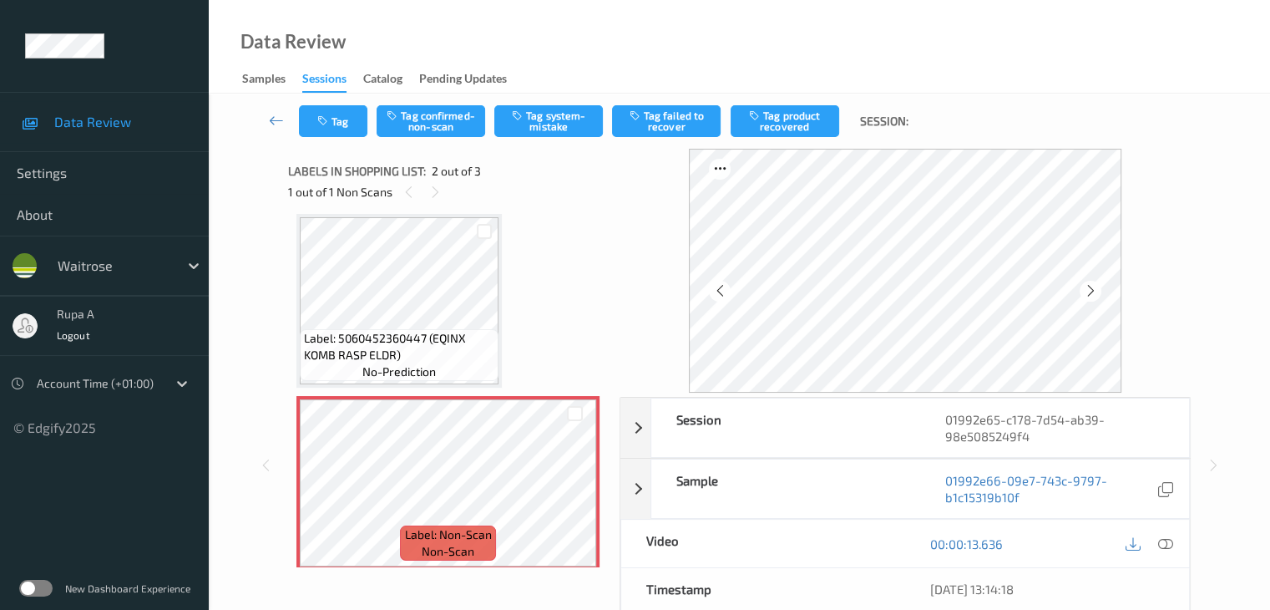
click at [1091, 288] on icon at bounding box center [1090, 290] width 14 height 15
click at [1092, 288] on icon at bounding box center [1090, 290] width 14 height 15
click at [1097, 291] on icon at bounding box center [1090, 290] width 14 height 15
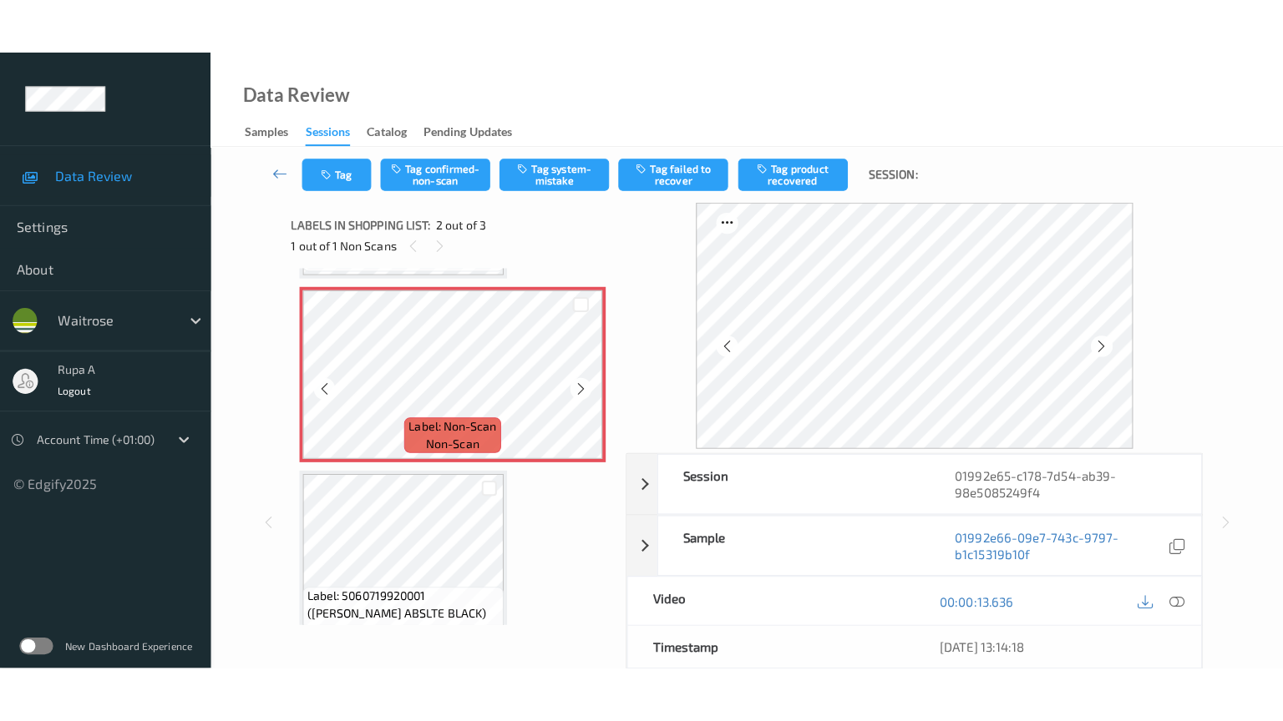
scroll to position [175, 0]
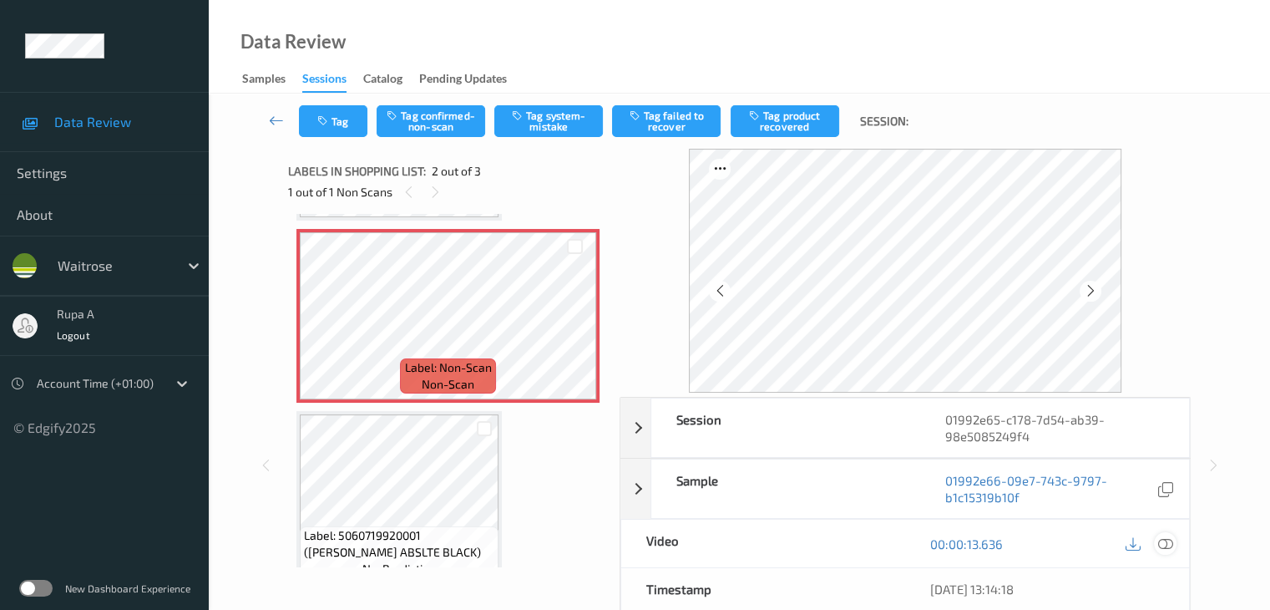
click at [1169, 542] on icon at bounding box center [1164, 543] width 15 height 15
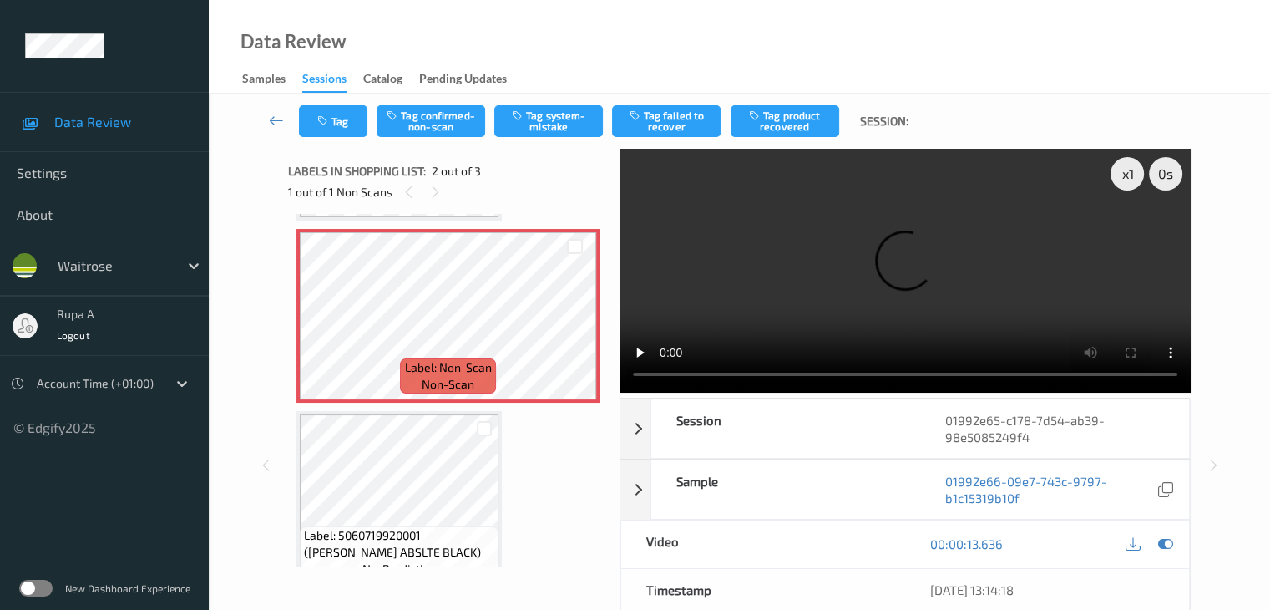
scroll to position [89, 0]
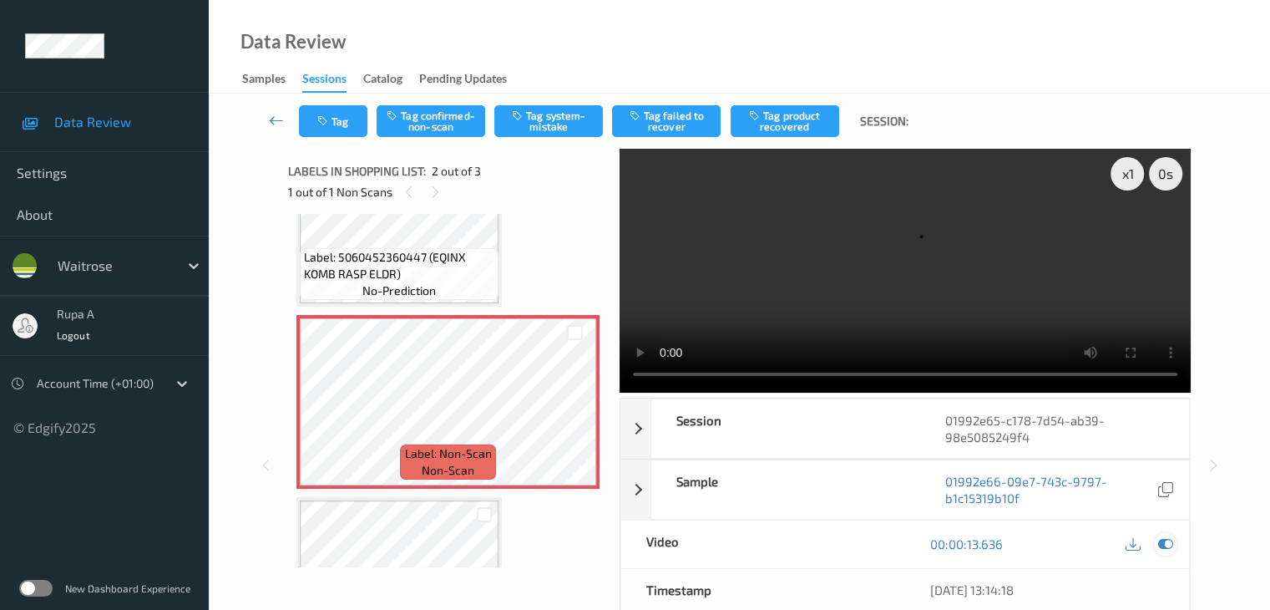
click at [1170, 544] on icon at bounding box center [1164, 543] width 15 height 15
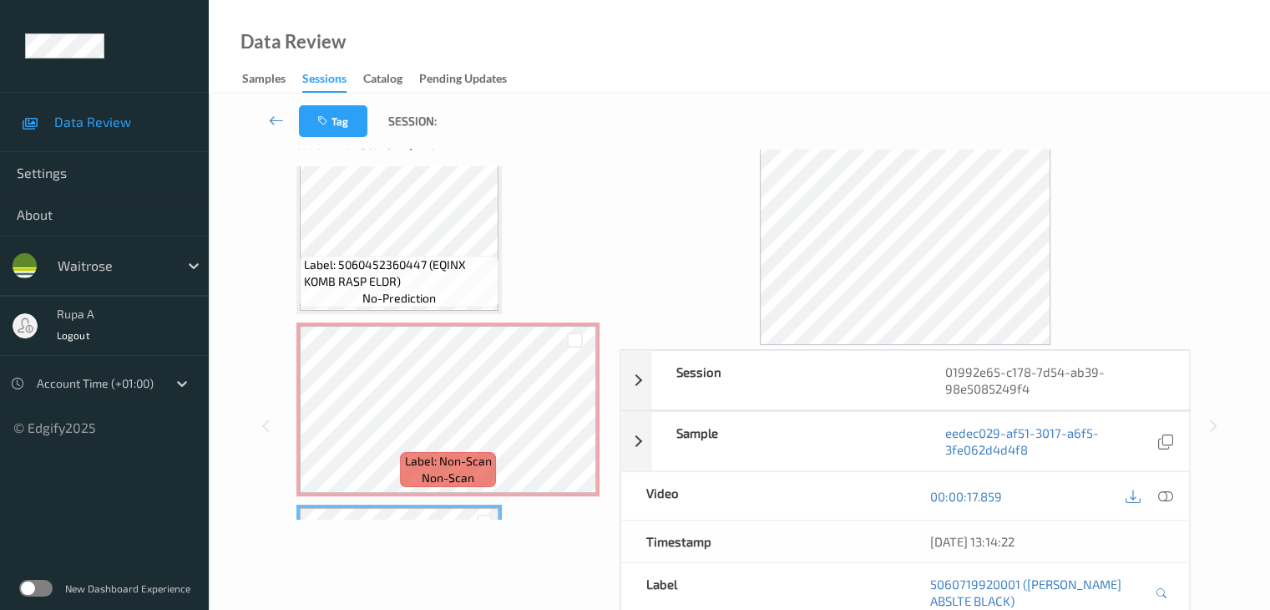
scroll to position [0, 0]
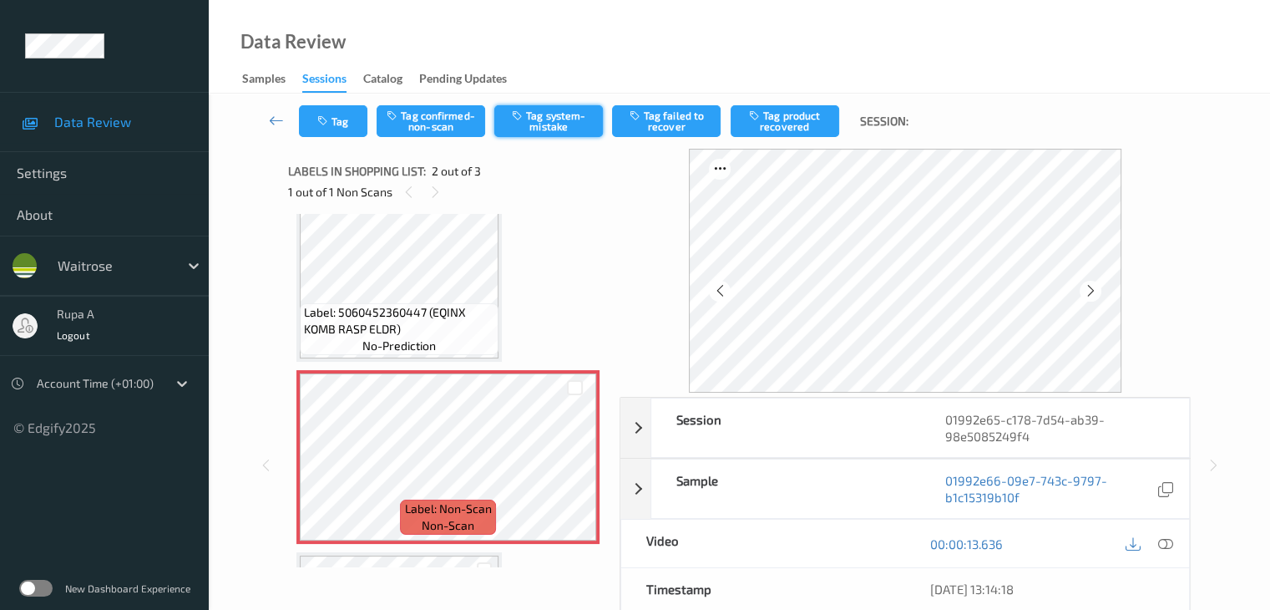
click at [550, 127] on button "Tag system-mistake" at bounding box center [548, 121] width 109 height 32
click at [1162, 542] on icon at bounding box center [1164, 543] width 15 height 15
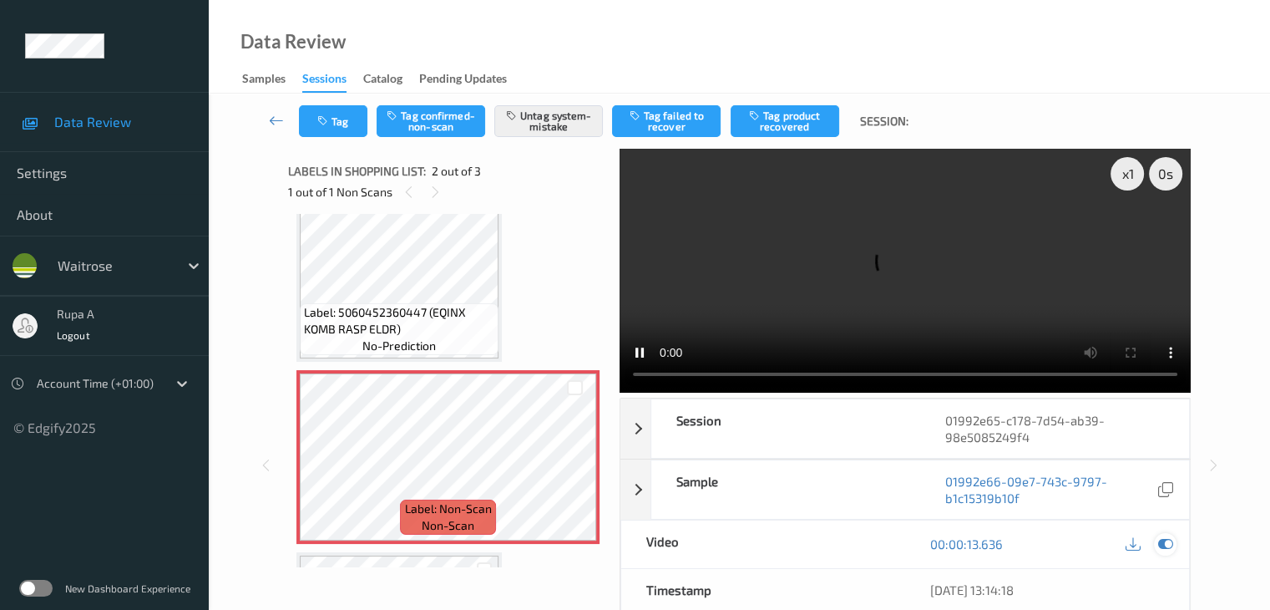
click at [1162, 536] on icon at bounding box center [1164, 543] width 15 height 15
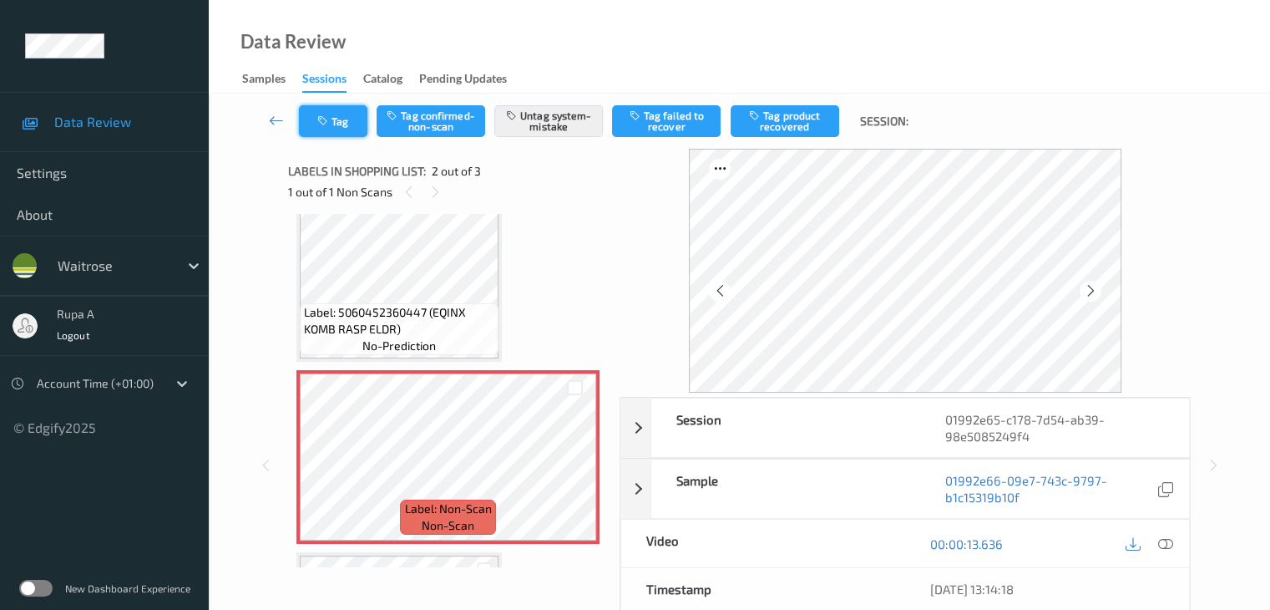
click at [307, 116] on button "Tag" at bounding box center [333, 121] width 68 height 32
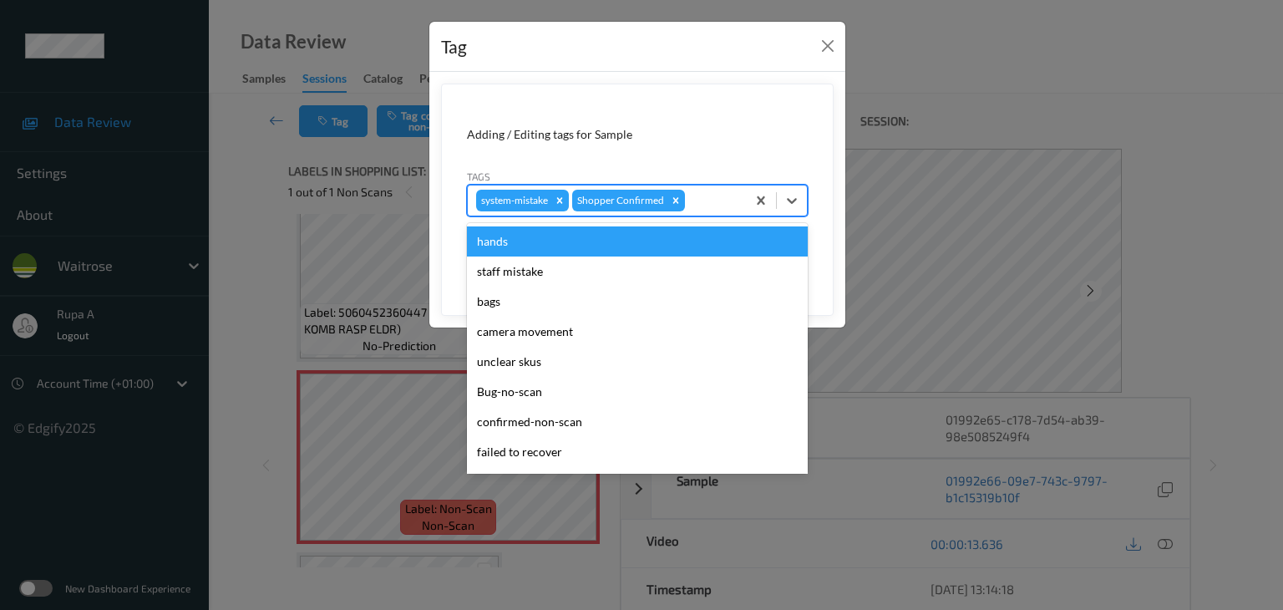
click at [709, 192] on div at bounding box center [712, 200] width 49 height 20
type input "un"
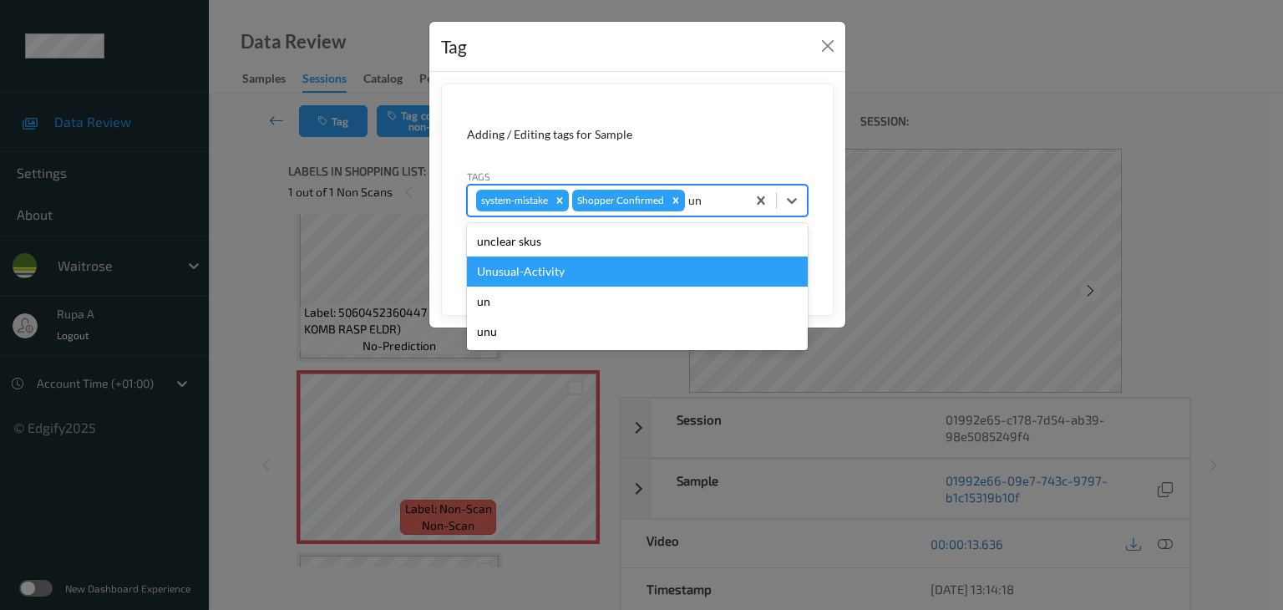
click at [594, 261] on div "Unusual-Activity" at bounding box center [637, 271] width 341 height 30
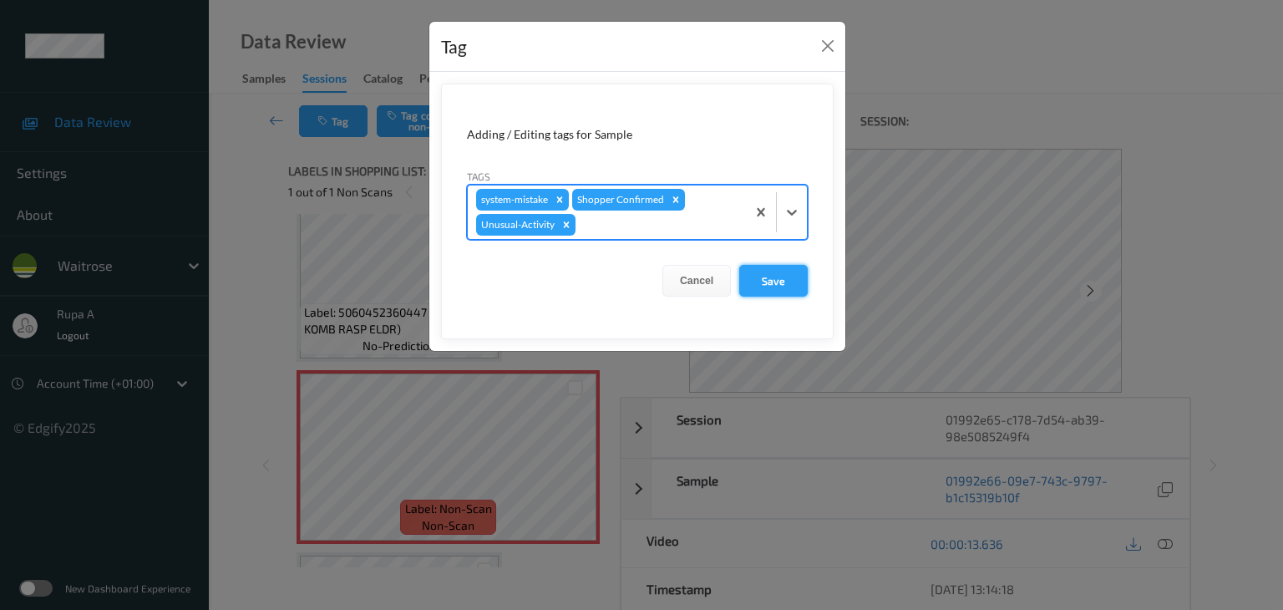
click at [795, 281] on button "Save" at bounding box center [773, 281] width 68 height 32
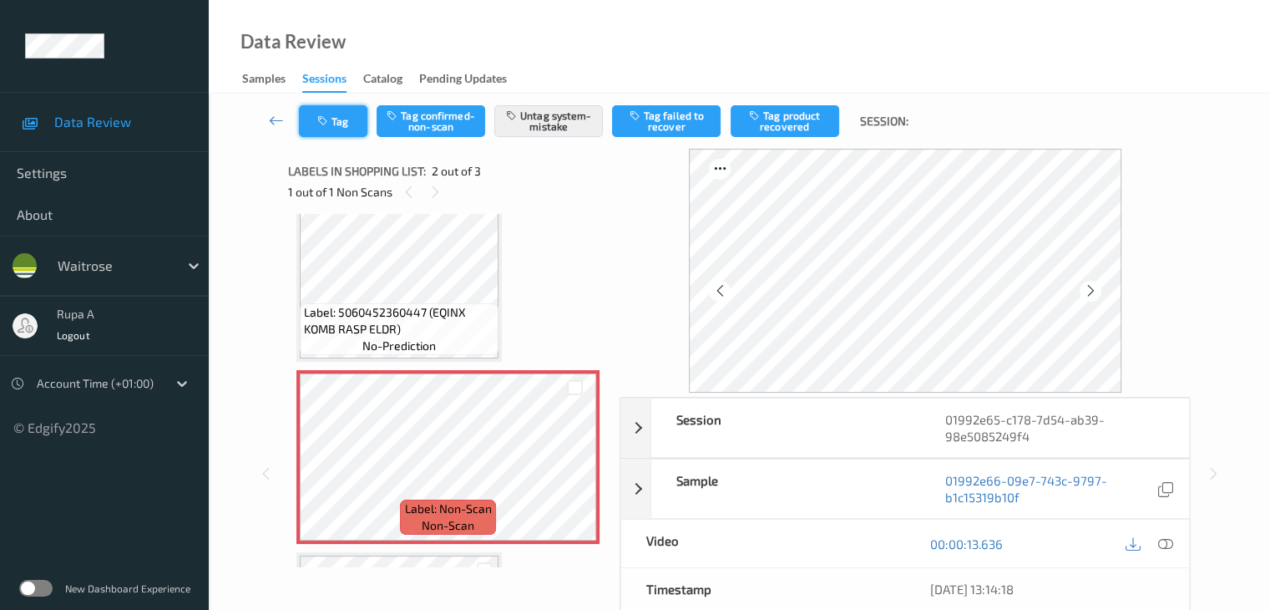
click at [336, 126] on button "Tag" at bounding box center [333, 121] width 68 height 32
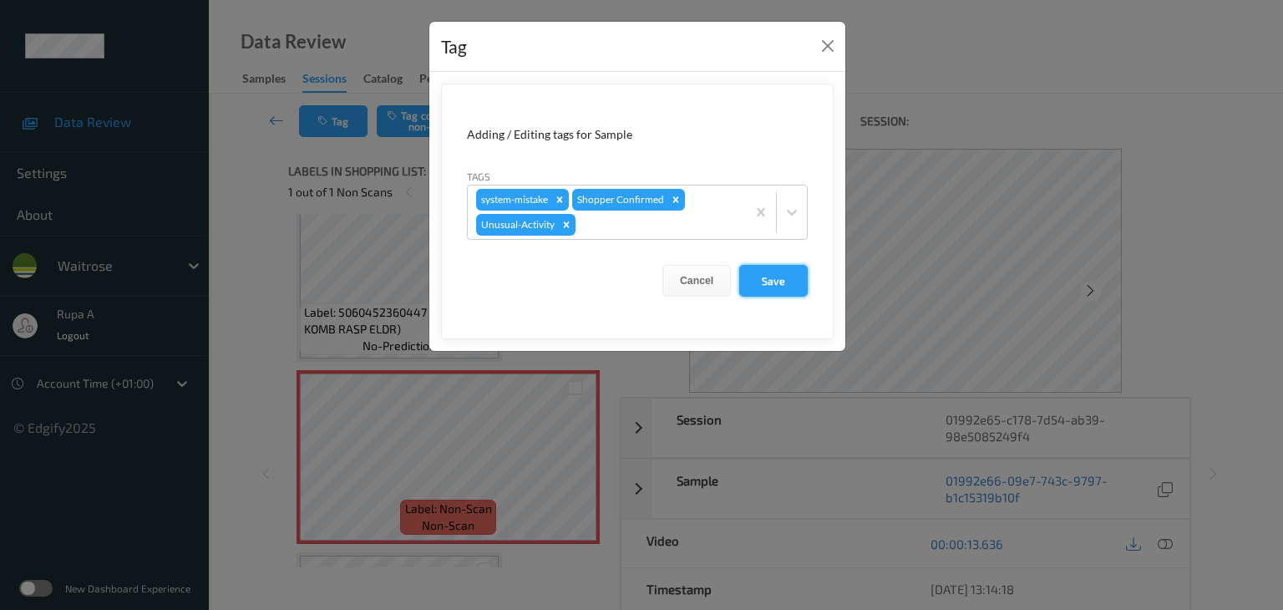
click at [751, 286] on button "Save" at bounding box center [773, 281] width 68 height 32
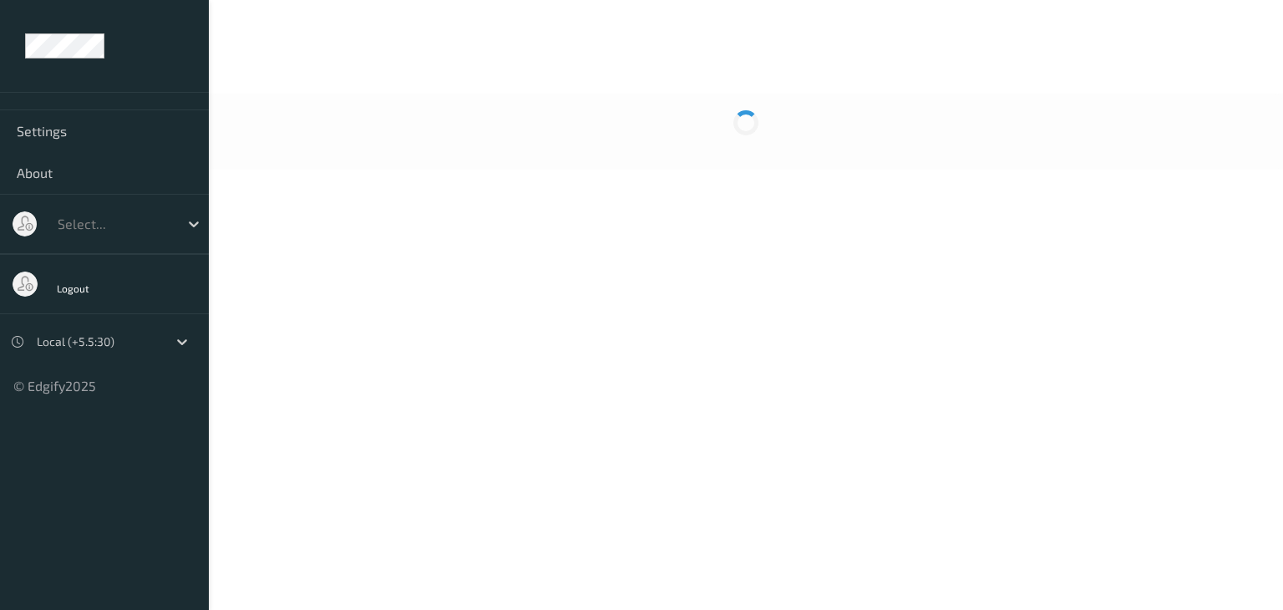
click at [346, 10] on div at bounding box center [746, 38] width 1074 height 76
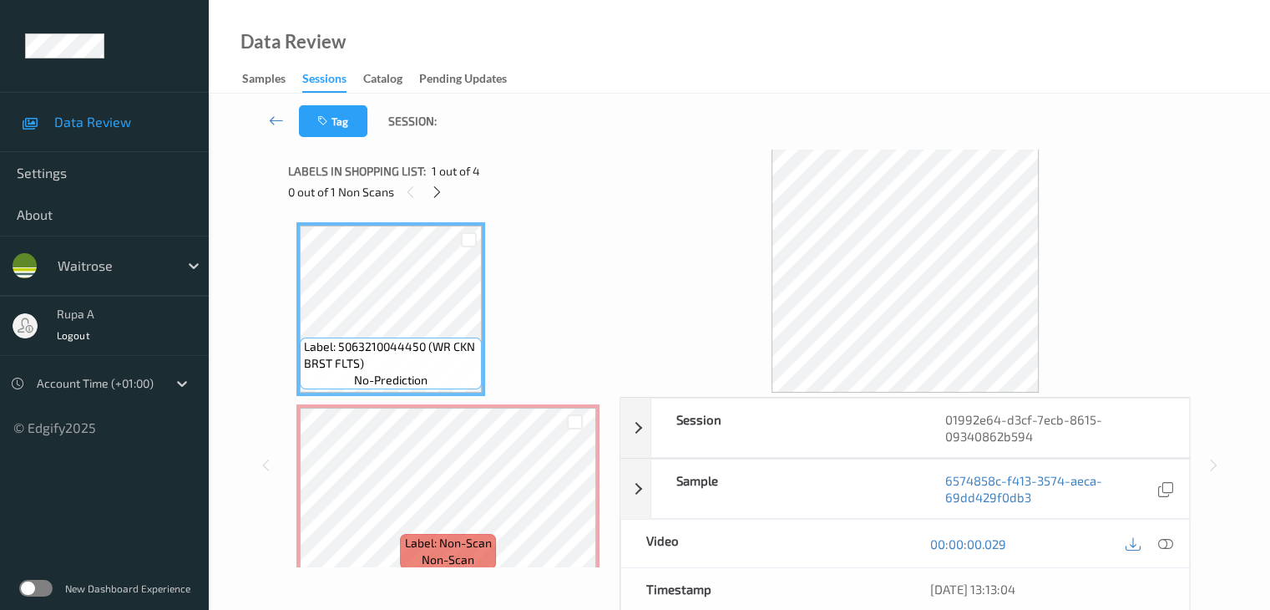
click at [557, 251] on div "Label: 5063210044450 (WR CKN BRST FLTS) no-prediction Label: Non-Scan non-scan …" at bounding box center [447, 582] width 303 height 720
click at [438, 185] on icon at bounding box center [437, 192] width 14 height 15
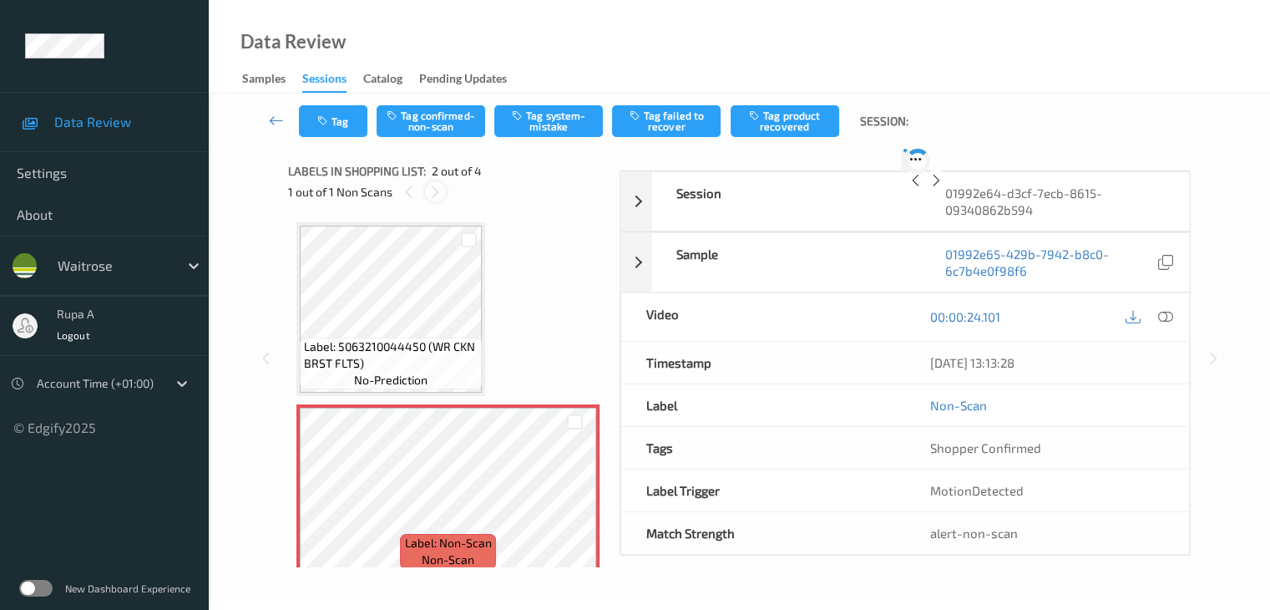
scroll to position [8, 0]
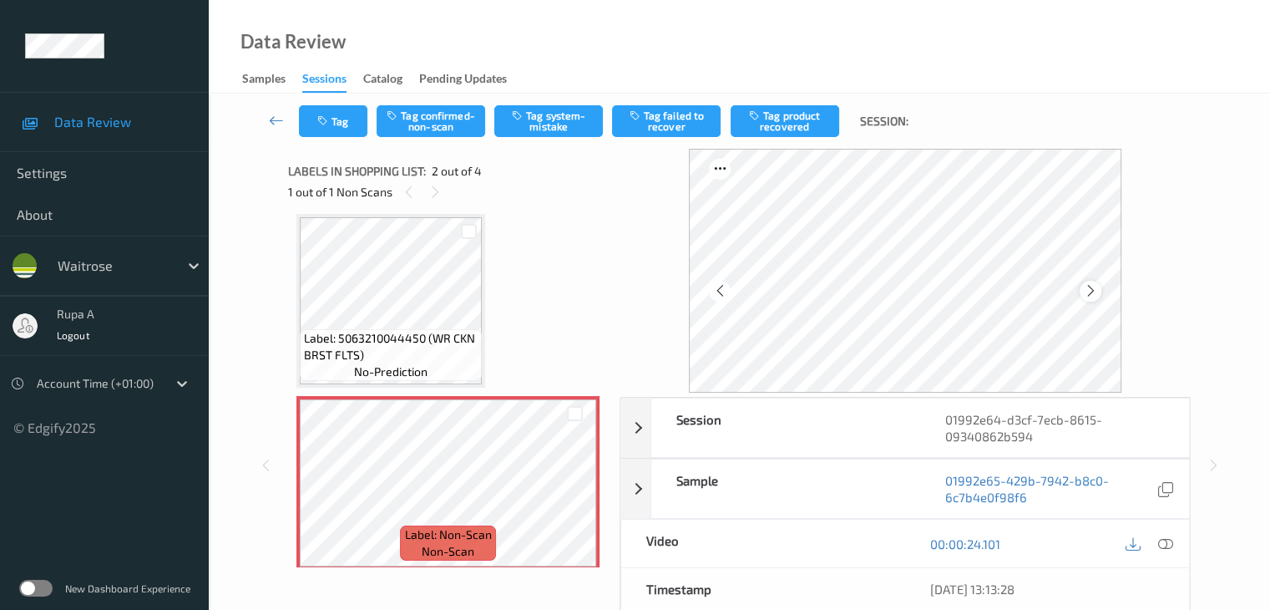
click at [1097, 295] on icon at bounding box center [1090, 290] width 14 height 15
click at [1096, 294] on icon at bounding box center [1090, 290] width 14 height 15
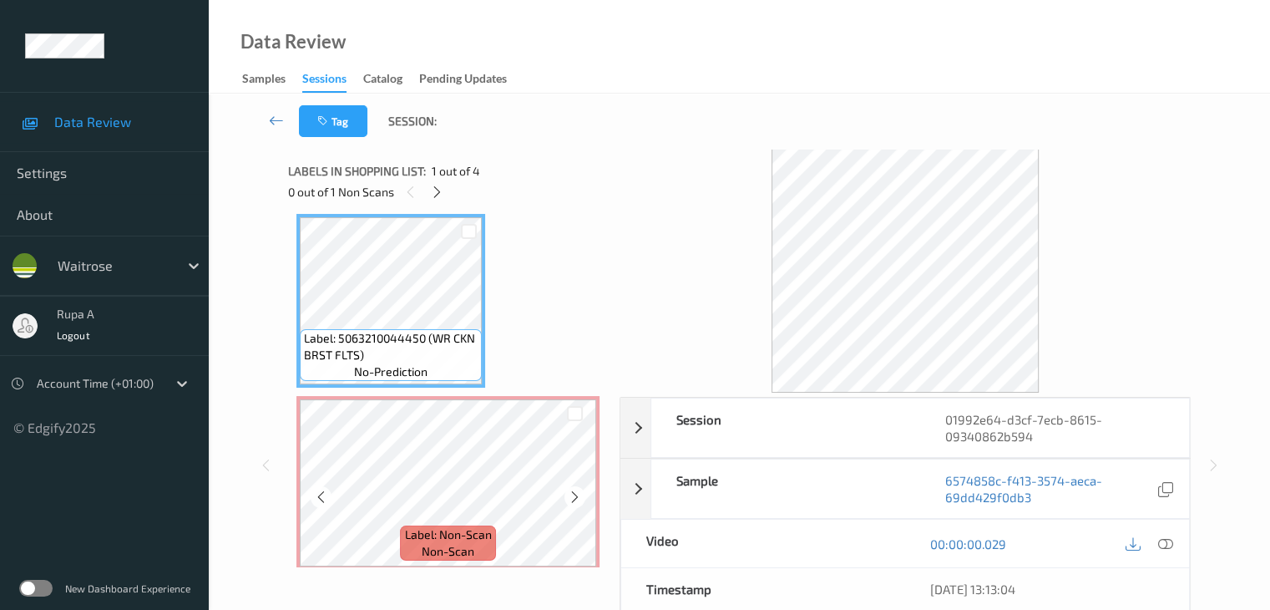
scroll to position [0, 0]
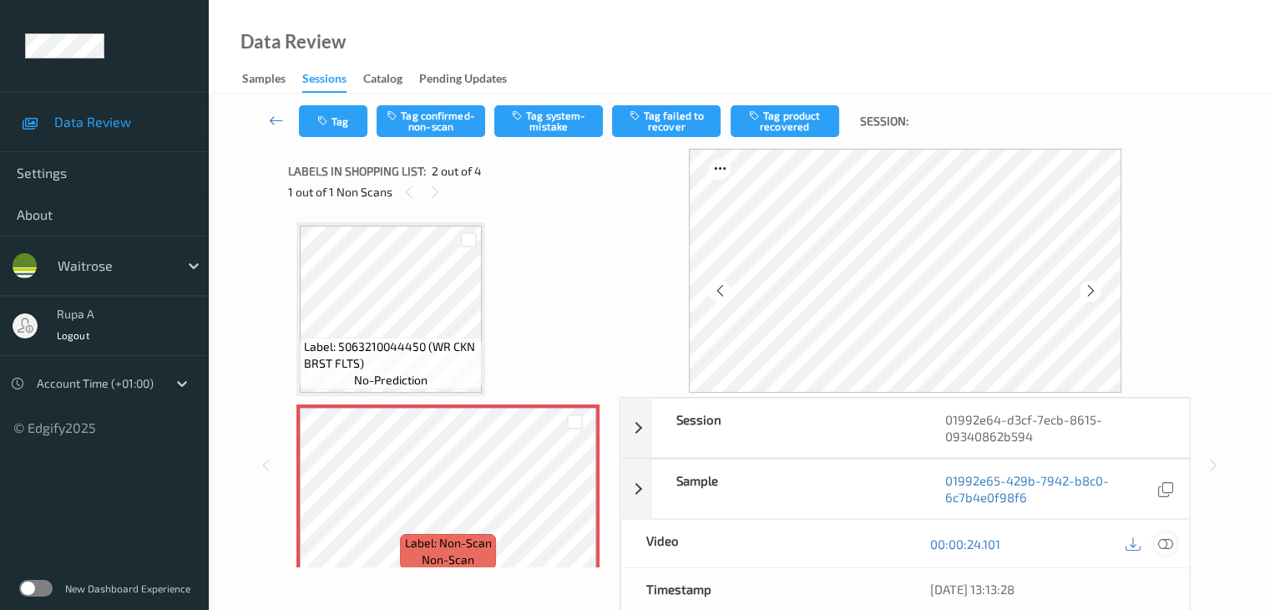
click at [1164, 541] on icon at bounding box center [1164, 543] width 15 height 15
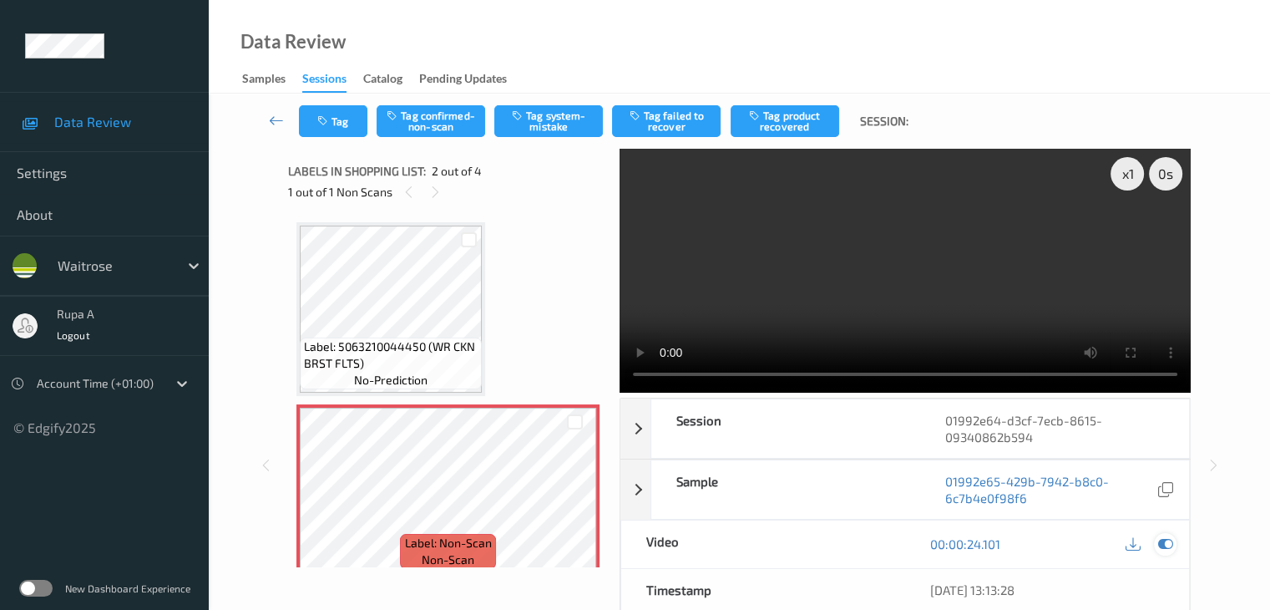
click at [1171, 540] on icon at bounding box center [1164, 543] width 15 height 15
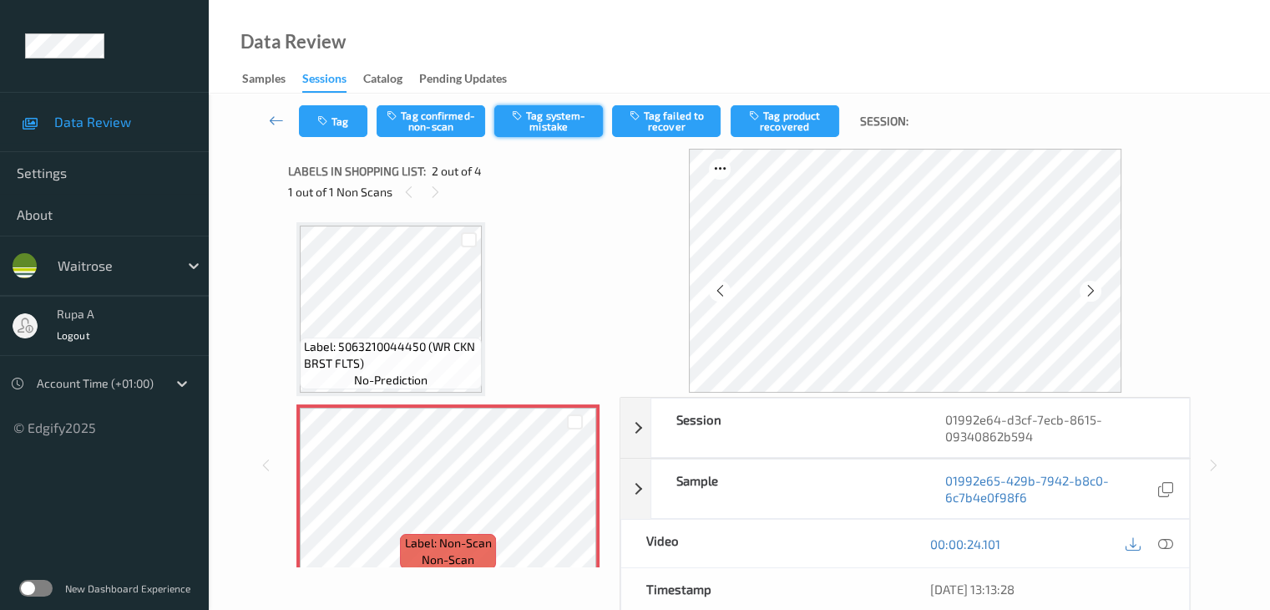
click at [556, 125] on button "Tag system-mistake" at bounding box center [548, 121] width 109 height 32
click at [320, 124] on icon "button" at bounding box center [324, 121] width 14 height 12
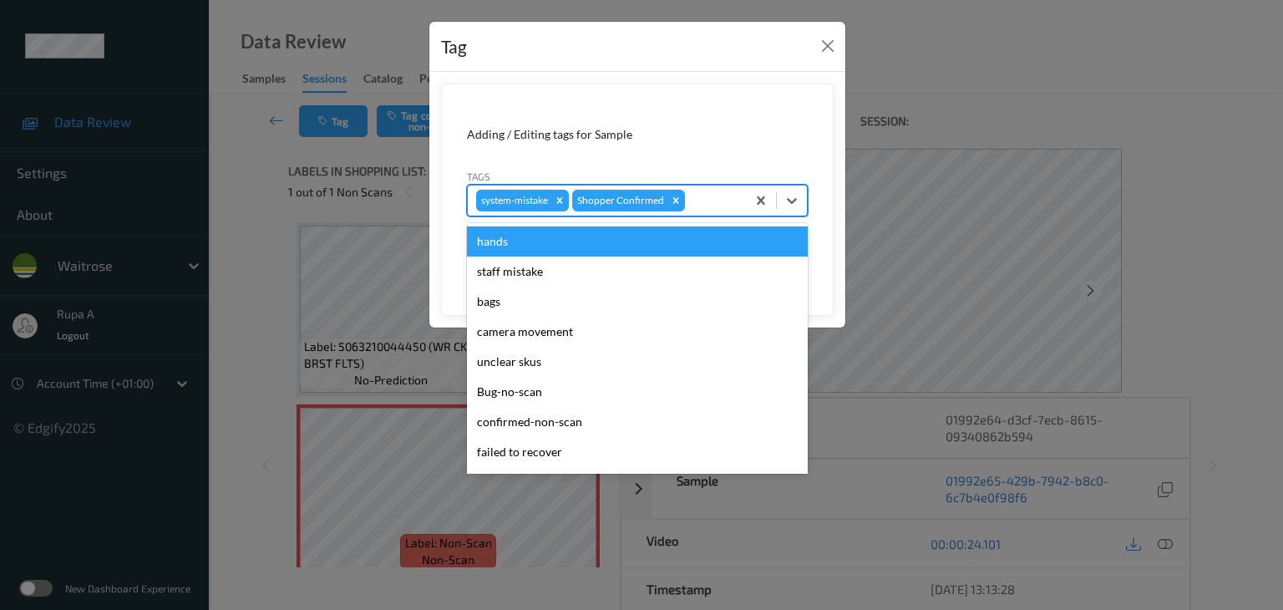
click at [715, 213] on div "system-mistake Shopper Confirmed" at bounding box center [607, 200] width 278 height 28
type input "un"
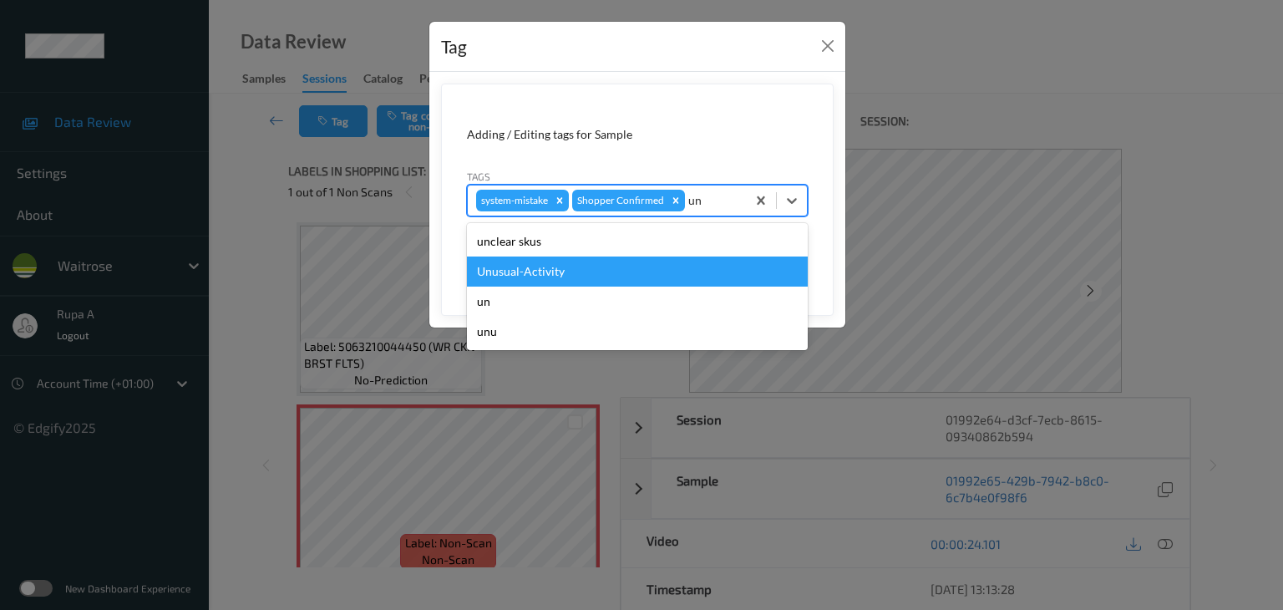
click at [661, 272] on div "Unusual-Activity" at bounding box center [637, 271] width 341 height 30
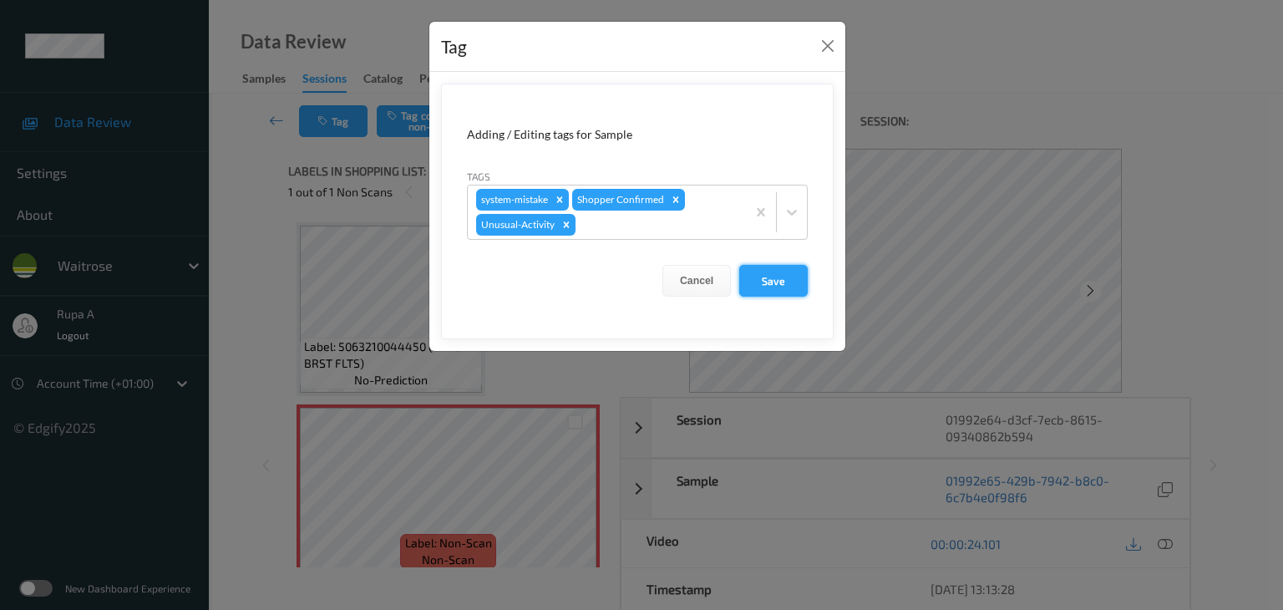
click at [802, 281] on button "Save" at bounding box center [773, 281] width 68 height 32
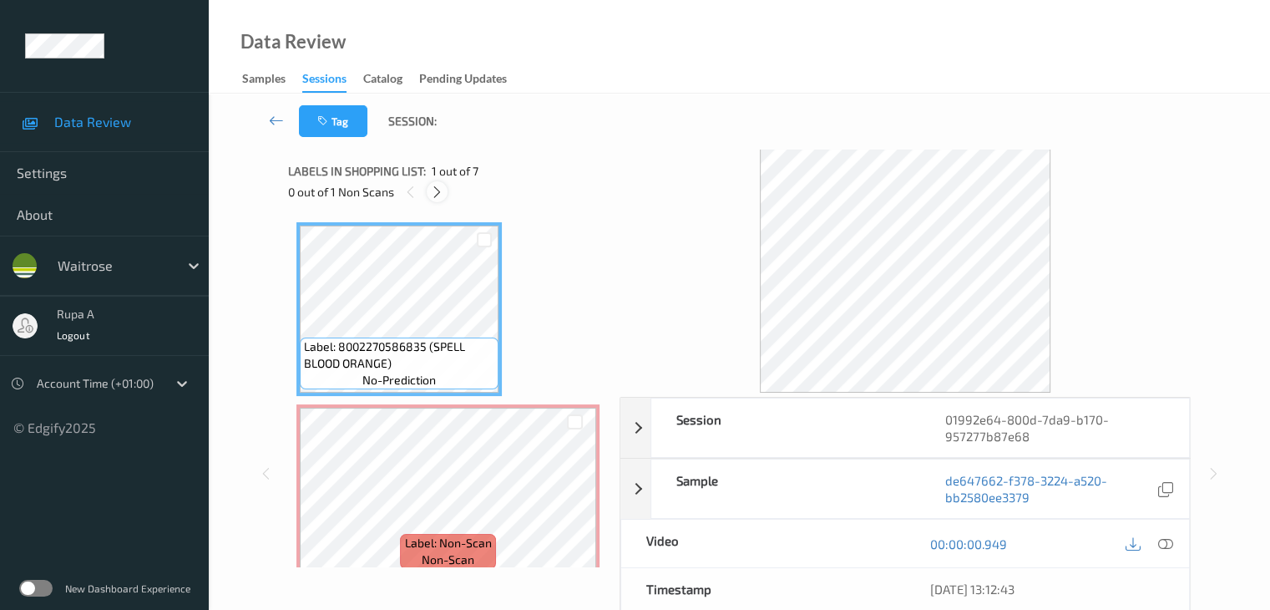
click at [438, 199] on div at bounding box center [437, 191] width 21 height 21
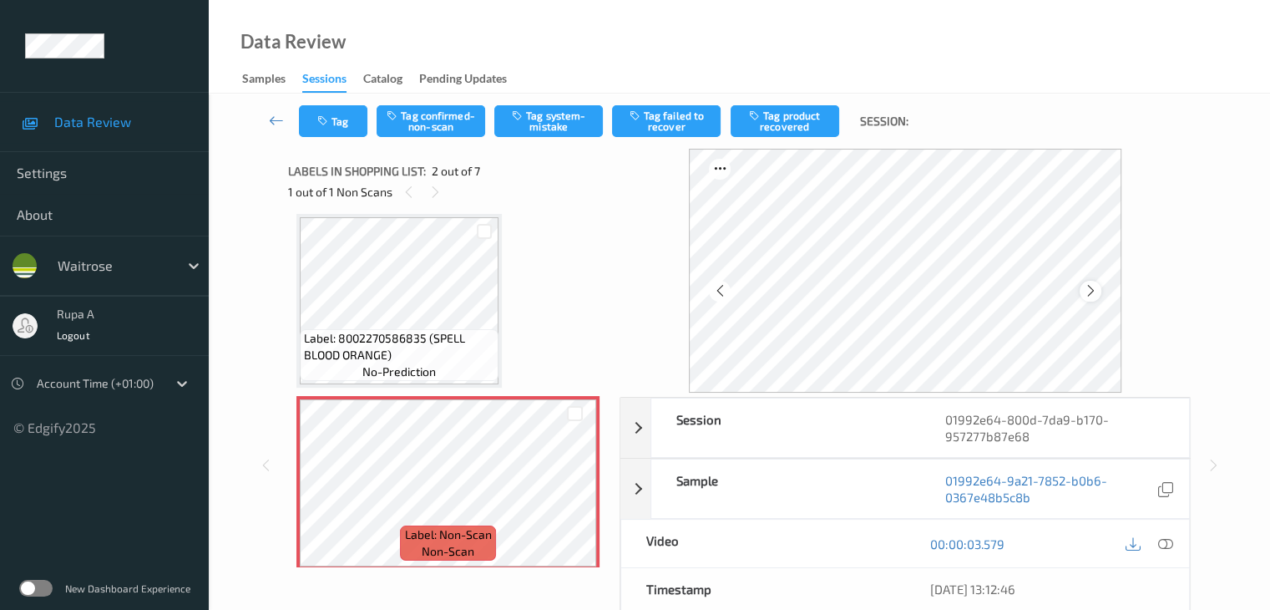
click at [1088, 289] on icon at bounding box center [1090, 290] width 14 height 15
click at [1100, 291] on div at bounding box center [1090, 291] width 21 height 21
click at [1097, 295] on icon at bounding box center [1090, 290] width 14 height 15
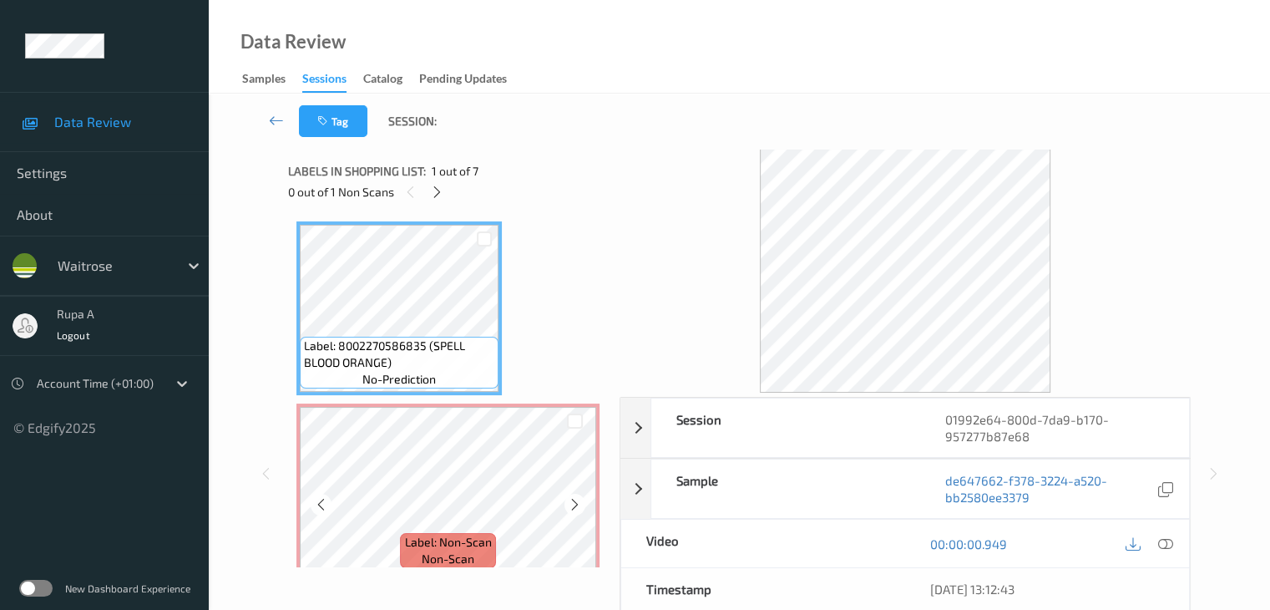
scroll to position [0, 0]
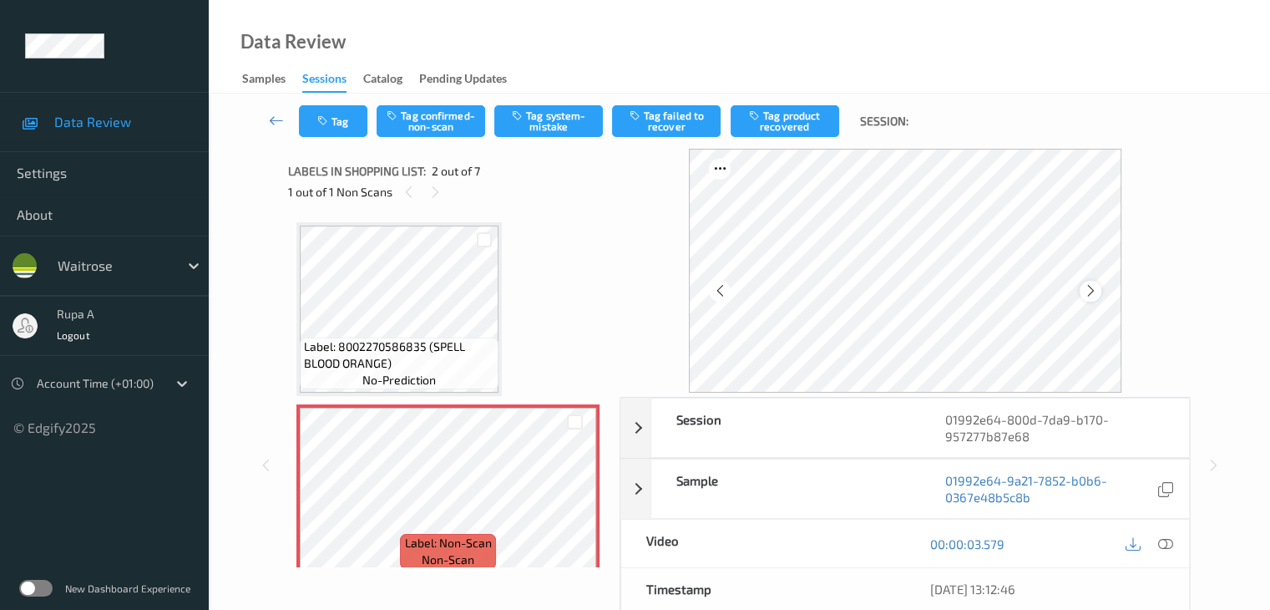
click at [1095, 289] on icon at bounding box center [1090, 290] width 14 height 15
click at [1164, 539] on icon at bounding box center [1164, 543] width 15 height 15
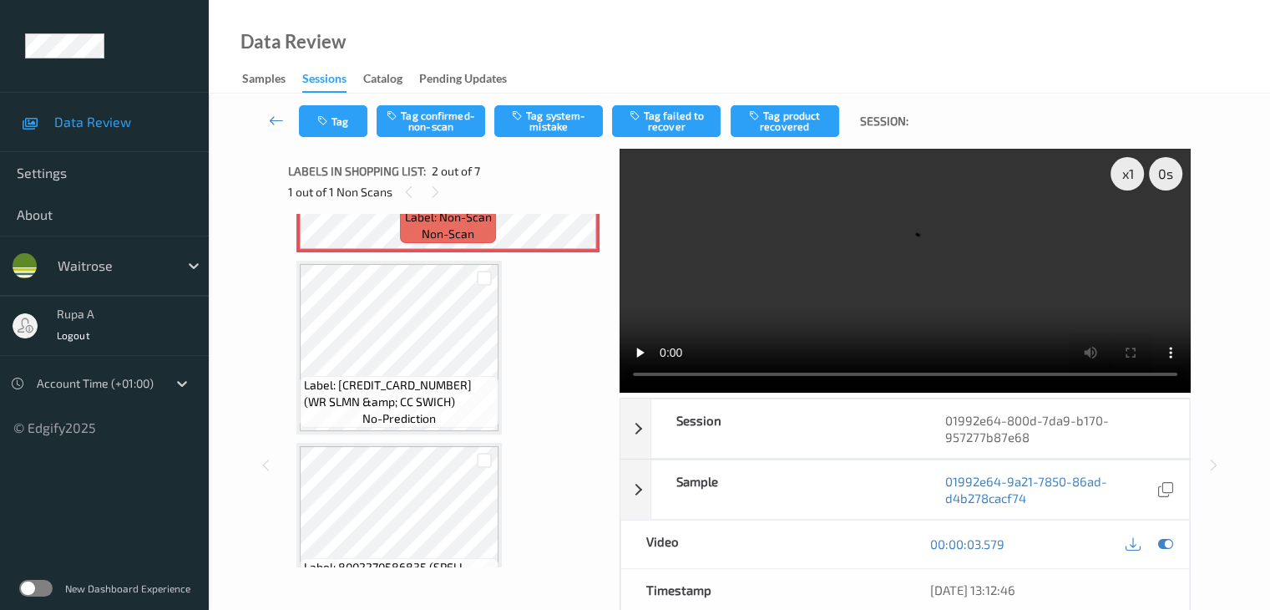
scroll to position [334, 0]
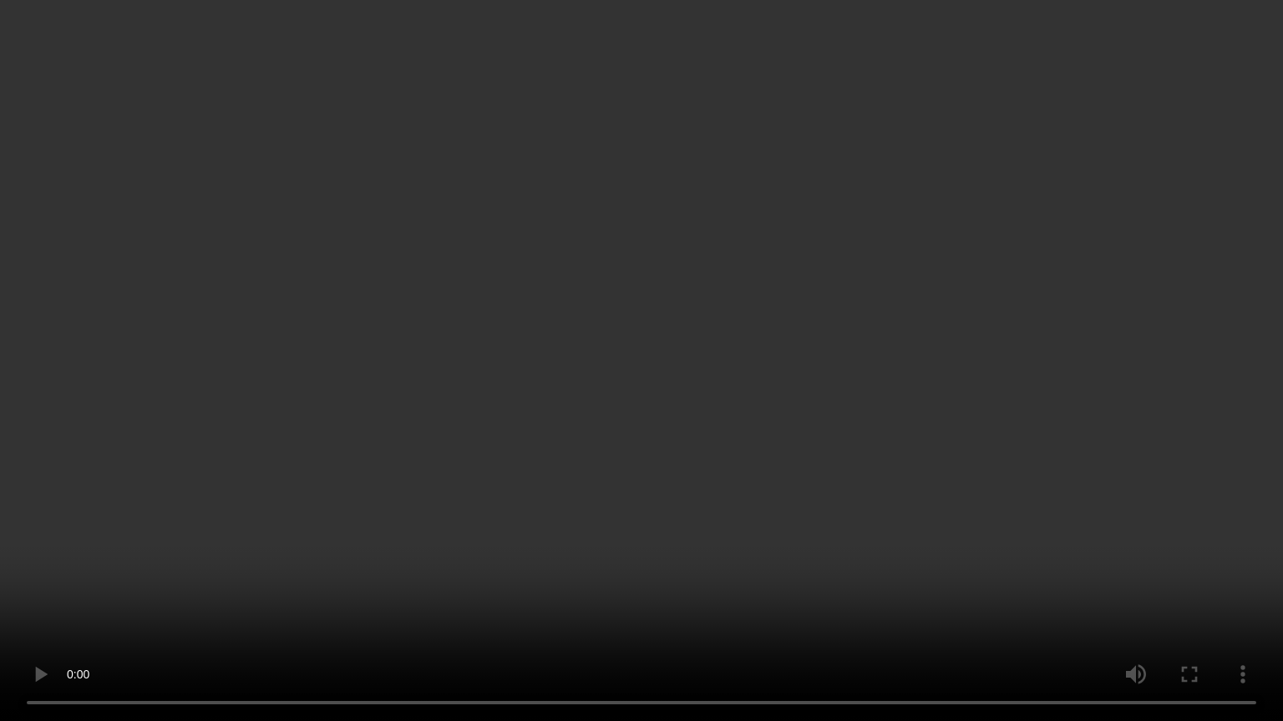
click at [733, 391] on video at bounding box center [641, 360] width 1283 height 721
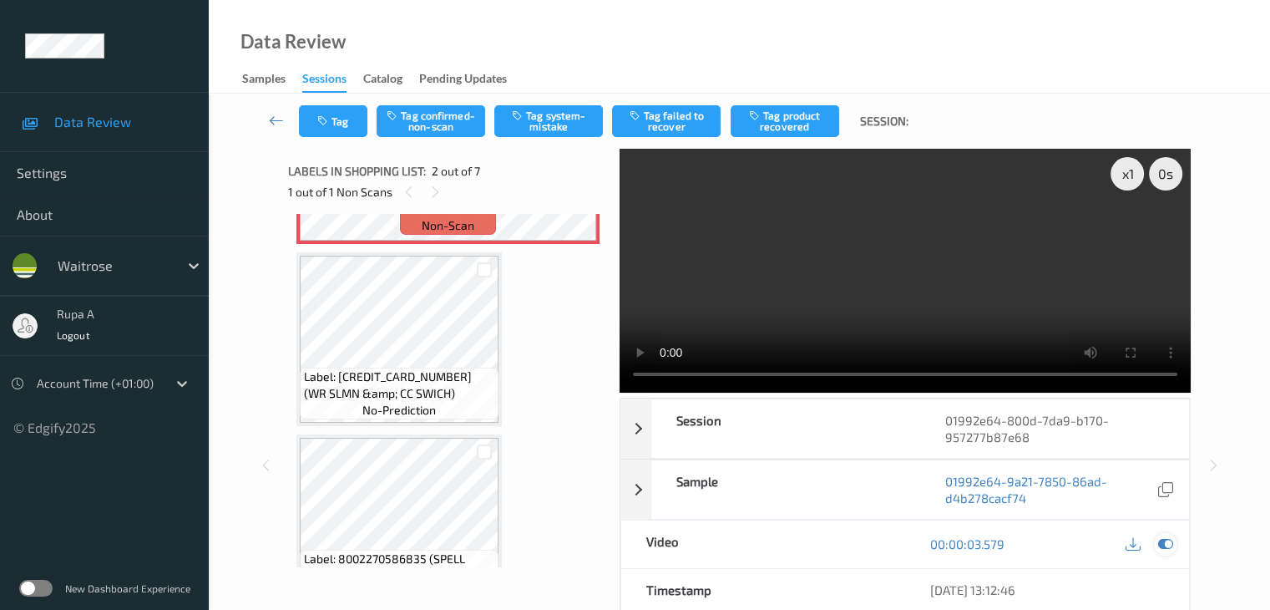
click at [1164, 537] on icon at bounding box center [1164, 543] width 15 height 15
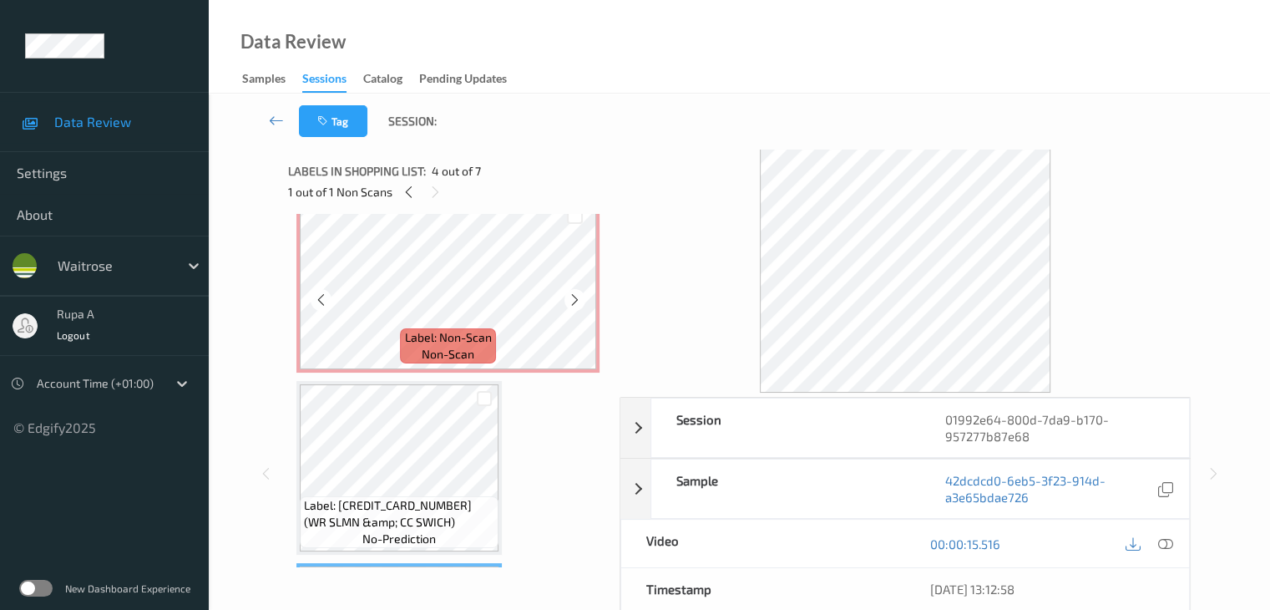
scroll to position [167, 0]
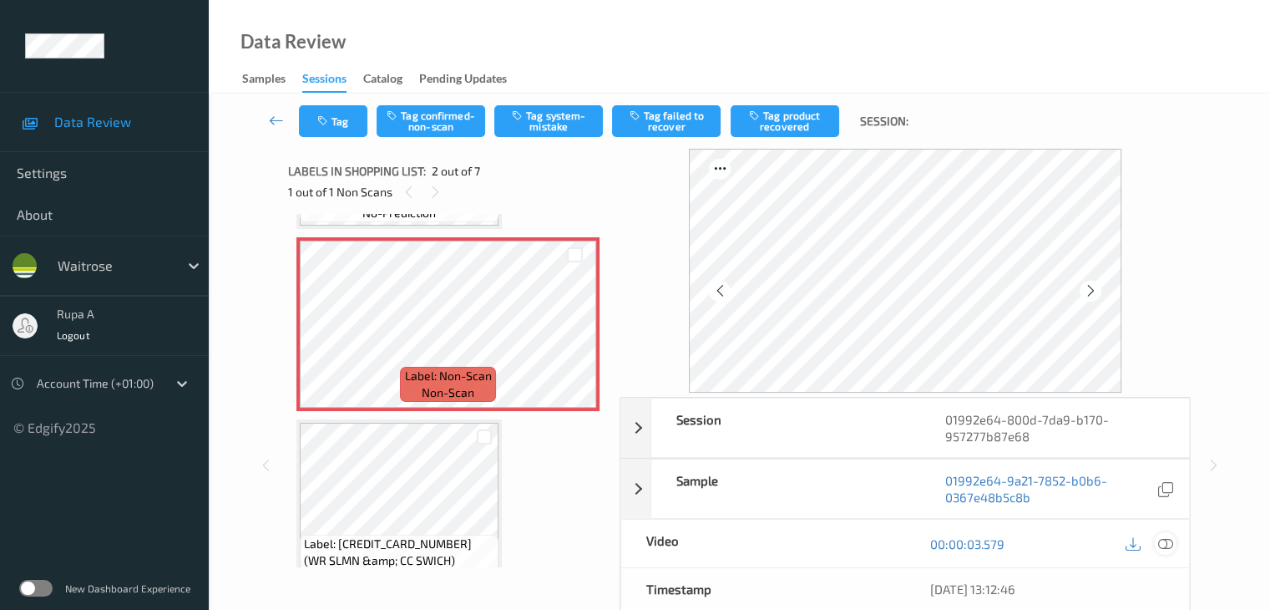
click at [1166, 544] on icon at bounding box center [1164, 543] width 15 height 15
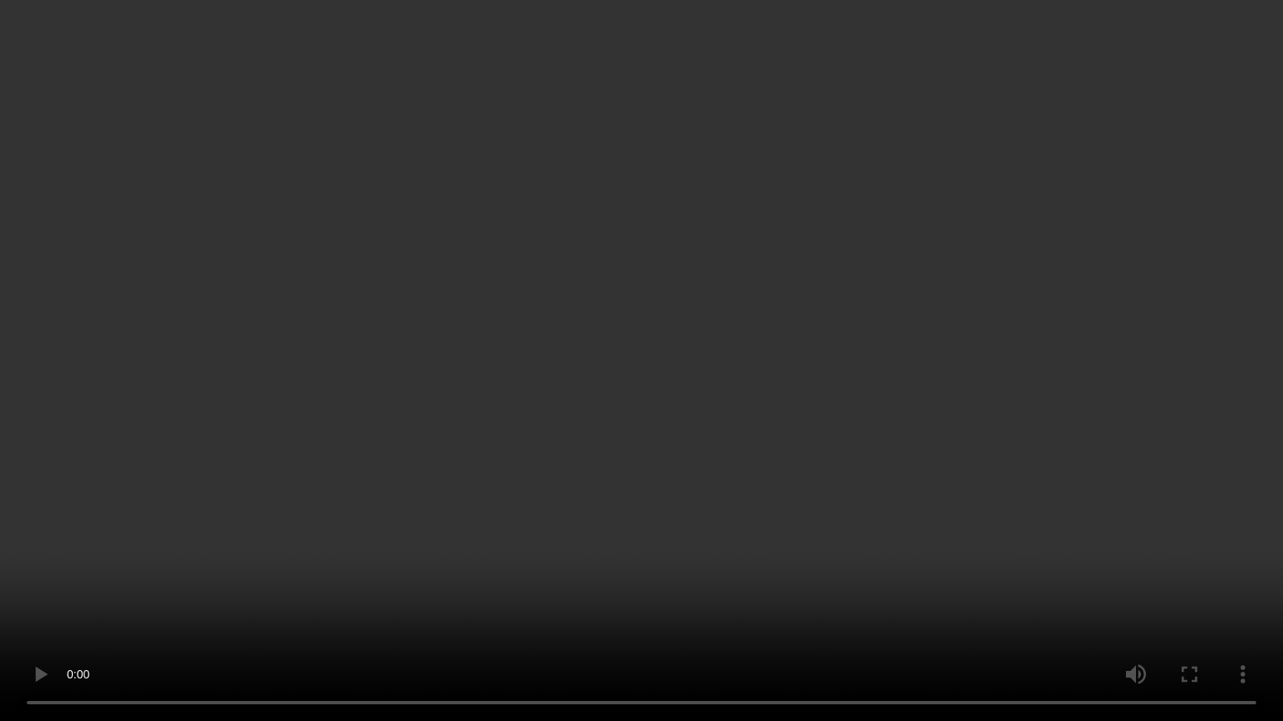
click at [1197, 393] on video at bounding box center [641, 360] width 1283 height 721
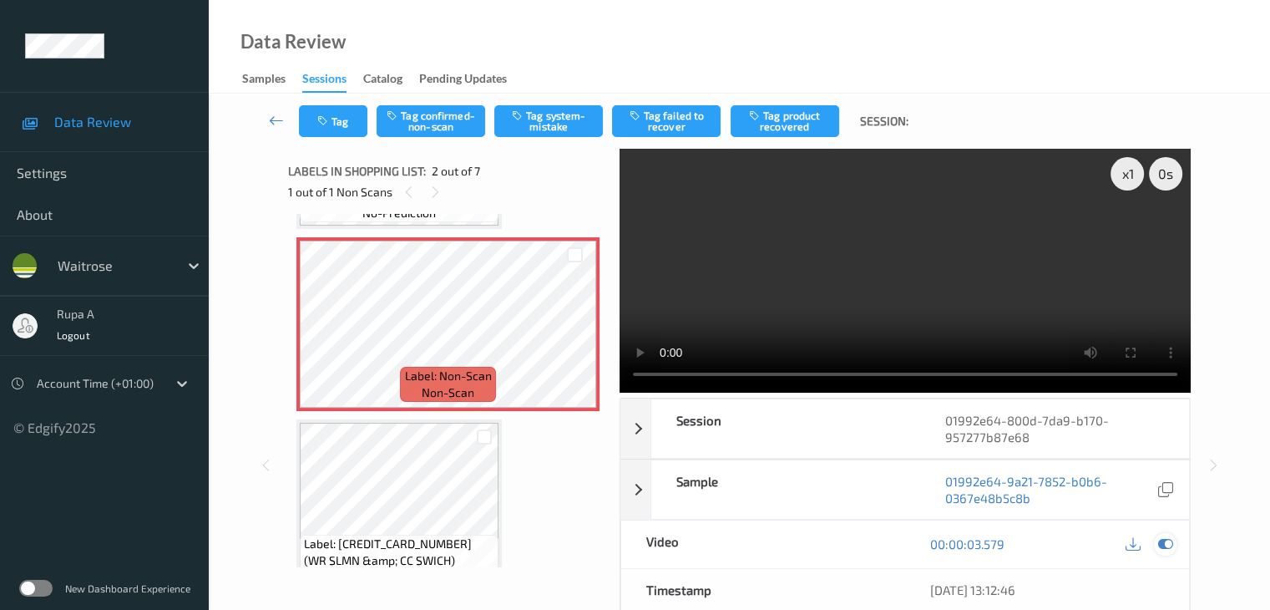
click at [1154, 542] on div at bounding box center [1149, 544] width 54 height 23
click at [461, 132] on button "Tag confirmed-non-scan" at bounding box center [431, 121] width 109 height 32
click at [788, 124] on button "Tag product recovered" at bounding box center [785, 121] width 109 height 32
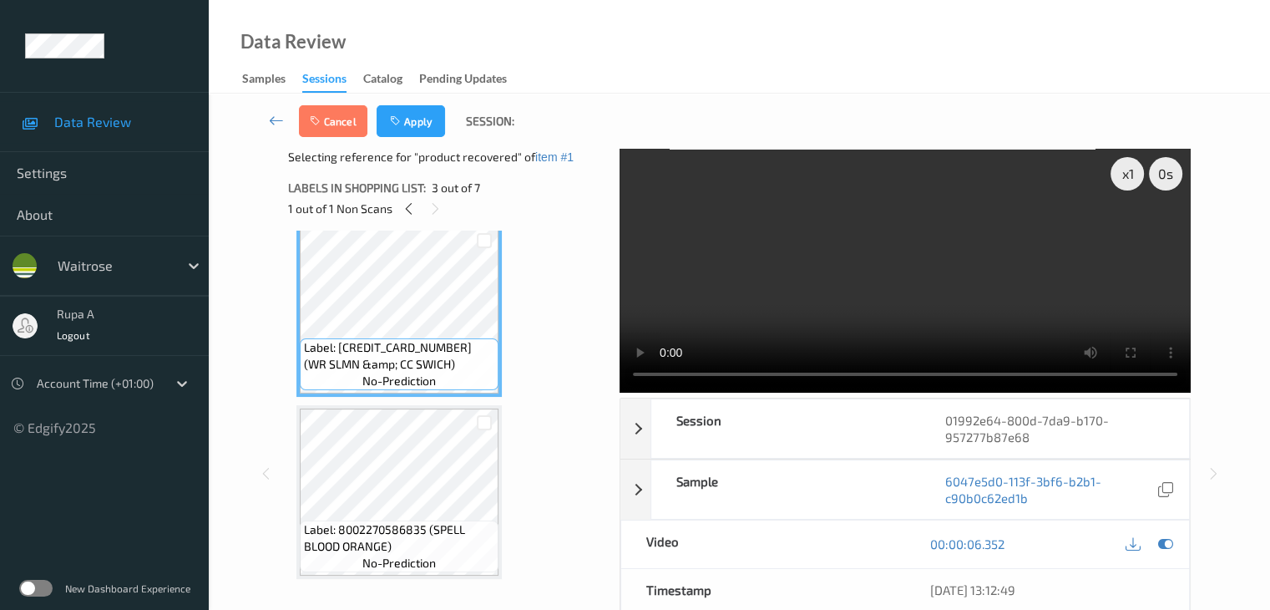
scroll to position [417, 0]
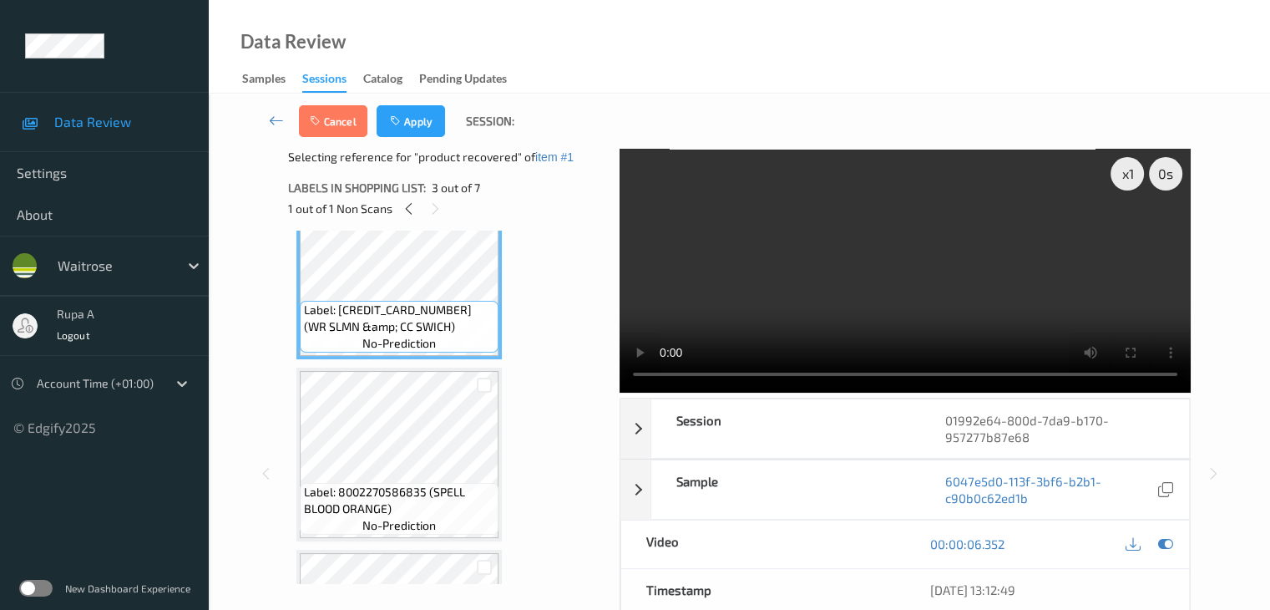
click at [442, 483] on span "Label: 8002270586835 (SPELL BLOOD ORANGE)" at bounding box center [399, 499] width 190 height 33
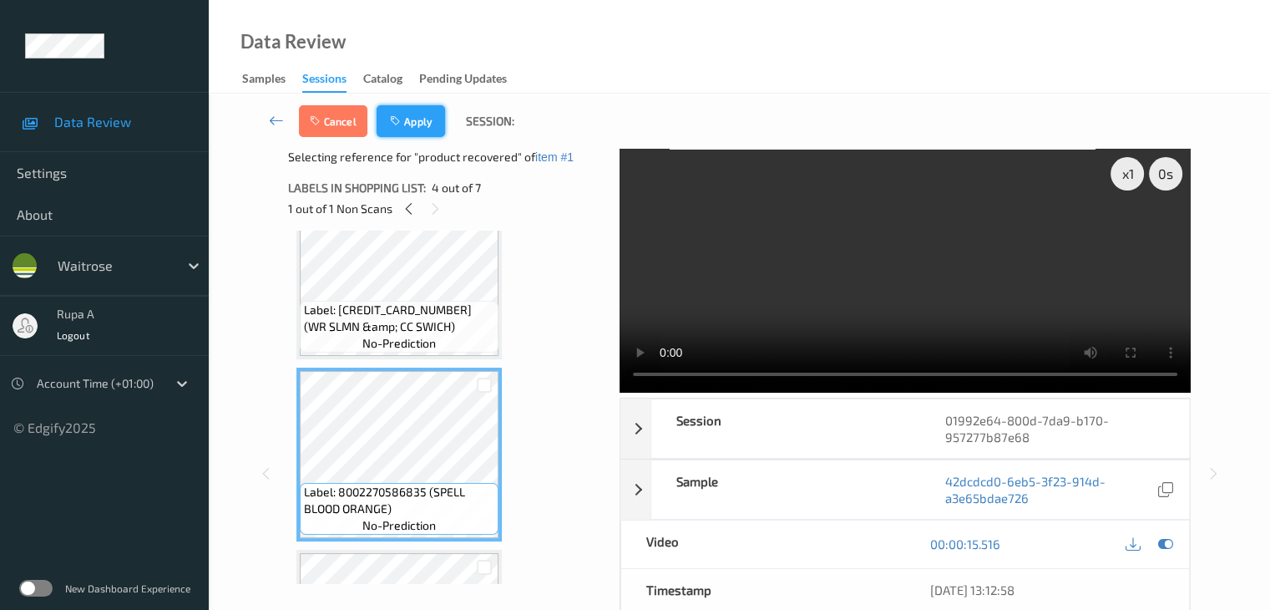
click at [417, 109] on button "Apply" at bounding box center [411, 121] width 68 height 32
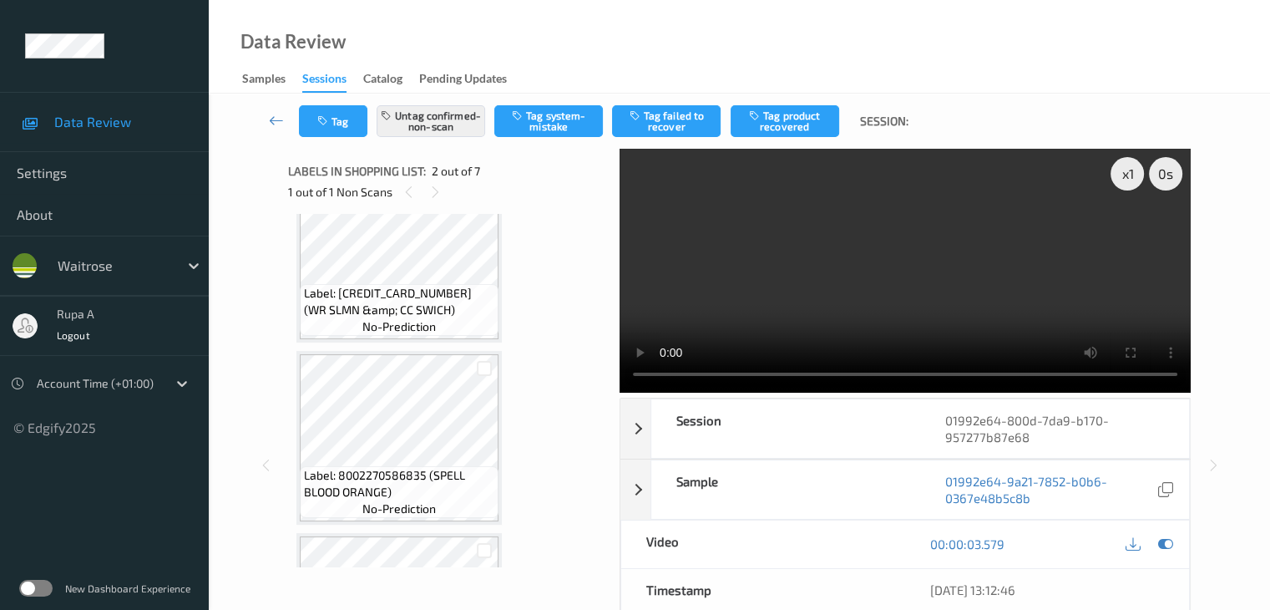
scroll to position [8, 0]
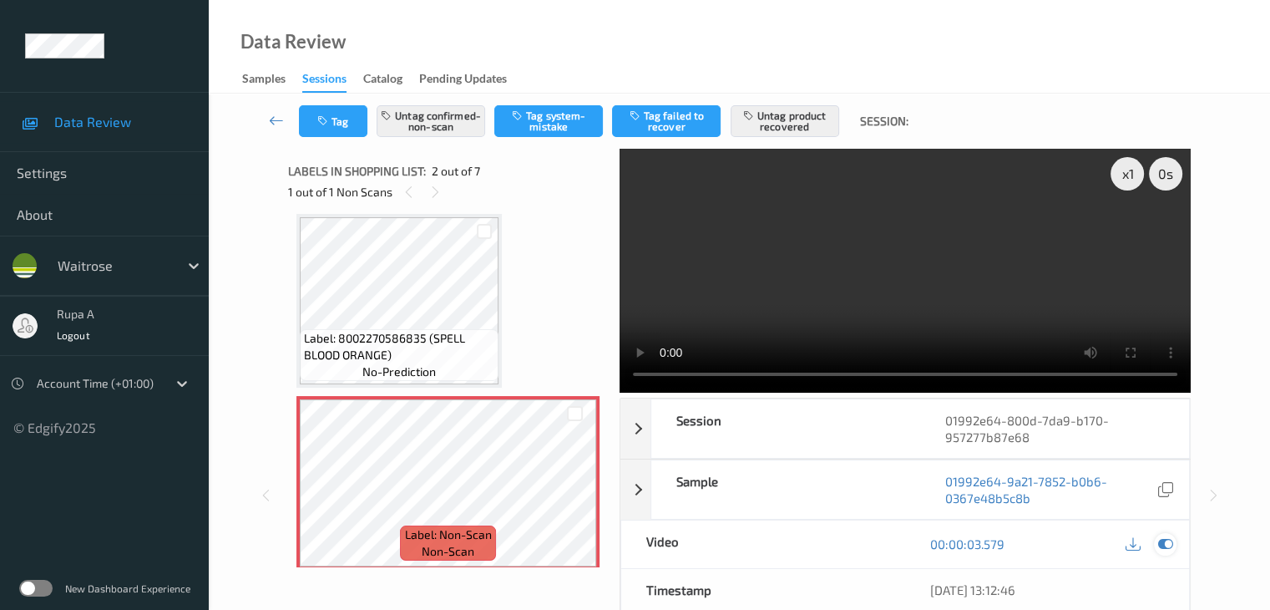
click at [1163, 536] on icon at bounding box center [1164, 543] width 15 height 15
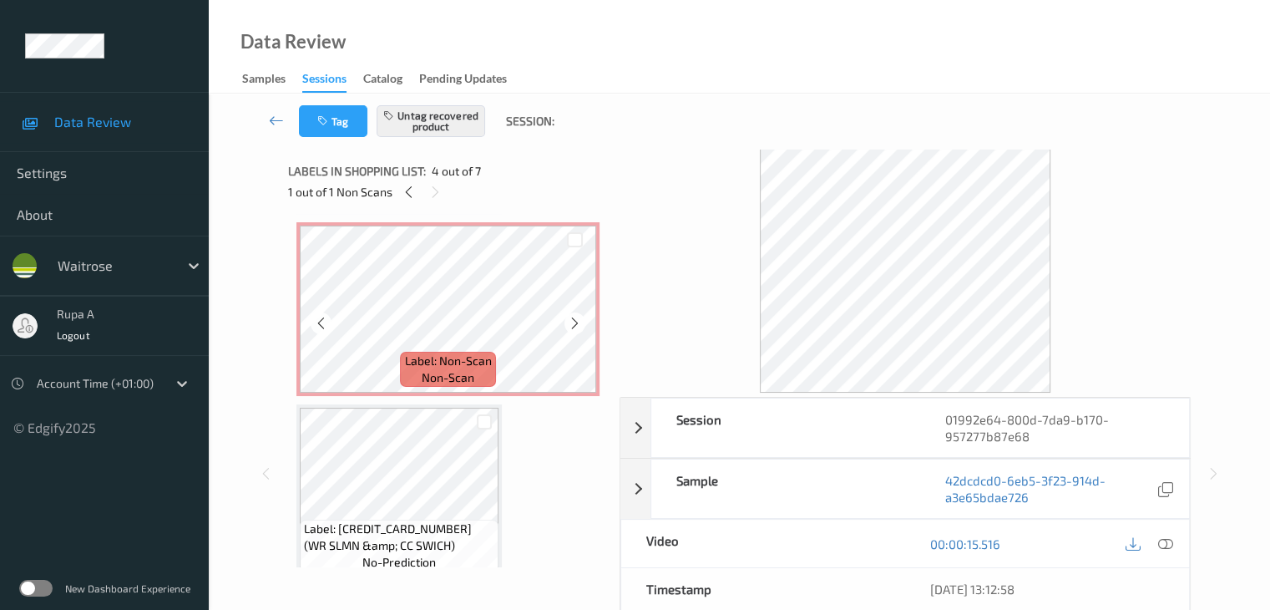
scroll to position [175, 0]
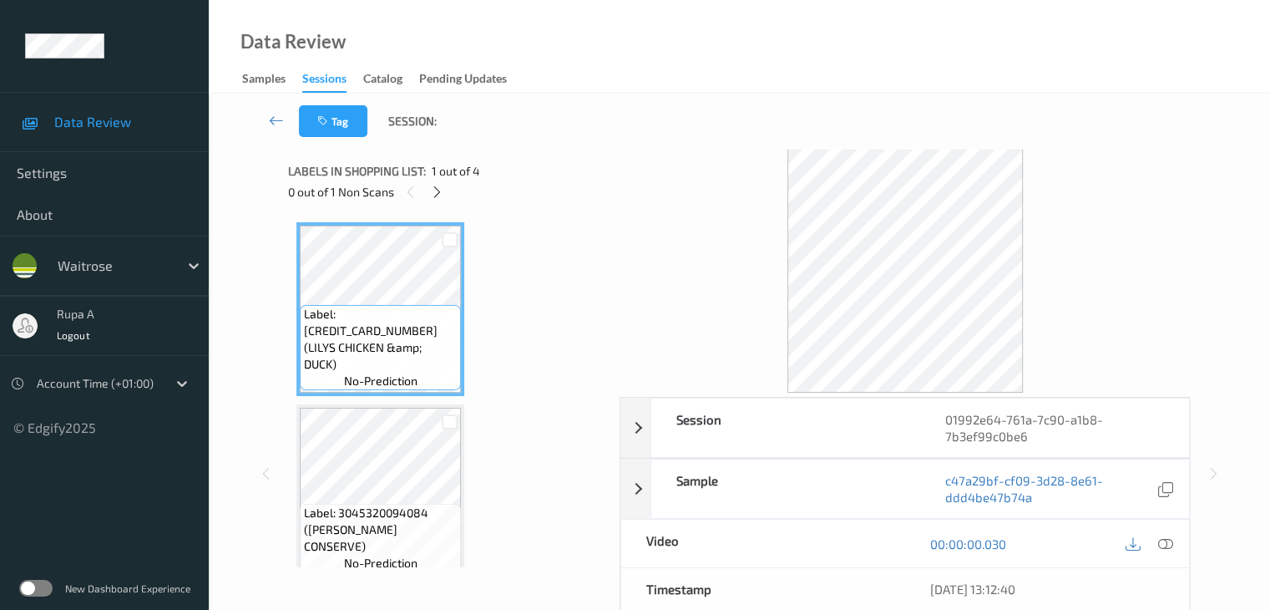
drag, startPoint x: 435, startPoint y: 195, endPoint x: 419, endPoint y: 181, distance: 21.3
click at [435, 195] on icon at bounding box center [437, 192] width 14 height 15
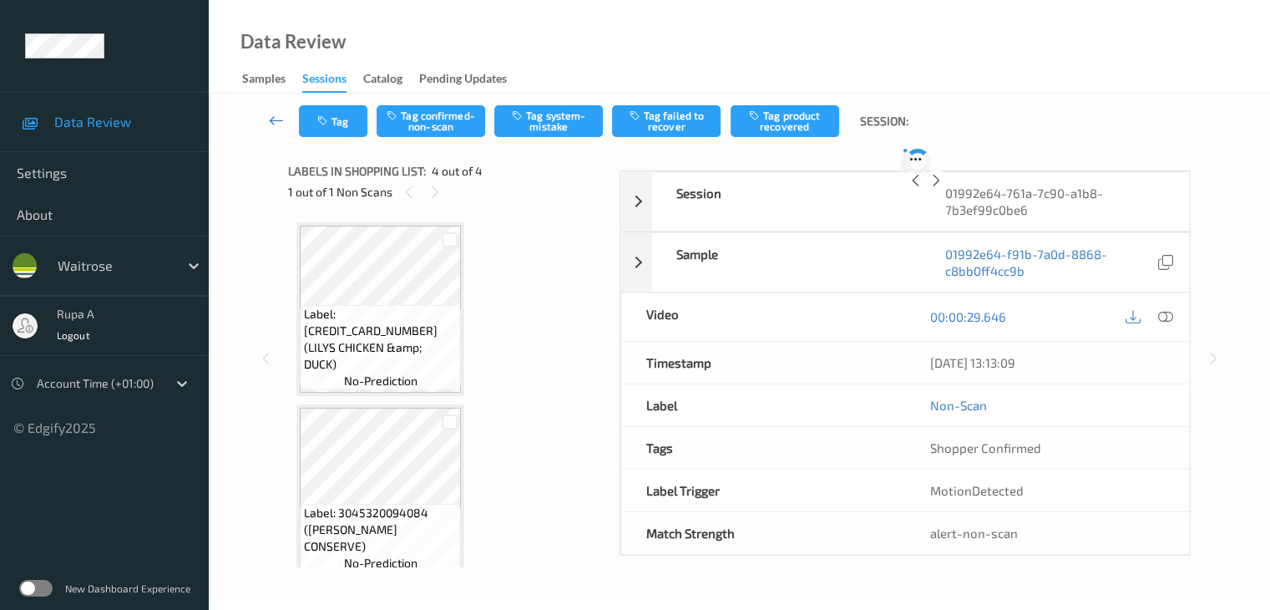
scroll to position [372, 0]
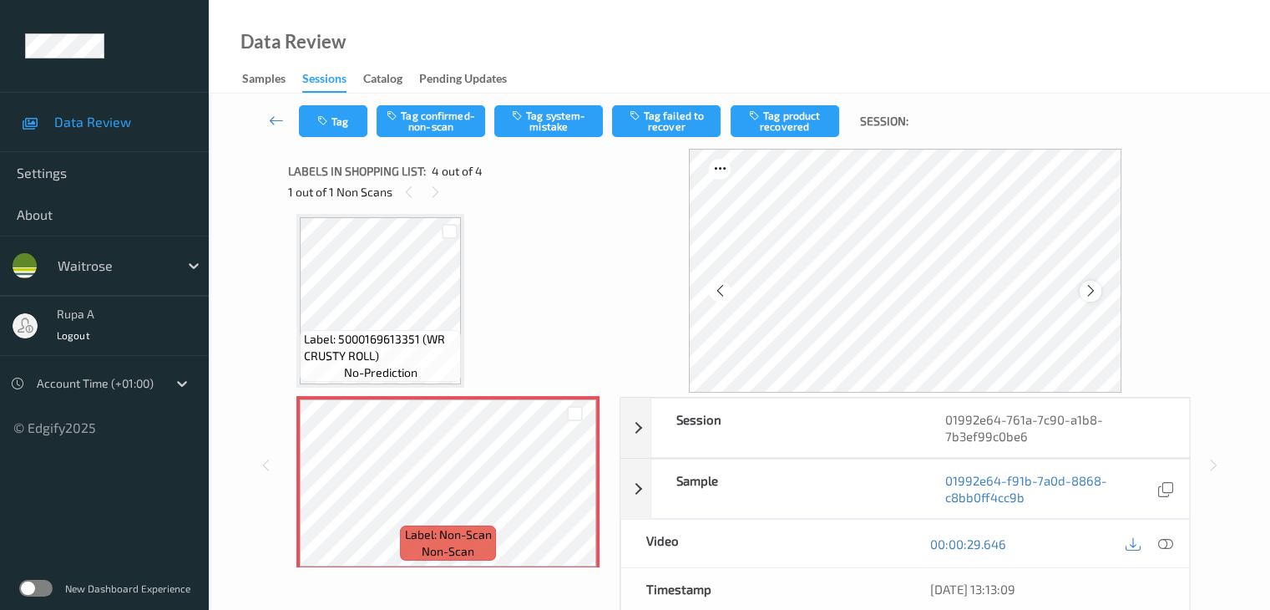
click at [1095, 290] on icon at bounding box center [1090, 290] width 14 height 15
click at [534, 134] on button "Tag system-mistake" at bounding box center [548, 121] width 109 height 32
click at [342, 125] on button "Tag" at bounding box center [333, 121] width 68 height 32
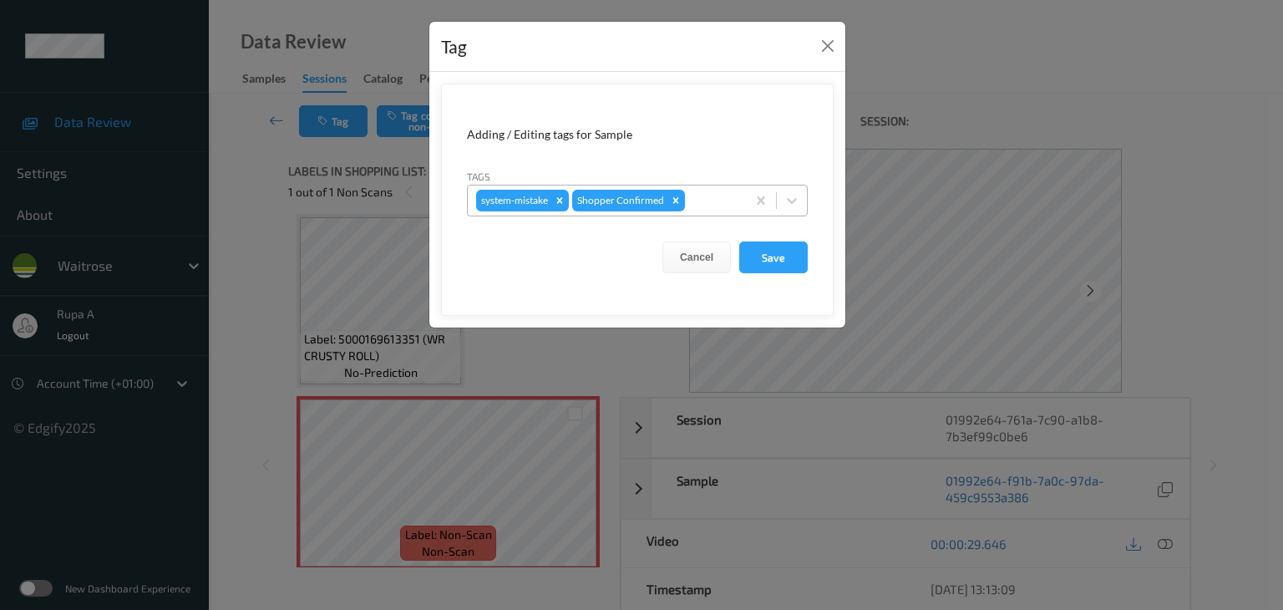
click at [706, 197] on div at bounding box center [712, 200] width 49 height 20
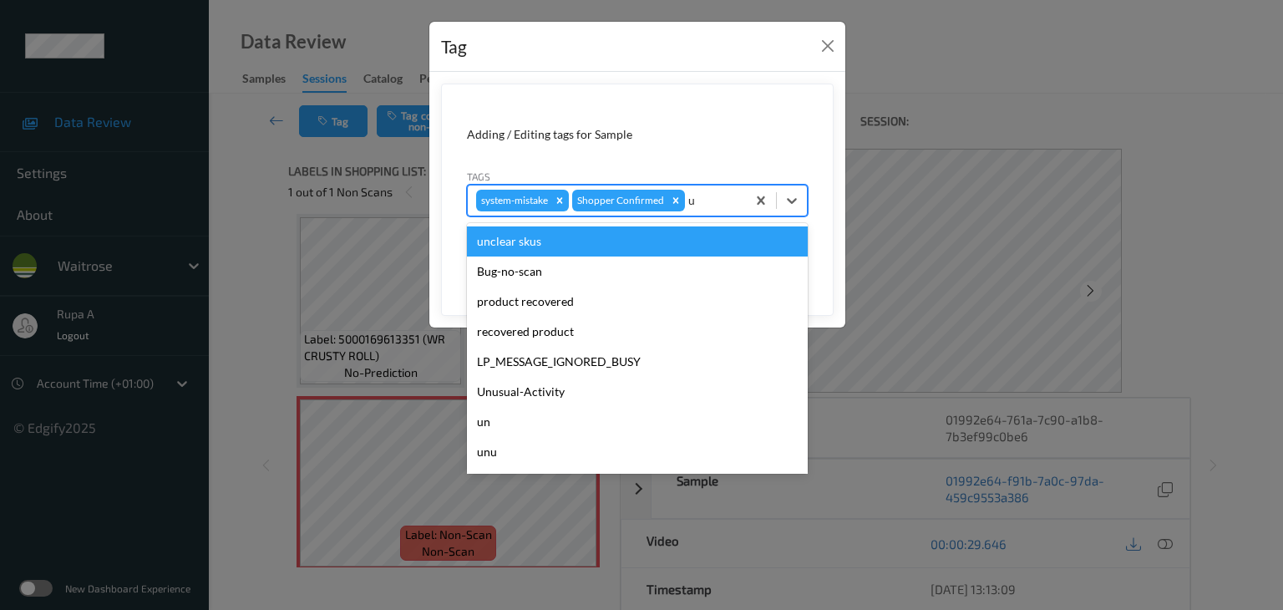
type input "un"
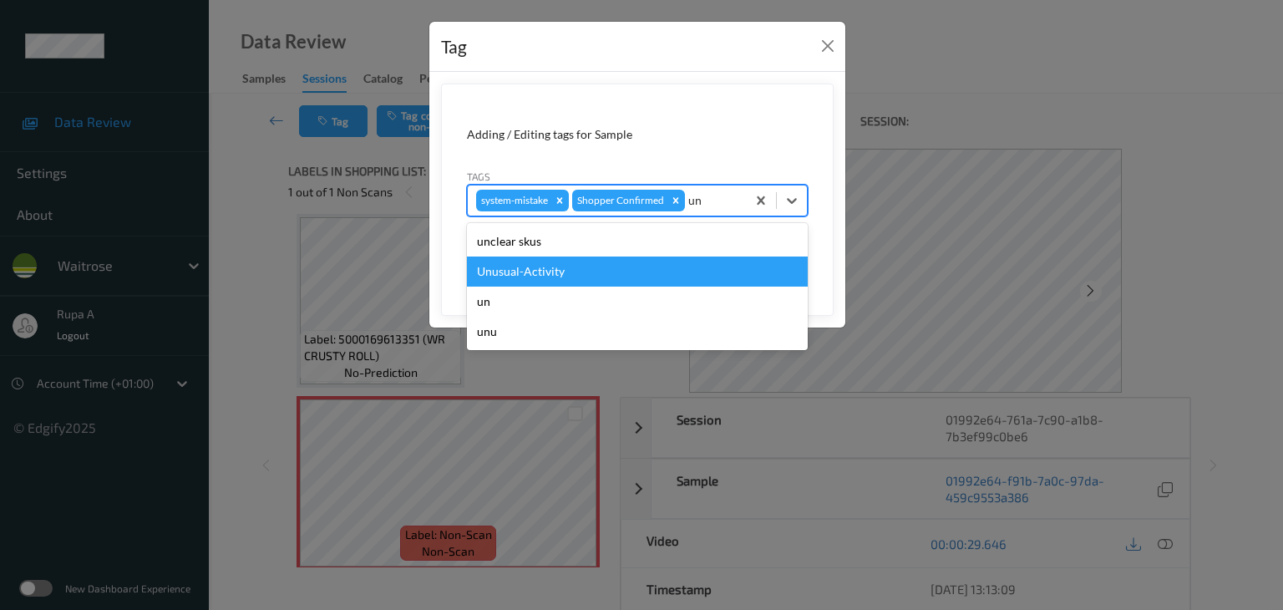
click at [593, 261] on div "Unusual-Activity" at bounding box center [637, 271] width 341 height 30
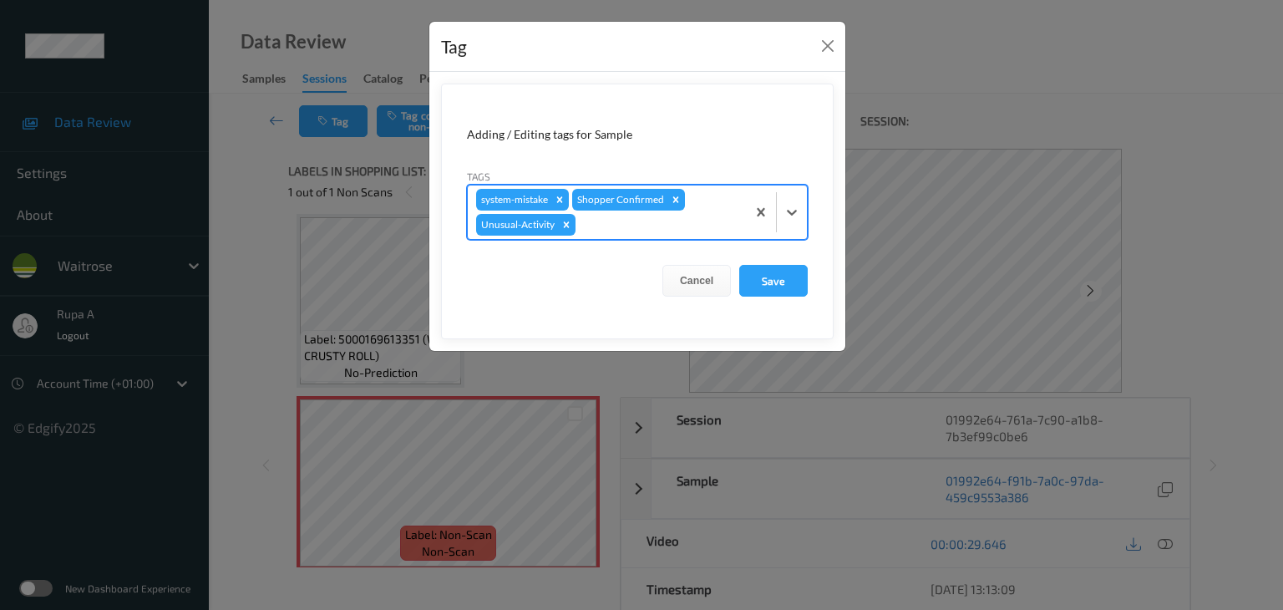
click at [617, 227] on div at bounding box center [658, 225] width 159 height 20
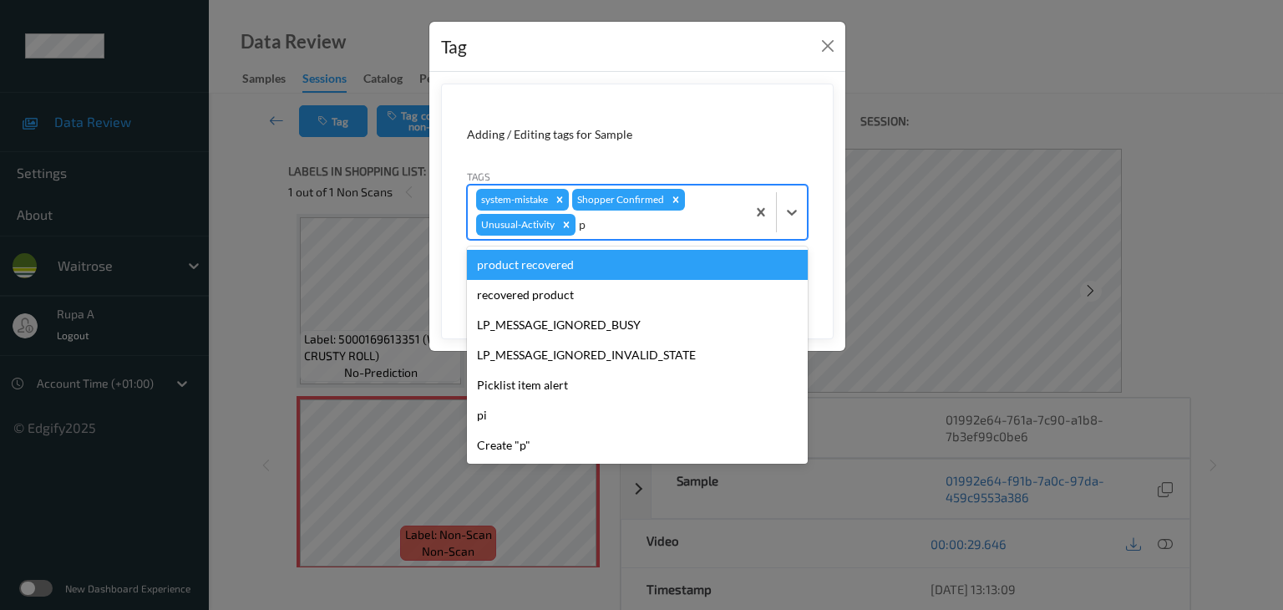
type input "pi"
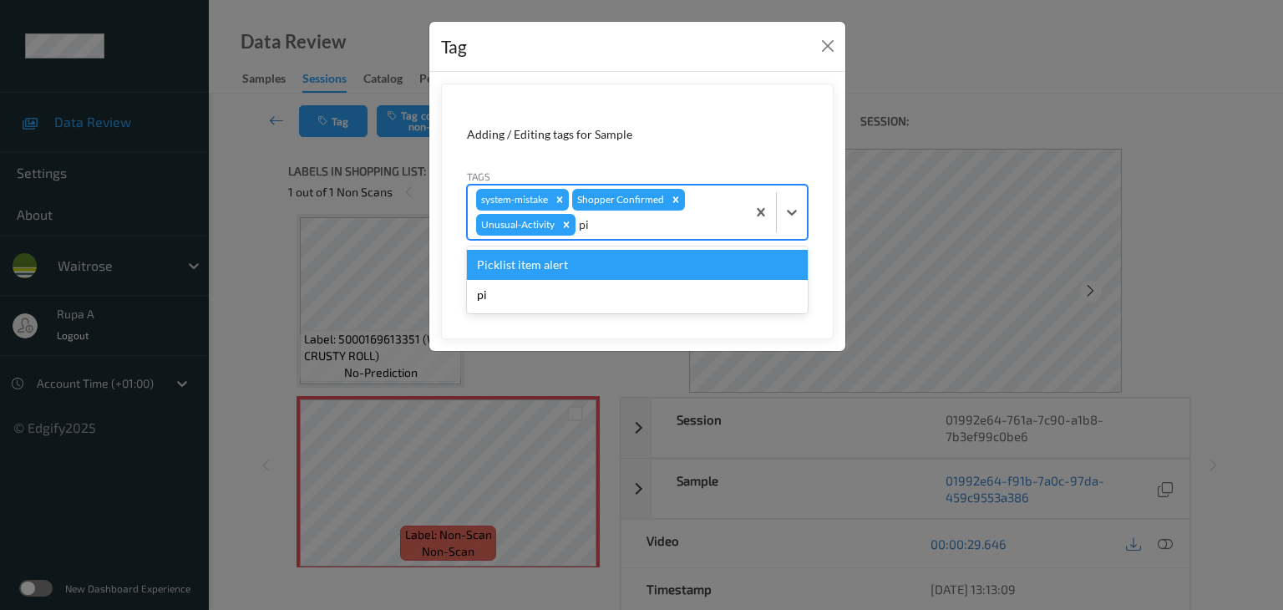
click at [587, 266] on div "Picklist item alert" at bounding box center [637, 265] width 341 height 30
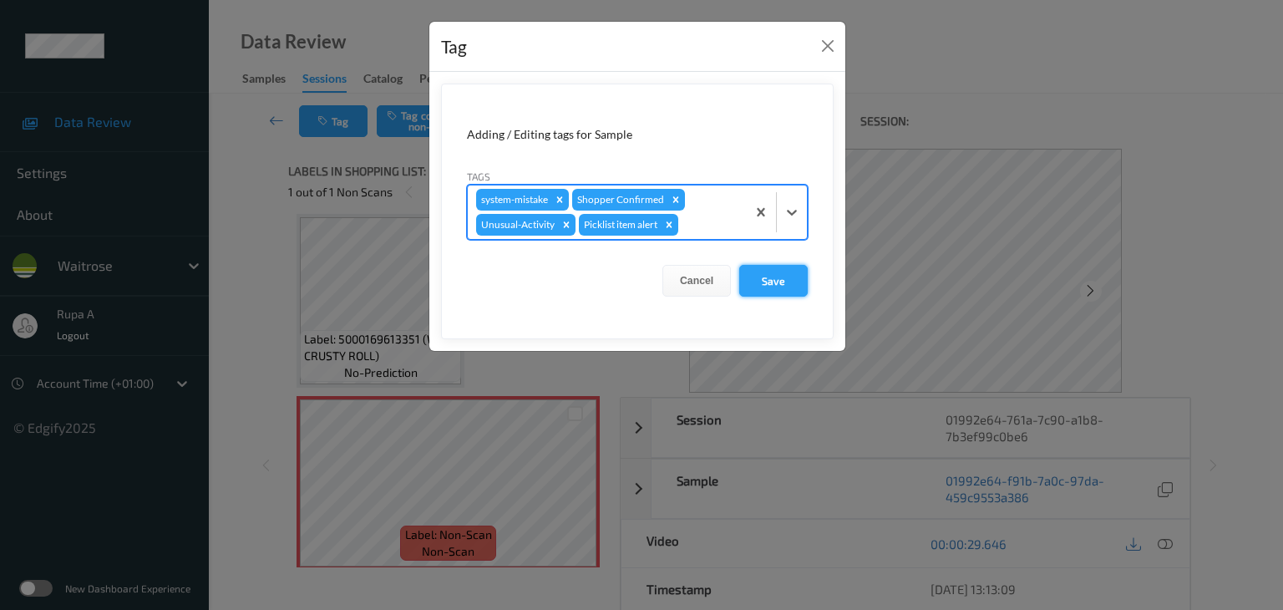
click at [771, 285] on button "Save" at bounding box center [773, 281] width 68 height 32
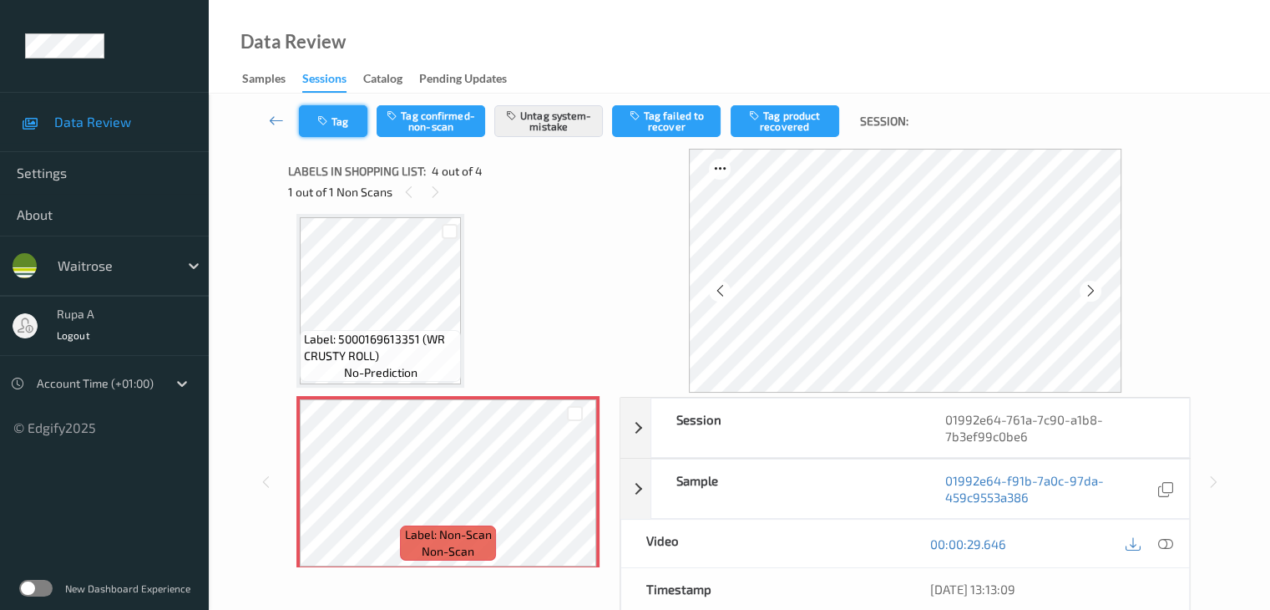
click at [325, 112] on button "Tag" at bounding box center [333, 121] width 68 height 32
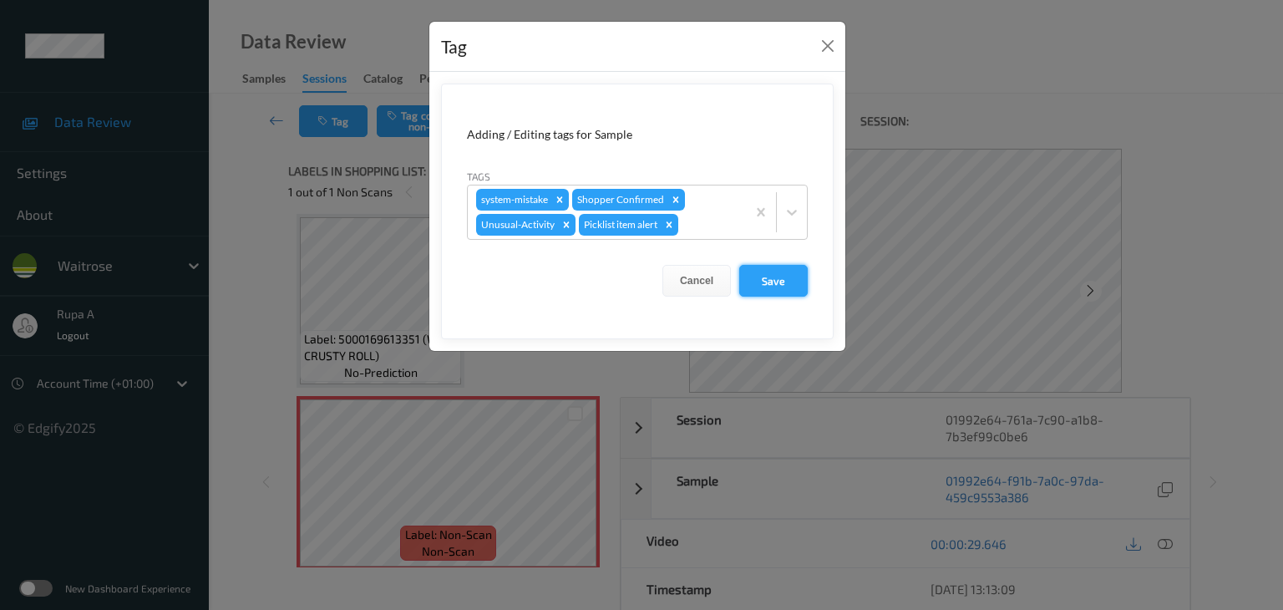
click at [789, 292] on button "Save" at bounding box center [773, 281] width 68 height 32
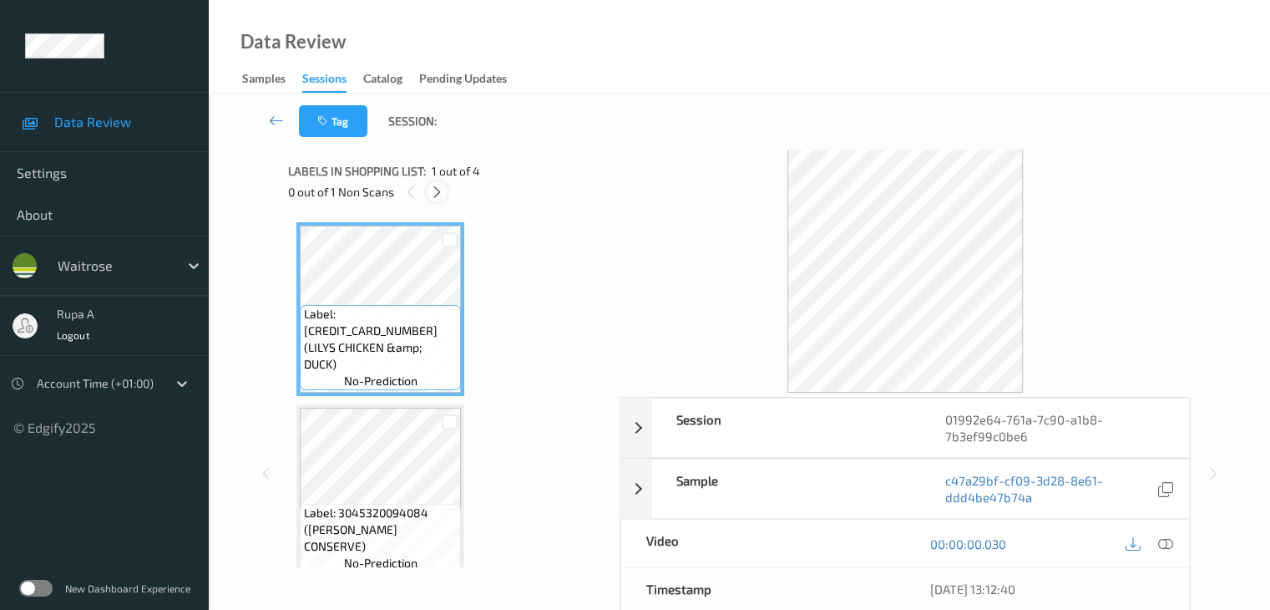
click at [435, 195] on icon at bounding box center [437, 192] width 14 height 15
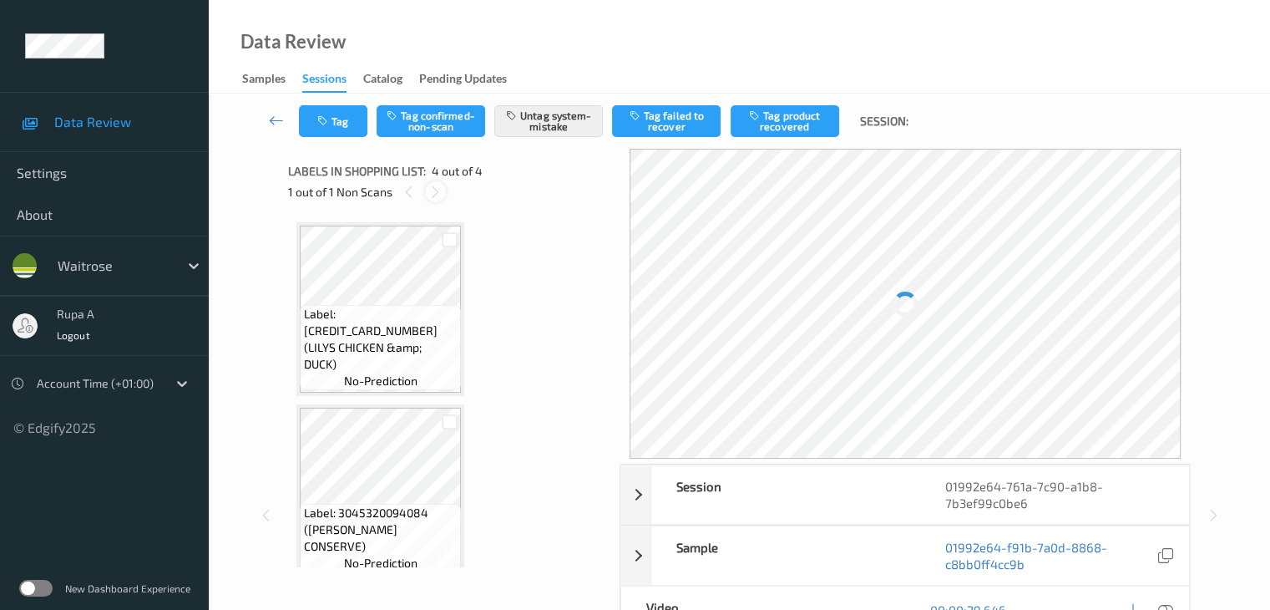
scroll to position [372, 0]
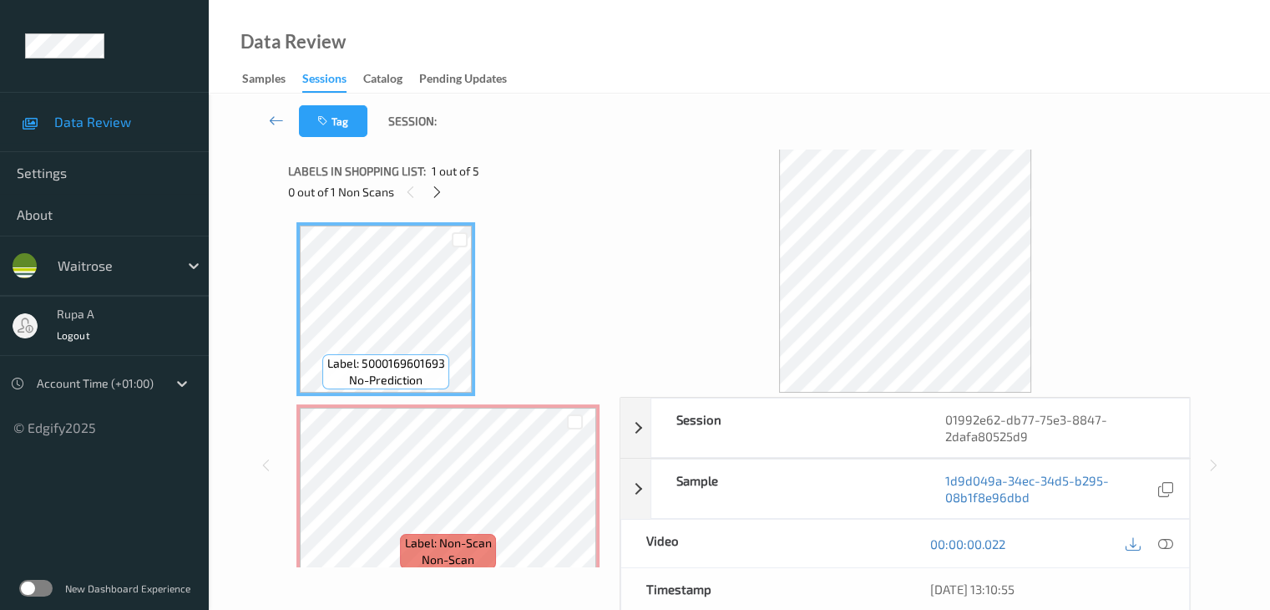
click at [428, 200] on div "0 out of 1 Non Scans" at bounding box center [448, 191] width 320 height 21
click at [430, 195] on icon at bounding box center [437, 192] width 14 height 15
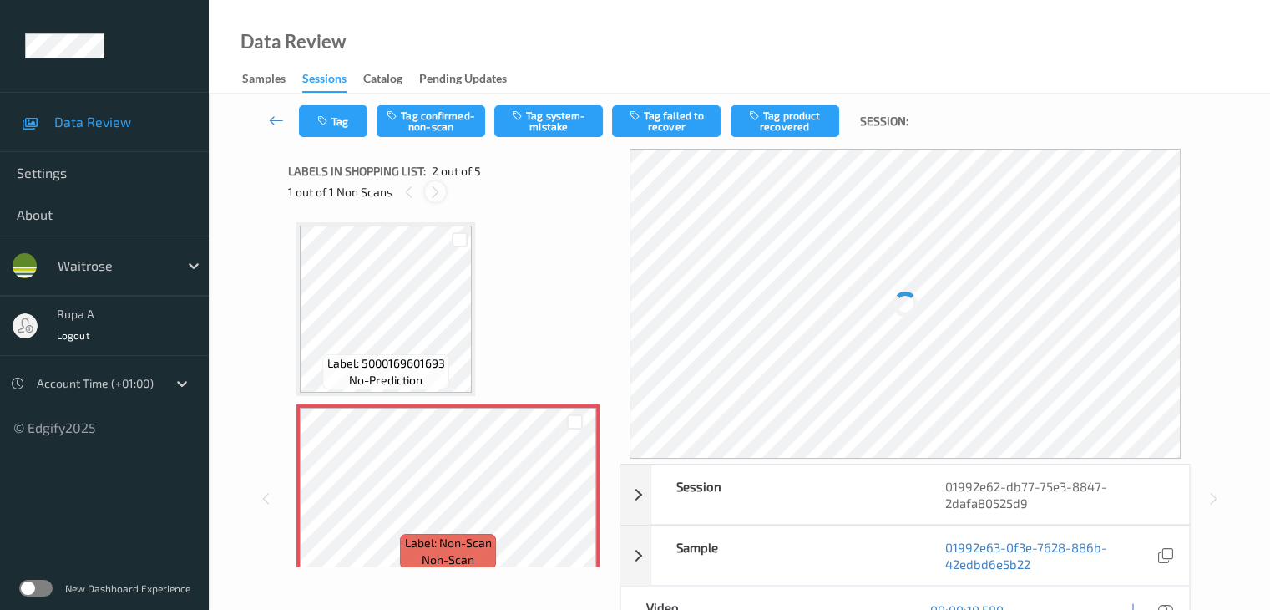
scroll to position [8, 0]
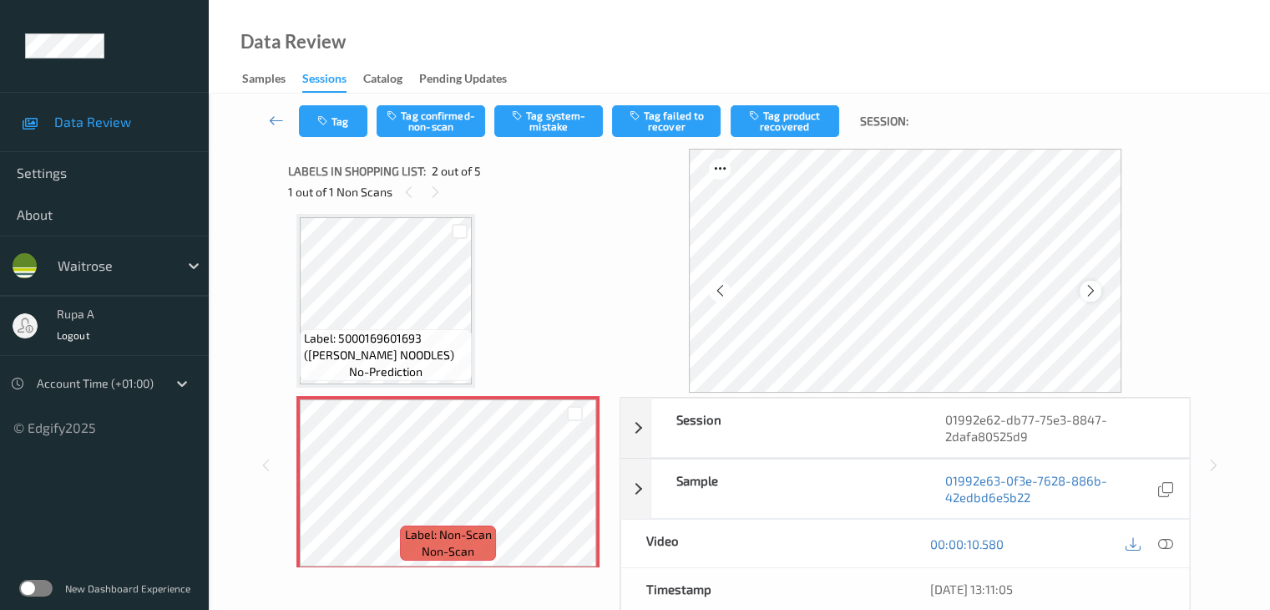
click at [1089, 291] on icon at bounding box center [1090, 290] width 14 height 15
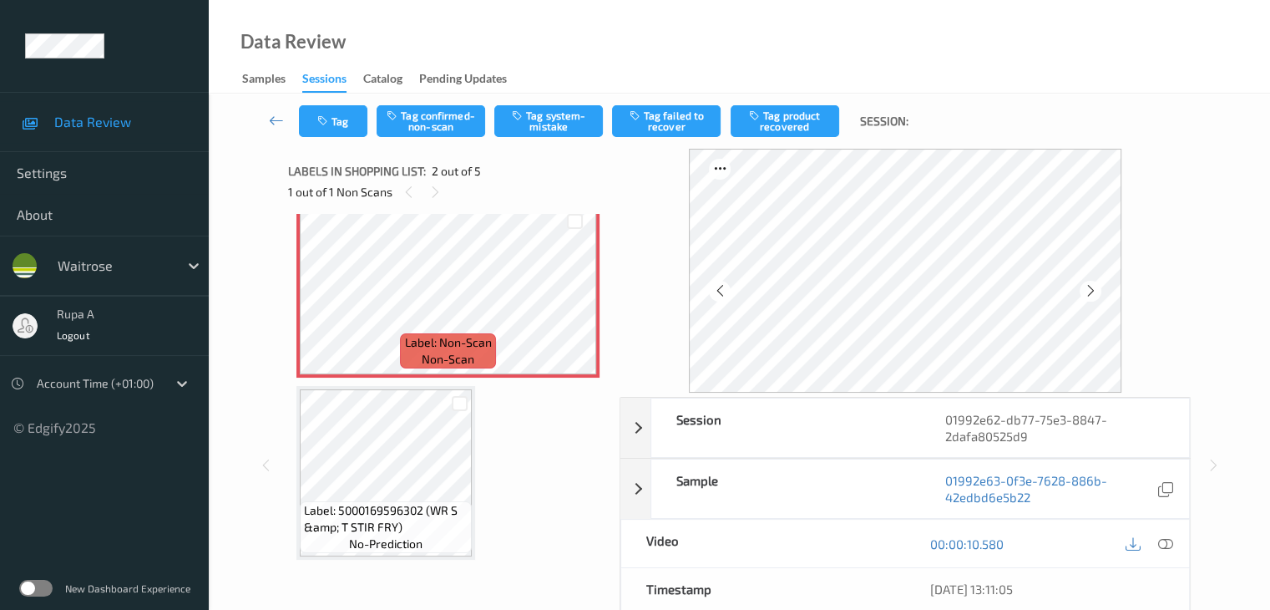
scroll to position [92, 0]
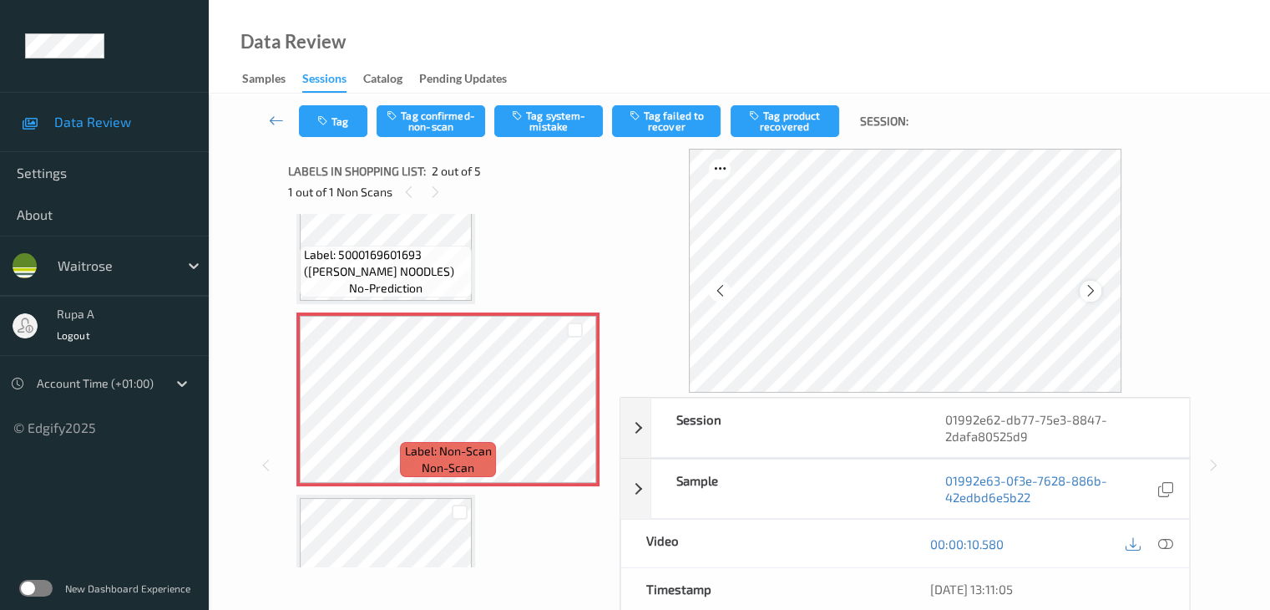
click at [1090, 285] on div at bounding box center [1090, 291] width 21 height 21
click at [1162, 542] on icon at bounding box center [1164, 543] width 15 height 15
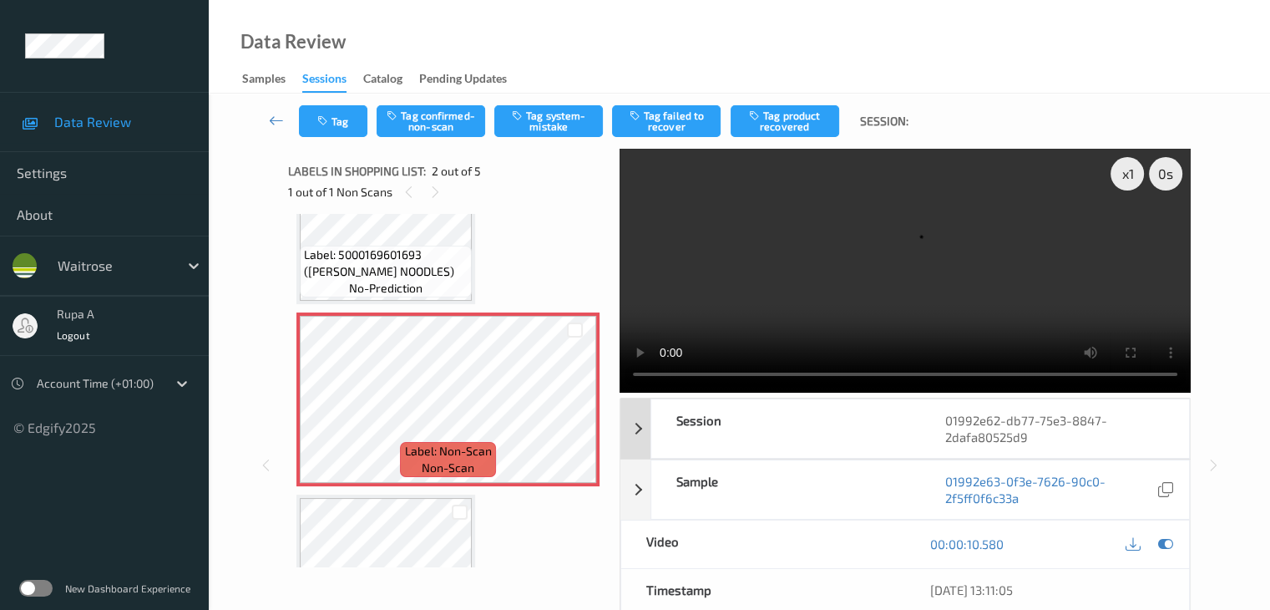
drag, startPoint x: 1169, startPoint y: 545, endPoint x: 724, endPoint y: 400, distance: 468.2
click at [1168, 545] on icon at bounding box center [1164, 543] width 15 height 15
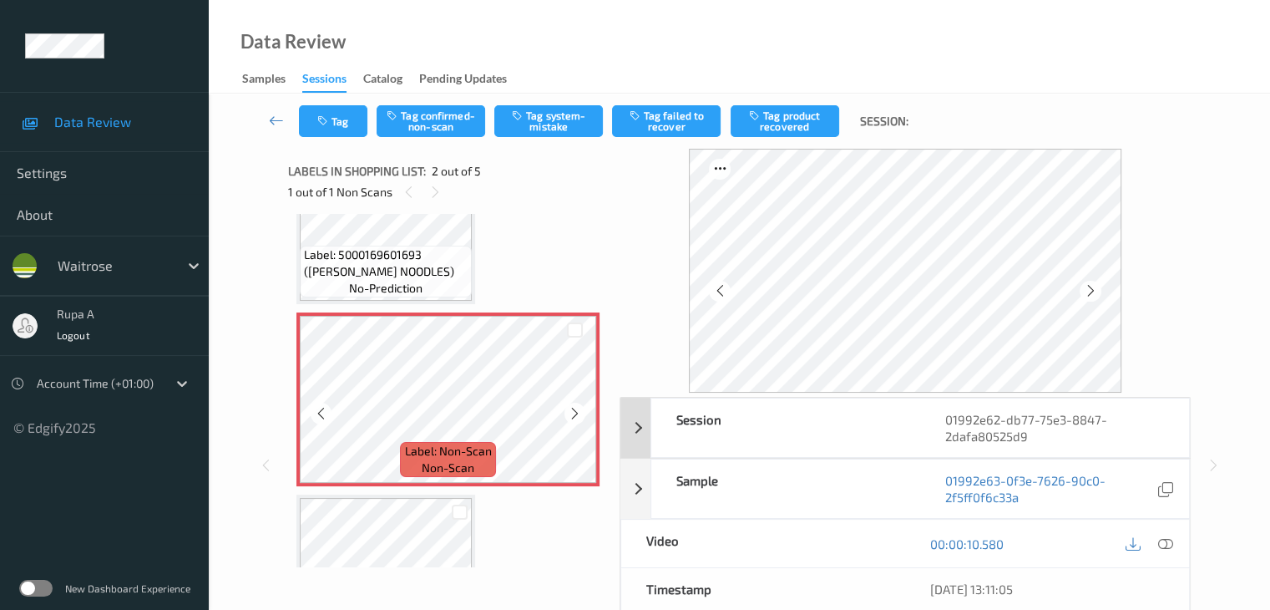
scroll to position [8, 0]
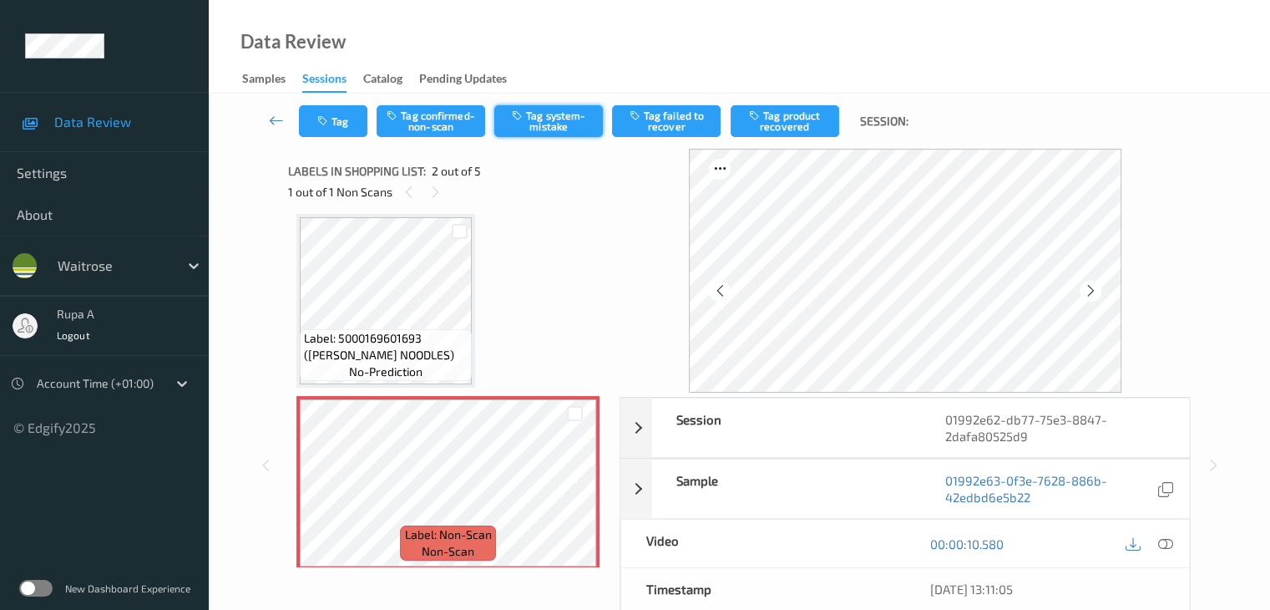
click at [563, 124] on button "Tag system-mistake" at bounding box center [548, 121] width 109 height 32
click at [315, 114] on button "Tag" at bounding box center [333, 121] width 68 height 32
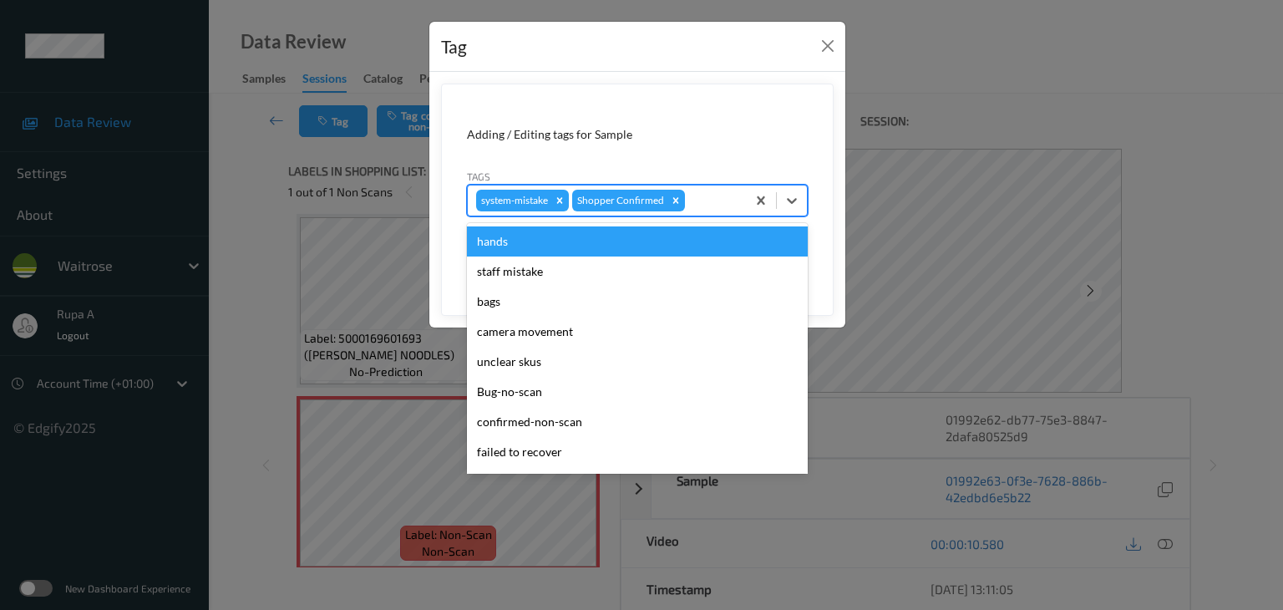
click at [721, 196] on div at bounding box center [712, 200] width 49 height 20
type input "un"
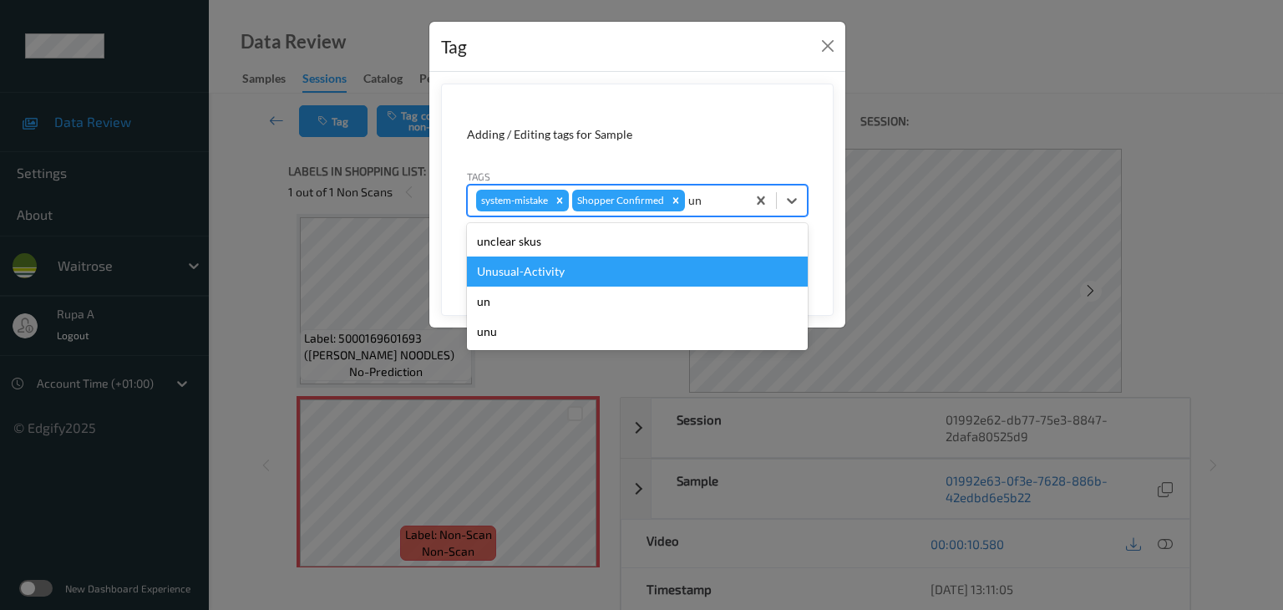
click at [625, 269] on div "Unusual-Activity" at bounding box center [637, 271] width 341 height 30
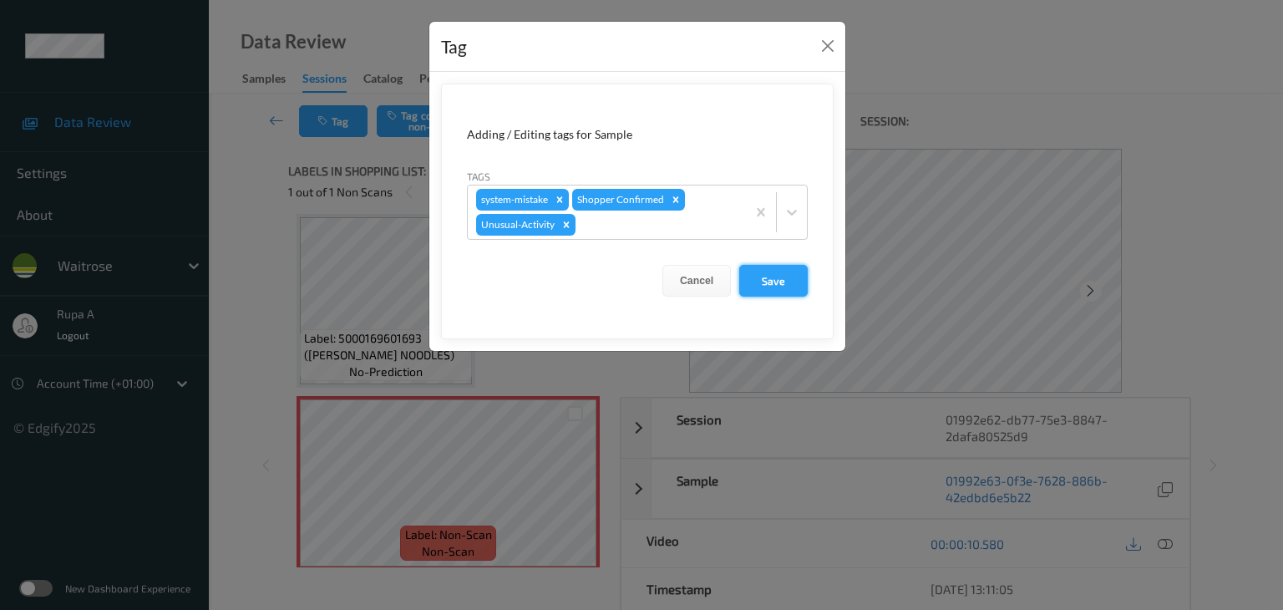
click at [762, 288] on button "Save" at bounding box center [773, 281] width 68 height 32
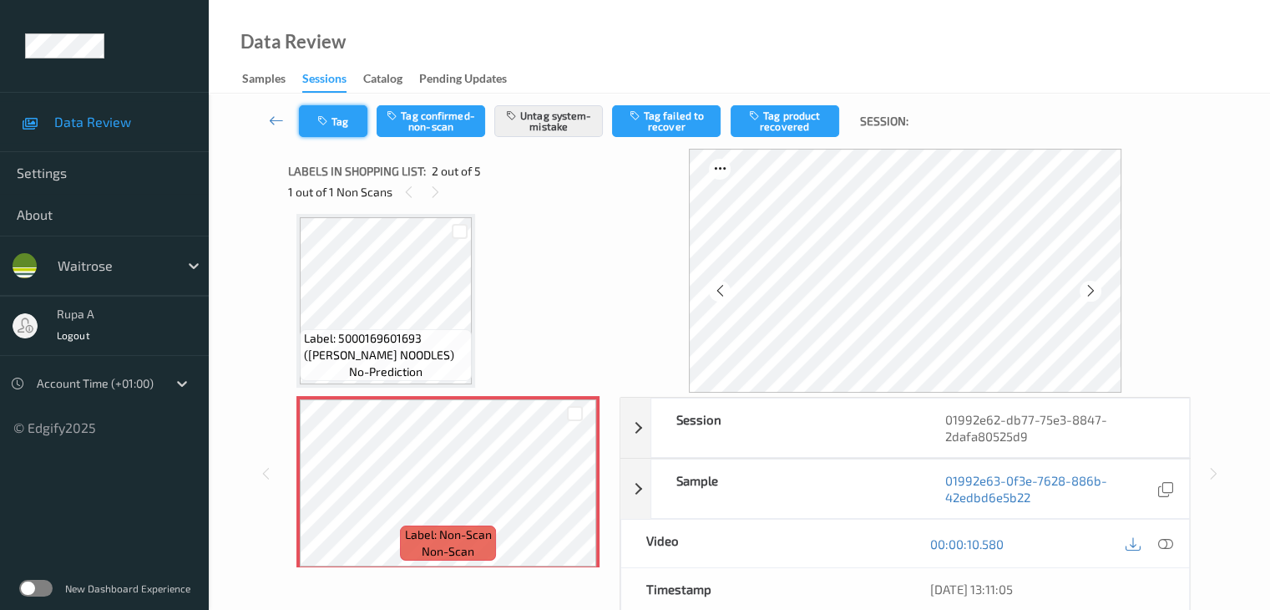
click at [352, 134] on button "Tag" at bounding box center [333, 121] width 68 height 32
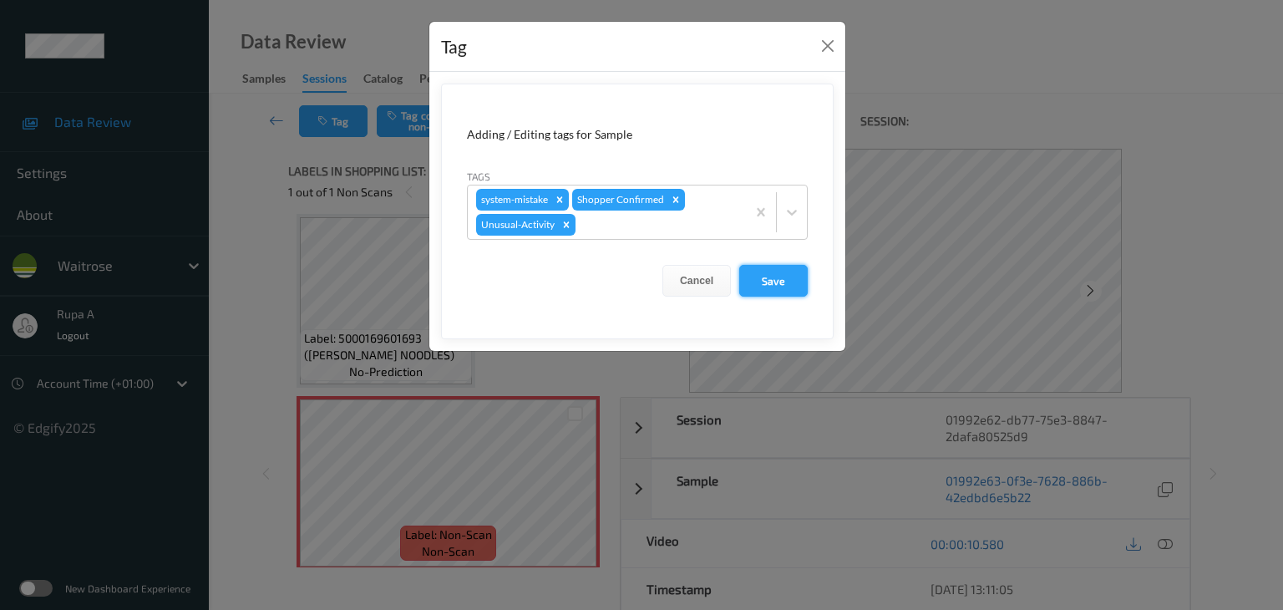
click at [753, 278] on button "Save" at bounding box center [773, 281] width 68 height 32
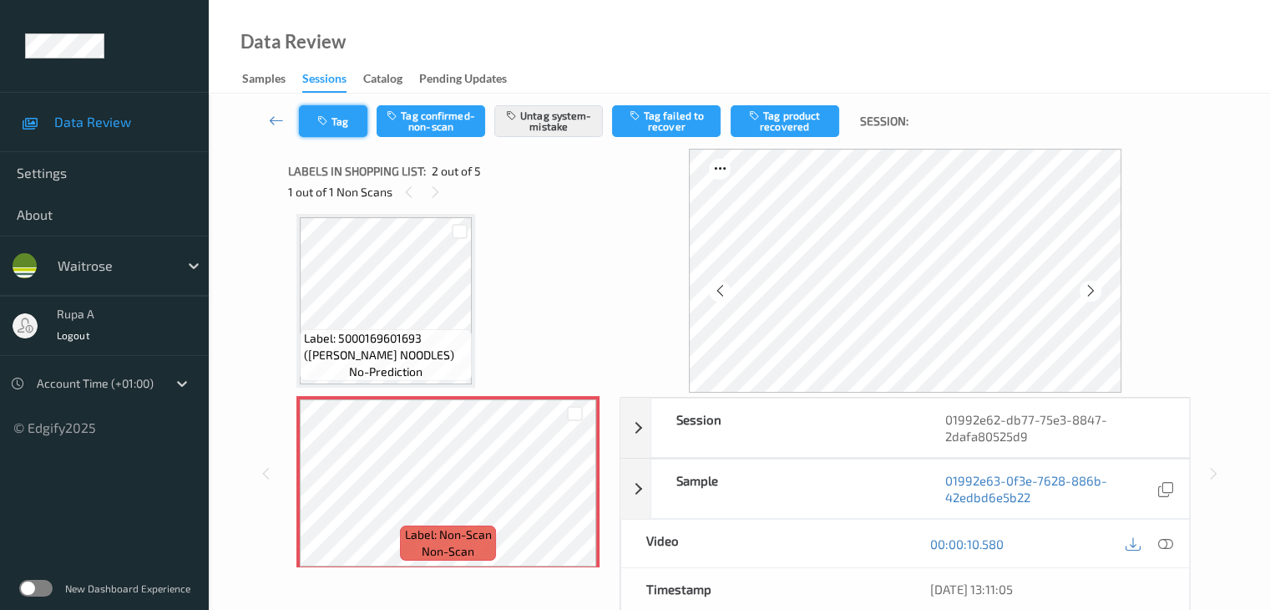
click at [347, 126] on button "Tag" at bounding box center [333, 121] width 68 height 32
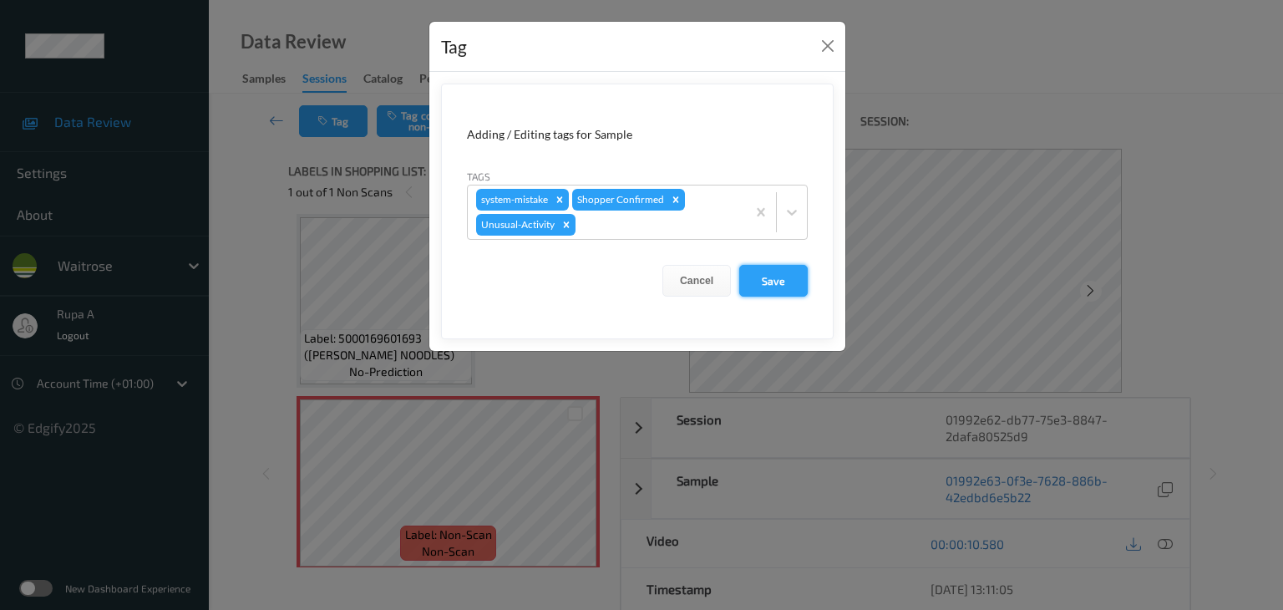
drag, startPoint x: 767, startPoint y: 274, endPoint x: 745, endPoint y: 258, distance: 26.9
click at [768, 274] on button "Save" at bounding box center [773, 281] width 68 height 32
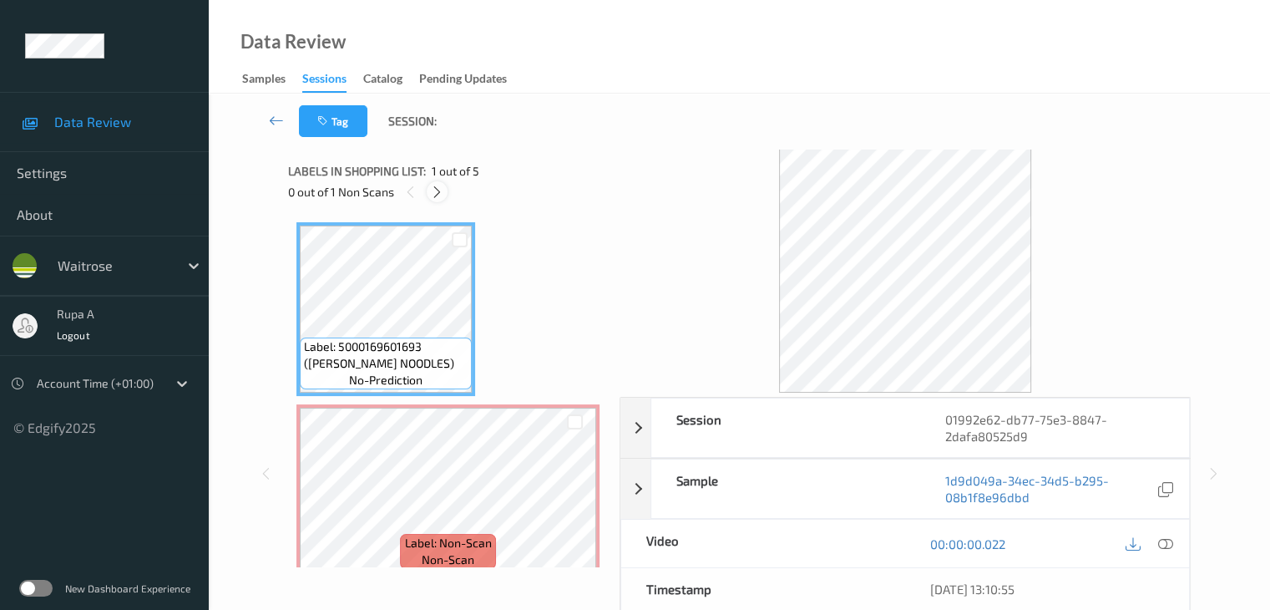
click at [438, 195] on icon at bounding box center [437, 192] width 14 height 15
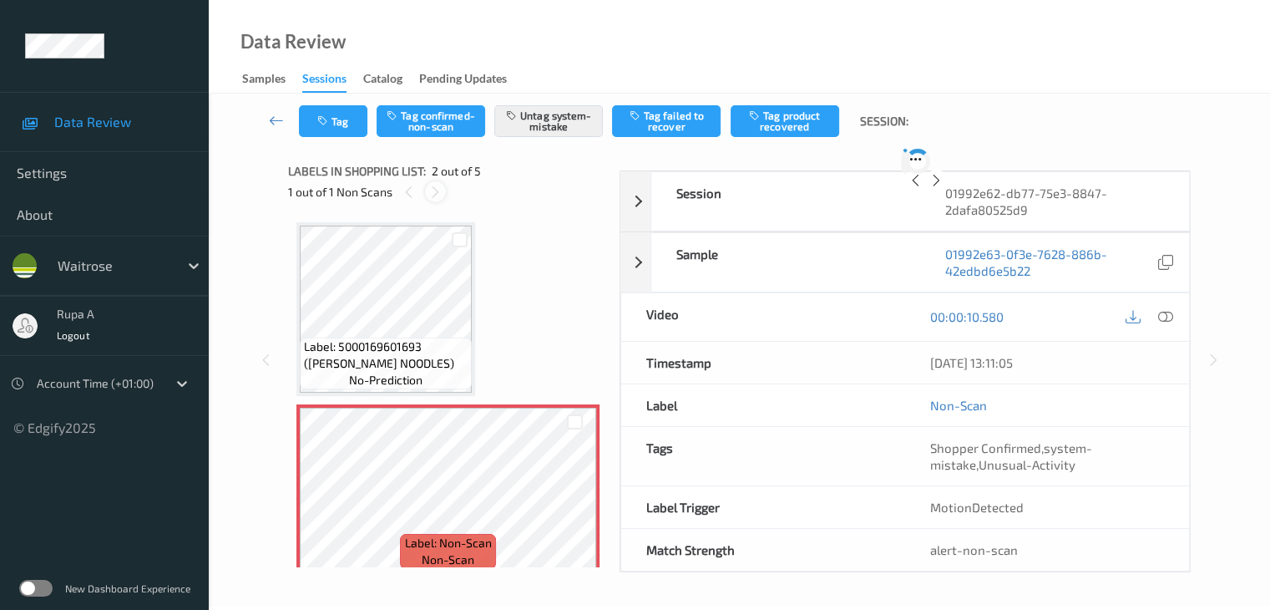
scroll to position [8, 0]
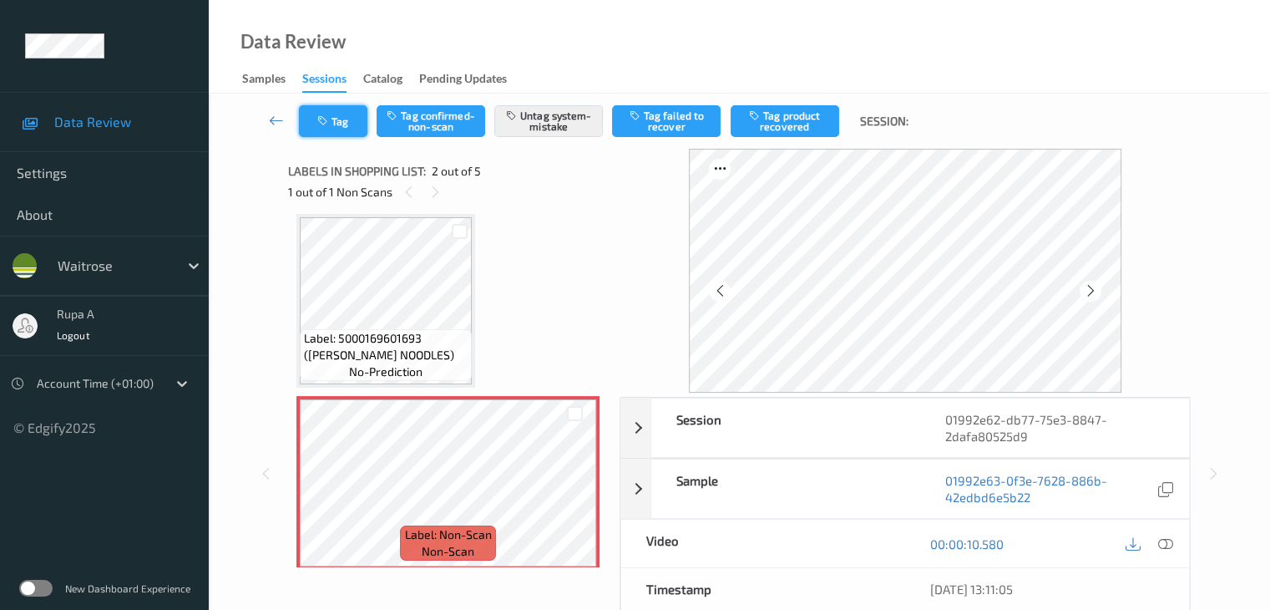
click at [334, 131] on button "Tag" at bounding box center [333, 121] width 68 height 32
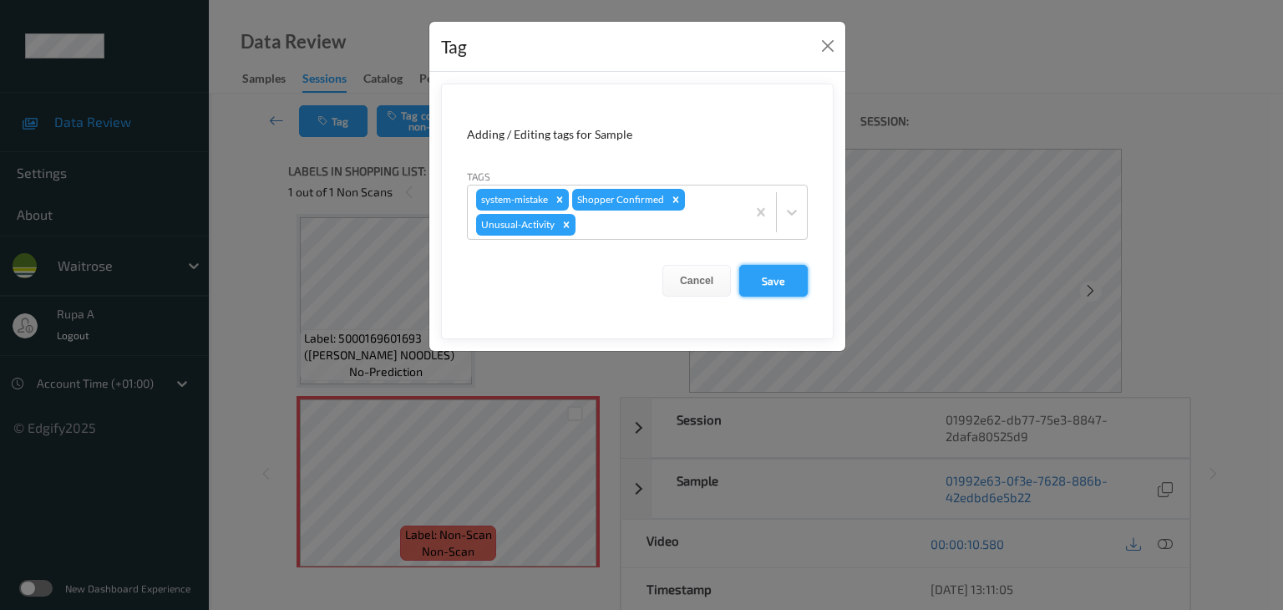
click at [775, 281] on button "Save" at bounding box center [773, 281] width 68 height 32
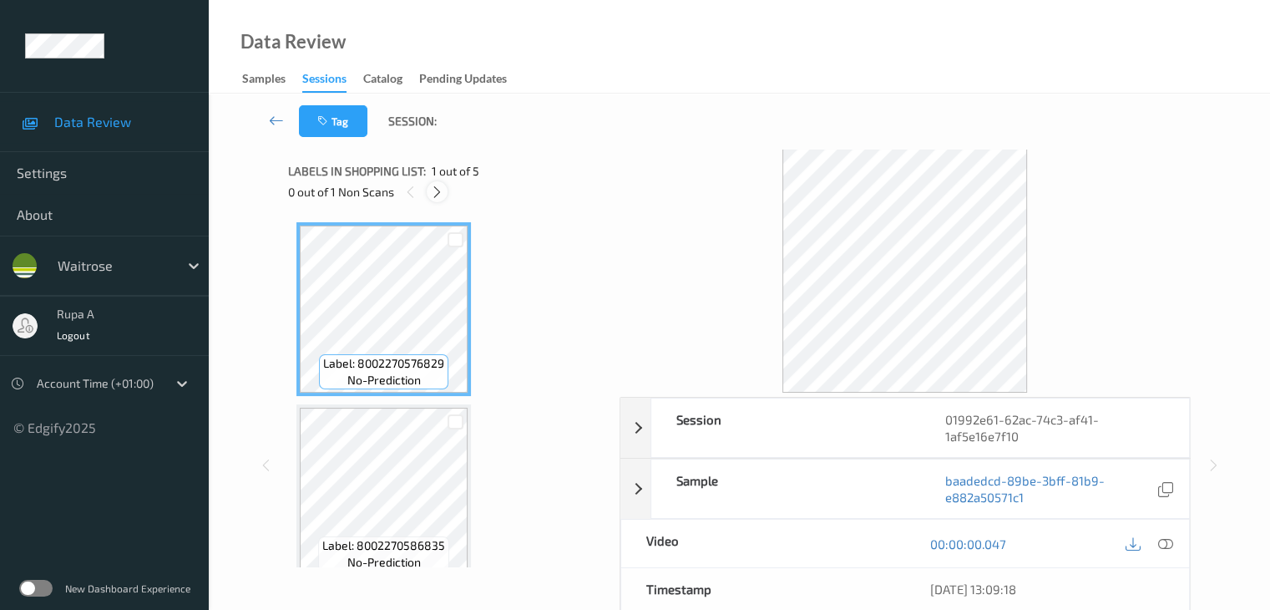
click at [437, 196] on icon at bounding box center [437, 192] width 14 height 15
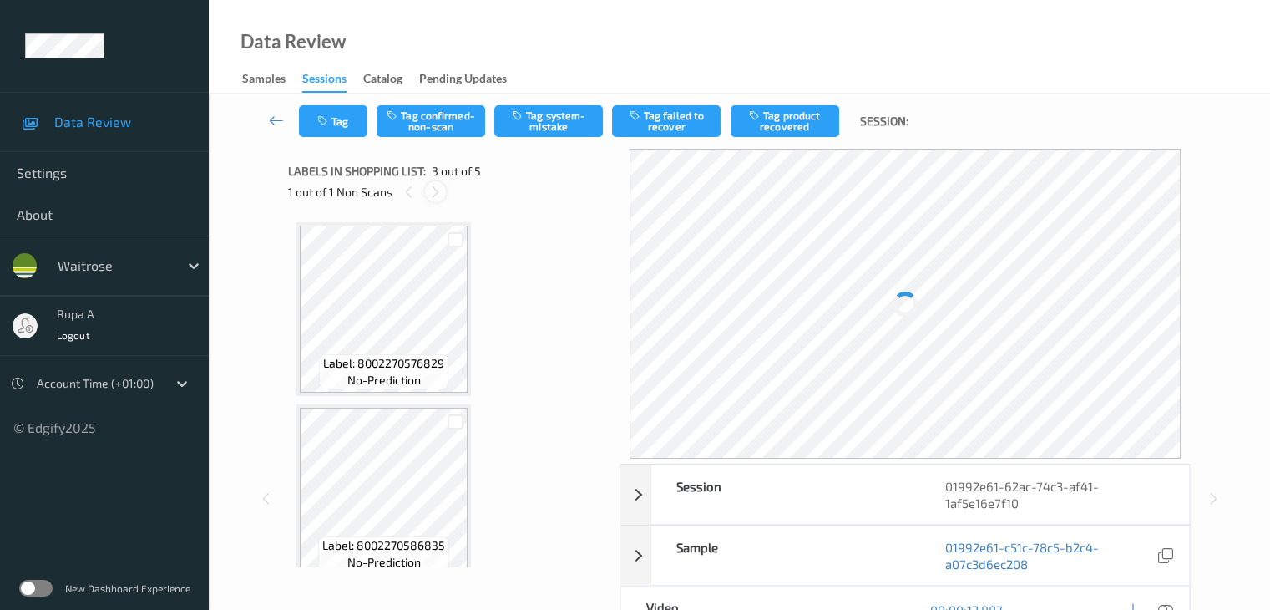
scroll to position [190, 0]
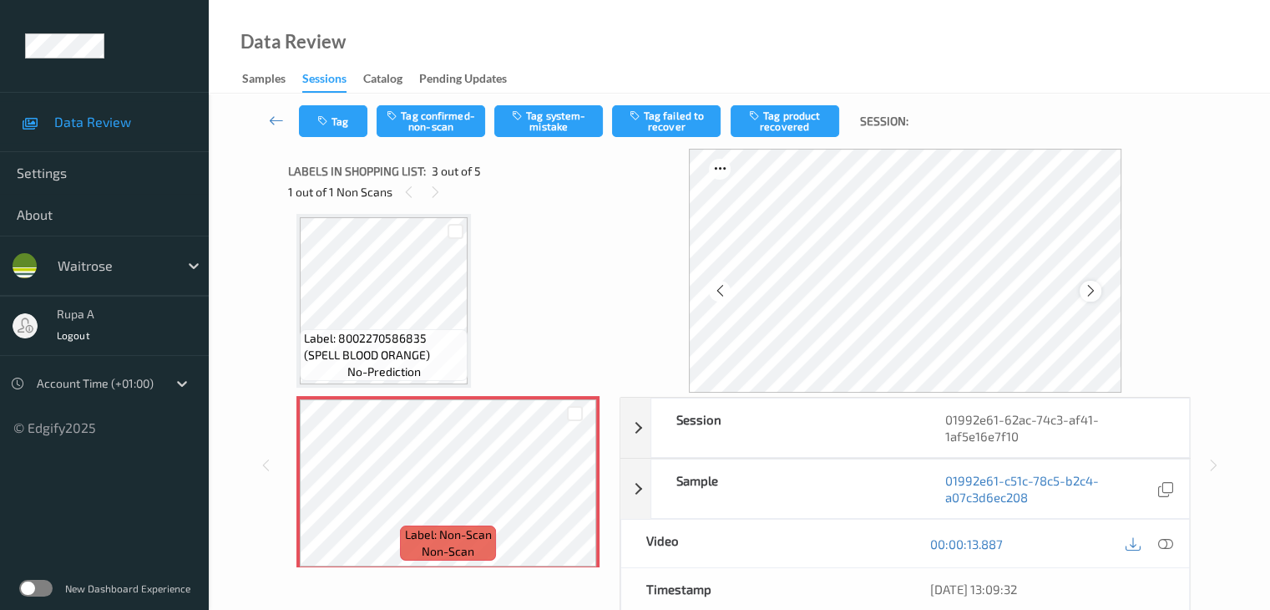
click at [1097, 291] on icon at bounding box center [1090, 290] width 14 height 15
click at [1170, 544] on icon at bounding box center [1164, 543] width 15 height 15
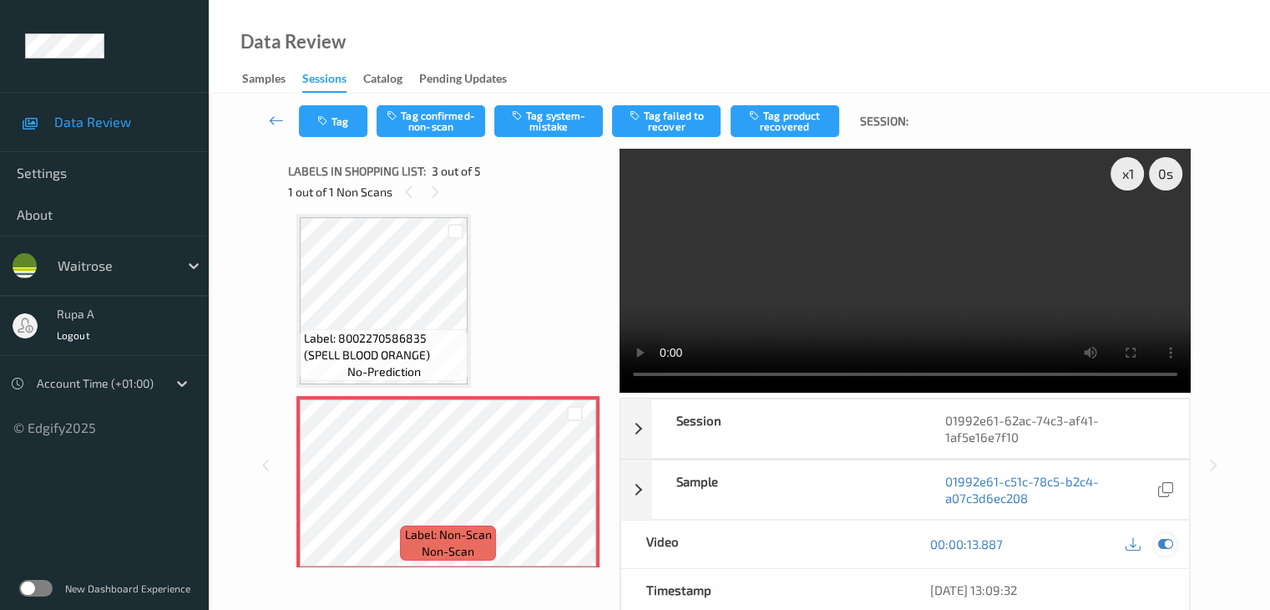
click at [1169, 539] on icon at bounding box center [1164, 543] width 15 height 15
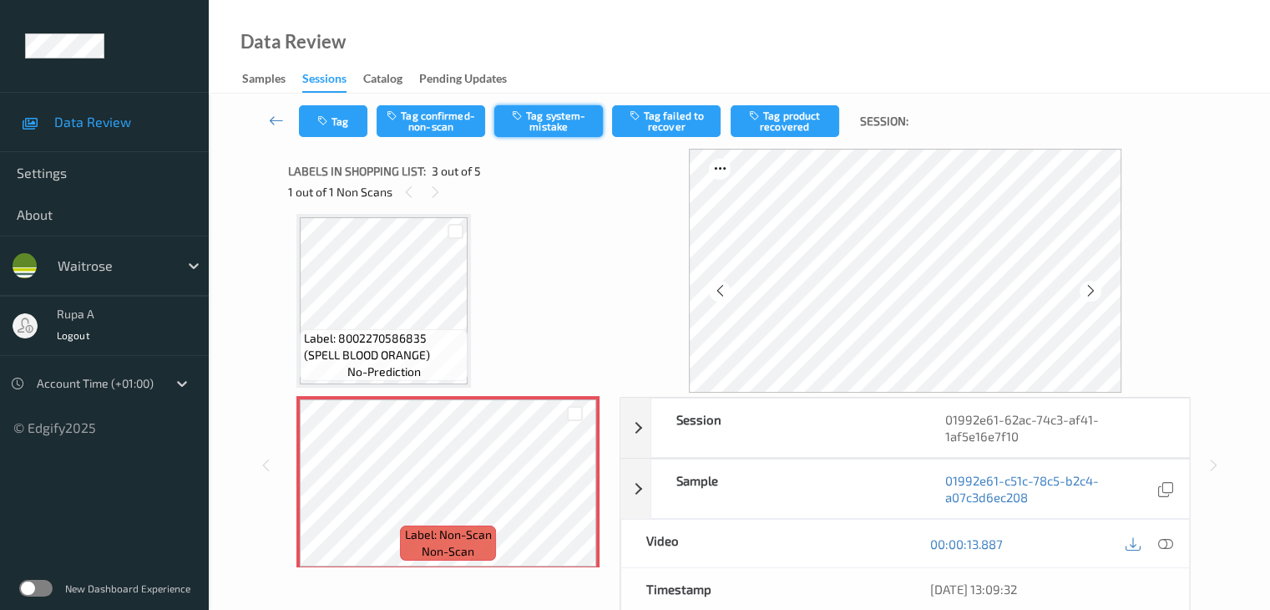
click at [545, 114] on button "Tag system-mistake" at bounding box center [548, 121] width 109 height 32
click at [321, 115] on icon "button" at bounding box center [324, 121] width 14 height 12
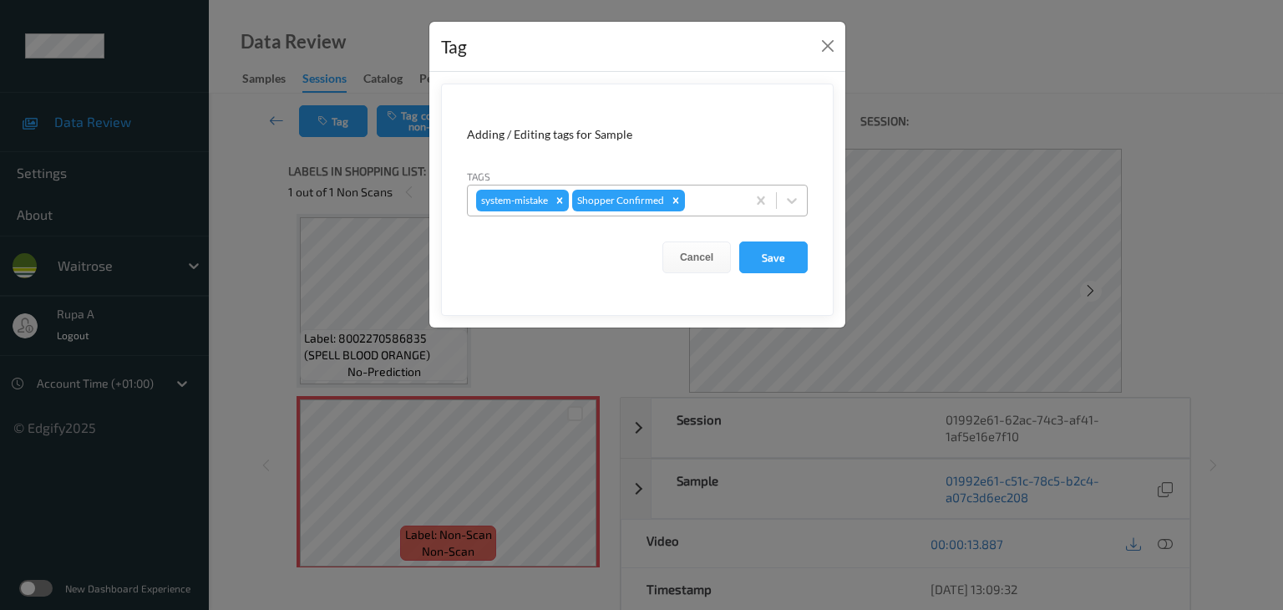
click at [694, 194] on div at bounding box center [712, 200] width 49 height 20
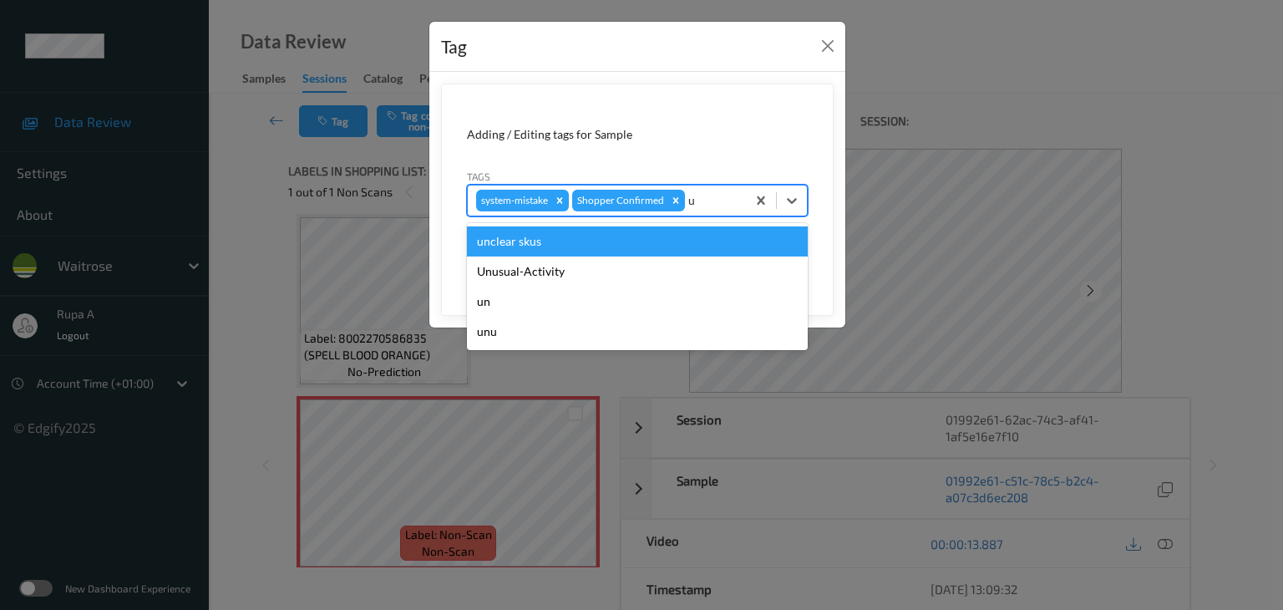
type input "un"
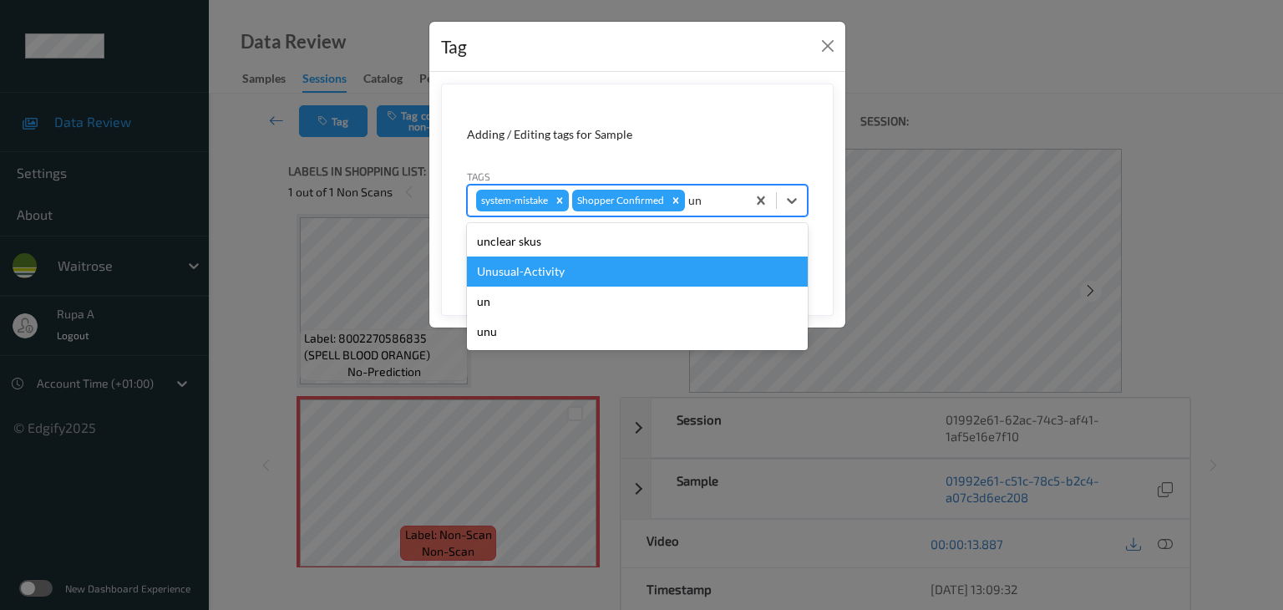
click at [625, 267] on div "Unusual-Activity" at bounding box center [637, 271] width 341 height 30
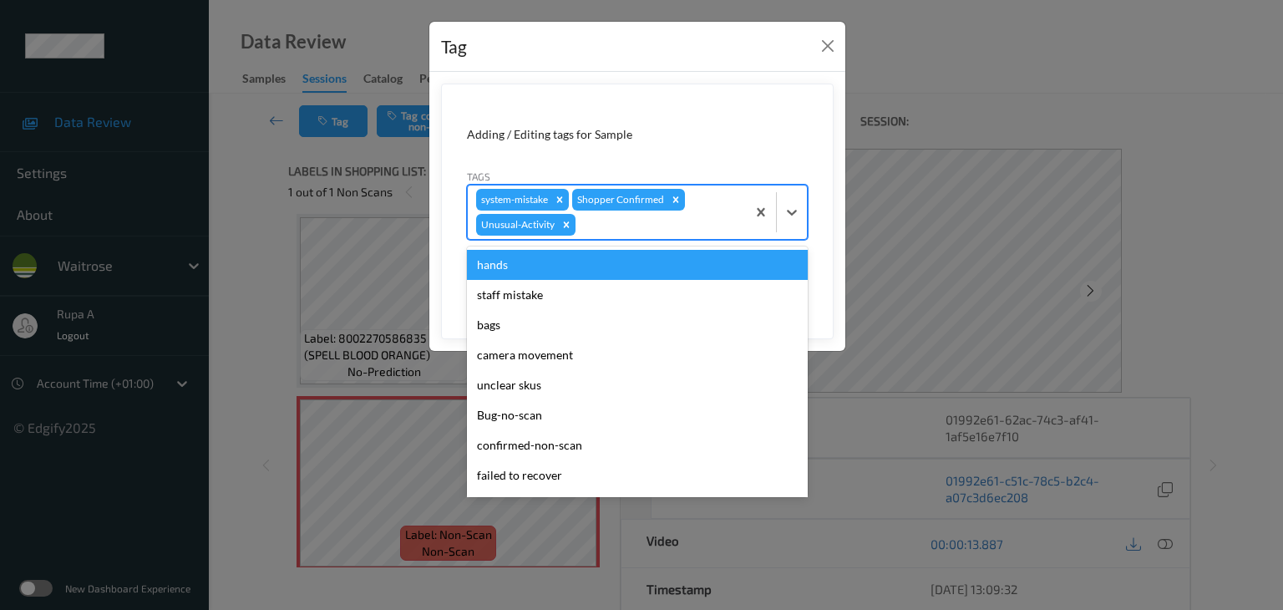
click at [666, 228] on div at bounding box center [658, 225] width 159 height 20
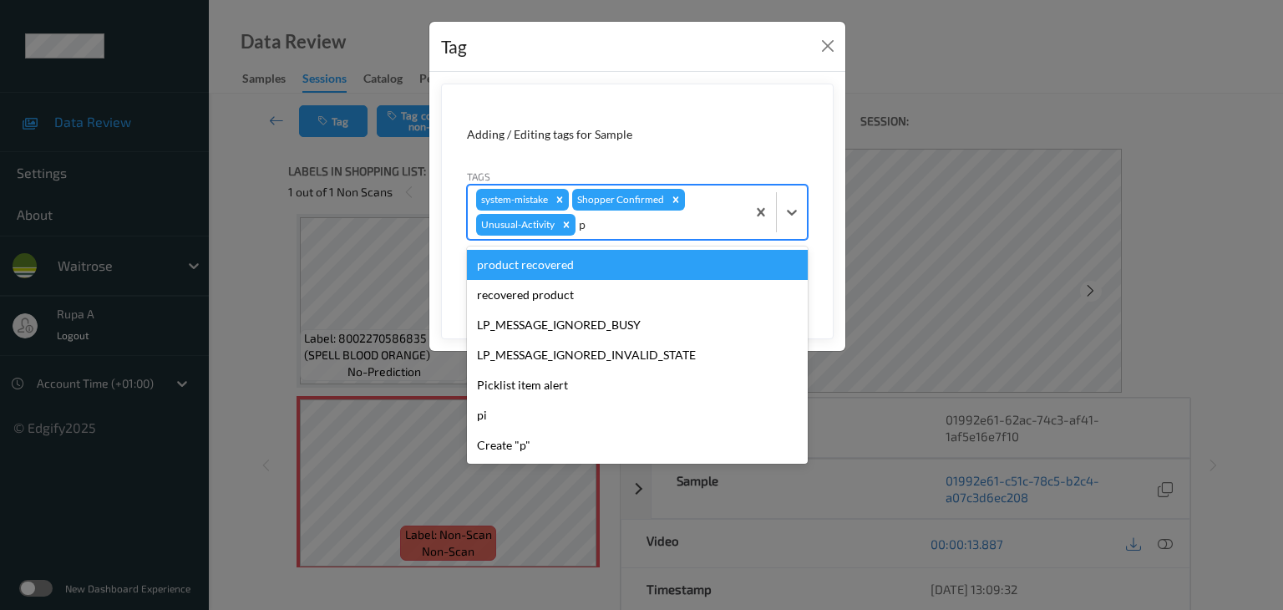
type input "pi"
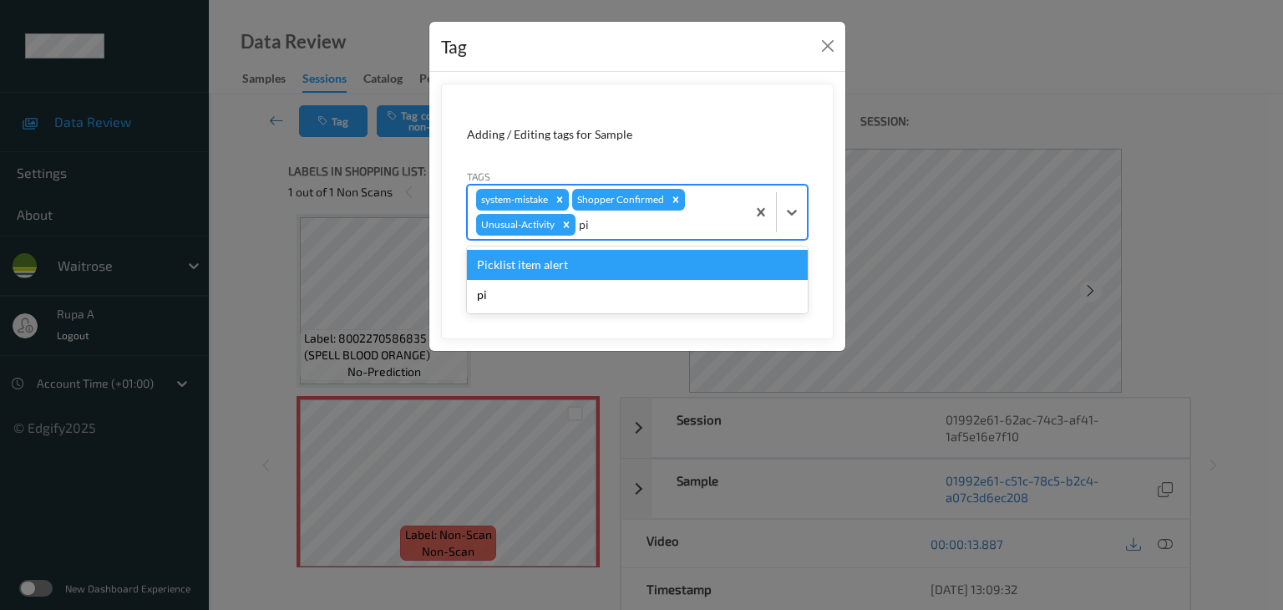
click at [620, 266] on div "Picklist item alert" at bounding box center [637, 265] width 341 height 30
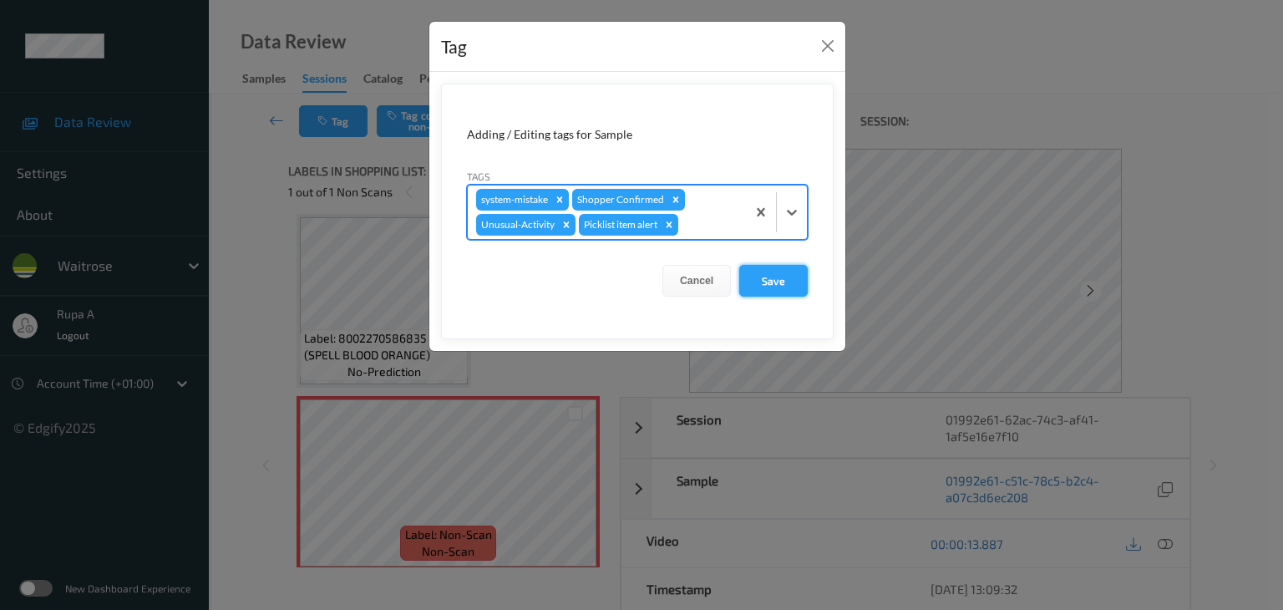
click at [788, 281] on button "Save" at bounding box center [773, 281] width 68 height 32
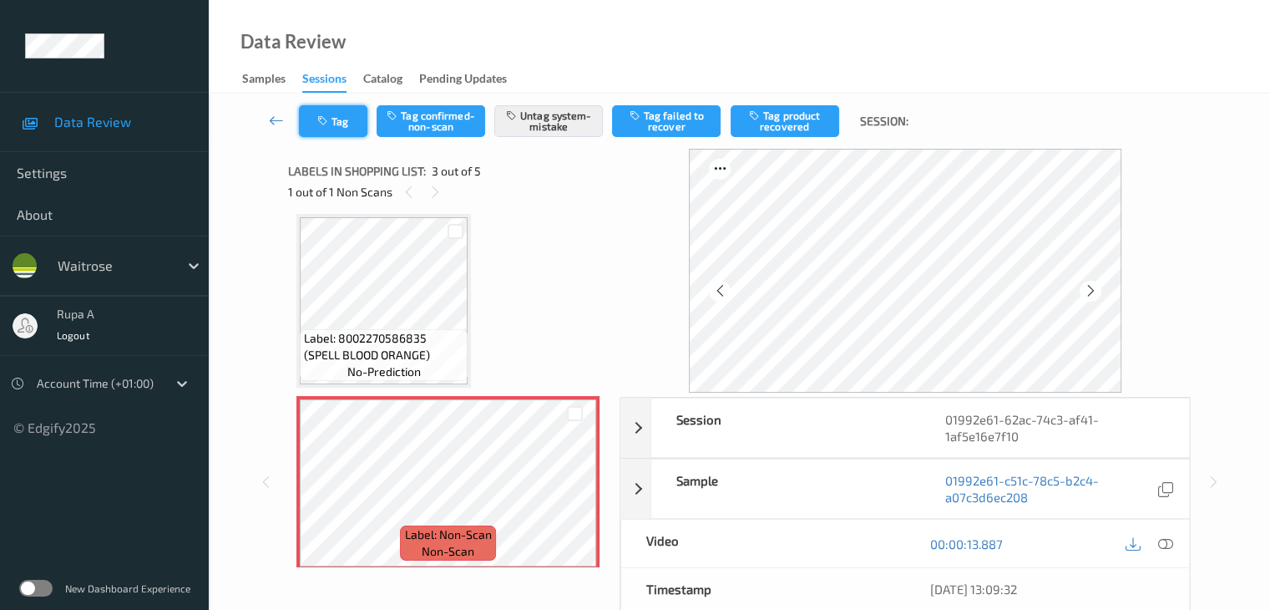
click at [341, 117] on button "Tag" at bounding box center [333, 121] width 68 height 32
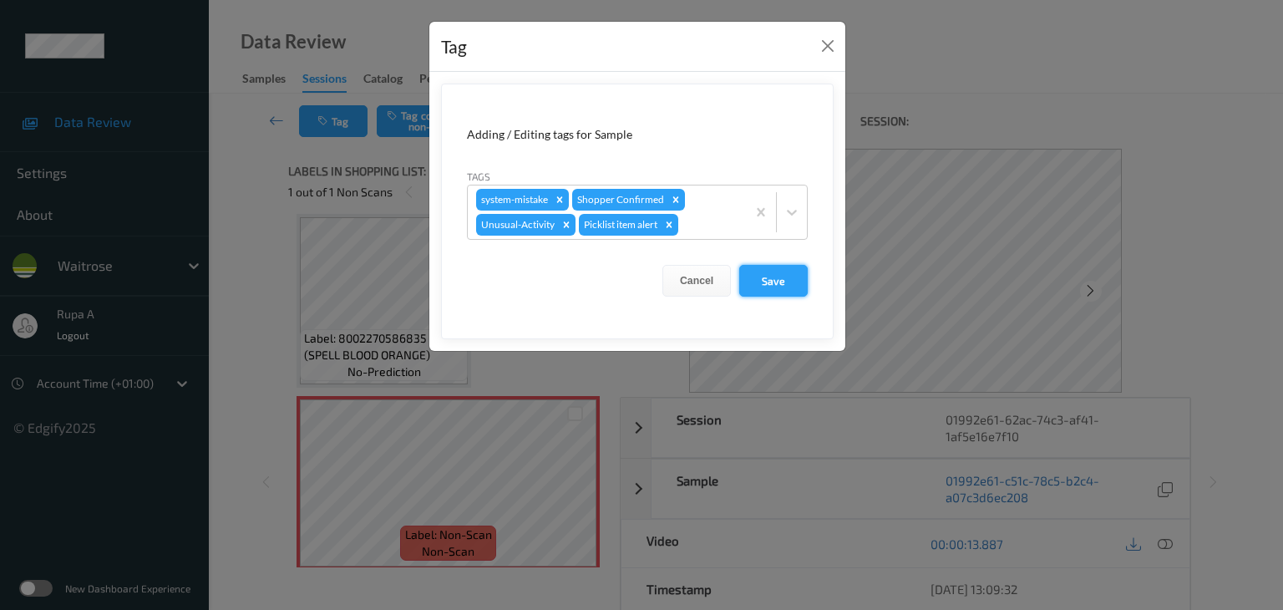
click at [779, 271] on button "Save" at bounding box center [773, 281] width 68 height 32
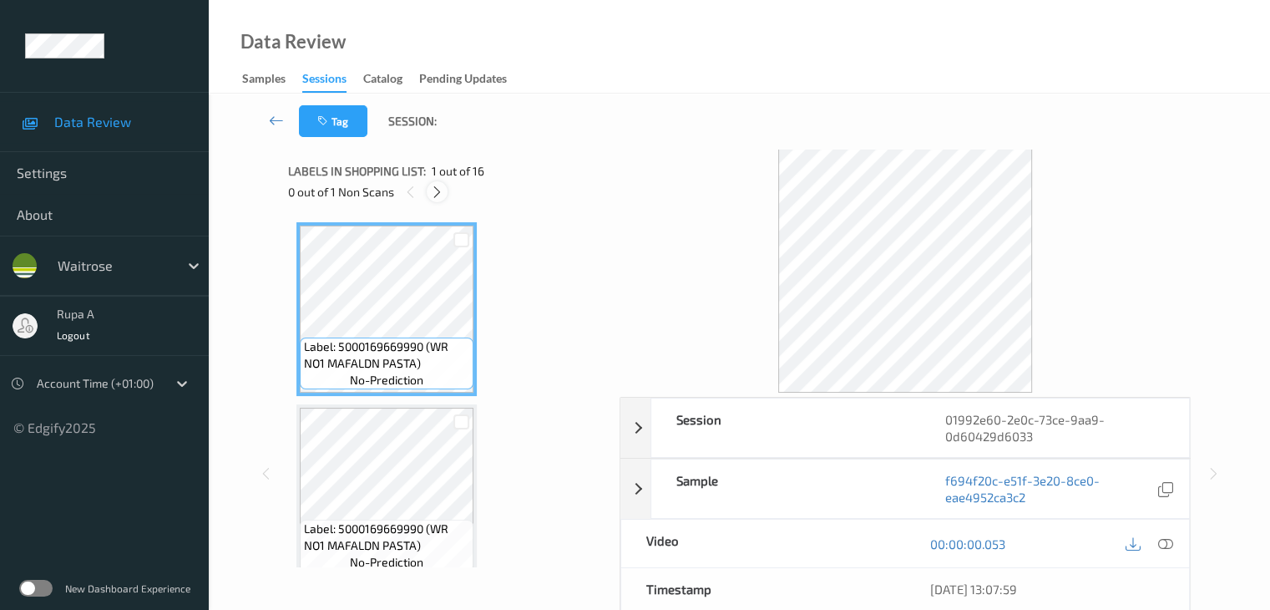
click at [436, 201] on div at bounding box center [437, 191] width 21 height 21
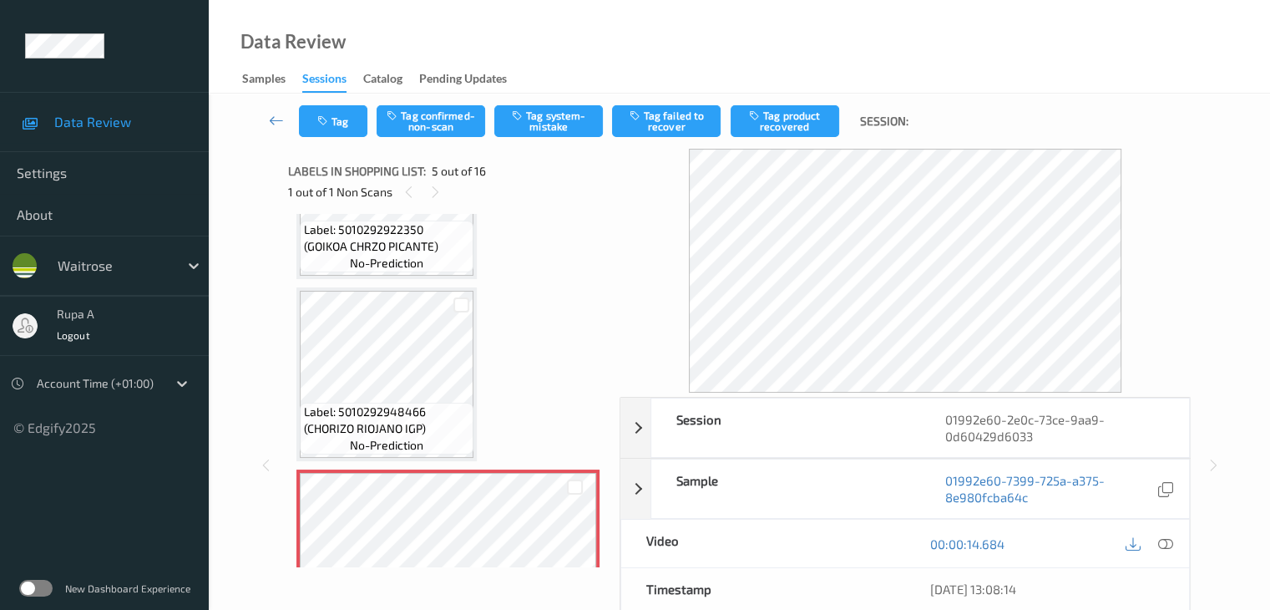
scroll to position [471, 0]
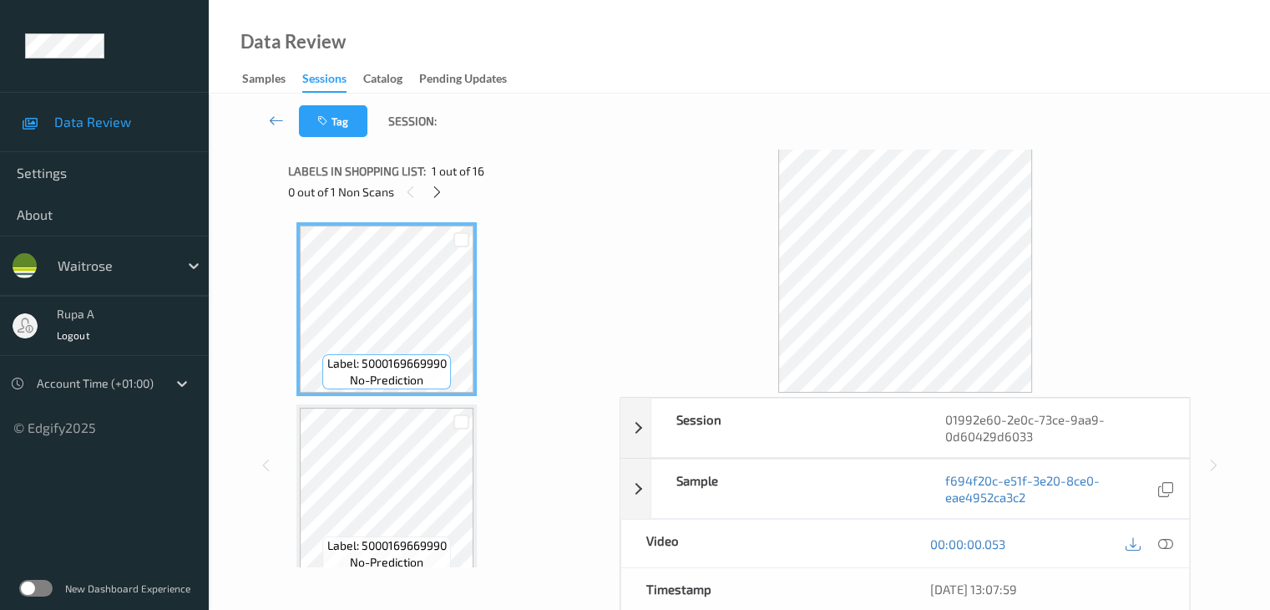
click at [1153, 541] on div at bounding box center [1149, 543] width 54 height 23
click at [441, 190] on icon at bounding box center [437, 192] width 14 height 15
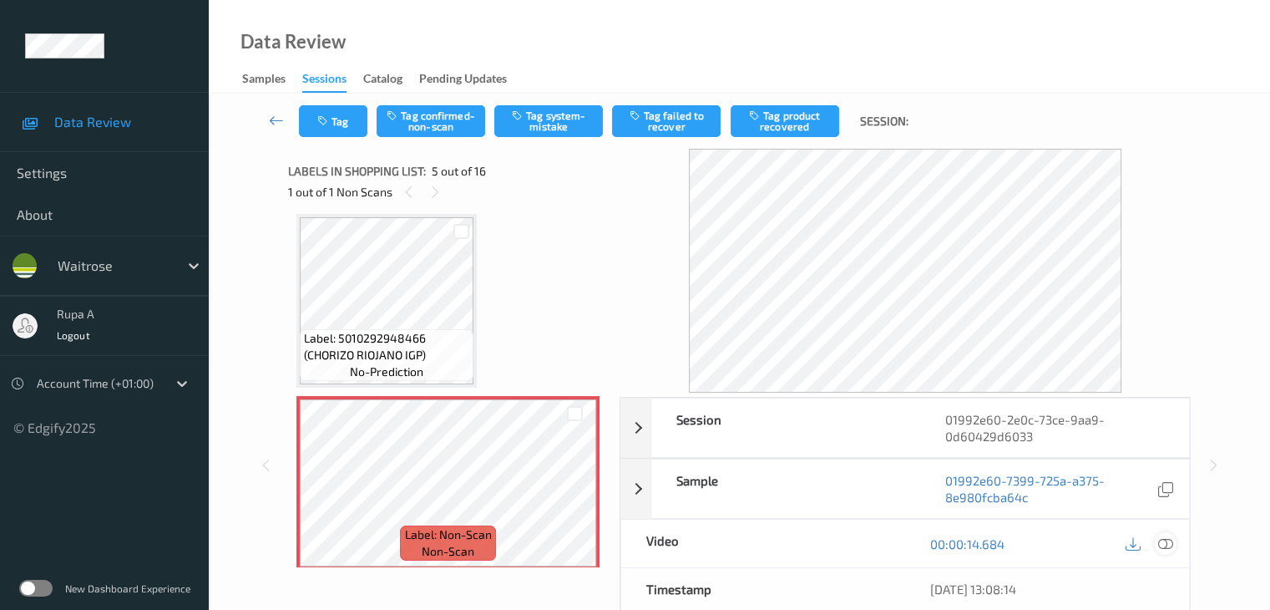
click at [1174, 544] on div at bounding box center [1165, 543] width 23 height 23
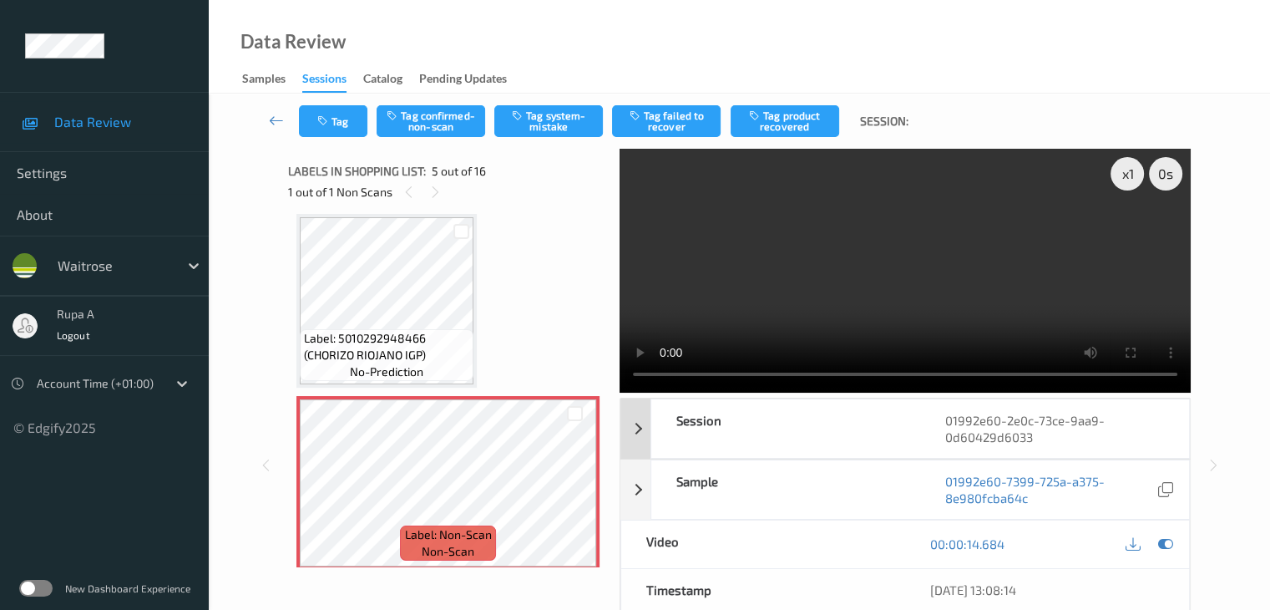
click at [631, 398] on div "Session 01992e60-2e0c-73ce-9aa9-0d60429d6033" at bounding box center [904, 428] width 569 height 60
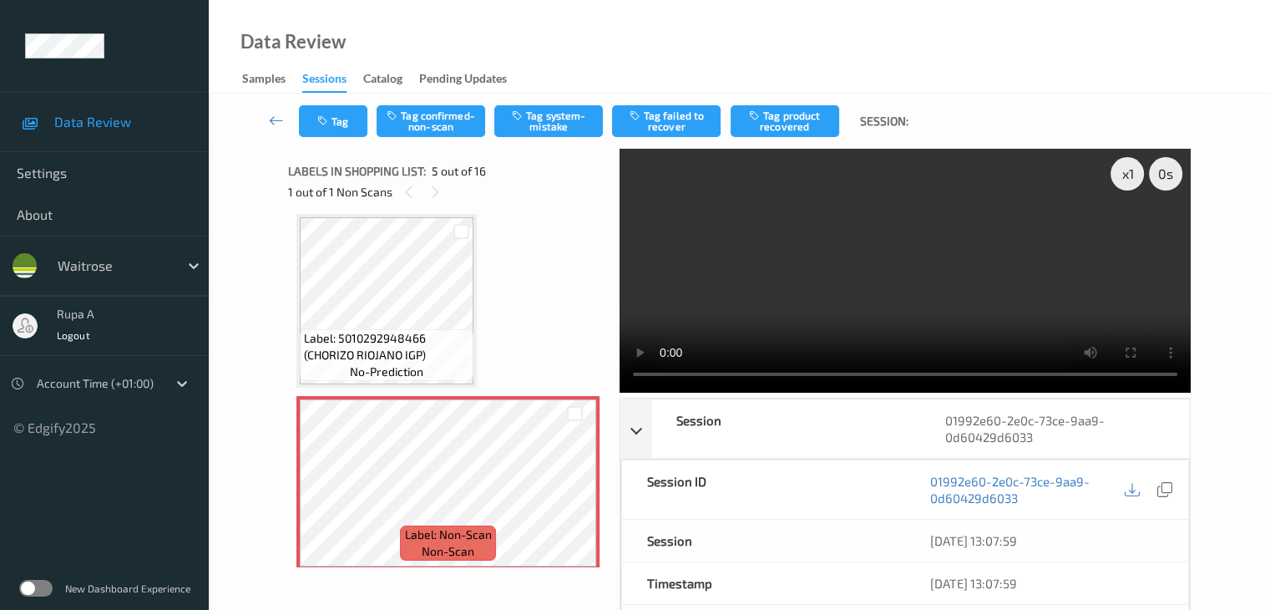
scroll to position [863, 0]
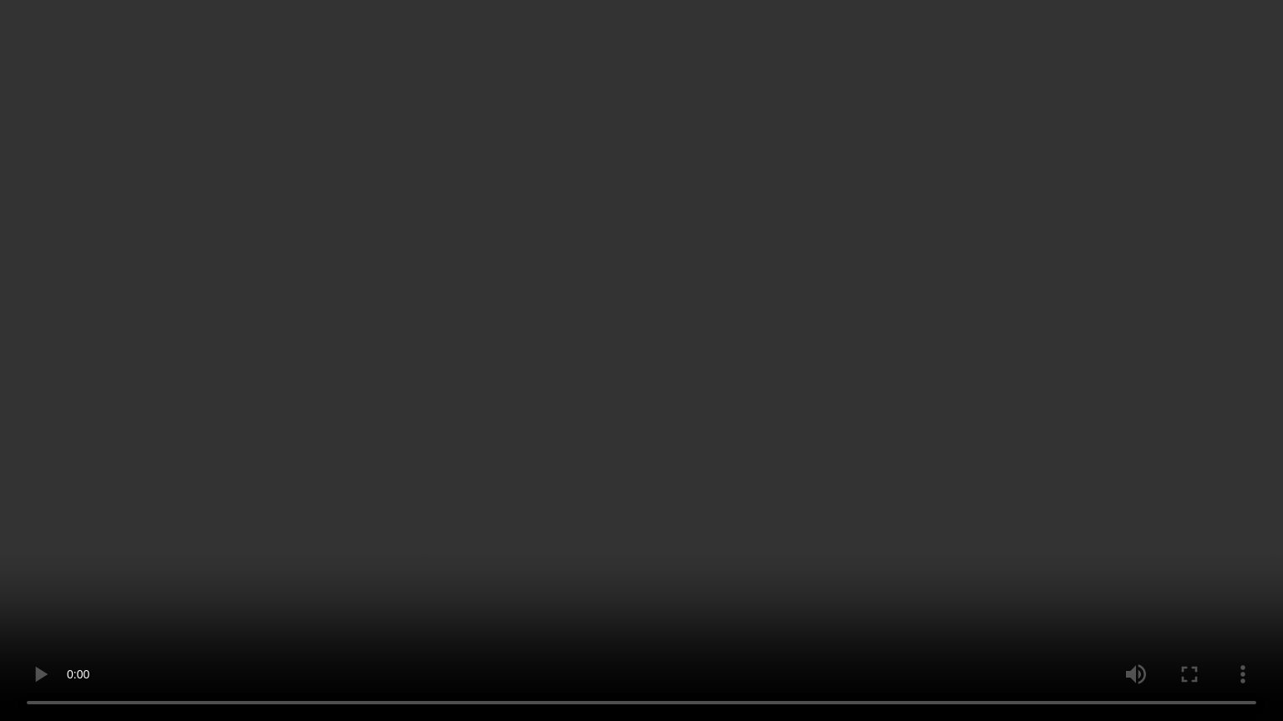
drag, startPoint x: 1003, startPoint y: 208, endPoint x: 1009, endPoint y: 226, distance: 19.3
click at [1009, 226] on video at bounding box center [641, 360] width 1283 height 721
click at [577, 609] on video at bounding box center [641, 360] width 1283 height 721
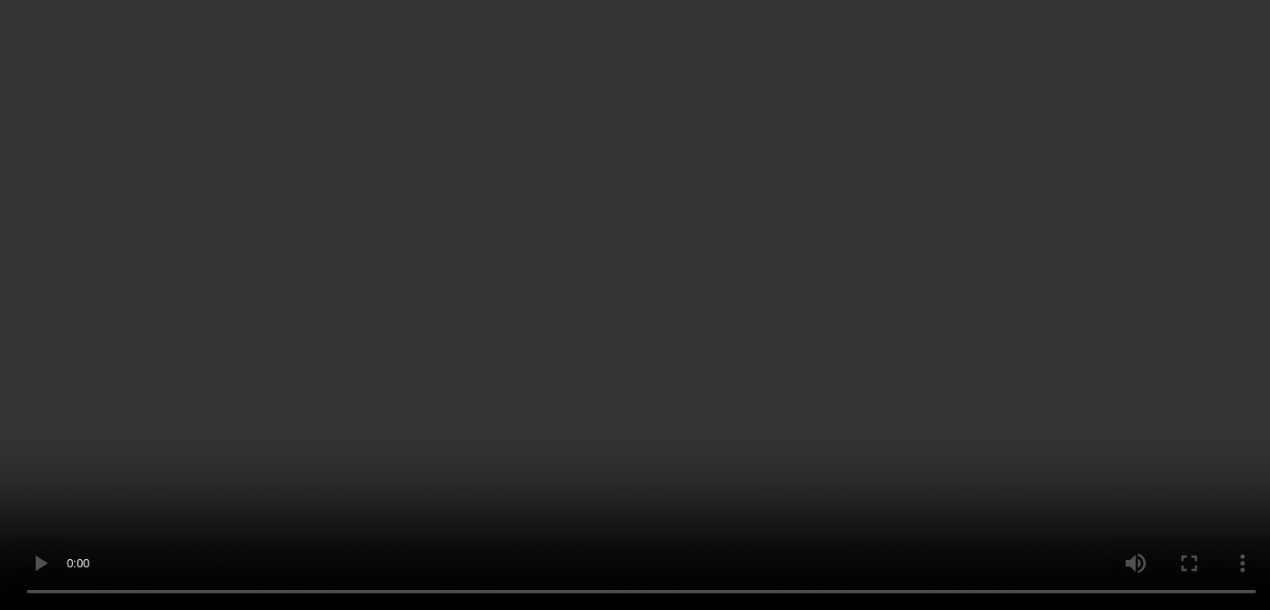
scroll to position [417, 0]
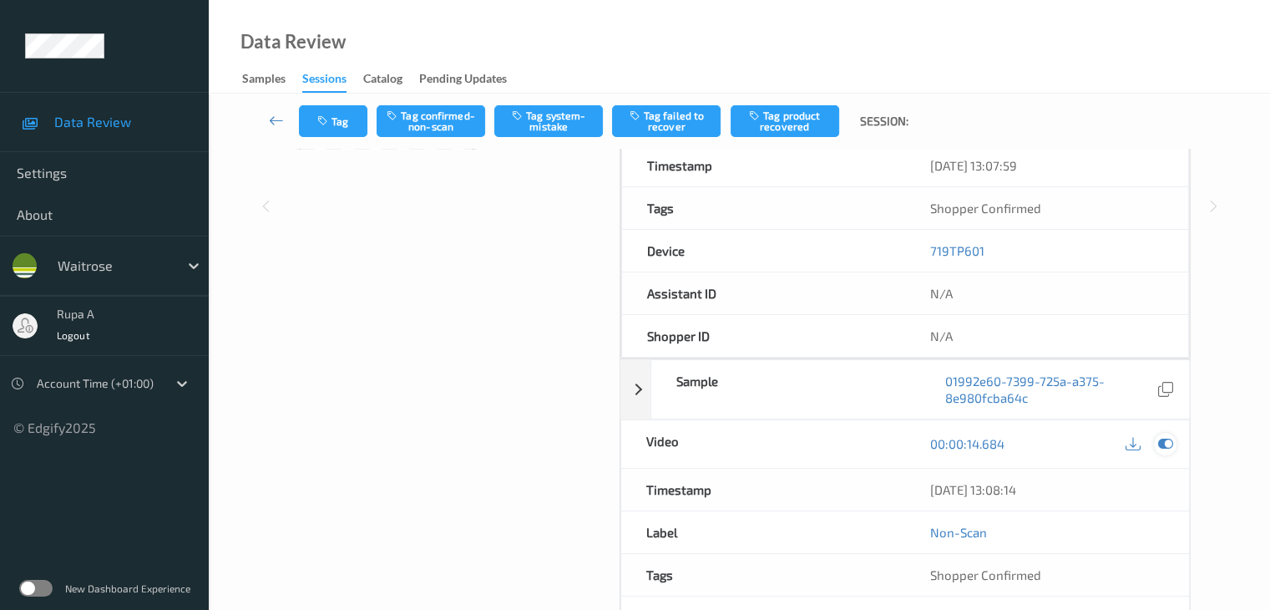
click at [1166, 439] on icon at bounding box center [1164, 443] width 15 height 15
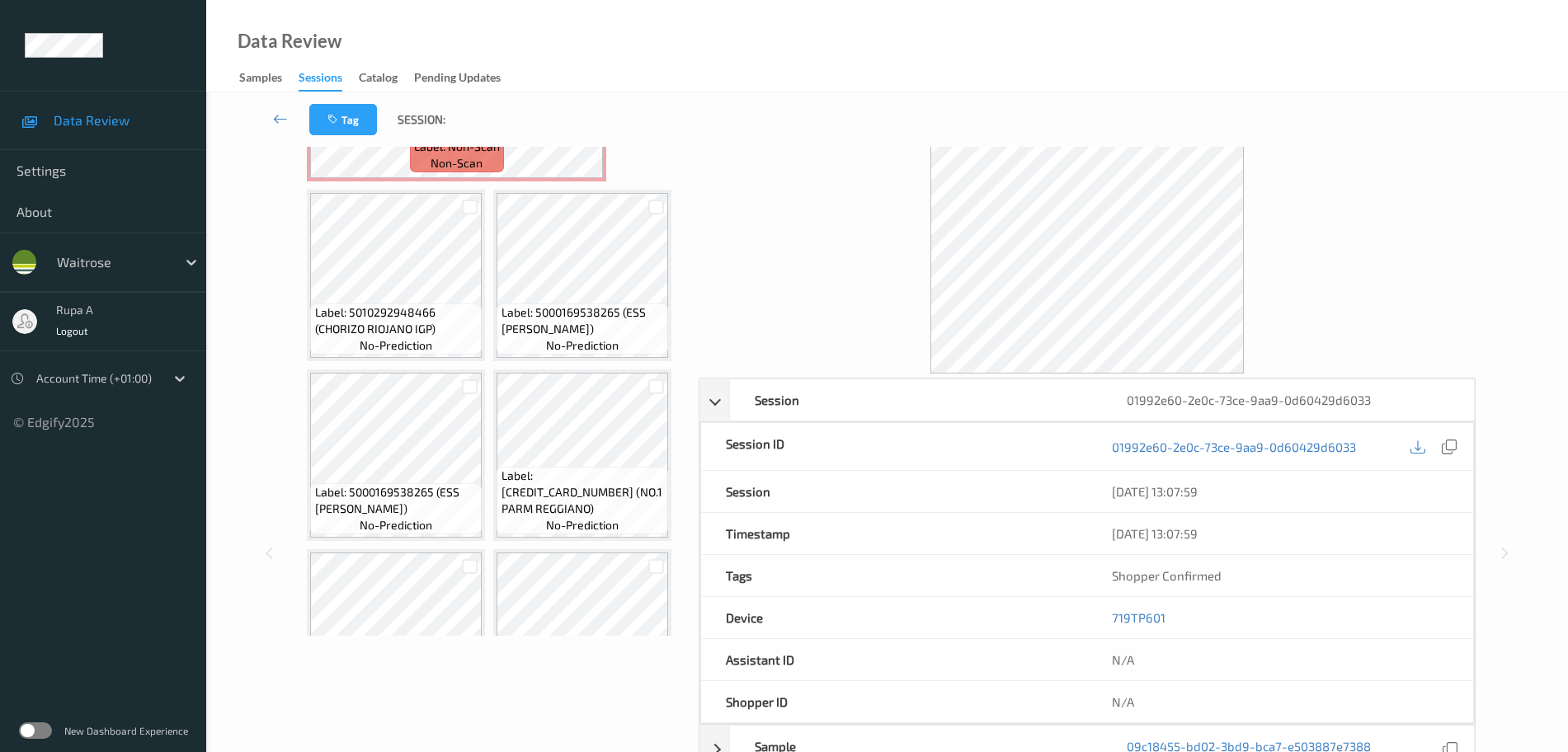
scroll to position [0, 0]
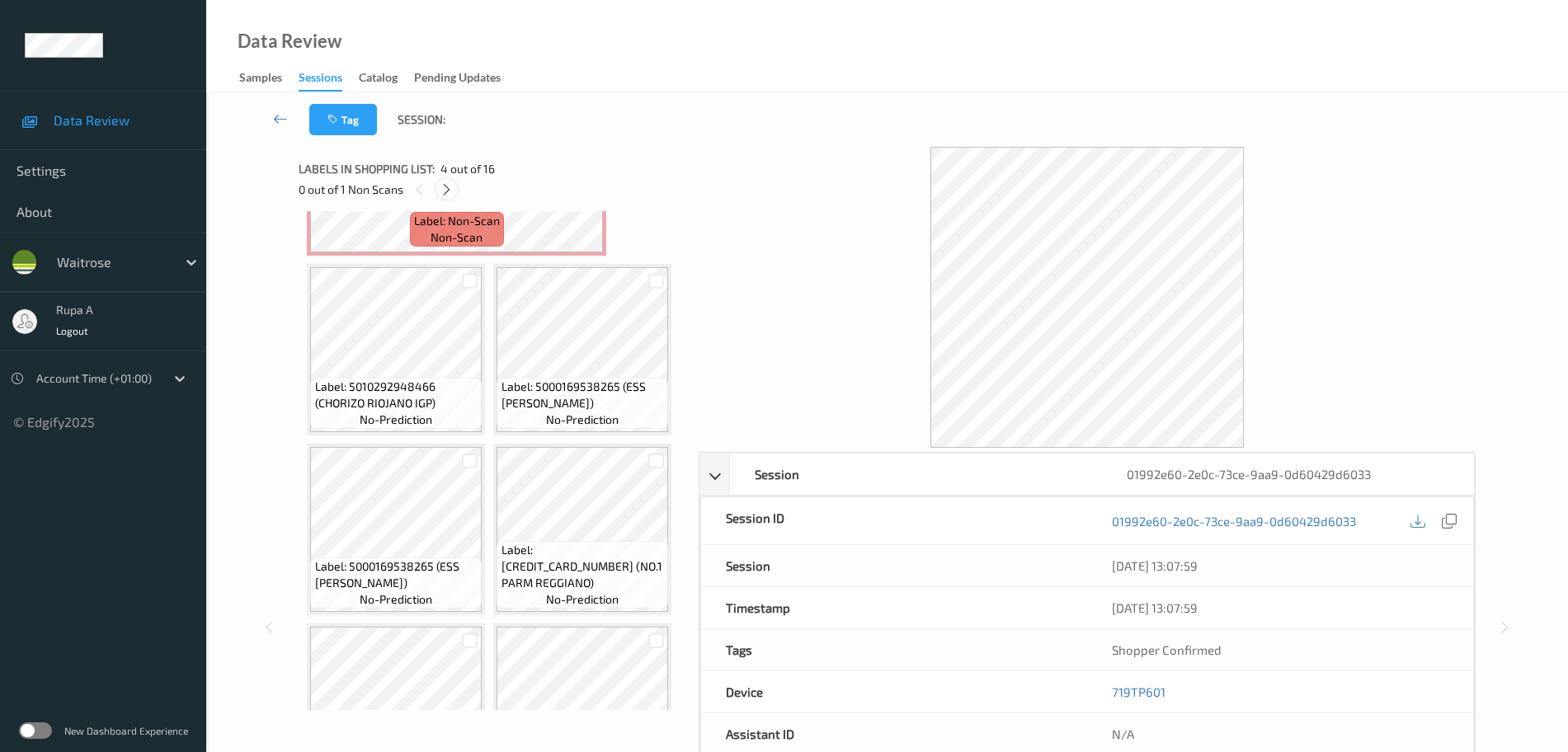
click at [442, 193] on icon at bounding box center [447, 190] width 14 height 15
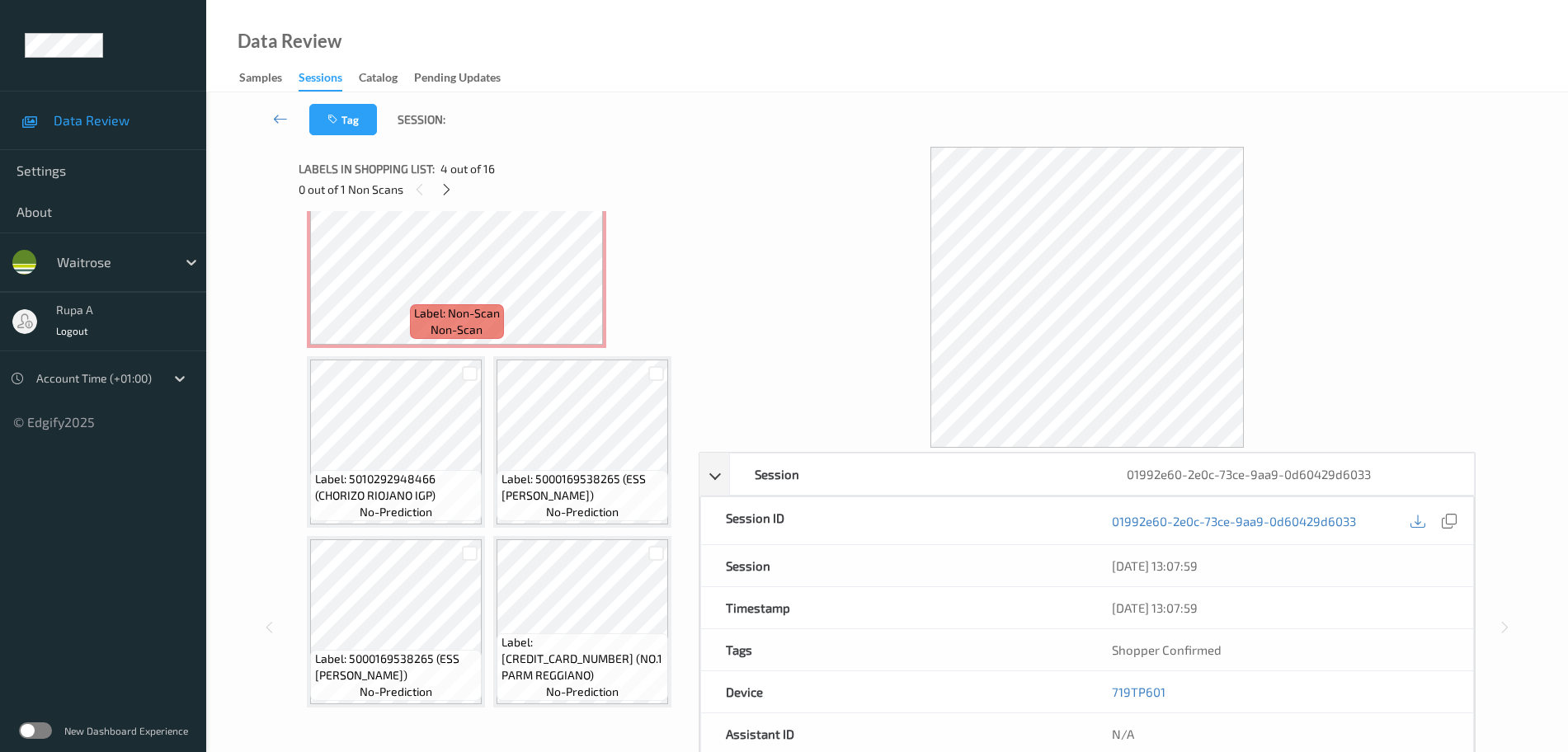
scroll to position [412, 0]
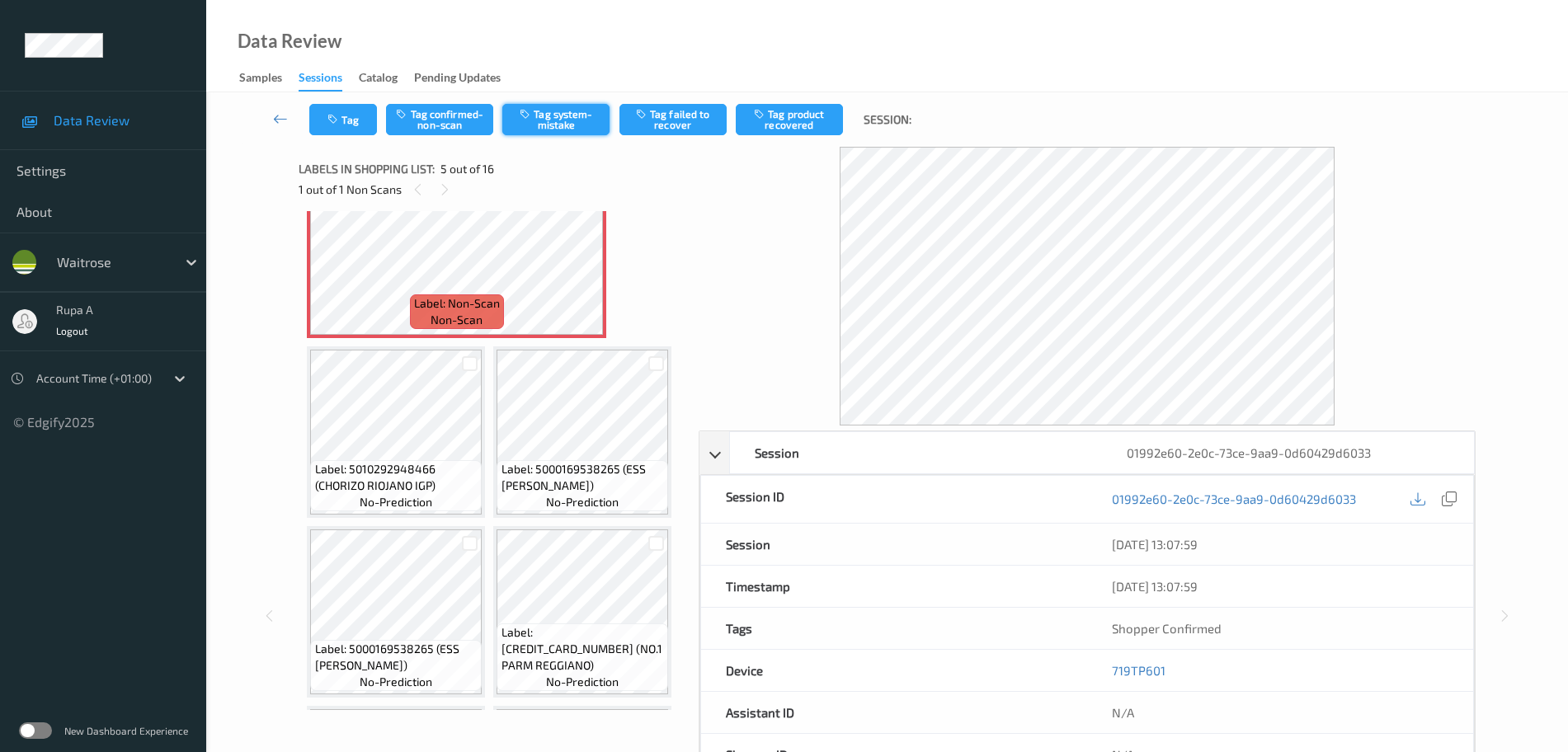
click at [558, 119] on button "Tag system-mistake" at bounding box center [555, 120] width 108 height 32
click at [338, 131] on button "Tag" at bounding box center [343, 120] width 67 height 32
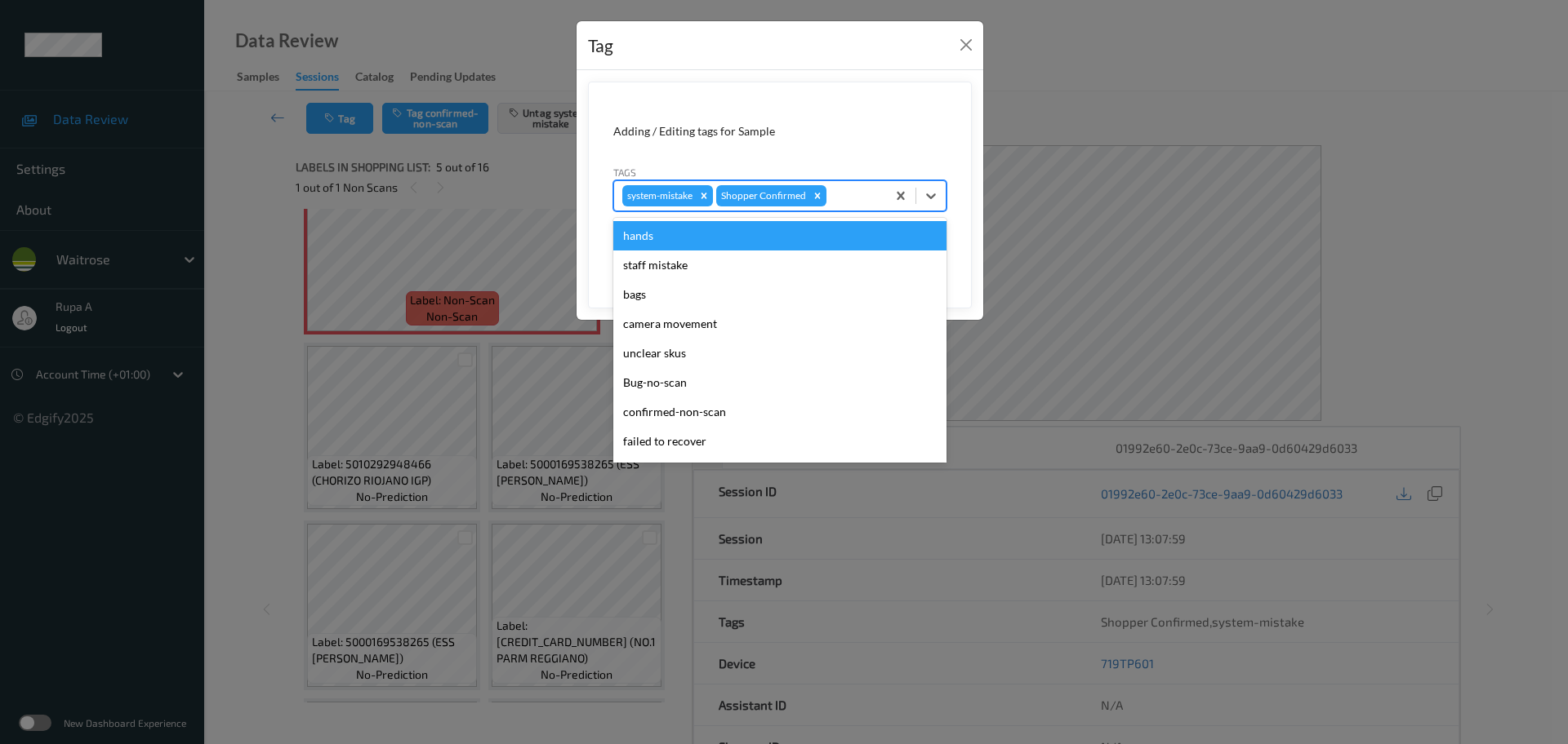
click at [844, 197] on div at bounding box center [853, 196] width 48 height 20
type input "un"
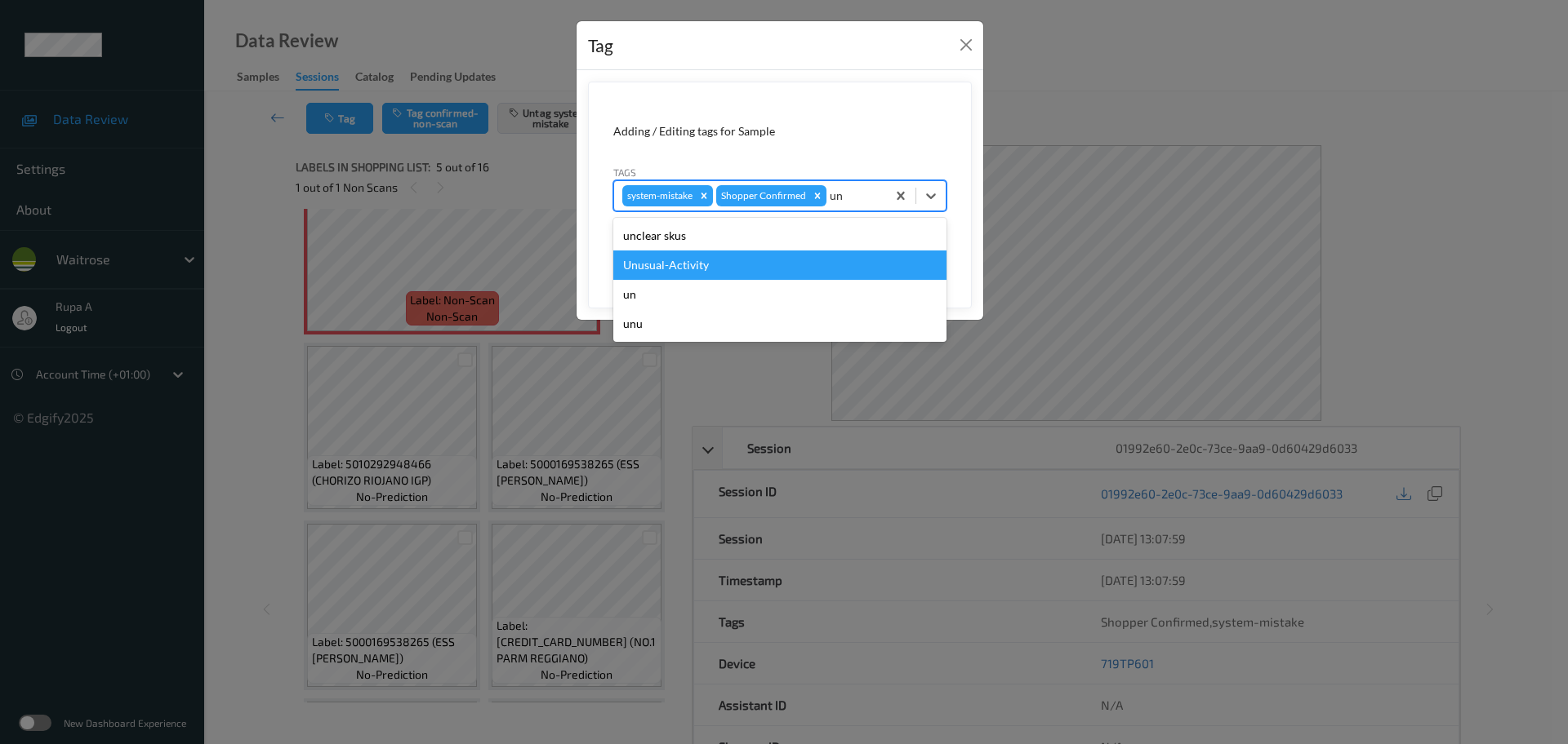
click at [681, 265] on div "Unusual-Activity" at bounding box center [780, 265] width 334 height 29
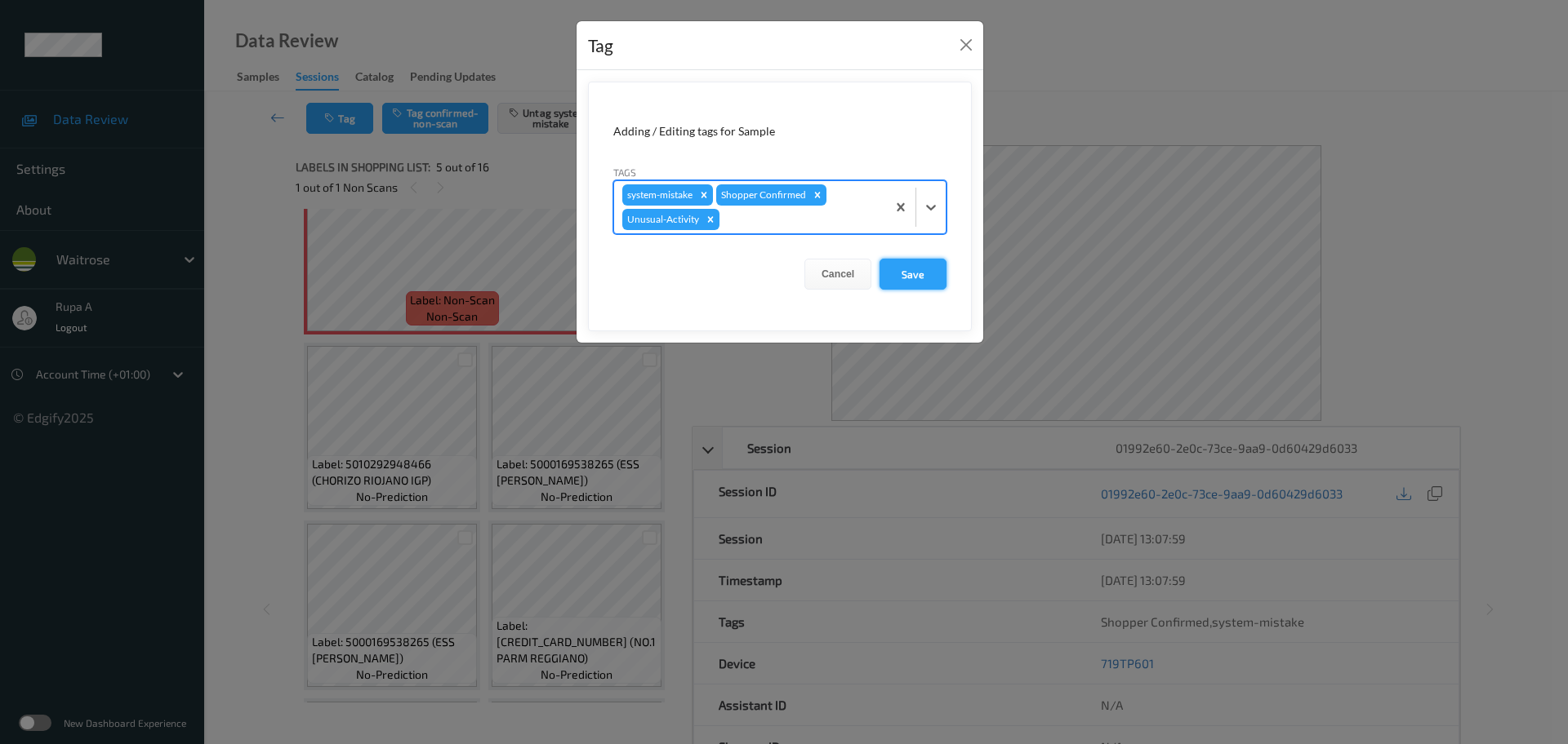
click at [919, 269] on button "Save" at bounding box center [913, 275] width 67 height 31
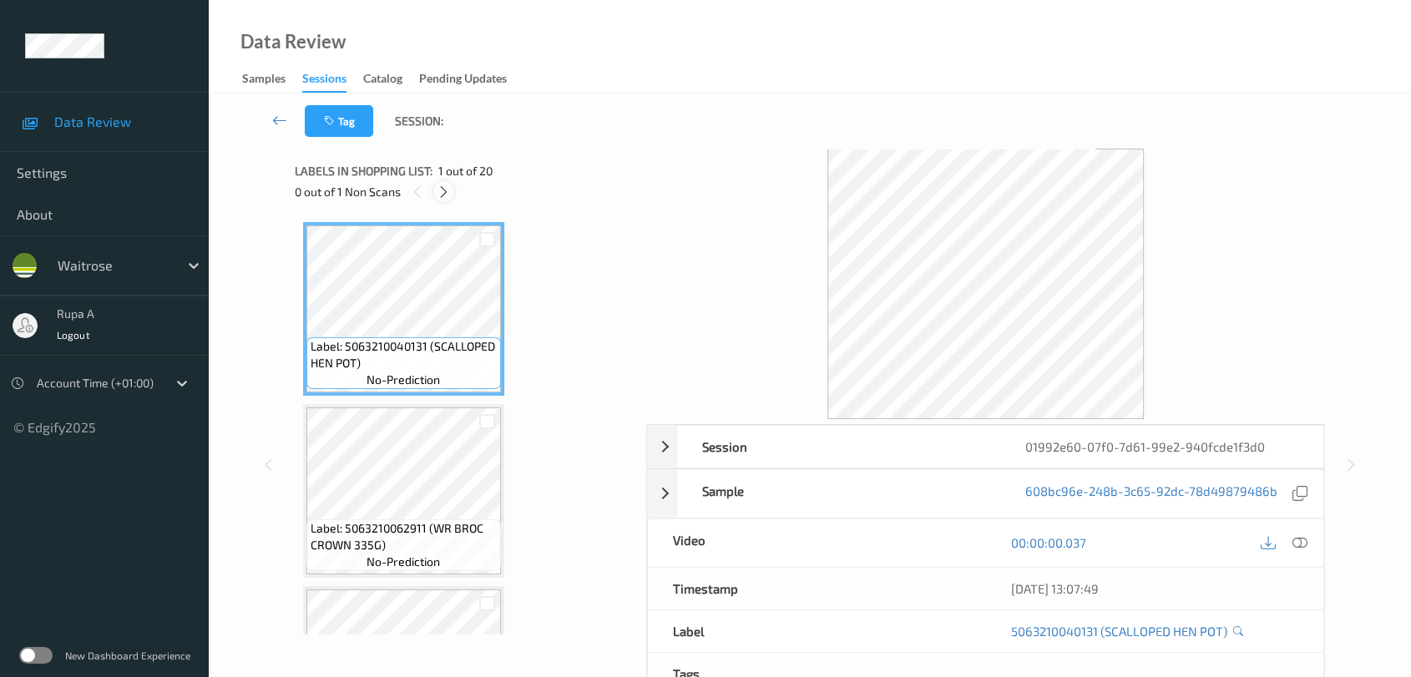
click at [434, 196] on div at bounding box center [443, 191] width 21 height 21
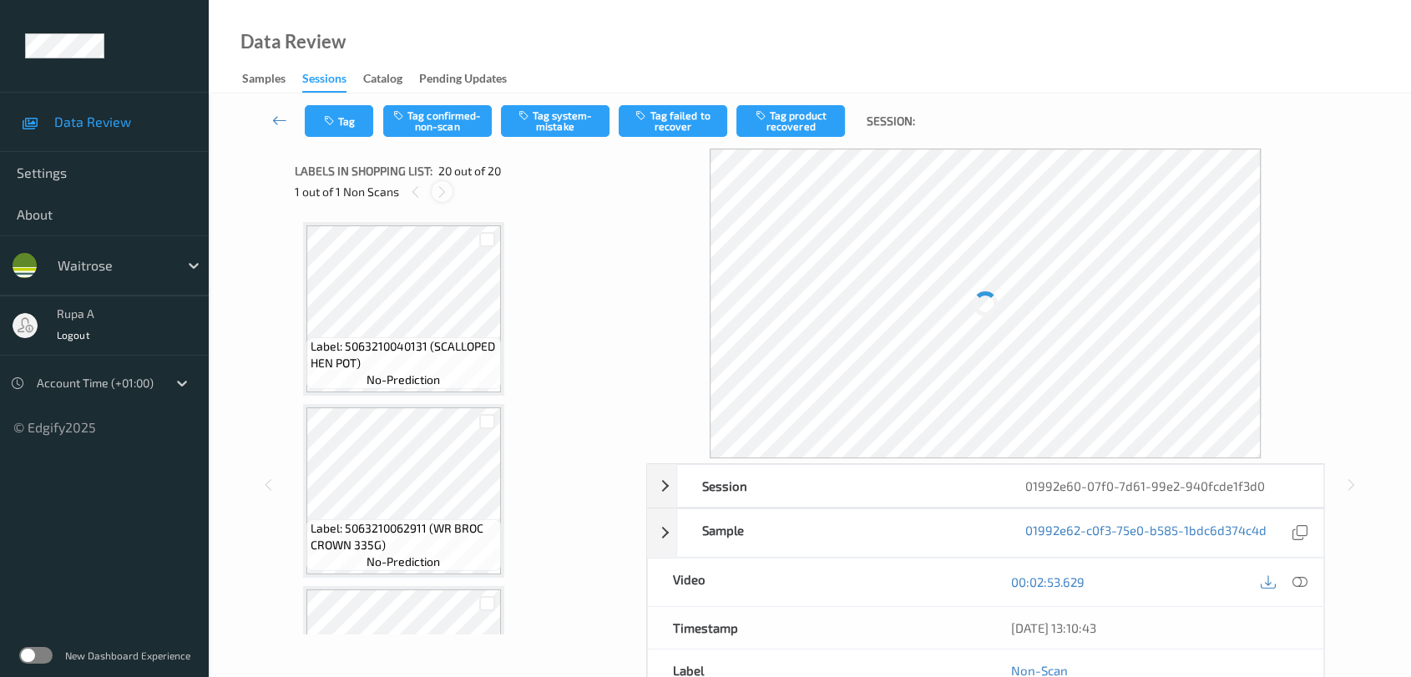
scroll to position [3213, 0]
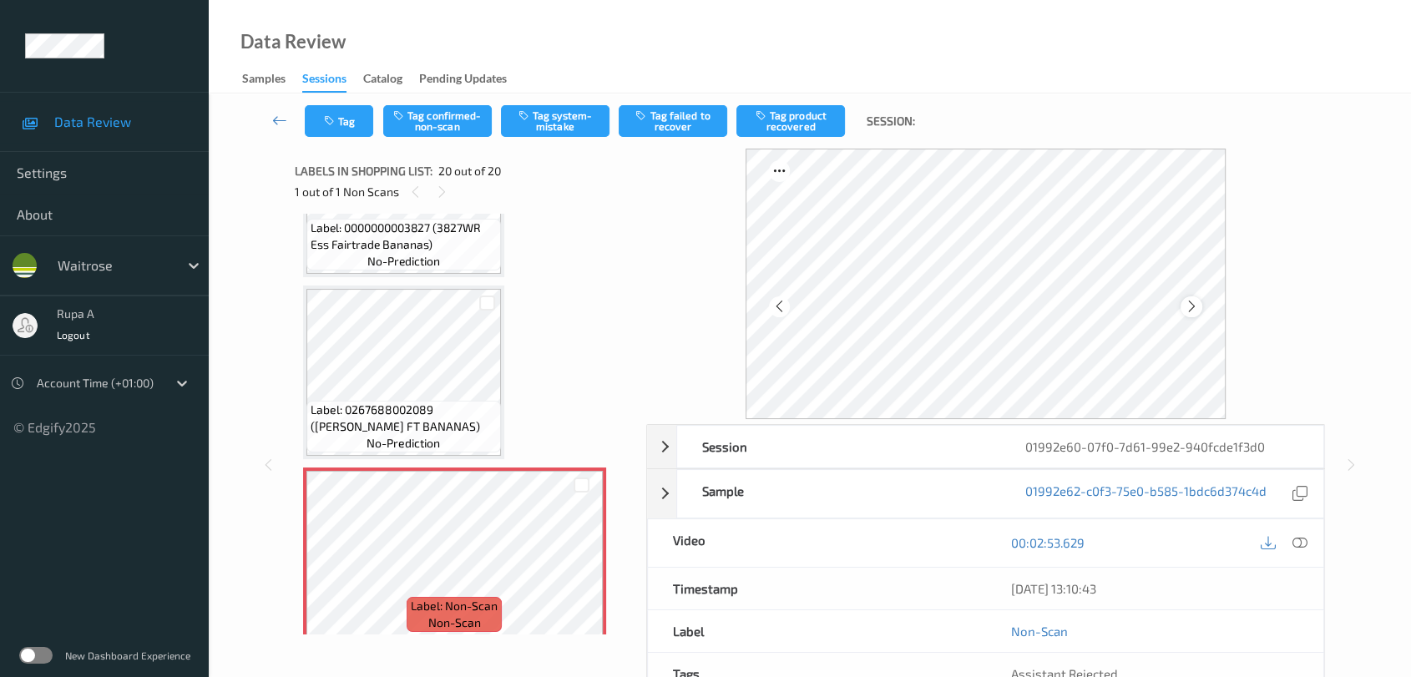
click at [1189, 310] on icon at bounding box center [1192, 306] width 14 height 15
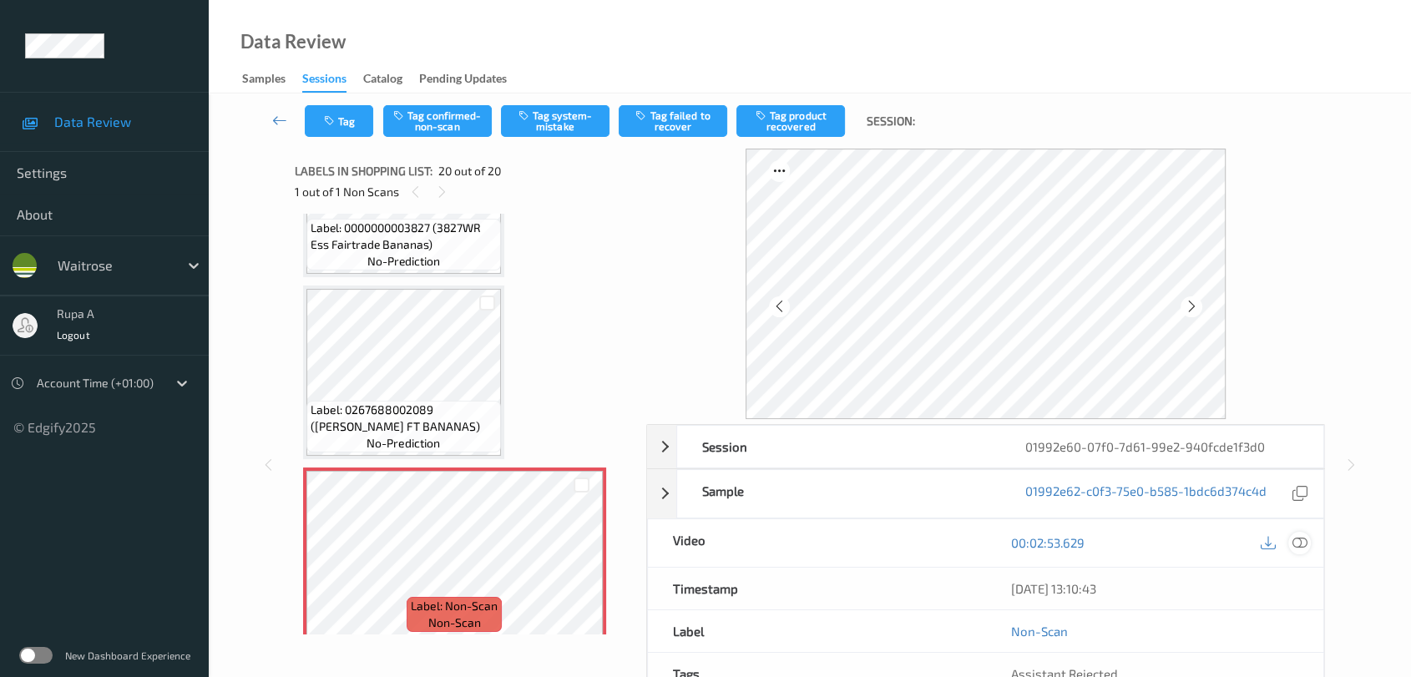
click at [1302, 544] on icon at bounding box center [1300, 542] width 15 height 15
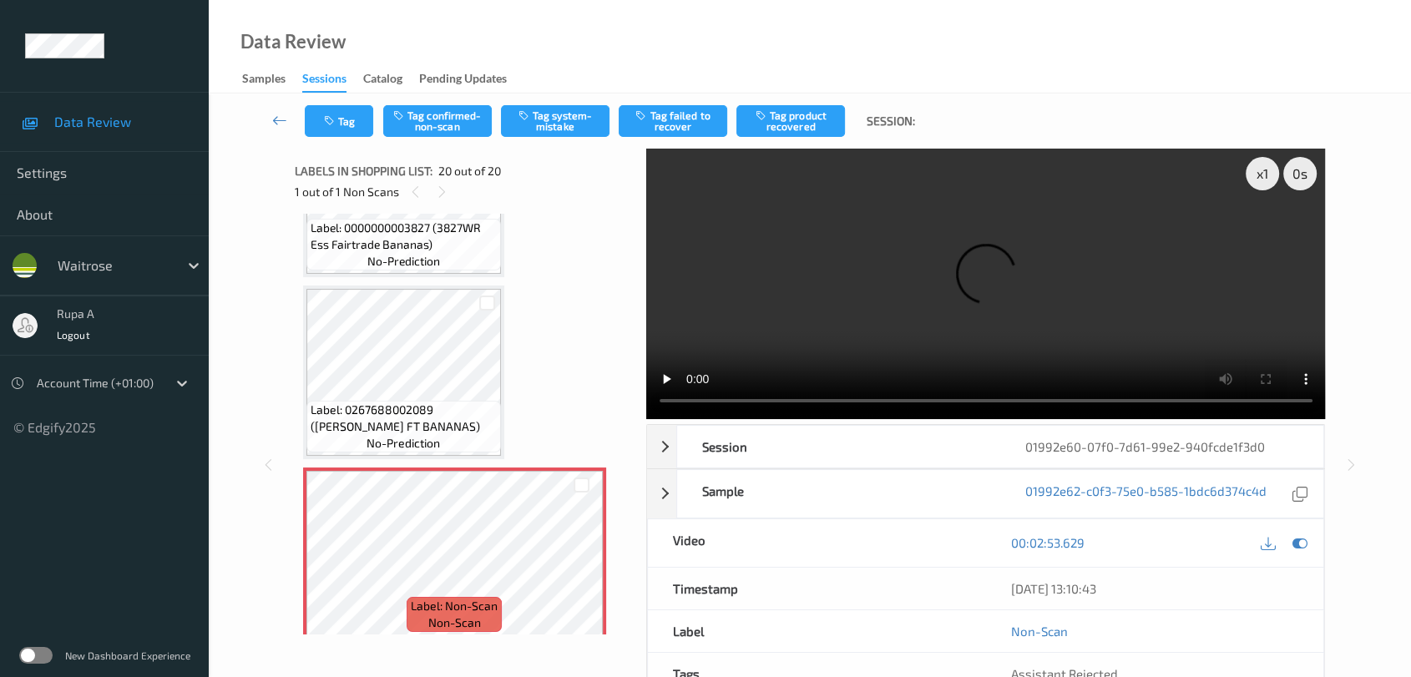
scroll to position [3088, 0]
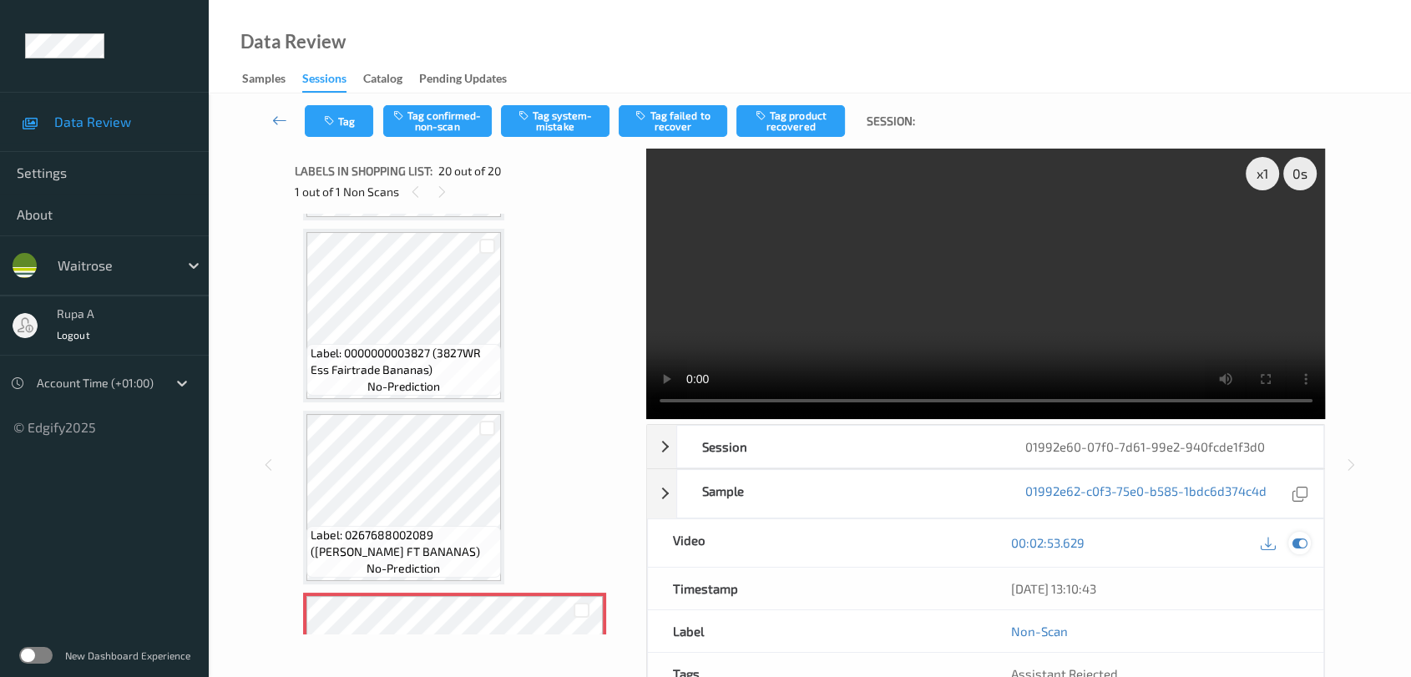
click at [1303, 544] on icon at bounding box center [1300, 542] width 15 height 15
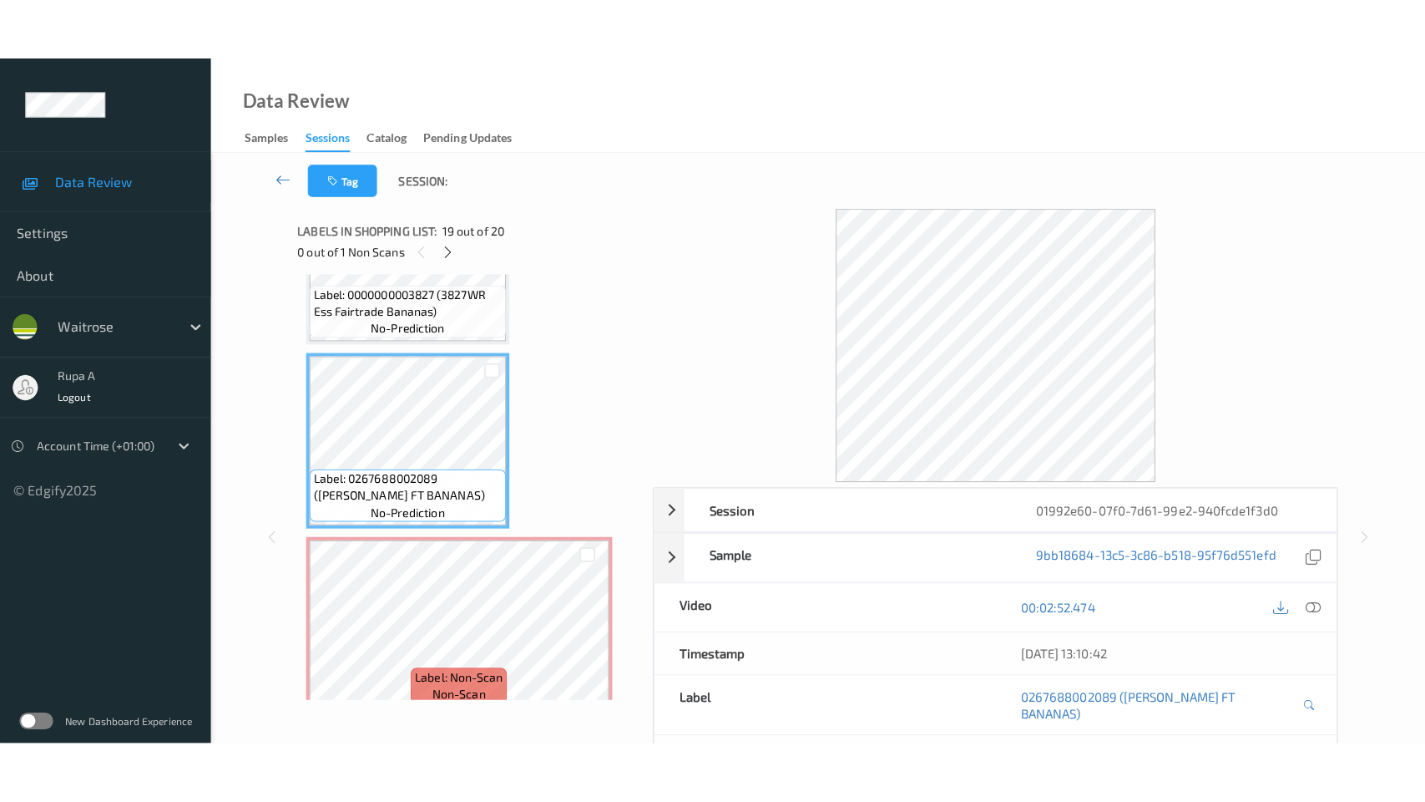
scroll to position [3213, 0]
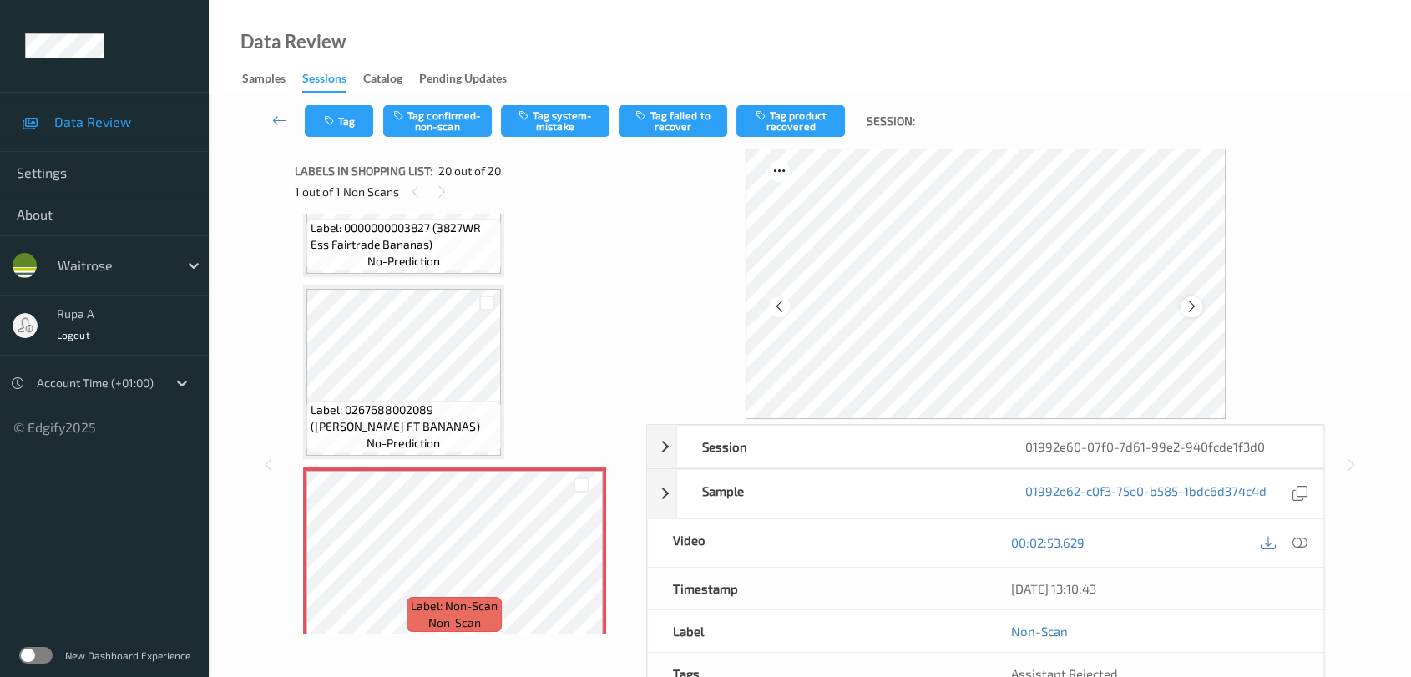
click at [1188, 302] on icon at bounding box center [1192, 306] width 14 height 15
click at [1190, 302] on icon at bounding box center [1192, 306] width 14 height 15
click at [1284, 534] on div at bounding box center [1284, 543] width 54 height 23
click at [1308, 540] on div at bounding box center [1299, 543] width 23 height 23
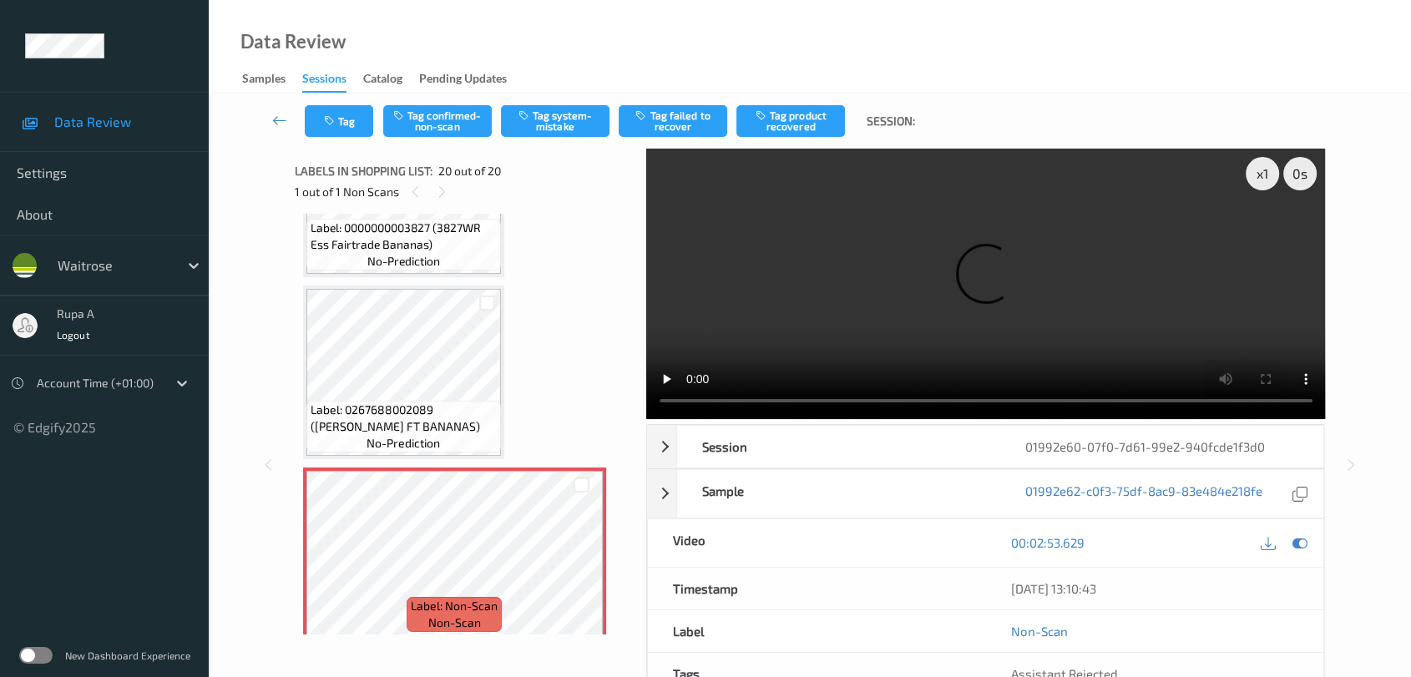
scroll to position [3088, 0]
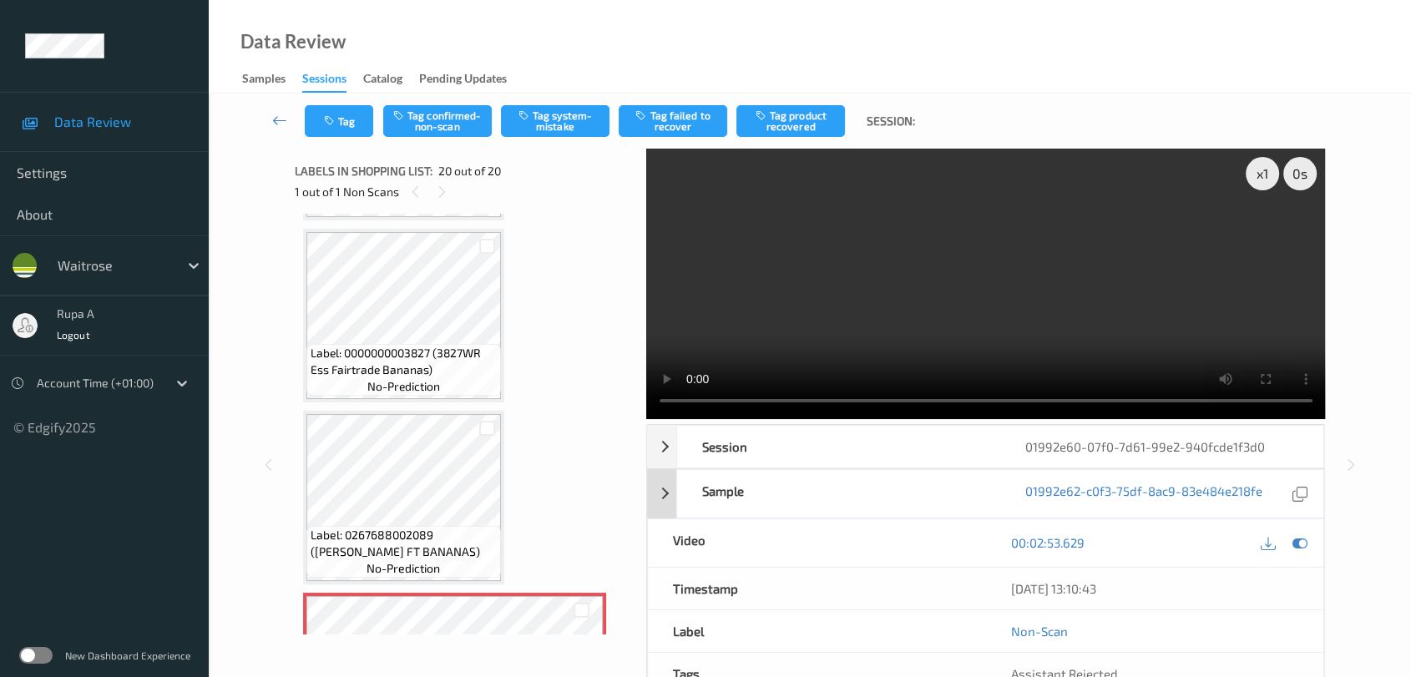
click at [1302, 547] on icon at bounding box center [1300, 542] width 15 height 15
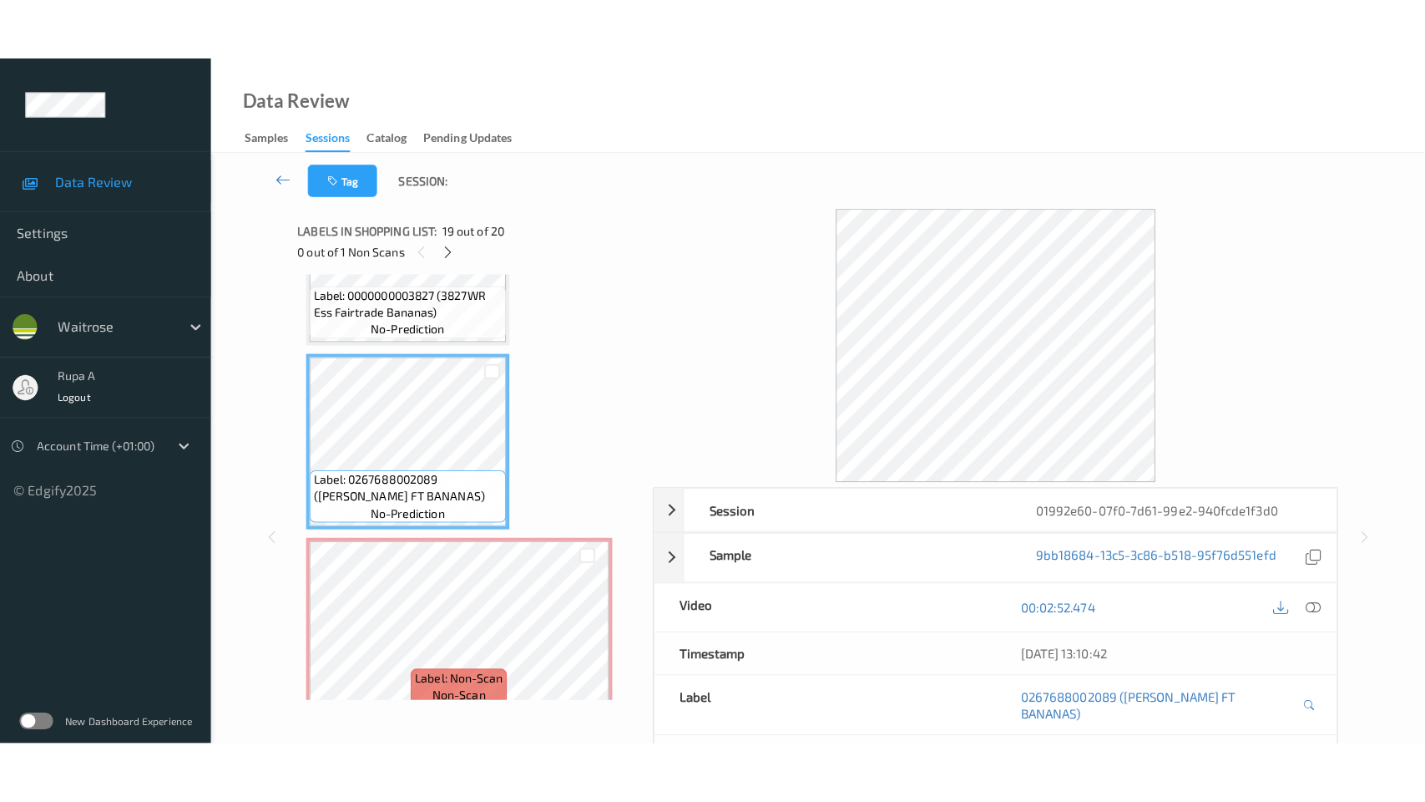
scroll to position [3213, 0]
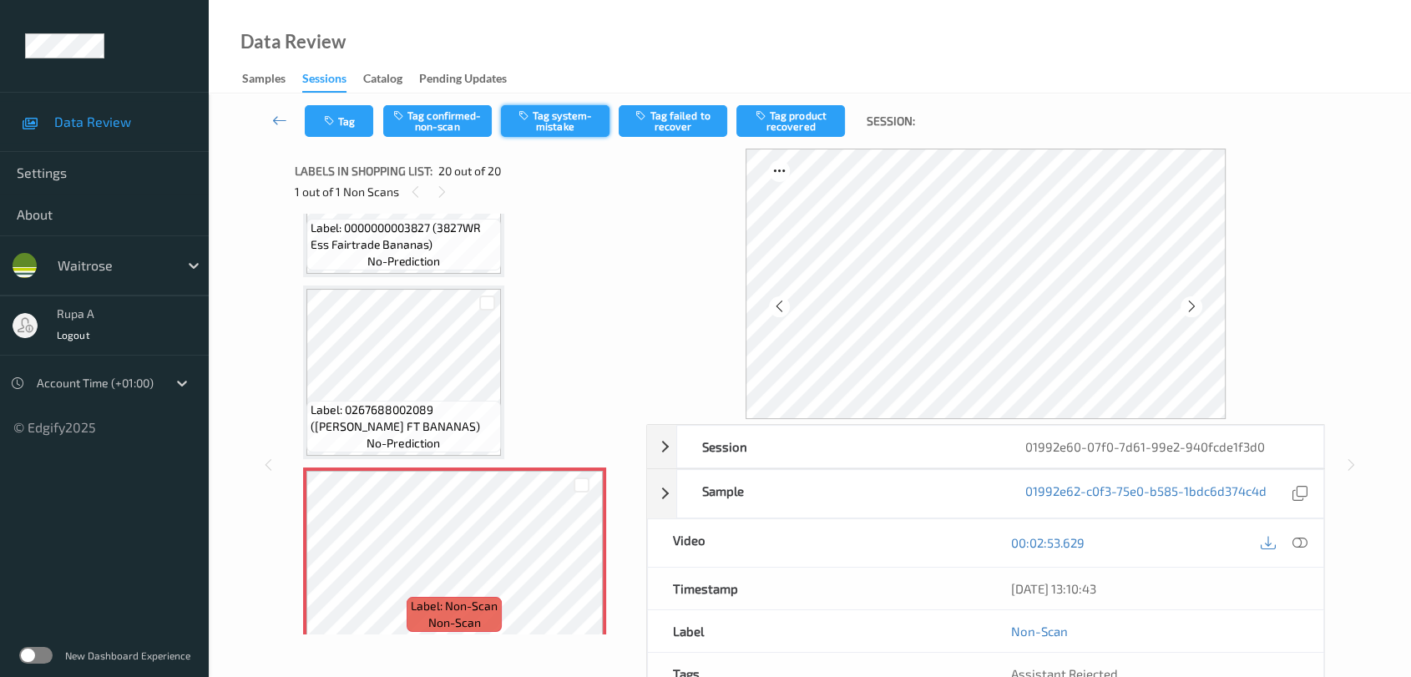
click at [574, 122] on button "Tag system-mistake" at bounding box center [555, 121] width 109 height 32
click at [1307, 542] on icon at bounding box center [1300, 542] width 15 height 15
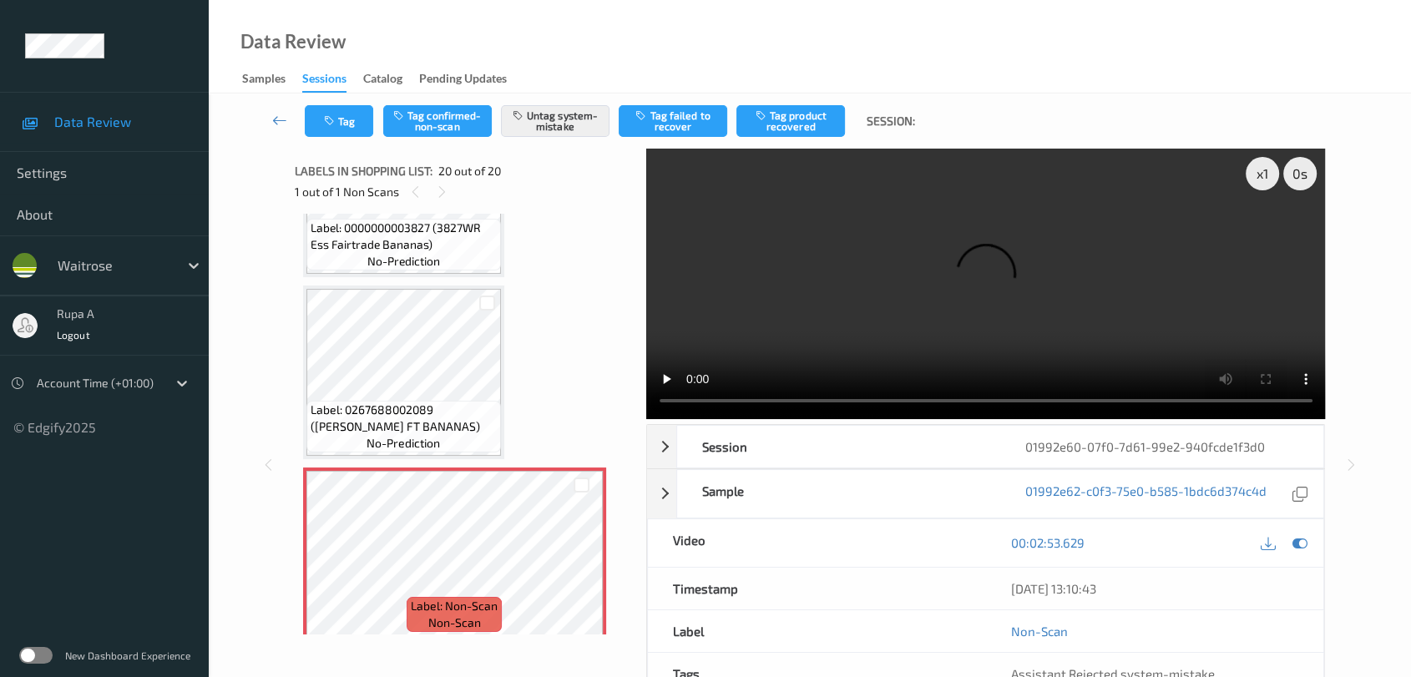
scroll to position [3088, 0]
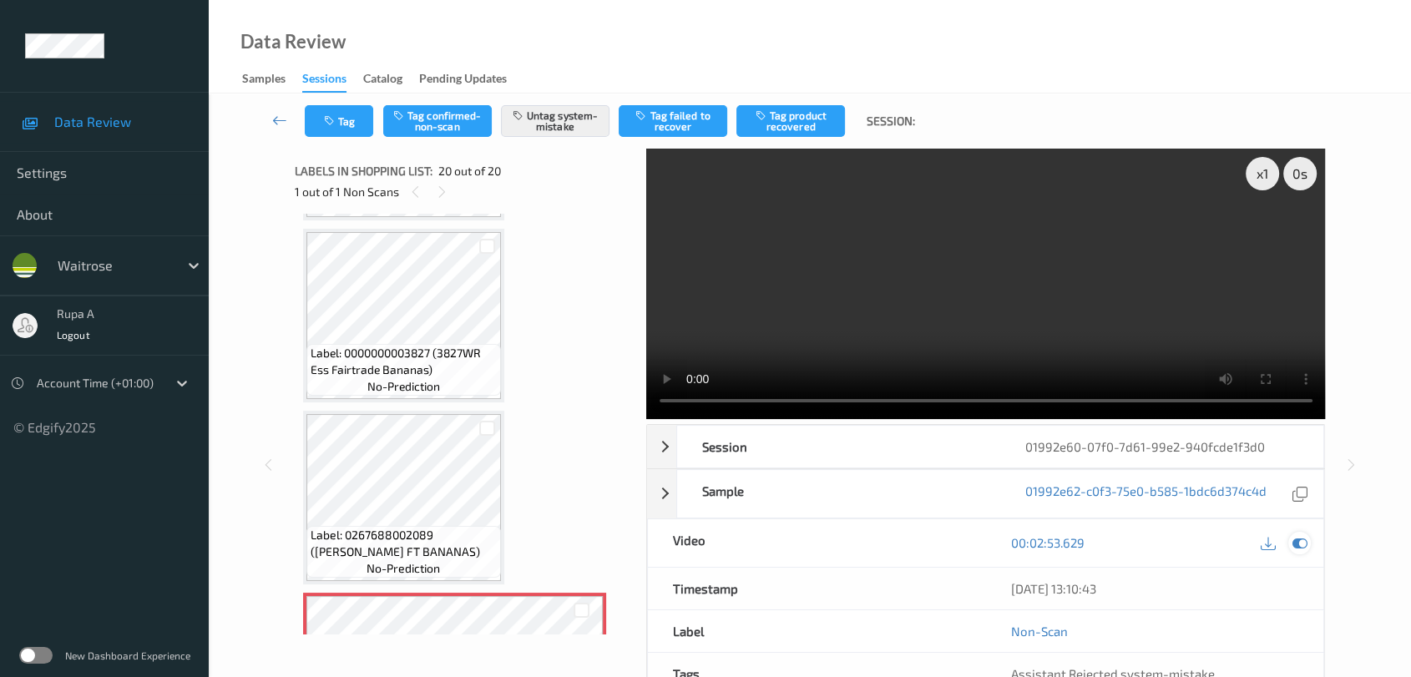
click at [1298, 539] on icon at bounding box center [1300, 542] width 15 height 15
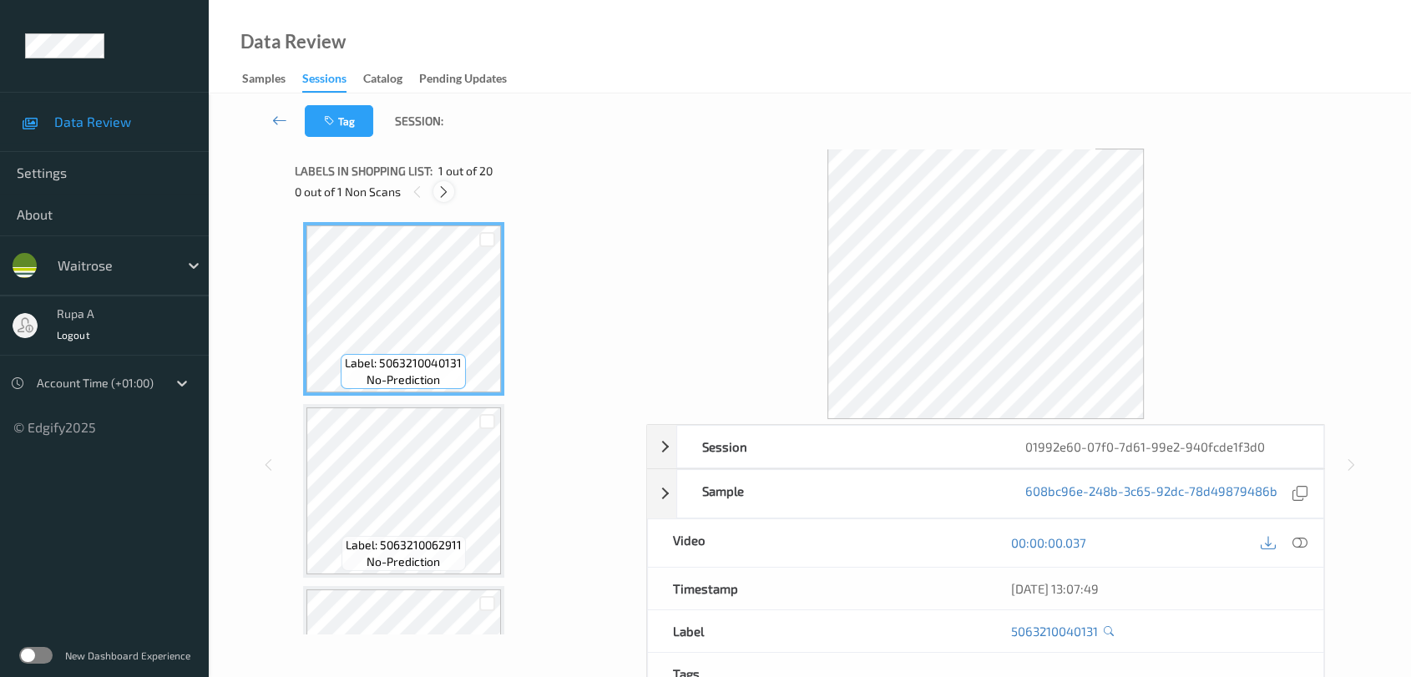
click at [448, 199] on div at bounding box center [443, 191] width 21 height 21
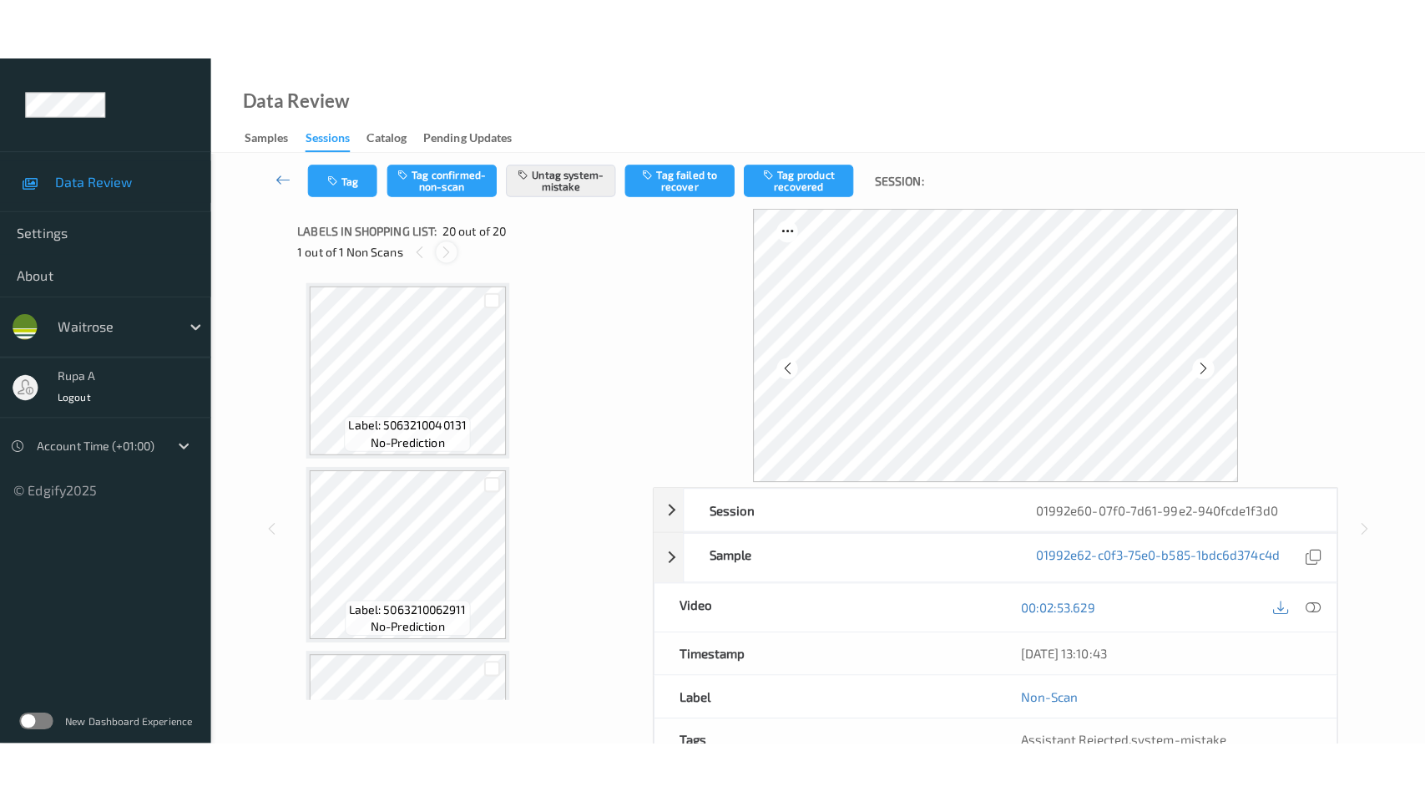
scroll to position [3213, 0]
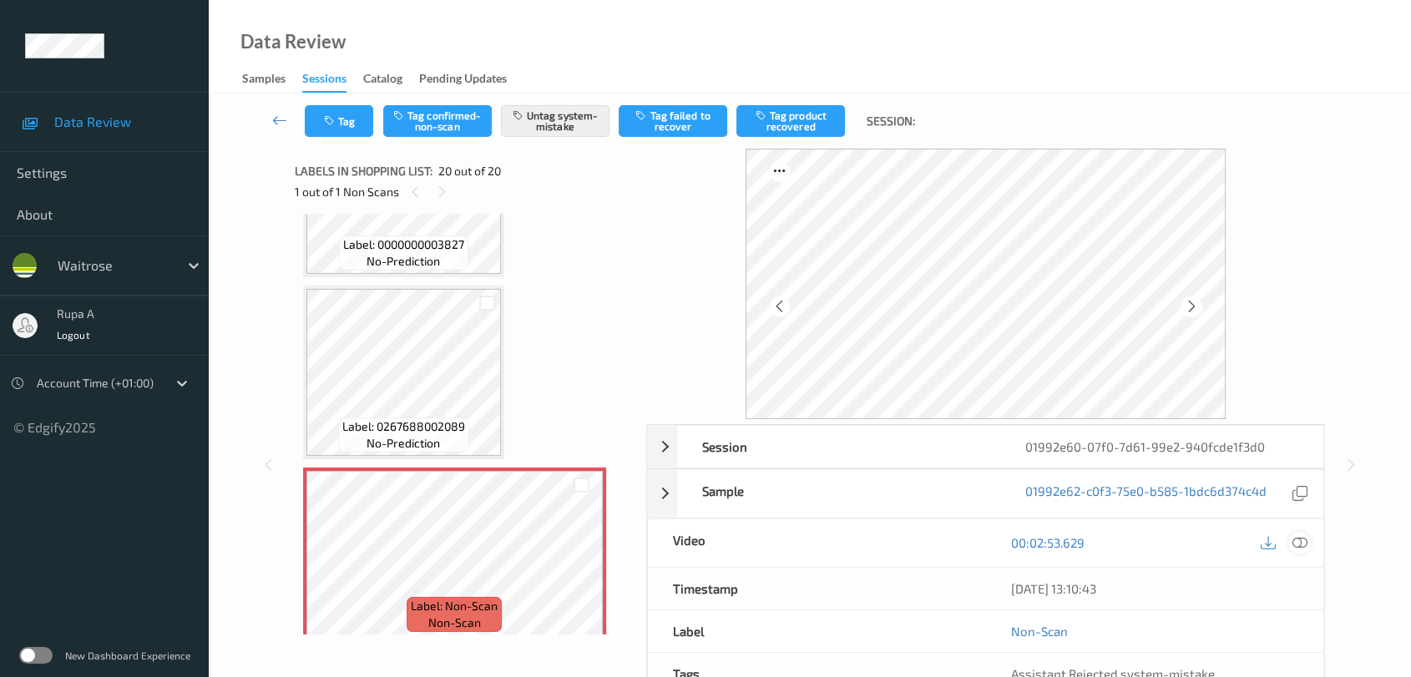
click at [1307, 544] on icon at bounding box center [1300, 542] width 15 height 15
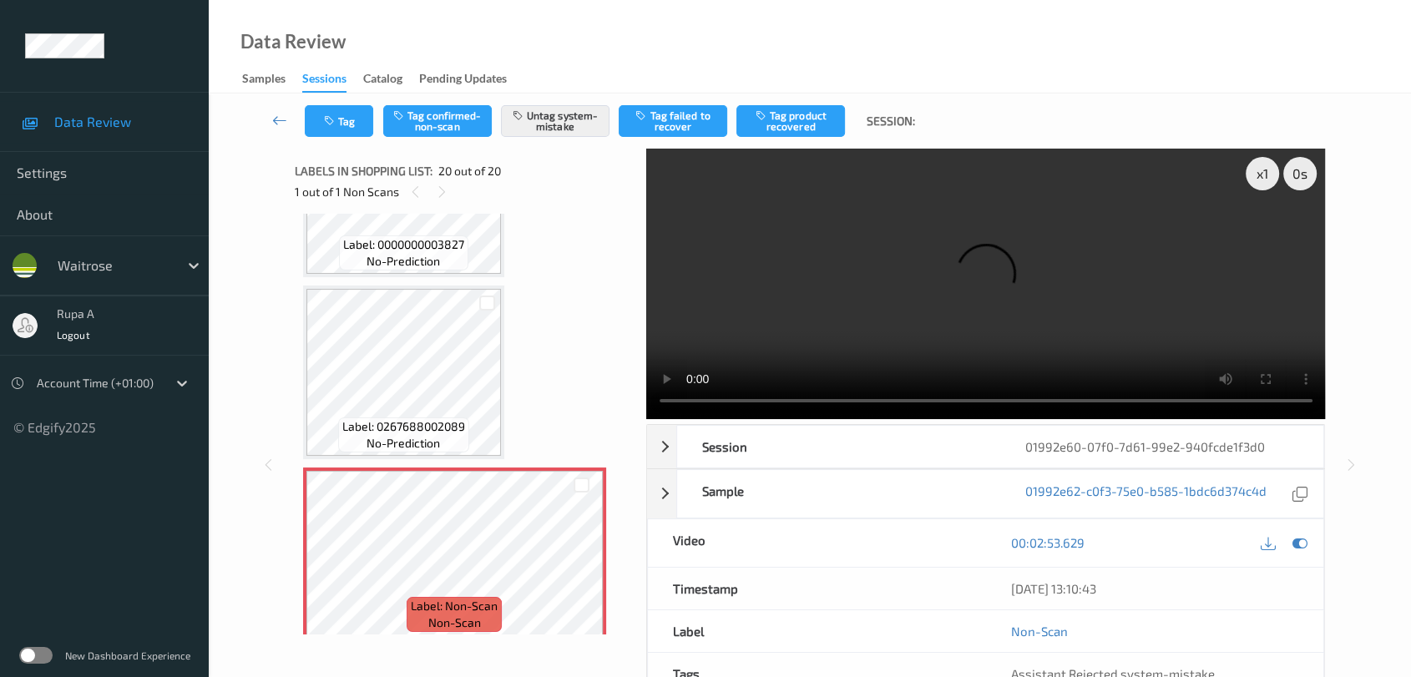
scroll to position [3088, 0]
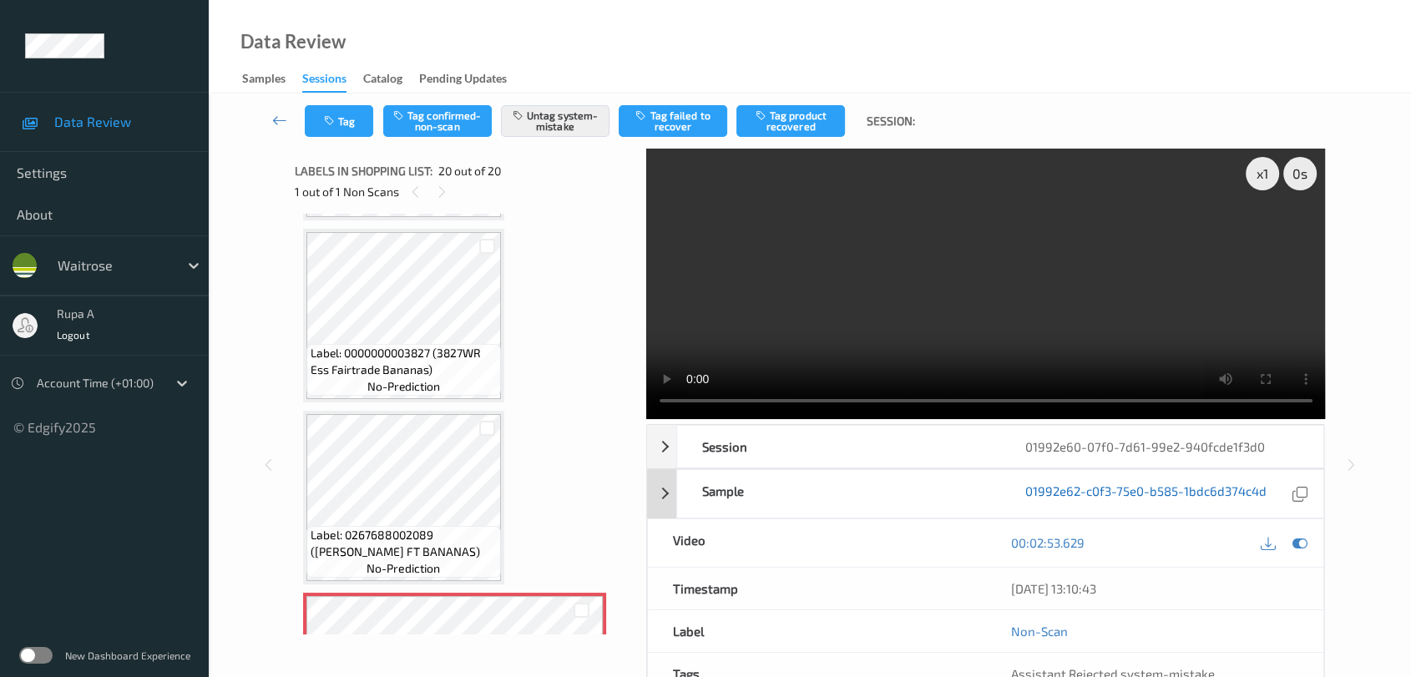
drag, startPoint x: 1296, startPoint y: 543, endPoint x: 1132, endPoint y: 489, distance: 172.2
click at [1296, 543] on icon at bounding box center [1300, 542] width 15 height 15
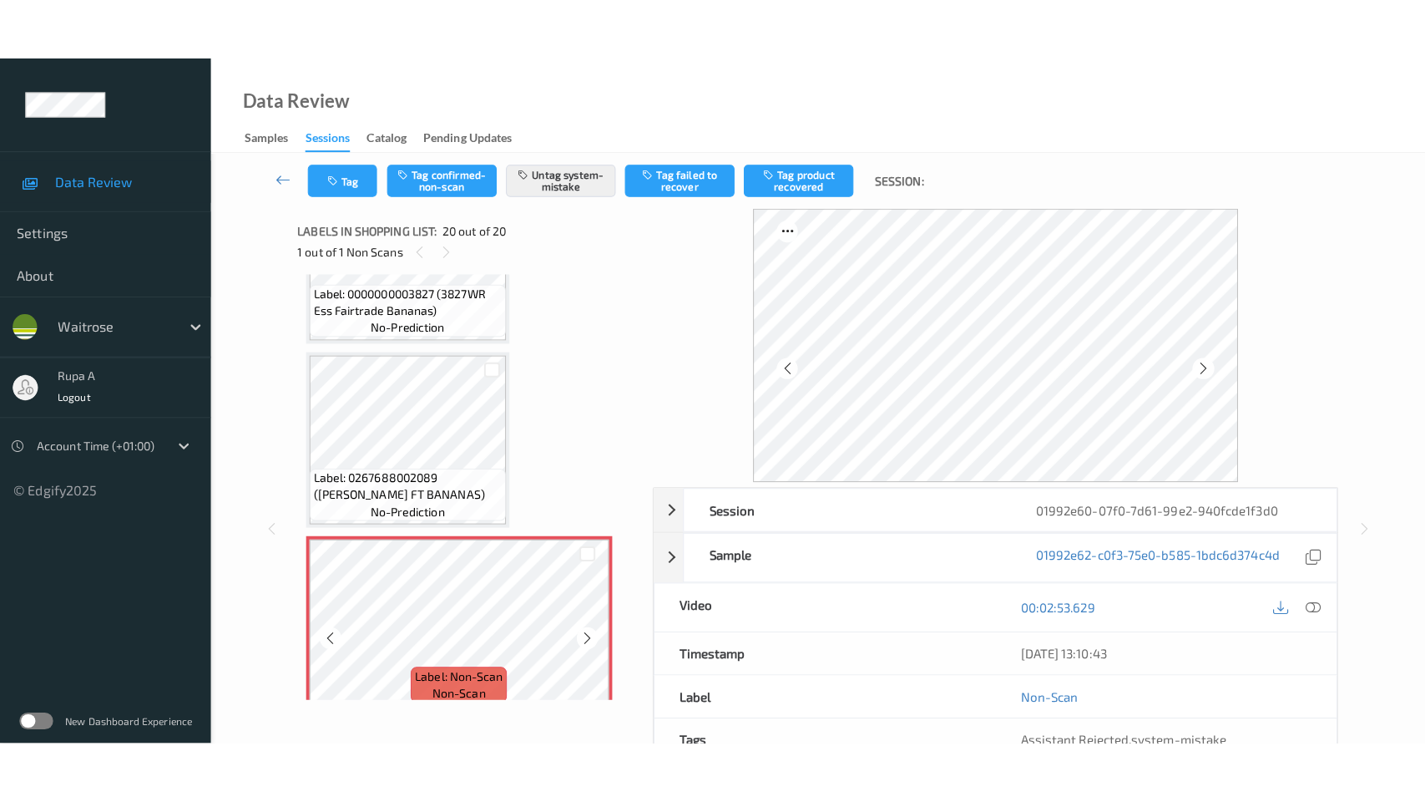
scroll to position [3213, 0]
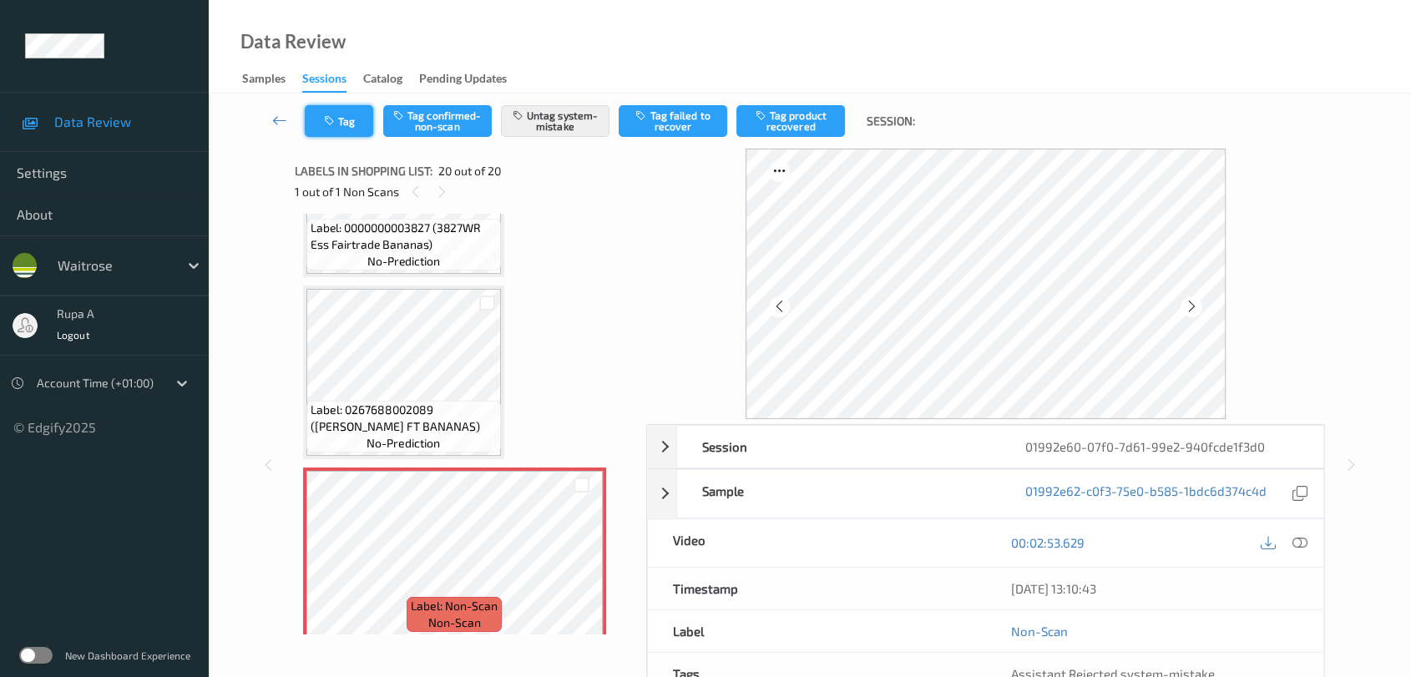
click at [341, 119] on button "Tag" at bounding box center [339, 121] width 68 height 32
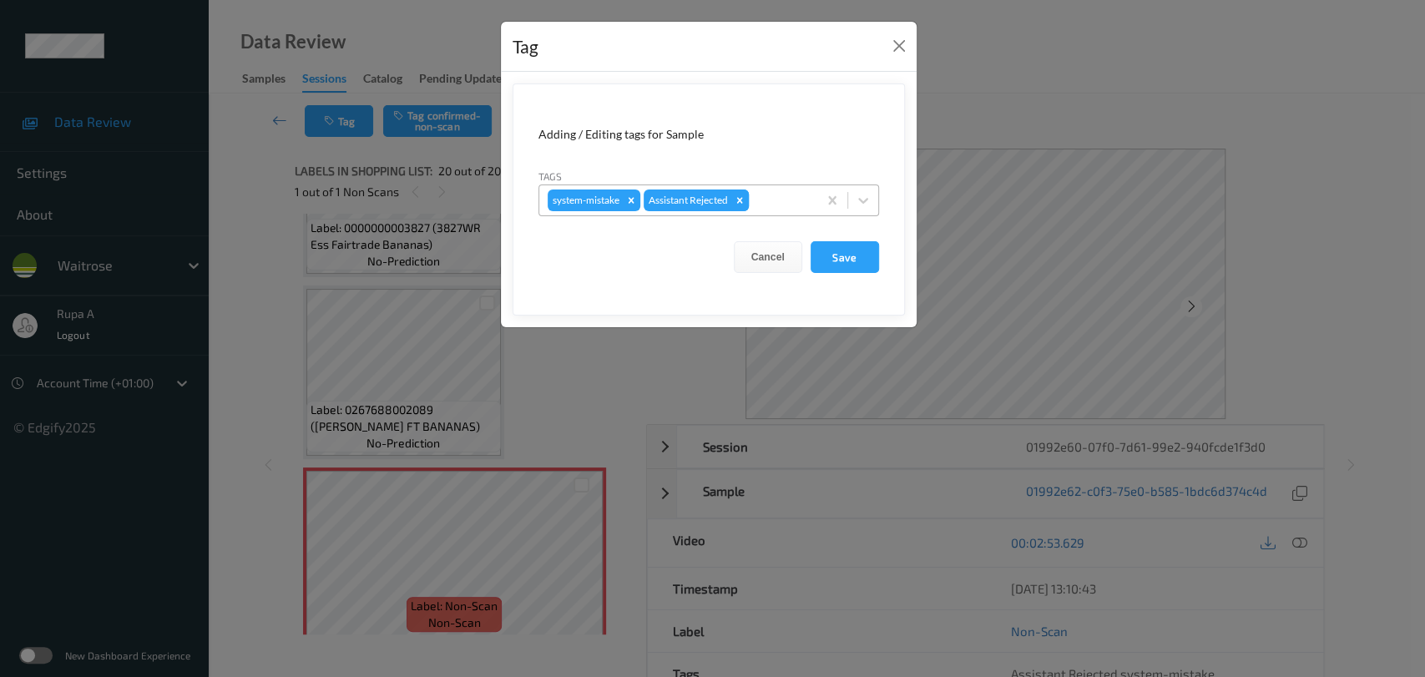
click at [748, 203] on div "Remove Assistant Rejected" at bounding box center [740, 201] width 18 height 22
click at [901, 48] on button "Close" at bounding box center [899, 45] width 23 height 23
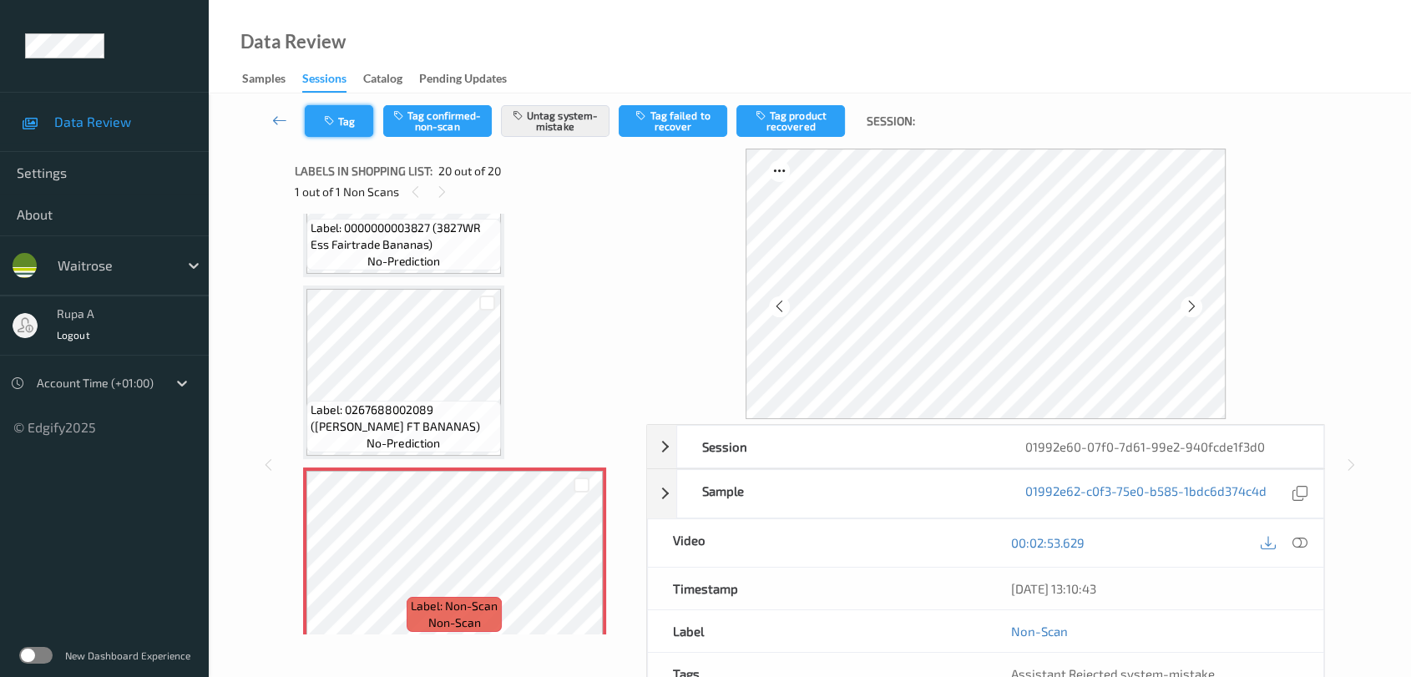
click at [354, 129] on button "Tag" at bounding box center [339, 121] width 68 height 32
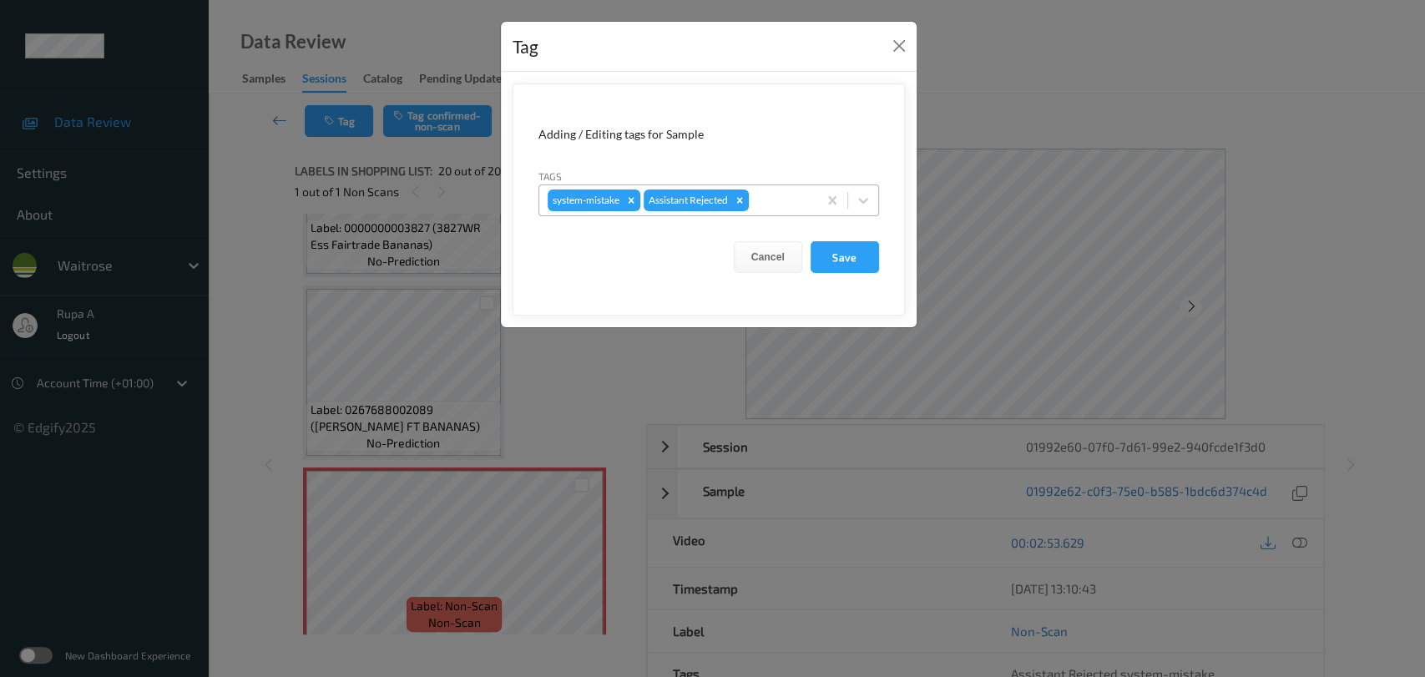
click at [779, 206] on div at bounding box center [780, 200] width 57 height 20
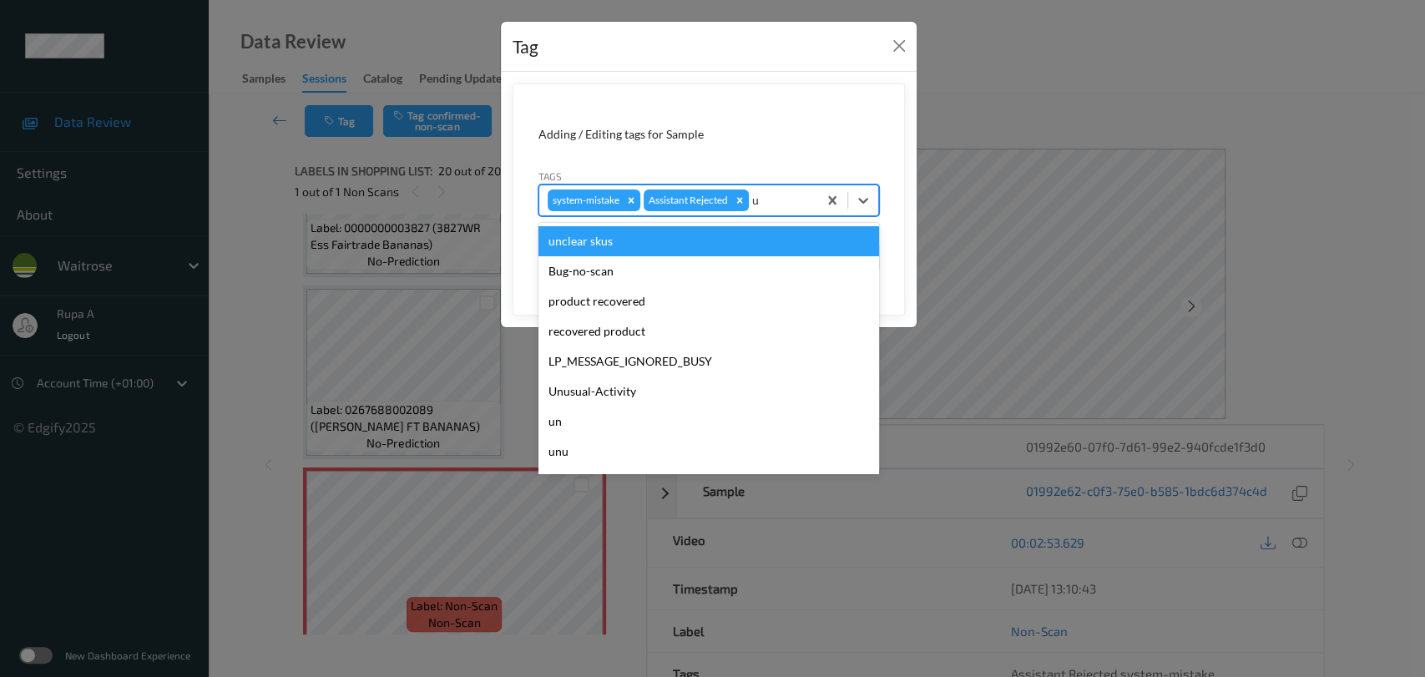
type input "un"
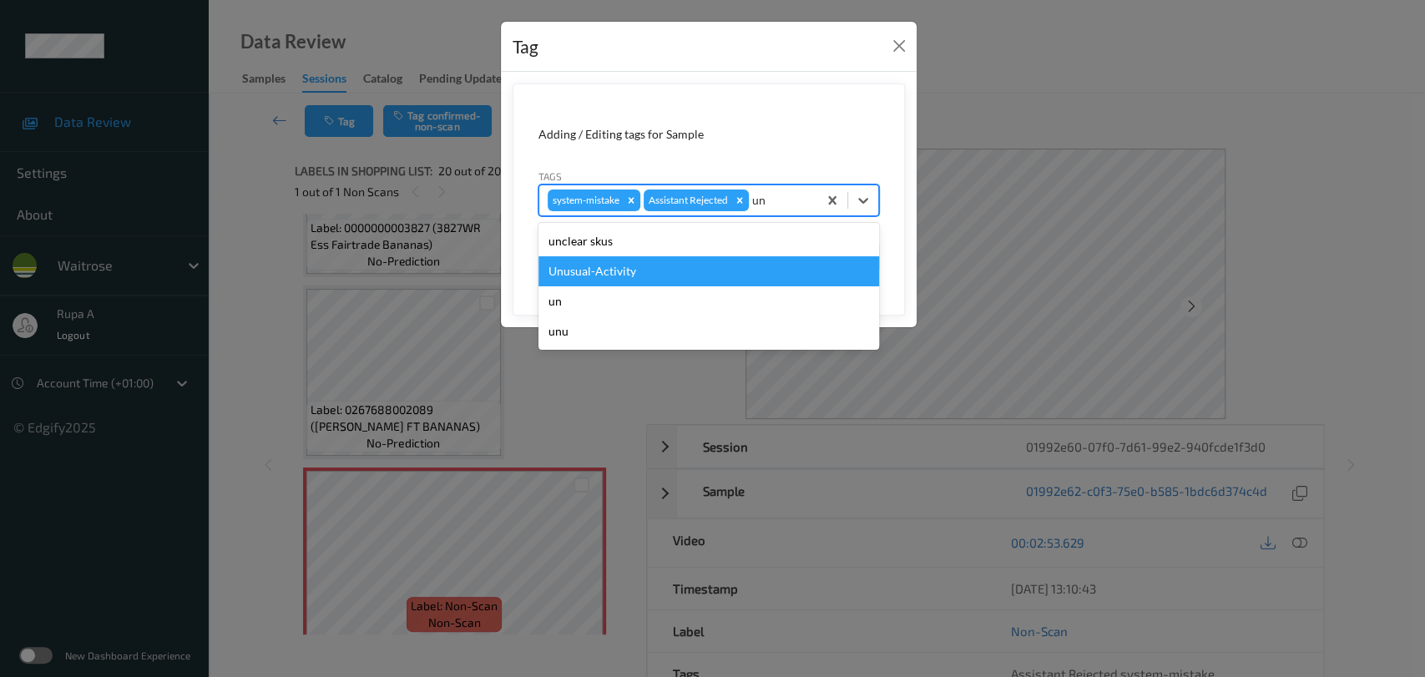
click at [677, 266] on div "Unusual-Activity" at bounding box center [709, 271] width 341 height 30
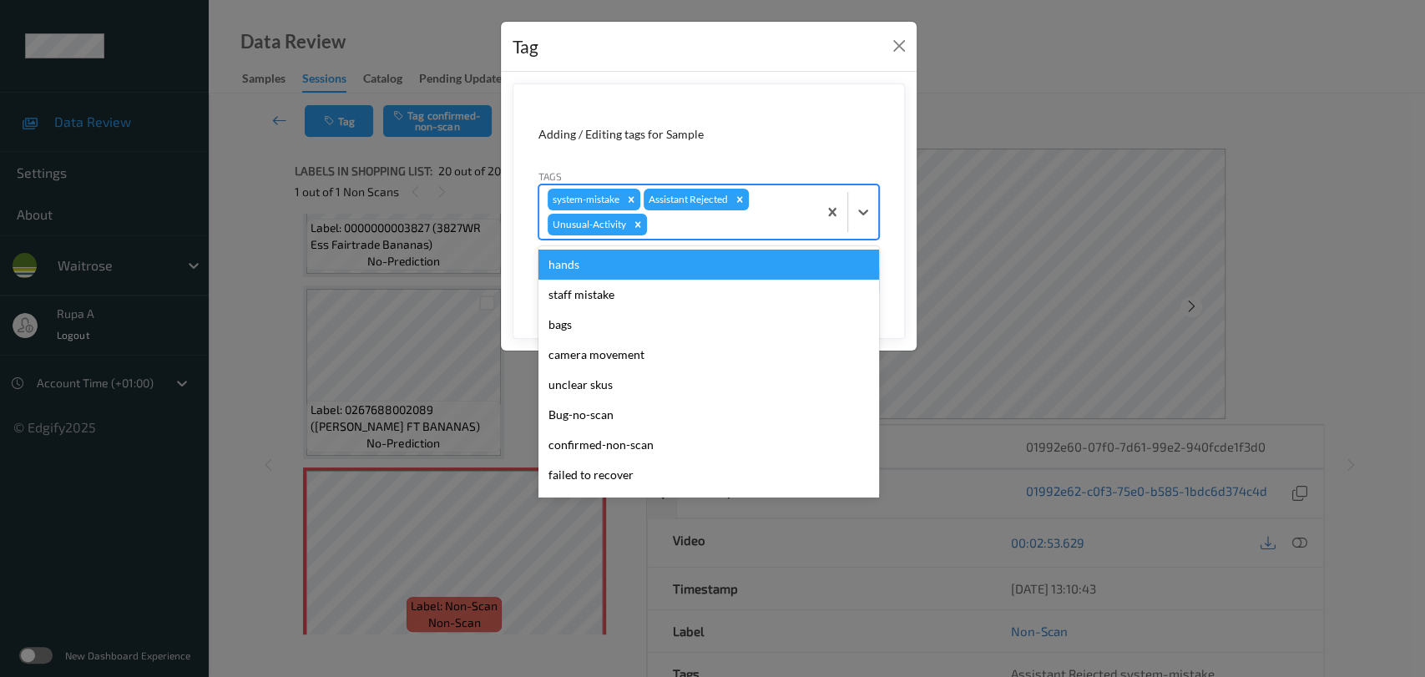
click at [721, 230] on div at bounding box center [729, 225] width 159 height 20
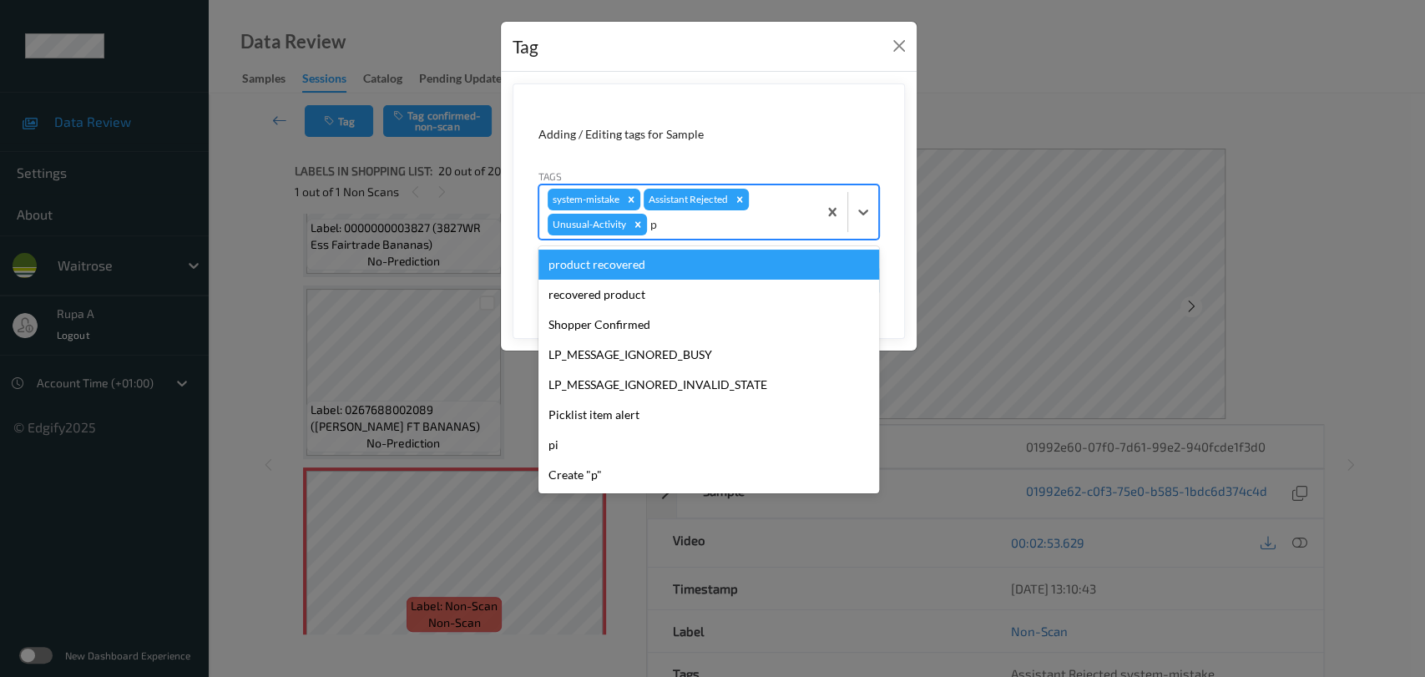
type input "pi"
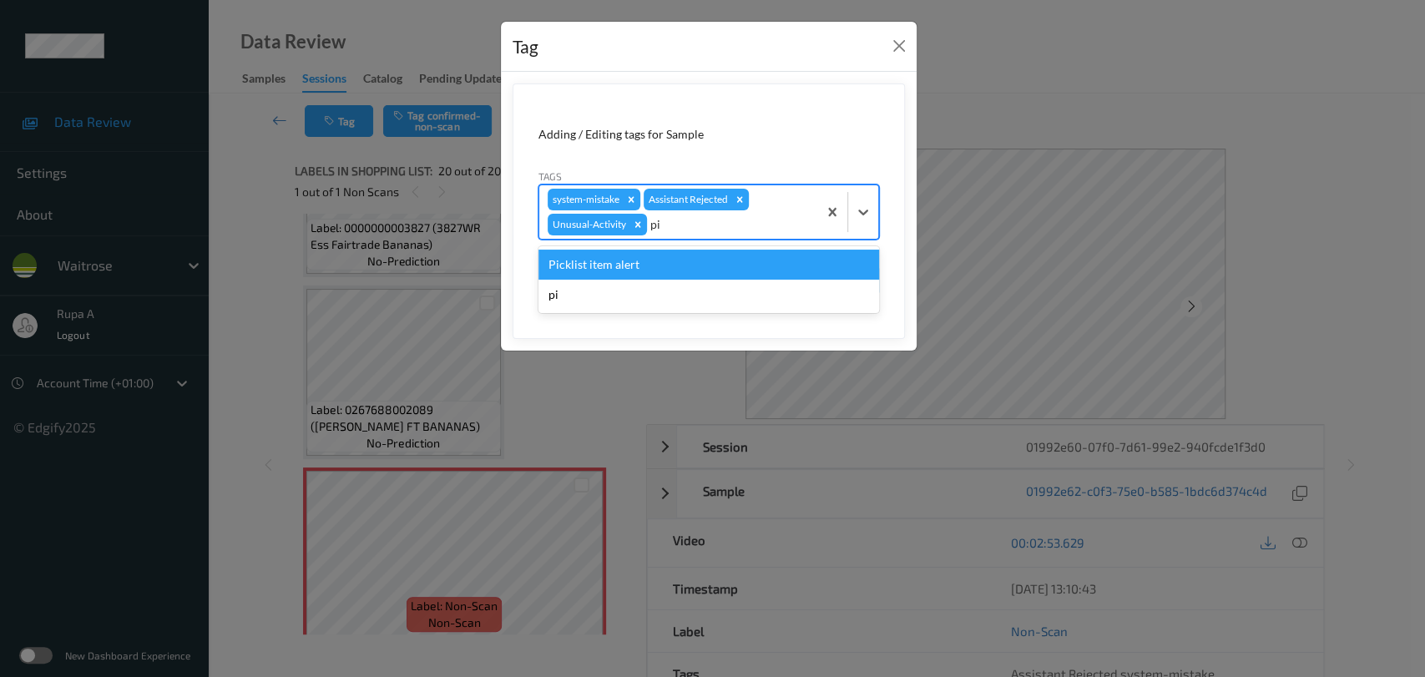
click at [676, 263] on div "Picklist item alert" at bounding box center [709, 265] width 341 height 30
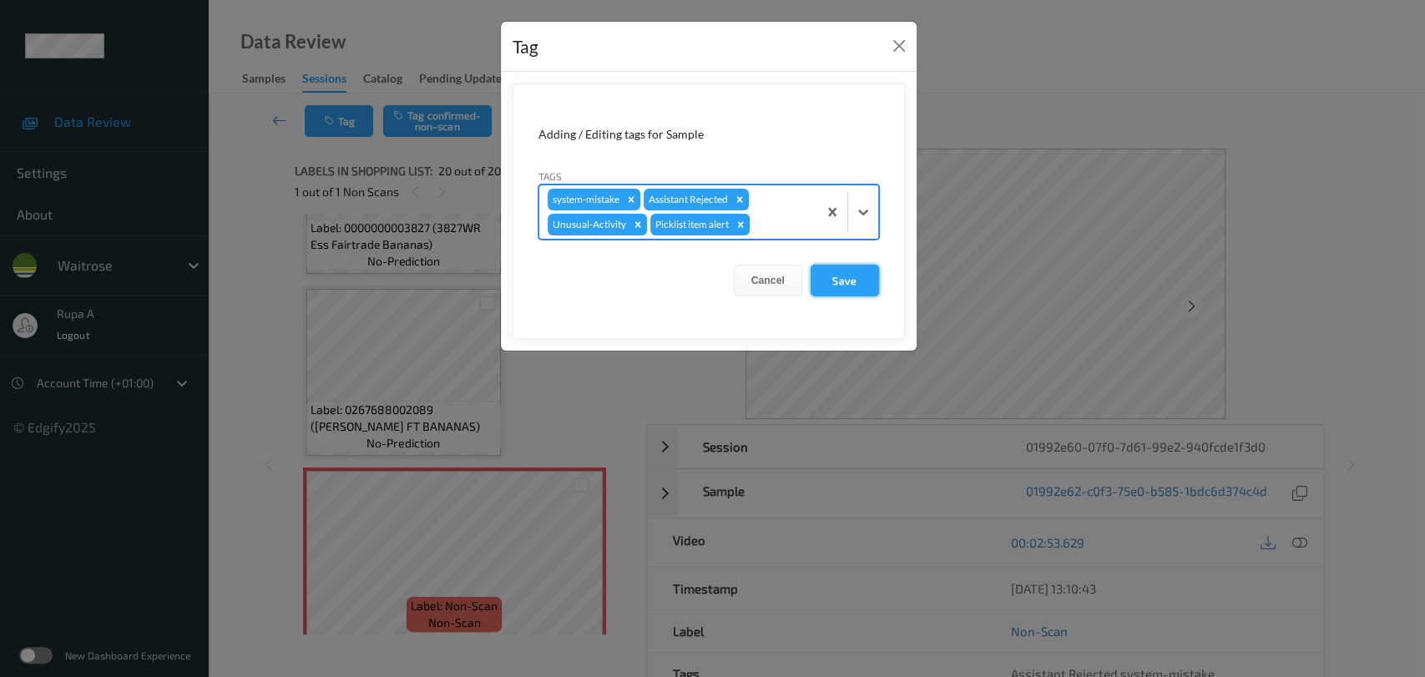
click at [842, 279] on button "Save" at bounding box center [845, 281] width 68 height 32
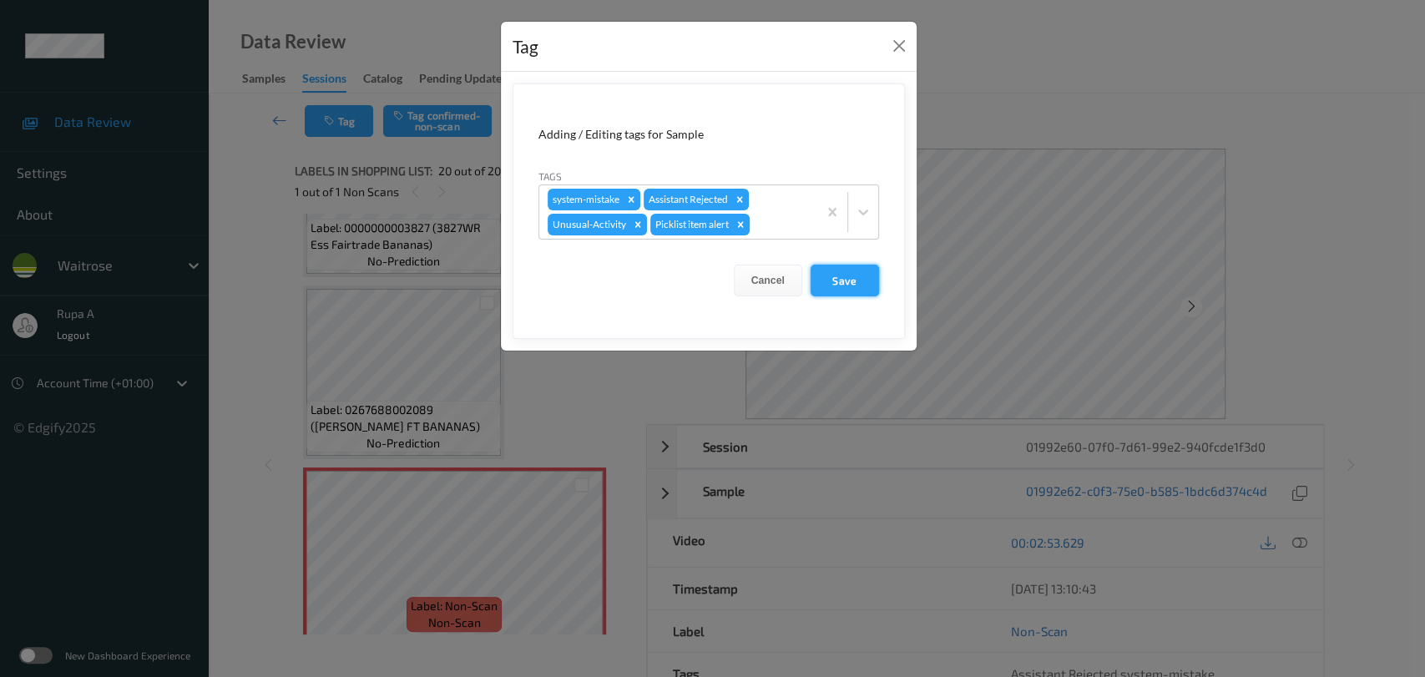
click at [848, 274] on button "Save" at bounding box center [845, 281] width 68 height 32
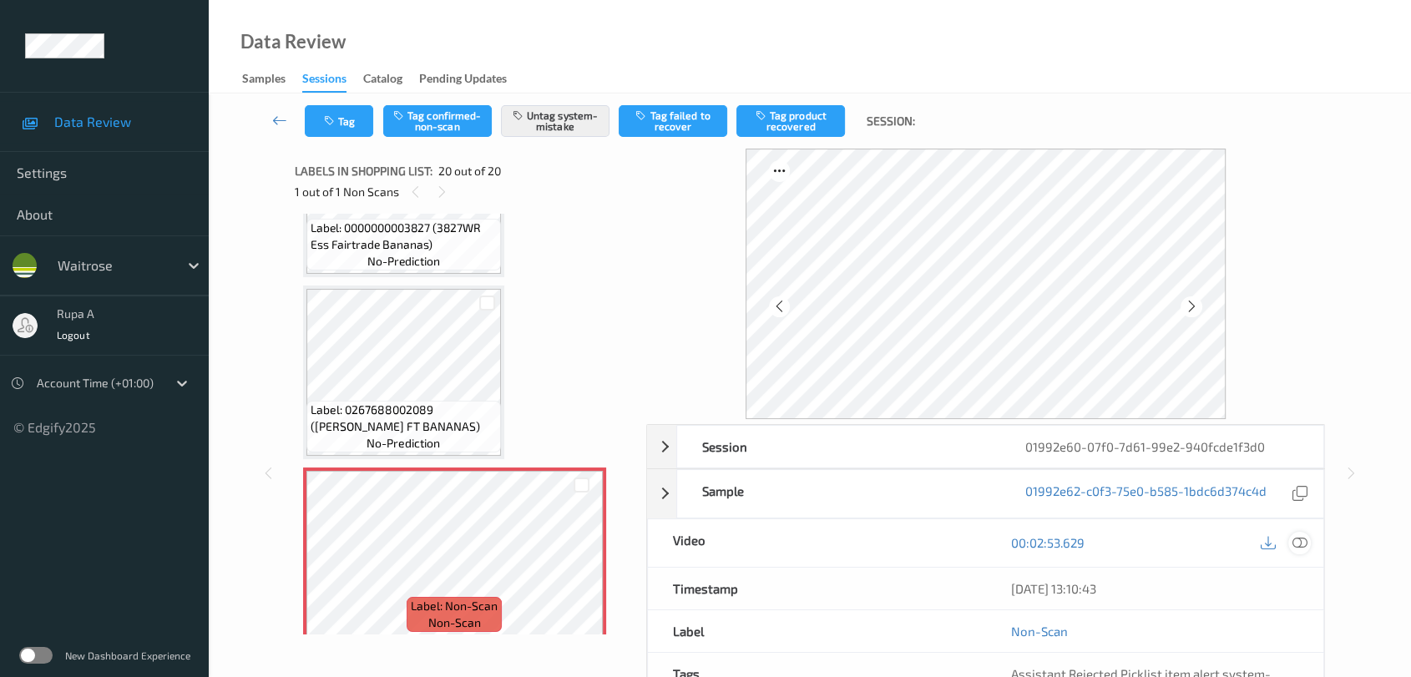
click at [1291, 536] on div at bounding box center [1299, 543] width 23 height 23
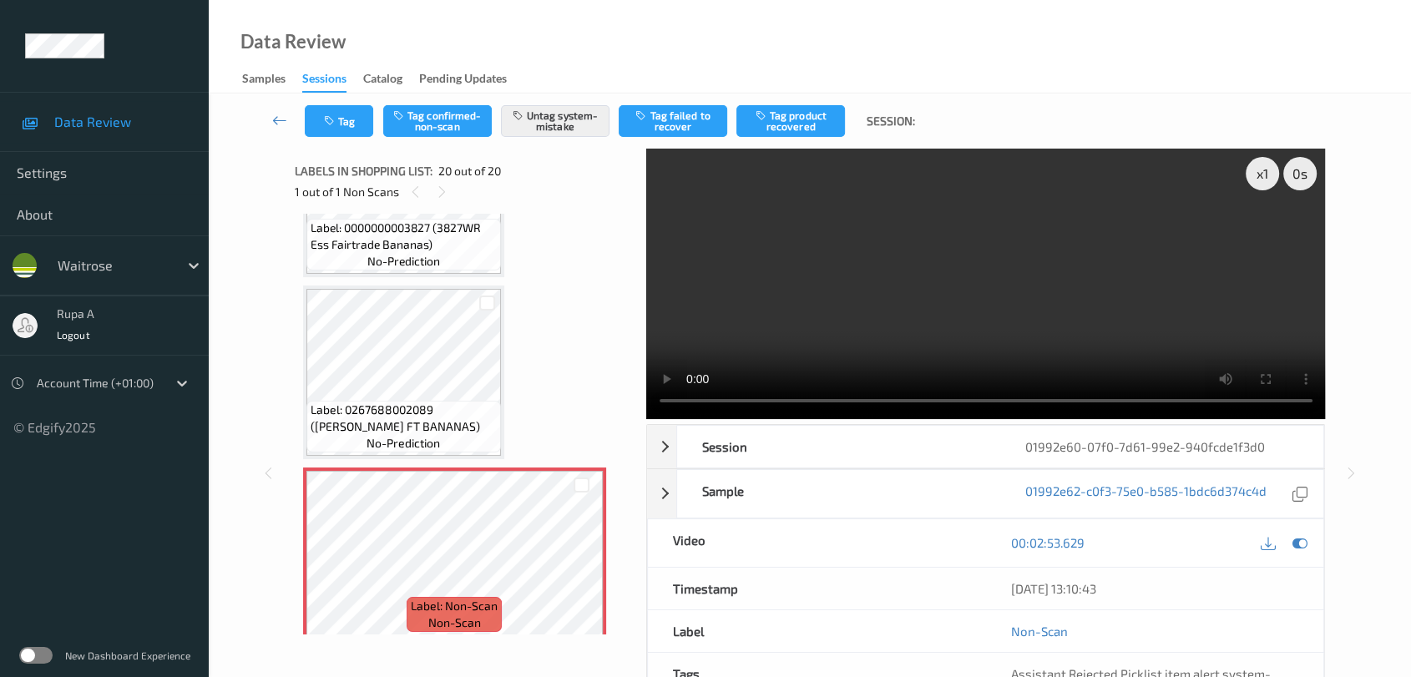
scroll to position [3088, 0]
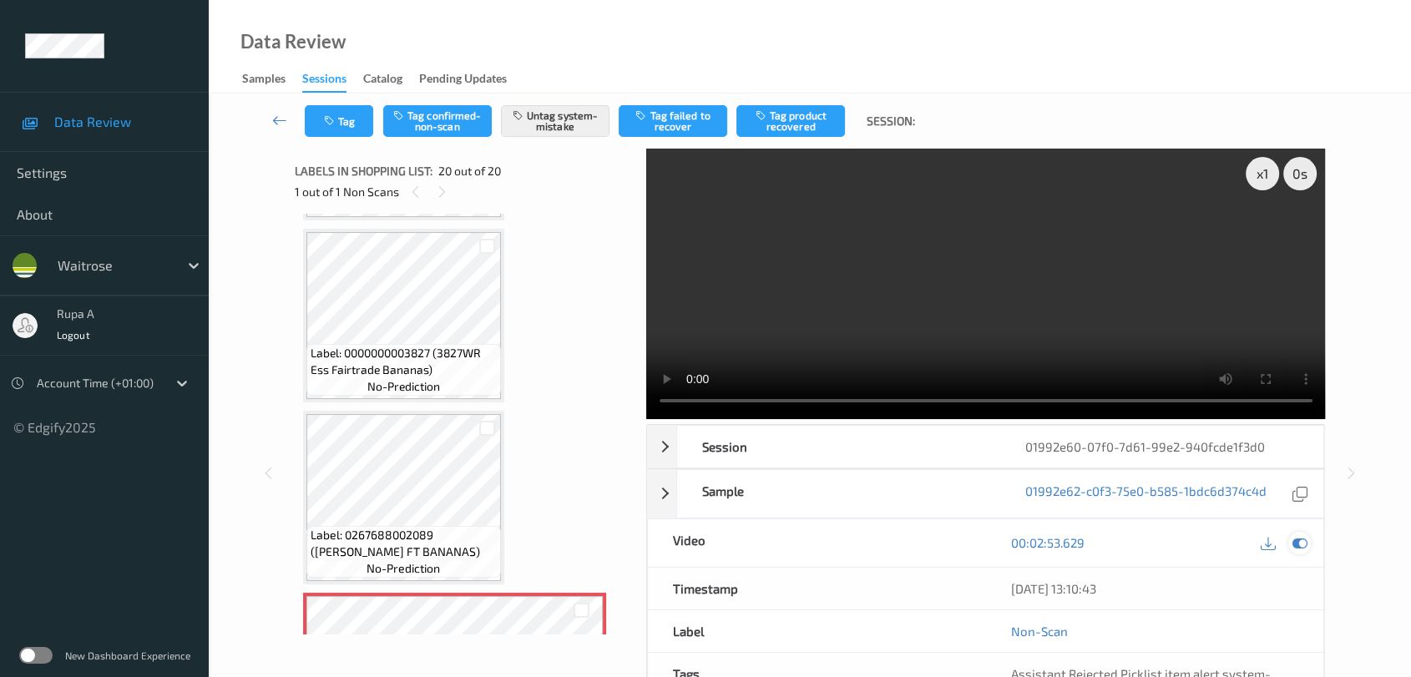
click at [1303, 546] on icon at bounding box center [1300, 542] width 15 height 15
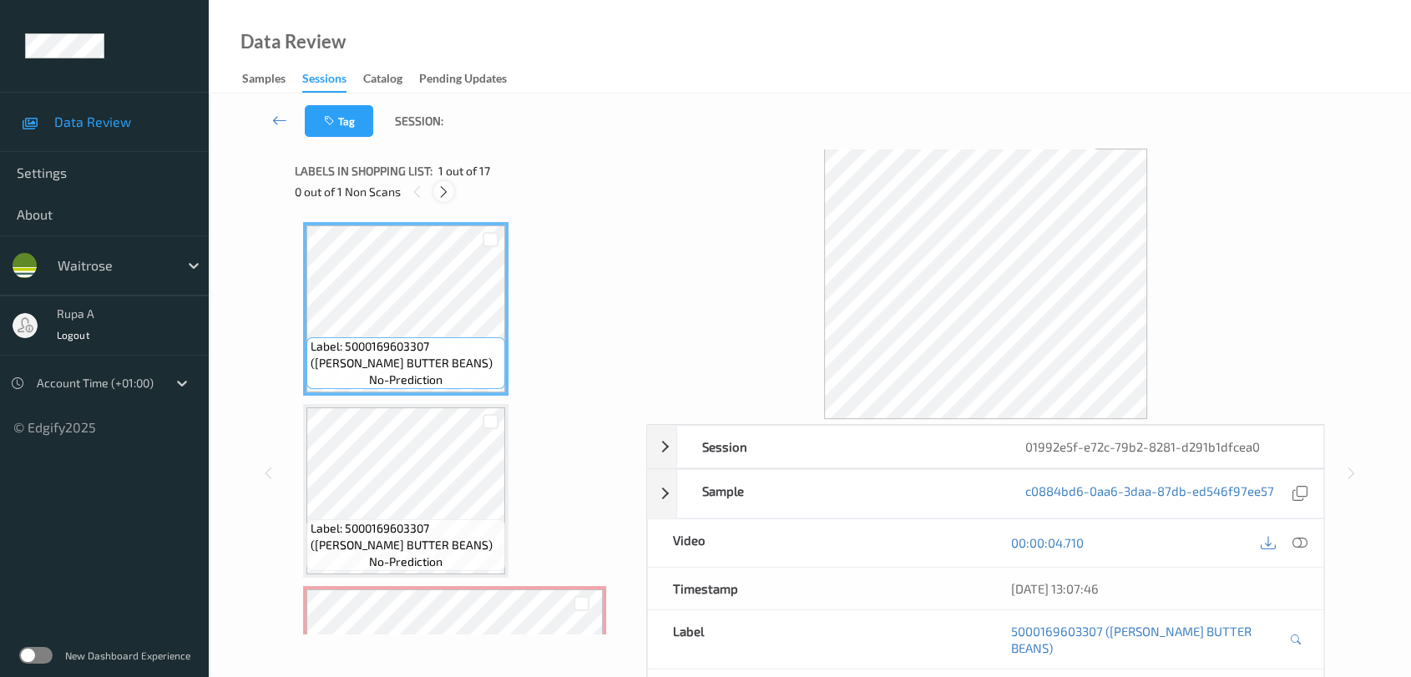
click at [444, 185] on icon at bounding box center [444, 192] width 14 height 15
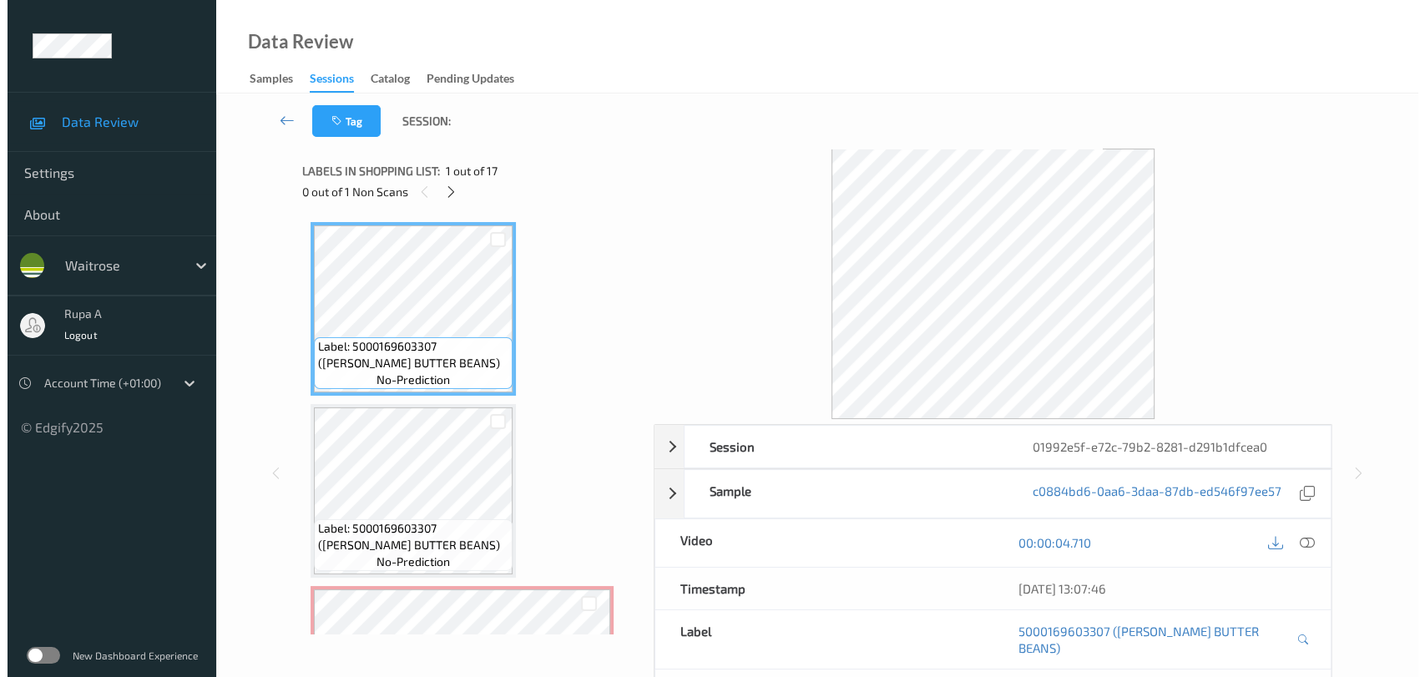
scroll to position [189, 0]
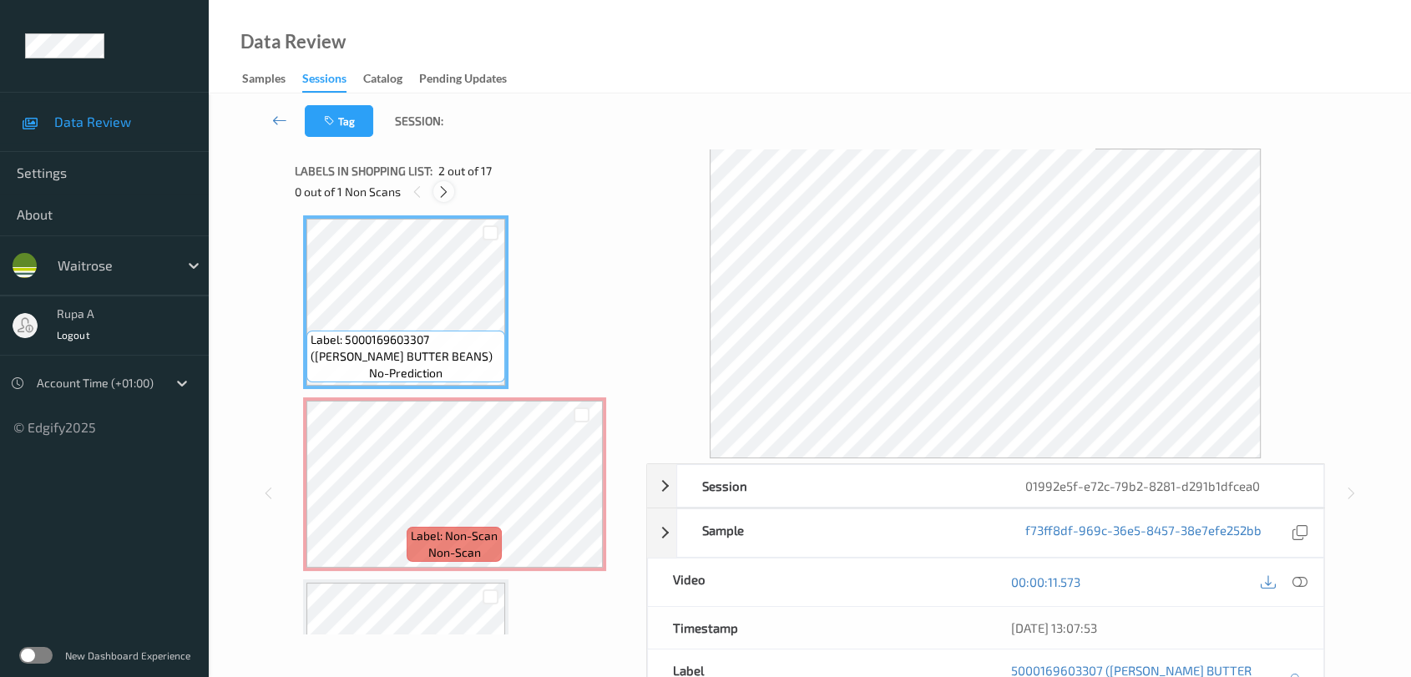
click at [453, 193] on div at bounding box center [443, 191] width 21 height 21
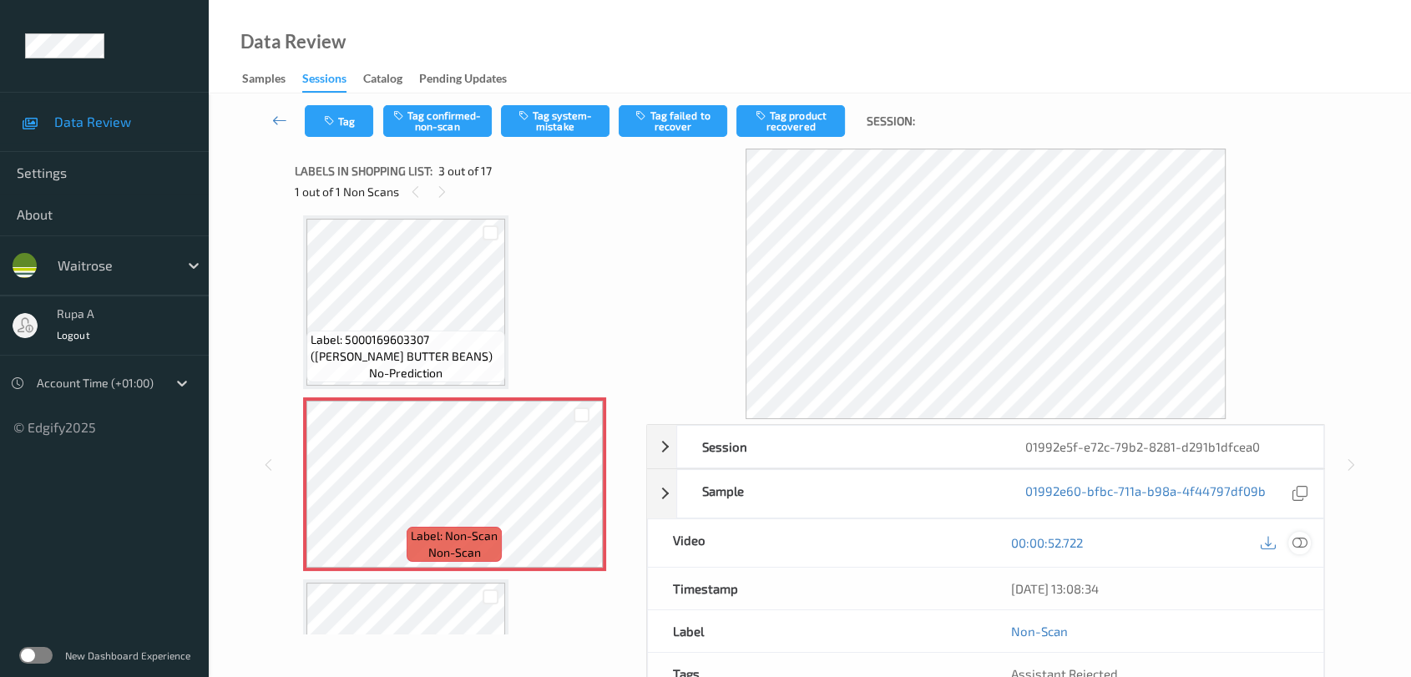
click at [1307, 545] on icon at bounding box center [1300, 542] width 15 height 15
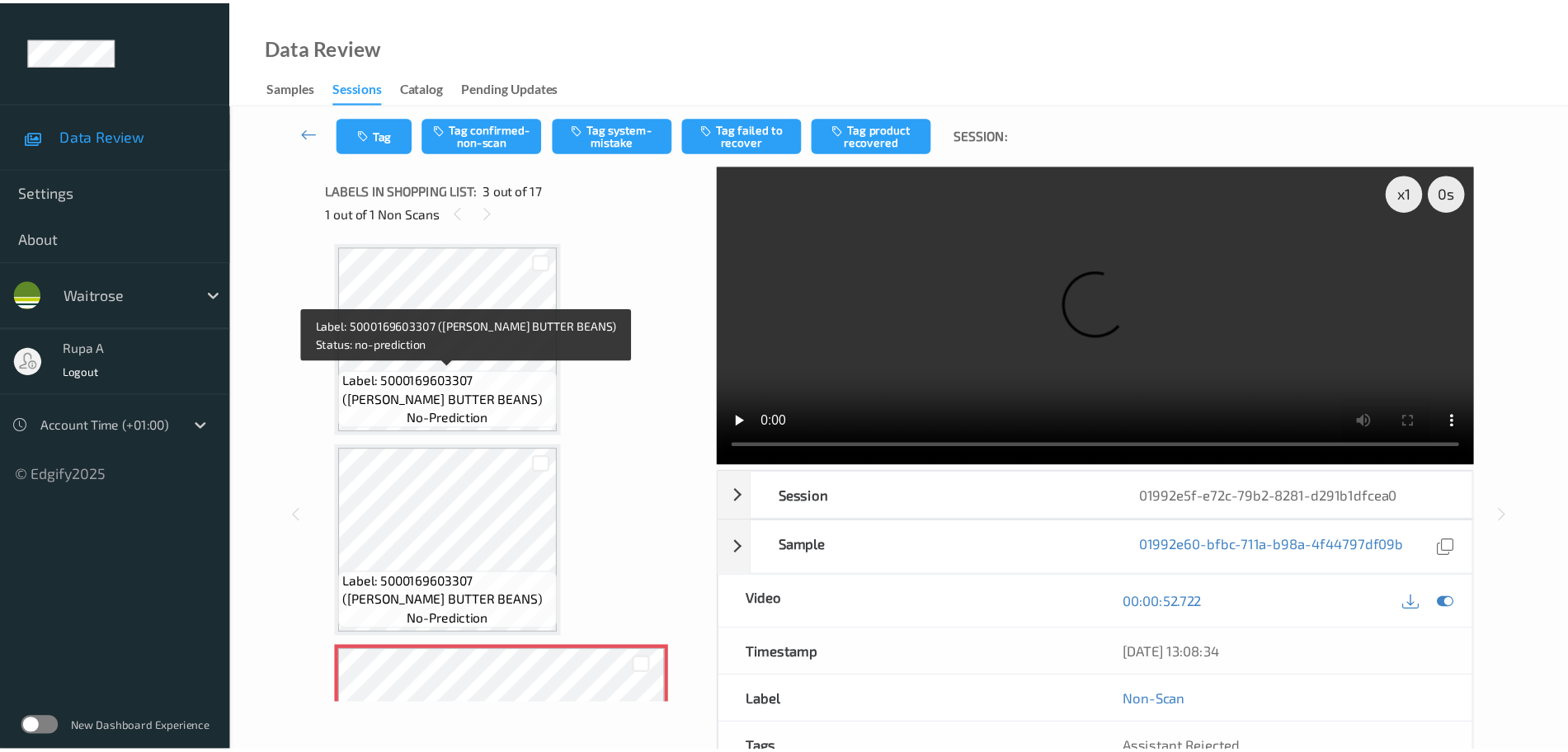
scroll to position [0, 0]
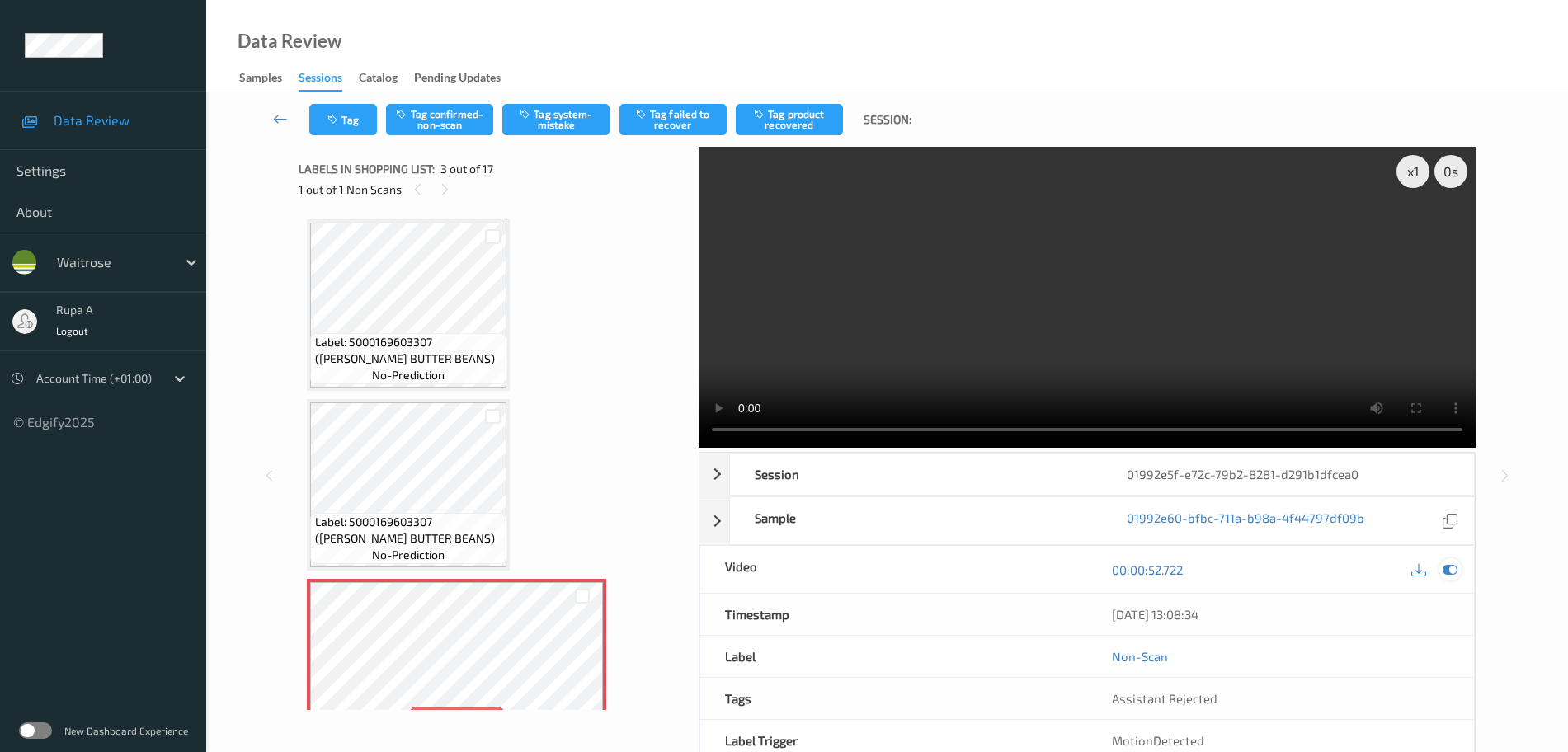
click at [1407, 569] on icon at bounding box center [1449, 569] width 15 height 15
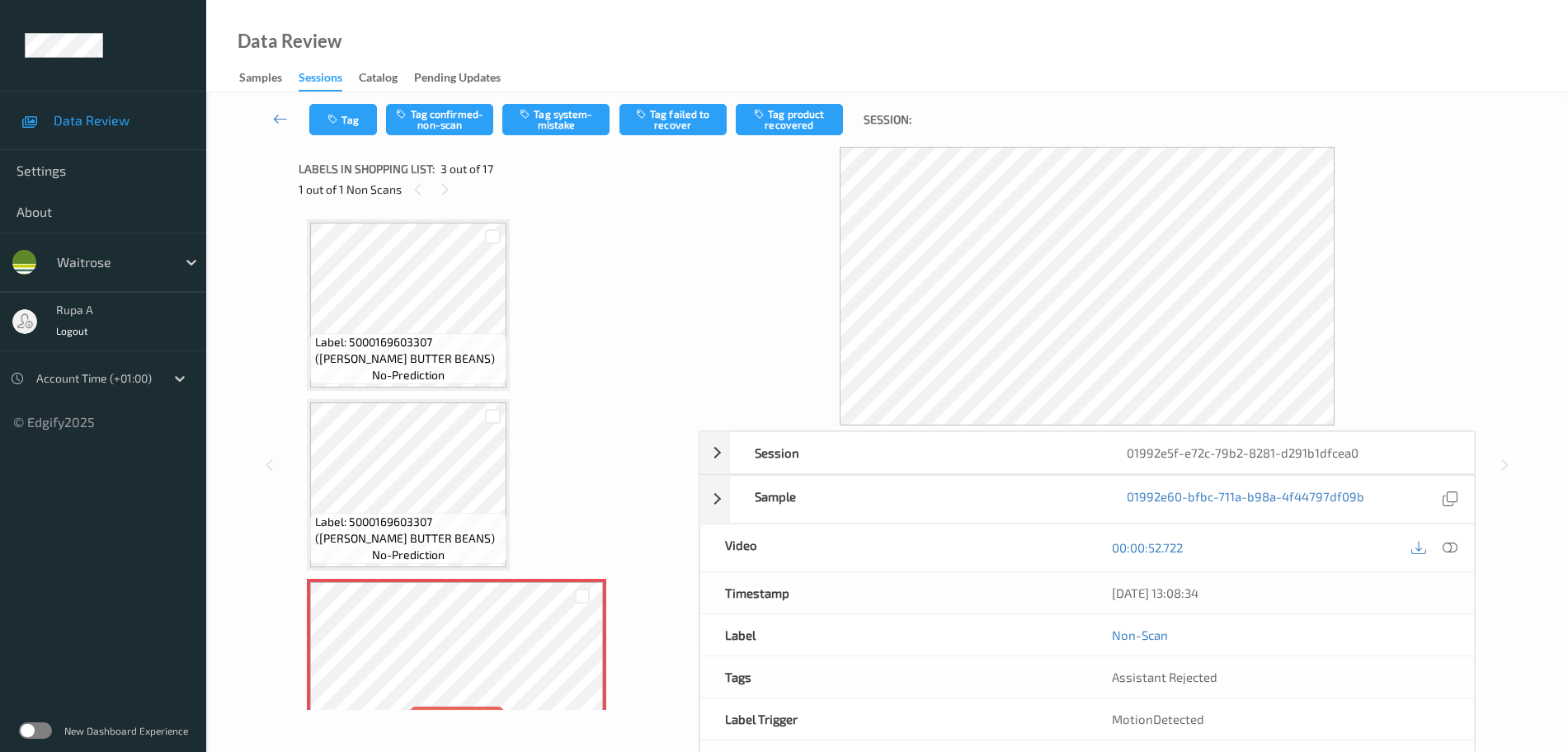
scroll to position [309, 0]
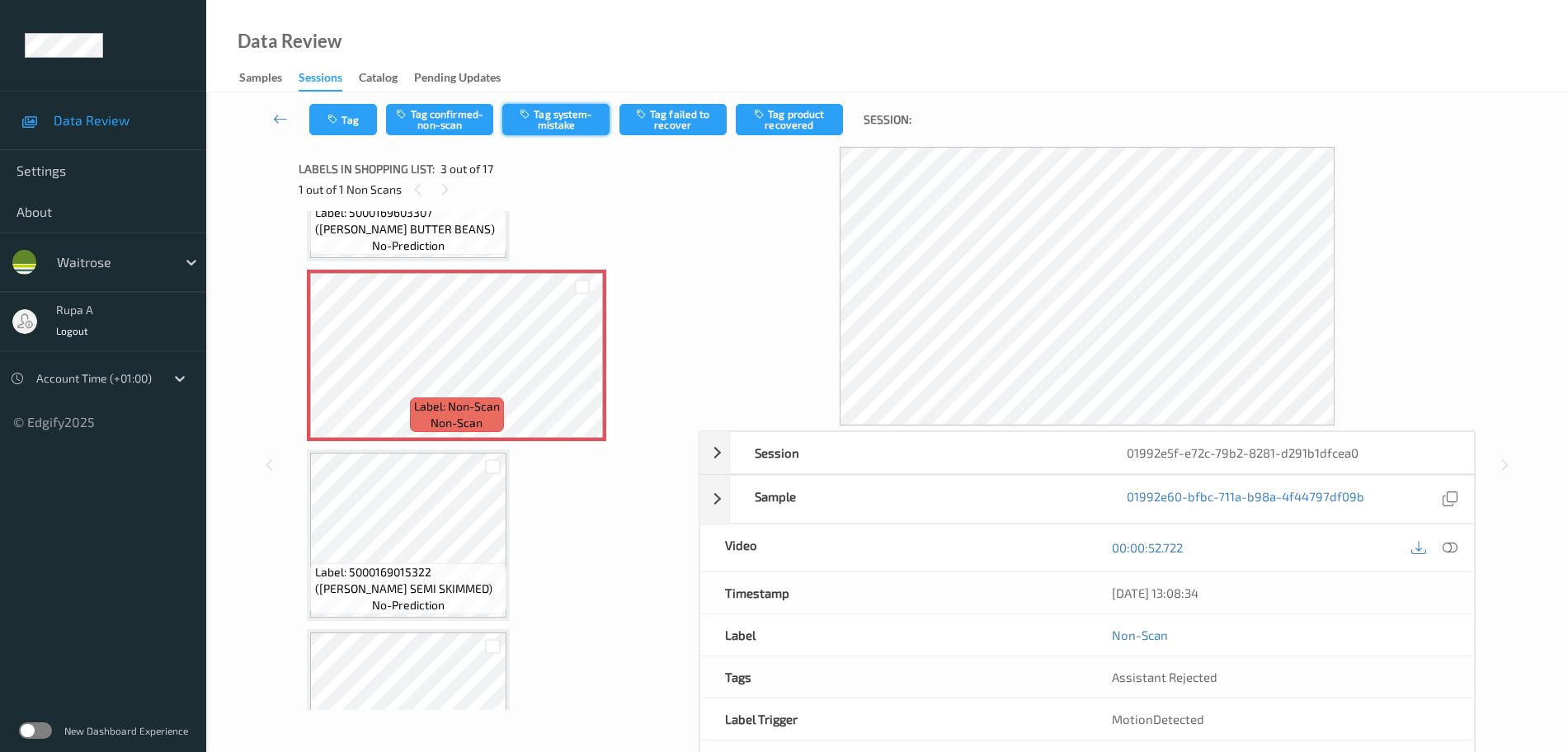
click at [565, 118] on button "Tag system-mistake" at bounding box center [555, 120] width 108 height 32
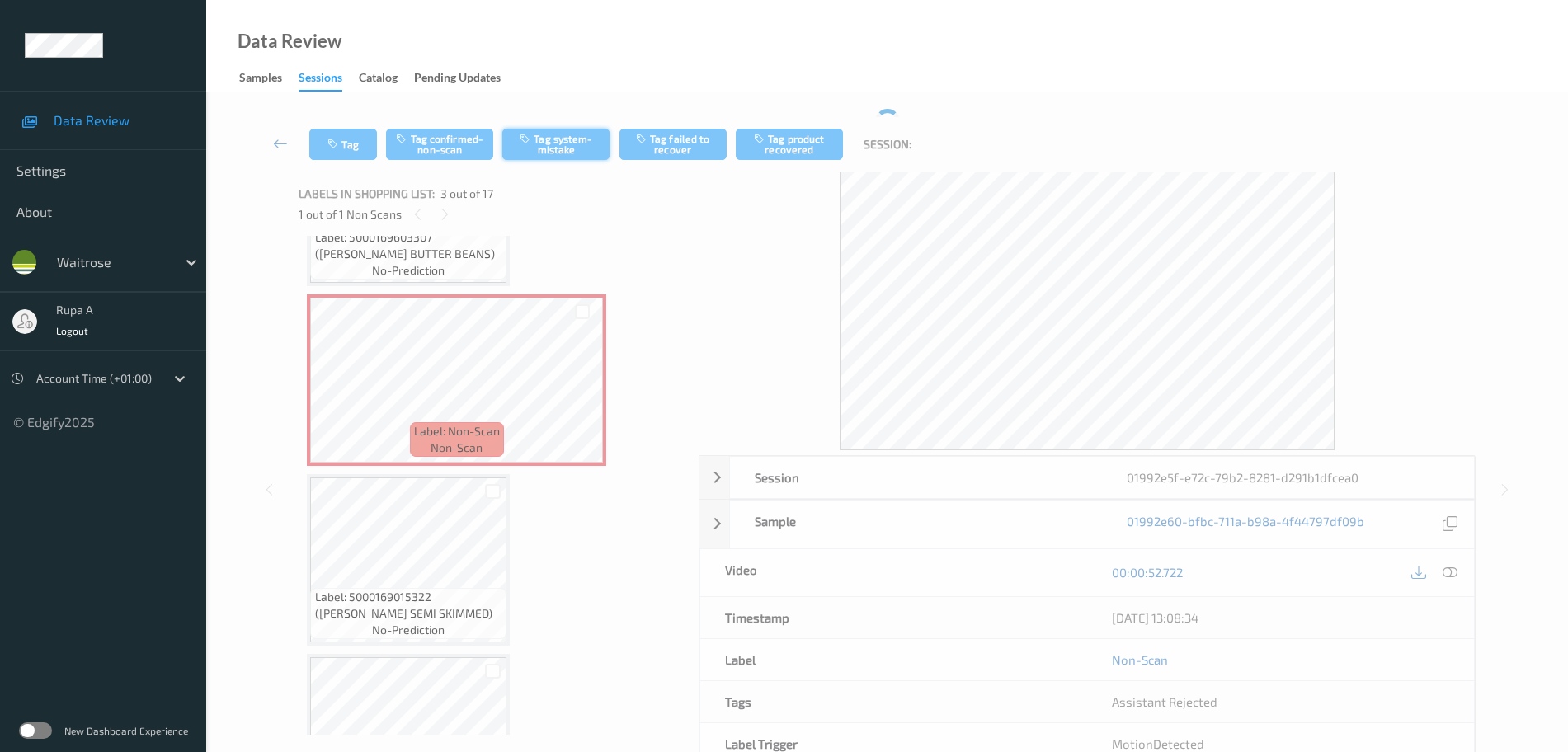
click at [564, 130] on button "Tag system-mistake" at bounding box center [555, 144] width 108 height 32
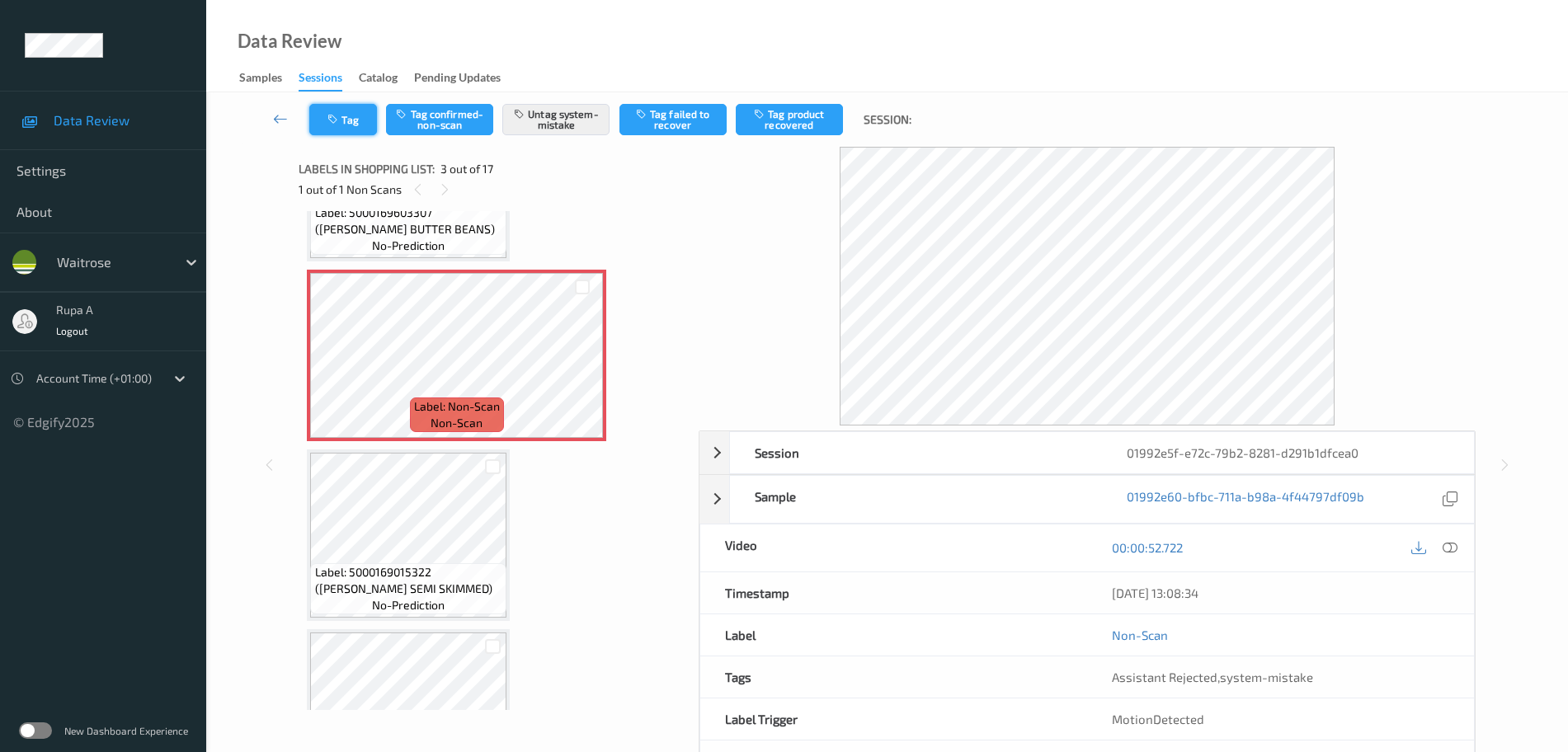
click at [345, 112] on button "Tag" at bounding box center [343, 120] width 67 height 32
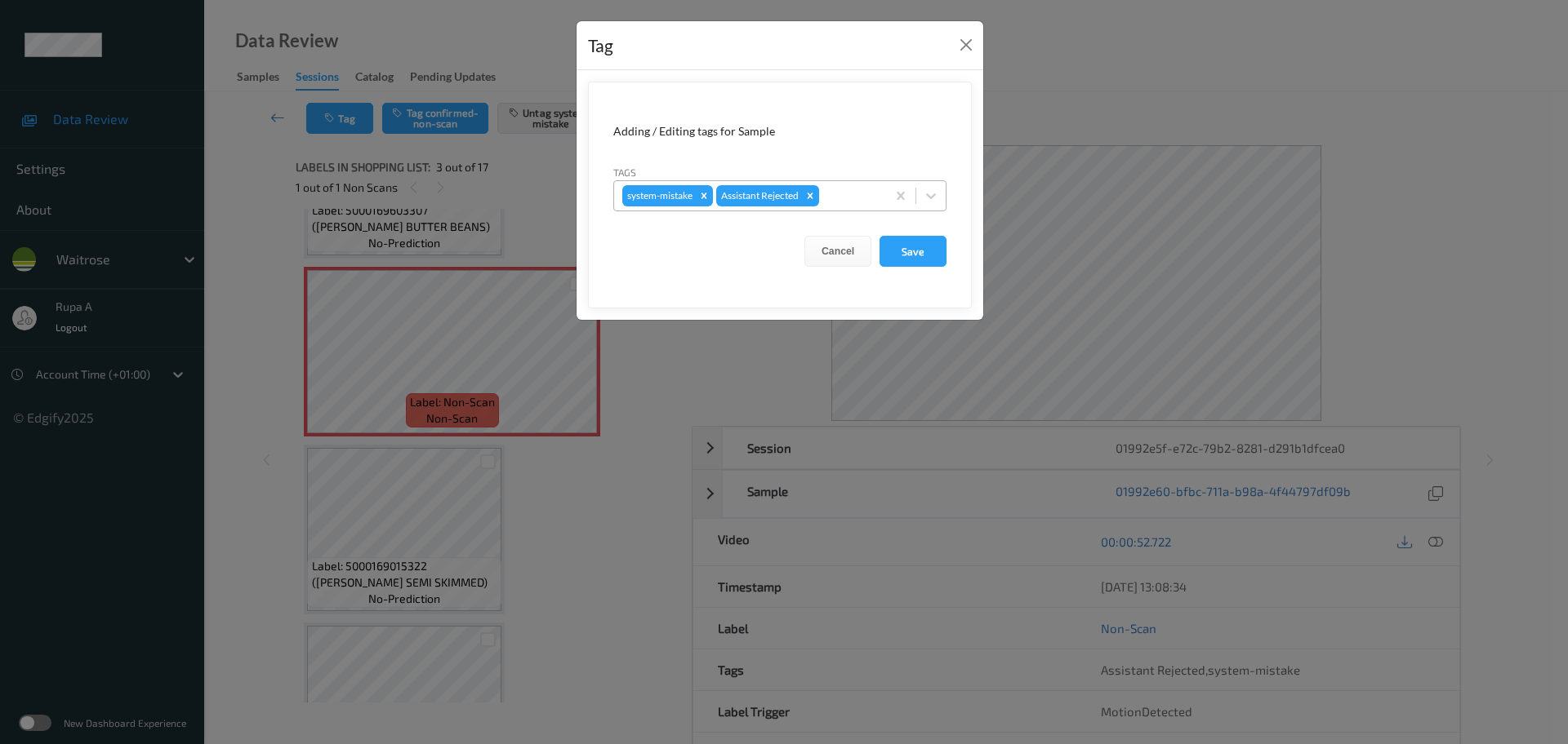
click at [869, 181] on div "system-mistake Assistant Rejected" at bounding box center [780, 197] width 334 height 31
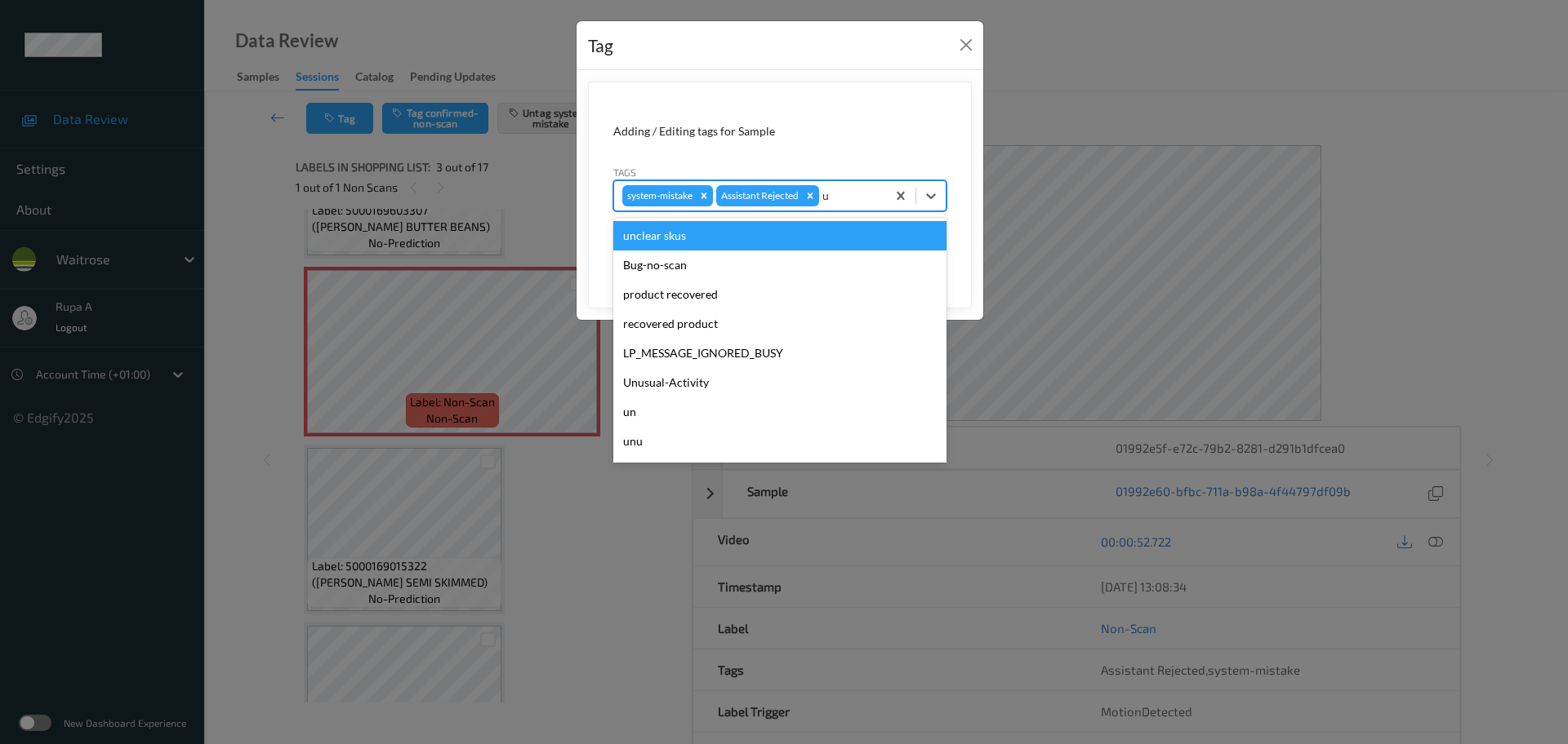
type input "un"
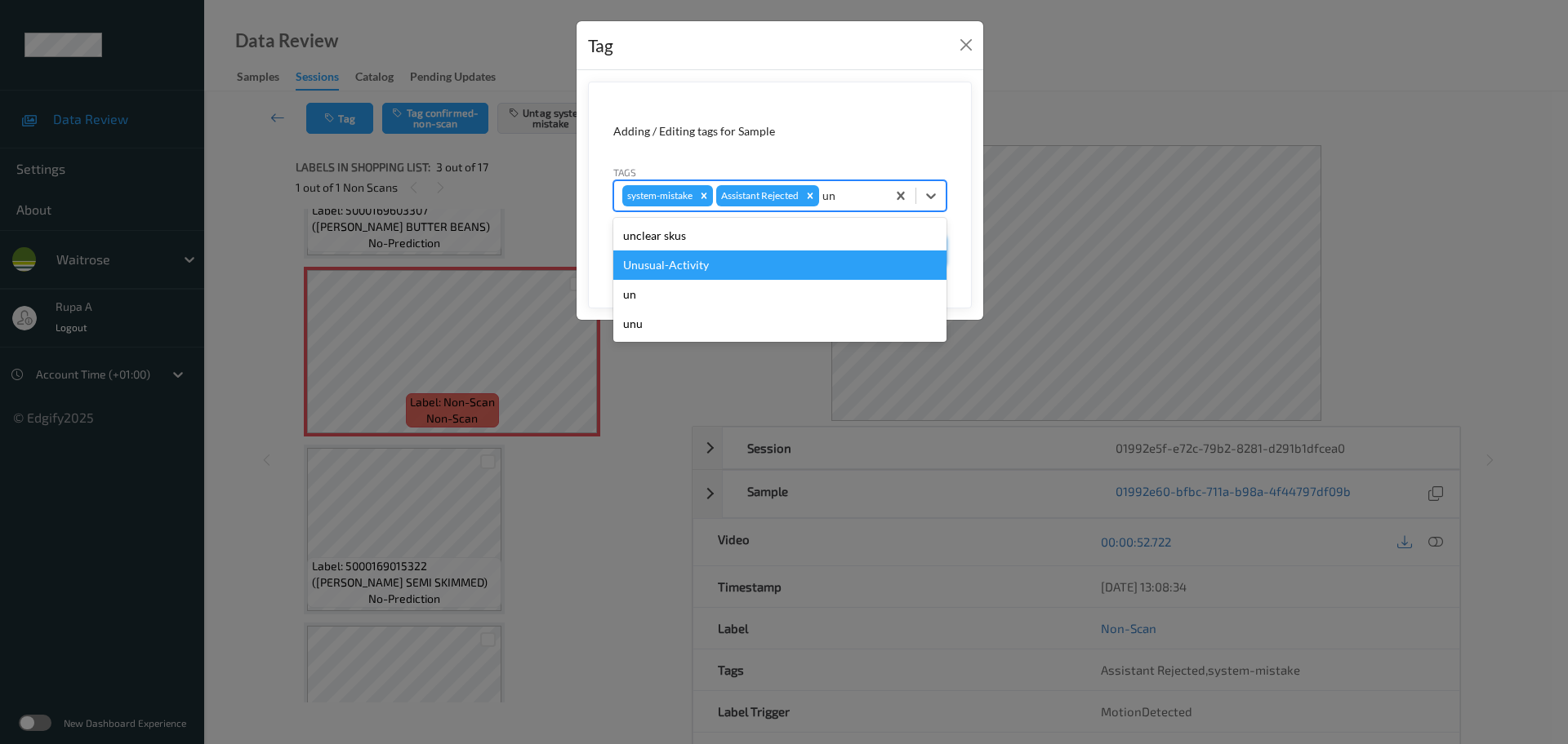
drag, startPoint x: 761, startPoint y: 267, endPoint x: 898, endPoint y: 284, distance: 138.1
click at [759, 267] on div "Unusual-Activity" at bounding box center [780, 265] width 334 height 29
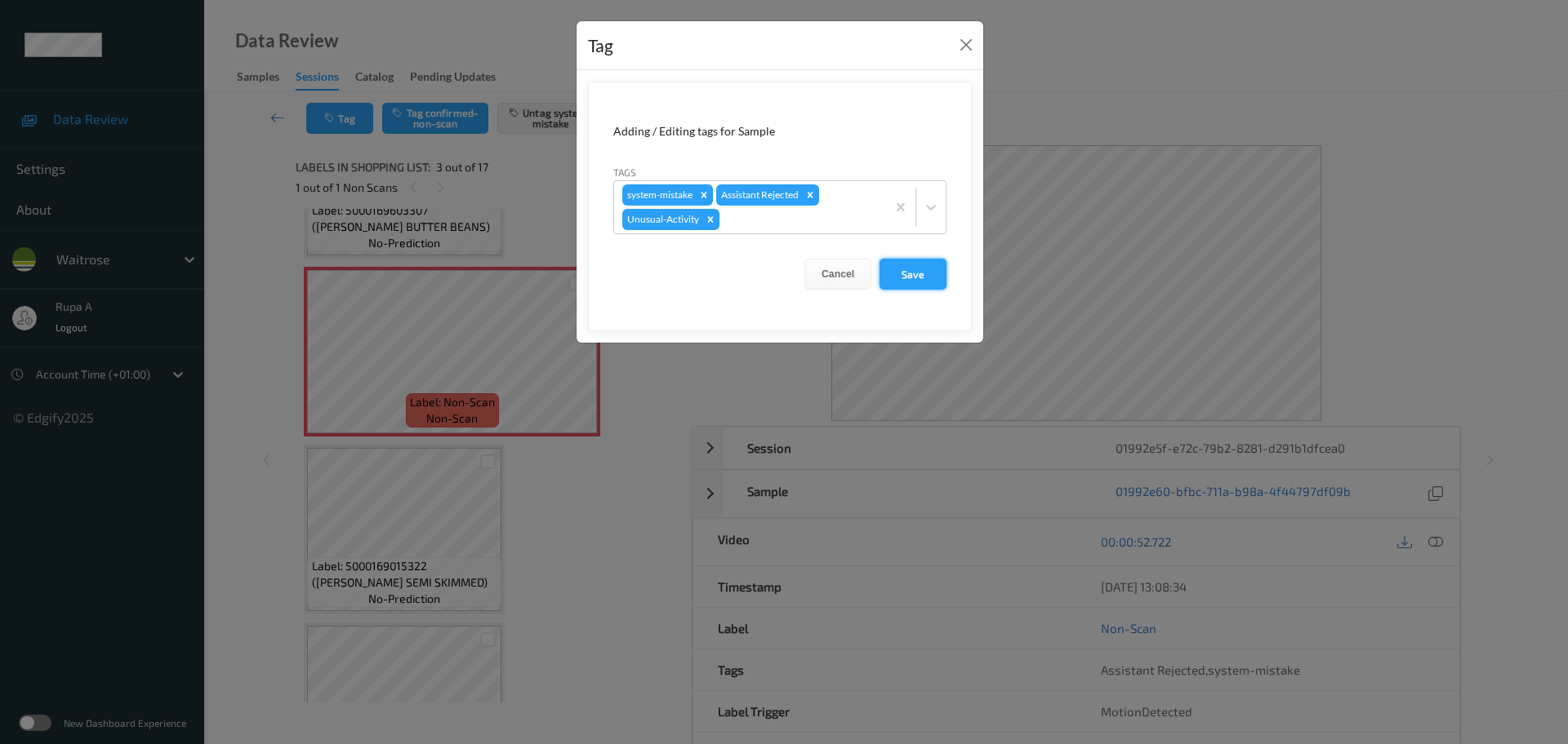
click at [918, 279] on button "Save" at bounding box center [913, 275] width 67 height 31
click at [921, 290] on form "Adding / Editing tags for Sample Tags system-mistake Assistant Rejected Unusual…" at bounding box center [780, 206] width 383 height 250
click at [923, 280] on button "Save" at bounding box center [913, 275] width 67 height 31
click at [926, 264] on button "Save" at bounding box center [913, 275] width 67 height 31
click at [917, 249] on form "Adding / Editing tags for Sample Tags system-mistake Assistant Rejected Unusual…" at bounding box center [780, 206] width 383 height 250
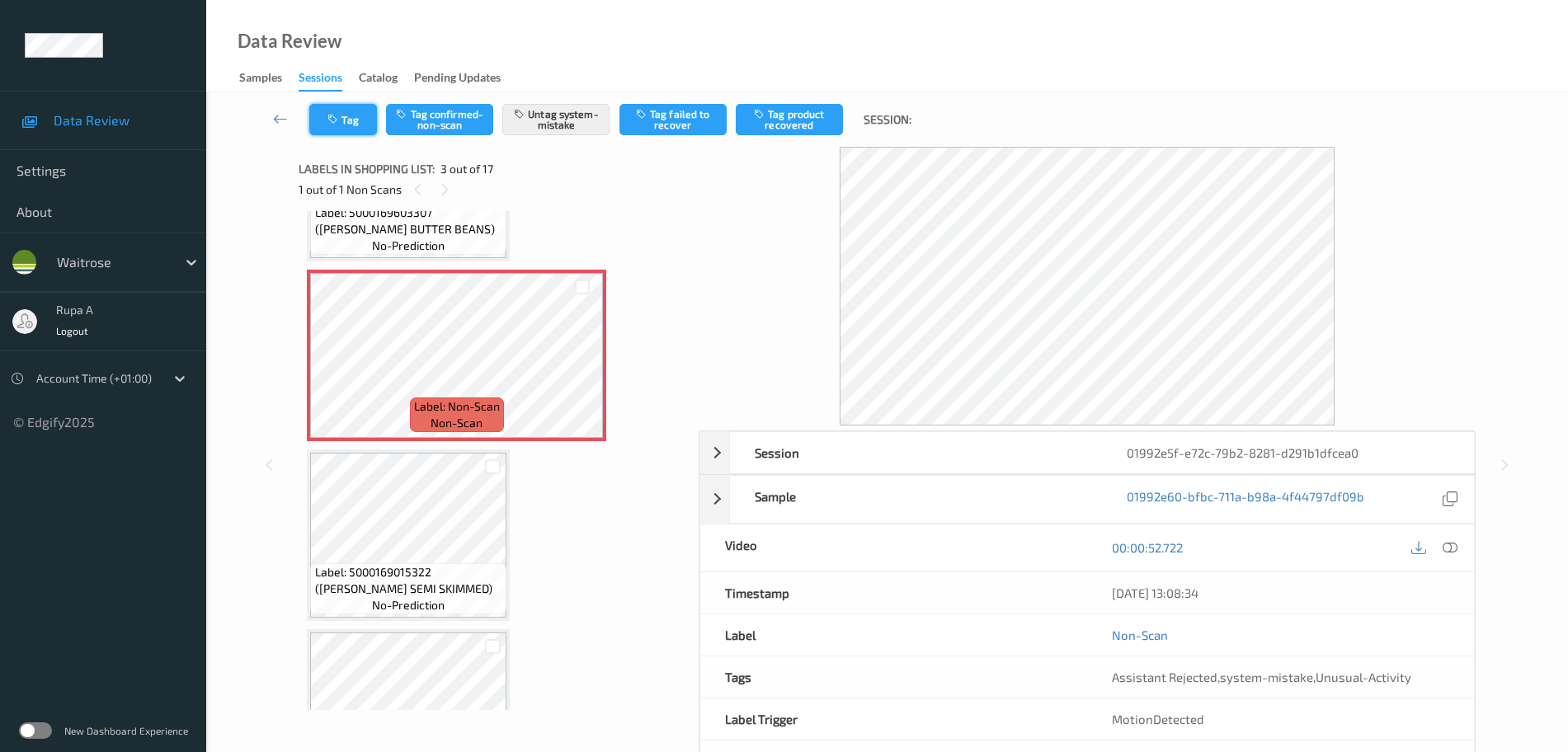
click at [350, 115] on button "Tag" at bounding box center [343, 120] width 67 height 32
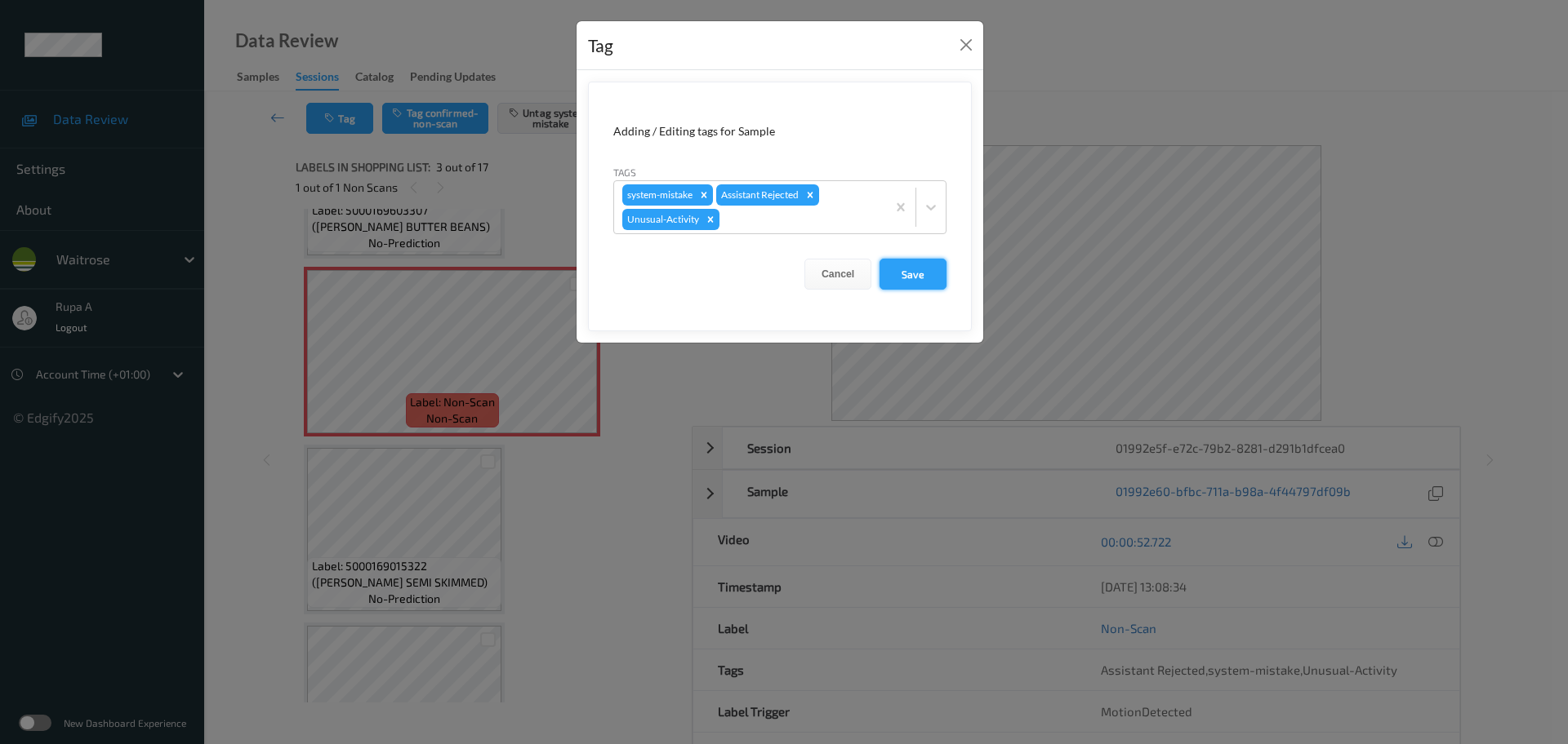
click at [929, 284] on button "Save" at bounding box center [913, 275] width 67 height 31
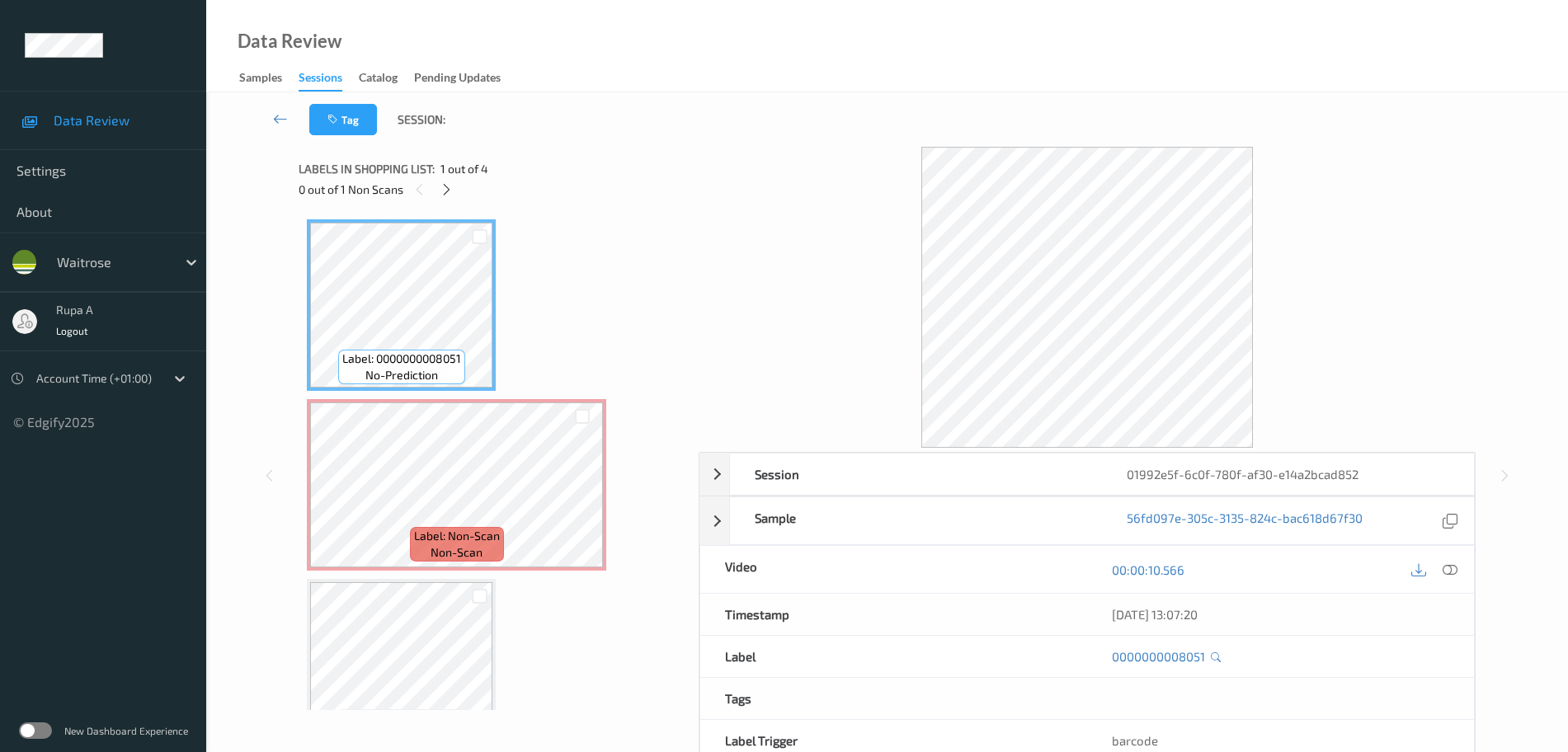
click at [570, 256] on div "Label: 0000000008051 no-prediction Label: Non-Scan non-scan Label: Non-Scan non…" at bounding box center [493, 575] width 372 height 711
click at [456, 184] on div "0 out of 1 Non Scans" at bounding box center [492, 189] width 388 height 21
click at [450, 188] on icon at bounding box center [447, 190] width 14 height 15
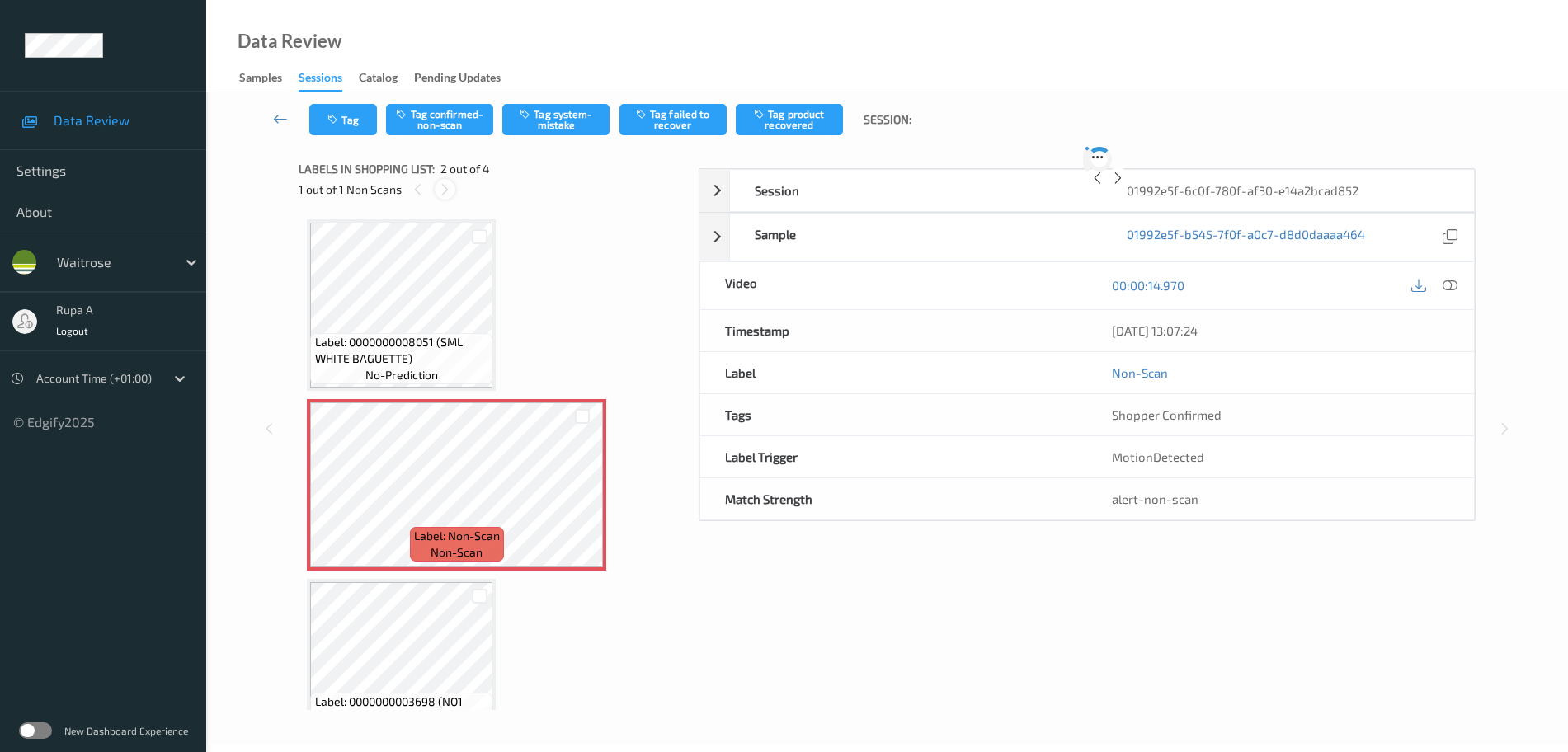
click at [448, 188] on icon at bounding box center [445, 190] width 14 height 15
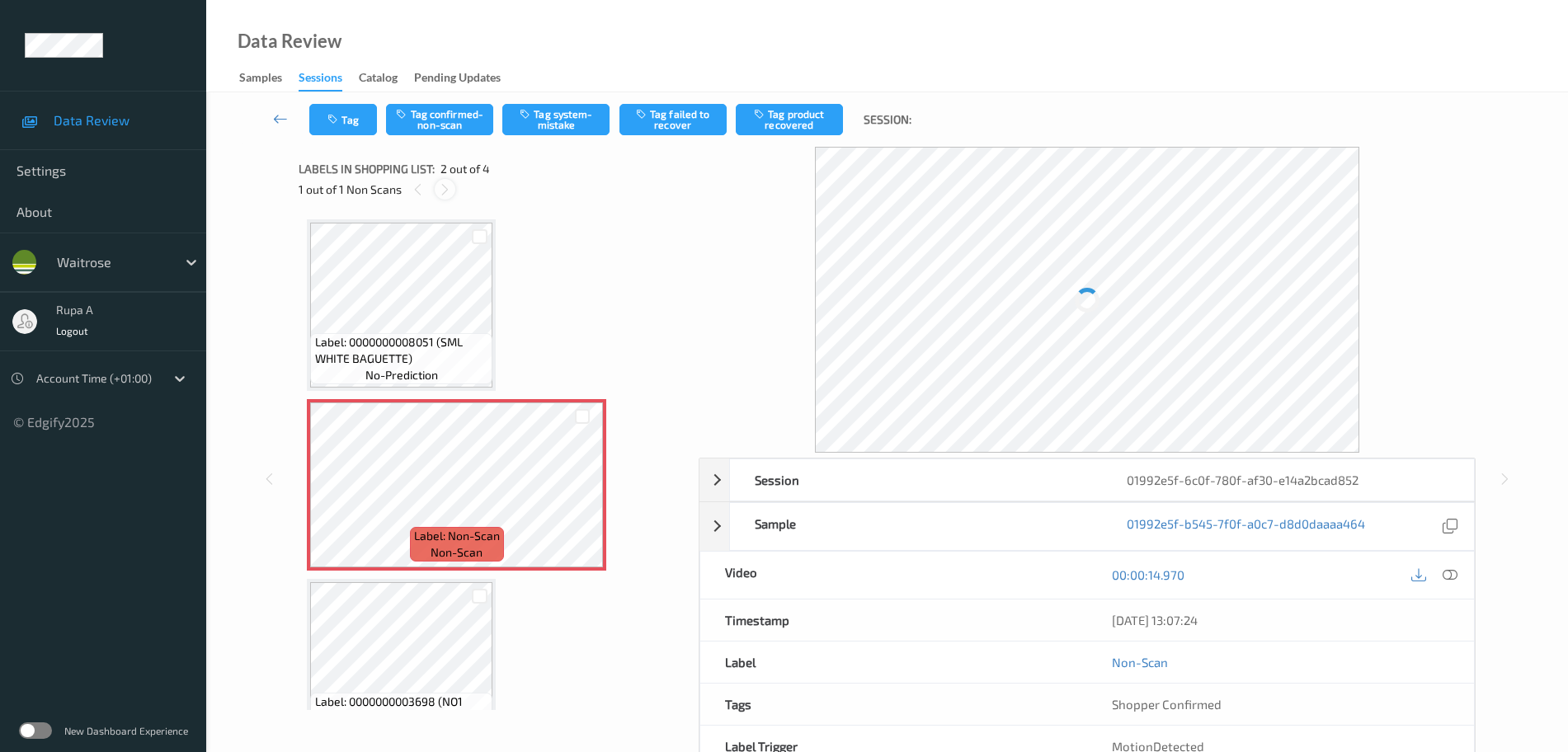
scroll to position [8, 0]
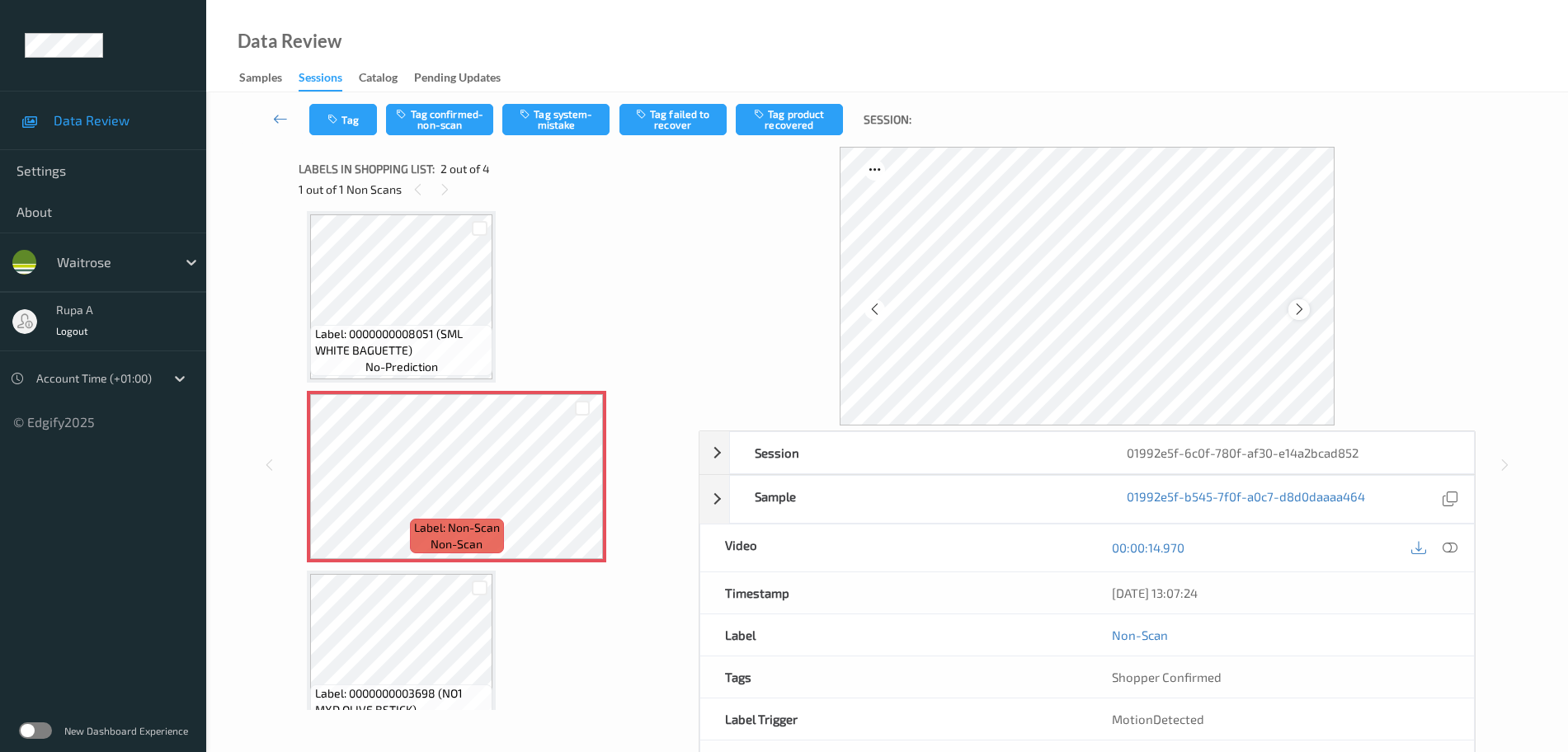
click at [1302, 316] on icon at bounding box center [1299, 309] width 14 height 15
click at [1447, 543] on icon at bounding box center [1449, 547] width 15 height 15
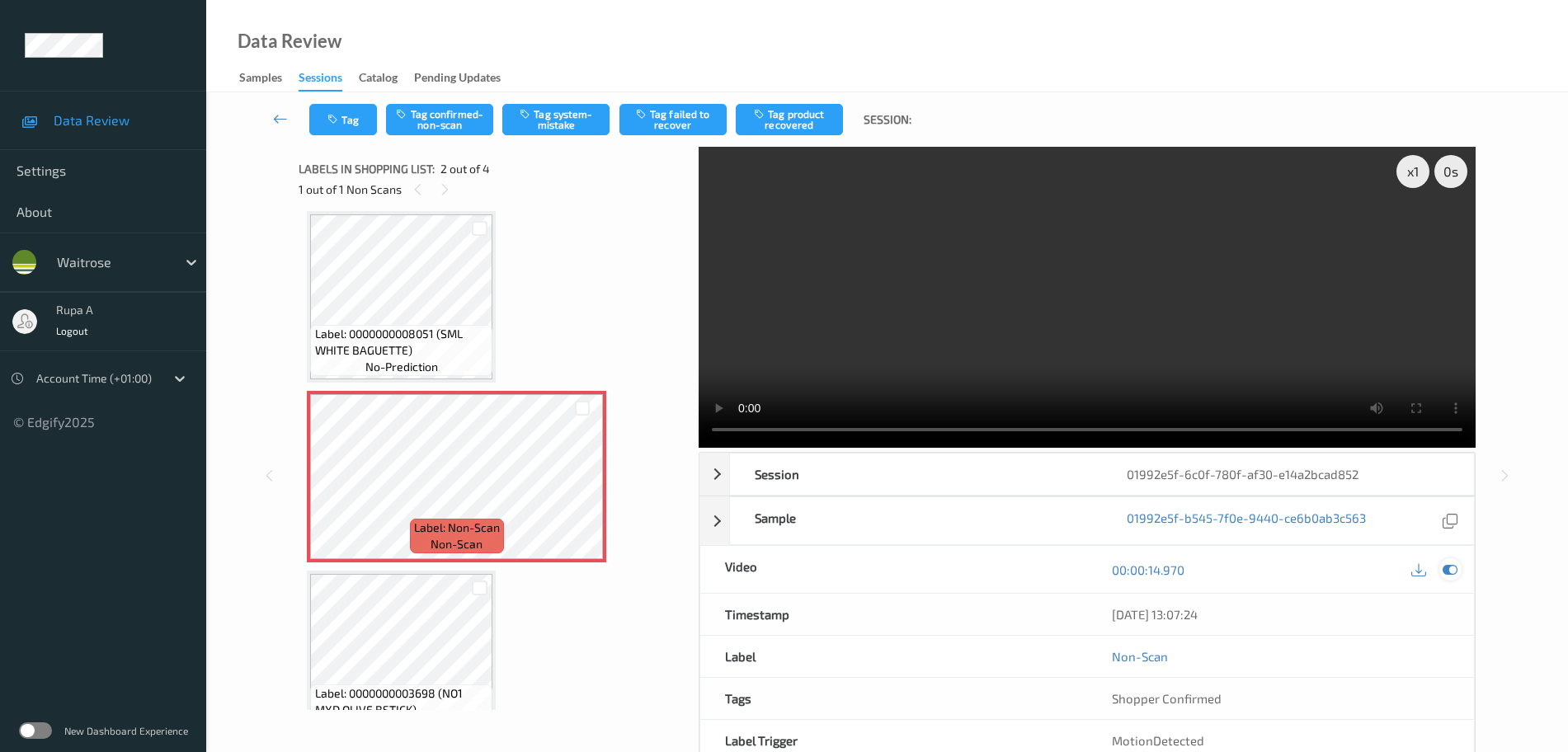
click at [1452, 565] on icon at bounding box center [1449, 569] width 15 height 15
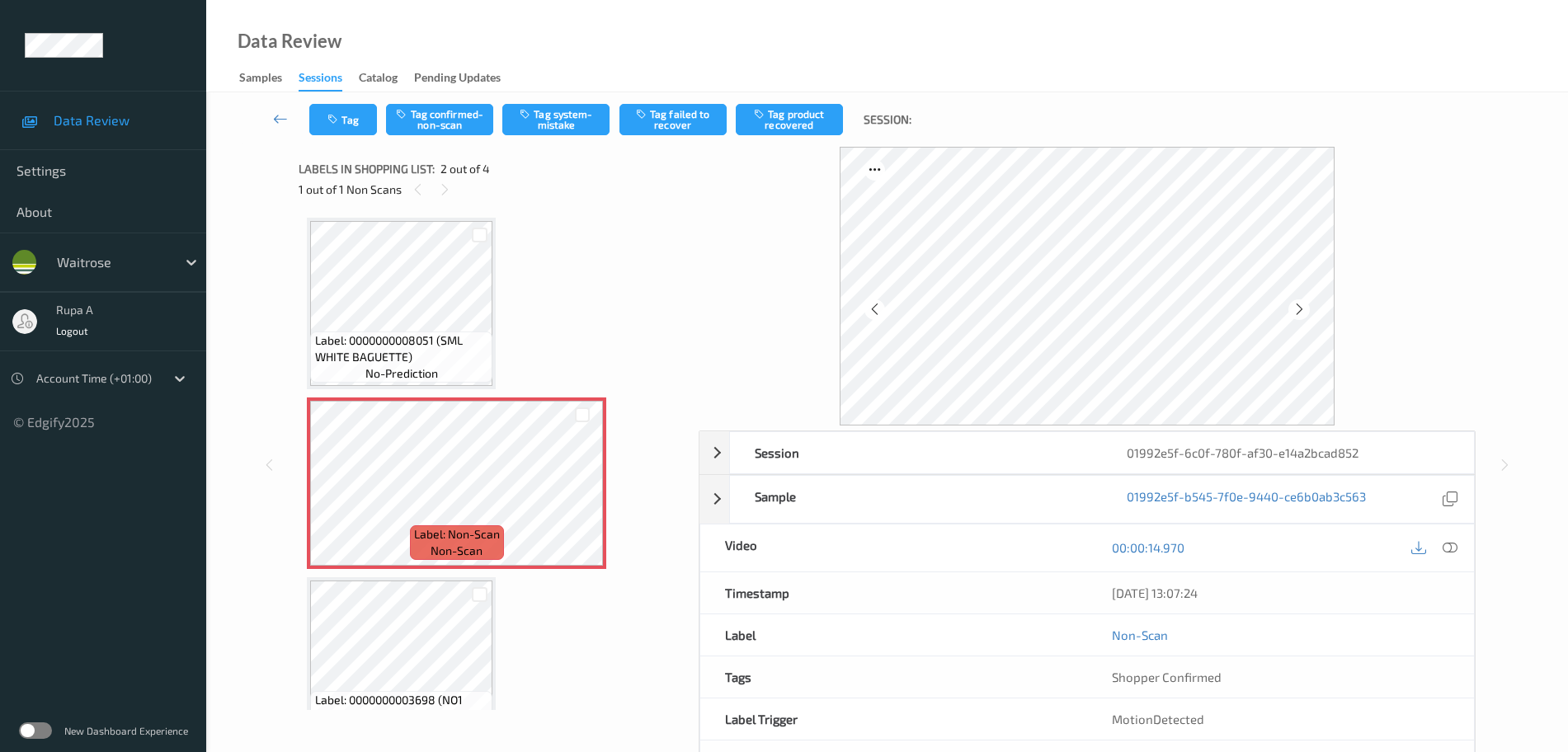
scroll to position [0, 0]
click at [571, 126] on button "Tag system-mistake" at bounding box center [555, 120] width 108 height 32
click at [362, 128] on button "Tag" at bounding box center [343, 120] width 67 height 32
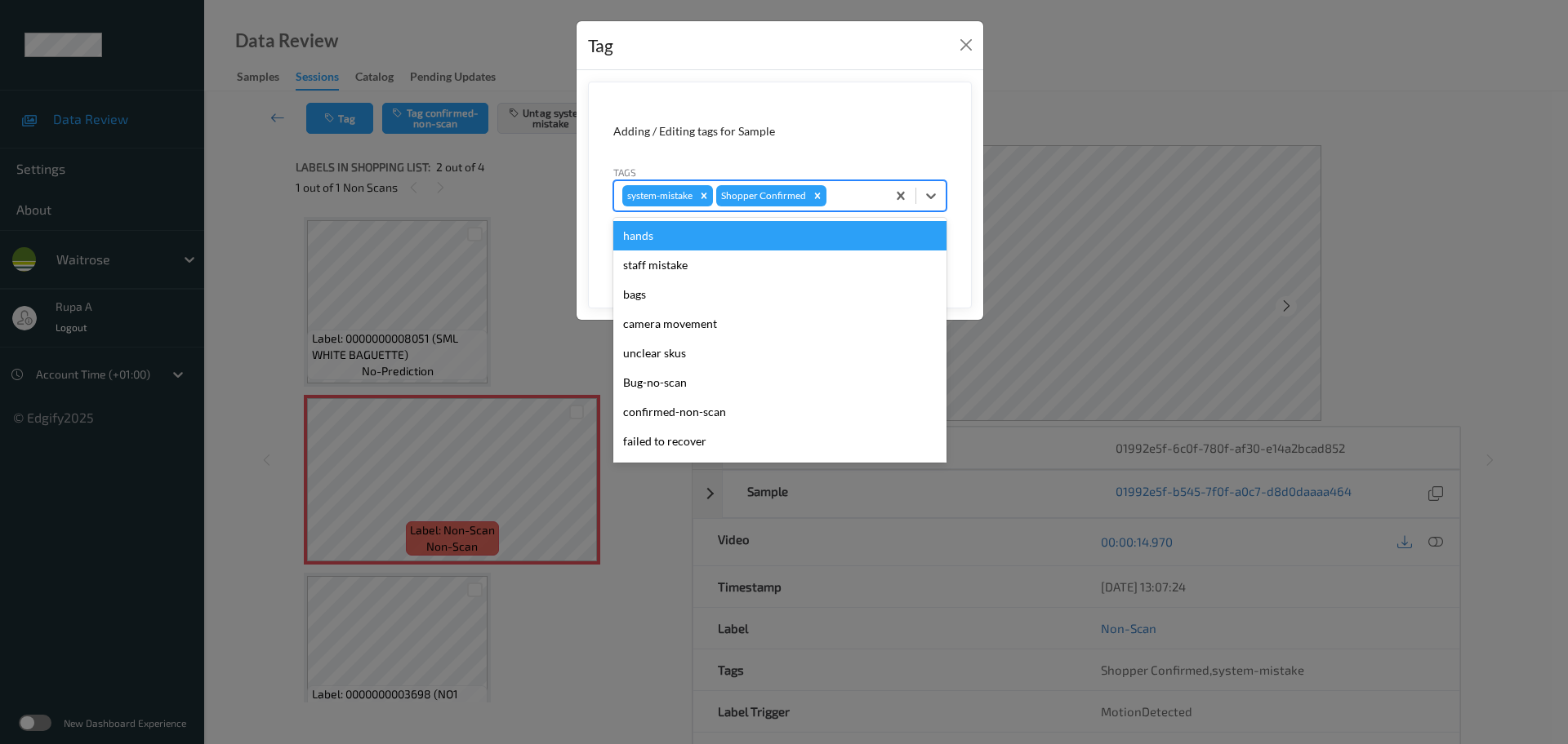
click at [864, 202] on div at bounding box center [853, 196] width 48 height 20
type input "un"
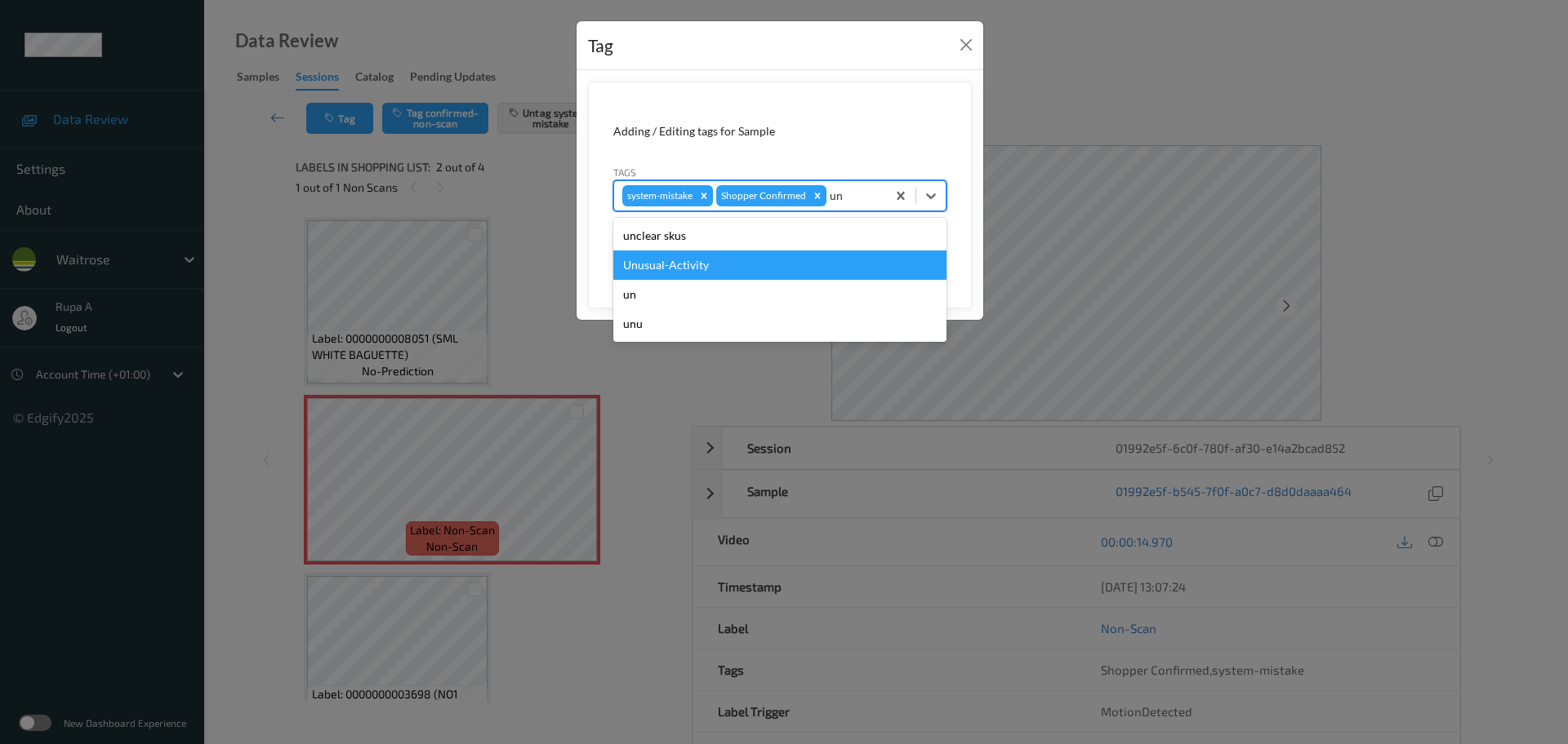
click at [739, 265] on div "Unusual-Activity" at bounding box center [780, 265] width 334 height 29
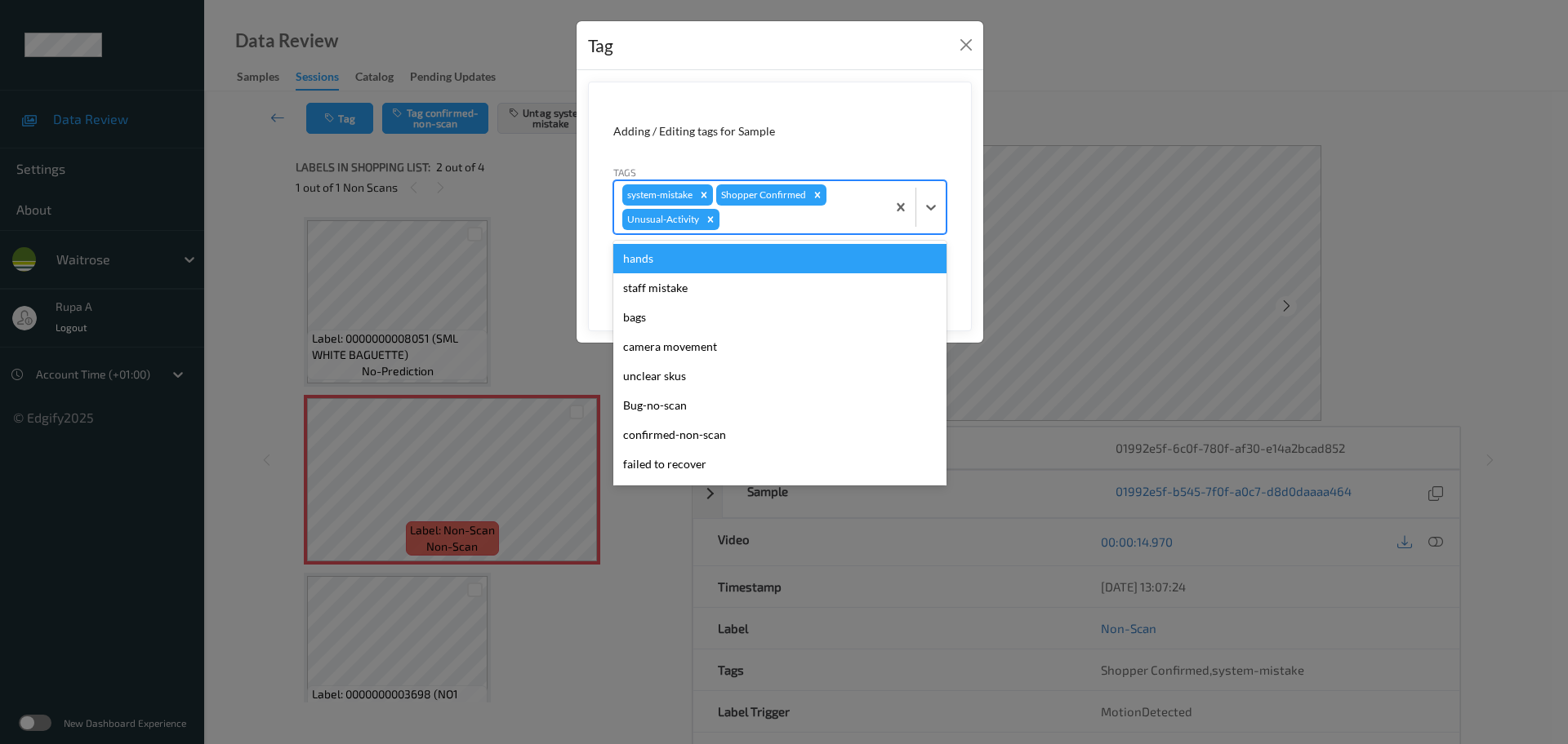
click at [788, 233] on div "system-mistake Shopper Confirmed Unusual-Activity" at bounding box center [750, 206] width 272 height 52
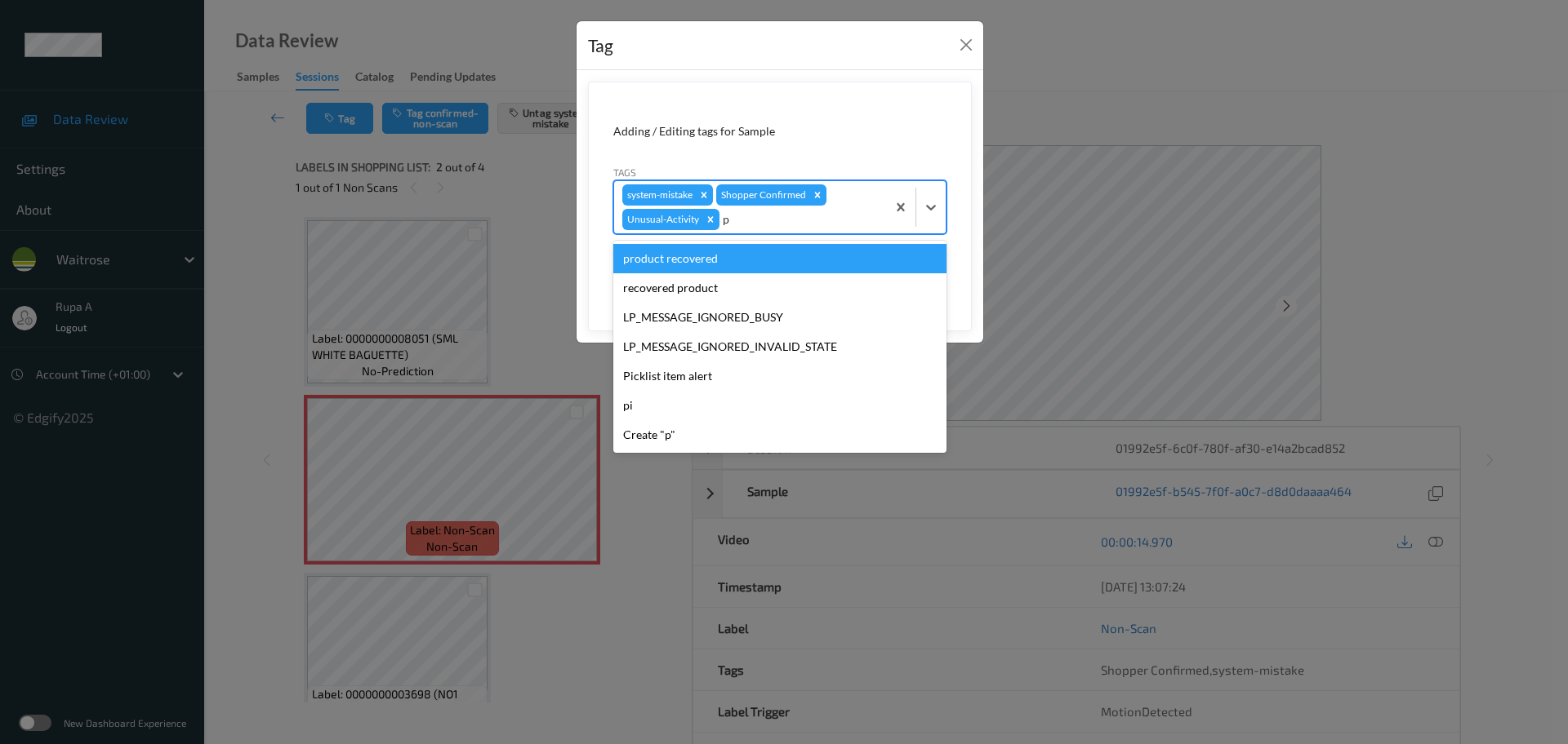
type input "pi"
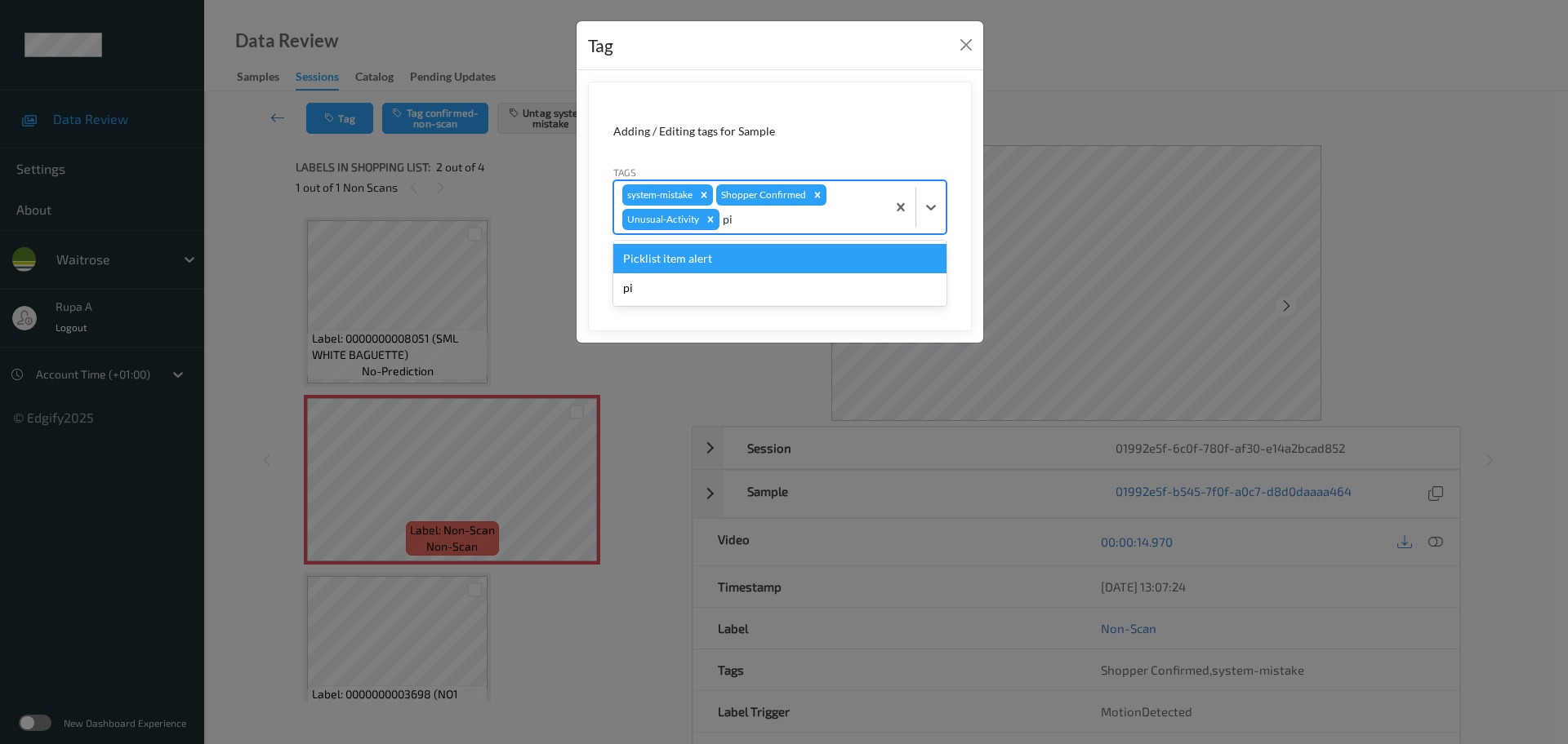
click at [763, 260] on div "Picklist item alert" at bounding box center [780, 259] width 334 height 29
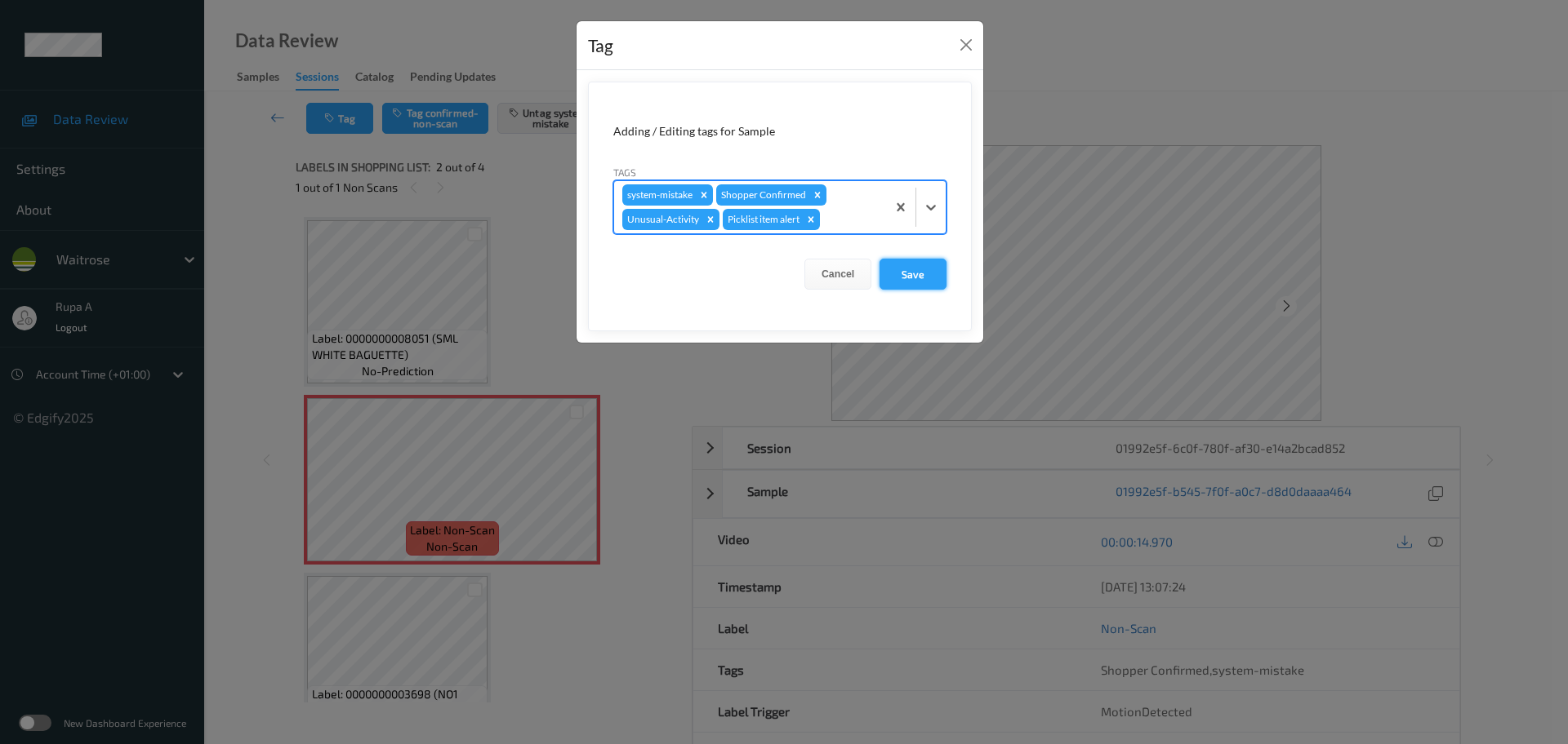
click at [911, 275] on button "Save" at bounding box center [913, 275] width 67 height 31
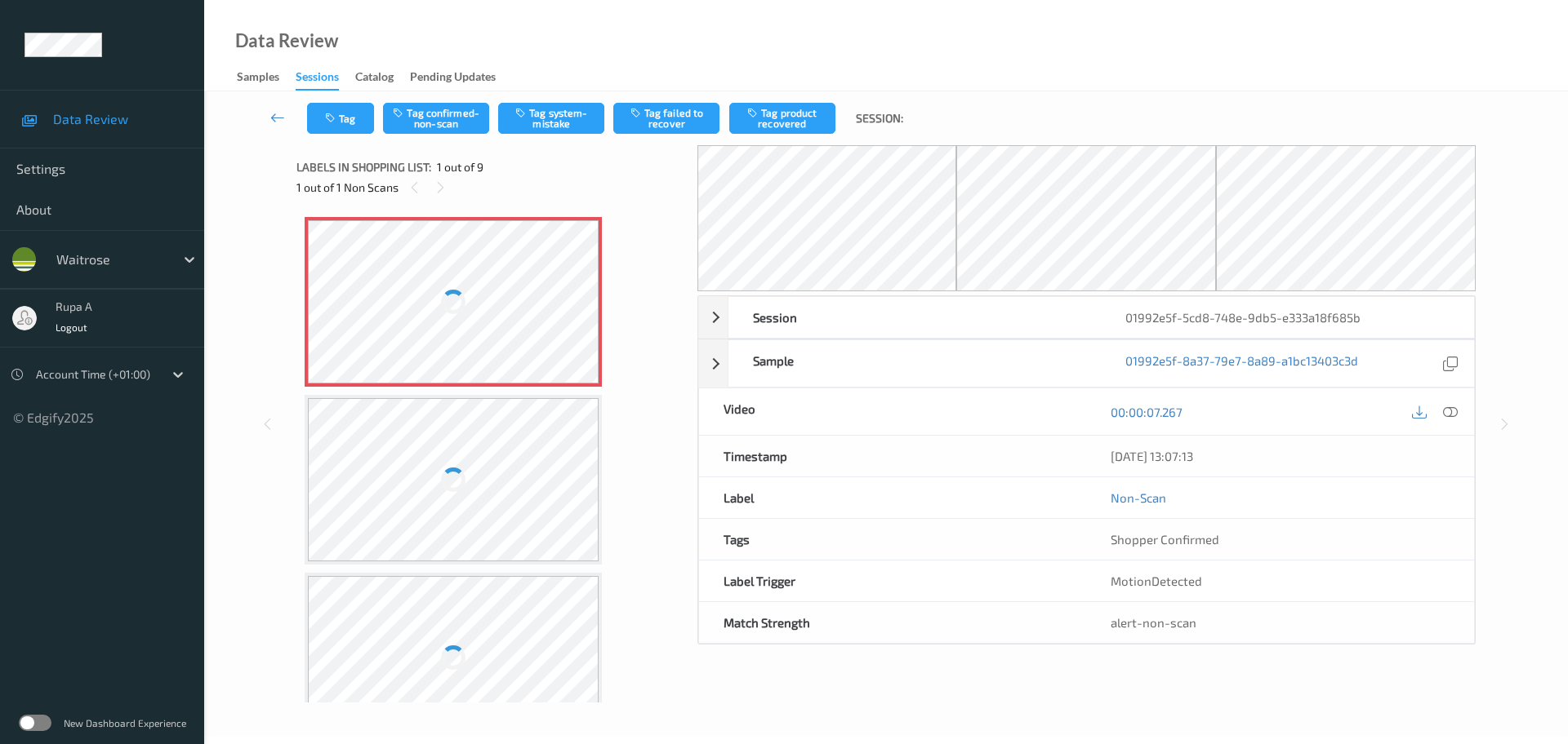
click at [641, 193] on div "1 out of 1 Non Scans" at bounding box center [491, 187] width 389 height 21
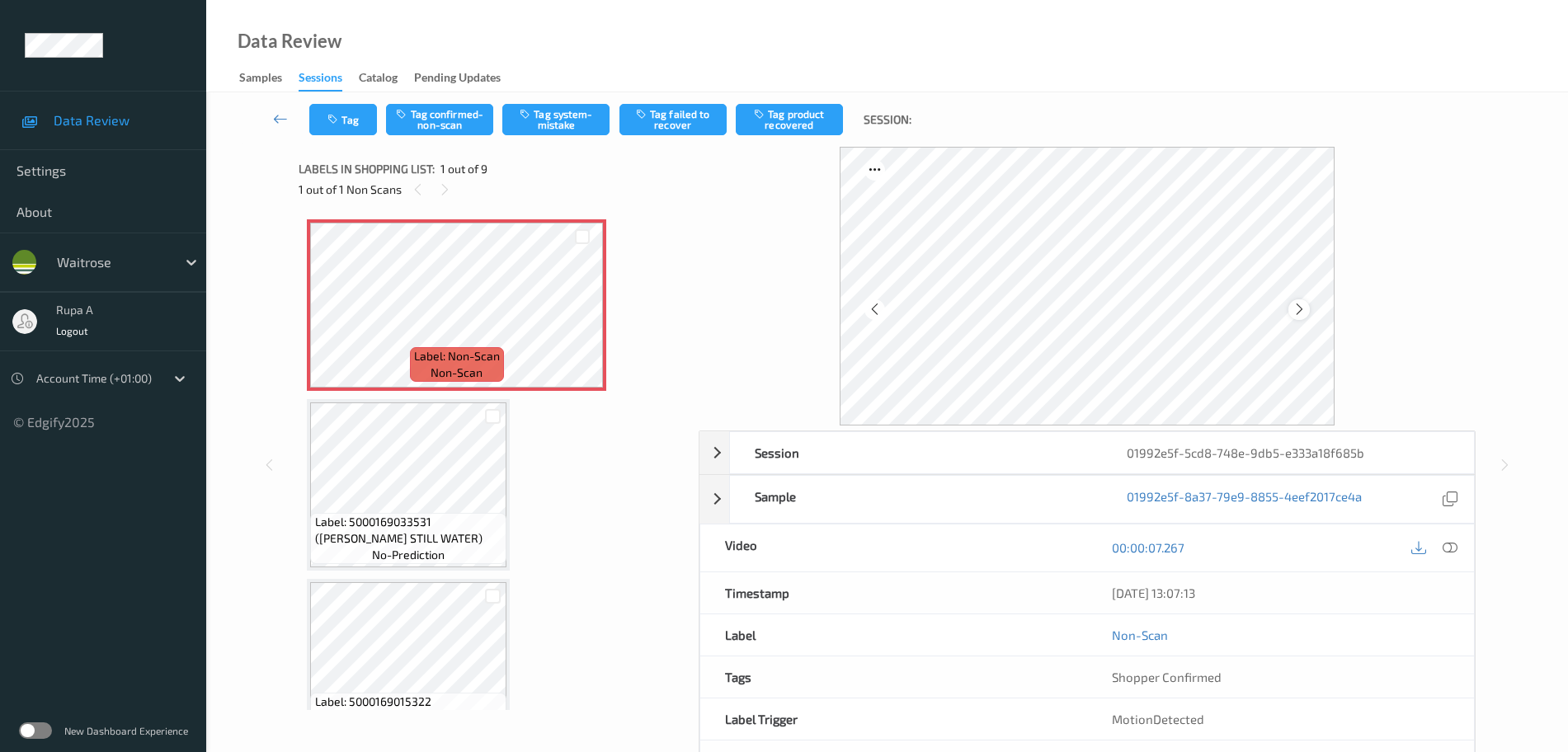
click at [1298, 304] on icon at bounding box center [1299, 309] width 14 height 15
click at [1298, 317] on div at bounding box center [1298, 309] width 21 height 21
click at [1299, 316] on icon at bounding box center [1299, 309] width 14 height 15
click at [1300, 316] on icon at bounding box center [1299, 309] width 14 height 15
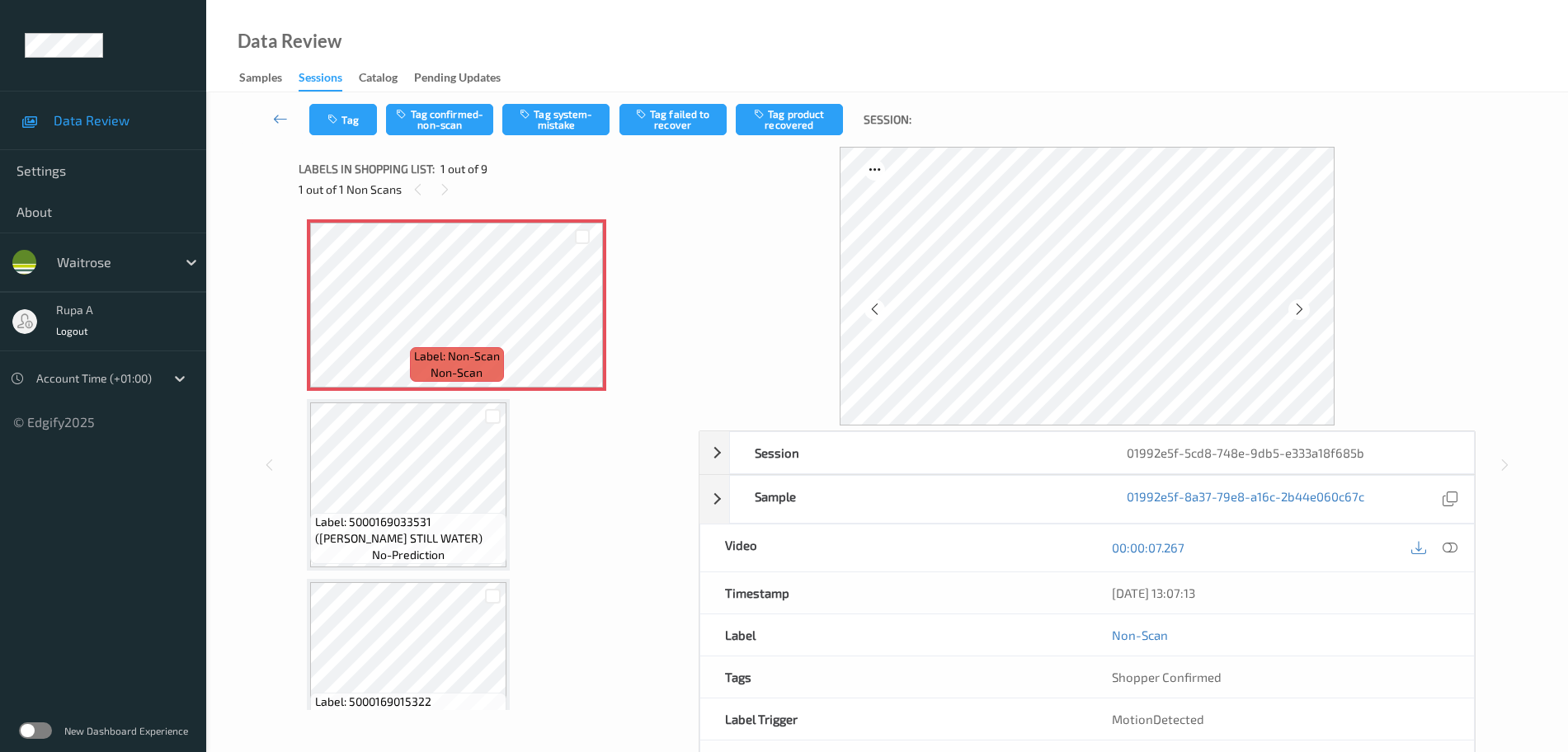
click at [1300, 316] on icon at bounding box center [1299, 309] width 14 height 15
click at [1303, 309] on icon at bounding box center [1299, 309] width 14 height 15
click at [1446, 547] on icon at bounding box center [1449, 547] width 15 height 15
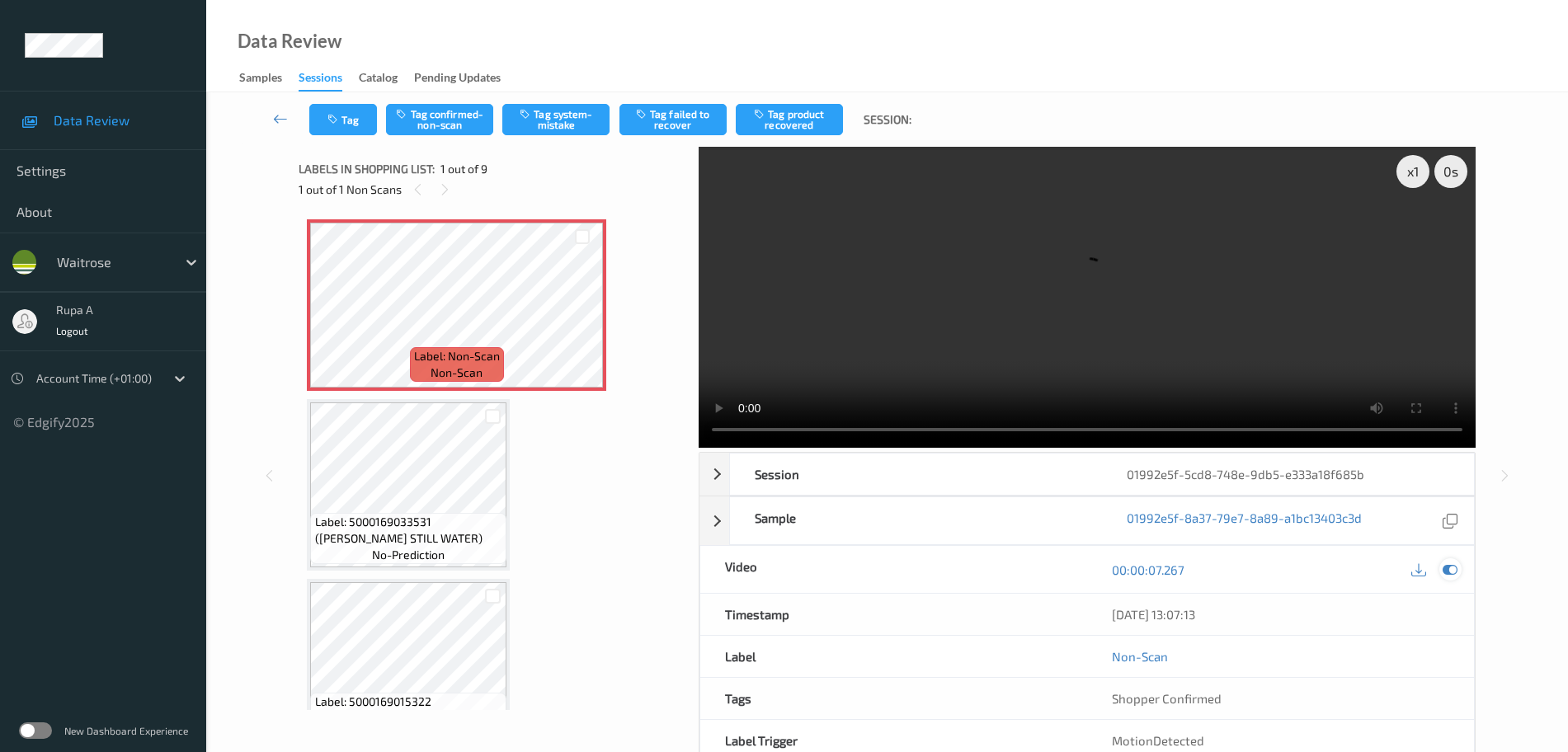
click at [1456, 573] on icon at bounding box center [1449, 569] width 15 height 15
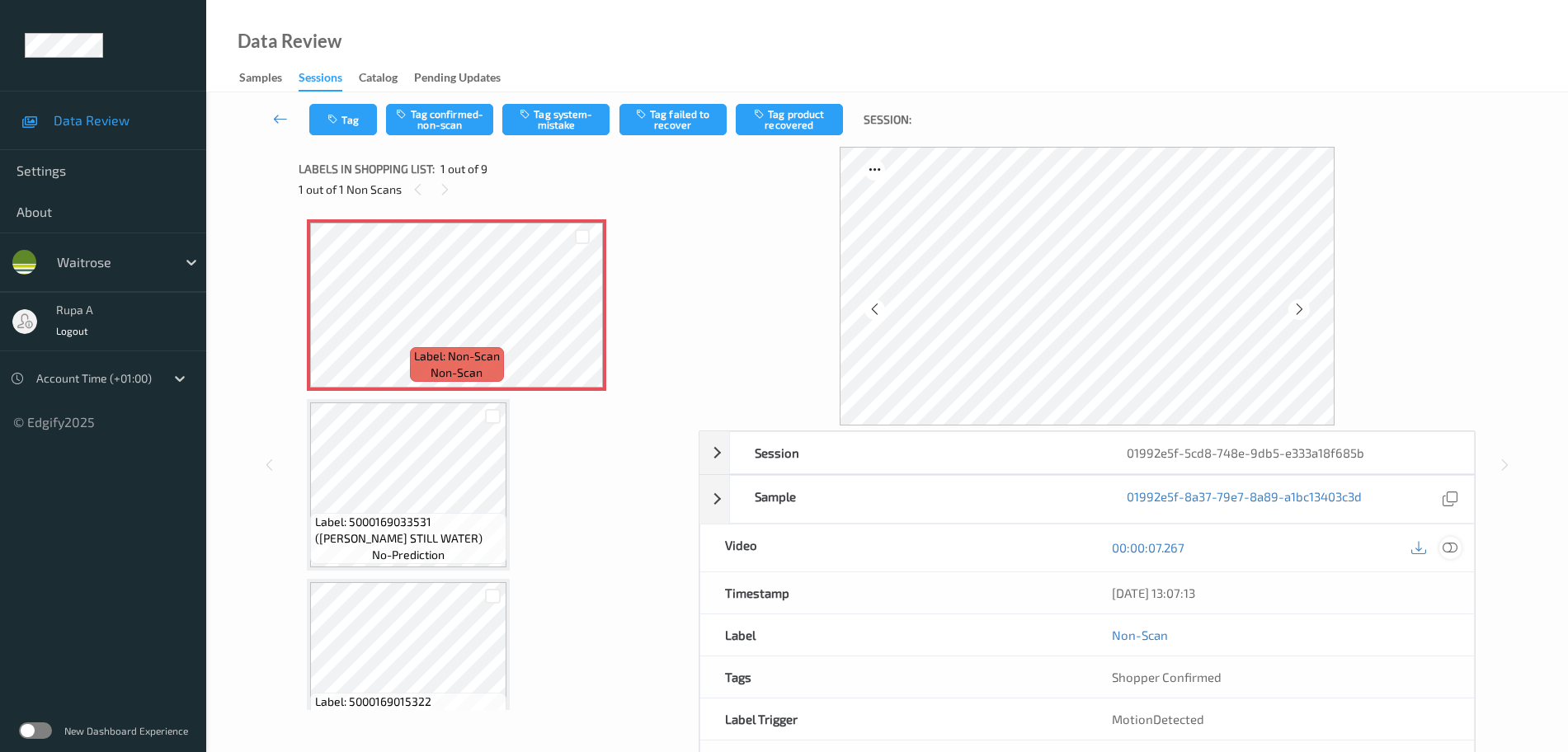
click at [1450, 548] on icon at bounding box center [1449, 547] width 15 height 15
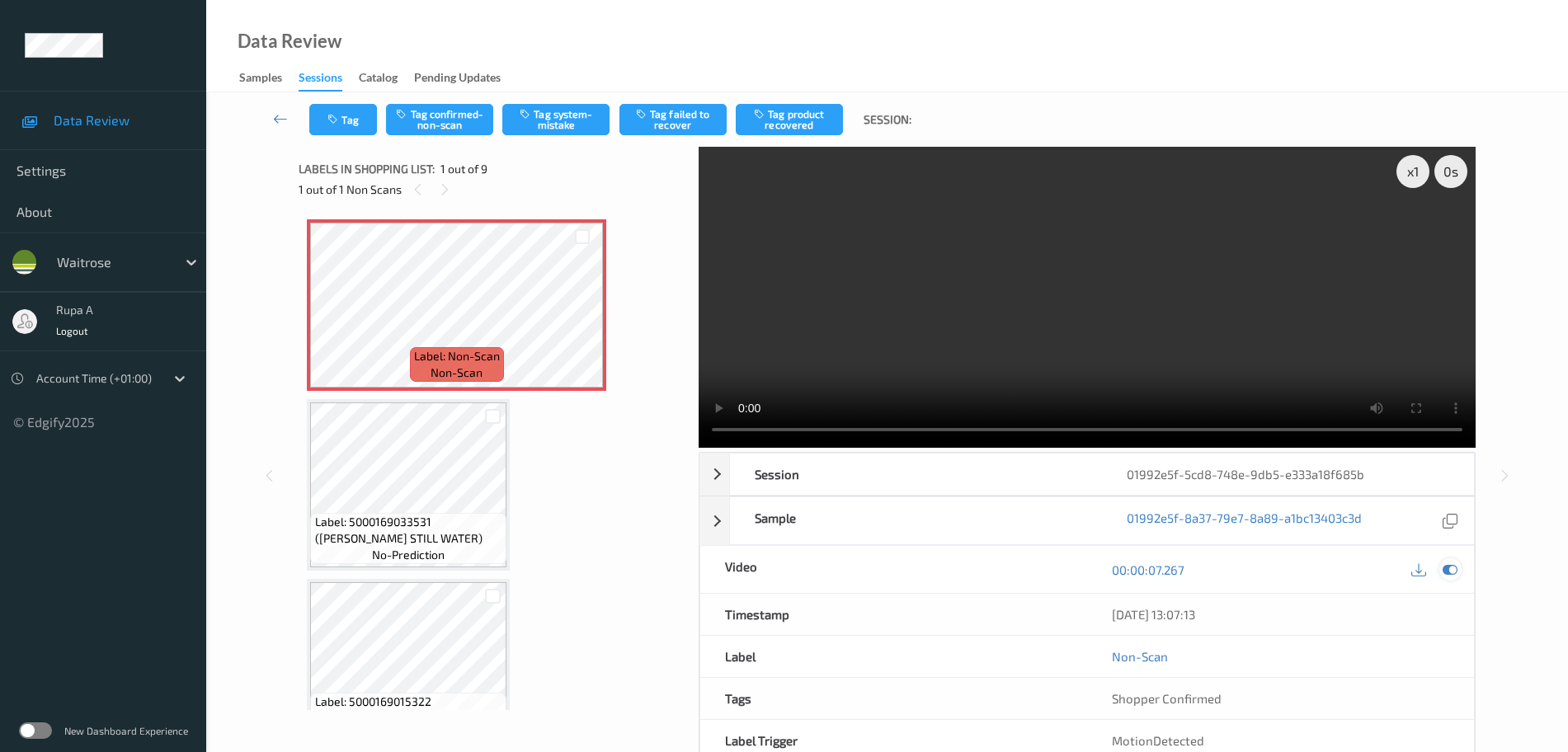
click at [1454, 571] on icon at bounding box center [1449, 569] width 15 height 15
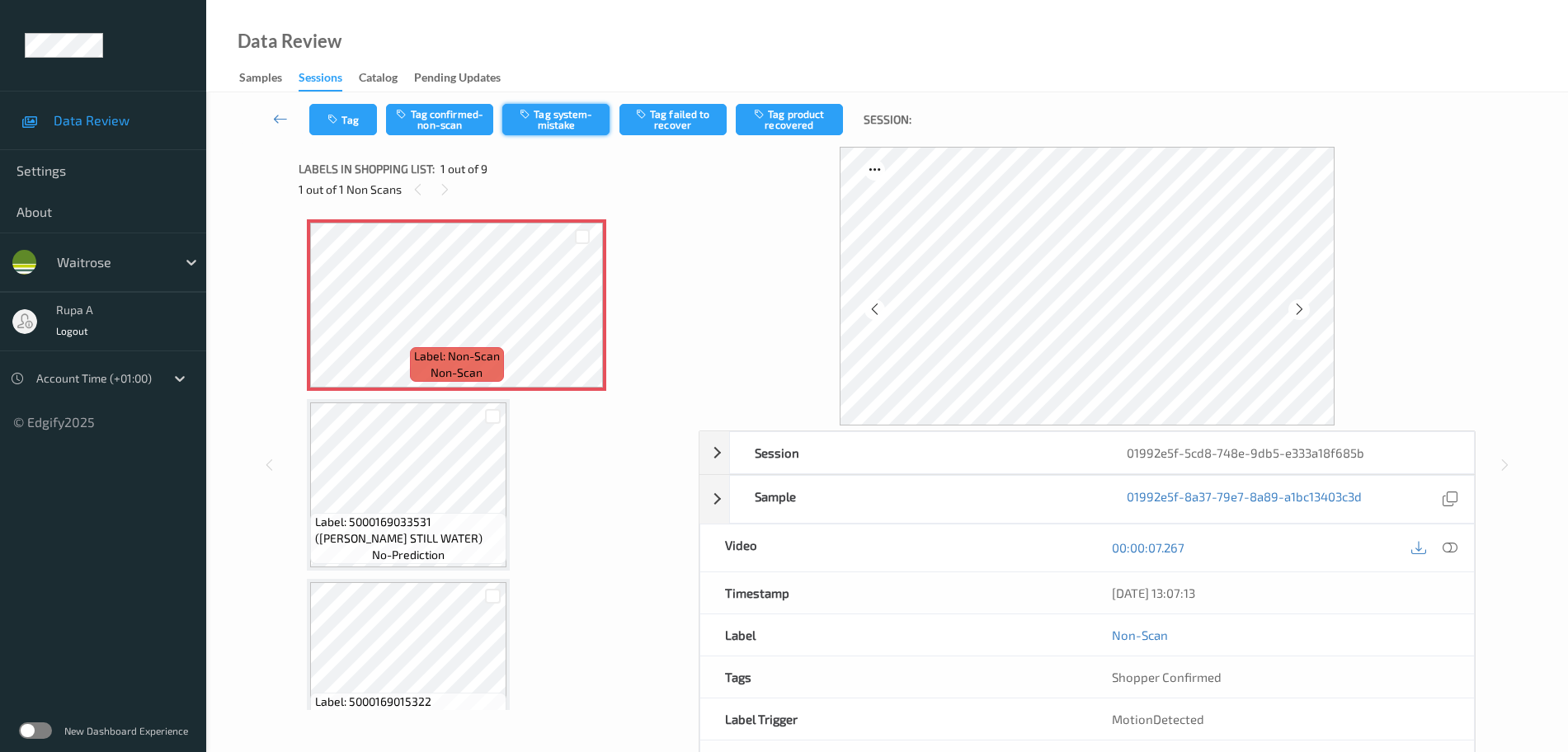
click at [591, 118] on button "Tag system-mistake" at bounding box center [555, 120] width 108 height 32
click at [325, 116] on button "Tag" at bounding box center [343, 120] width 67 height 32
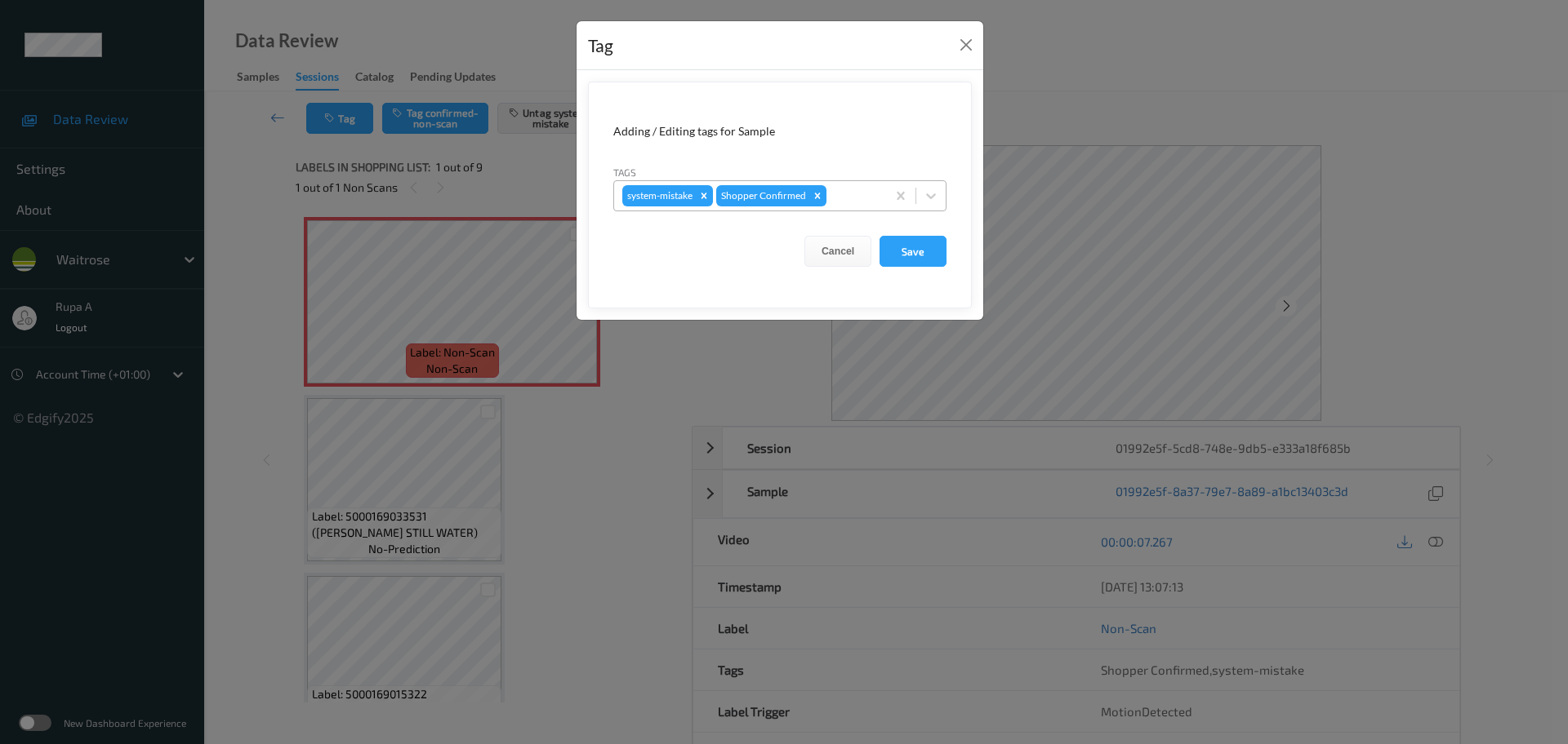
click at [854, 202] on div at bounding box center [853, 196] width 48 height 20
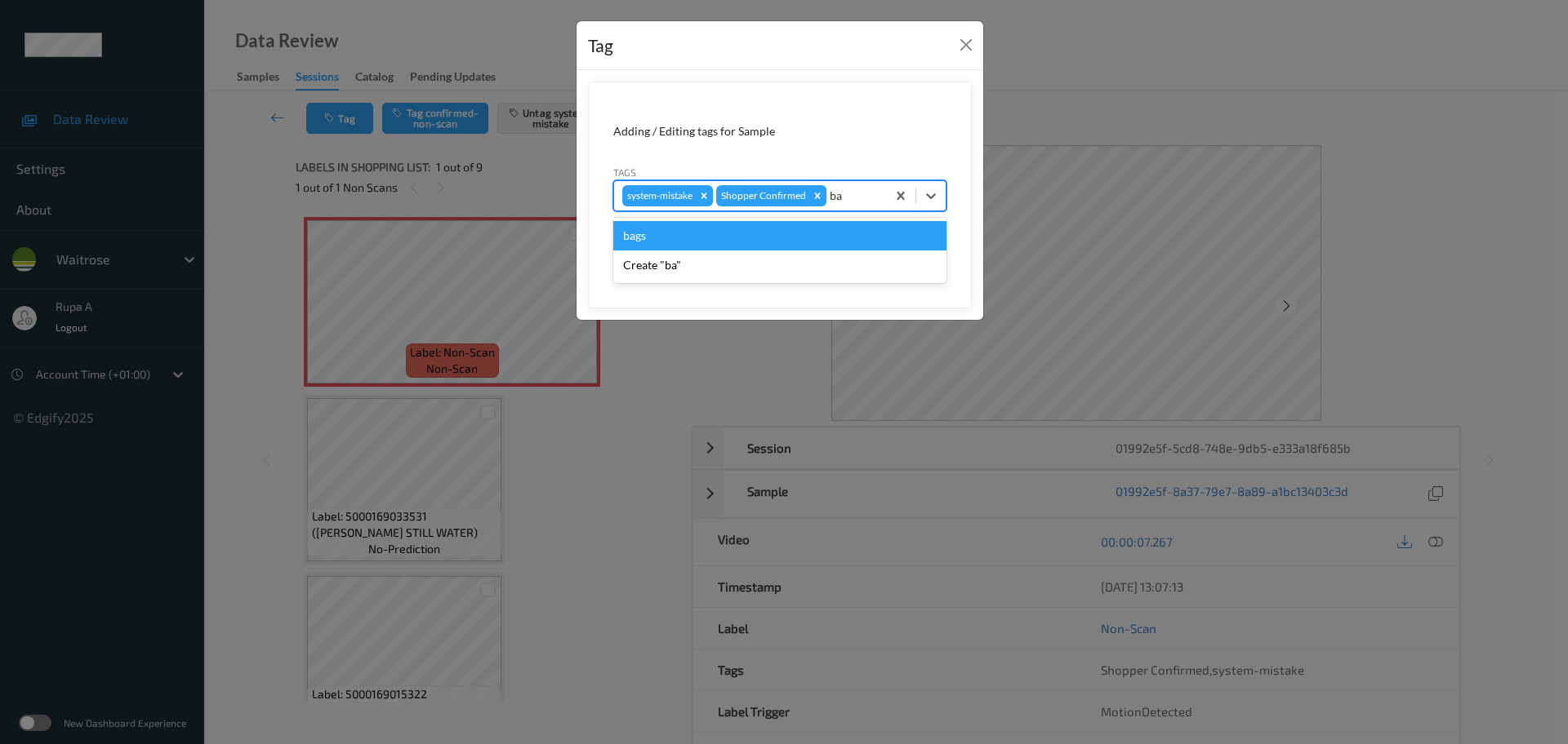
type input "bag"
click at [776, 237] on div "bags" at bounding box center [780, 236] width 334 height 29
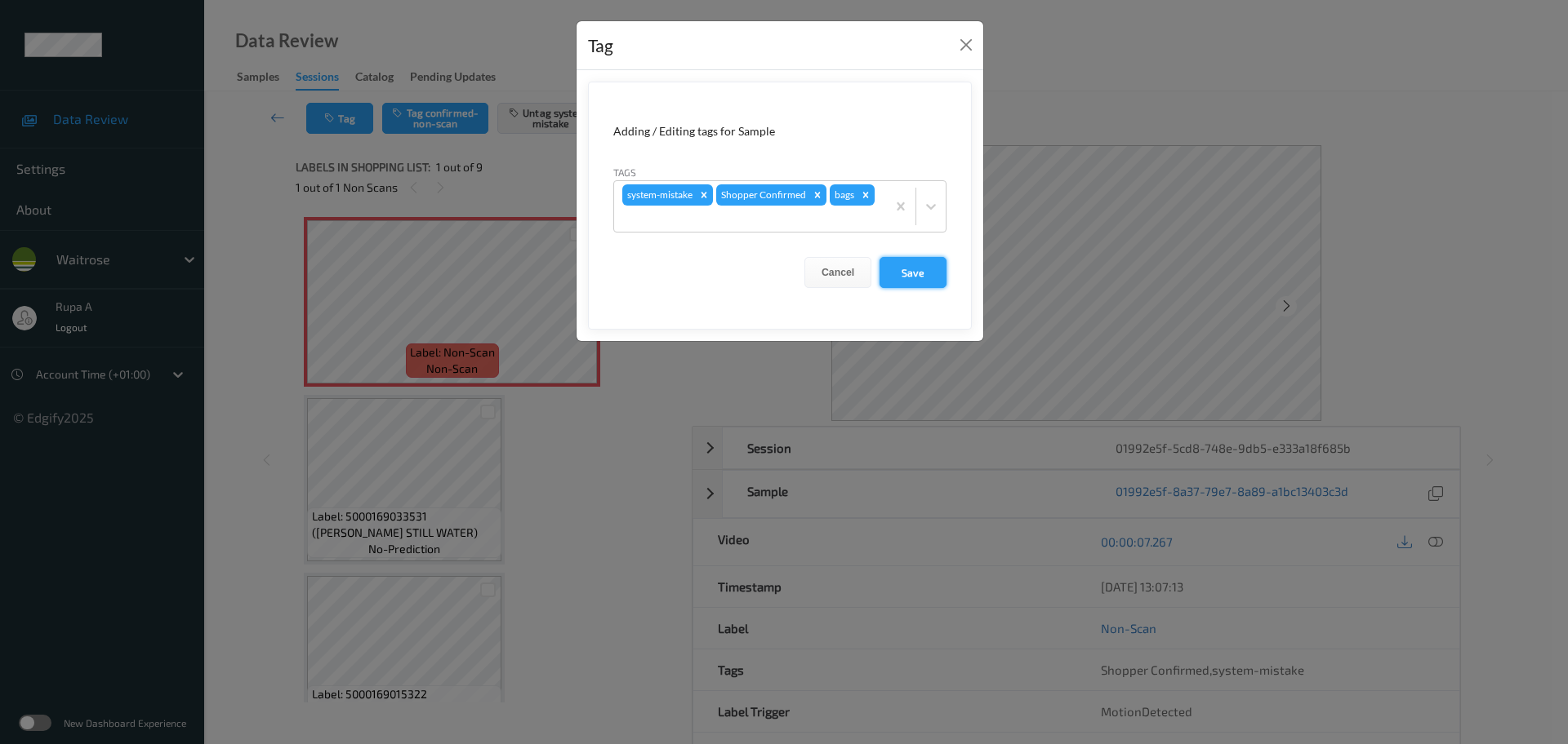
click at [908, 274] on button "Save" at bounding box center [913, 273] width 67 height 31
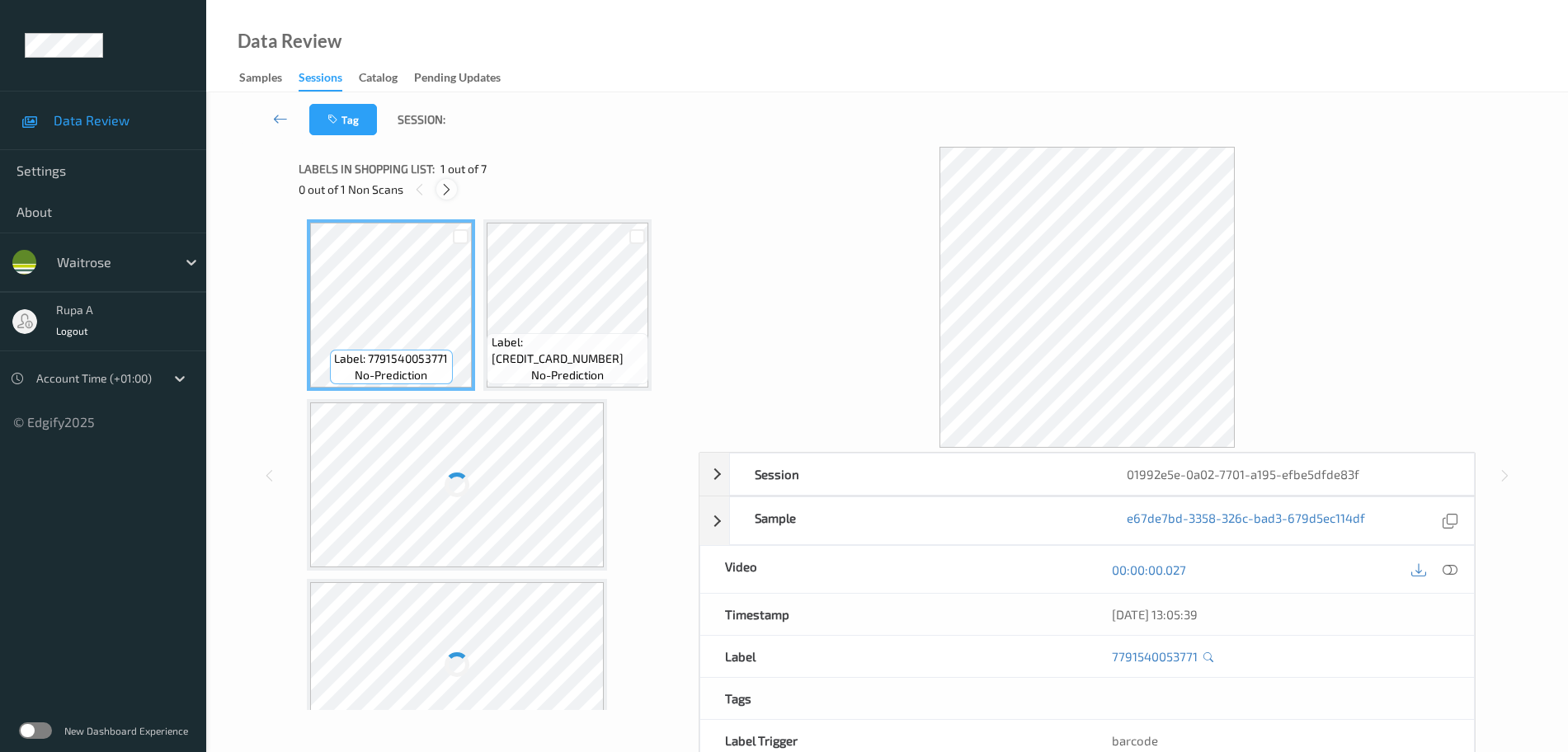
click at [443, 199] on div at bounding box center [447, 189] width 21 height 21
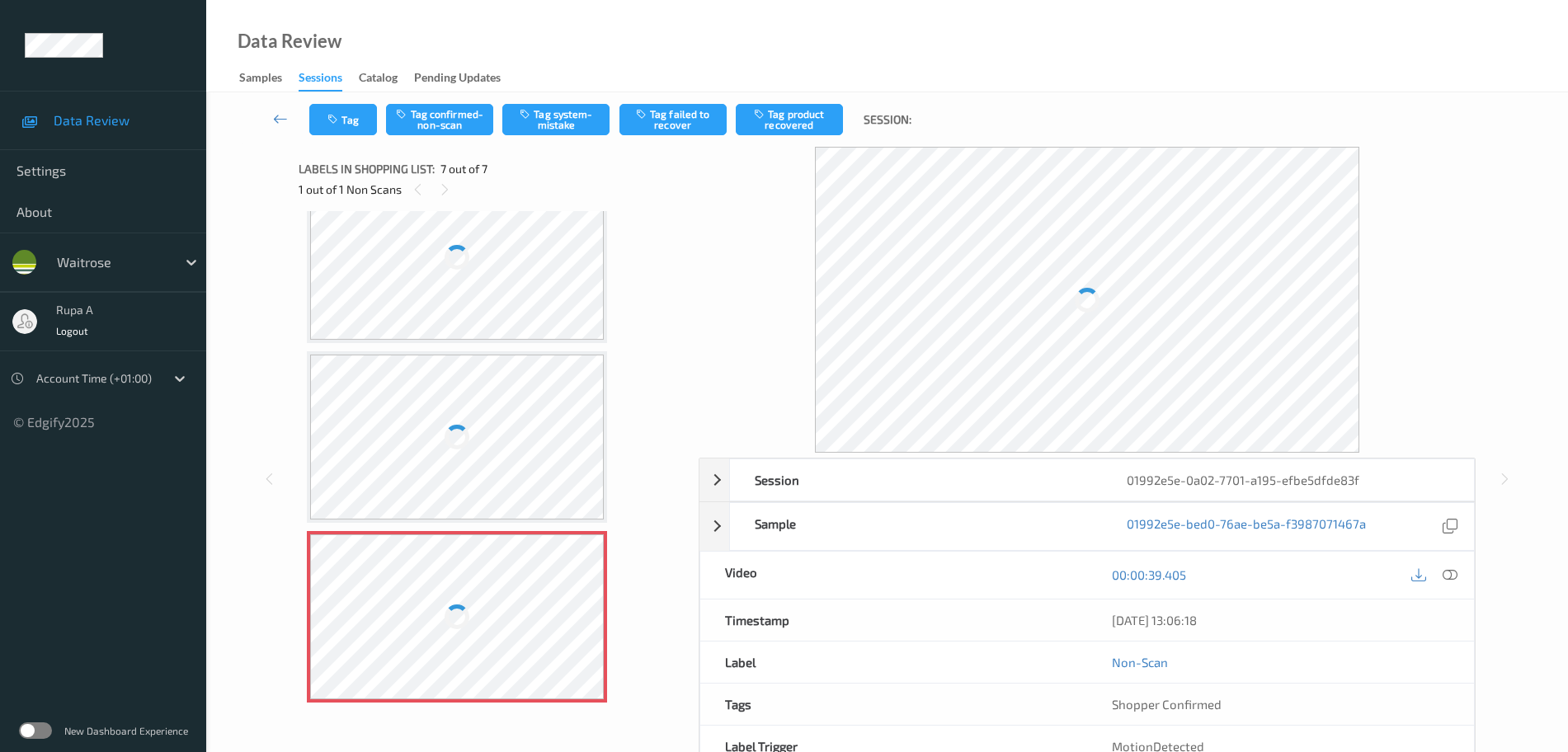
scroll to position [228, 0]
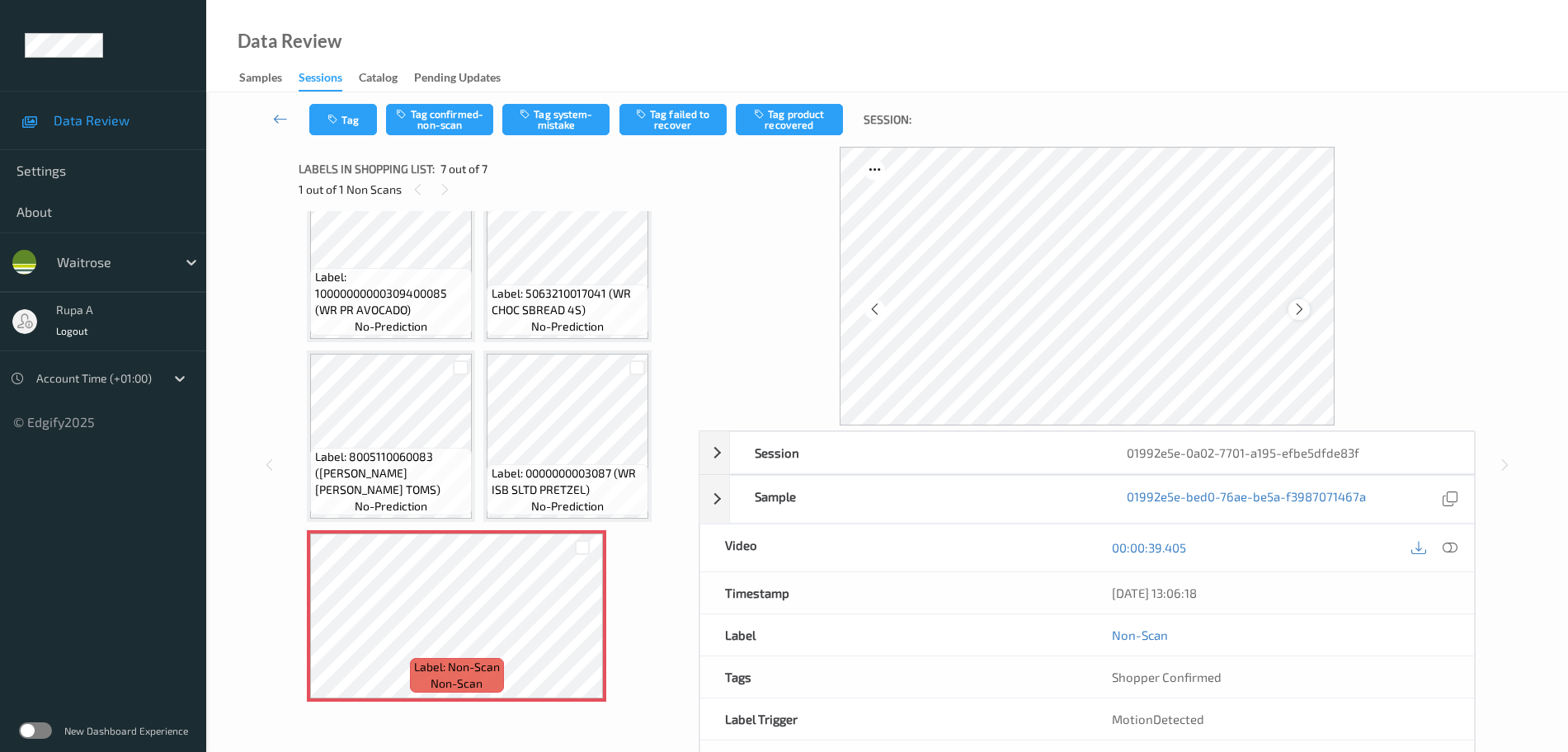
click at [1297, 312] on icon at bounding box center [1299, 309] width 14 height 15
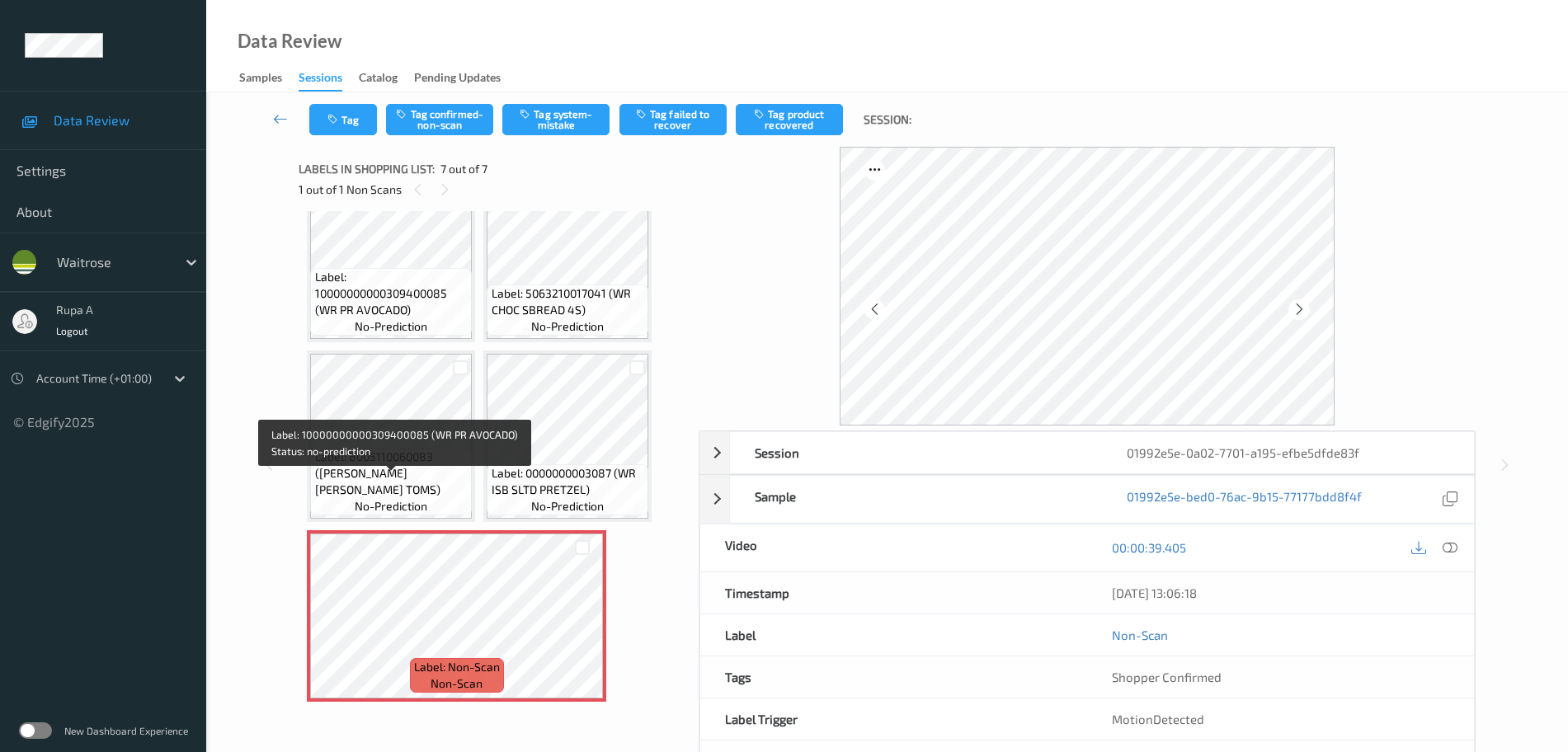
click at [426, 508] on span "no-prediction" at bounding box center [390, 506] width 72 height 17
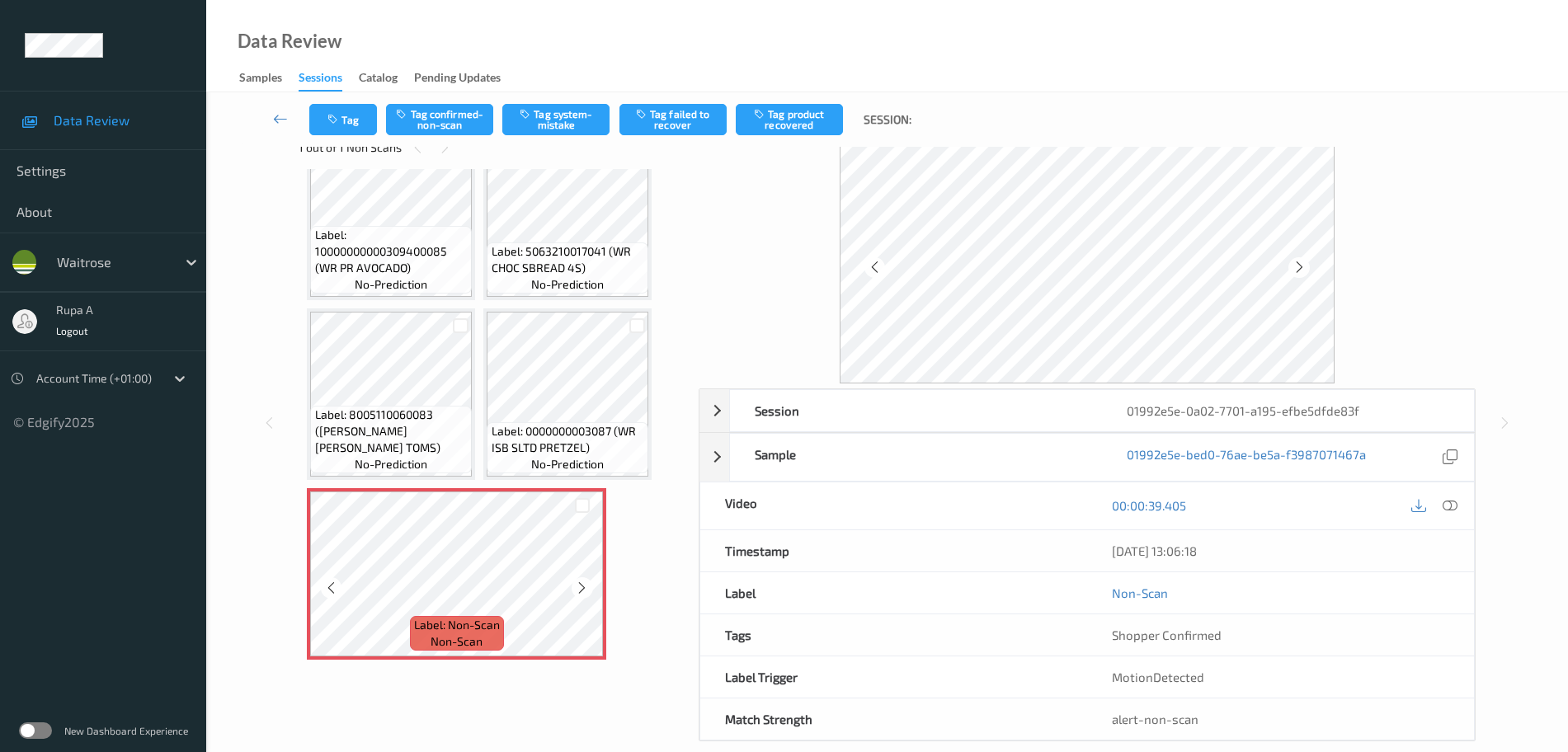
scroll to position [65, 0]
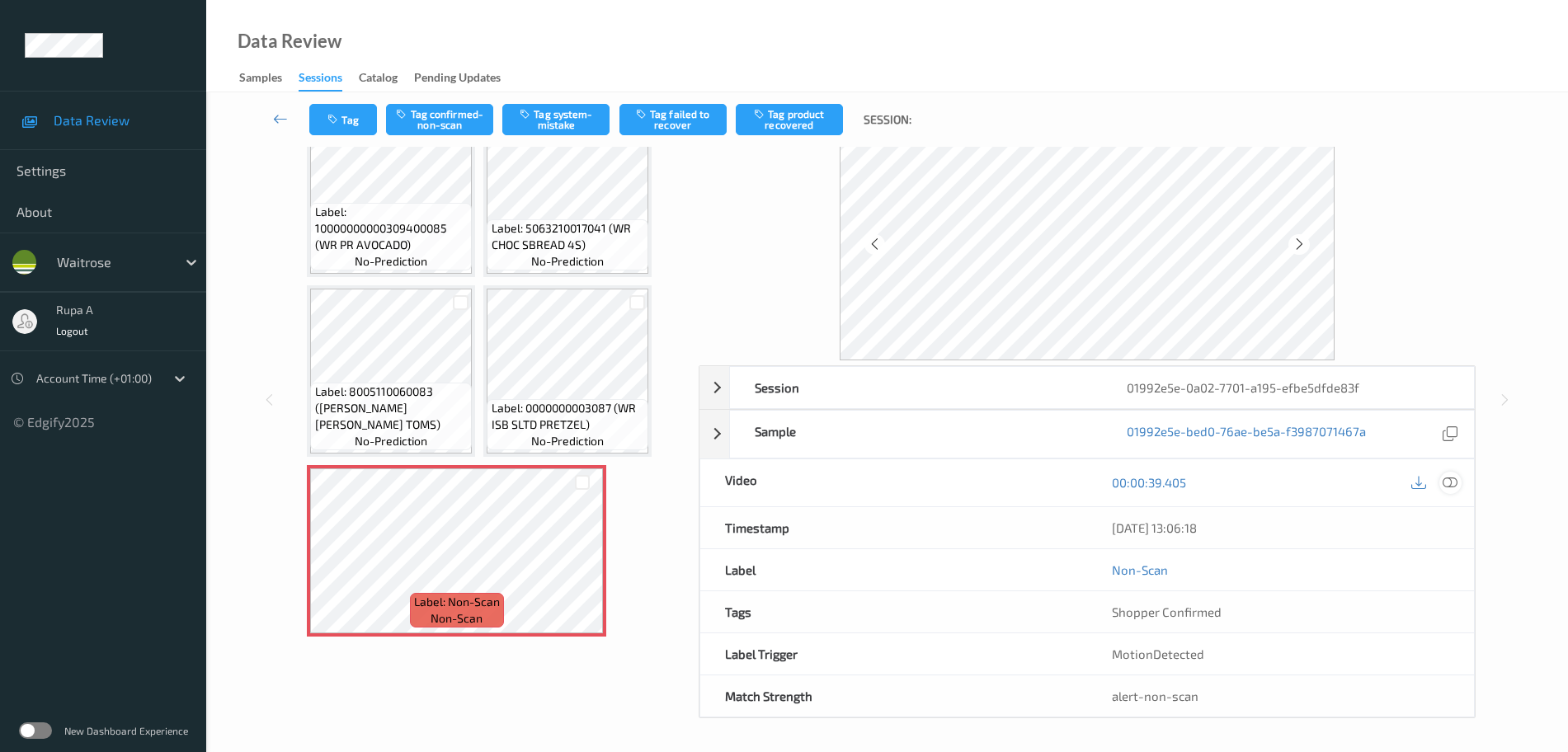
click at [1450, 485] on icon at bounding box center [1449, 482] width 15 height 15
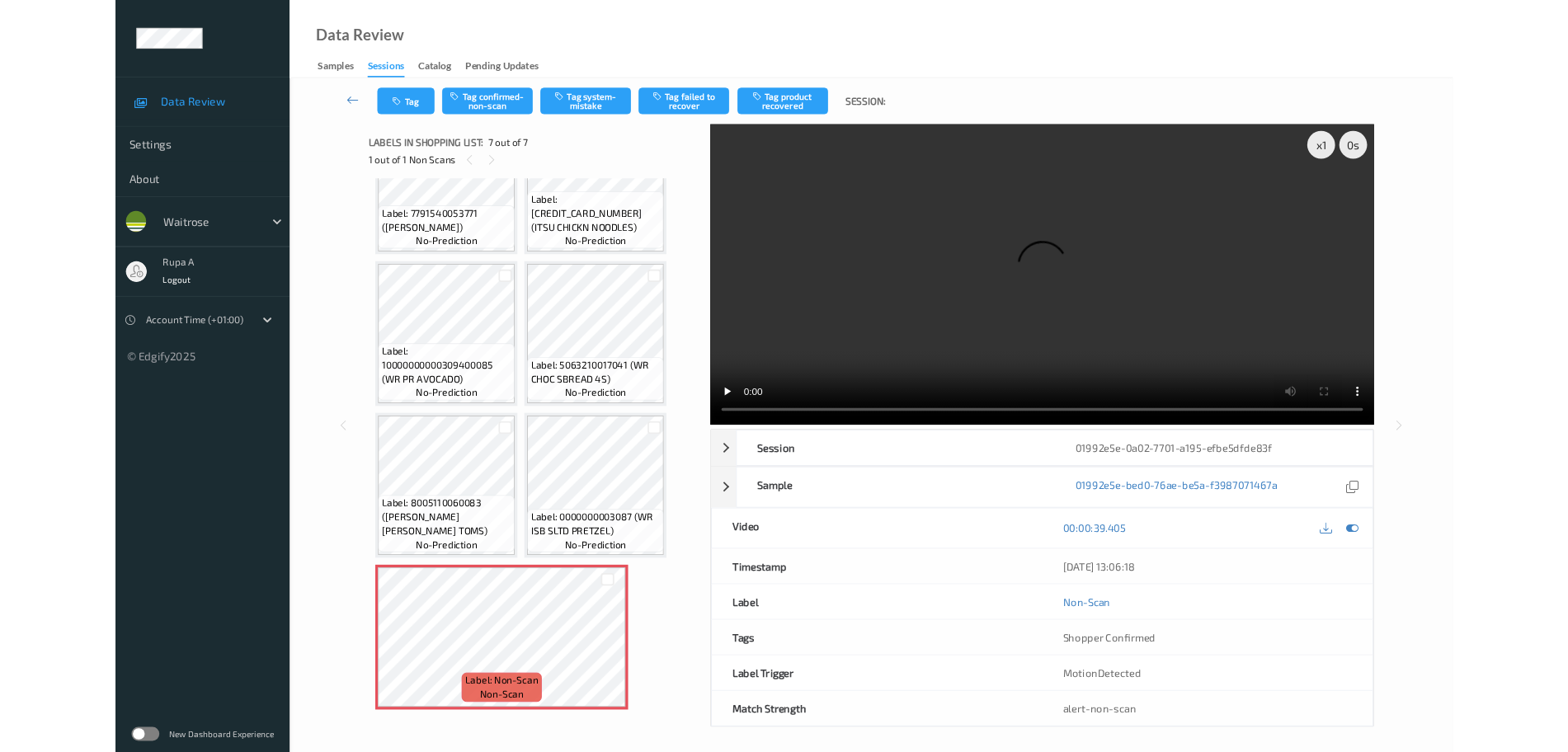
scroll to position [90, 0]
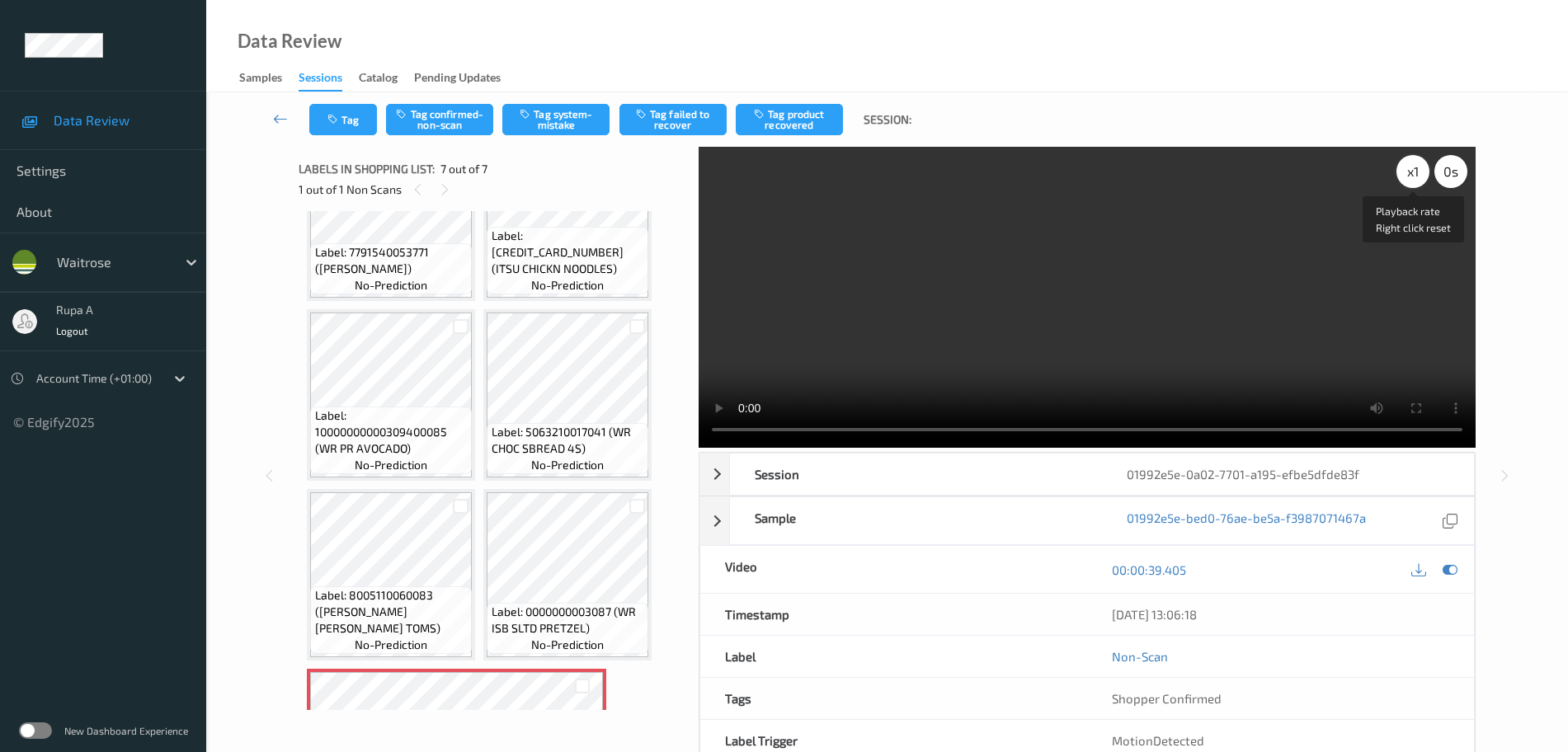
click at [1417, 176] on div "x 1" at bounding box center [1413, 171] width 33 height 33
click at [1417, 176] on div "x 2" at bounding box center [1413, 171] width 33 height 33
click at [1413, 175] on div "x 4" at bounding box center [1413, 171] width 33 height 33
click at [1452, 574] on icon at bounding box center [1449, 569] width 15 height 15
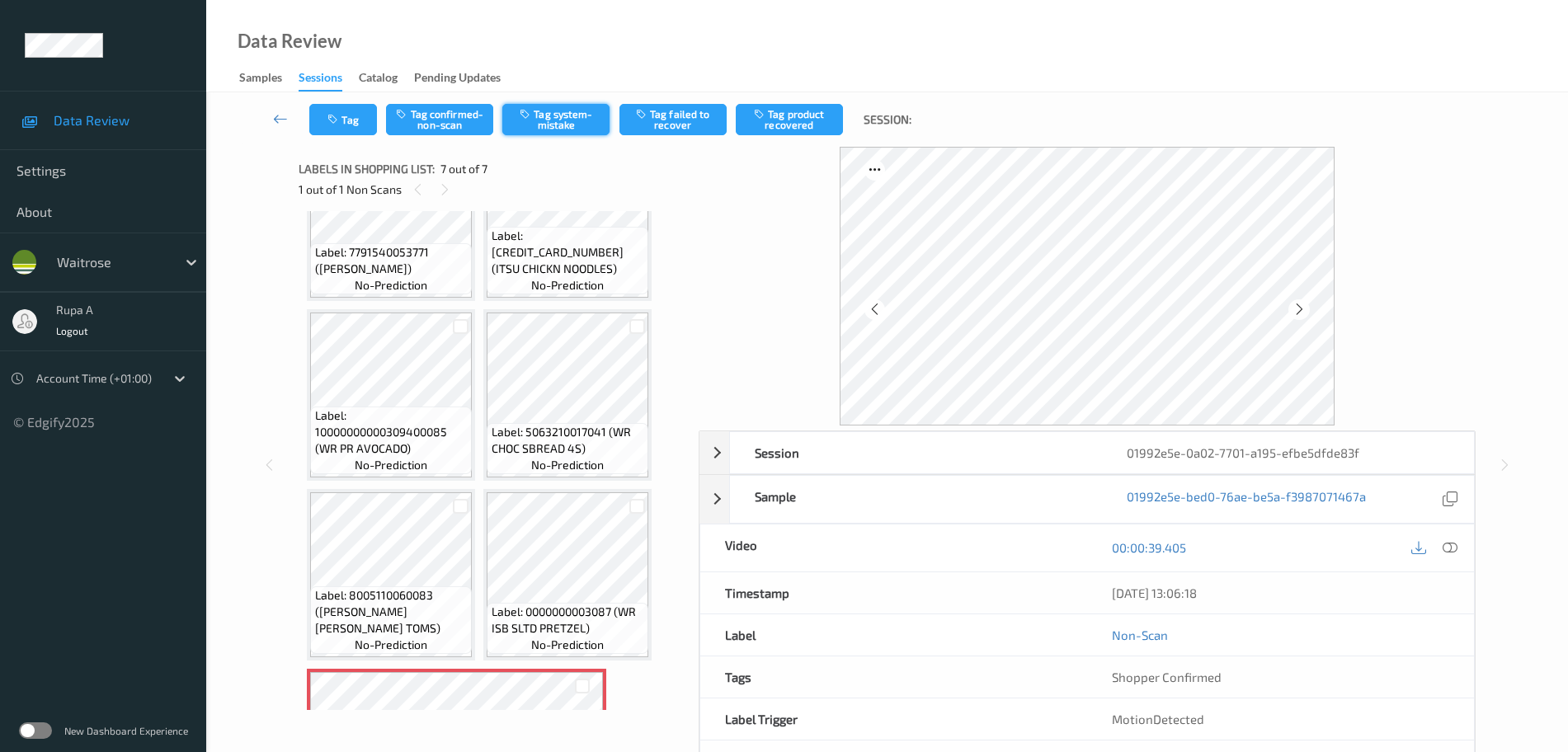
click at [546, 127] on button "Tag system-mistake" at bounding box center [555, 120] width 108 height 32
click at [353, 119] on button "Tag" at bounding box center [343, 120] width 67 height 32
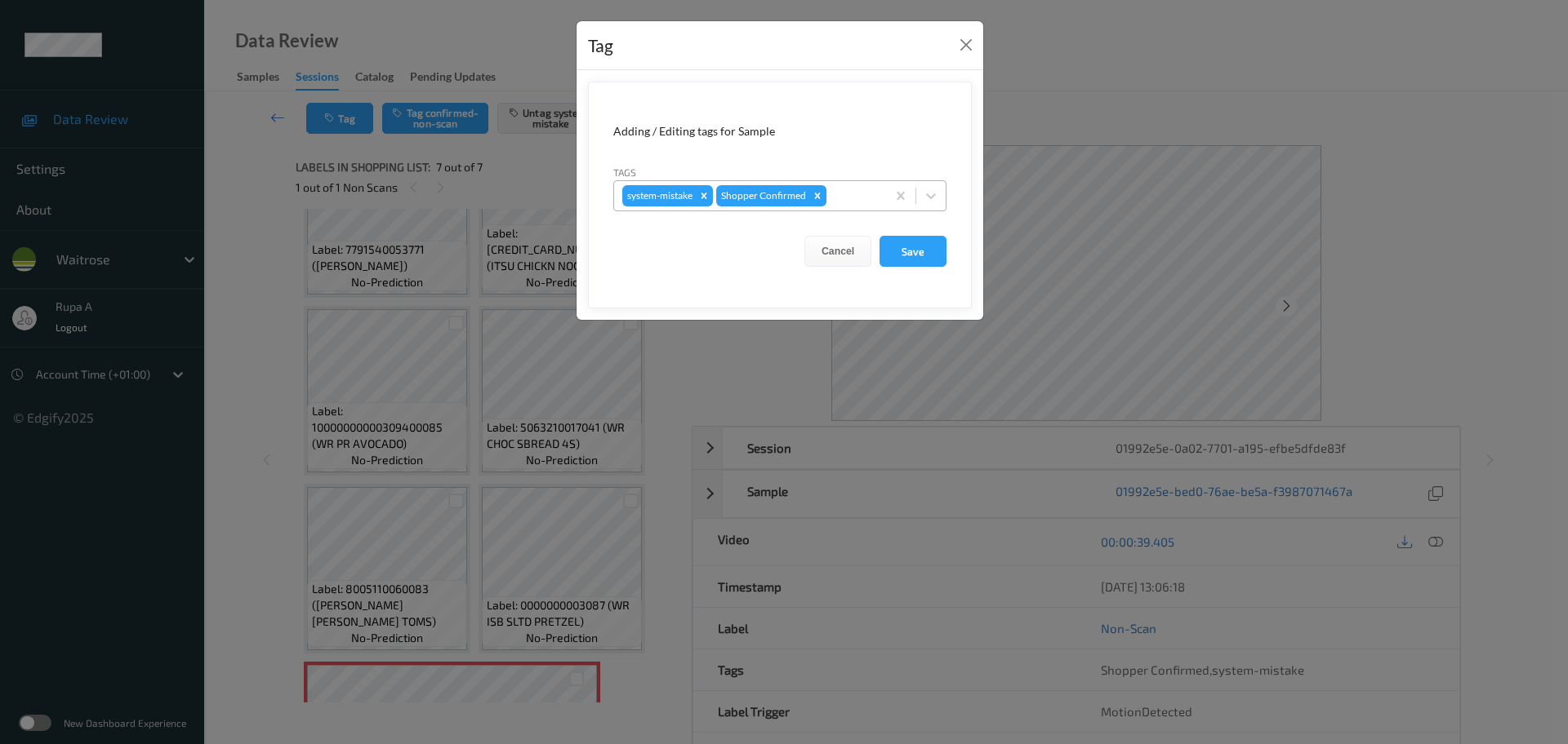
click at [852, 193] on div at bounding box center [853, 196] width 48 height 20
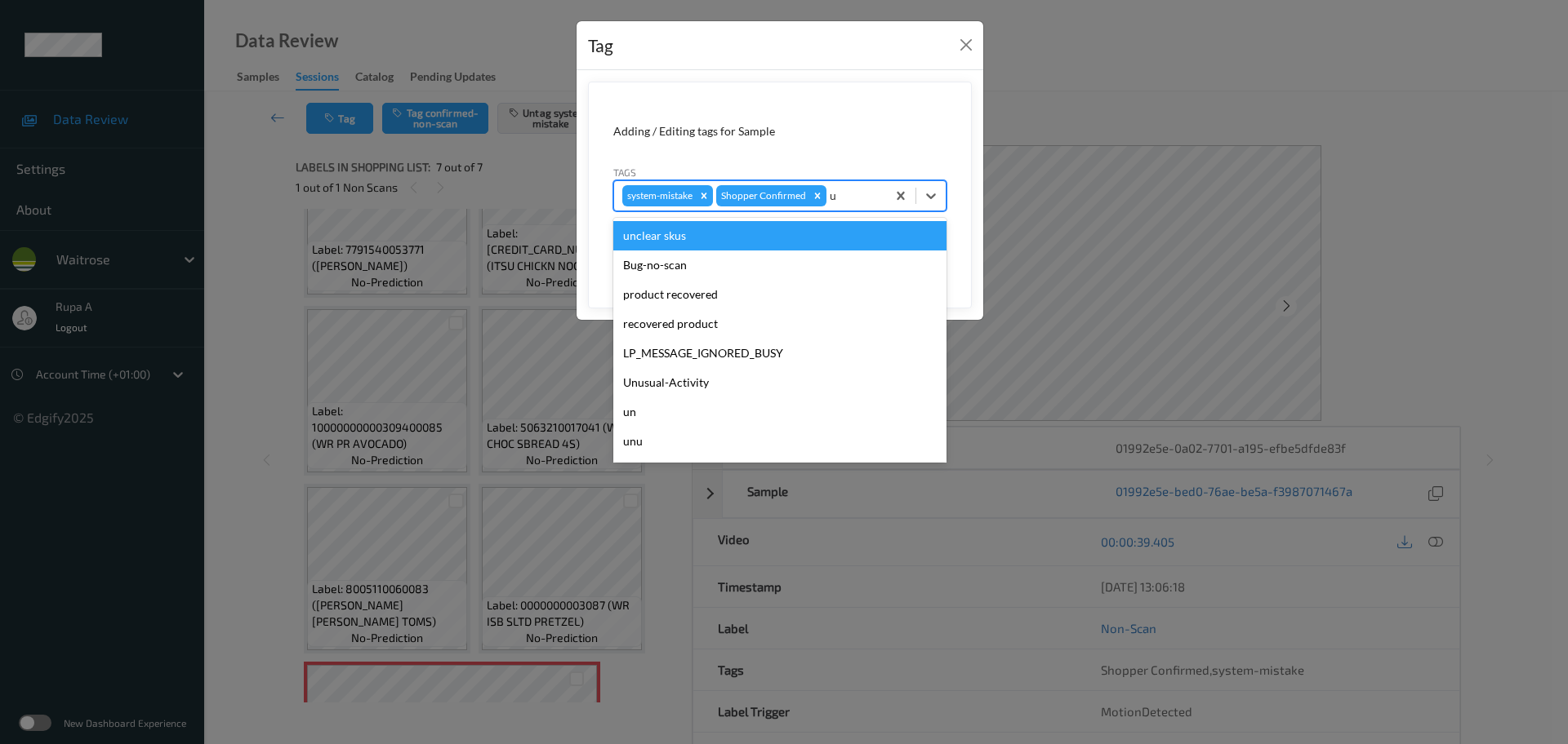
type input "un"
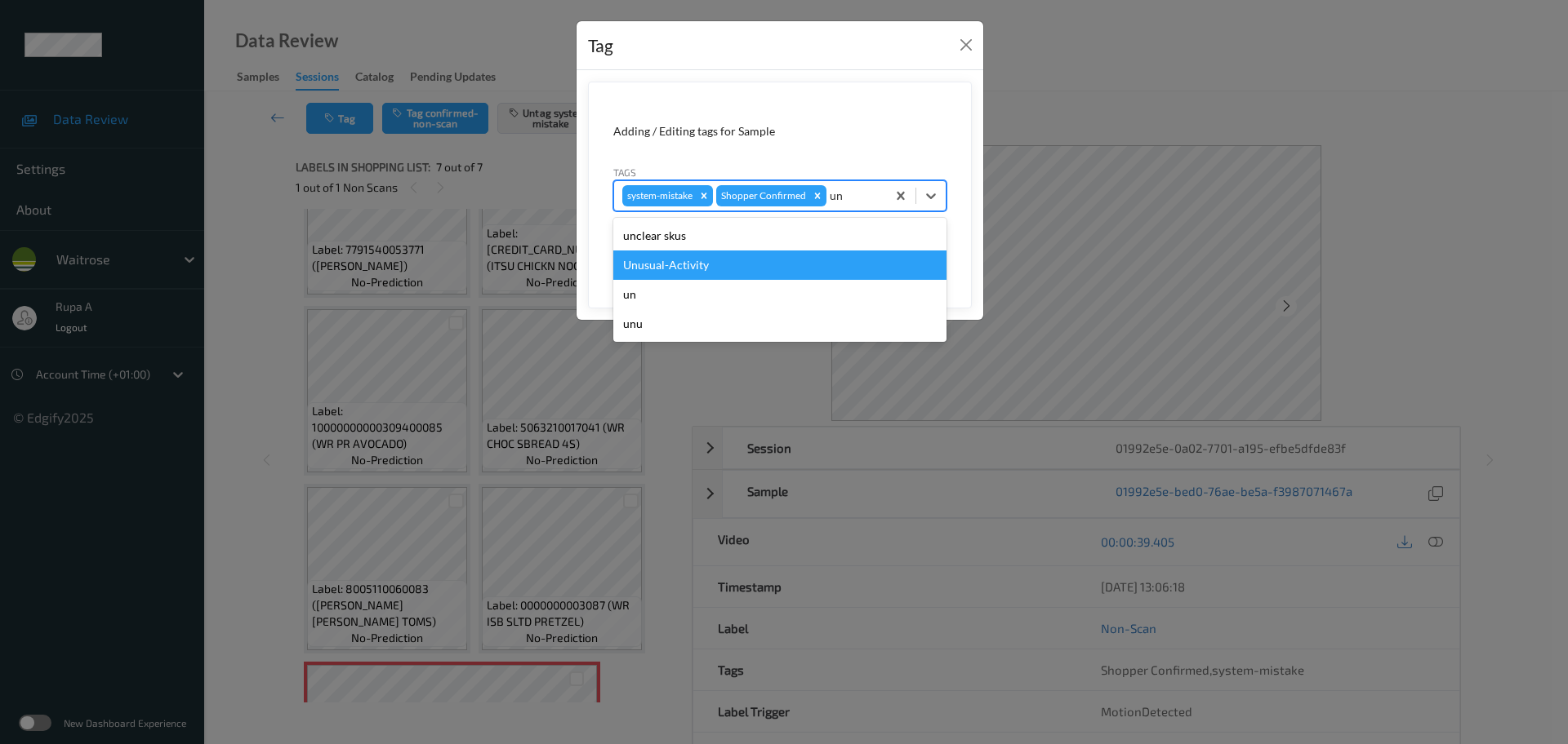
click at [720, 255] on div "Unusual-Activity" at bounding box center [780, 265] width 334 height 29
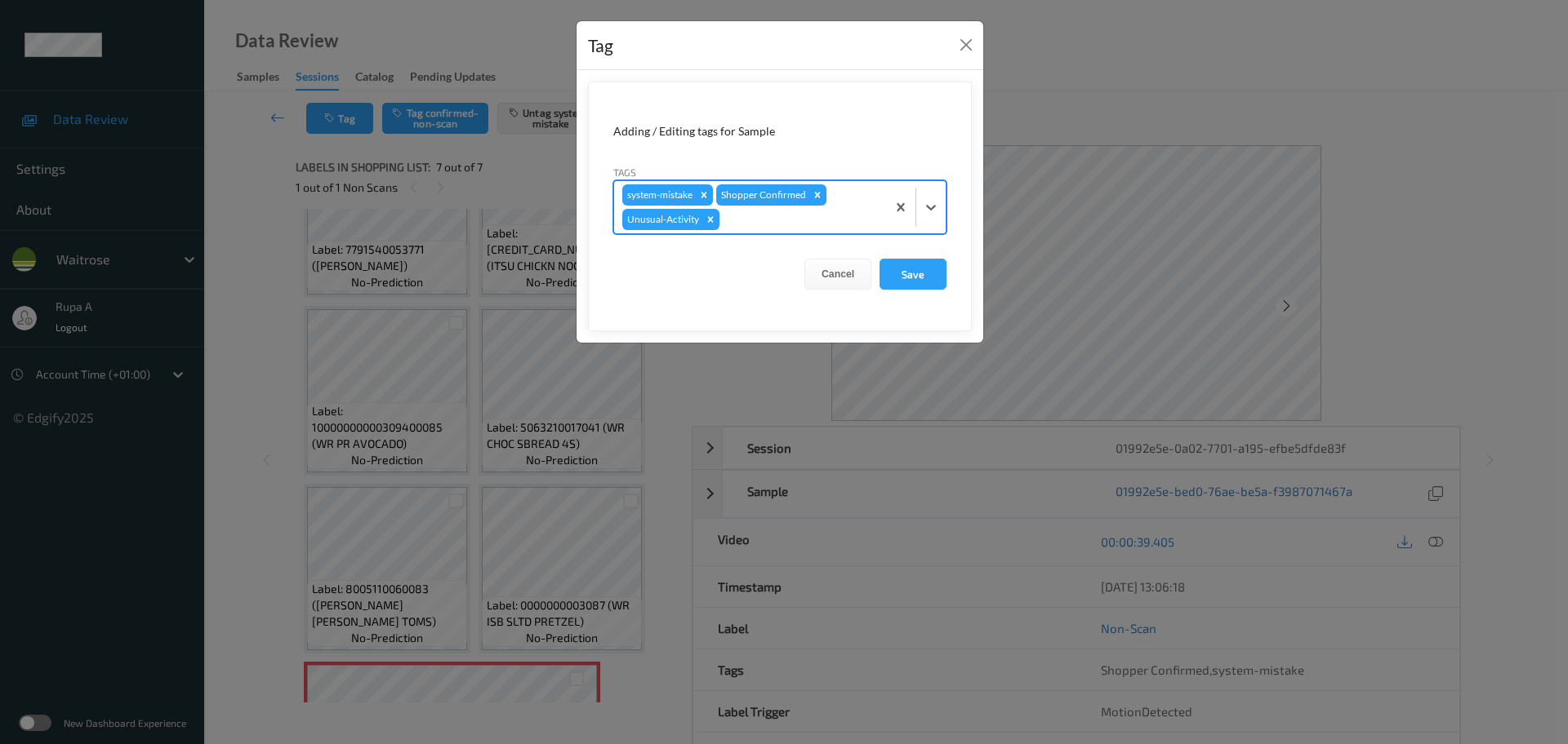
click at [744, 228] on div at bounding box center [800, 220] width 156 height 20
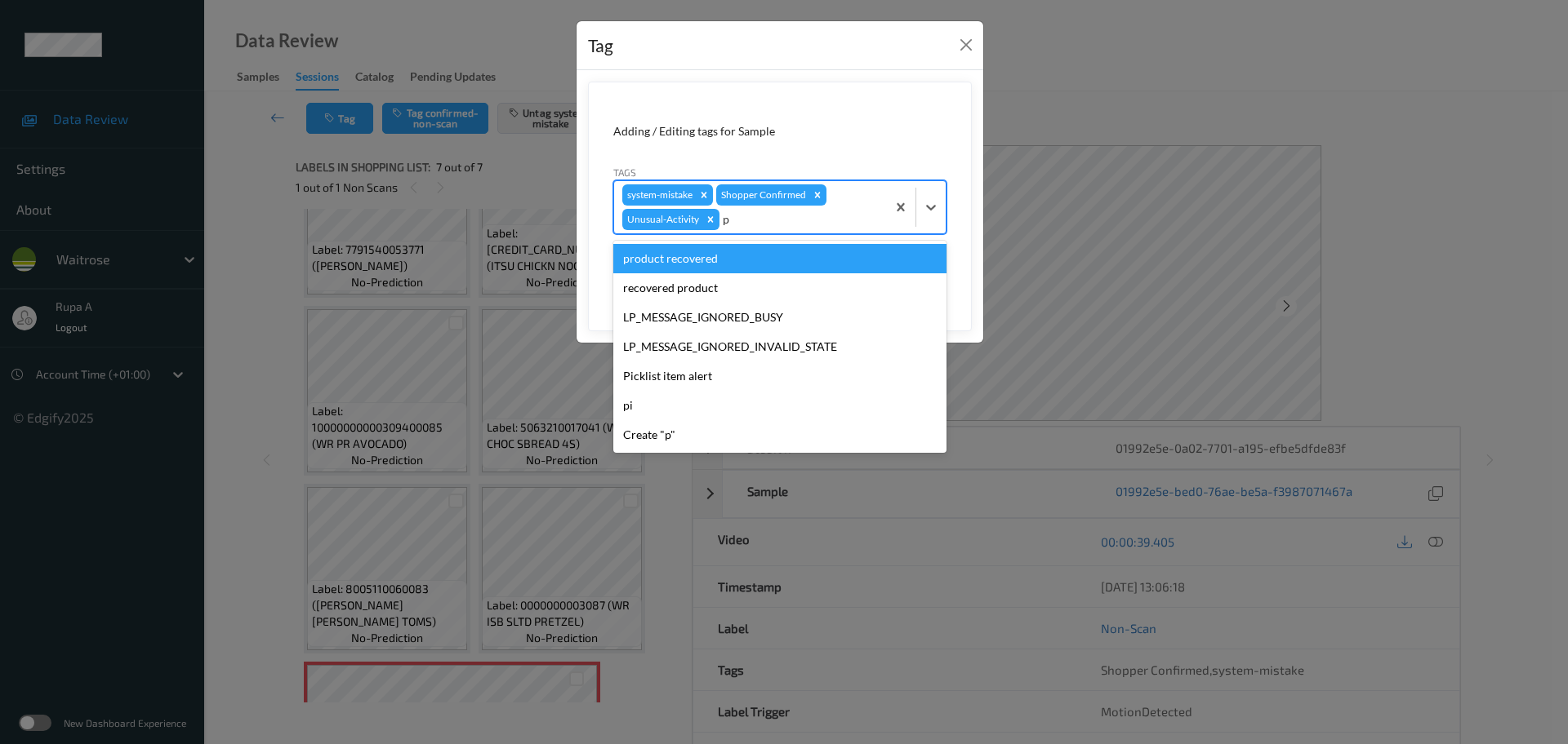
type input "pi"
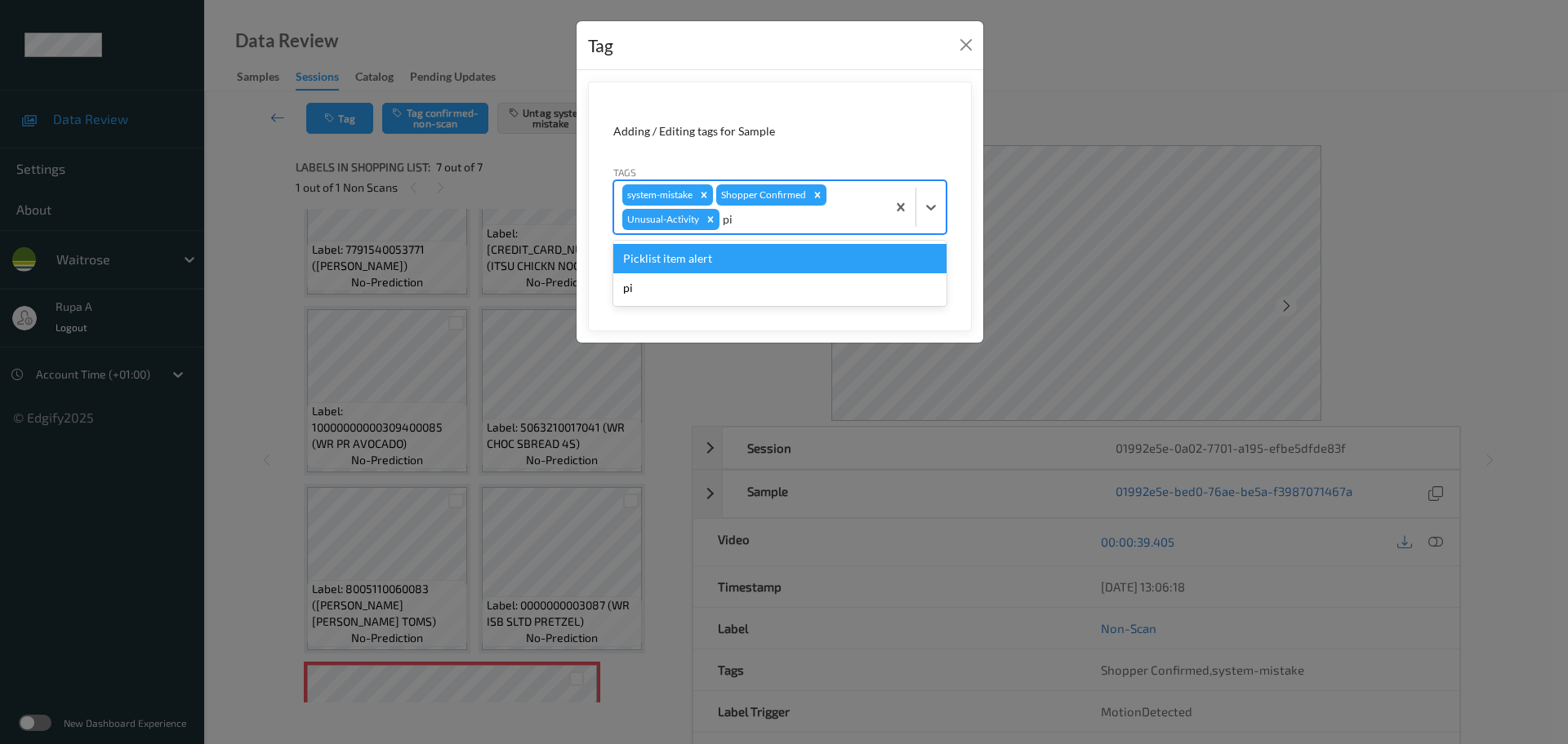
click at [710, 255] on div "Picklist item alert" at bounding box center [780, 259] width 334 height 29
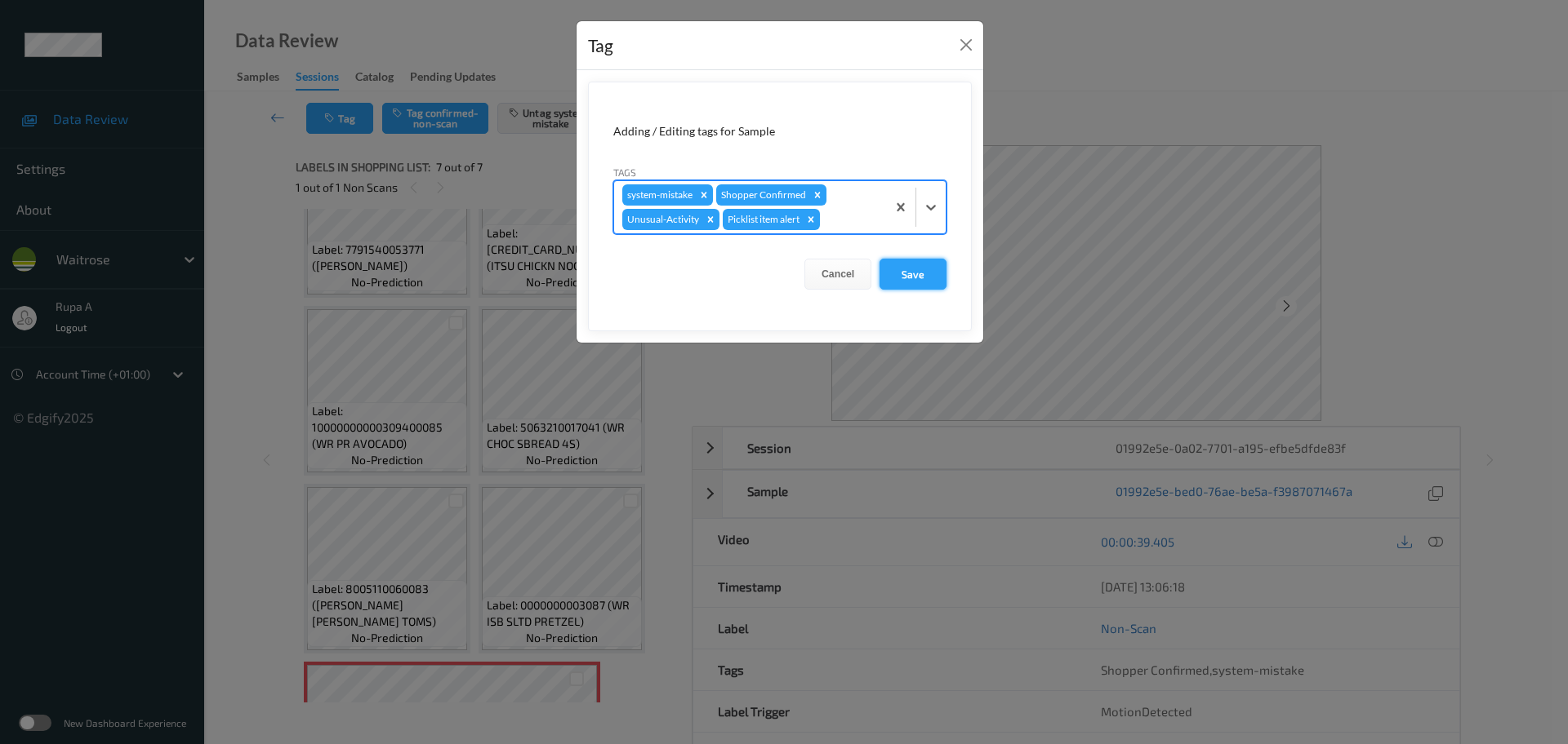
click at [908, 281] on button "Save" at bounding box center [913, 275] width 67 height 31
click at [918, 282] on button "Save" at bounding box center [913, 275] width 67 height 31
click at [918, 271] on button "Save" at bounding box center [913, 275] width 67 height 31
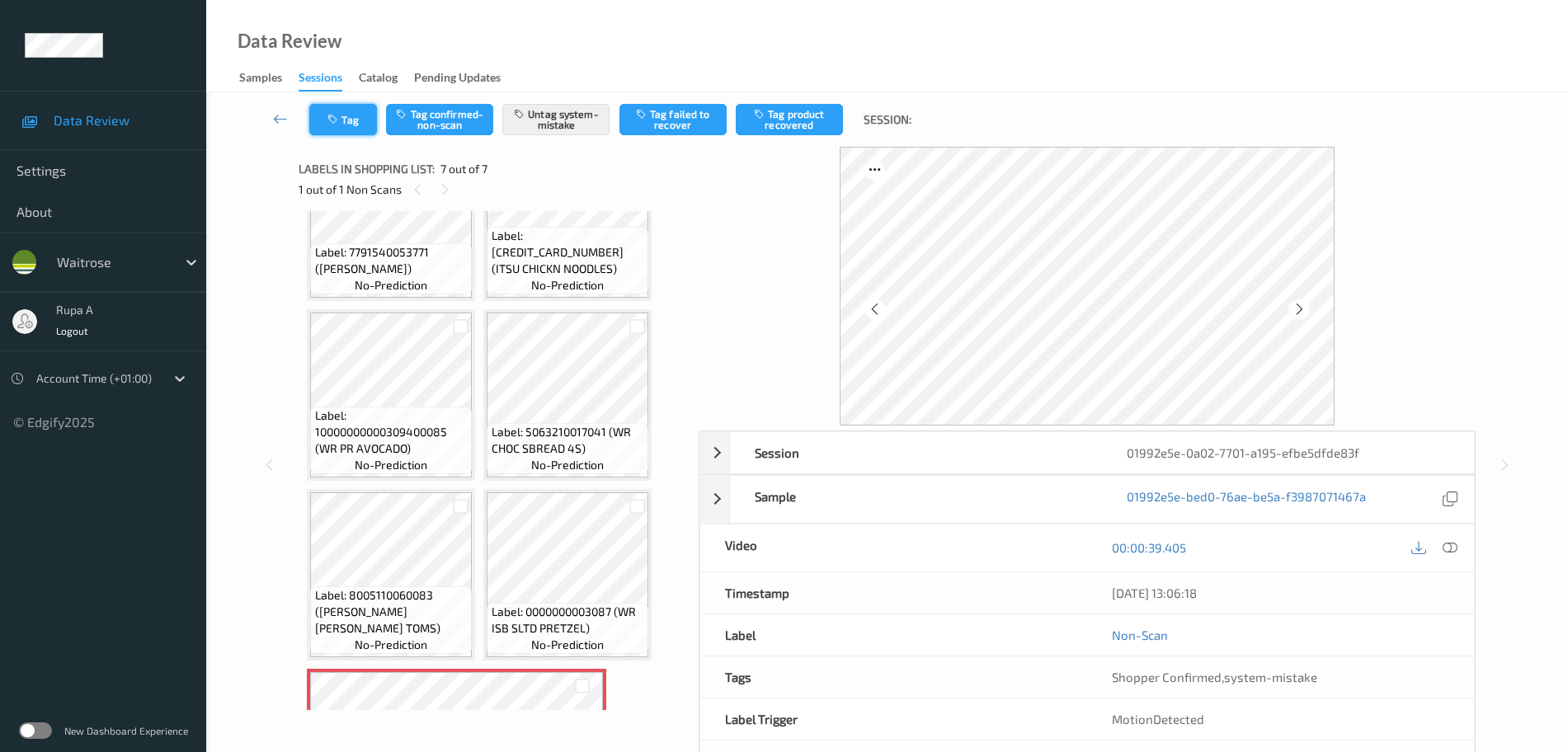
click at [368, 124] on button "Tag" at bounding box center [343, 120] width 67 height 32
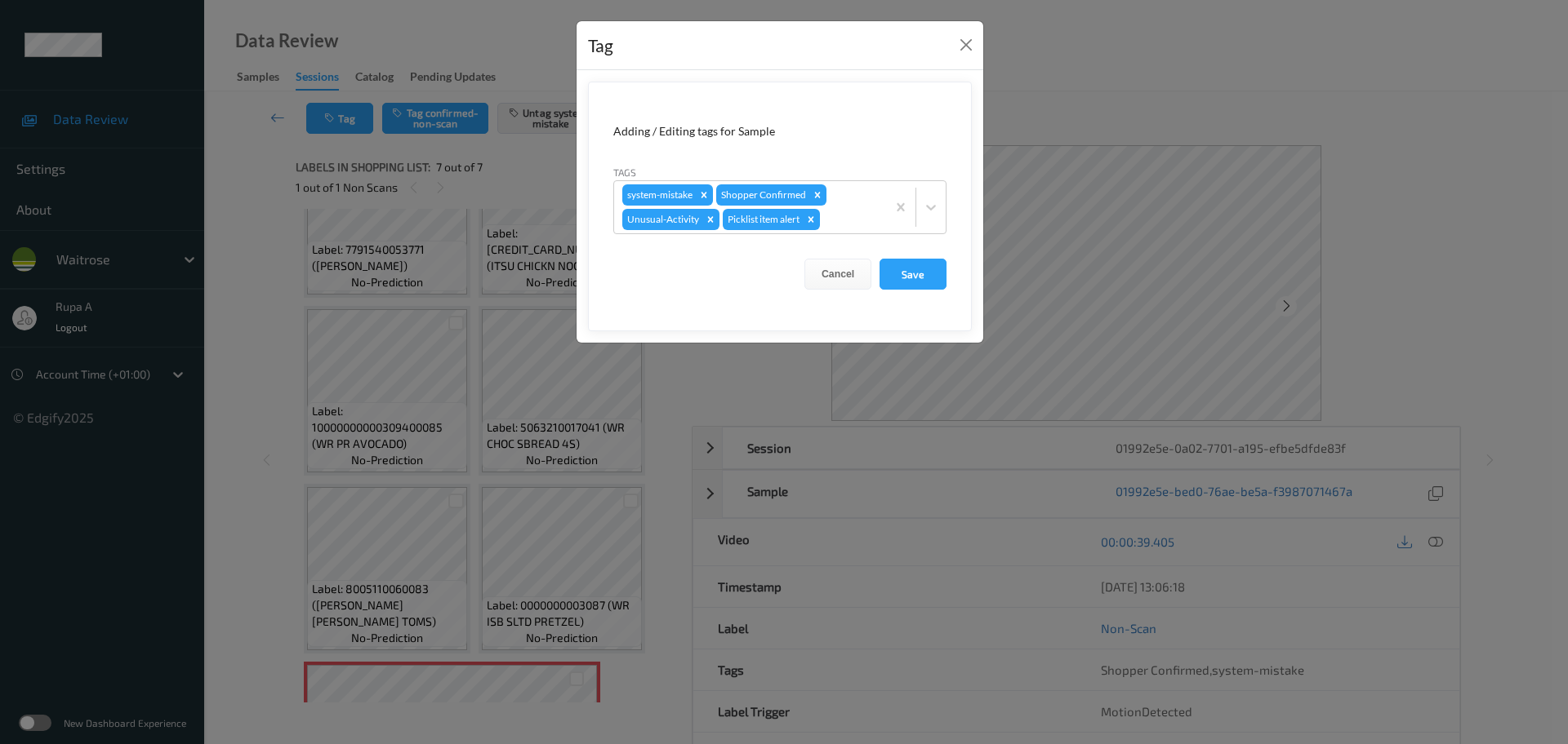
click at [878, 257] on form "Adding / Editing tags for Sample Tags system-mistake Shopper Confirmed Unusual-…" at bounding box center [780, 206] width 383 height 250
click at [913, 265] on button "Save" at bounding box center [913, 275] width 67 height 31
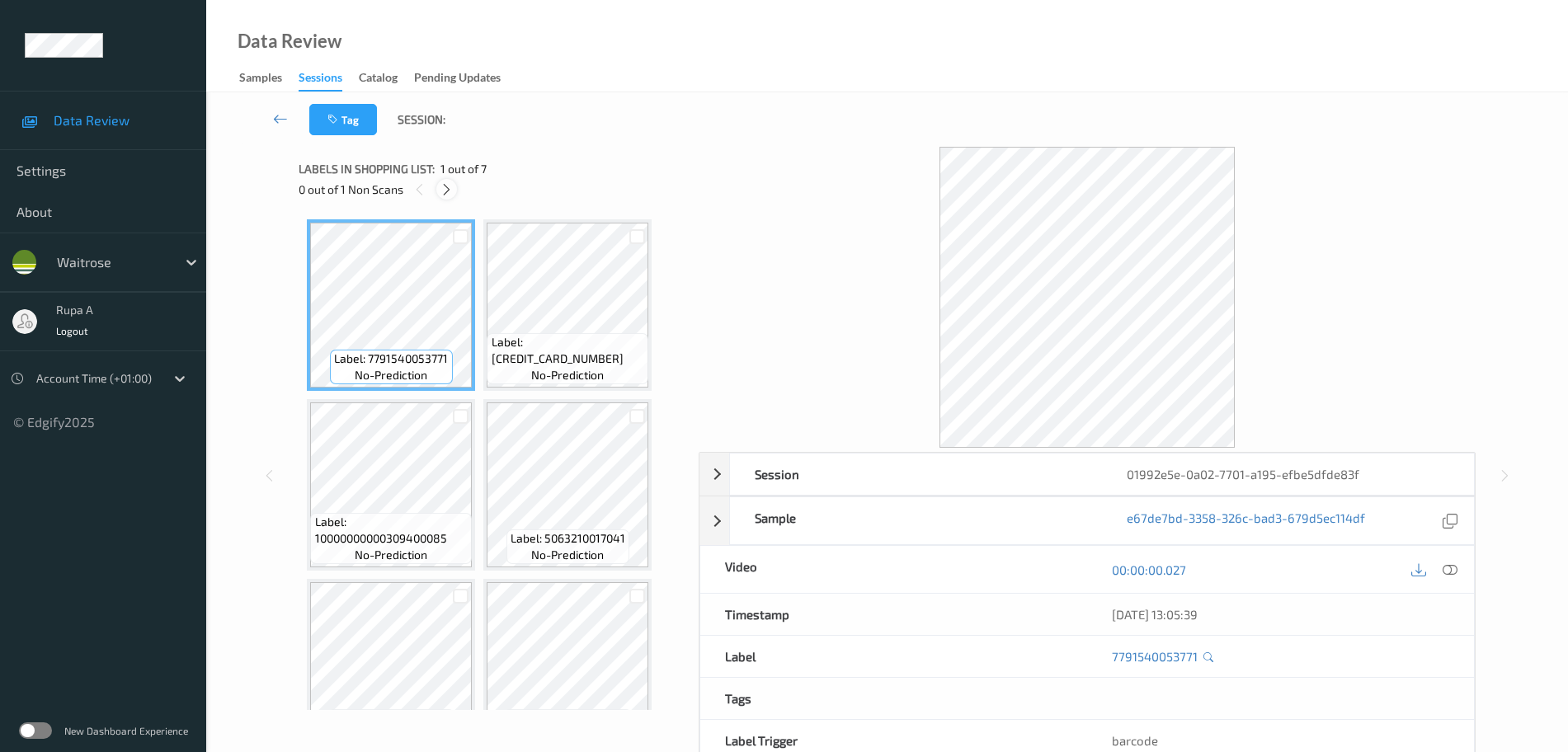
click at [443, 198] on div at bounding box center [447, 189] width 21 height 21
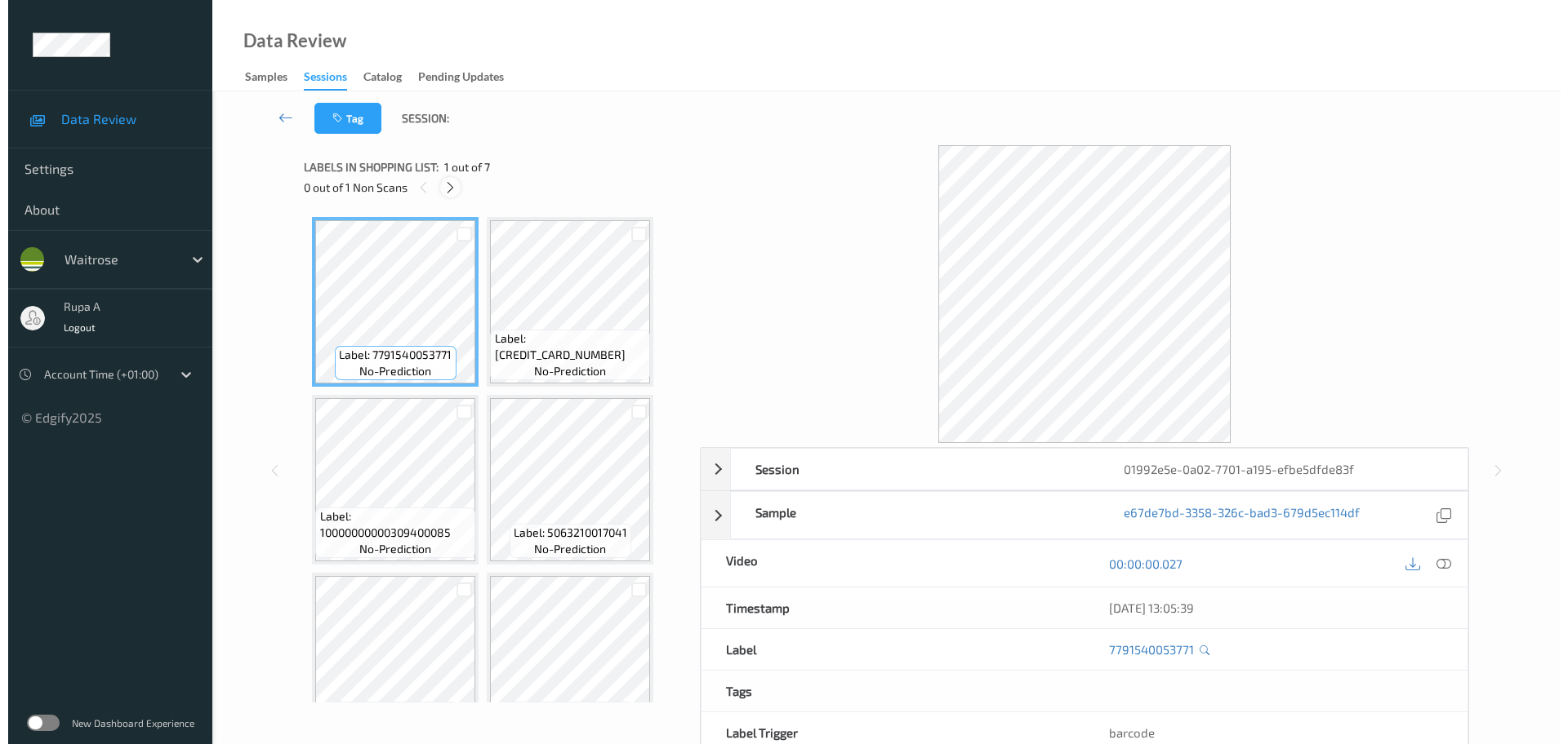
scroll to position [226, 0]
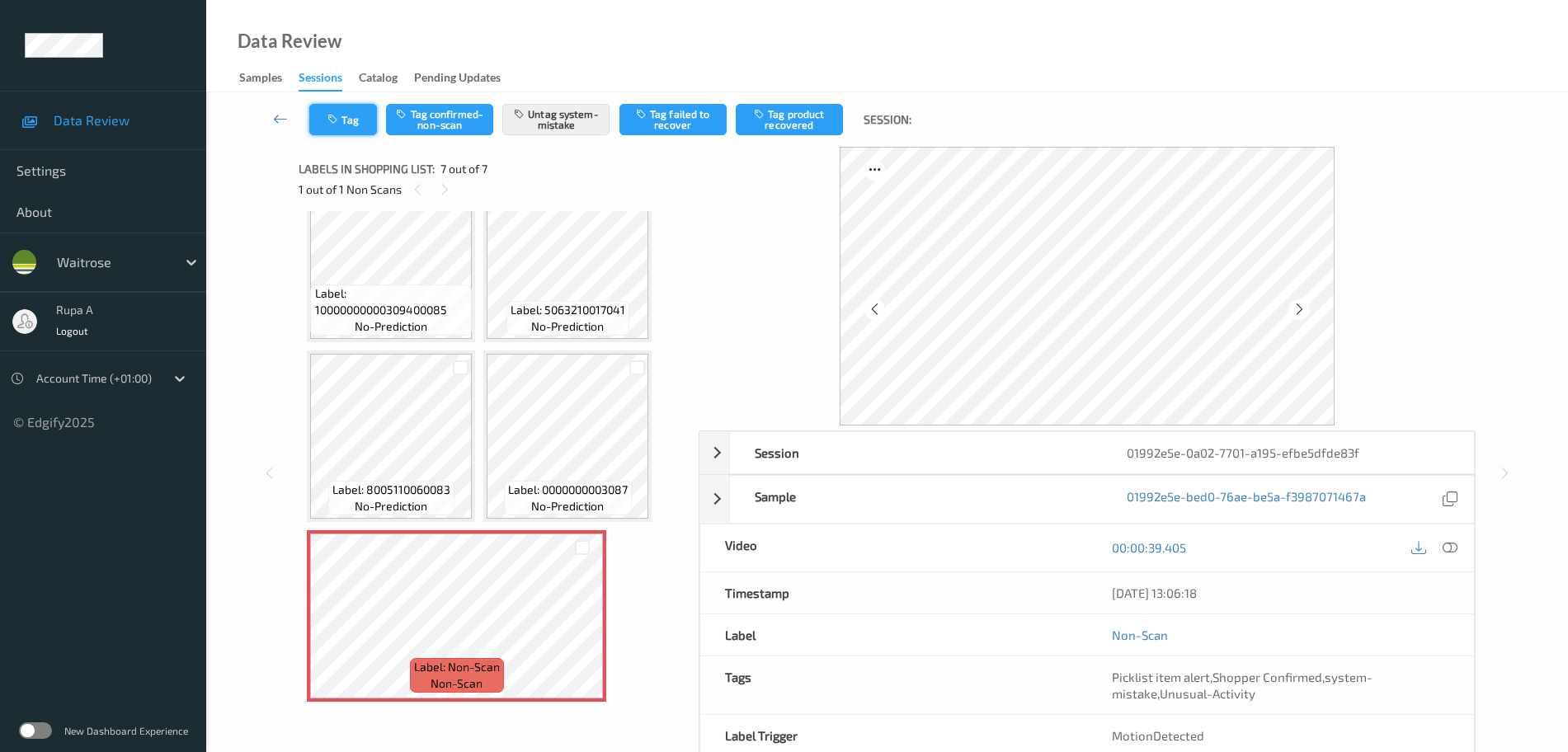
click at [353, 129] on button "Tag" at bounding box center [343, 120] width 67 height 32
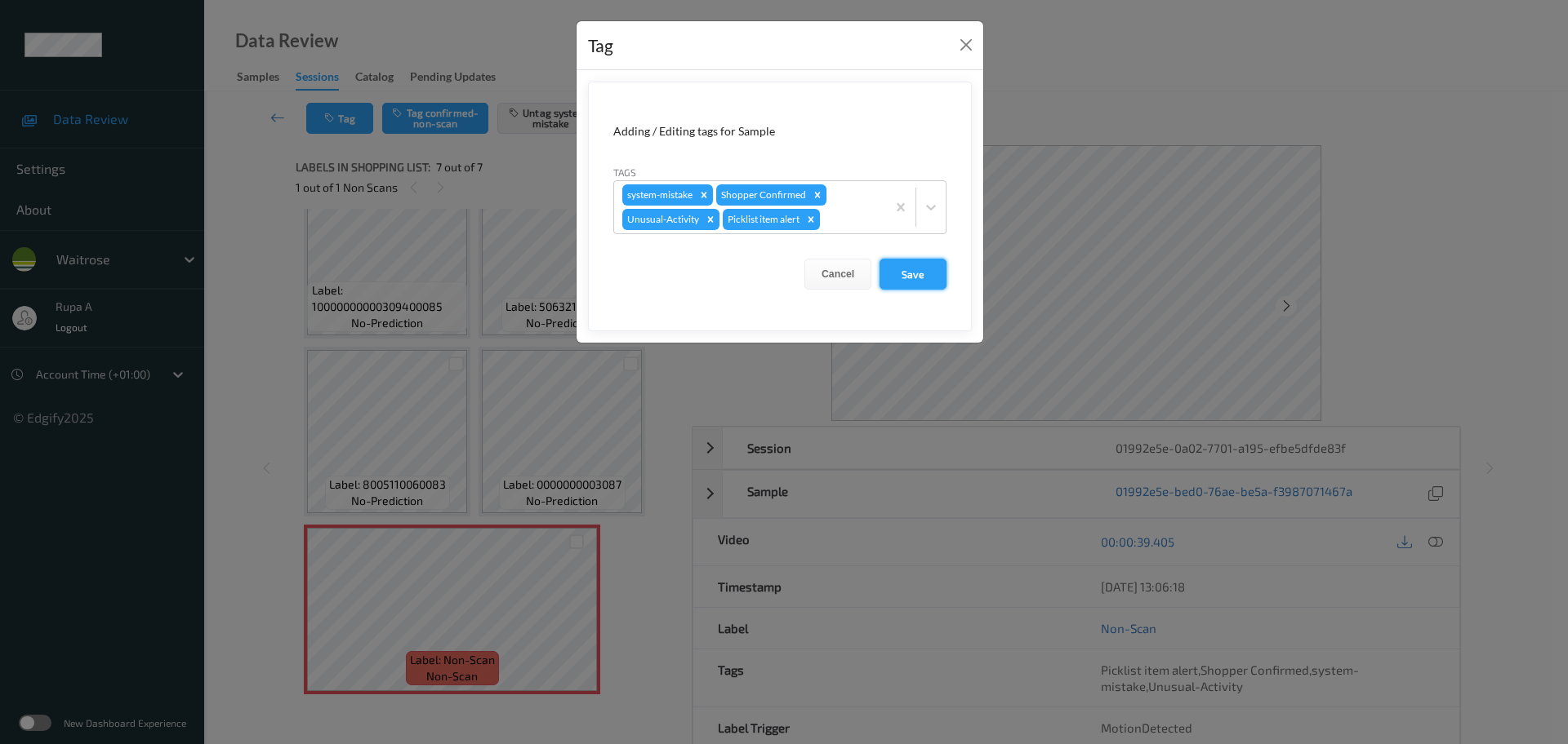
click at [905, 270] on button "Save" at bounding box center [913, 275] width 67 height 31
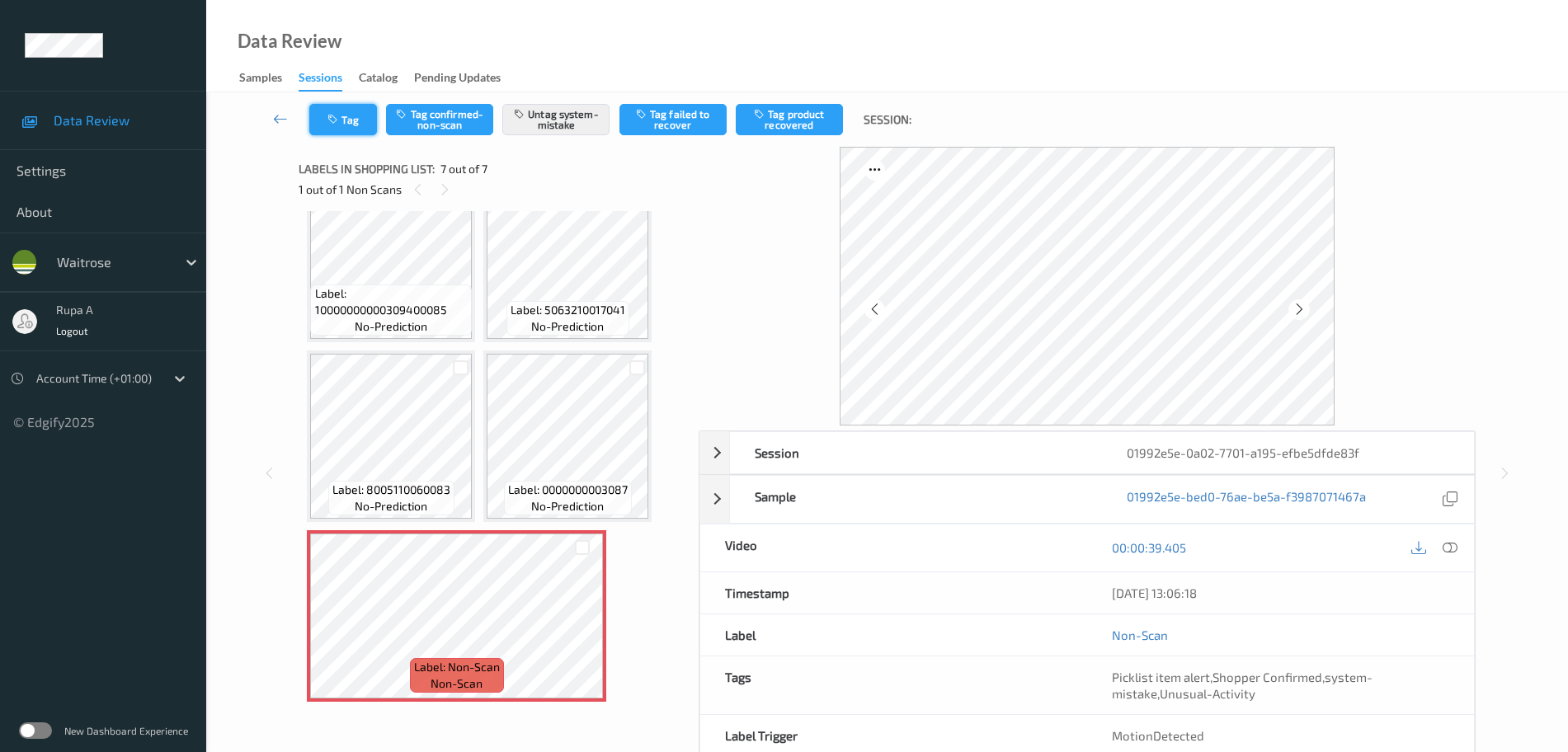
click at [368, 133] on button "Tag" at bounding box center [343, 120] width 67 height 32
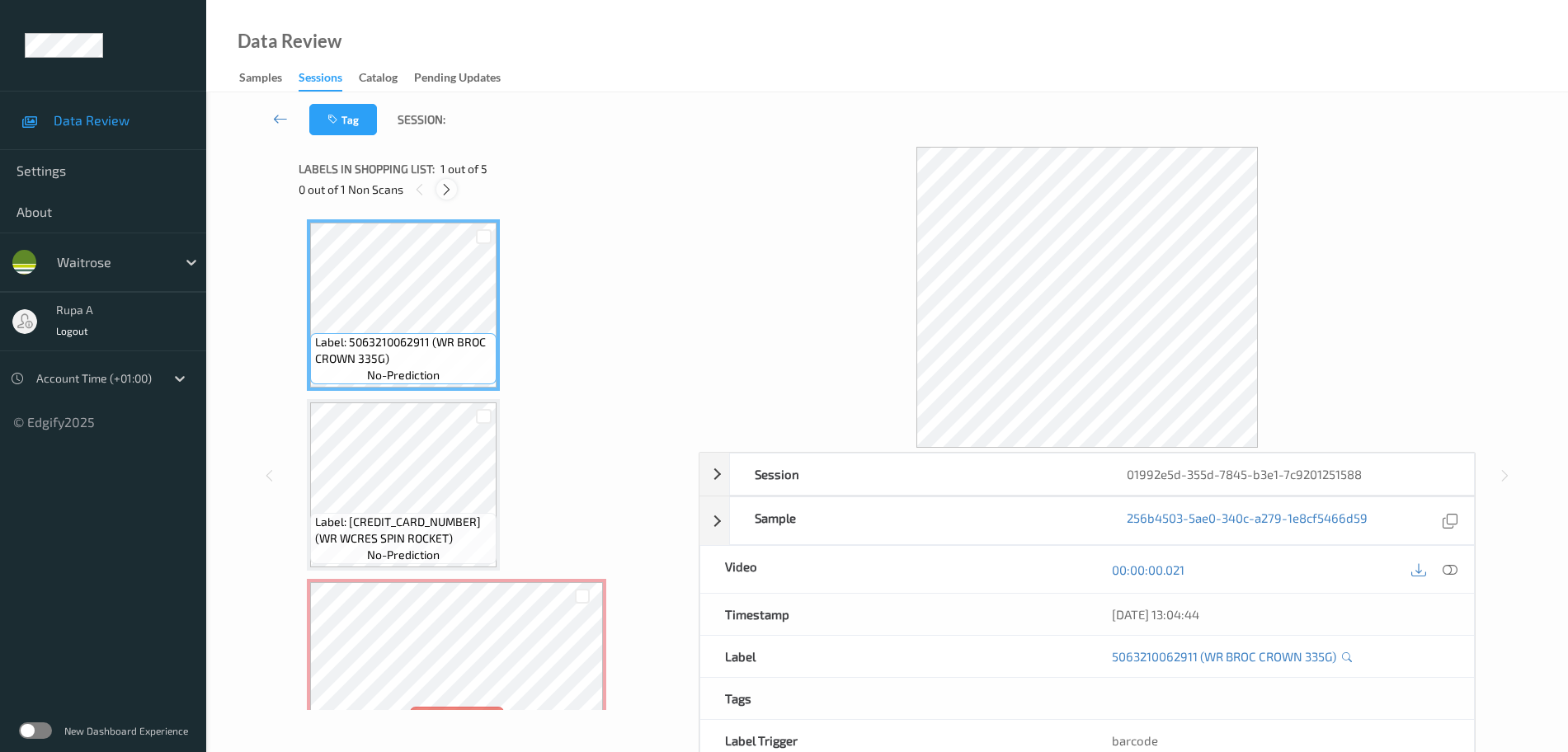
click at [448, 188] on icon at bounding box center [447, 190] width 14 height 15
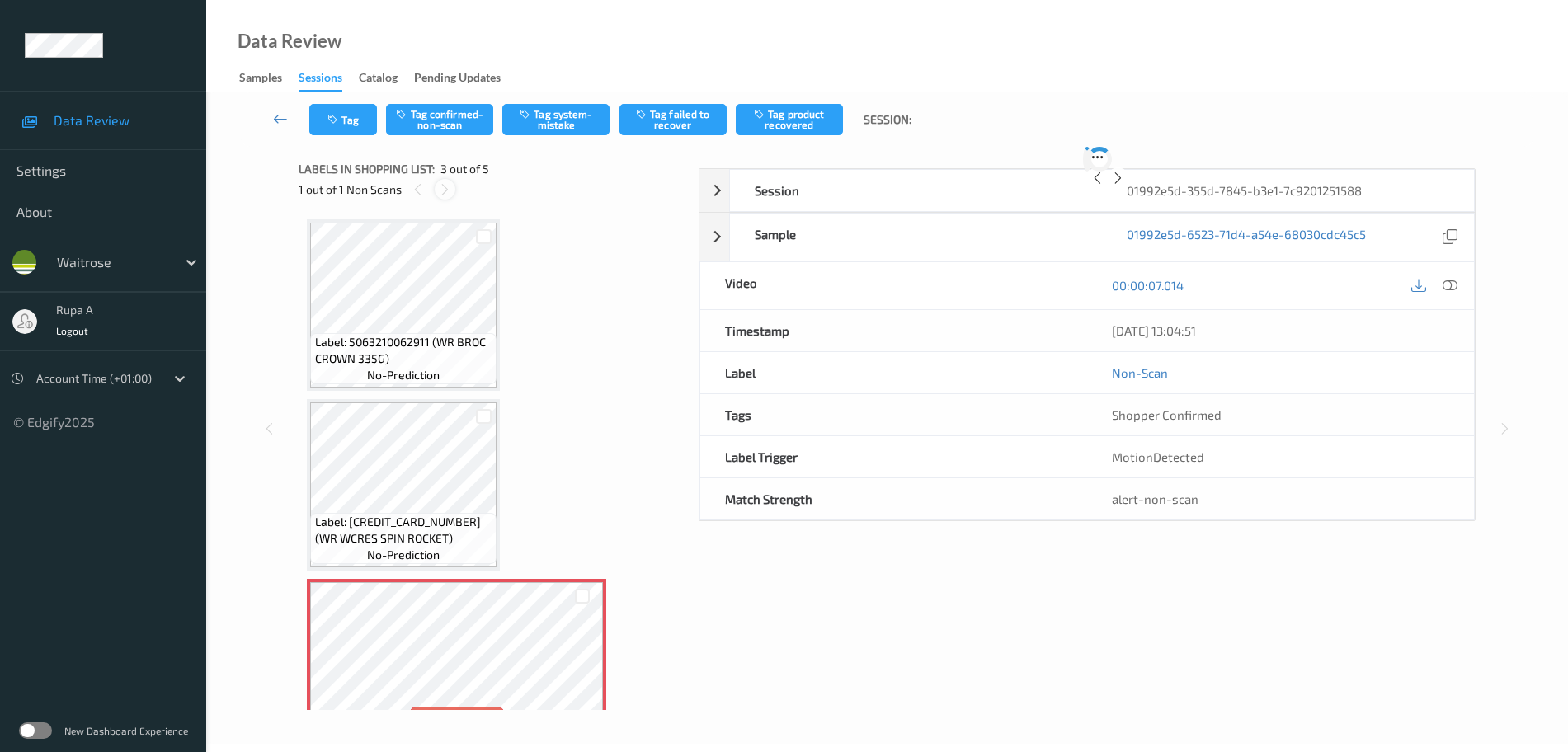
scroll to position [188, 0]
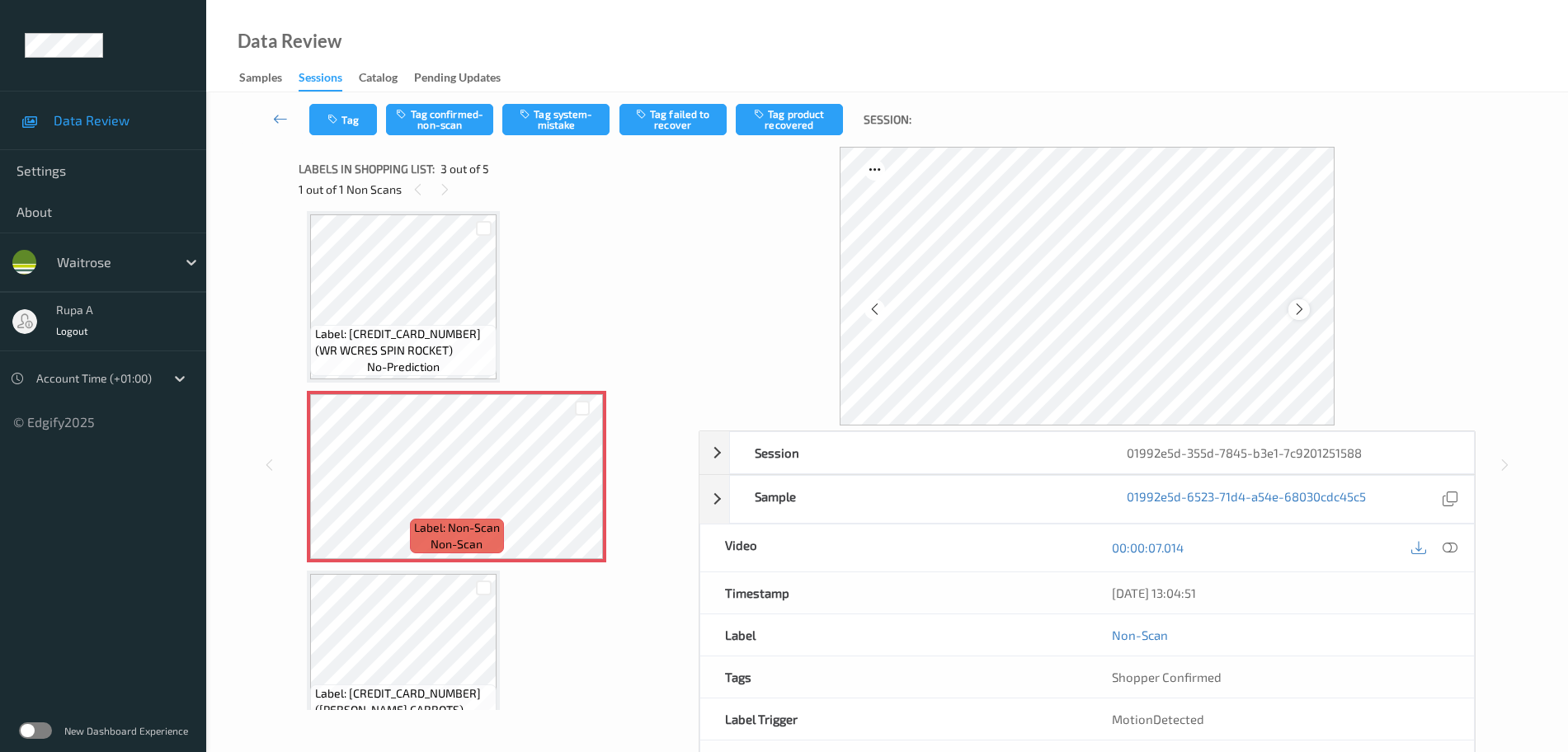
click at [1306, 313] on icon at bounding box center [1299, 309] width 14 height 15
click at [542, 123] on button "Tag system-mistake" at bounding box center [555, 120] width 108 height 32
click at [340, 126] on button "Tag" at bounding box center [343, 120] width 67 height 32
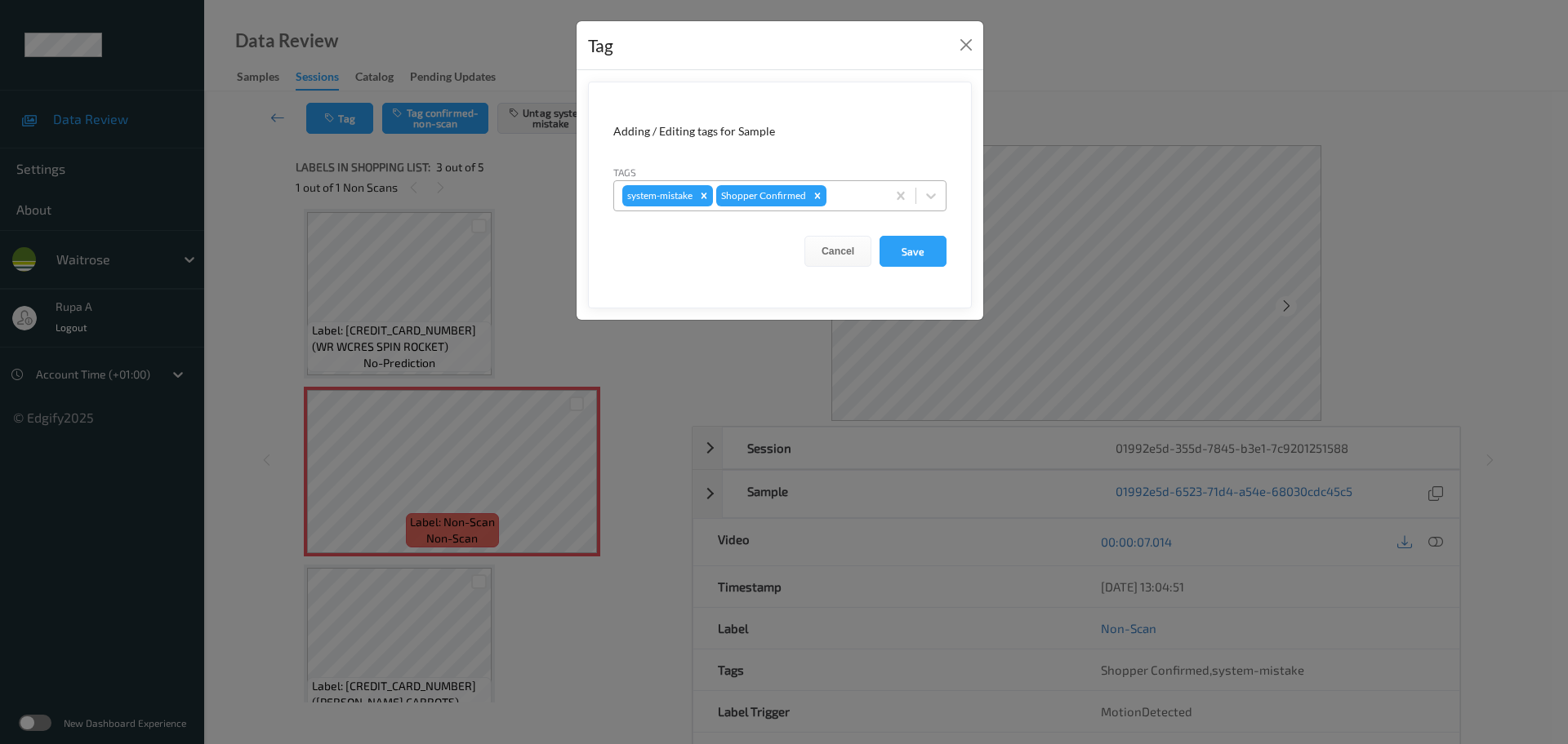
click at [838, 197] on div at bounding box center [853, 196] width 48 height 20
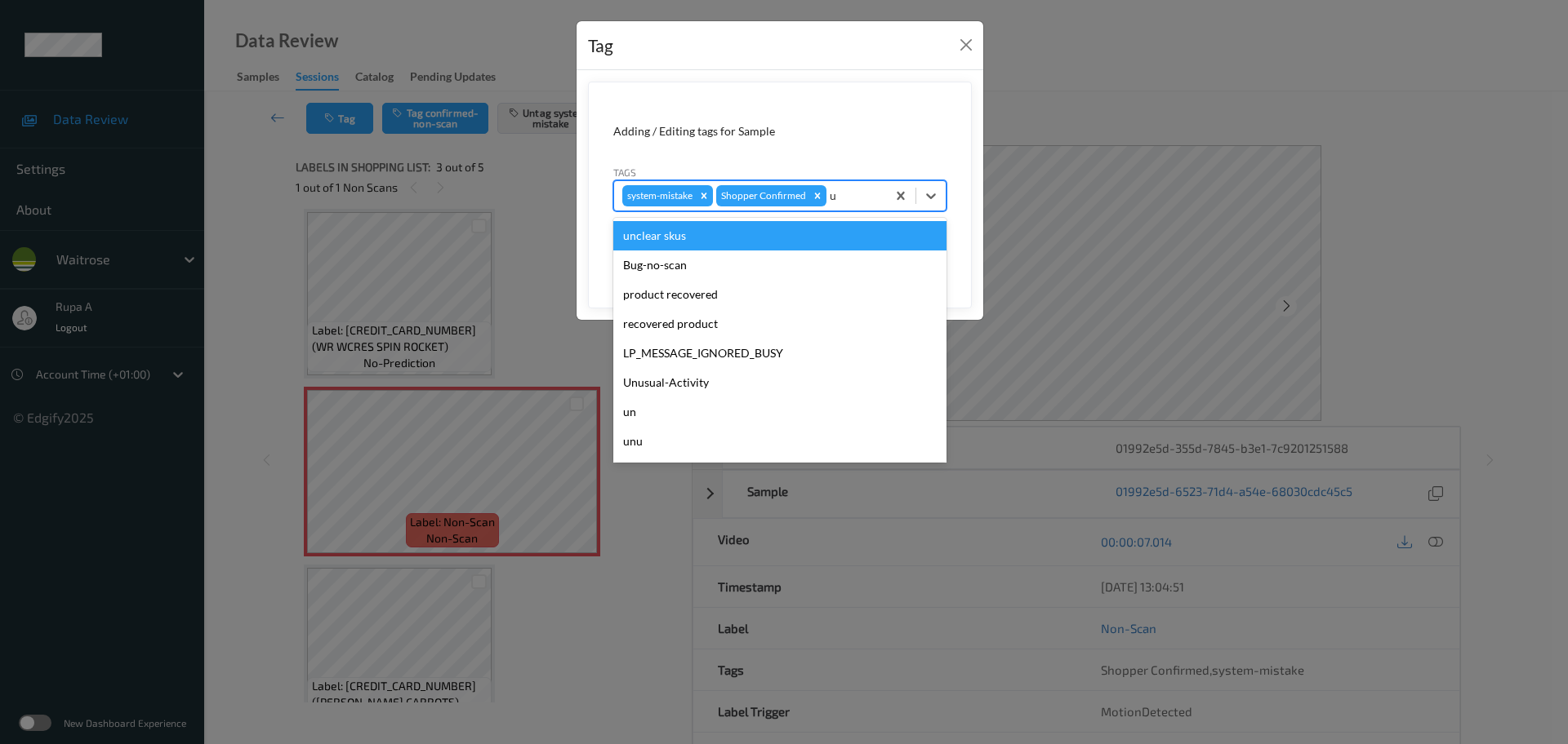
type input "un"
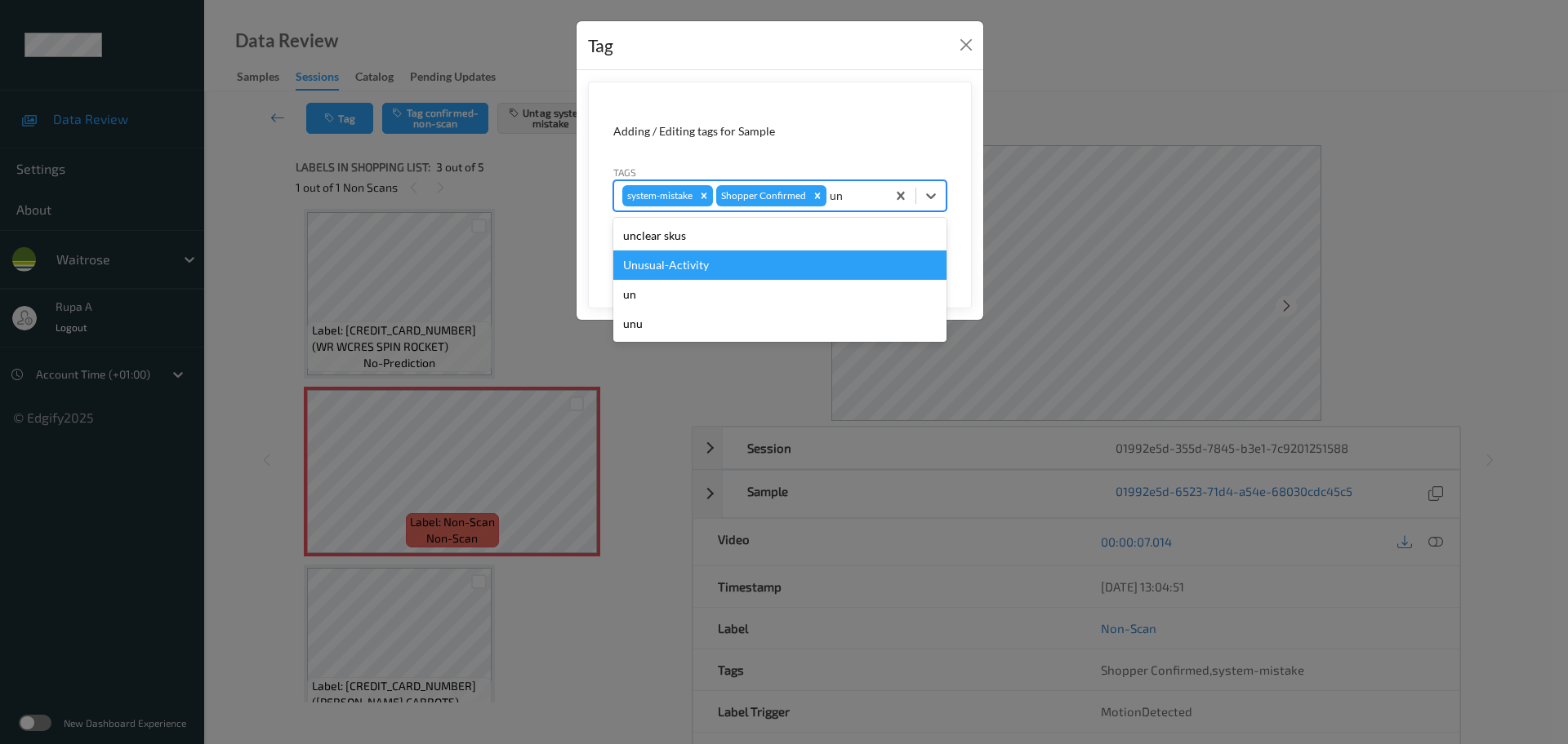
click at [739, 261] on div "Unusual-Activity" at bounding box center [780, 265] width 334 height 29
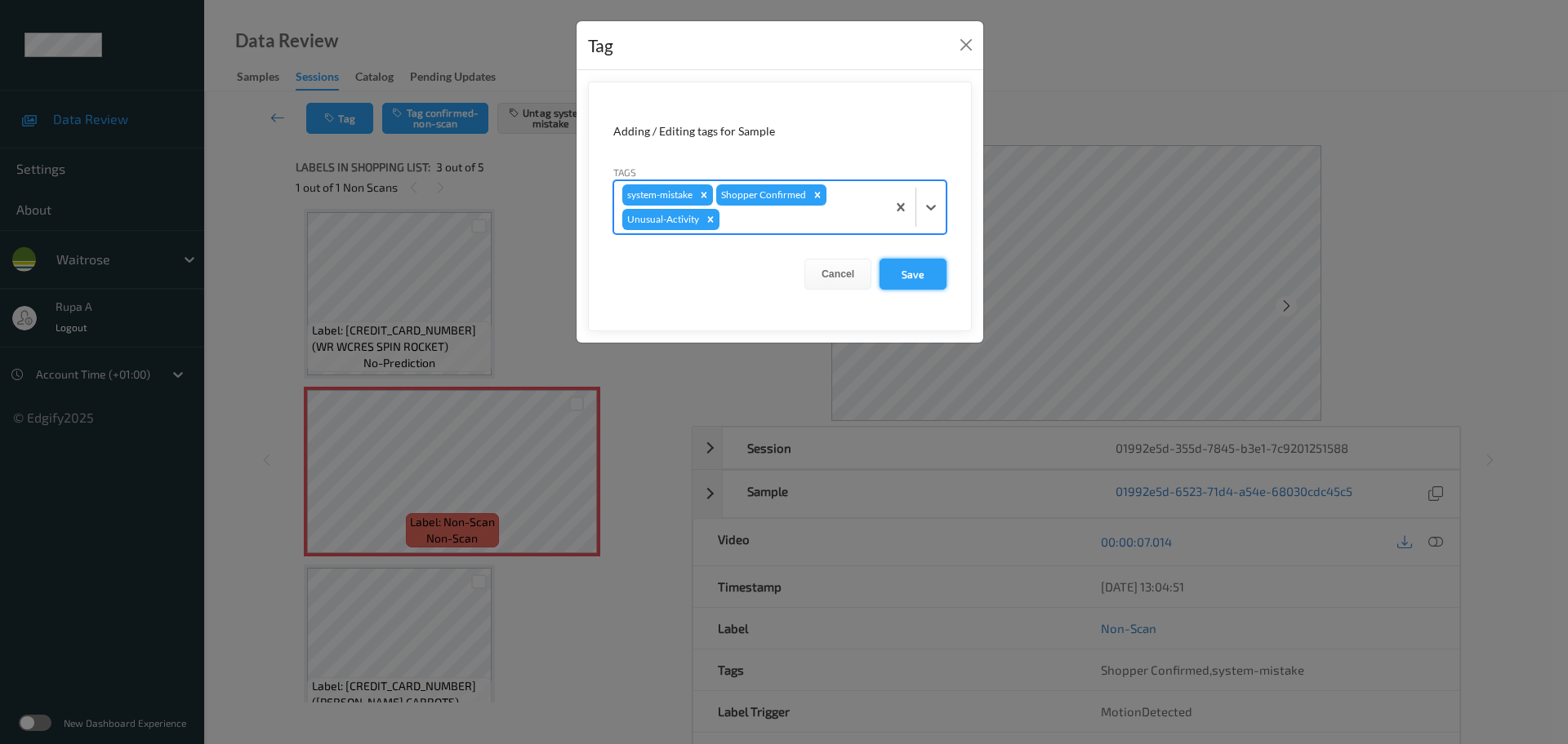
click at [914, 273] on button "Save" at bounding box center [913, 275] width 67 height 31
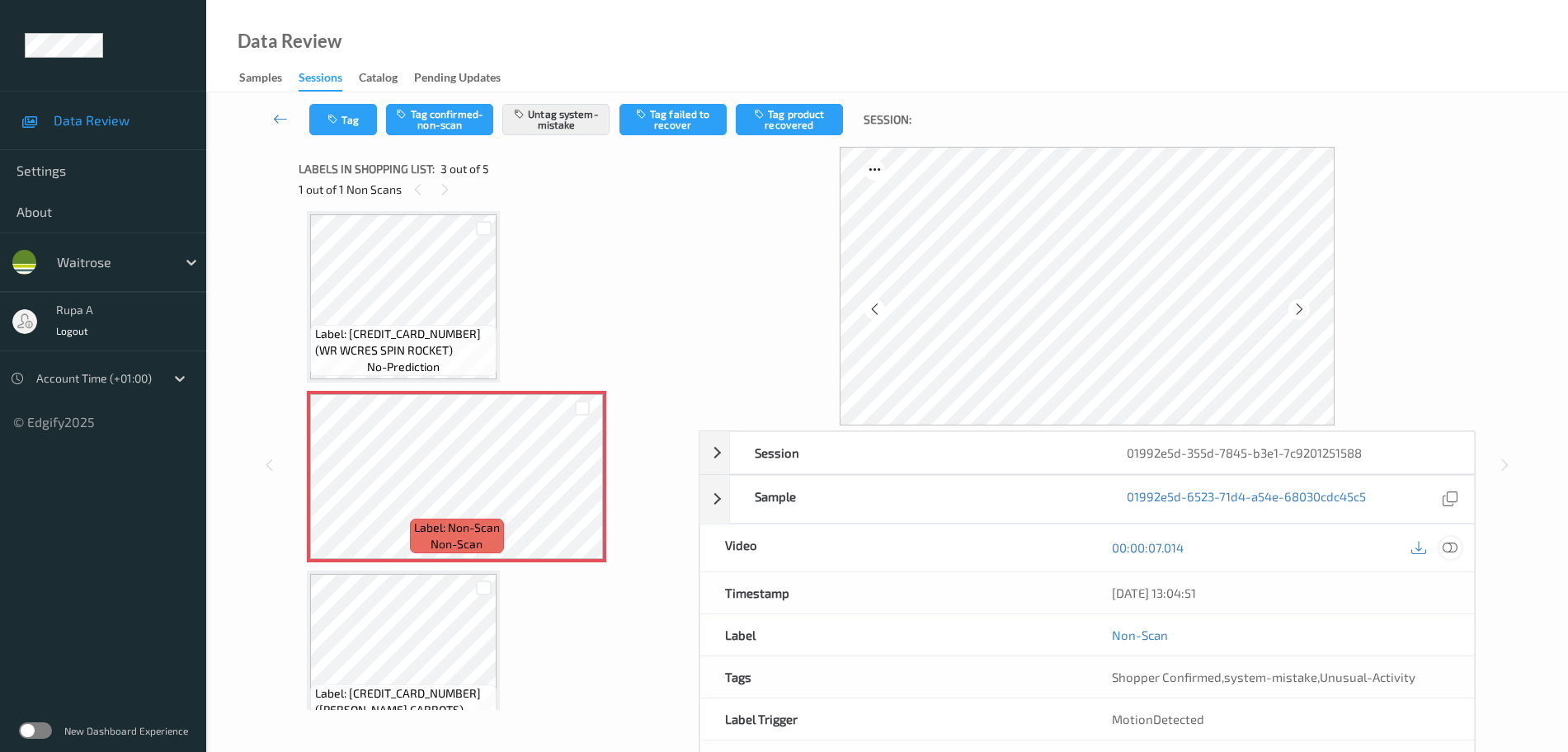
click at [1448, 550] on icon at bounding box center [1449, 547] width 15 height 15
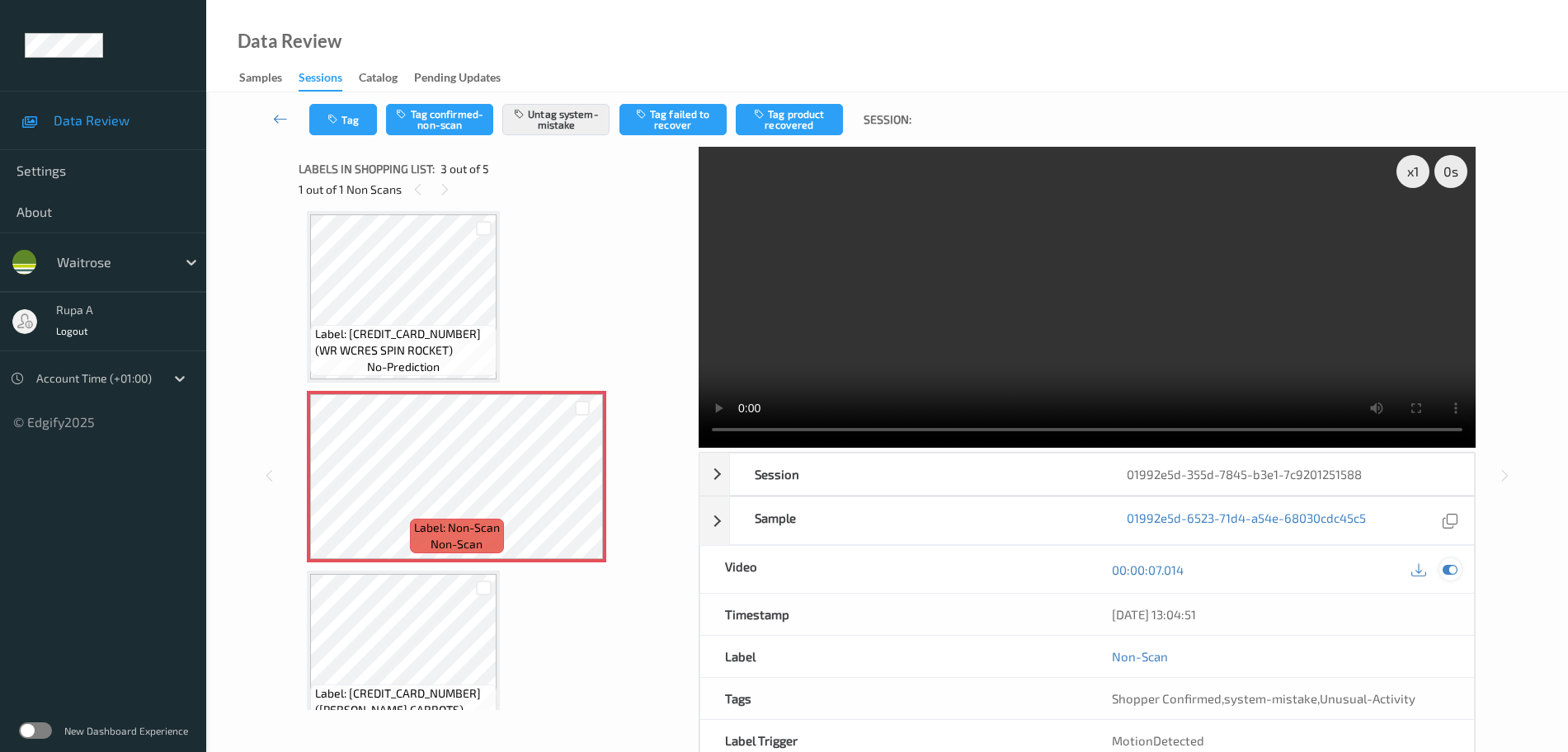
click at [1458, 572] on div at bounding box center [1450, 569] width 23 height 23
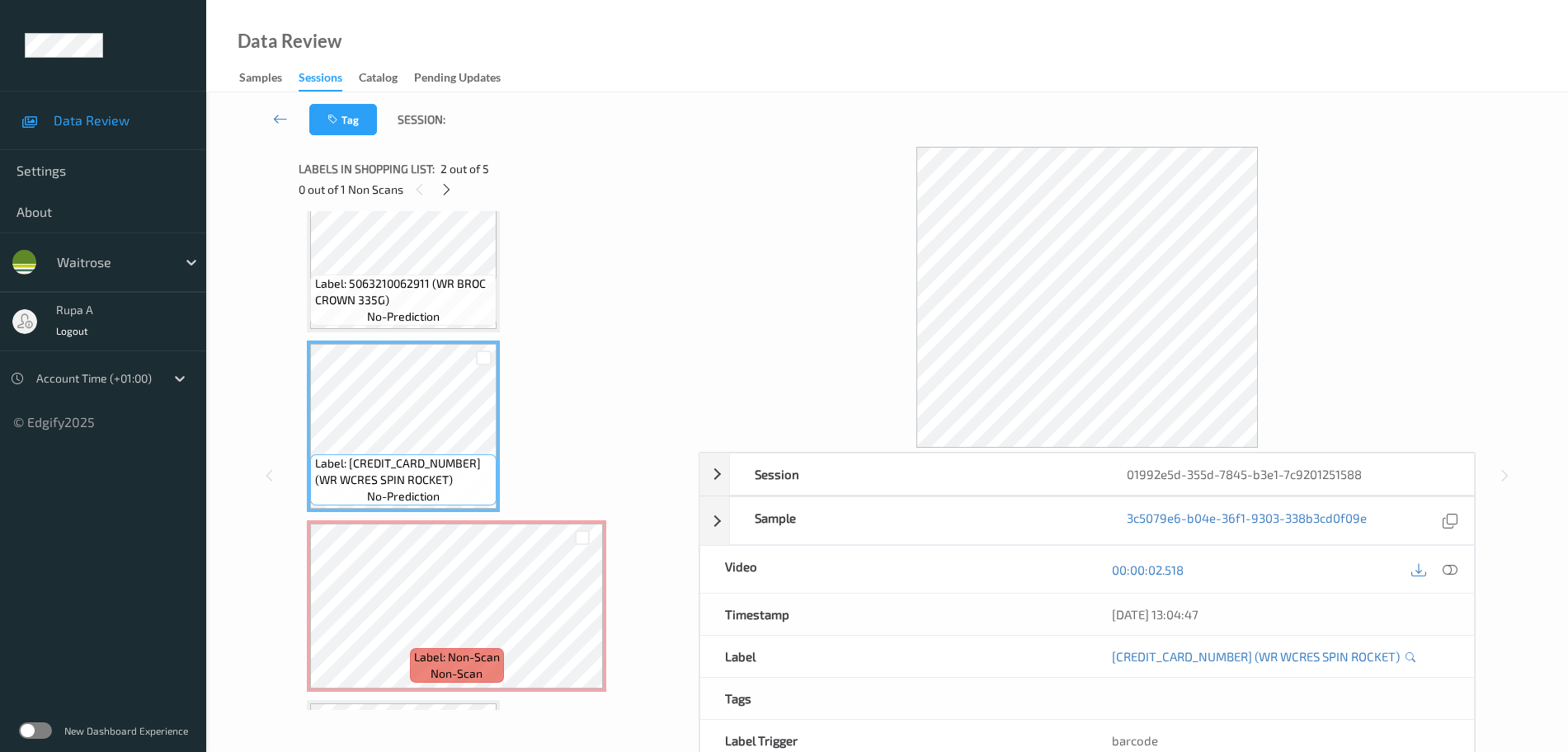
scroll to position [207, 0]
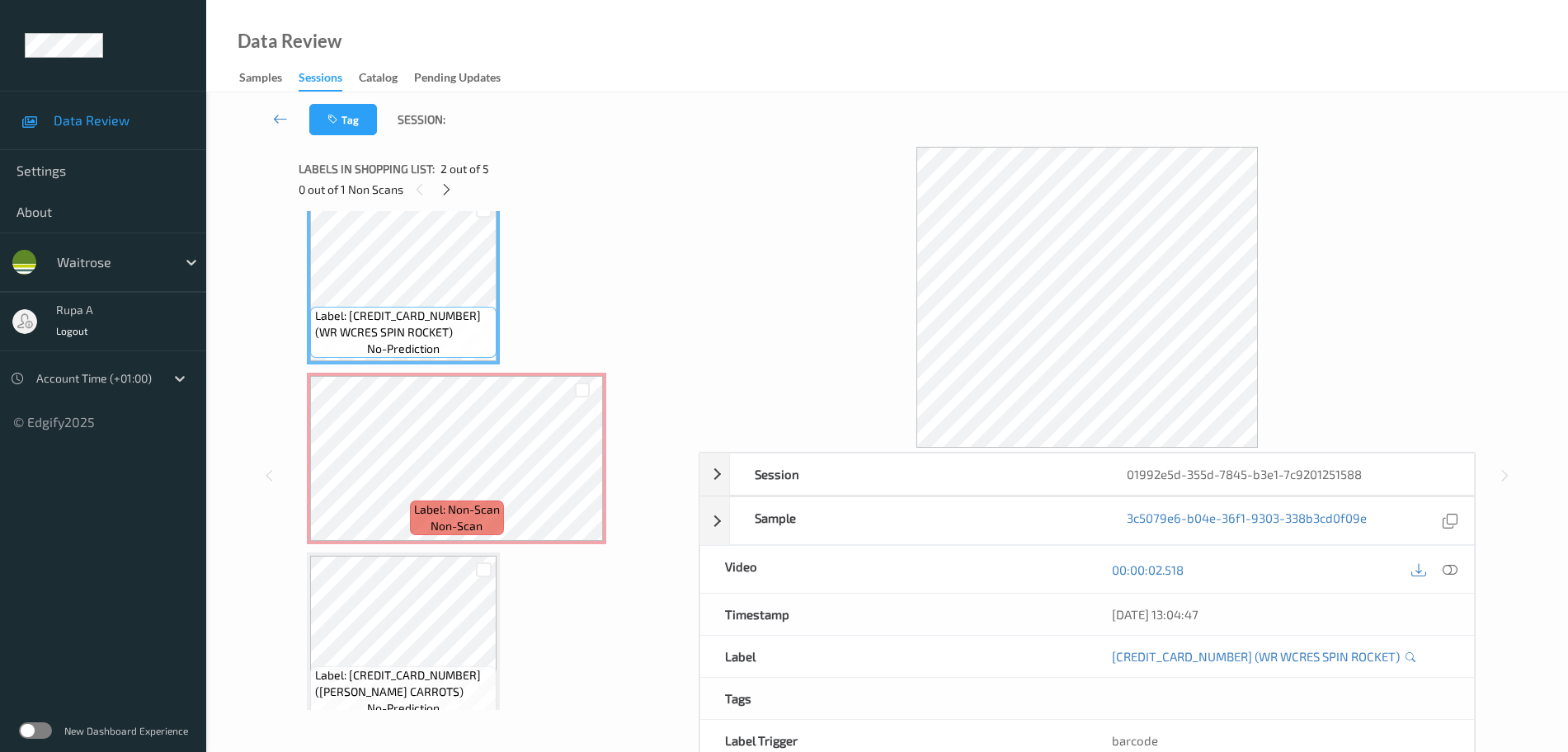
click at [533, 558] on div "Label: 5063210062911 (WR BROC CROWN 335G) no-prediction Label: 5000169635872 (W…" at bounding box center [493, 459] width 372 height 891
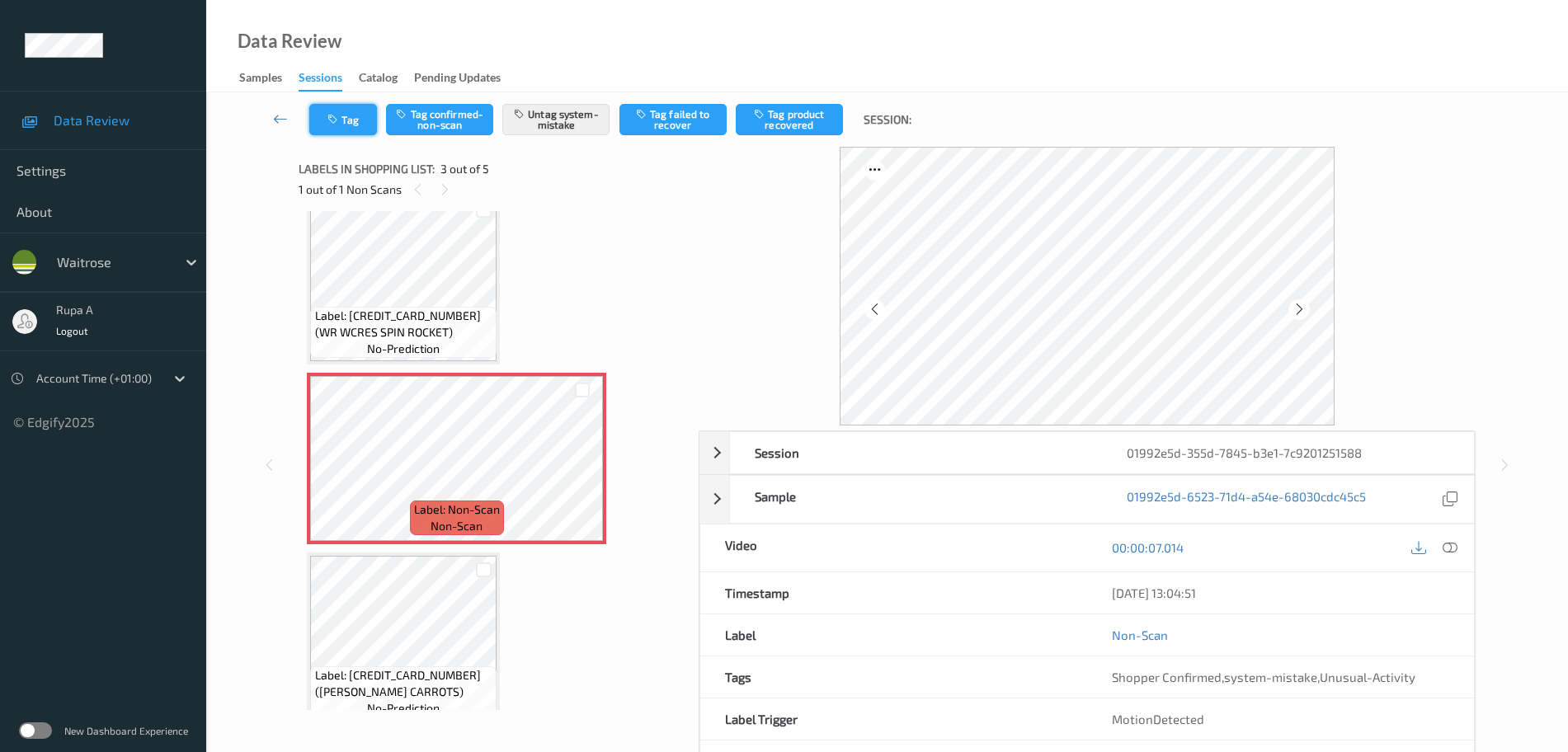
click at [337, 124] on icon "button" at bounding box center [334, 120] width 14 height 12
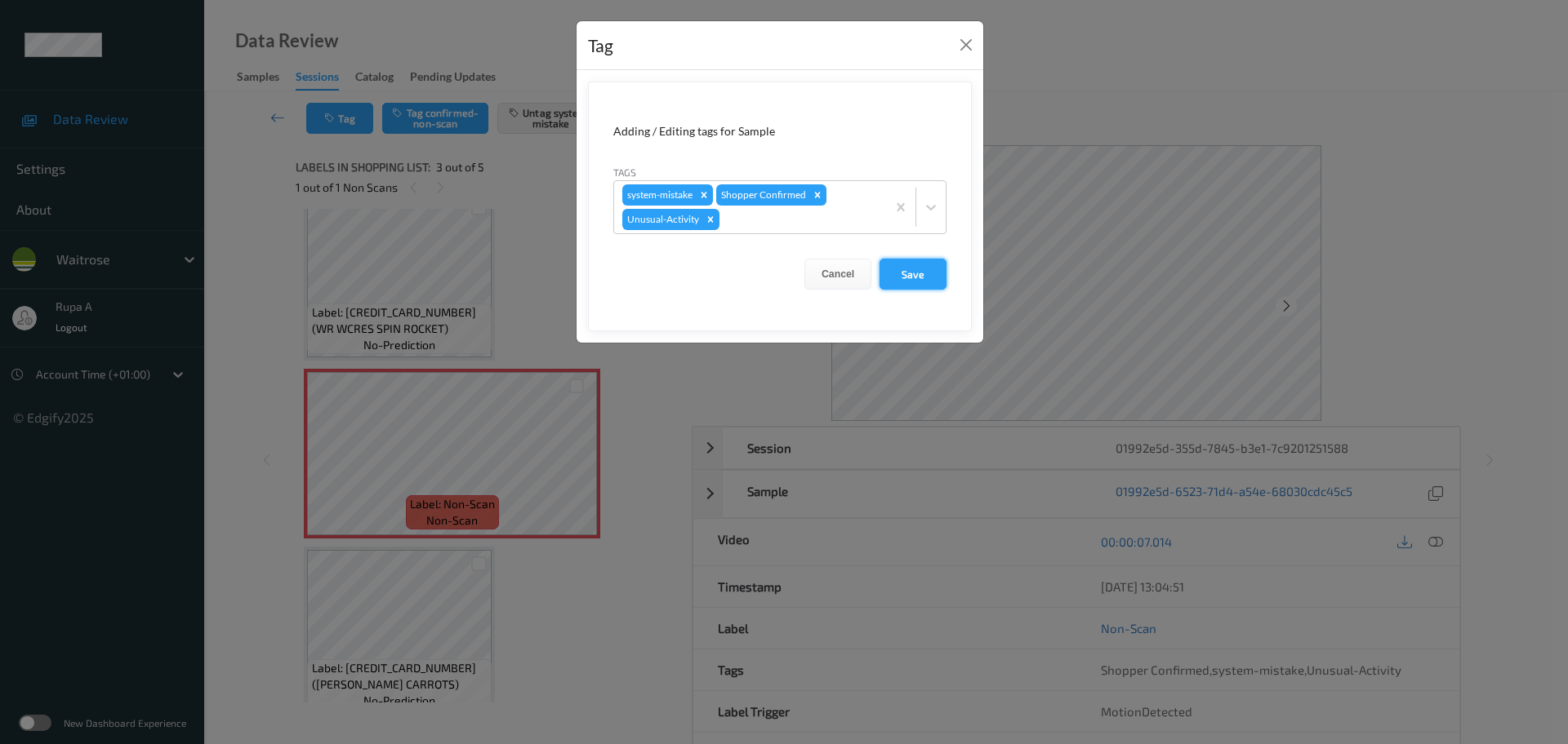
click at [928, 275] on button "Save" at bounding box center [913, 275] width 67 height 31
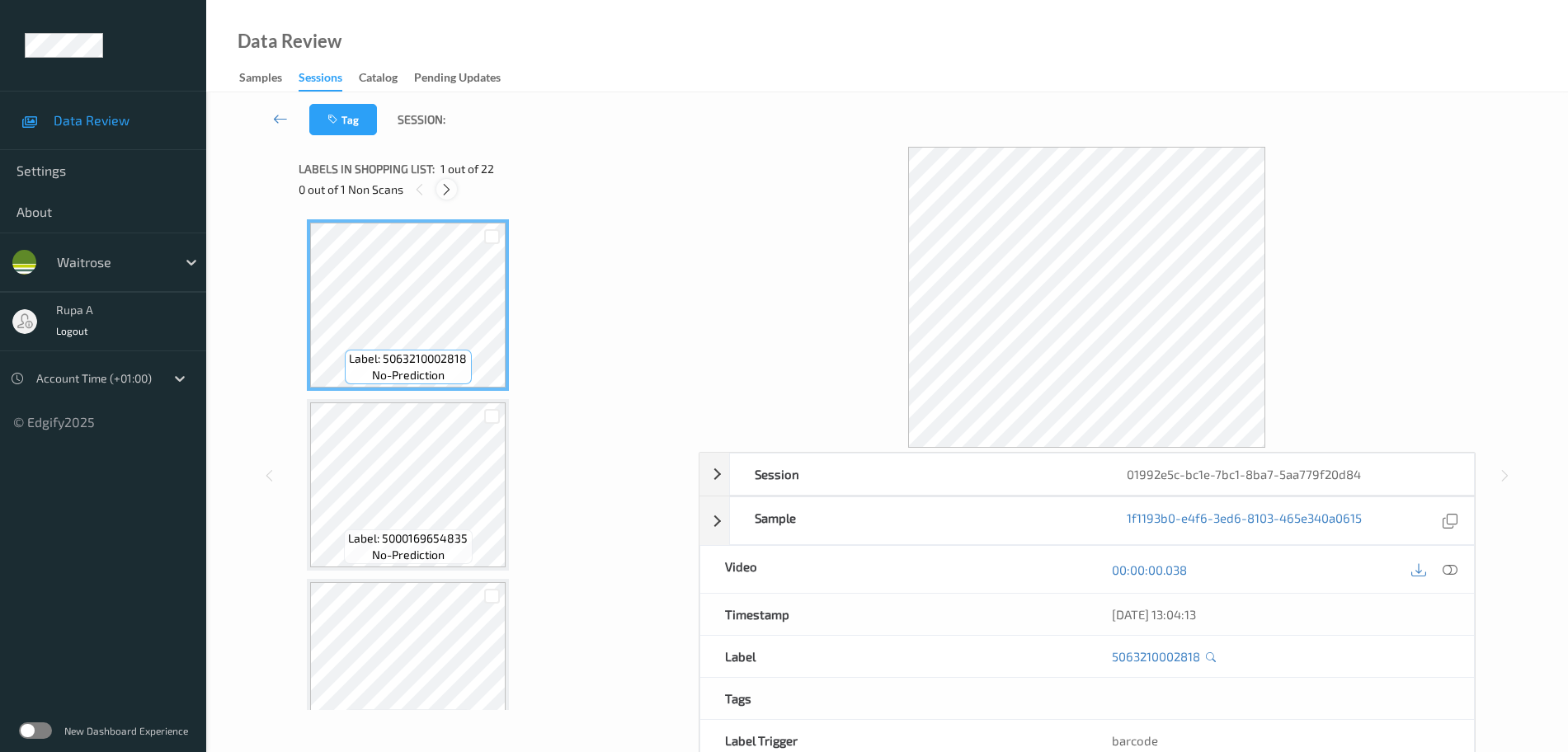
click at [449, 192] on icon at bounding box center [447, 190] width 14 height 15
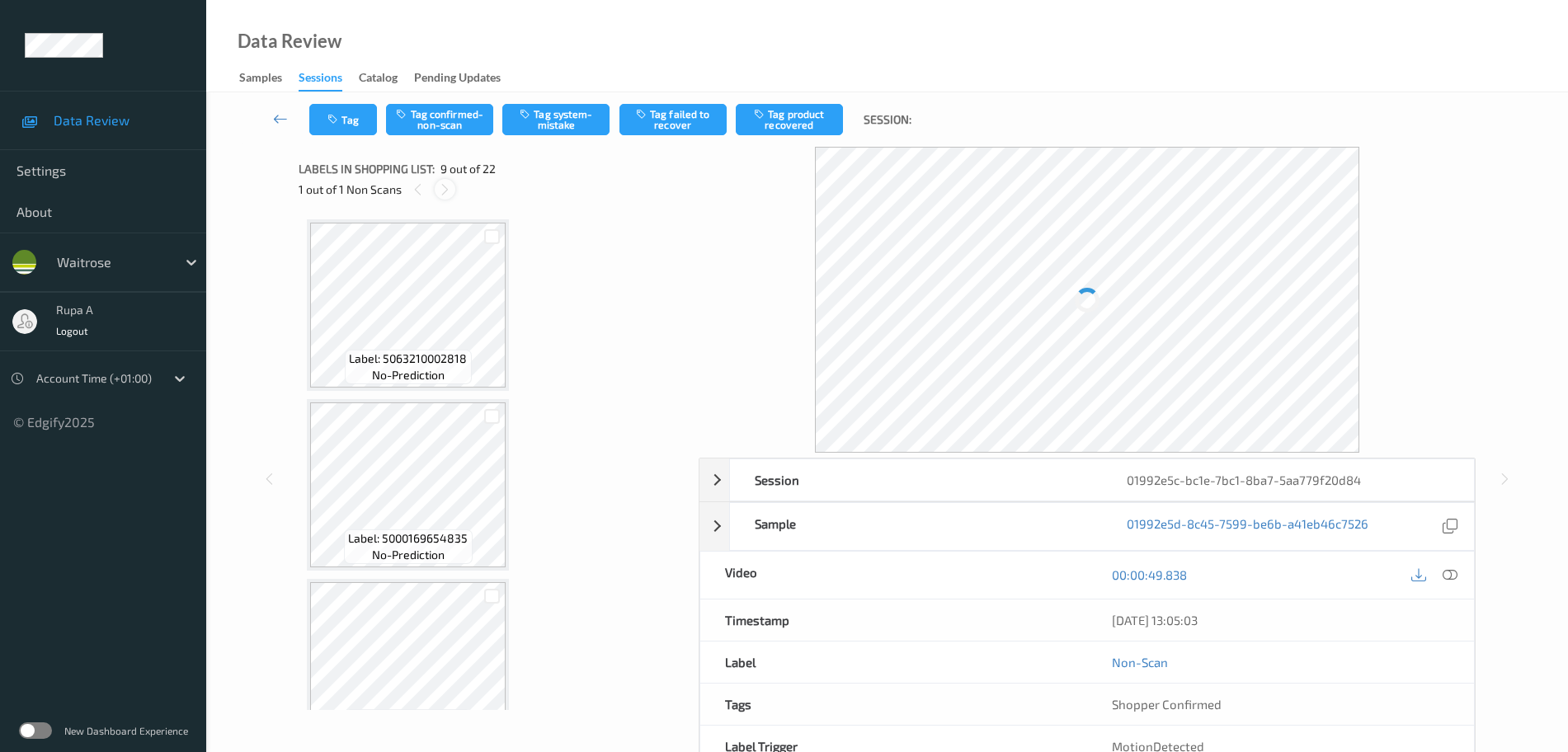
scroll to position [1268, 0]
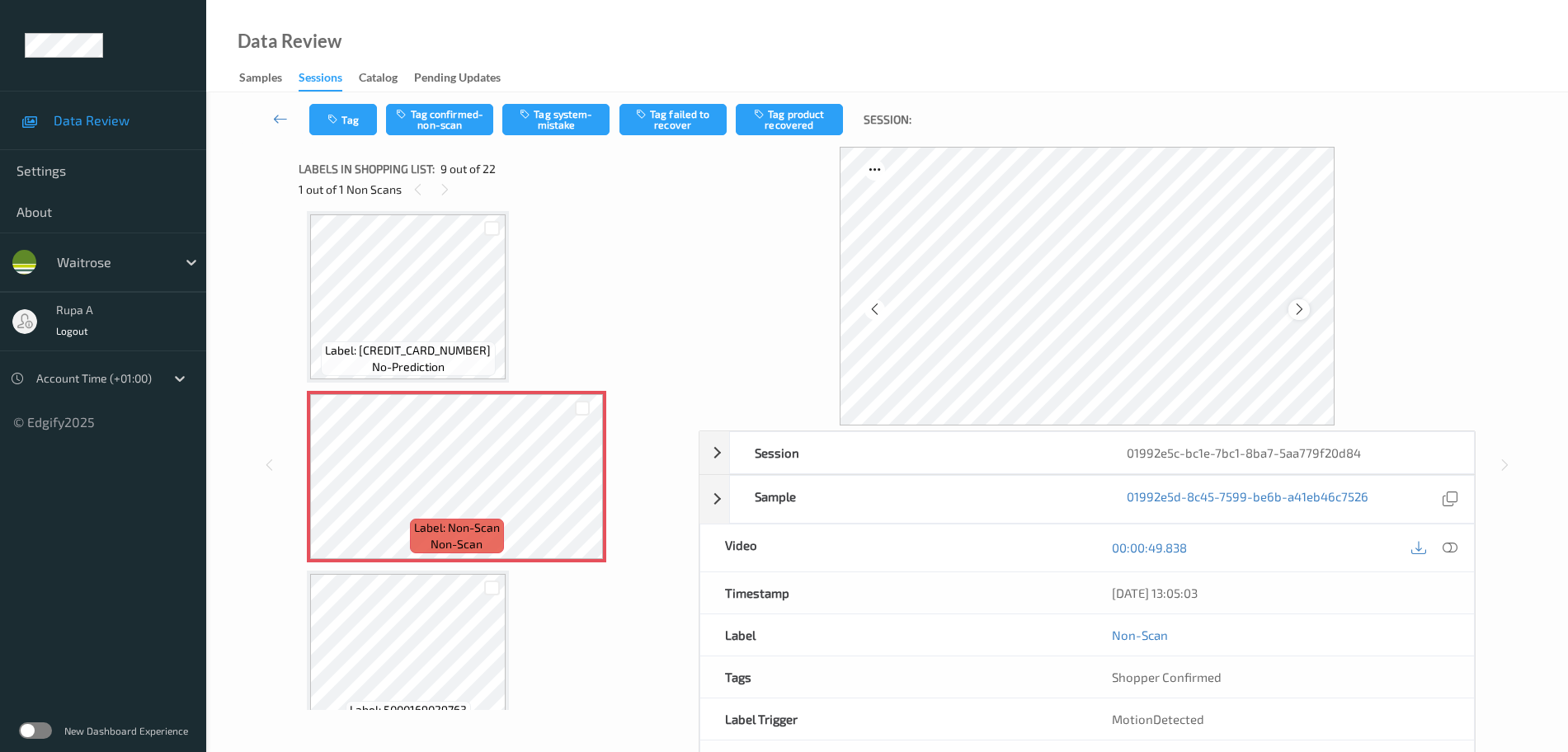
click at [1302, 305] on icon at bounding box center [1299, 309] width 14 height 15
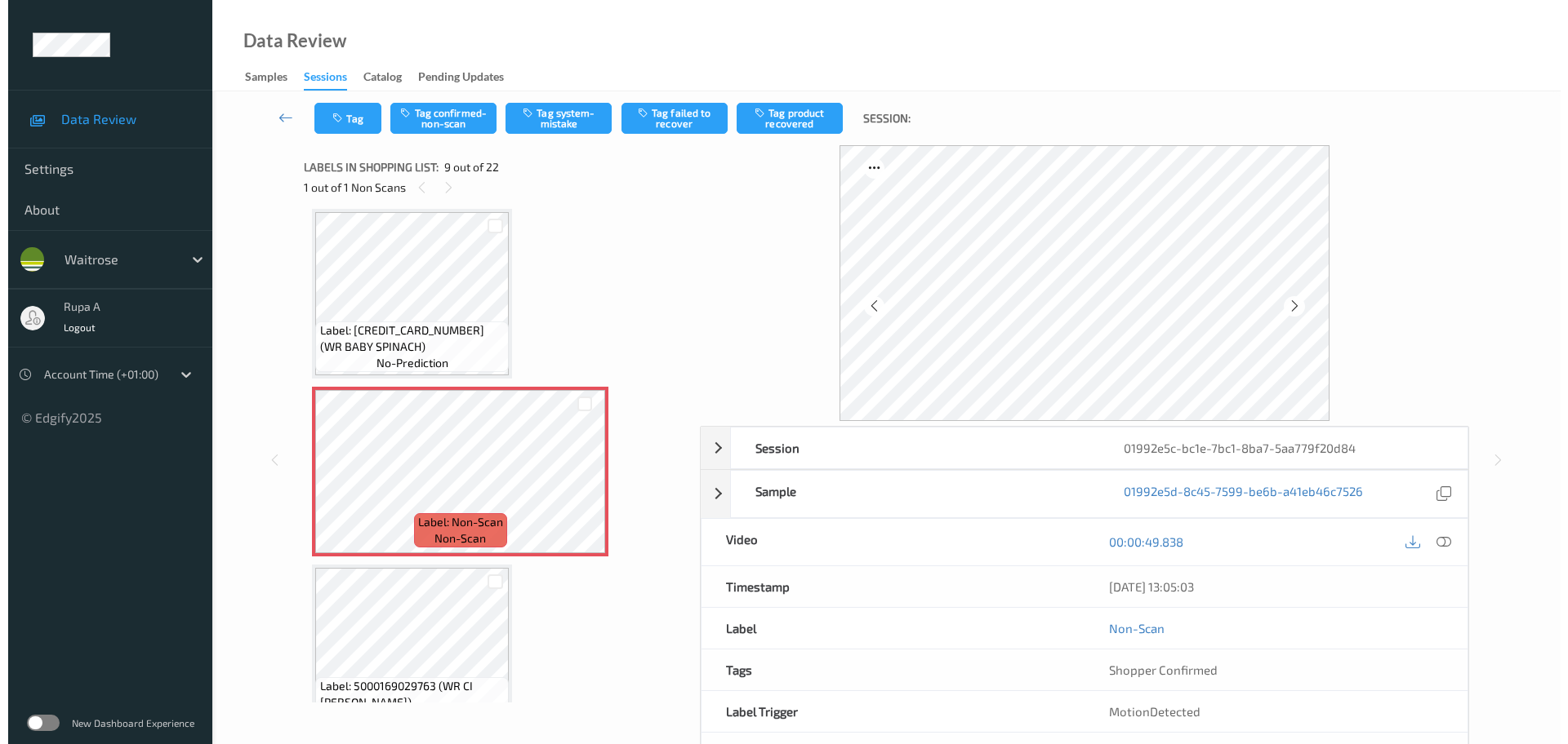
scroll to position [1356, 0]
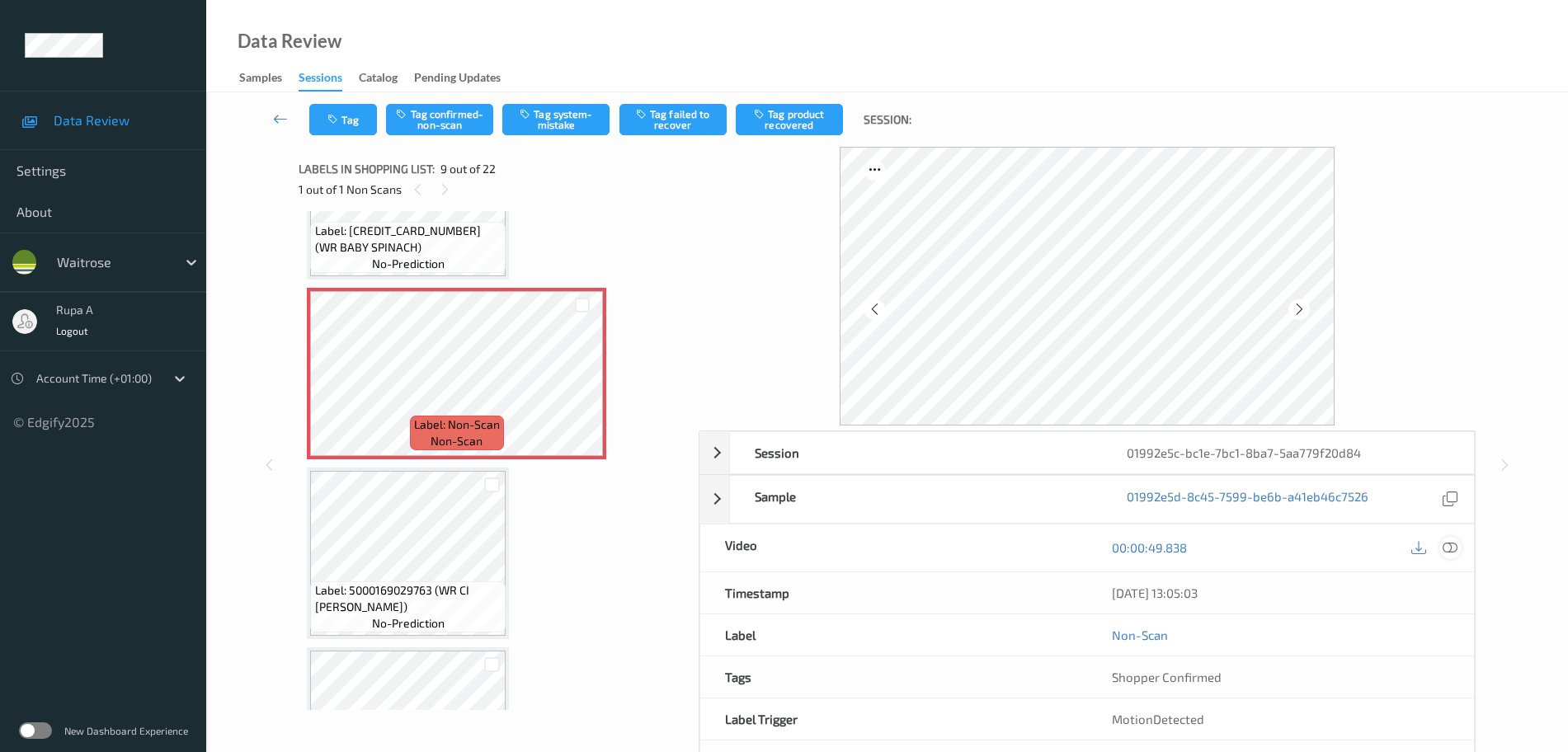
click at [1456, 552] on icon at bounding box center [1449, 547] width 15 height 15
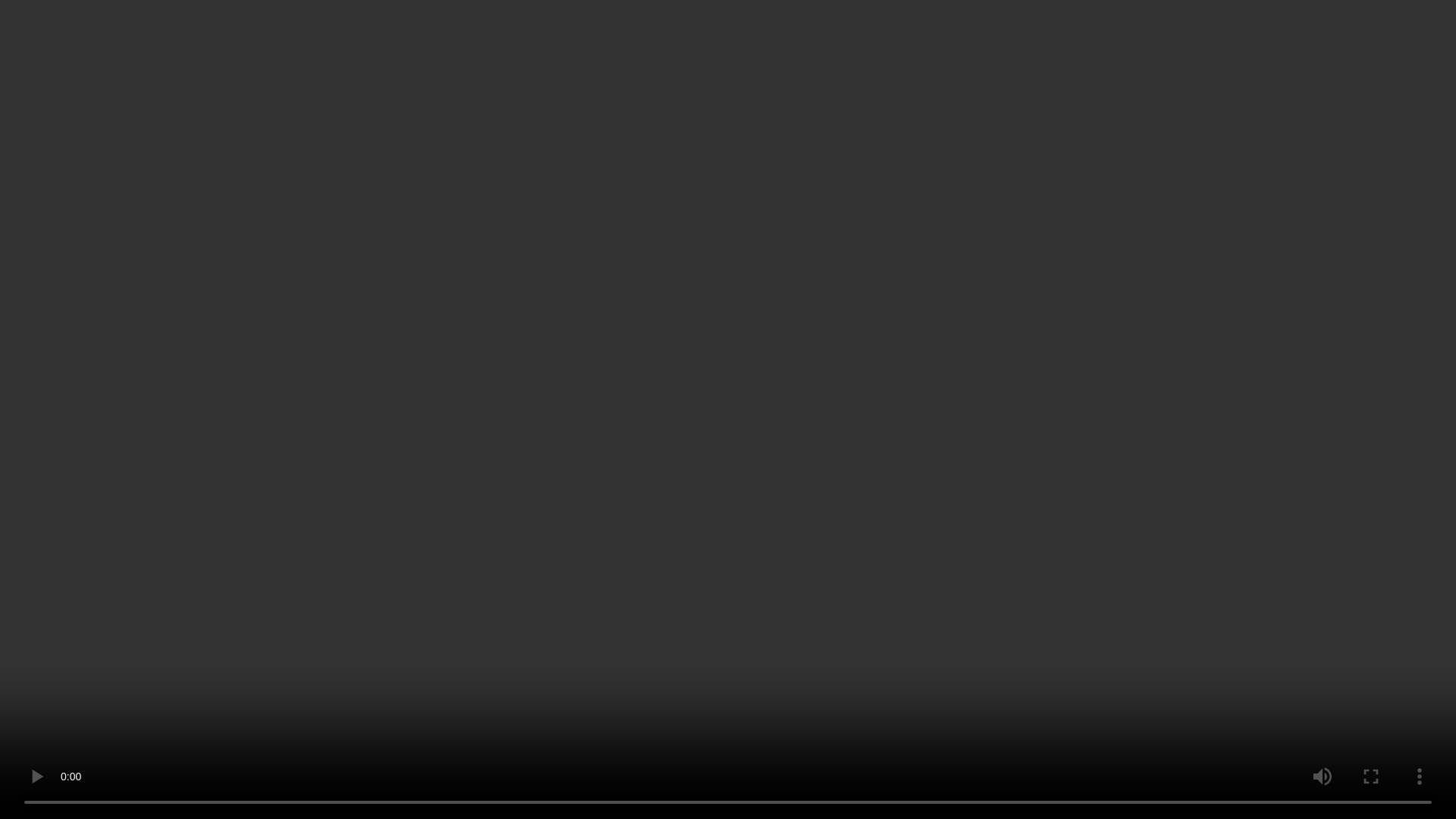
click at [1455, 338] on video at bounding box center [728, 410] width 1456 height 819
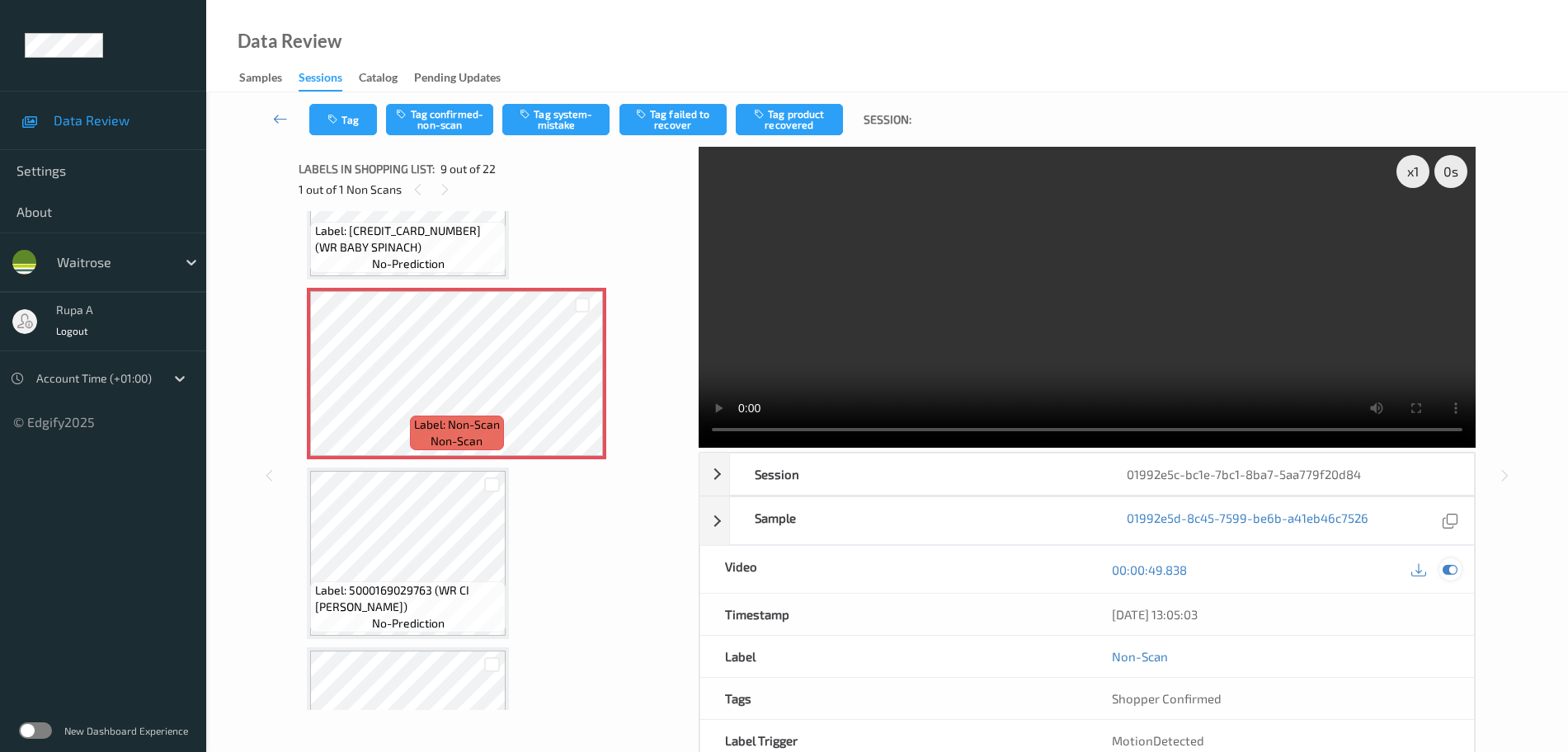
click at [1452, 566] on icon at bounding box center [1449, 569] width 15 height 15
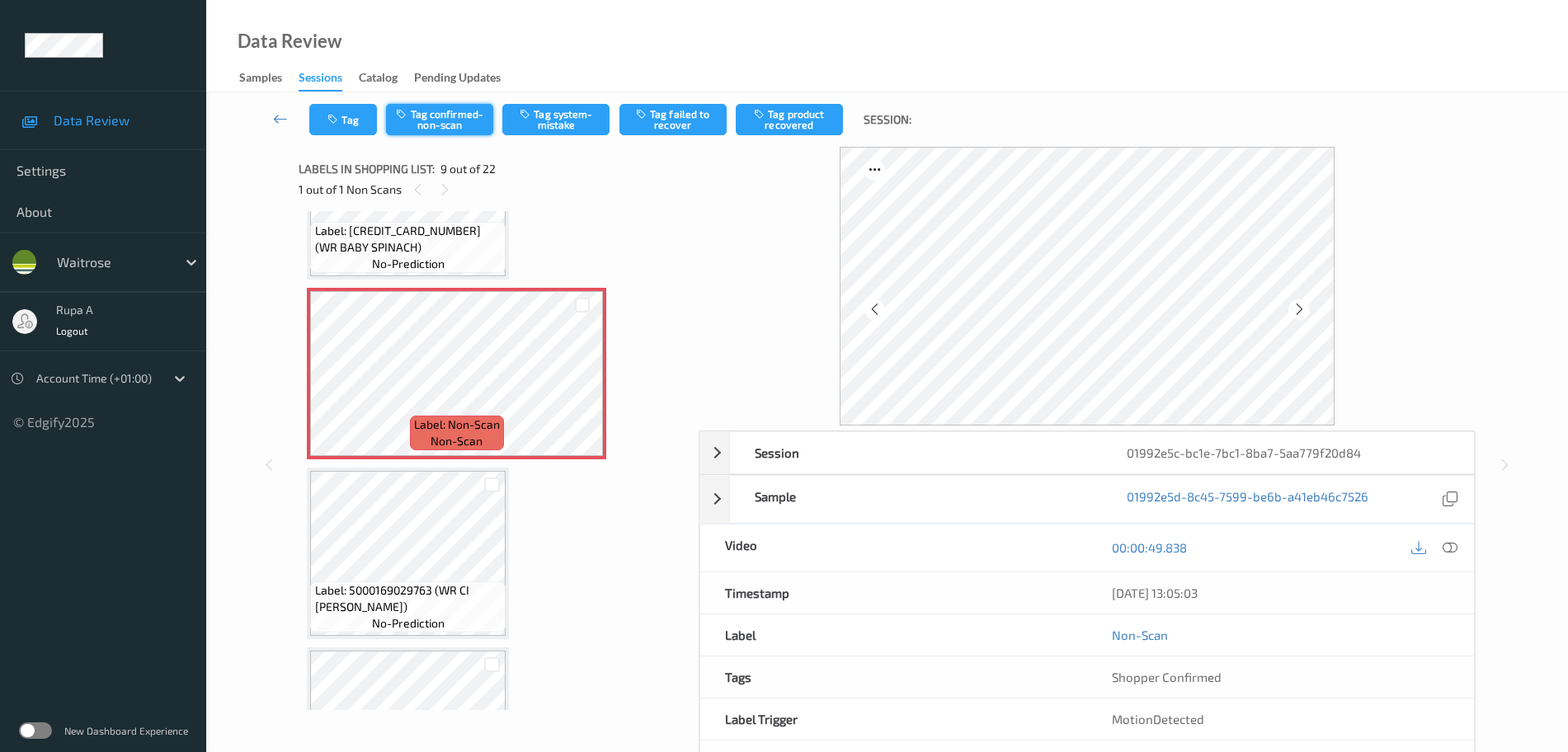
click at [452, 127] on button "Tag confirmed-non-scan" at bounding box center [440, 120] width 108 height 32
click at [807, 125] on button "Tag product recovered" at bounding box center [789, 120] width 108 height 32
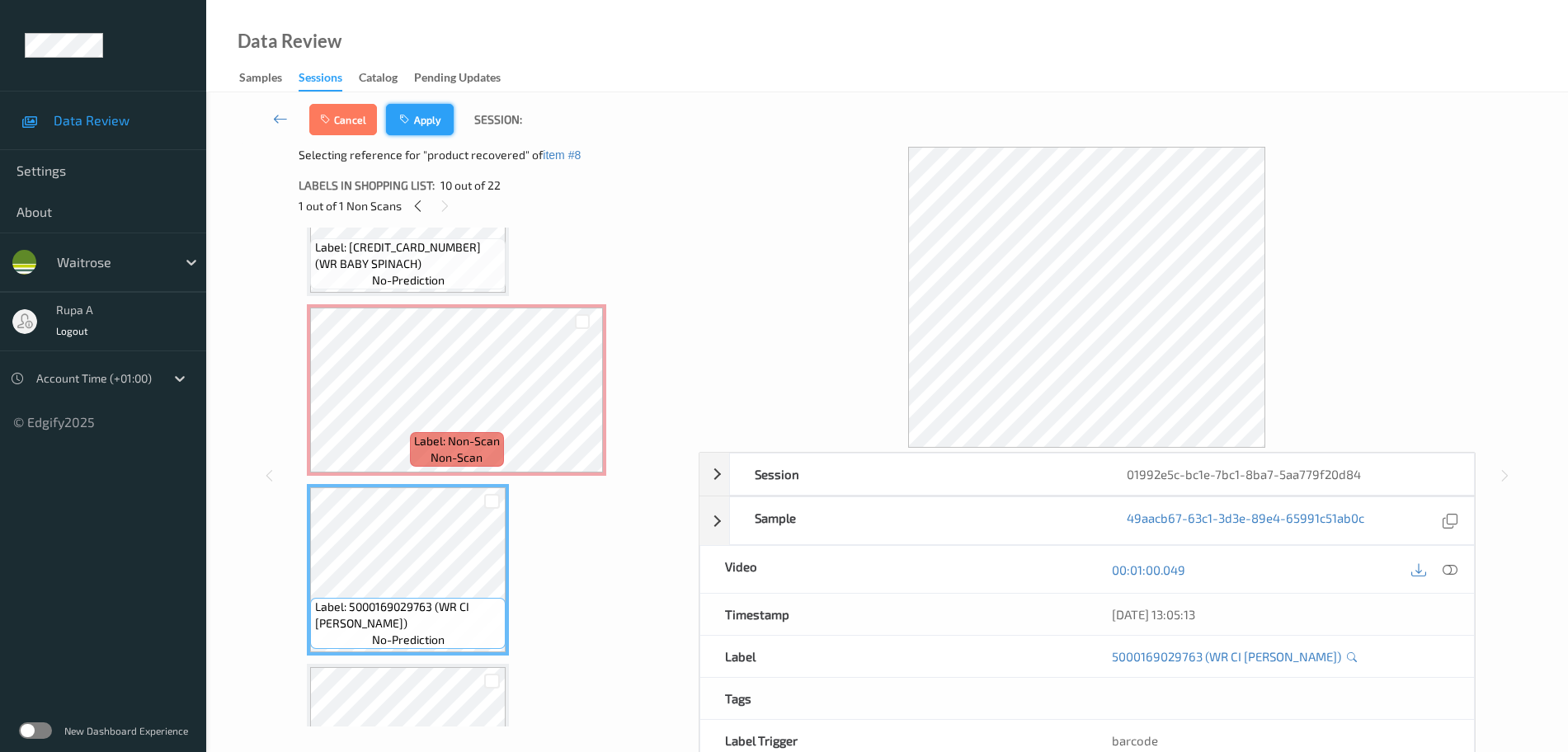
click at [405, 118] on icon "button" at bounding box center [406, 120] width 14 height 12
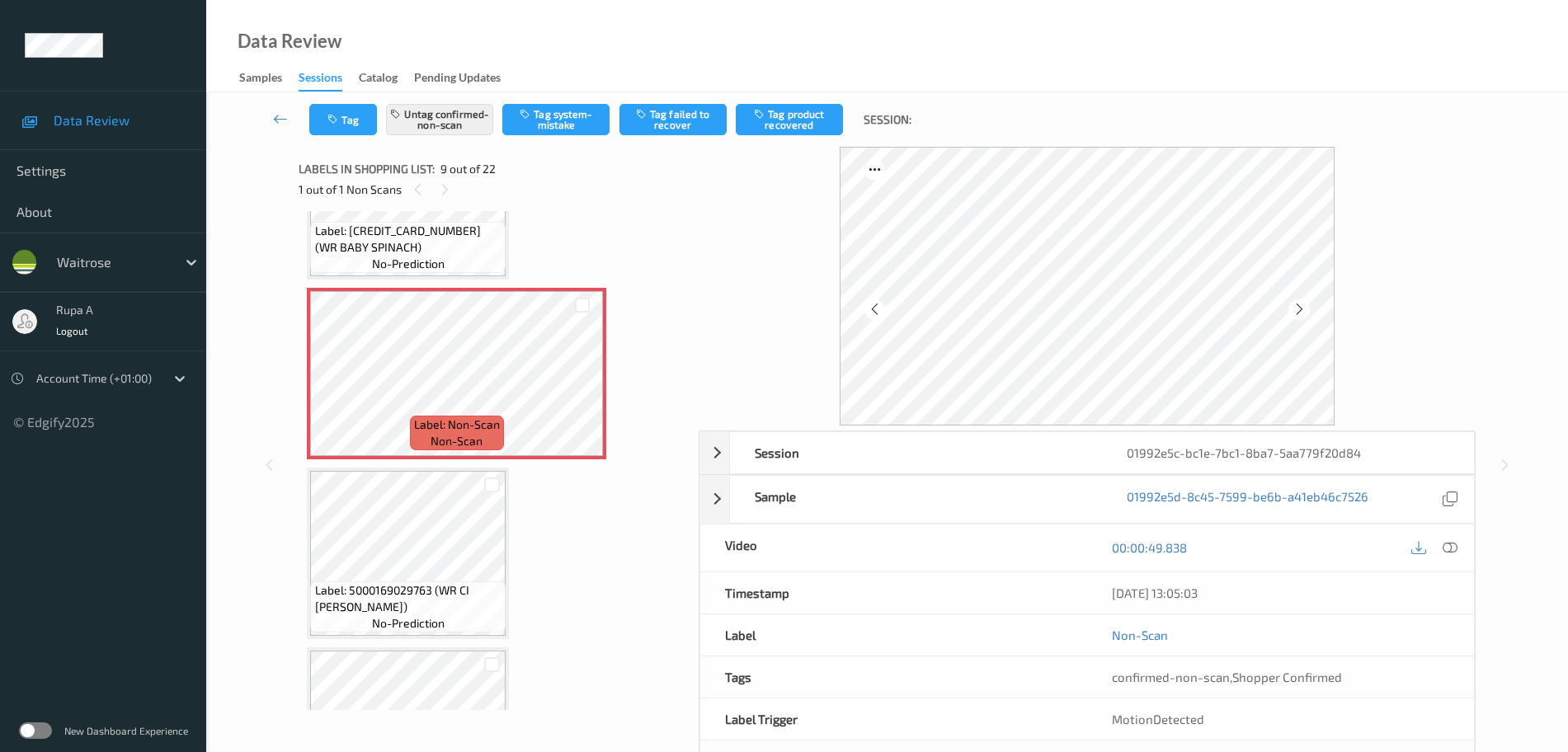
scroll to position [1268, 0]
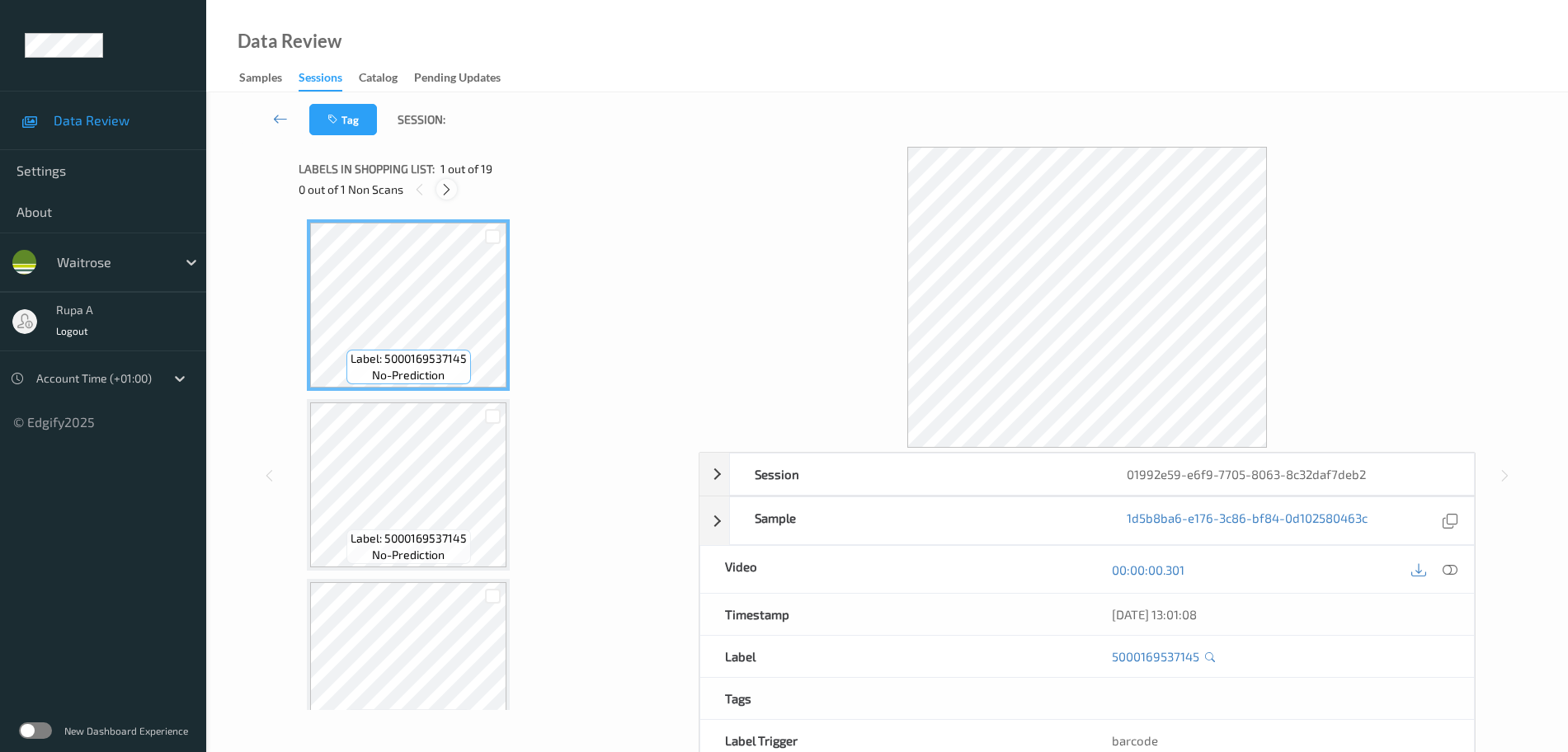
click at [449, 183] on icon at bounding box center [447, 190] width 14 height 15
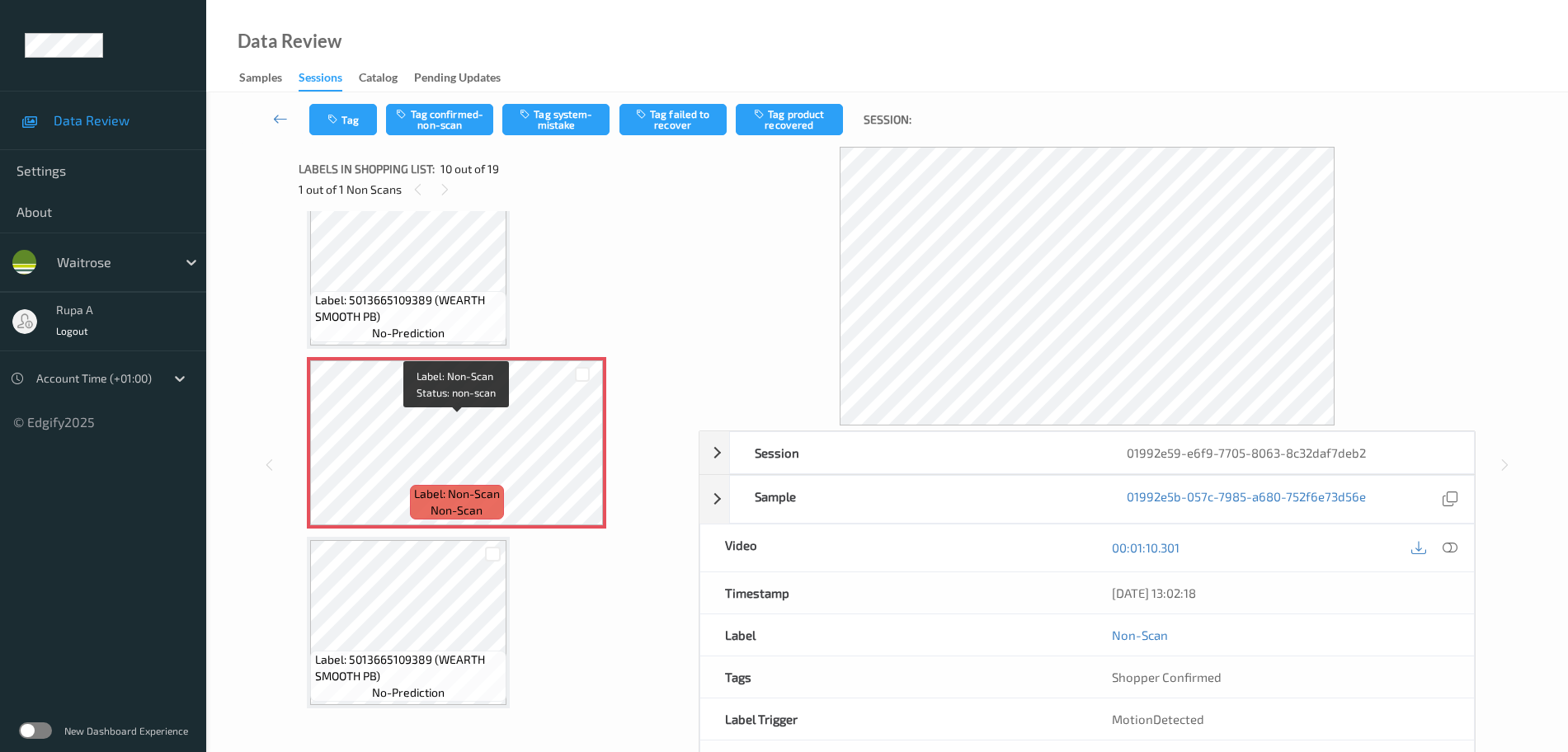
scroll to position [1448, 0]
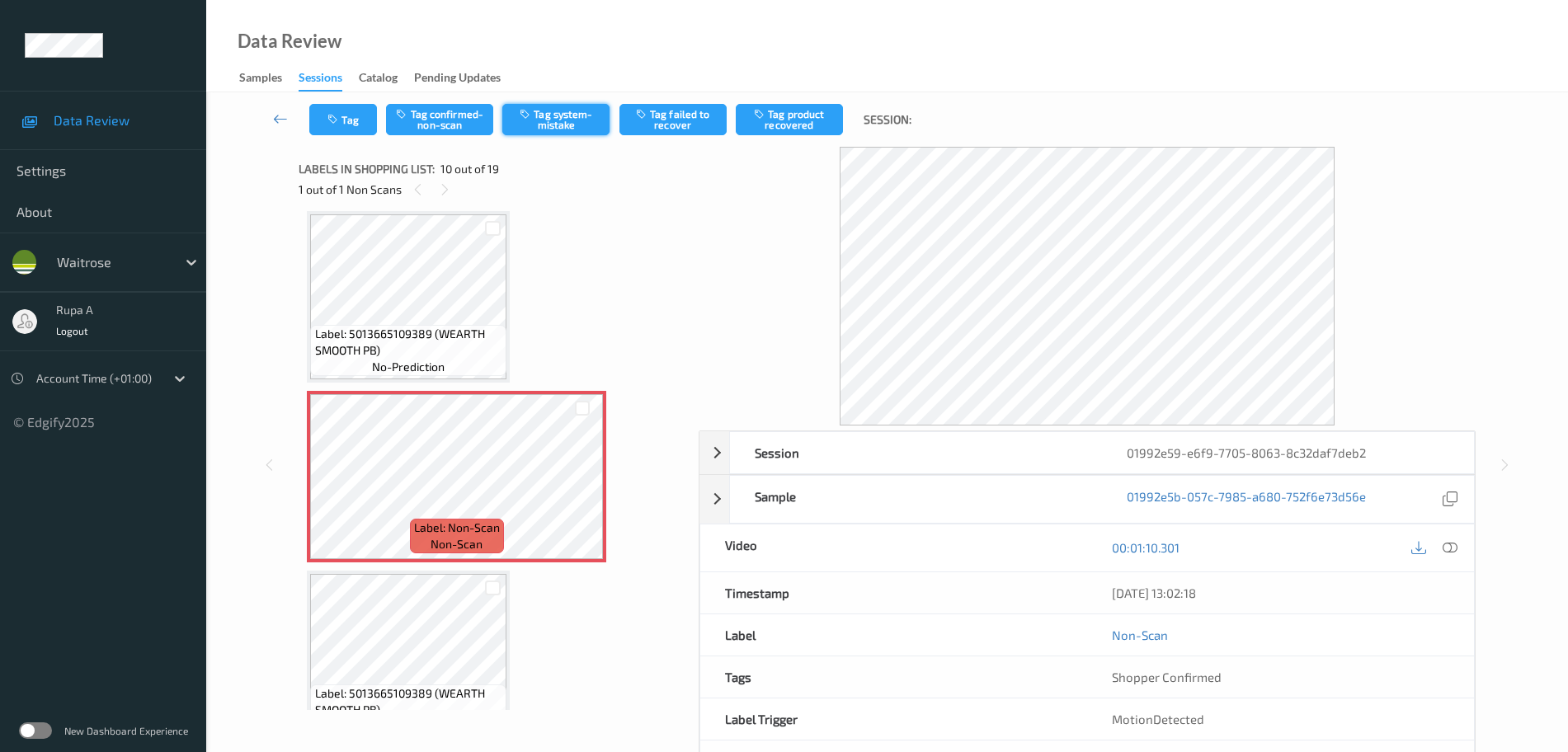
click at [568, 114] on button "Tag system-mistake" at bounding box center [555, 120] width 108 height 32
click at [338, 124] on icon "button" at bounding box center [334, 120] width 14 height 12
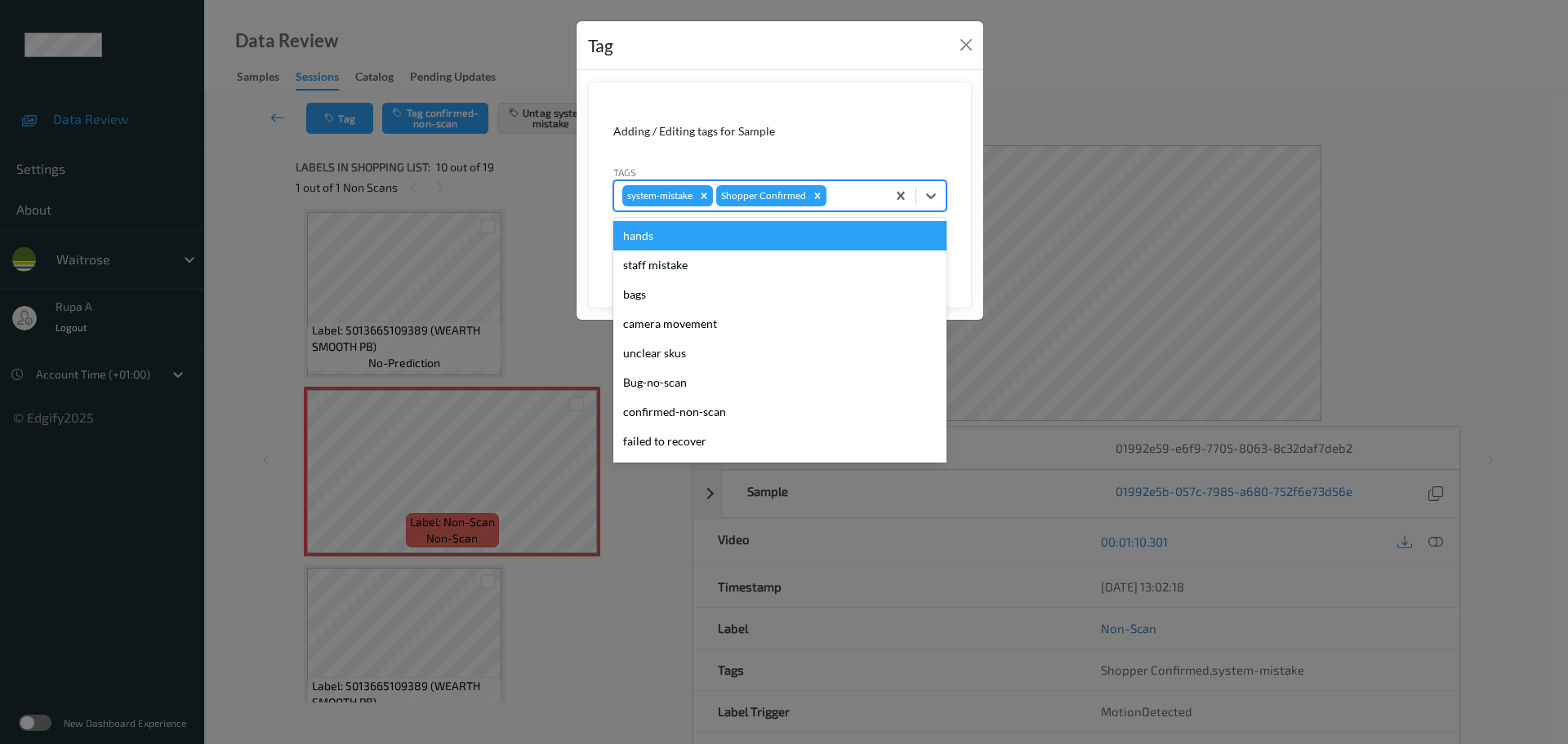
click at [841, 193] on div at bounding box center [853, 196] width 48 height 20
type input "un"
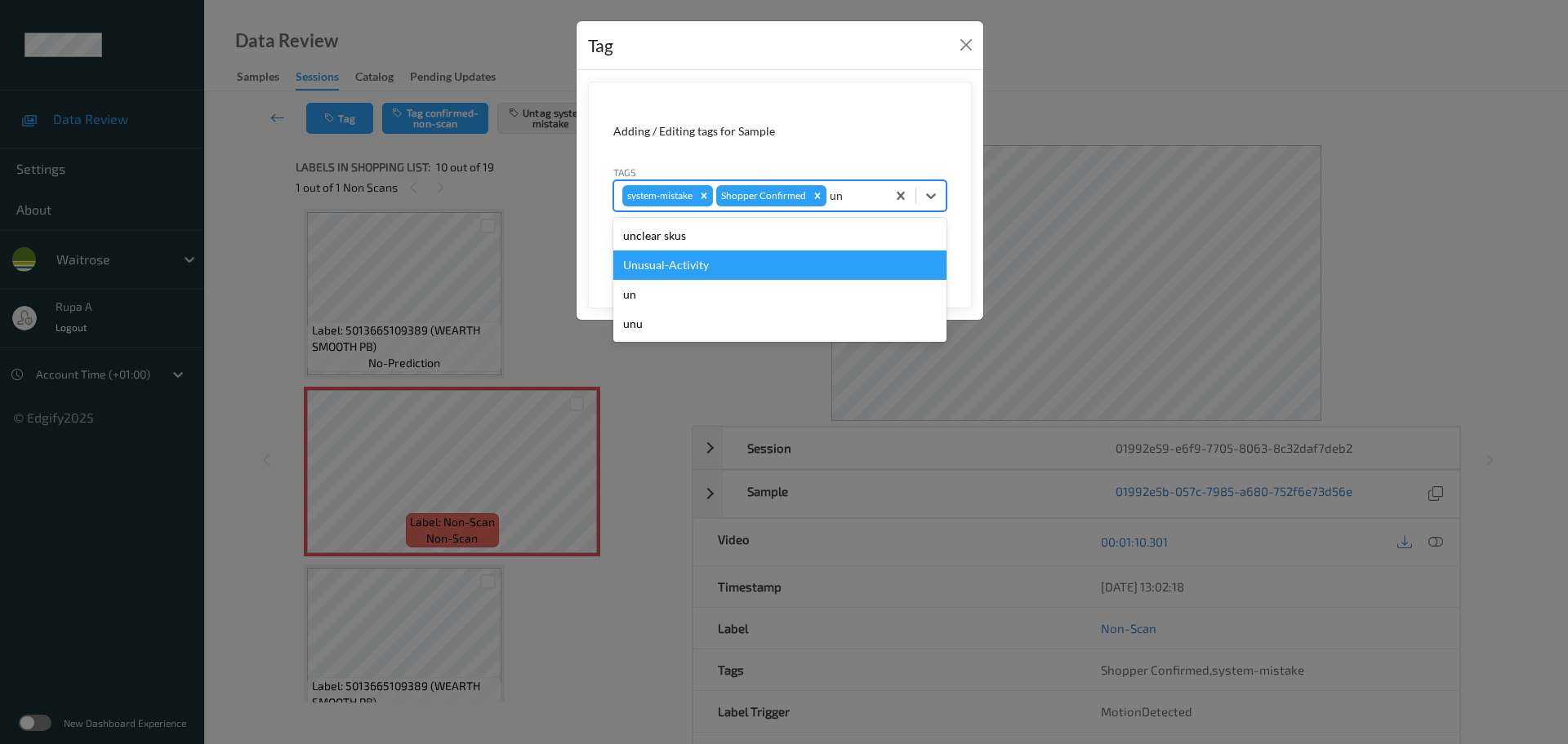
click at [739, 261] on div "Unusual-Activity" at bounding box center [780, 265] width 334 height 29
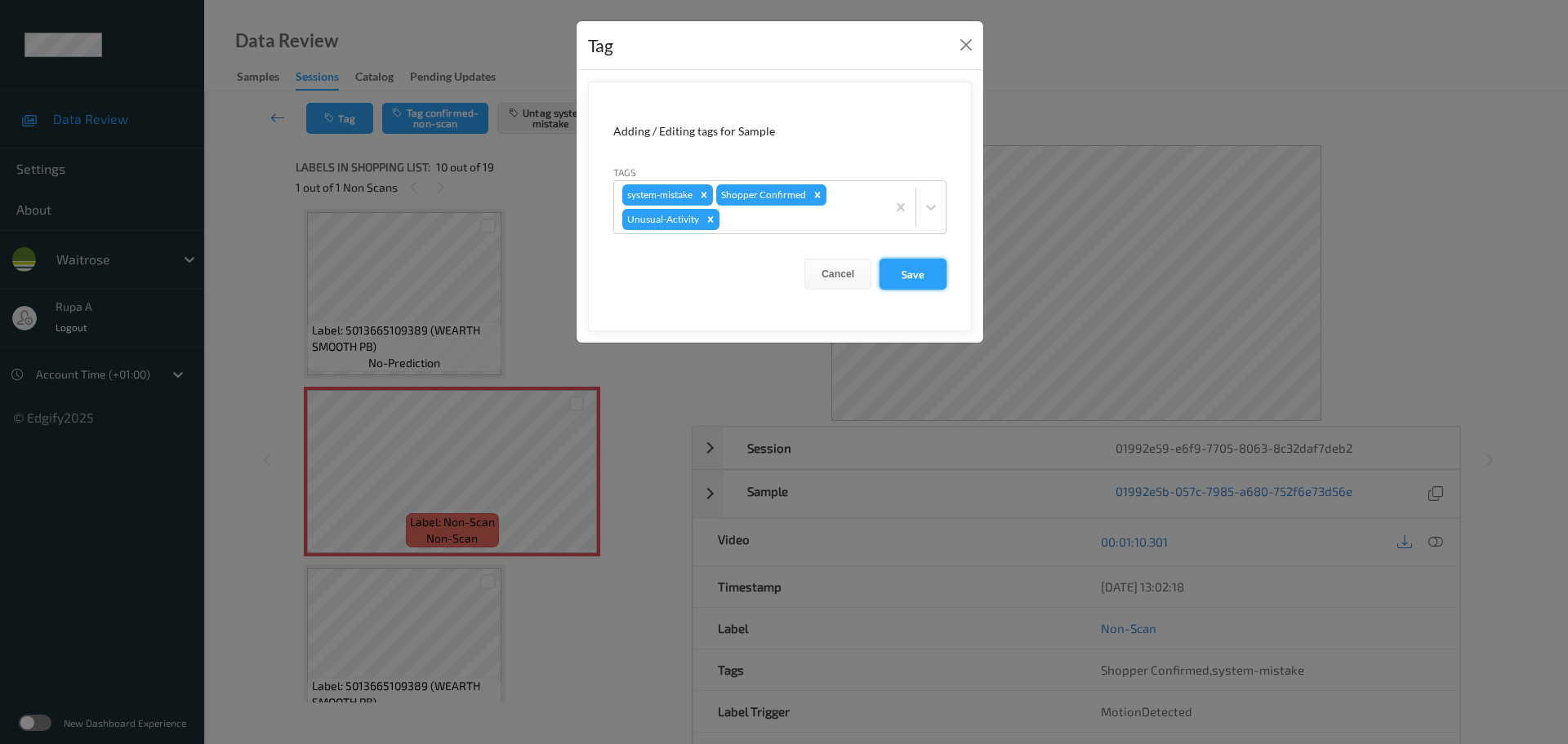
click at [939, 282] on button "Save" at bounding box center [913, 275] width 67 height 31
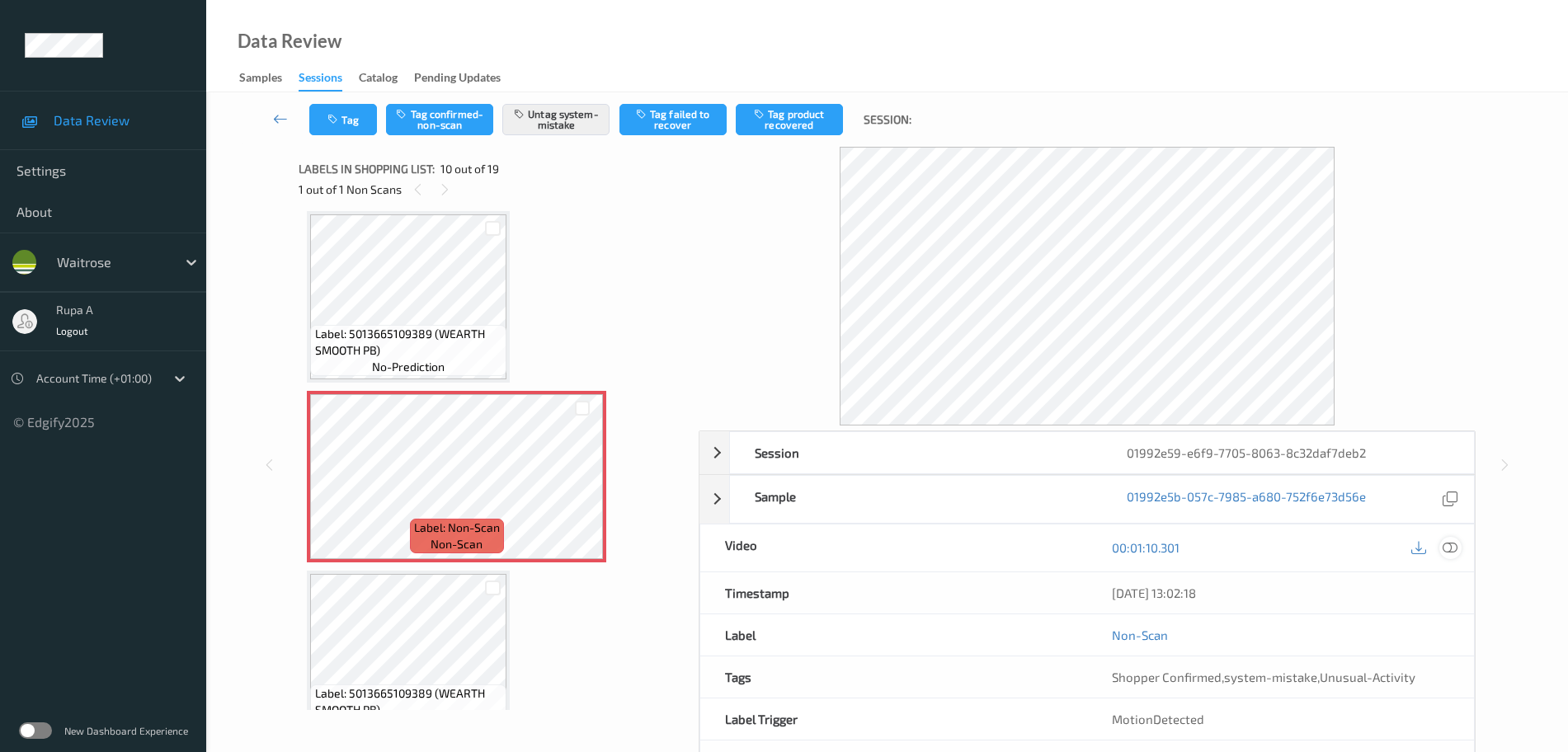
click at [1452, 557] on div at bounding box center [1450, 548] width 23 height 23
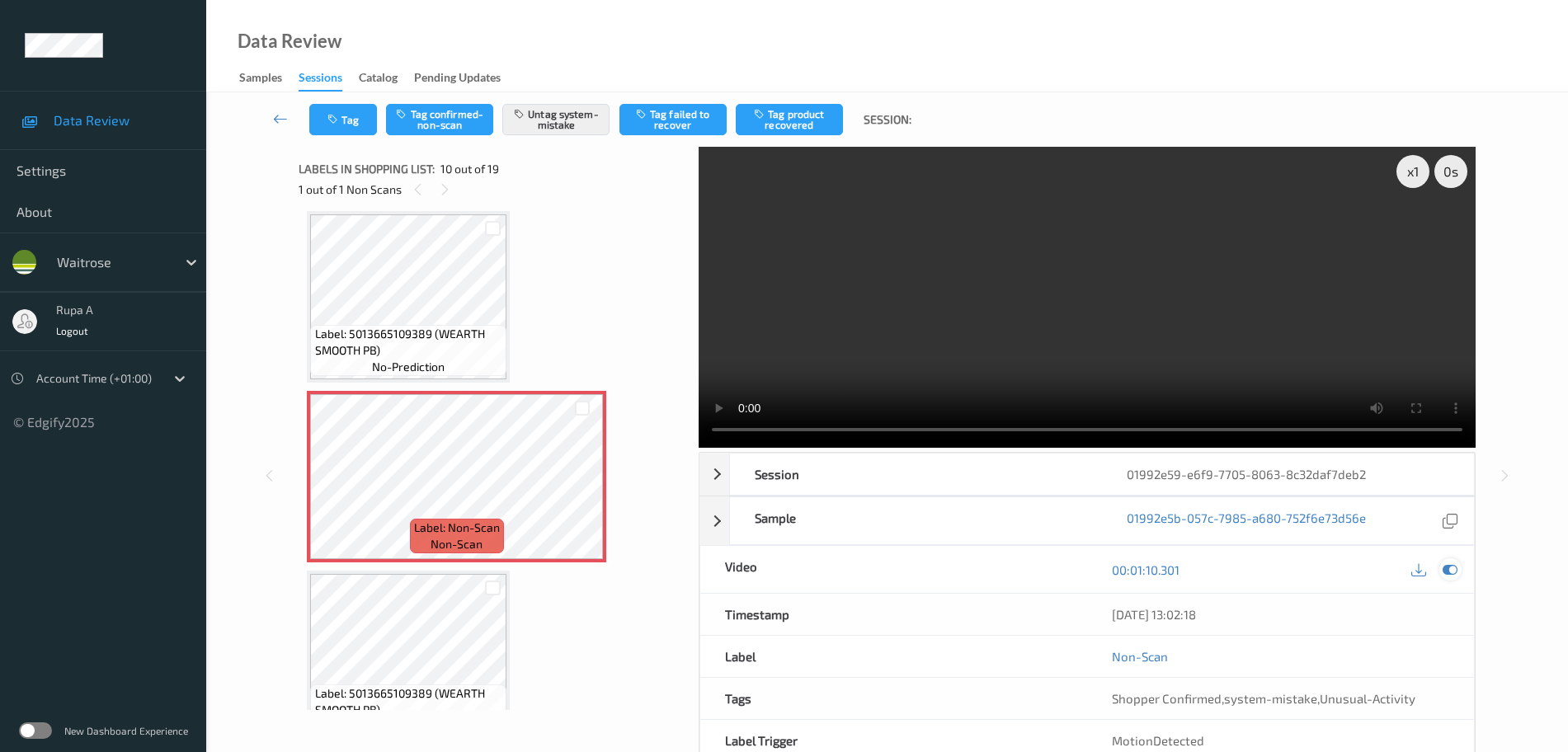
click at [1454, 569] on icon at bounding box center [1449, 569] width 15 height 15
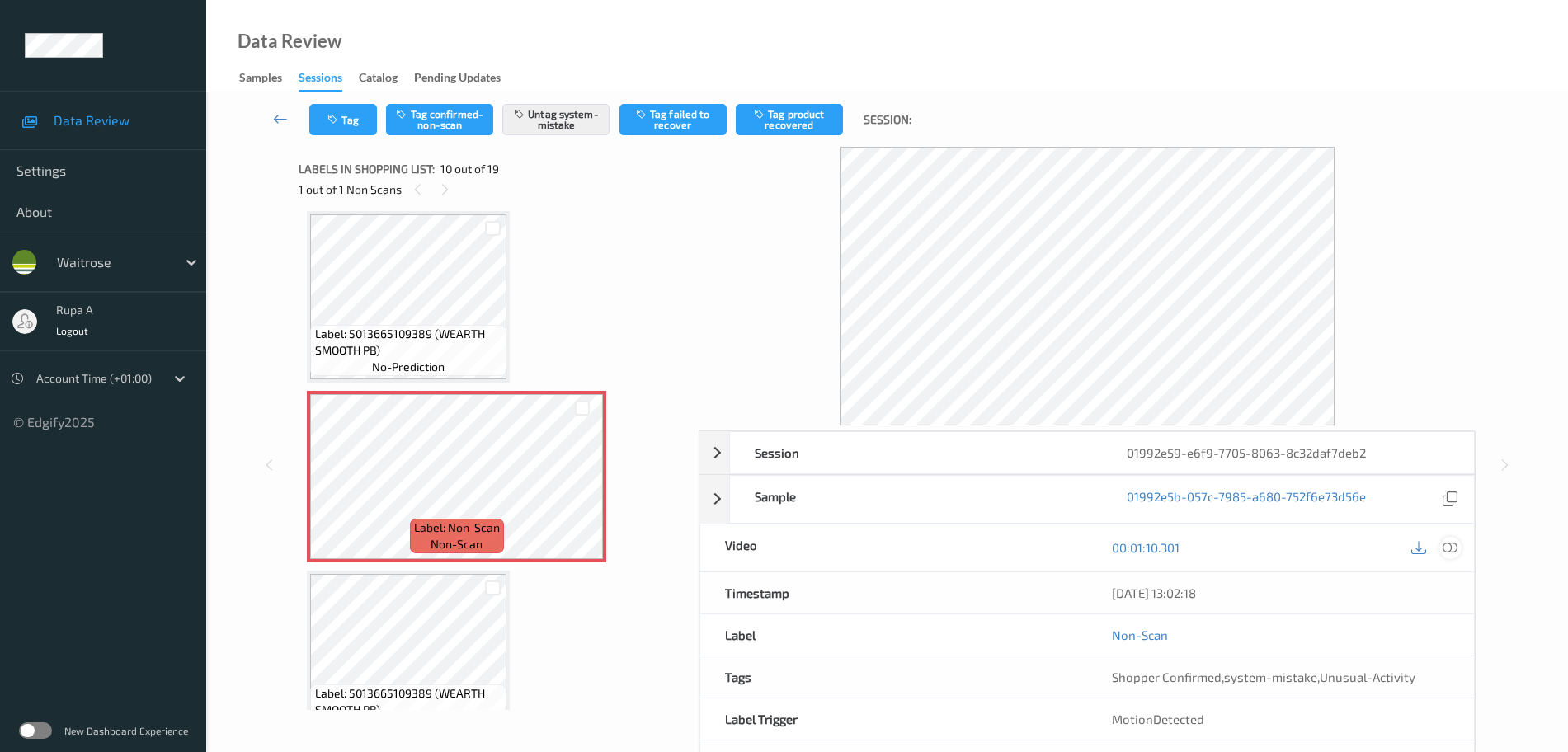
click at [1456, 552] on icon at bounding box center [1449, 547] width 15 height 15
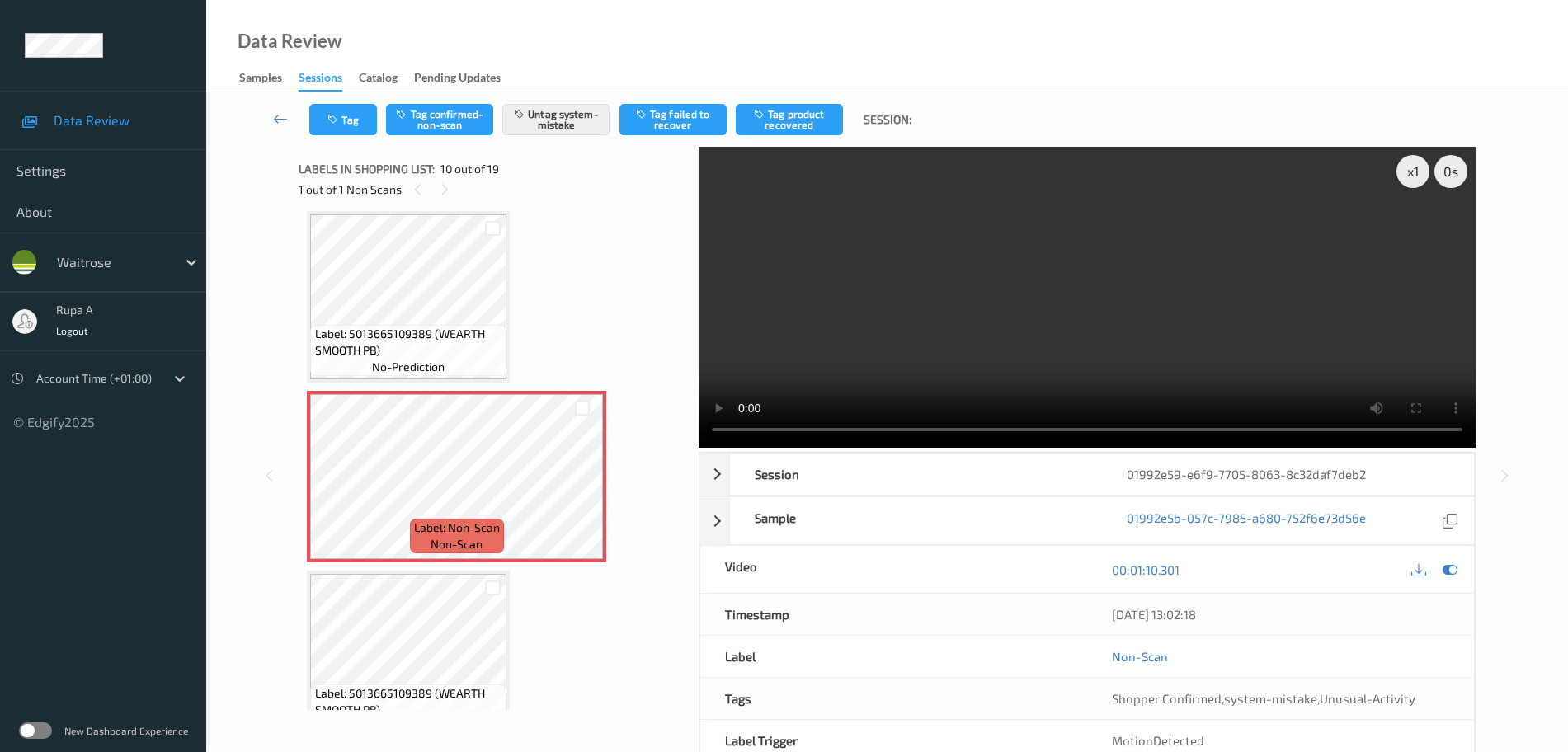
drag, startPoint x: 1454, startPoint y: 566, endPoint x: 1294, endPoint y: 543, distance: 161.6
click at [1454, 567] on icon at bounding box center [1449, 569] width 15 height 15
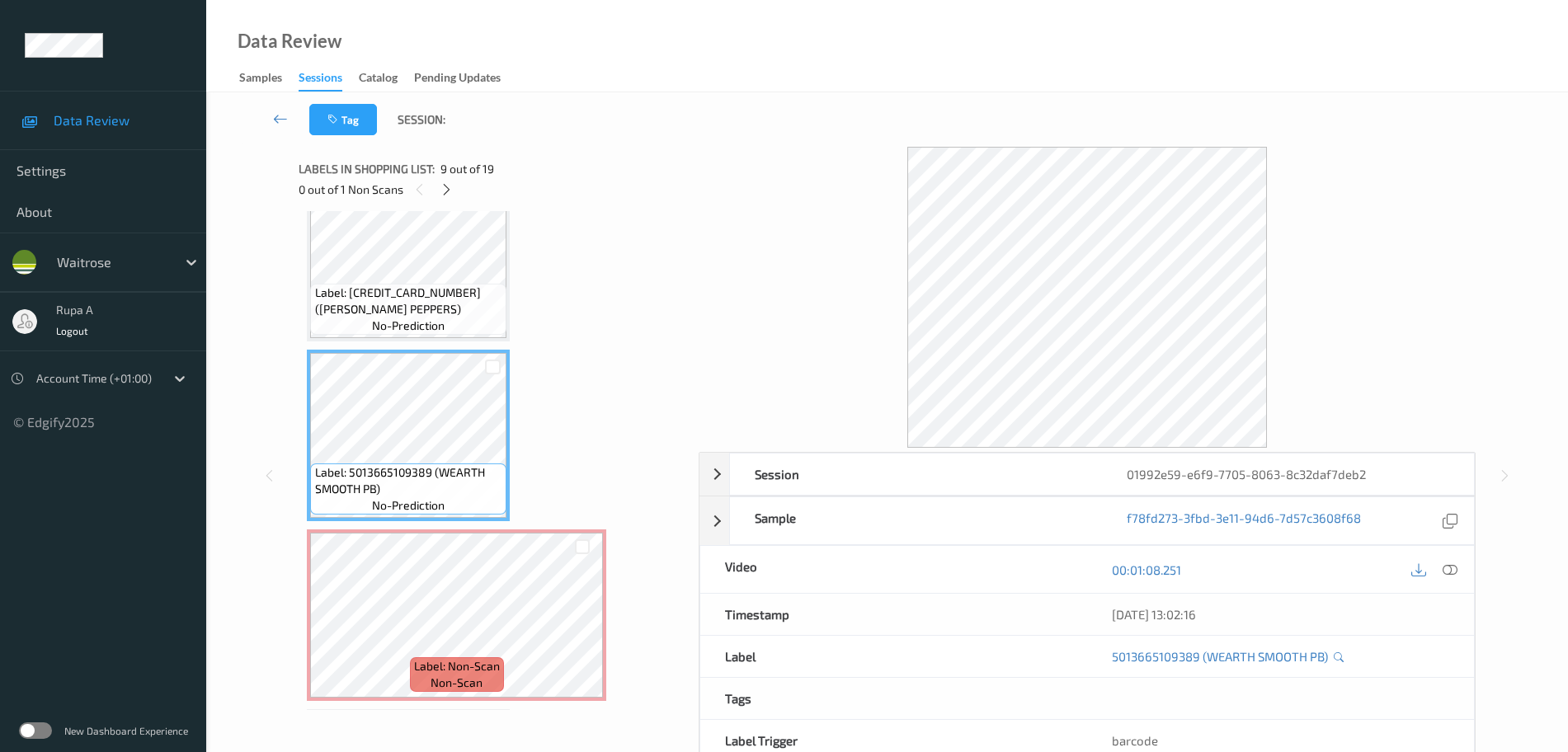
scroll to position [1344, 0]
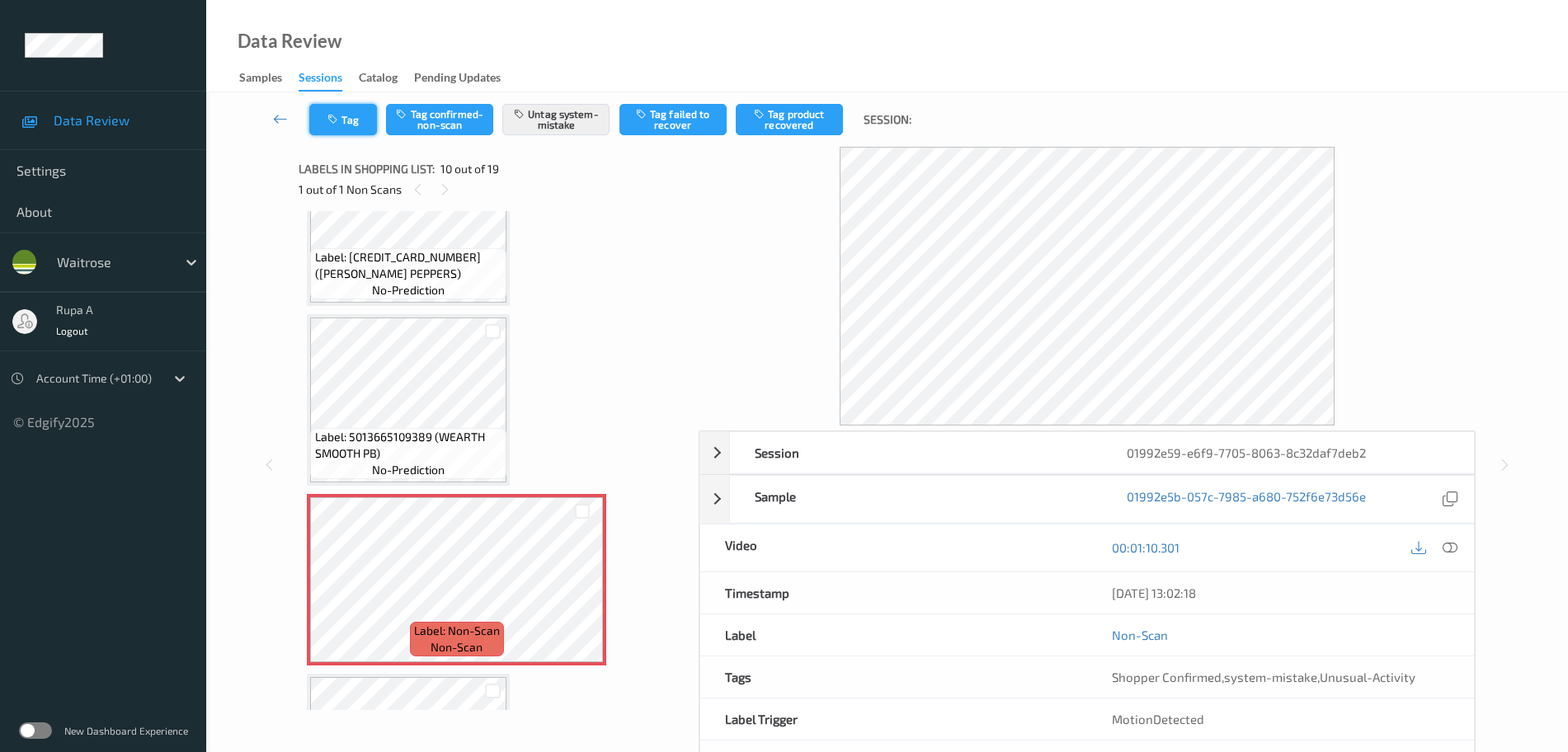
click at [356, 128] on button "Tag" at bounding box center [343, 120] width 67 height 32
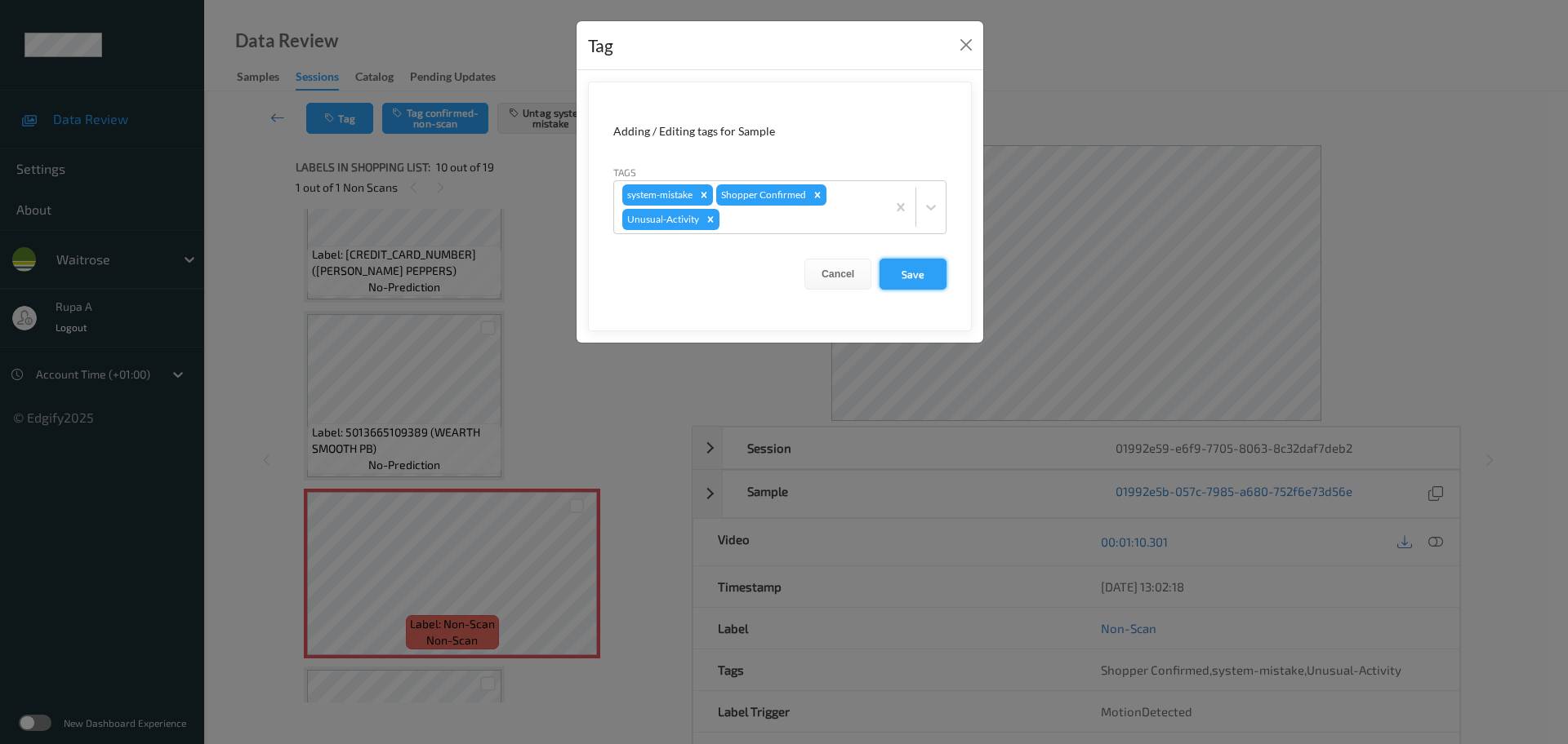
click at [906, 275] on button "Save" at bounding box center [913, 275] width 67 height 31
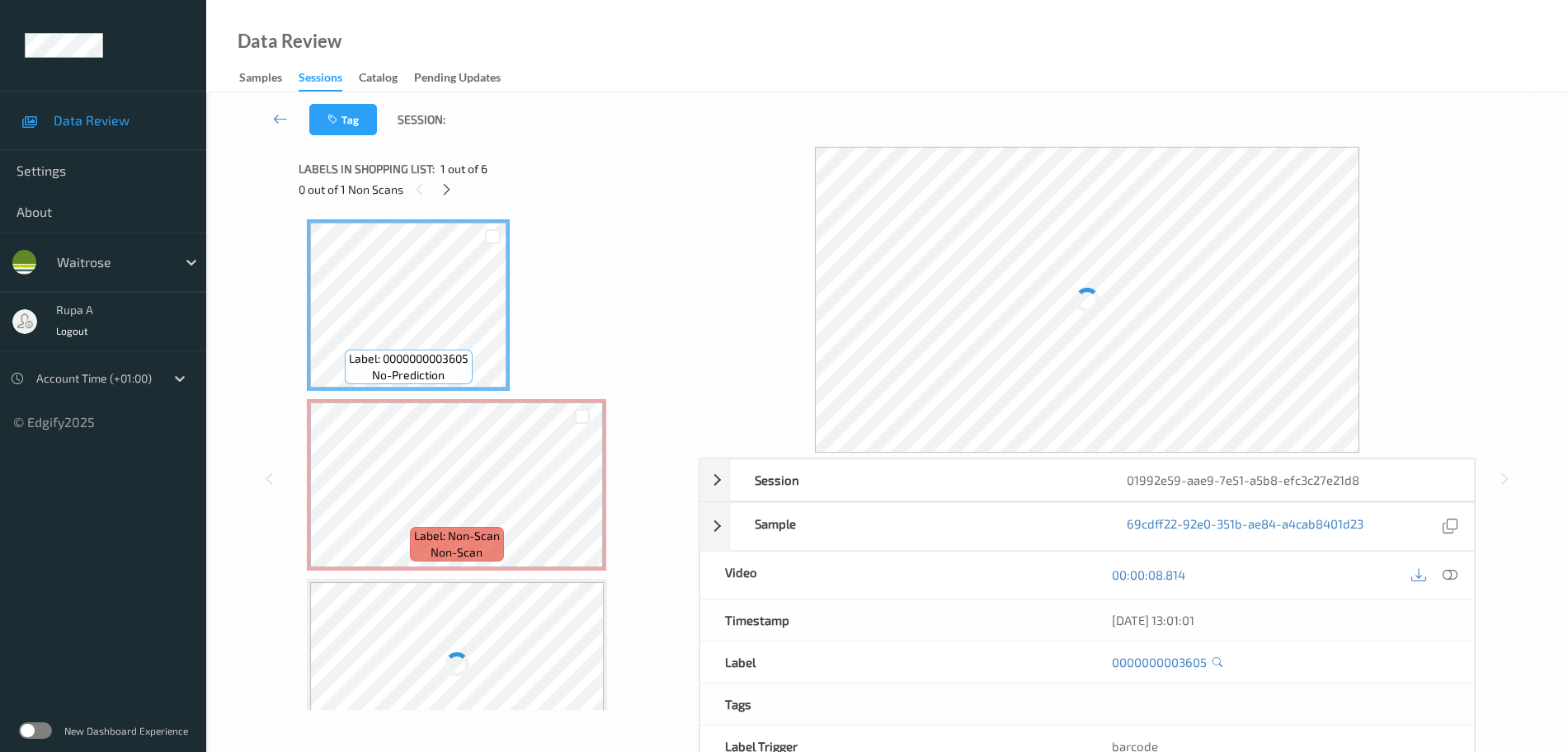
click at [547, 204] on div "Labels in shopping list: 1 out of 6 0 out of 1 Non Scans" at bounding box center [492, 179] width 388 height 64
click at [441, 194] on icon at bounding box center [447, 190] width 14 height 15
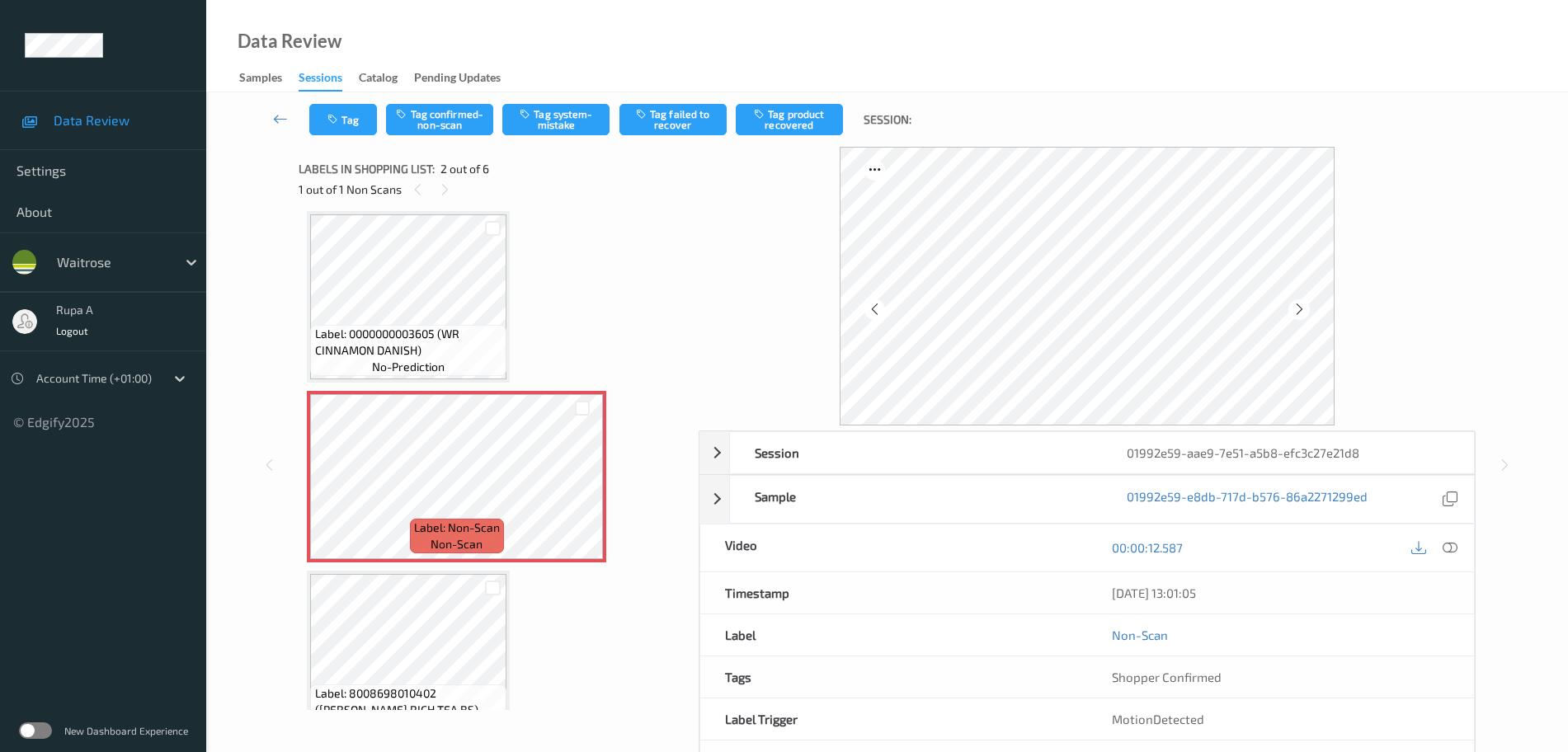
scroll to position [65, 0]
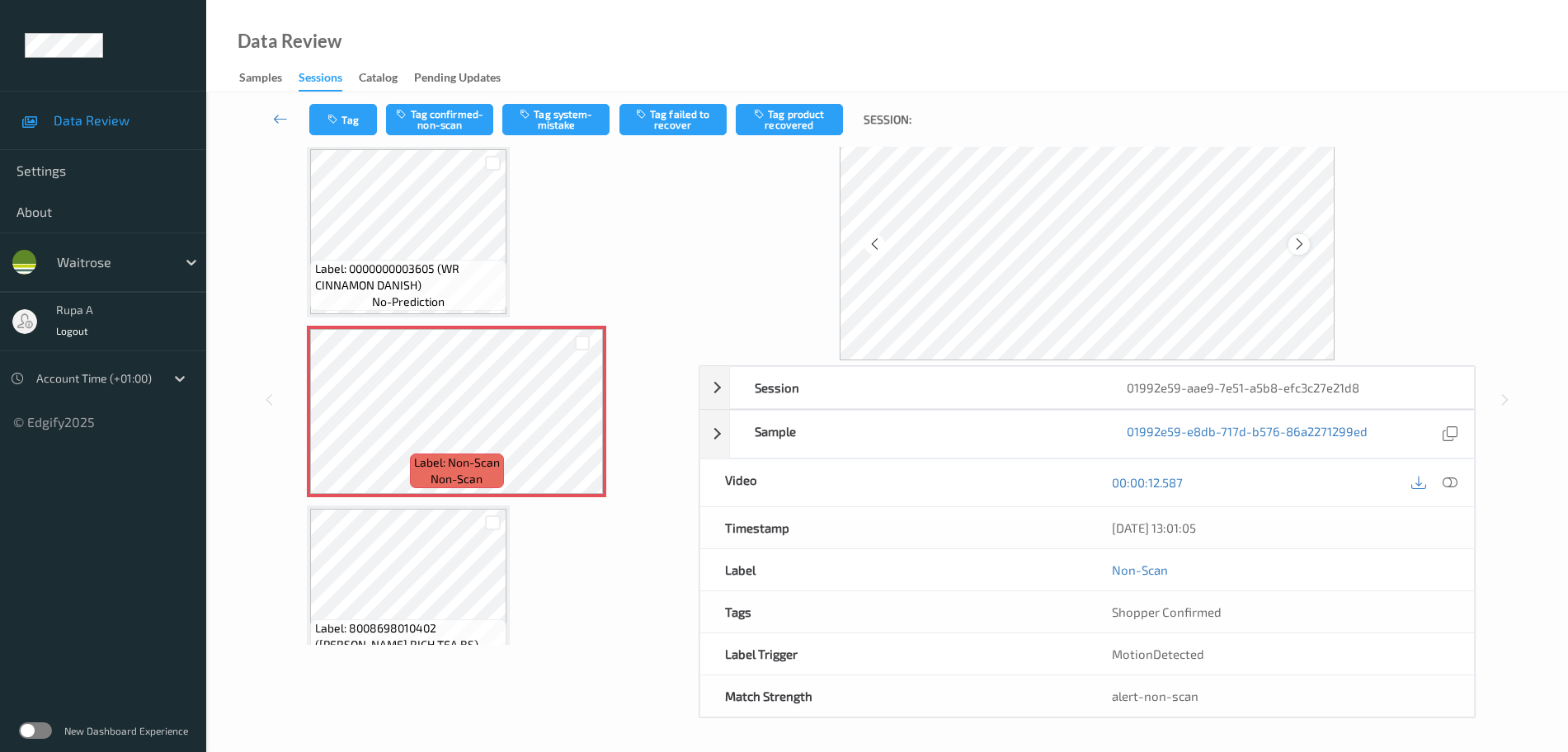
click at [1297, 243] on icon at bounding box center [1299, 244] width 14 height 15
click at [540, 122] on button "Tag system-mistake" at bounding box center [555, 120] width 108 height 32
click at [337, 118] on icon "button" at bounding box center [334, 120] width 14 height 12
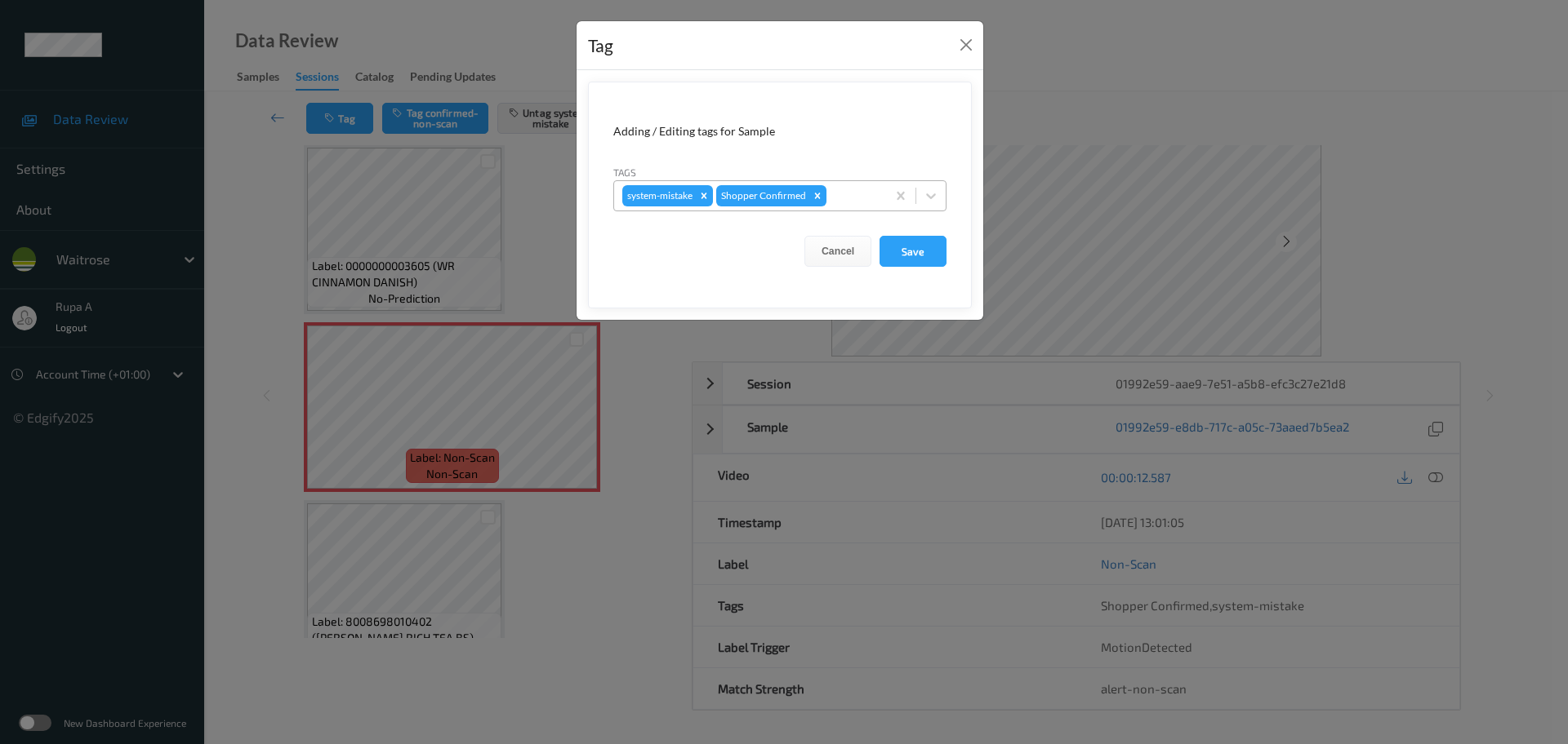
click at [850, 200] on div at bounding box center [853, 196] width 48 height 20
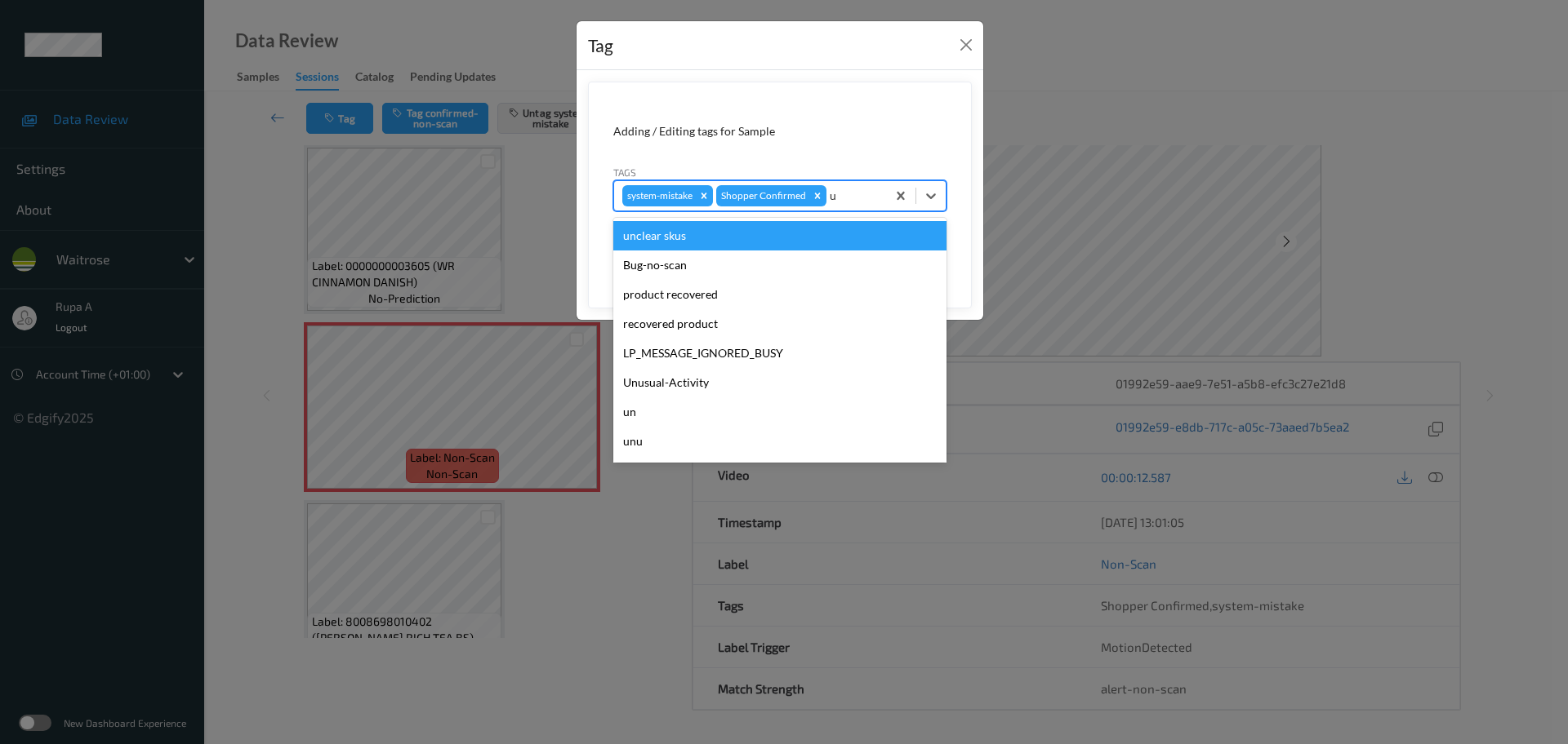
type input "un"
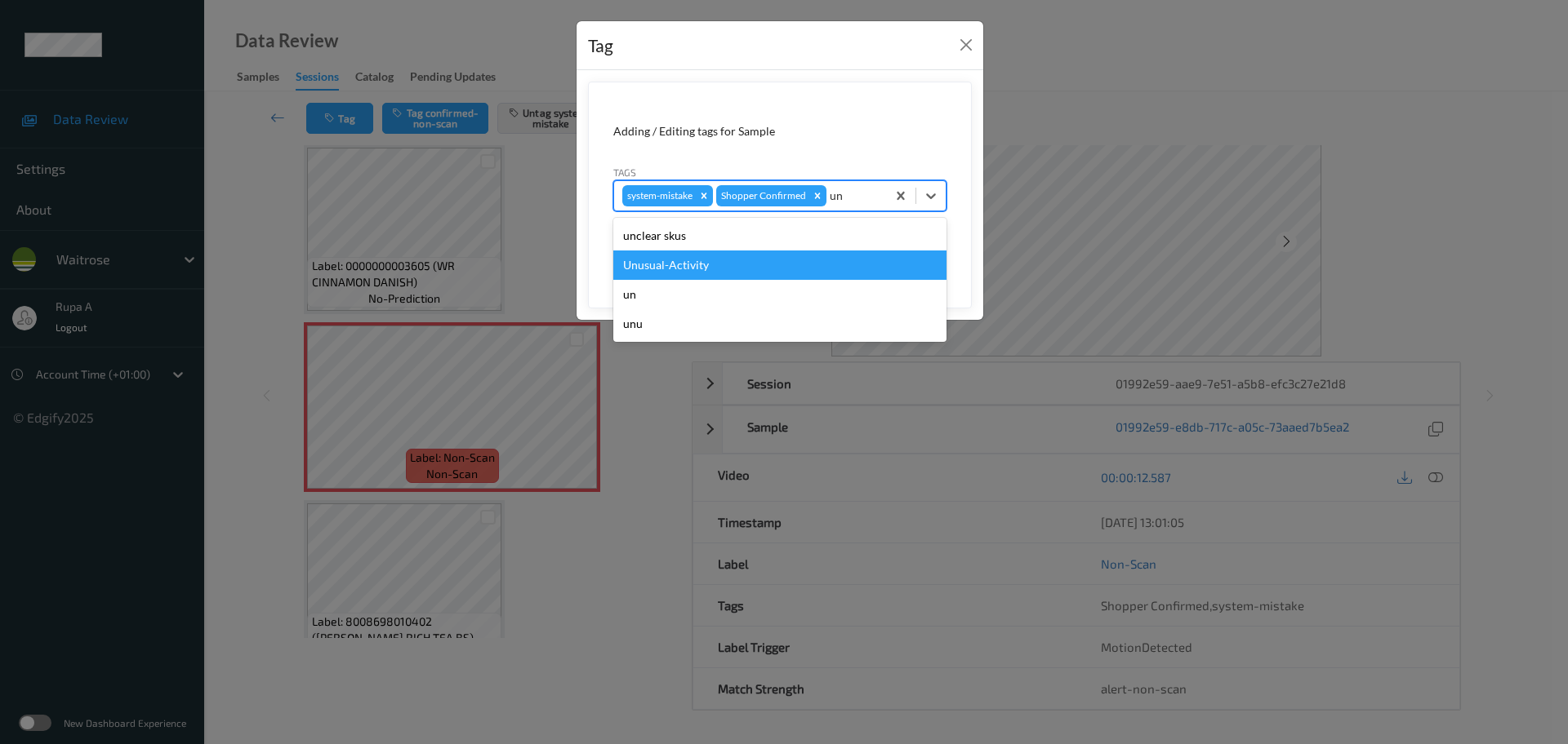
click at [753, 279] on div "Unusual-Activity" at bounding box center [780, 265] width 334 height 29
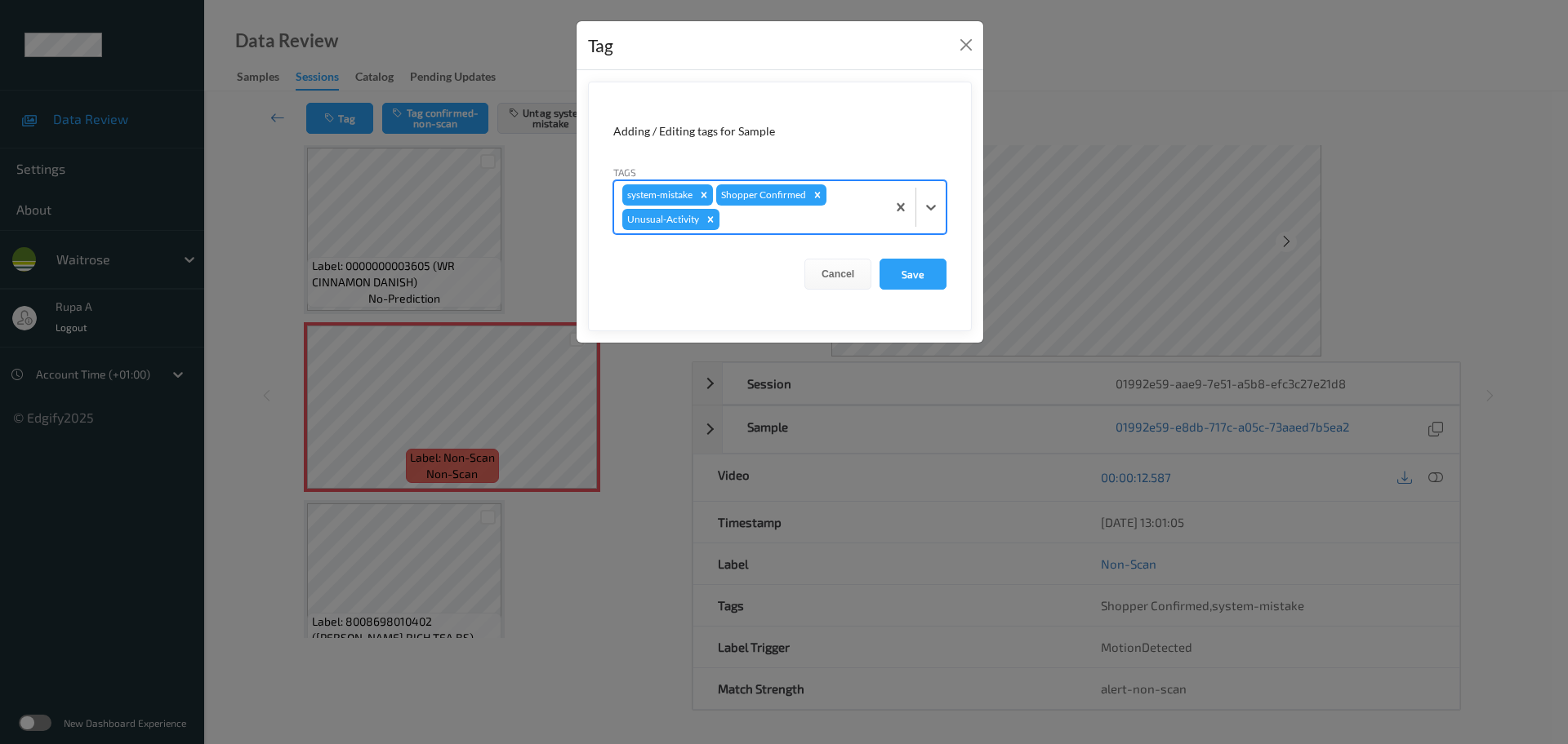
click at [842, 220] on div at bounding box center [800, 220] width 156 height 20
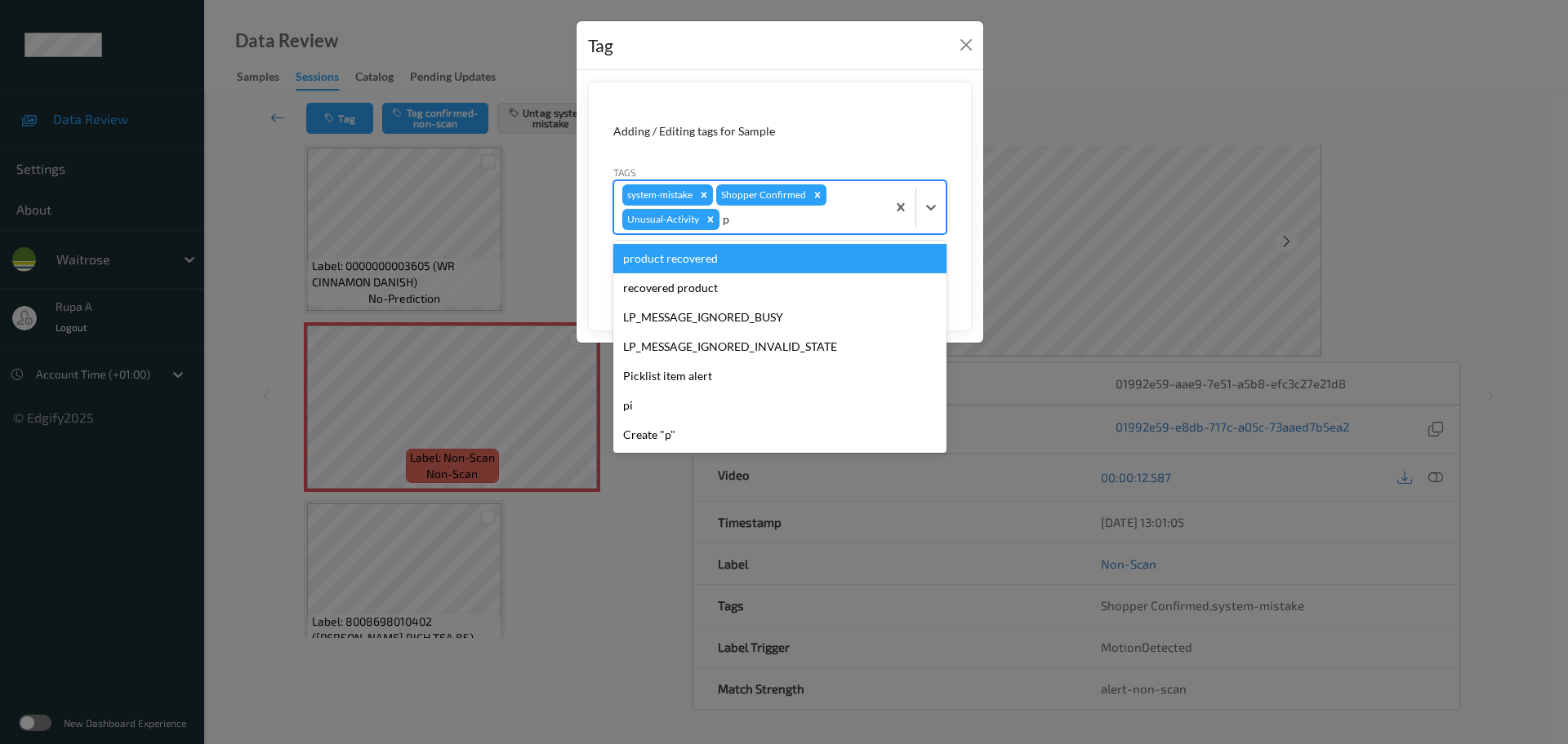
type input "pi"
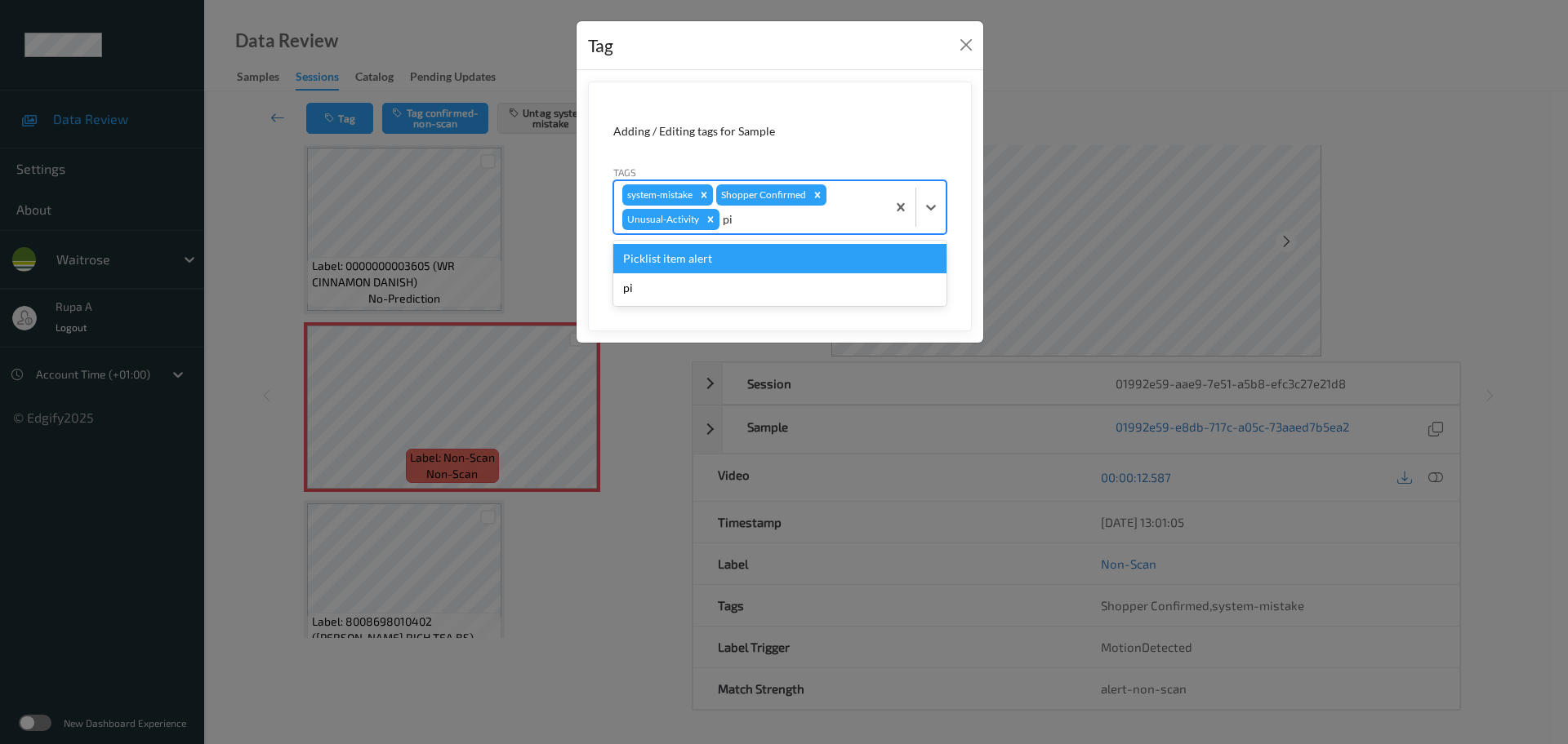
click at [796, 258] on div "Picklist item alert" at bounding box center [780, 259] width 334 height 29
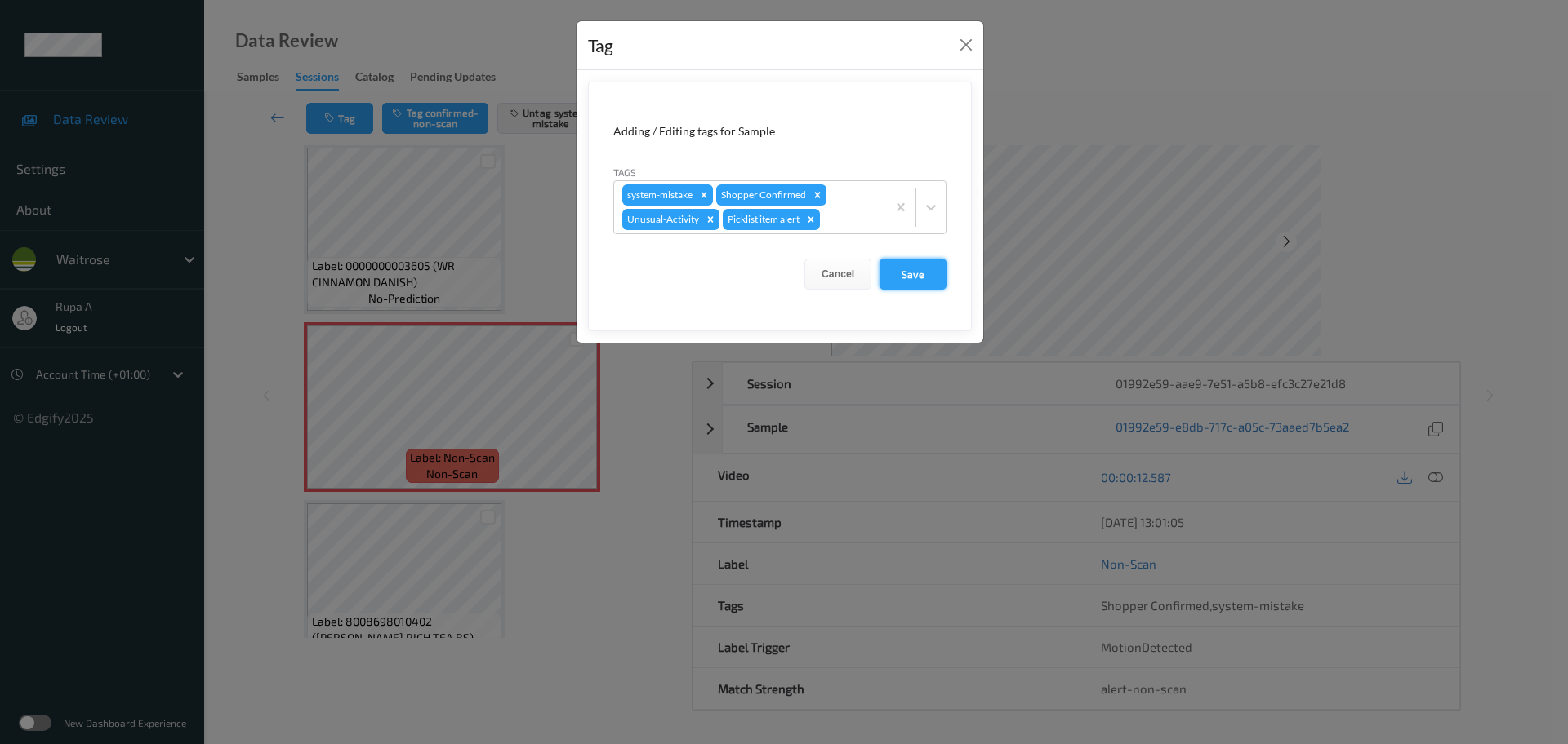
click at [928, 271] on button "Save" at bounding box center [913, 275] width 67 height 31
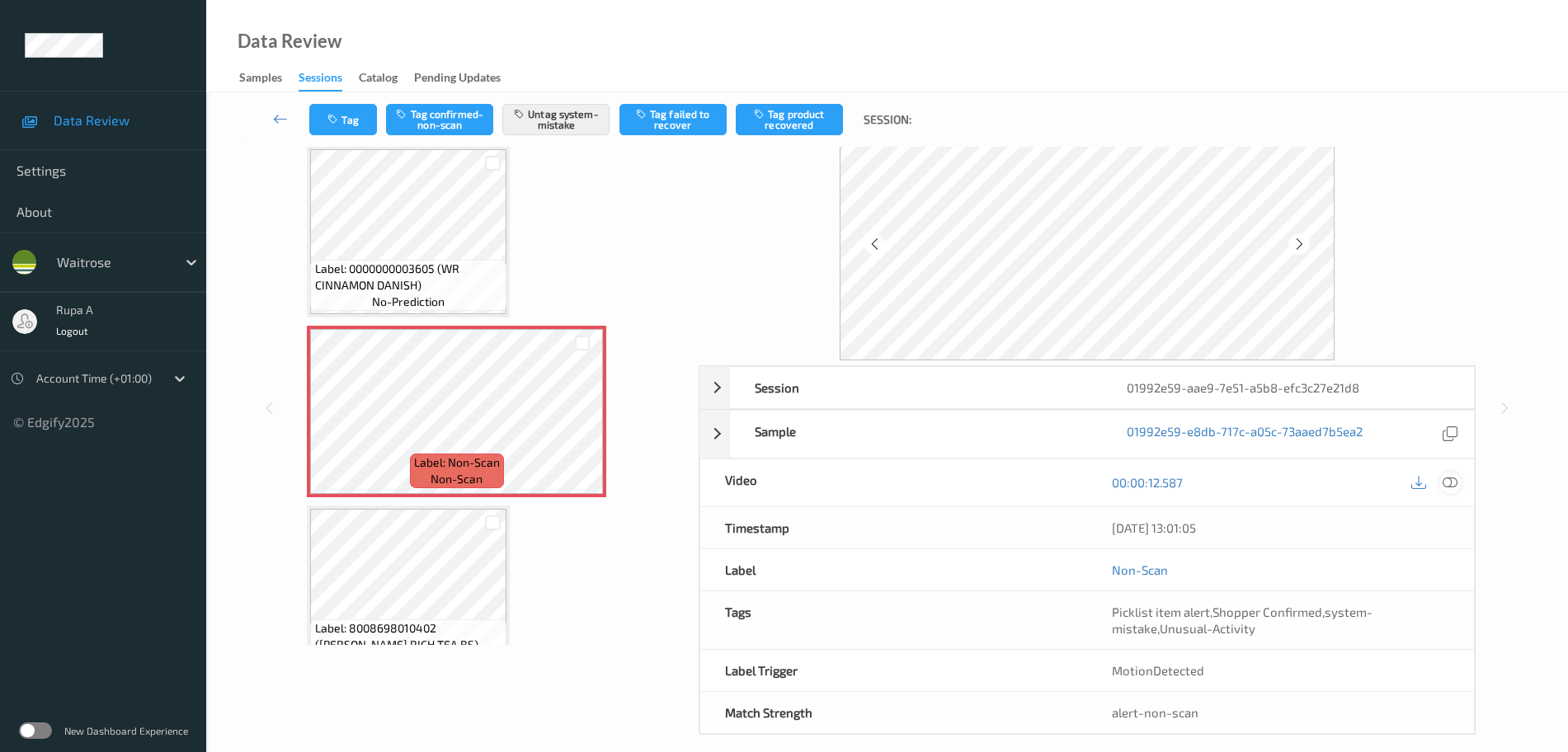
click at [1457, 482] on icon at bounding box center [1449, 482] width 15 height 15
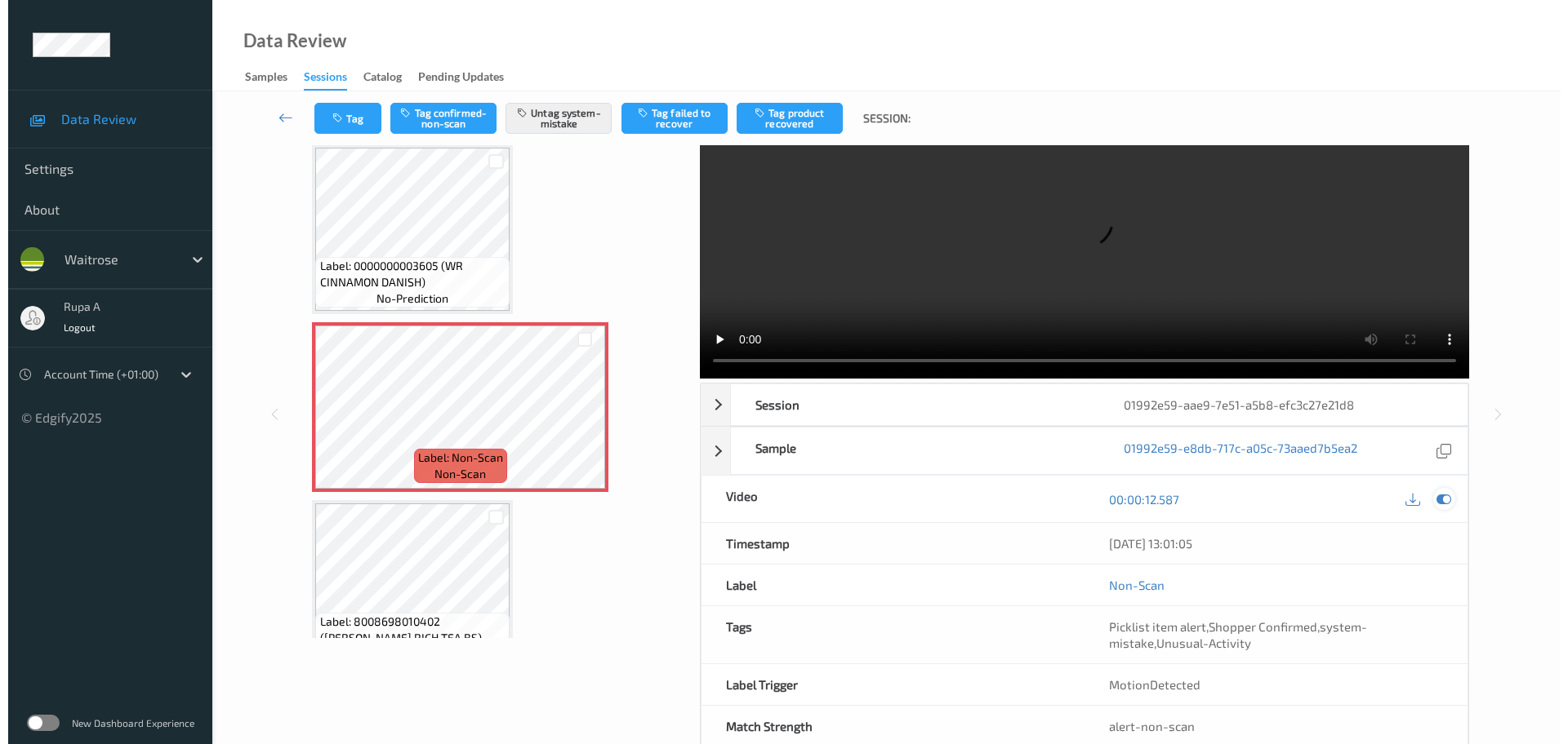
scroll to position [0, 0]
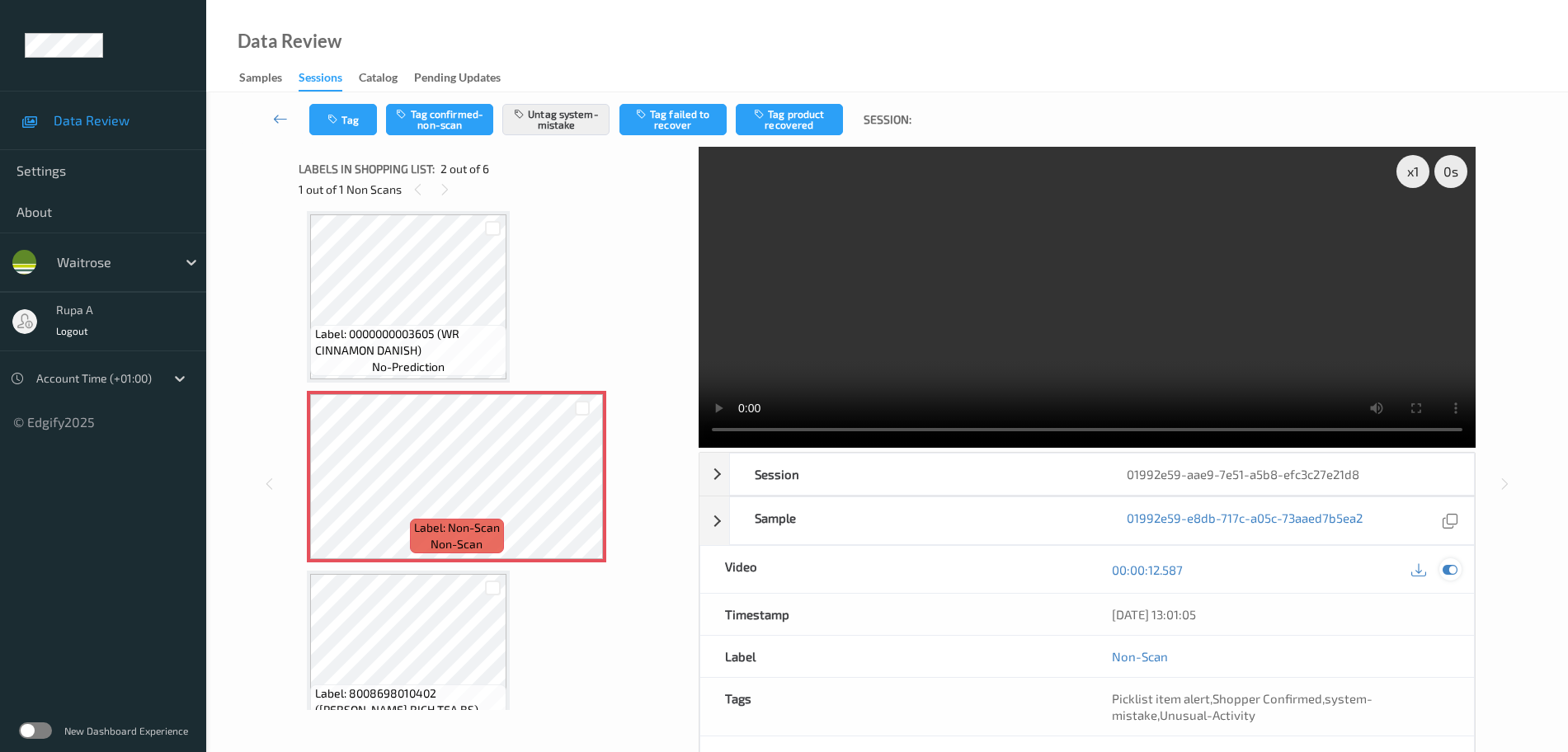
click at [1455, 567] on icon at bounding box center [1449, 569] width 15 height 15
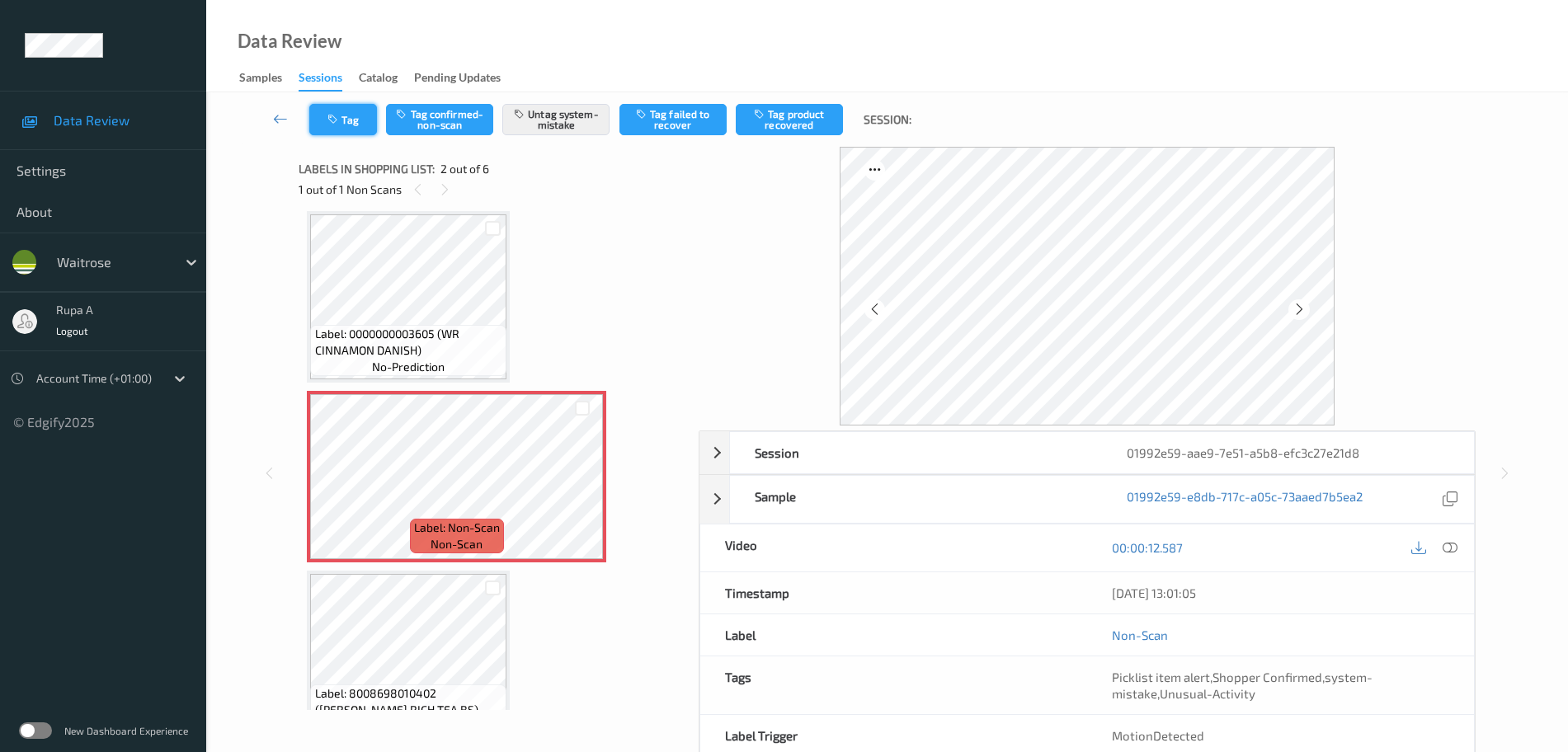
click at [339, 118] on icon "button" at bounding box center [334, 120] width 14 height 12
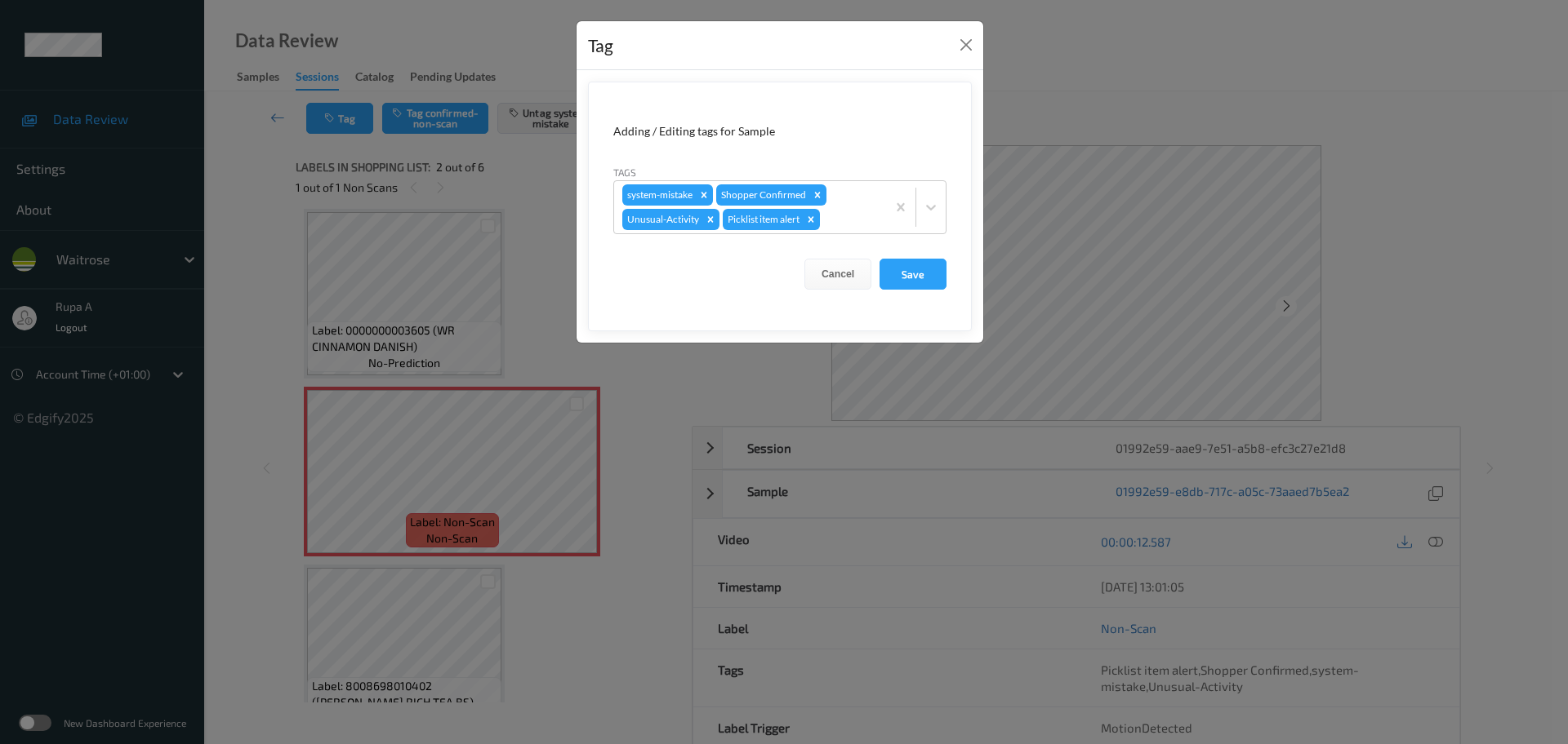
click at [946, 288] on div "Cancel Save" at bounding box center [780, 275] width 334 height 31
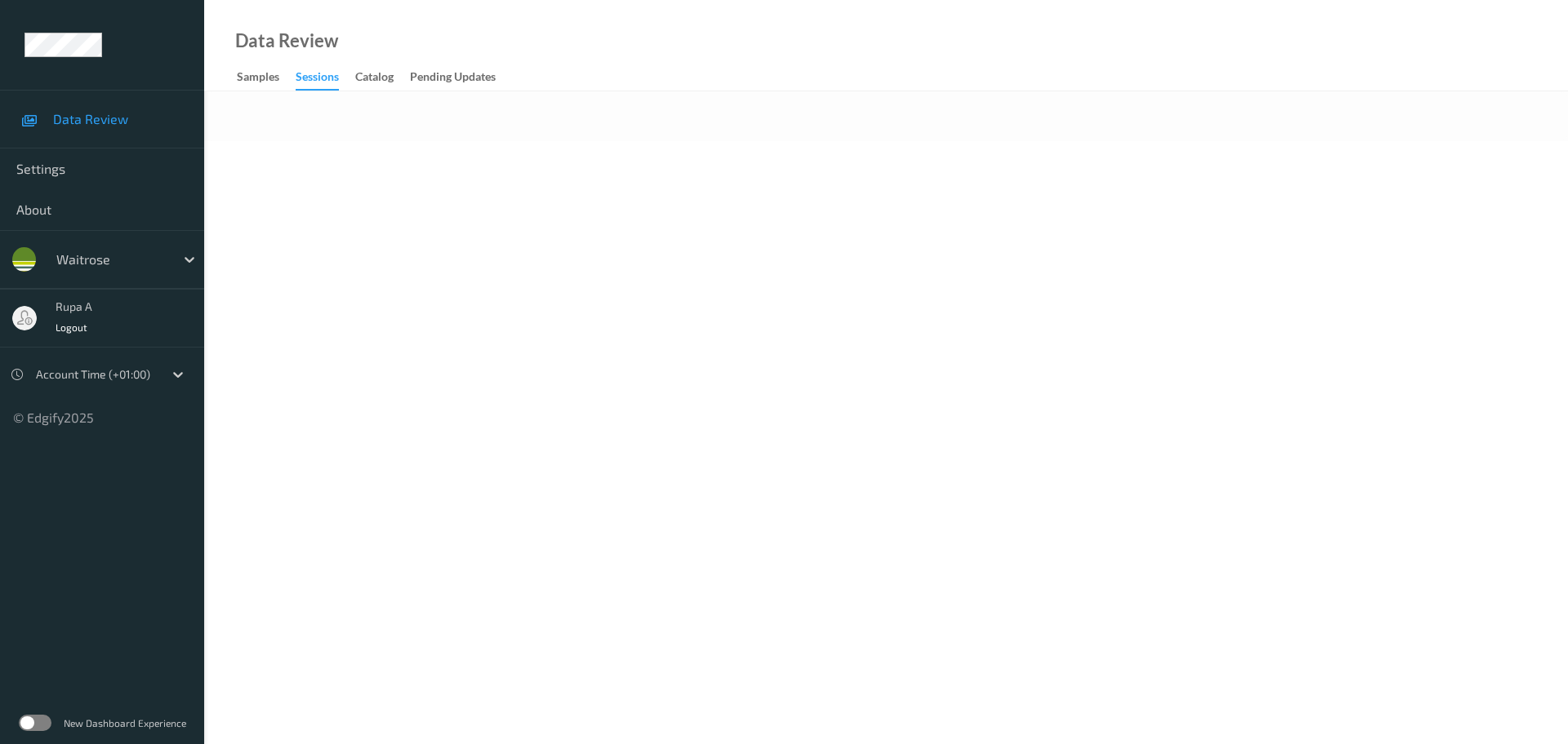
click at [497, 282] on body "Data Review Settings About waitrose rupa a Logout Account Time (+01:00) © Edgif…" at bounding box center [784, 372] width 1568 height 744
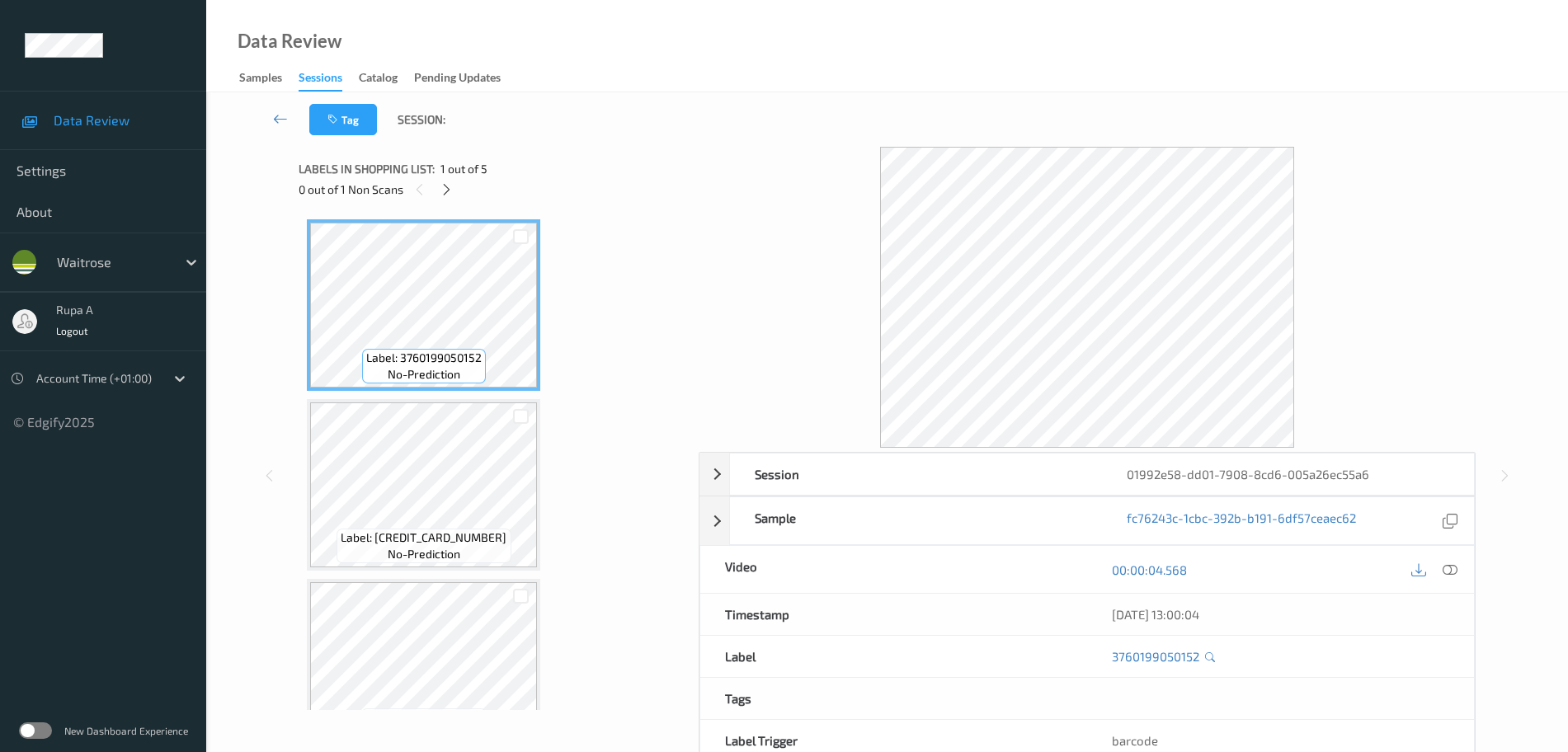
click at [456, 199] on div "0 out of 1 Non Scans" at bounding box center [492, 189] width 388 height 21
click at [450, 189] on icon at bounding box center [447, 190] width 14 height 15
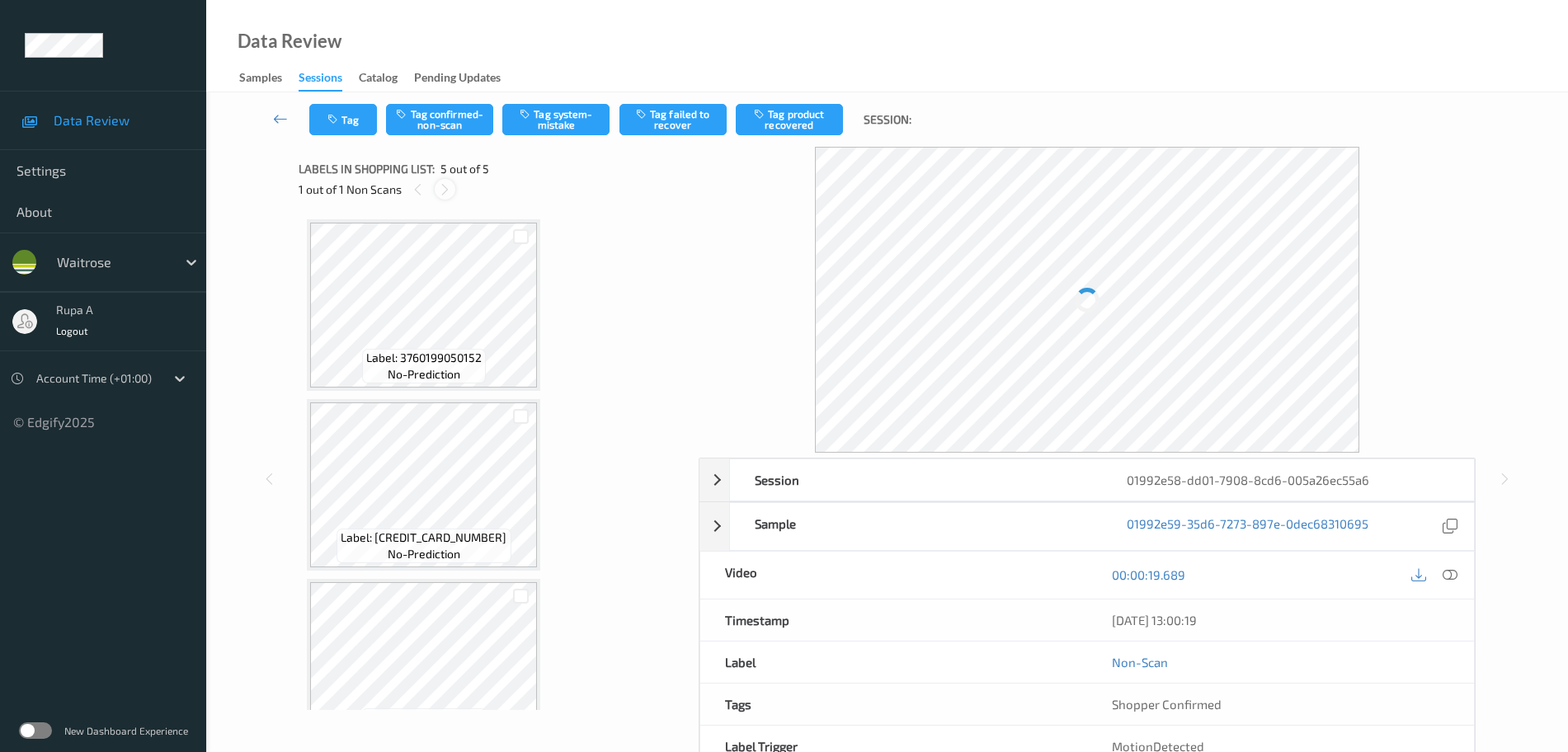
scroll to position [408, 0]
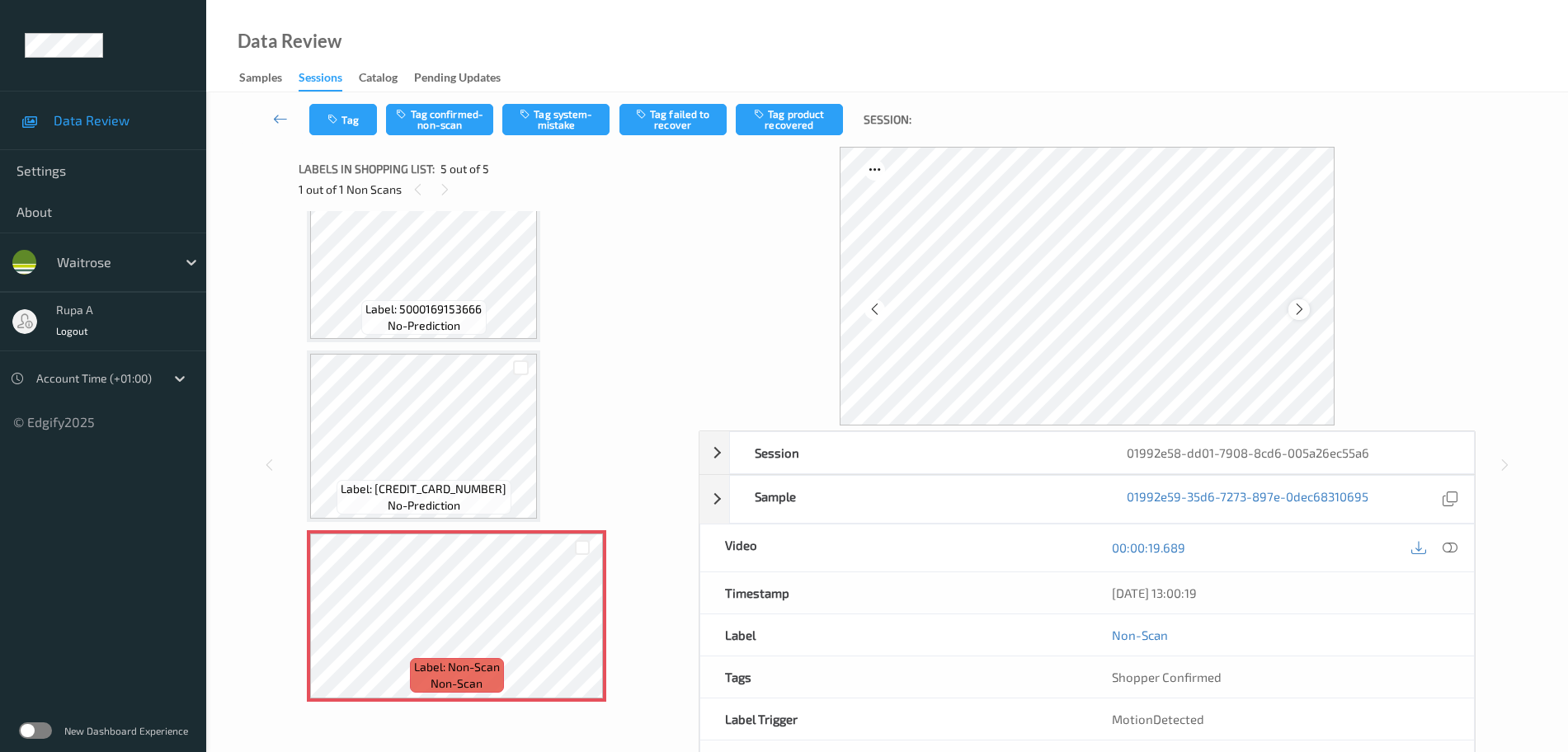
click at [1302, 315] on icon at bounding box center [1299, 309] width 14 height 15
click at [1302, 314] on icon at bounding box center [1299, 309] width 14 height 15
click at [569, 131] on button "Tag system-mistake" at bounding box center [555, 120] width 108 height 32
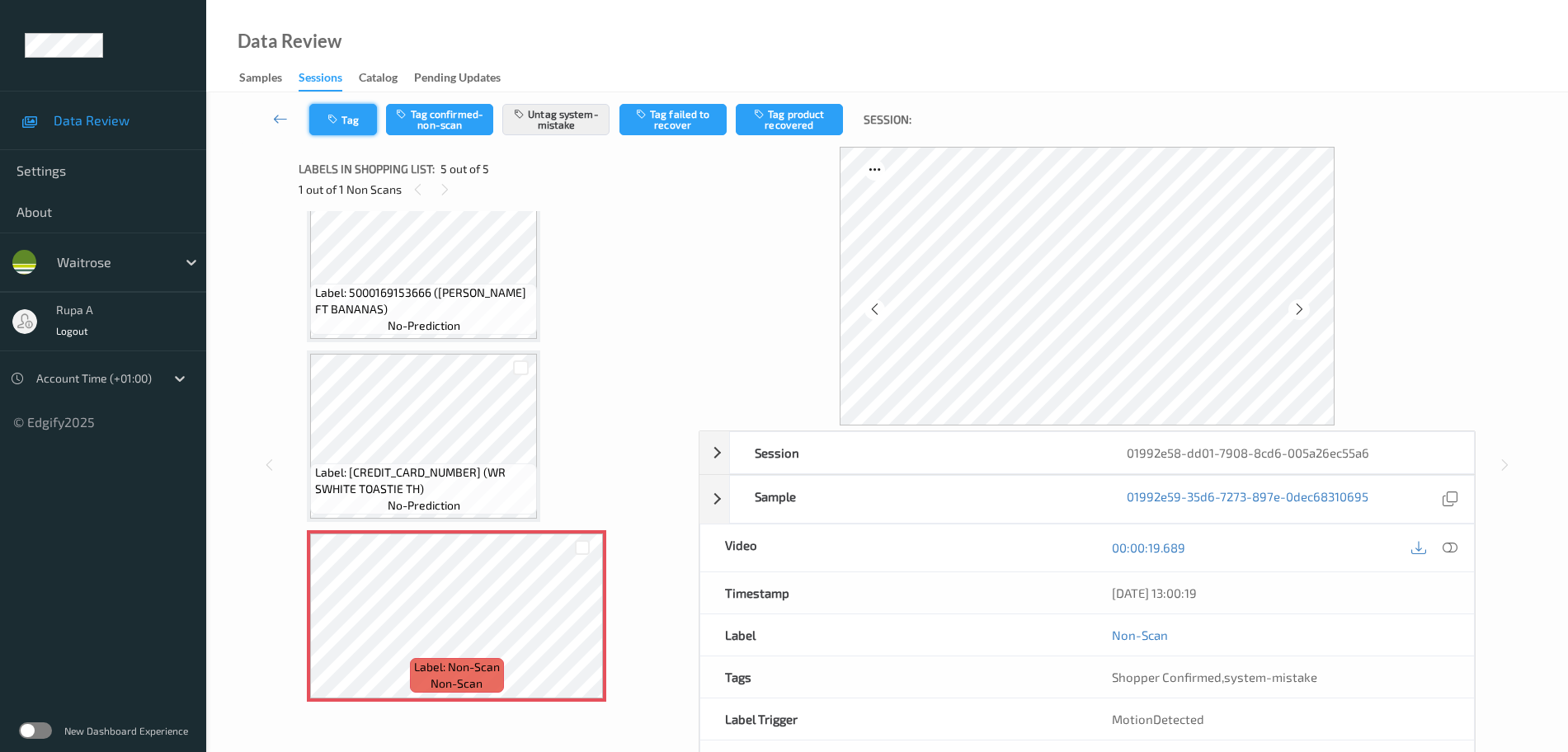
click at [345, 115] on button "Tag" at bounding box center [343, 120] width 67 height 32
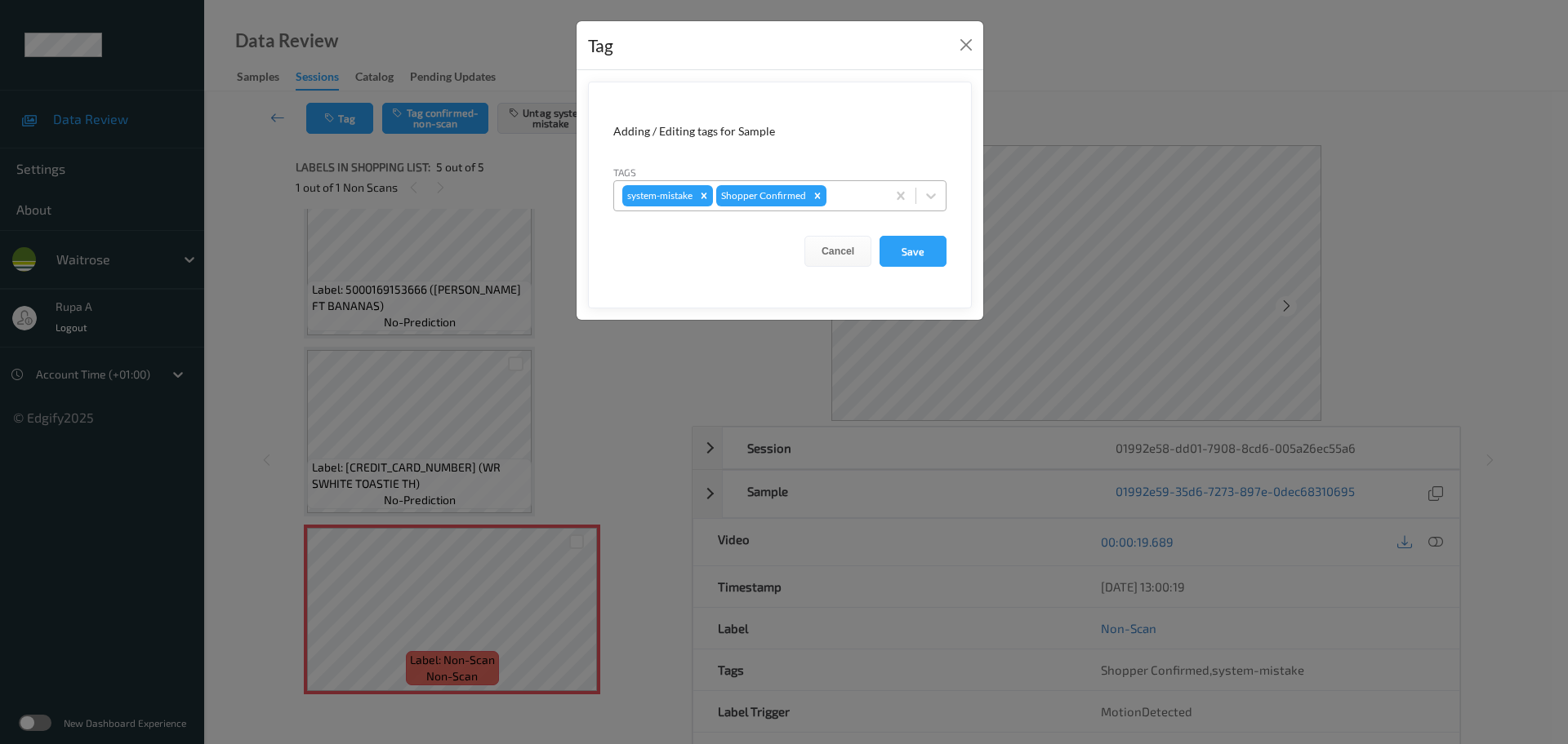
click at [874, 195] on div at bounding box center [853, 196] width 48 height 20
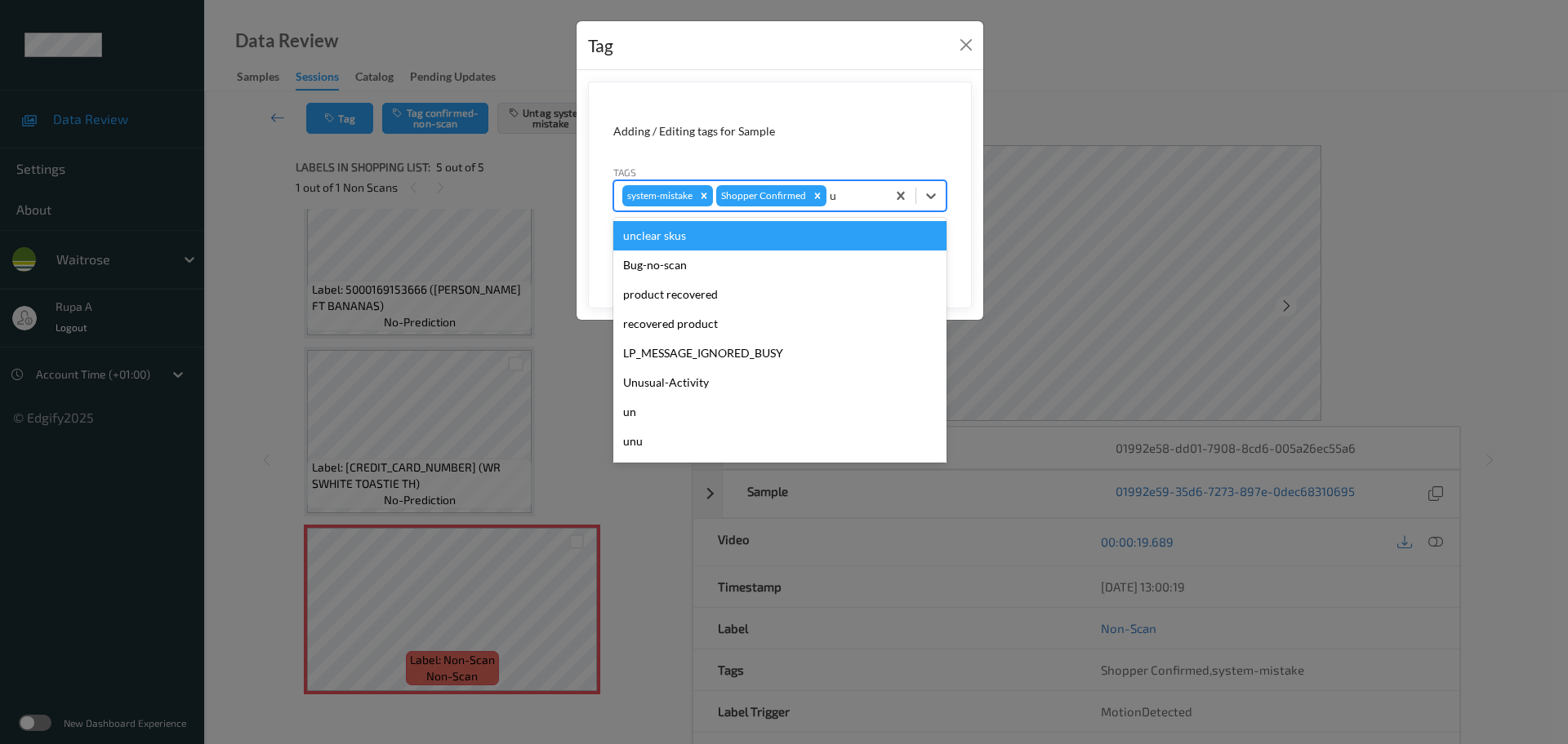
type input "un"
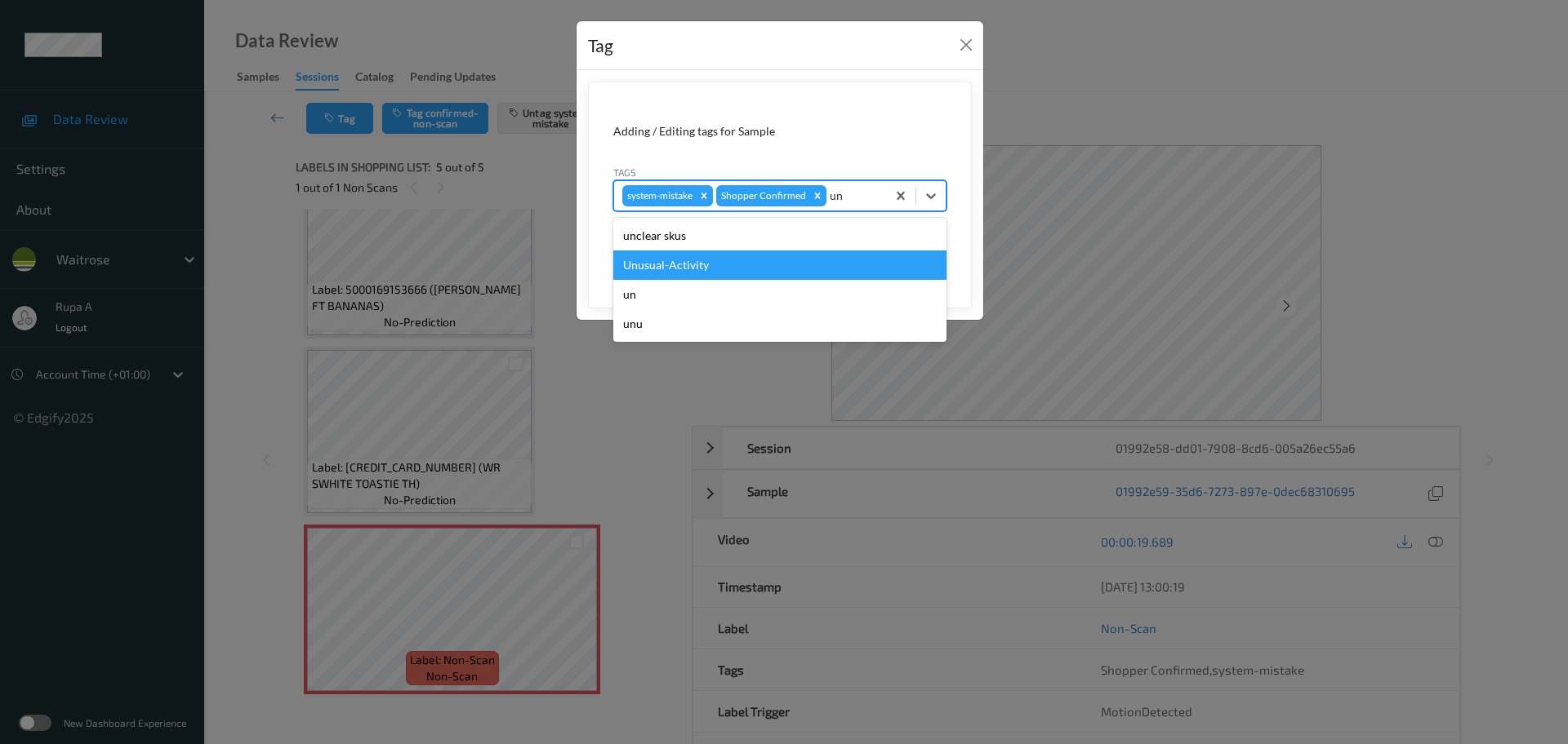
click at [792, 262] on div "Unusual-Activity" at bounding box center [780, 265] width 334 height 29
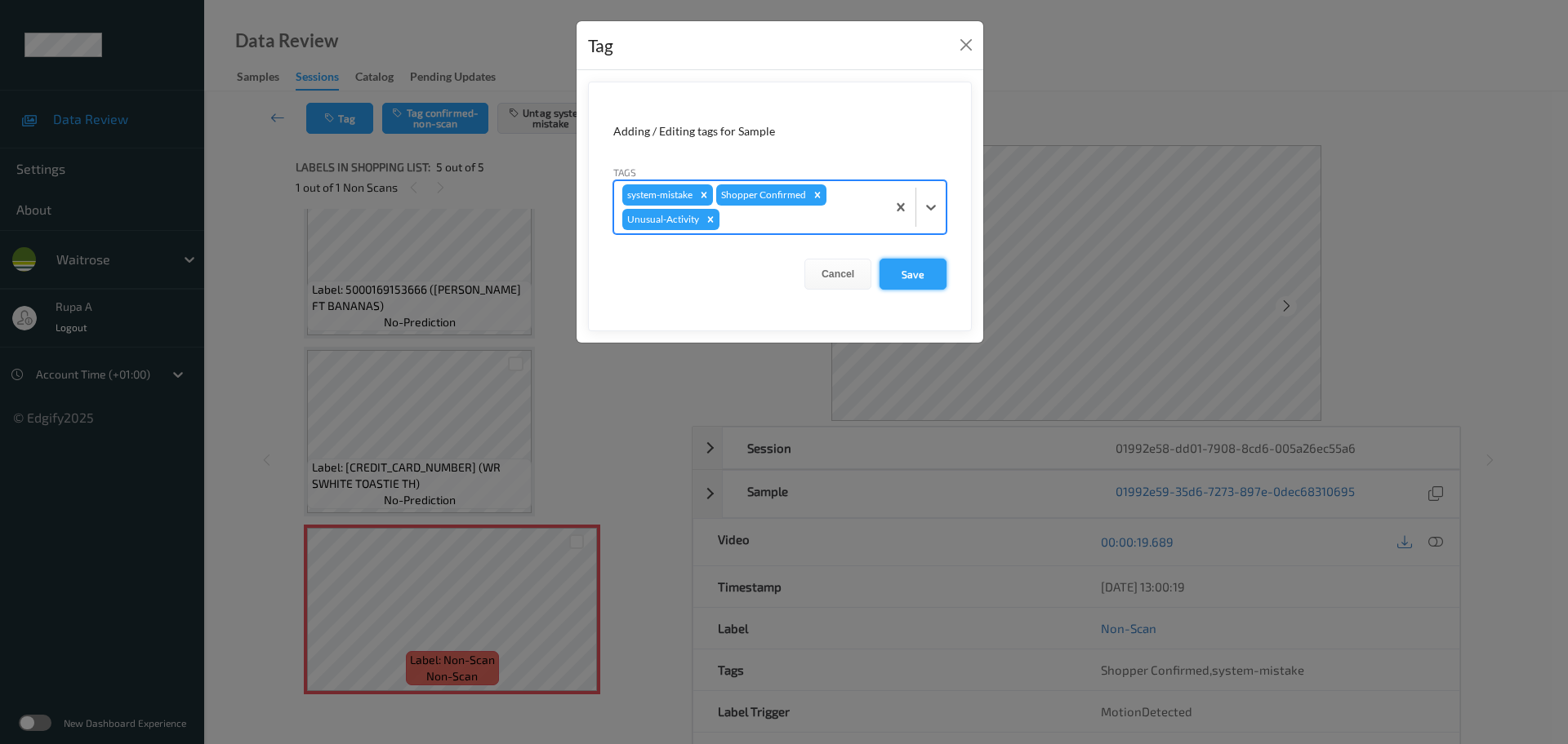
click at [931, 279] on button "Save" at bounding box center [913, 275] width 67 height 31
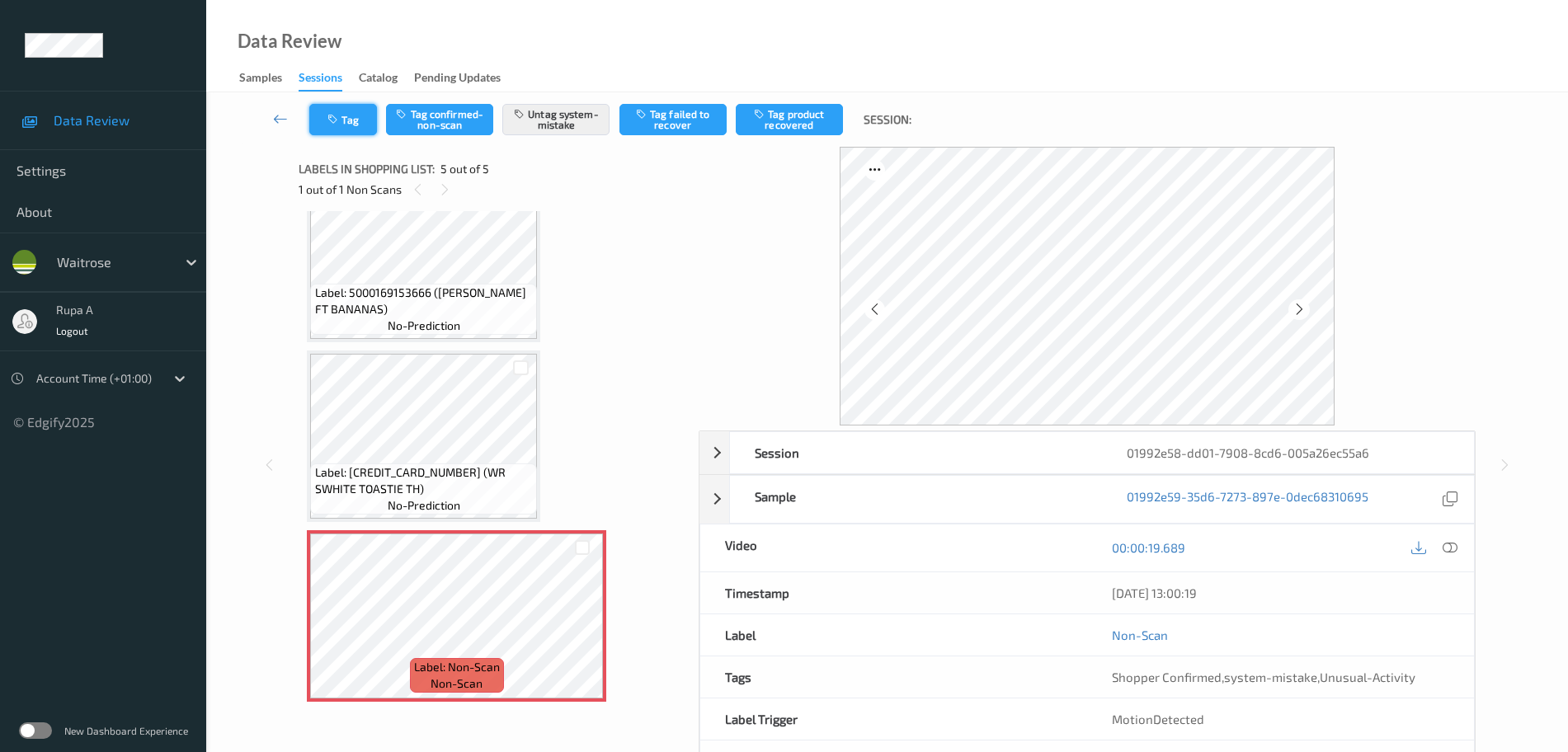
click at [349, 125] on button "Tag" at bounding box center [343, 120] width 67 height 32
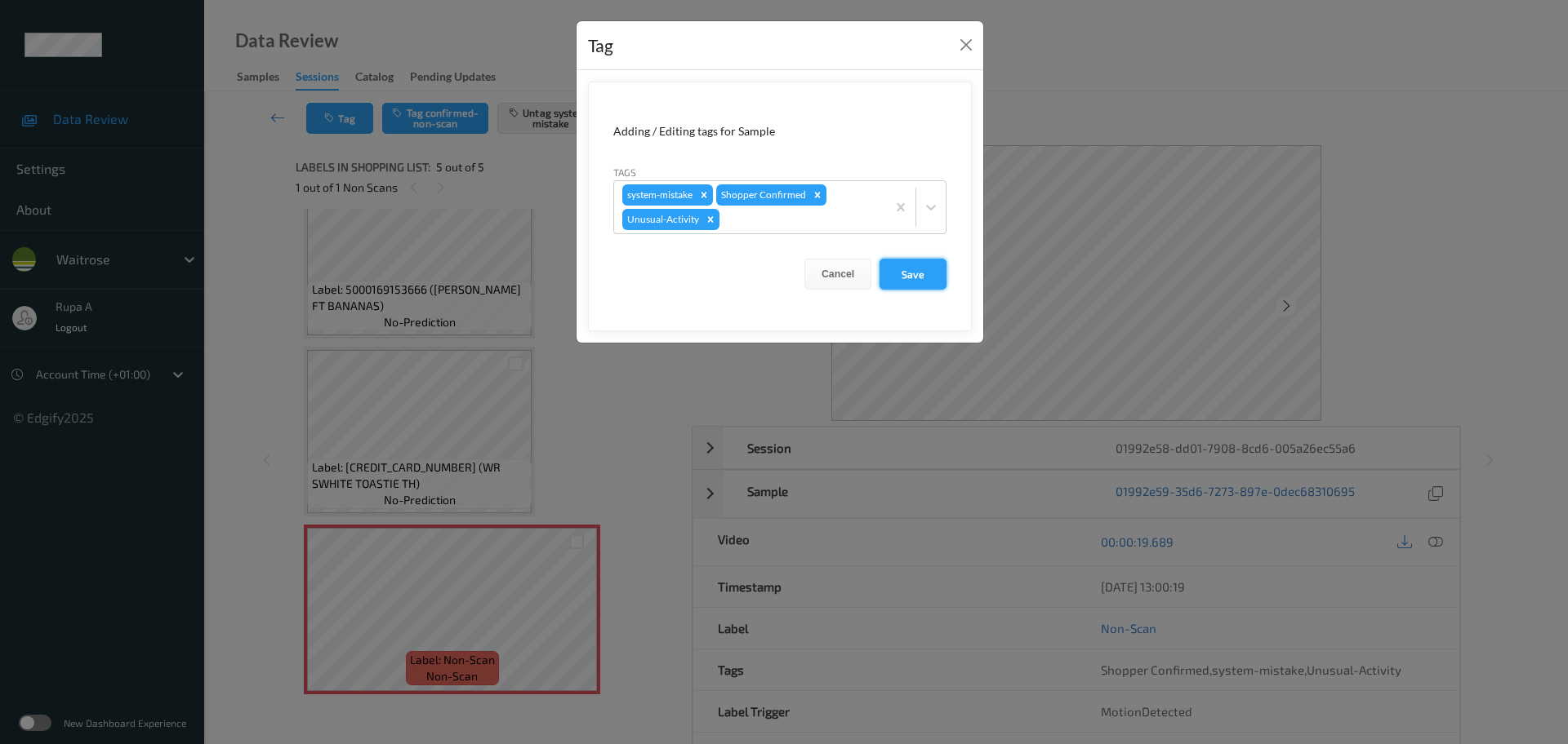
click at [919, 282] on button "Save" at bounding box center [913, 275] width 67 height 31
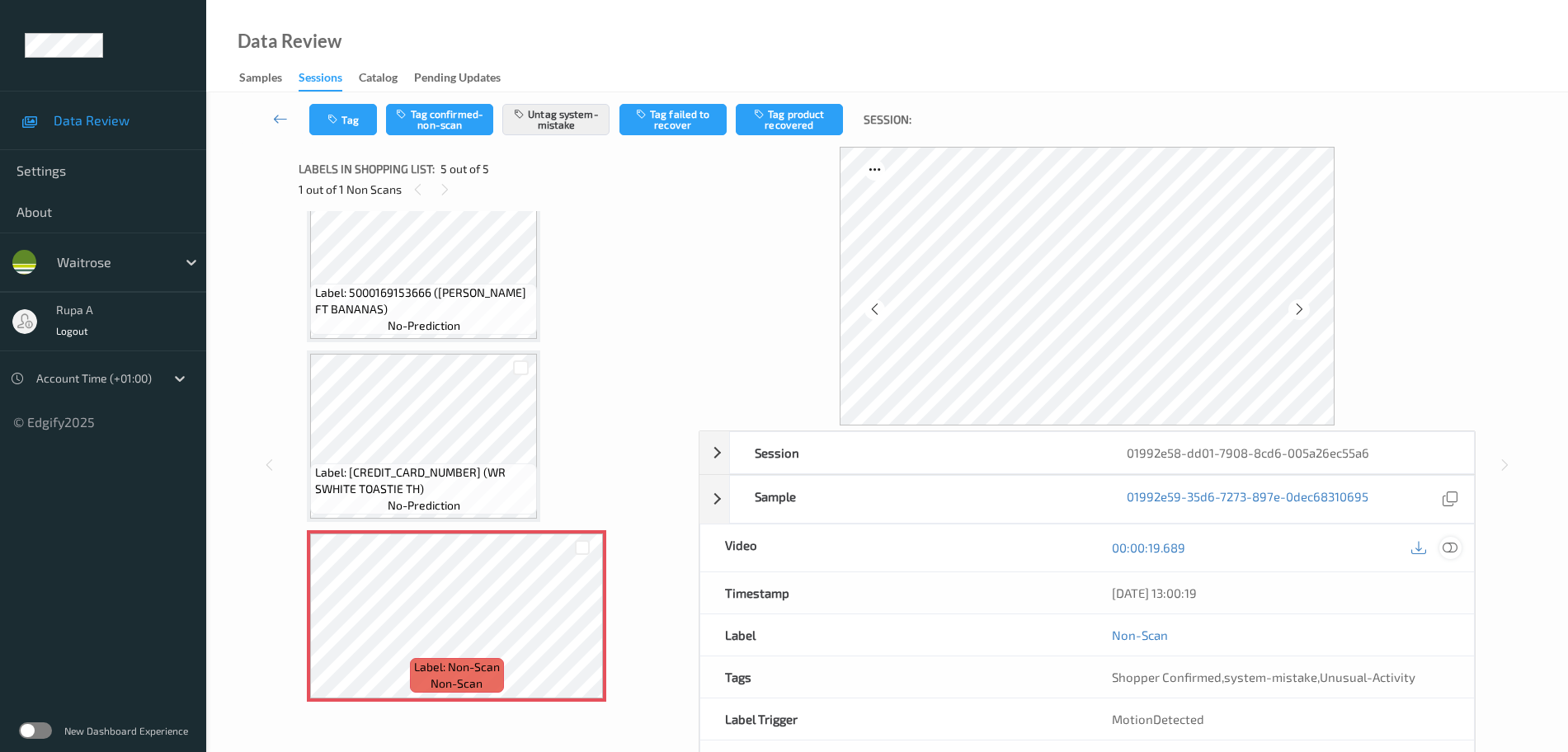
click at [1445, 547] on icon at bounding box center [1449, 547] width 15 height 15
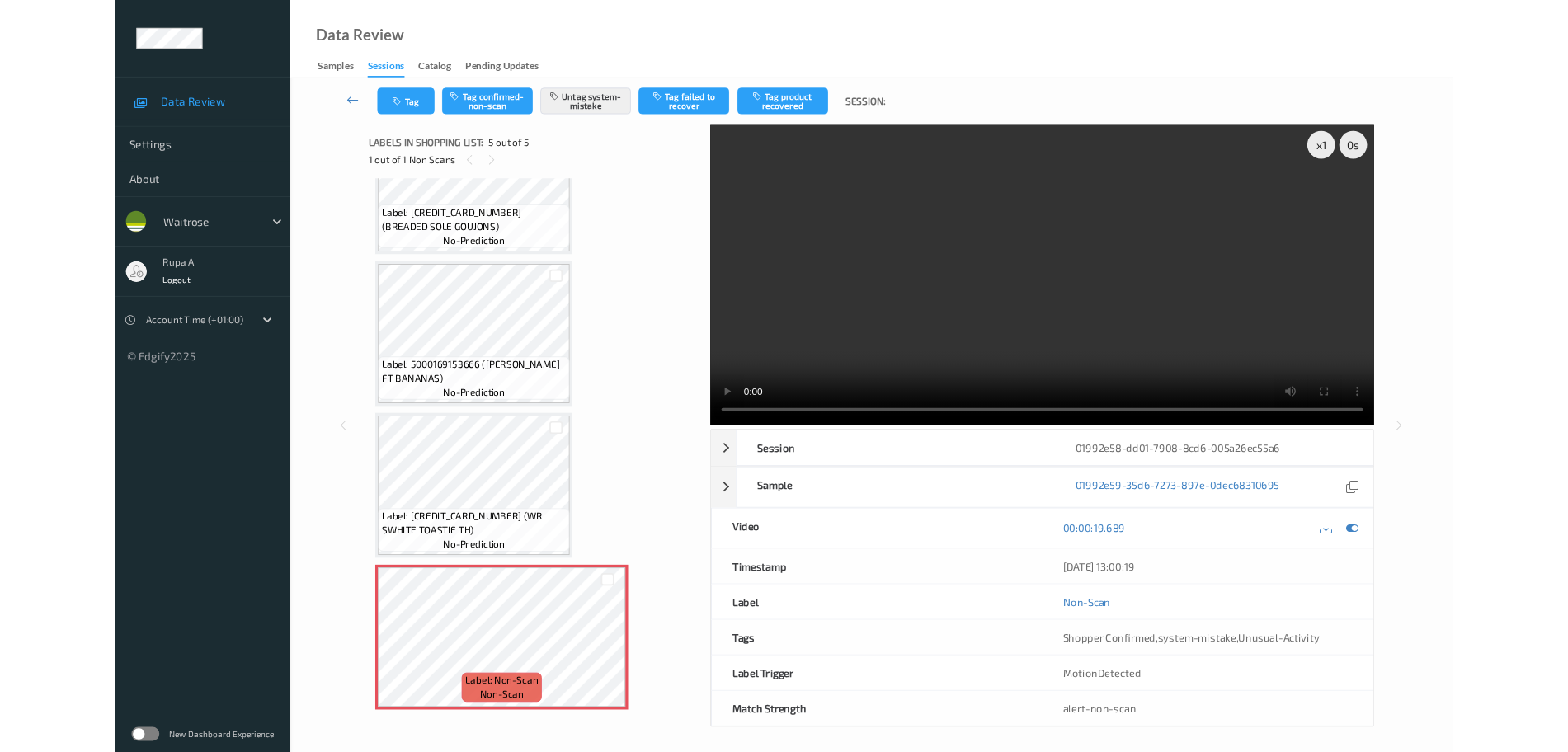
scroll to position [270, 0]
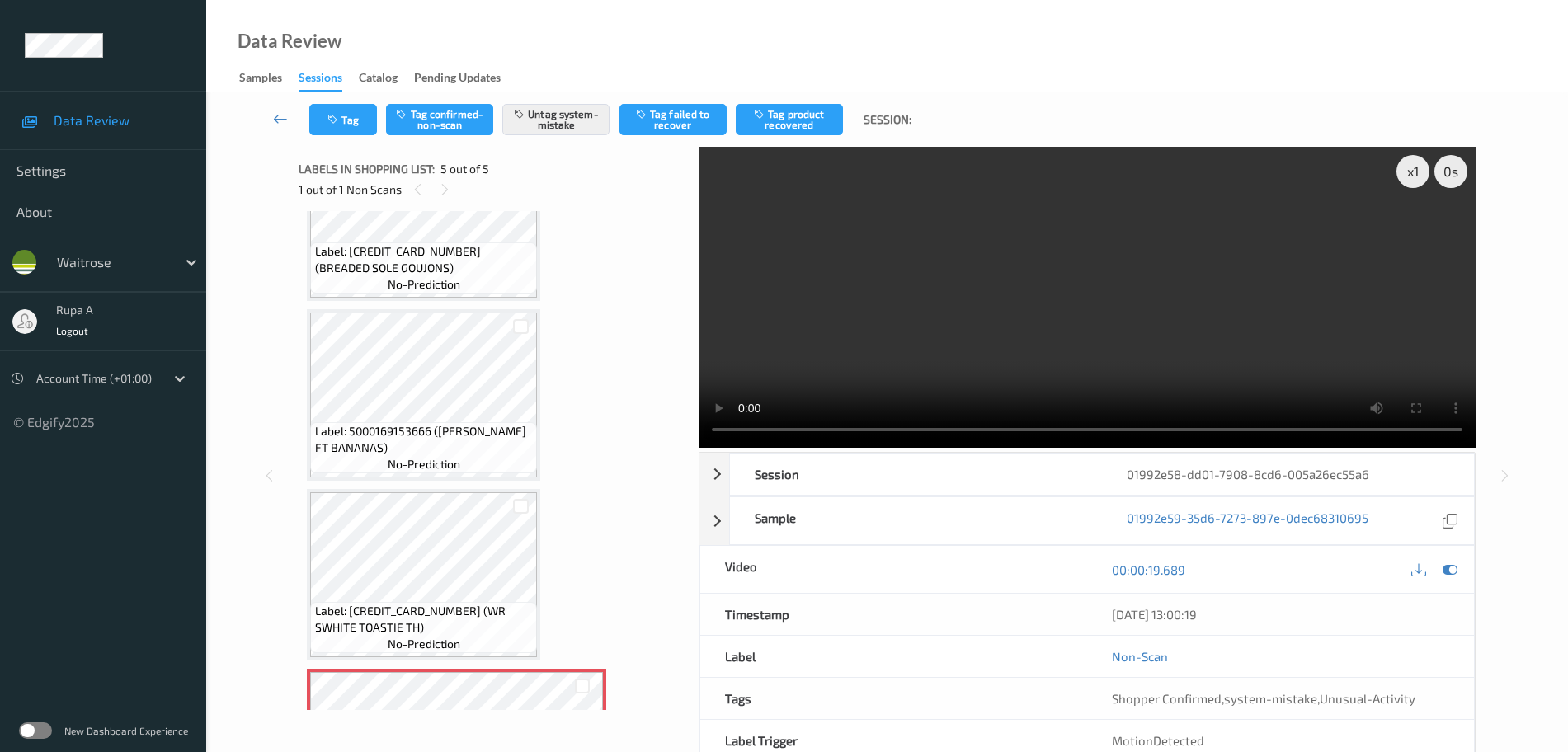
click at [1462, 569] on div "00:00:19.689" at bounding box center [1280, 570] width 387 height 47
click at [1452, 573] on icon at bounding box center [1449, 569] width 15 height 15
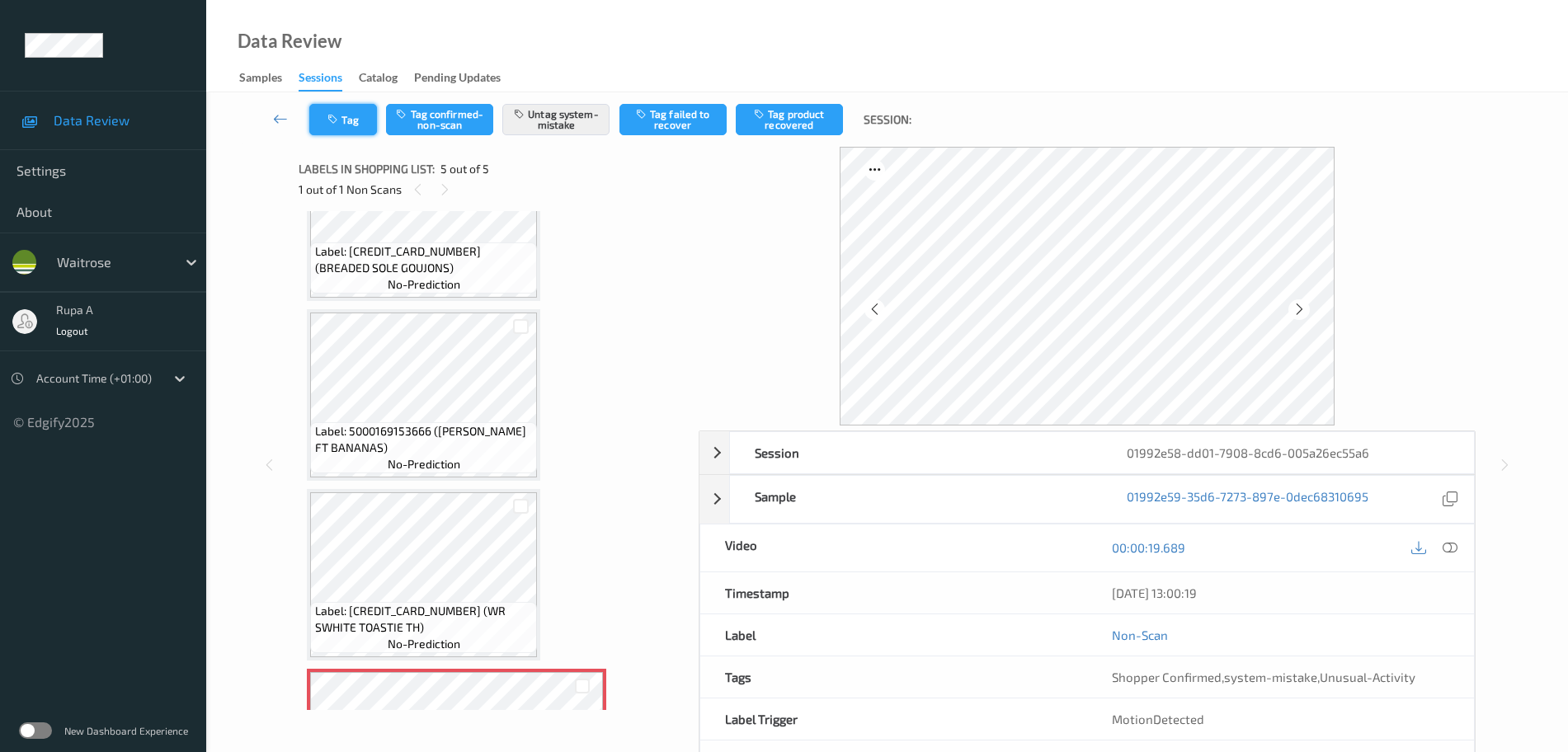
click at [326, 127] on button "Tag" at bounding box center [343, 120] width 67 height 32
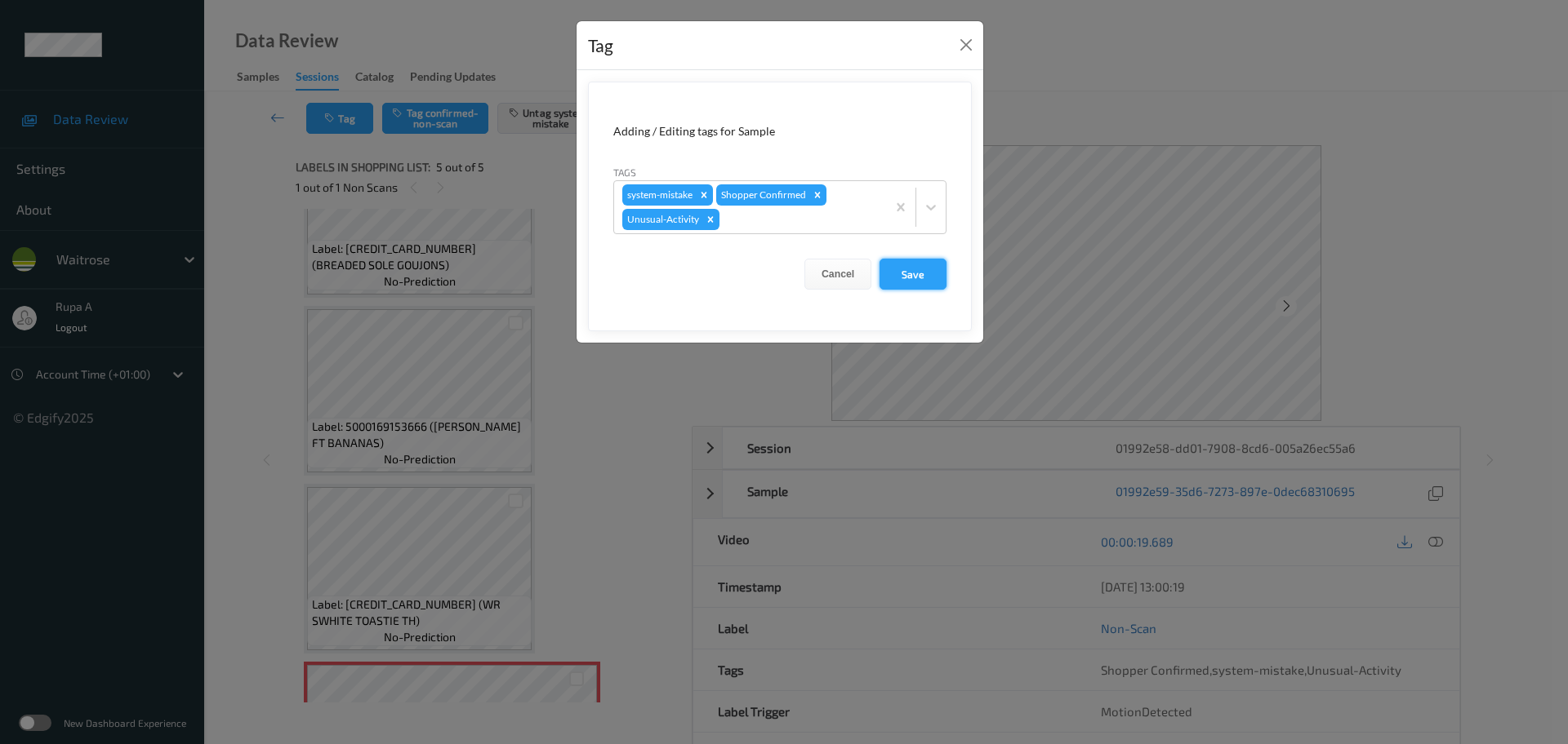
click at [927, 277] on button "Save" at bounding box center [913, 275] width 67 height 31
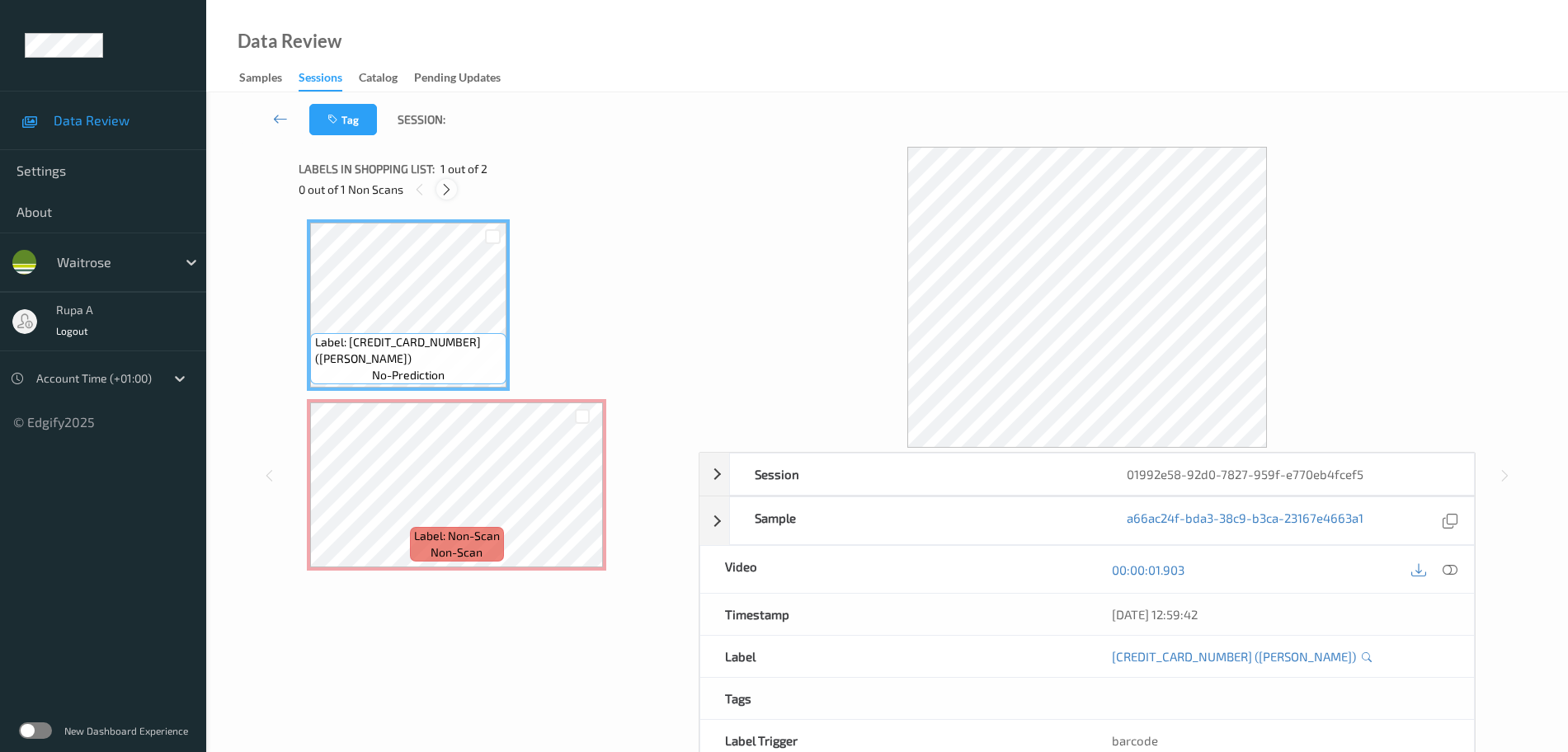
click at [446, 189] on icon at bounding box center [447, 190] width 14 height 15
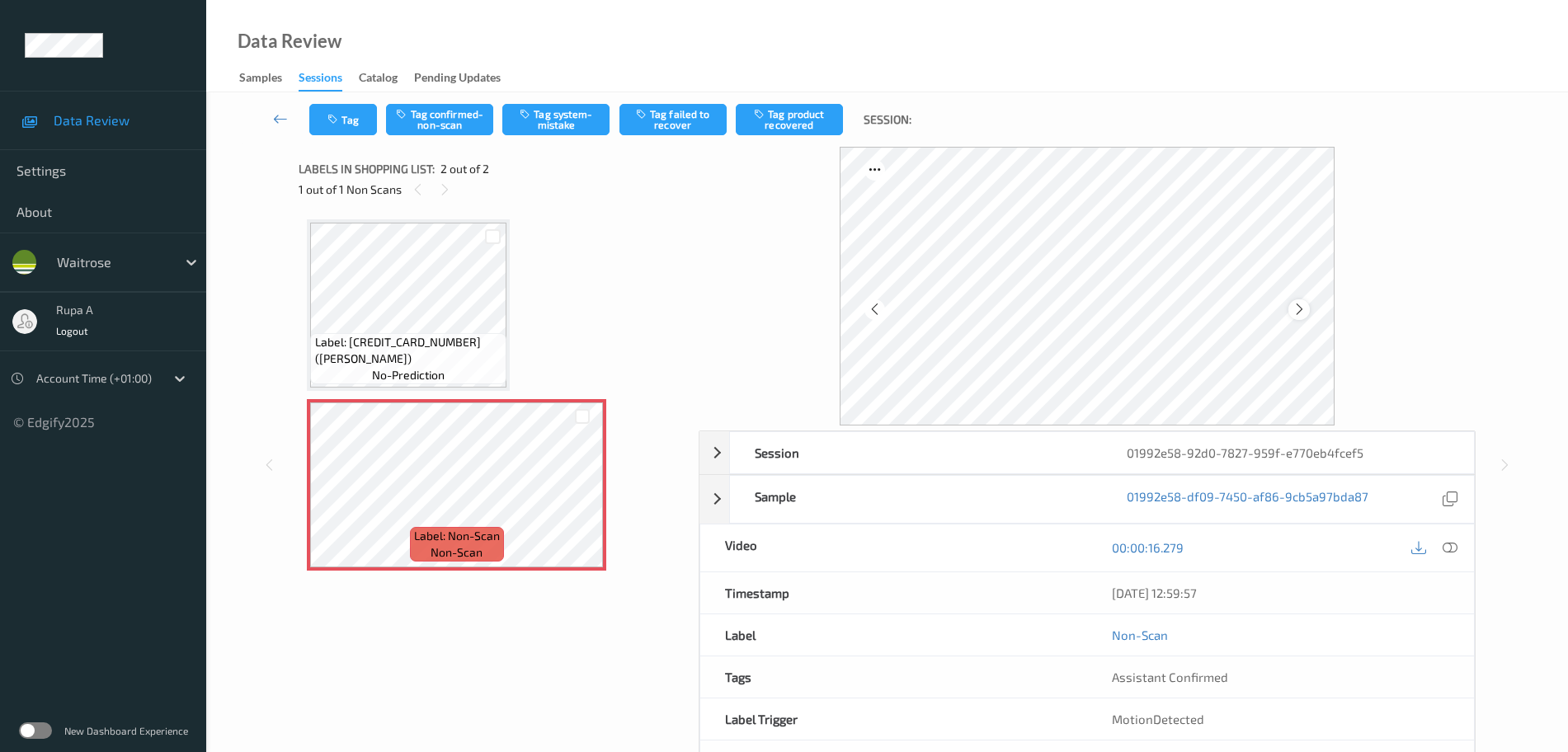
click at [1297, 312] on icon at bounding box center [1299, 309] width 14 height 15
click at [556, 128] on button "Tag system-mistake" at bounding box center [555, 120] width 108 height 32
click at [319, 125] on button "Tag" at bounding box center [343, 120] width 67 height 32
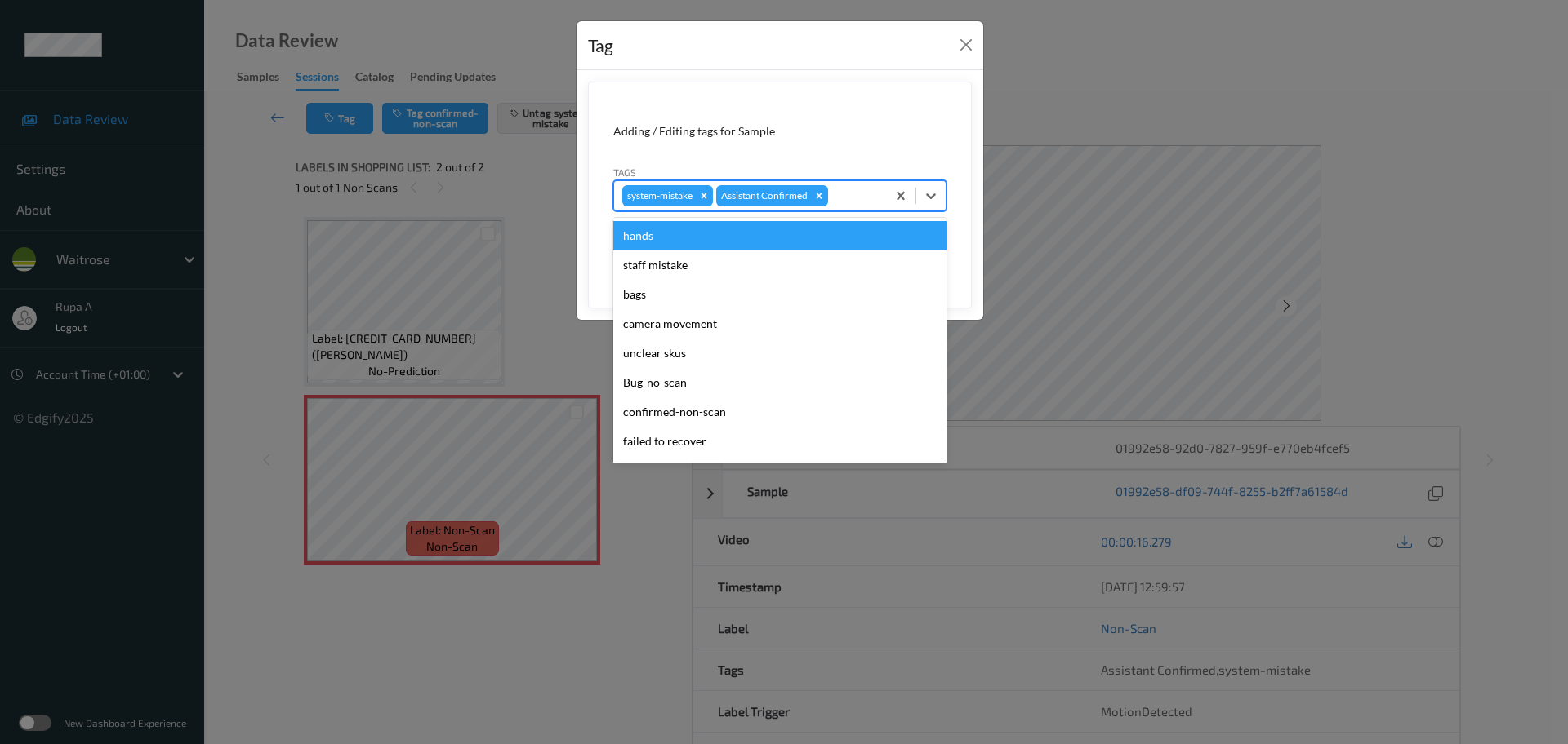
click at [844, 190] on div at bounding box center [855, 196] width 47 height 20
type input "un"
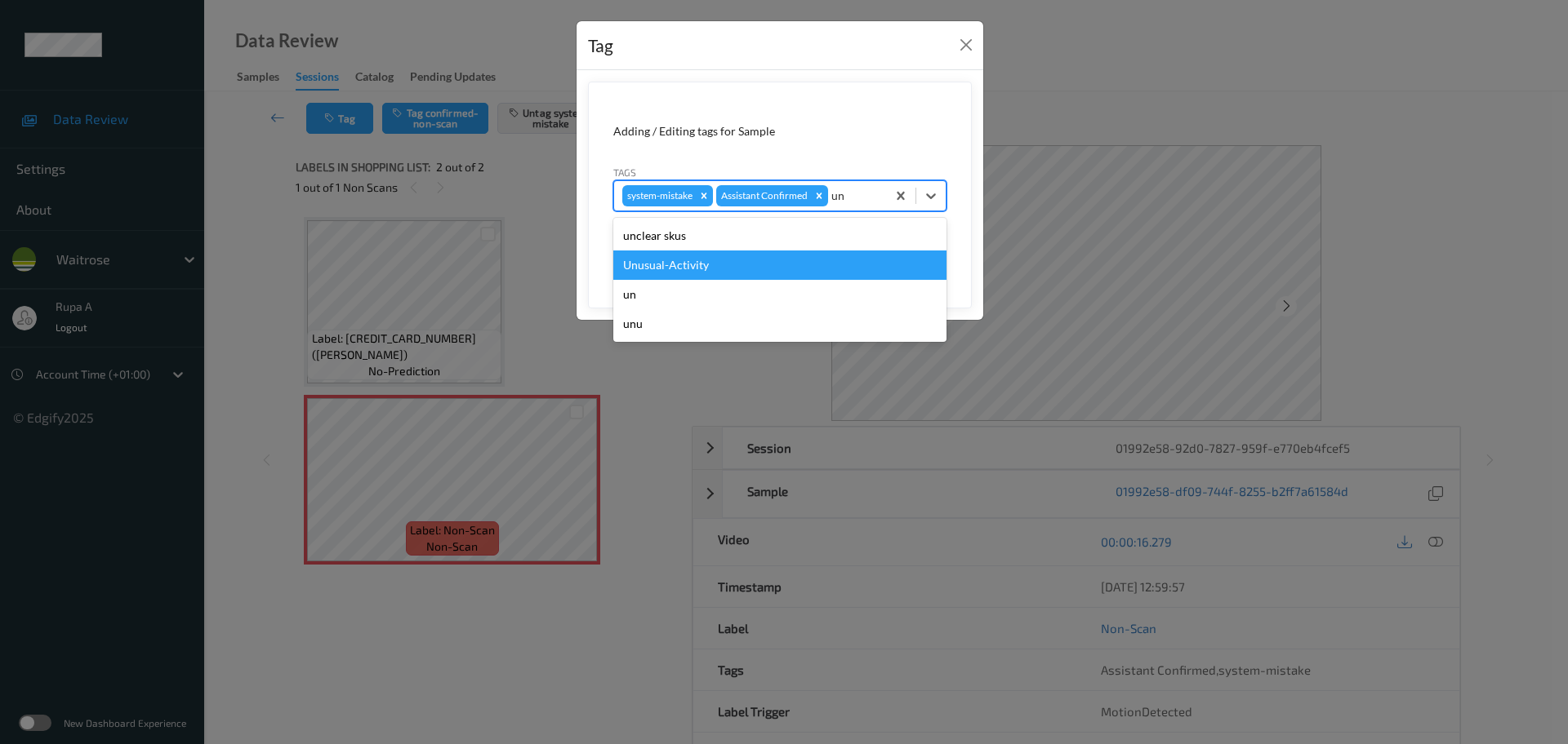
click at [763, 276] on div "Unusual-Activity" at bounding box center [780, 265] width 334 height 29
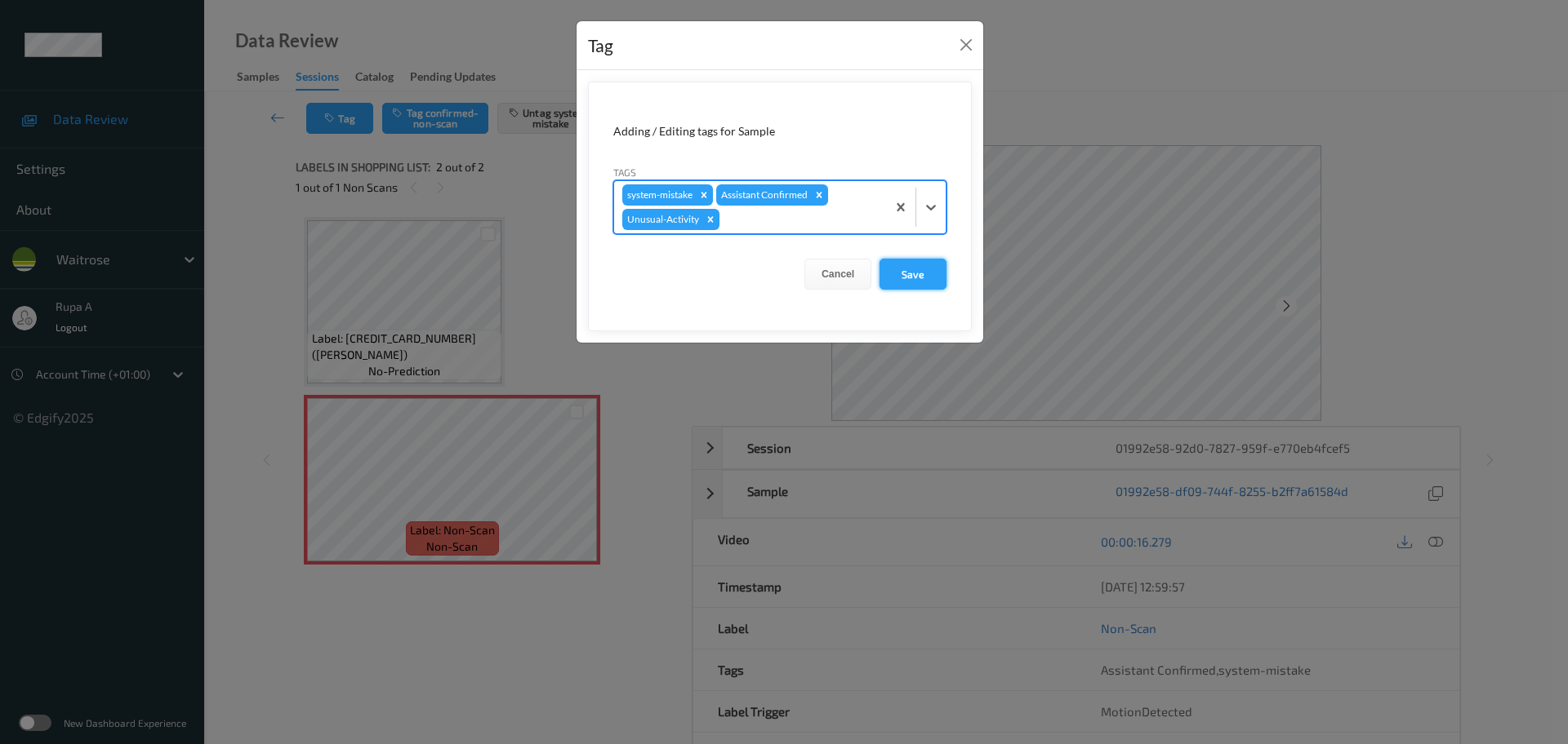
click at [909, 271] on button "Save" at bounding box center [913, 275] width 67 height 31
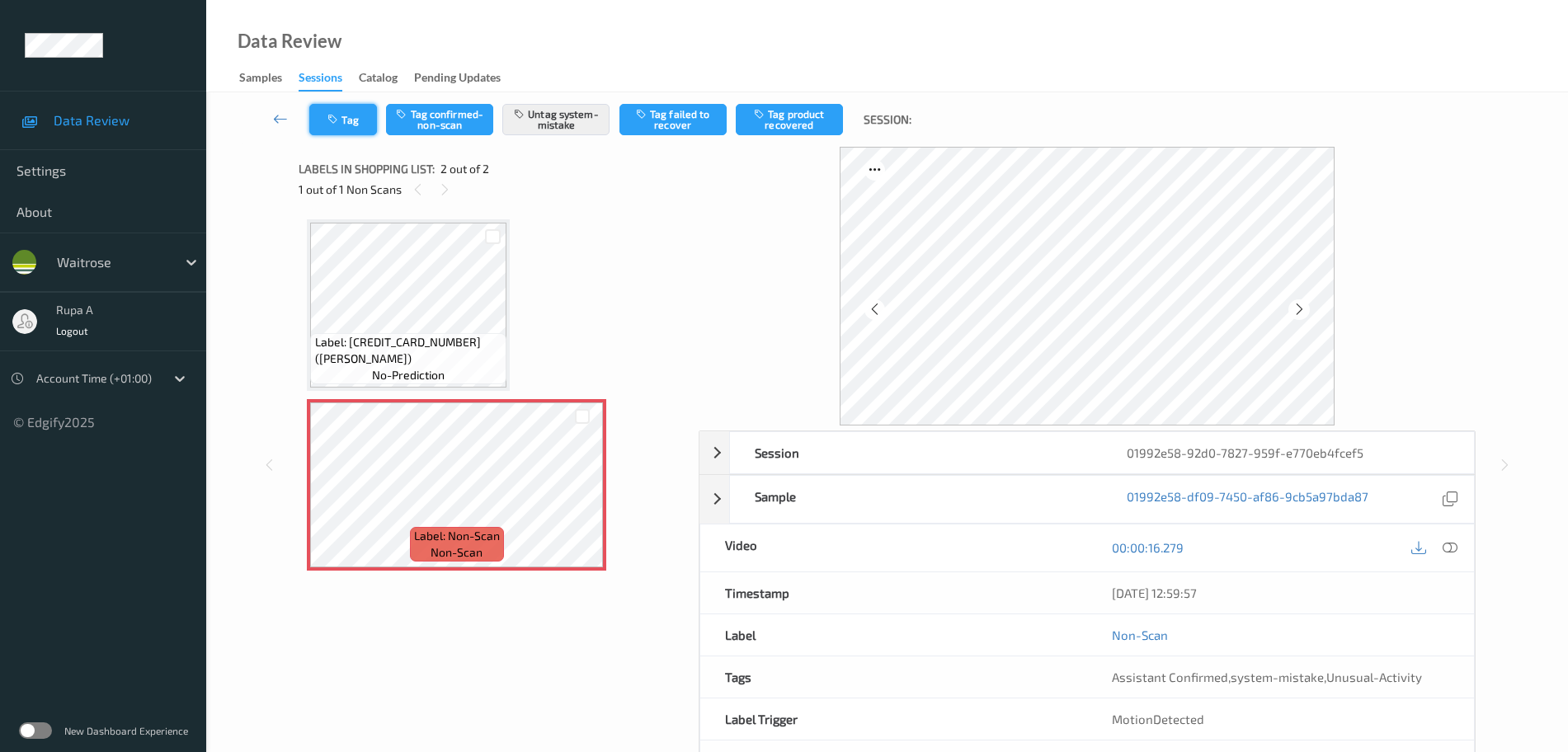
click at [338, 119] on icon "button" at bounding box center [334, 120] width 14 height 12
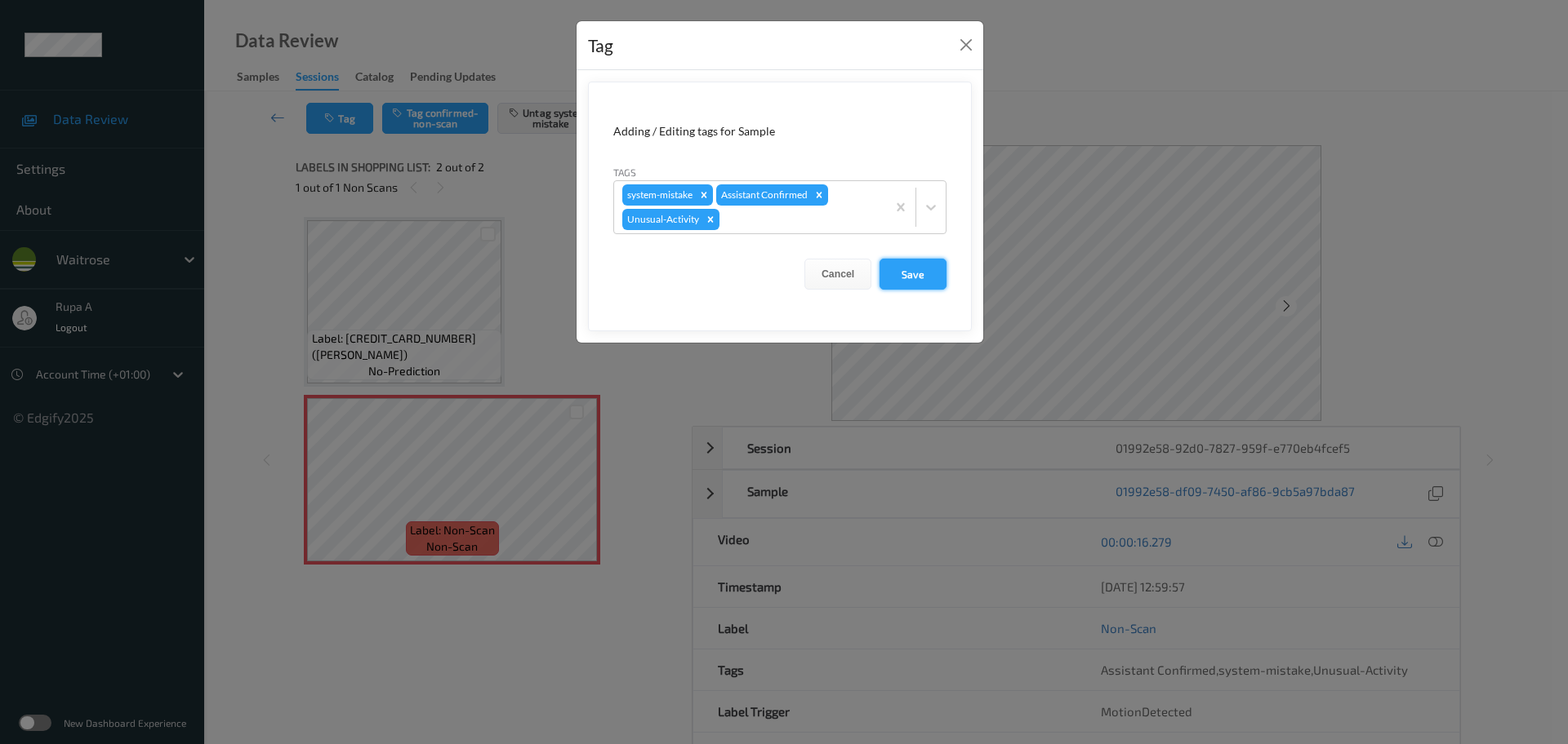
click at [910, 286] on button "Save" at bounding box center [913, 275] width 67 height 31
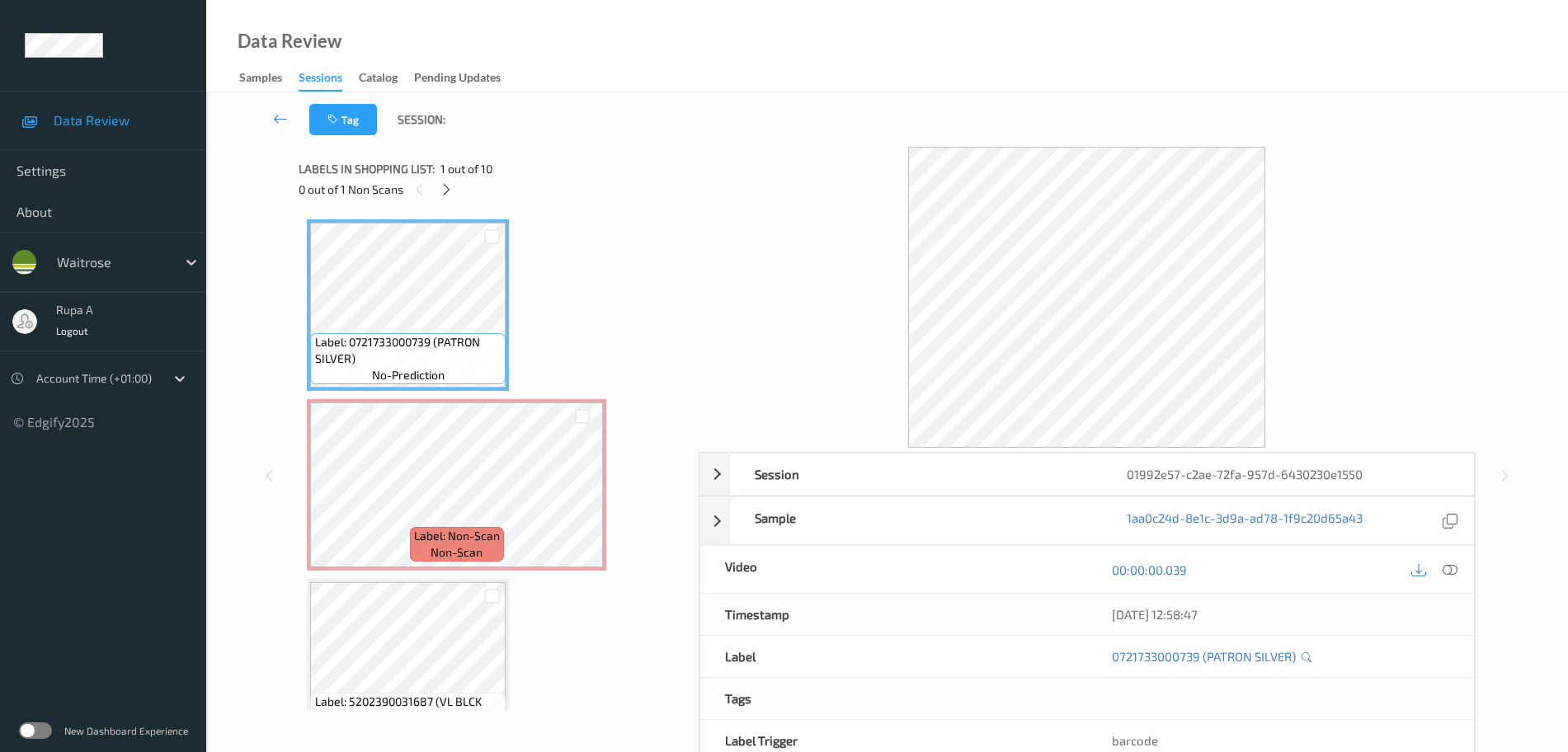
click at [486, 200] on div "0 out of 1 Non Scans" at bounding box center [492, 189] width 388 height 21
click at [451, 185] on icon at bounding box center [447, 190] width 14 height 15
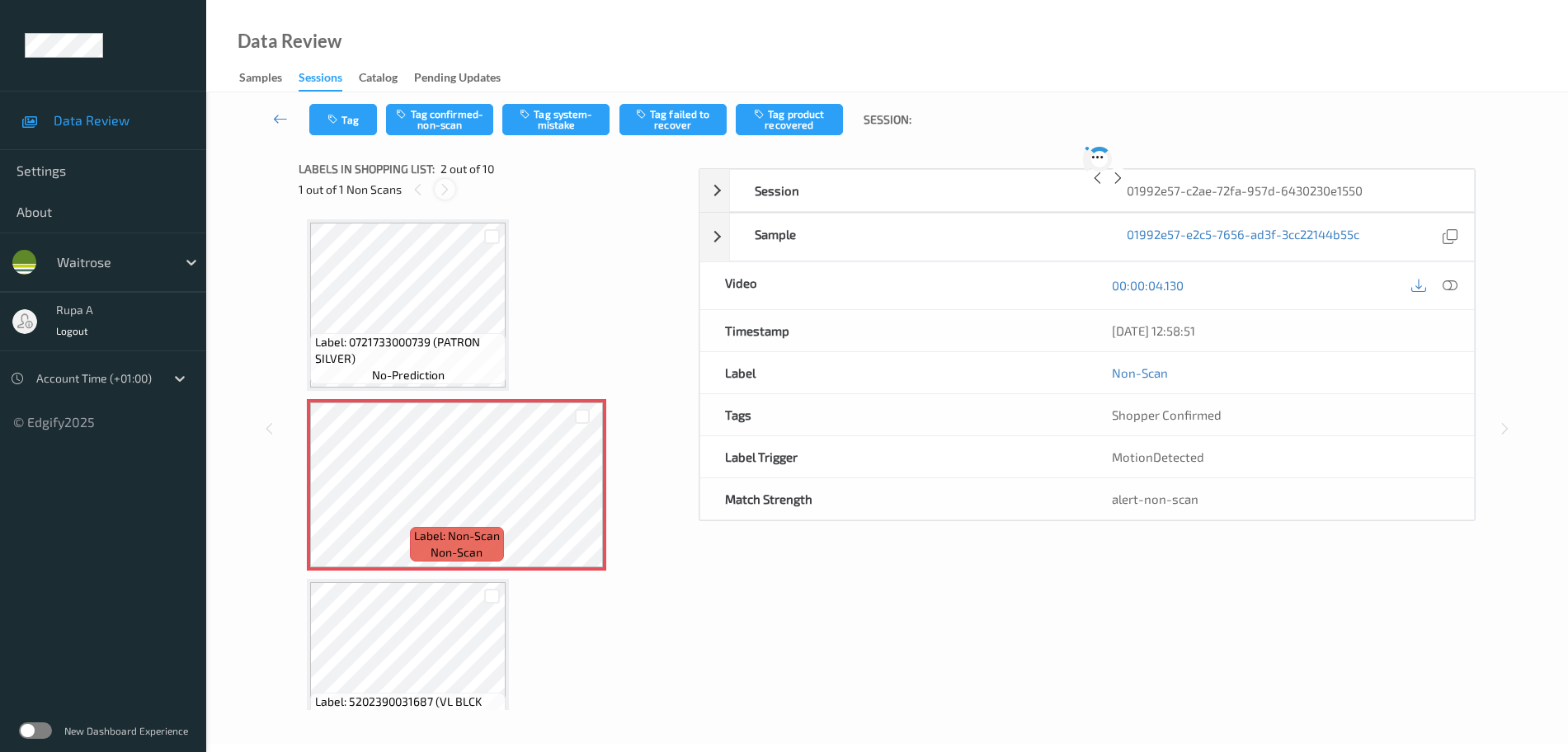
scroll to position [8, 0]
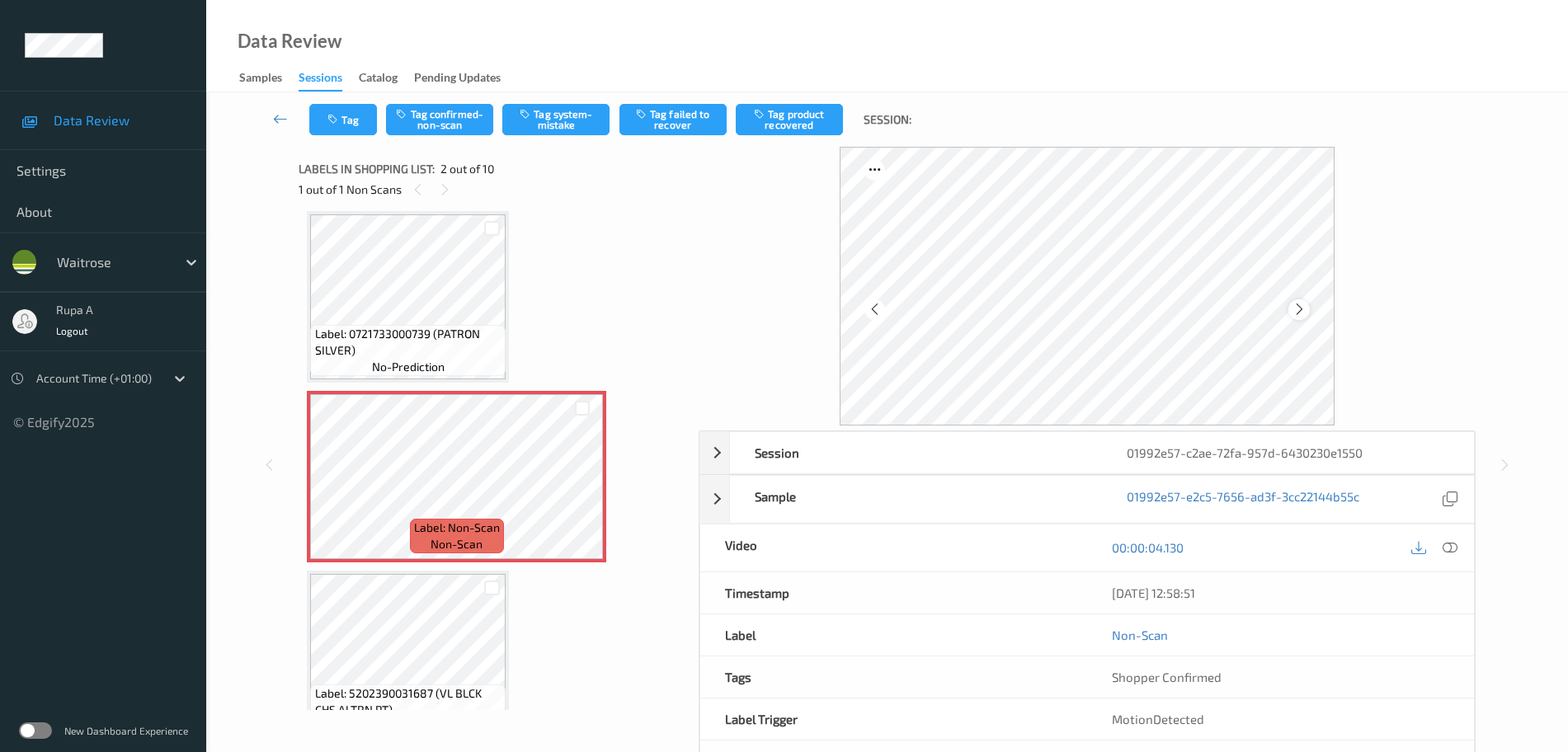
click at [1295, 307] on icon at bounding box center [1299, 309] width 14 height 15
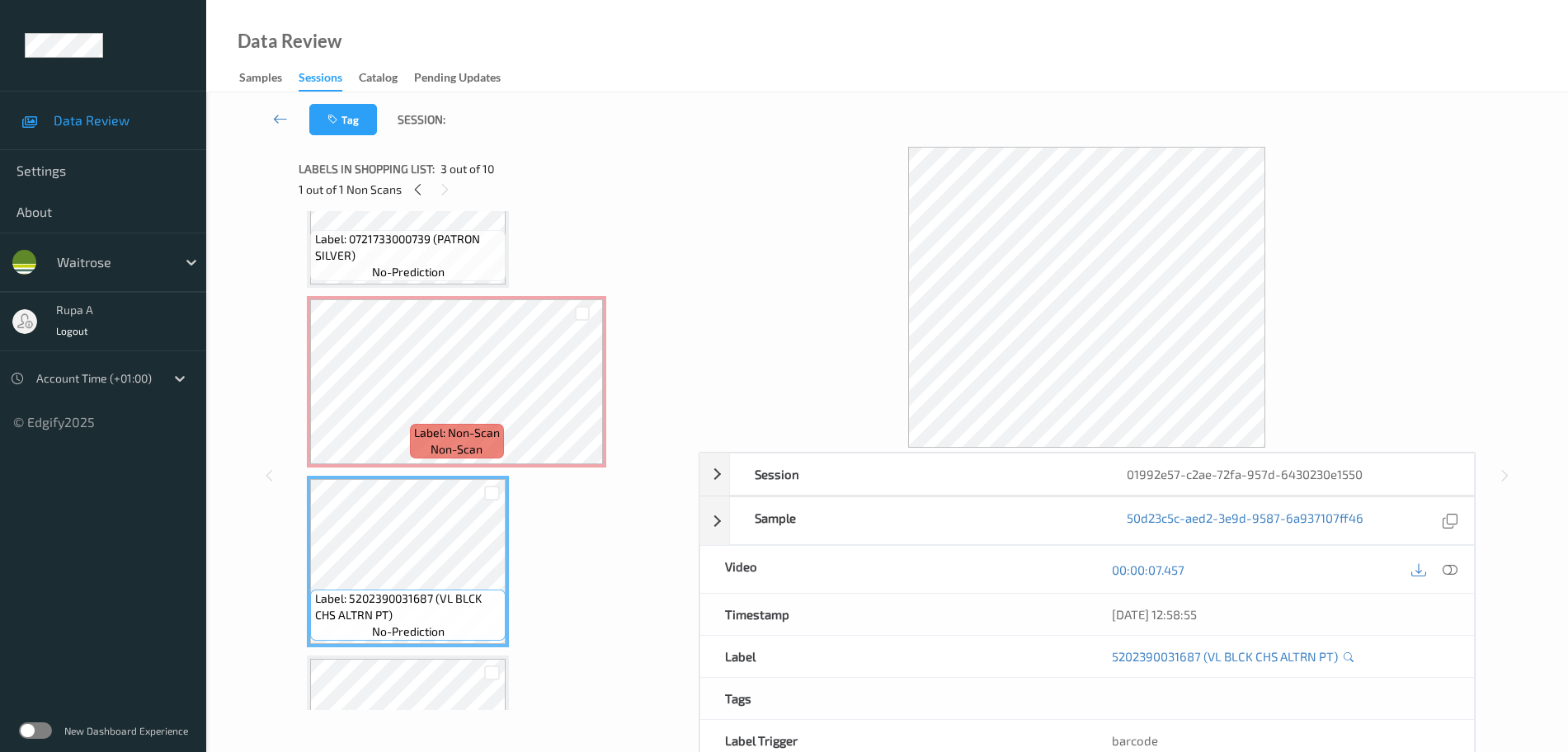
scroll to position [309, 0]
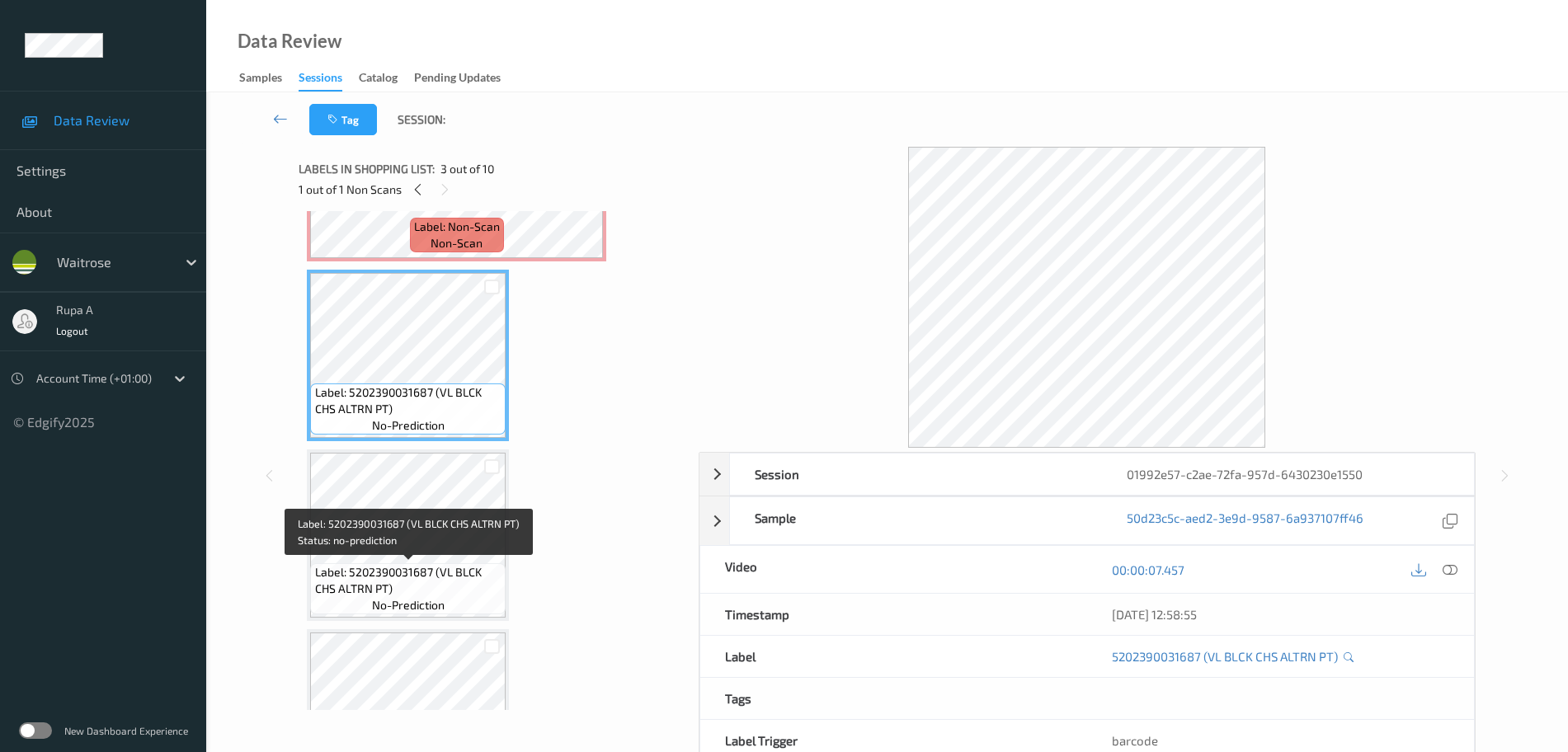
click at [443, 568] on span "Label: 5202390031687 (VL BLCK CHS ALTRN PT)" at bounding box center [409, 580] width 188 height 33
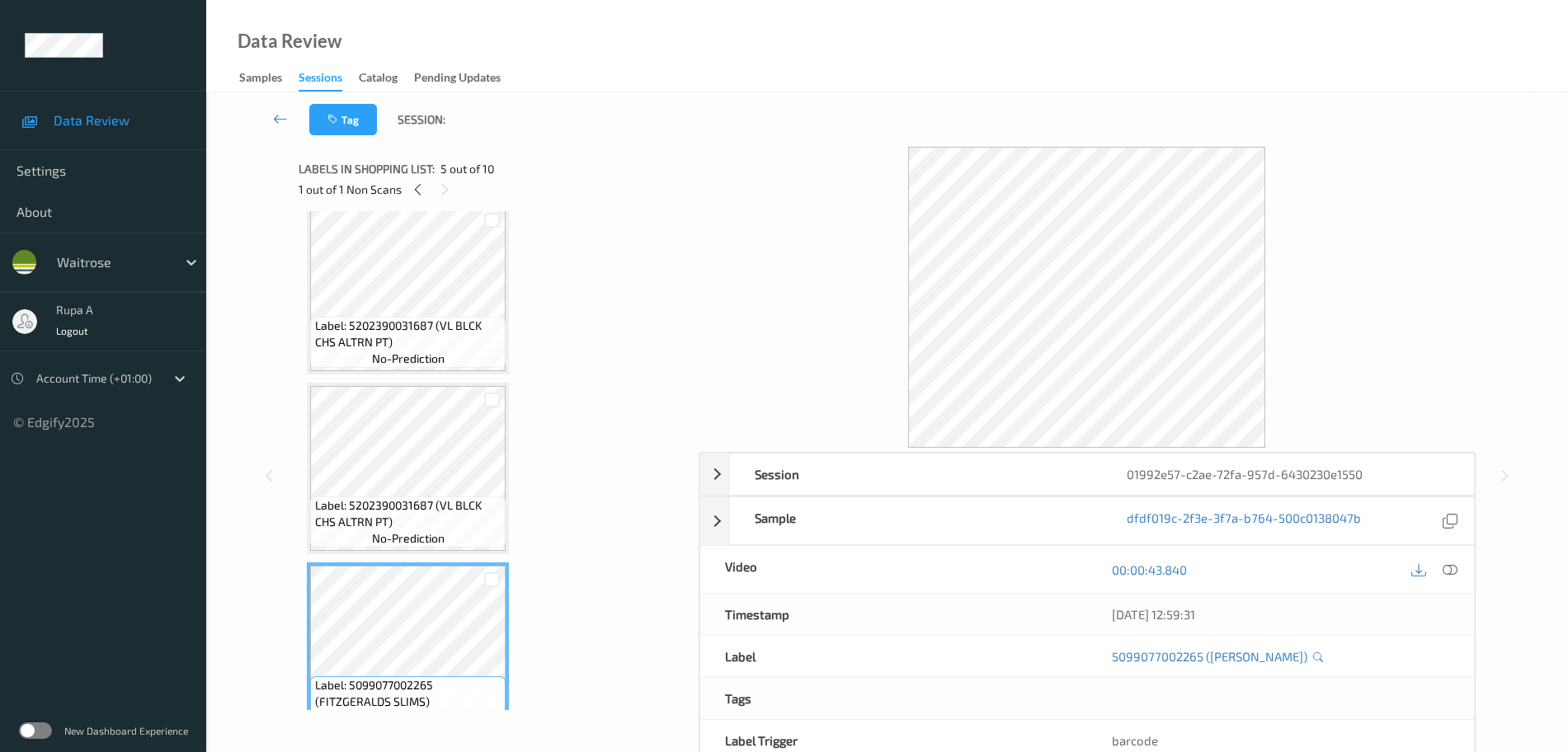
scroll to position [207, 0]
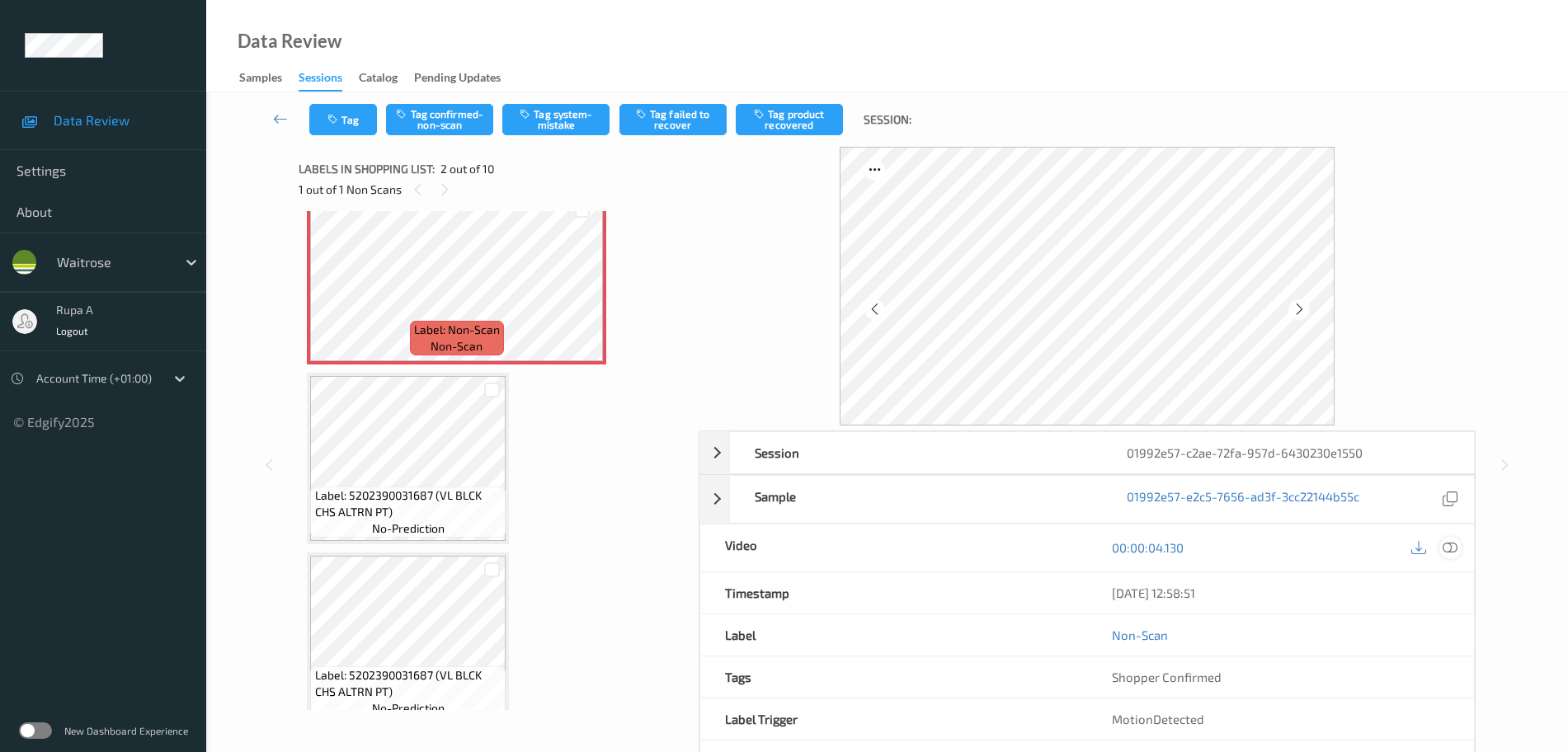
click at [1450, 543] on icon at bounding box center [1449, 547] width 15 height 15
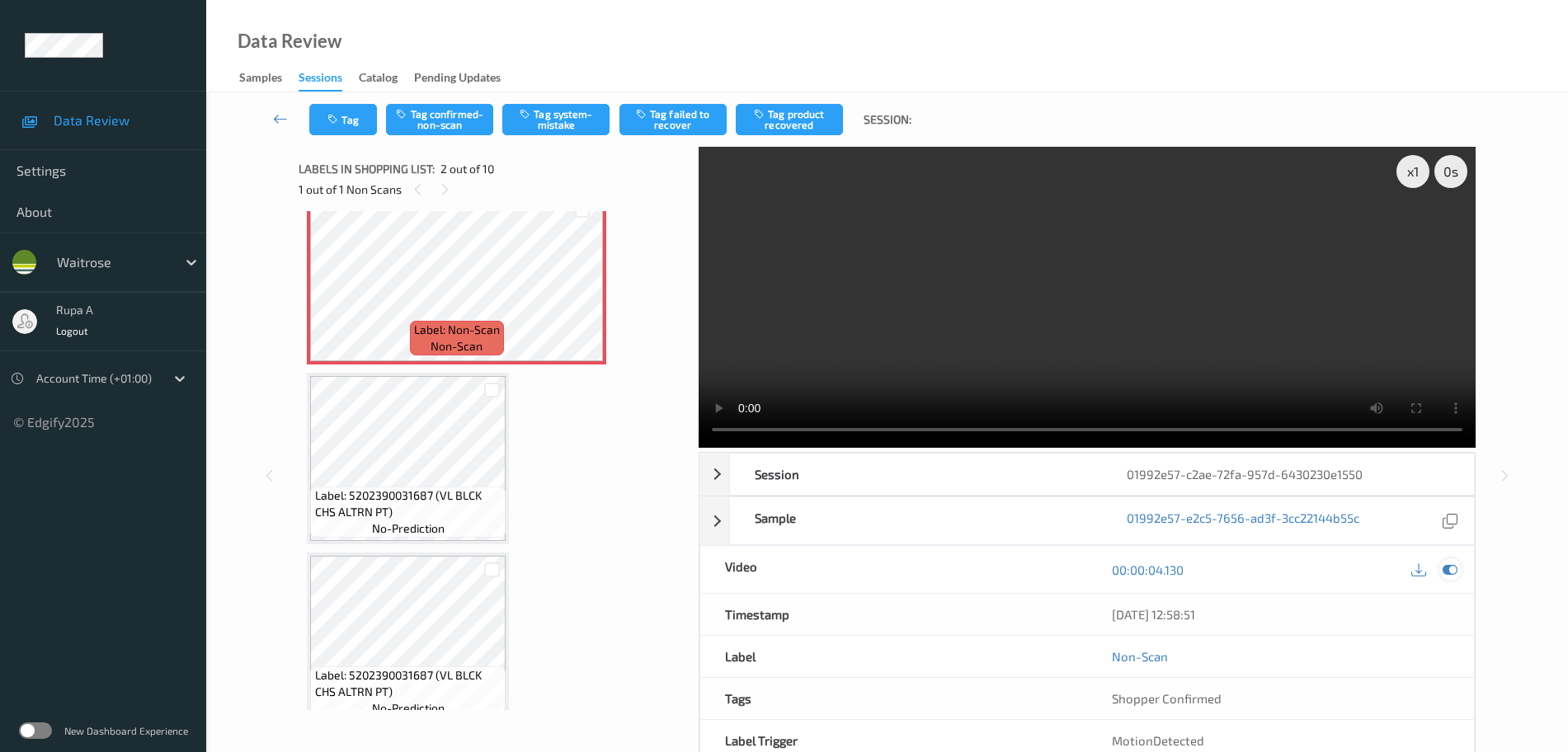
click at [1453, 566] on icon at bounding box center [1449, 569] width 15 height 15
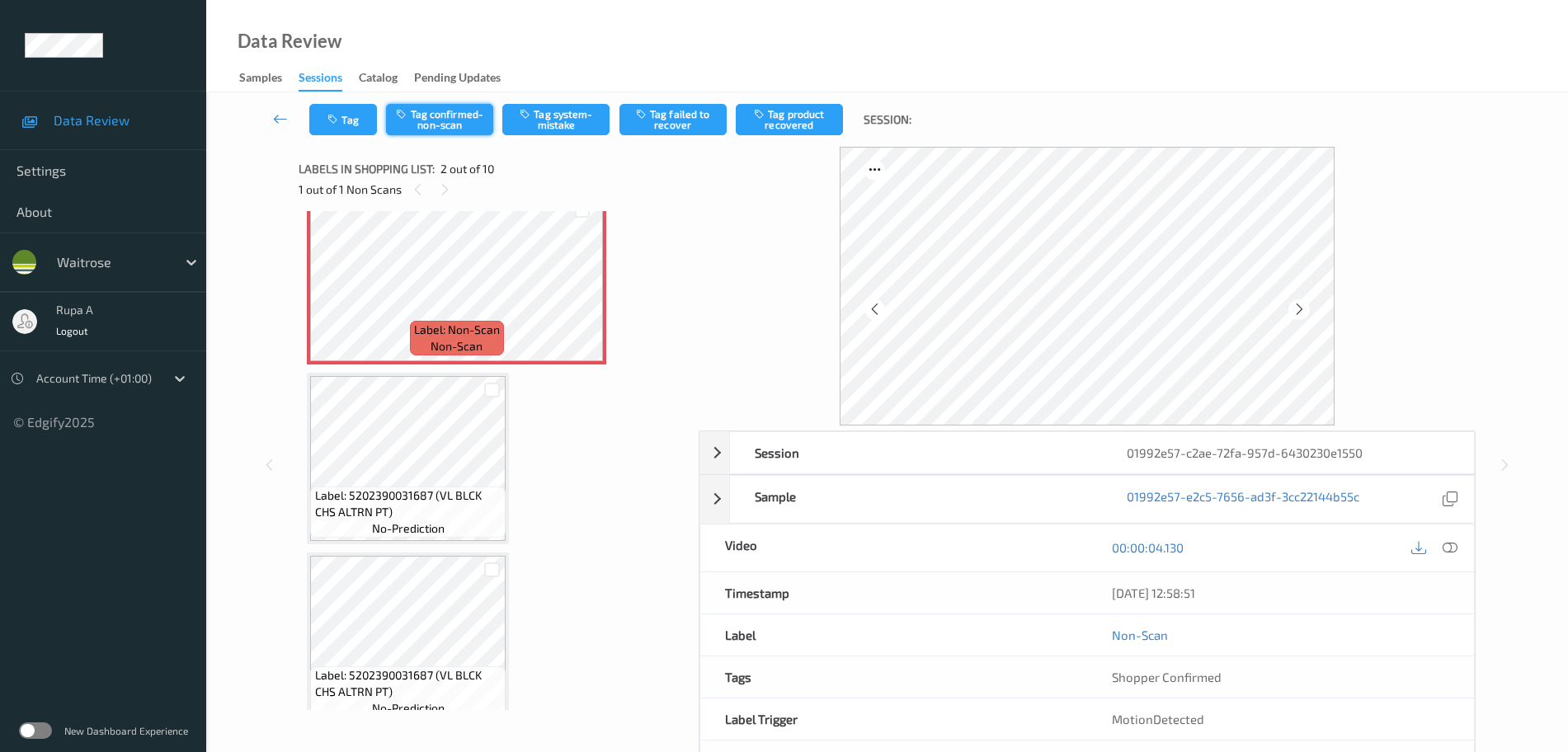
click at [450, 129] on button "Tag confirmed-non-scan" at bounding box center [440, 120] width 108 height 32
click at [812, 124] on button "Tag product recovered" at bounding box center [789, 120] width 108 height 32
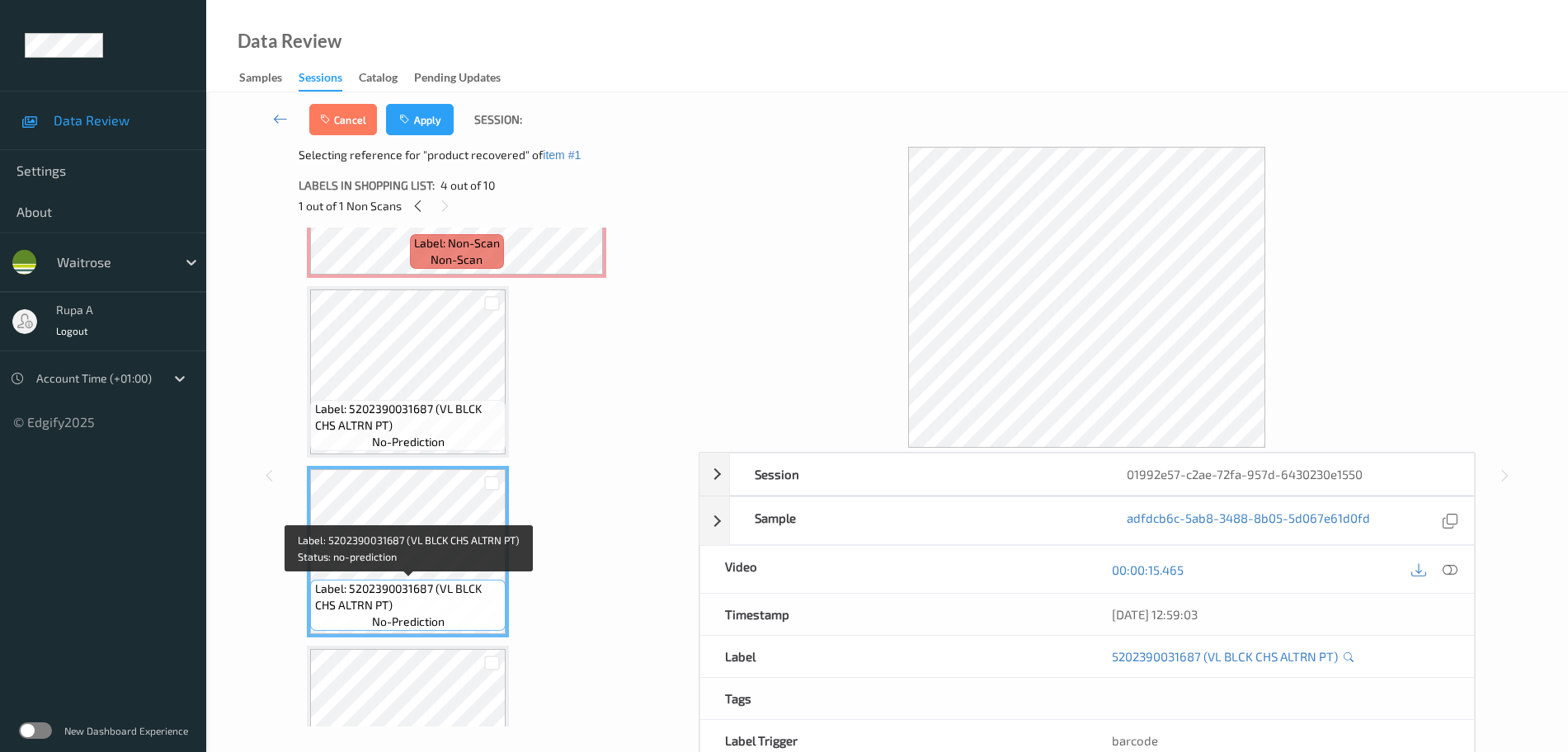
scroll to position [412, 0]
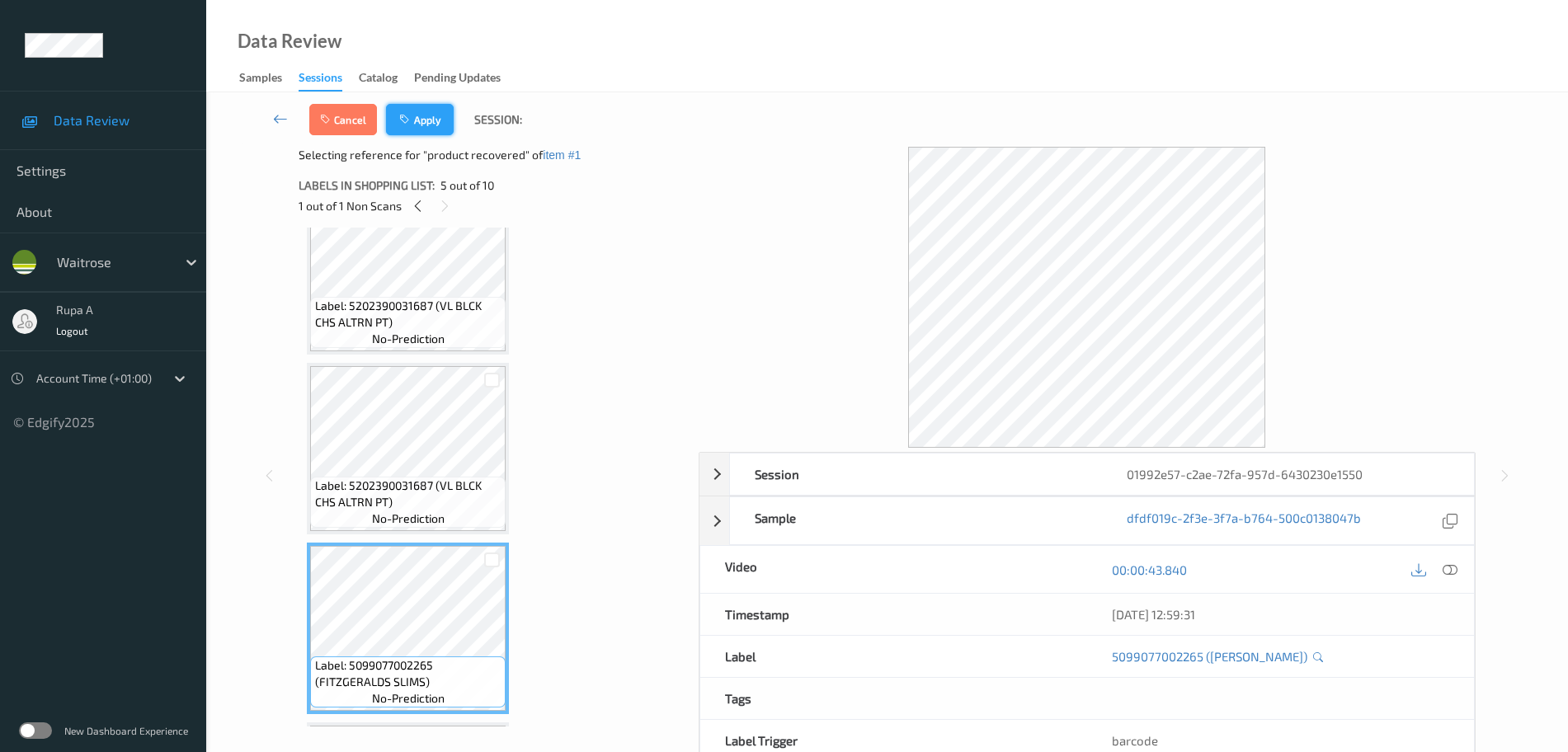
click at [438, 134] on button "Apply" at bounding box center [420, 120] width 67 height 32
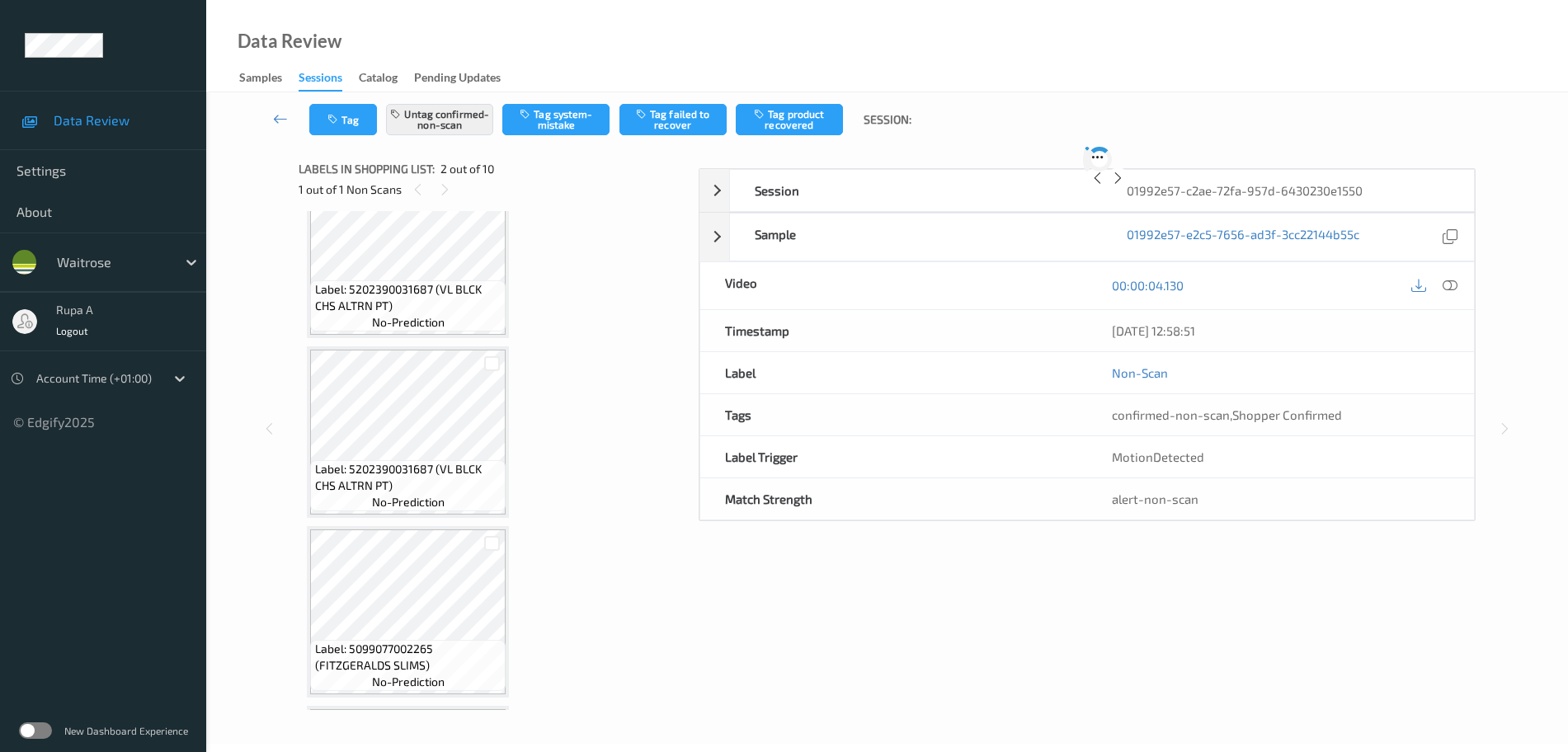
scroll to position [8, 0]
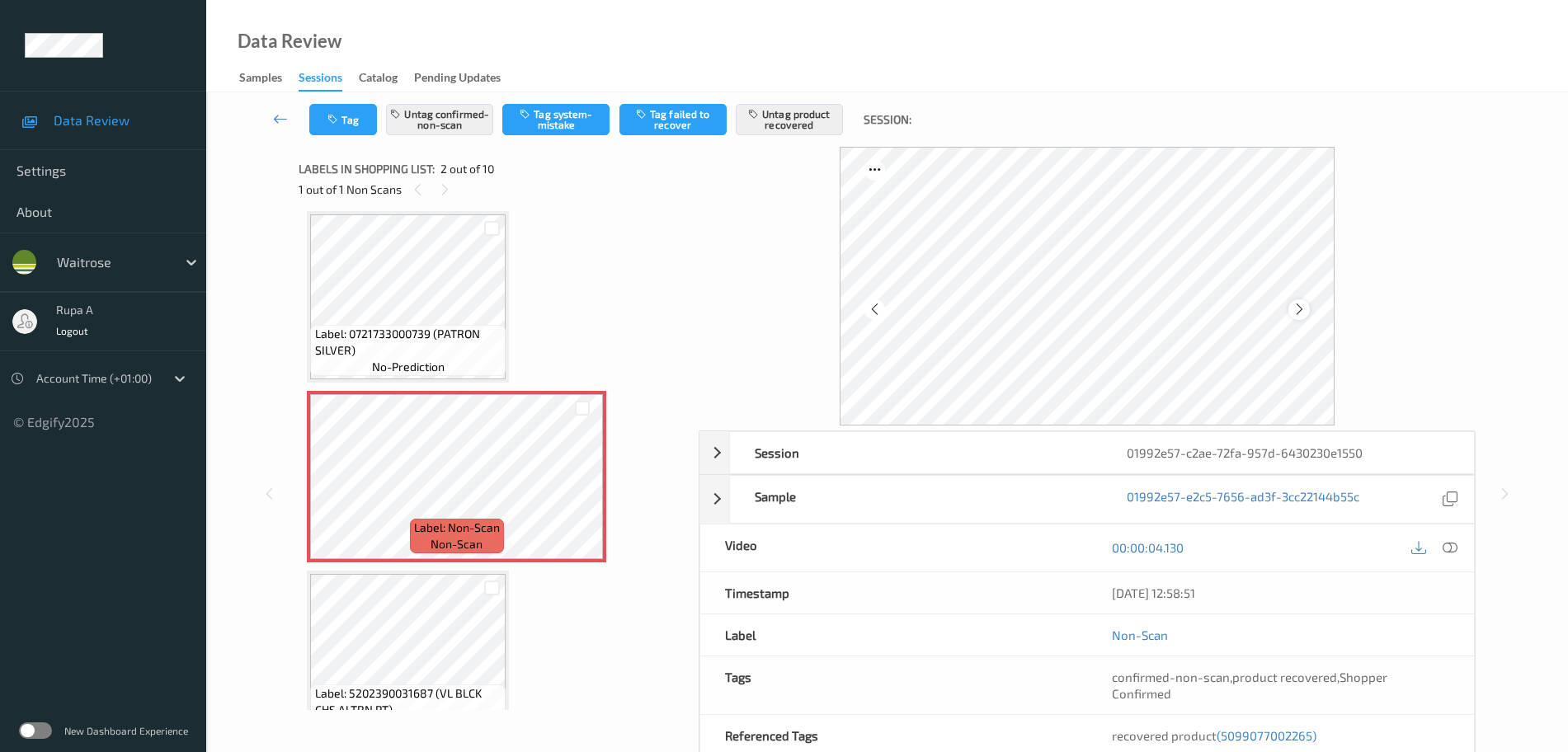
click at [1300, 312] on icon at bounding box center [1299, 309] width 14 height 15
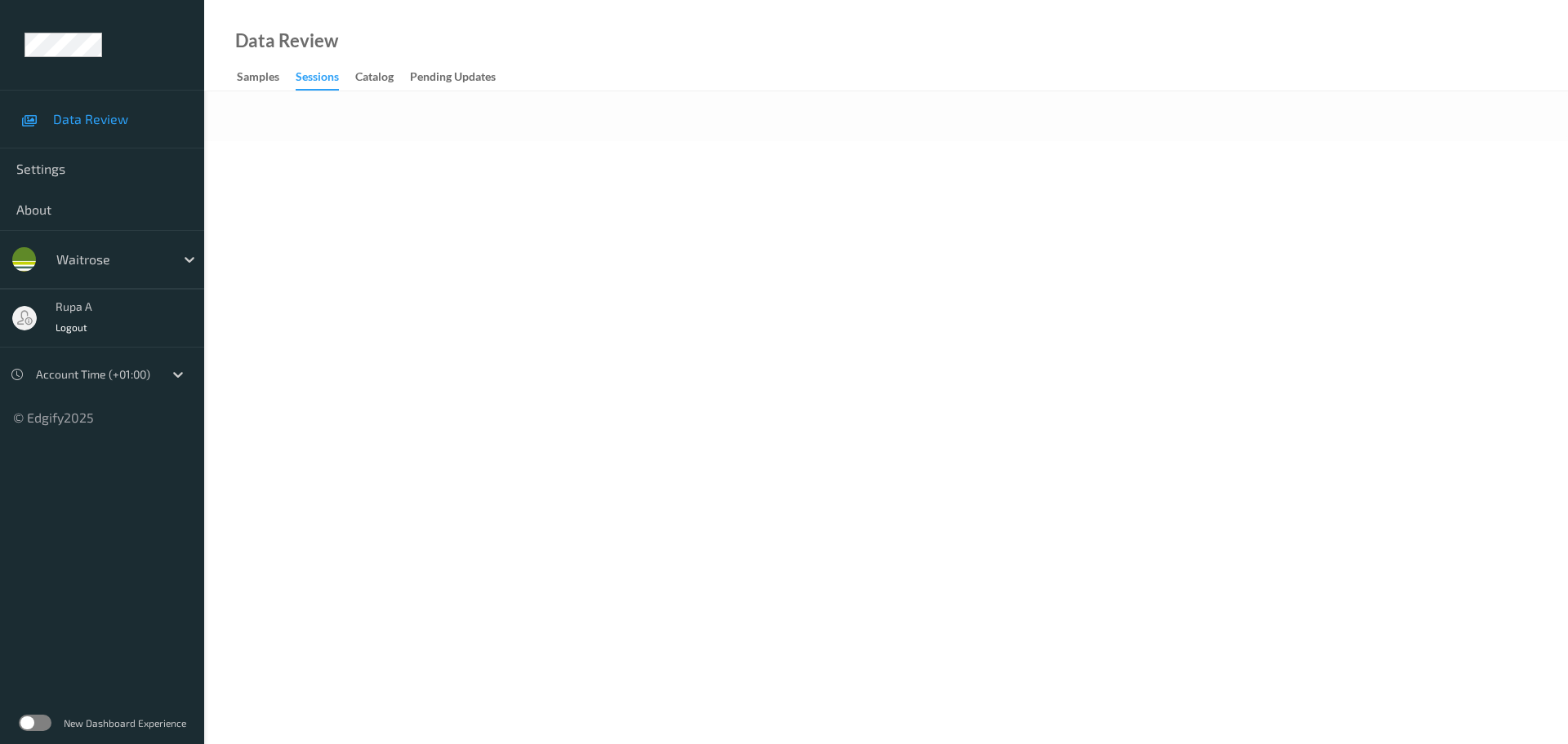
click at [560, 232] on body "Data Review Settings About waitrose rupa a Logout Account Time (+01:00) © Edgif…" at bounding box center [784, 372] width 1568 height 744
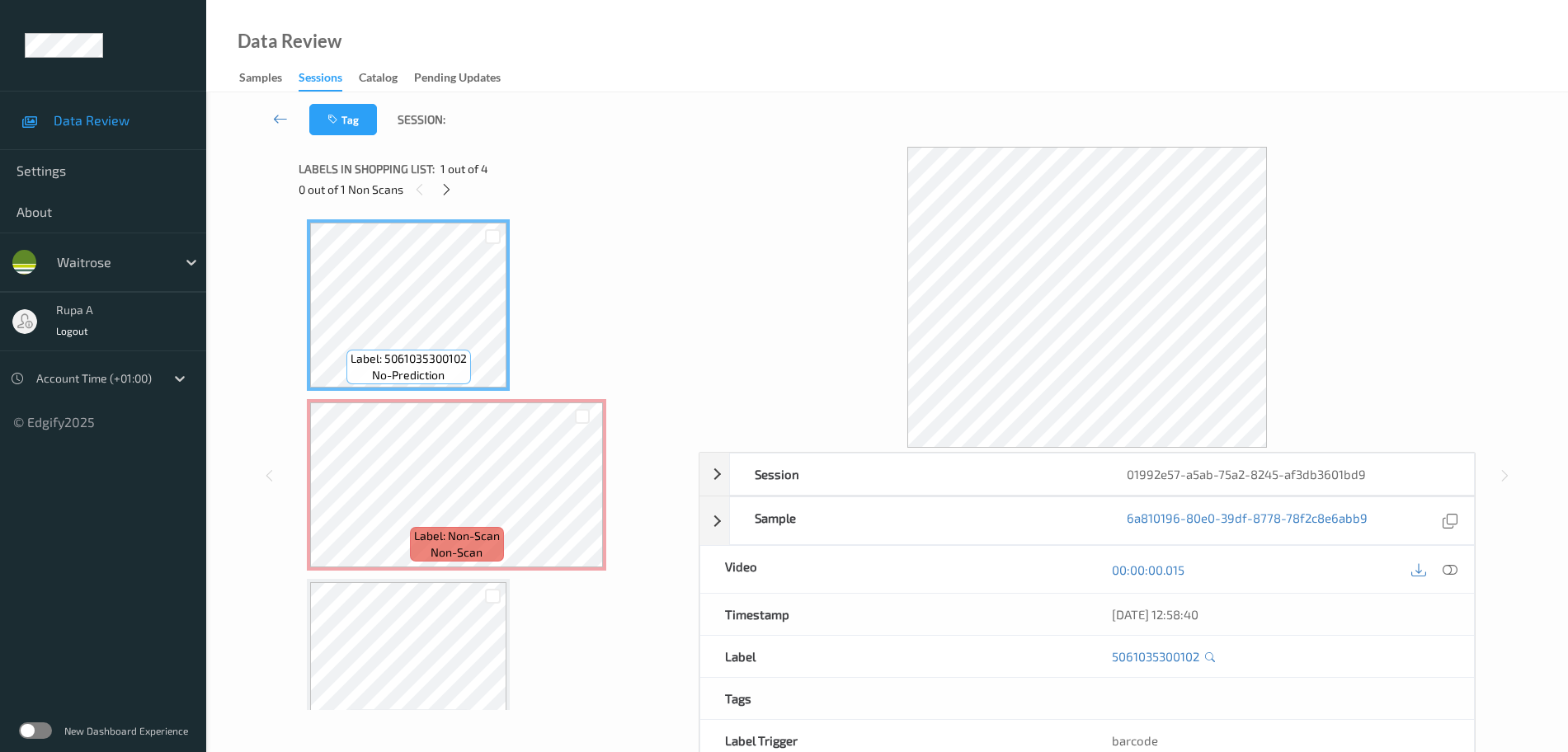
click at [458, 194] on div "0 out of 1 Non Scans" at bounding box center [492, 189] width 388 height 21
click at [452, 194] on icon at bounding box center [447, 190] width 14 height 15
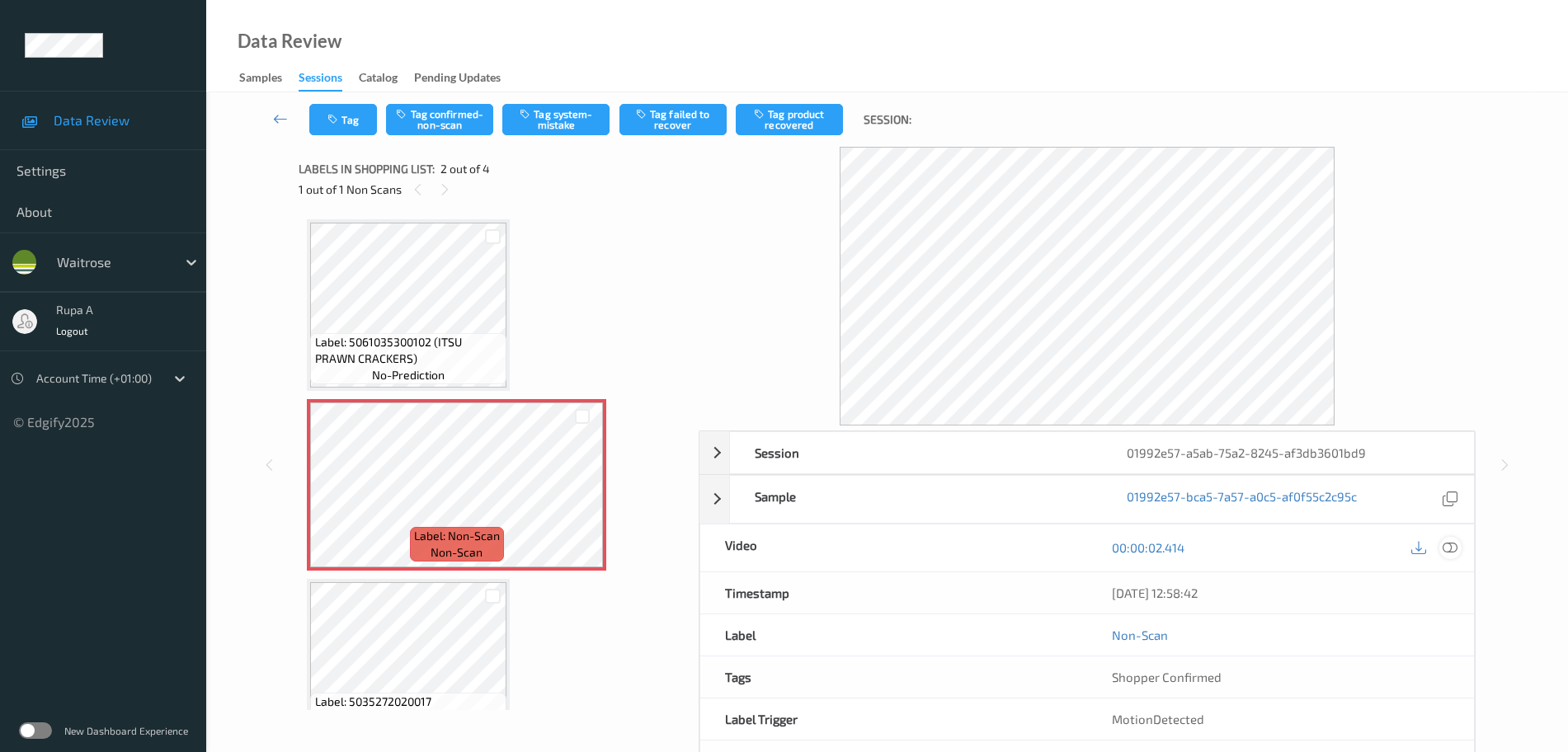
click at [1452, 553] on icon at bounding box center [1449, 547] width 15 height 15
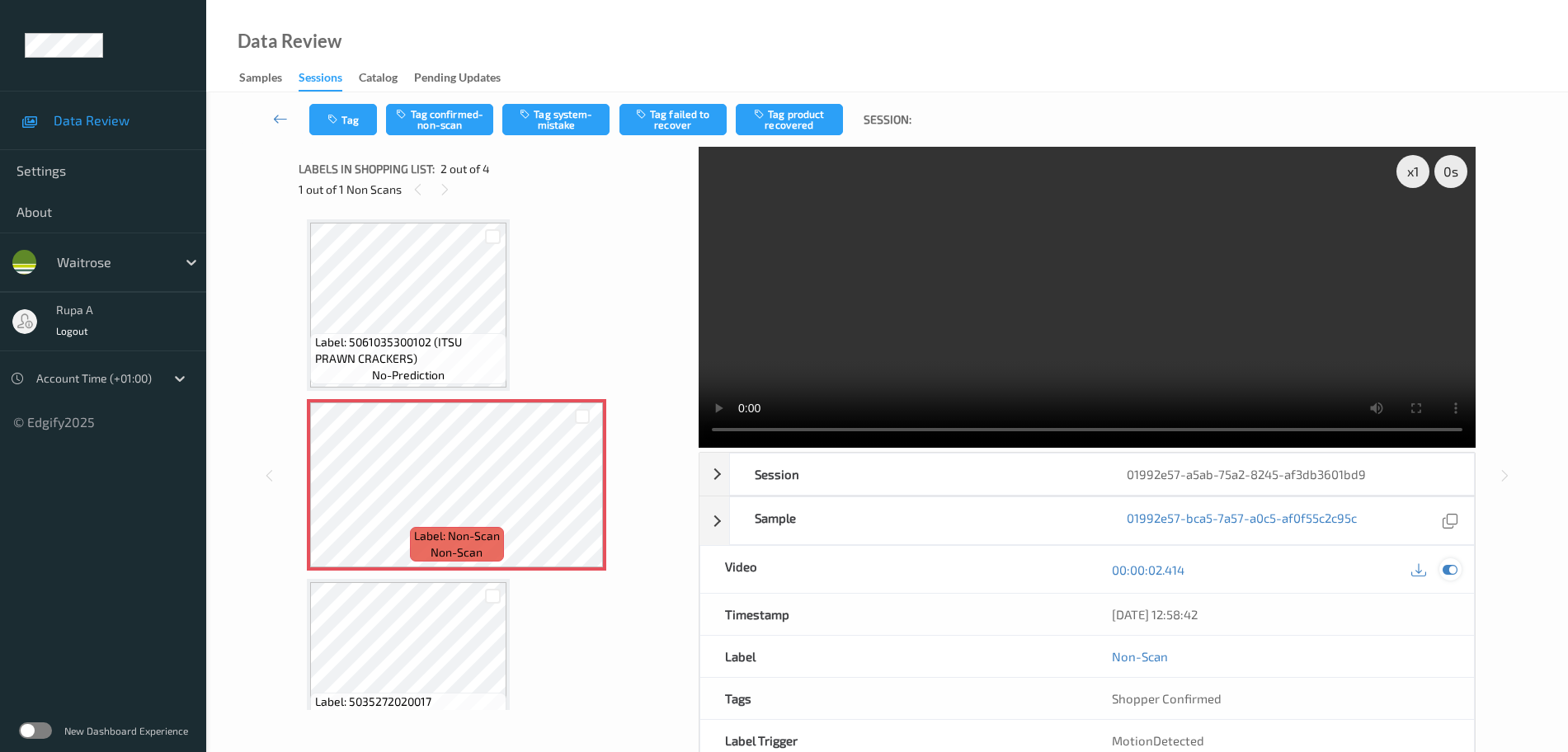
click at [1455, 569] on icon at bounding box center [1449, 569] width 15 height 15
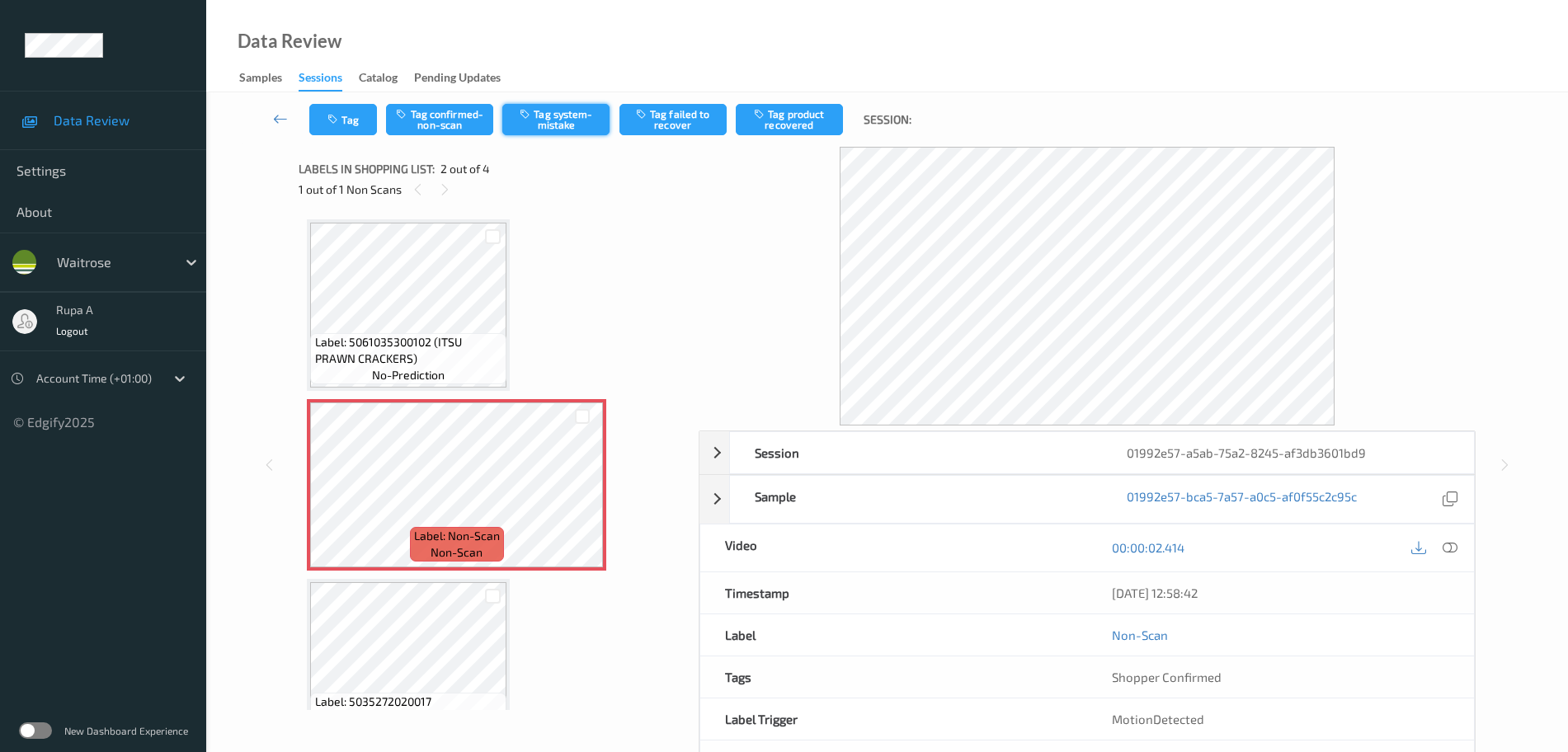
click at [547, 121] on button "Tag system-mistake" at bounding box center [555, 120] width 108 height 32
click at [341, 117] on icon "button" at bounding box center [334, 120] width 14 height 12
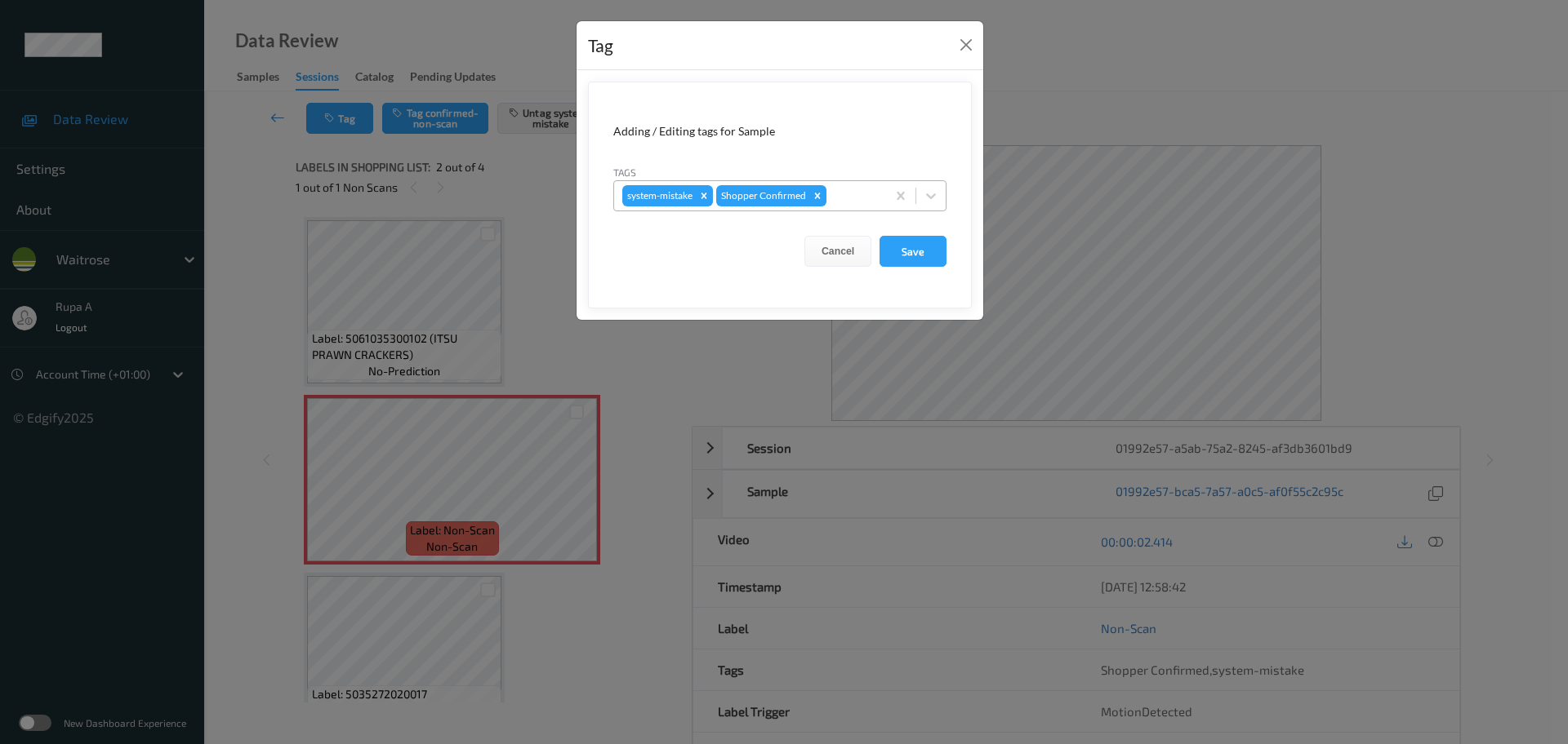
click at [854, 202] on div at bounding box center [853, 196] width 48 height 20
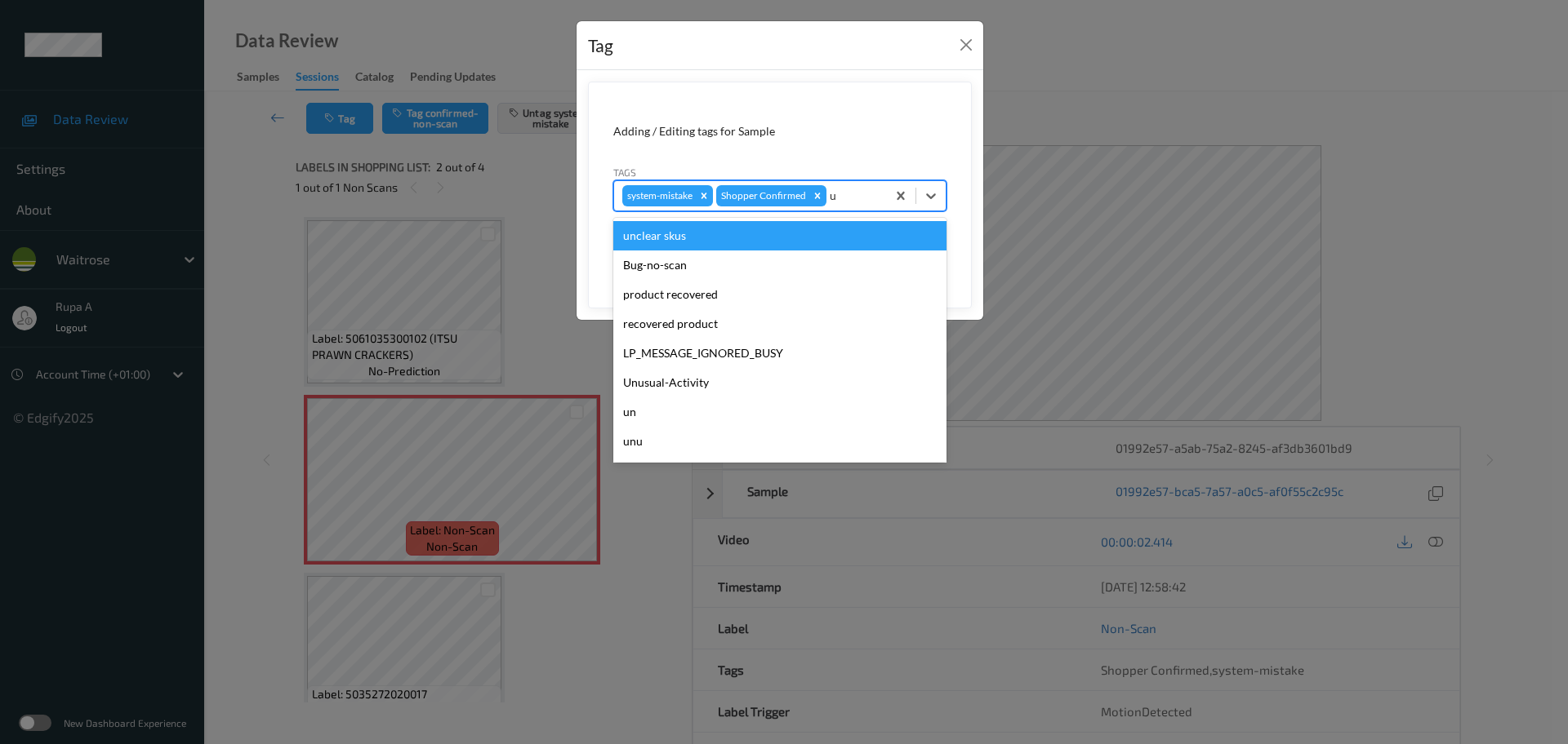
type input "un"
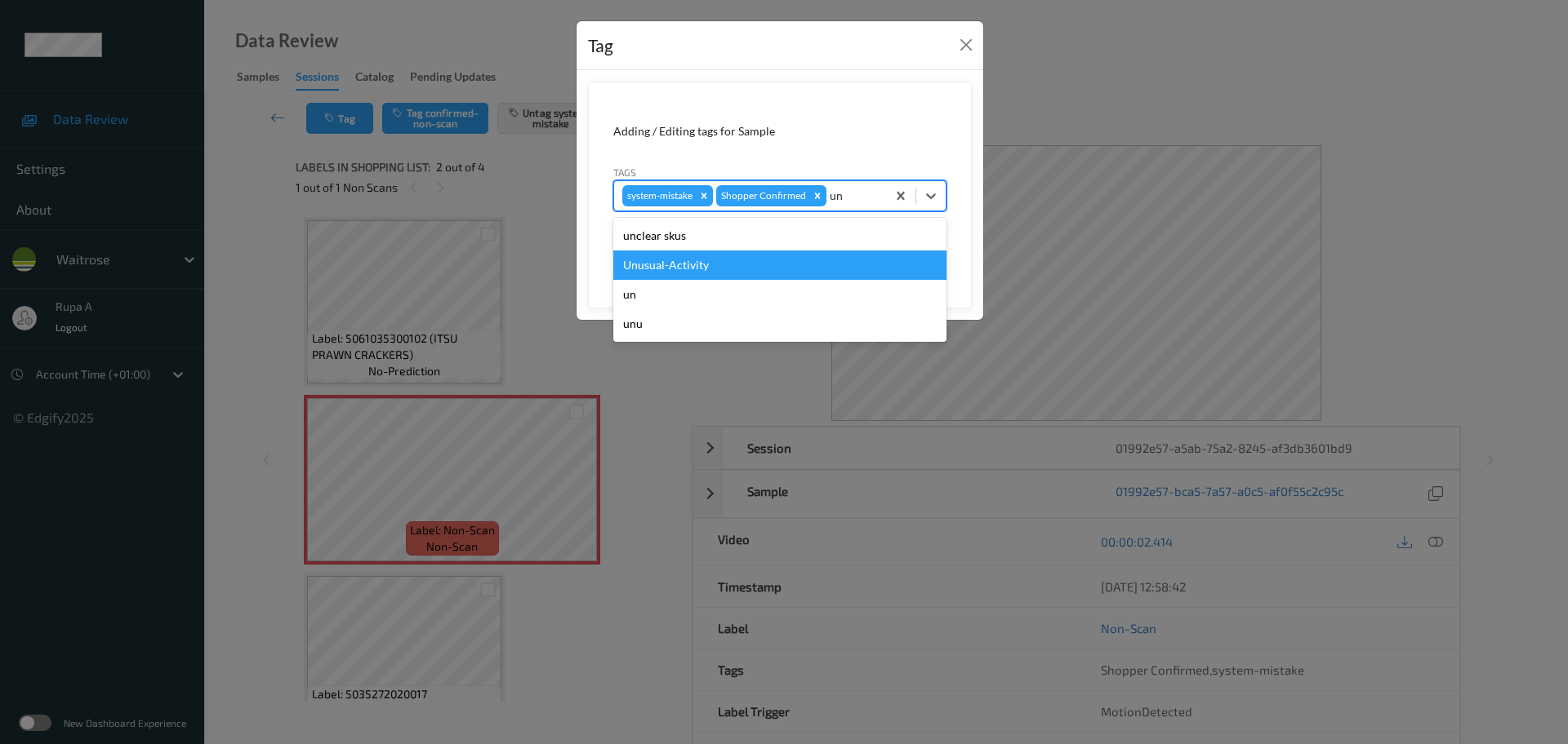
click at [684, 274] on div "Unusual-Activity" at bounding box center [780, 265] width 334 height 29
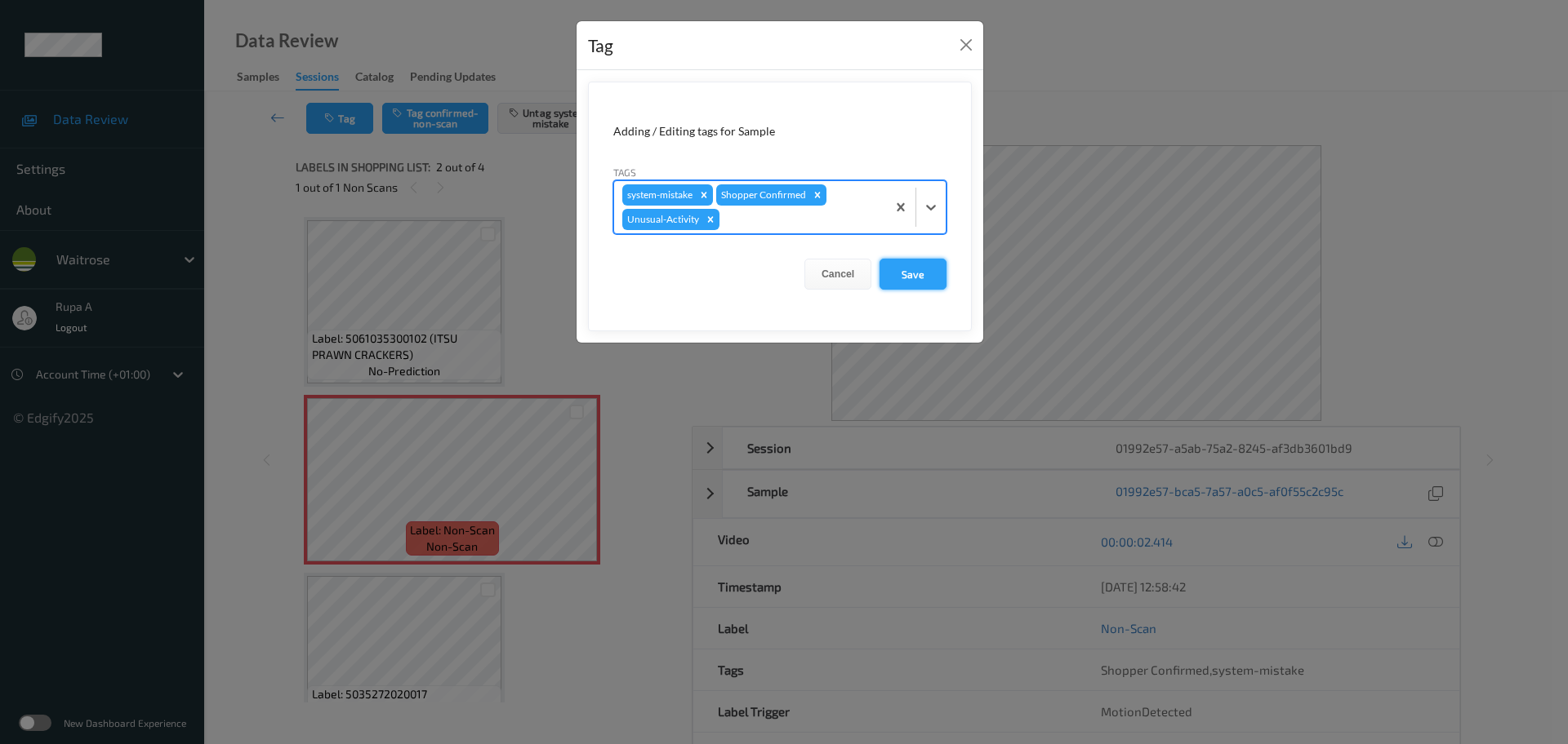
click at [898, 261] on button "Save" at bounding box center [913, 275] width 67 height 31
click at [921, 277] on form "Adding / Editing tags for Sample Tags system-mistake Shopper Confirmed Unusual-…" at bounding box center [780, 206] width 383 height 250
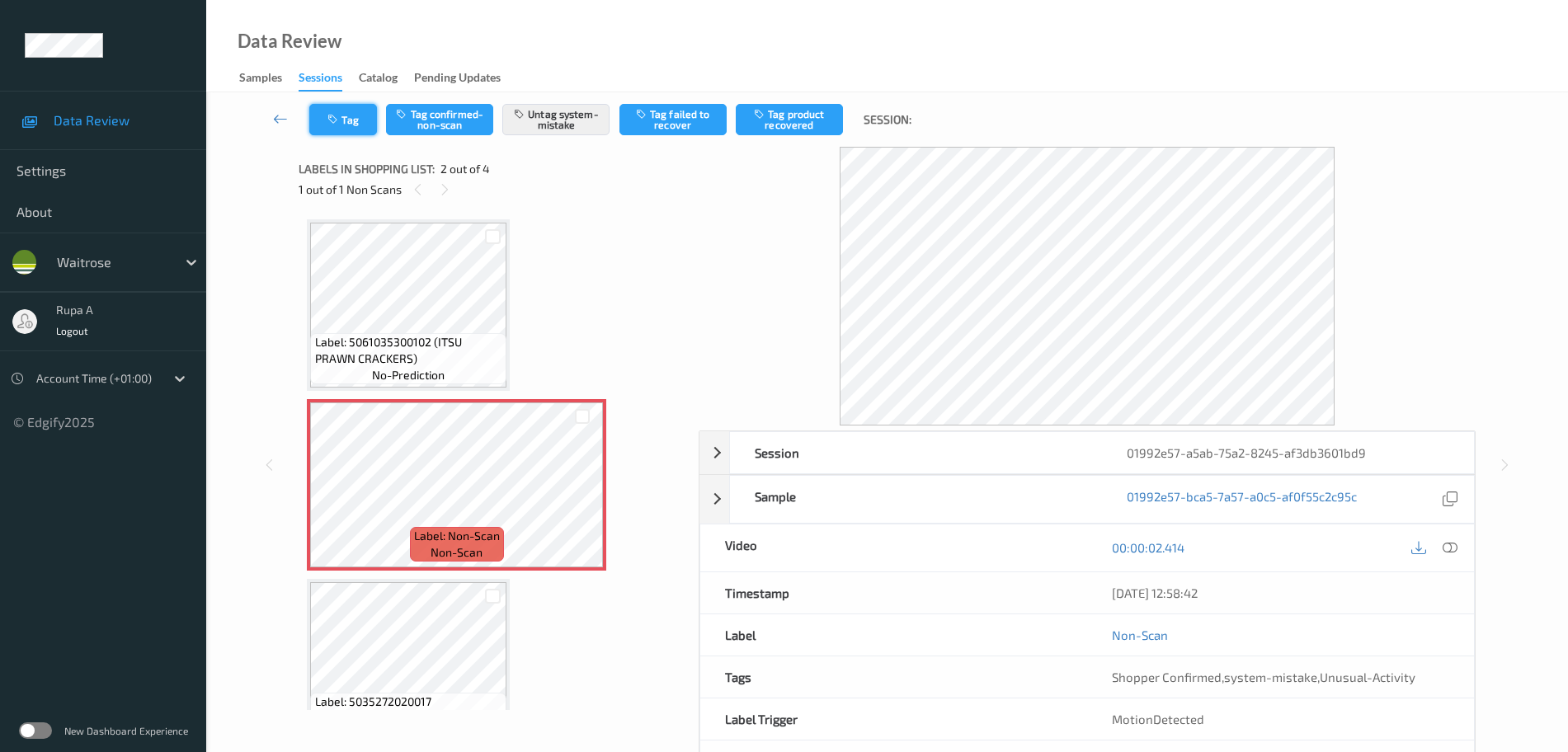
click at [323, 118] on button "Tag" at bounding box center [343, 120] width 67 height 32
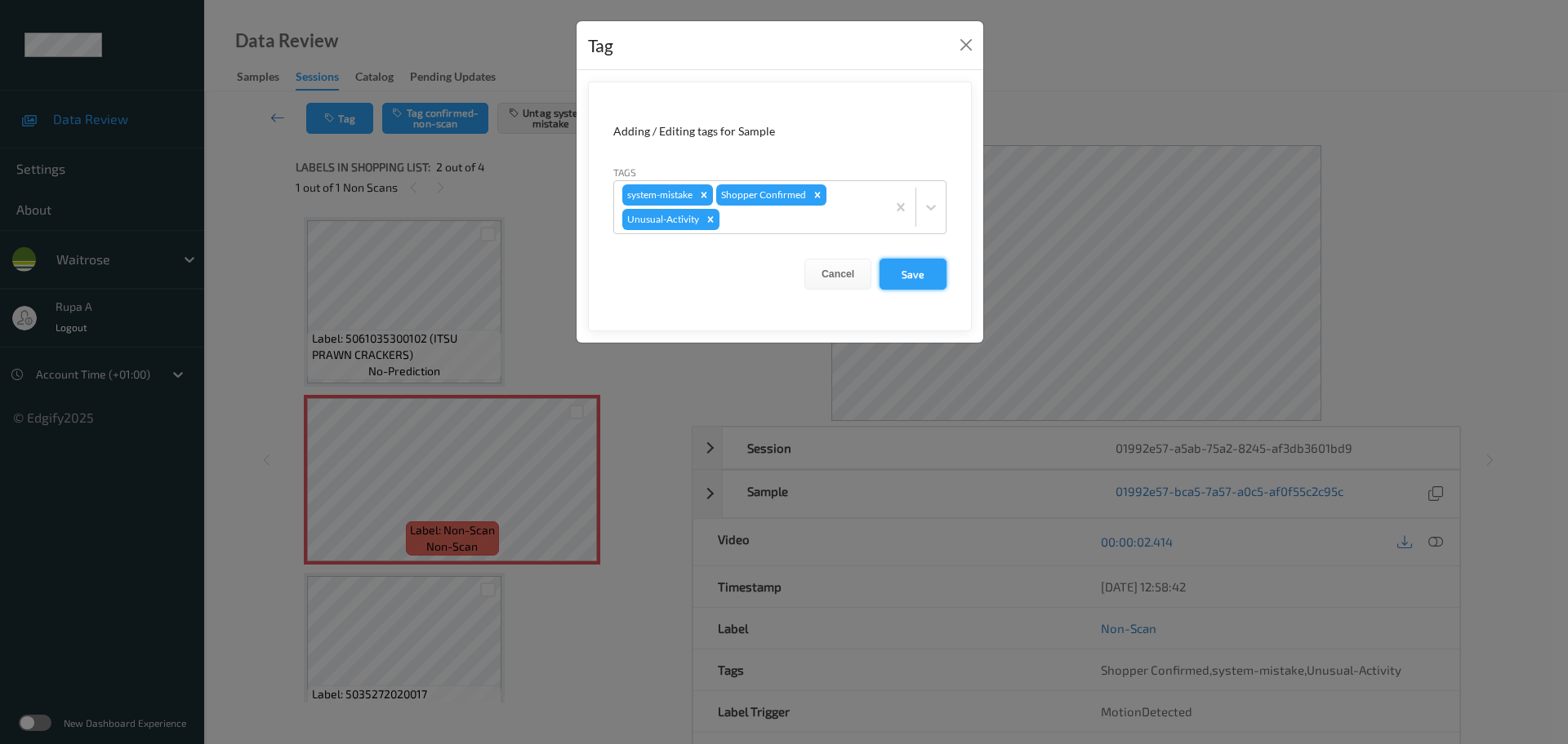
click at [932, 289] on button "Save" at bounding box center [913, 275] width 67 height 31
